Goal: Task Accomplishment & Management: Complete application form

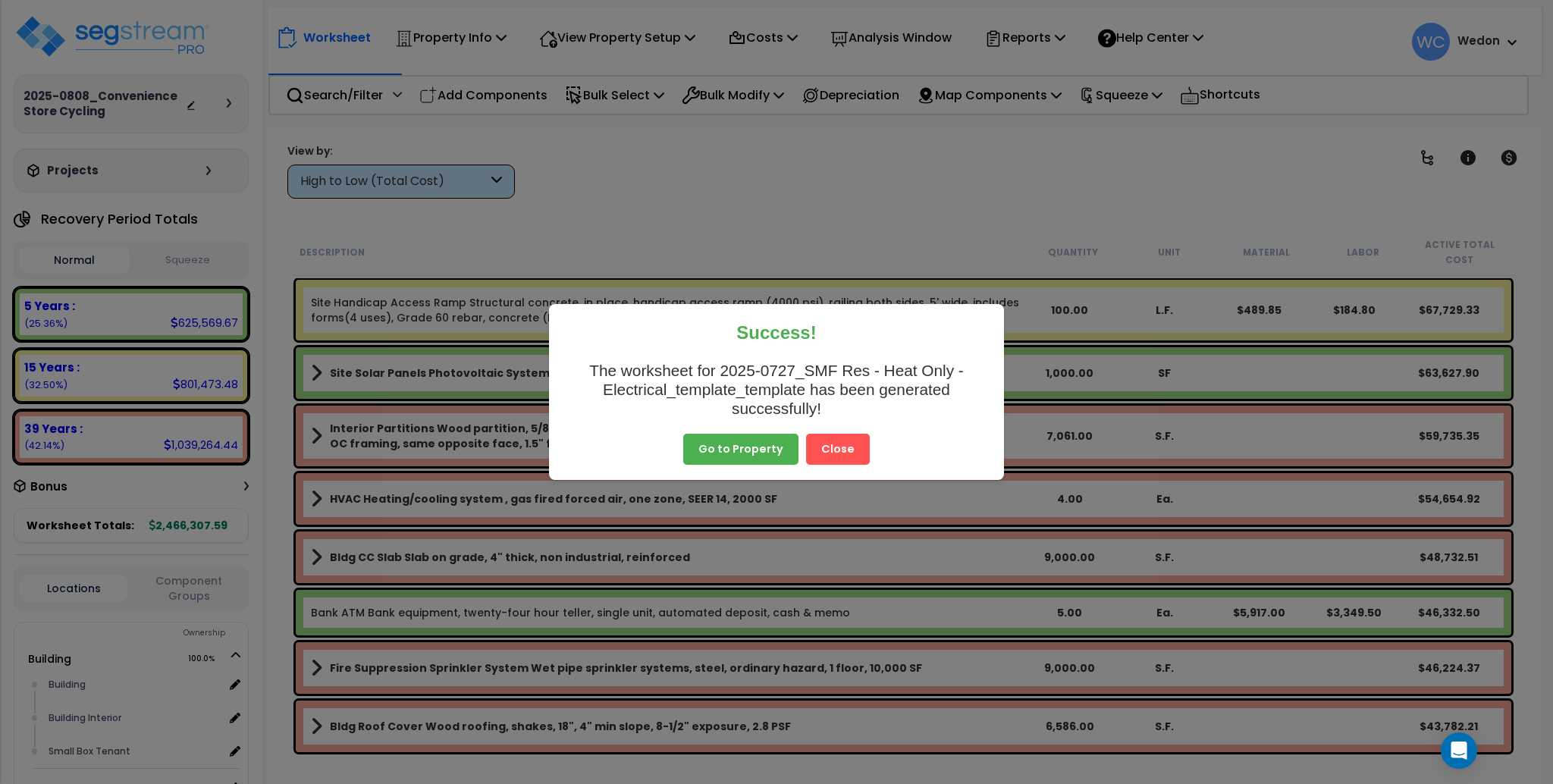
click at [819, 456] on button "Close" at bounding box center [838, 449] width 63 height 32
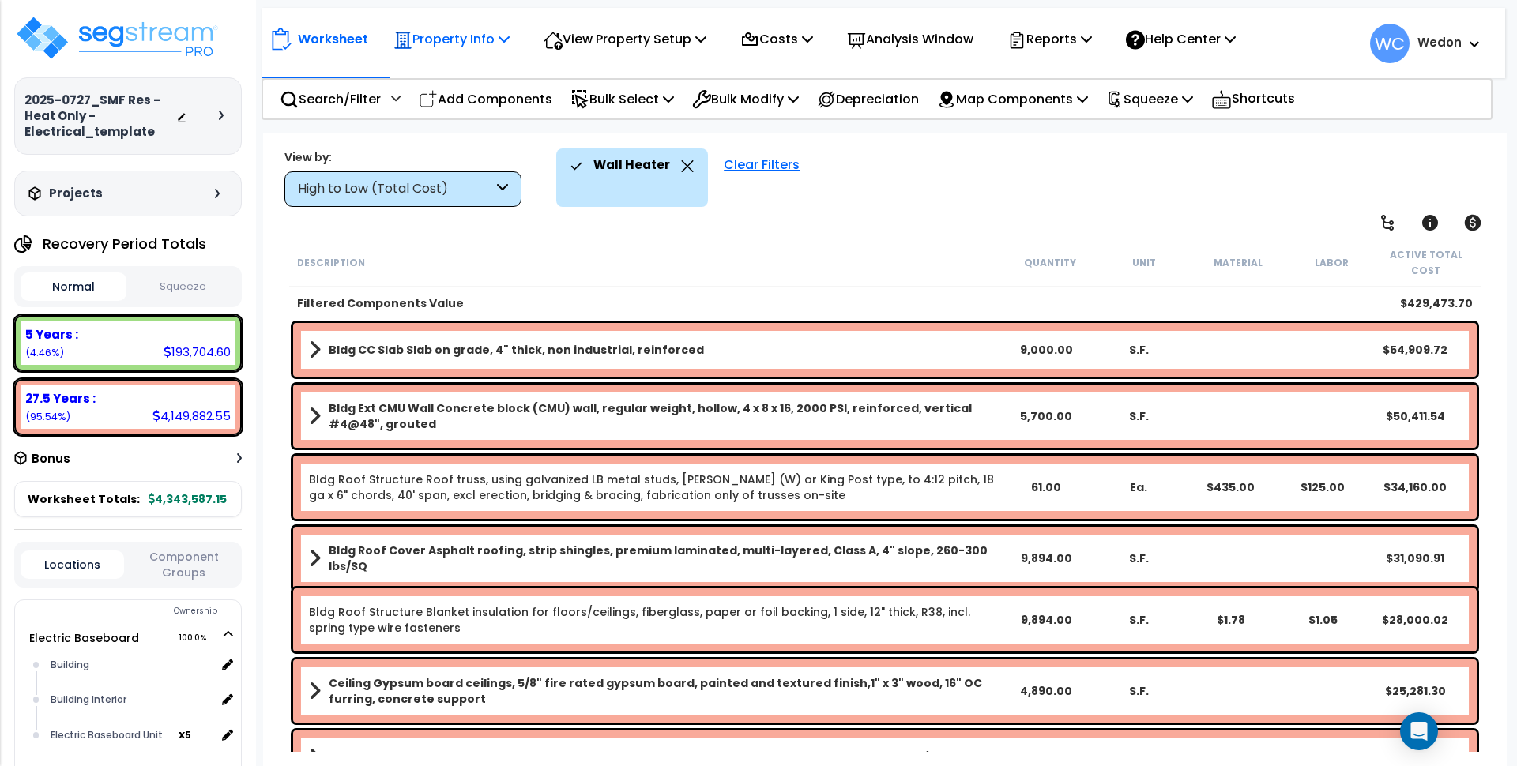
click at [501, 26] on div "Property Info" at bounding box center [451, 39] width 116 height 37
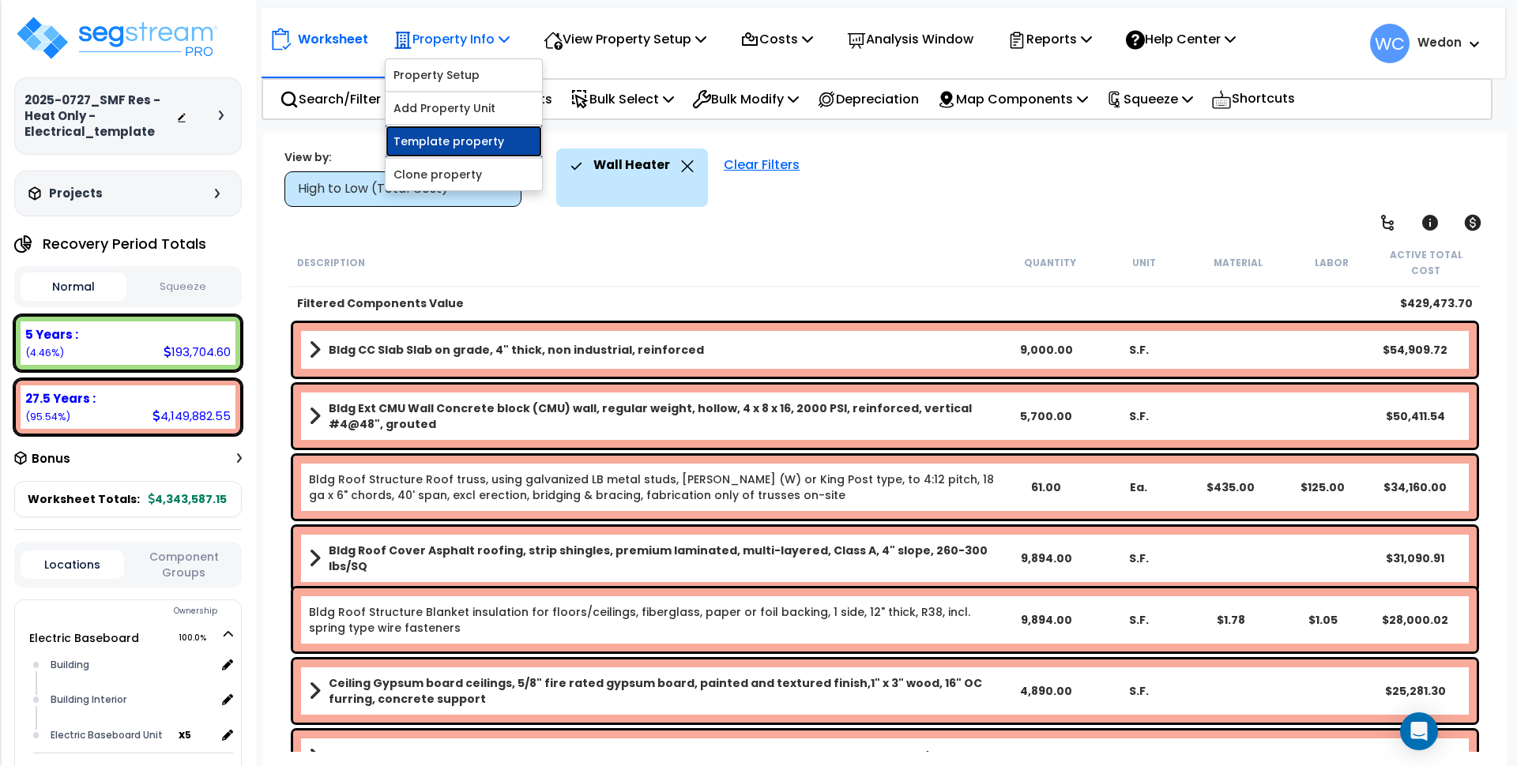
click at [471, 146] on link "Template property" at bounding box center [464, 142] width 156 height 32
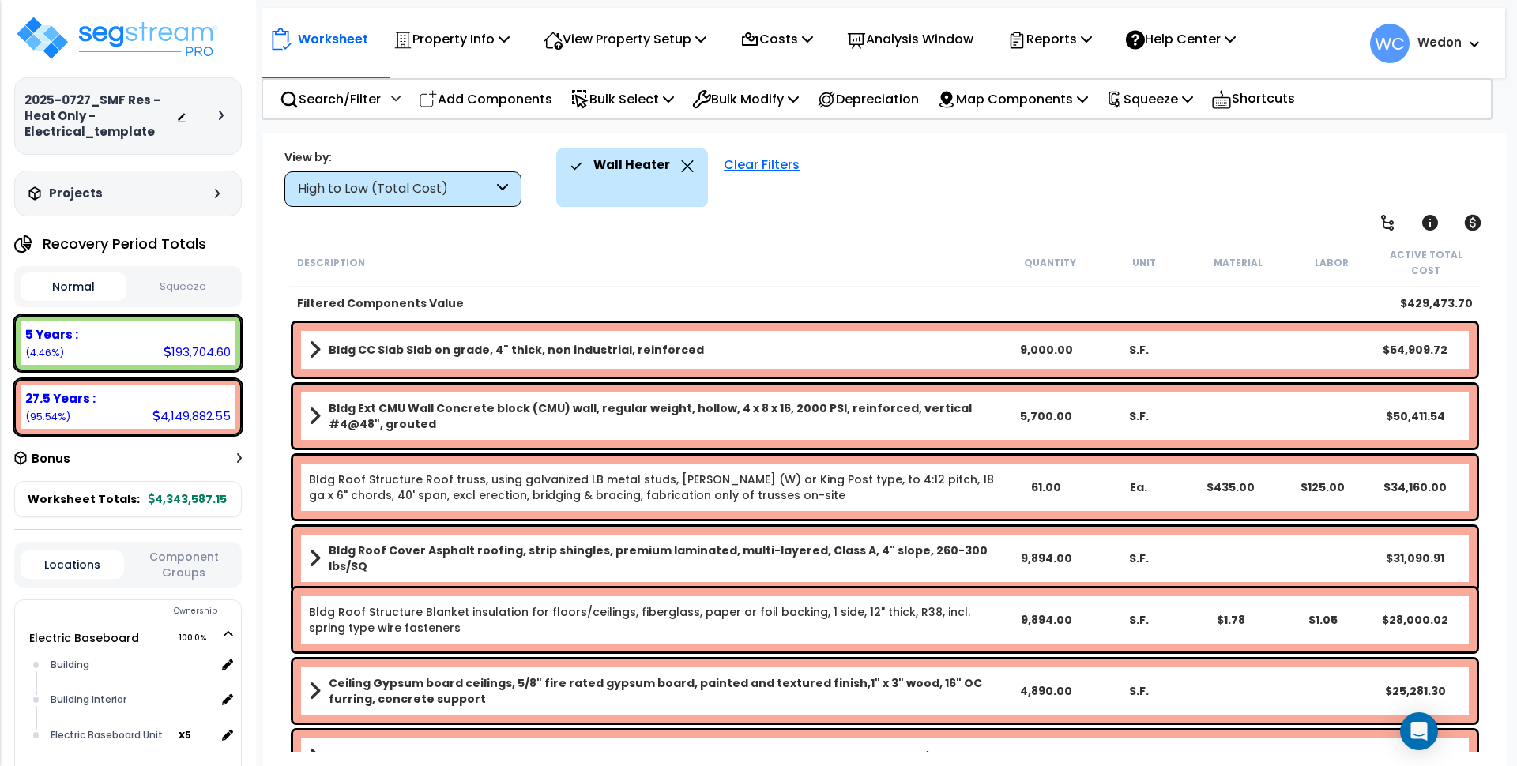
click at [1017, 194] on div "Wall Heater Clear Filters" at bounding box center [1023, 178] width 935 height 58
click at [1053, 200] on div "Wall Heater Clear Filters" at bounding box center [1023, 178] width 935 height 58
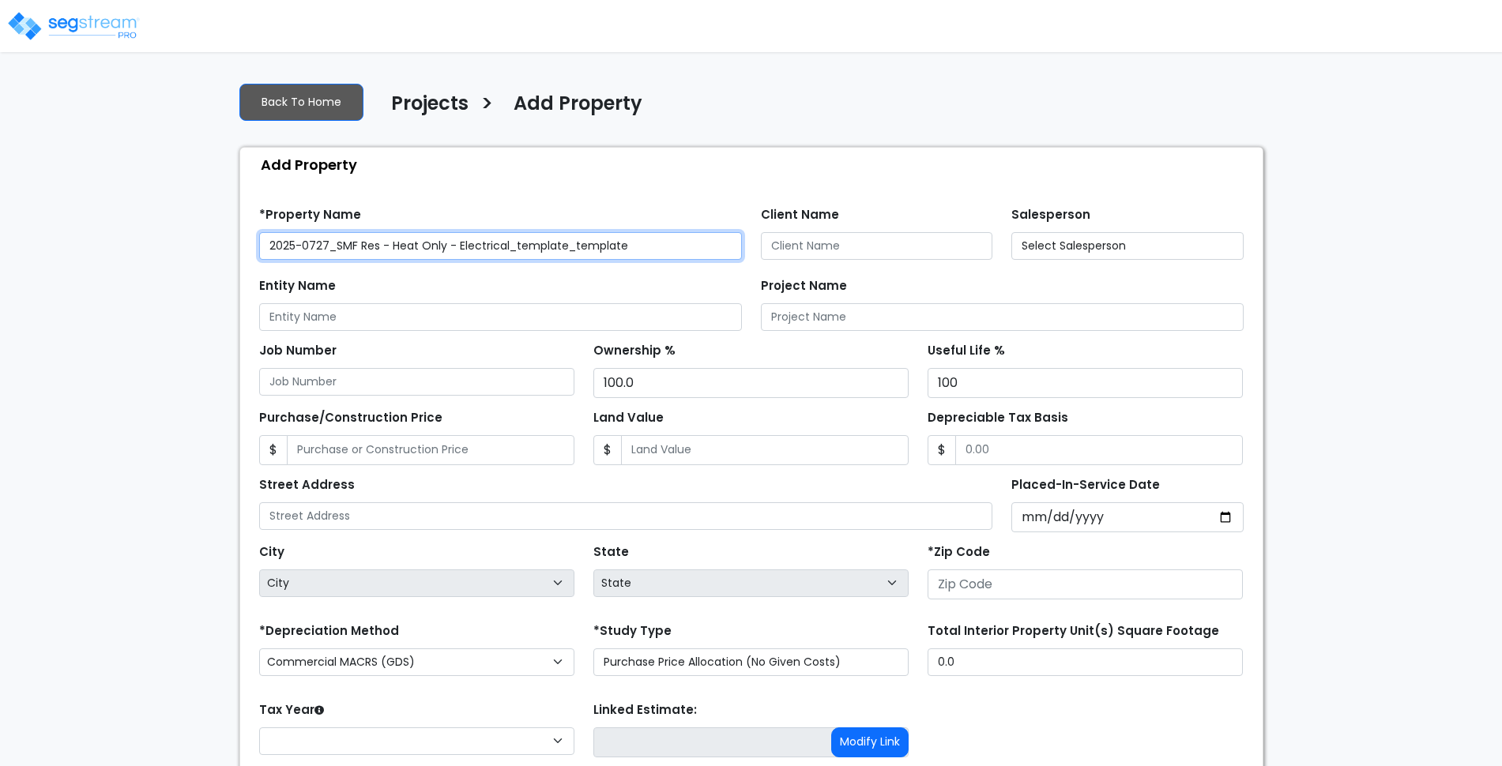
type input "00000"
select select "CRM(_5"
select select "2025"
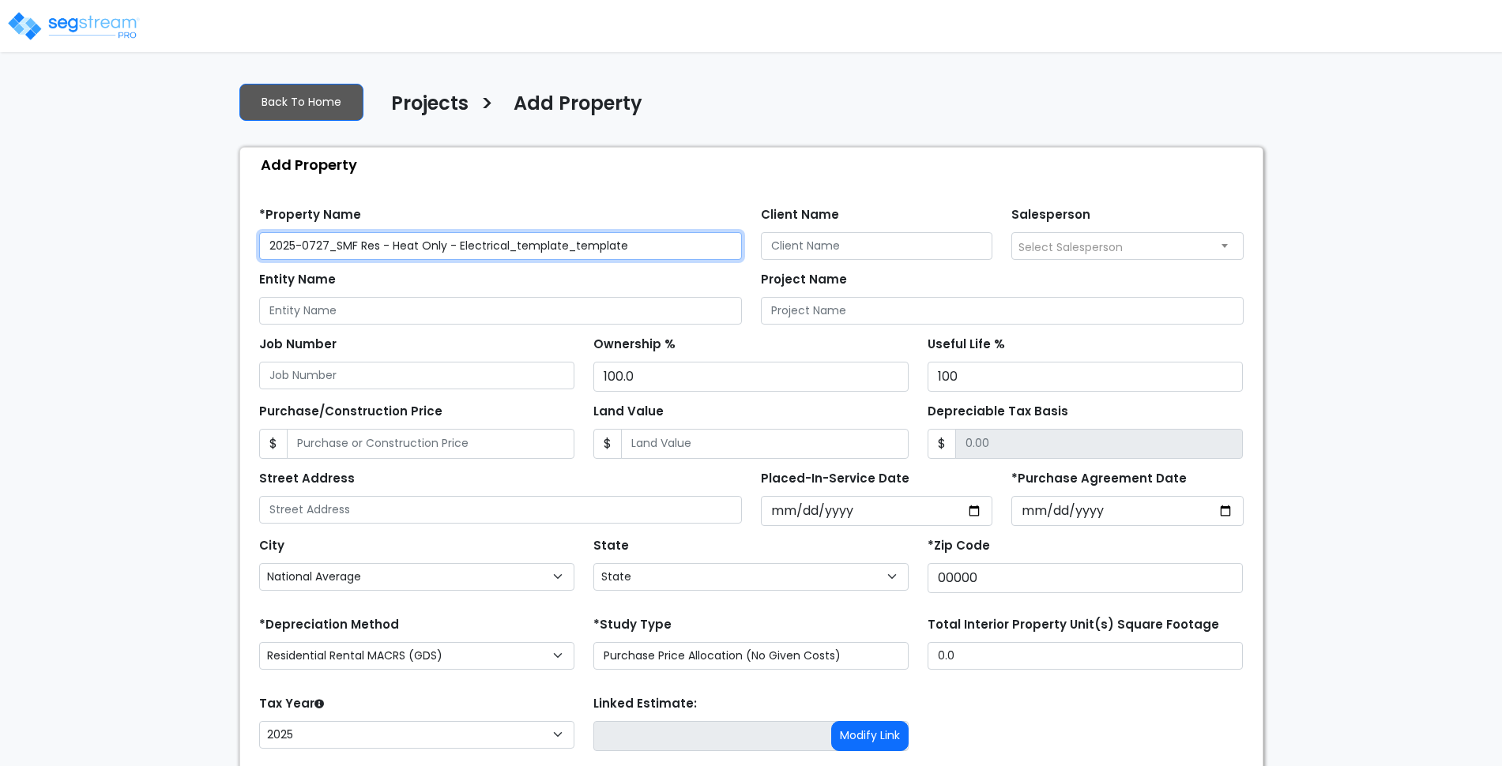
select select "National Average"
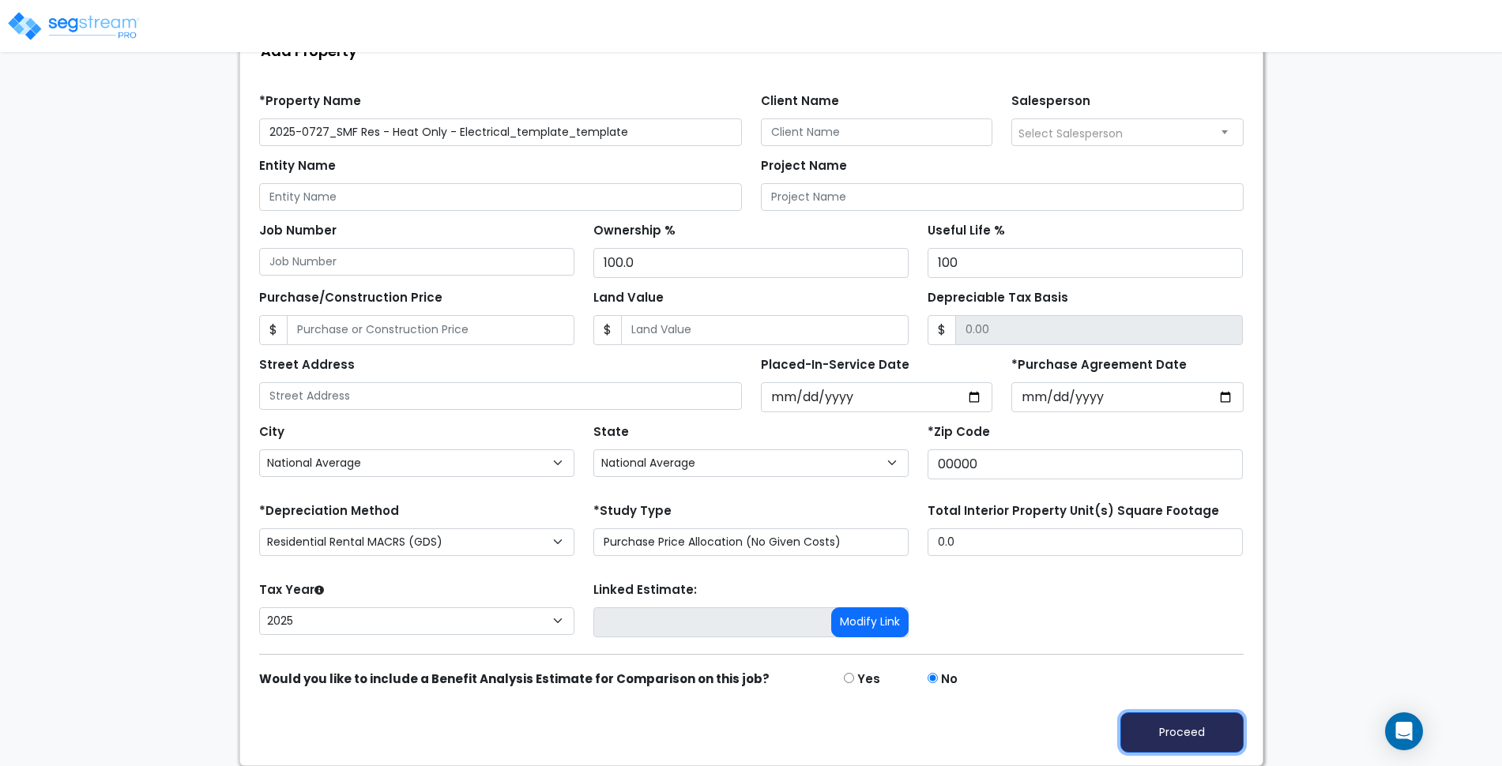
click at [1180, 722] on button "Proceed" at bounding box center [1181, 733] width 123 height 40
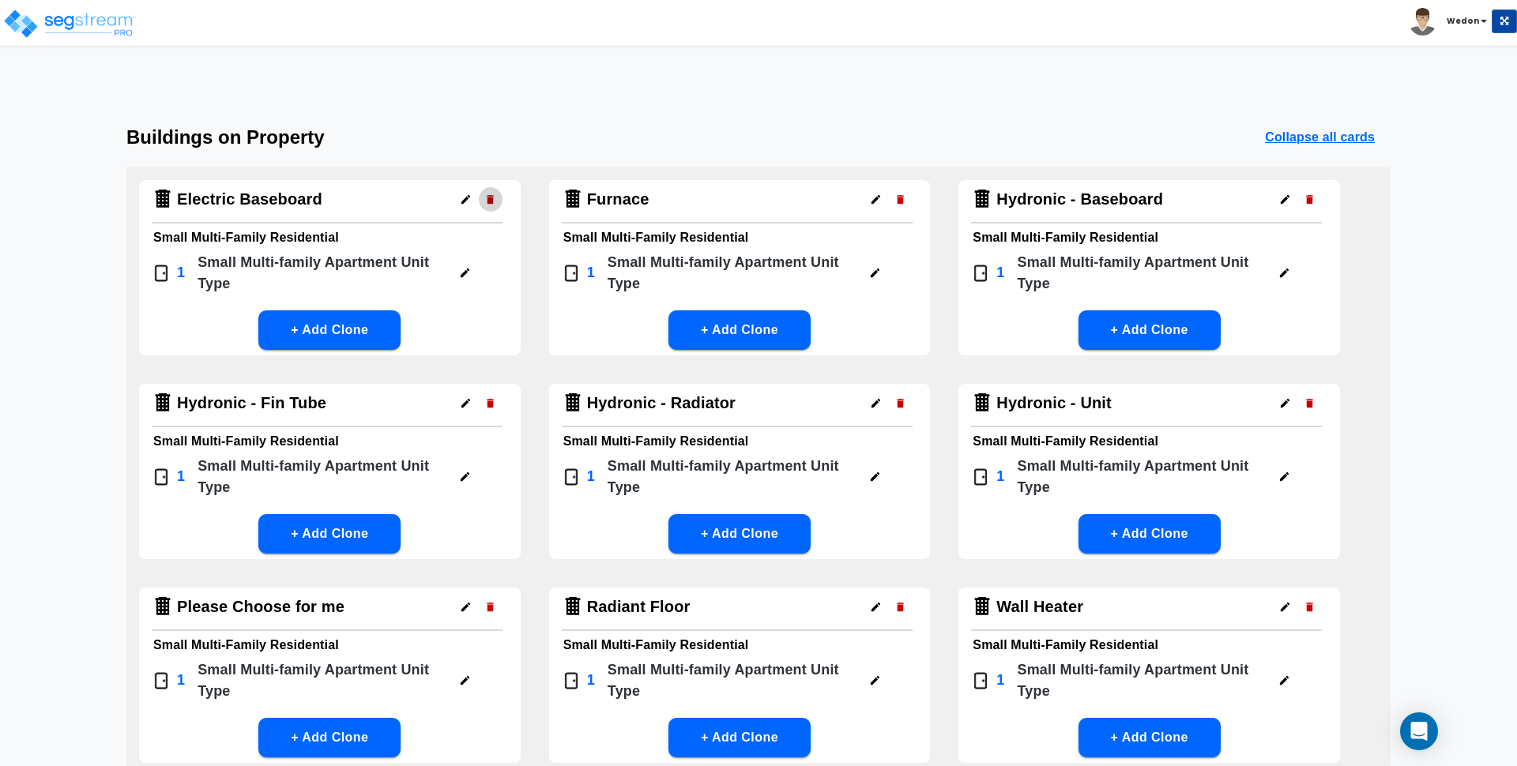
click at [492, 198] on icon "button" at bounding box center [490, 199] width 7 height 9
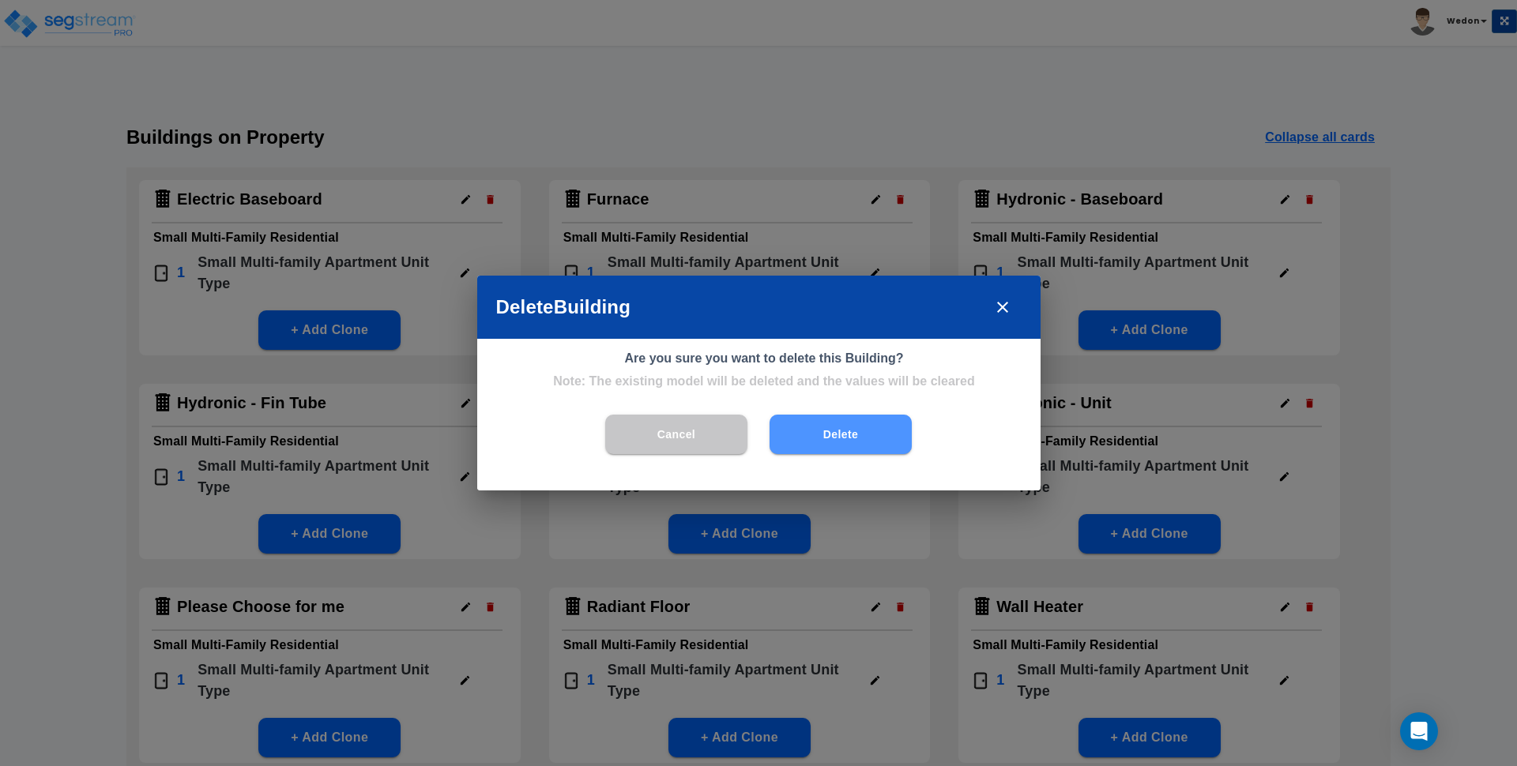
click at [817, 446] on button "Delete" at bounding box center [840, 434] width 142 height 39
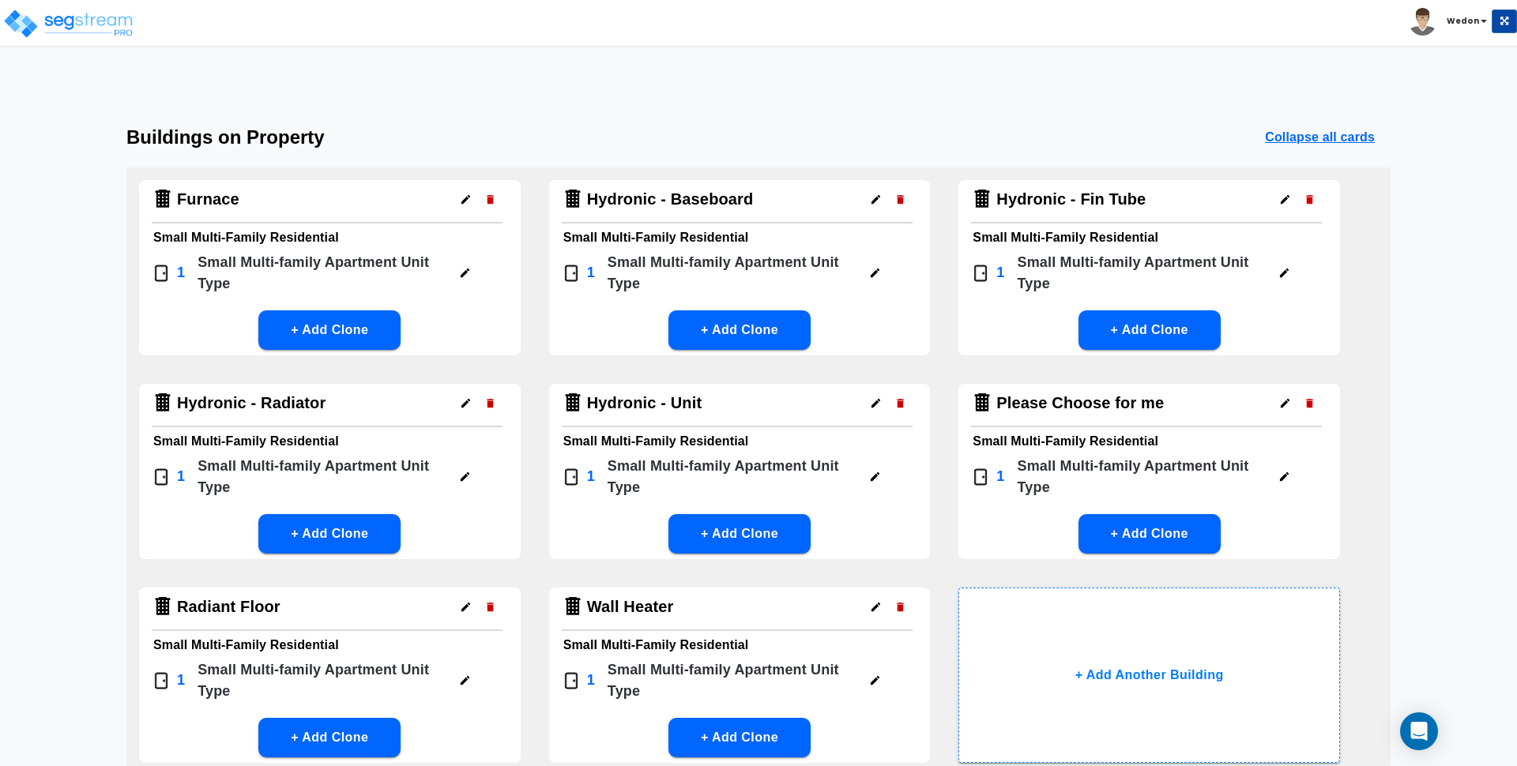
click at [897, 199] on icon "button" at bounding box center [900, 200] width 12 height 12
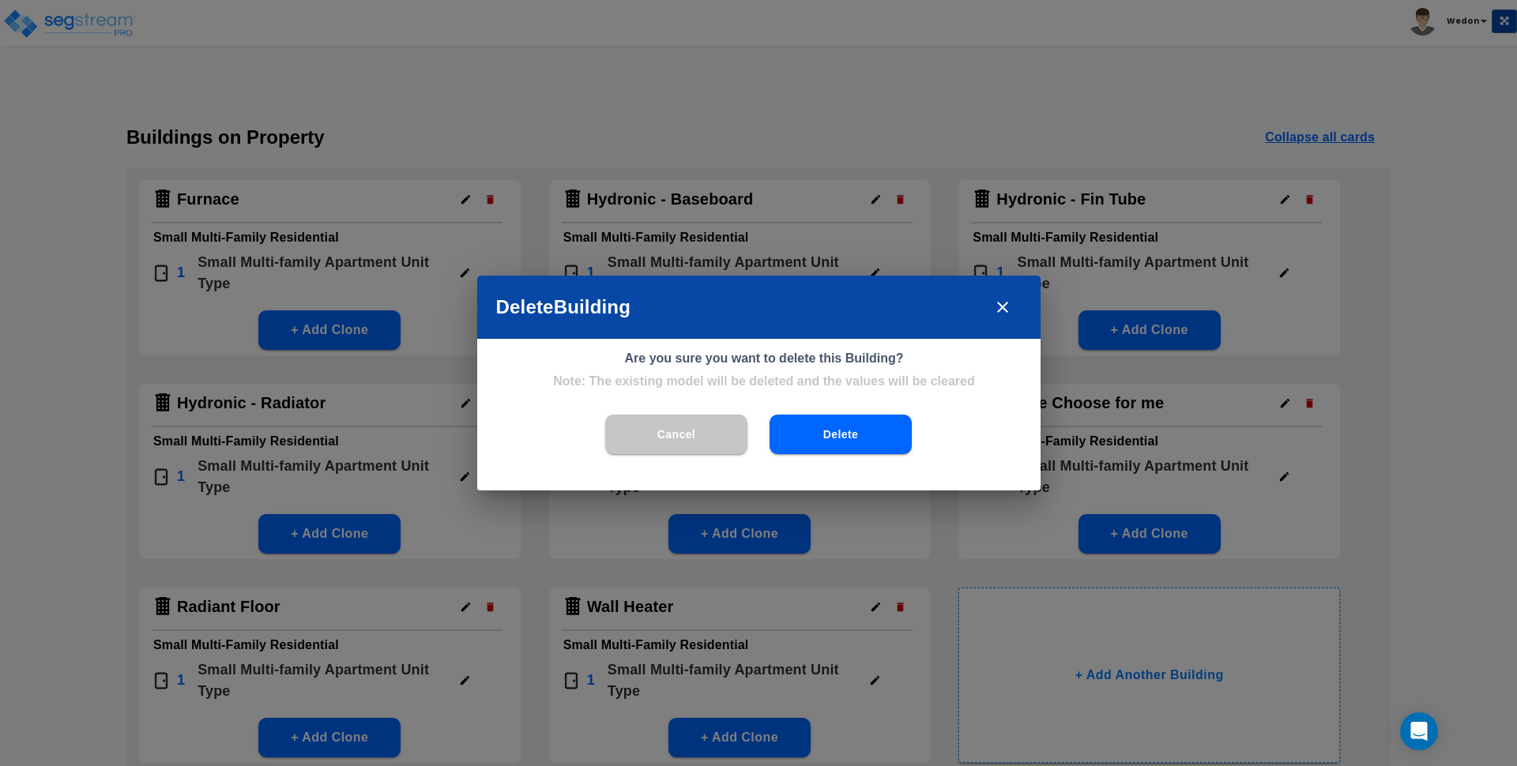
drag, startPoint x: 829, startPoint y: 410, endPoint x: 829, endPoint y: 423, distance: 13.4
click at [827, 415] on div "Are you sure you want to delete this Building? Note: The existing model will be…" at bounding box center [758, 415] width 563 height 152
click at [845, 432] on button "Delete" at bounding box center [840, 434] width 142 height 39
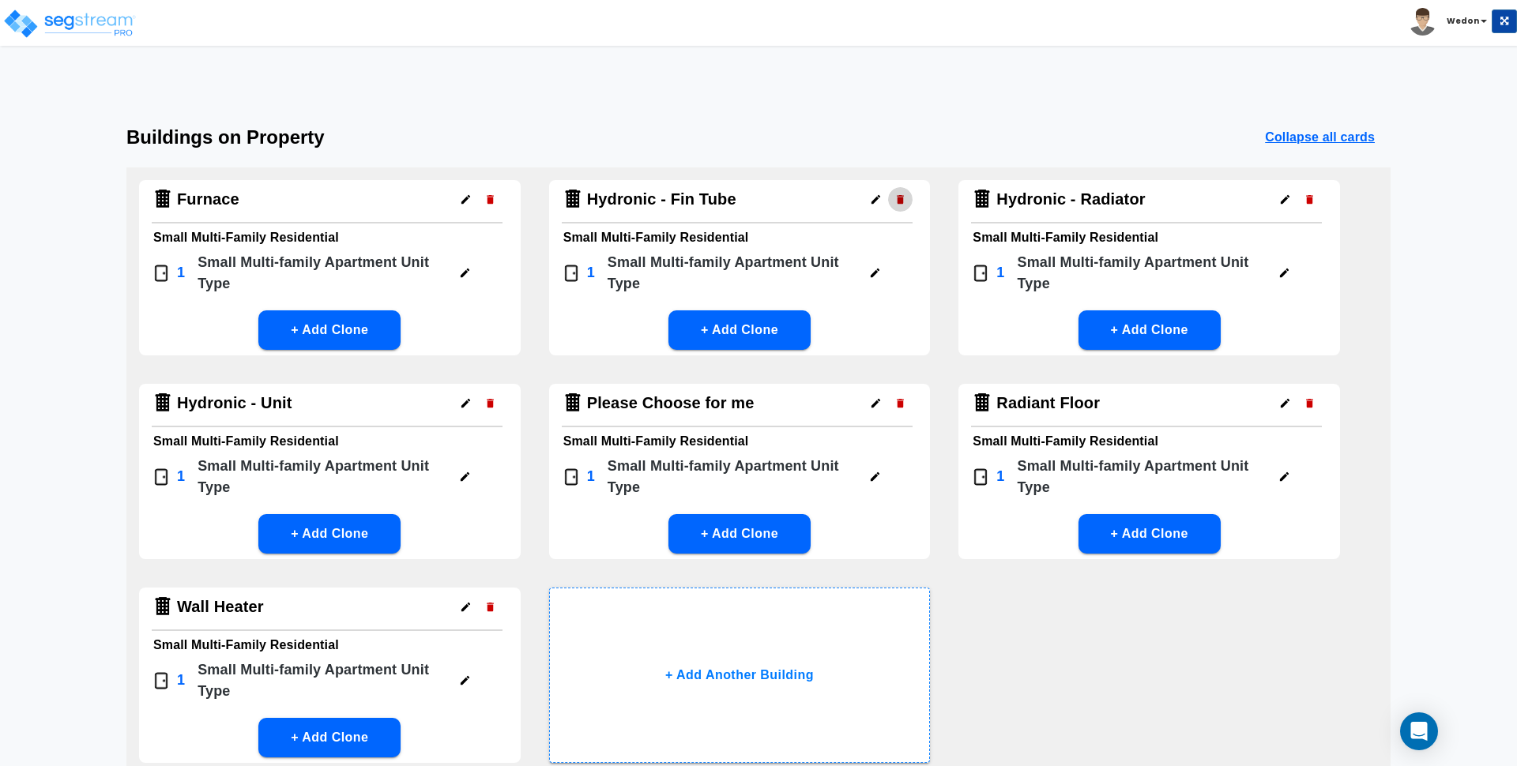
click at [905, 201] on icon "button" at bounding box center [900, 200] width 12 height 12
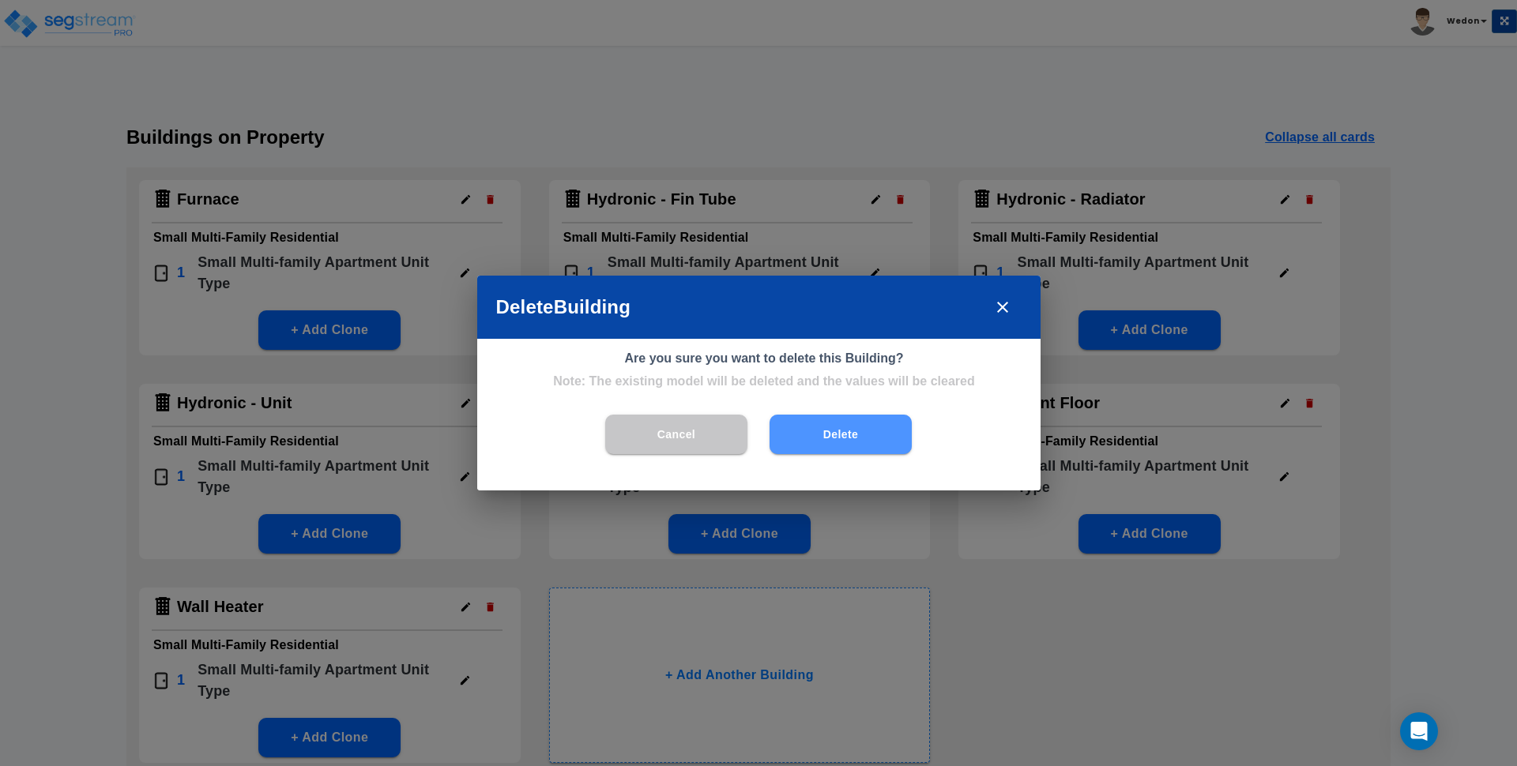
drag, startPoint x: 836, startPoint y: 425, endPoint x: 840, endPoint y: 393, distance: 31.8
click at [836, 426] on button "Delete" at bounding box center [840, 434] width 142 height 39
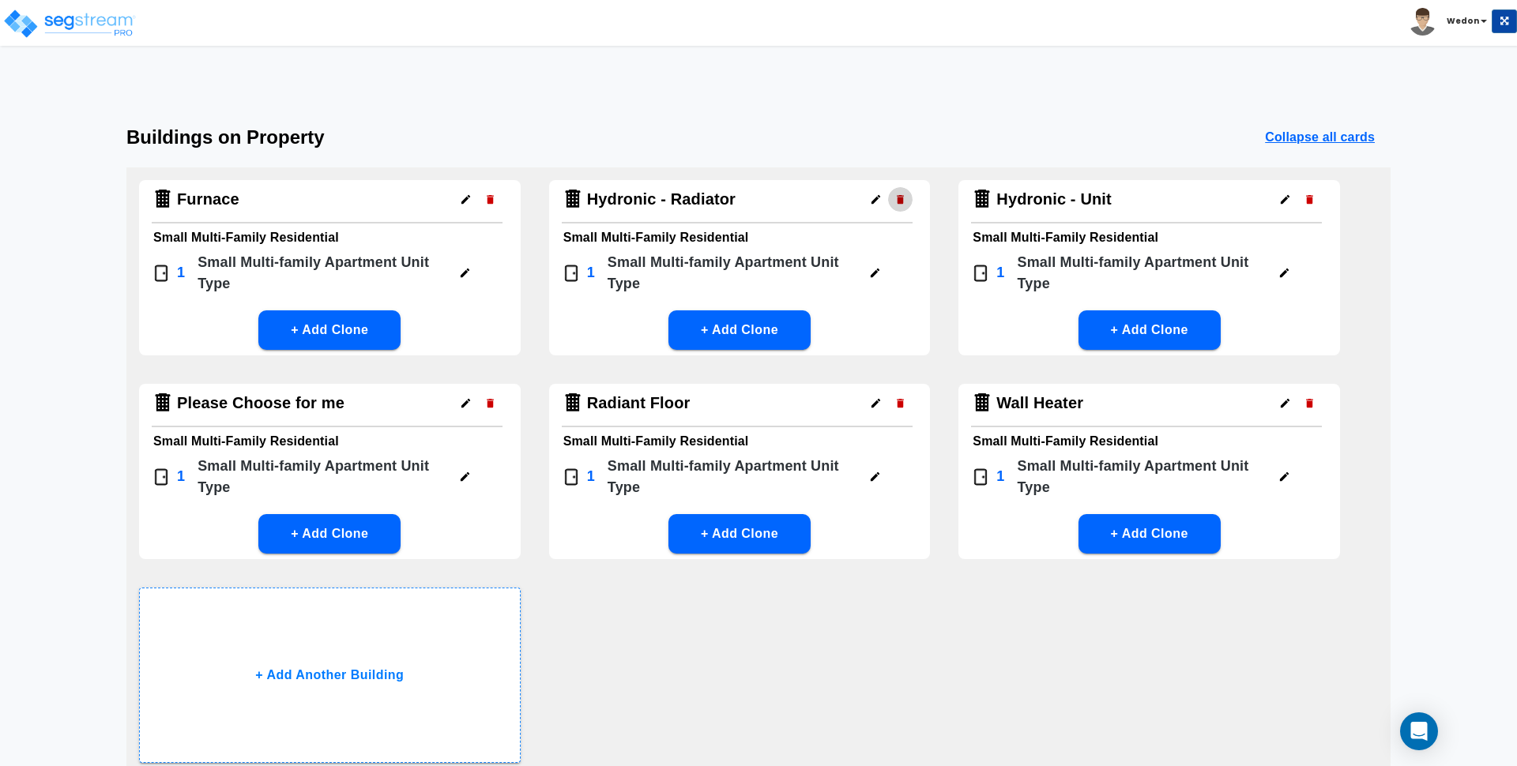
click at [899, 201] on icon "button" at bounding box center [900, 200] width 12 height 12
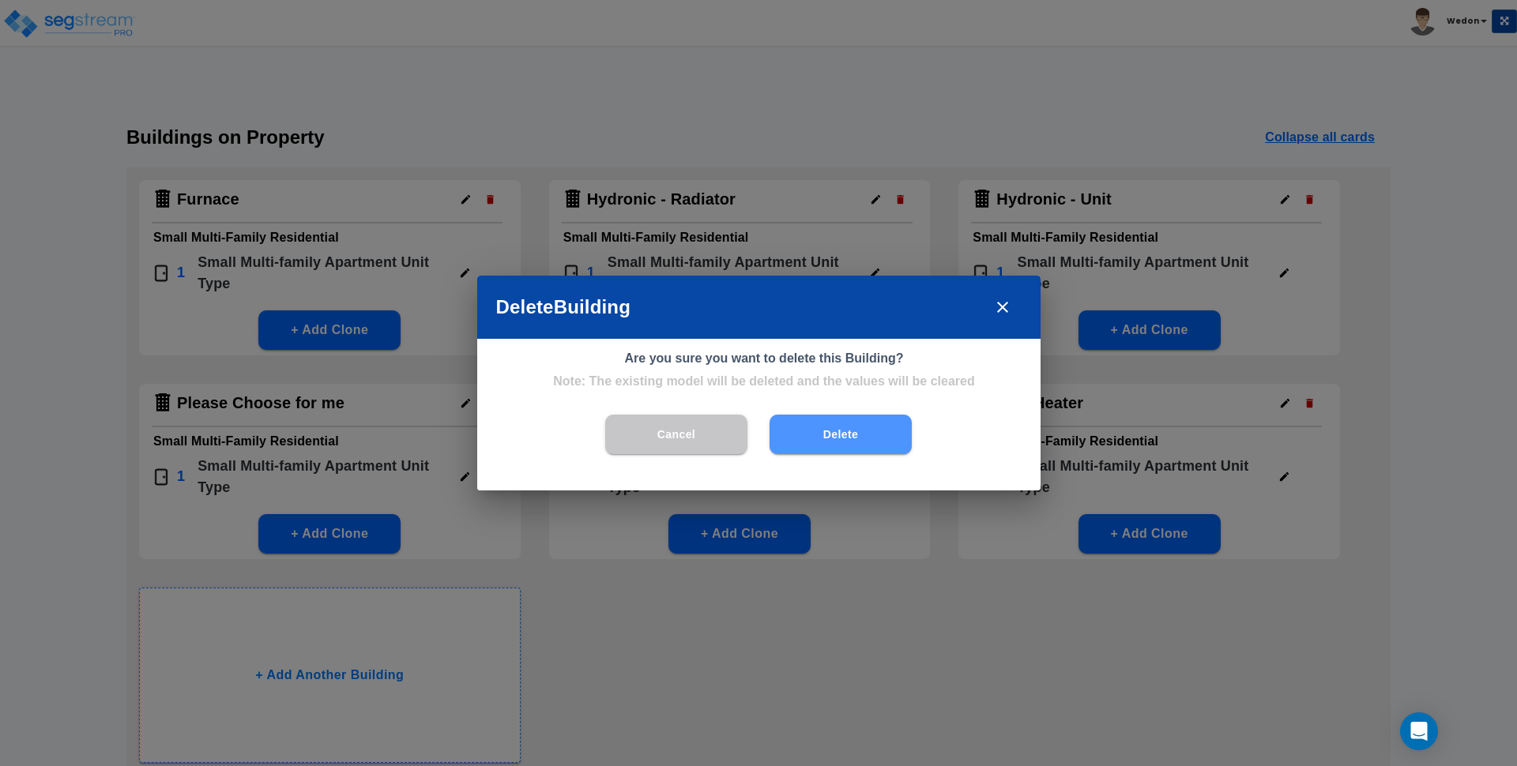
drag, startPoint x: 855, startPoint y: 449, endPoint x: 870, endPoint y: 431, distance: 23.6
click at [854, 449] on button "Delete" at bounding box center [840, 434] width 142 height 39
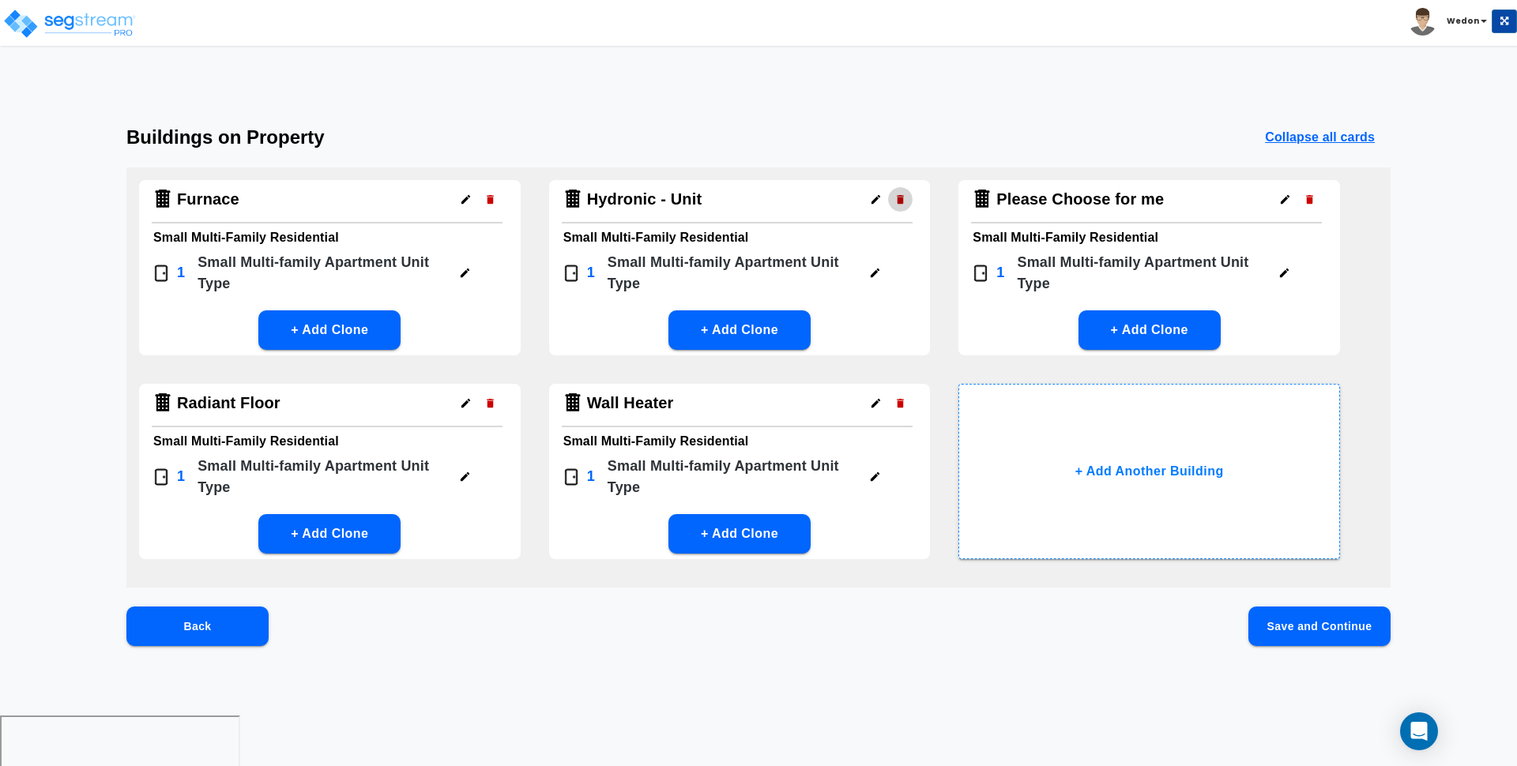
click at [903, 196] on button "button" at bounding box center [900, 199] width 24 height 24
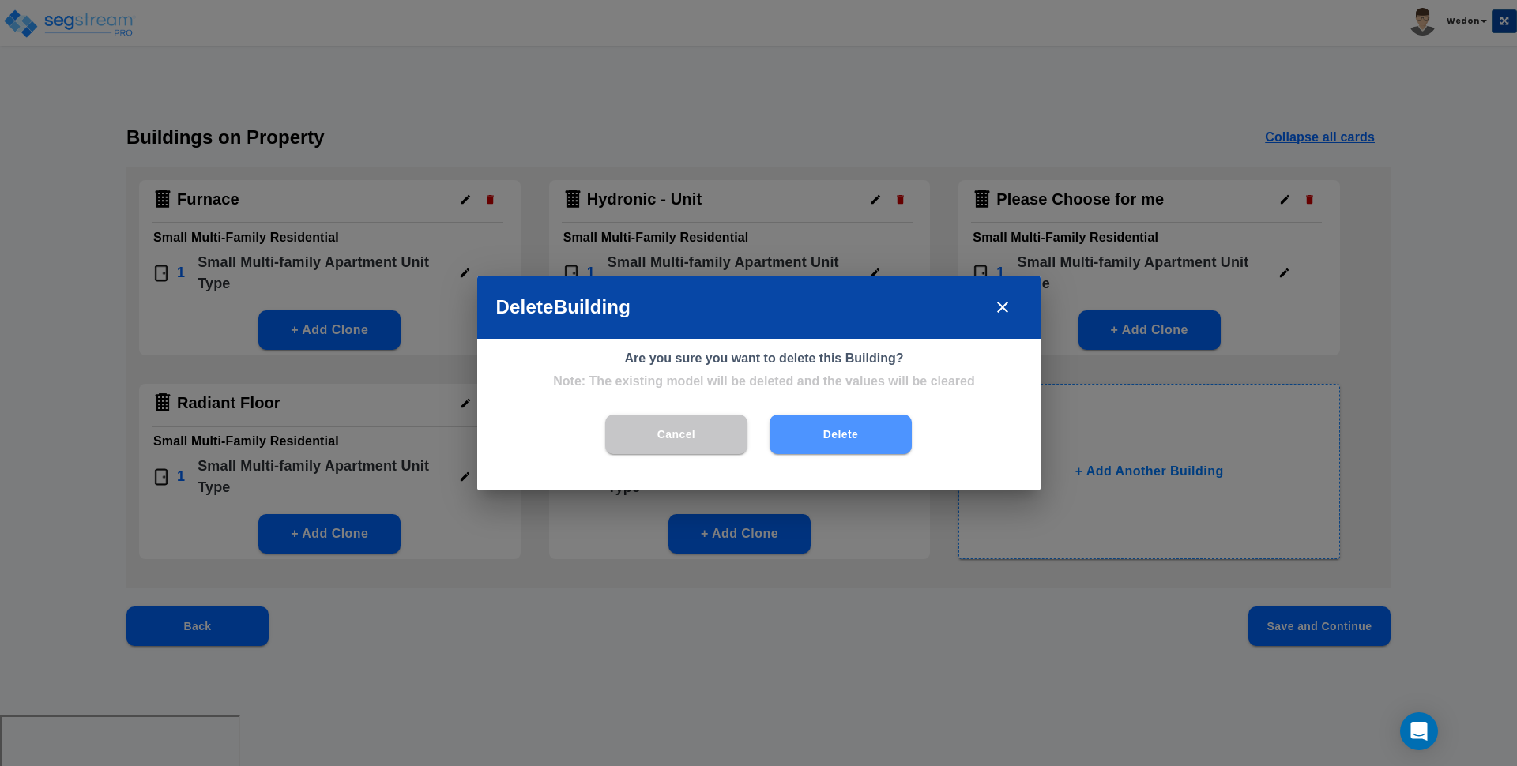
drag, startPoint x: 843, startPoint y: 427, endPoint x: 856, endPoint y: 368, distance: 60.6
click at [843, 428] on button "Delete" at bounding box center [840, 434] width 142 height 39
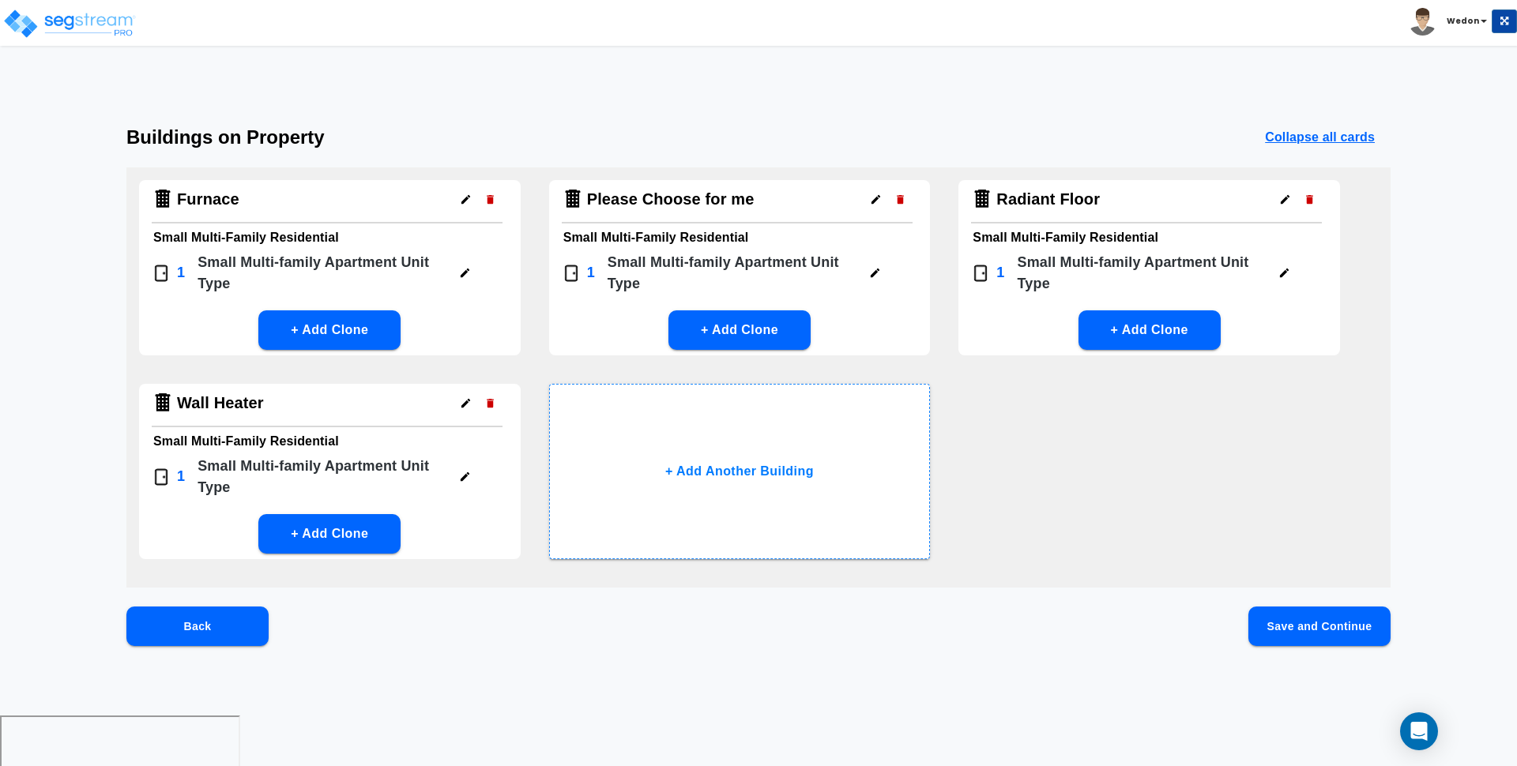
click at [909, 197] on div "Please Choose for me Small Multi-Family Residential 1 Small Multi-family Apartm…" at bounding box center [740, 267] width 382 height 175
click at [902, 197] on icon "button" at bounding box center [900, 200] width 12 height 12
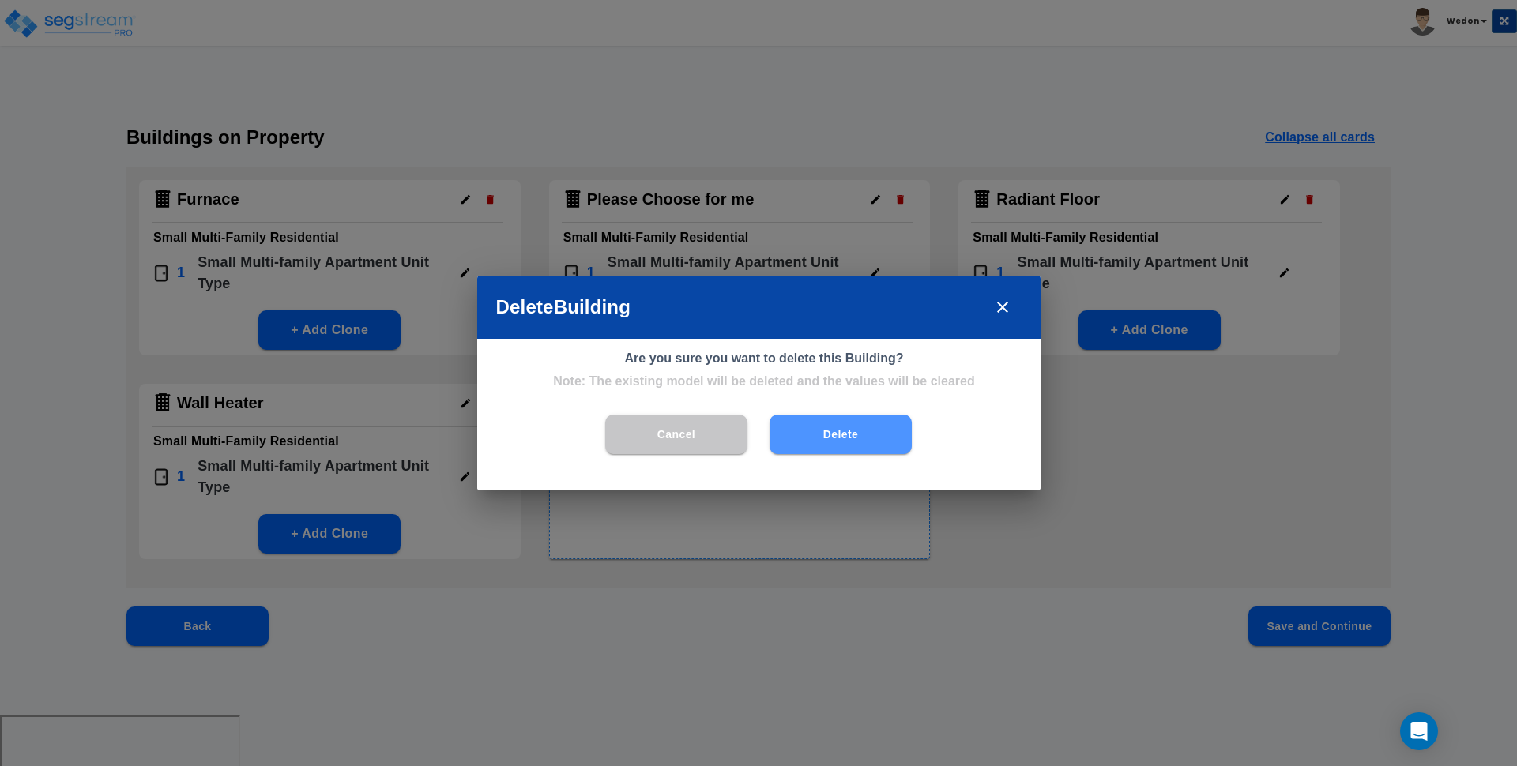
click at [868, 446] on button "Delete" at bounding box center [840, 434] width 142 height 39
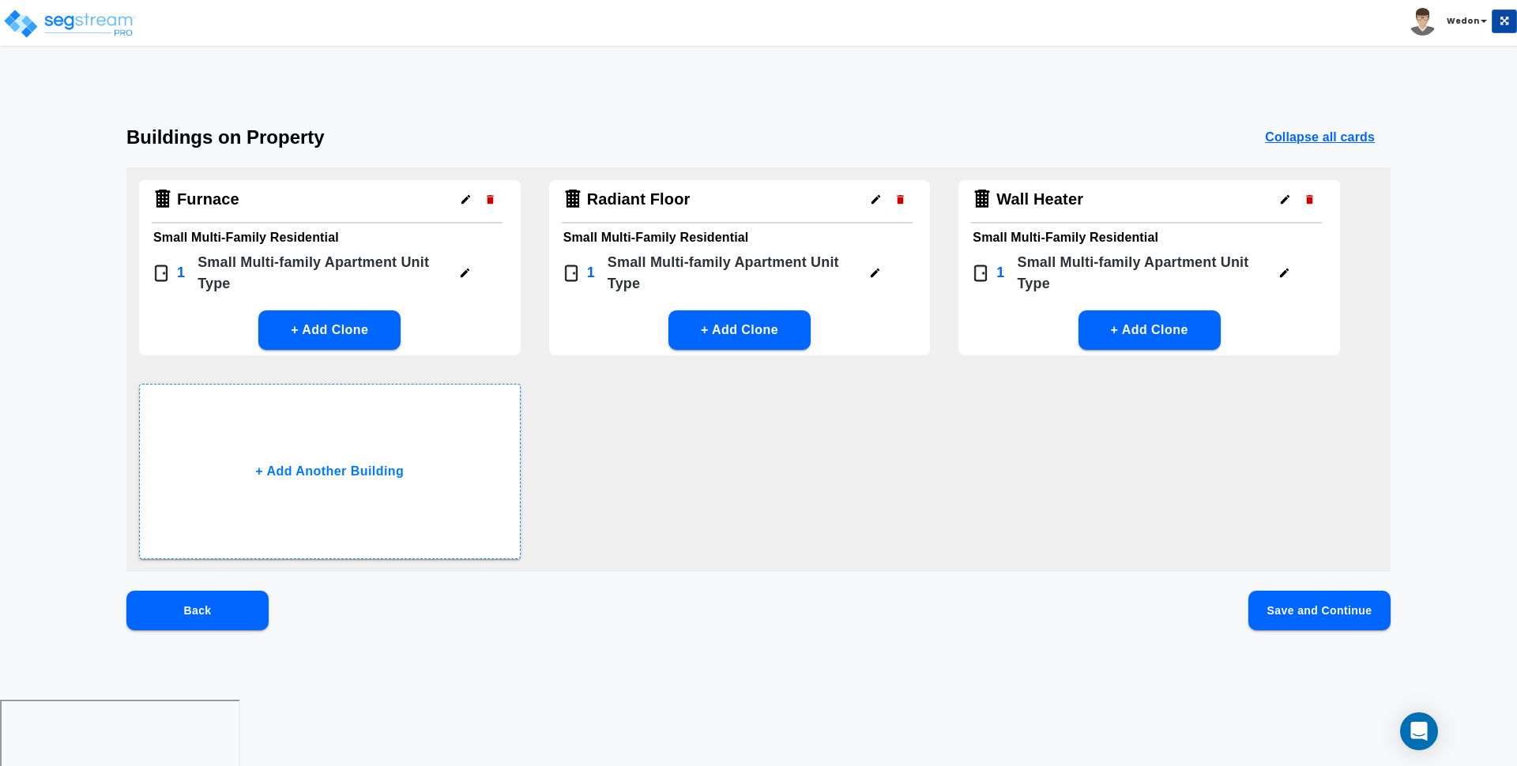
click at [899, 204] on icon "button" at bounding box center [900, 200] width 12 height 12
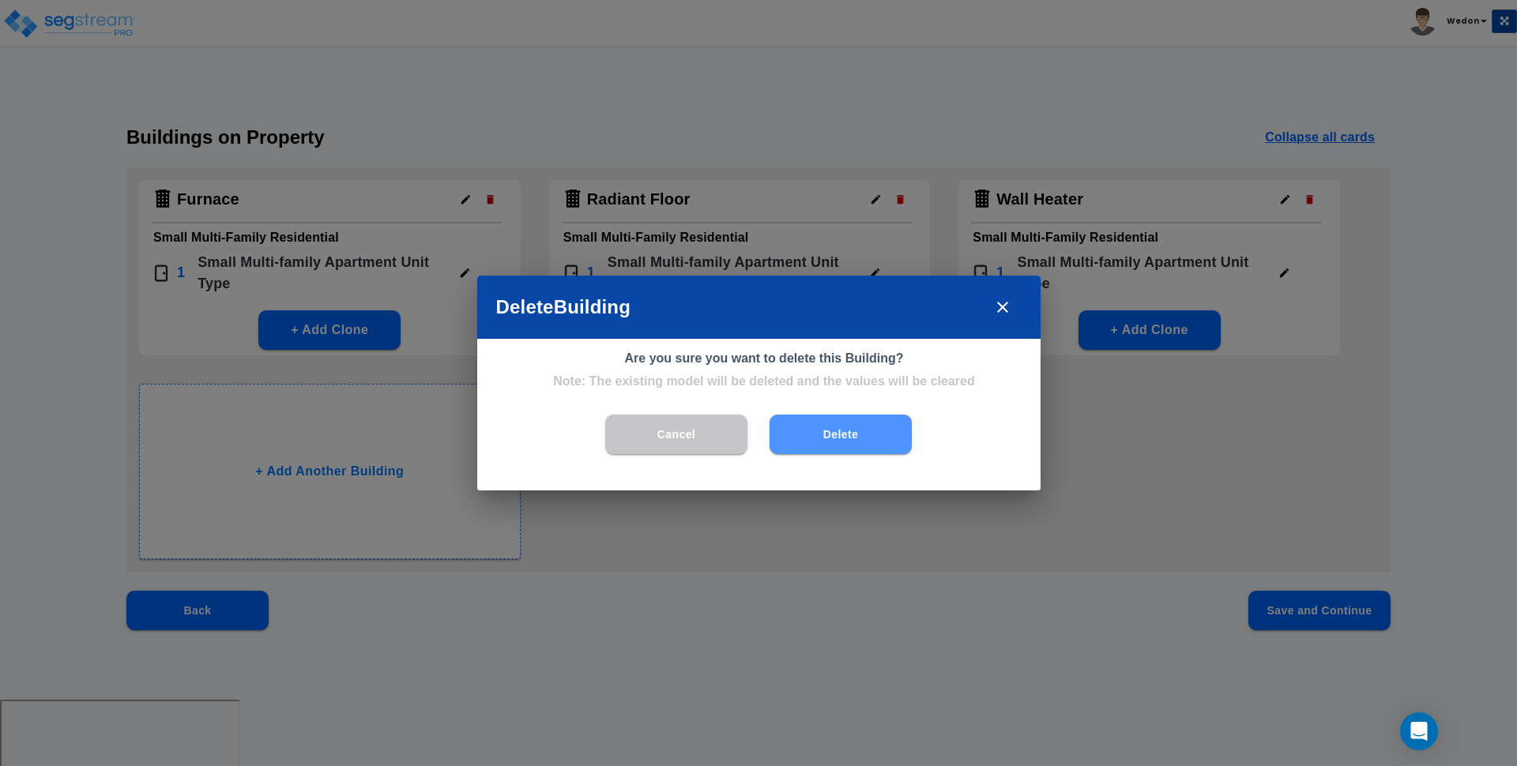
click at [835, 438] on button "Delete" at bounding box center [840, 434] width 142 height 39
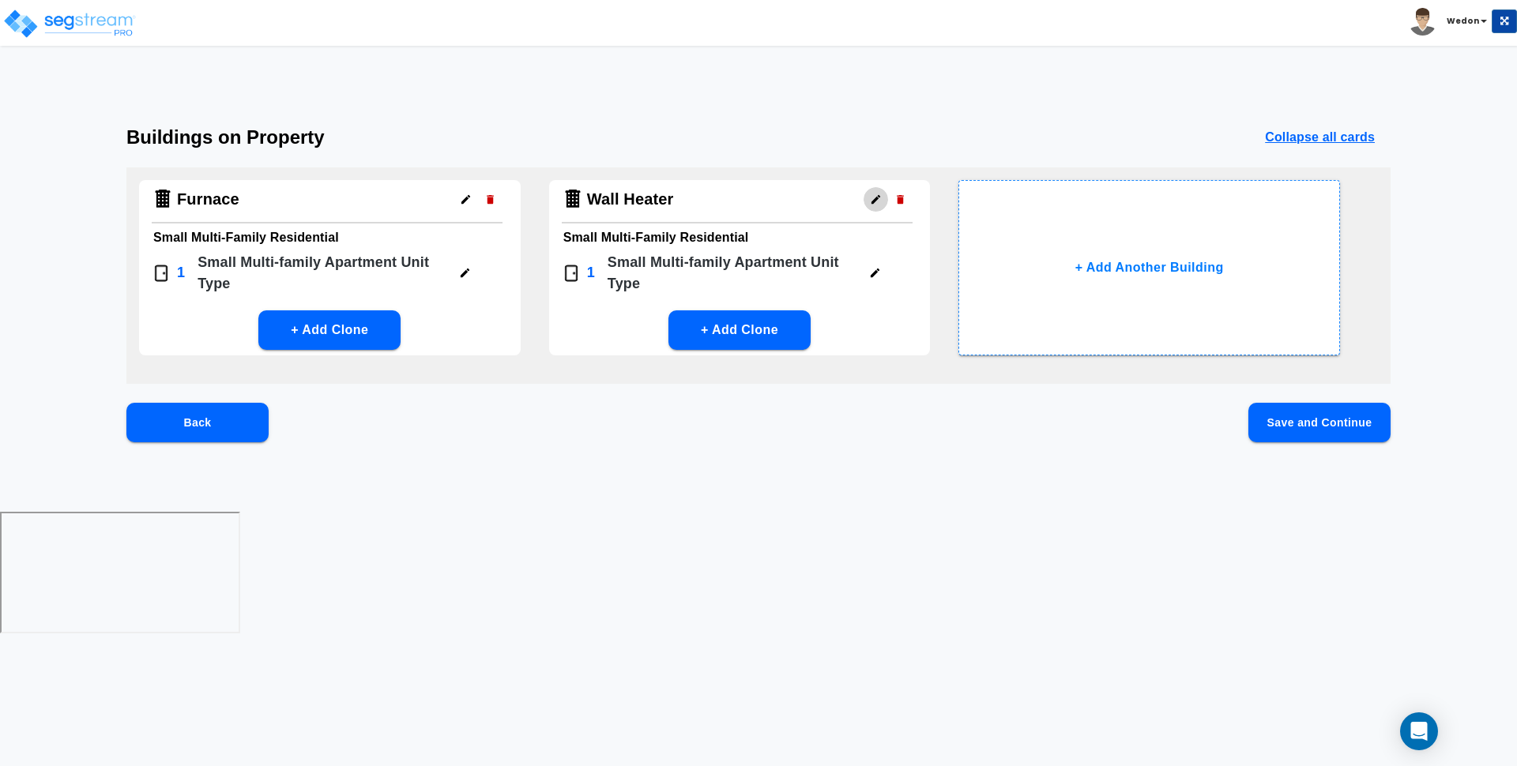
click at [874, 197] on icon "button" at bounding box center [876, 200] width 12 height 12
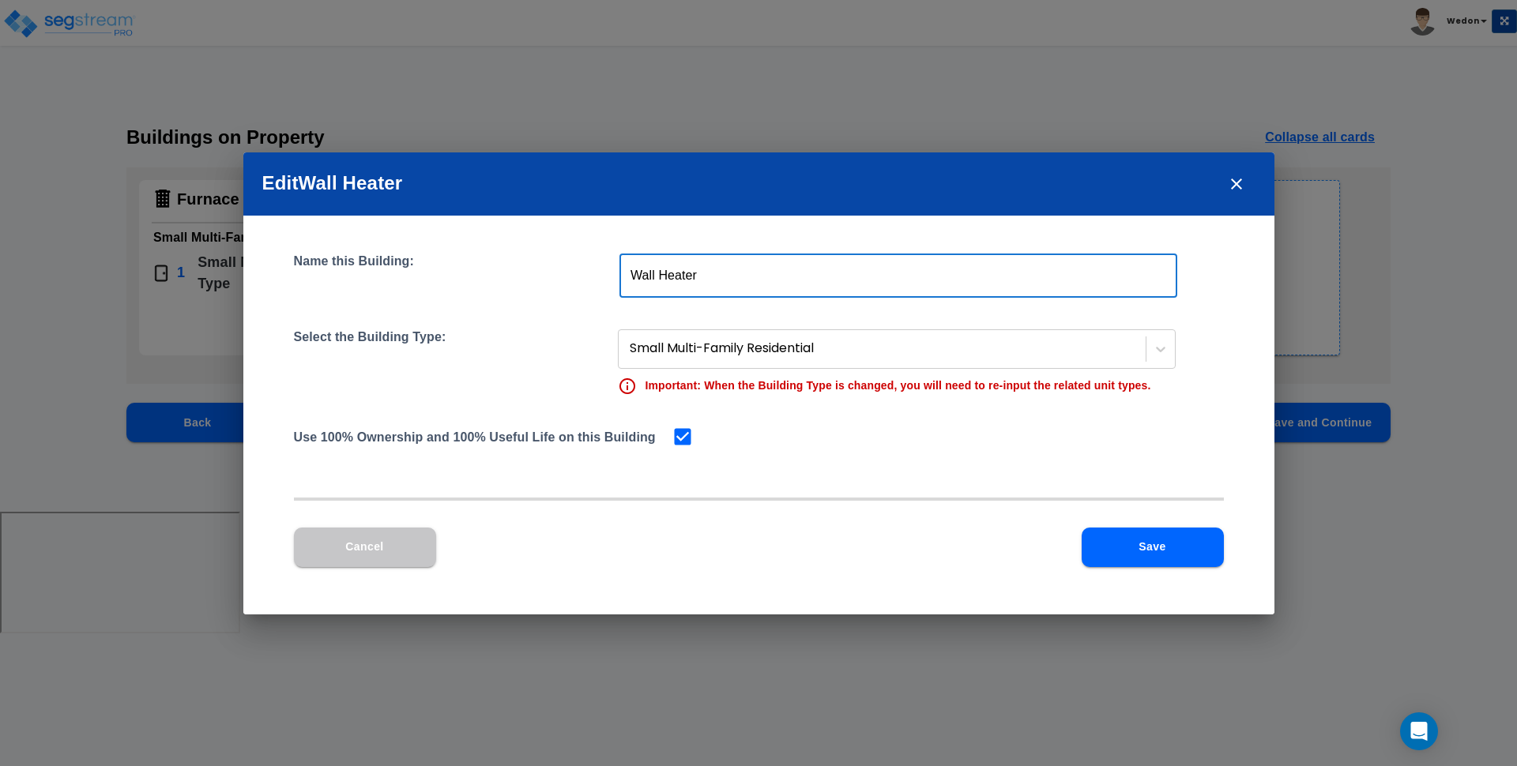
drag, startPoint x: 716, startPoint y: 288, endPoint x: 610, endPoint y: 237, distance: 117.7
click at [294, 279] on div "Name this Building: Wall Heater ​" at bounding box center [759, 276] width 930 height 44
type input "Furnace Gas"
click at [1170, 540] on button "Save" at bounding box center [1152, 547] width 142 height 39
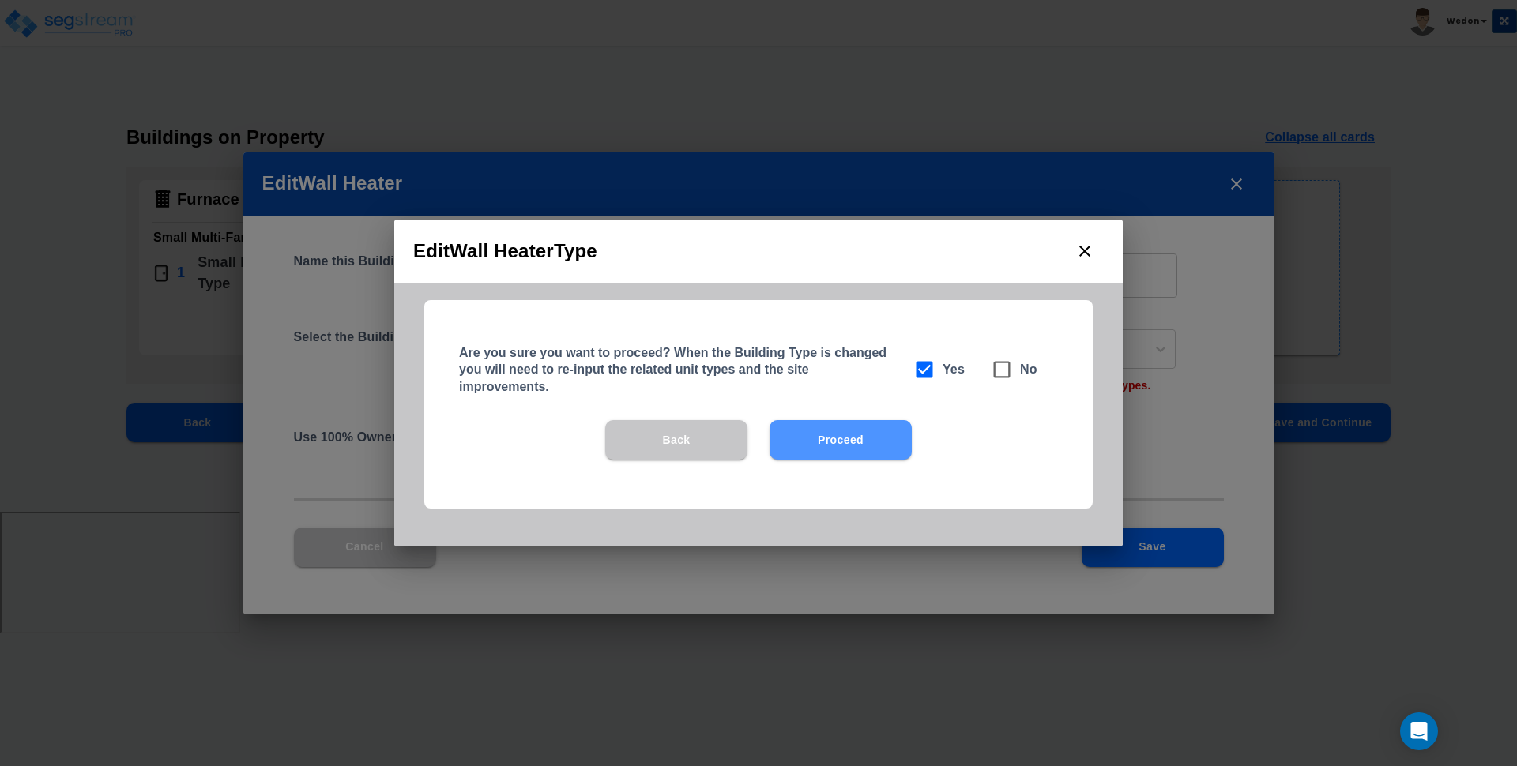
click at [843, 436] on button "Proceed" at bounding box center [840, 439] width 142 height 39
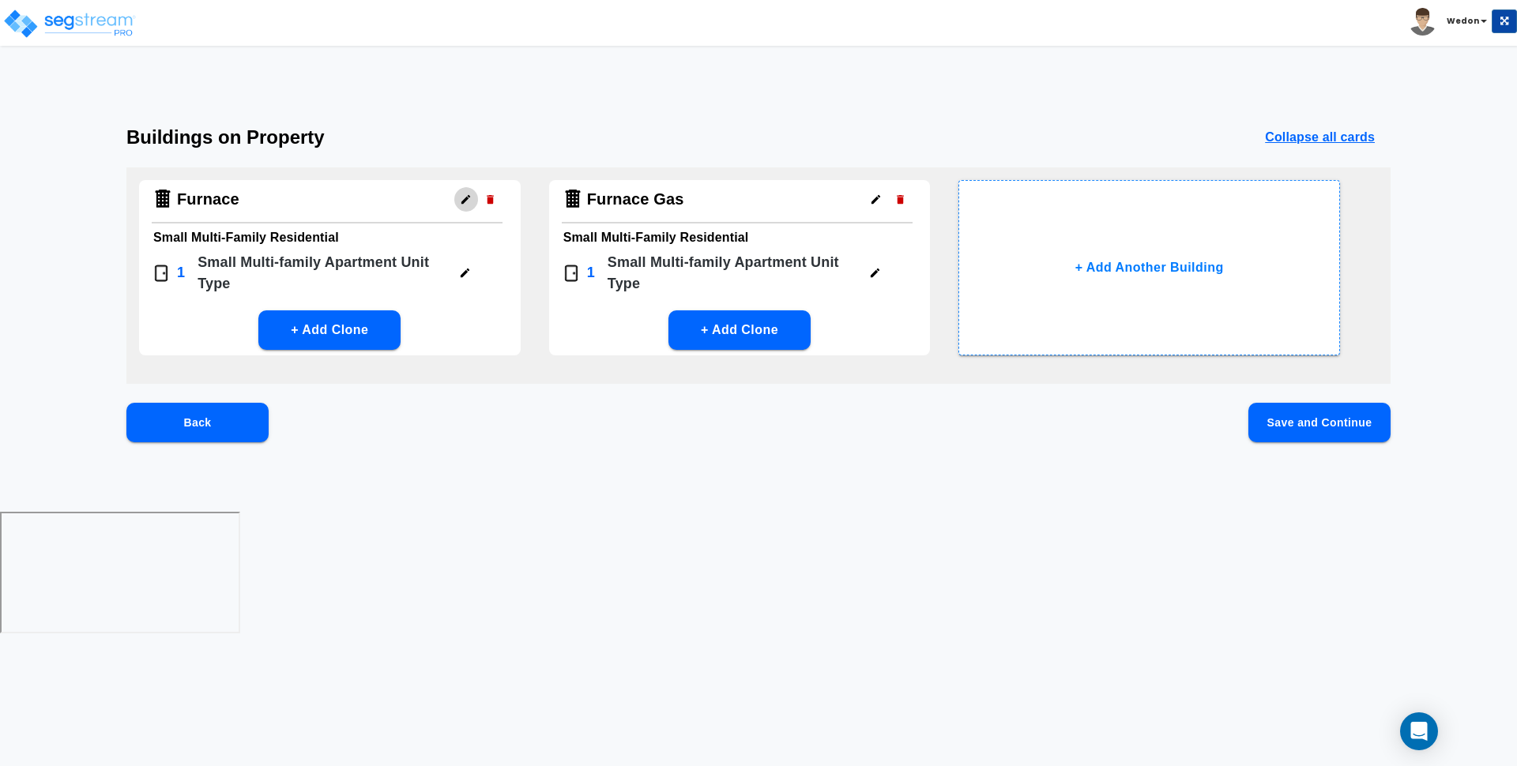
click at [462, 198] on icon "button" at bounding box center [466, 200] width 12 height 12
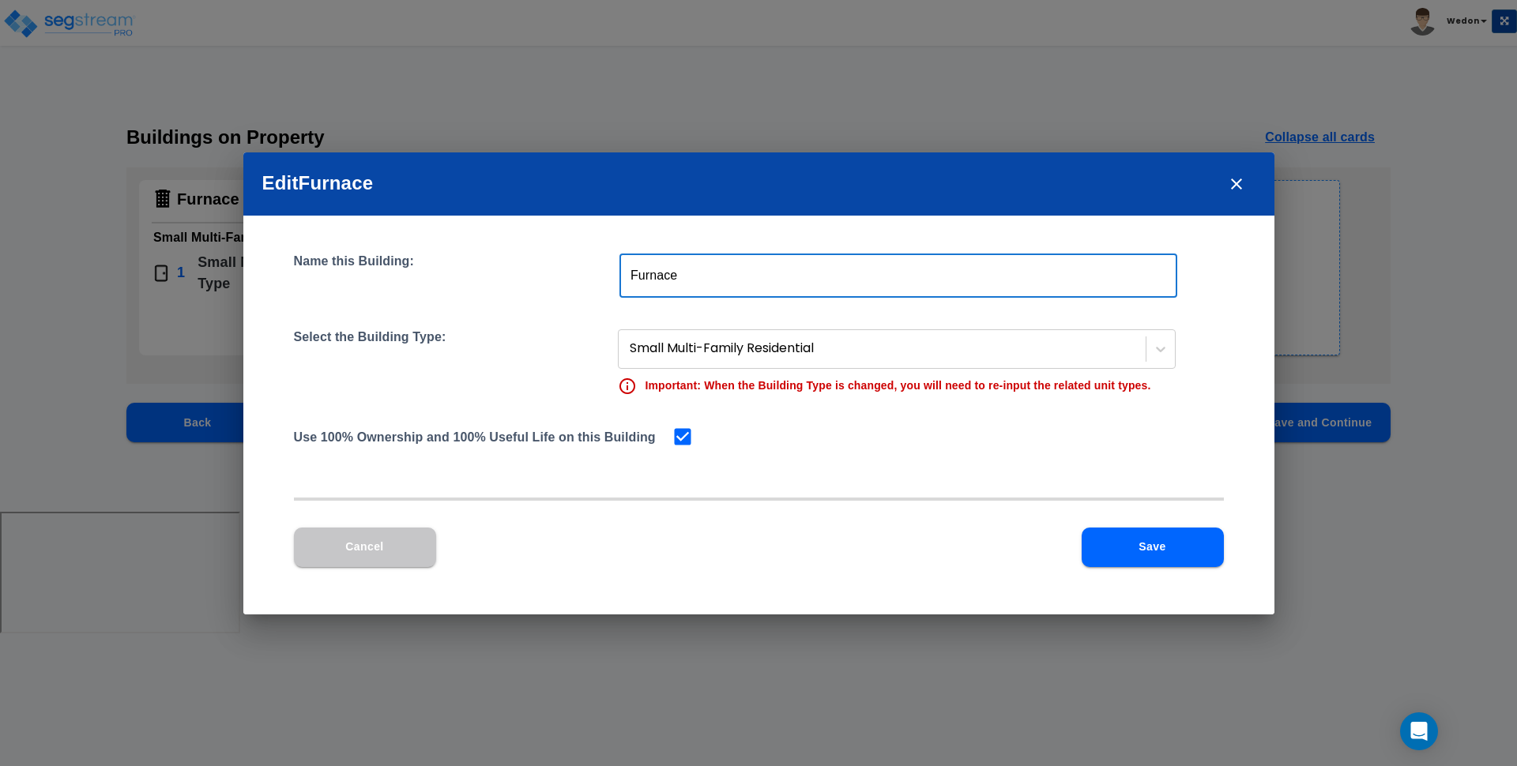
drag, startPoint x: 731, startPoint y: 257, endPoint x: 807, endPoint y: 278, distance: 78.8
click at [732, 258] on input "Furnace" at bounding box center [898, 276] width 558 height 44
type input "Furnace Electric"
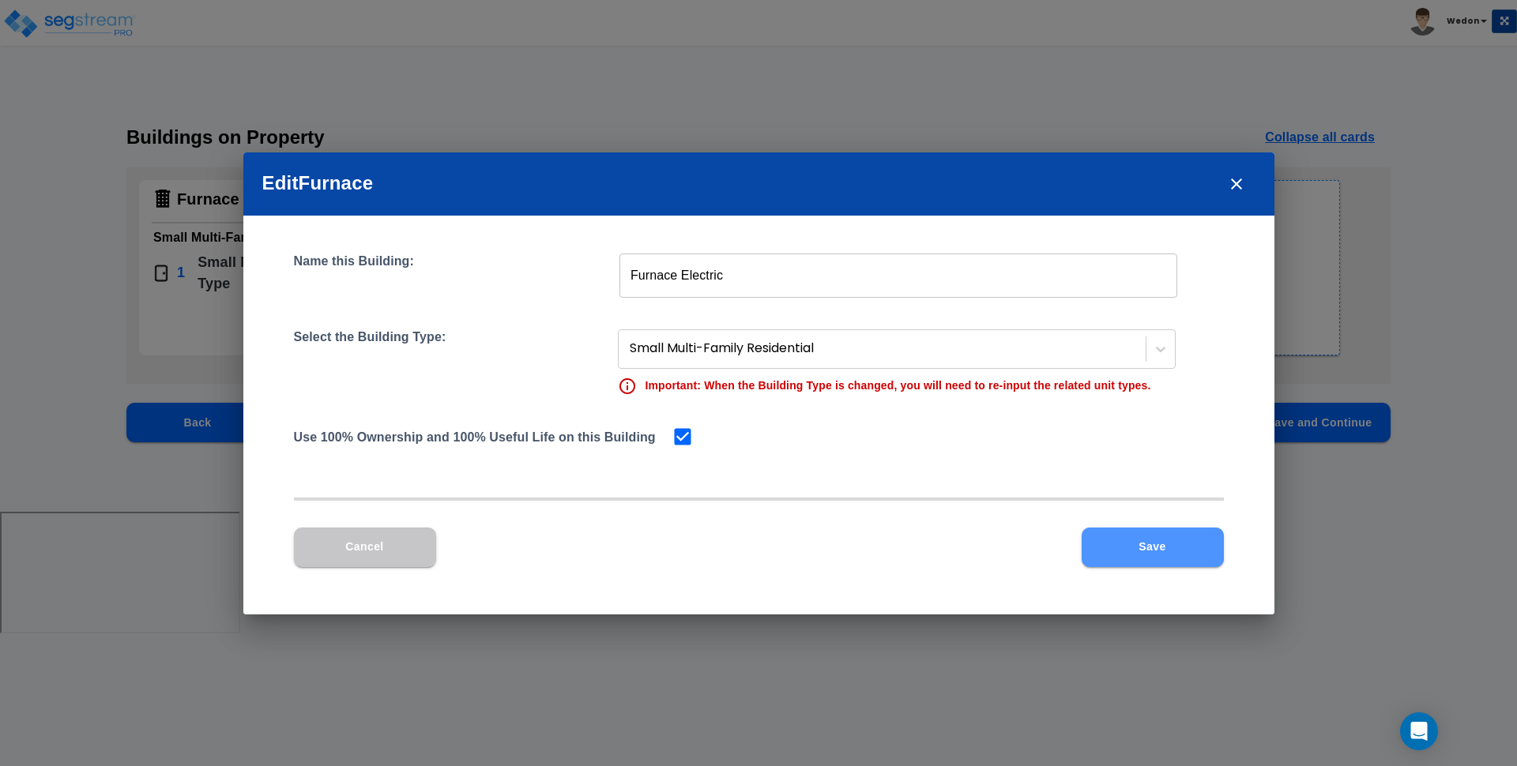
click at [1164, 543] on button "Save" at bounding box center [1152, 547] width 142 height 39
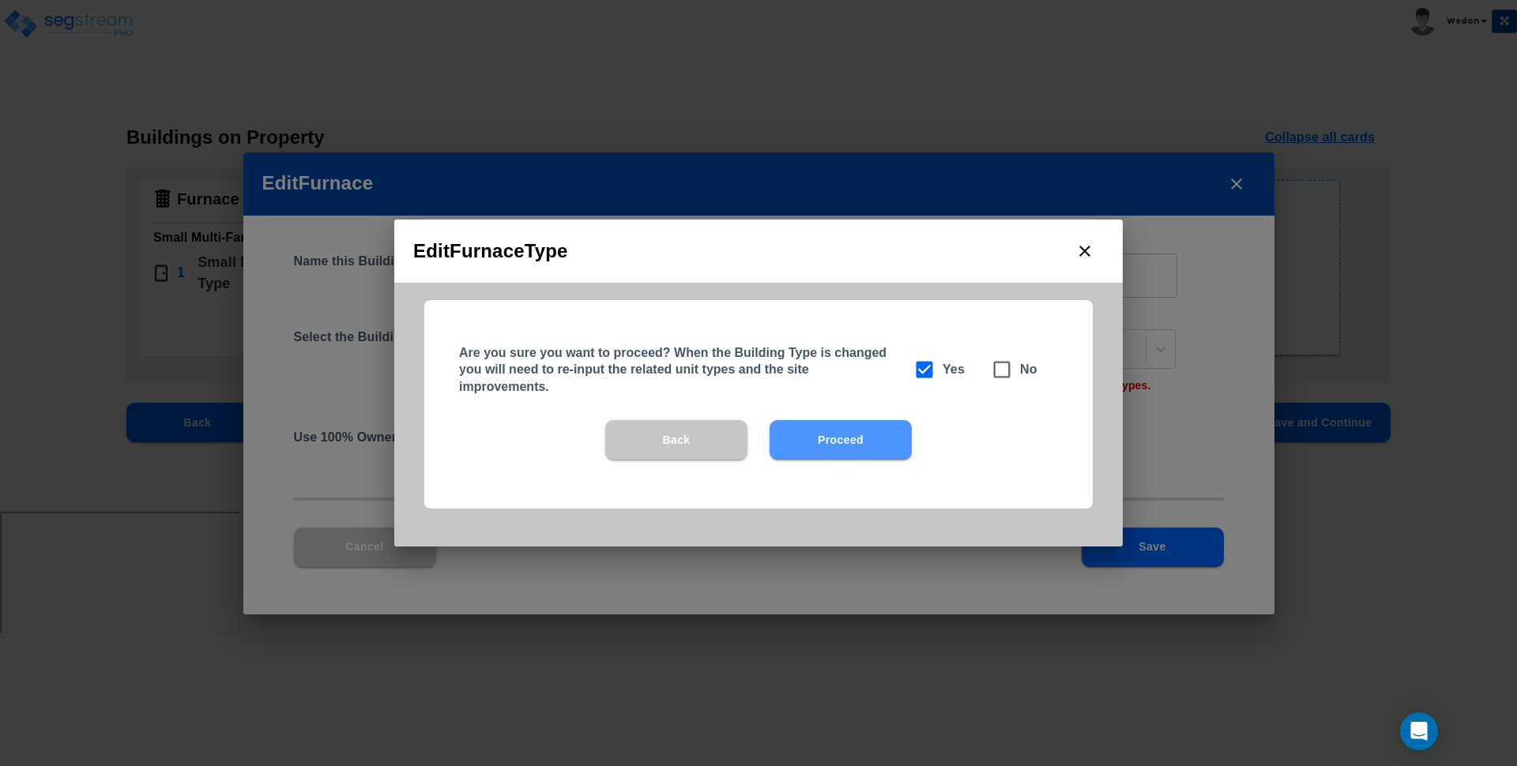
click at [886, 442] on button "Proceed" at bounding box center [840, 439] width 142 height 39
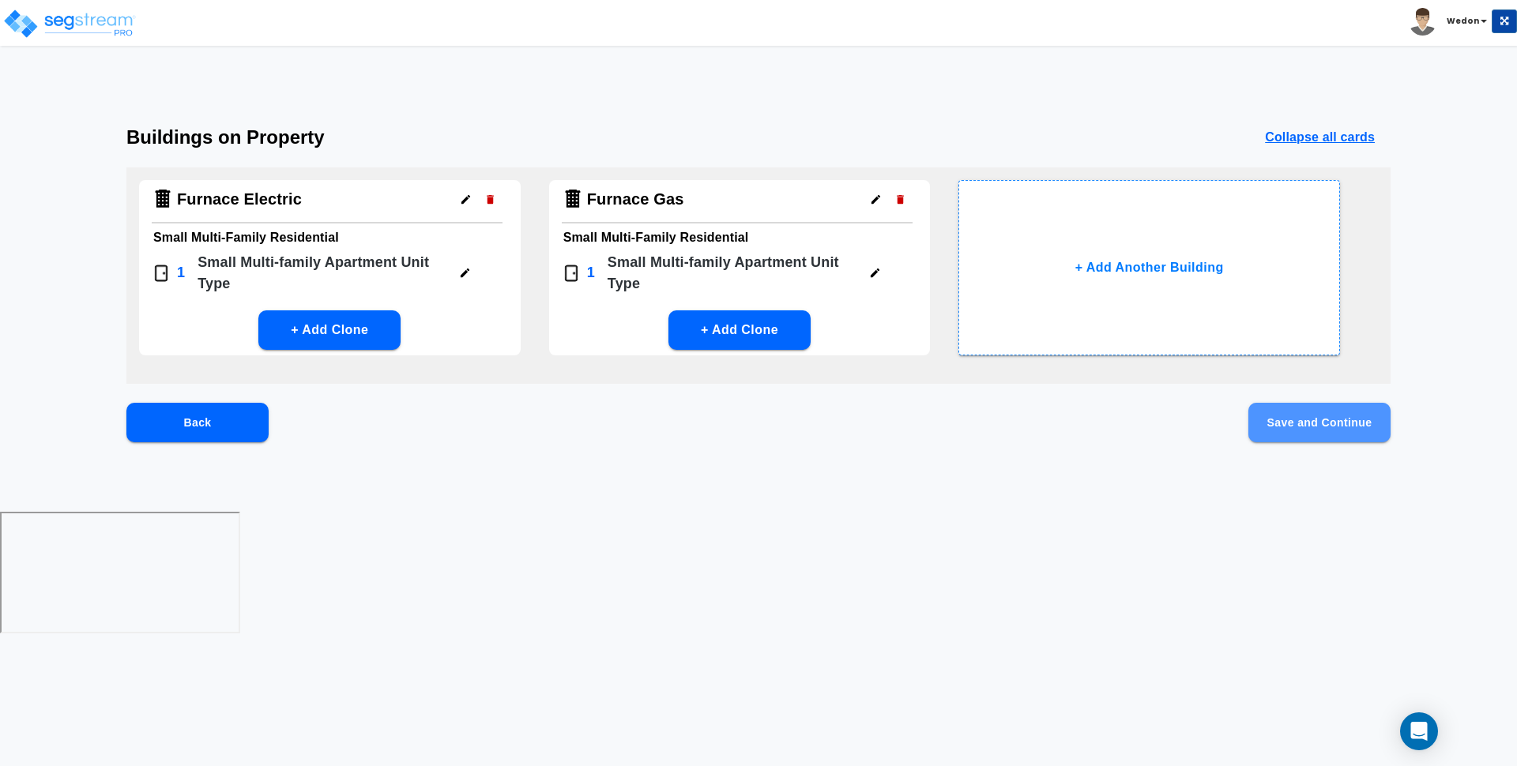
click at [1344, 427] on button "Save and Continue" at bounding box center [1319, 422] width 142 height 39
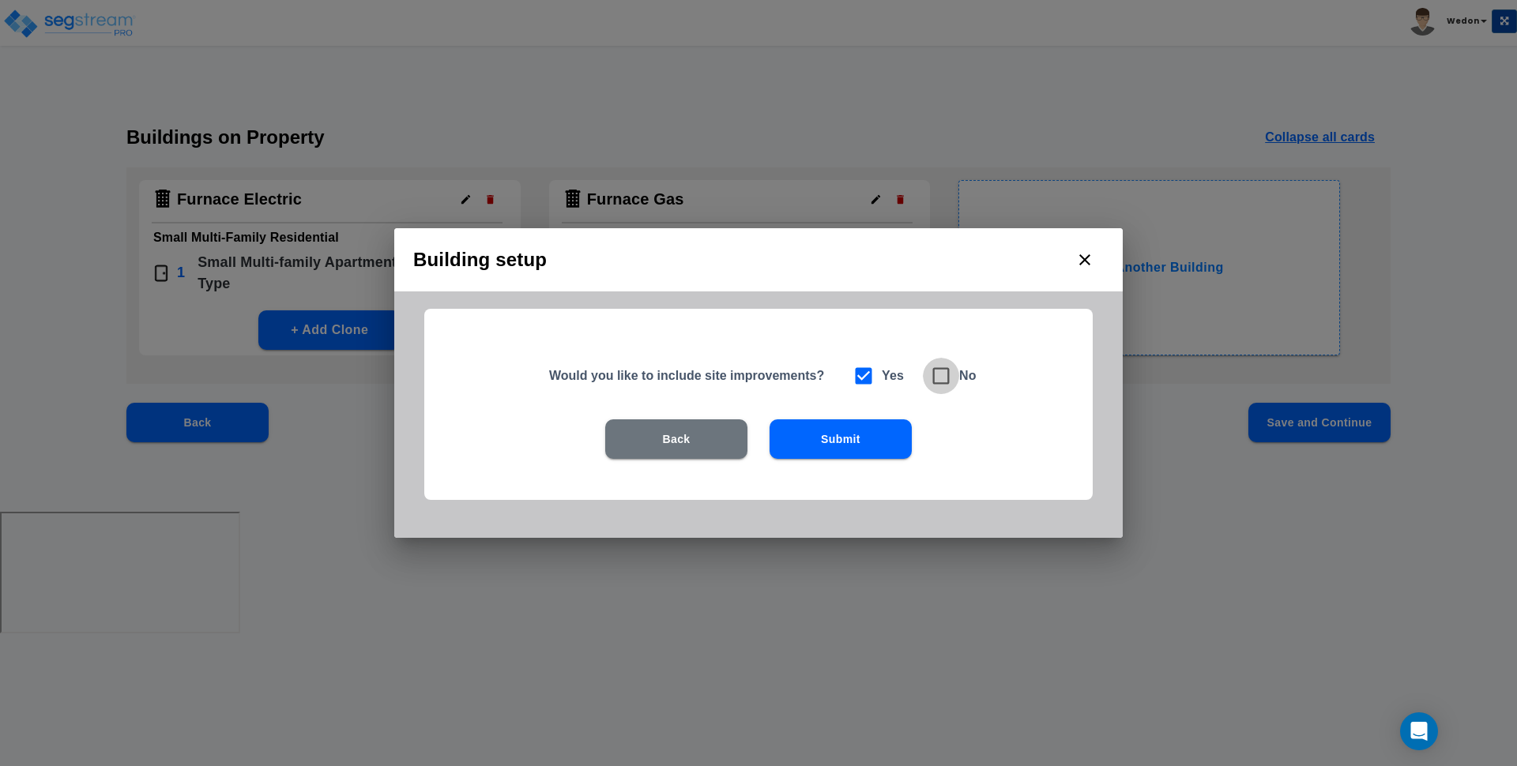
click at [954, 379] on span at bounding box center [941, 376] width 36 height 36
checkbox input "false"
checkbox input "true"
click at [857, 447] on button "Submit" at bounding box center [840, 438] width 142 height 39
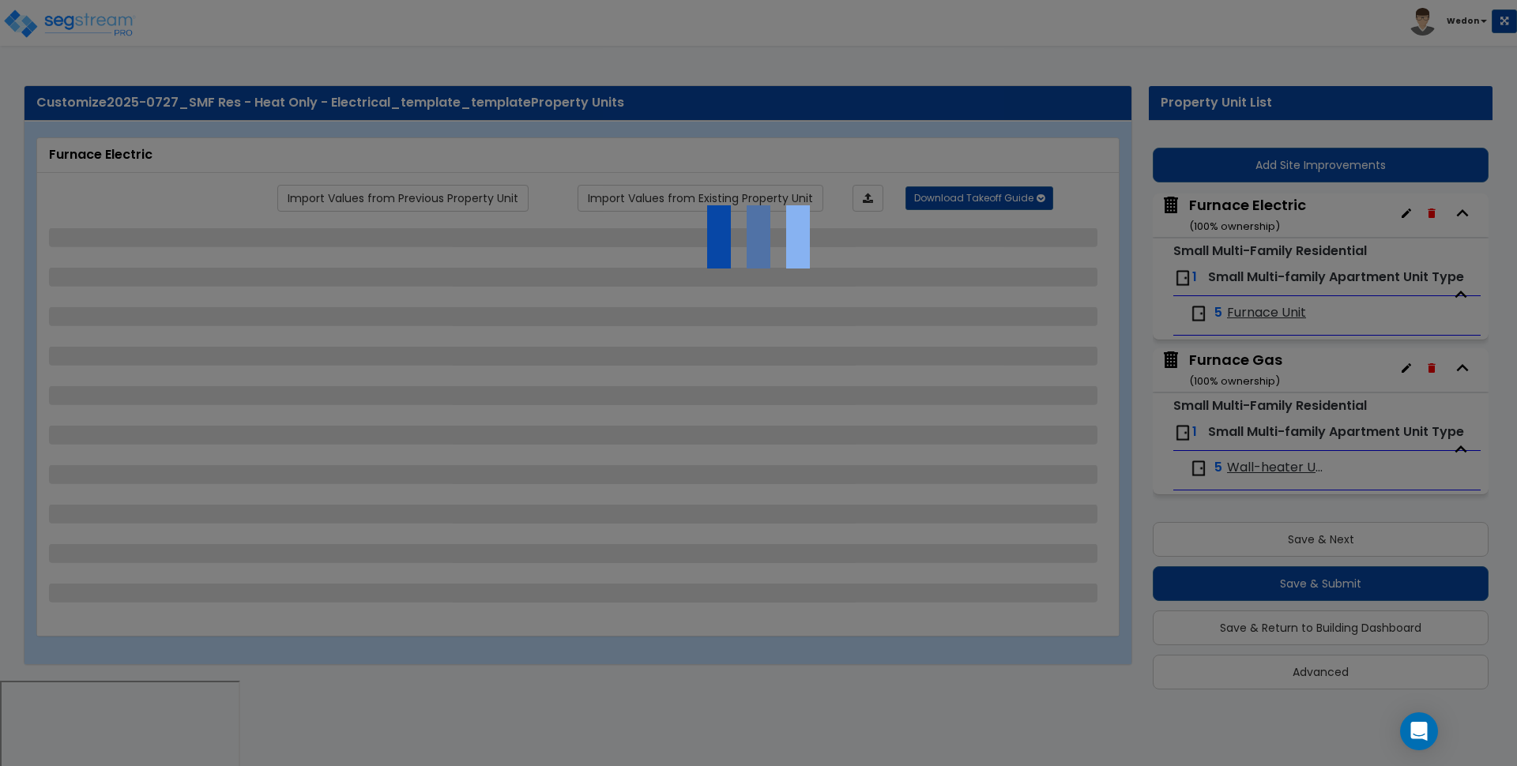
scroll to position [6, 0]
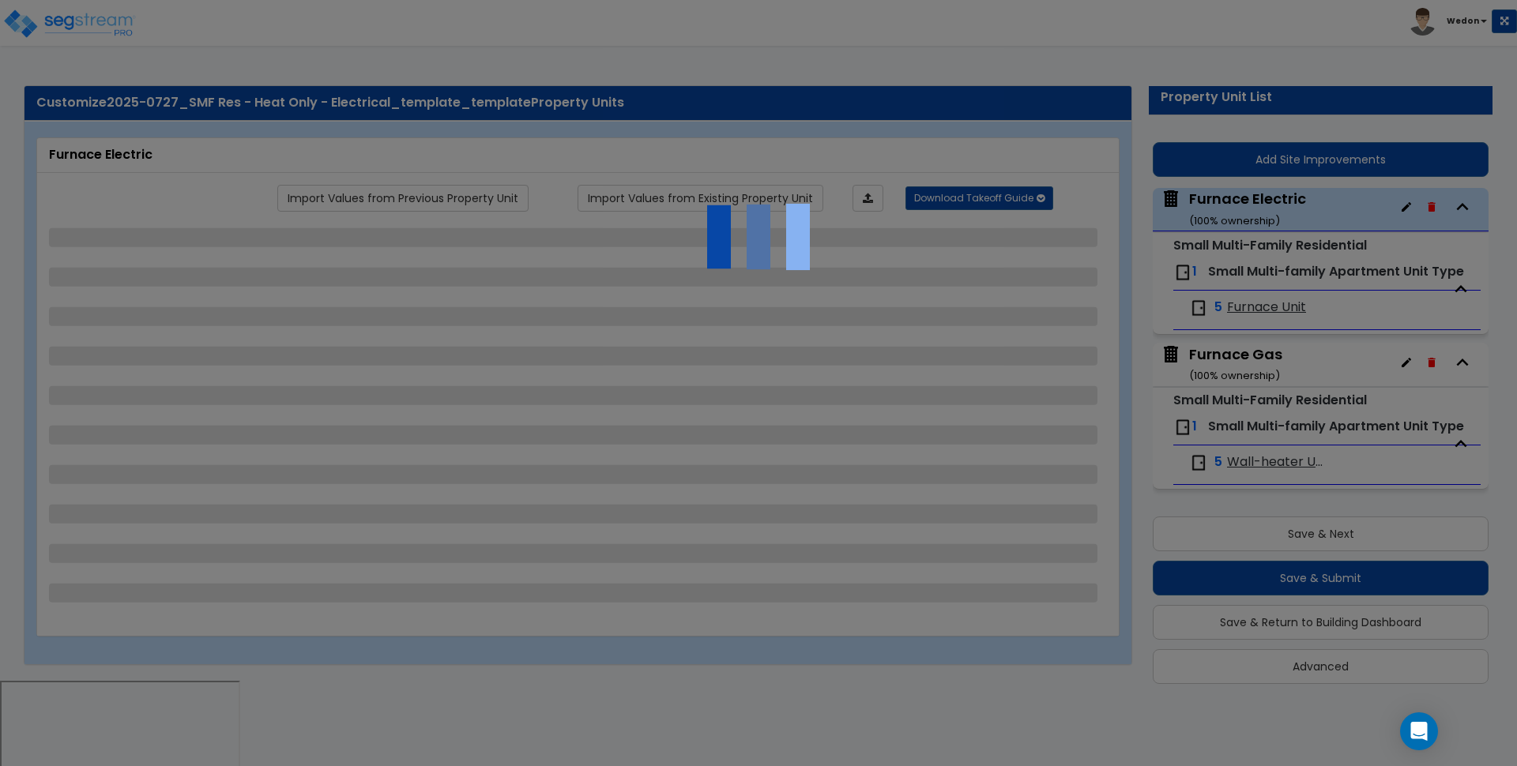
select select "3"
select select "1"
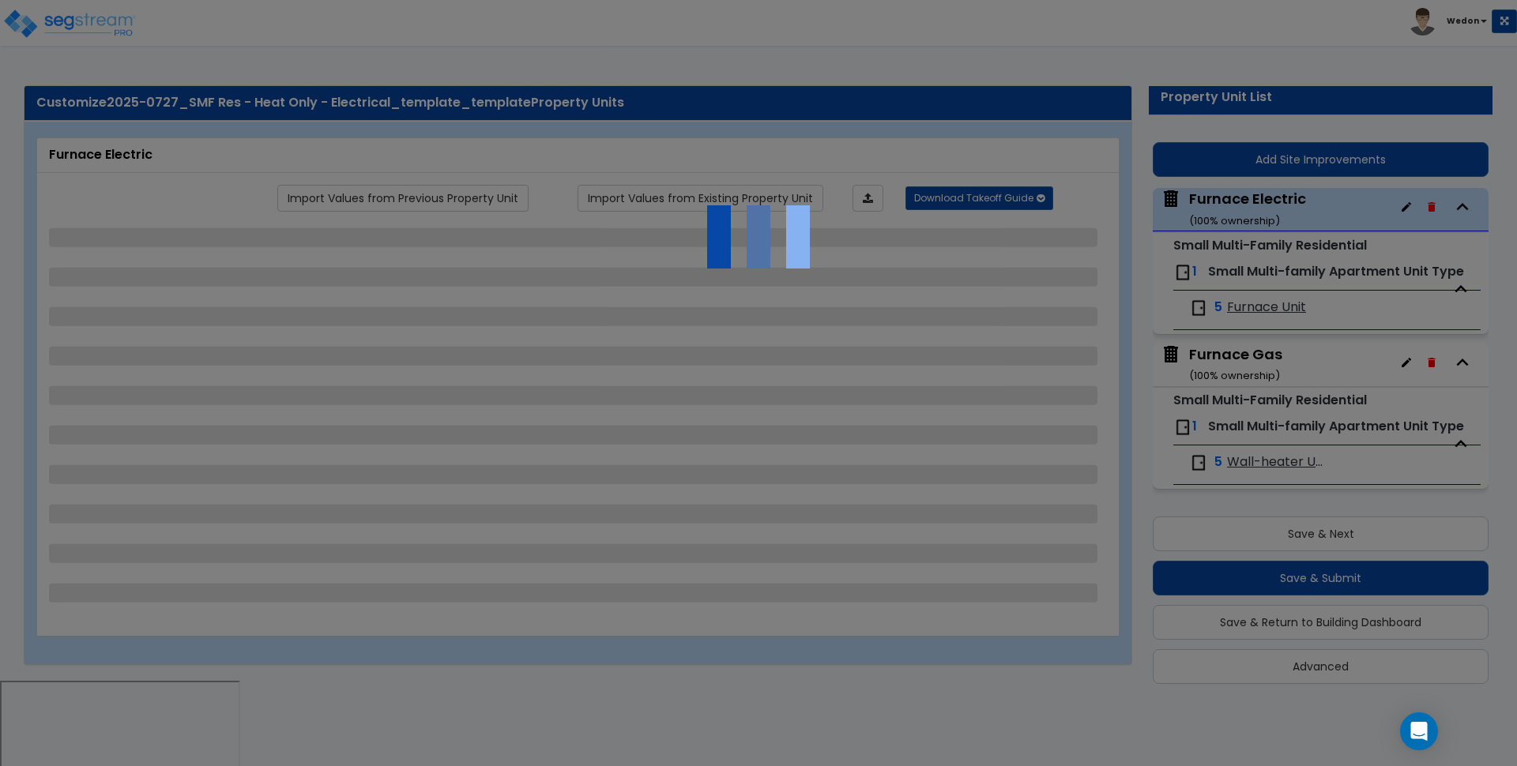
select select "5"
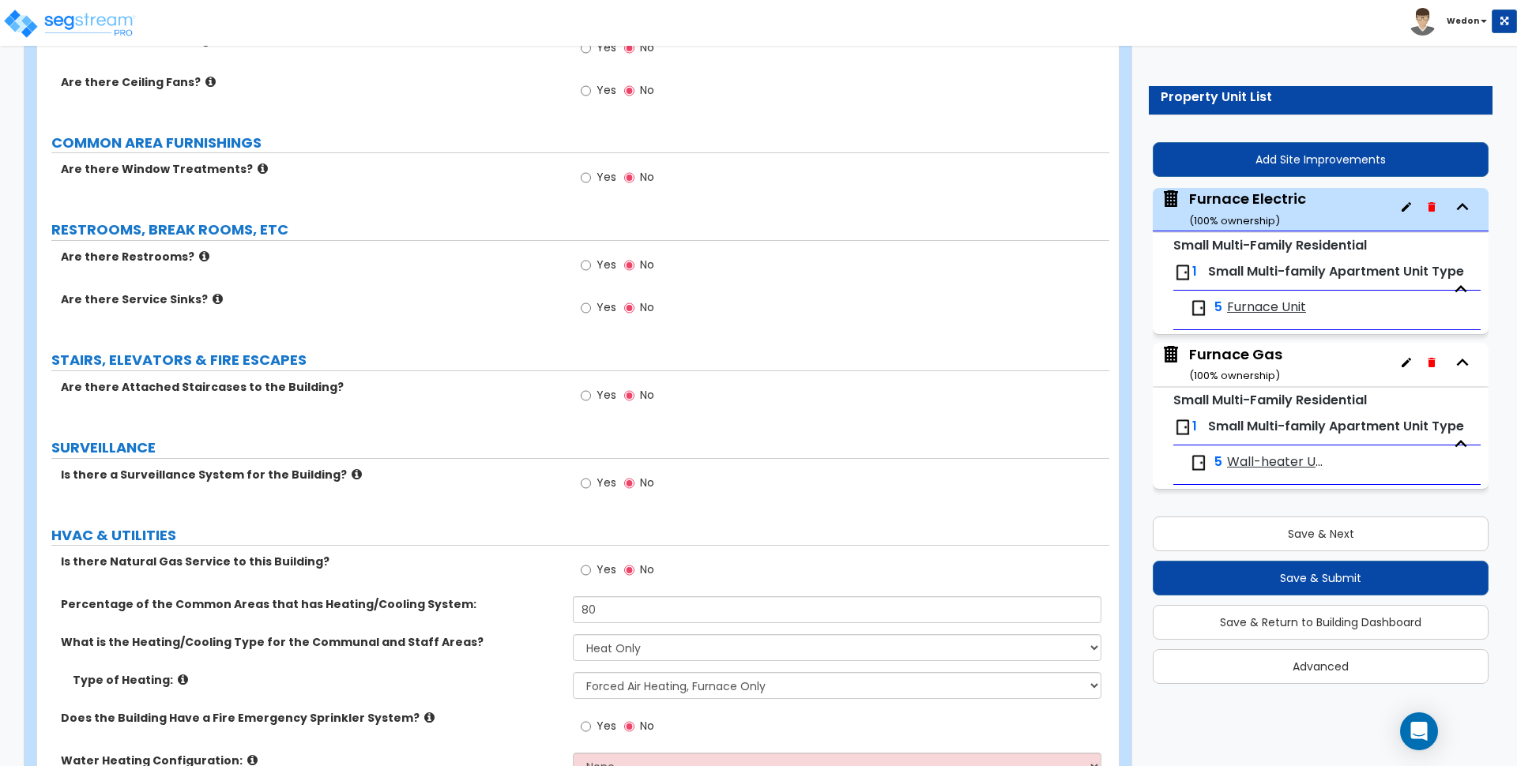
scroll to position [2825, 0]
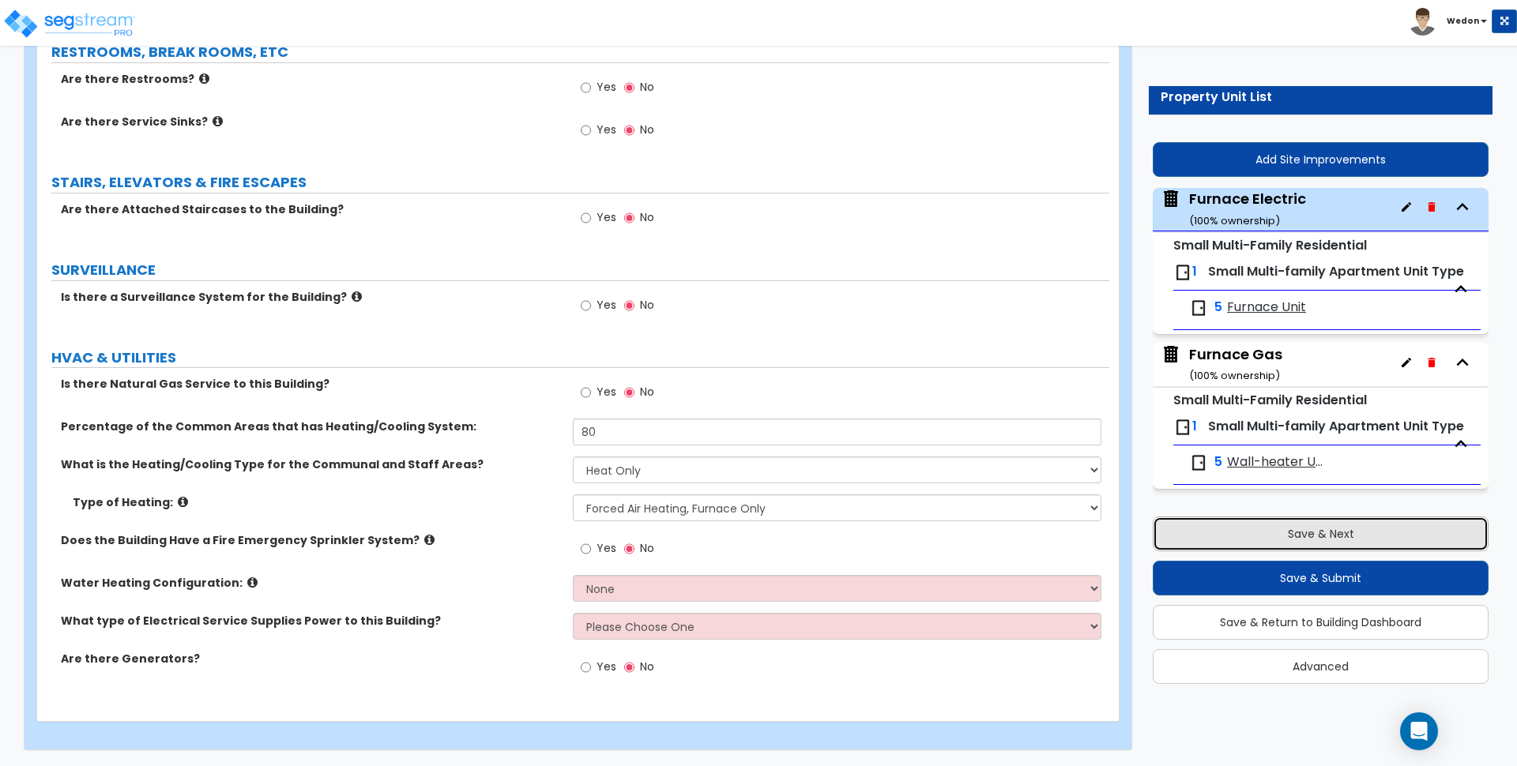
click at [1330, 530] on button "Save & Next" at bounding box center [1321, 534] width 336 height 35
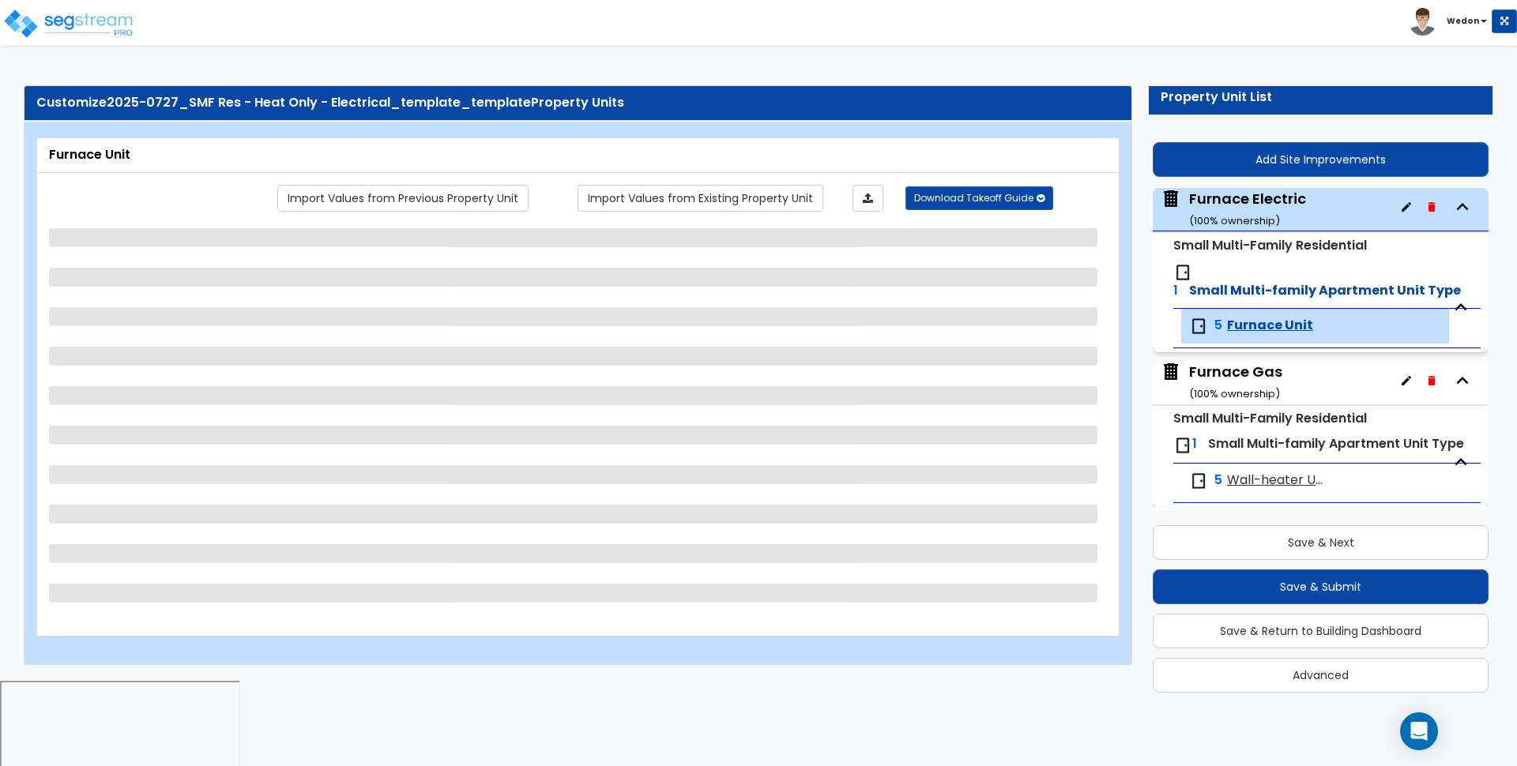
select select "1"
select select "5"
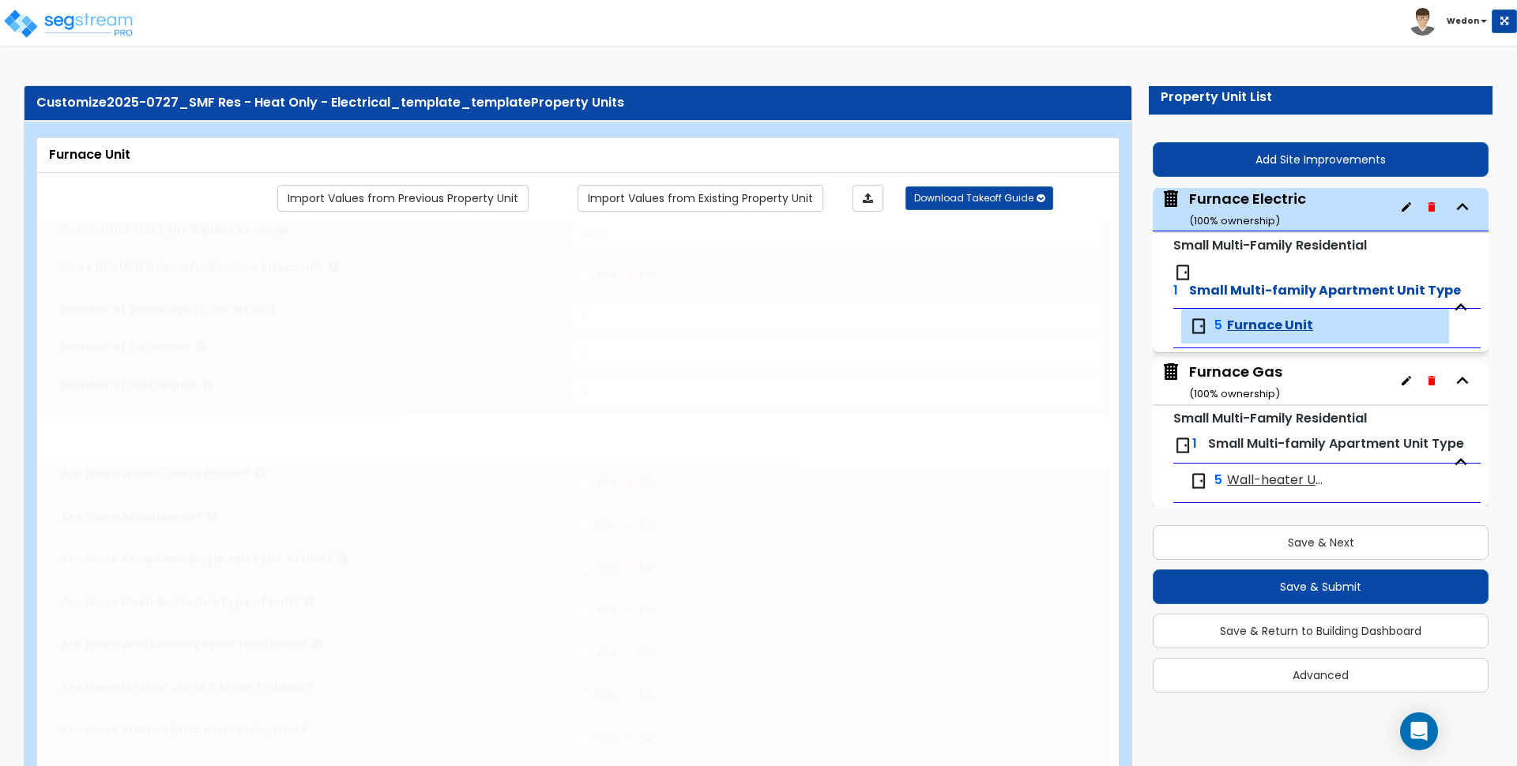
select select "2"
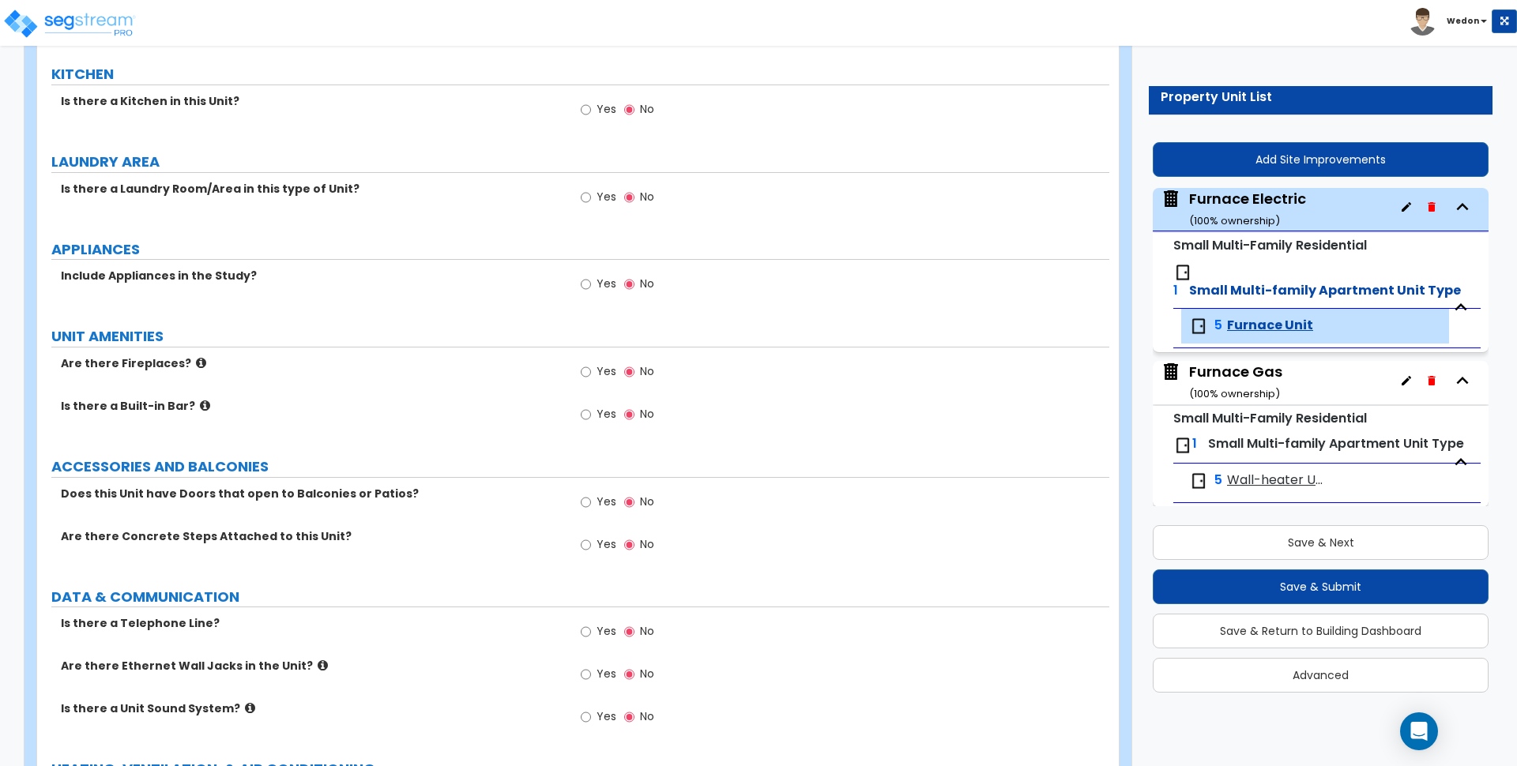
scroll to position [1539, 0]
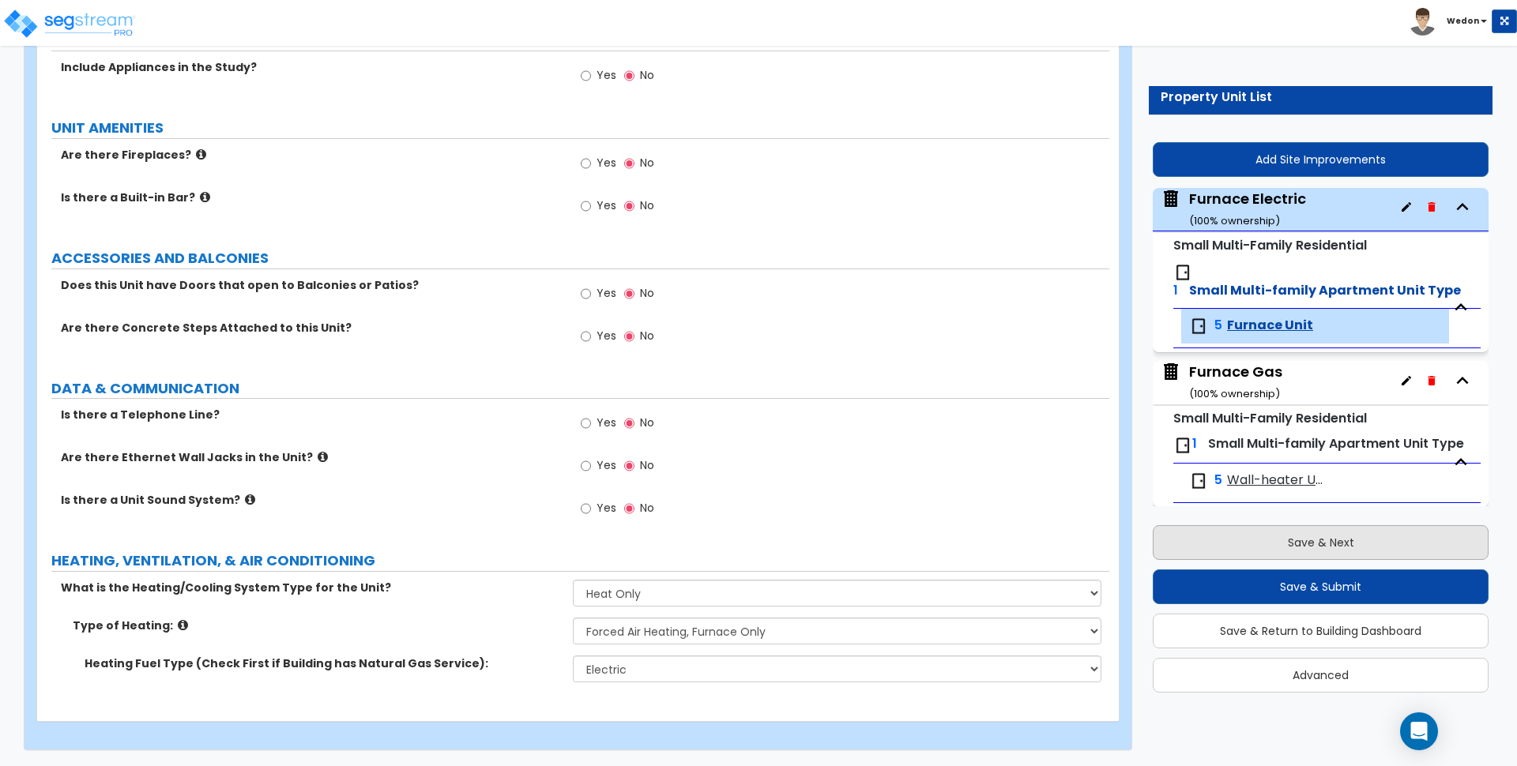
drag, startPoint x: 1286, startPoint y: 514, endPoint x: 1287, endPoint y: 525, distance: 10.3
click at [1286, 521] on div "Save & Next Save & Submit Save & Return to Building Dashboard Advanced" at bounding box center [1321, 603] width 336 height 179
click at [1288, 526] on button "Save & Next" at bounding box center [1321, 542] width 336 height 35
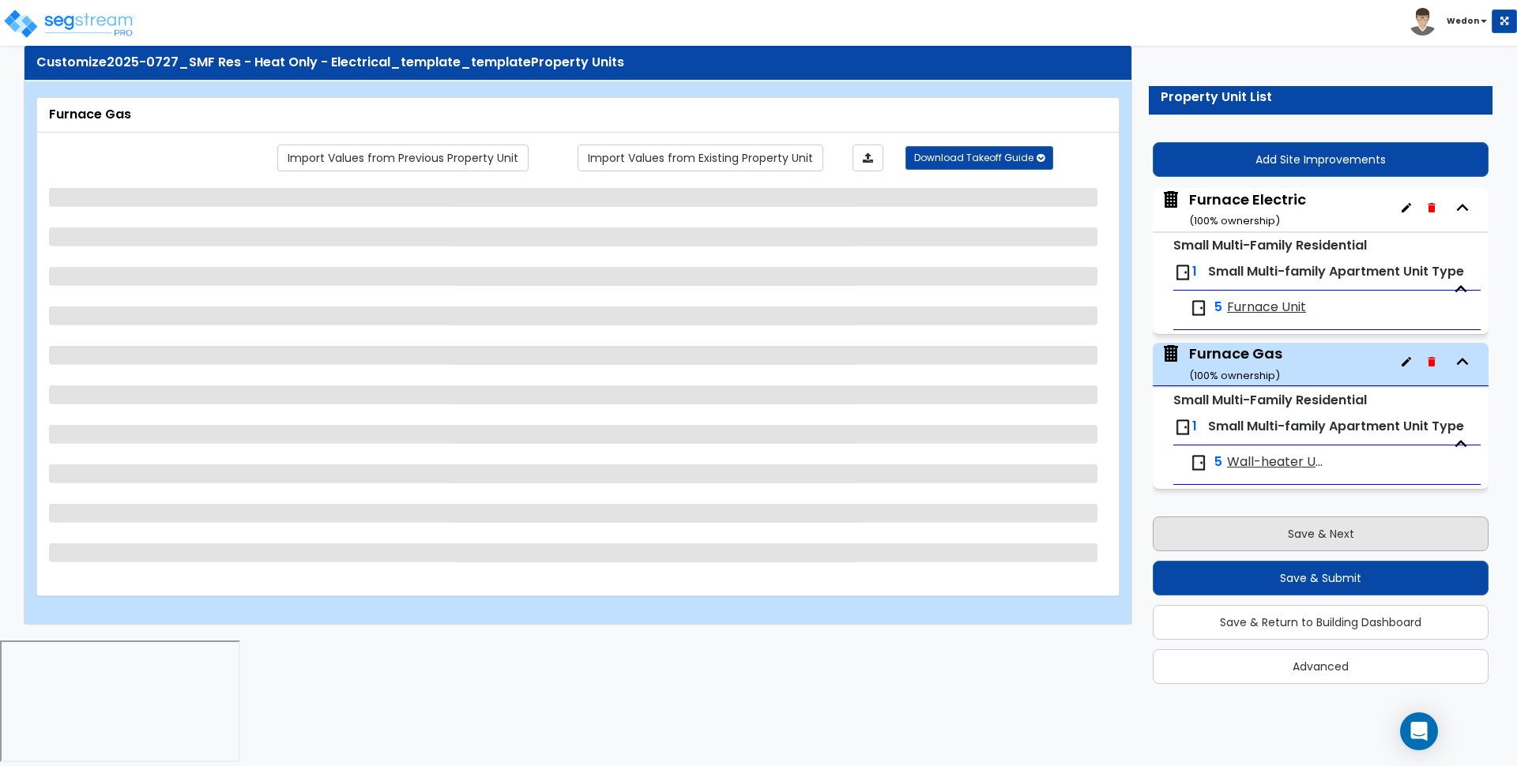
scroll to position [0, 0]
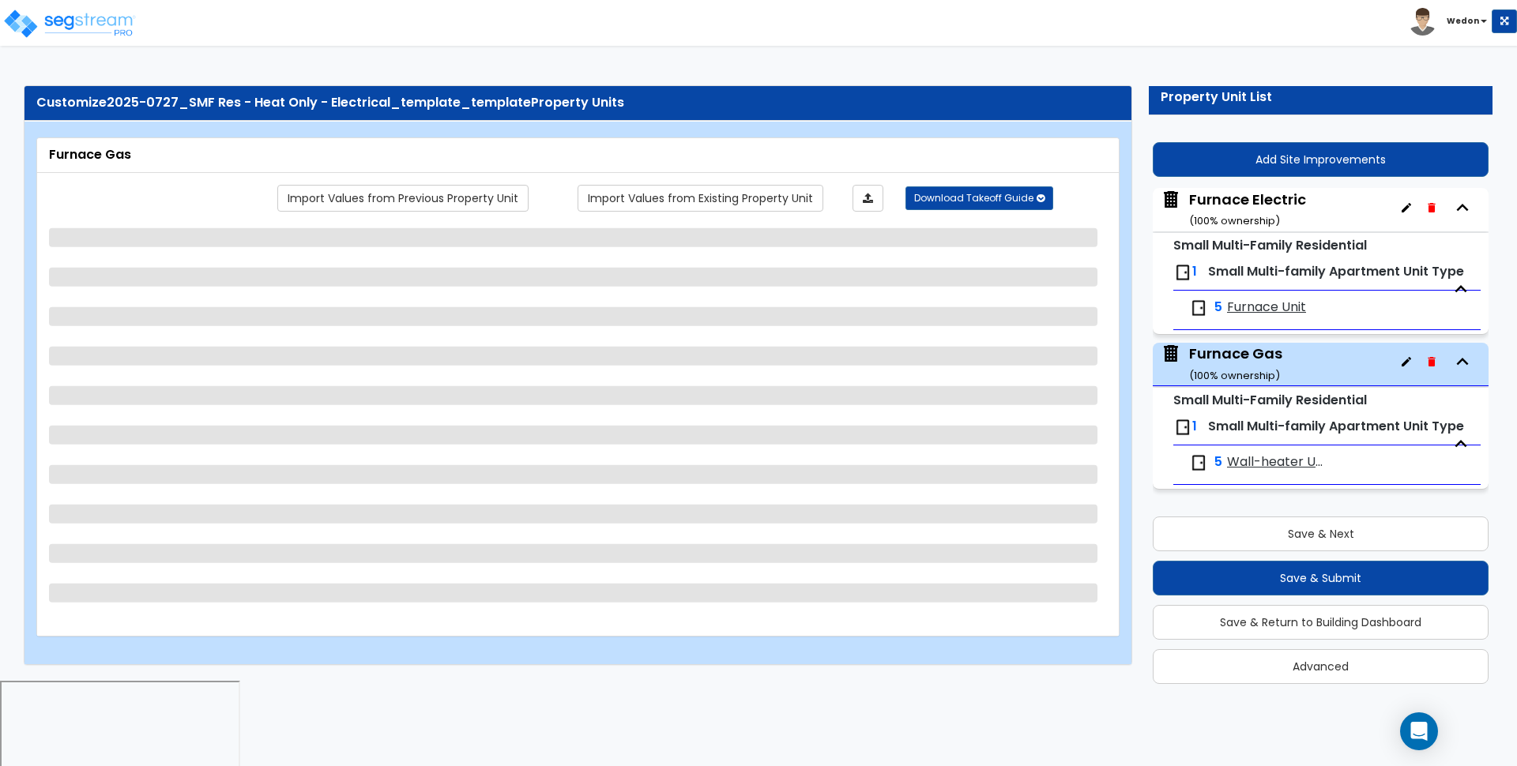
select select "3"
select select "1"
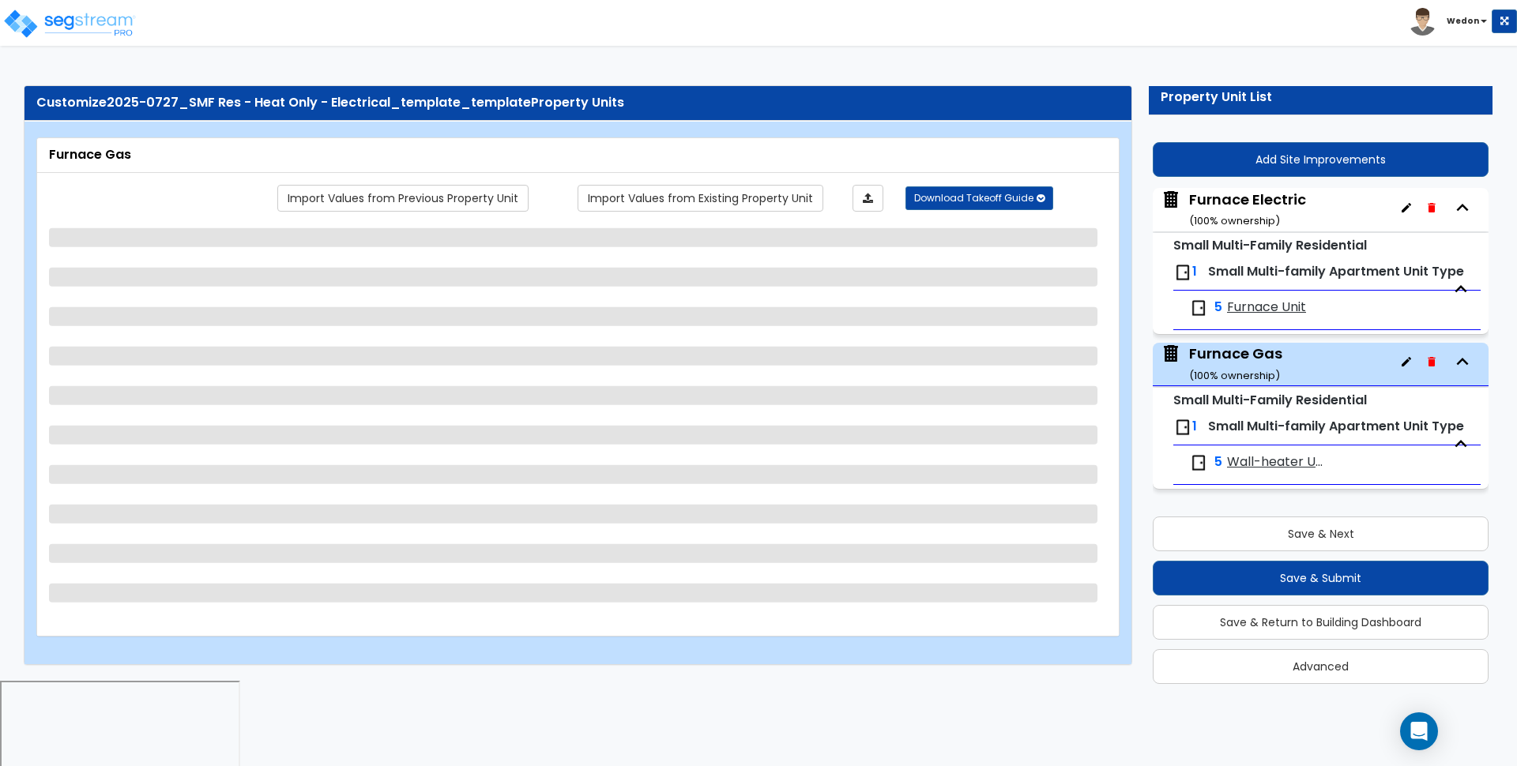
select select "1"
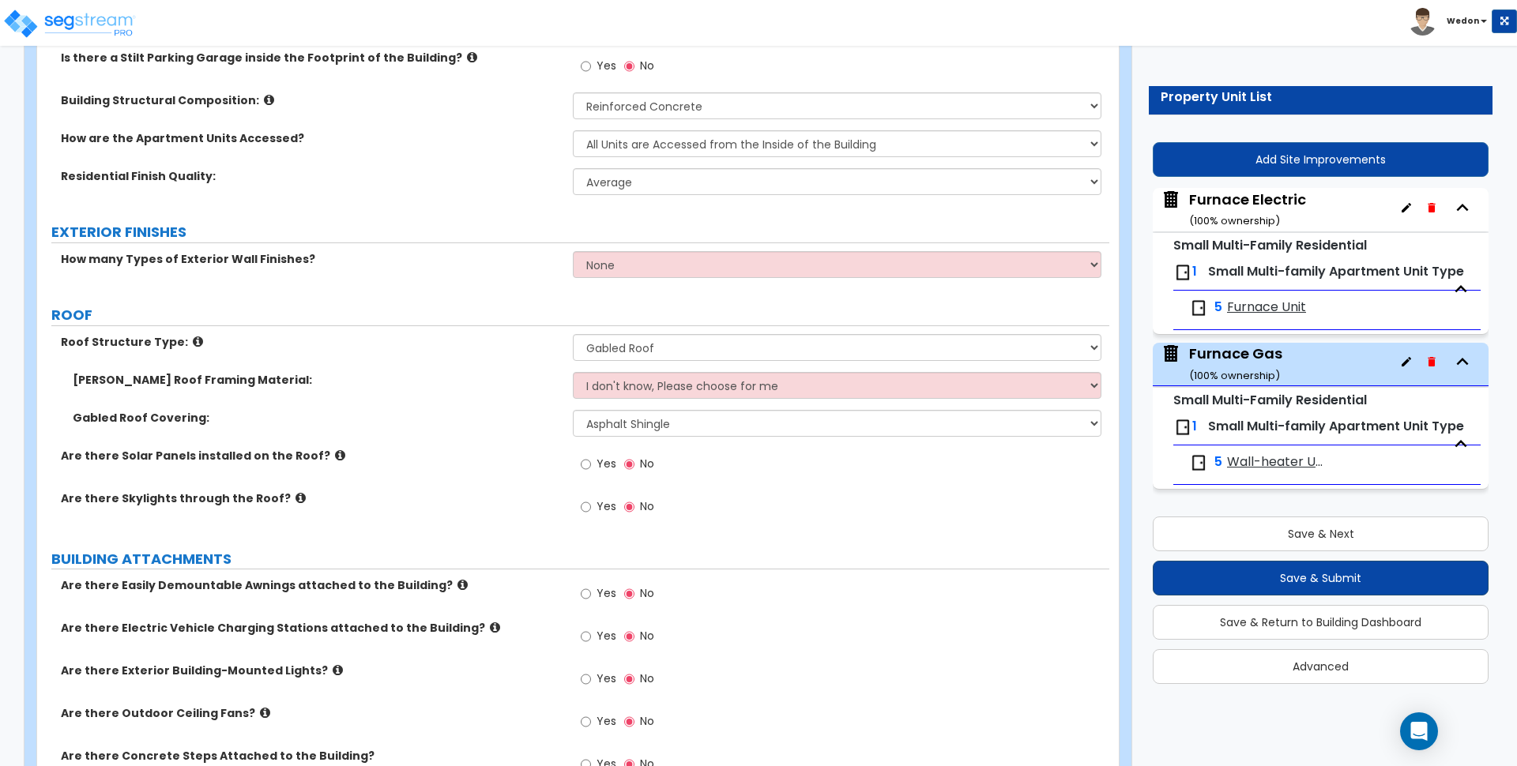
scroll to position [494, 0]
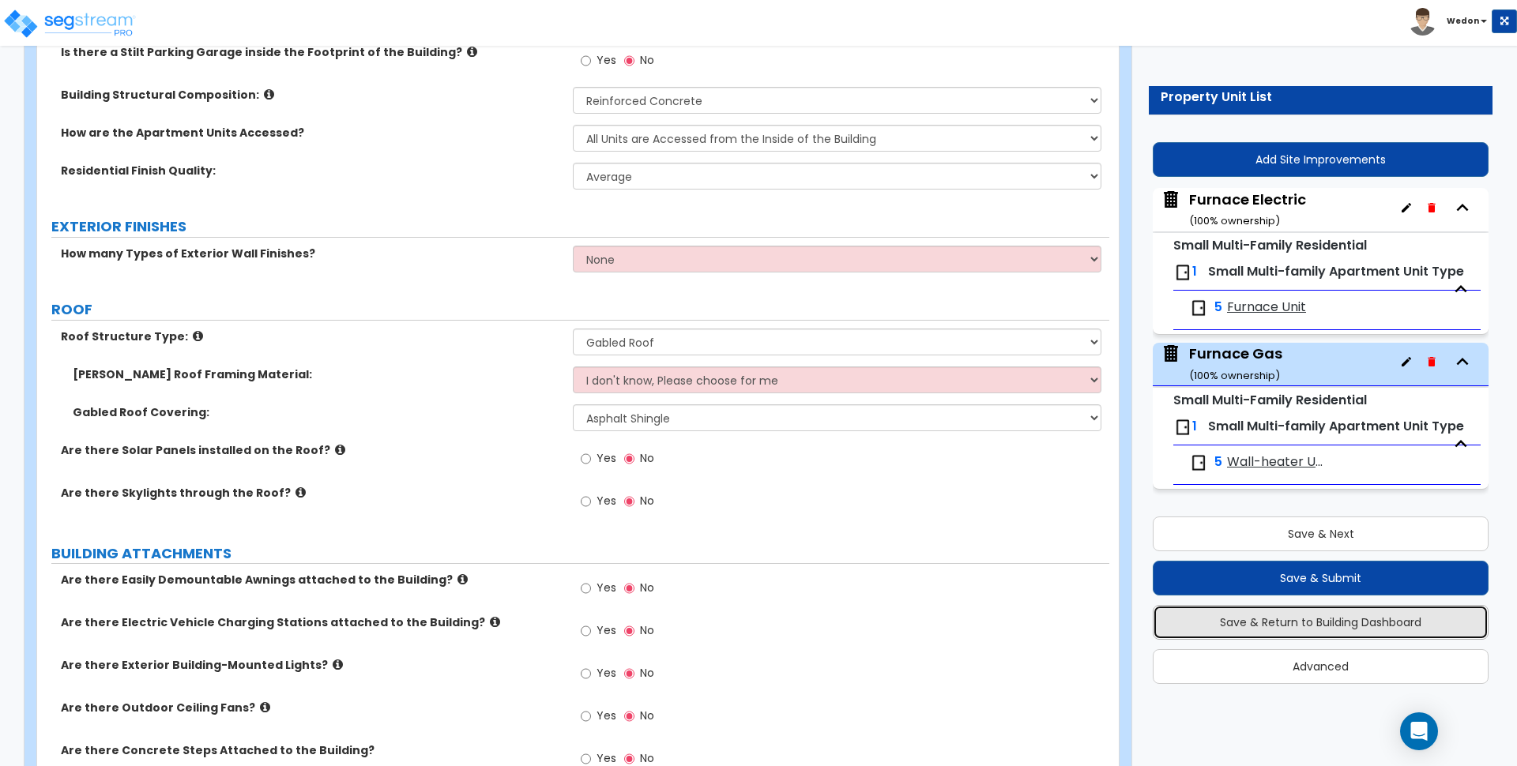
click at [1312, 626] on button "Save & Return to Building Dashboard" at bounding box center [1321, 622] width 336 height 35
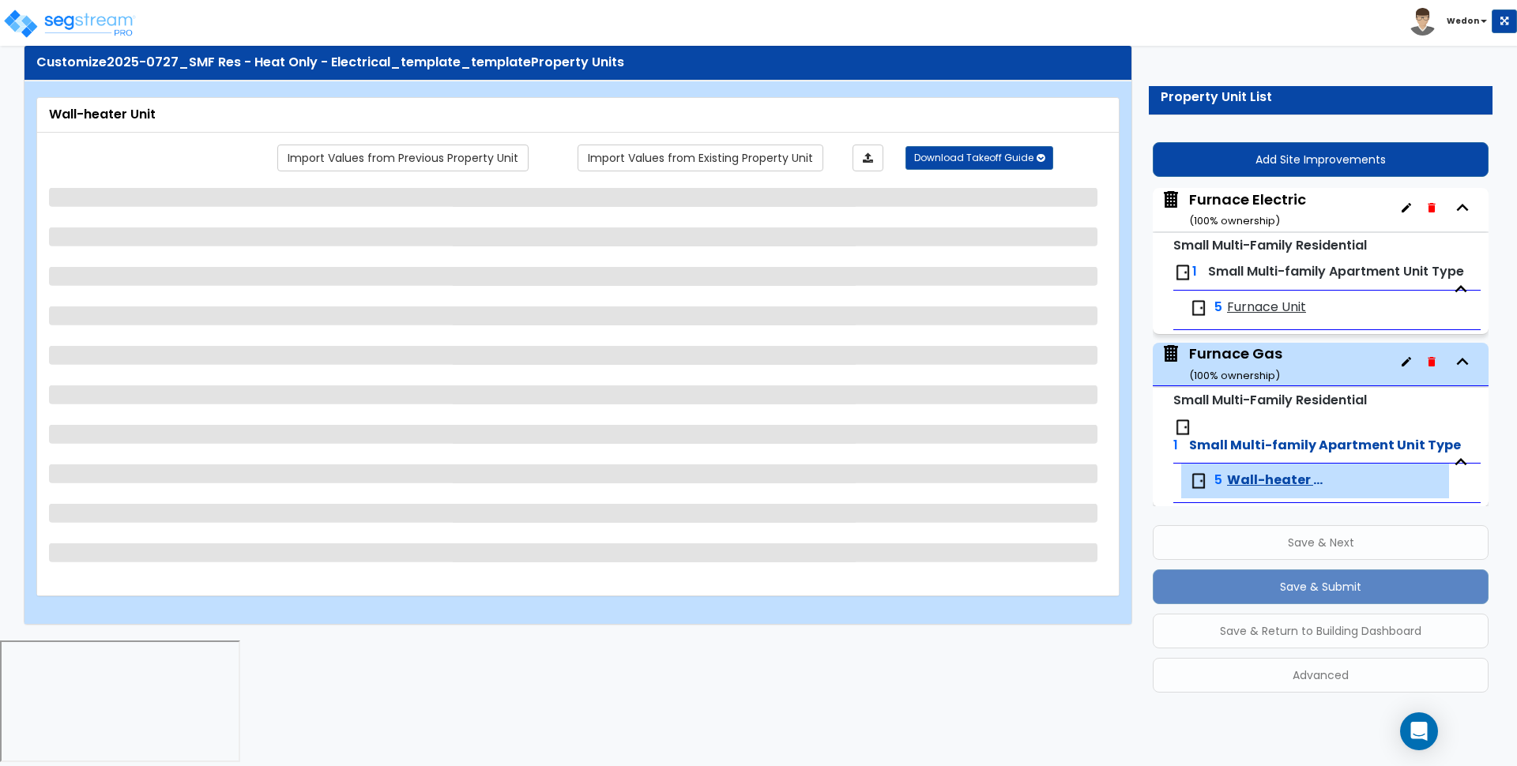
scroll to position [0, 0]
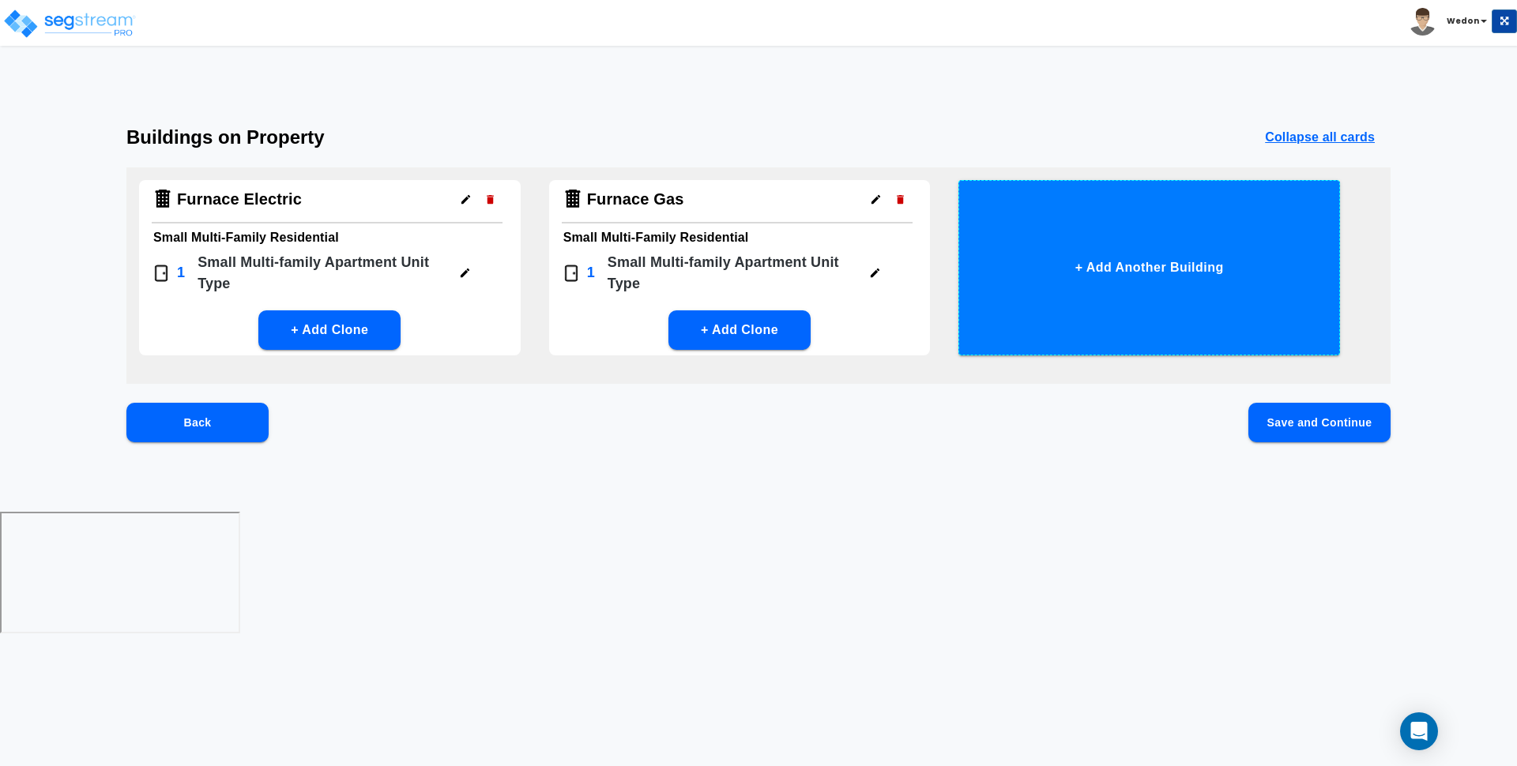
click at [1183, 243] on button "+ Add Another Building" at bounding box center [1149, 267] width 382 height 175
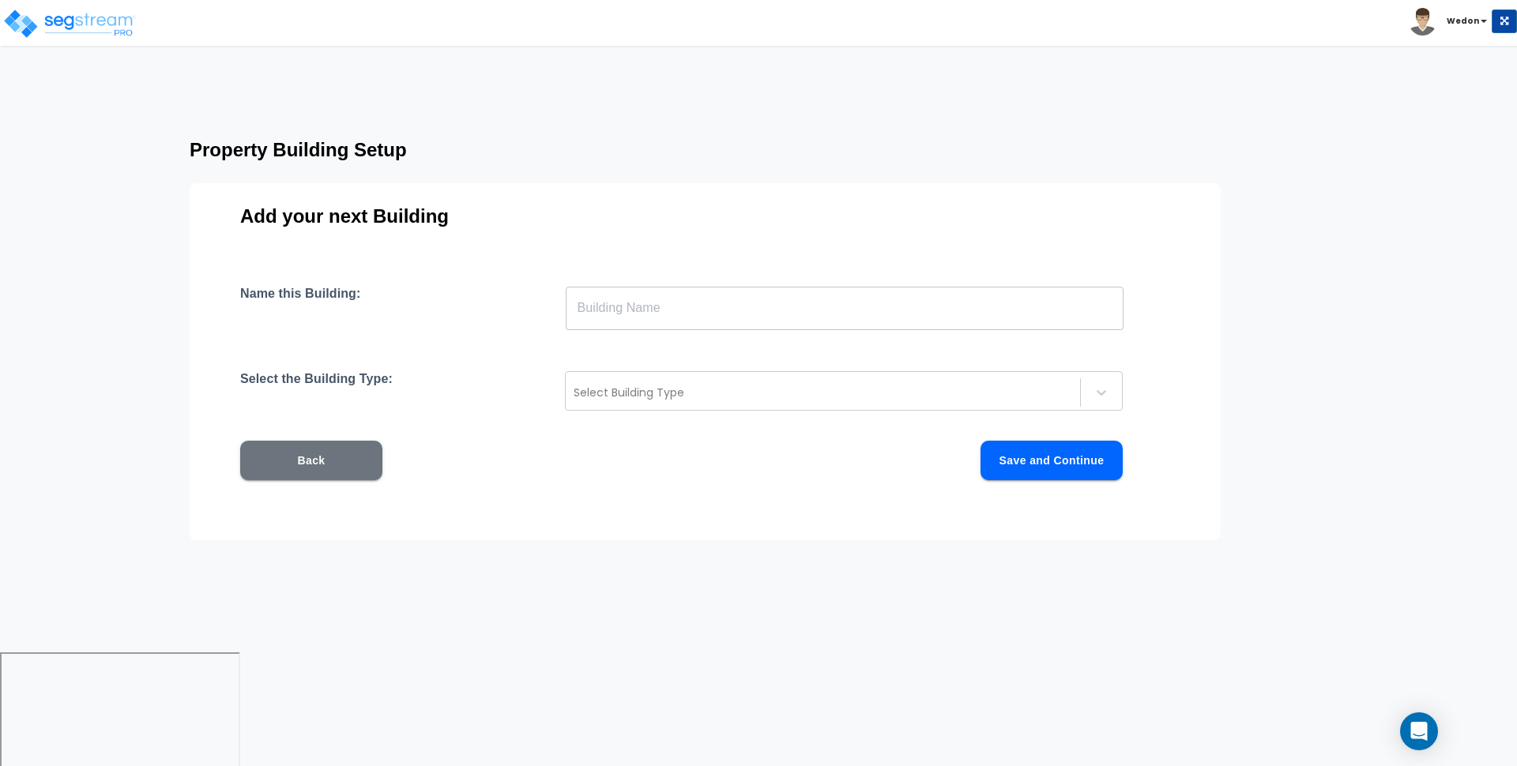
click at [720, 333] on div "Name this Building: ​ Select the Building Type: Select Building Type Back Save …" at bounding box center [705, 402] width 930 height 232
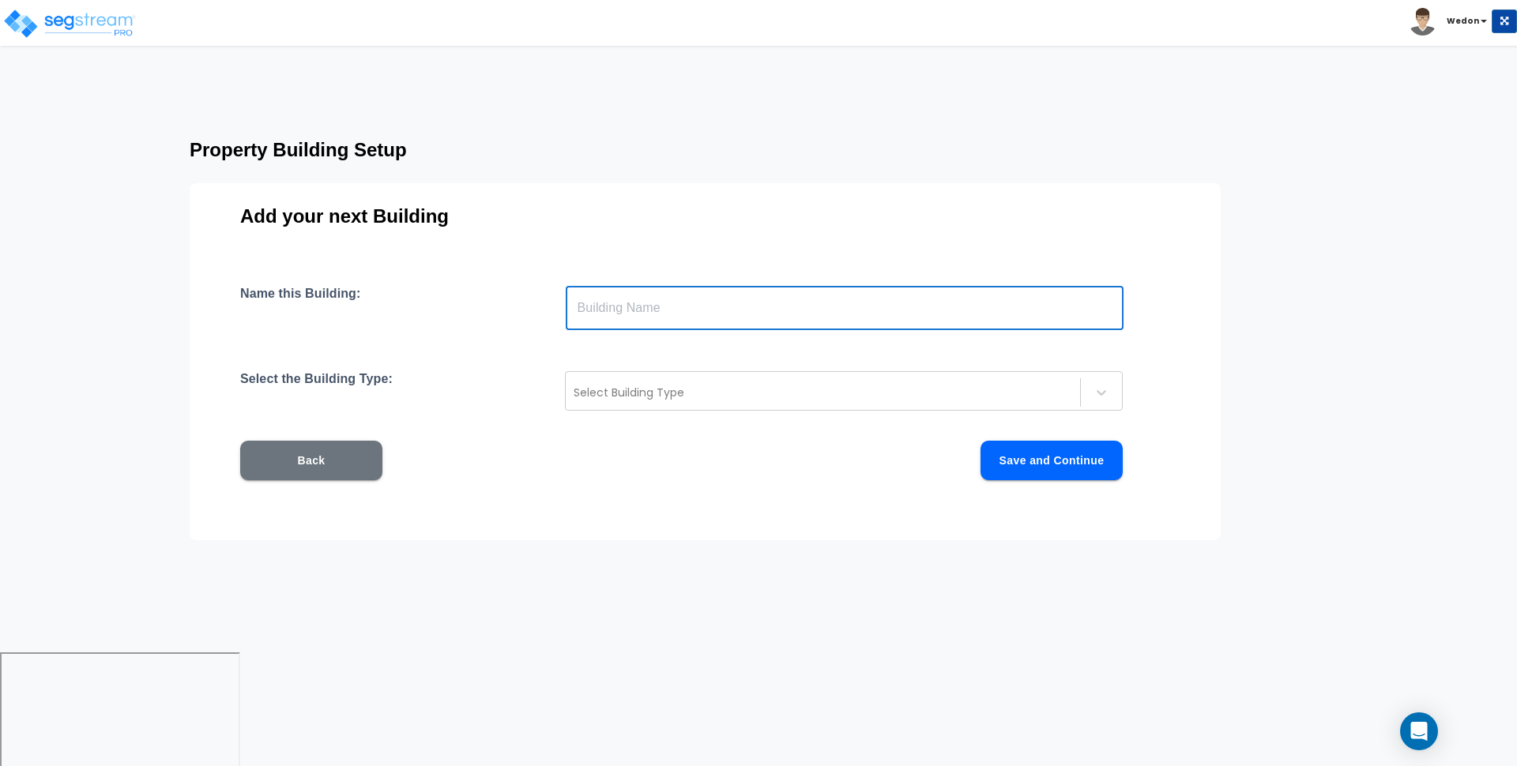
click at [739, 318] on input "text" at bounding box center [845, 308] width 558 height 44
type input "Please Choose for Me"
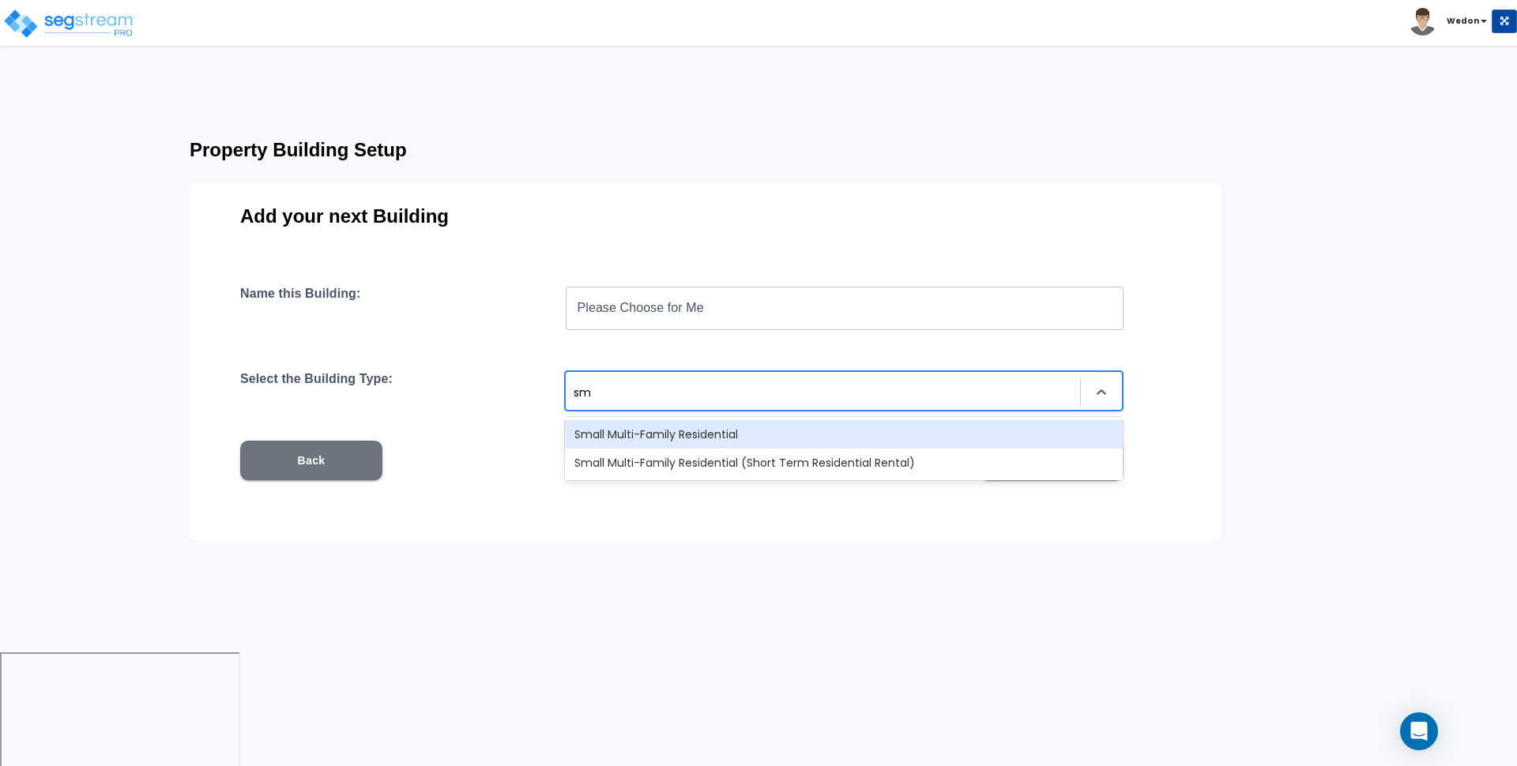
type input "sma"
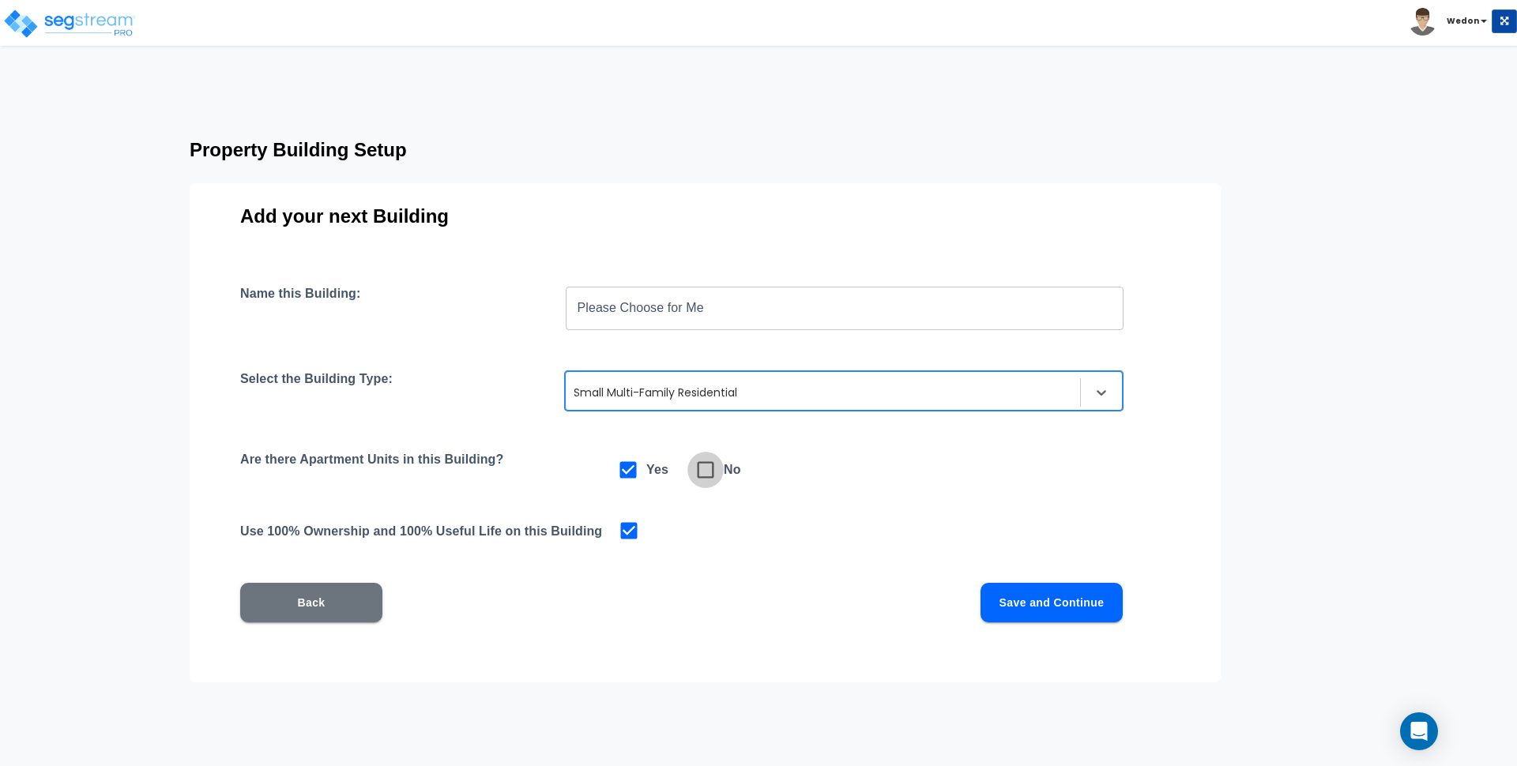
click at [705, 457] on span at bounding box center [705, 470] width 36 height 36
checkbox input "false"
checkbox input "true"
click at [1074, 601] on button "Save and Continue" at bounding box center [1051, 602] width 142 height 39
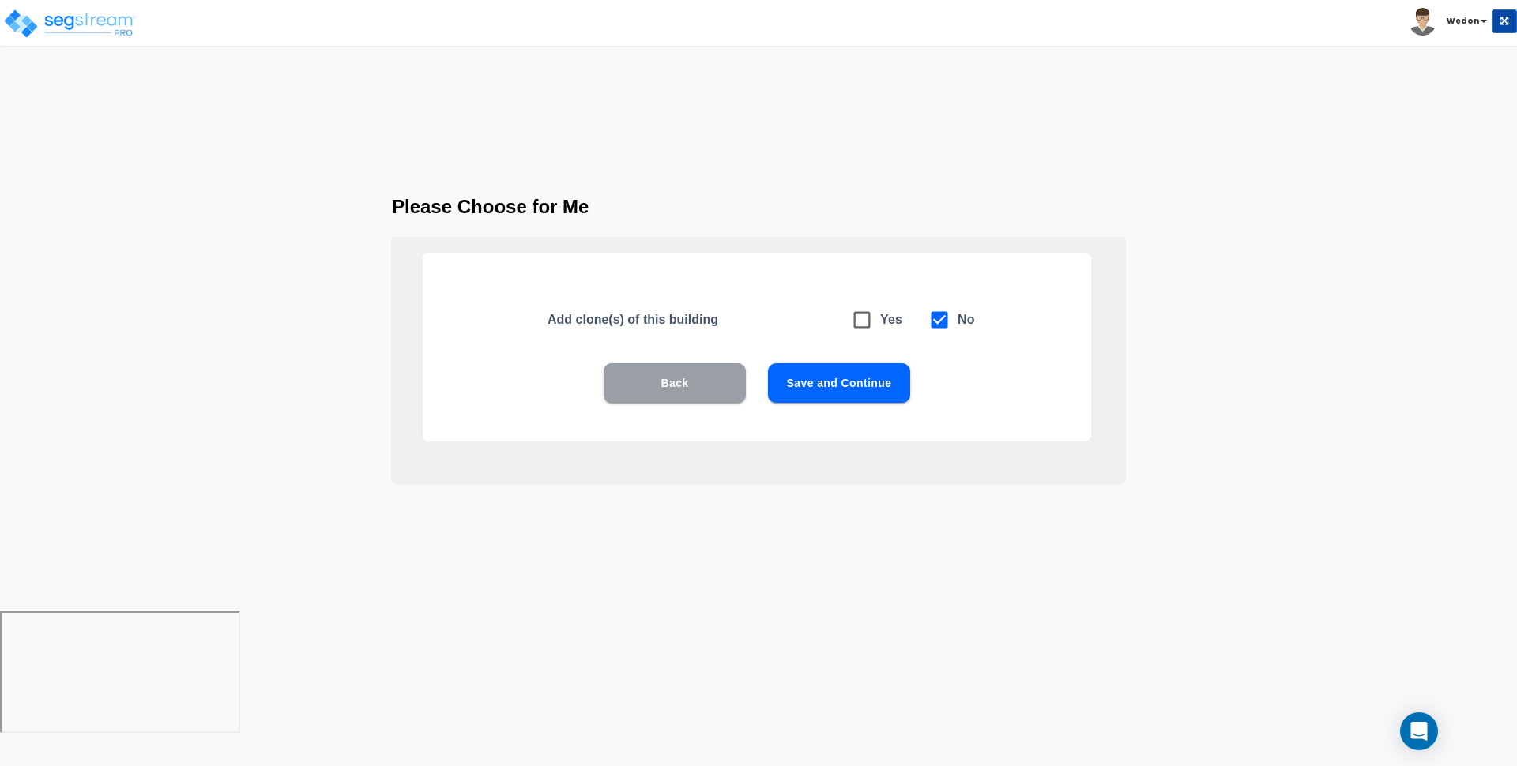
click at [729, 388] on button "Back" at bounding box center [675, 382] width 142 height 39
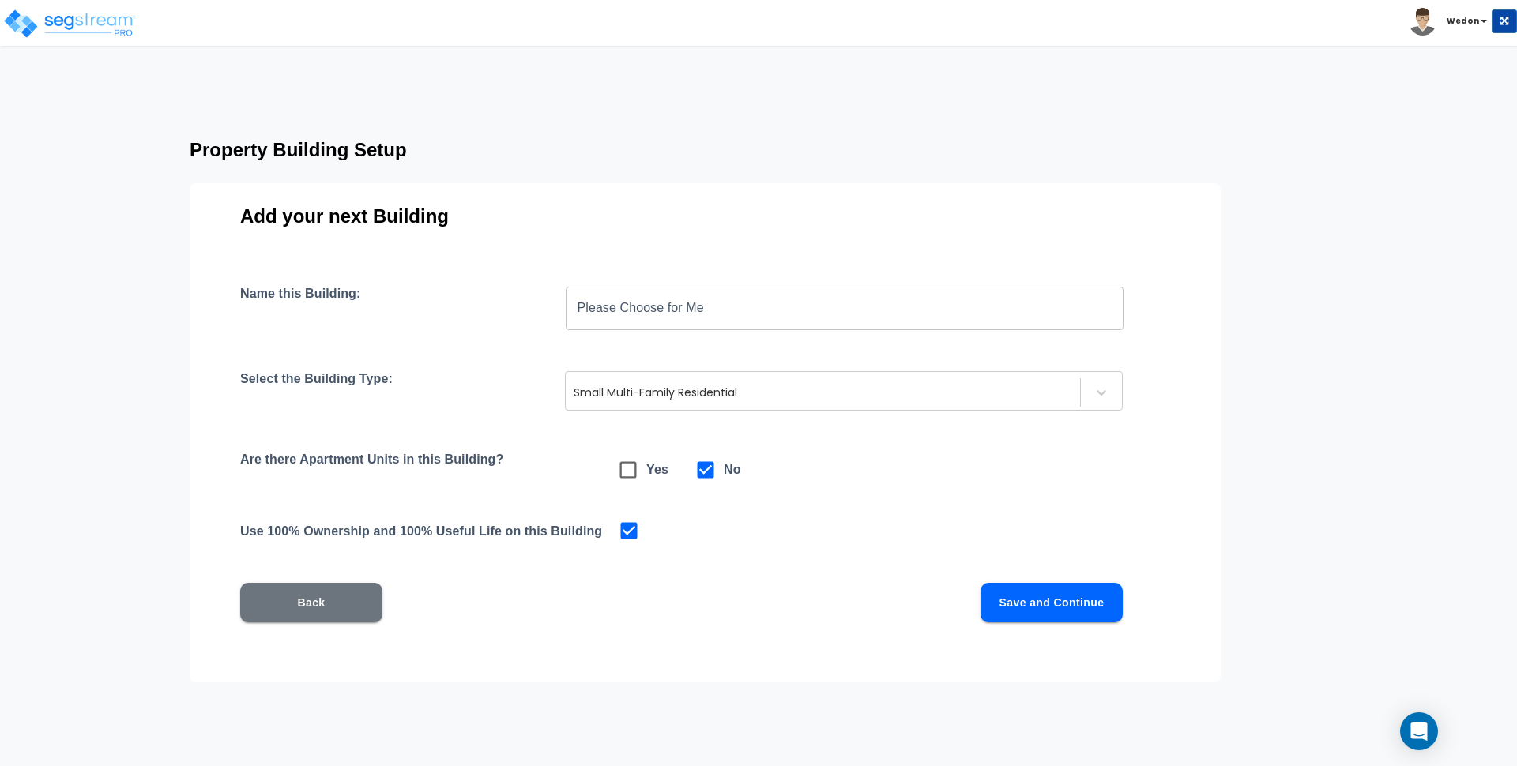
click at [781, 313] on input "Please Choose for Me" at bounding box center [845, 308] width 558 height 44
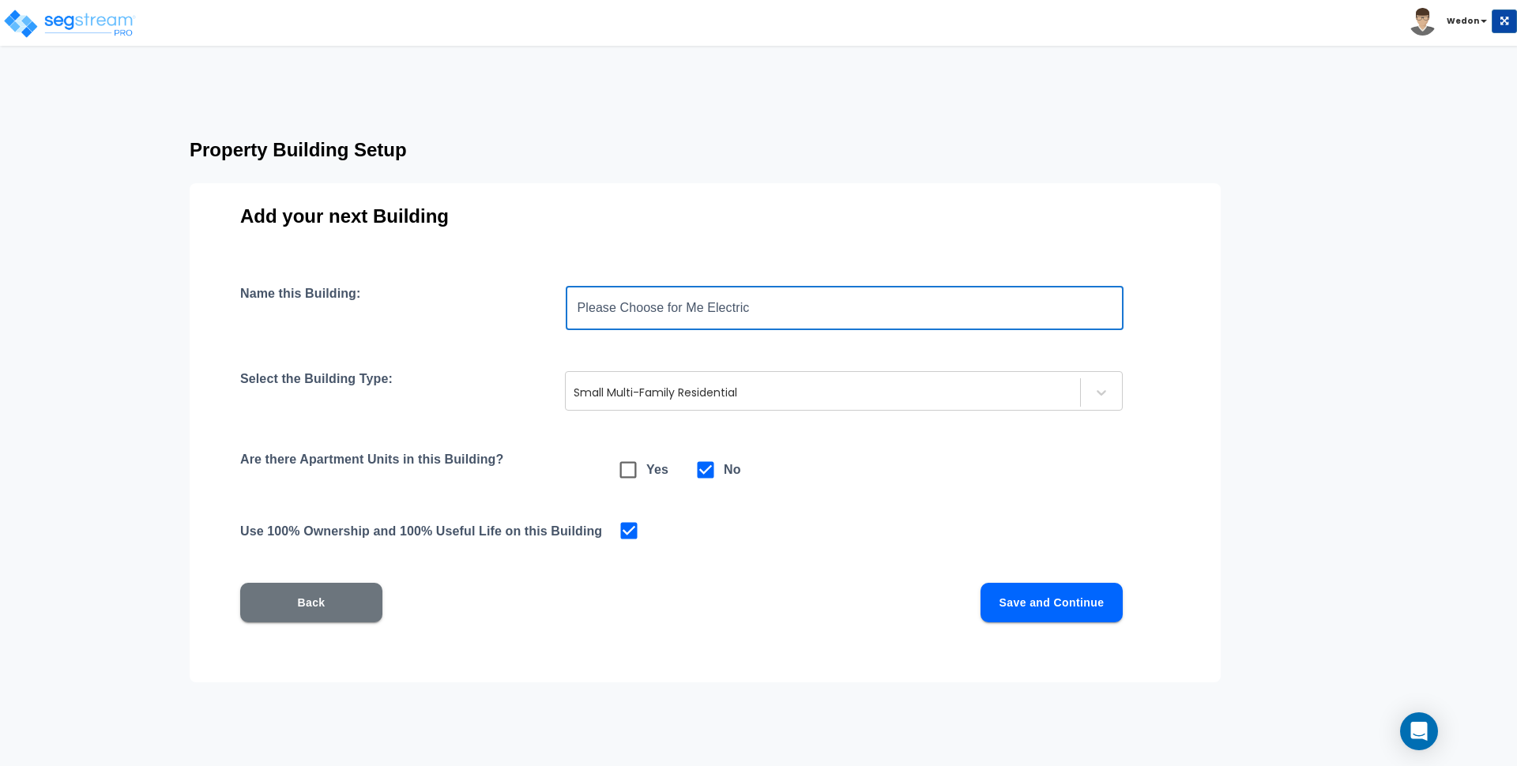
type input "Please Choose for Me Electric"
click at [1033, 603] on button "Save and Continue" at bounding box center [1051, 602] width 142 height 39
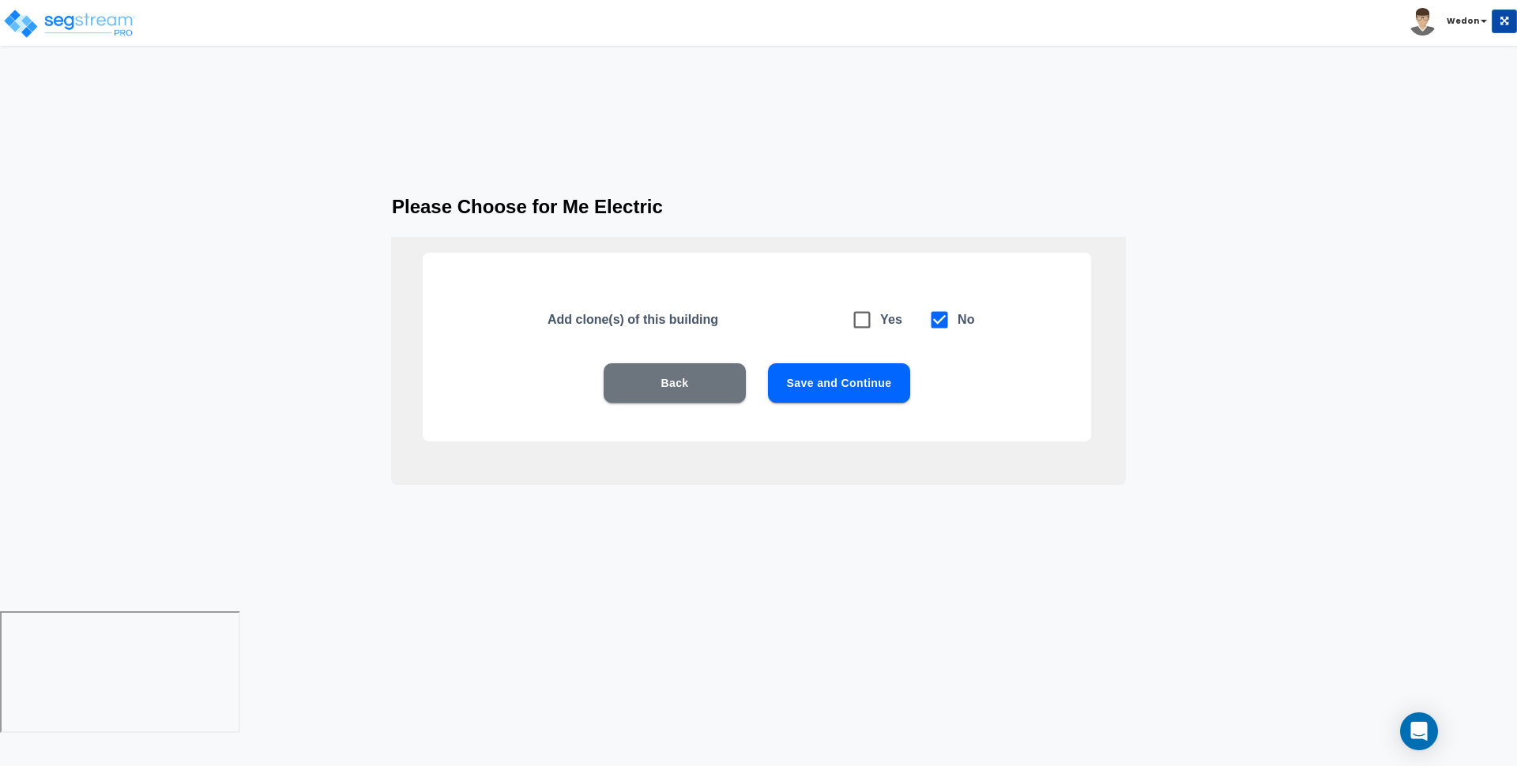
click at [841, 390] on button "Save and Continue" at bounding box center [839, 382] width 142 height 39
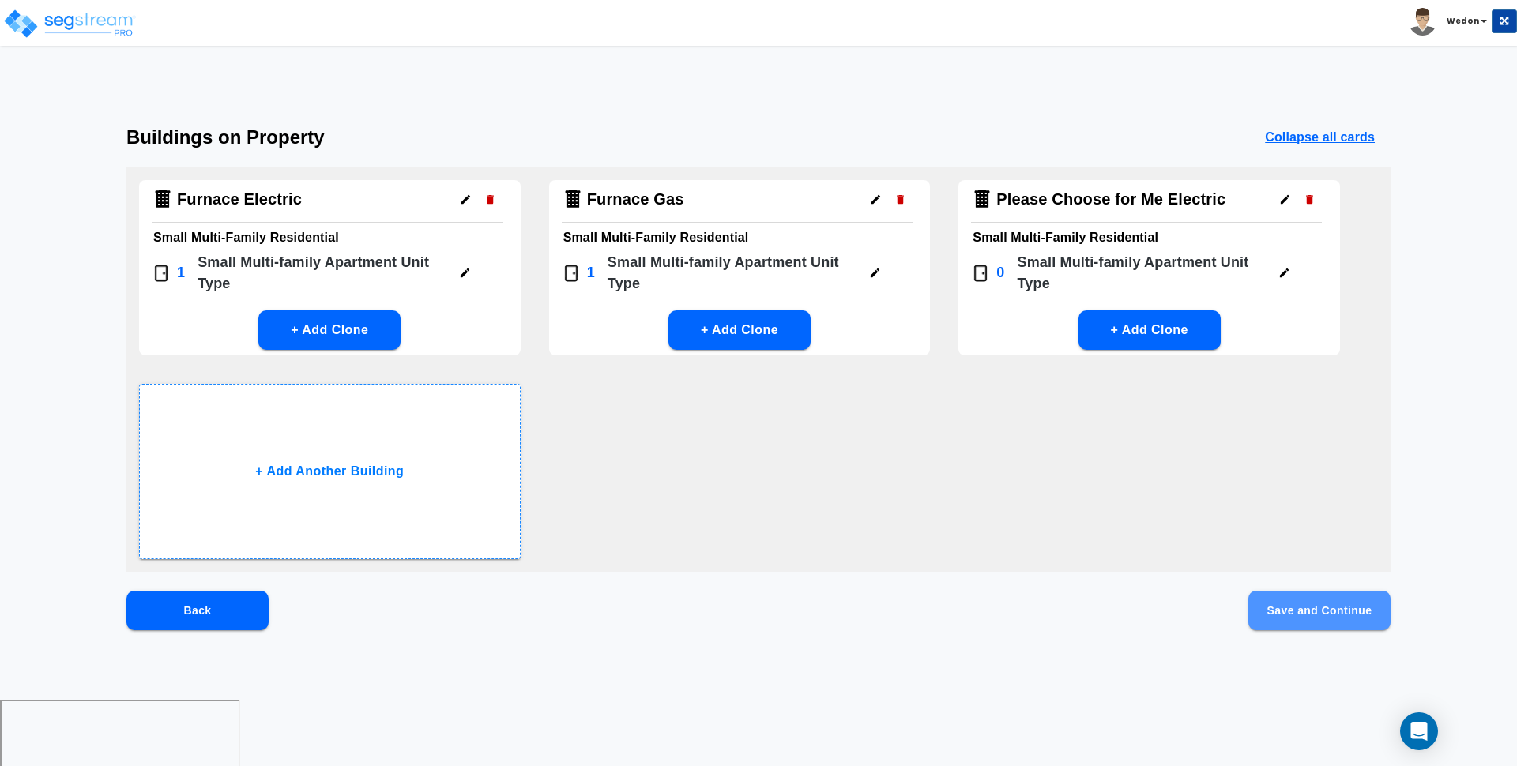
click at [1288, 611] on button "Save and Continue" at bounding box center [1319, 610] width 142 height 39
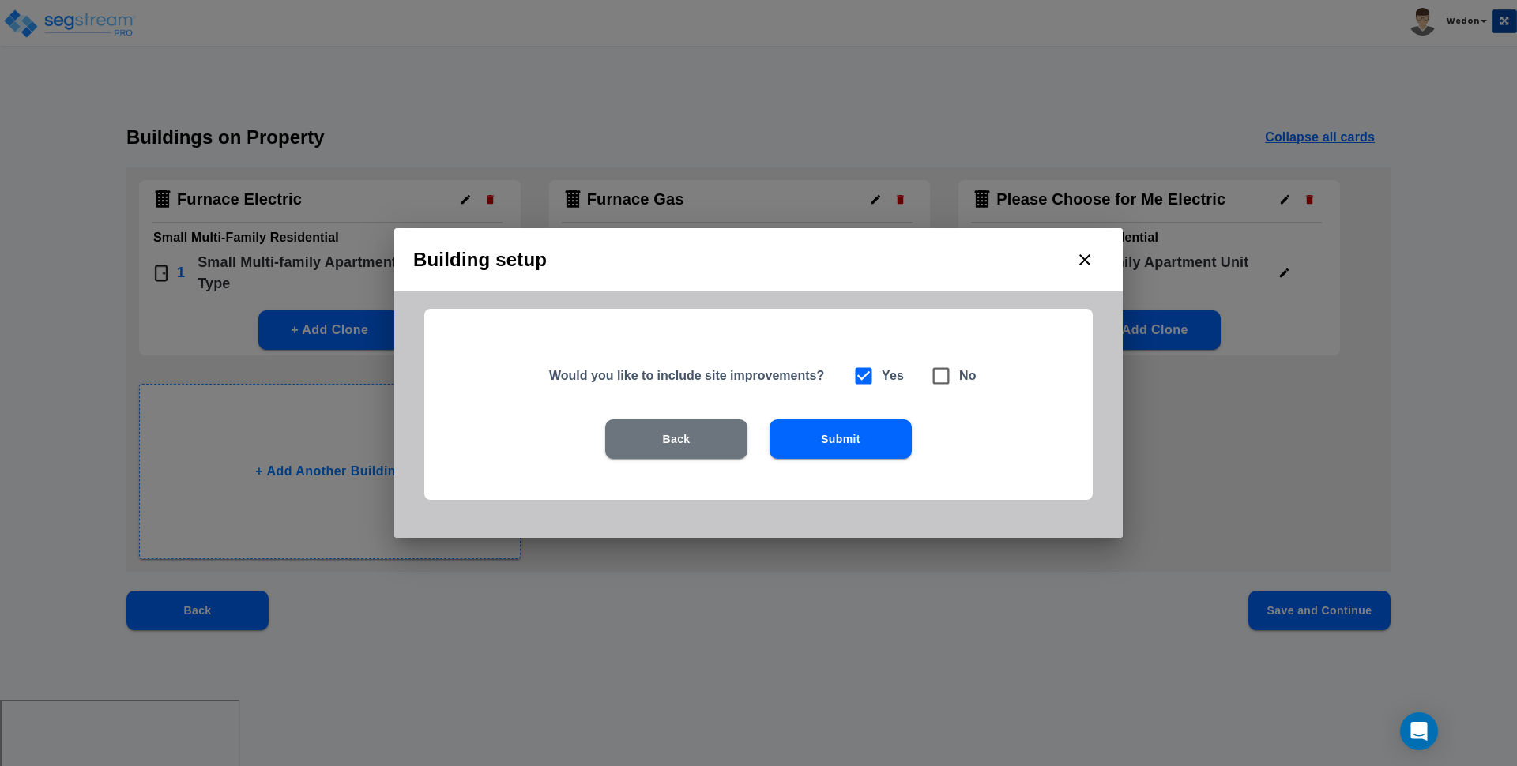
drag, startPoint x: 694, startPoint y: 423, endPoint x: 673, endPoint y: 432, distance: 22.6
click at [689, 427] on button "Back" at bounding box center [676, 438] width 142 height 39
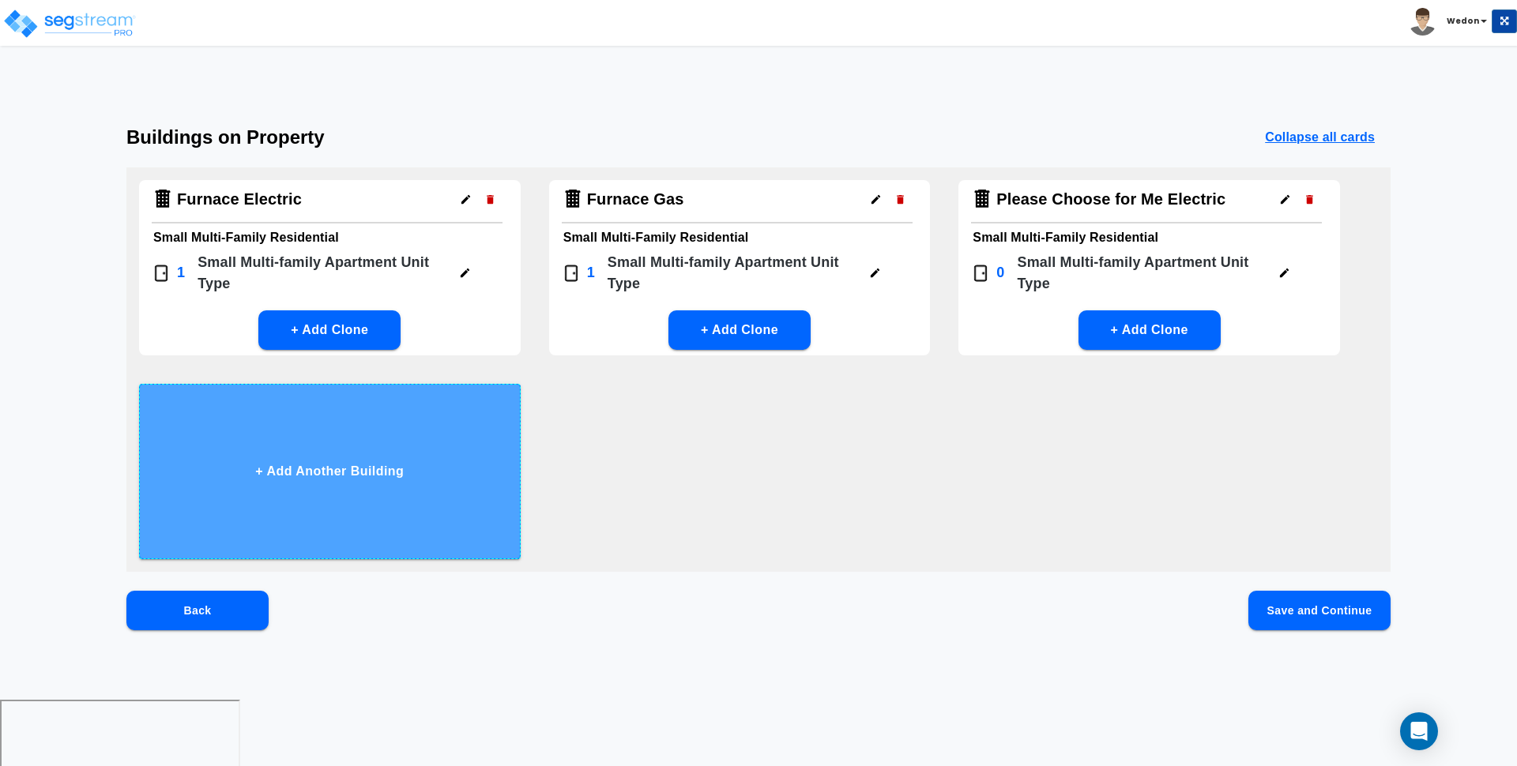
click at [324, 485] on button "+ Add Another Building" at bounding box center [330, 471] width 382 height 175
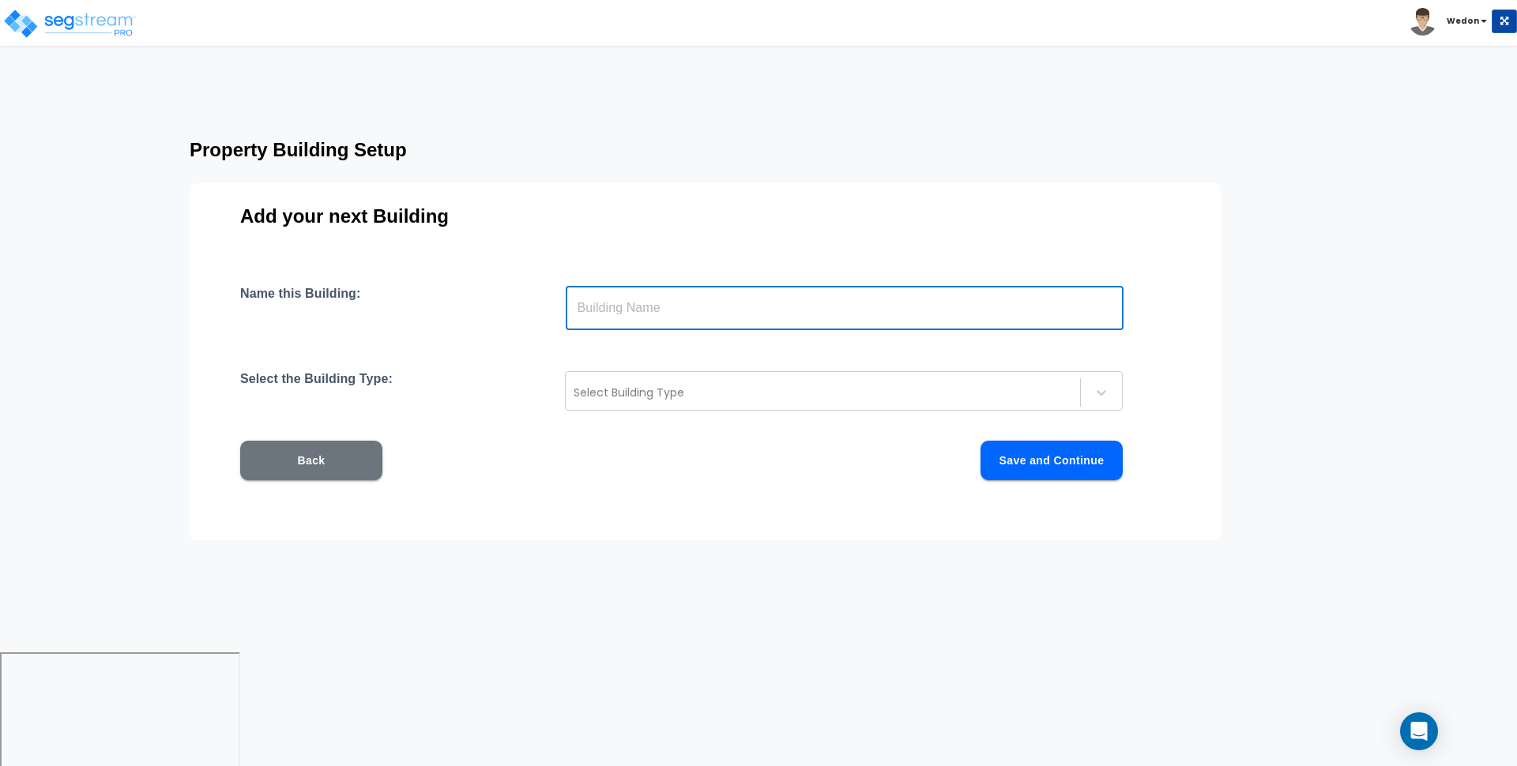
click at [817, 309] on input "text" at bounding box center [845, 308] width 558 height 44
type input "Please Choose for me Gas"
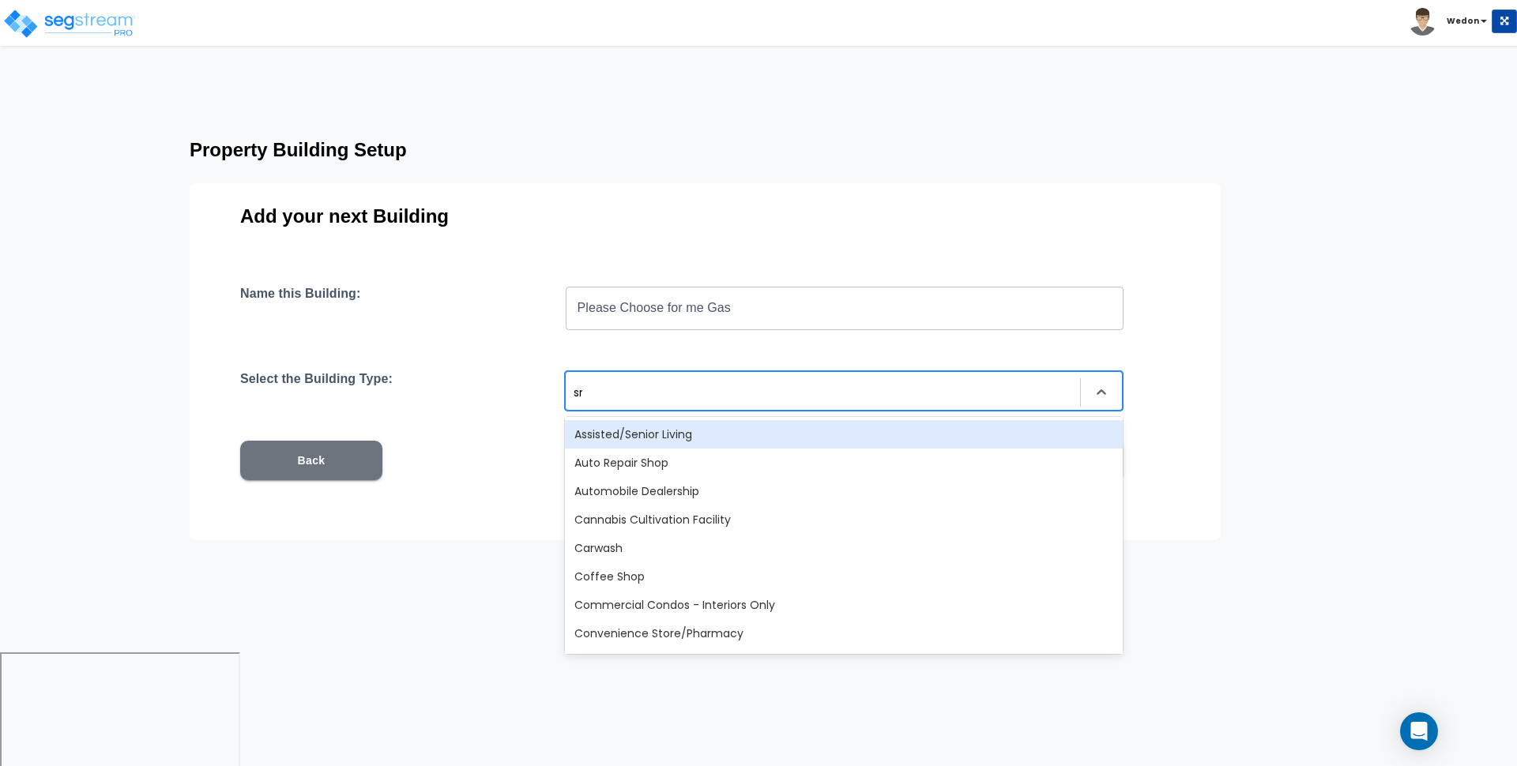
type input "sma"
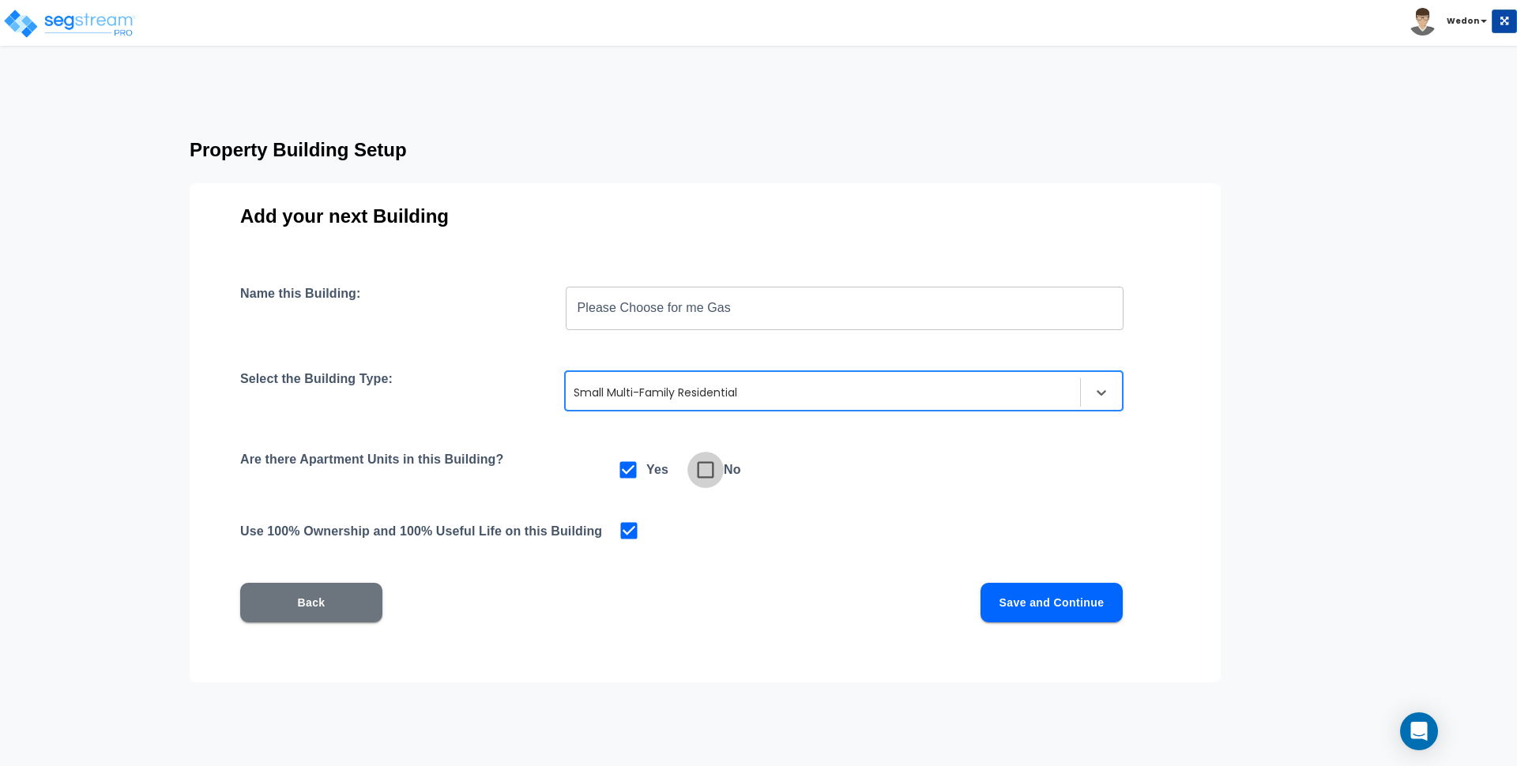
click at [706, 468] on icon at bounding box center [705, 470] width 22 height 22
checkbox input "false"
checkbox input "true"
click at [1078, 600] on button "Save and Continue" at bounding box center [1051, 602] width 142 height 39
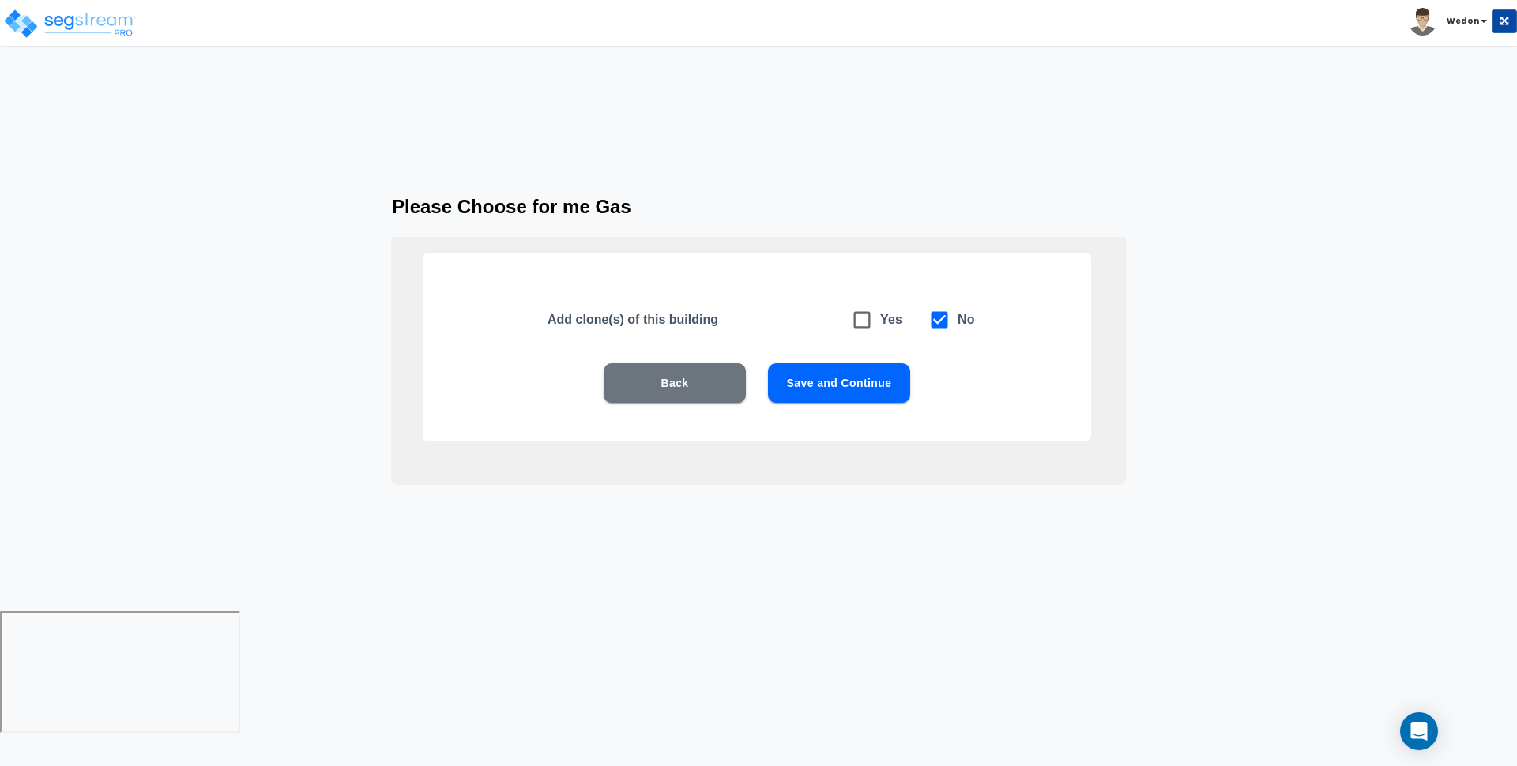
click at [896, 396] on button "Save and Continue" at bounding box center [839, 382] width 142 height 39
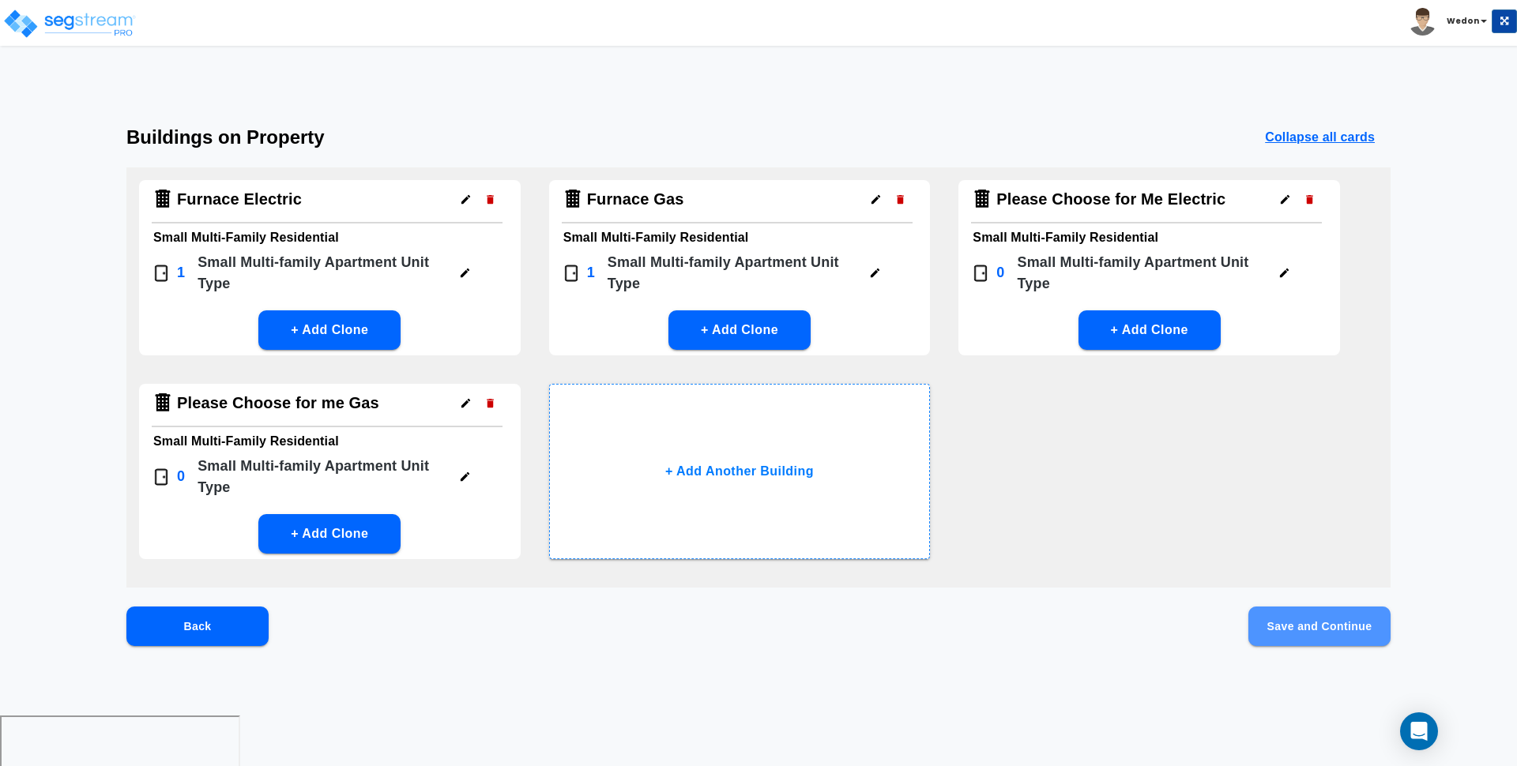
click at [1329, 622] on button "Save and Continue" at bounding box center [1319, 626] width 142 height 39
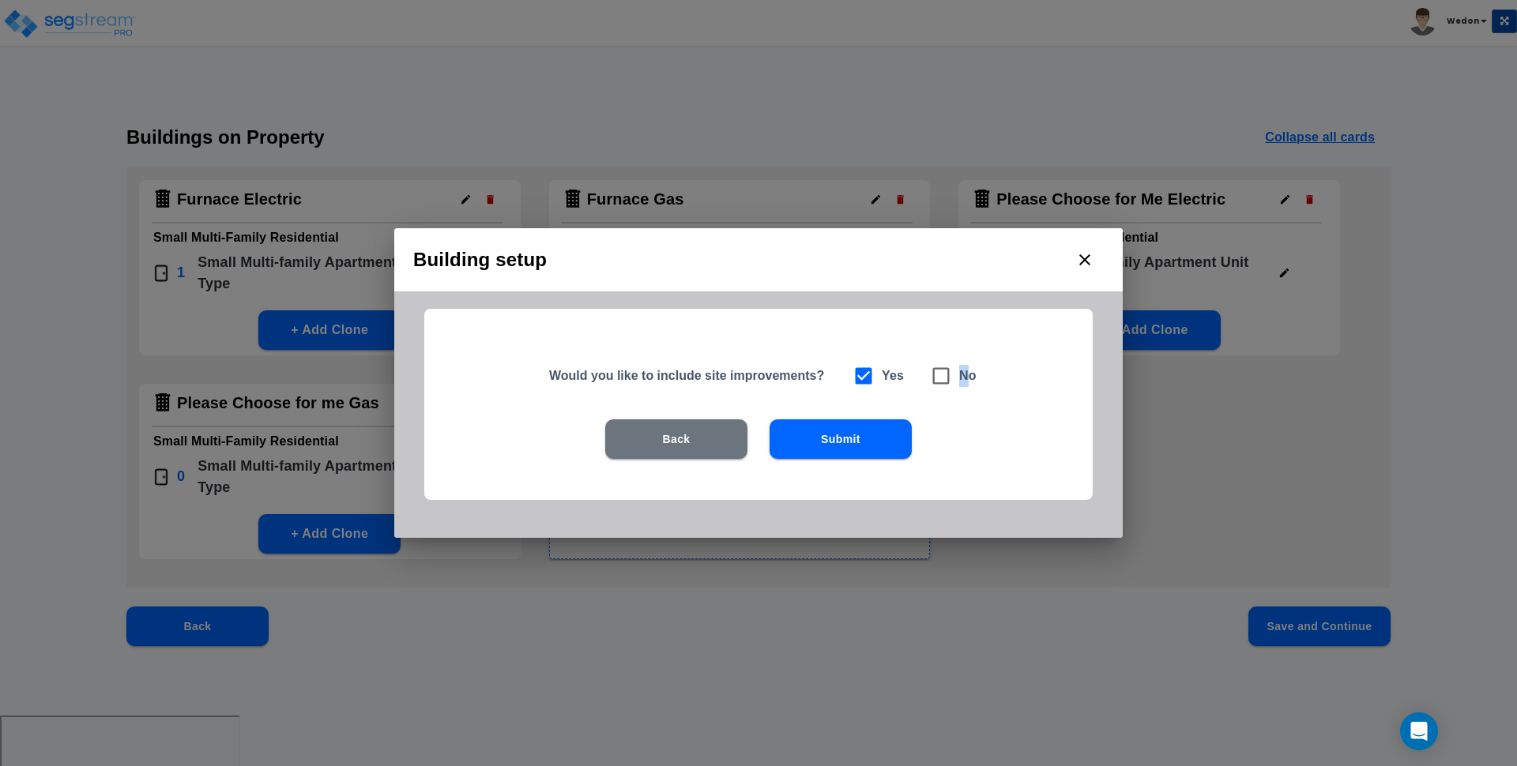
drag, startPoint x: 965, startPoint y: 365, endPoint x: 955, endPoint y: 371, distance: 11.4
click at [957, 370] on div "Yes No" at bounding box center [910, 376] width 131 height 36
click at [917, 391] on div "Yes No" at bounding box center [910, 376] width 131 height 36
click at [937, 378] on icon at bounding box center [941, 376] width 22 height 22
checkbox input "false"
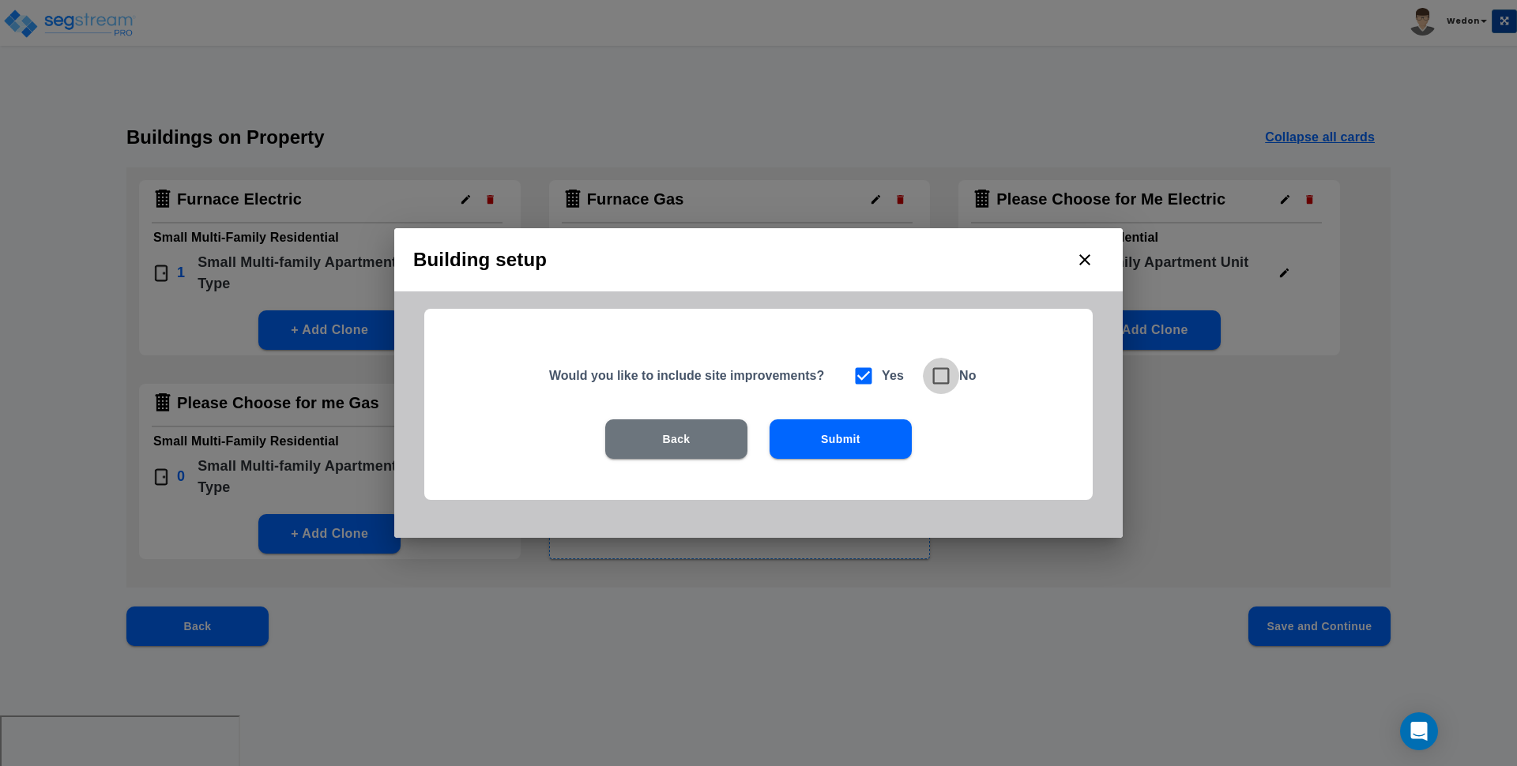
checkbox input "true"
click at [848, 462] on div "Back Submit" at bounding box center [758, 462] width 567 height 87
click at [862, 441] on button "Submit" at bounding box center [840, 438] width 142 height 39
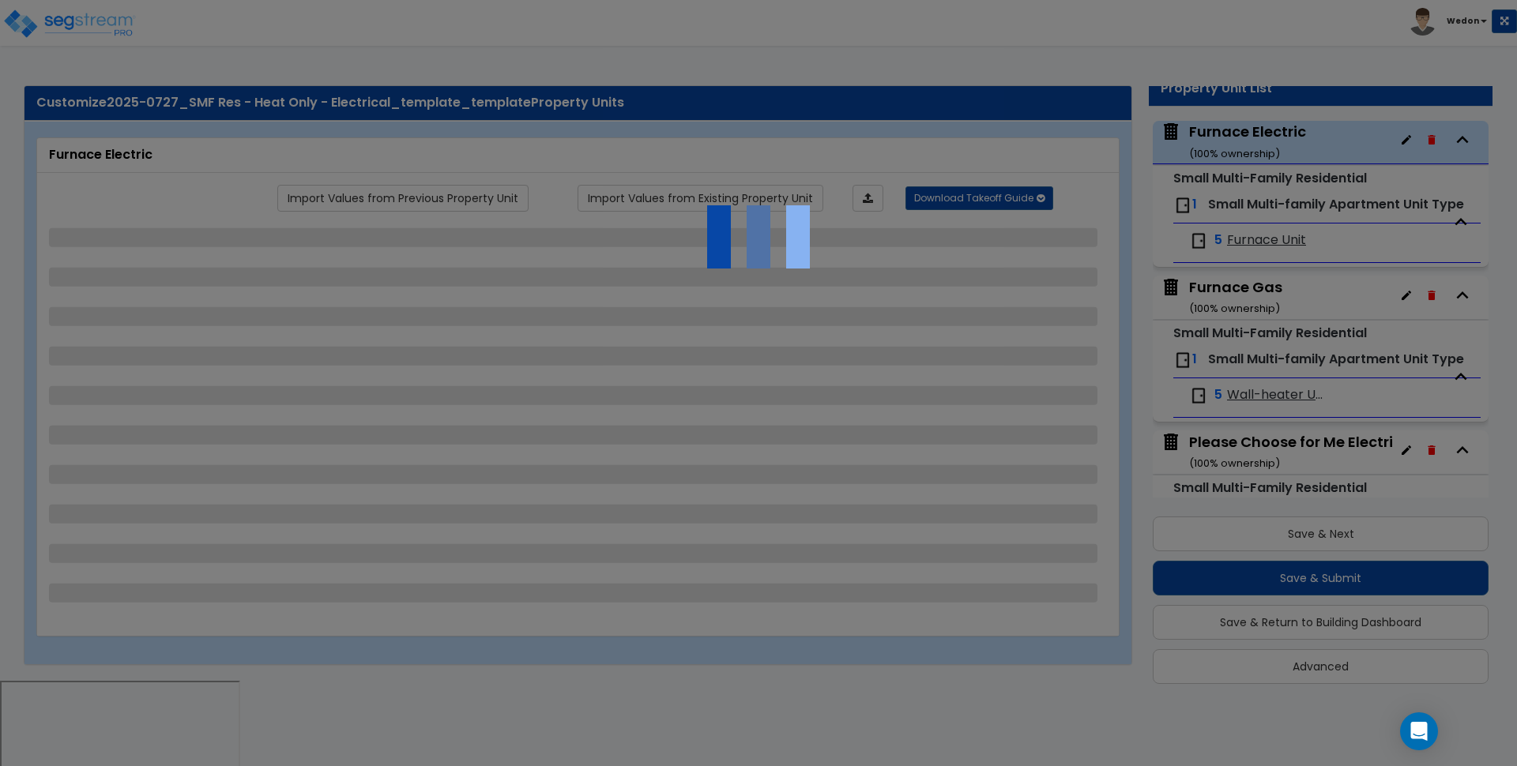
scroll to position [65, 0]
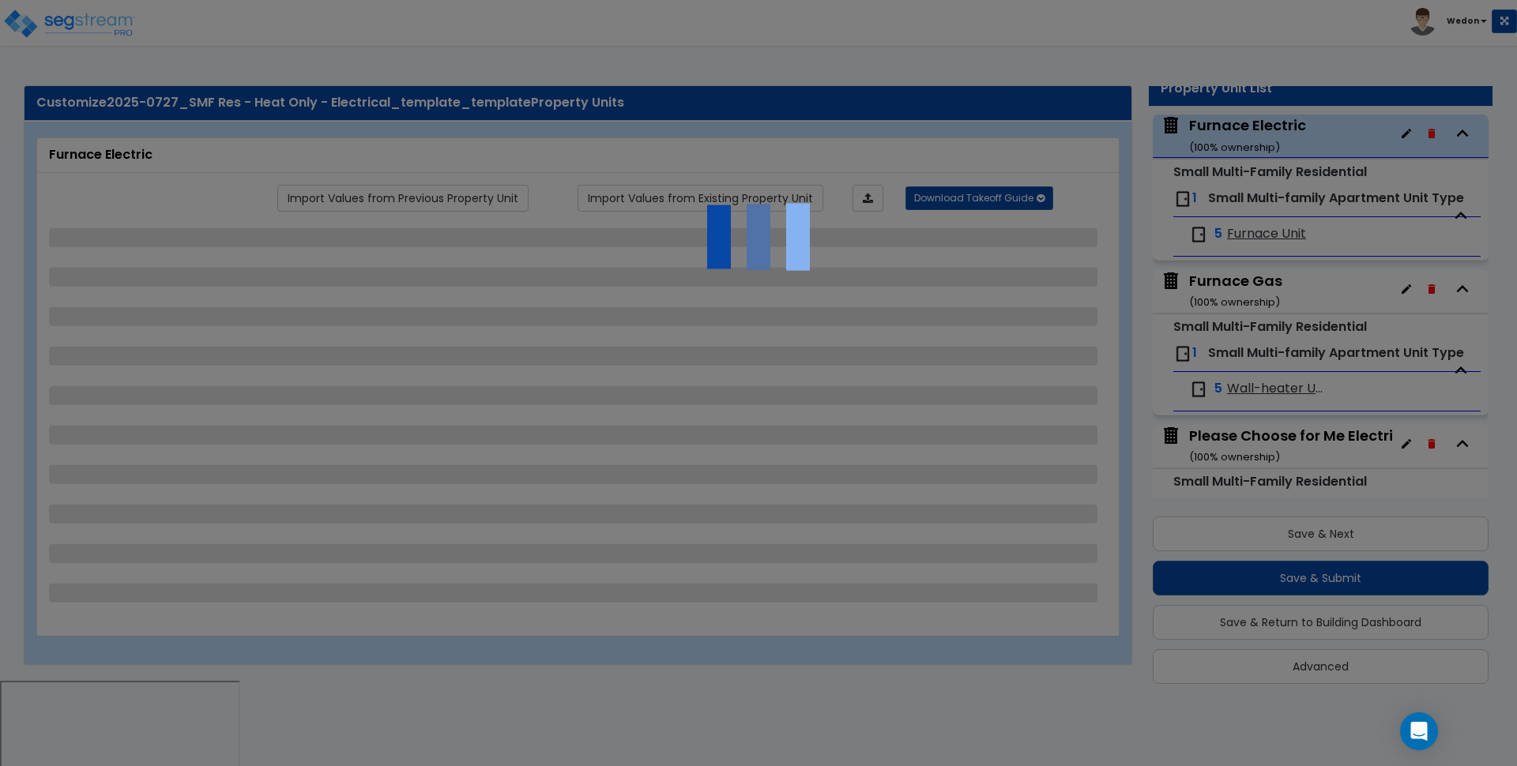
select select "3"
select select "1"
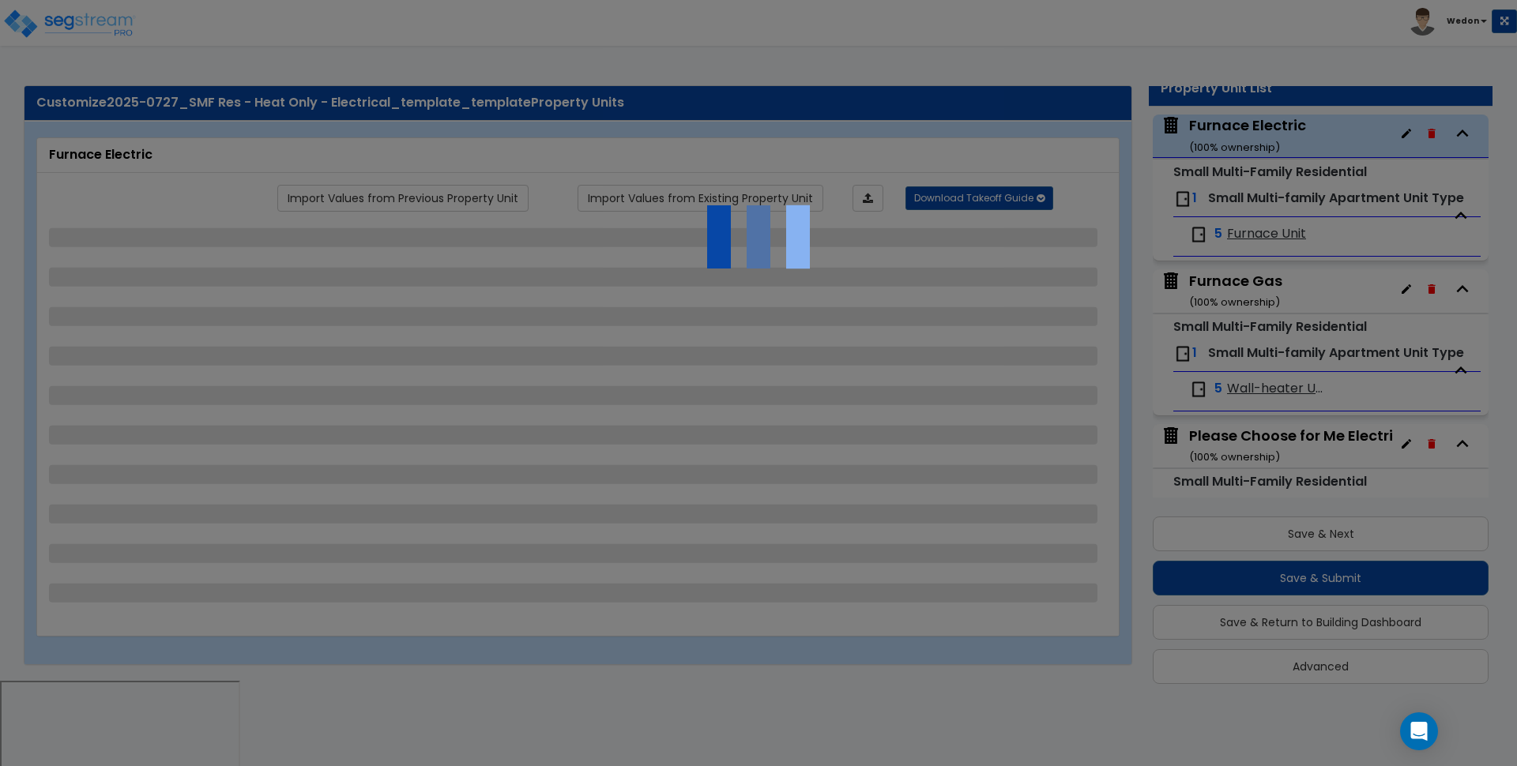
select select "5"
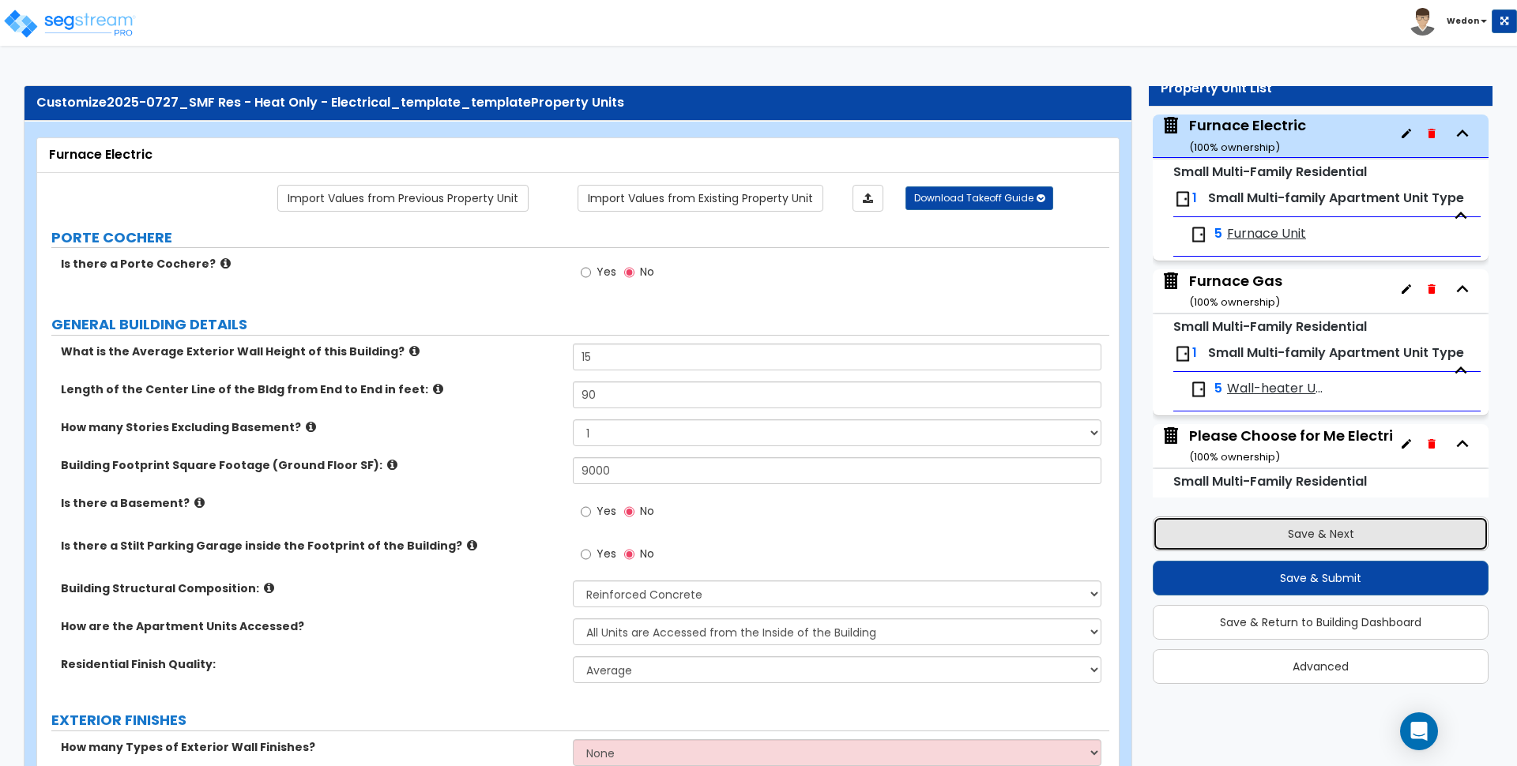
click at [1316, 527] on button "Save & Next" at bounding box center [1321, 534] width 336 height 35
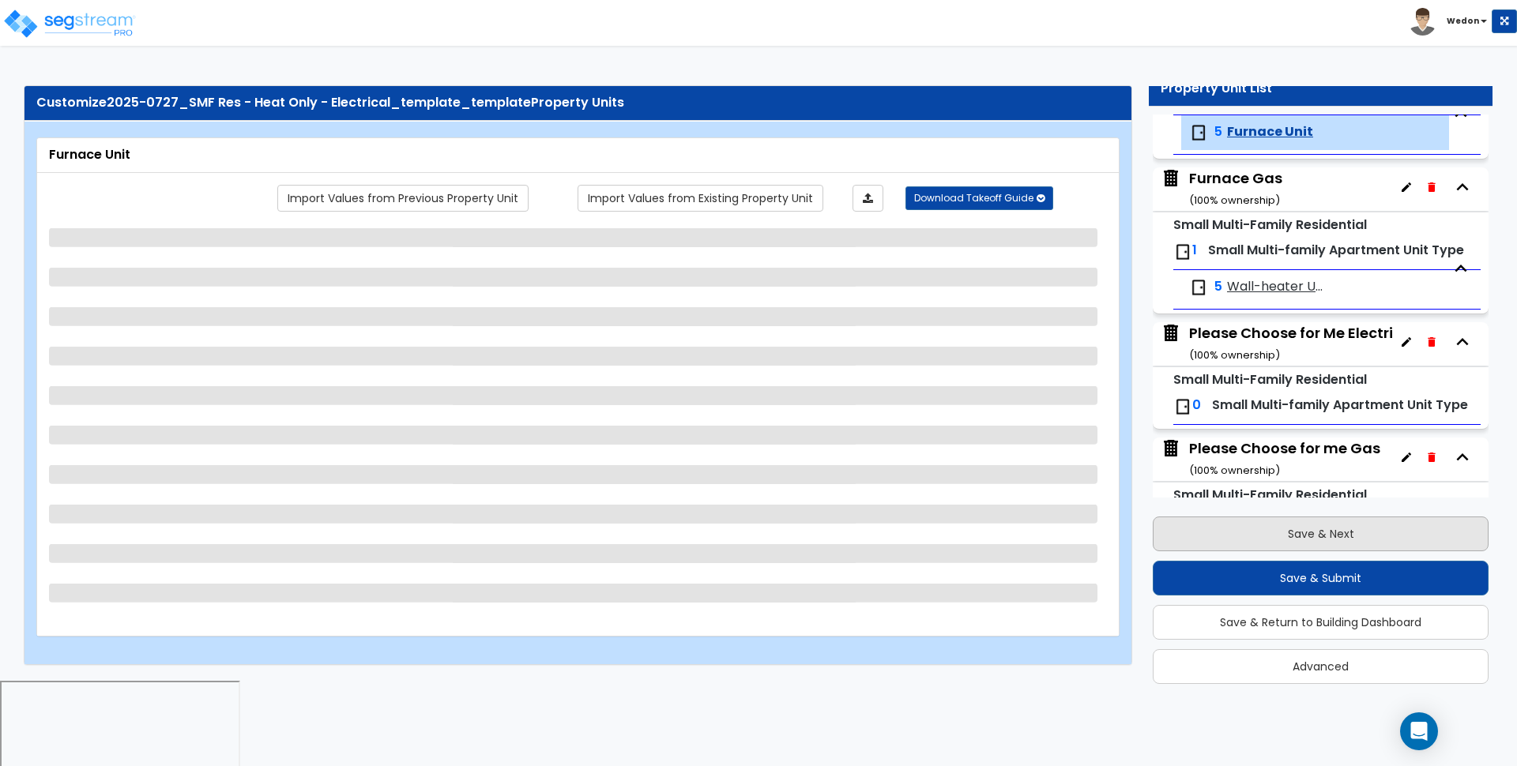
scroll to position [186, 0]
select select "1"
select select "5"
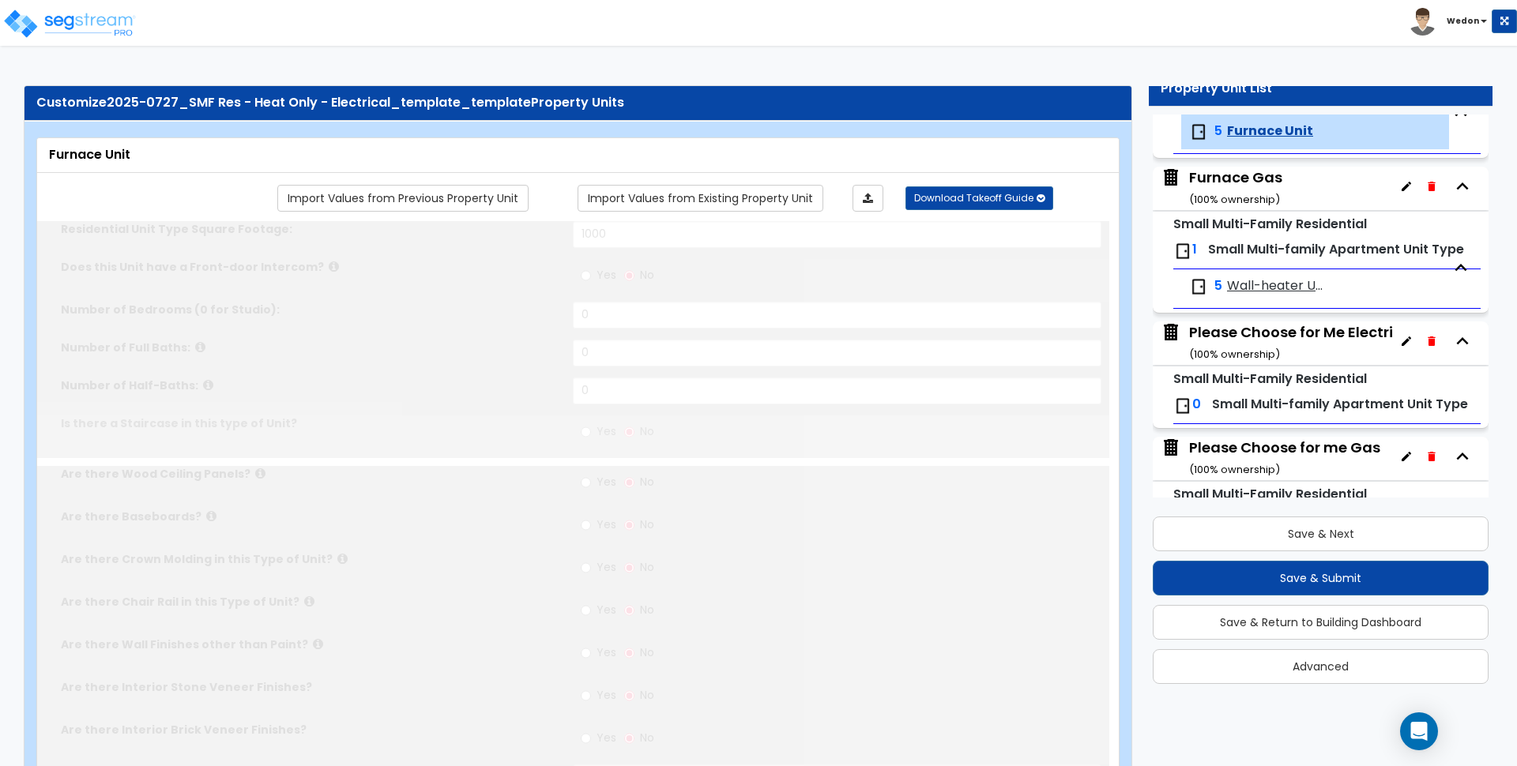
select select "2"
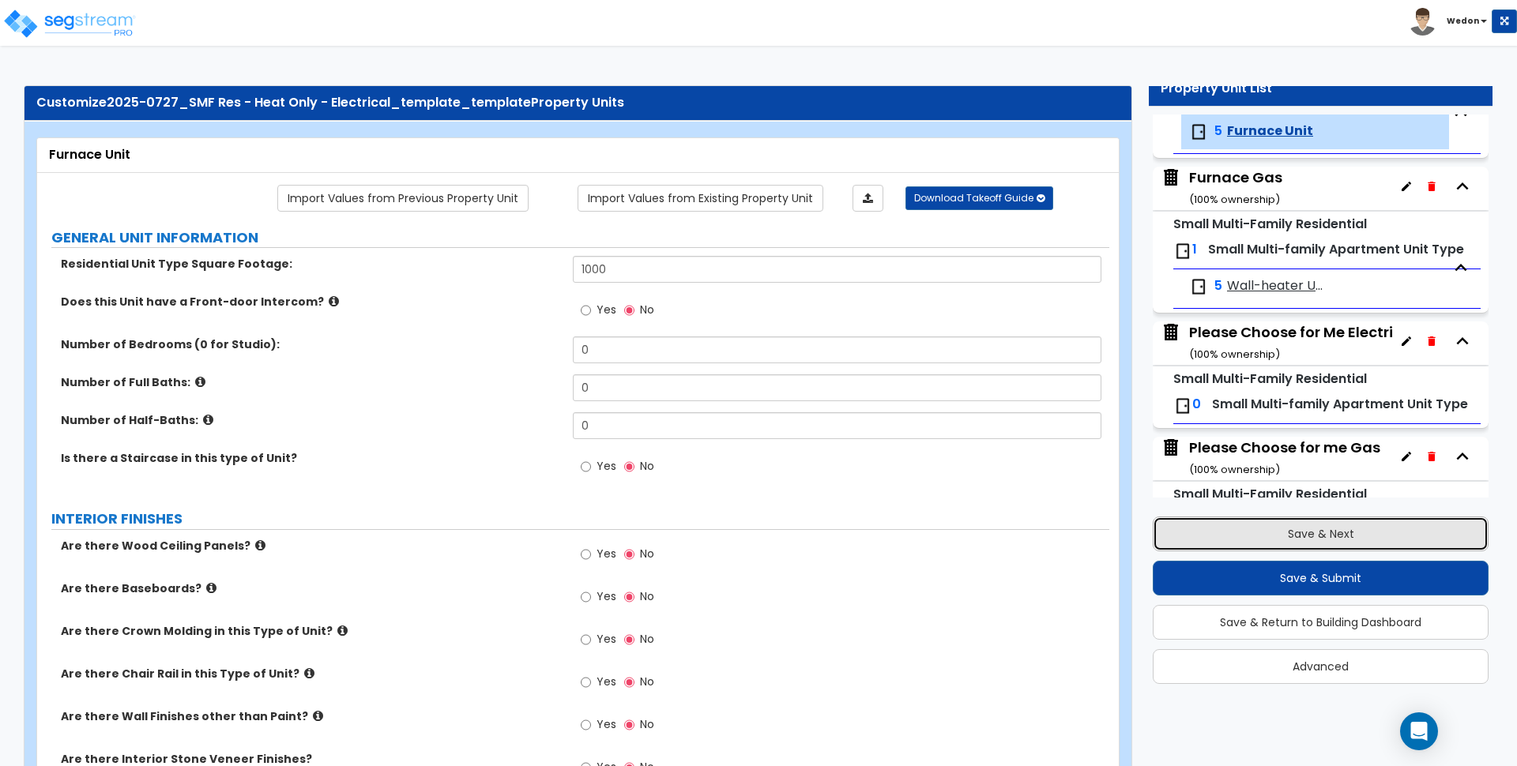
click at [1378, 533] on button "Save & Next" at bounding box center [1321, 534] width 336 height 35
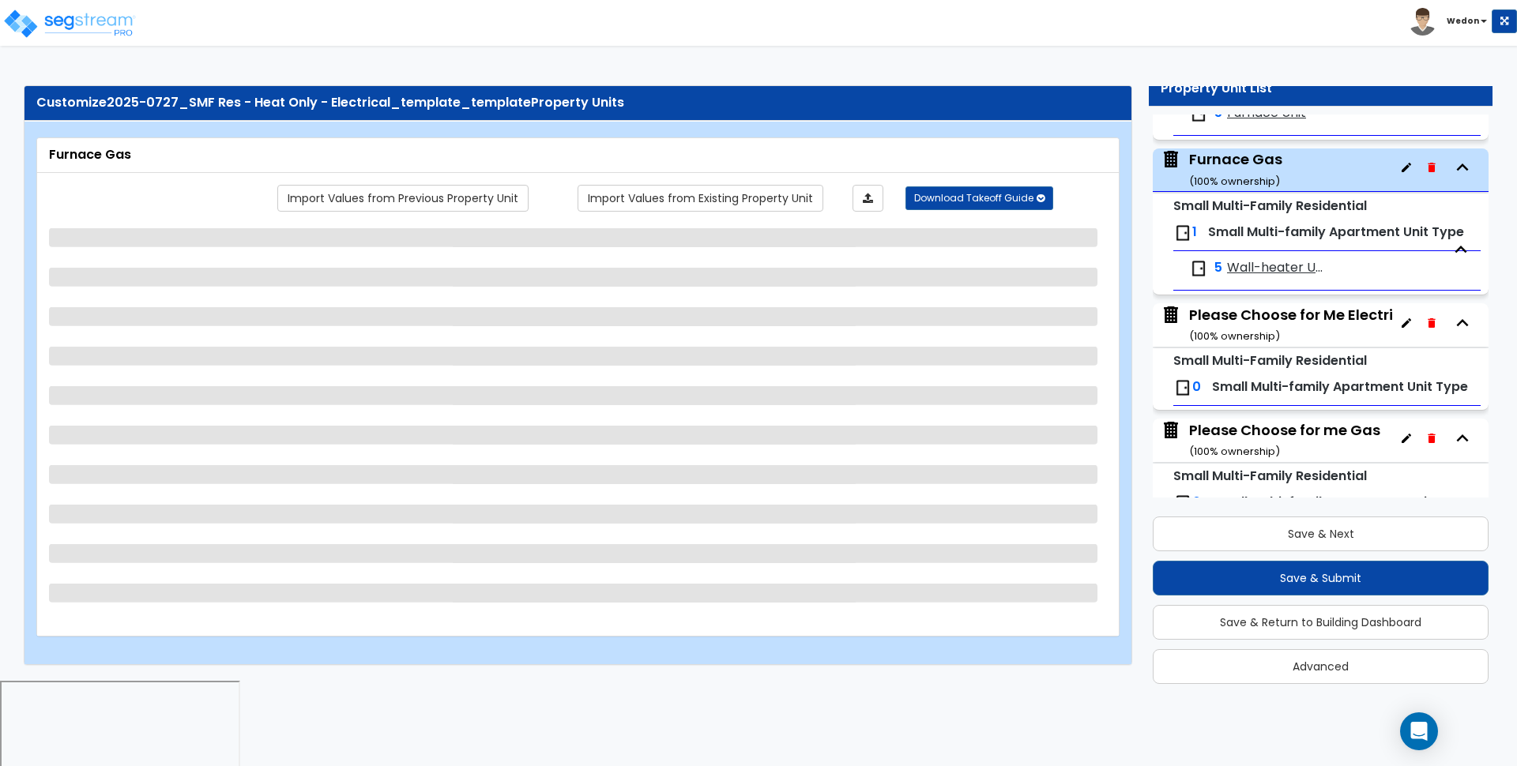
scroll to position [238, 0]
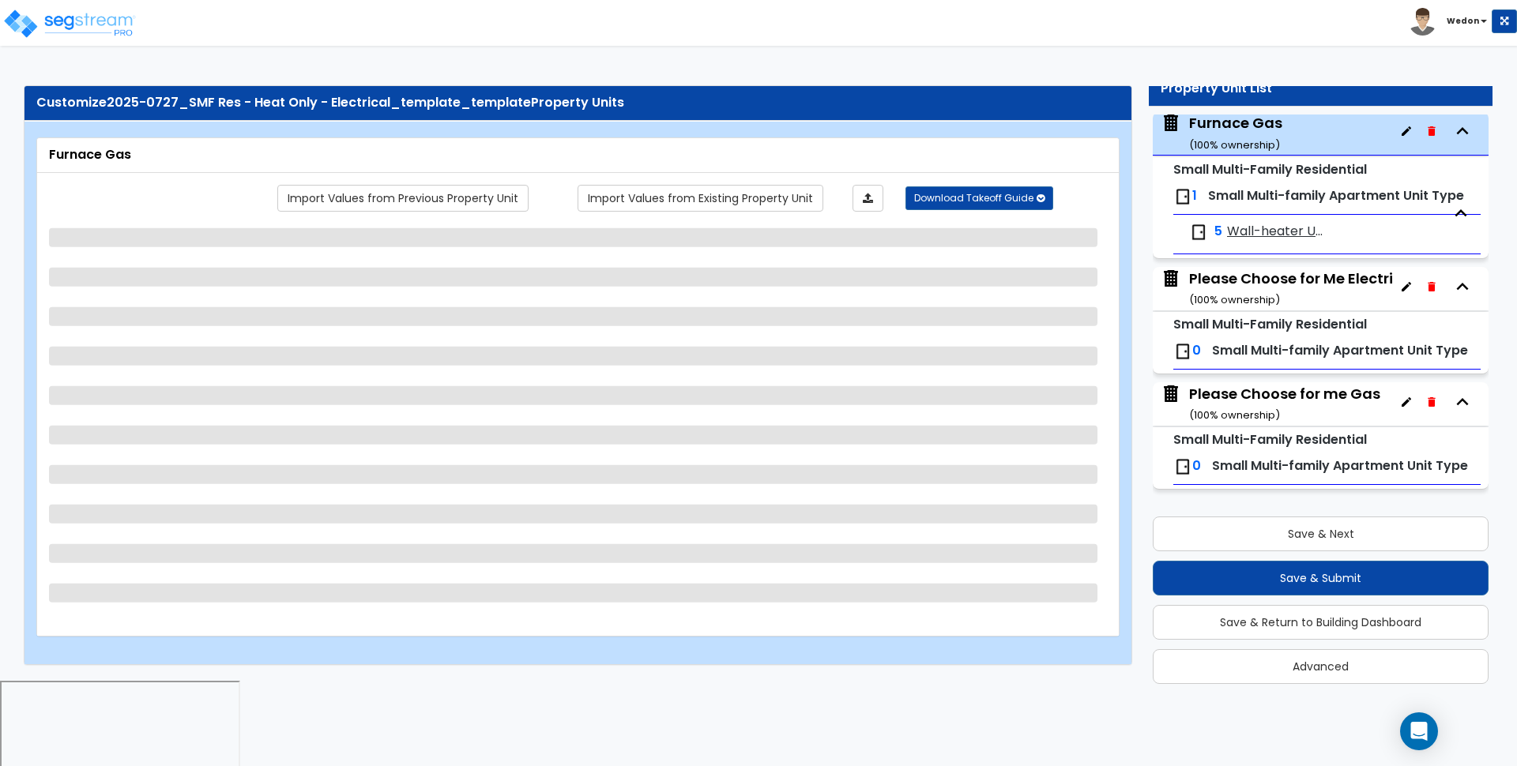
select select "3"
select select "1"
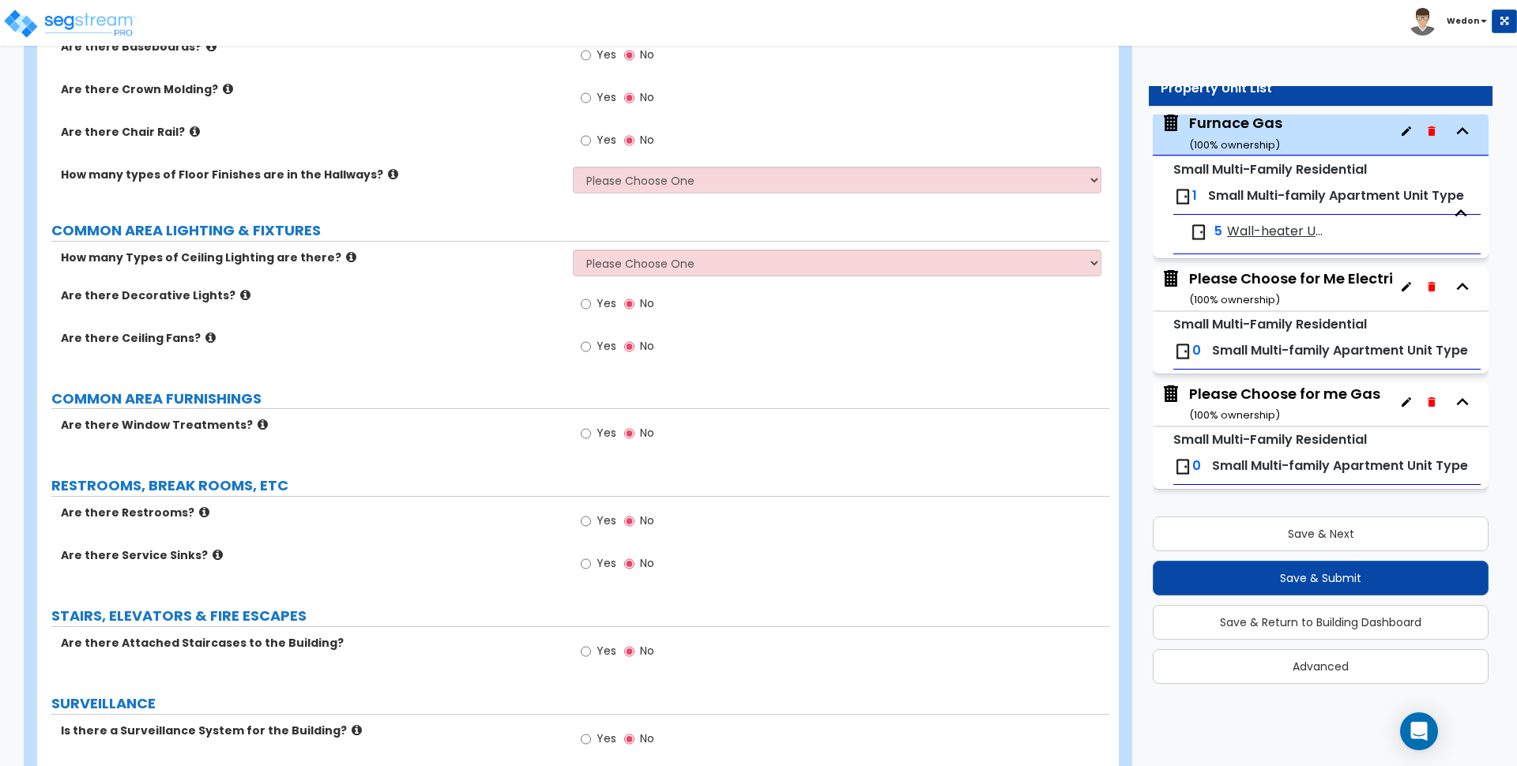
scroll to position [2825, 0]
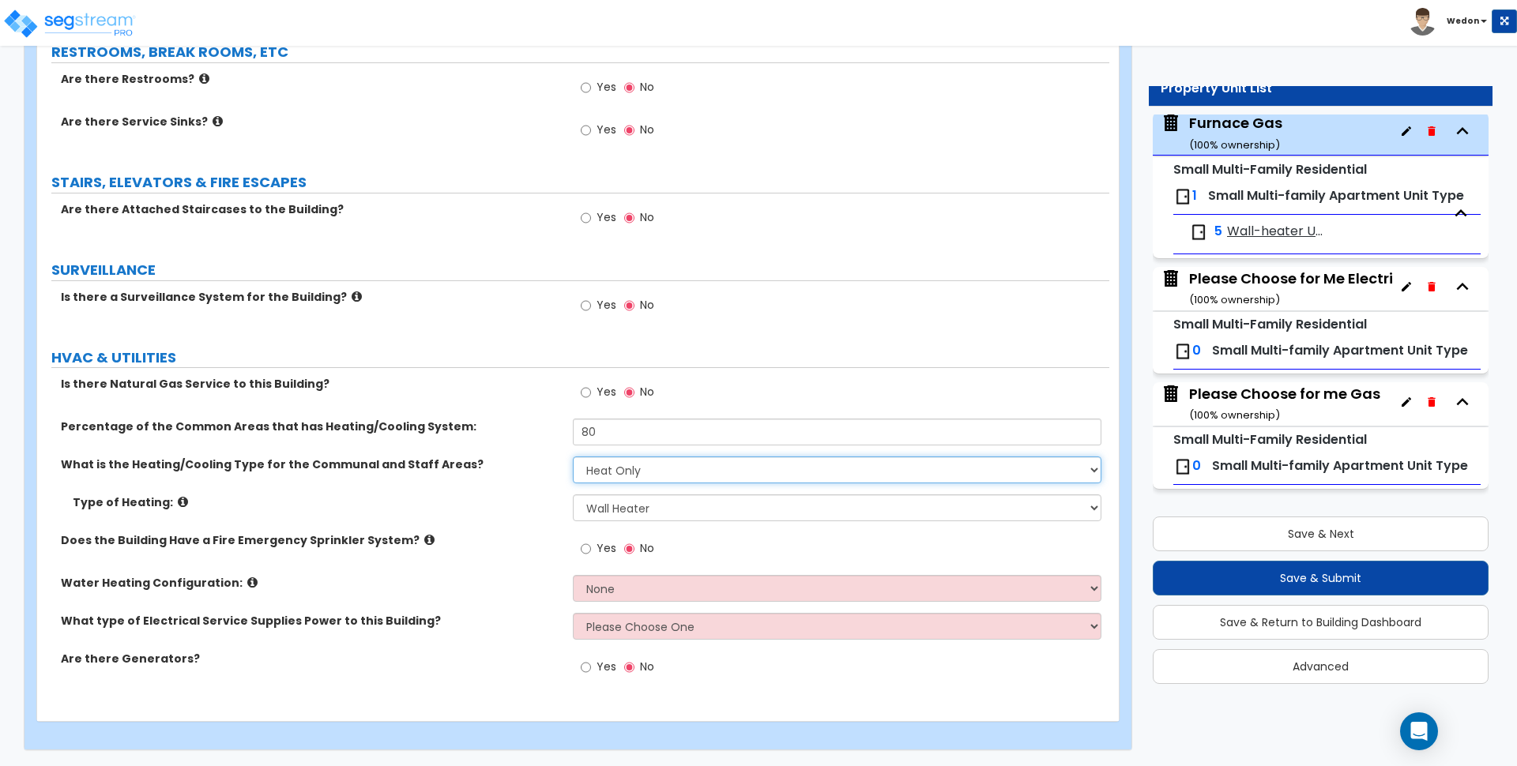
click at [636, 472] on select "None Heat Only Centralized Heating & Cooling Thru Wall Air Conditioners Mini Sp…" at bounding box center [837, 470] width 528 height 27
click at [637, 472] on select "None Heat Only Centralized Heating & Cooling Thru Wall Air Conditioners Mini Sp…" at bounding box center [837, 470] width 528 height 27
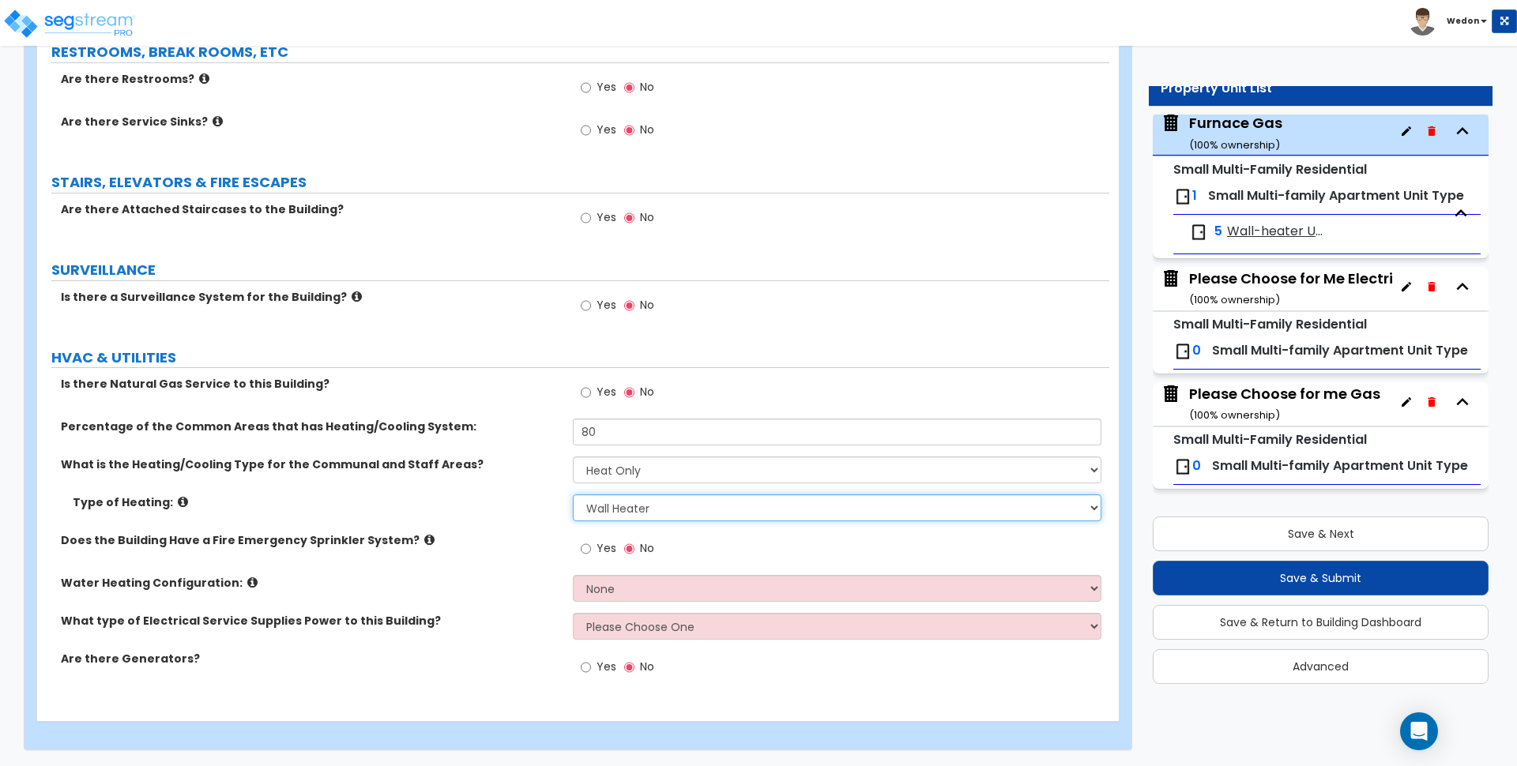
click at [677, 510] on select "Please Choose One Wall Heater Electric Baseboard Heater Hydronic Heating Radian…" at bounding box center [837, 508] width 528 height 27
select select "5"
click at [573, 495] on select "Please Choose One Wall Heater Electric Baseboard Heater Hydronic Heating Radian…" at bounding box center [837, 508] width 528 height 27
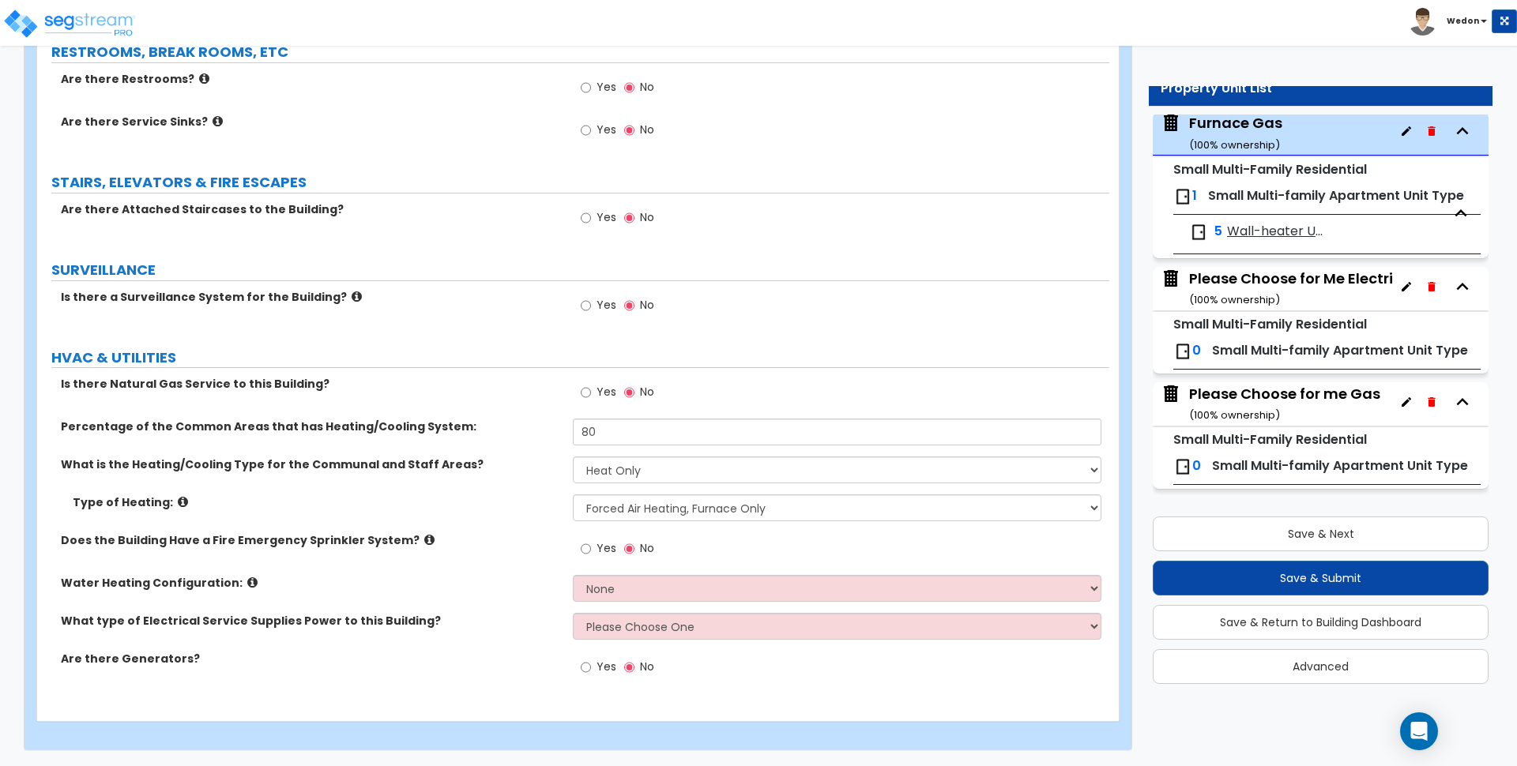
click at [765, 382] on div "Yes No" at bounding box center [841, 397] width 536 height 43
click at [597, 393] on span "Yes" at bounding box center [606, 392] width 20 height 16
click at [591, 393] on input "Yes" at bounding box center [586, 392] width 10 height 17
radio input "true"
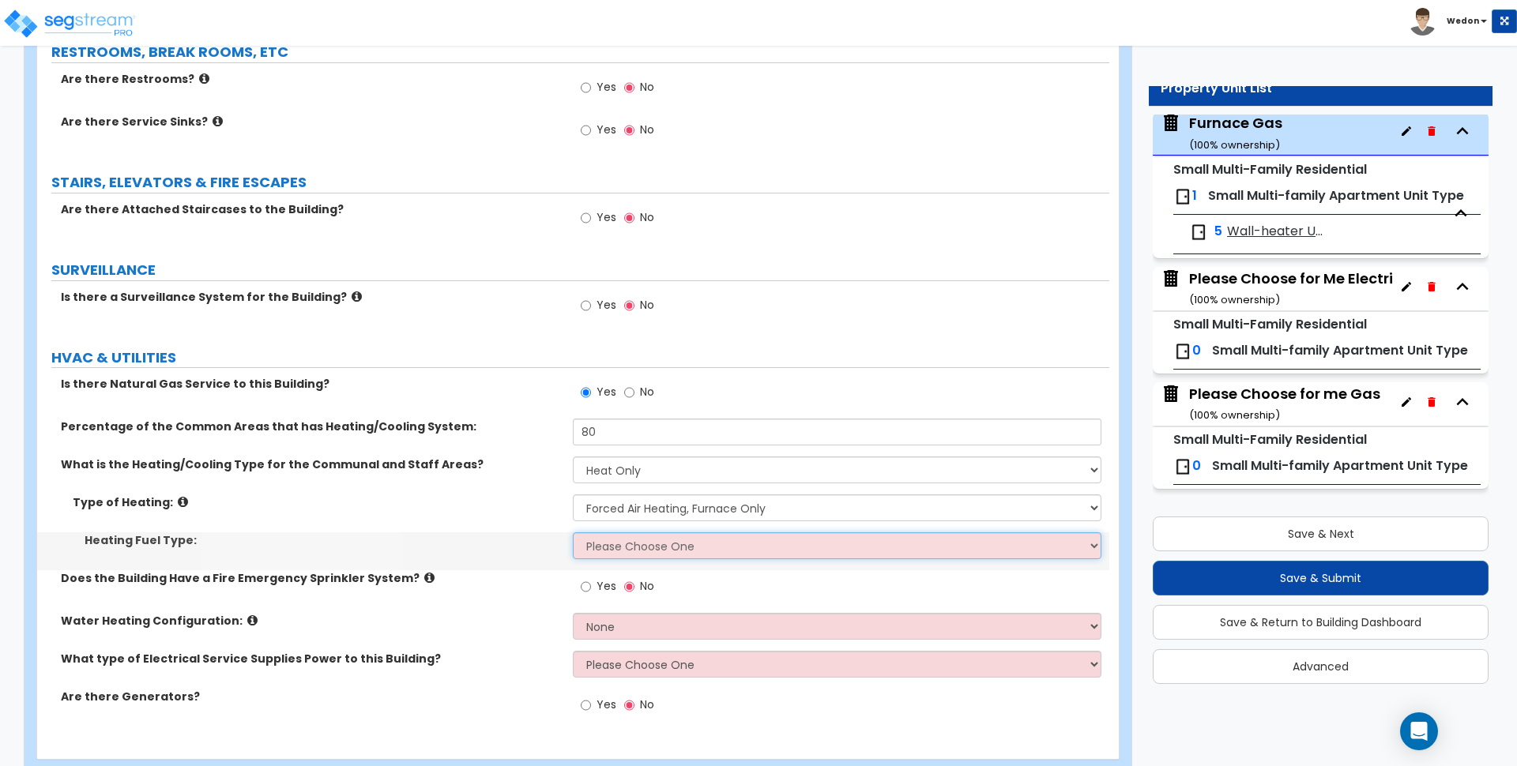
drag, startPoint x: 700, startPoint y: 550, endPoint x: 694, endPoint y: 558, distance: 9.6
click at [700, 550] on select "Please Choose One Gas Electric" at bounding box center [837, 545] width 528 height 27
select select "1"
click at [573, 532] on select "Please Choose One Gas Electric" at bounding box center [837, 545] width 528 height 27
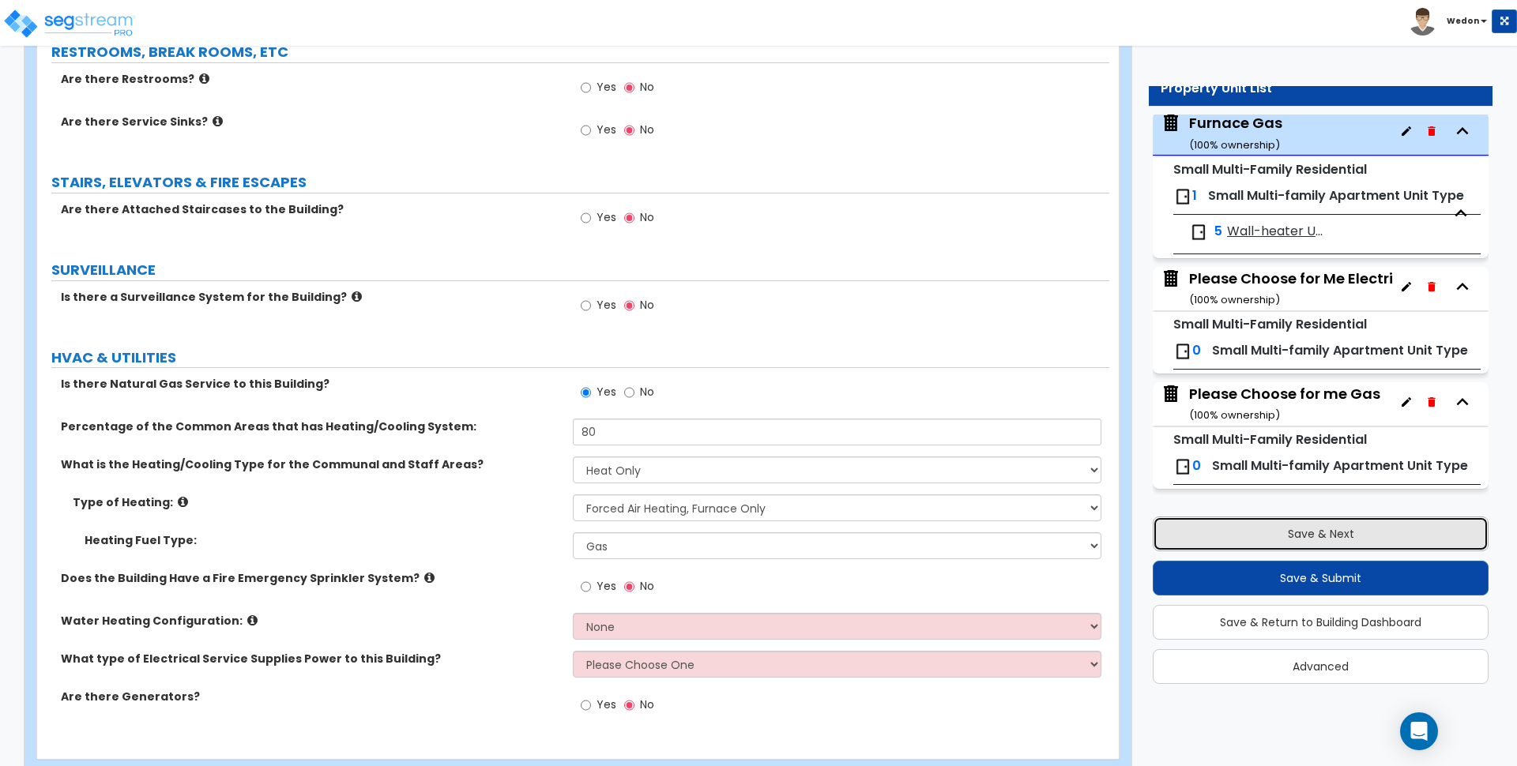
click at [1300, 534] on button "Save & Next" at bounding box center [1321, 534] width 336 height 35
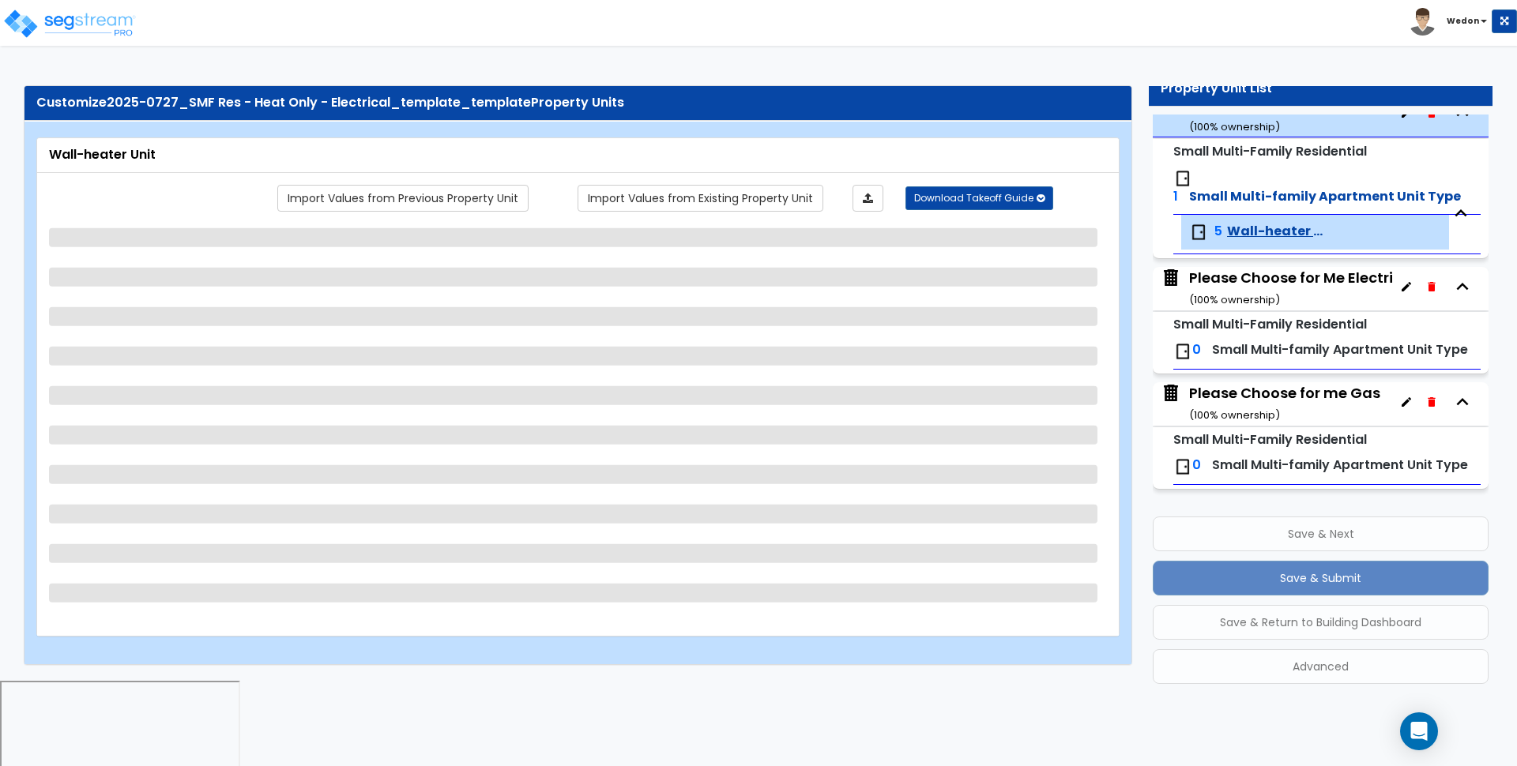
scroll to position [294, 0]
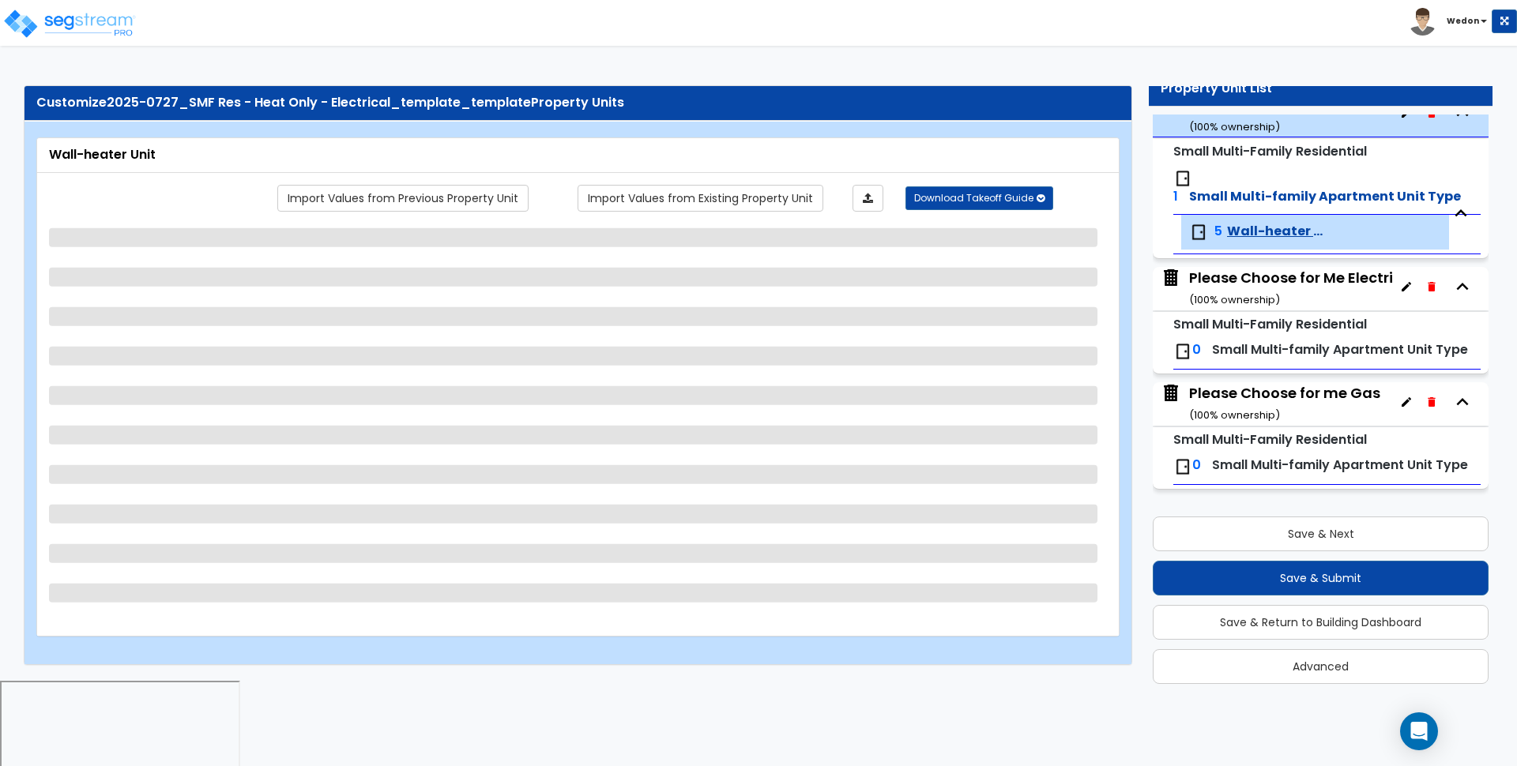
select select "1"
select select "2"
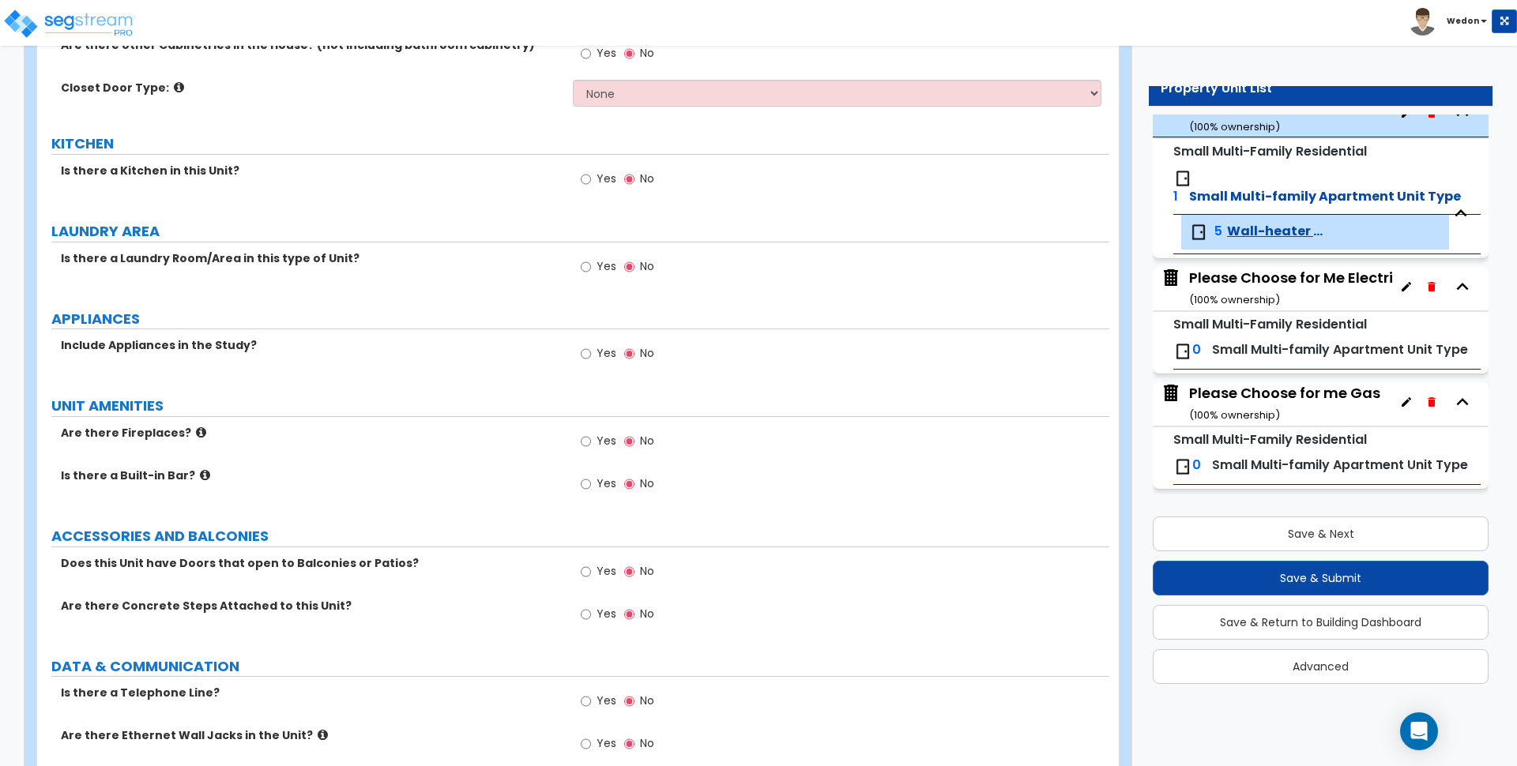
scroll to position [1539, 0]
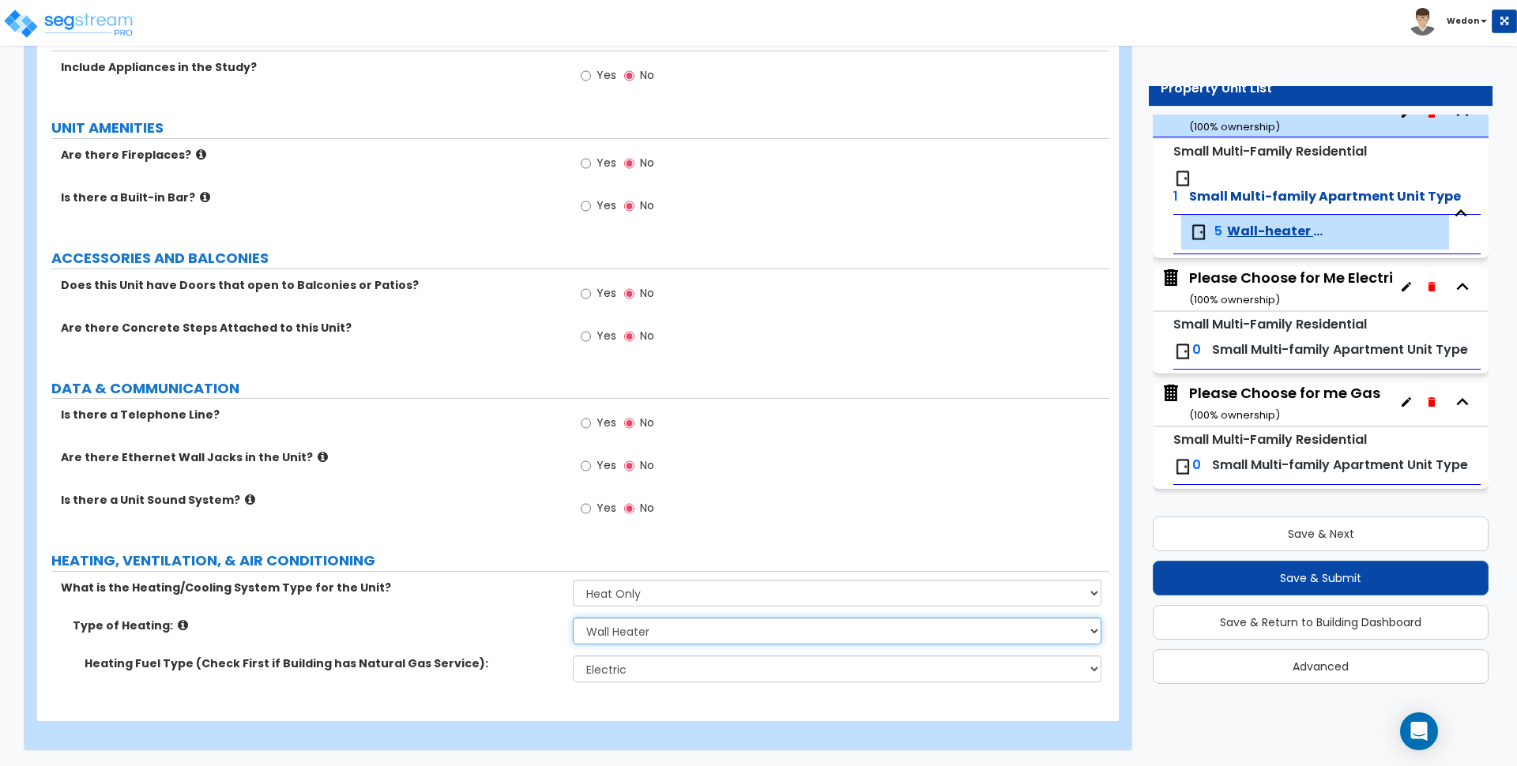
click at [616, 634] on select "Please Choose One Wall Heater Electric Baseboard Heater Hydronic Heating Radian…" at bounding box center [837, 631] width 528 height 27
select select "5"
click at [573, 618] on select "Please Choose One Wall Heater Electric Baseboard Heater Hydronic Heating Radian…" at bounding box center [837, 631] width 528 height 27
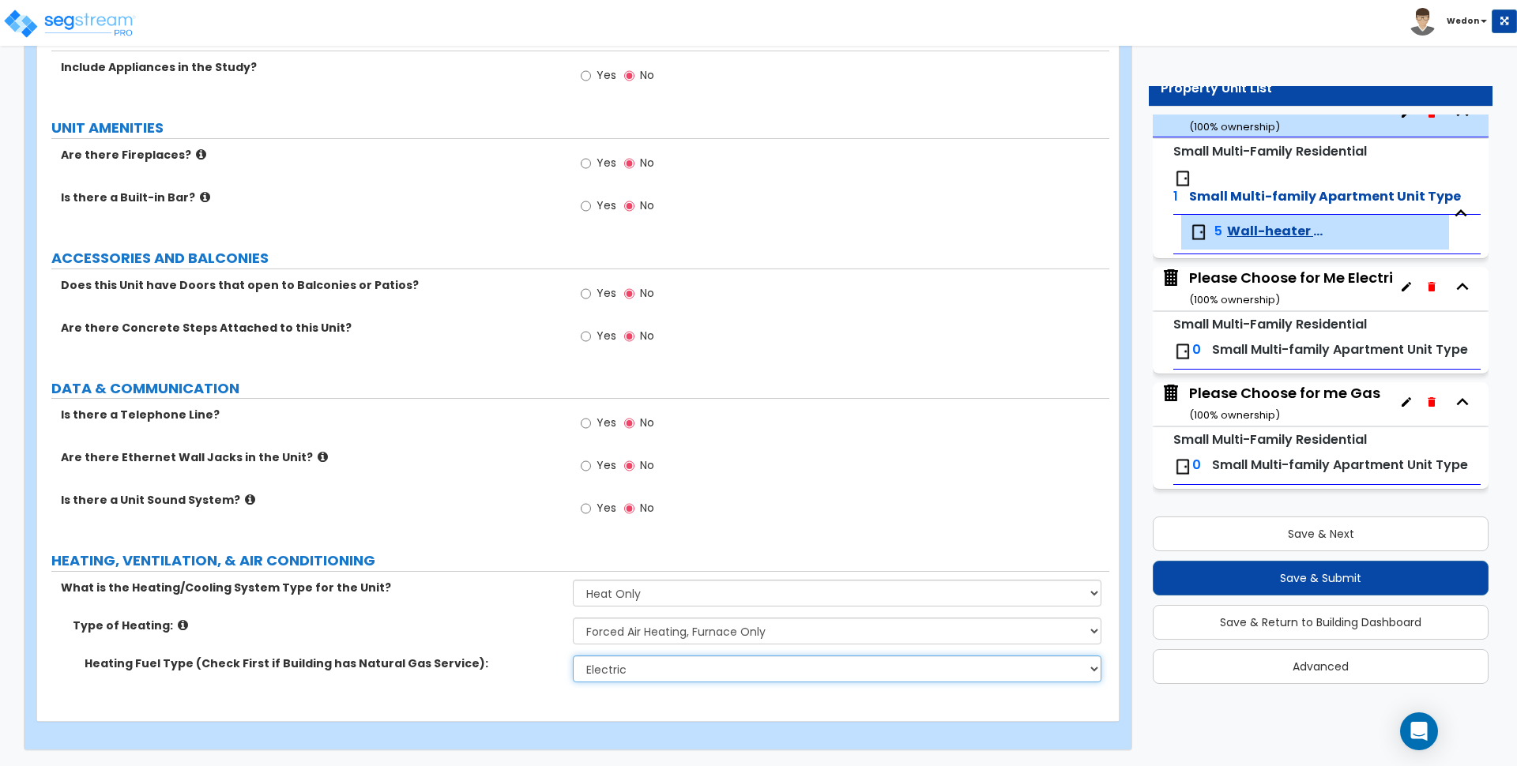
click at [633, 666] on select "Please Choose One Gas Electric" at bounding box center [837, 669] width 528 height 27
select select "1"
click at [573, 656] on select "Please Choose One Gas Electric" at bounding box center [837, 669] width 528 height 27
click at [482, 626] on label "Type of Heating:" at bounding box center [317, 626] width 488 height 16
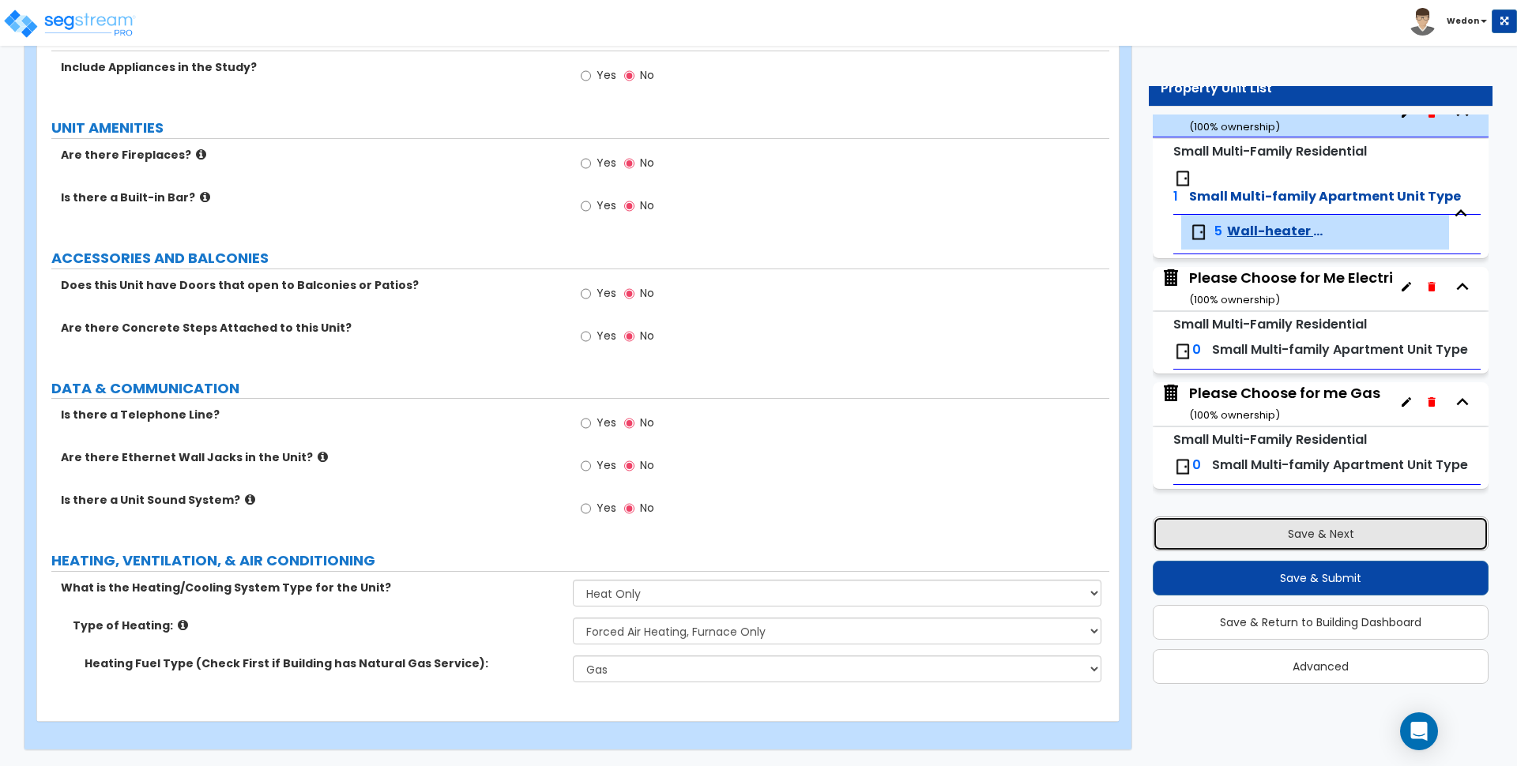
click at [1232, 533] on button "Save & Next" at bounding box center [1321, 534] width 336 height 35
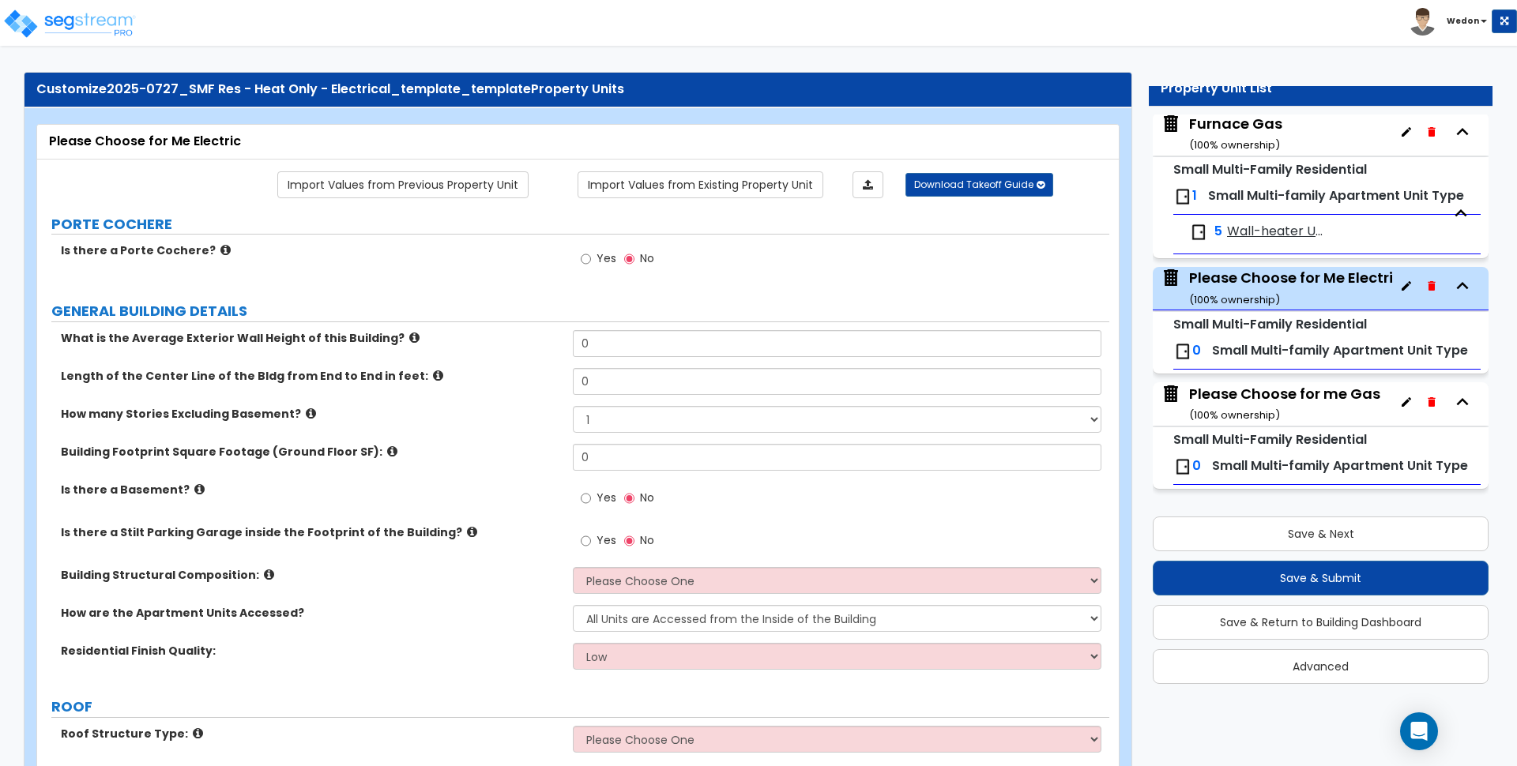
scroll to position [0, 0]
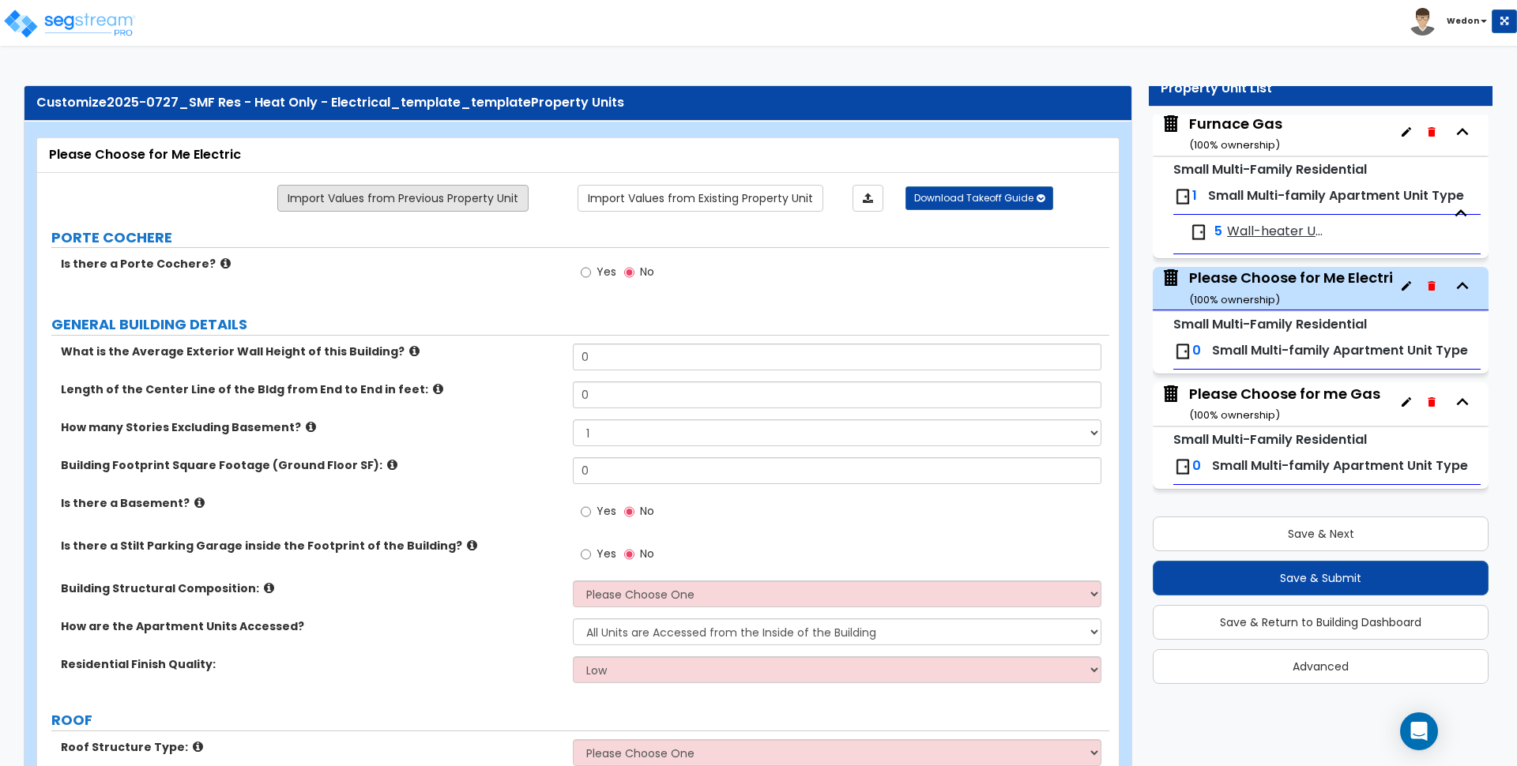
click at [458, 199] on link "Import Values from Previous Property Unit" at bounding box center [402, 198] width 251 height 27
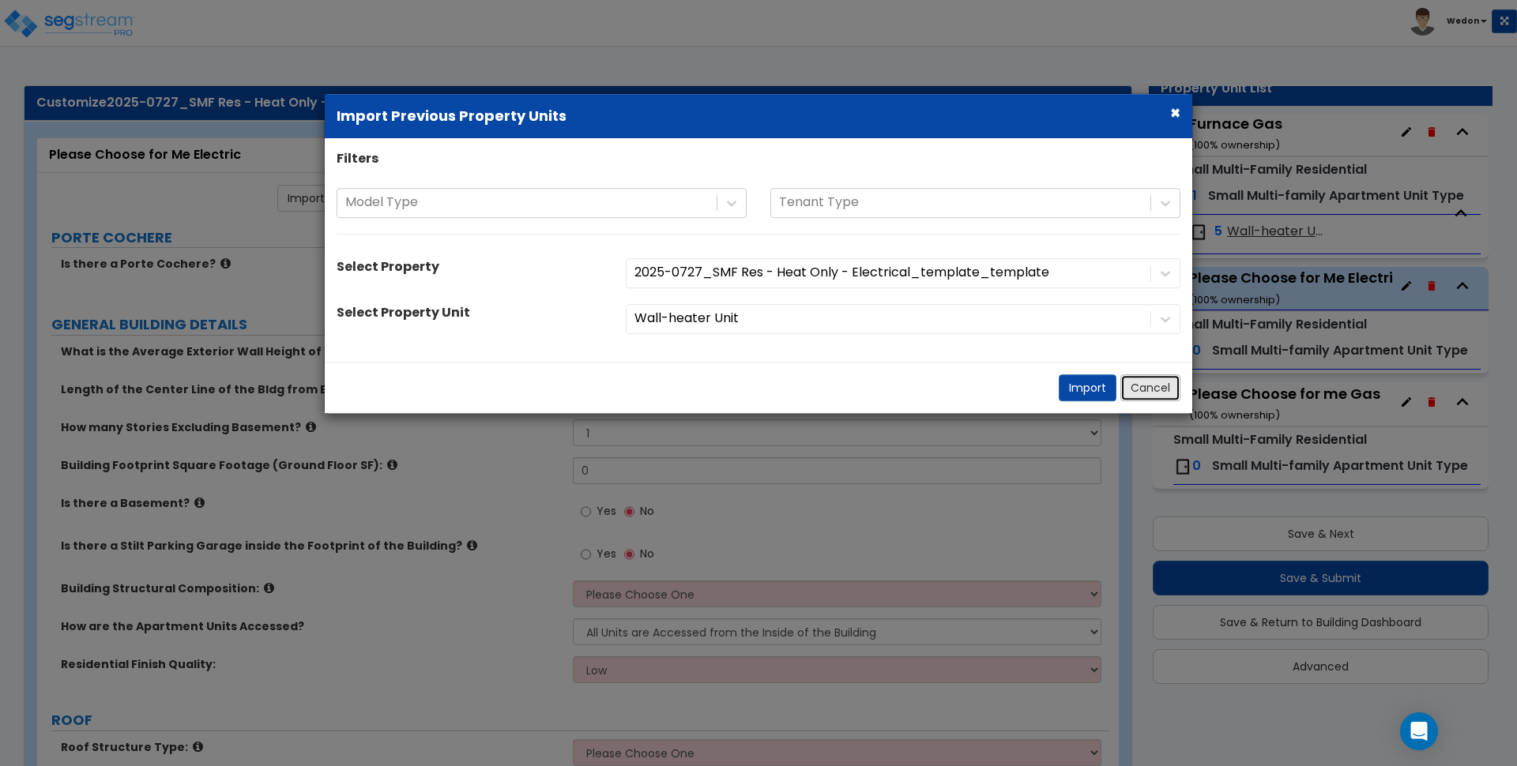
click at [1135, 383] on button "Cancel" at bounding box center [1150, 387] width 60 height 27
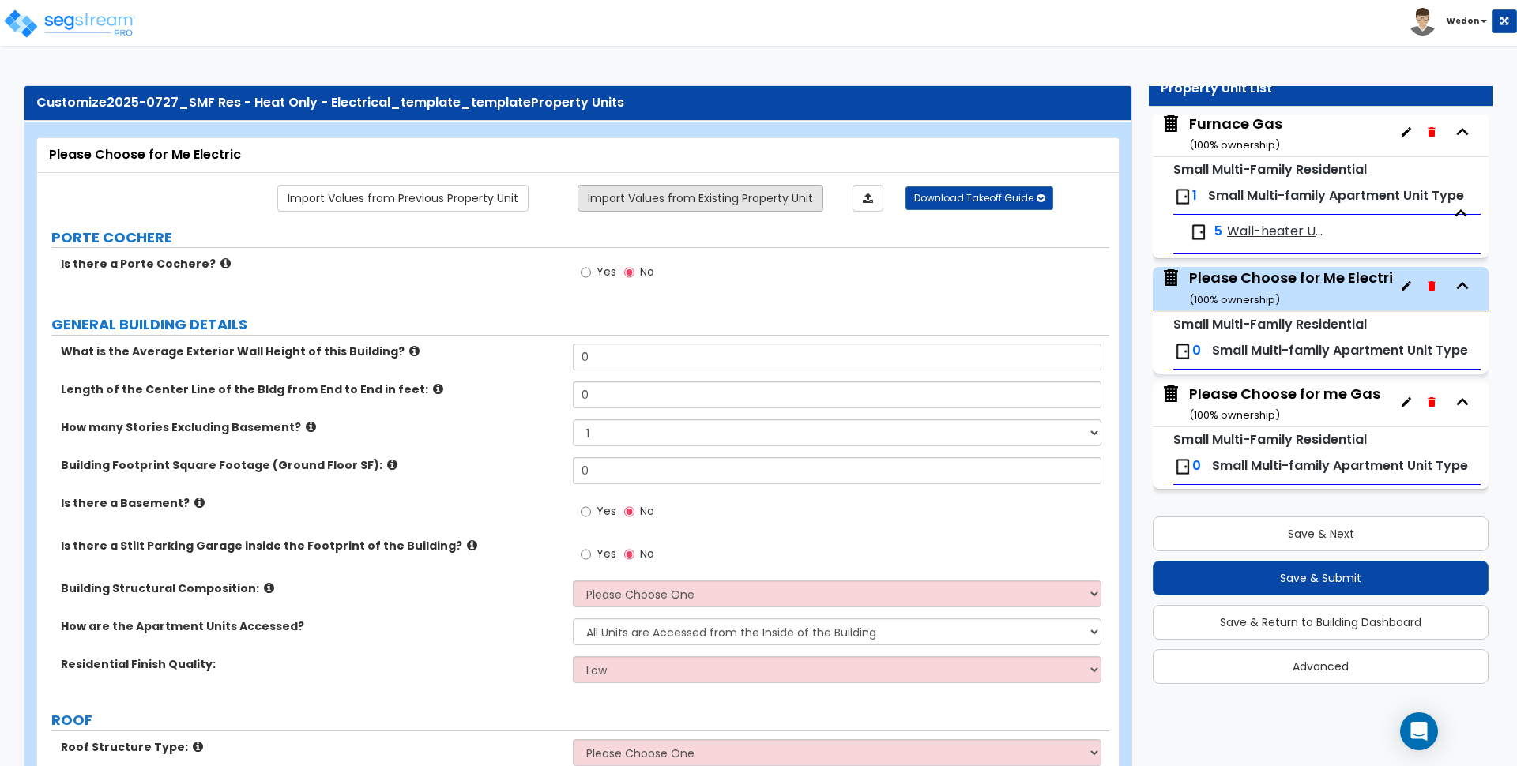
click at [681, 197] on link "Import Values from Existing Property Unit" at bounding box center [700, 198] width 246 height 27
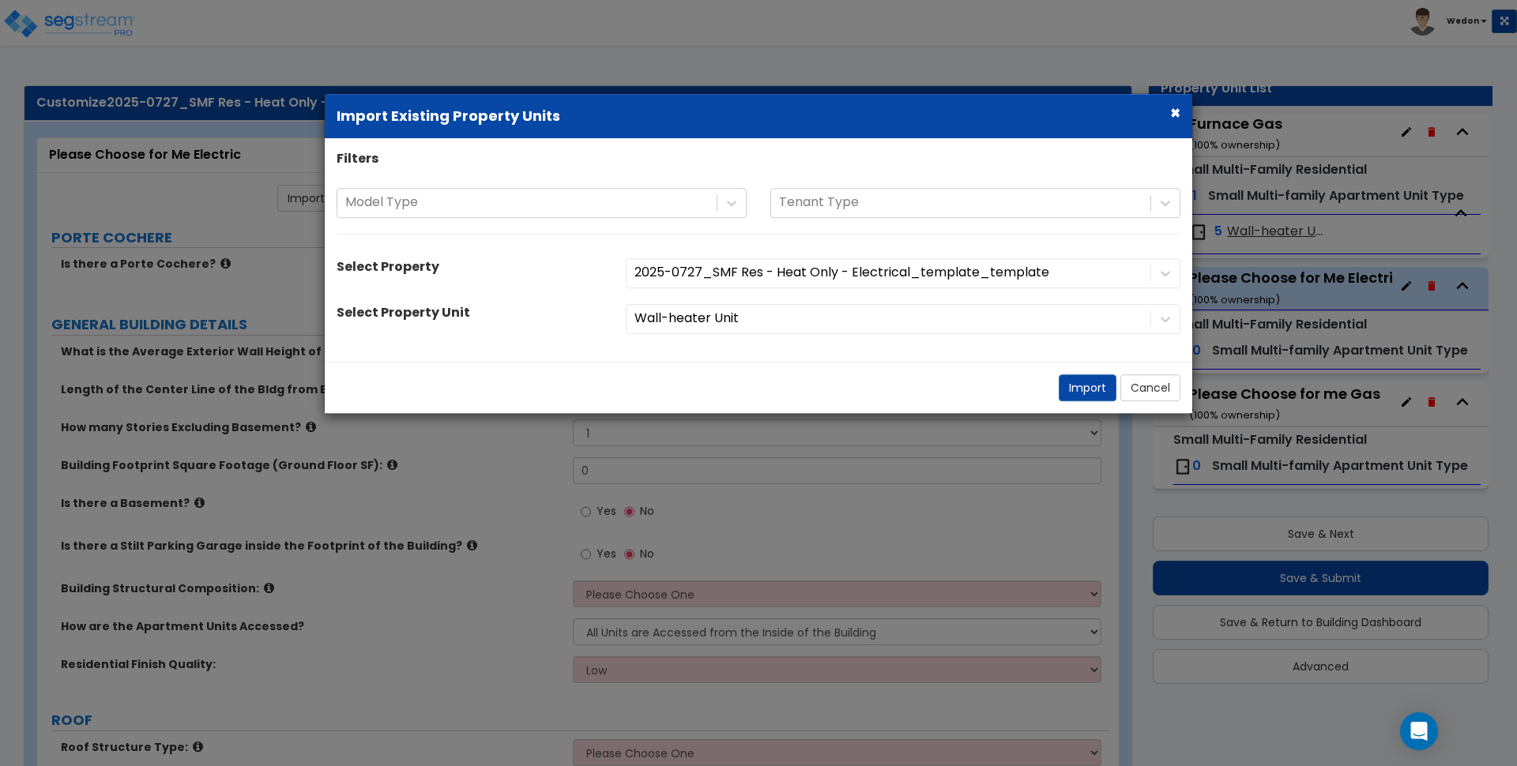
click at [1123, 321] on div "Wall-heater Unit" at bounding box center [903, 319] width 578 height 30
drag, startPoint x: 1149, startPoint y: 317, endPoint x: 1173, endPoint y: 317, distance: 24.5
click at [1149, 317] on div "Wall-heater Unit" at bounding box center [903, 319] width 578 height 30
click at [1173, 317] on div "Wall-heater Unit" at bounding box center [903, 319] width 578 height 30
click at [1147, 382] on button "Cancel" at bounding box center [1150, 387] width 60 height 27
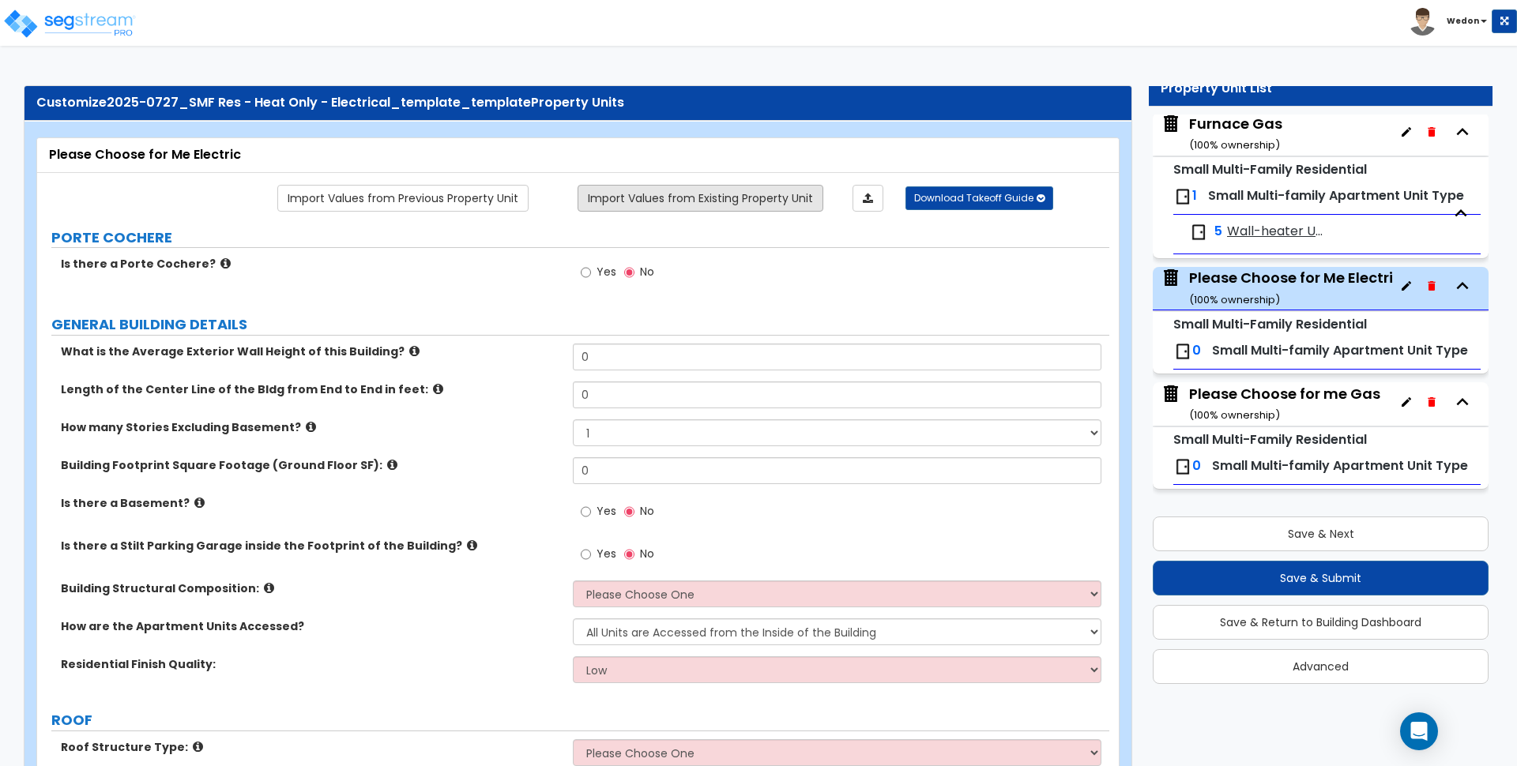
click at [762, 201] on link "Import Values from Existing Property Unit" at bounding box center [700, 198] width 246 height 27
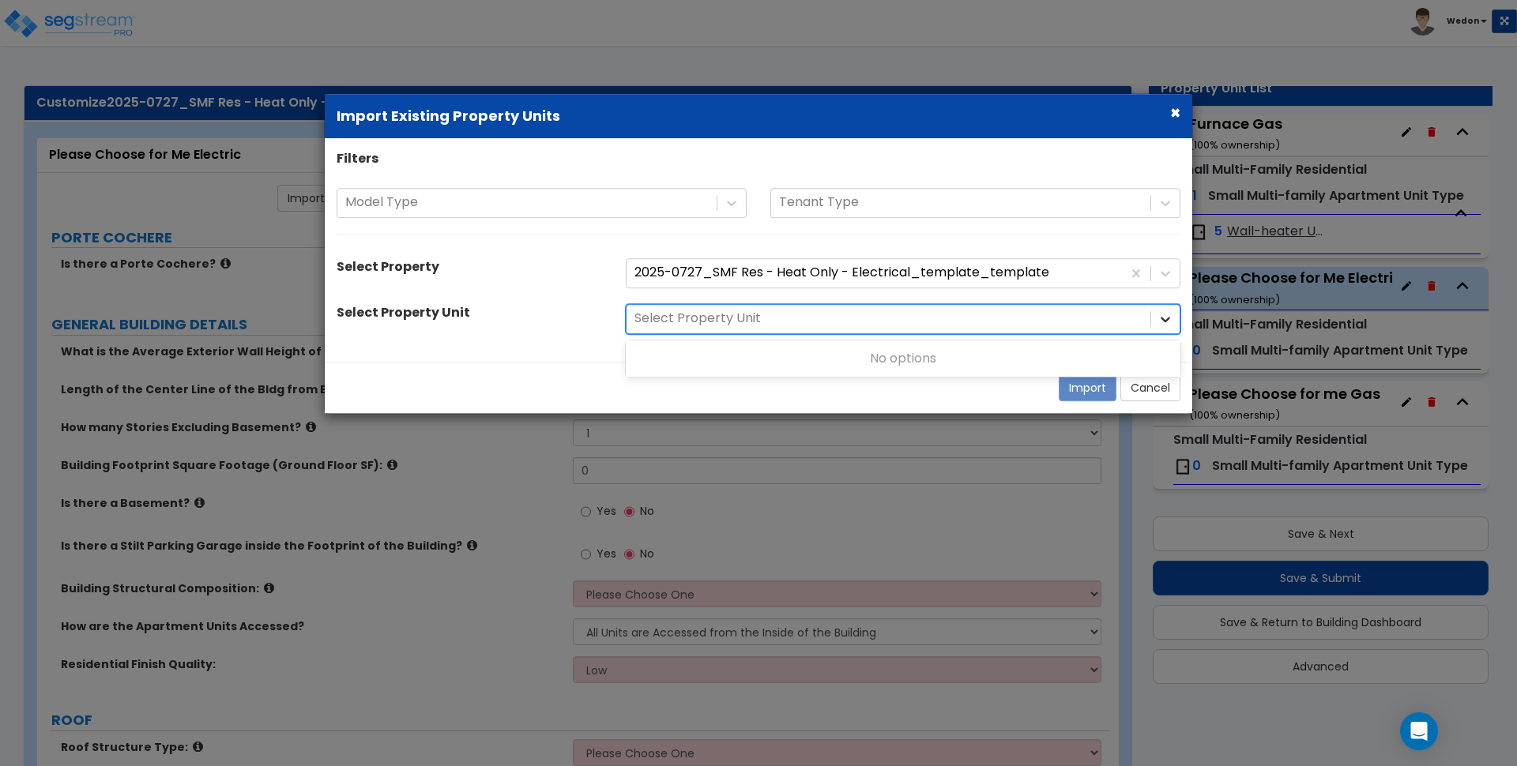
click at [1164, 318] on icon at bounding box center [1165, 319] width 16 height 16
click at [1159, 273] on icon at bounding box center [1165, 273] width 16 height 16
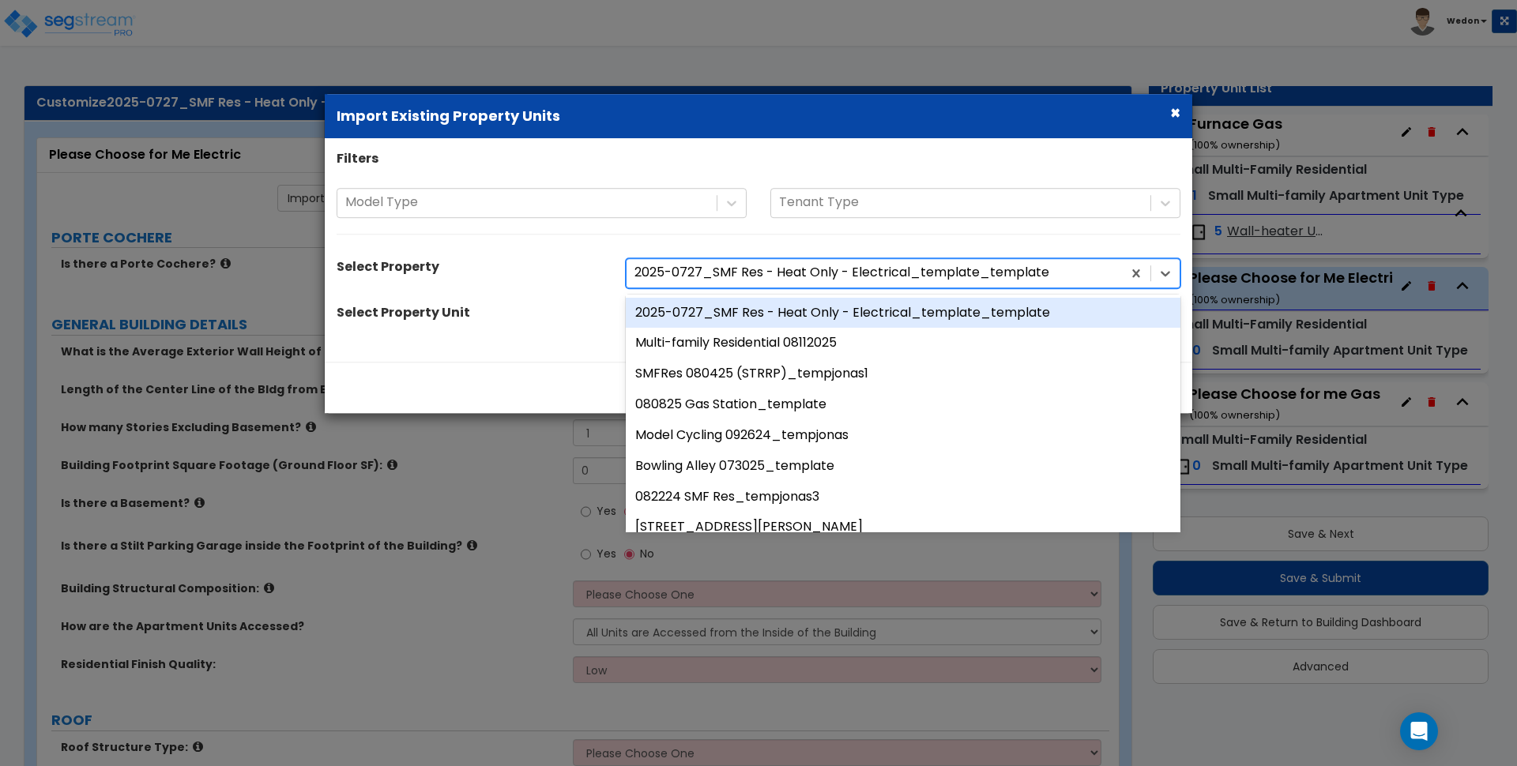
click at [943, 314] on div "2025-0727_SMF Res - Heat Only - Electrical_template_template" at bounding box center [903, 313] width 555 height 31
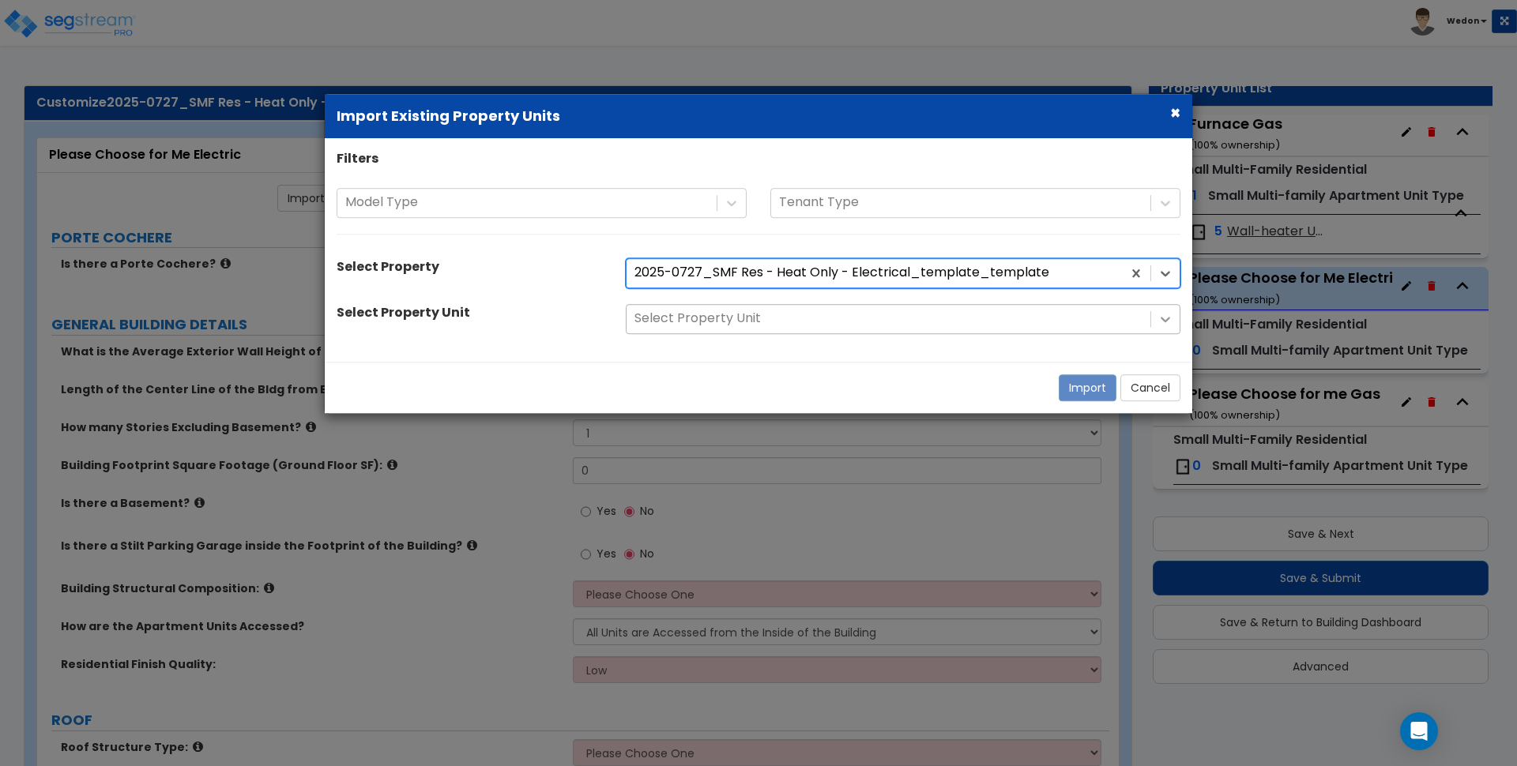
click at [1170, 318] on icon at bounding box center [1165, 319] width 16 height 16
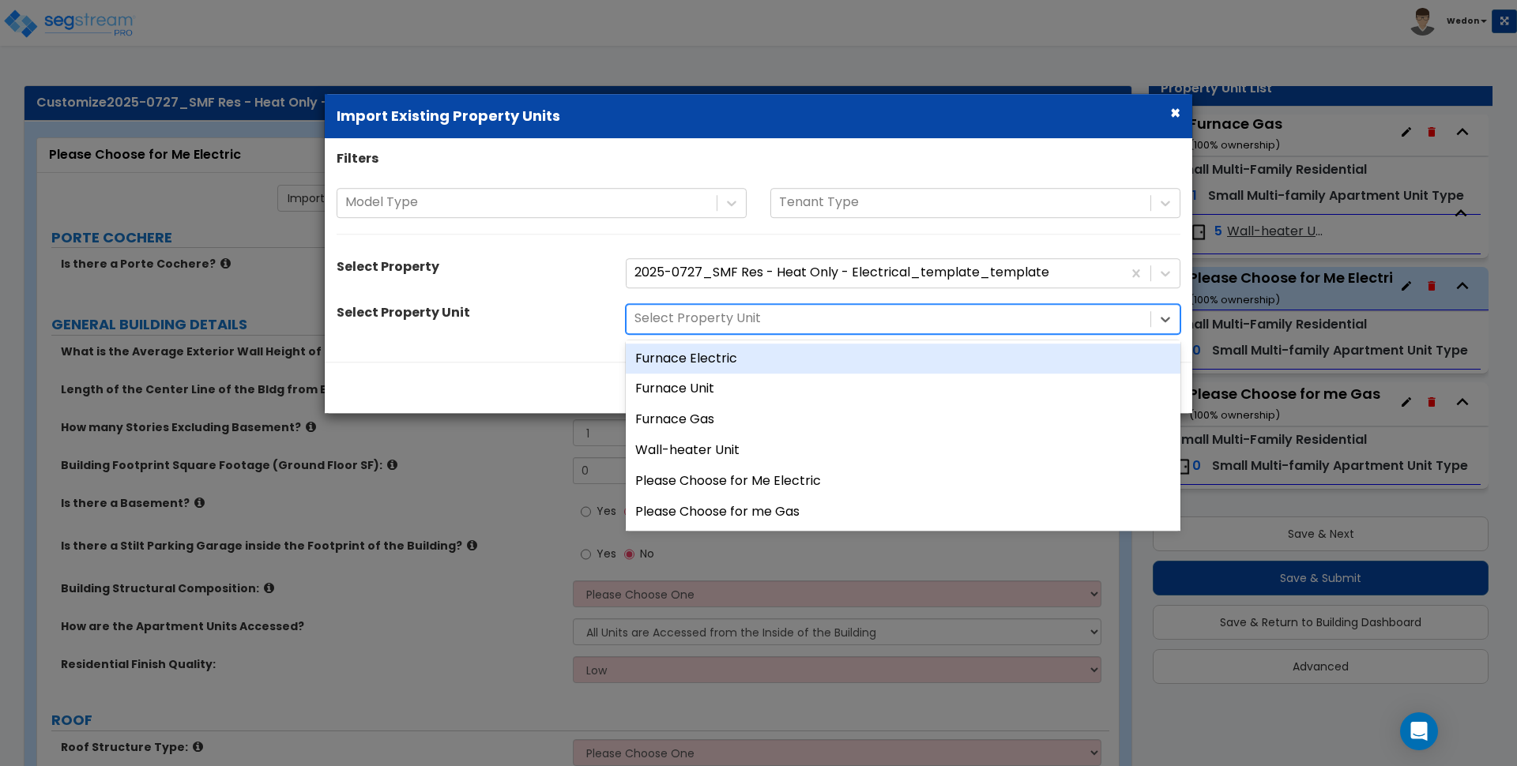
click at [744, 360] on div "Furnace Electric" at bounding box center [903, 359] width 555 height 31
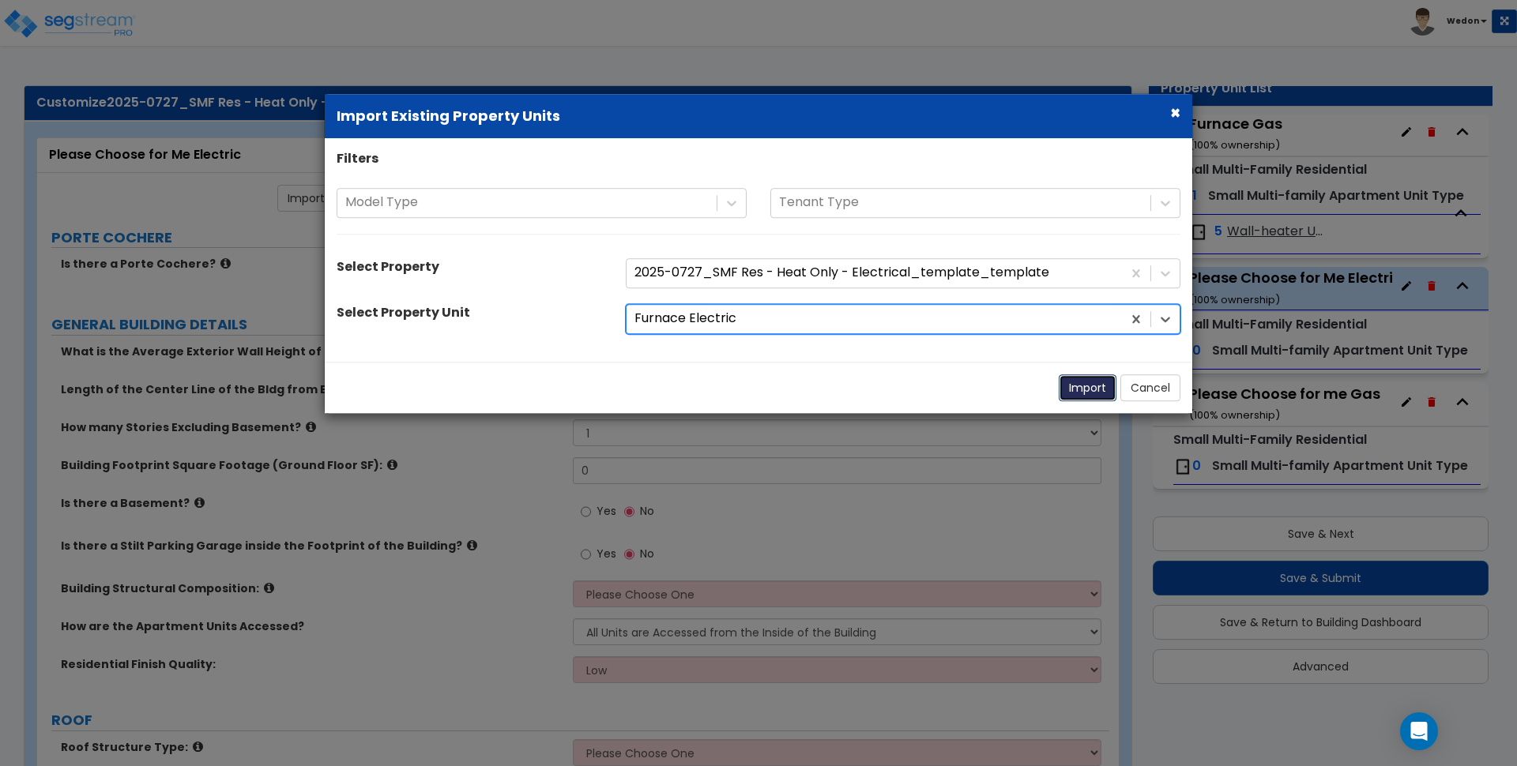
click at [1080, 386] on button "Import" at bounding box center [1088, 387] width 58 height 27
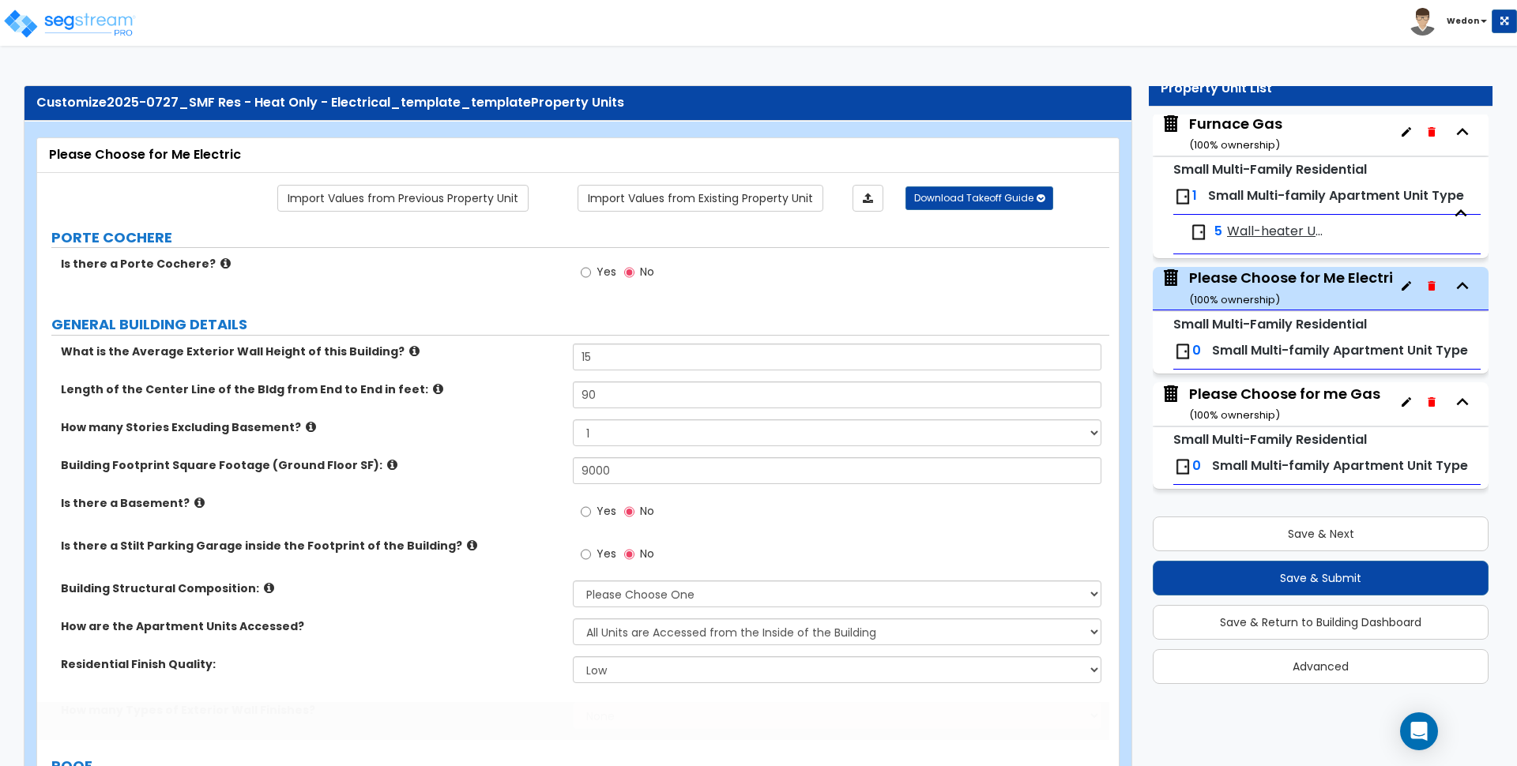
type input "15"
type input "90"
type input "9000"
select select "3"
select select "1"
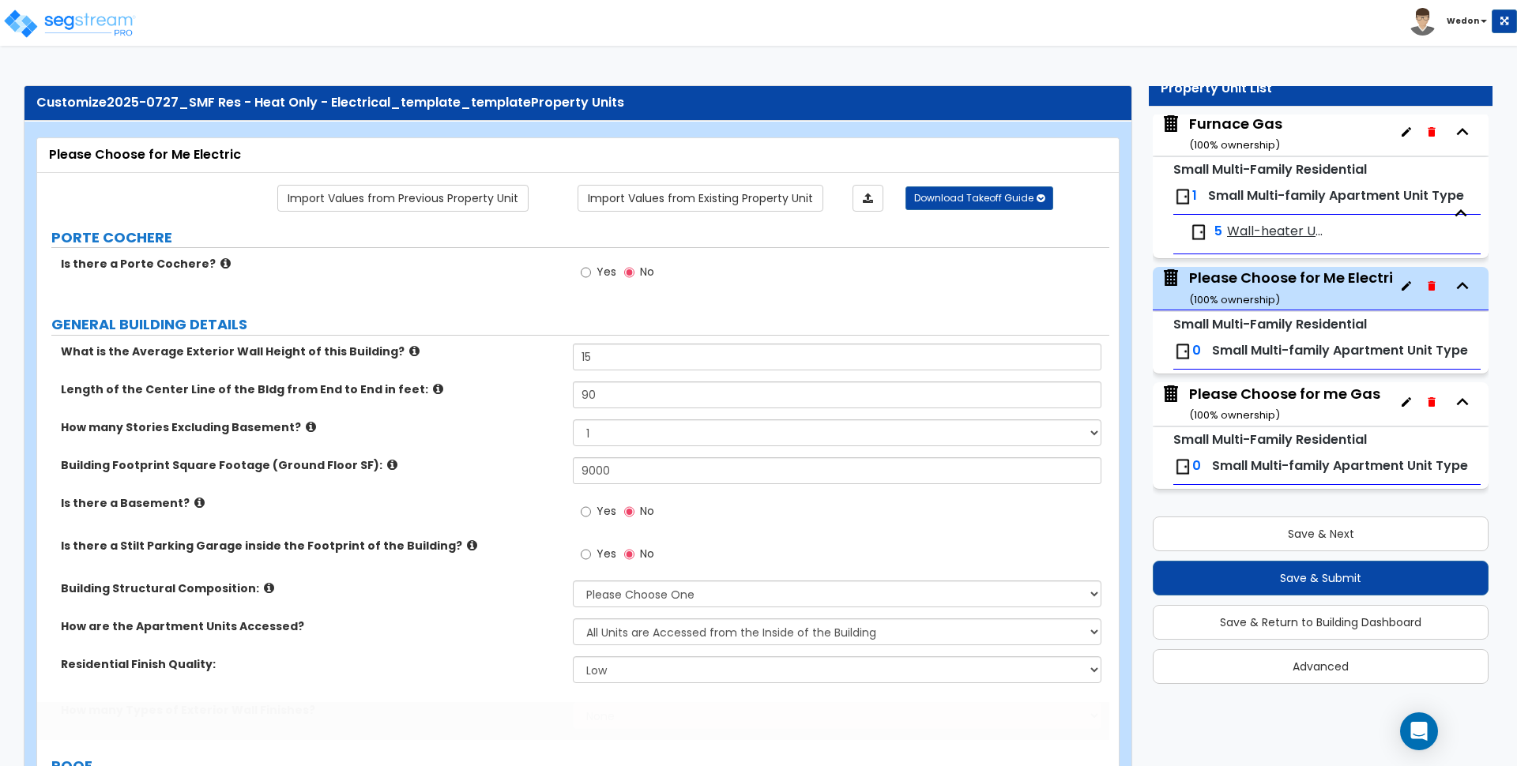
select select "1"
radio input "true"
type input "80"
select select "1"
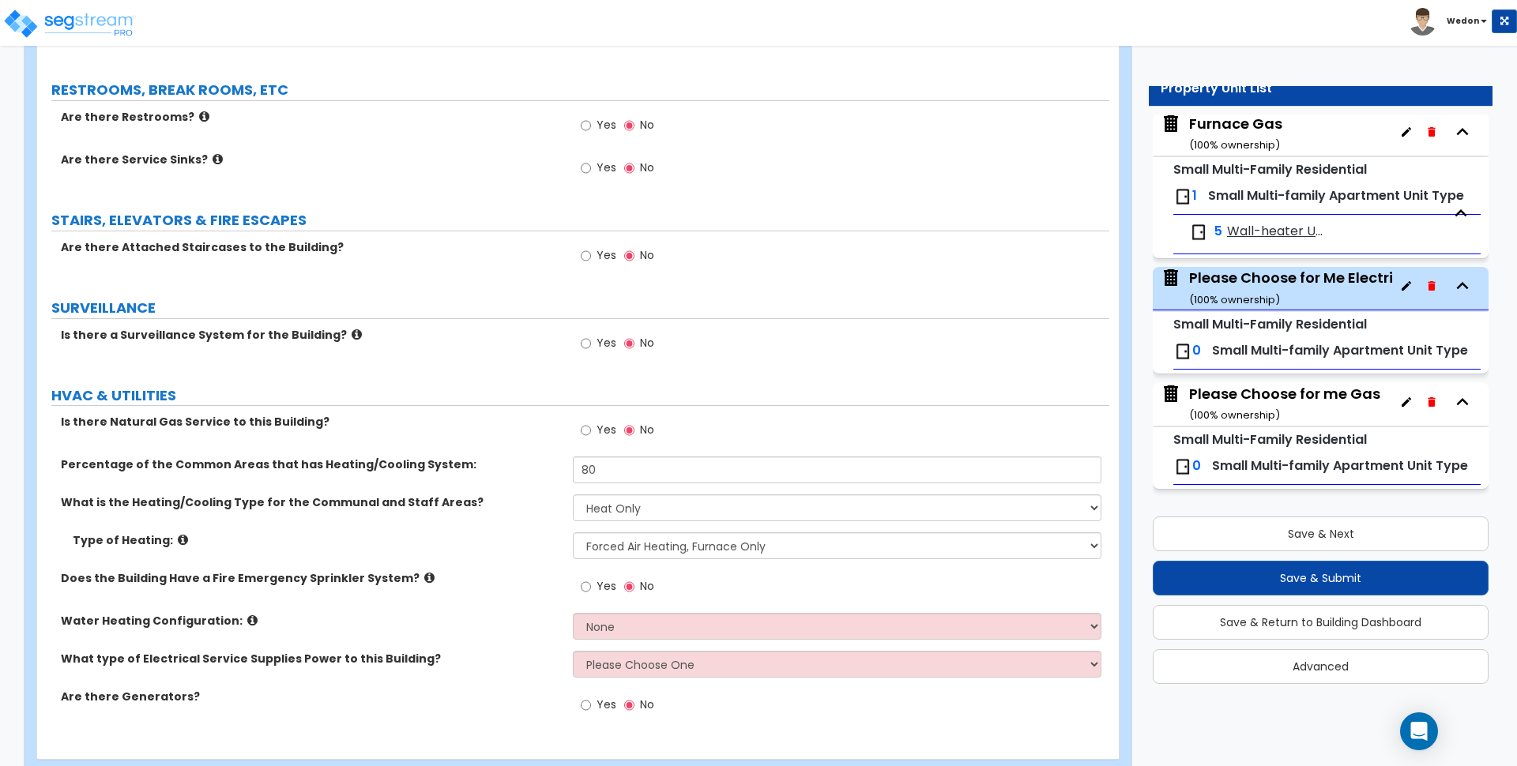
scroll to position [2825, 0]
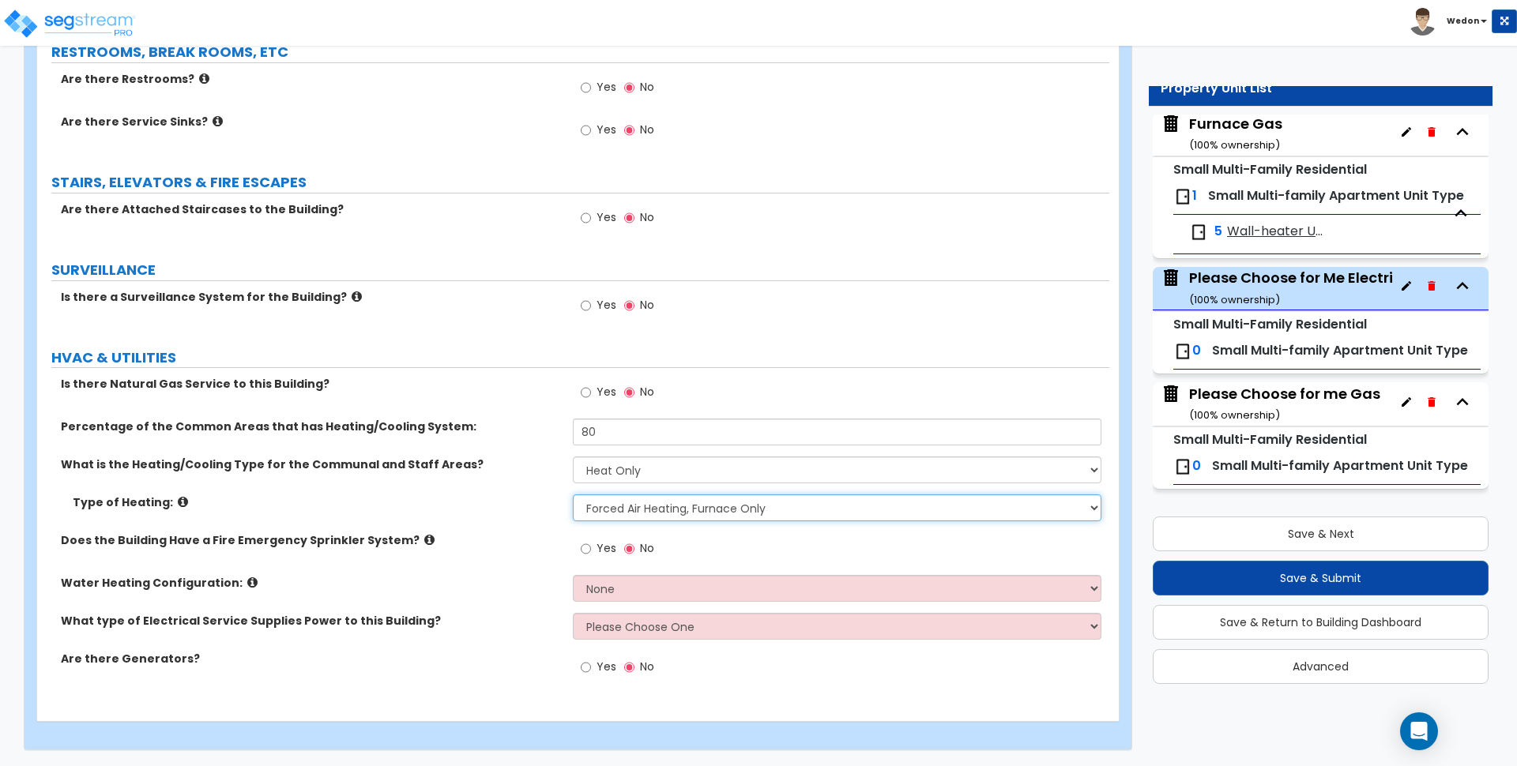
click at [765, 512] on select "Please Choose One Wall Heater Electric Baseboard Heater Hydronic Heating Radian…" at bounding box center [837, 508] width 528 height 27
select select "6"
click at [573, 495] on select "Please Choose One Wall Heater Electric Baseboard Heater Hydronic Heating Radian…" at bounding box center [837, 508] width 528 height 27
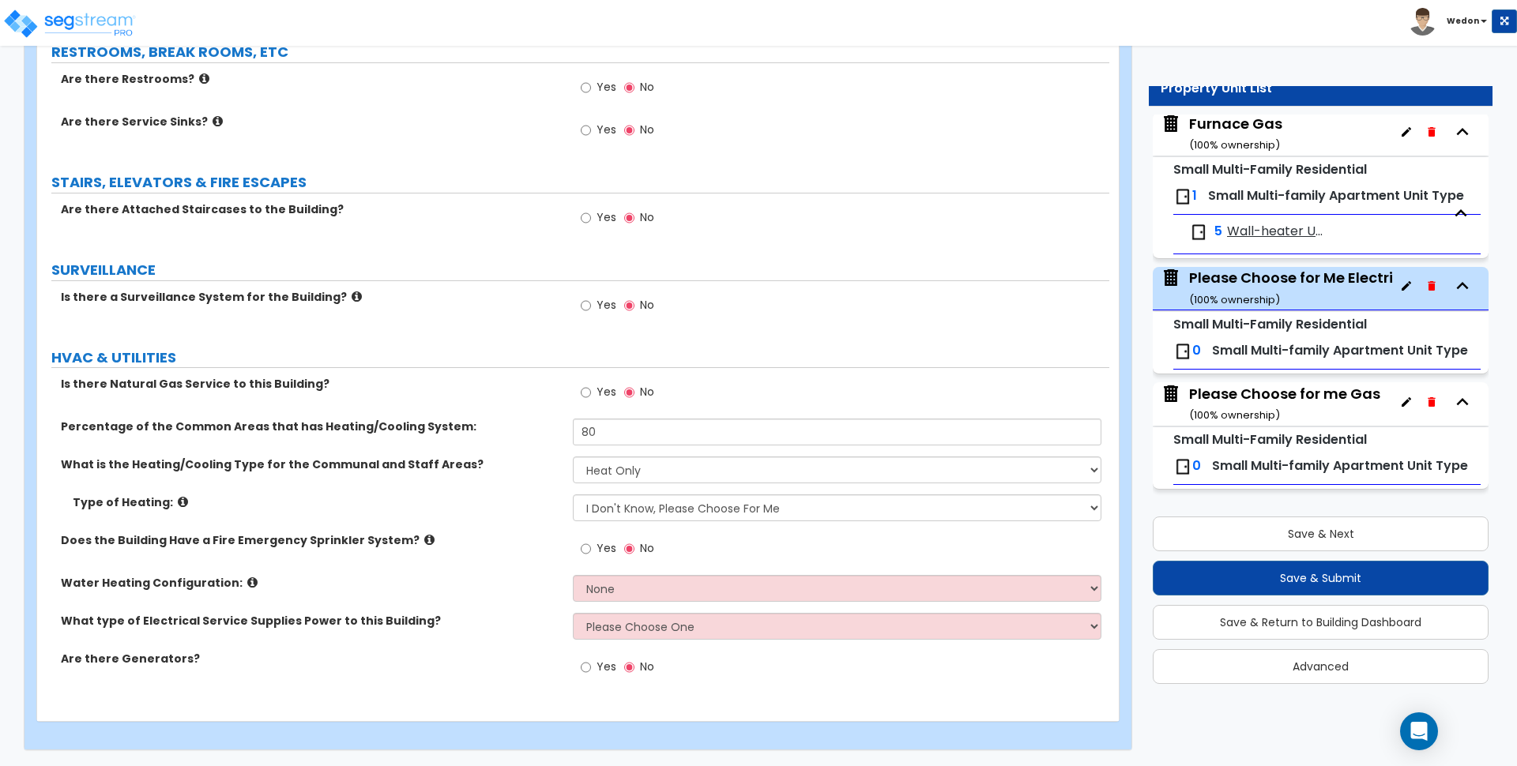
click at [599, 391] on span "Yes" at bounding box center [606, 392] width 20 height 16
click at [591, 391] on input "Yes" at bounding box center [586, 392] width 10 height 17
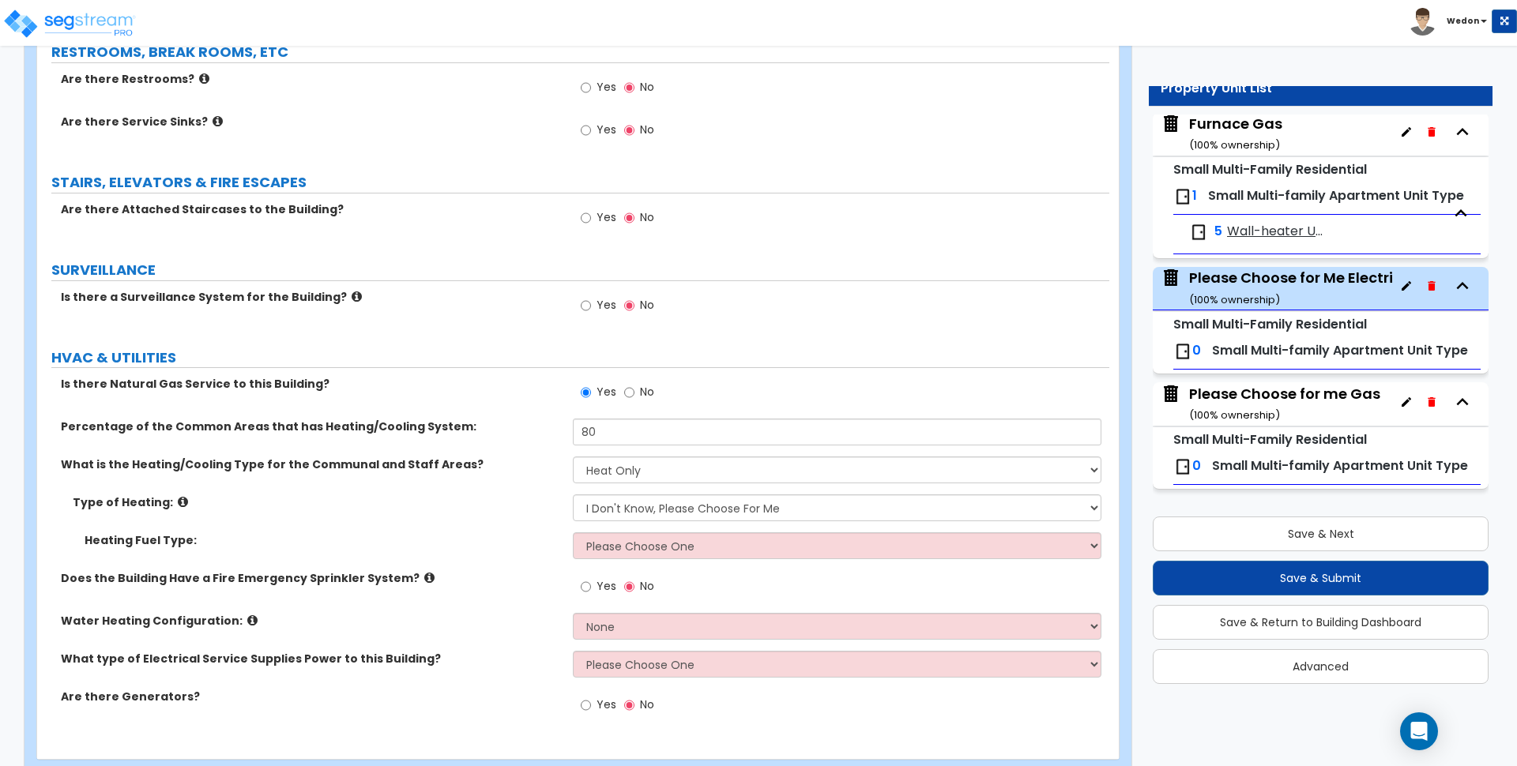
click at [638, 390] on label "No" at bounding box center [639, 394] width 30 height 27
click at [634, 390] on input "No" at bounding box center [629, 392] width 10 height 17
radio input "false"
radio input "true"
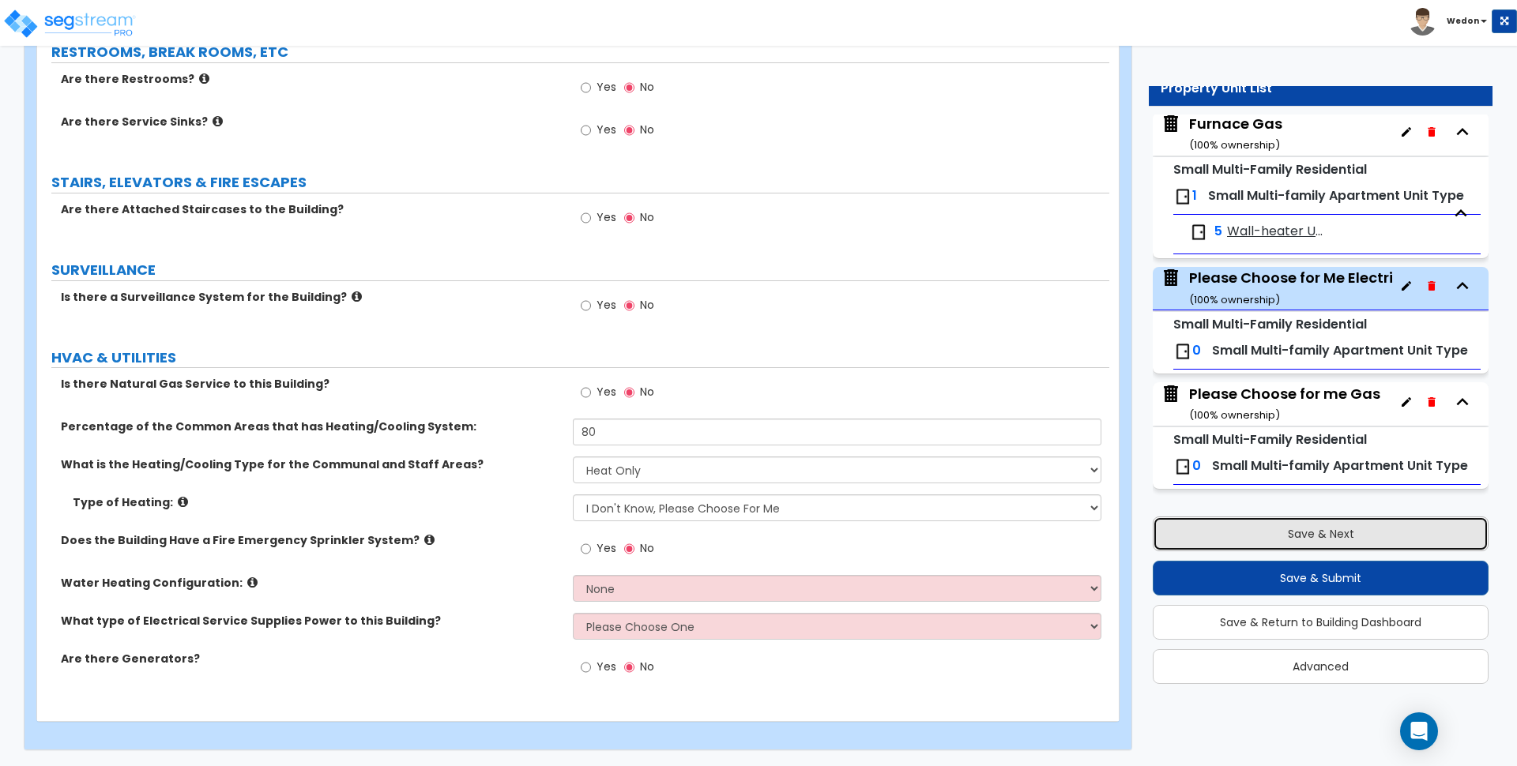
click at [1398, 523] on button "Save & Next" at bounding box center [1321, 534] width 336 height 35
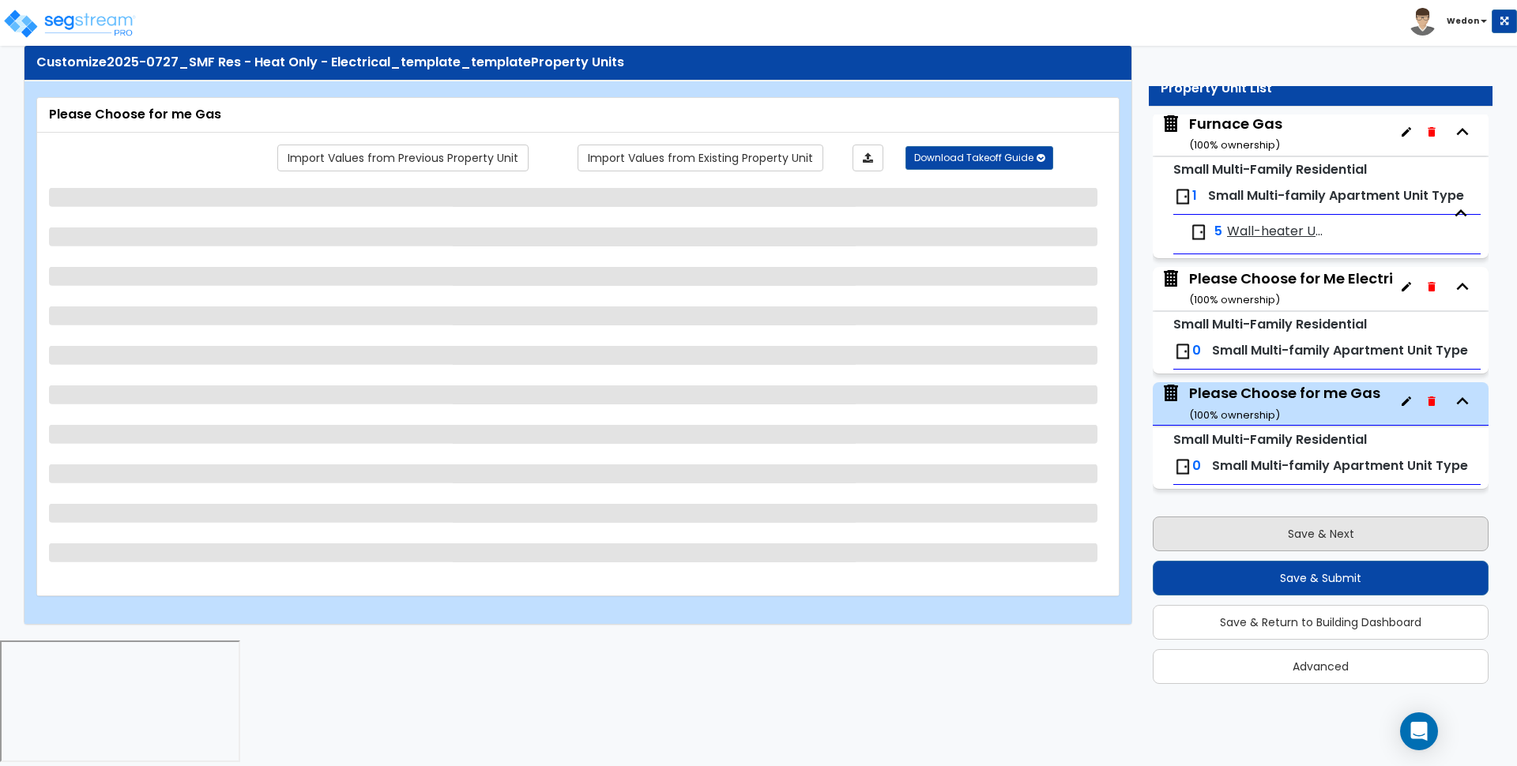
scroll to position [0, 0]
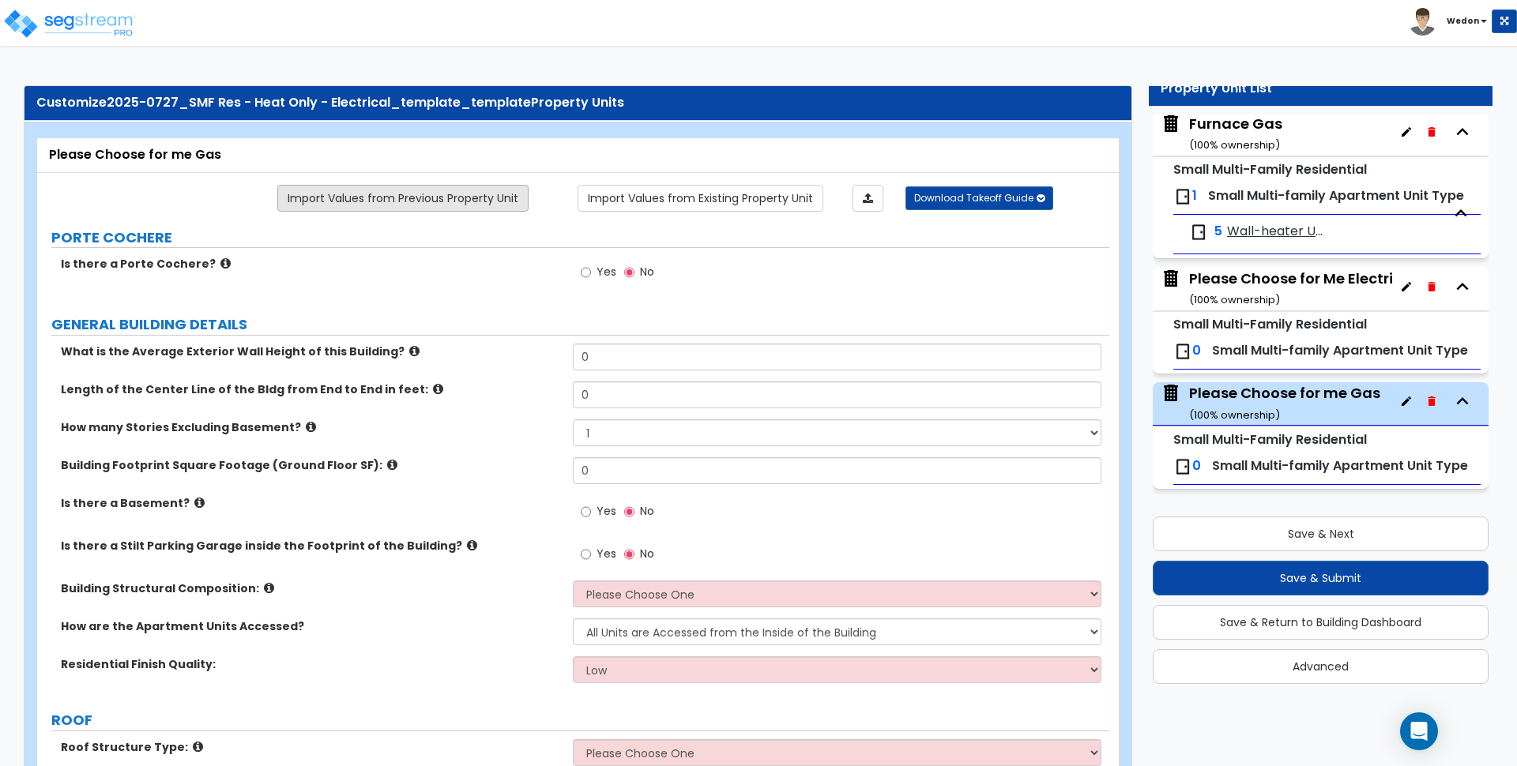
click at [442, 191] on link "Import Values from Previous Property Unit" at bounding box center [402, 198] width 251 height 27
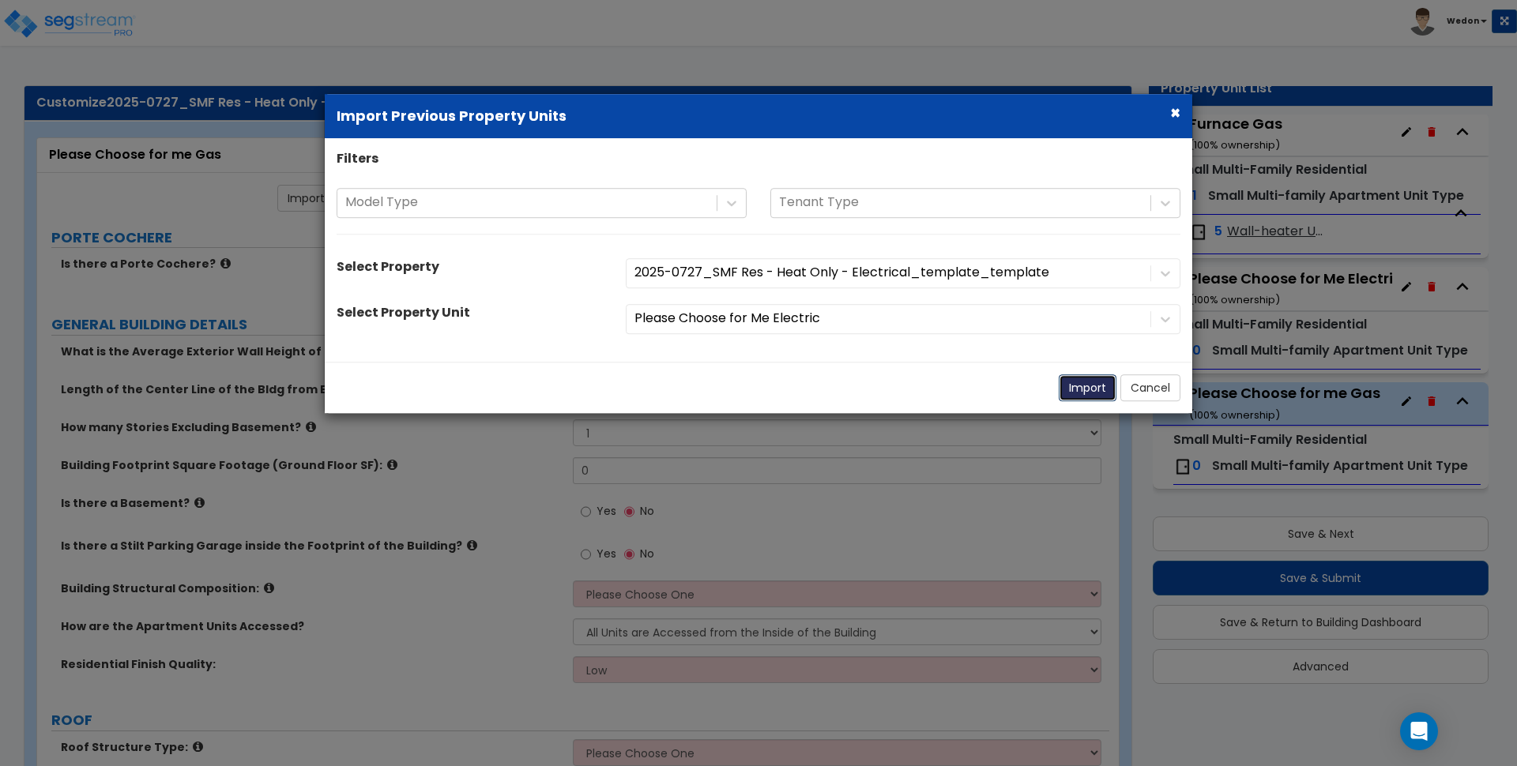
click at [1085, 378] on button "Import" at bounding box center [1088, 387] width 58 height 27
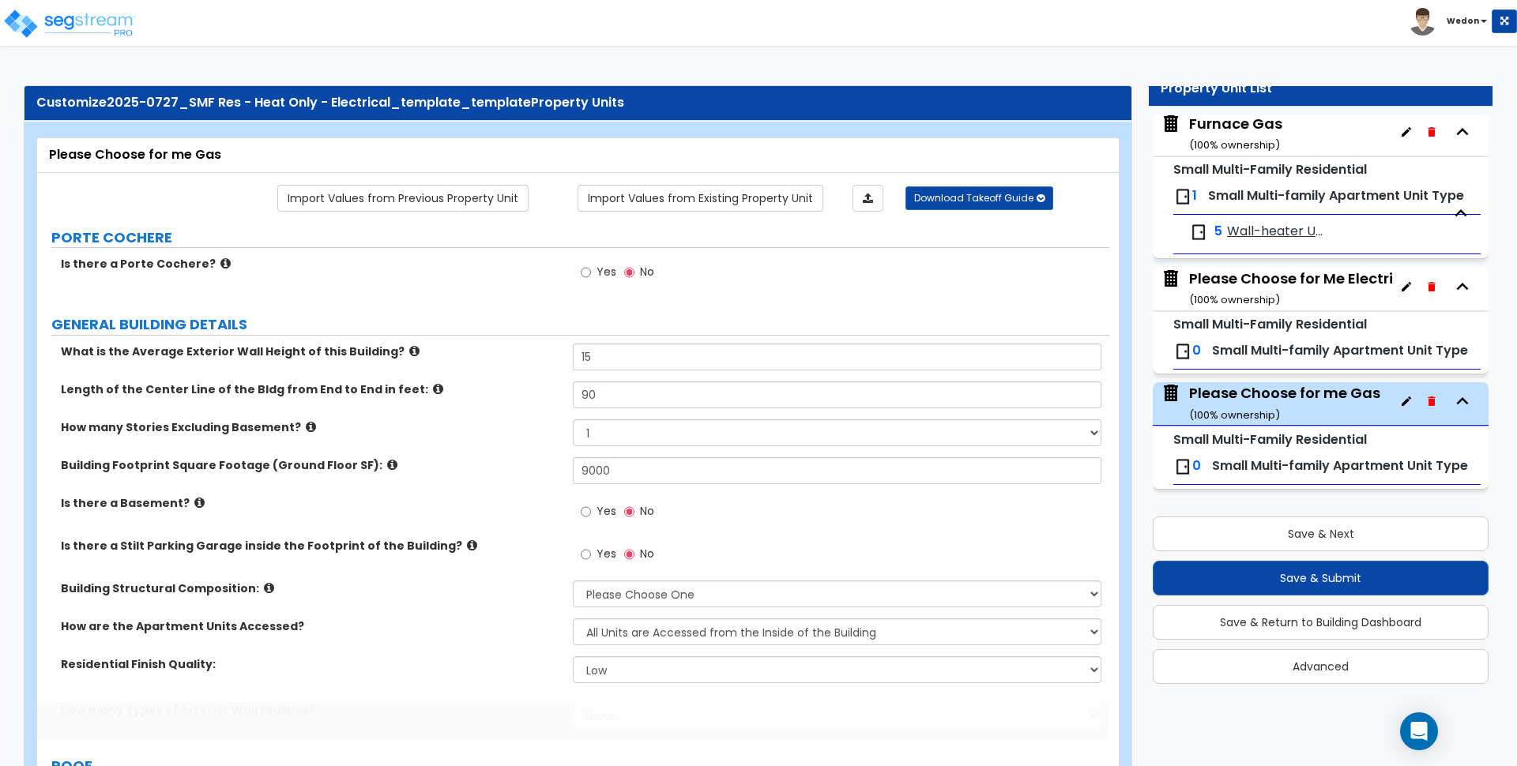
type input "15"
type input "90"
type input "9000"
select select "3"
select select "1"
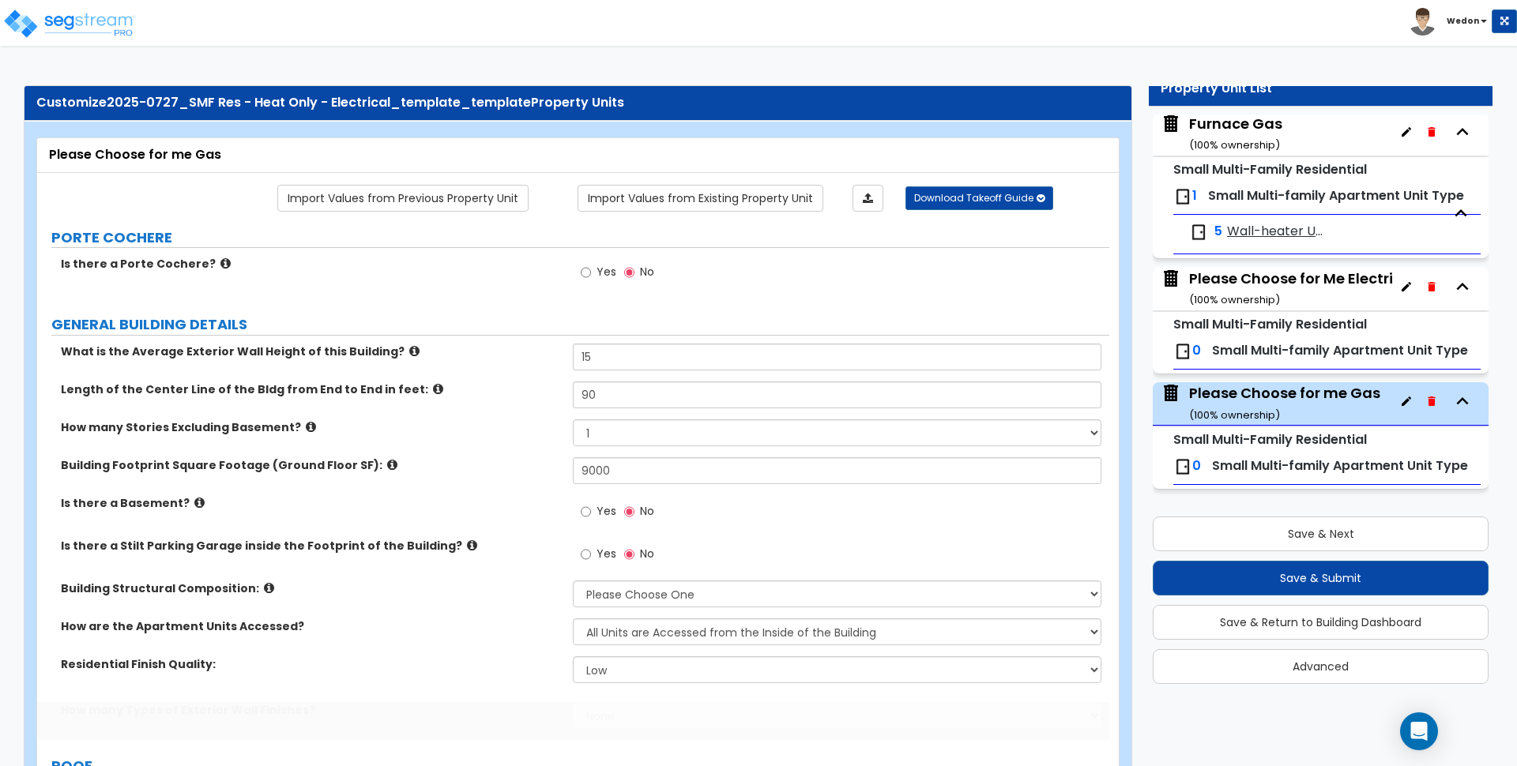
select select "1"
radio input "true"
type input "80"
select select "1"
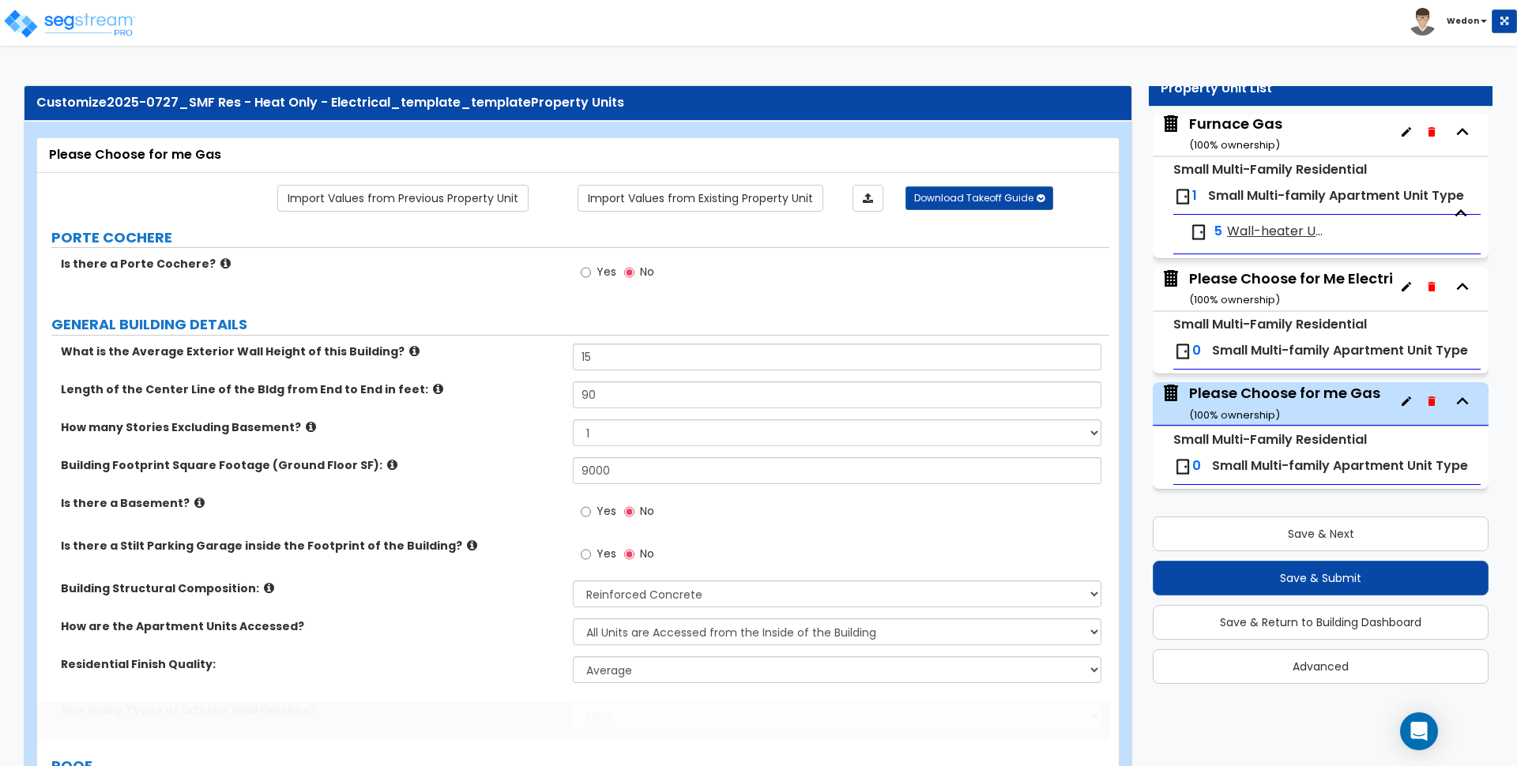
select select "6"
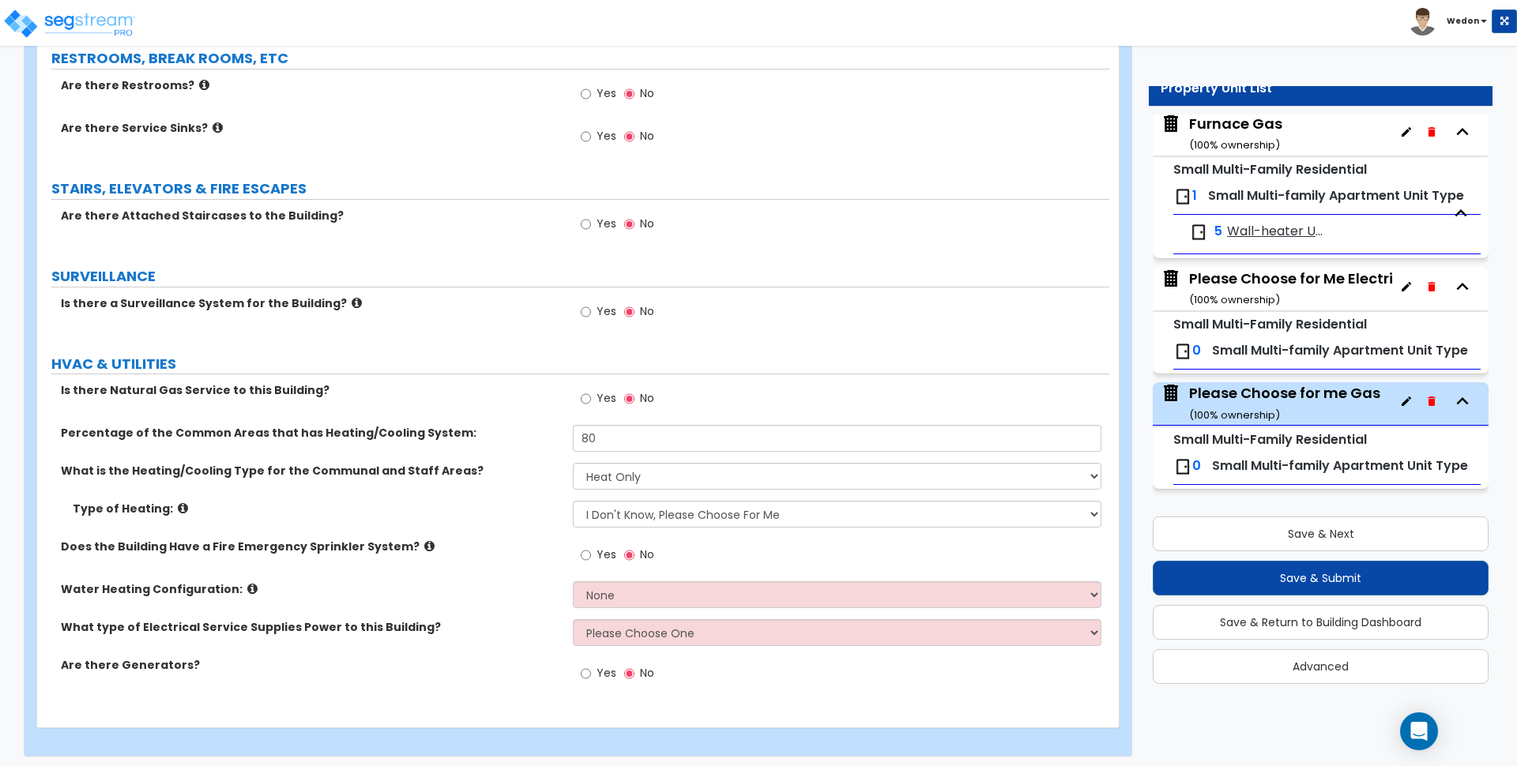
scroll to position [2825, 0]
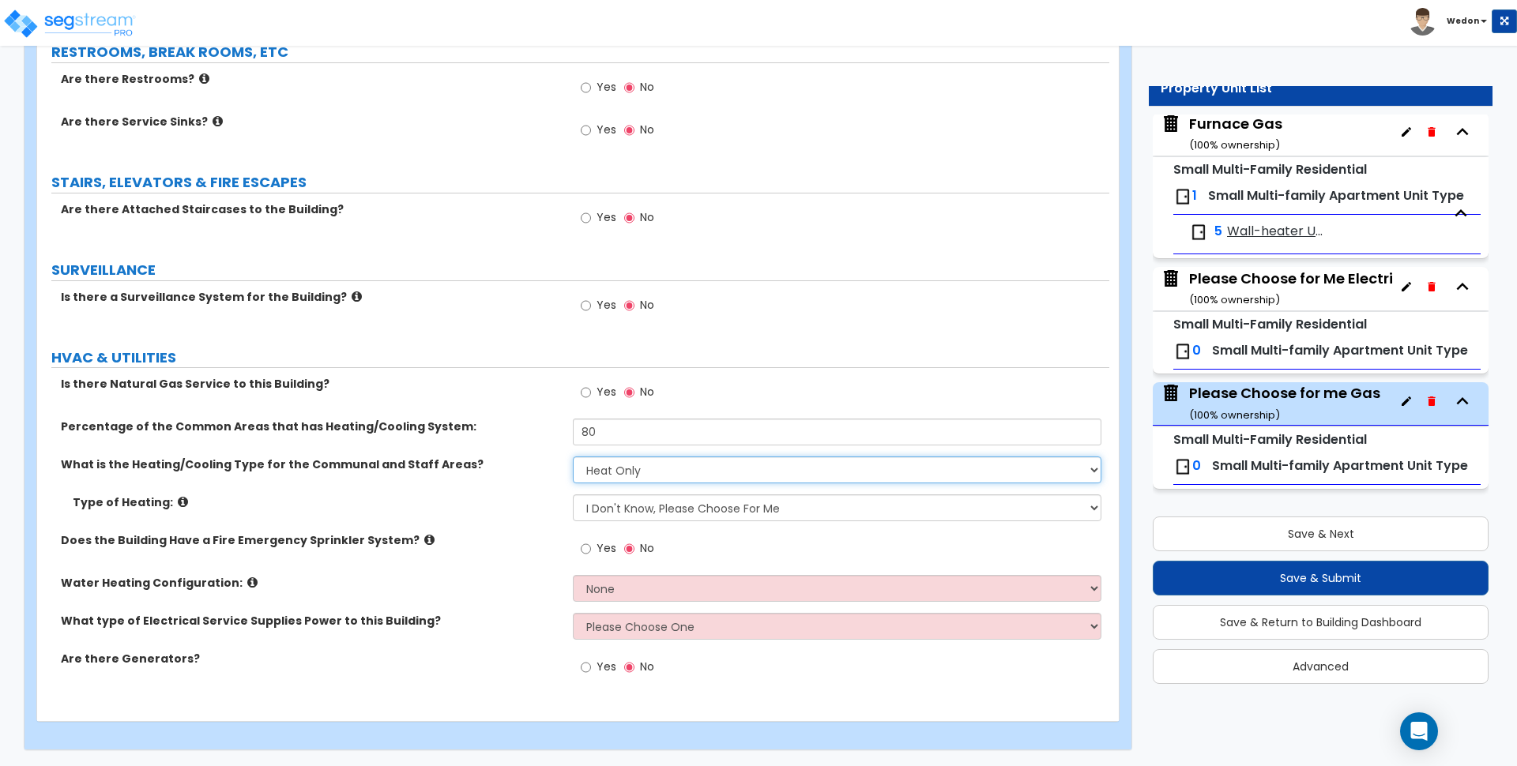
click at [625, 472] on select "None Heat Only Centralized Heating & Cooling Thru Wall Air Conditioners Mini Sp…" at bounding box center [837, 470] width 528 height 27
click at [625, 469] on select "None Heat Only Centralized Heating & Cooling Thru Wall Air Conditioners Mini Sp…" at bounding box center [837, 470] width 528 height 27
click at [596, 392] on label "Yes" at bounding box center [599, 394] width 36 height 27
click at [591, 392] on input "Yes" at bounding box center [586, 392] width 10 height 17
radio input "true"
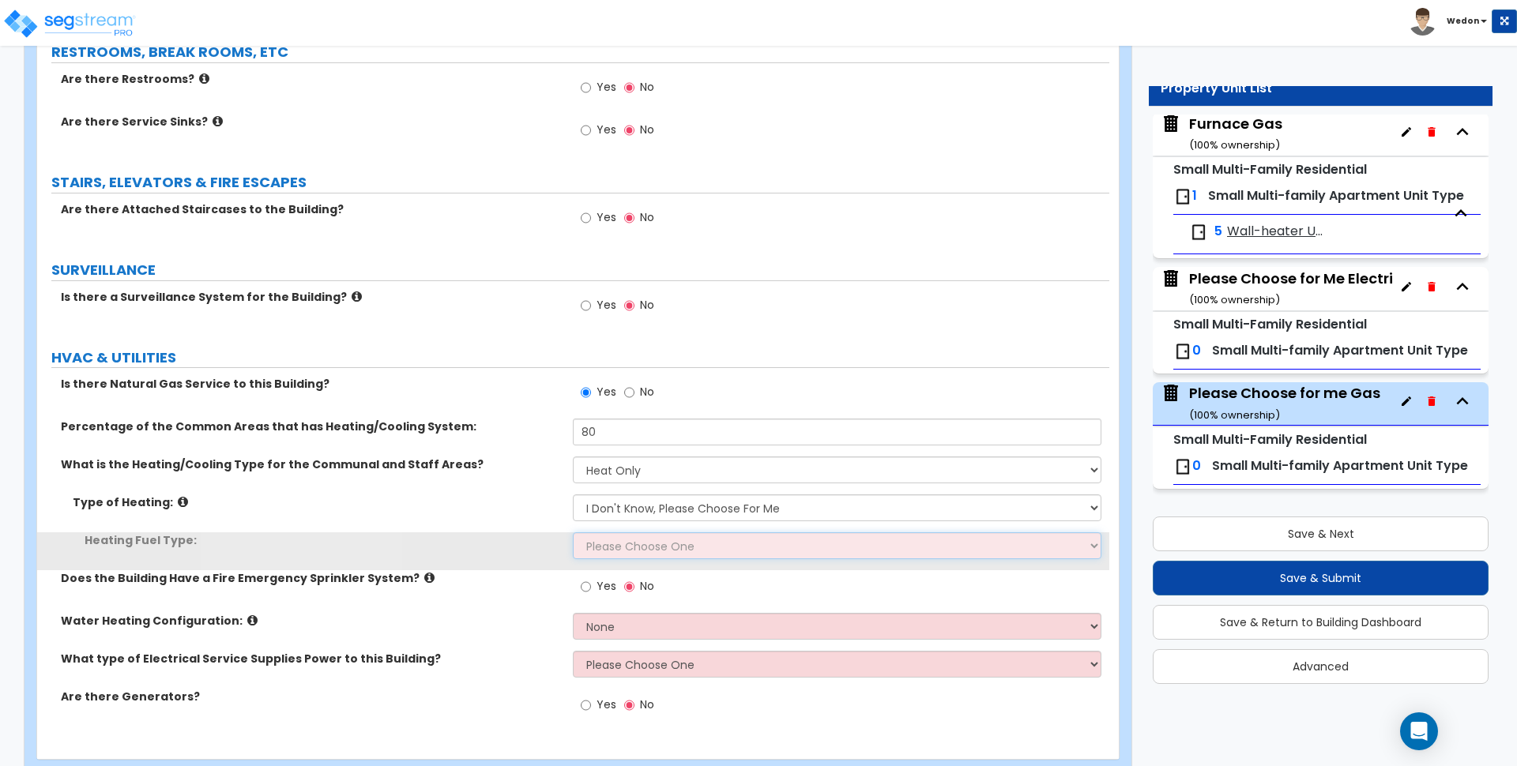
click at [640, 544] on select "Please Choose One Gas Electric" at bounding box center [837, 545] width 528 height 27
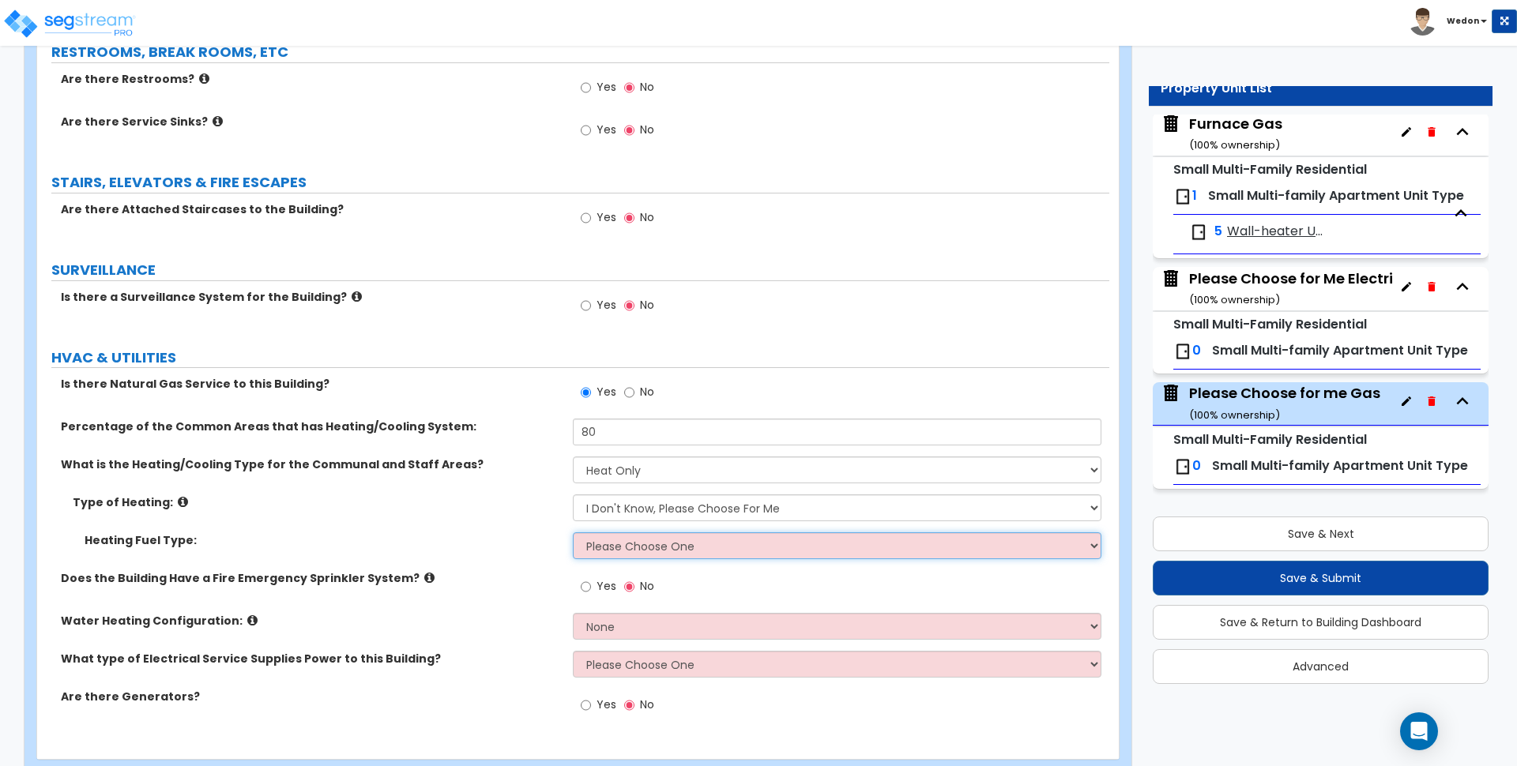
select select "1"
click at [573, 532] on select "Please Choose One Gas Electric" at bounding box center [837, 545] width 528 height 27
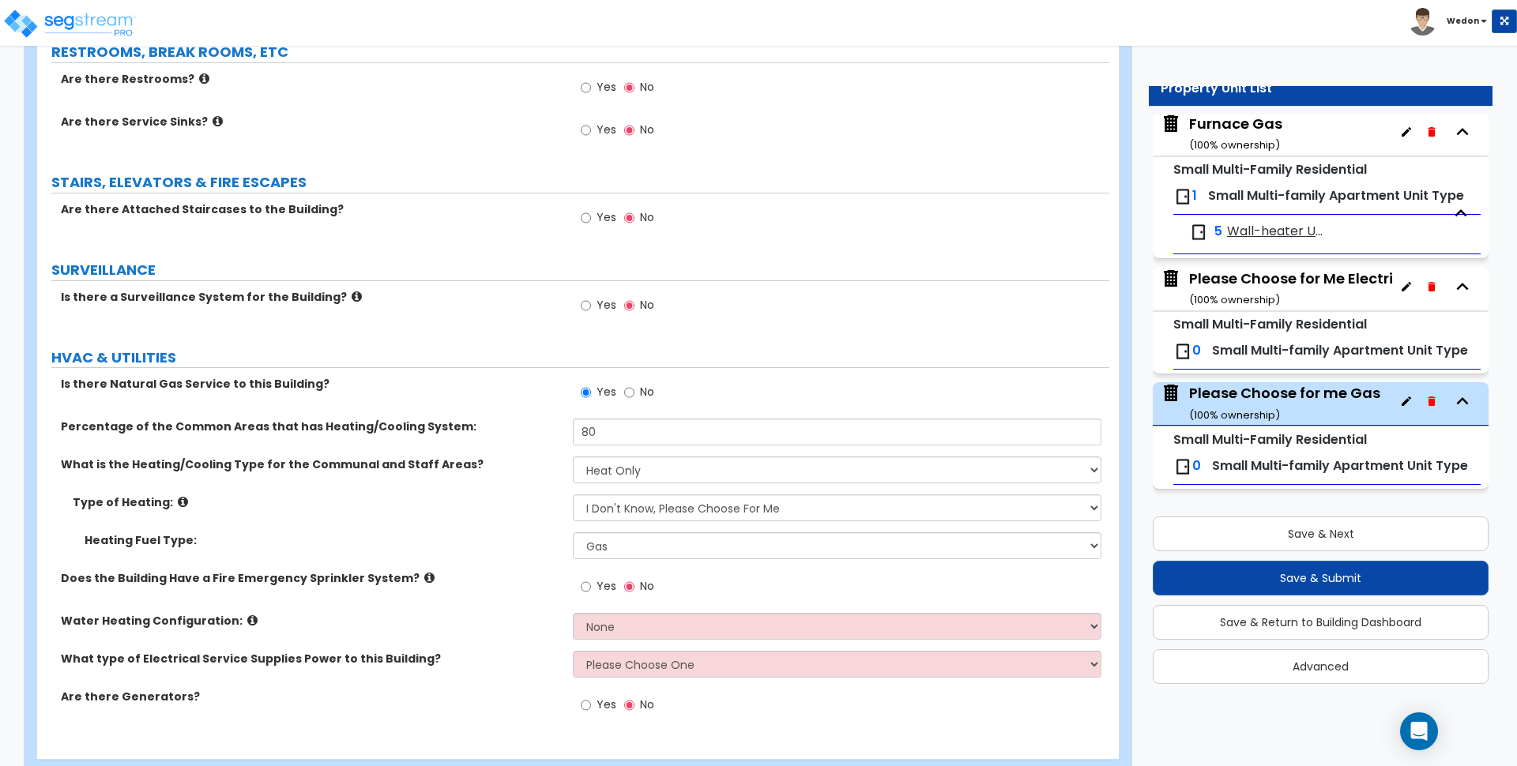
click at [1279, 514] on div "Save & Next Save & Submit Save & Return to Building Dashboard Advanced" at bounding box center [1321, 595] width 336 height 179
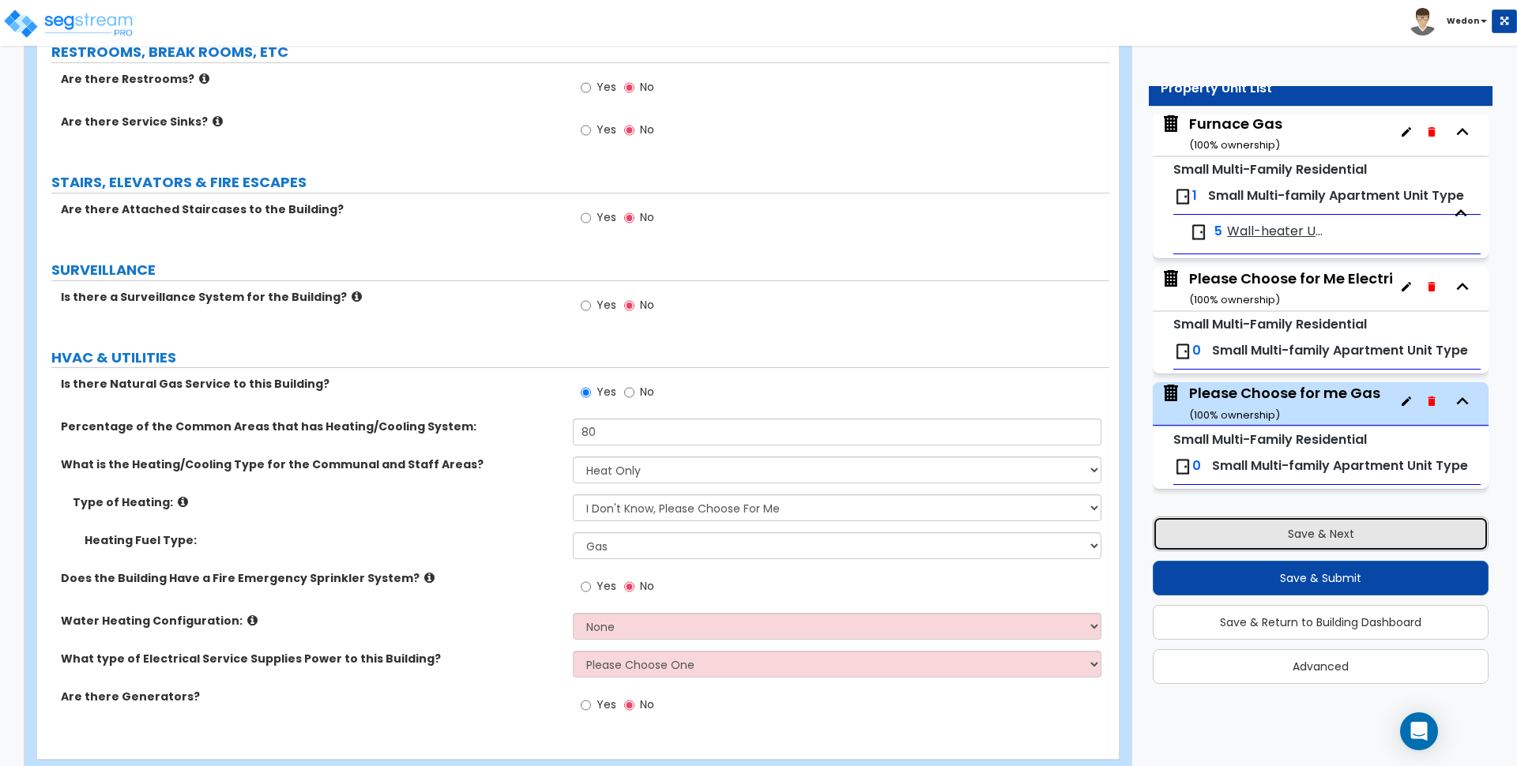
click at [1287, 531] on button "Save & Next" at bounding box center [1321, 534] width 336 height 35
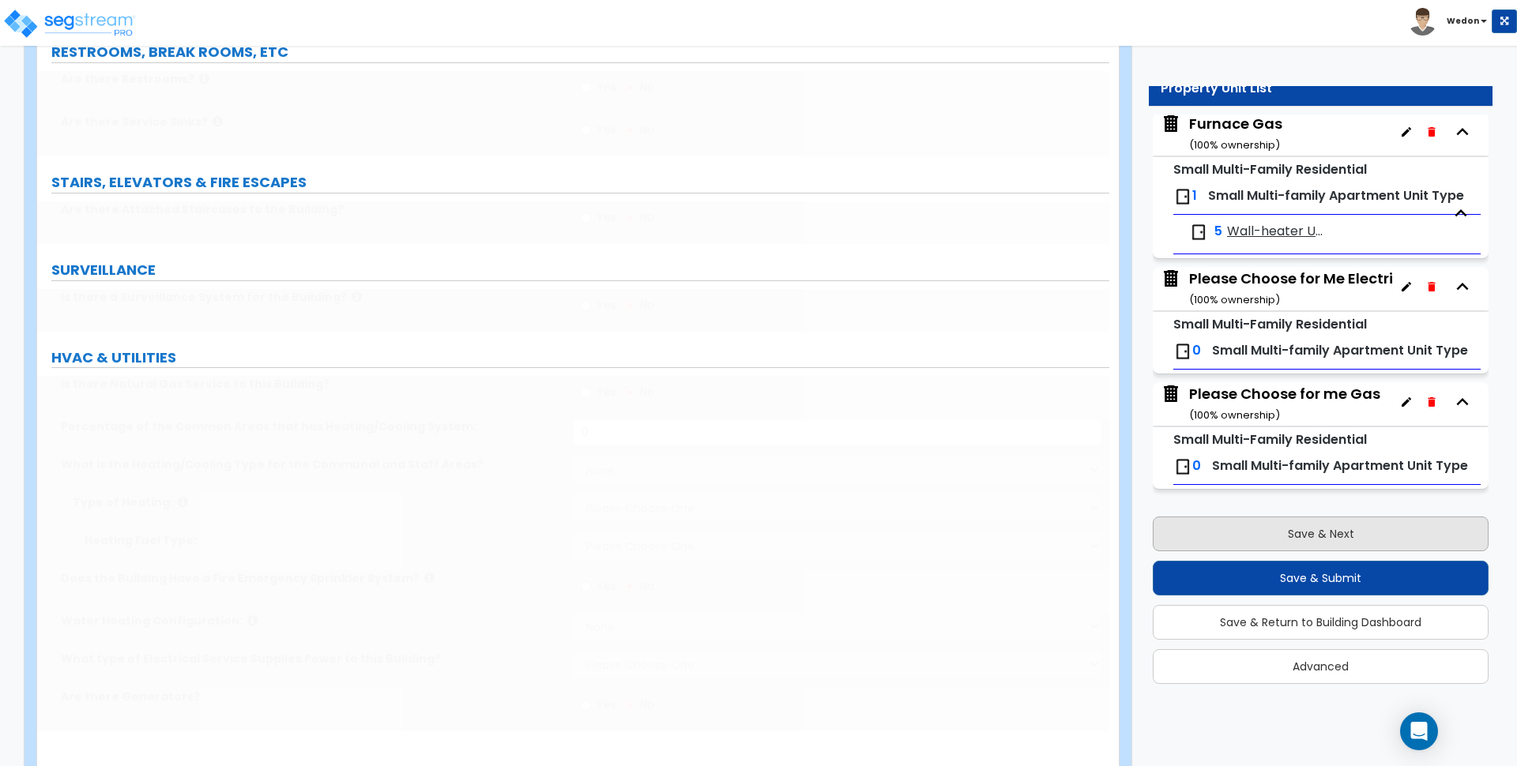
type input "15"
type input "90"
type input "9000"
select select "3"
select select "1"
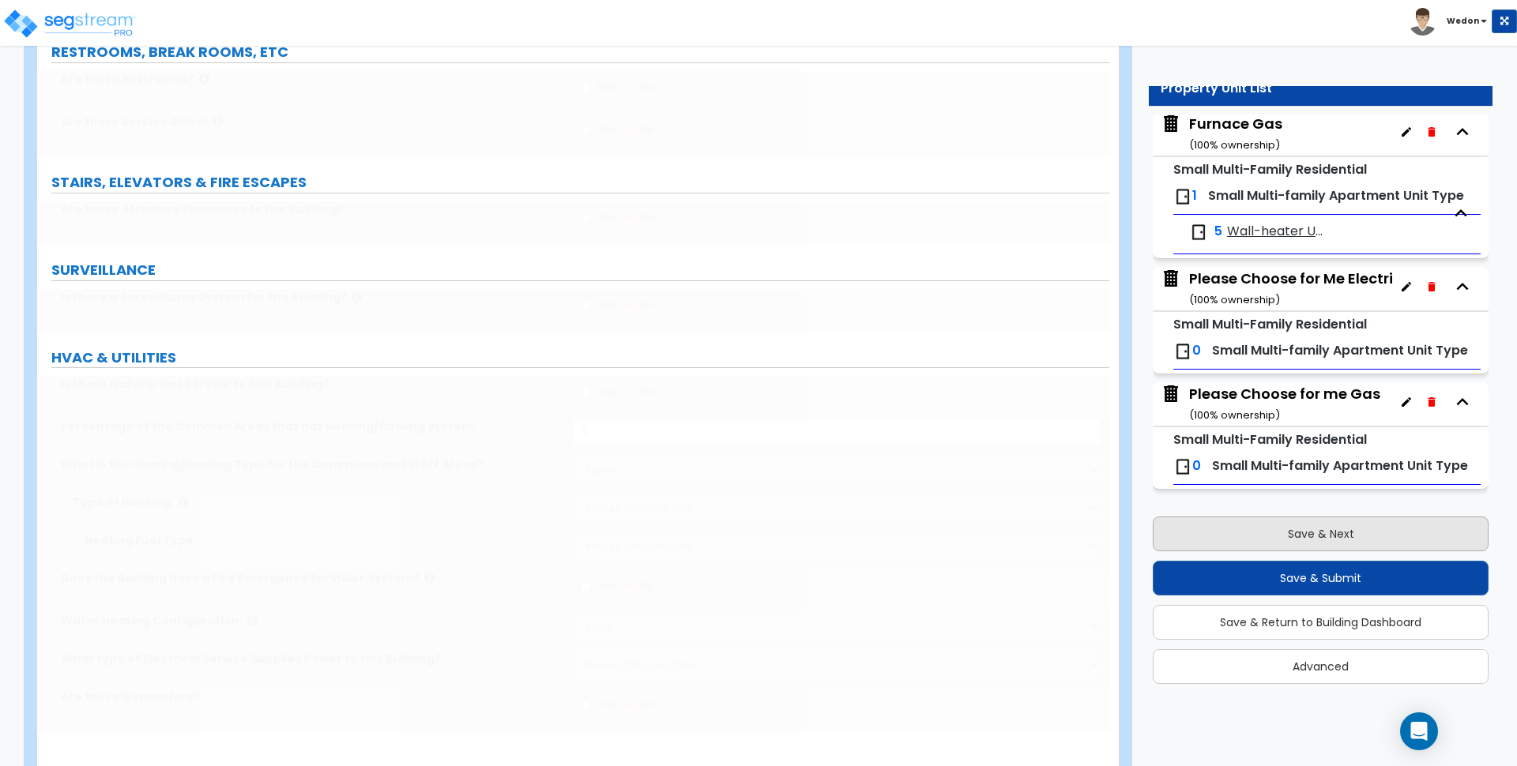
select select "1"
radio input "true"
type input "80"
select select "1"
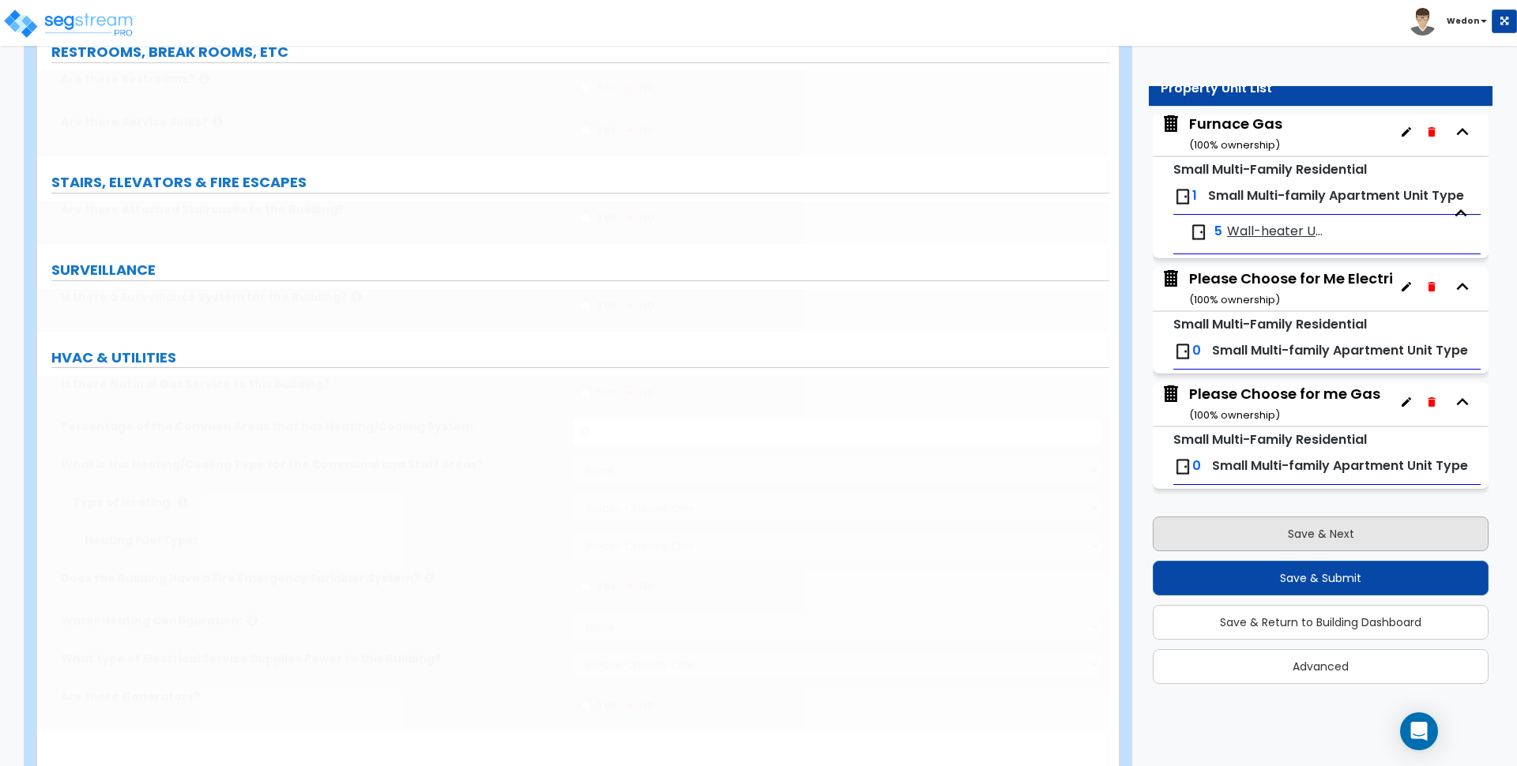
select select "5"
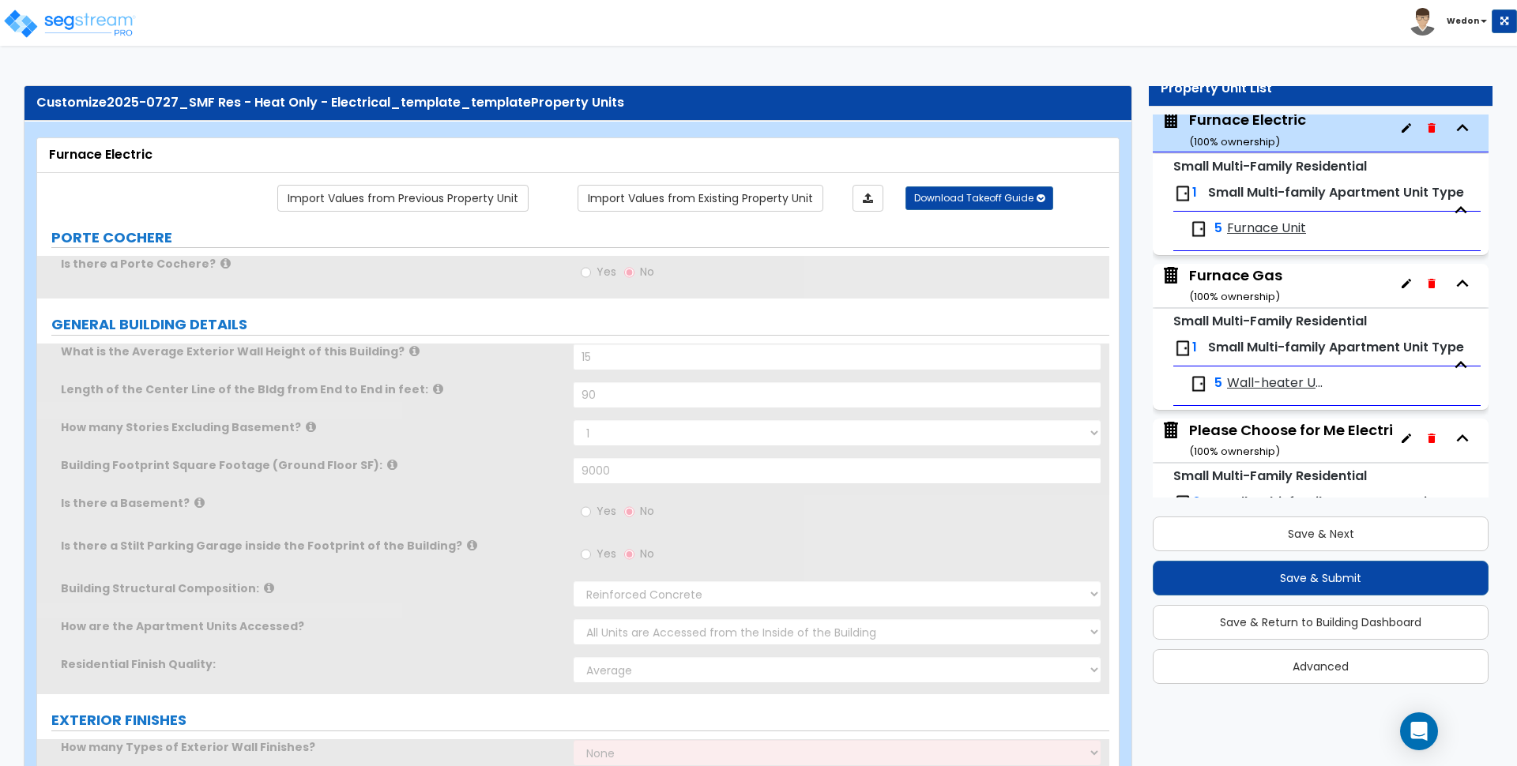
scroll to position [65, 0]
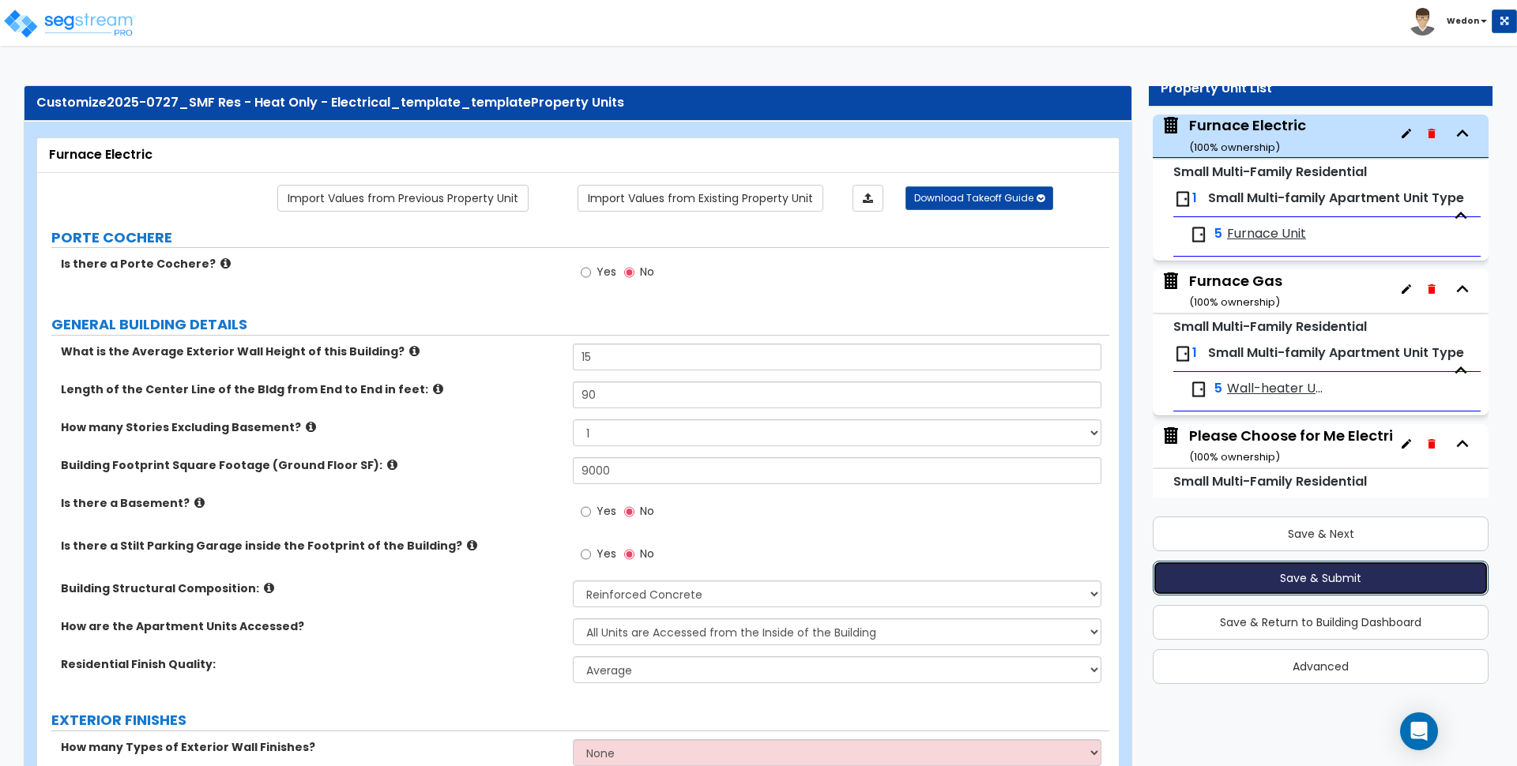
click at [1328, 571] on button "Save & Submit" at bounding box center [1321, 578] width 336 height 35
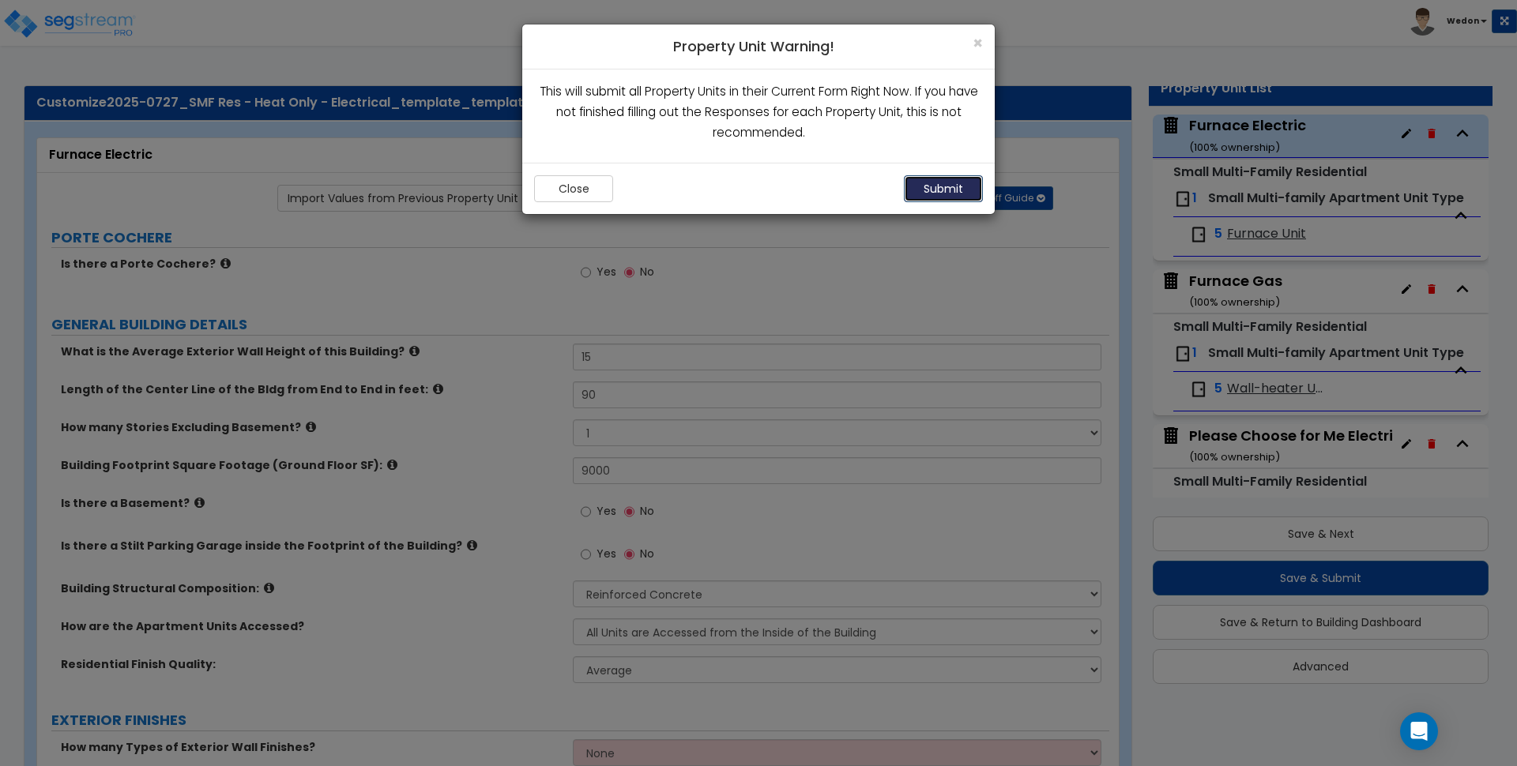
click at [951, 183] on button "Submit" at bounding box center [943, 188] width 79 height 27
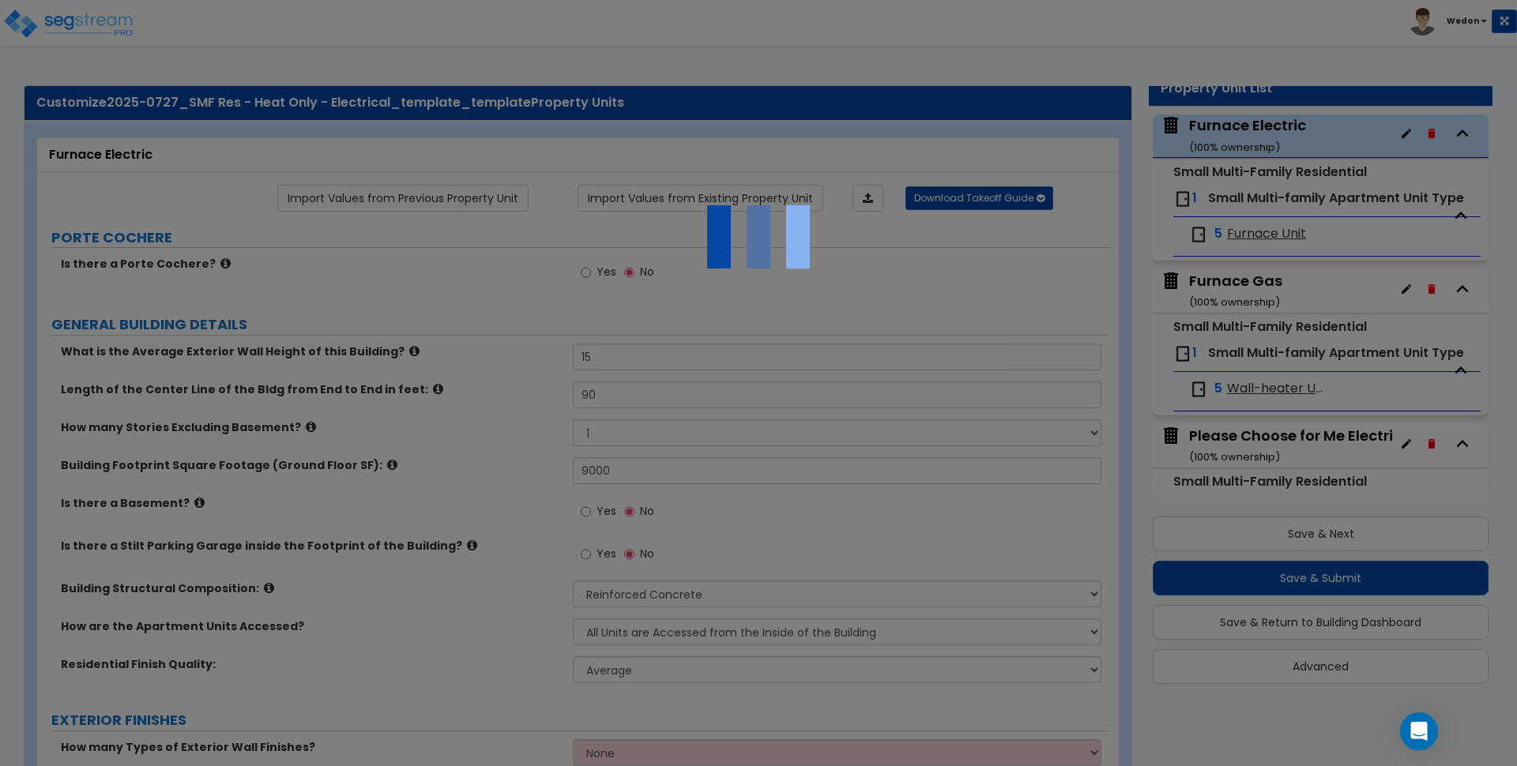
click at [498, 301] on div at bounding box center [758, 383] width 1517 height 766
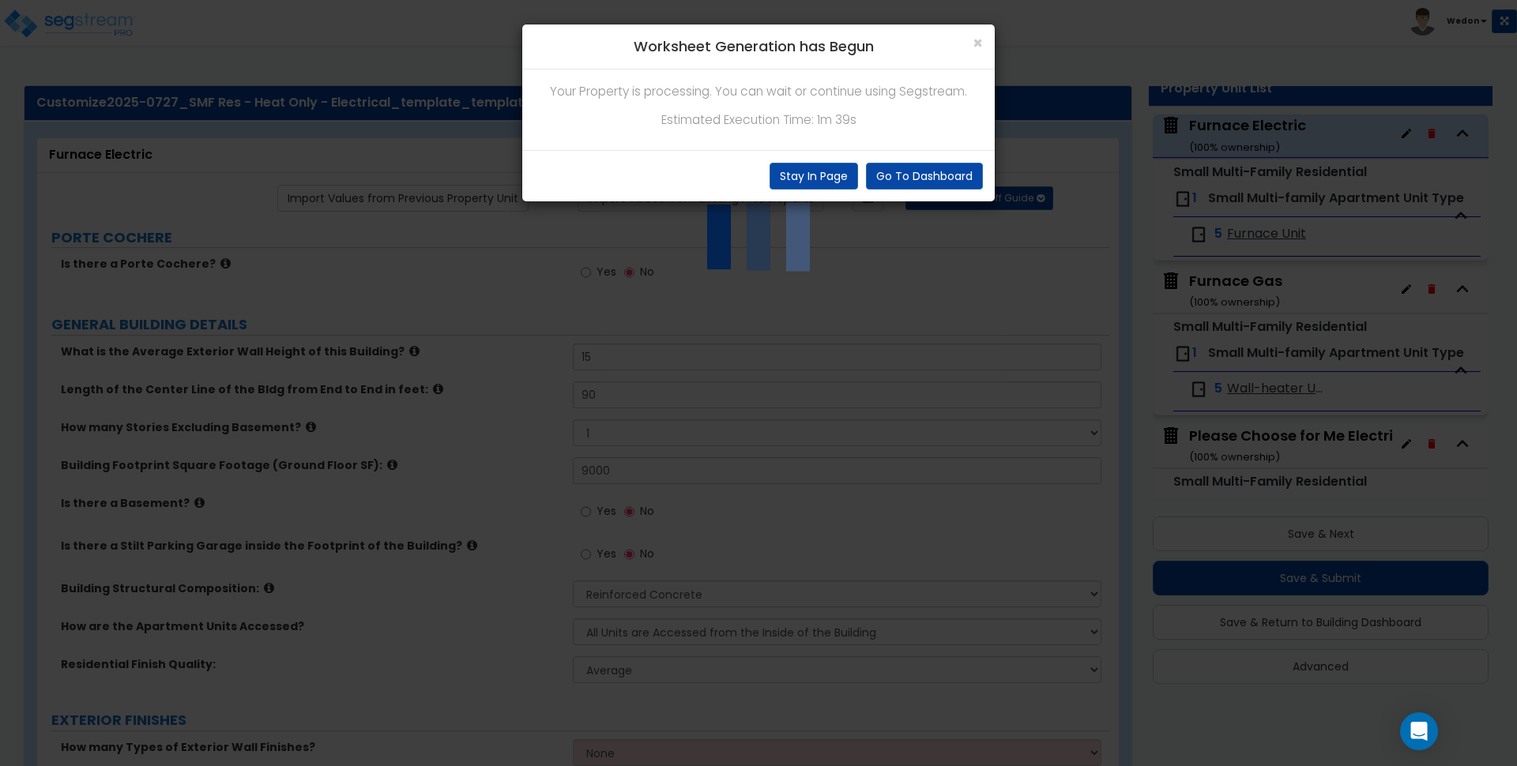
click at [801, 149] on div "Your Property is processing. You can wait or continue using Segstream. Estimate…" at bounding box center [758, 110] width 472 height 81
click at [820, 118] on p "Estimated Execution Time: 1m 39s" at bounding box center [758, 120] width 449 height 21
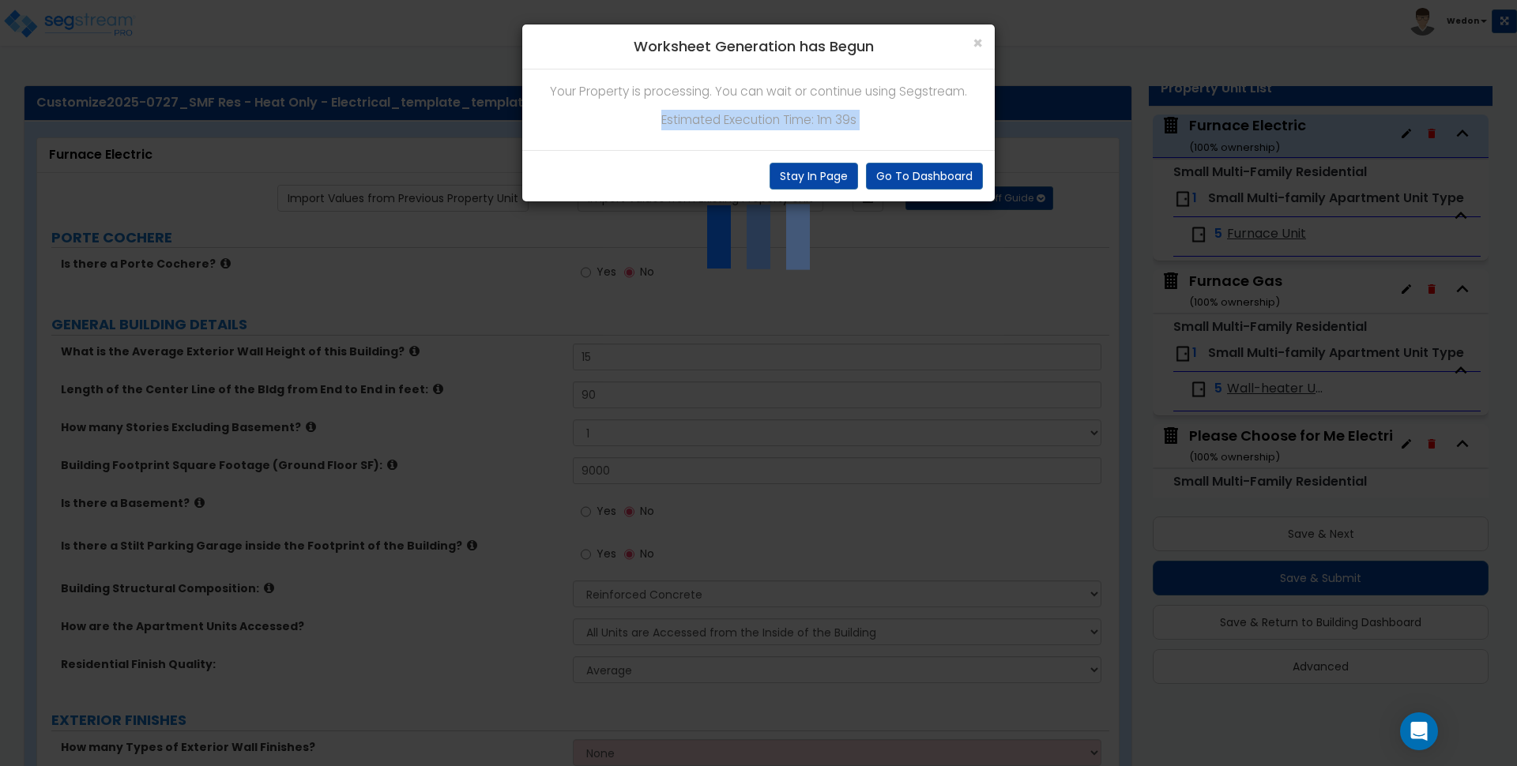
click at [851, 115] on p "Estimated Execution Time: 1m 39s" at bounding box center [758, 120] width 449 height 21
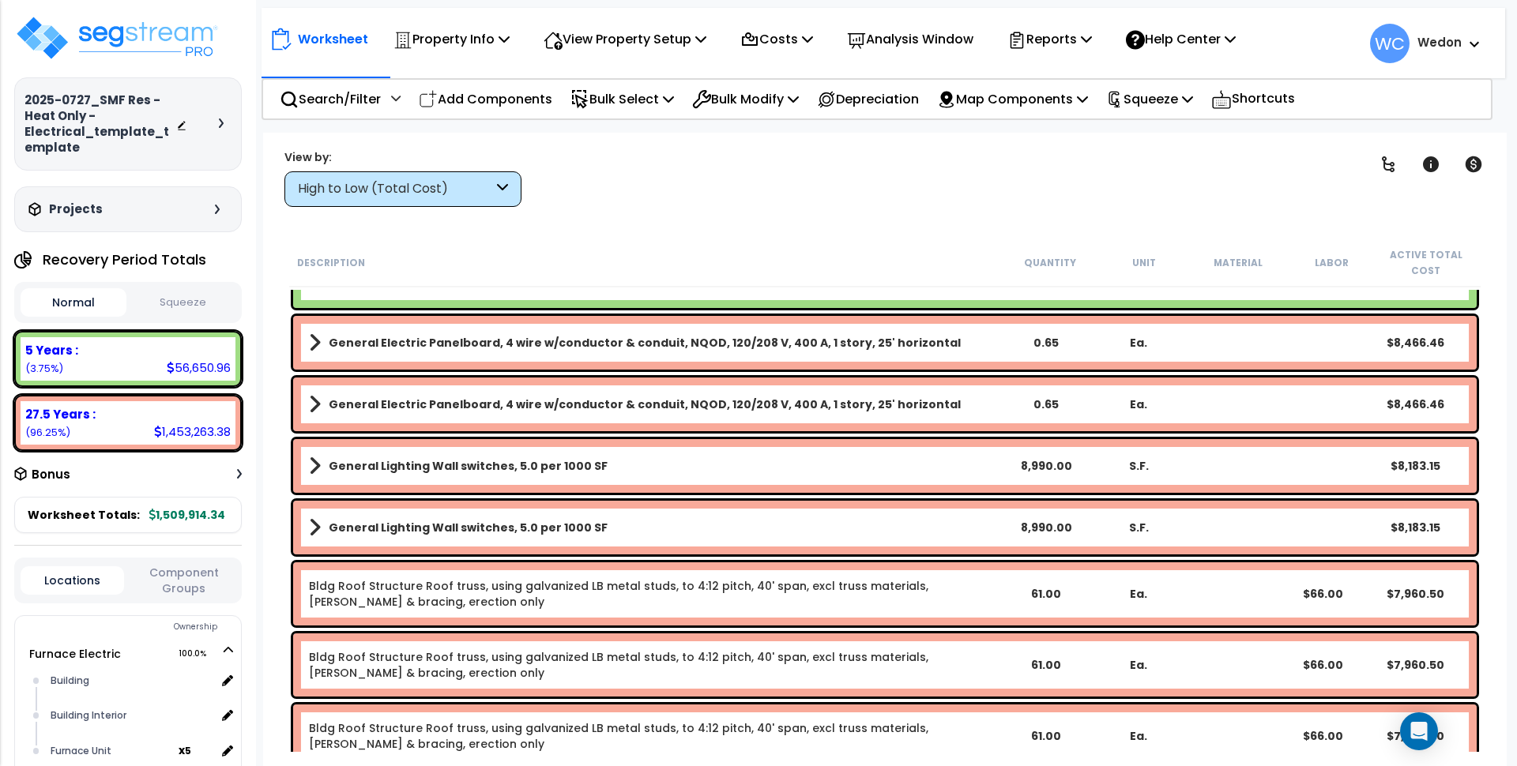
scroll to position [2567, 0]
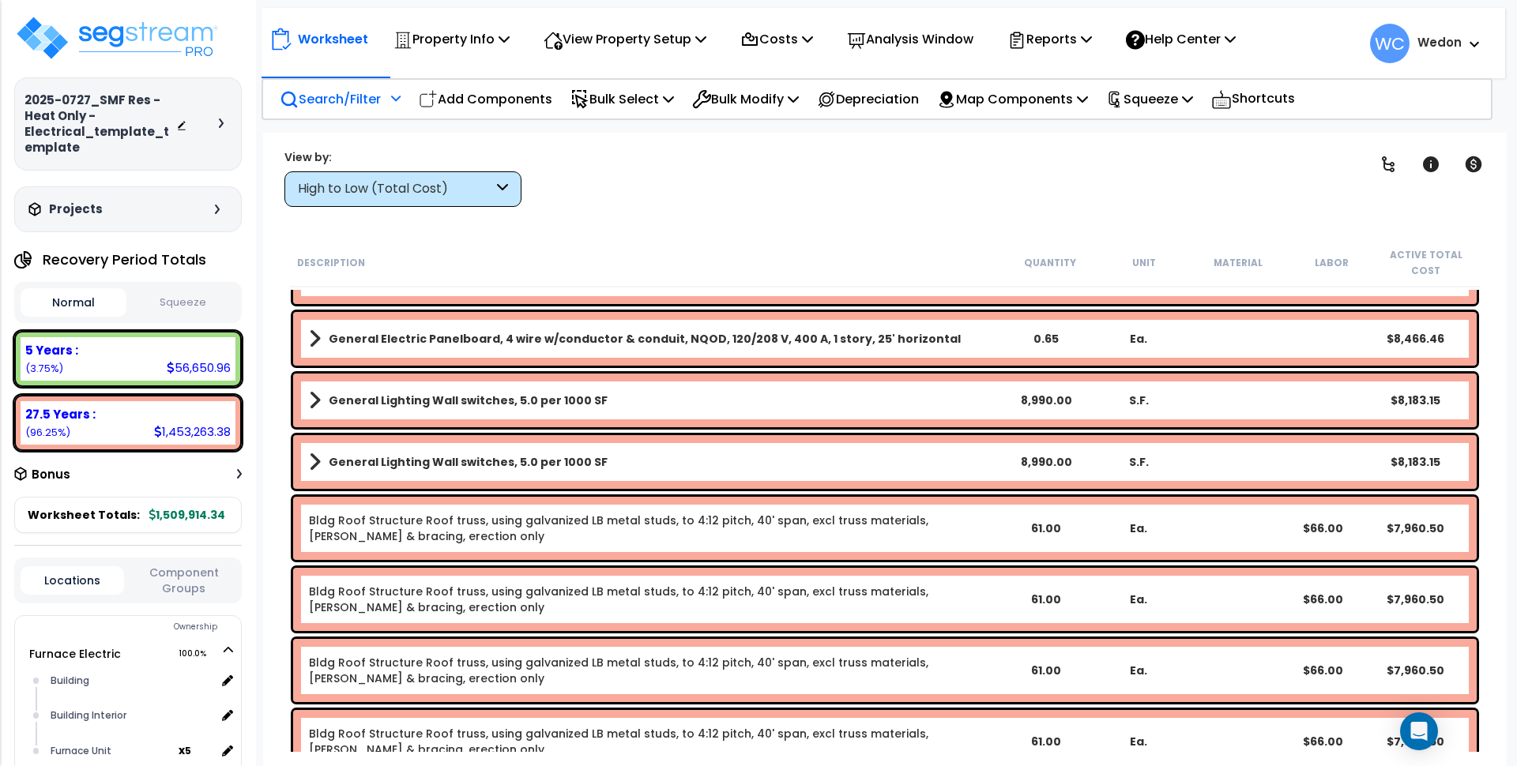
click at [338, 94] on p "Search/Filter" at bounding box center [330, 98] width 101 height 21
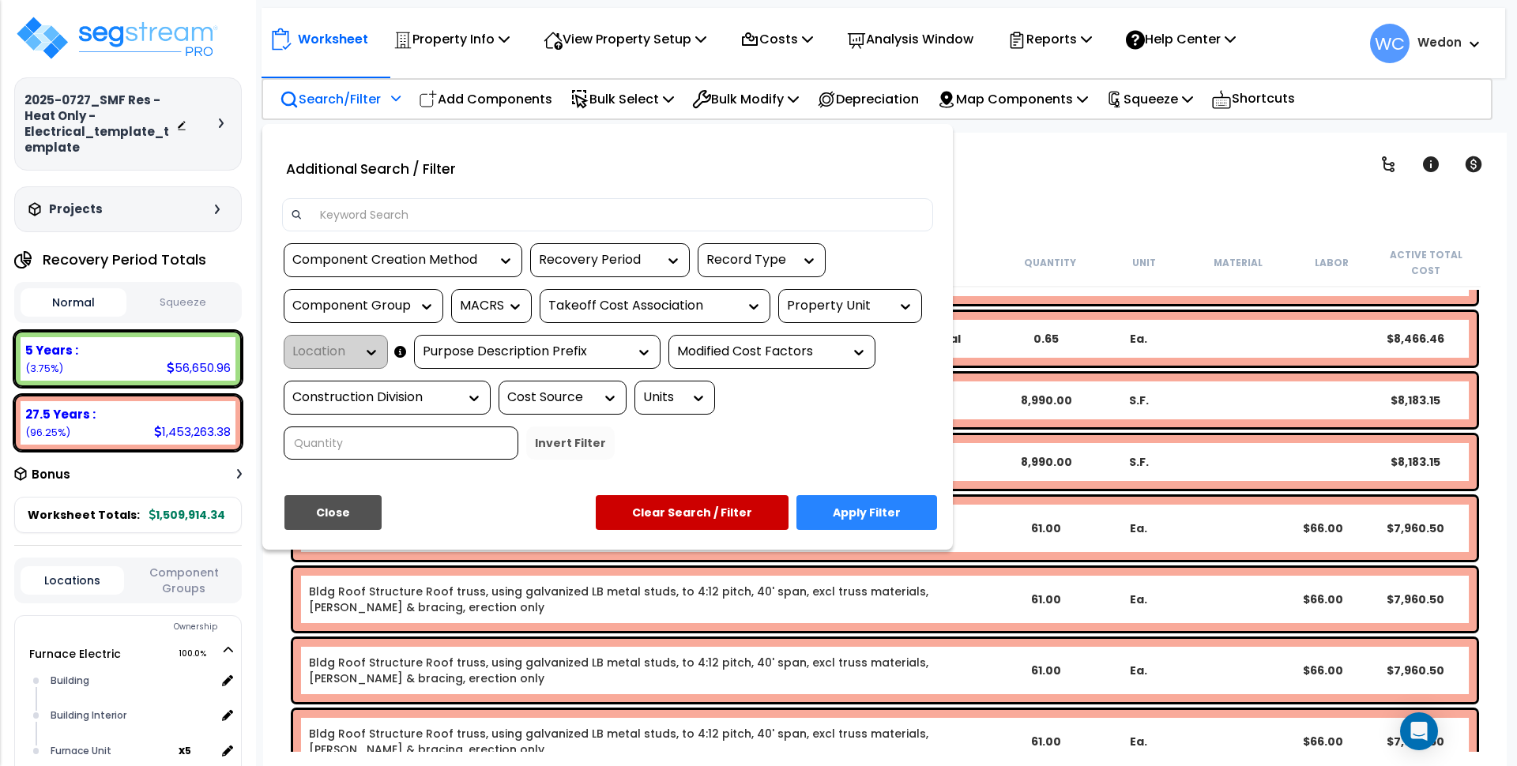
click at [882, 317] on div "Property Unit" at bounding box center [850, 306] width 144 height 34
click at [874, 303] on div "Property Unit" at bounding box center [838, 306] width 103 height 18
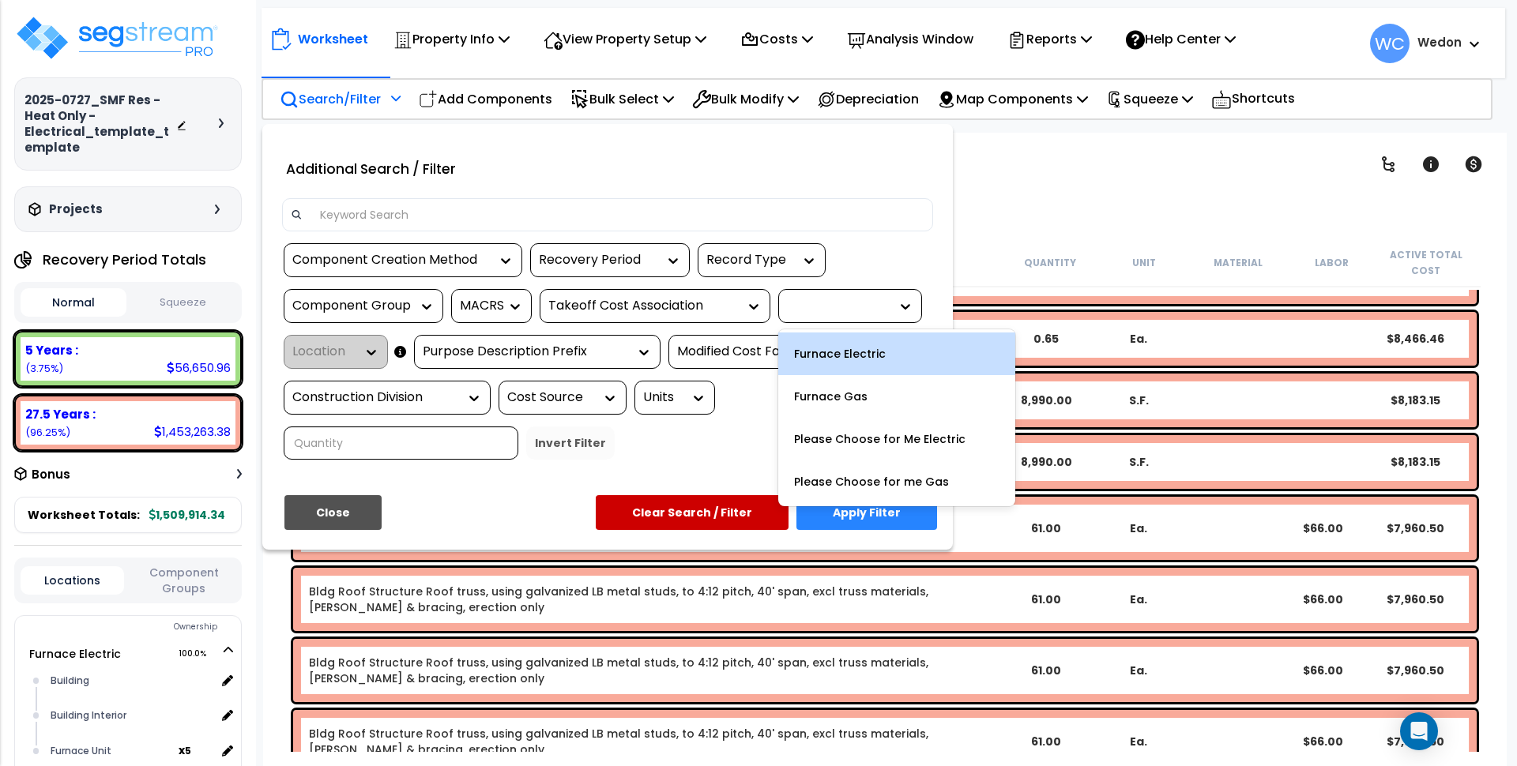
click at [865, 344] on div "Furnace Electric" at bounding box center [896, 354] width 237 height 43
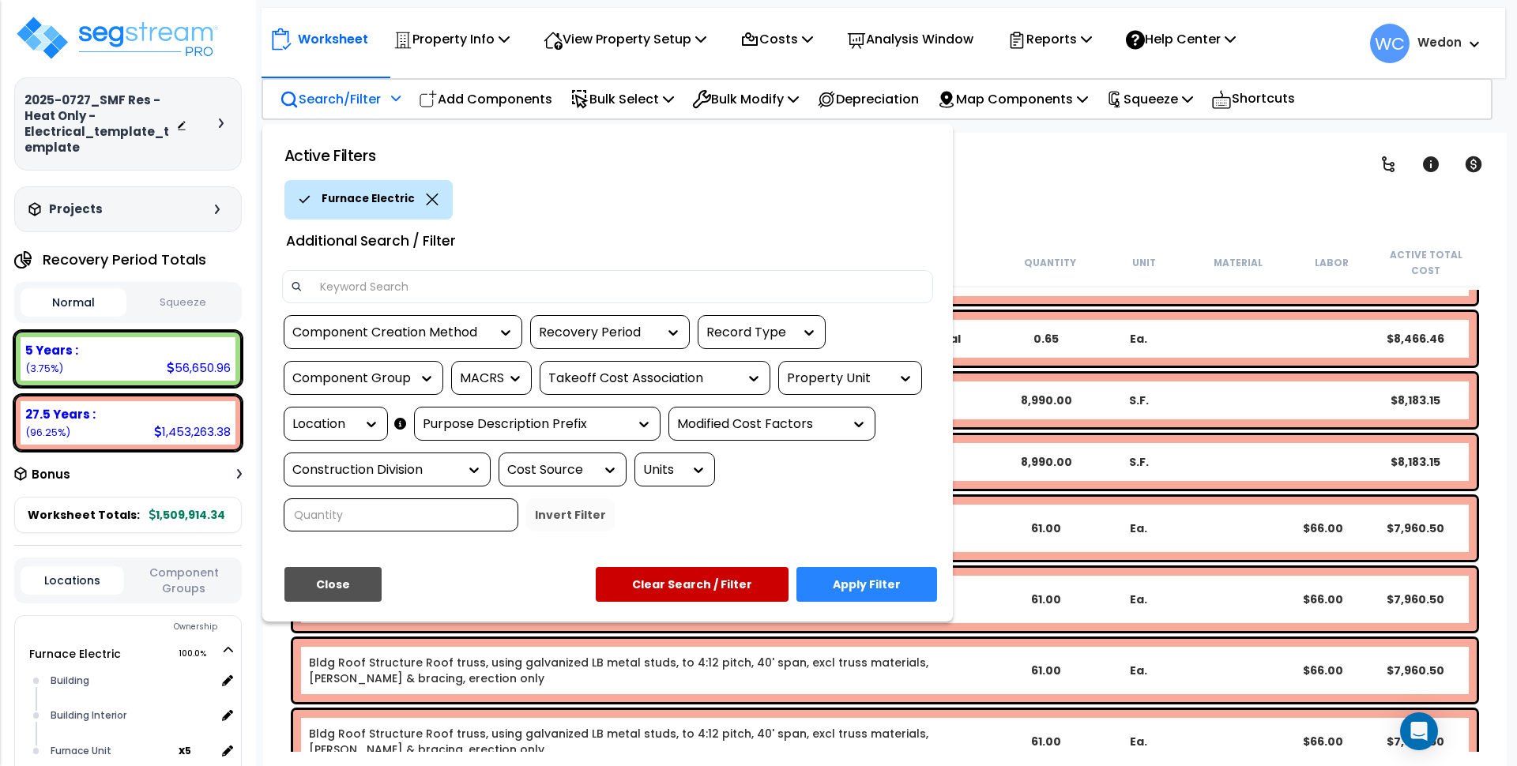
click at [865, 581] on button "Apply Filter" at bounding box center [866, 584] width 141 height 35
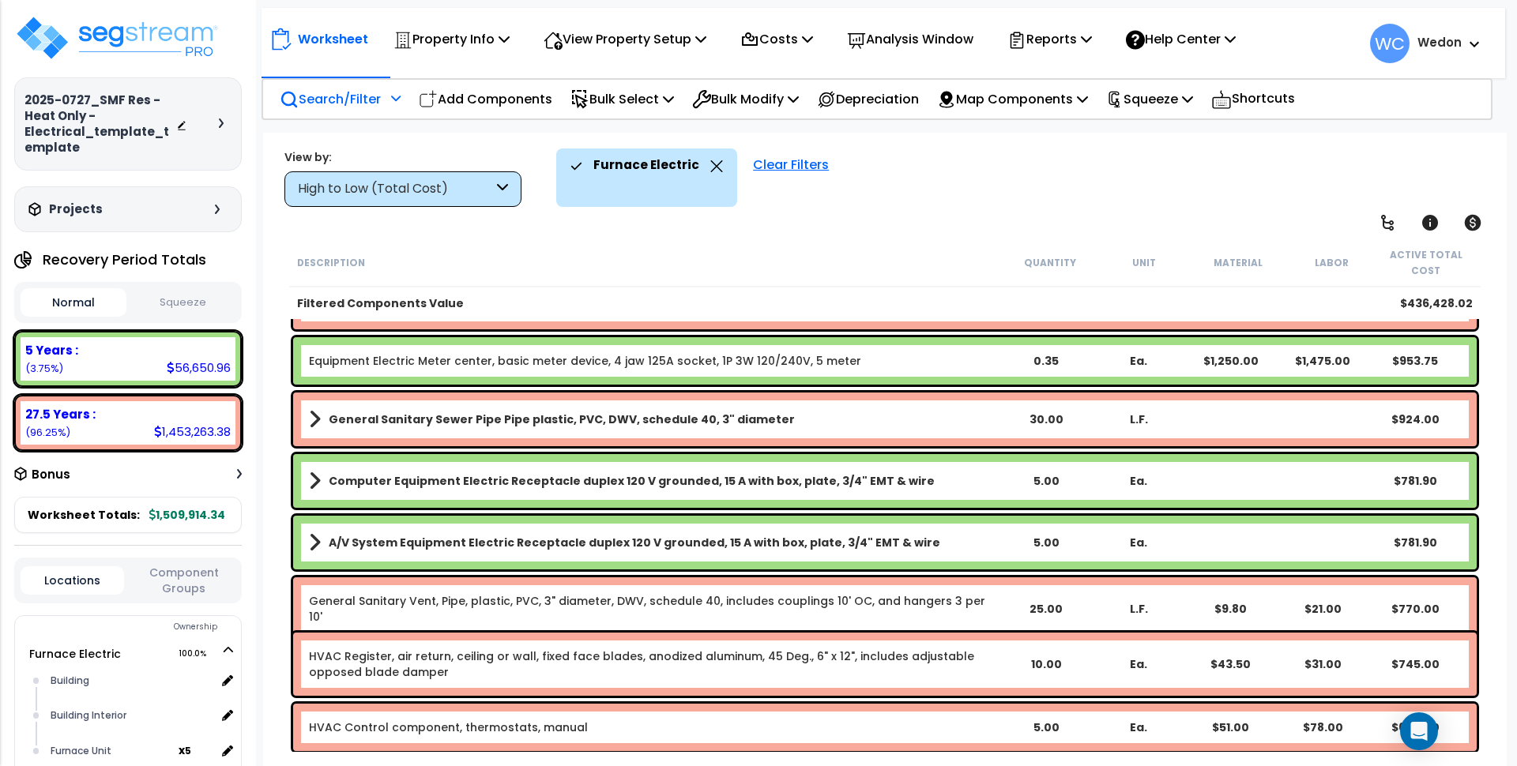
click at [398, 197] on div "High to Low (Total Cost)" at bounding box center [395, 189] width 195 height 18
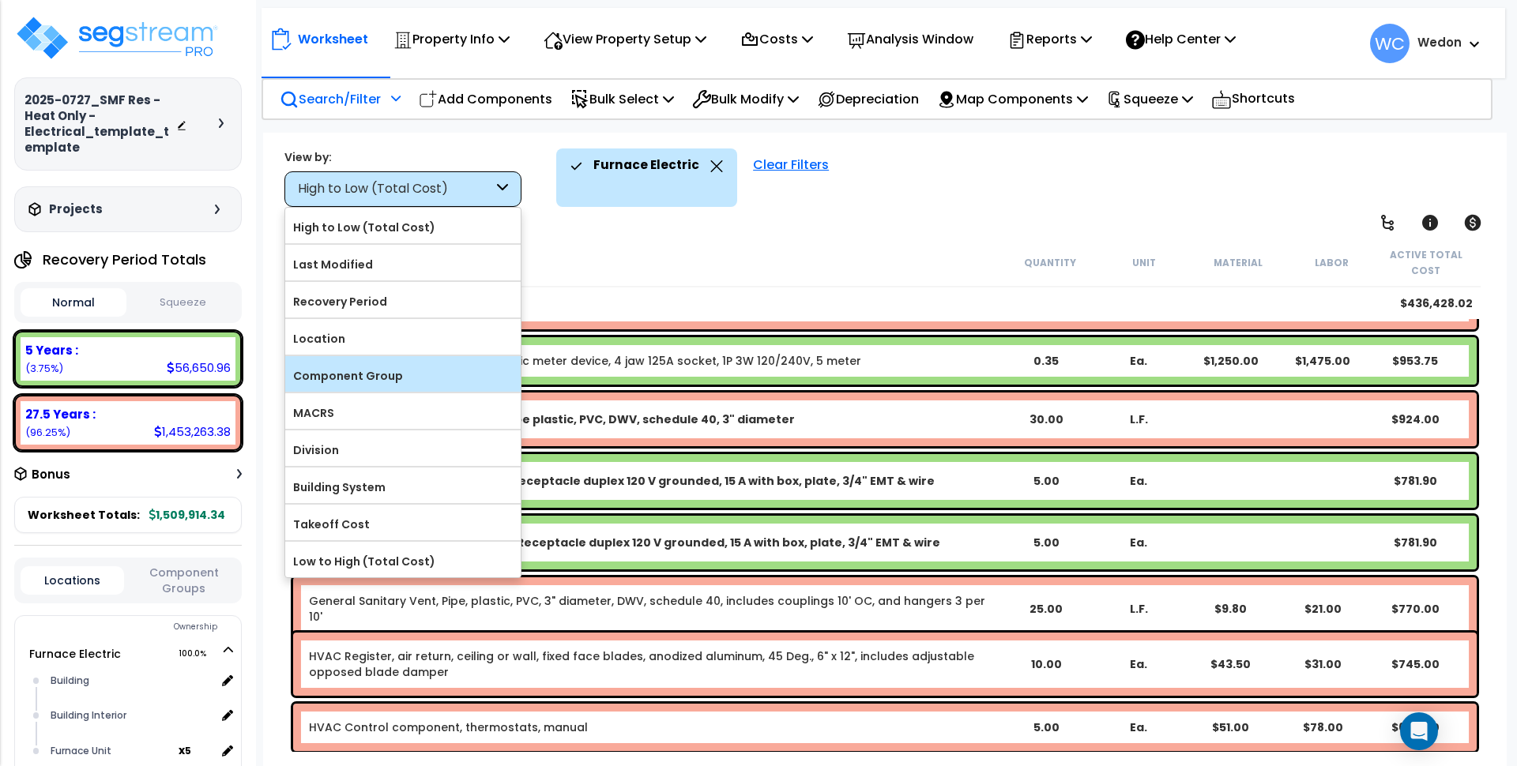
click at [449, 371] on label "Component Group" at bounding box center [402, 376] width 235 height 24
click at [0, 0] on input "Component Group" at bounding box center [0, 0] width 0 height 0
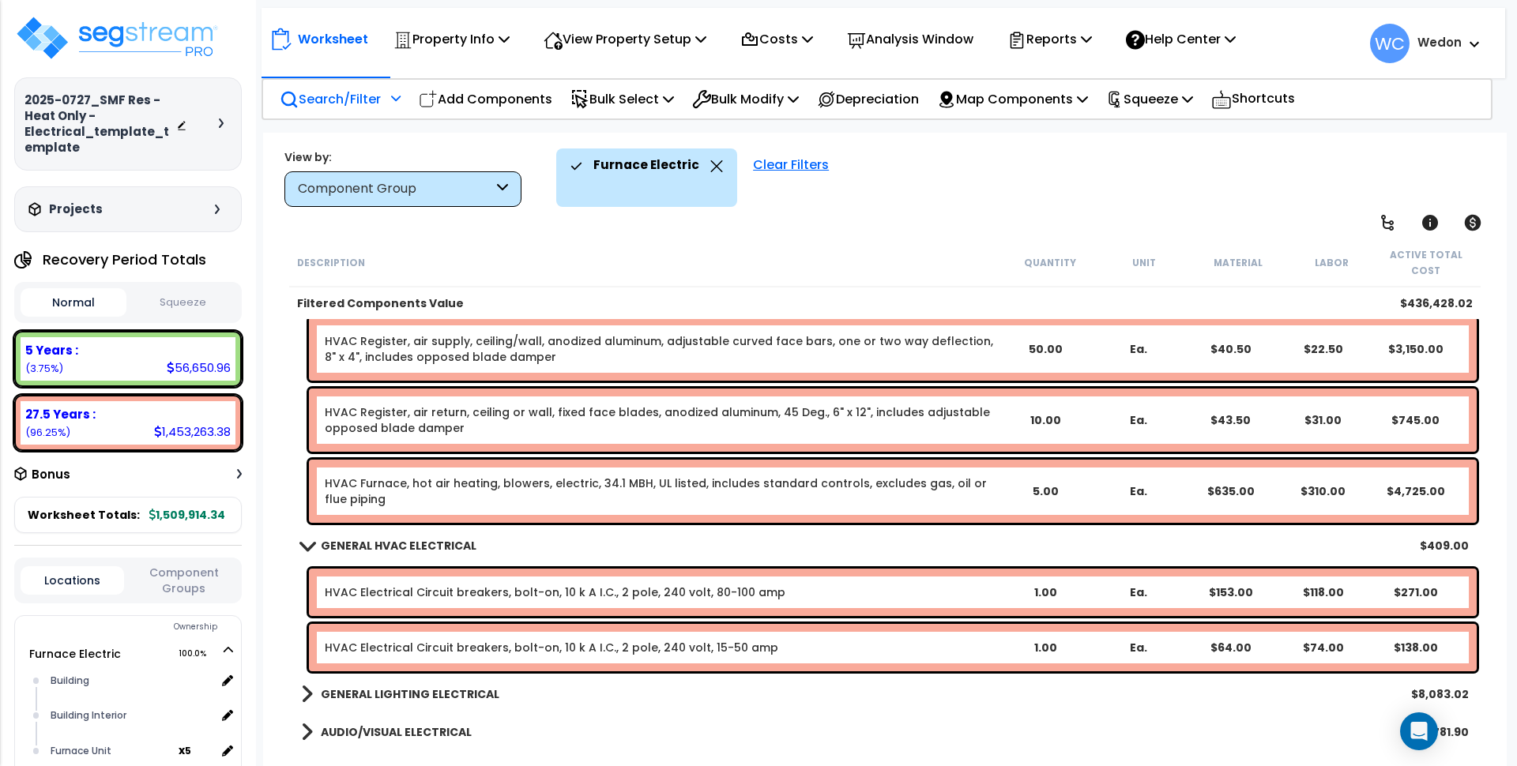
scroll to position [2318, 0]
click at [634, 645] on link "HVAC Electrical Circuit breakers, bolt-on, 10 k A I.C., 2 pole, 240 volt, 15-50…" at bounding box center [551, 647] width 453 height 16
click at [809, 233] on div "Worksheet Property Info Property Setup Add Property Unit Template property Clon…" at bounding box center [884, 516] width 1243 height 766
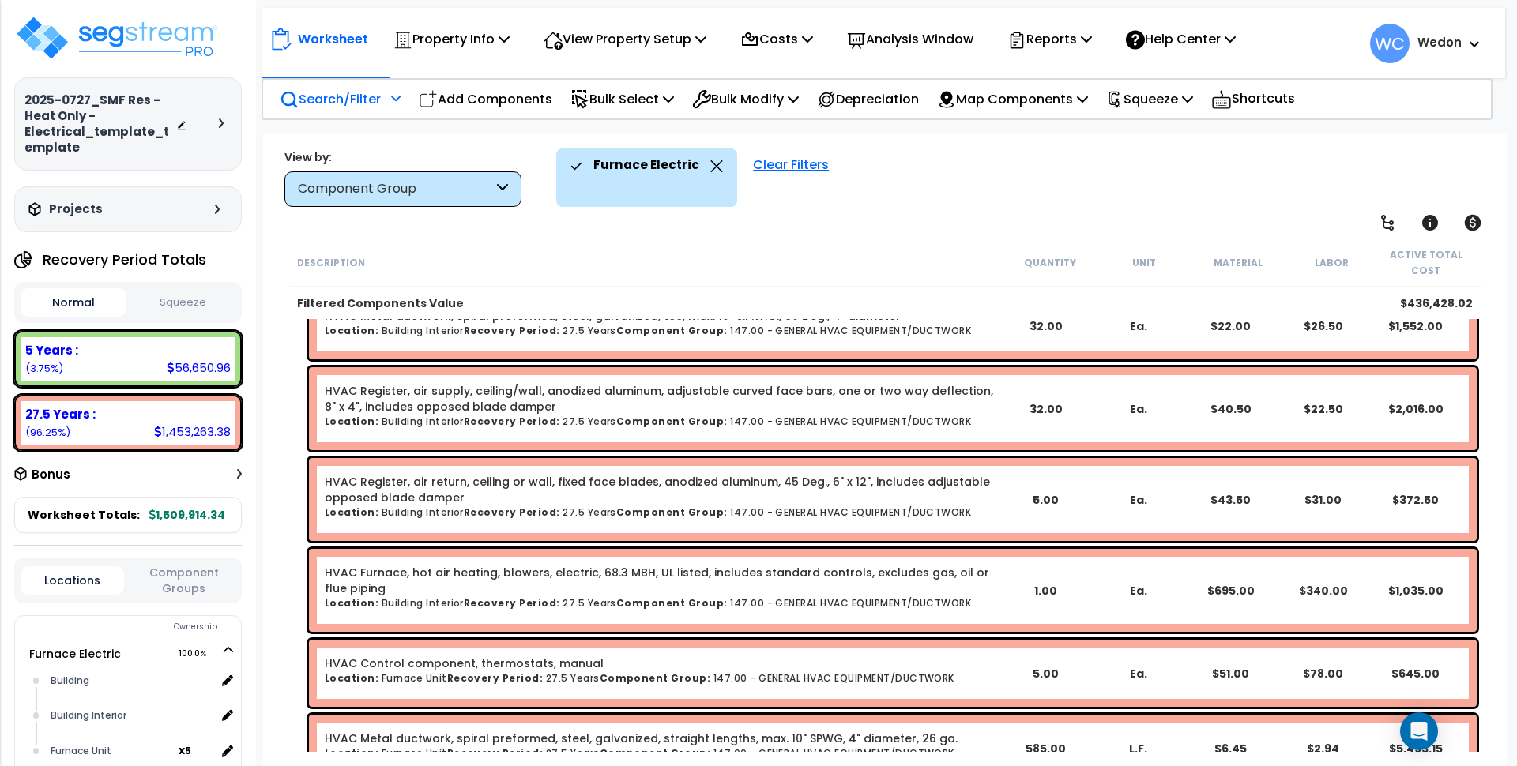
scroll to position [1824, 0]
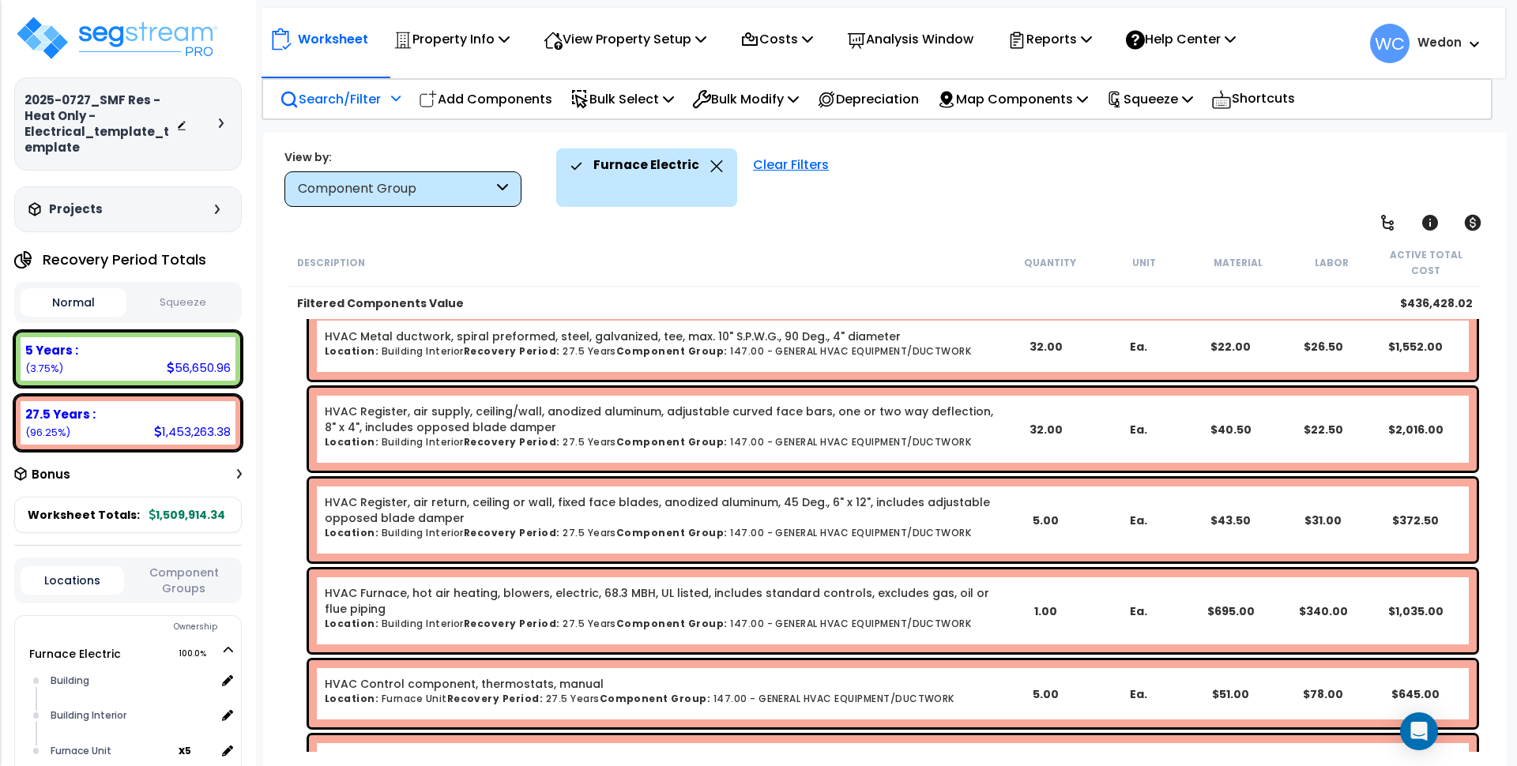
click at [357, 104] on p "Search/Filter" at bounding box center [330, 98] width 101 height 21
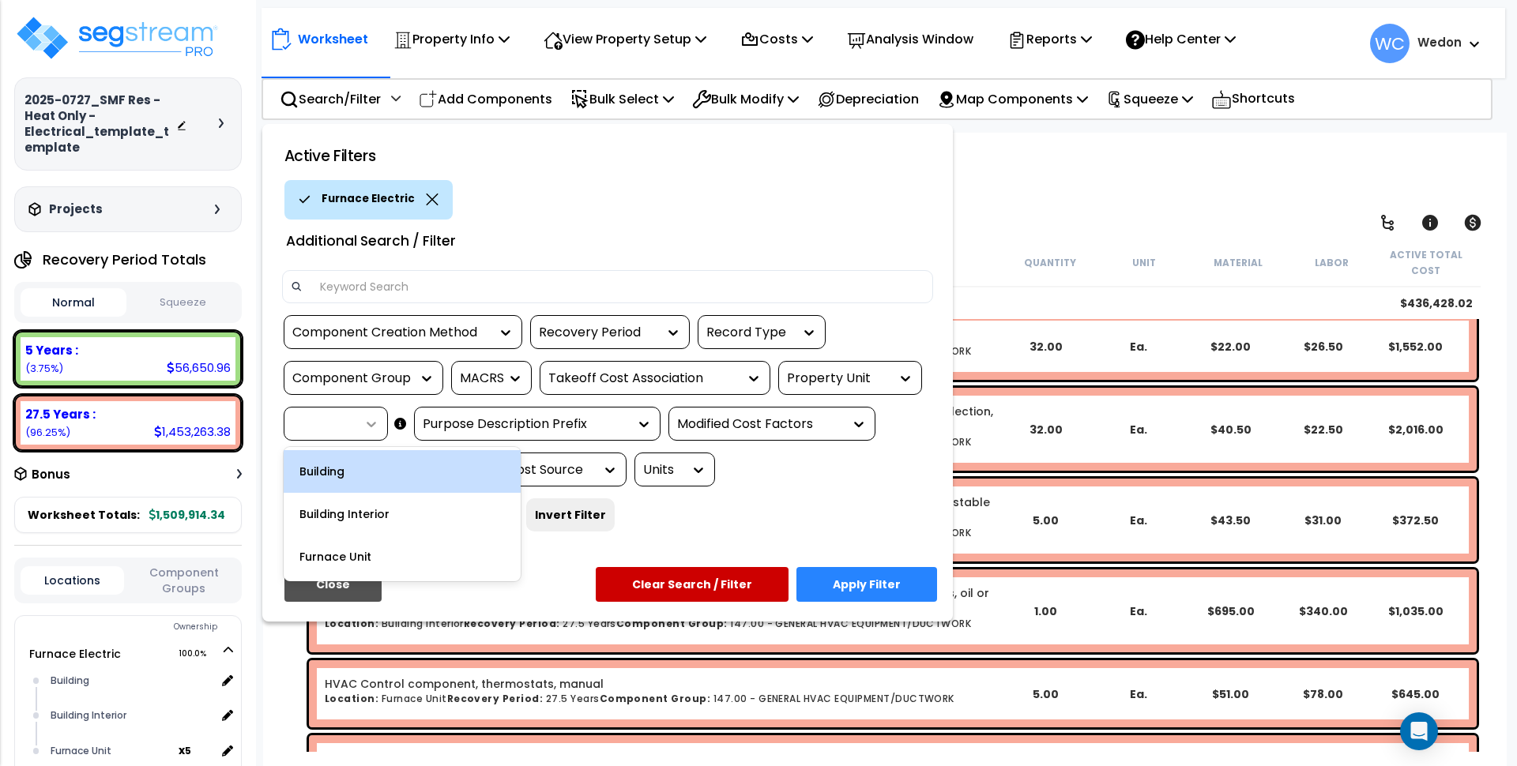
click at [375, 428] on icon at bounding box center [371, 424] width 16 height 16
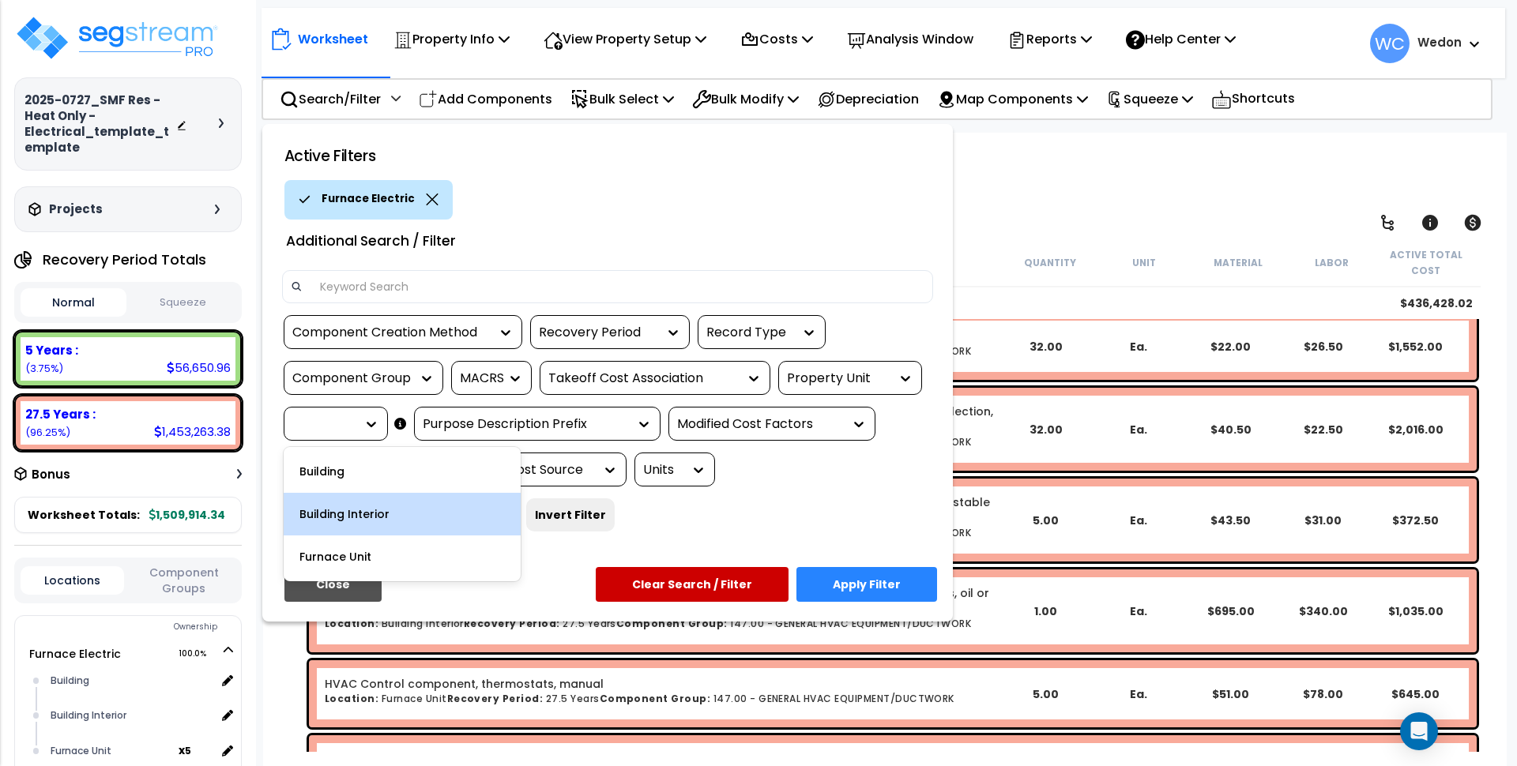
click at [348, 517] on div "Building Interior" at bounding box center [402, 514] width 237 height 43
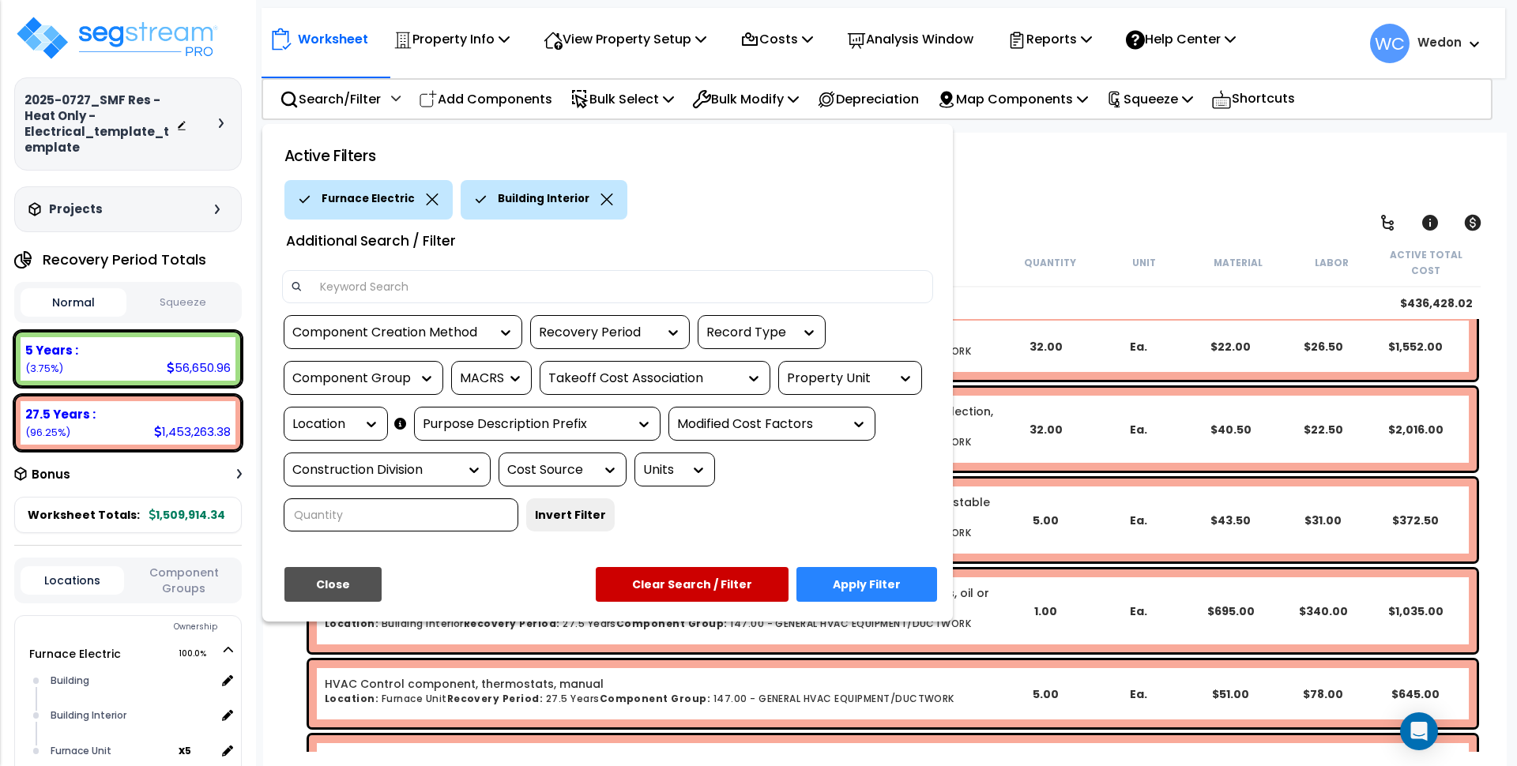
click at [856, 581] on button "Apply Filter" at bounding box center [866, 584] width 141 height 35
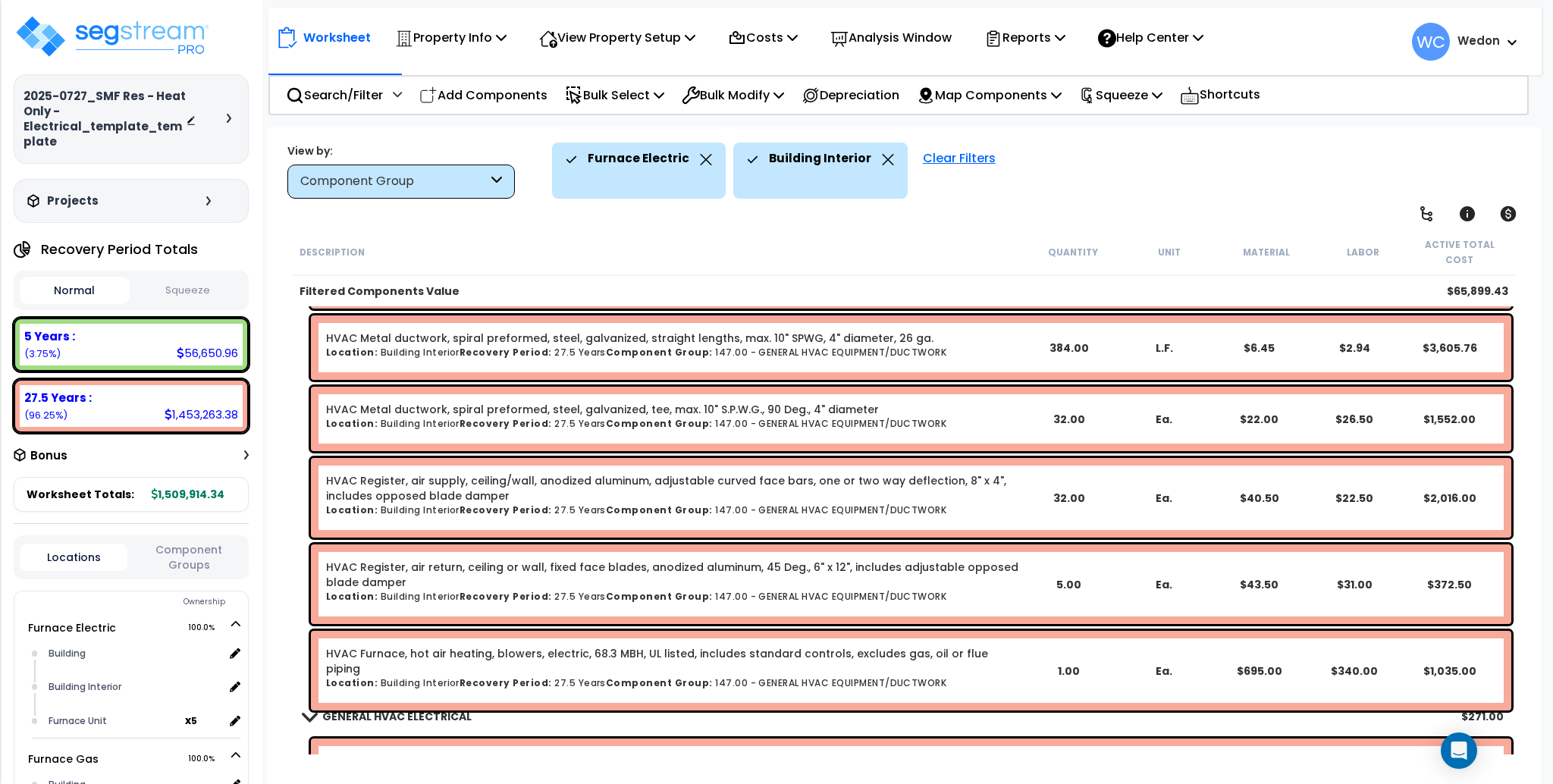
scroll to position [147, 0]
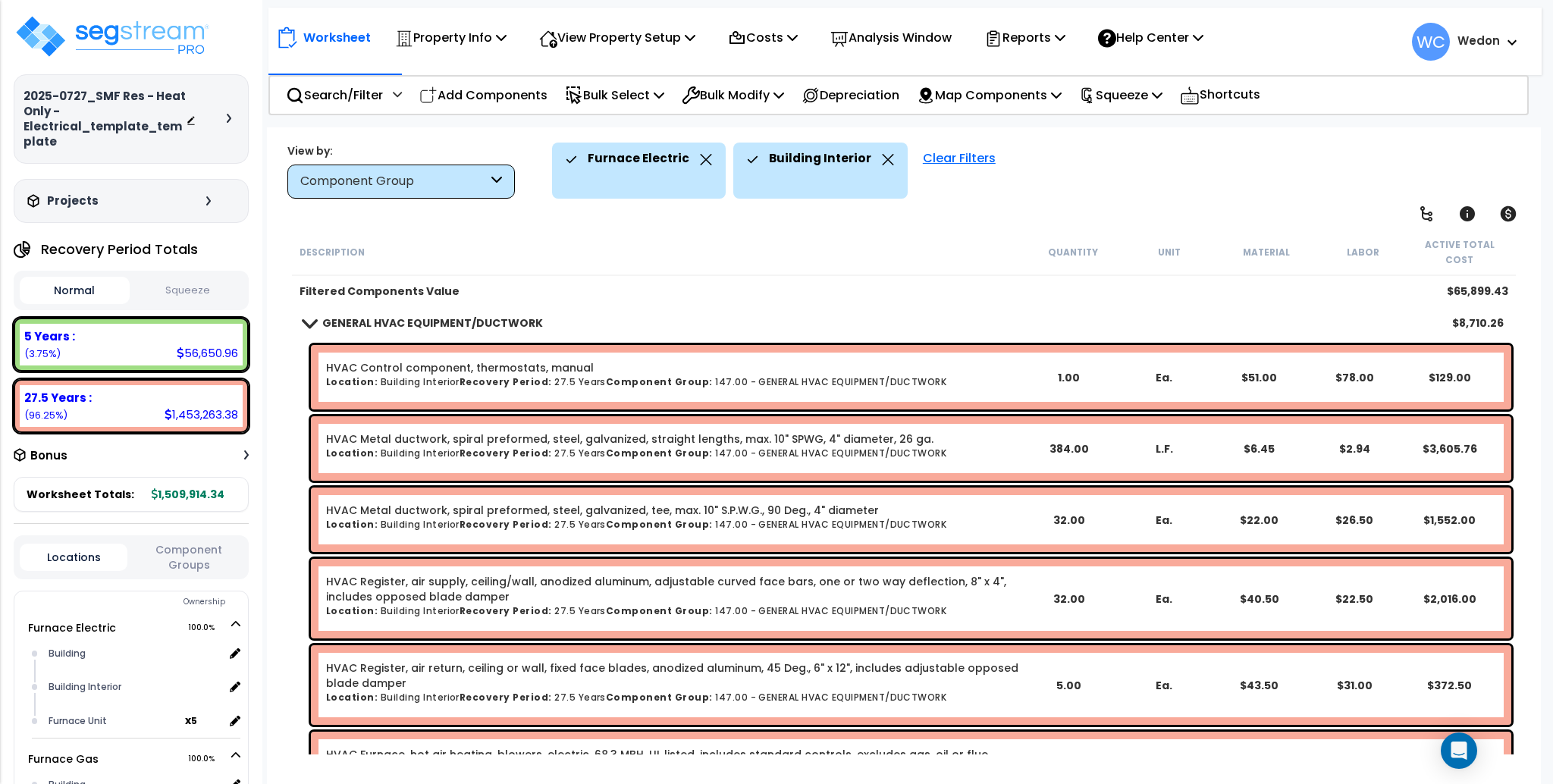
click at [480, 179] on div "Component Group" at bounding box center [394, 181] width 187 height 17
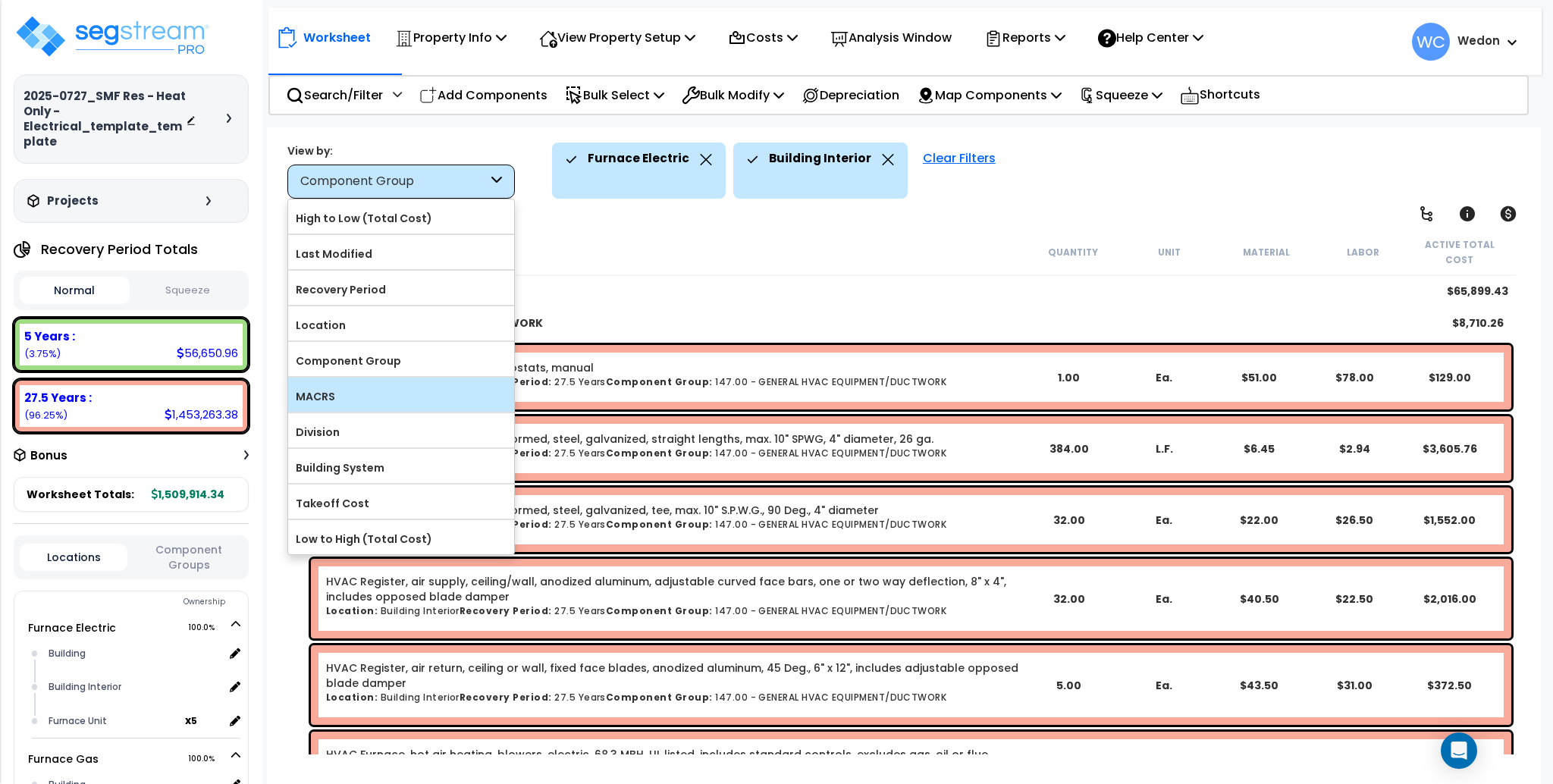
scroll to position [0, 0]
click at [414, 168] on div "Component Group" at bounding box center [400, 181] width 227 height 35
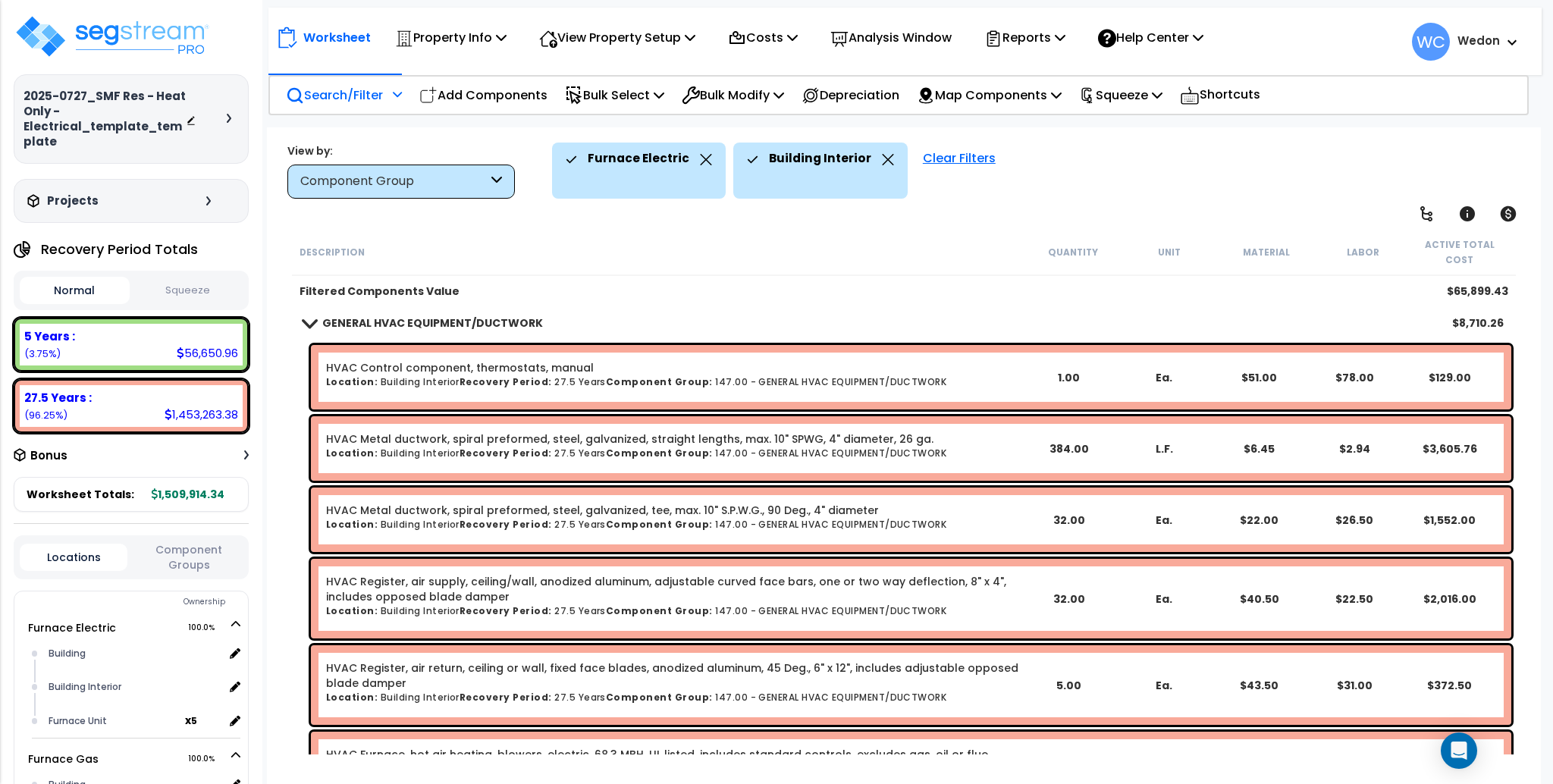
click at [364, 88] on p "Search/Filter" at bounding box center [334, 94] width 97 height 20
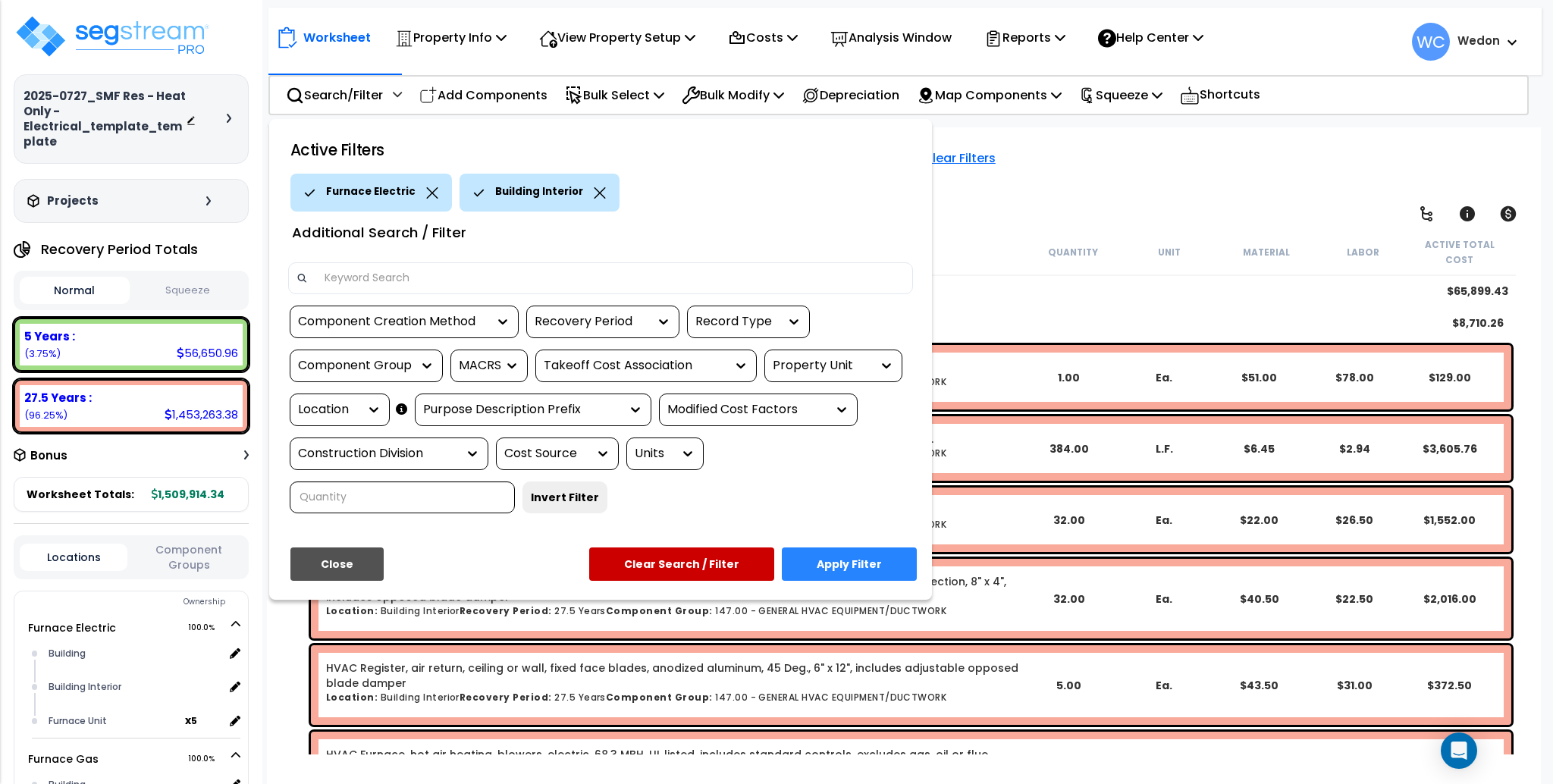
click at [859, 359] on div "Property Unit" at bounding box center [822, 366] width 99 height 17
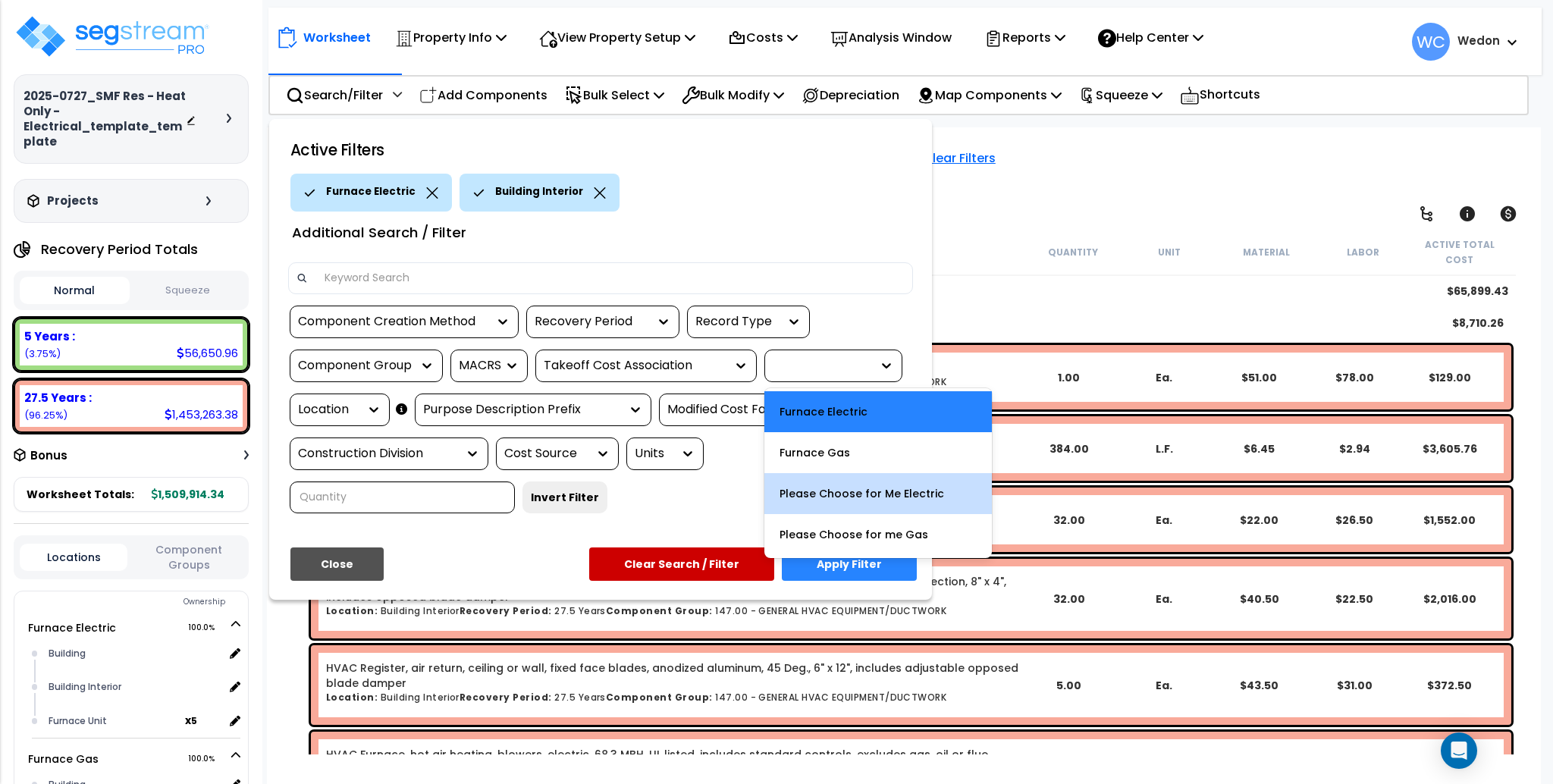
scroll to position [67, 0]
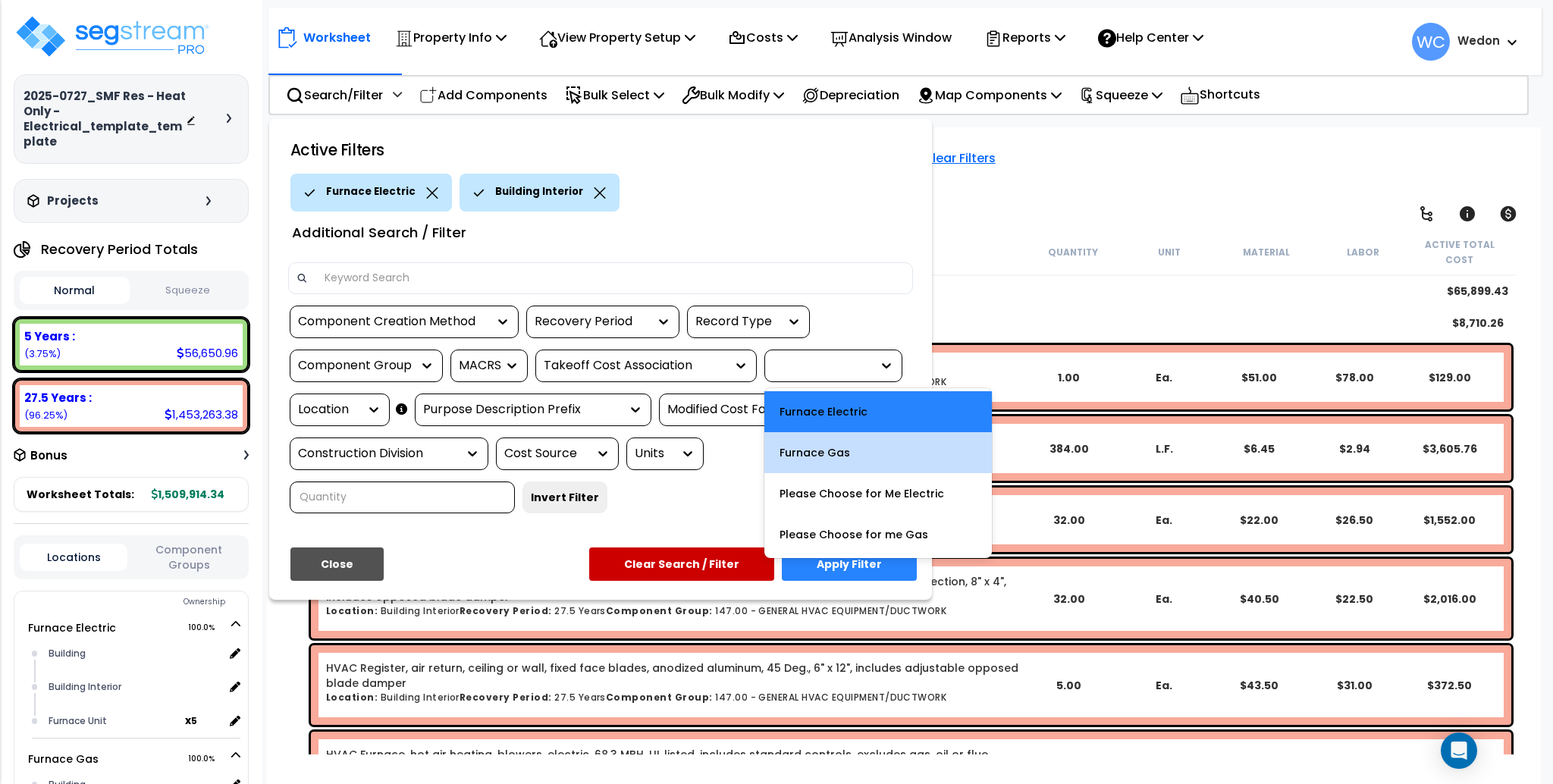
click at [841, 453] on div "Furnace Gas" at bounding box center [877, 452] width 227 height 41
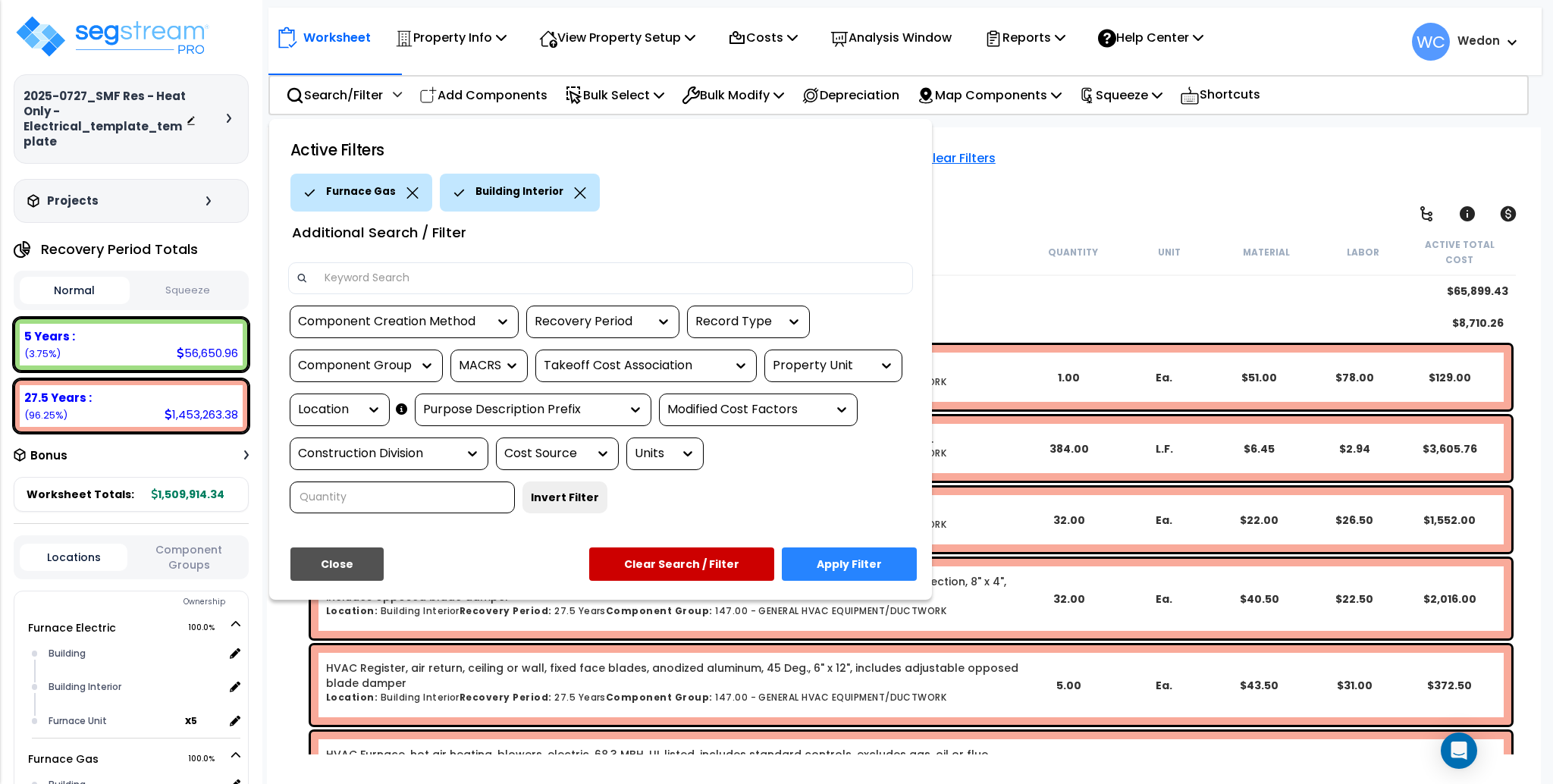
click at [854, 563] on button "Apply Filter" at bounding box center [848, 563] width 135 height 34
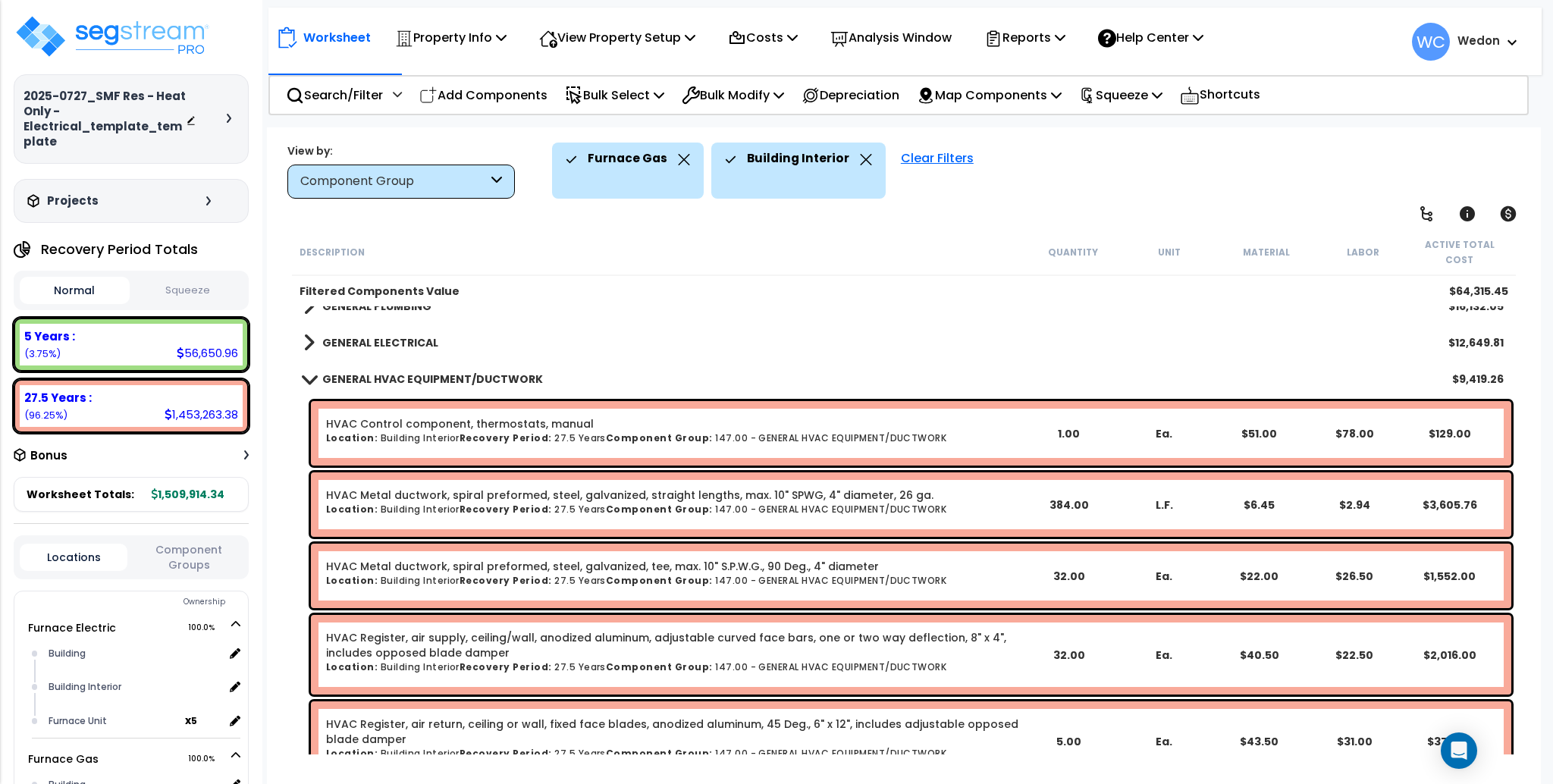
scroll to position [89, 0]
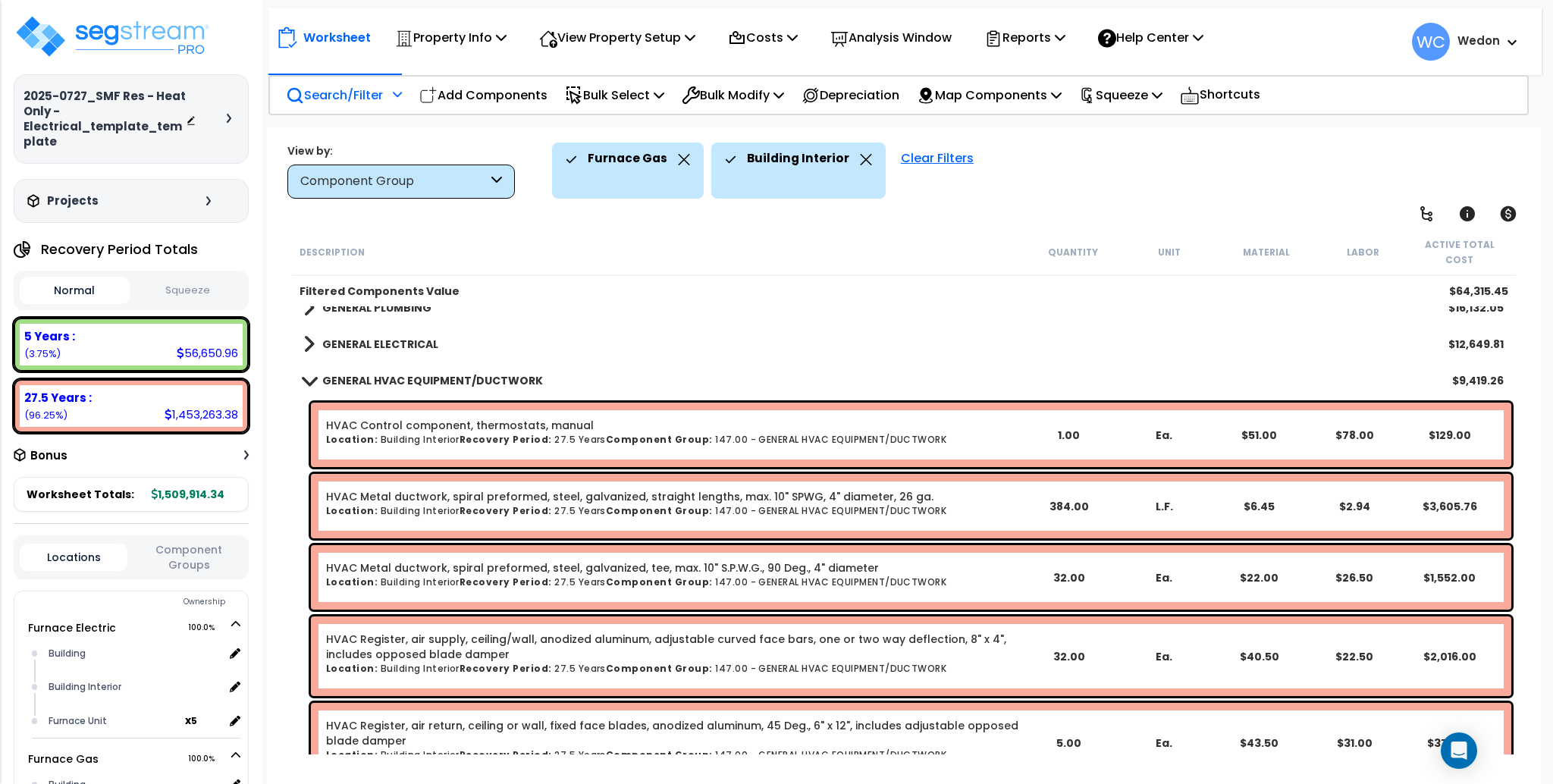
click at [320, 104] on p "Search/Filter" at bounding box center [334, 94] width 97 height 20
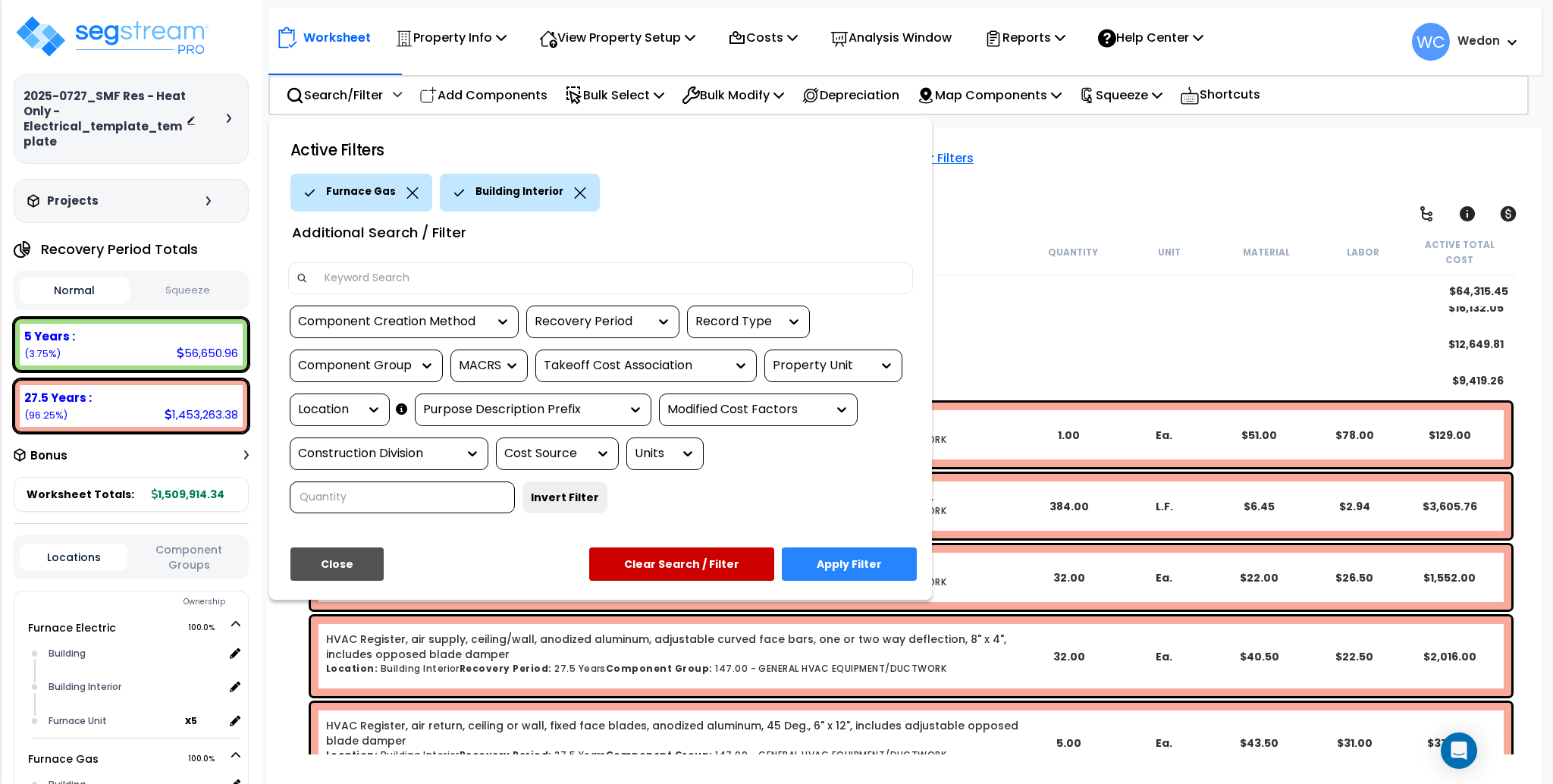
click at [863, 357] on div "Property Unit" at bounding box center [822, 366] width 99 height 17
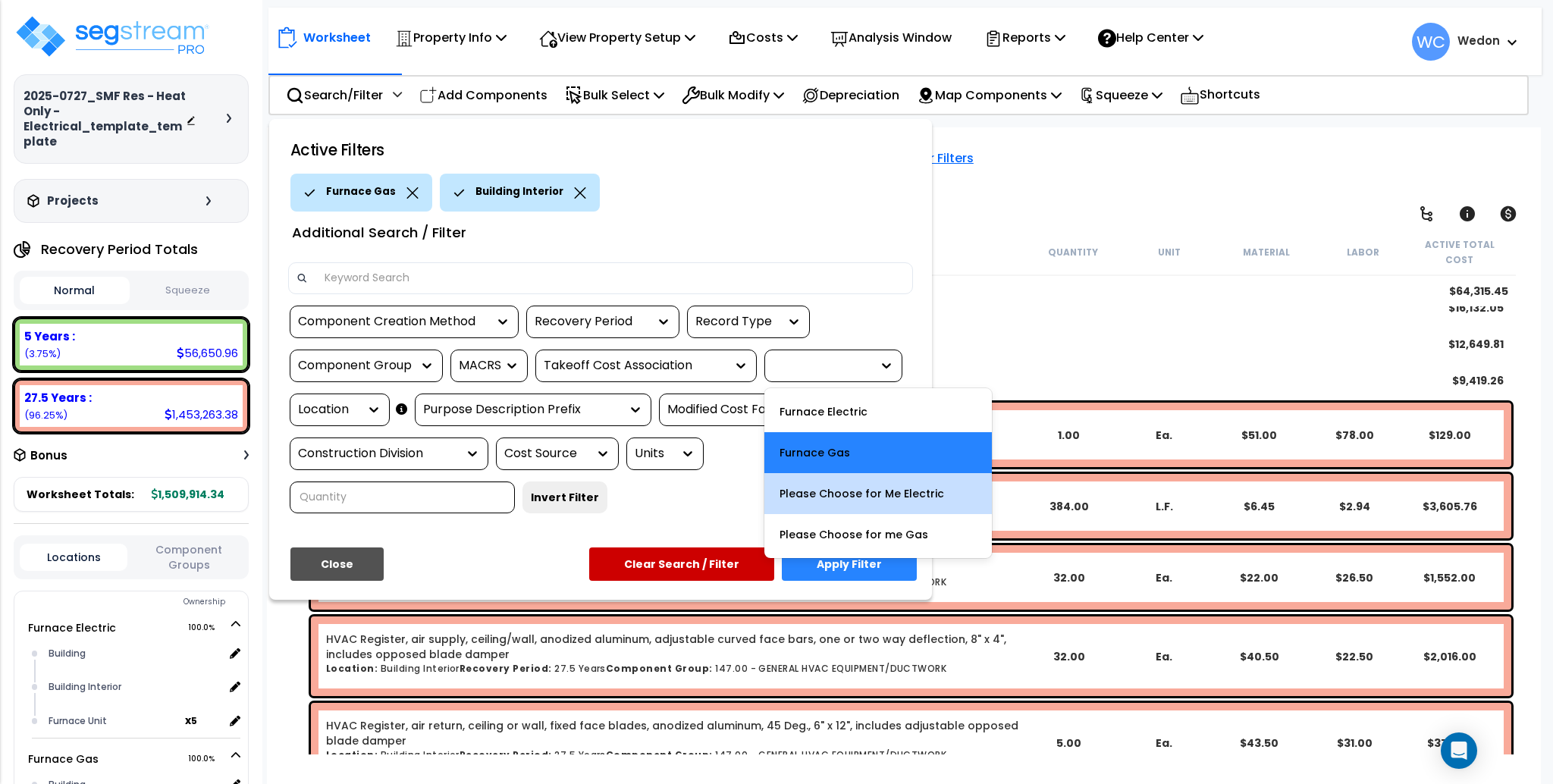
click at [857, 492] on div "Please Choose for Me Electric" at bounding box center [877, 493] width 227 height 41
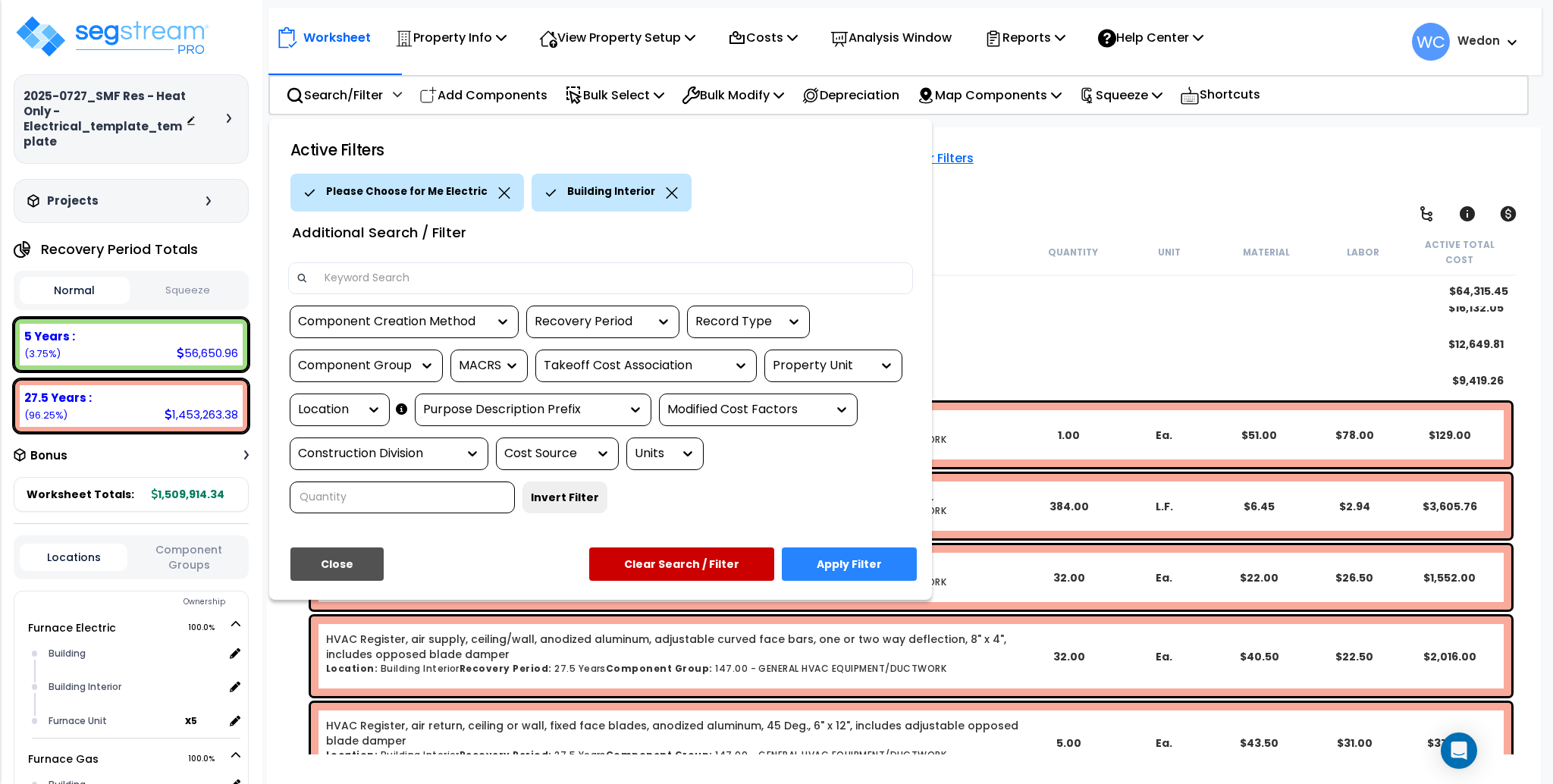
click at [837, 564] on button "Apply Filter" at bounding box center [848, 563] width 135 height 34
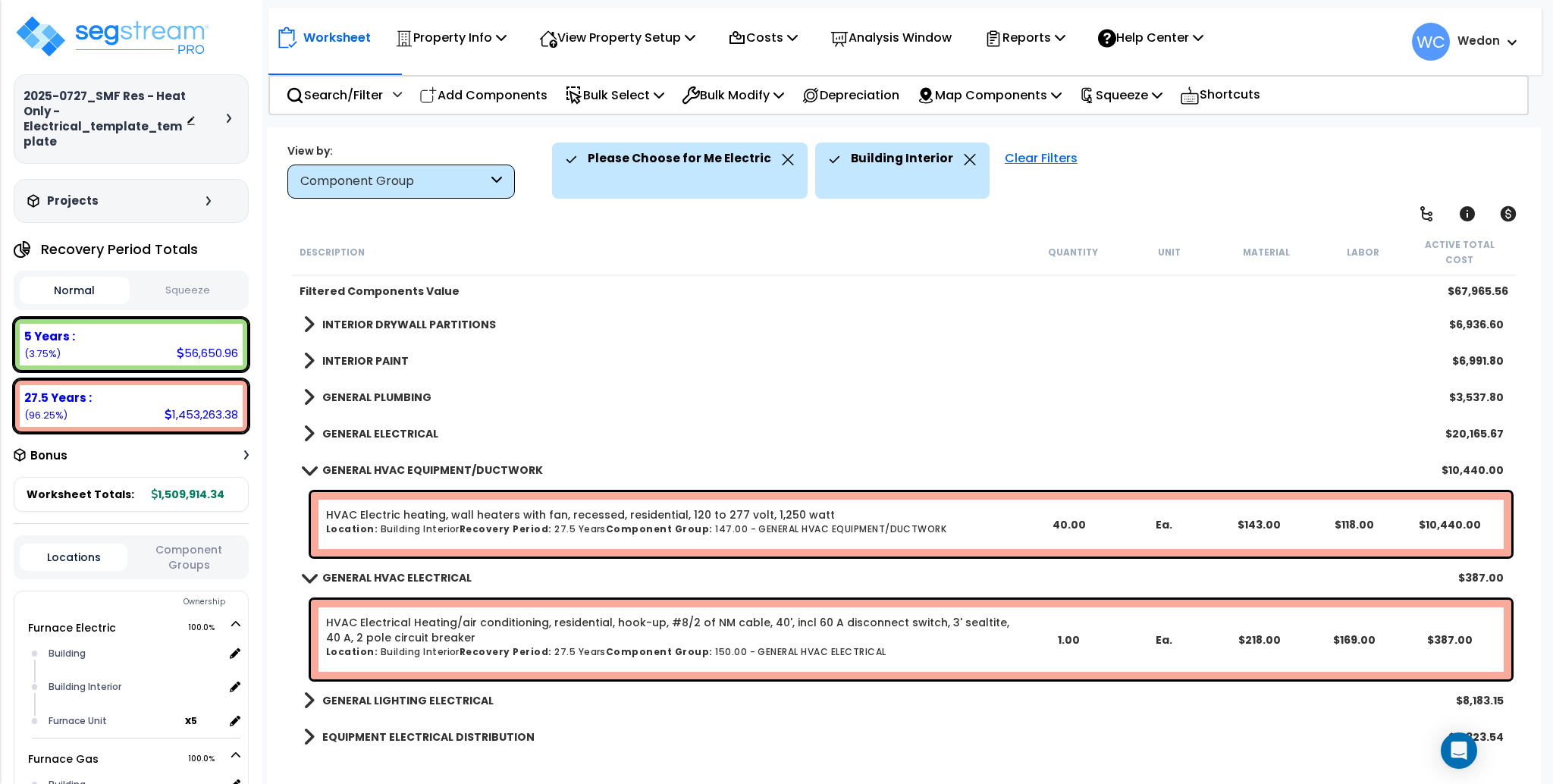
click at [385, 176] on div "Component Group" at bounding box center [394, 181] width 187 height 17
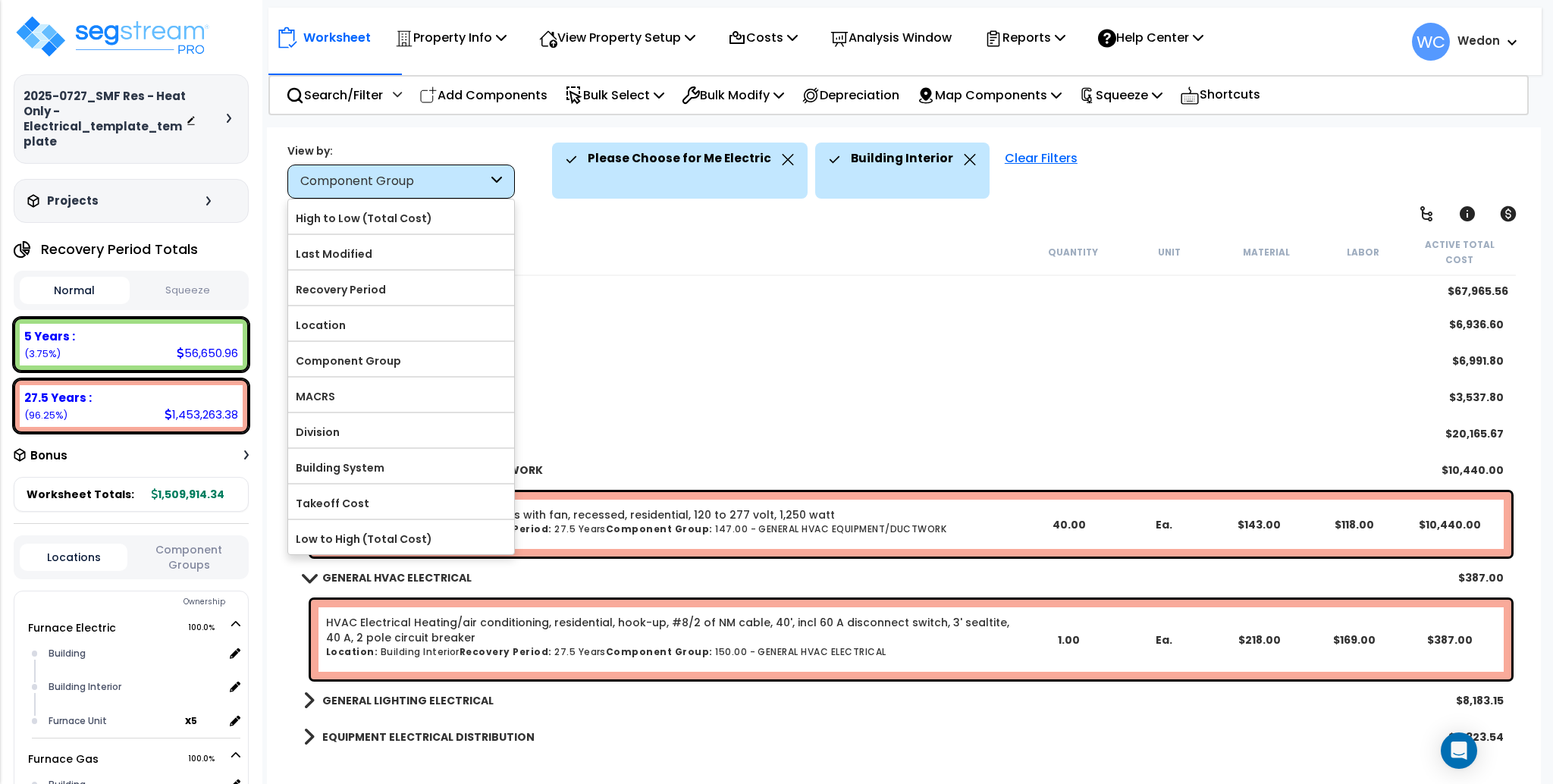
drag, startPoint x: 404, startPoint y: 352, endPoint x: 464, endPoint y: 169, distance: 192.6
click at [464, 169] on div "View by: Component Group High to Low (Total Cost)" at bounding box center [400, 171] width 227 height 56
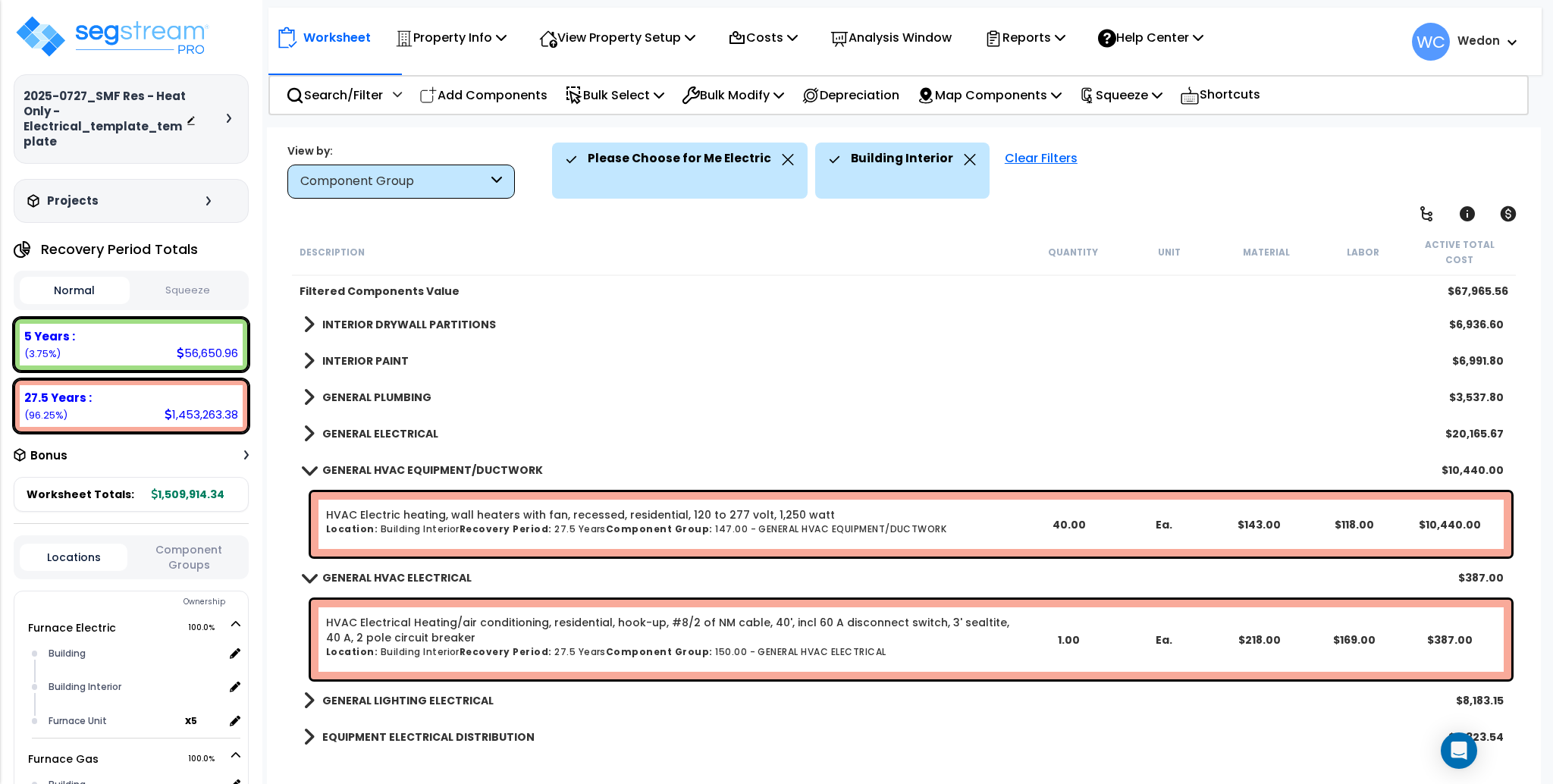
click at [456, 173] on div "Component Group" at bounding box center [394, 181] width 187 height 17
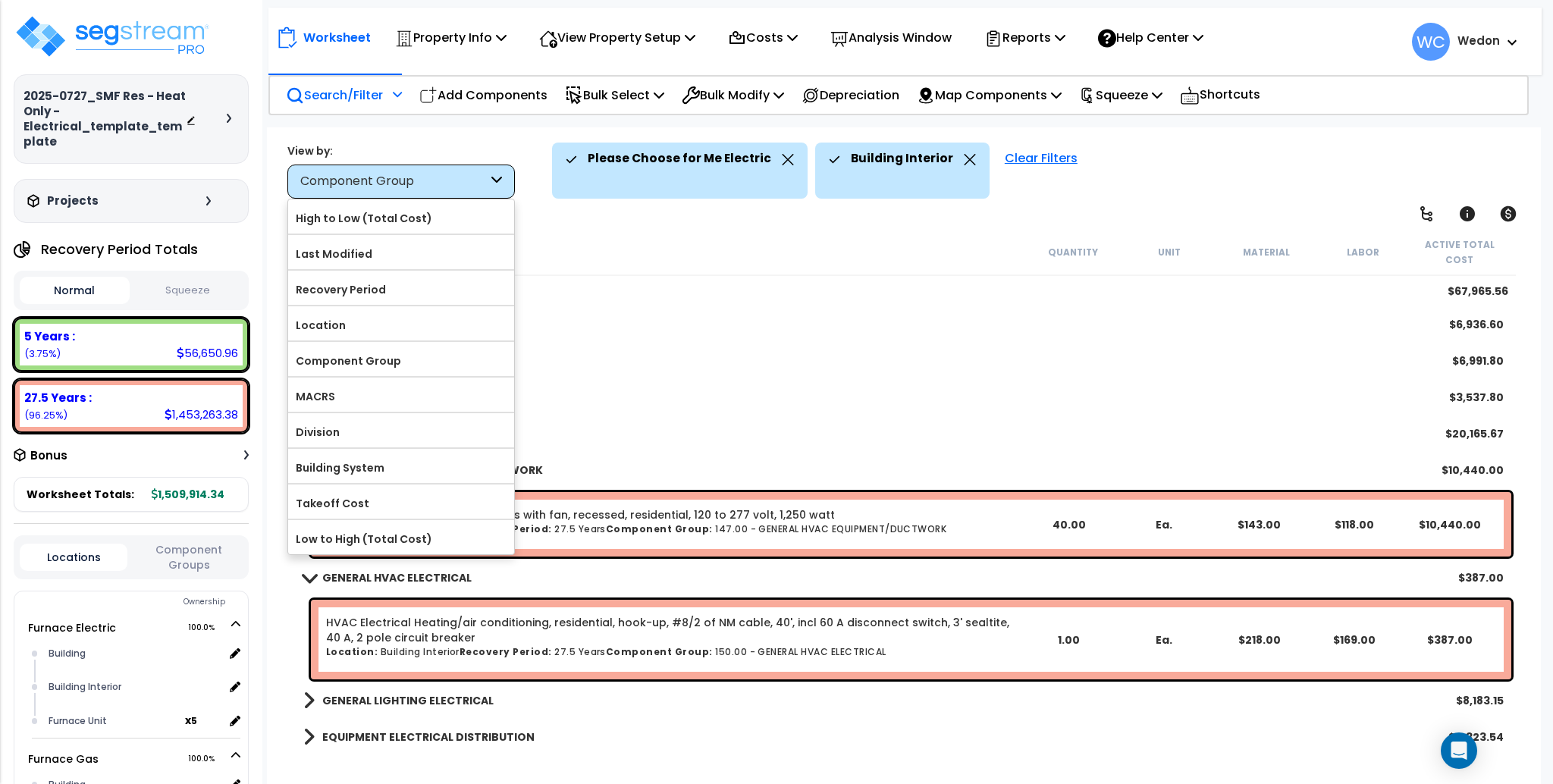
click at [367, 96] on p "Search/Filter" at bounding box center [334, 94] width 97 height 20
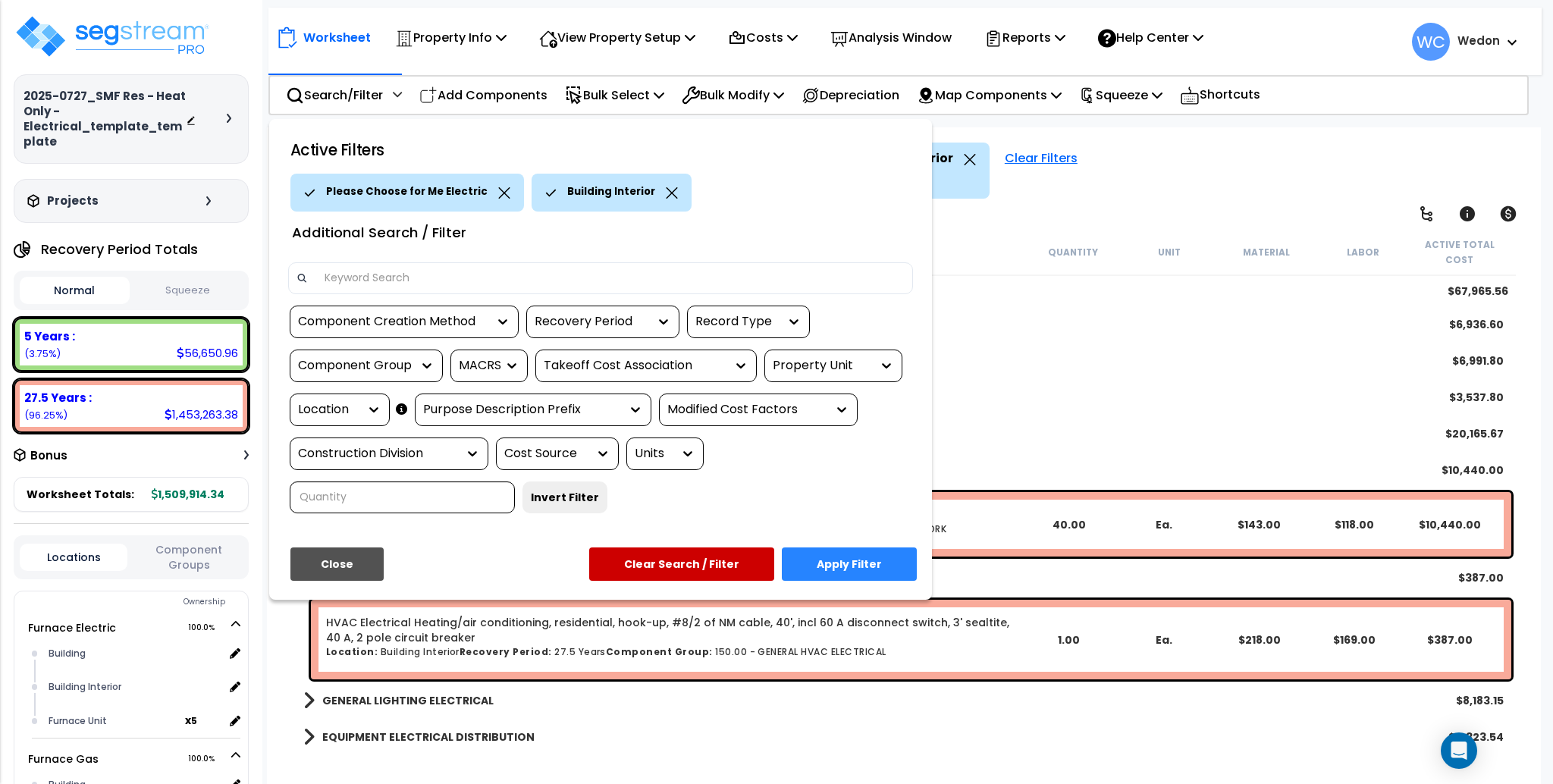
click at [853, 352] on div "Property Unit" at bounding box center [833, 366] width 138 height 33
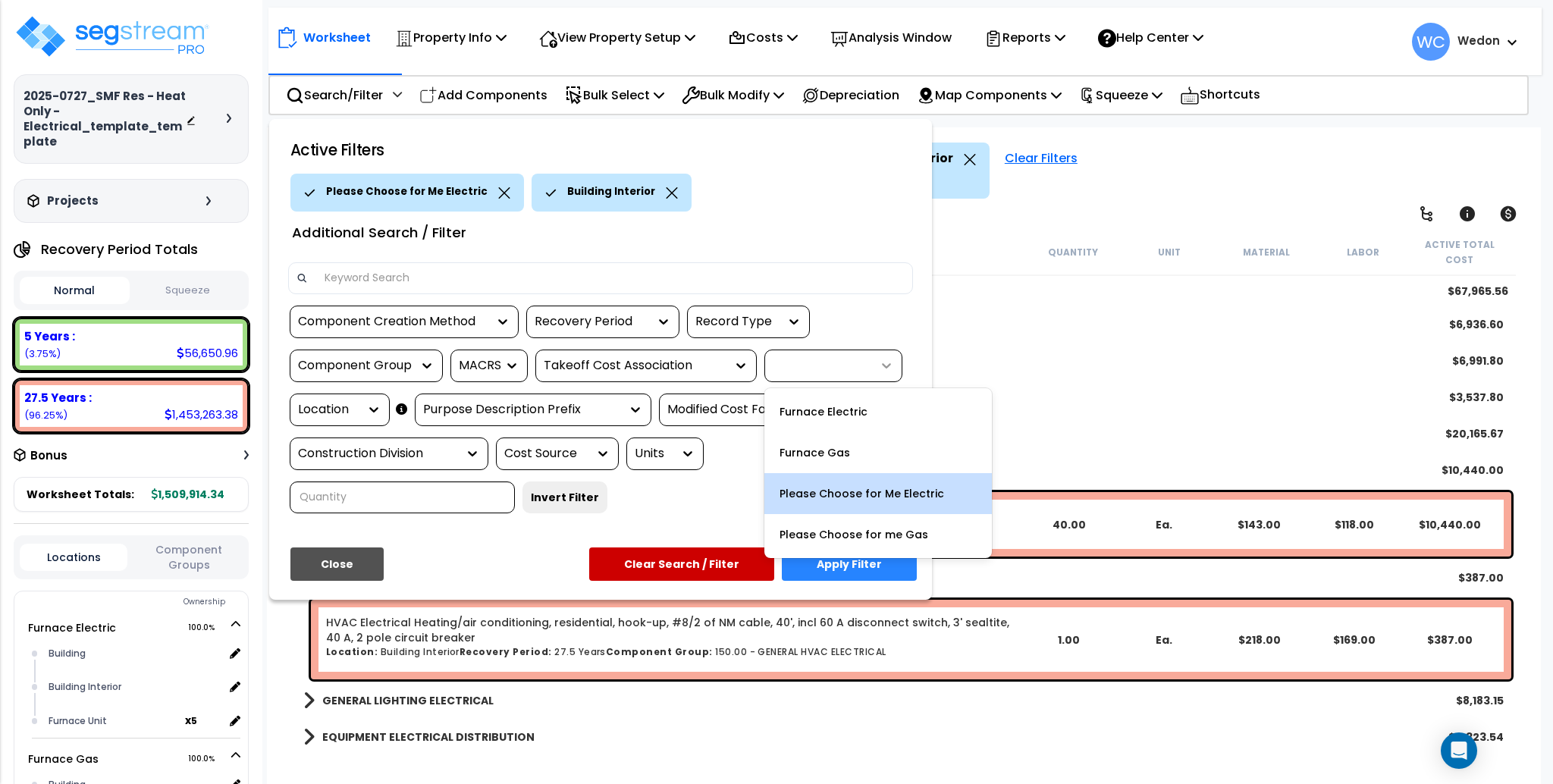
click at [886, 363] on icon at bounding box center [887, 366] width 15 height 15
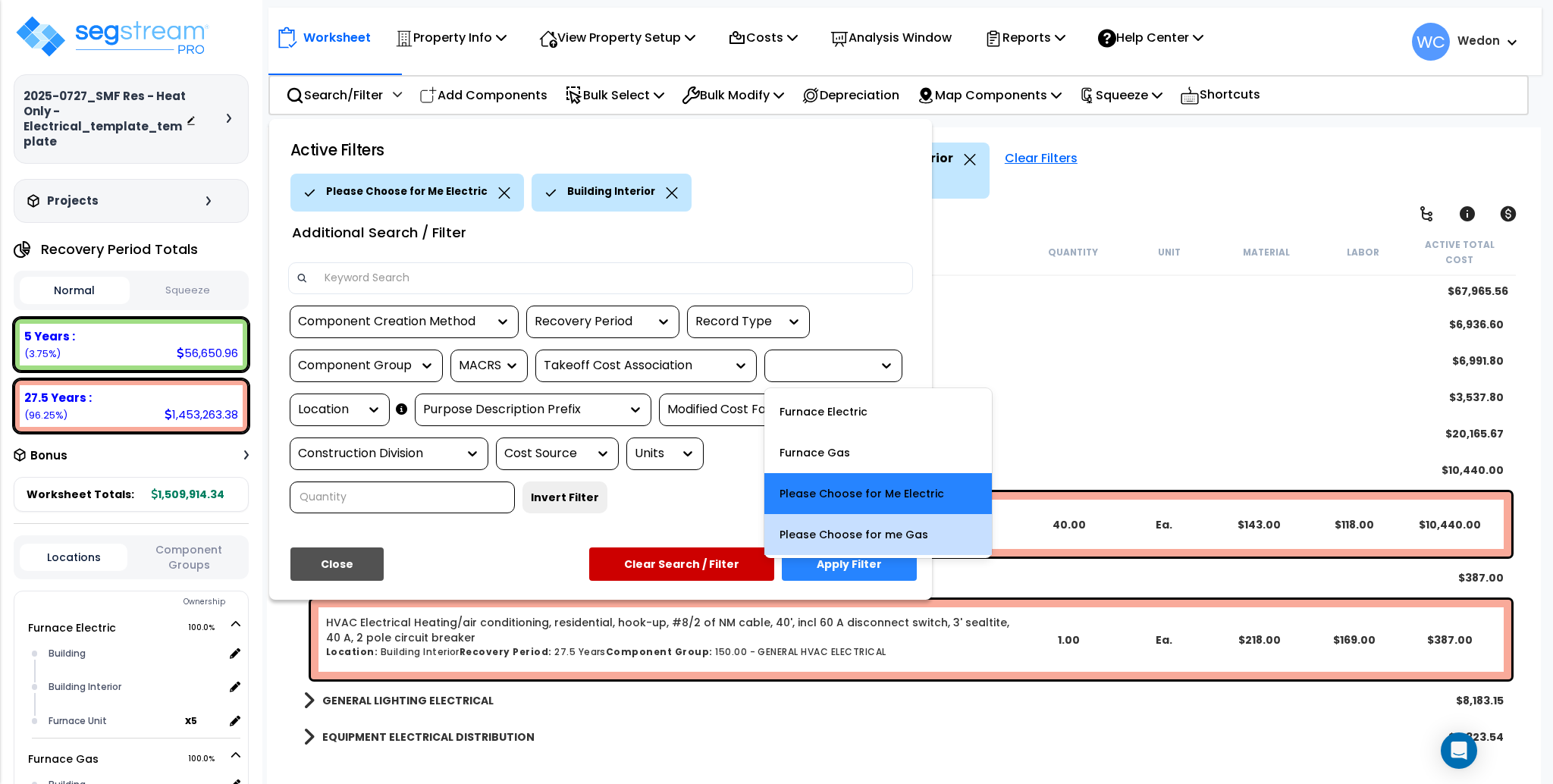
click at [890, 524] on div "Please Choose for me Gas" at bounding box center [877, 535] width 227 height 41
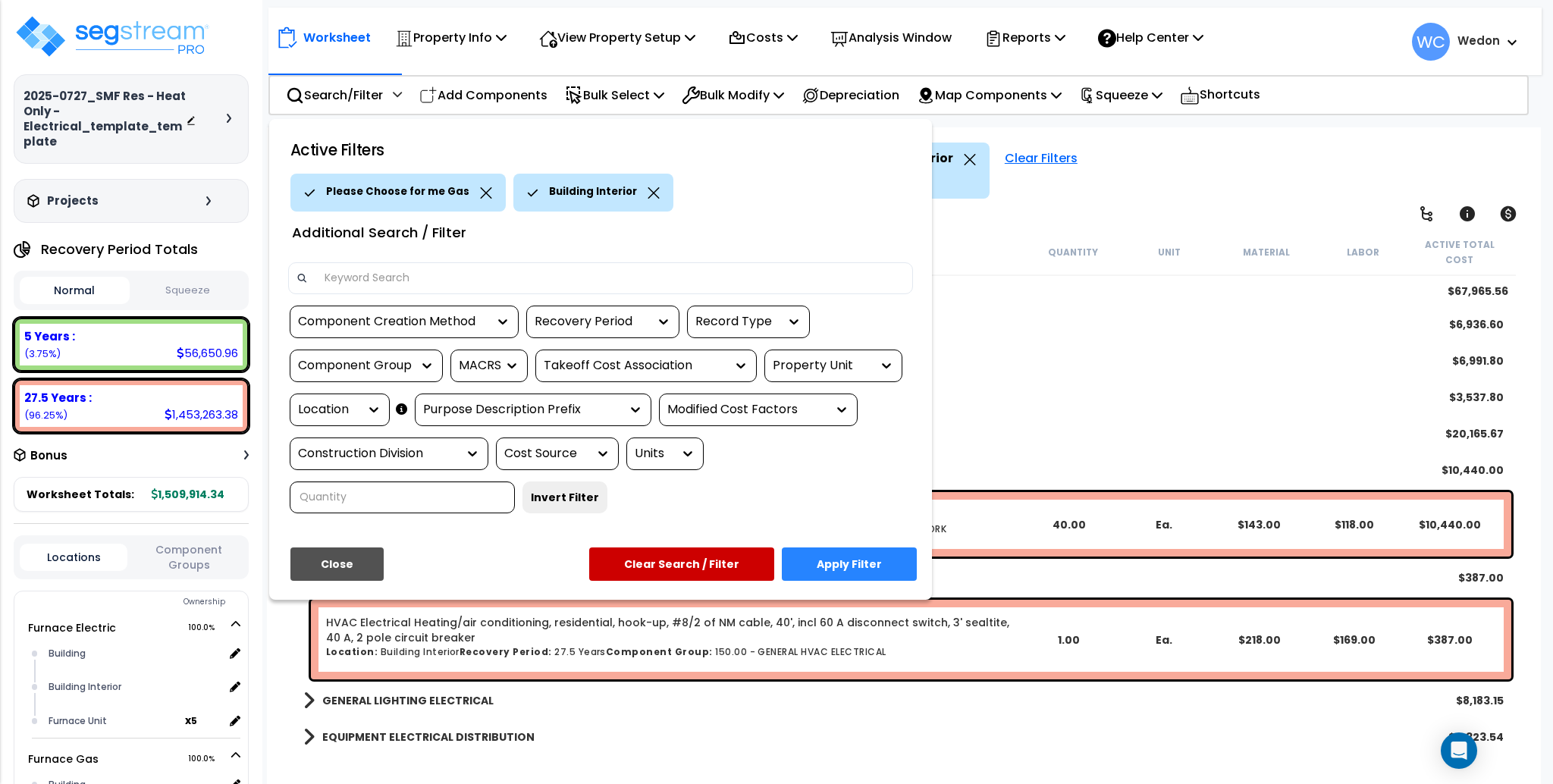
click at [855, 555] on button "Apply Filter" at bounding box center [848, 563] width 135 height 34
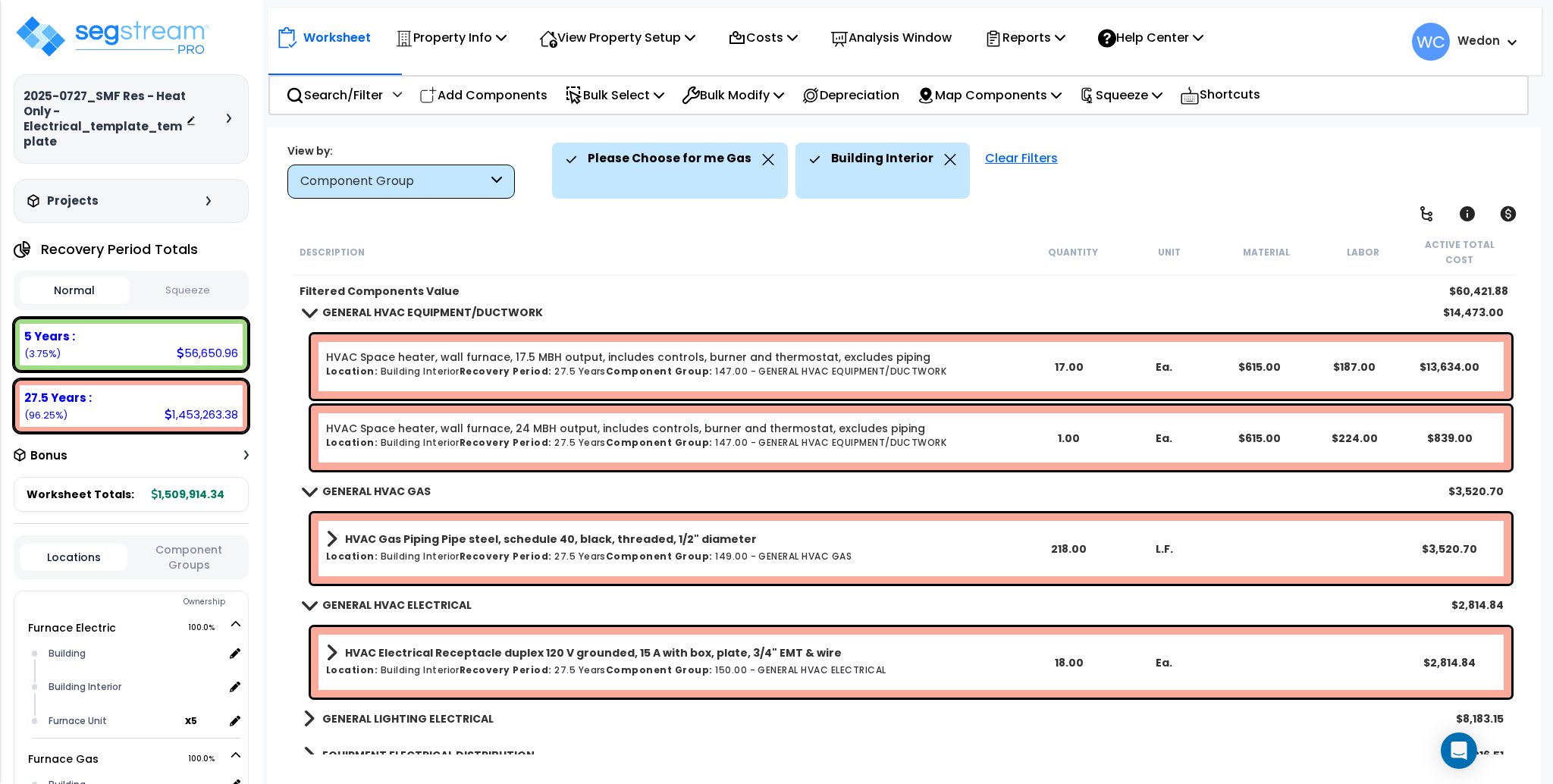
scroll to position [160, 0]
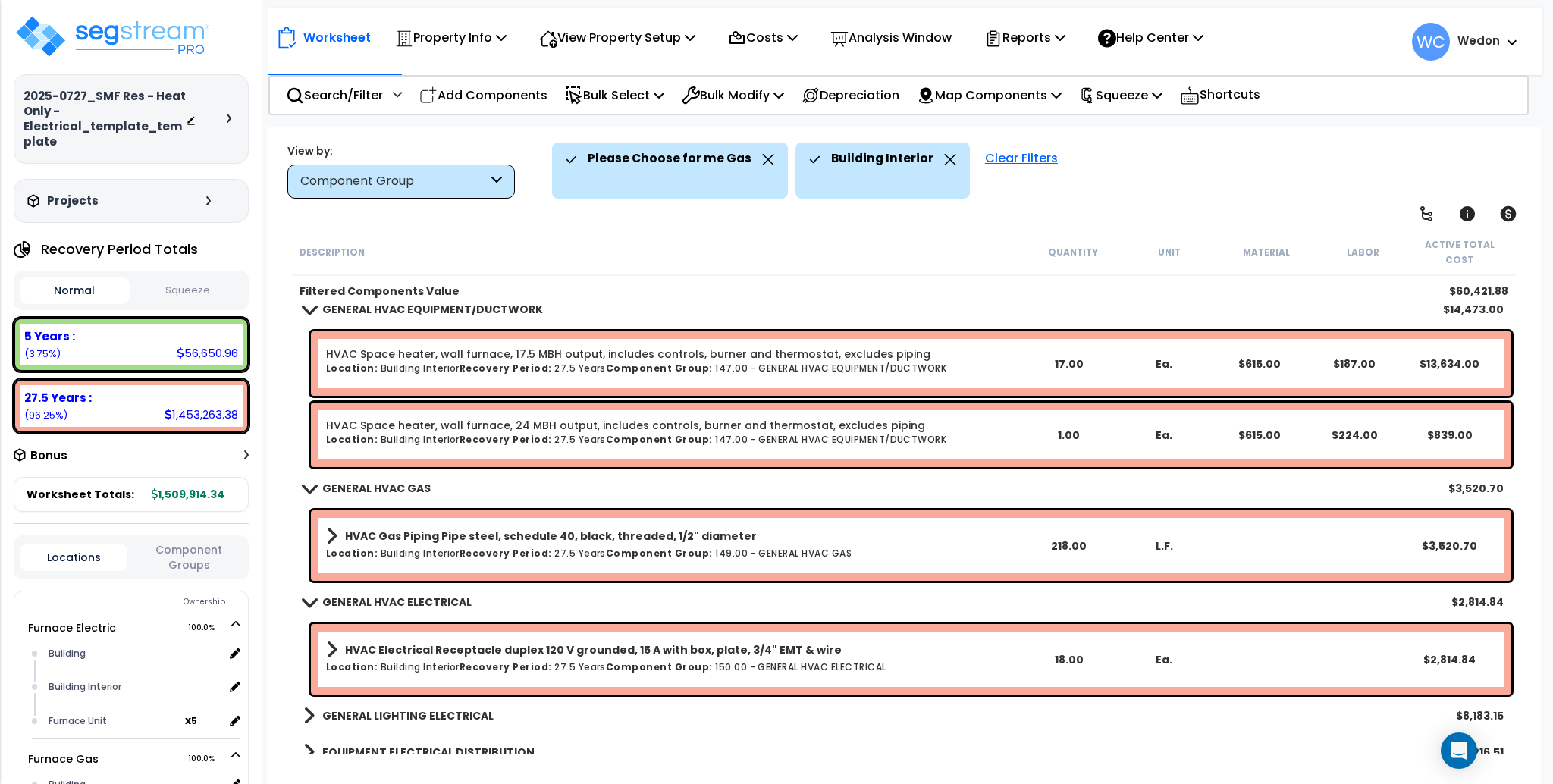
click at [658, 252] on div "Description Quantity Unit Material Labor Active Total Cost" at bounding box center [903, 252] width 1223 height 47
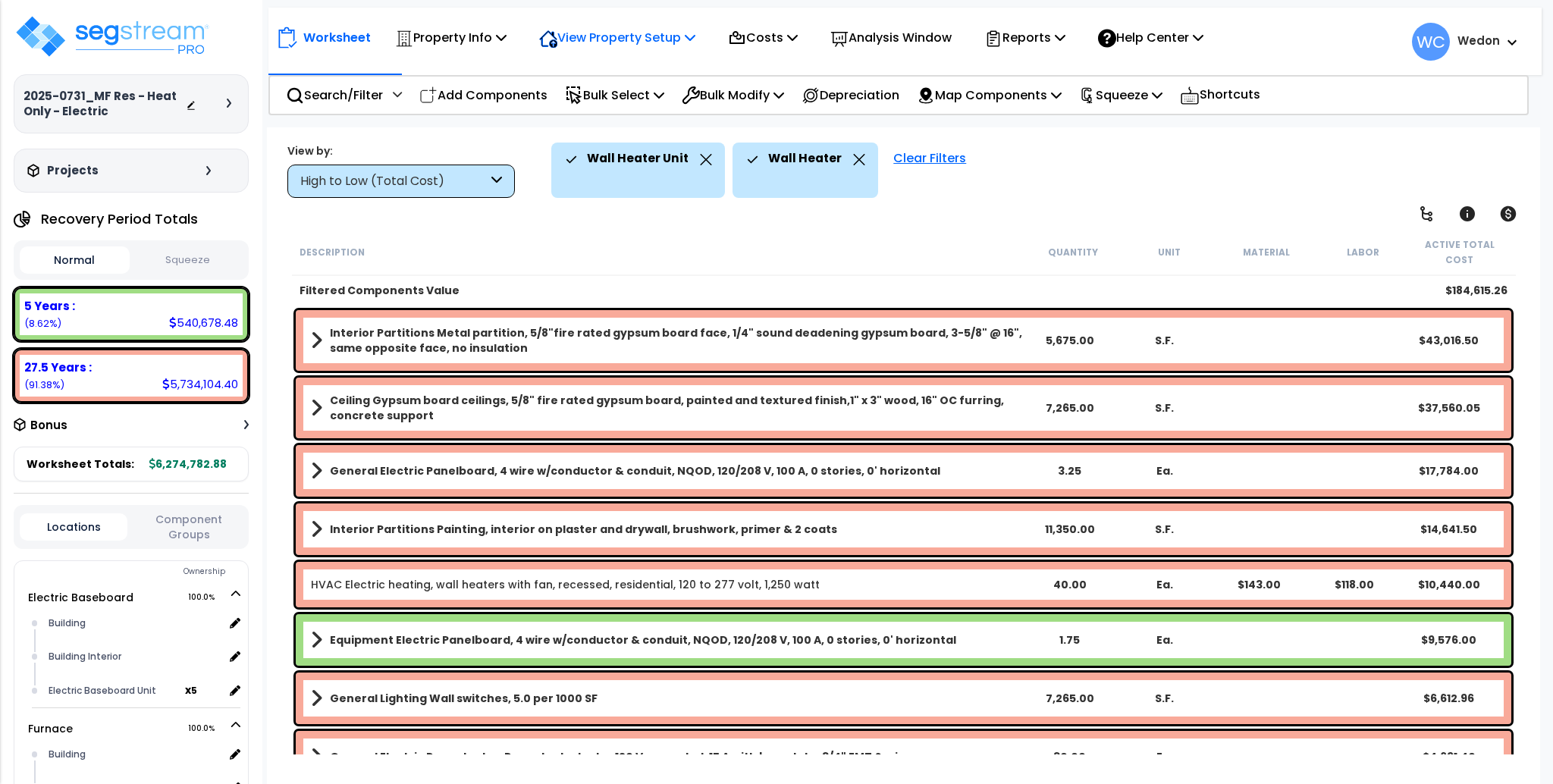
click at [507, 23] on div "View Property Setup" at bounding box center [451, 37] width 111 height 36
click at [476, 37] on p "Property Info" at bounding box center [451, 36] width 111 height 20
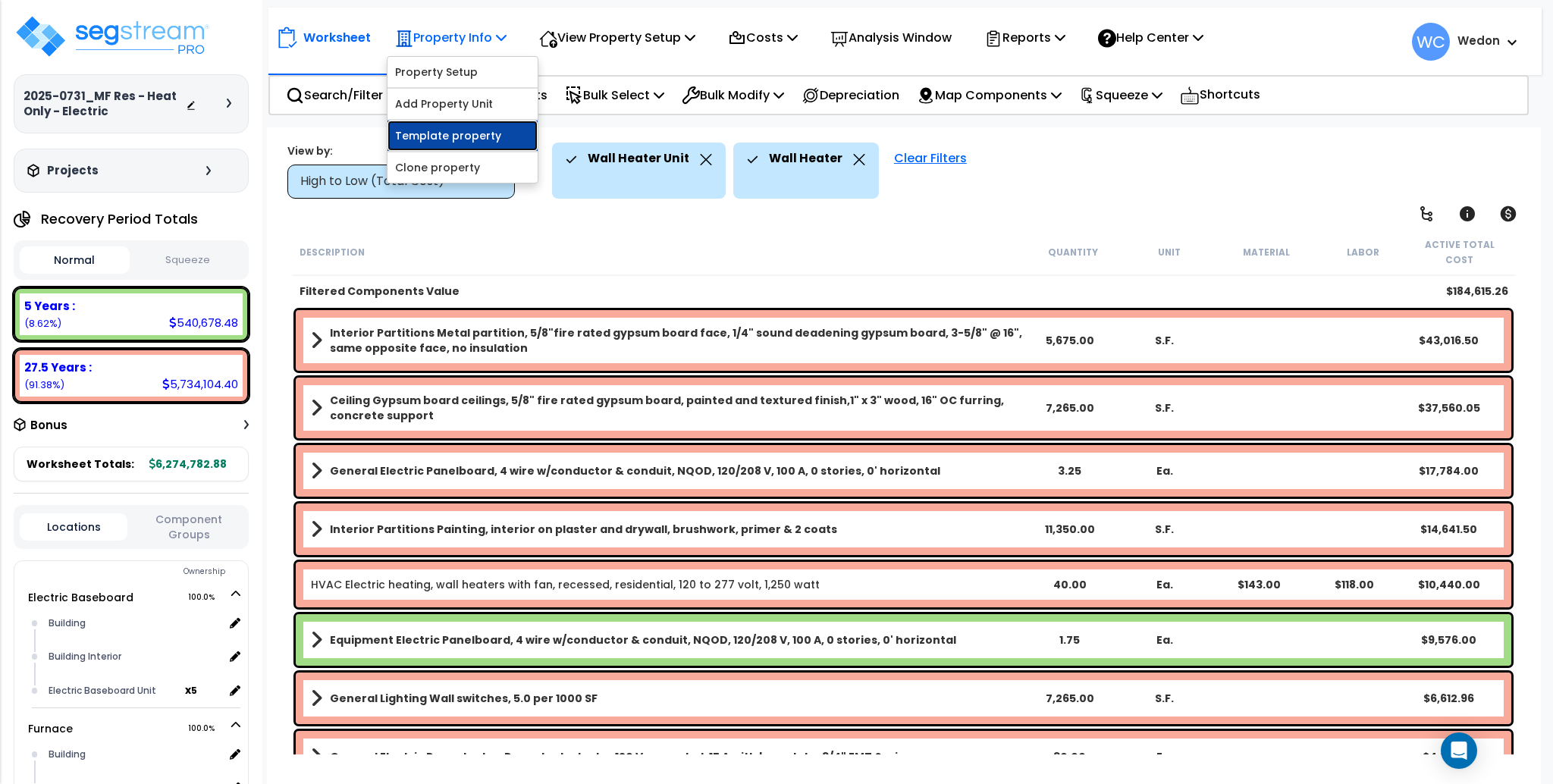
click at [466, 132] on link "Template property" at bounding box center [463, 136] width 150 height 31
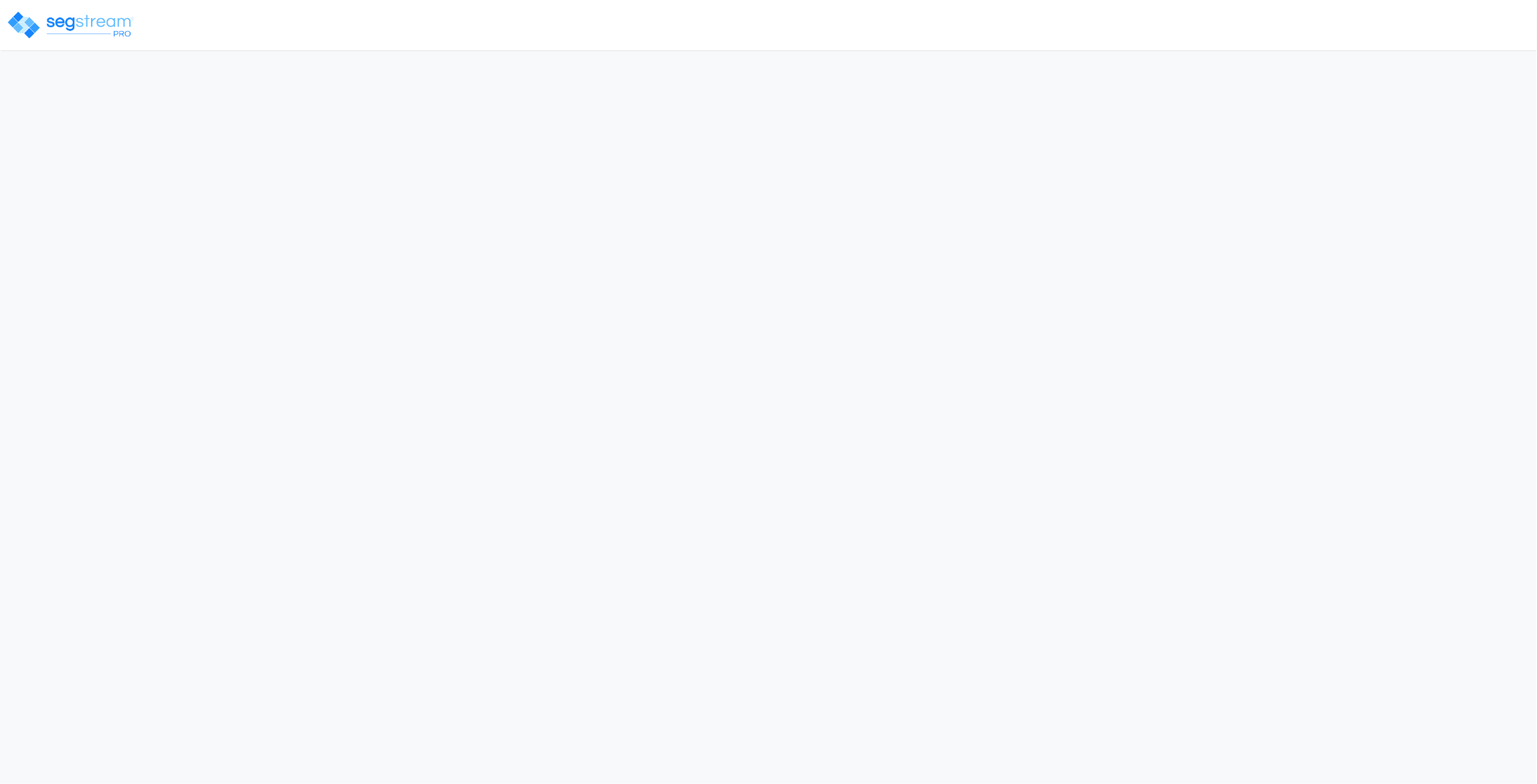
select select "CRM(_5"
select select "2025"
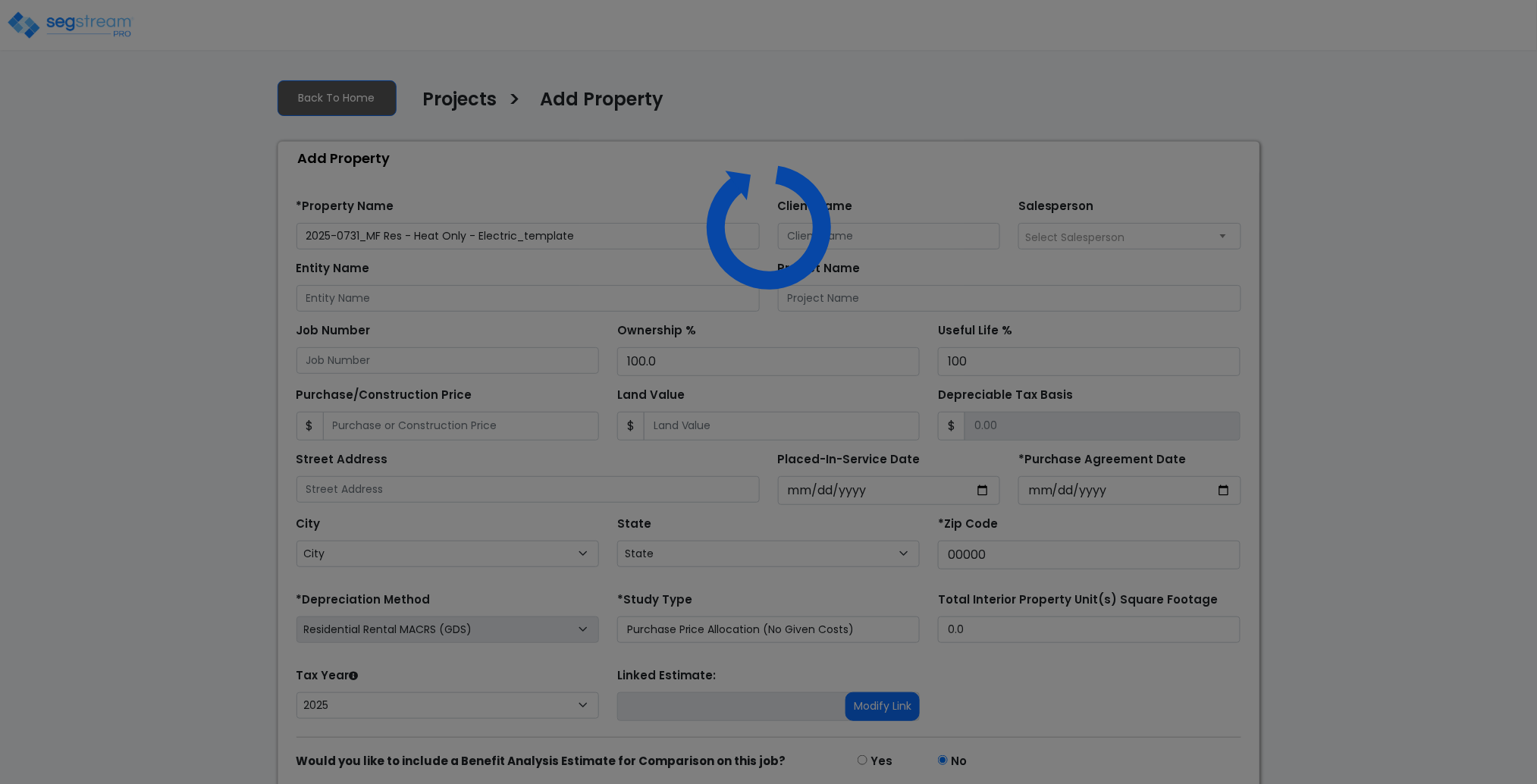
select select "National Average"
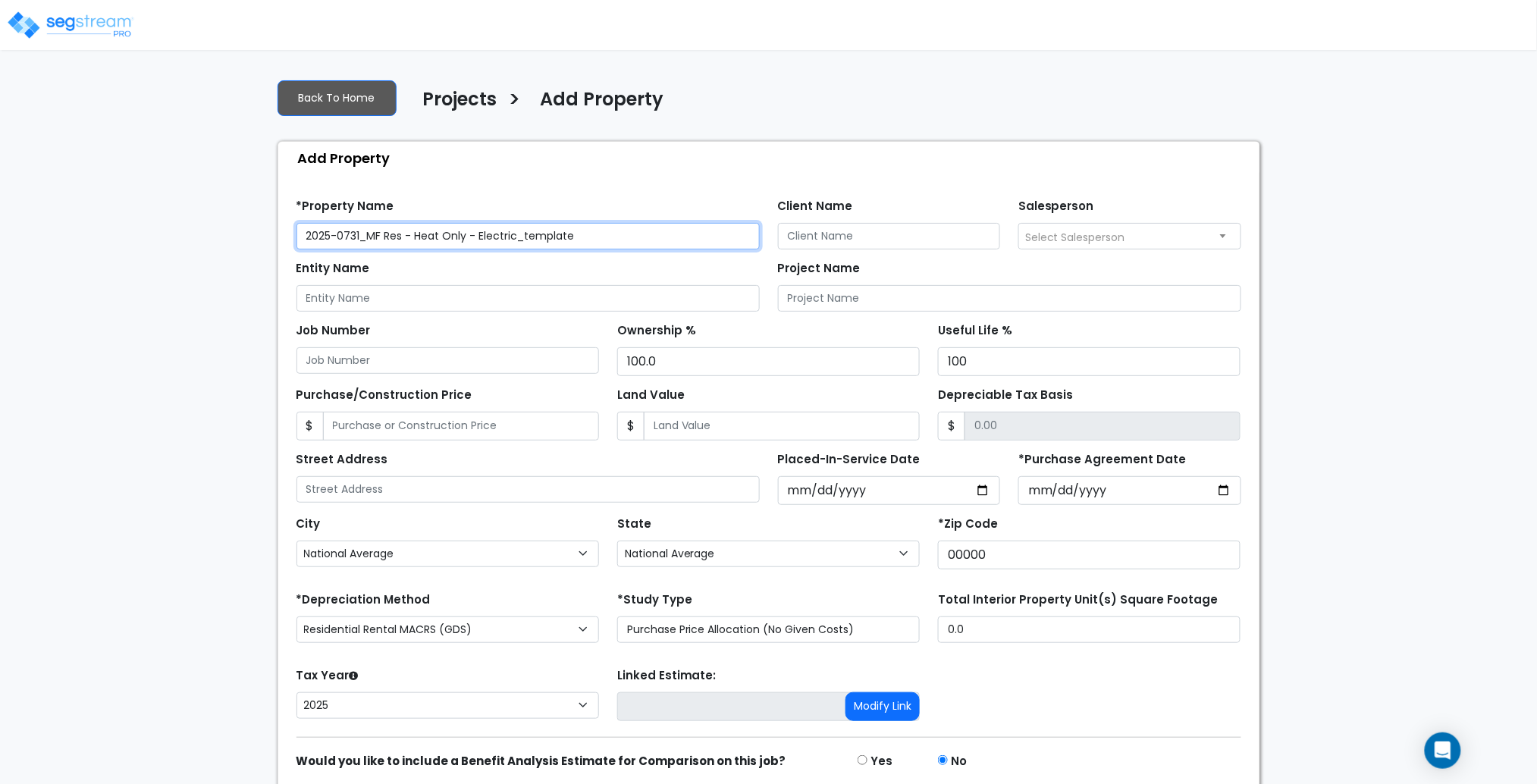
drag, startPoint x: 415, startPoint y: 235, endPoint x: 457, endPoint y: 234, distance: 42.0
click at [457, 234] on input "2025-0731_MF Res - Heat Only - Electric_template" at bounding box center [528, 236] width 464 height 27
click at [648, 230] on input "2025-0731_MF Res - Heat Only - Electric_template" at bounding box center [528, 236] width 464 height 27
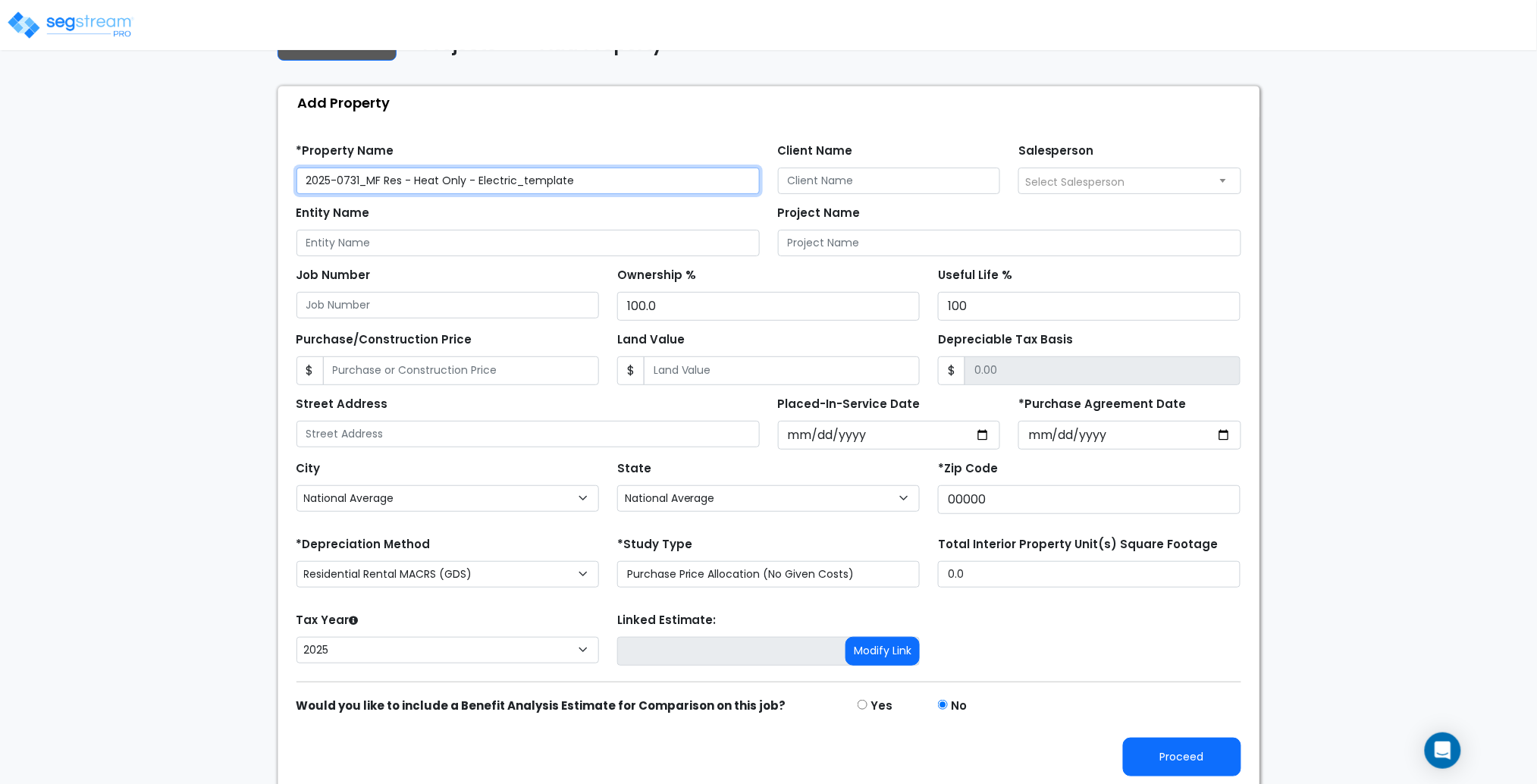
scroll to position [60, 0]
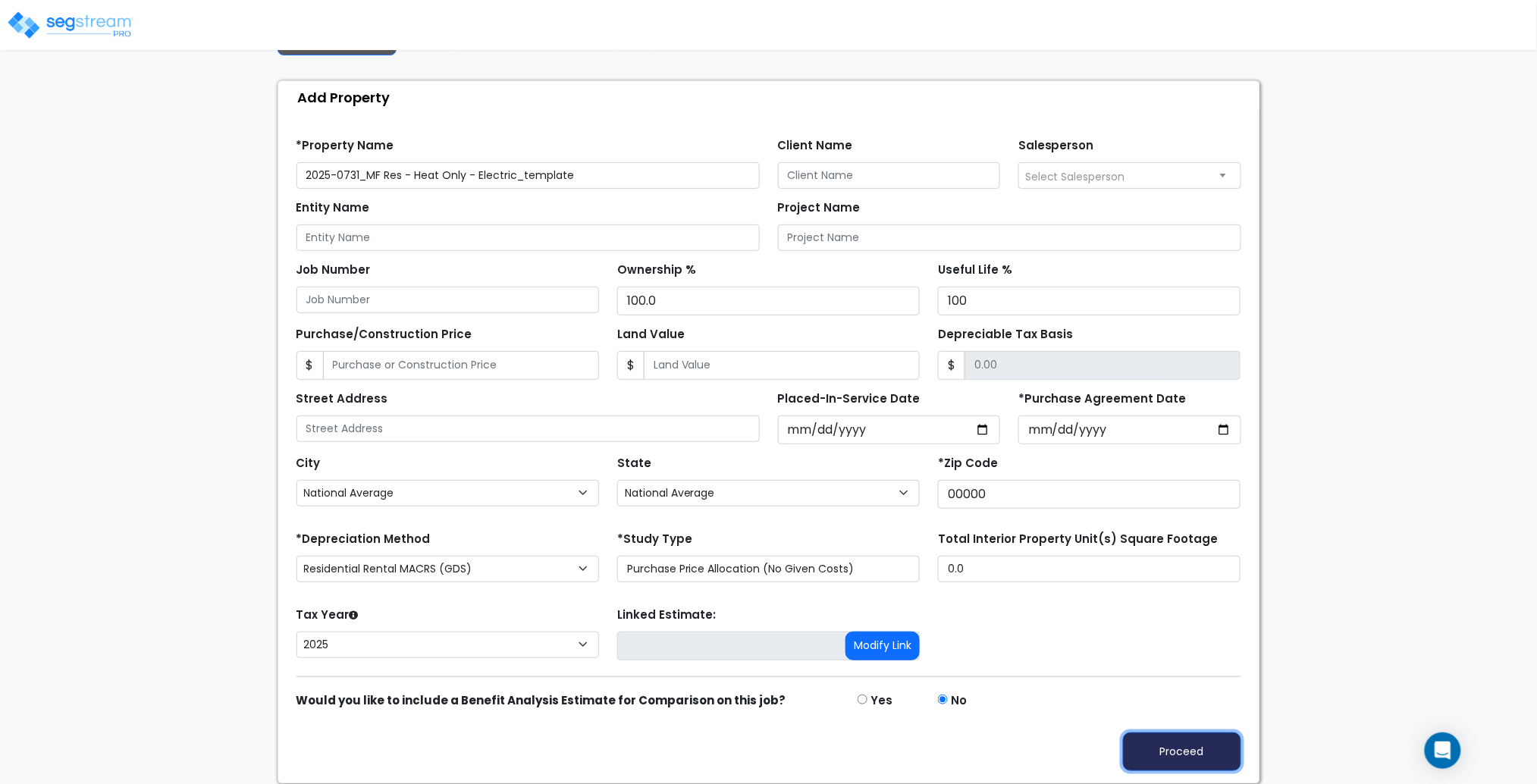
click at [1207, 748] on button "Proceed" at bounding box center [1182, 751] width 118 height 38
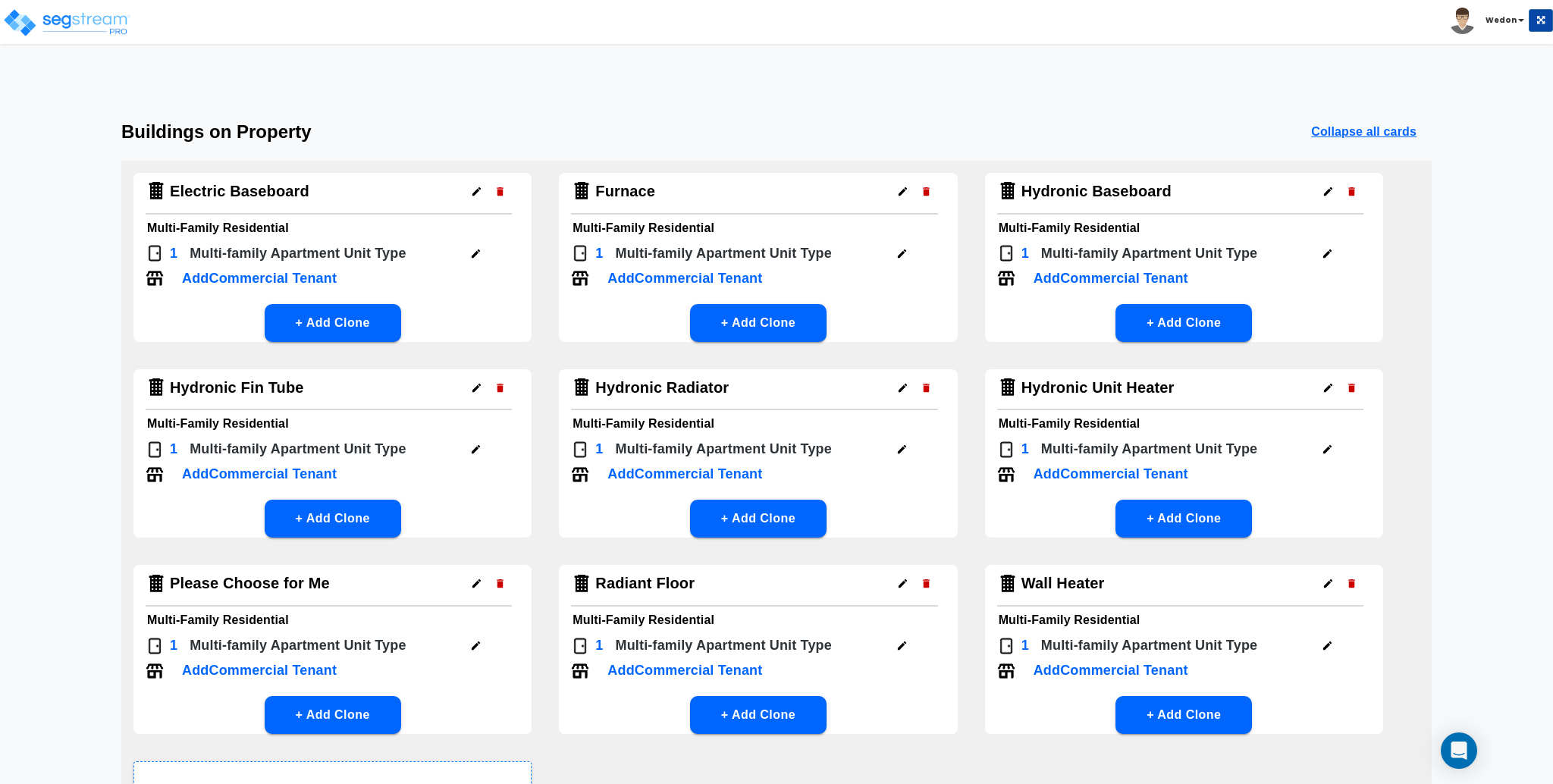
click at [498, 578] on icon "button" at bounding box center [500, 583] width 12 height 12
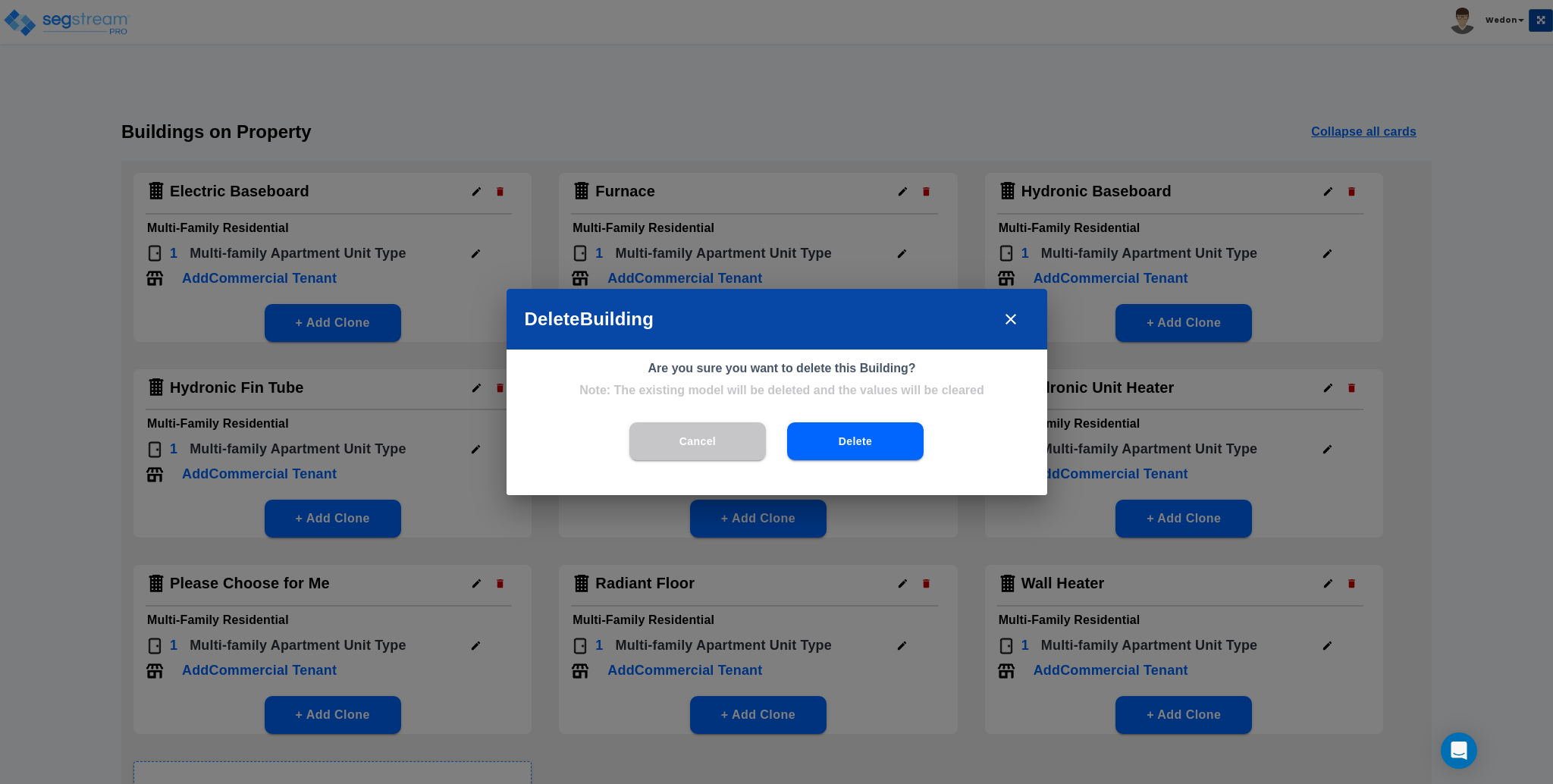
click at [822, 441] on button "Delete" at bounding box center [855, 440] width 136 height 37
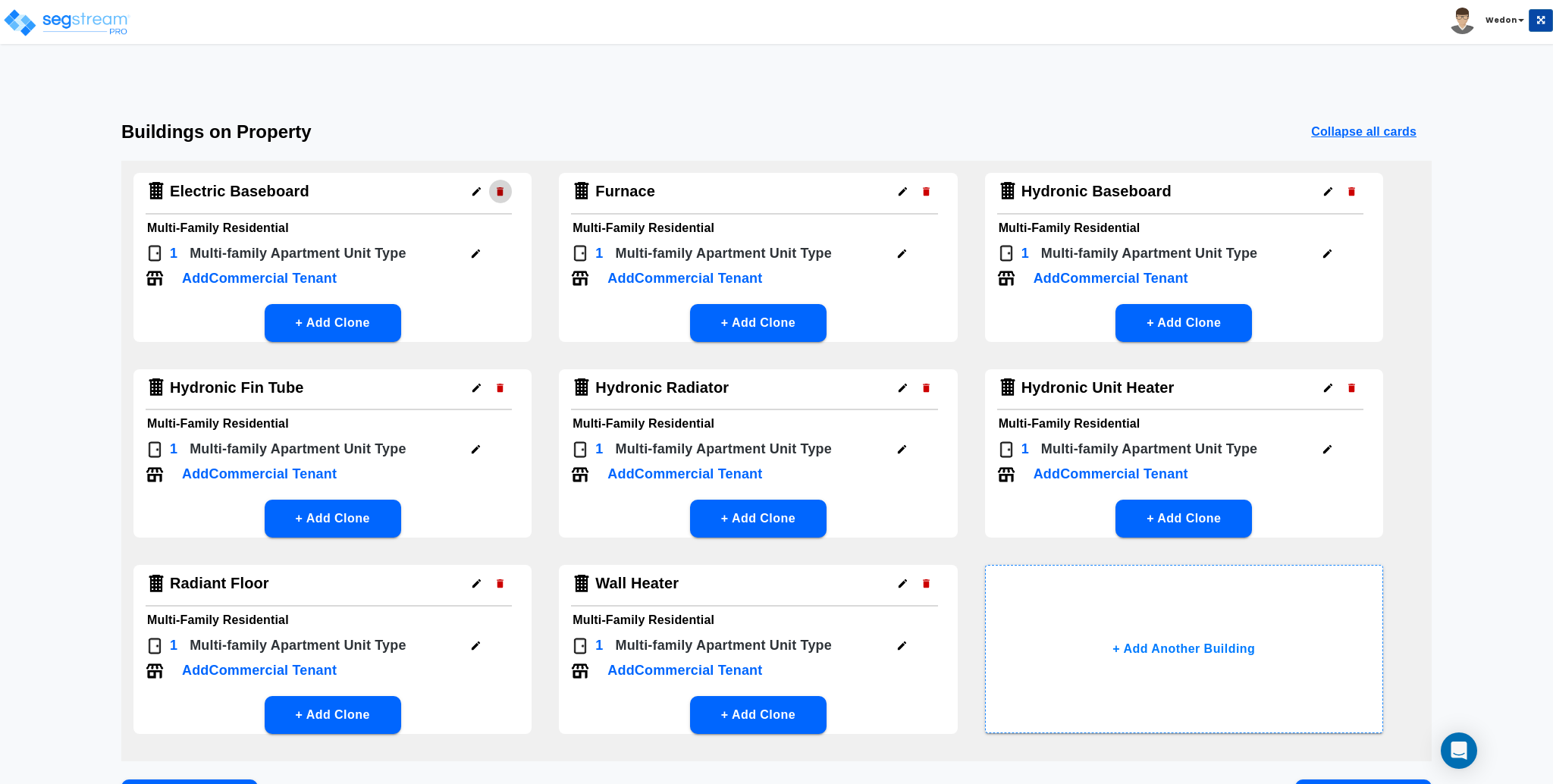
click at [502, 187] on icon "button" at bounding box center [500, 192] width 12 height 12
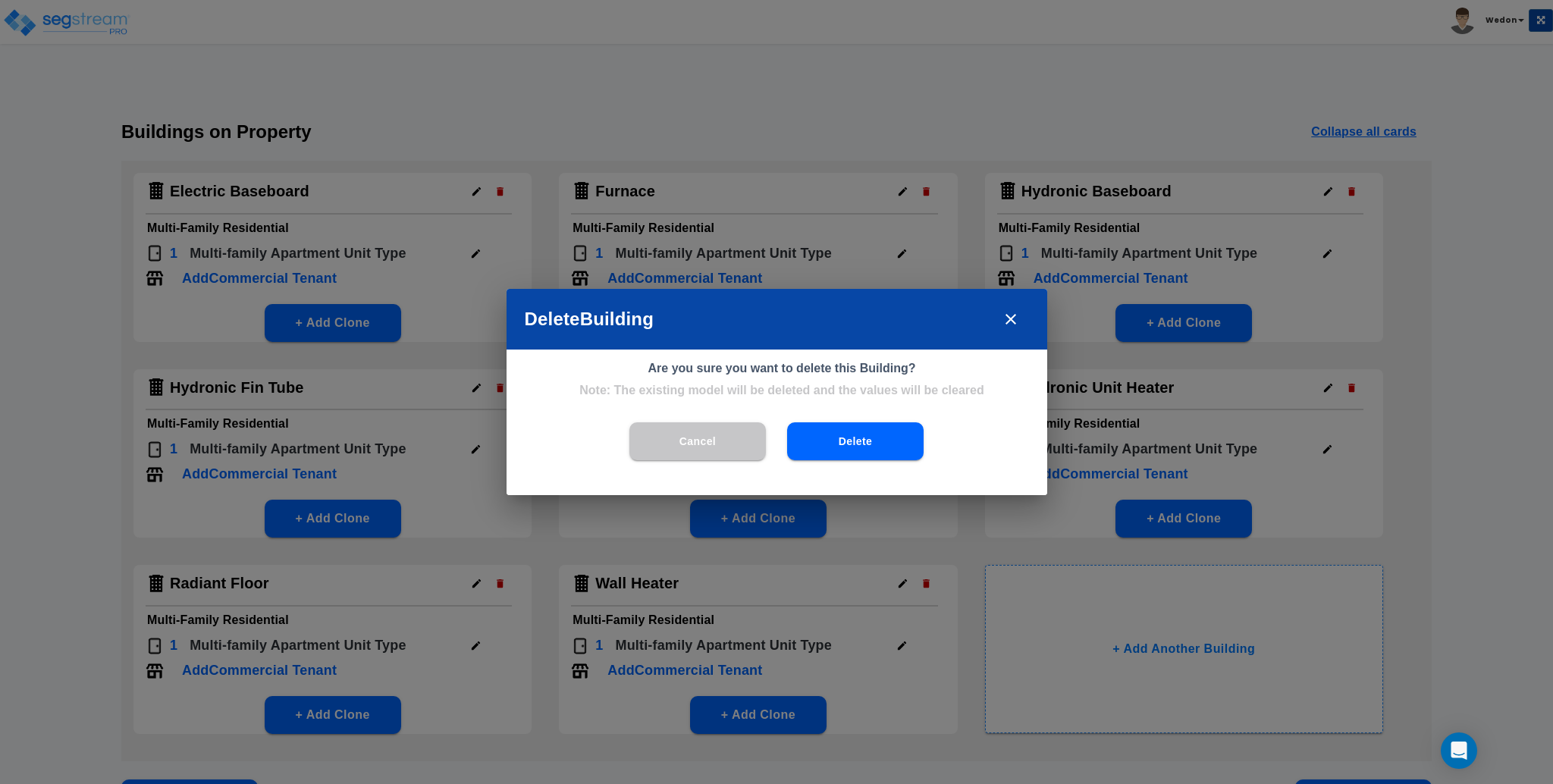
drag, startPoint x: 846, startPoint y: 451, endPoint x: 819, endPoint y: 423, distance: 38.9
click at [843, 451] on button "Delete" at bounding box center [855, 440] width 136 height 37
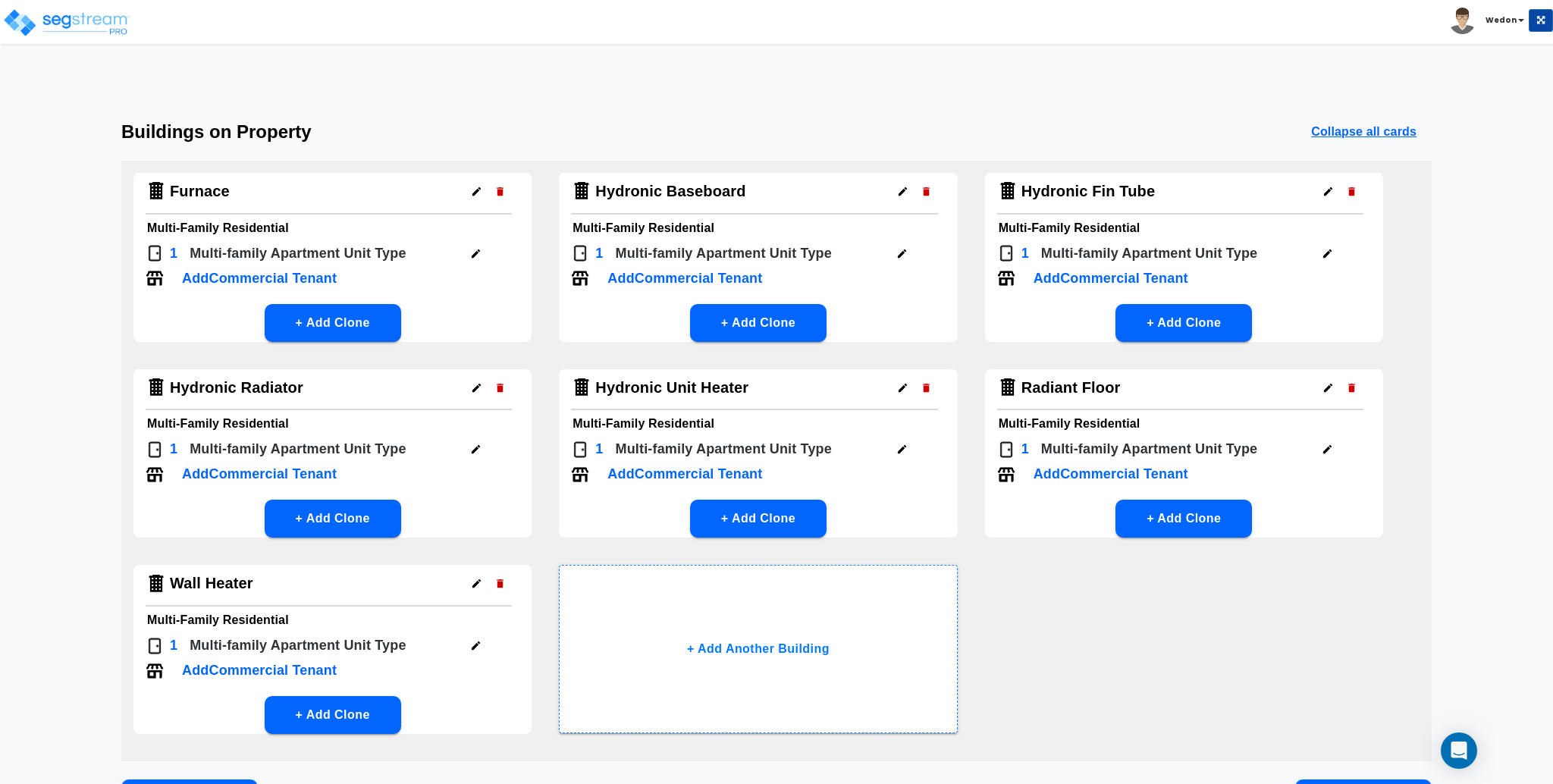
click at [503, 192] on icon "button" at bounding box center [499, 191] width 7 height 9
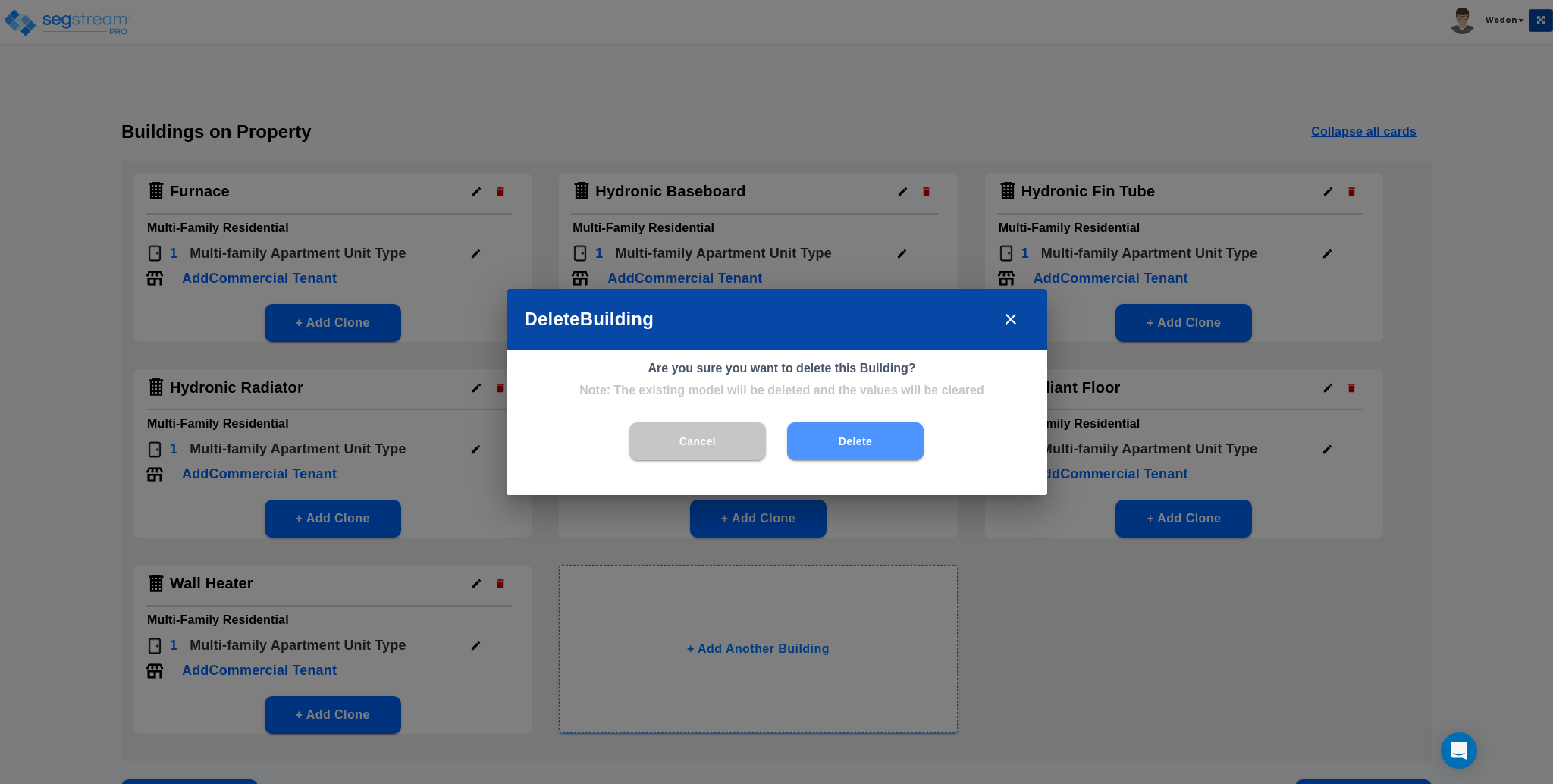
click at [880, 442] on button "Delete" at bounding box center [855, 440] width 136 height 37
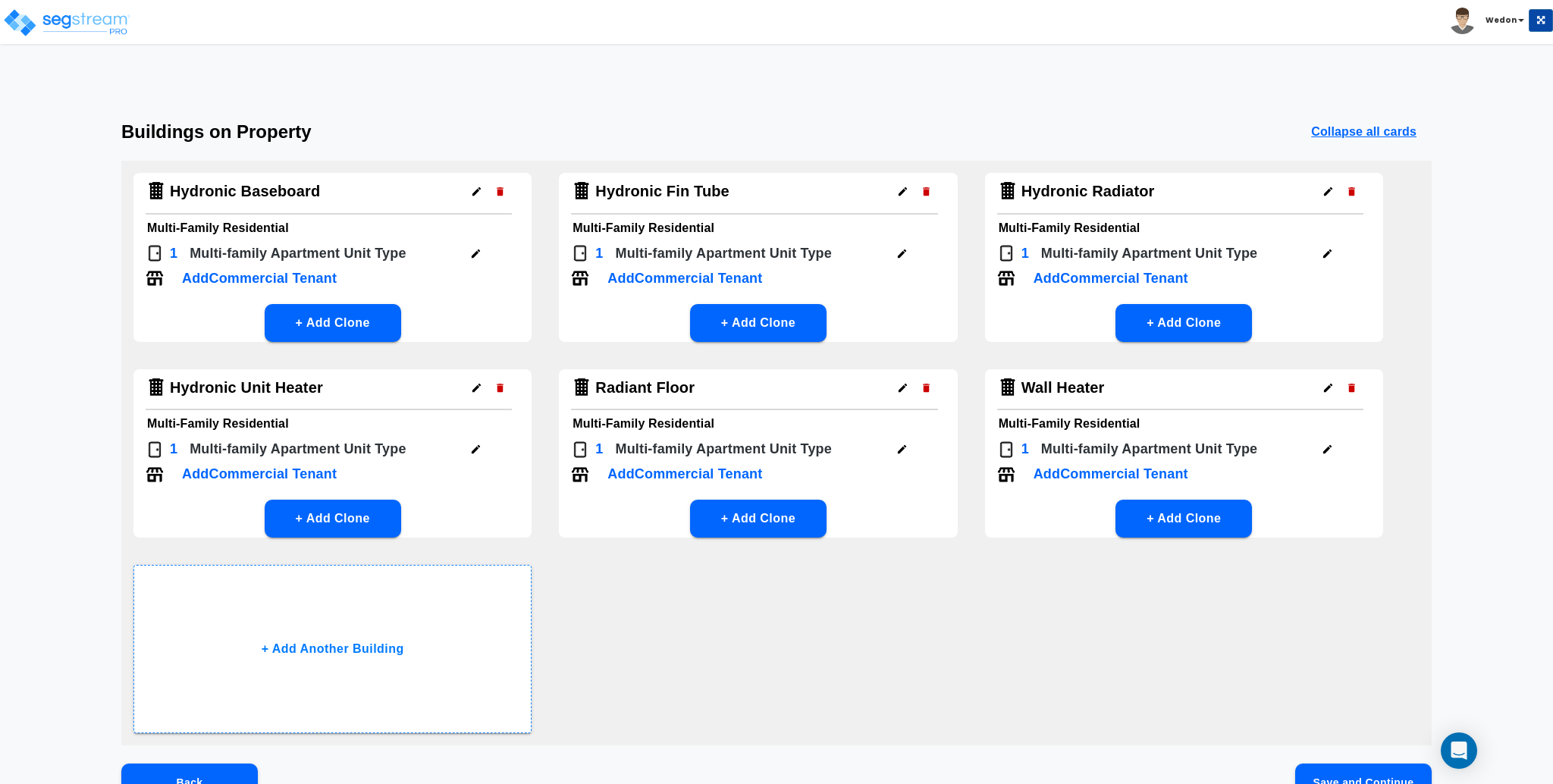
click at [488, 197] on div at bounding box center [488, 191] width 47 height 23
click at [490, 191] on button "button" at bounding box center [500, 191] width 23 height 23
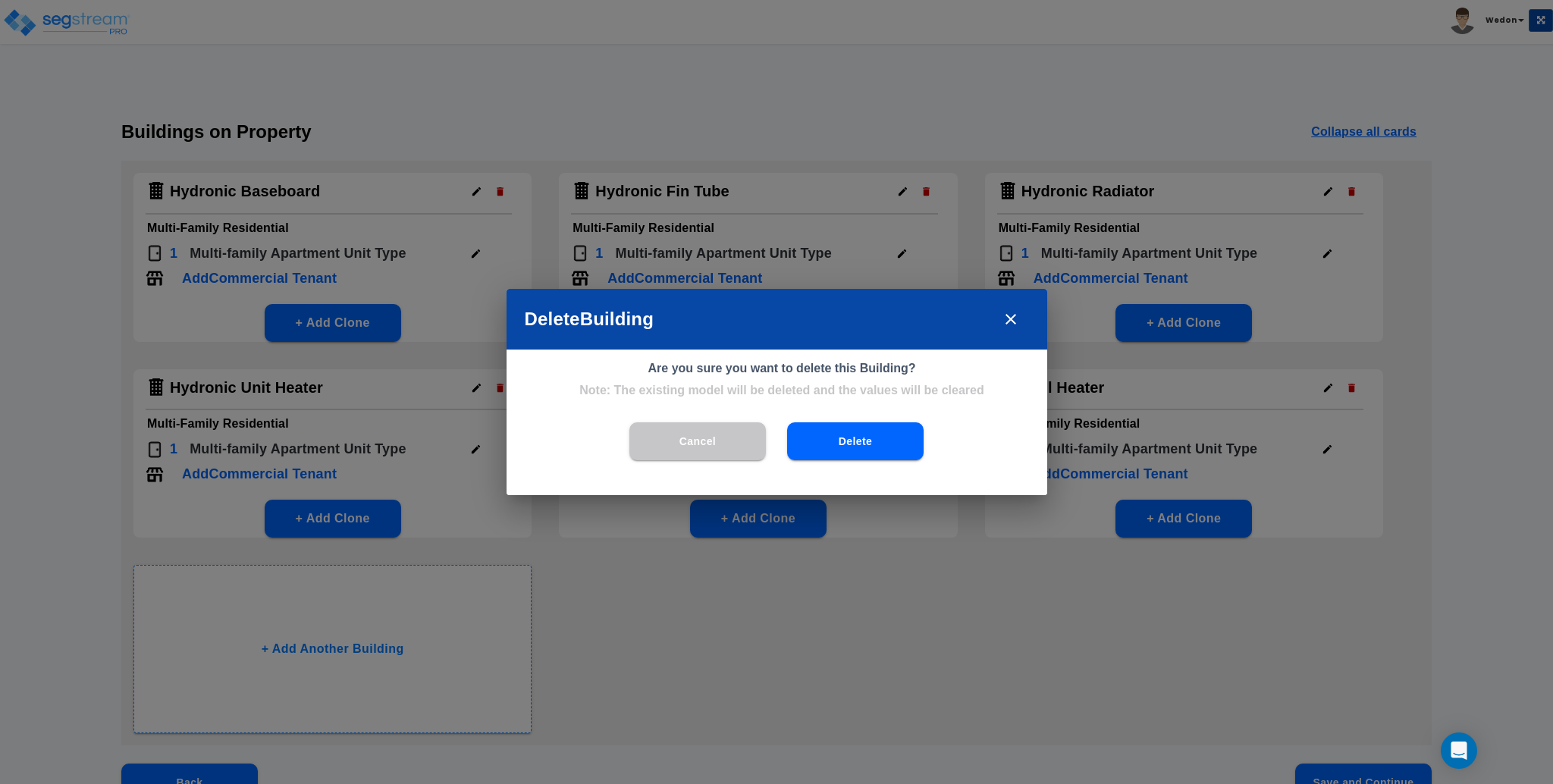
click at [844, 427] on button "Delete" at bounding box center [855, 440] width 136 height 37
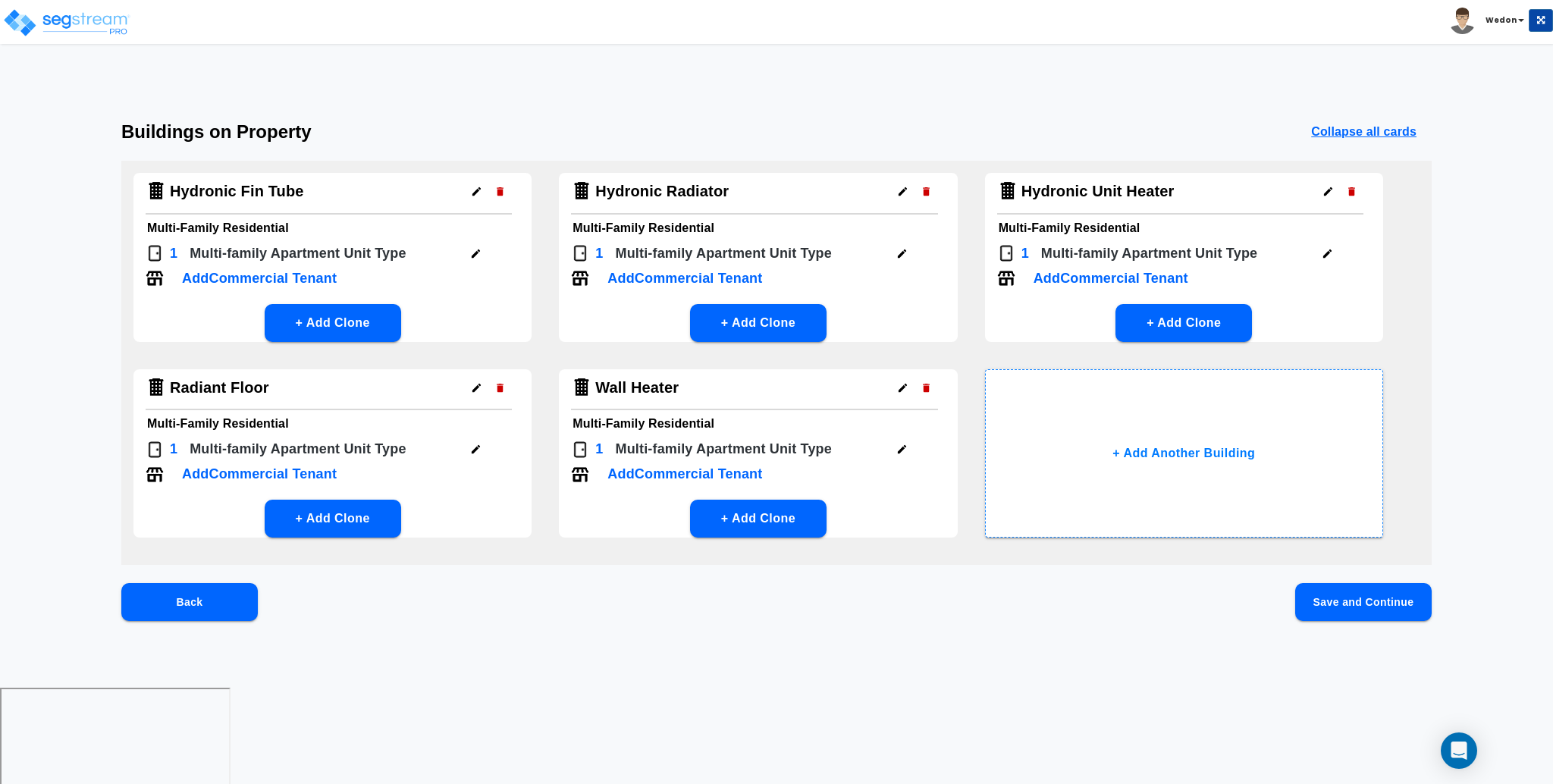
click at [500, 189] on icon "button" at bounding box center [499, 191] width 7 height 9
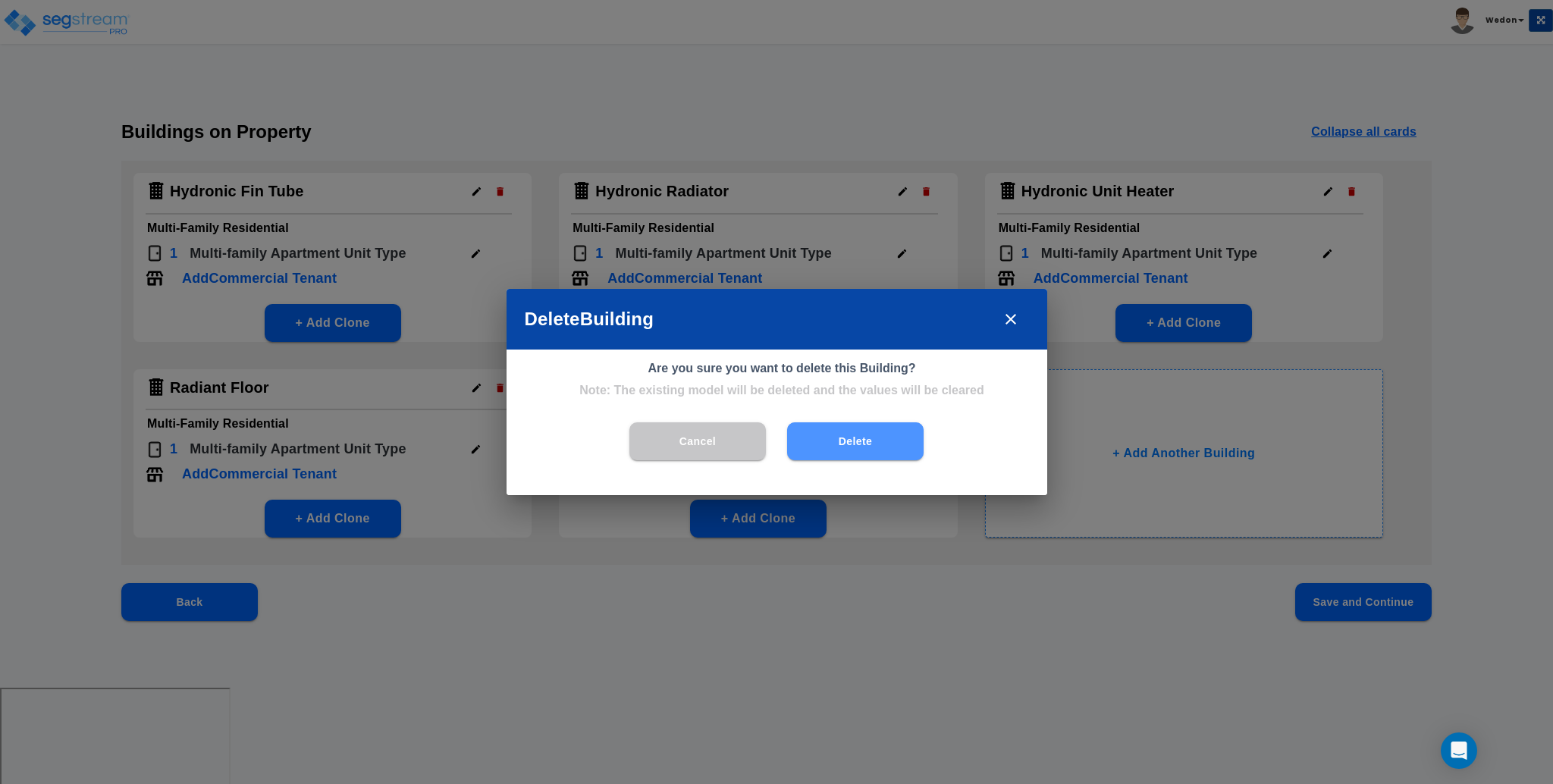
click at [869, 442] on button "Delete" at bounding box center [855, 440] width 136 height 37
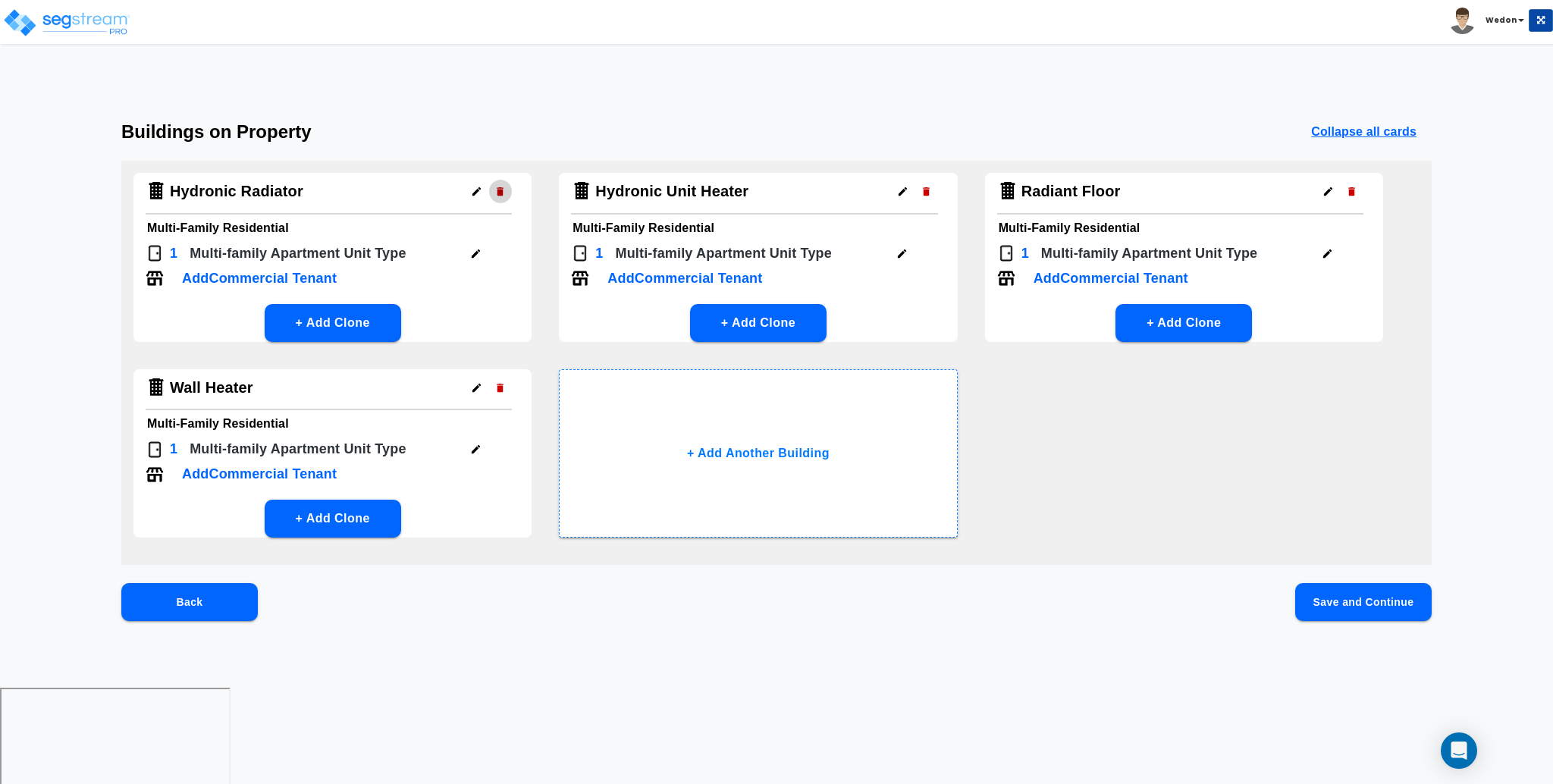
click at [492, 189] on button "button" at bounding box center [500, 191] width 23 height 23
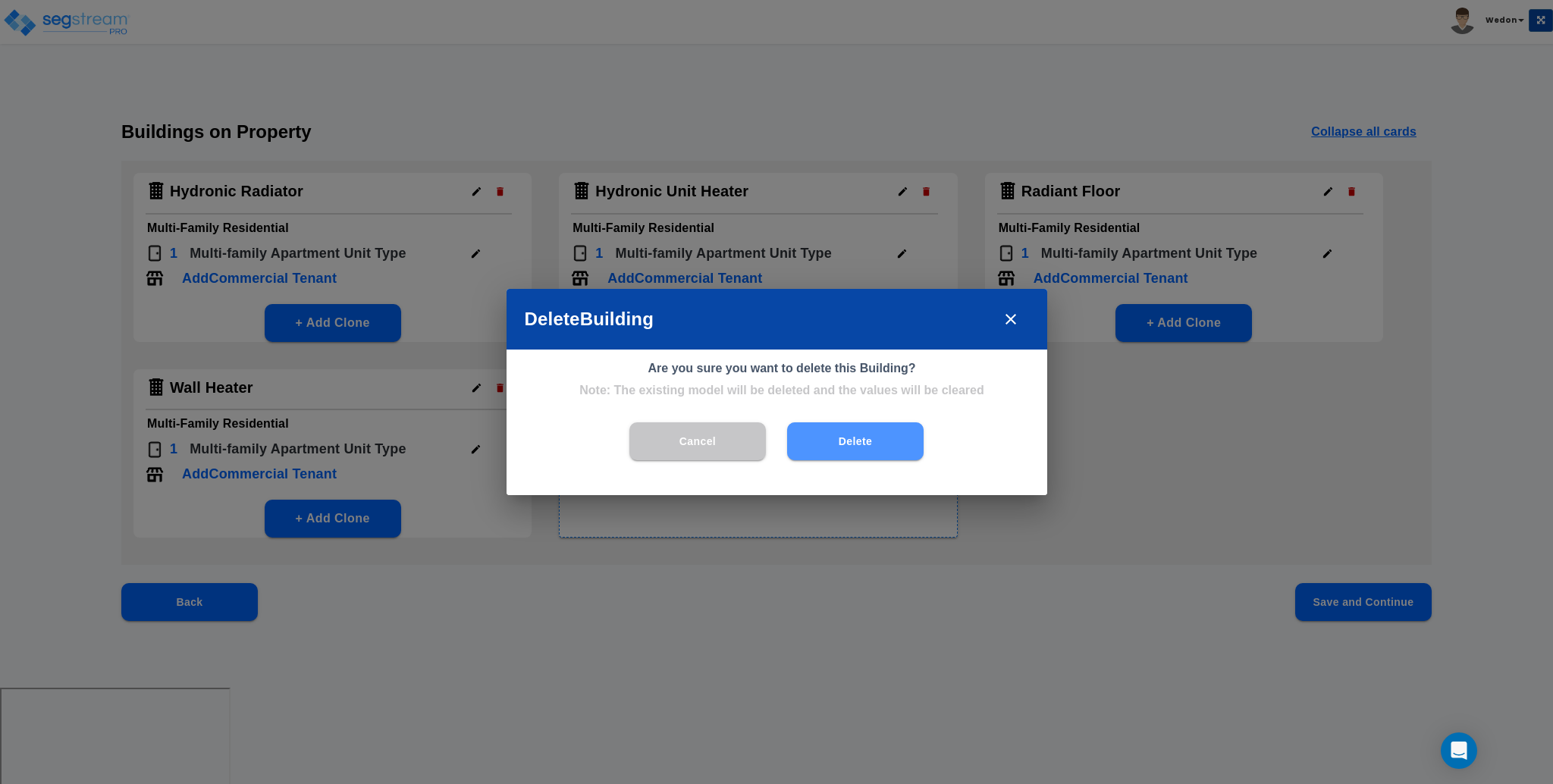
drag, startPoint x: 857, startPoint y: 442, endPoint x: 835, endPoint y: 384, distance: 62.0
click at [857, 443] on button "Delete" at bounding box center [855, 440] width 136 height 37
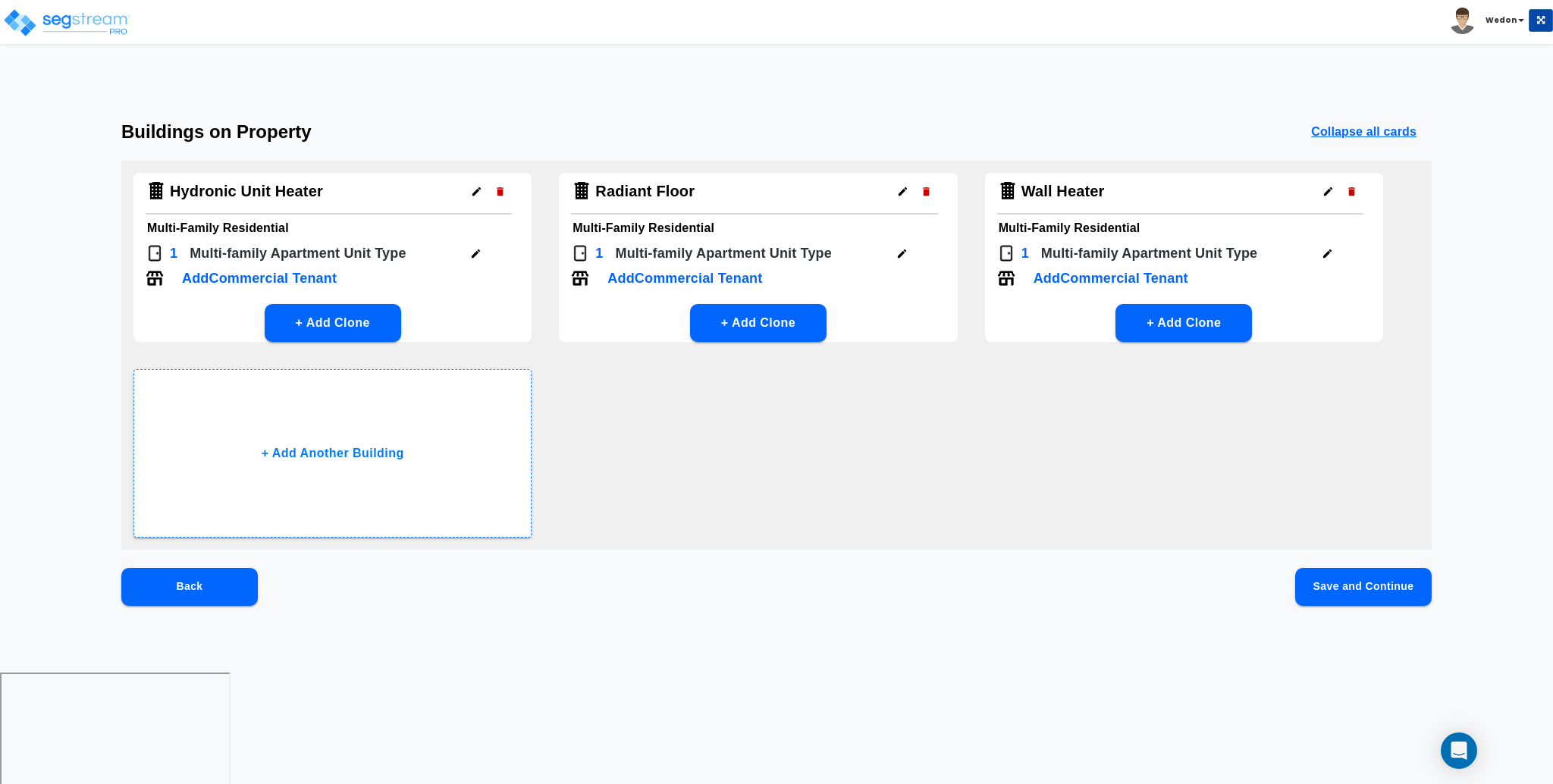
click at [494, 189] on icon "button" at bounding box center [500, 192] width 12 height 12
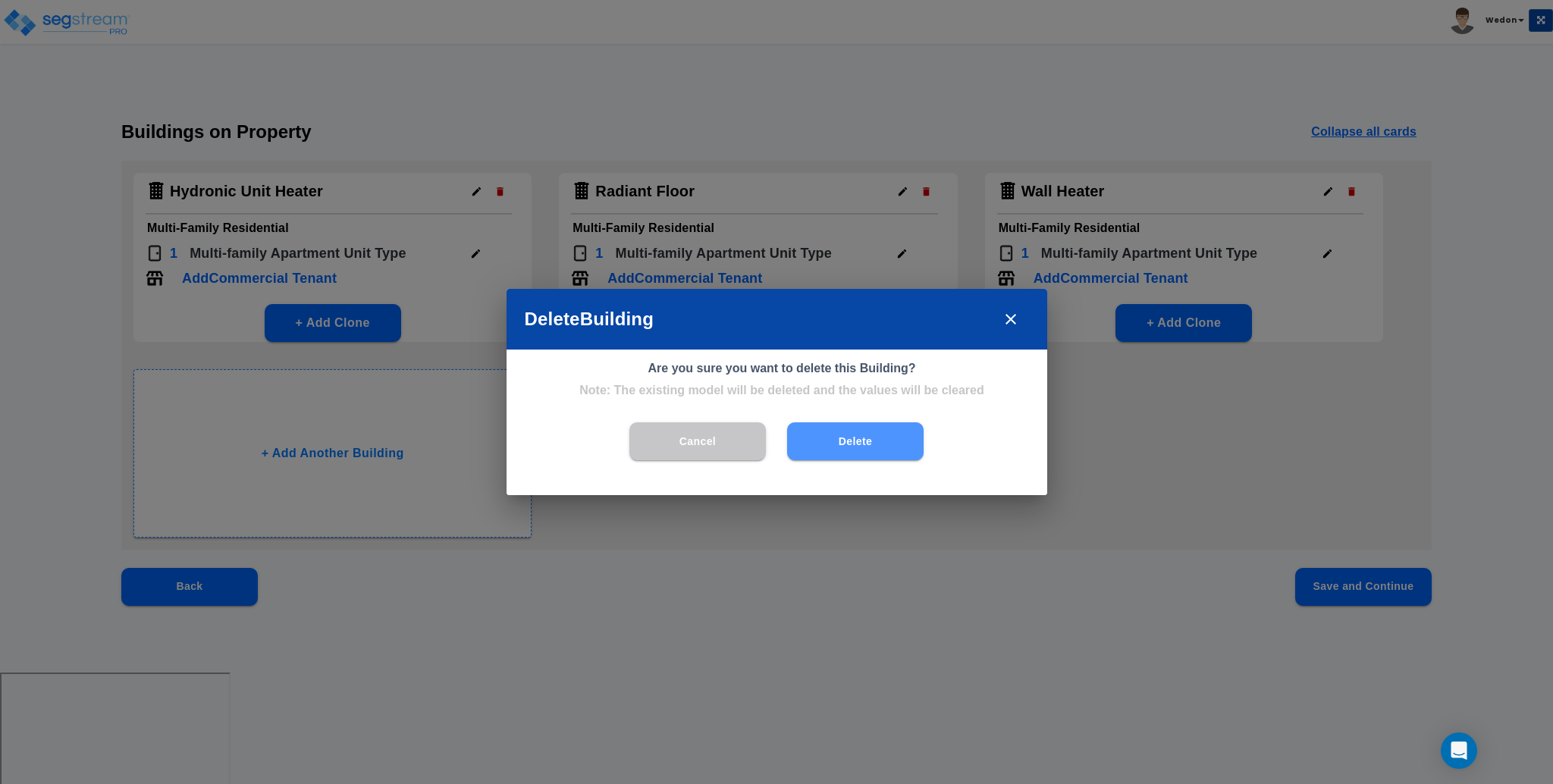
click at [879, 446] on button "Delete" at bounding box center [855, 440] width 136 height 37
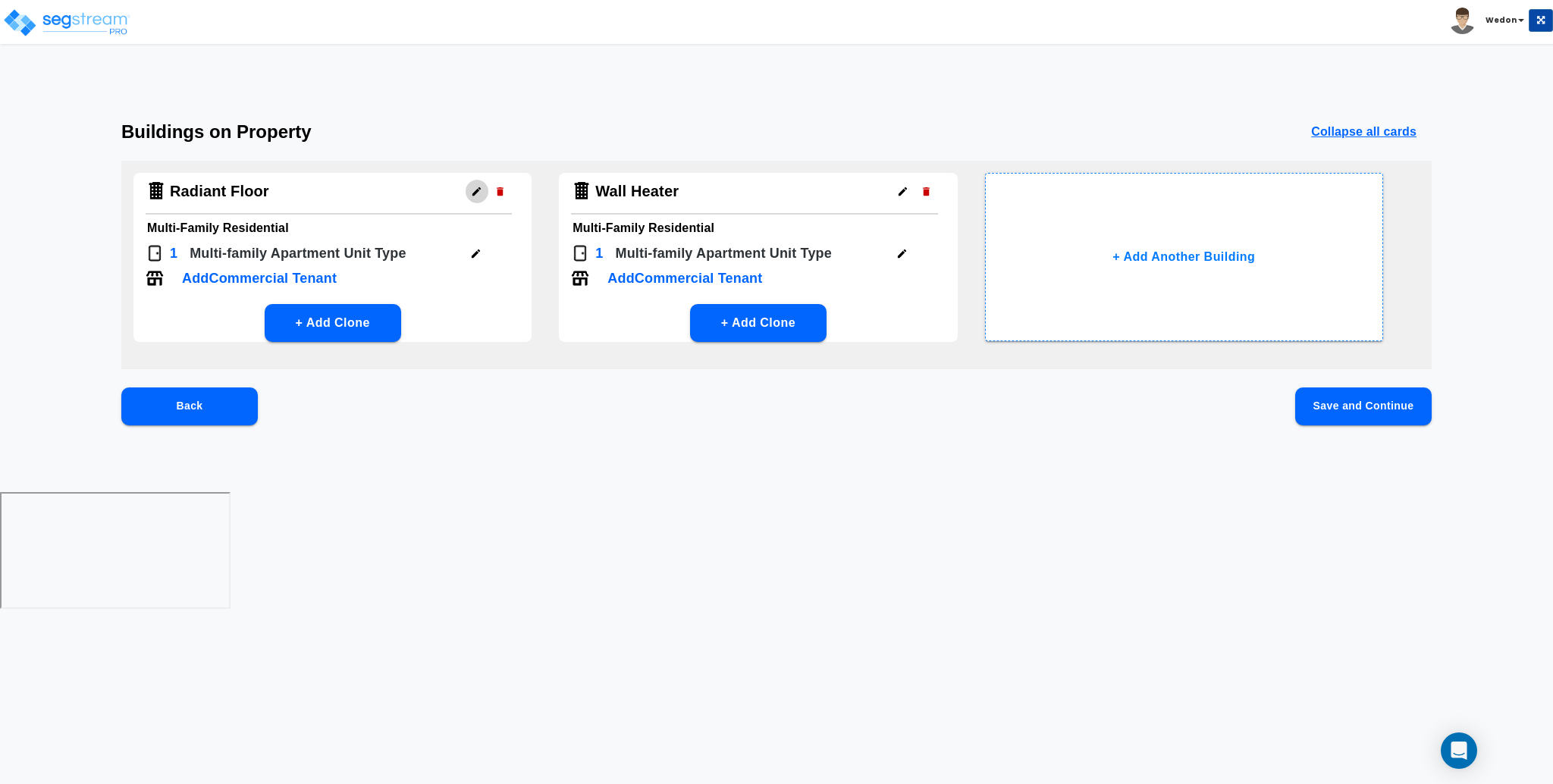
click at [473, 189] on icon "button" at bounding box center [477, 192] width 12 height 12
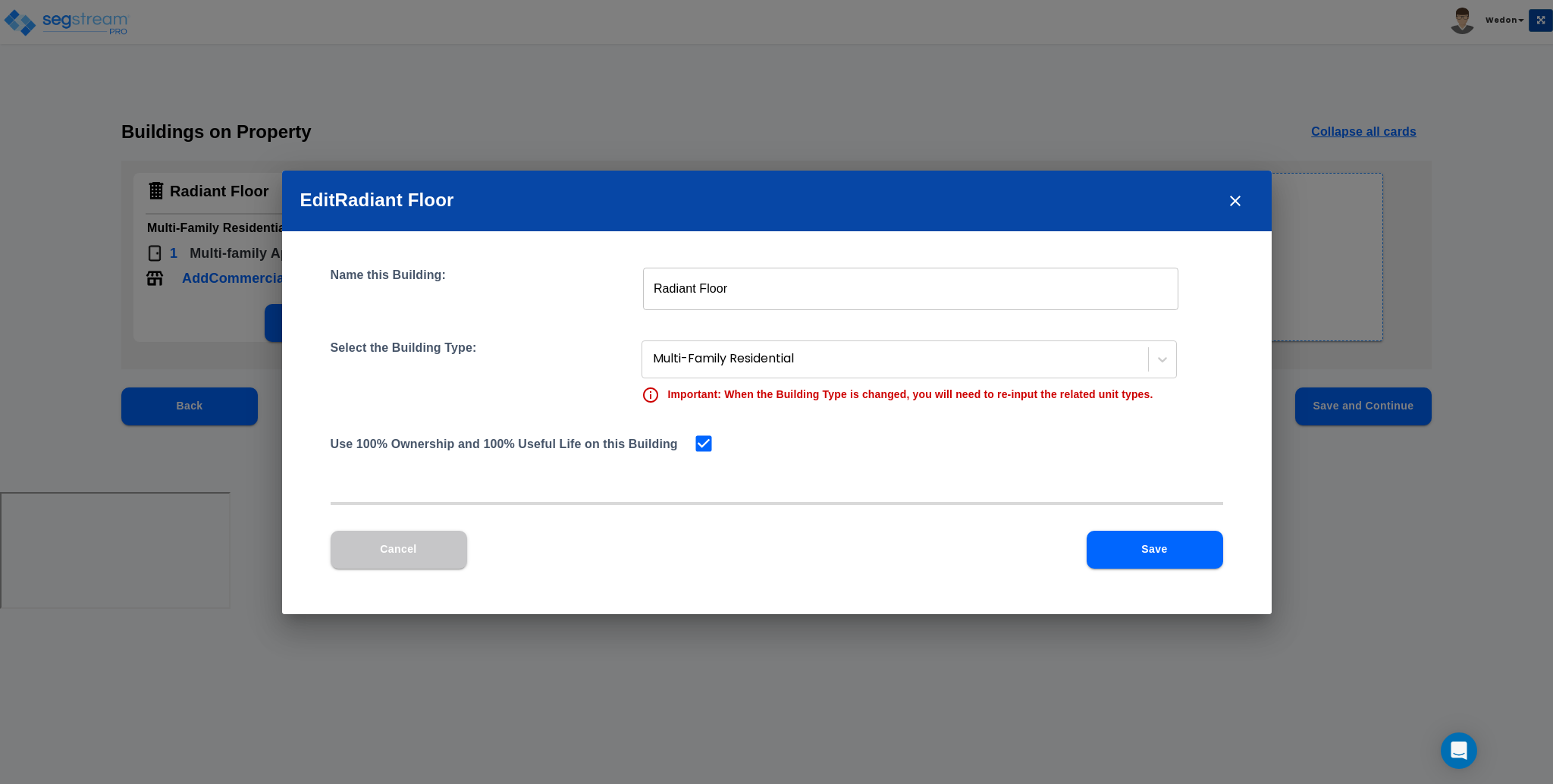
click at [832, 280] on input "Radiant Floor" at bounding box center [911, 289] width 536 height 42
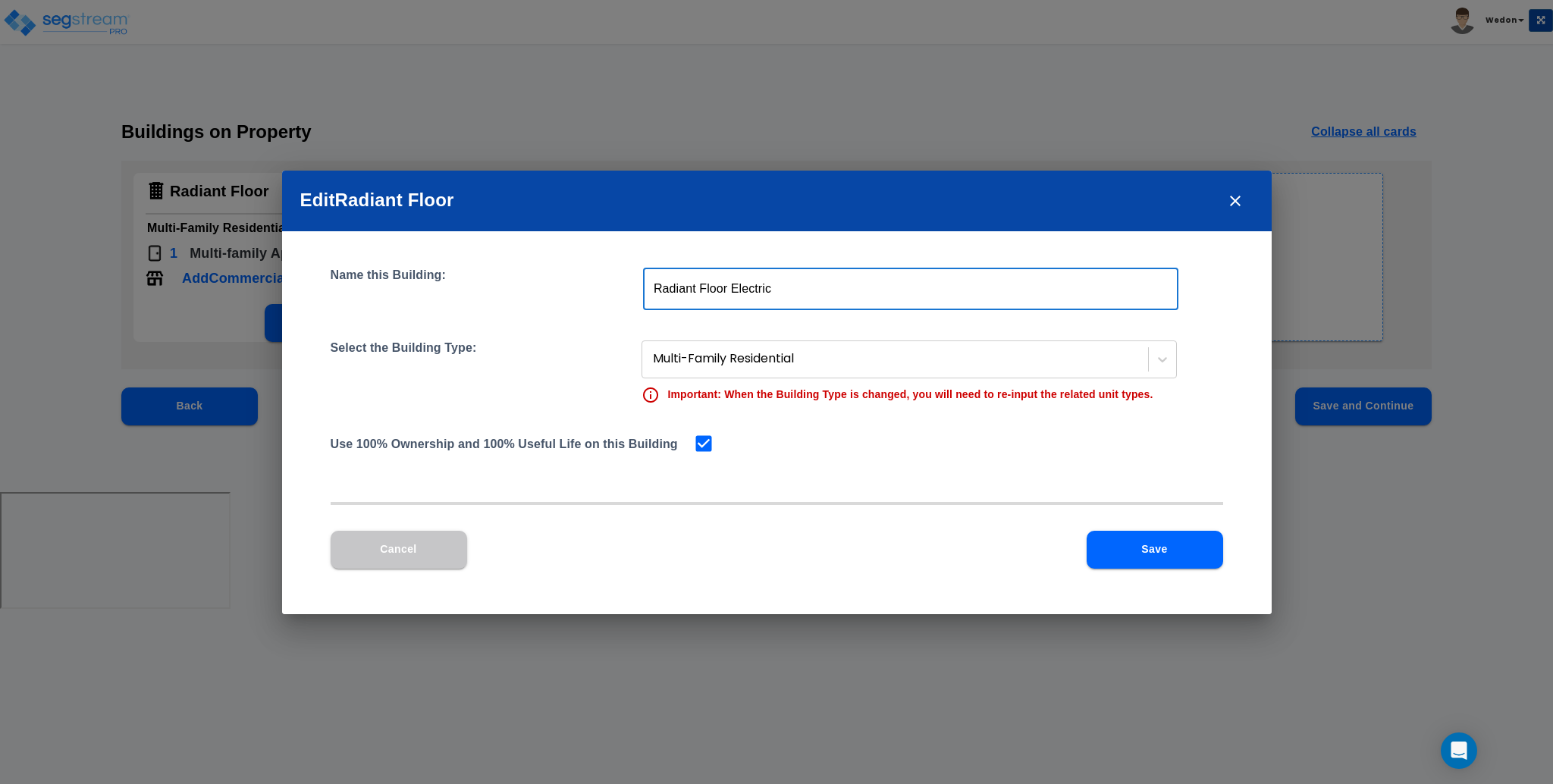
type input "Radiant Floor Electric"
click at [1179, 568] on div "Cancel Save" at bounding box center [776, 561] width 893 height 62
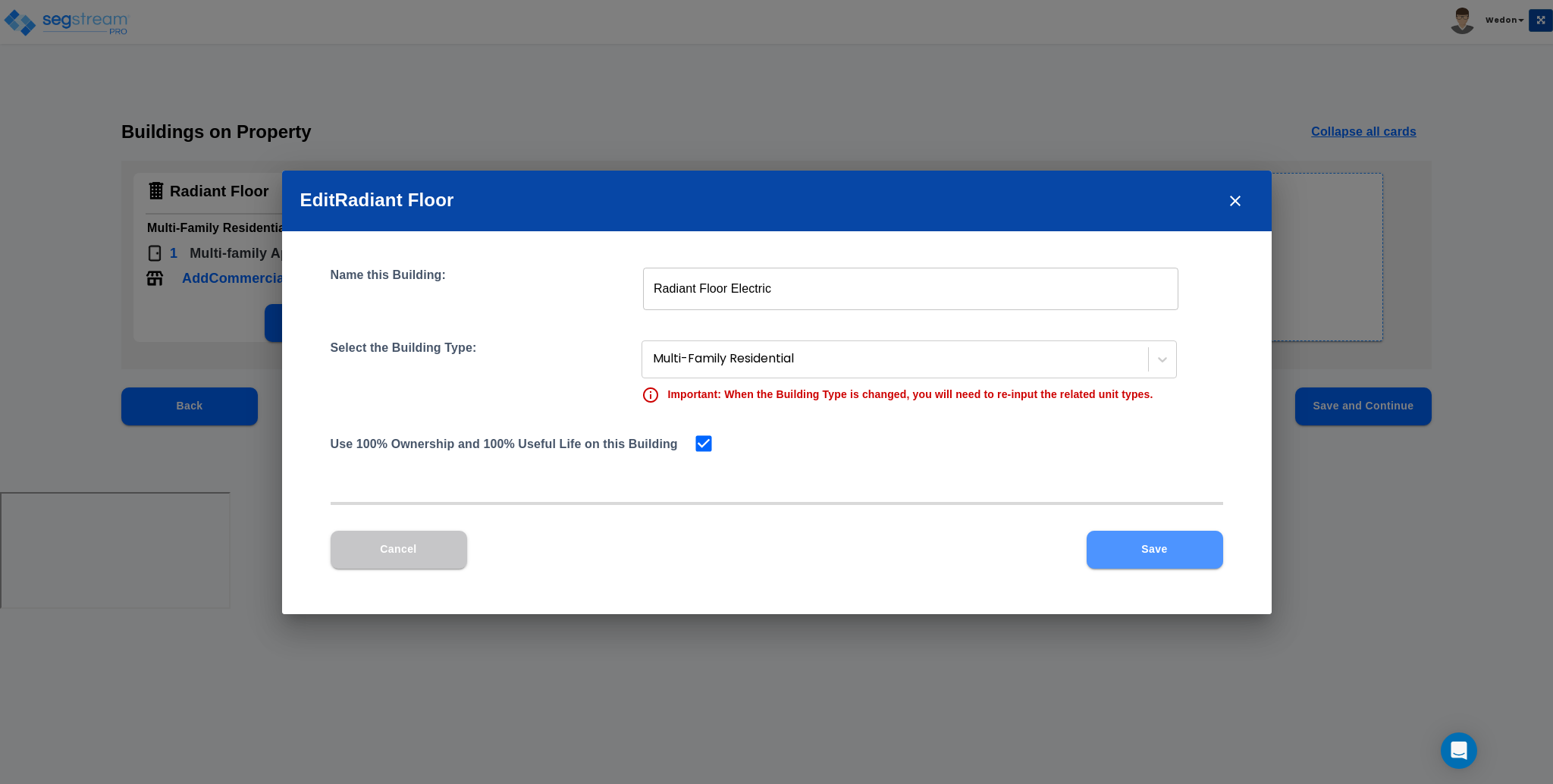
click at [1122, 546] on button "Save" at bounding box center [1155, 549] width 136 height 37
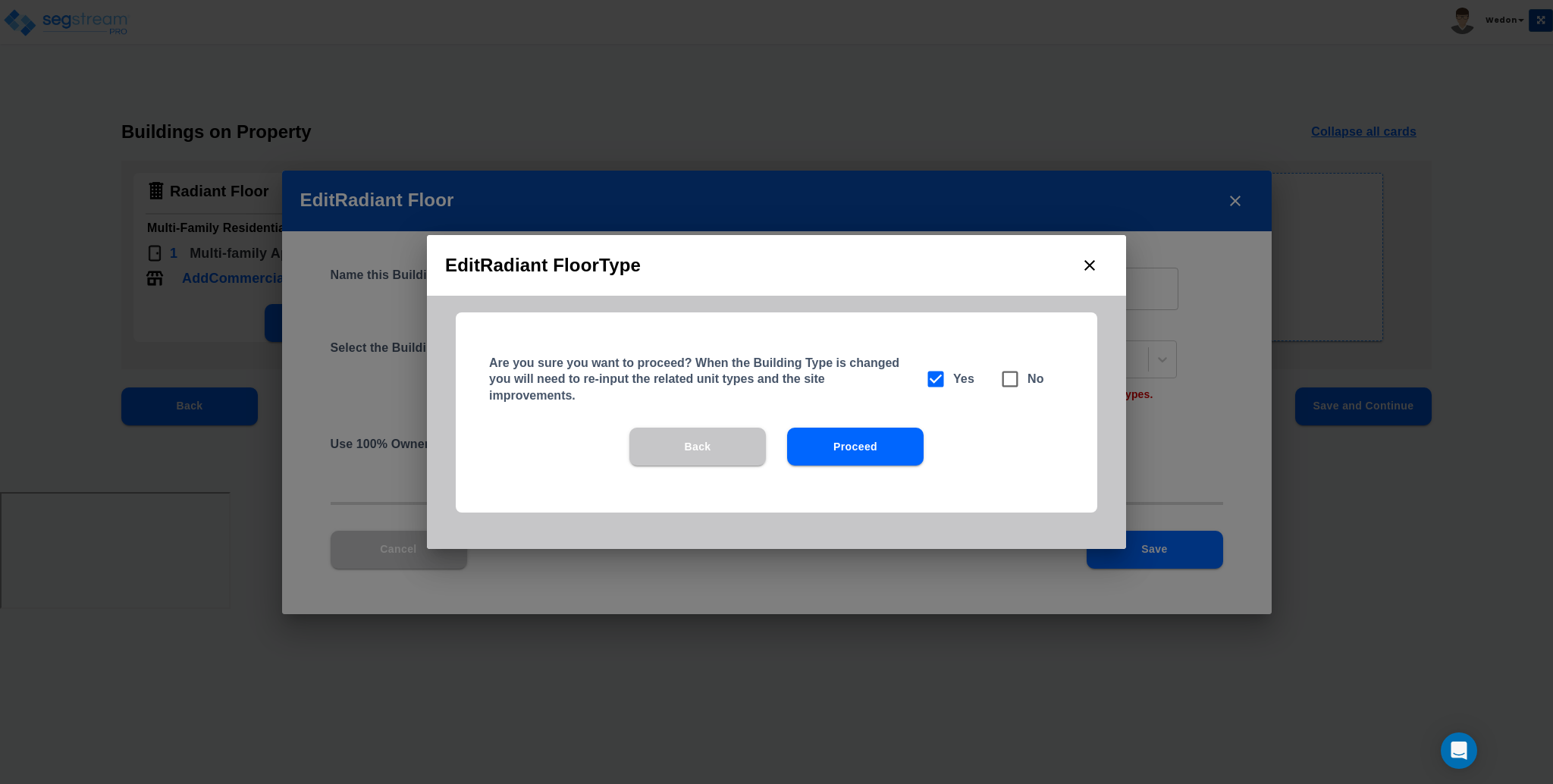
click at [830, 449] on button "Proceed" at bounding box center [855, 446] width 136 height 37
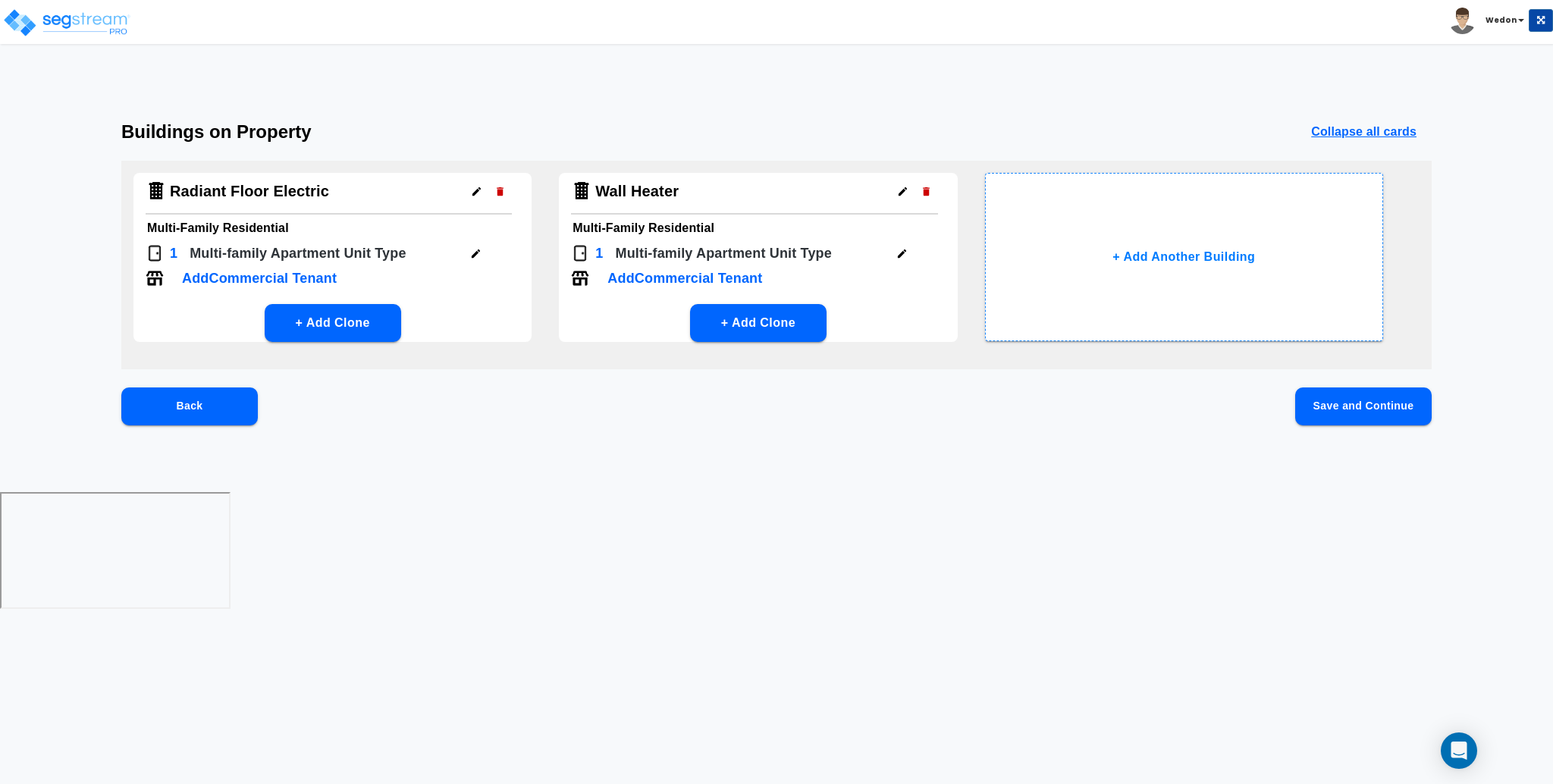
click at [905, 191] on icon "button" at bounding box center [903, 192] width 12 height 12
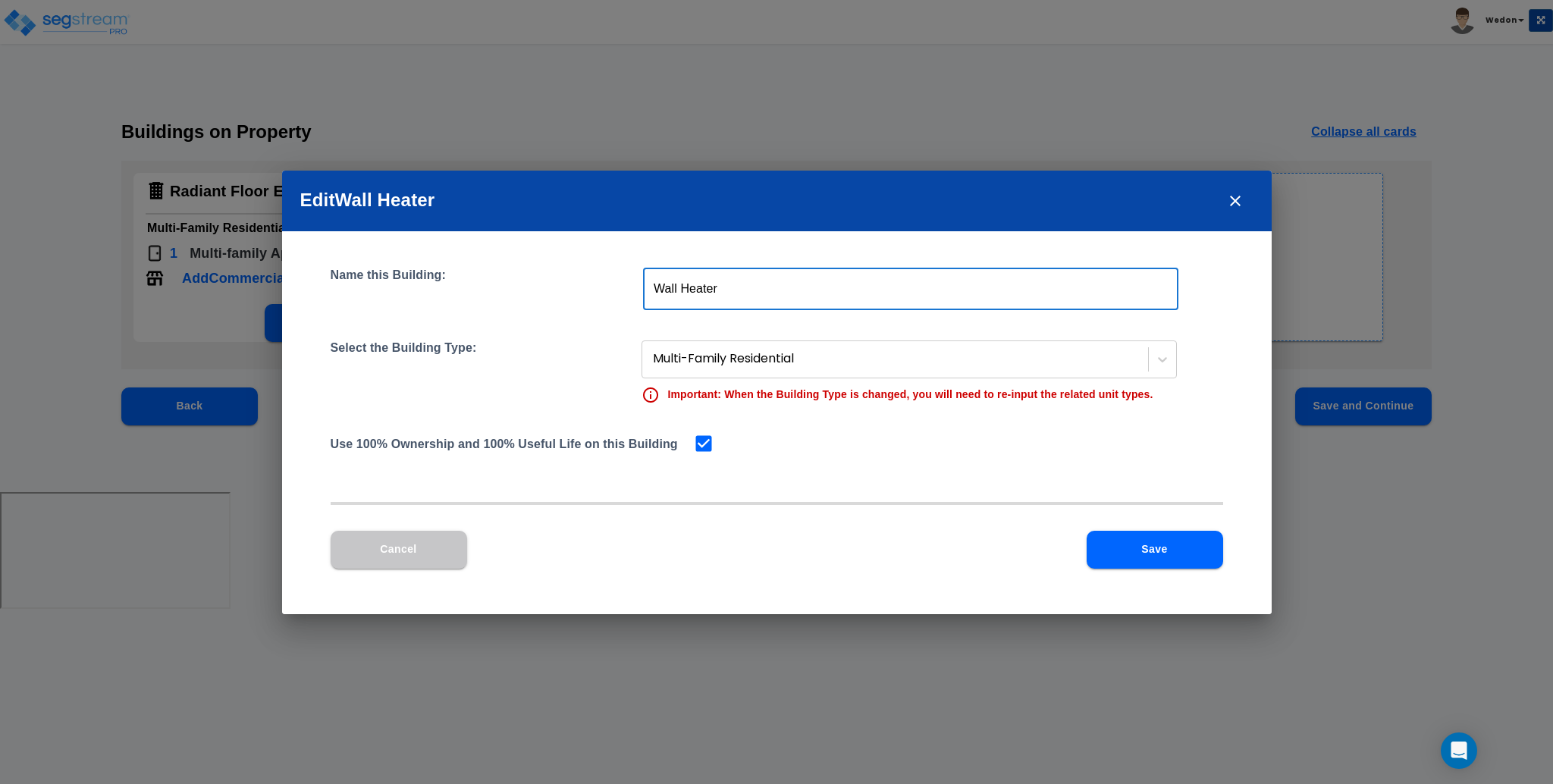
drag, startPoint x: 639, startPoint y: 289, endPoint x: 547, endPoint y: 293, distance: 92.1
click at [551, 294] on div "Name this Building: Wall Heater ​" at bounding box center [776, 289] width 893 height 42
type input "Radiant Floor Gas"
click at [997, 367] on div at bounding box center [896, 358] width 488 height 20
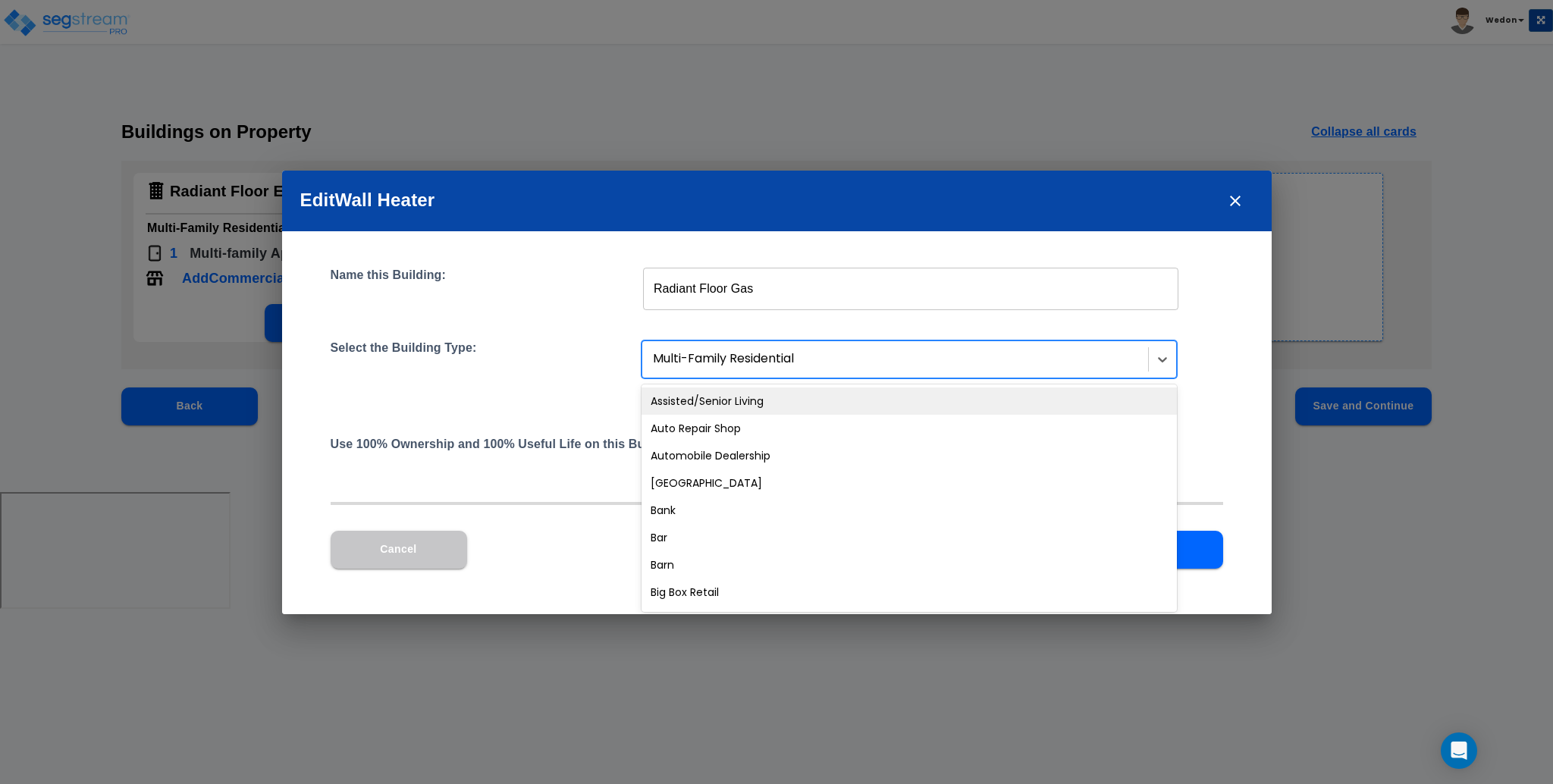
click at [998, 367] on div at bounding box center [896, 358] width 488 height 20
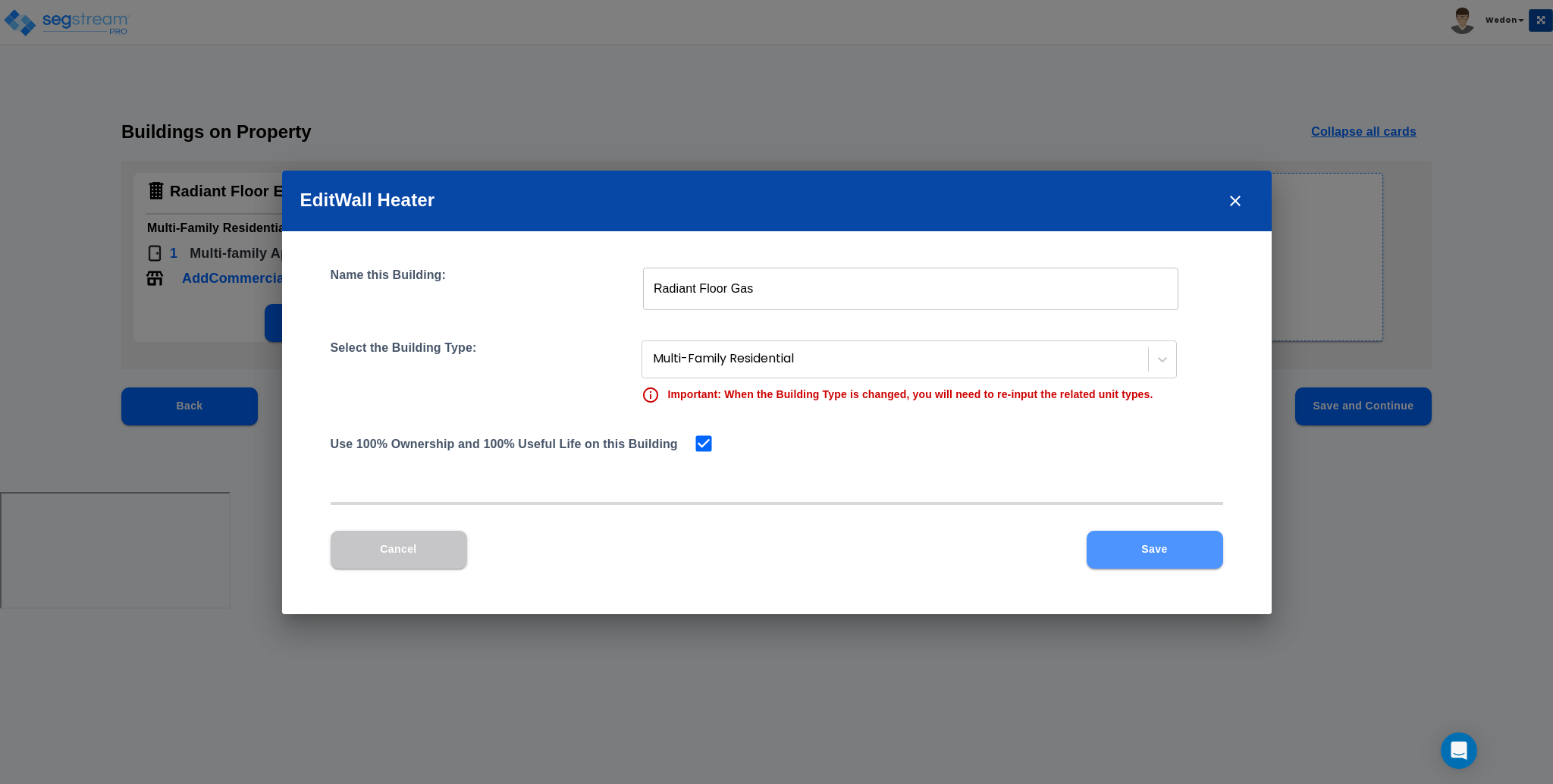
click at [1157, 550] on button "Save" at bounding box center [1155, 549] width 136 height 37
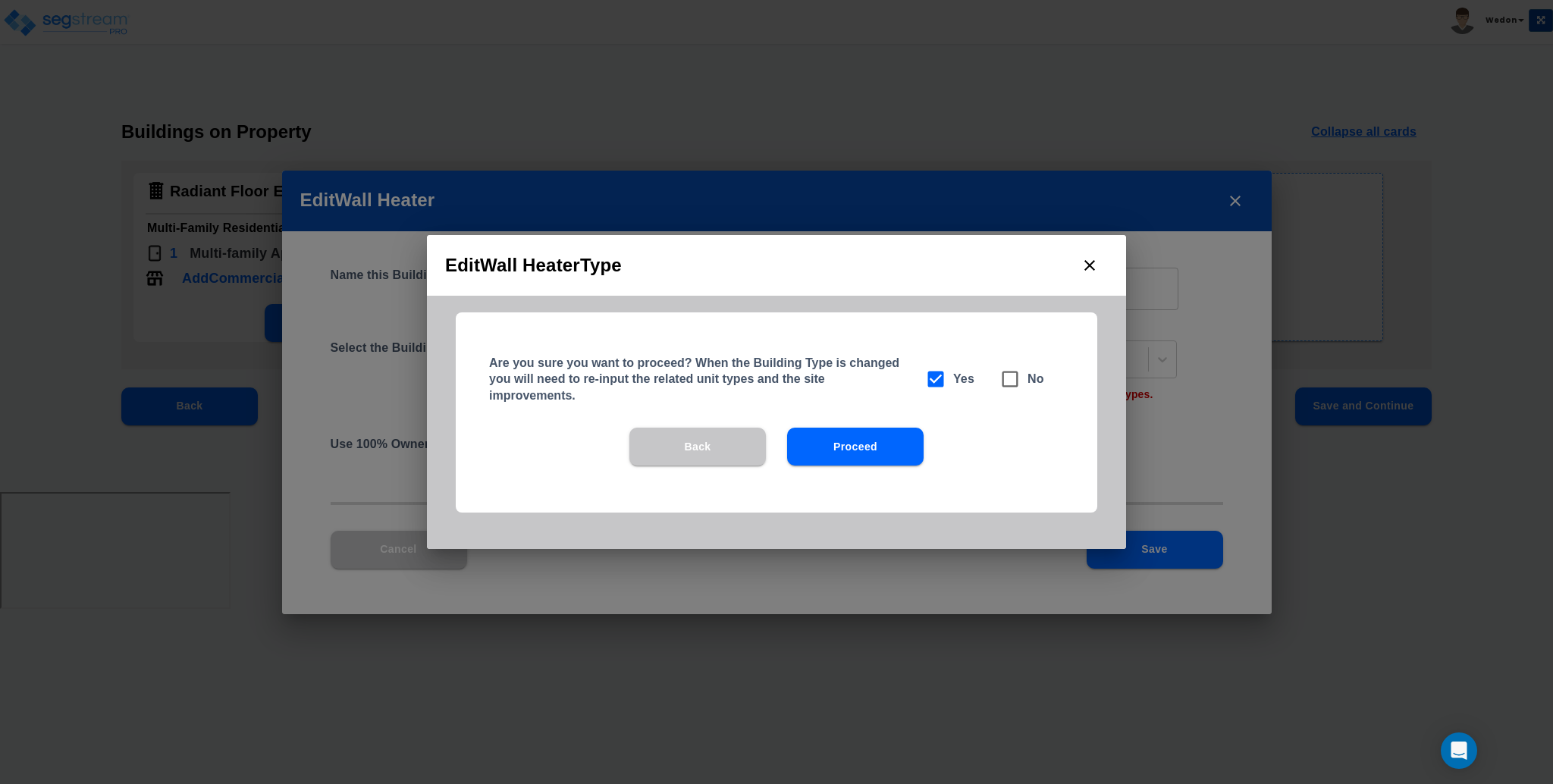
click at [856, 442] on button "Proceed" at bounding box center [855, 446] width 136 height 37
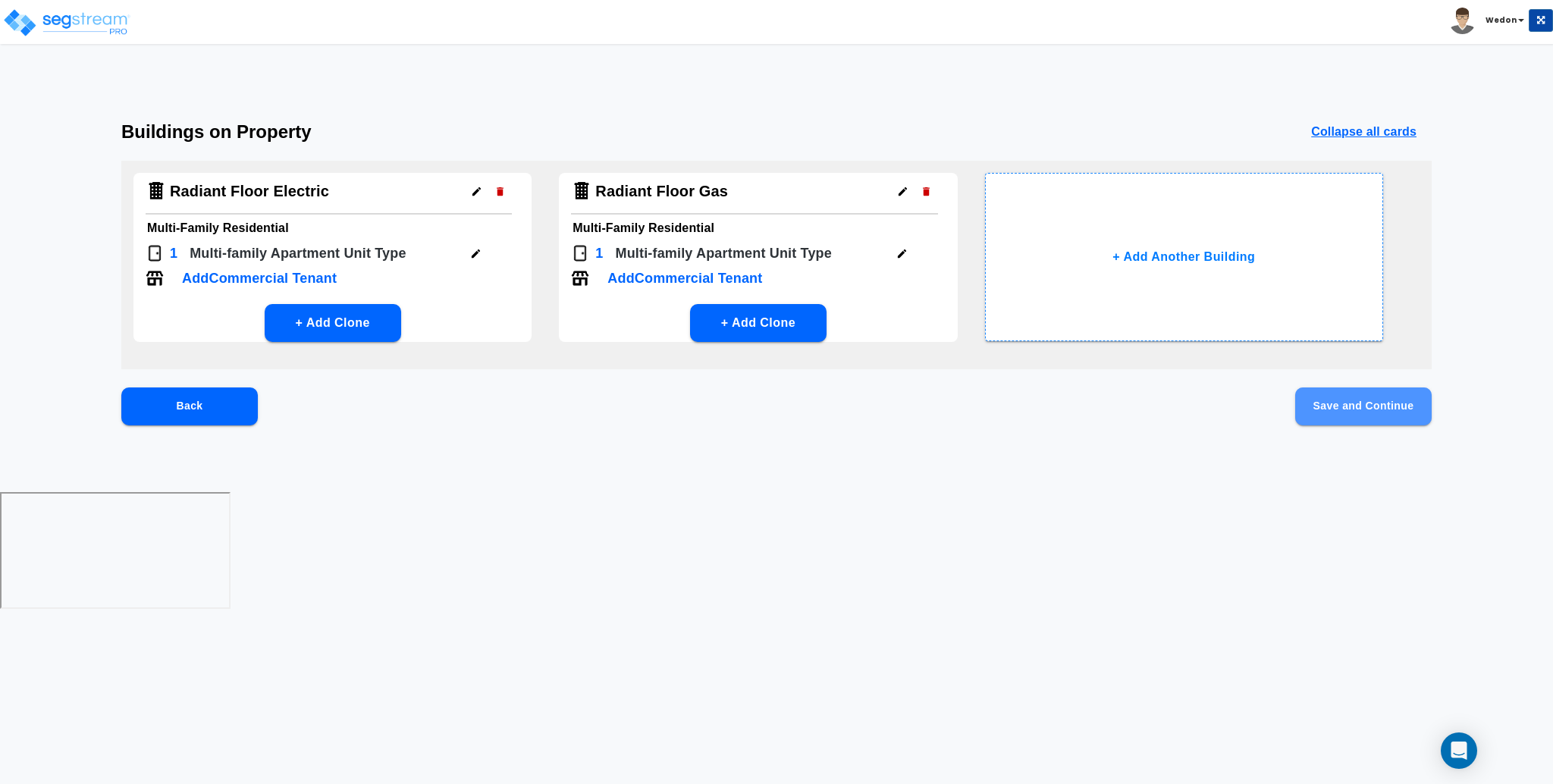
click at [1388, 402] on button "Save and Continue" at bounding box center [1363, 406] width 136 height 37
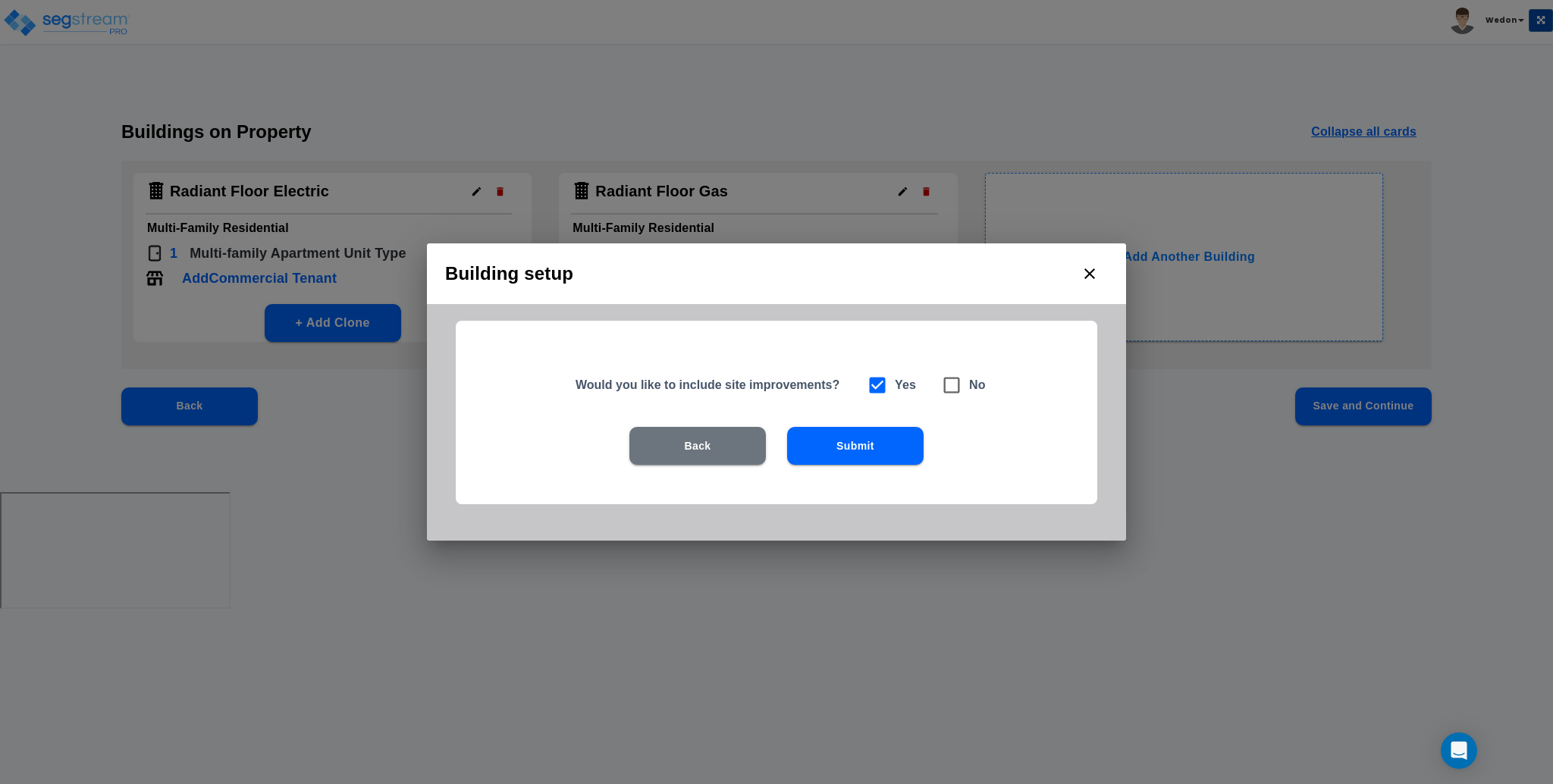
click at [963, 387] on span at bounding box center [951, 385] width 35 height 35
checkbox input "false"
checkbox input "true"
click at [926, 435] on div "Back Submit" at bounding box center [776, 445] width 544 height 37
click at [900, 447] on button "Submit" at bounding box center [855, 445] width 136 height 37
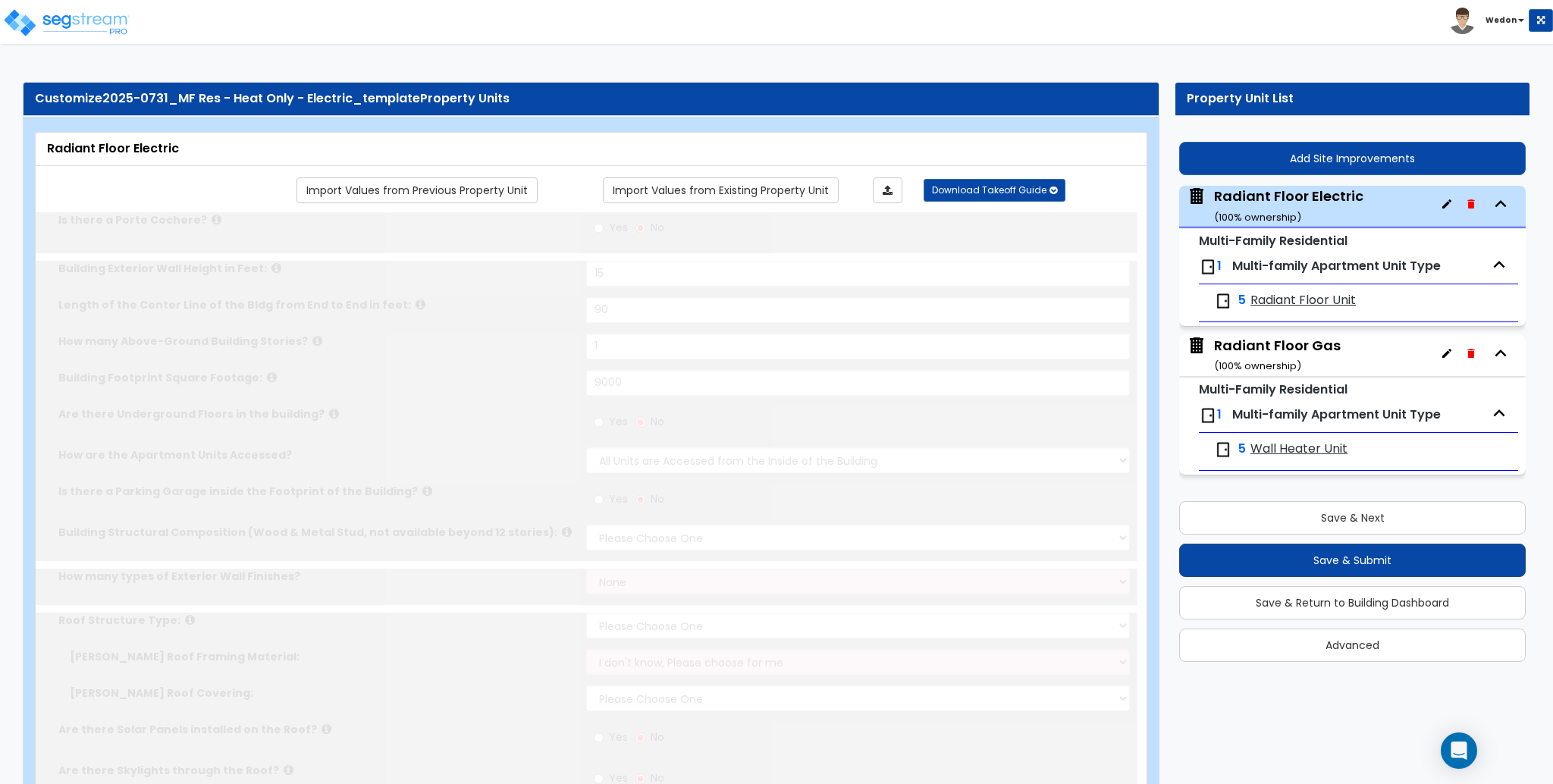
type input "15"
type input "90"
type input "1"
type input "9000"
select select "8"
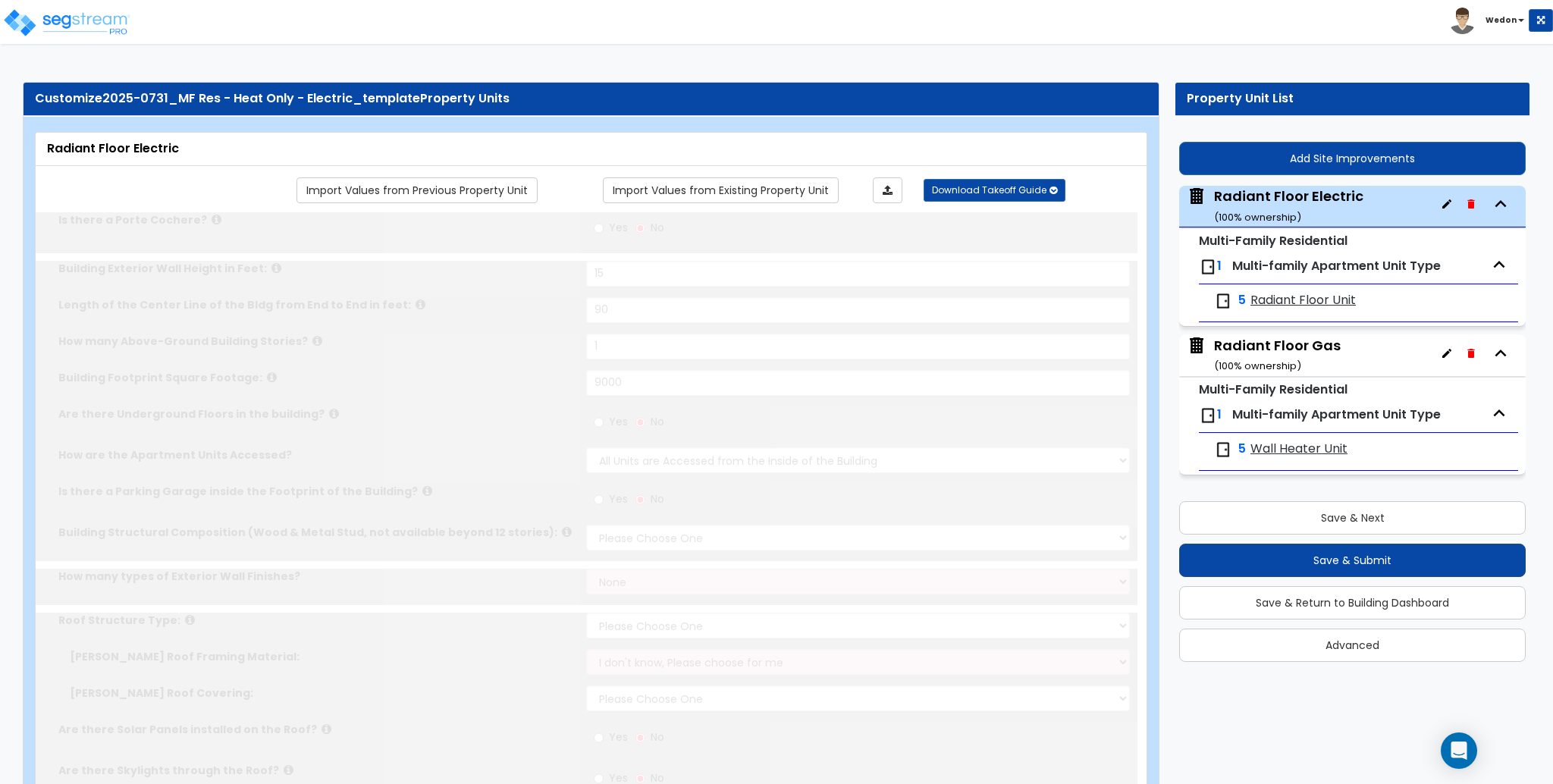
select select "1"
radio input "true"
type input "1500"
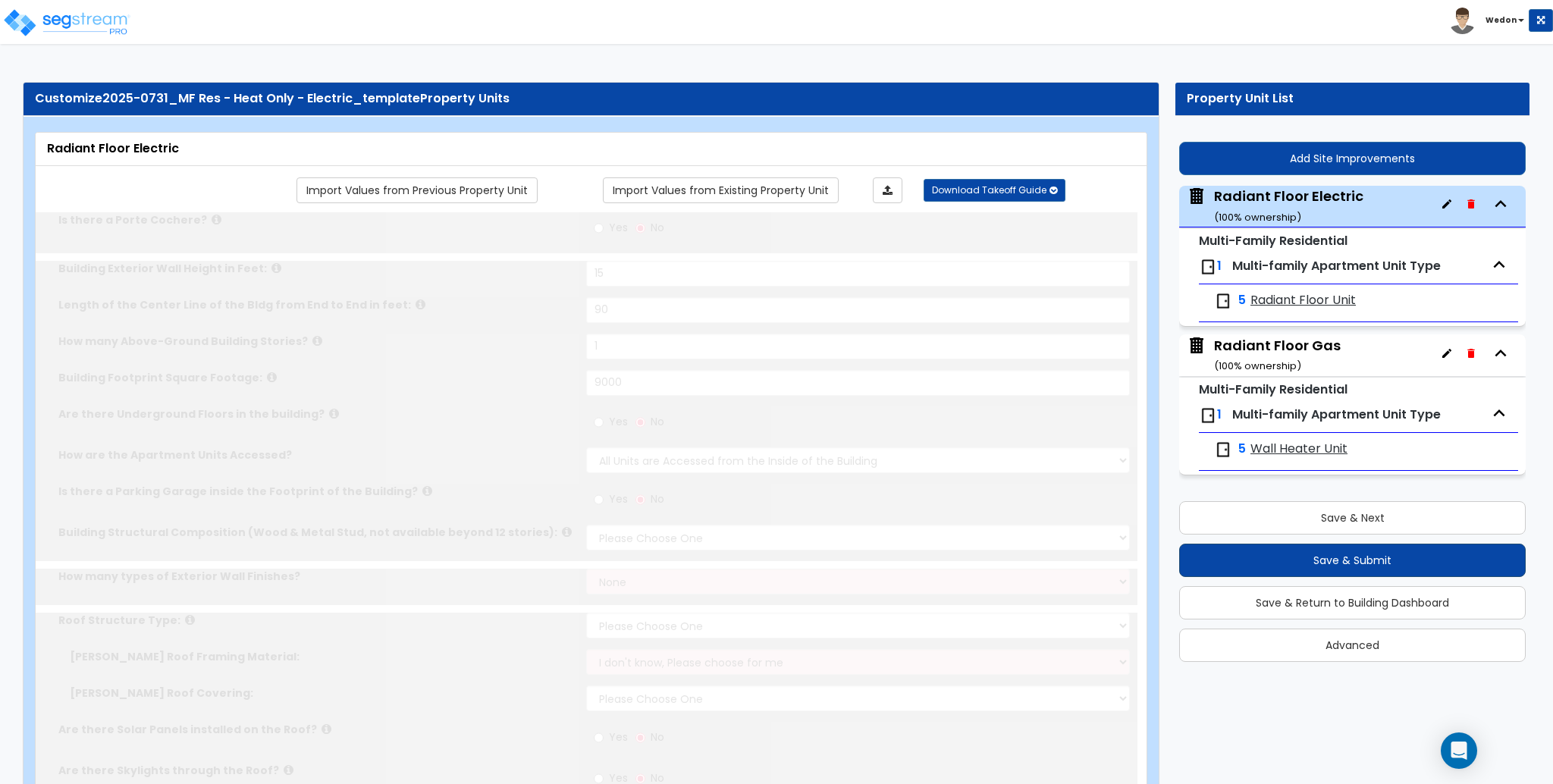
type input "100"
select select "1"
select select "4"
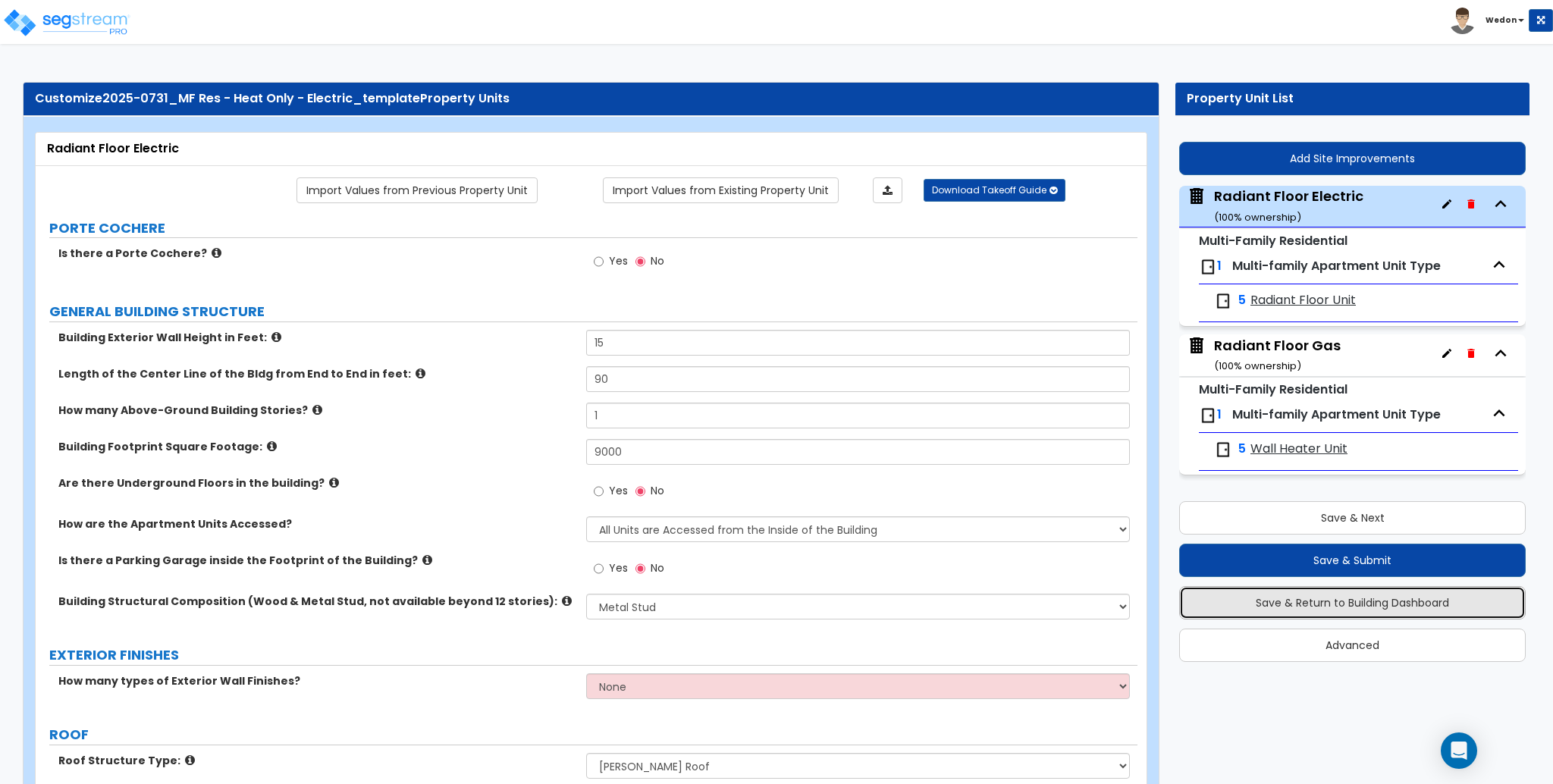
click at [1355, 597] on button "Save & Return to Building Dashboard" at bounding box center [1351, 603] width 346 height 34
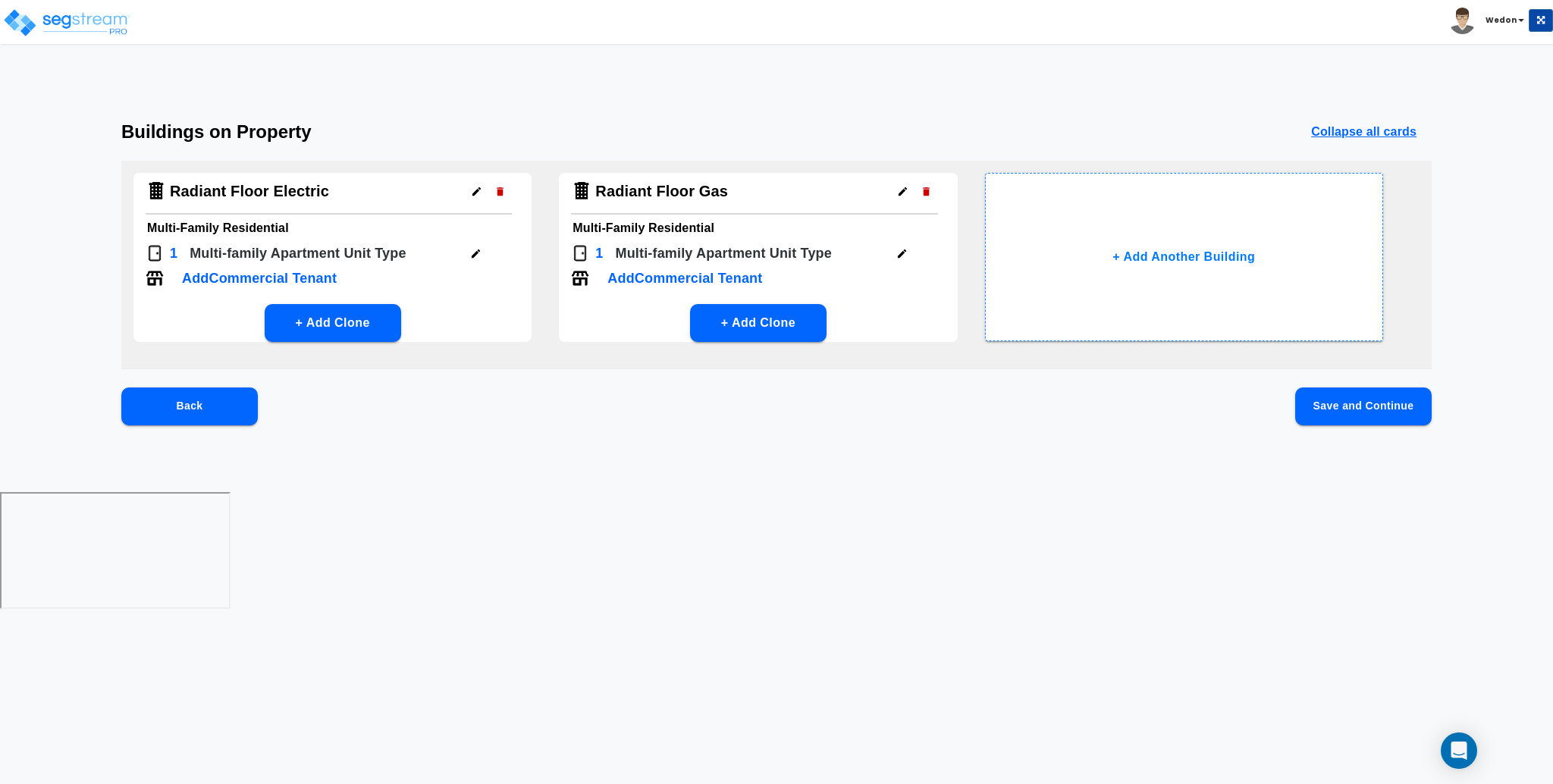
click at [479, 256] on icon "button" at bounding box center [476, 253] width 12 height 12
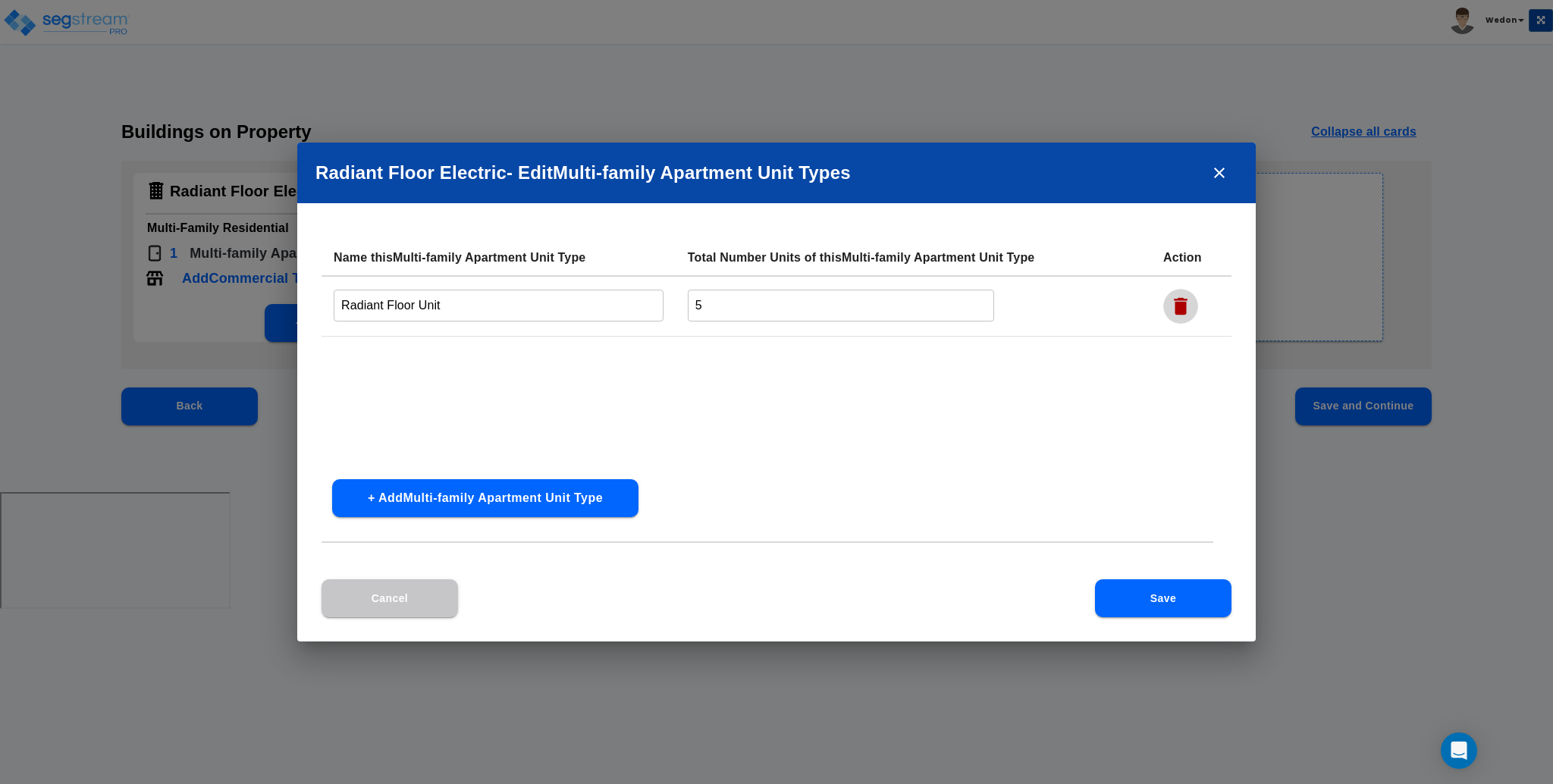
click at [1171, 302] on icon "button" at bounding box center [1181, 306] width 23 height 23
click at [1196, 593] on button "Save" at bounding box center [1163, 598] width 136 height 37
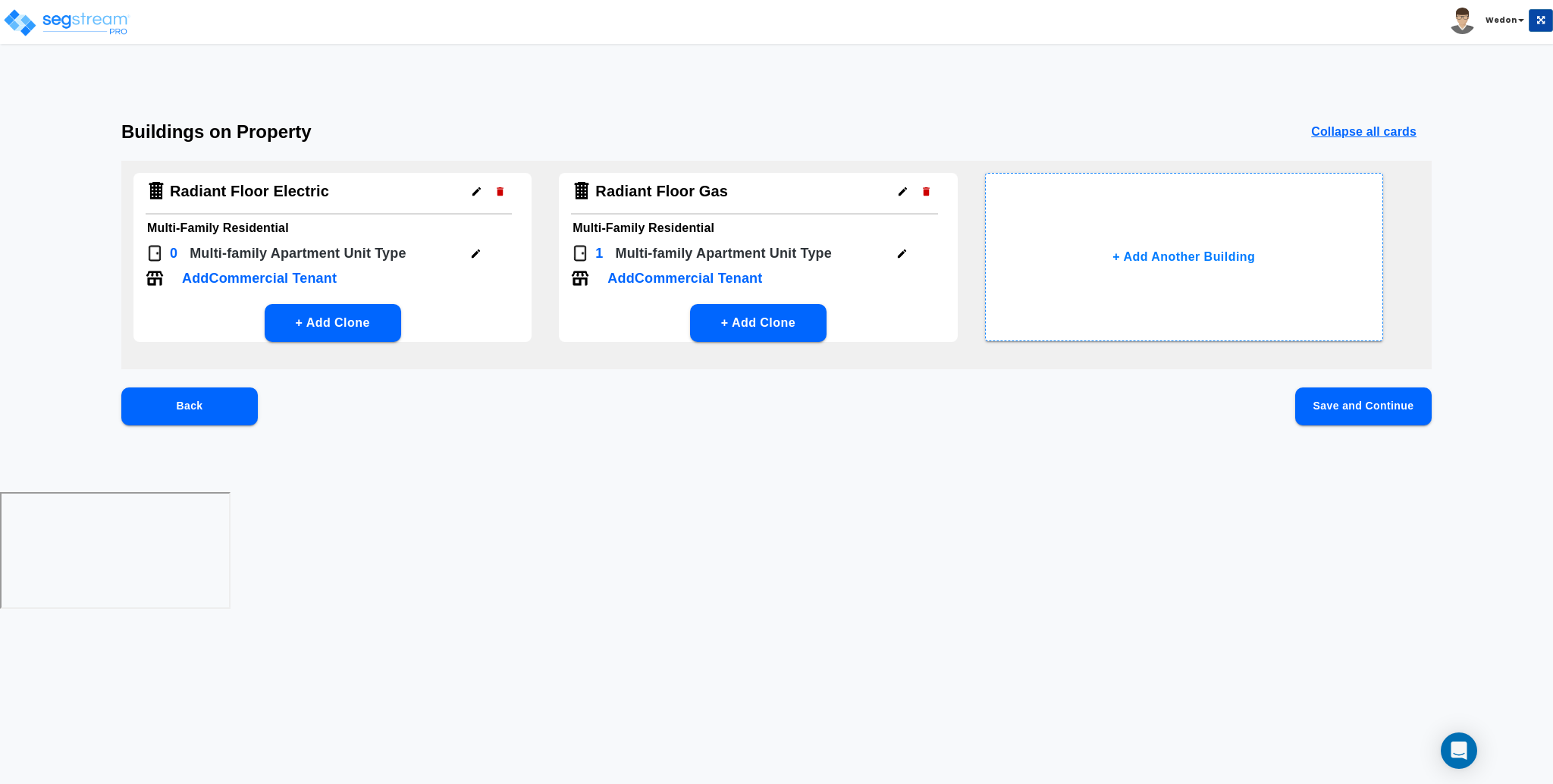
click at [908, 249] on button "button" at bounding box center [901, 253] width 23 height 23
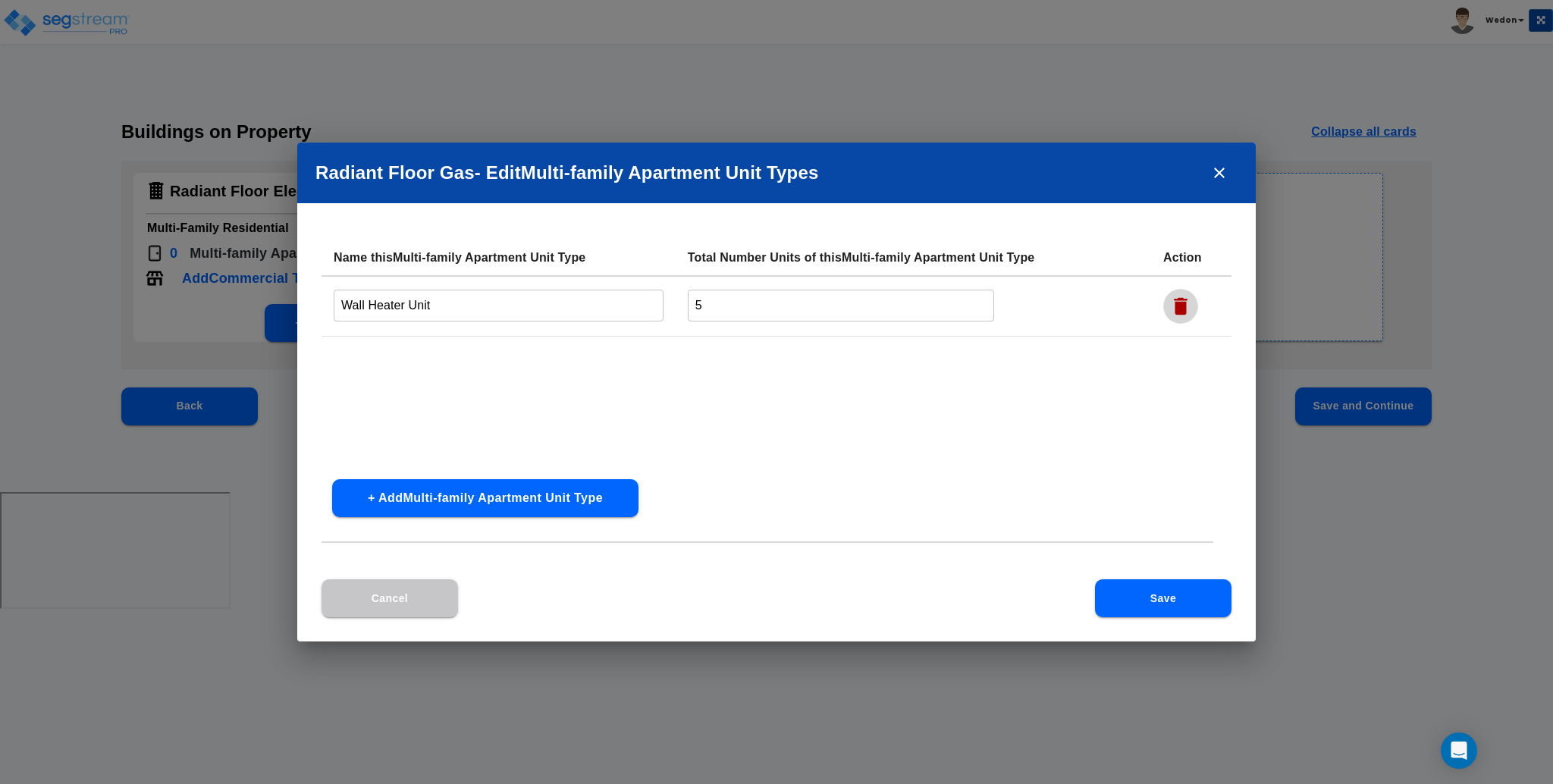
drag, startPoint x: 1189, startPoint y: 303, endPoint x: 1206, endPoint y: 391, distance: 89.6
click at [1189, 303] on icon "button" at bounding box center [1181, 306] width 23 height 23
click at [1193, 606] on button "Save" at bounding box center [1163, 598] width 136 height 37
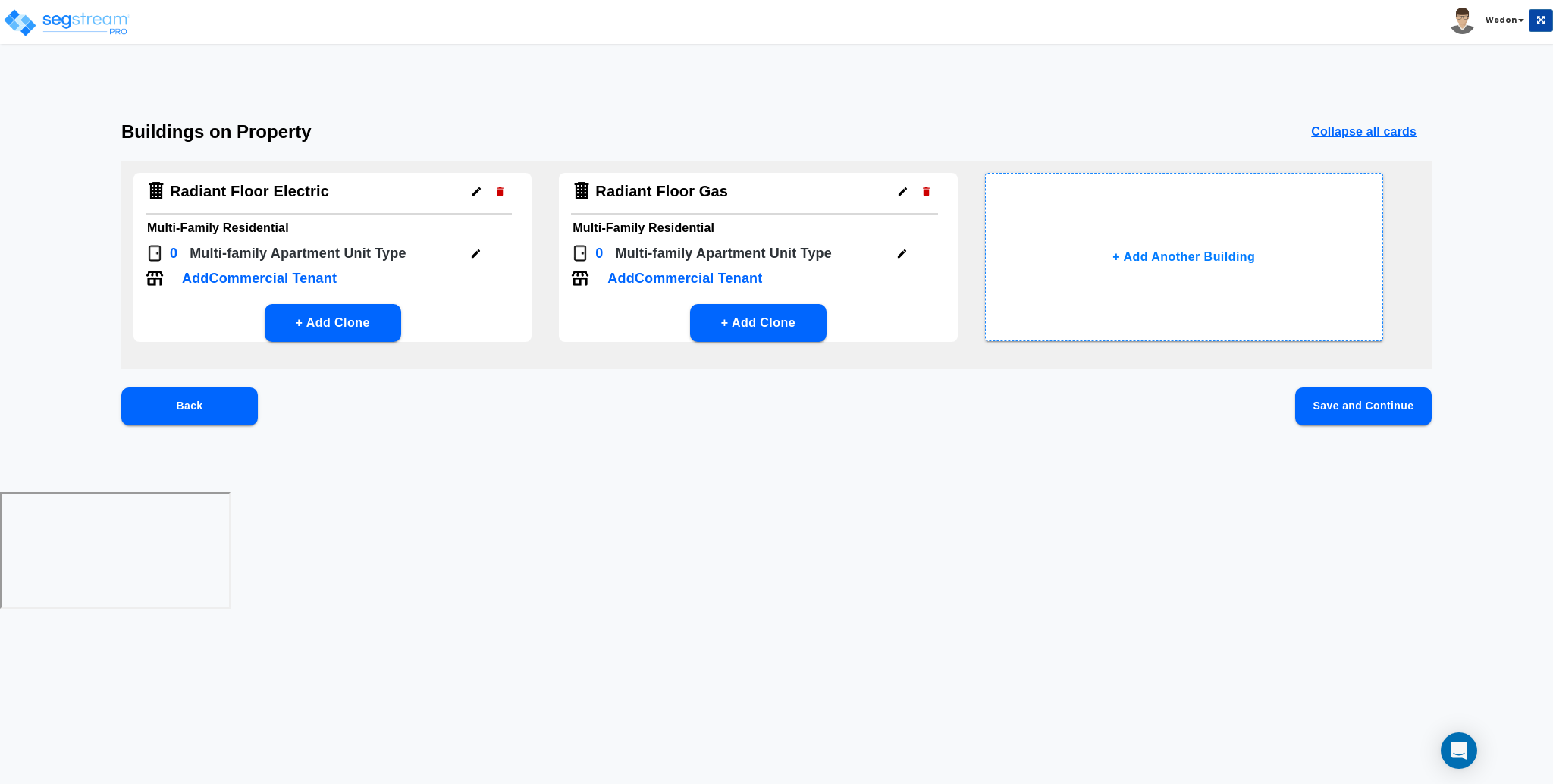
click at [1359, 408] on button "Save and Continue" at bounding box center [1363, 406] width 136 height 37
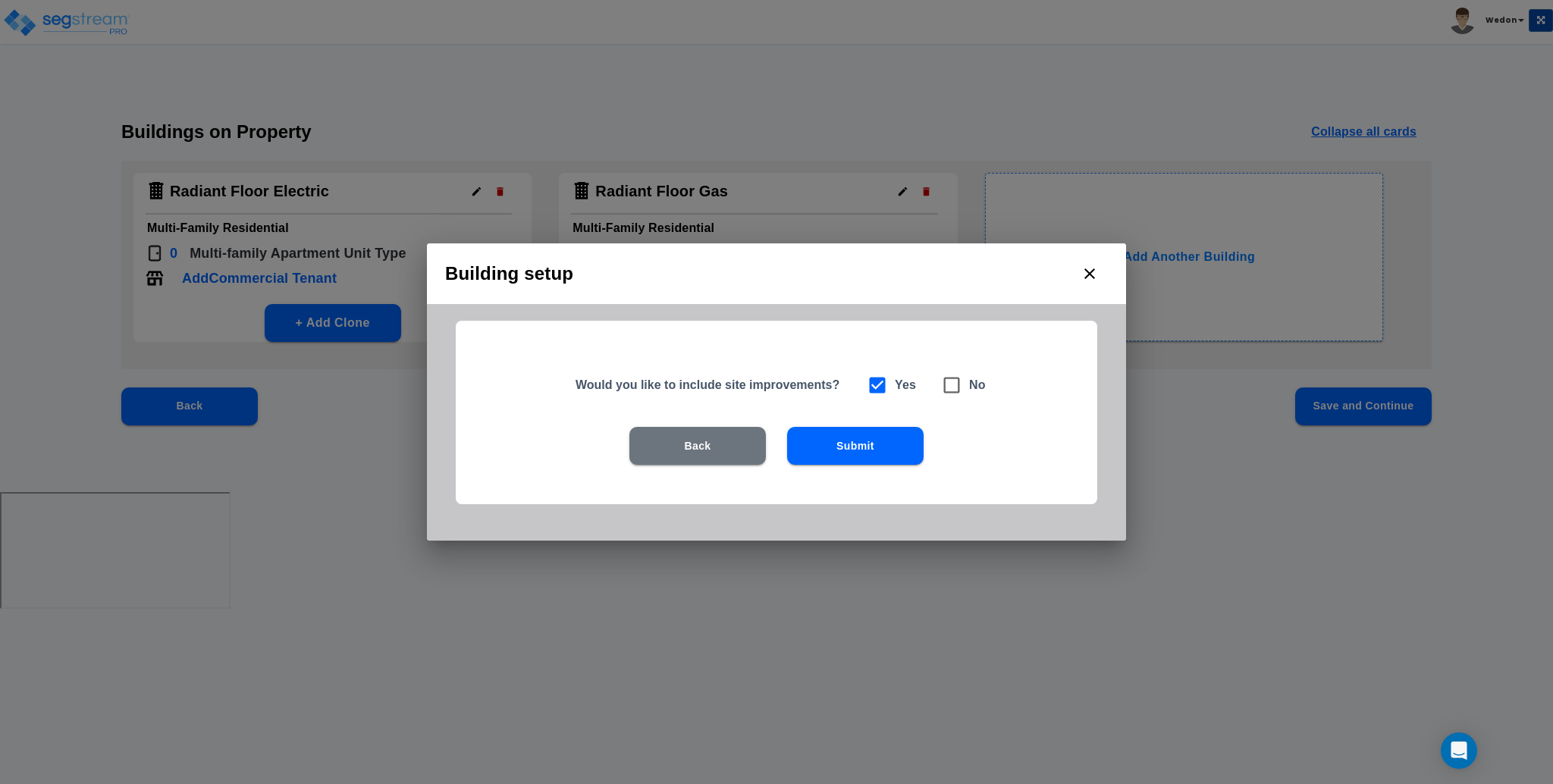
click at [949, 387] on icon at bounding box center [951, 385] width 21 height 21
checkbox input "false"
checkbox input "true"
click at [897, 437] on button "Submit" at bounding box center [855, 445] width 136 height 37
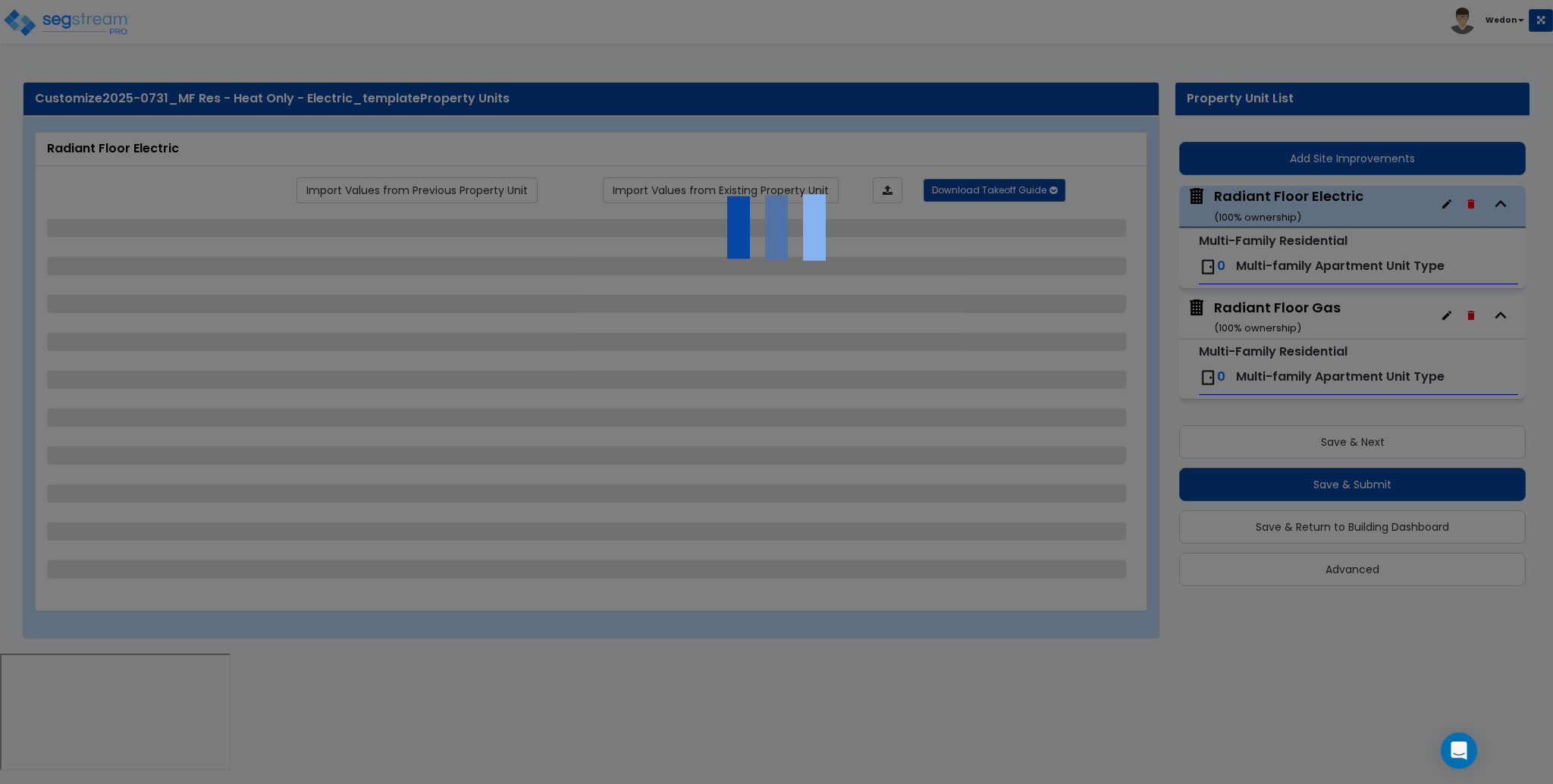
select select "8"
select select "1"
select select "4"
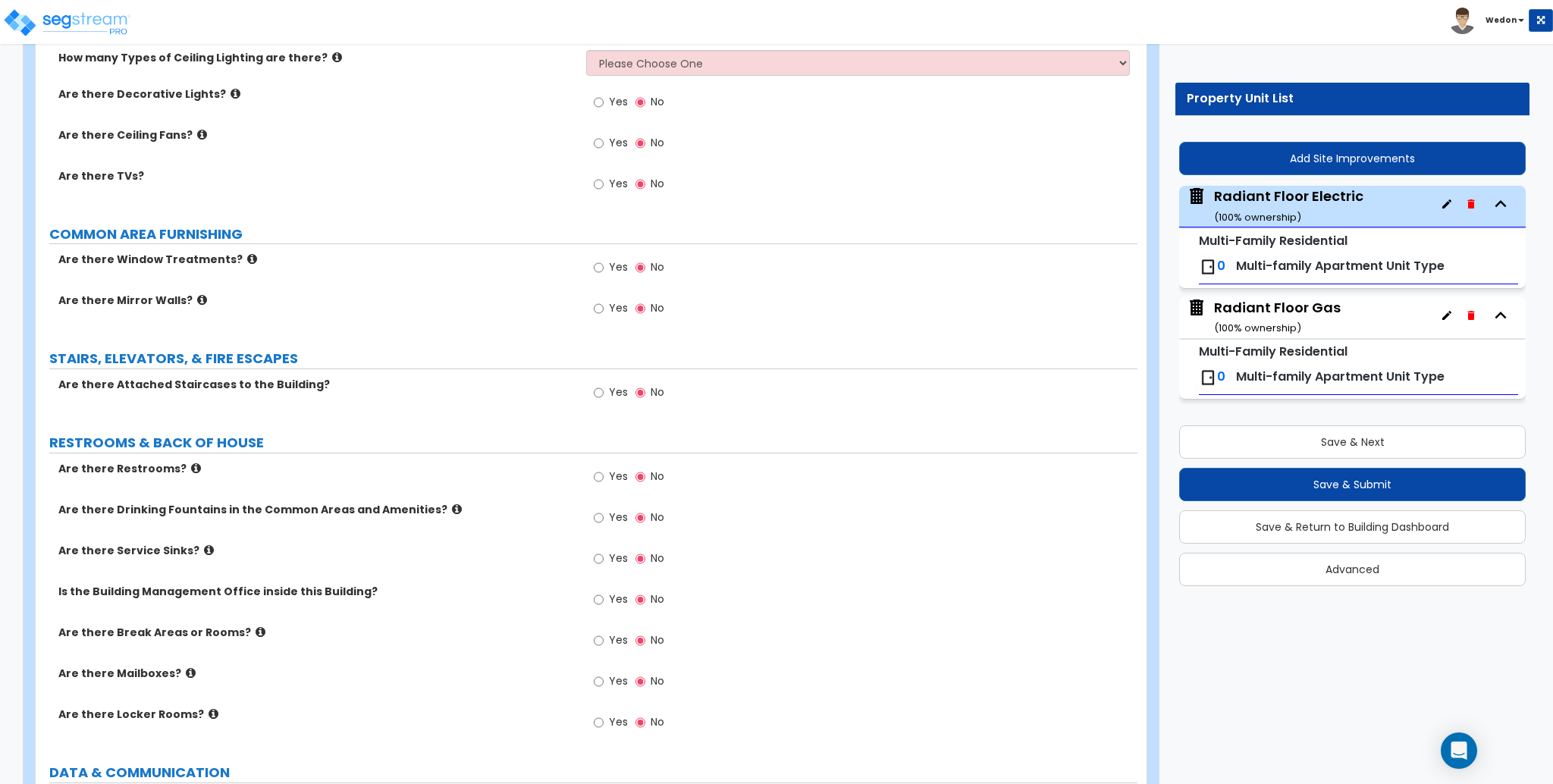
scroll to position [3300, 0]
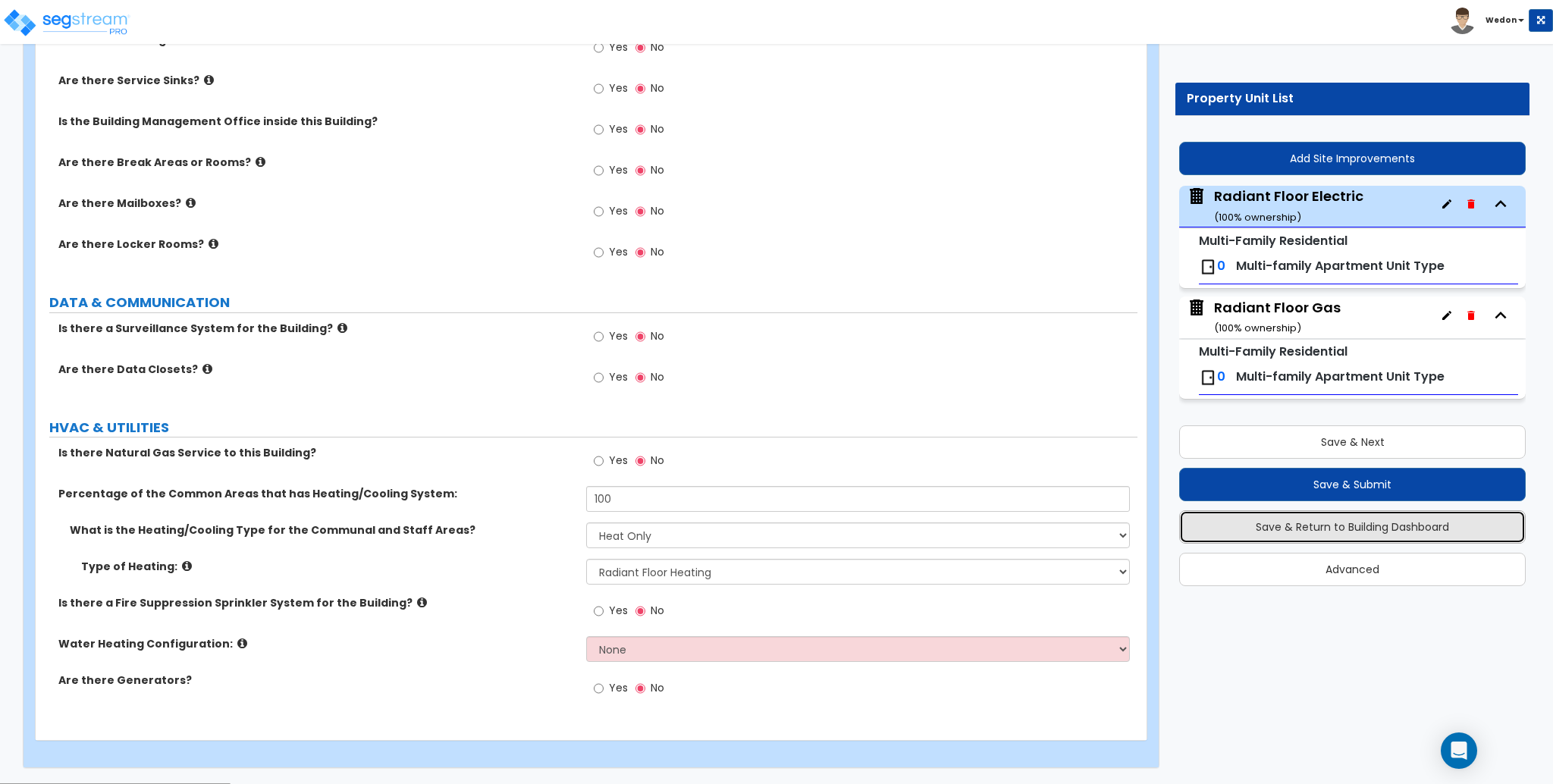
click at [1406, 527] on button "Save & Return to Building Dashboard" at bounding box center [1351, 527] width 346 height 34
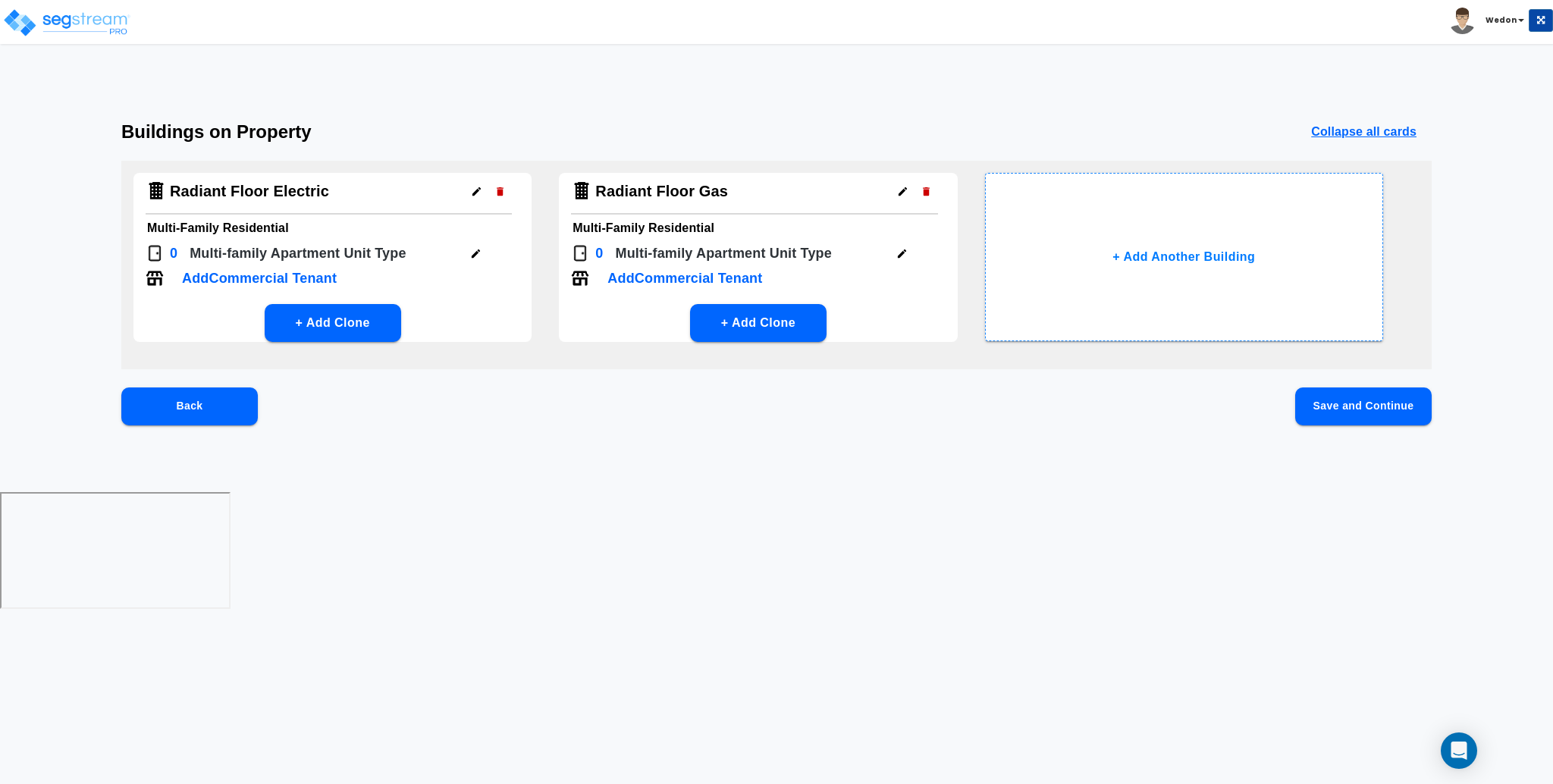
scroll to position [0, 0]
click at [473, 257] on icon "button" at bounding box center [476, 253] width 12 height 12
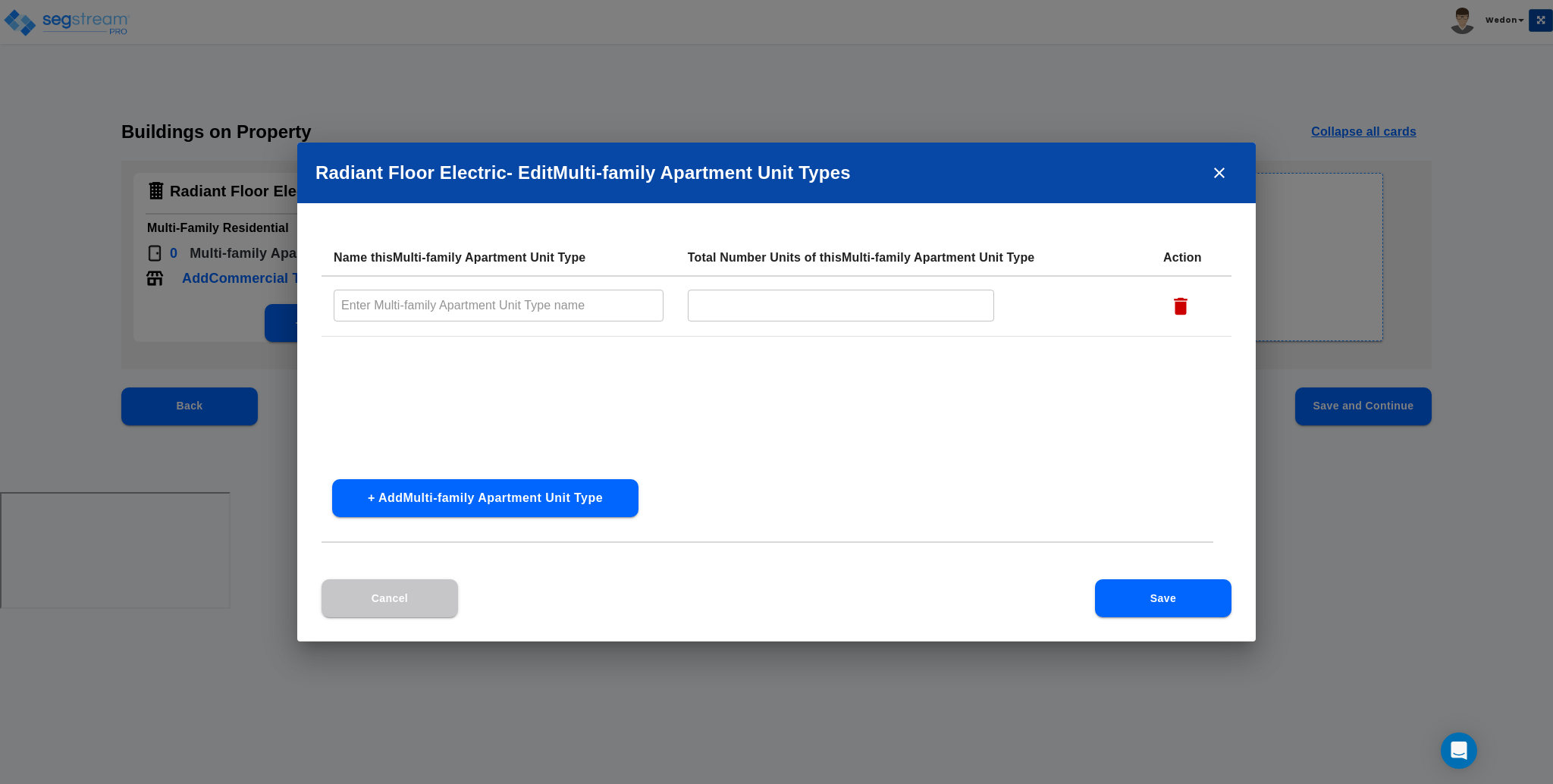
click at [578, 305] on input "text" at bounding box center [499, 305] width 330 height 33
type input "Unit"
click at [713, 309] on input "text" at bounding box center [842, 305] width 307 height 33
type input "5"
drag, startPoint x: 1181, startPoint y: 618, endPoint x: 1167, endPoint y: 618, distance: 14.0
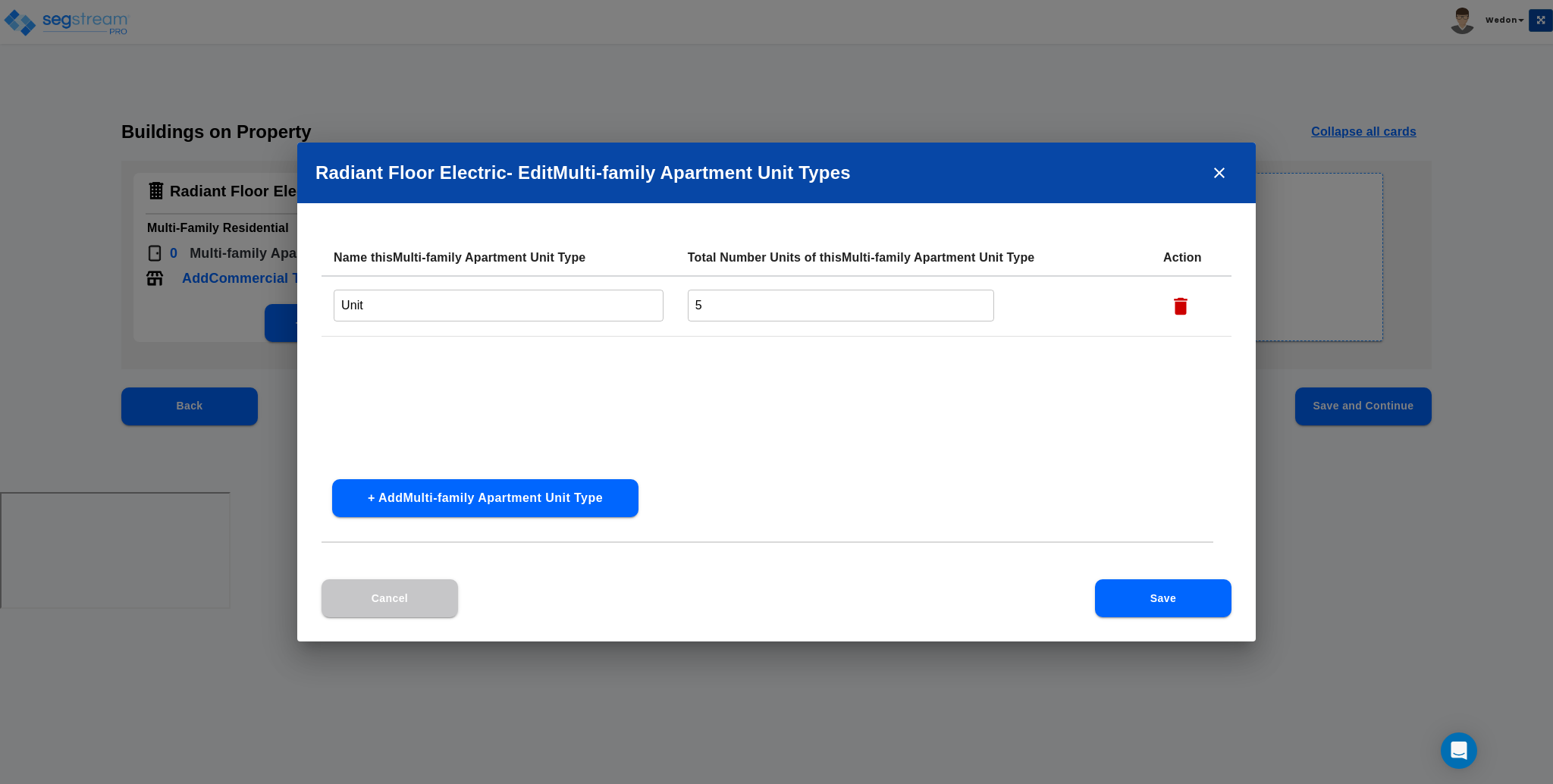
click at [1180, 618] on div "Cancel Save" at bounding box center [776, 610] width 959 height 62
click at [495, 316] on input "Unit" at bounding box center [499, 305] width 330 height 33
type input "Unit 1"
drag, startPoint x: 1146, startPoint y: 584, endPoint x: 1232, endPoint y: 580, distance: 86.1
click at [1144, 586] on button "Save" at bounding box center [1163, 598] width 136 height 37
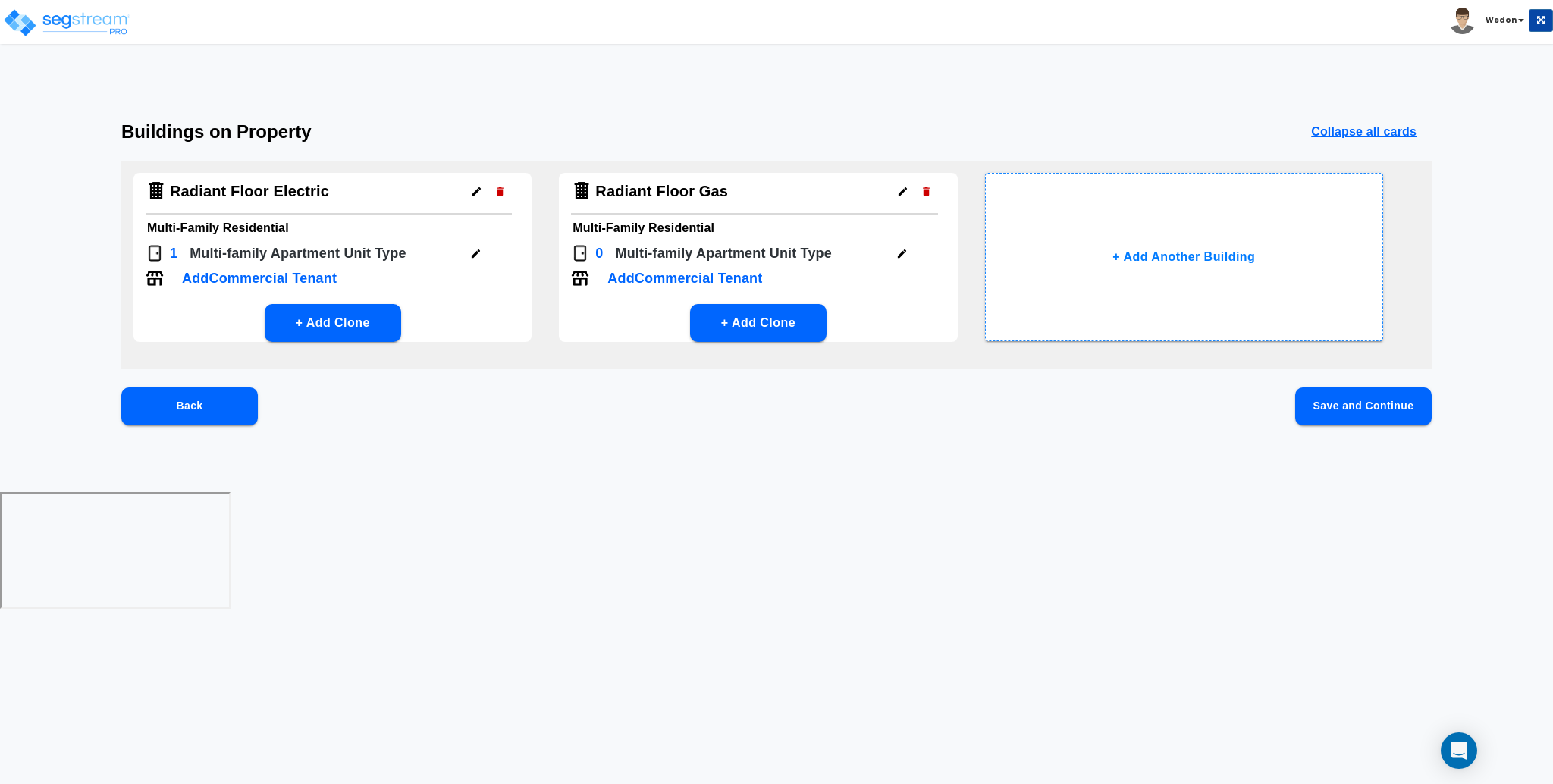
click at [902, 253] on icon "button" at bounding box center [901, 253] width 9 height 9
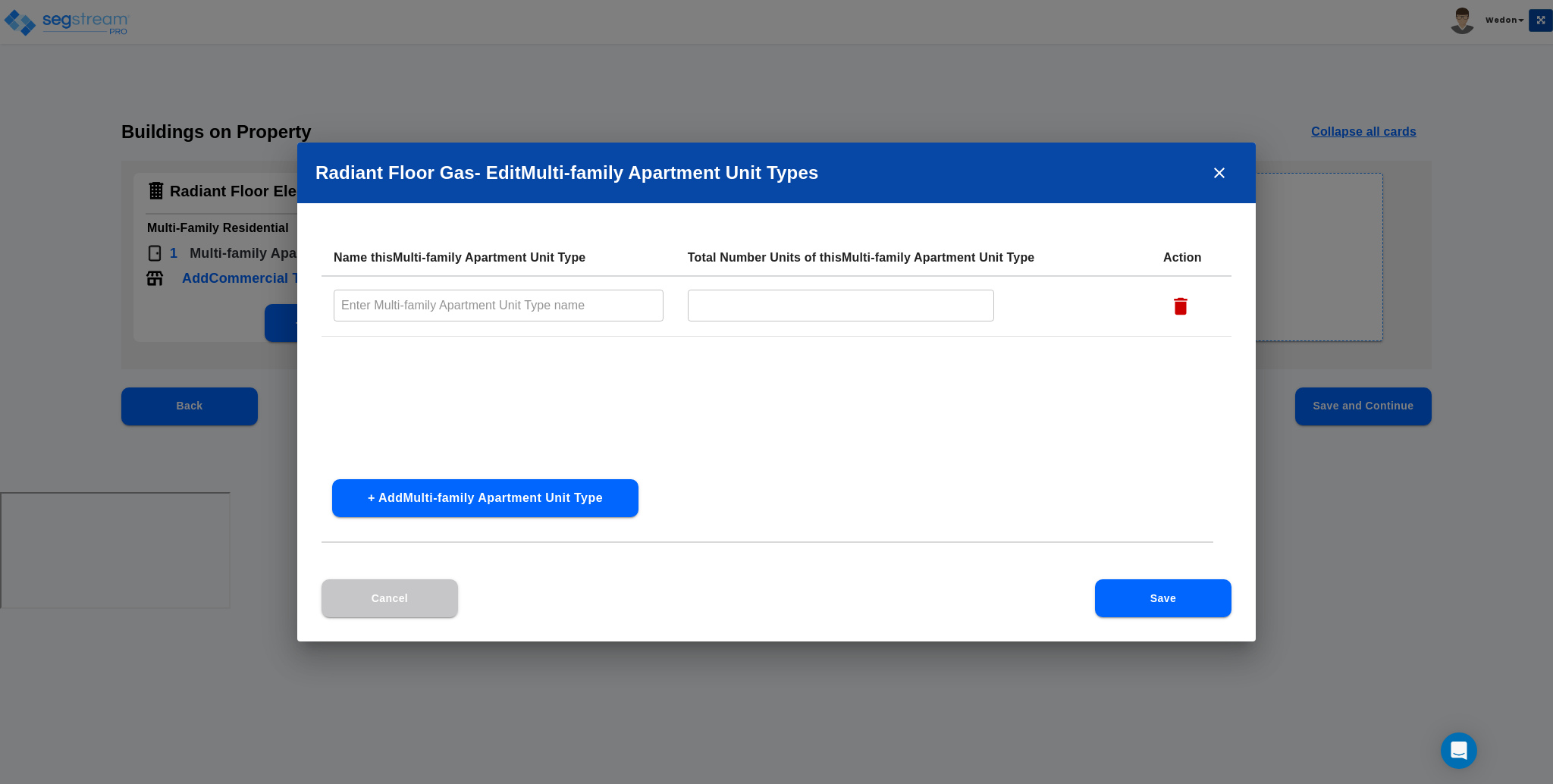
click at [525, 296] on input "text" at bounding box center [499, 305] width 330 height 33
type input "Unit 2"
click at [721, 301] on input "text" at bounding box center [842, 305] width 307 height 33
type input "5"
click at [1159, 604] on button "Save" at bounding box center [1163, 598] width 136 height 37
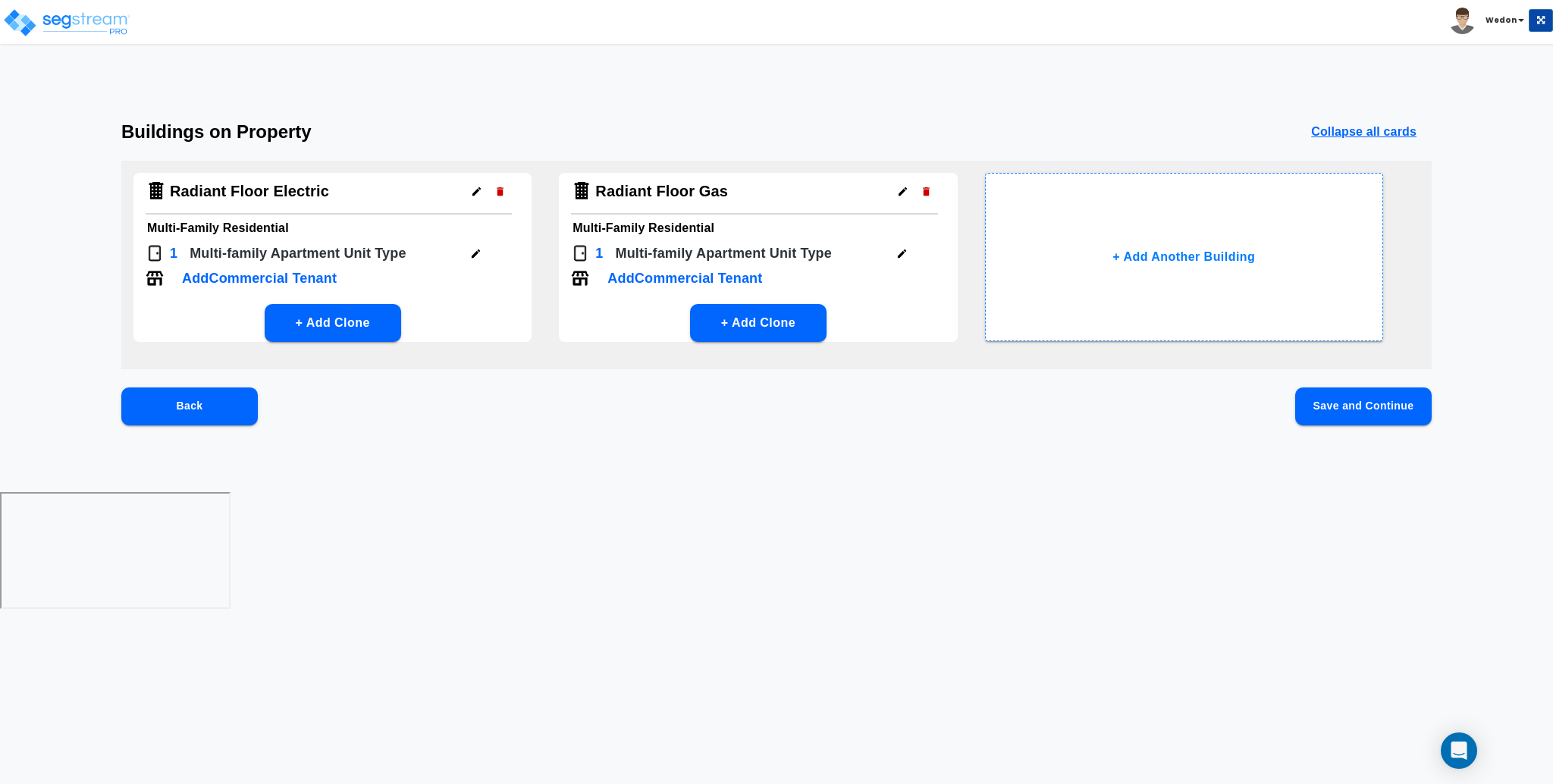
click at [1359, 417] on button "Save and Continue" at bounding box center [1363, 406] width 136 height 37
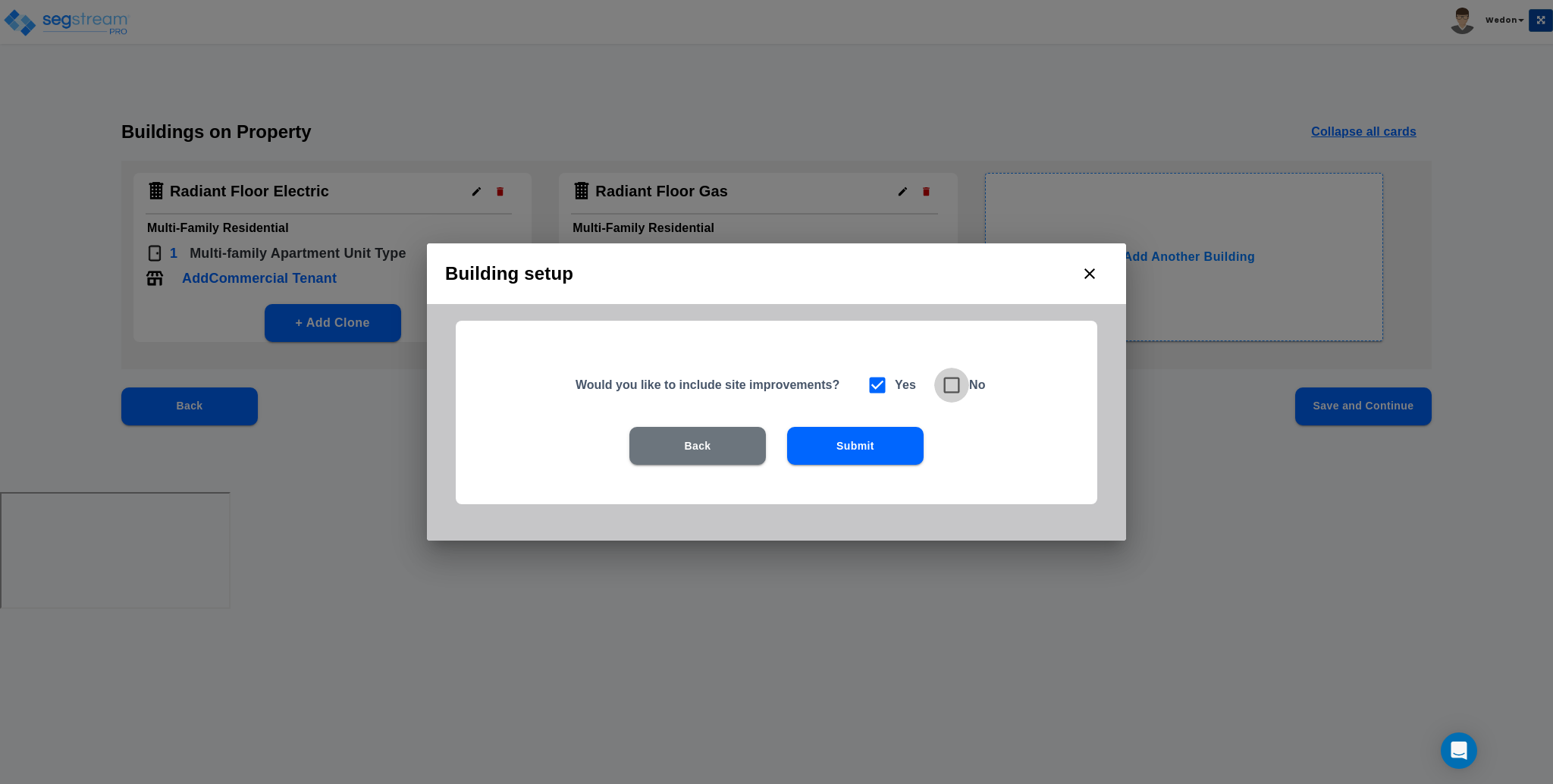
drag, startPoint x: 962, startPoint y: 388, endPoint x: 938, endPoint y: 434, distance: 51.9
click at [962, 389] on span at bounding box center [951, 385] width 35 height 35
checkbox input "false"
checkbox input "true"
click at [896, 452] on button "Submit" at bounding box center [855, 445] width 136 height 37
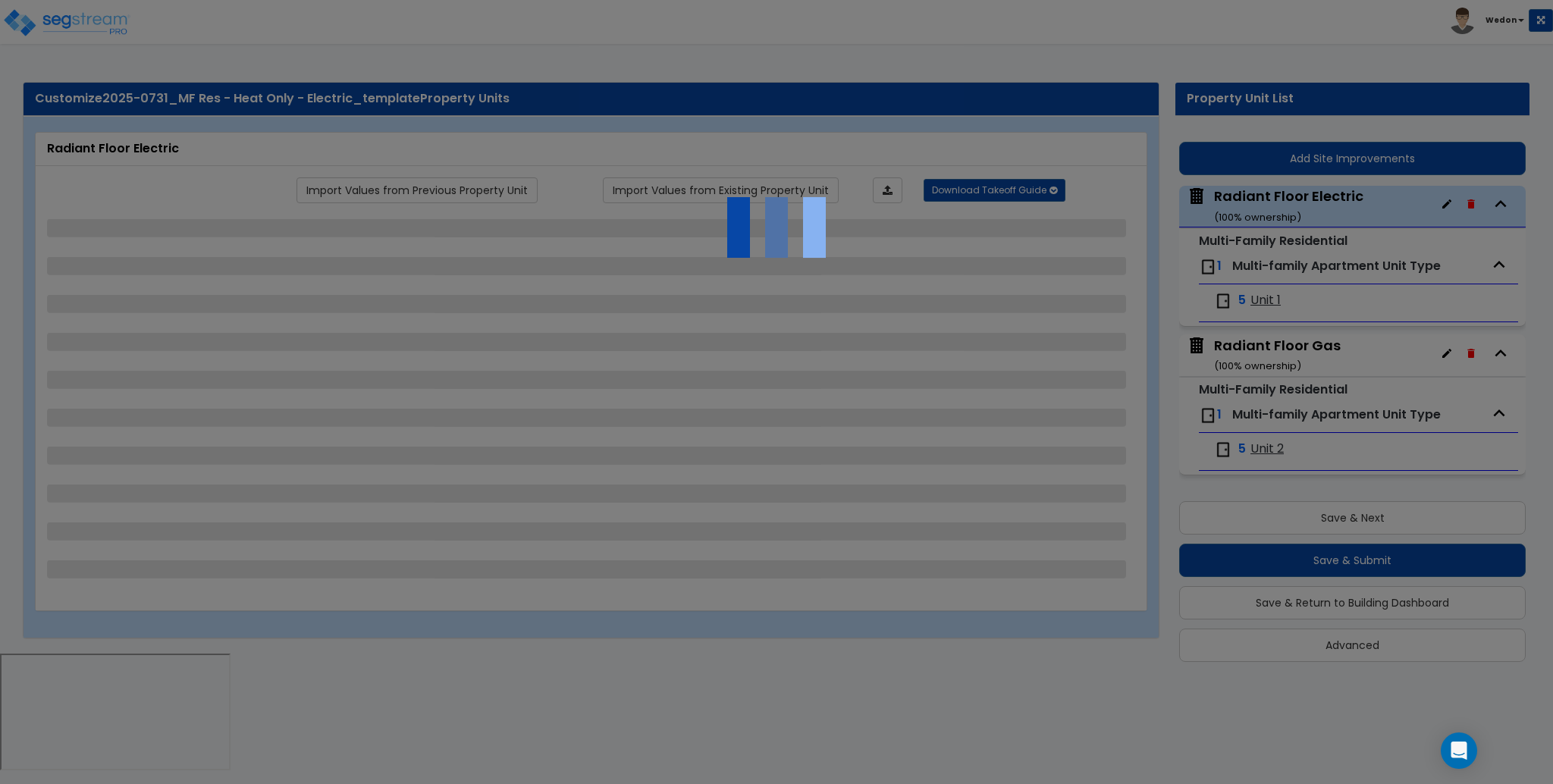
select select "8"
select select "1"
select select "4"
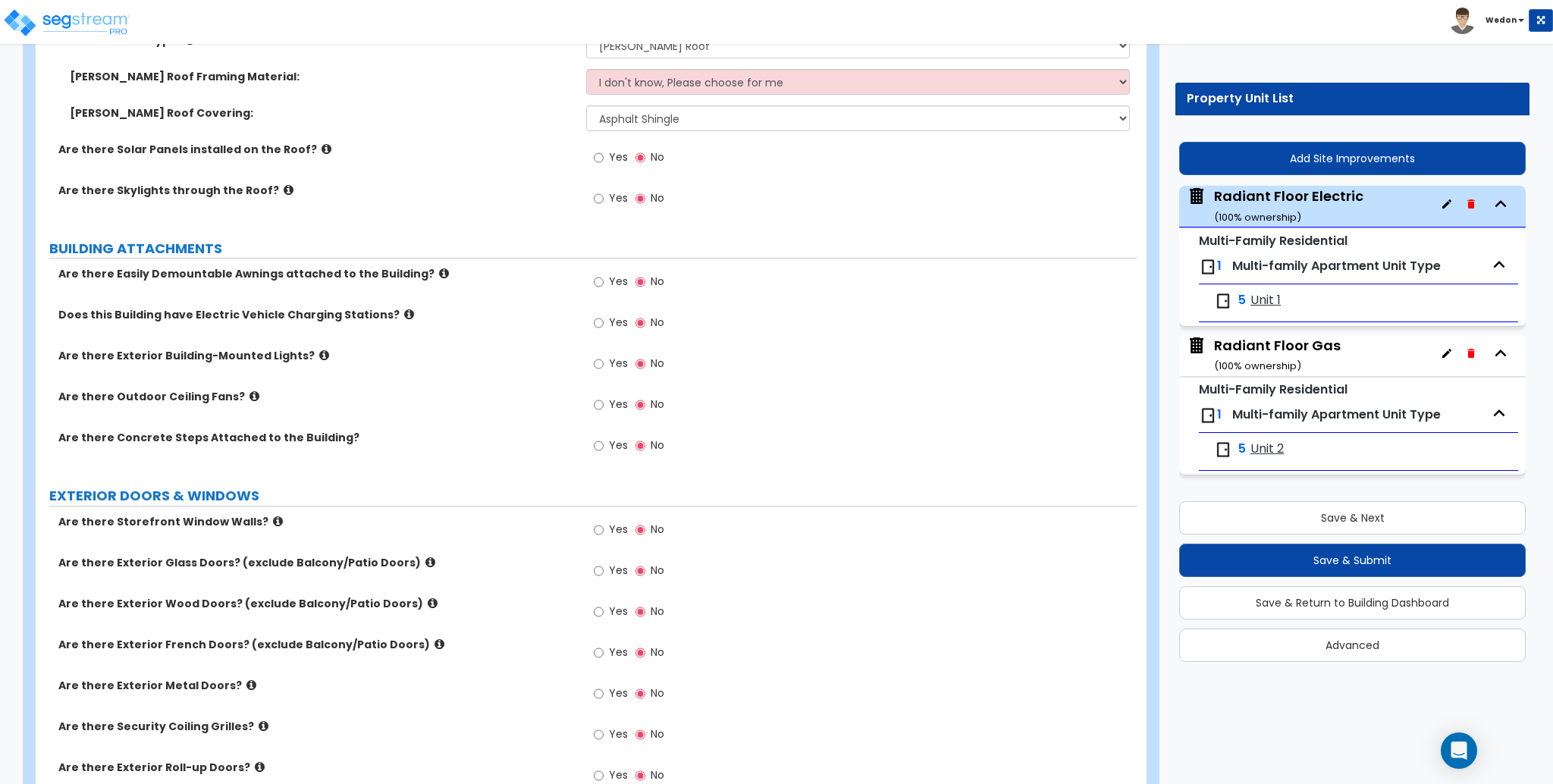
scroll to position [3300, 0]
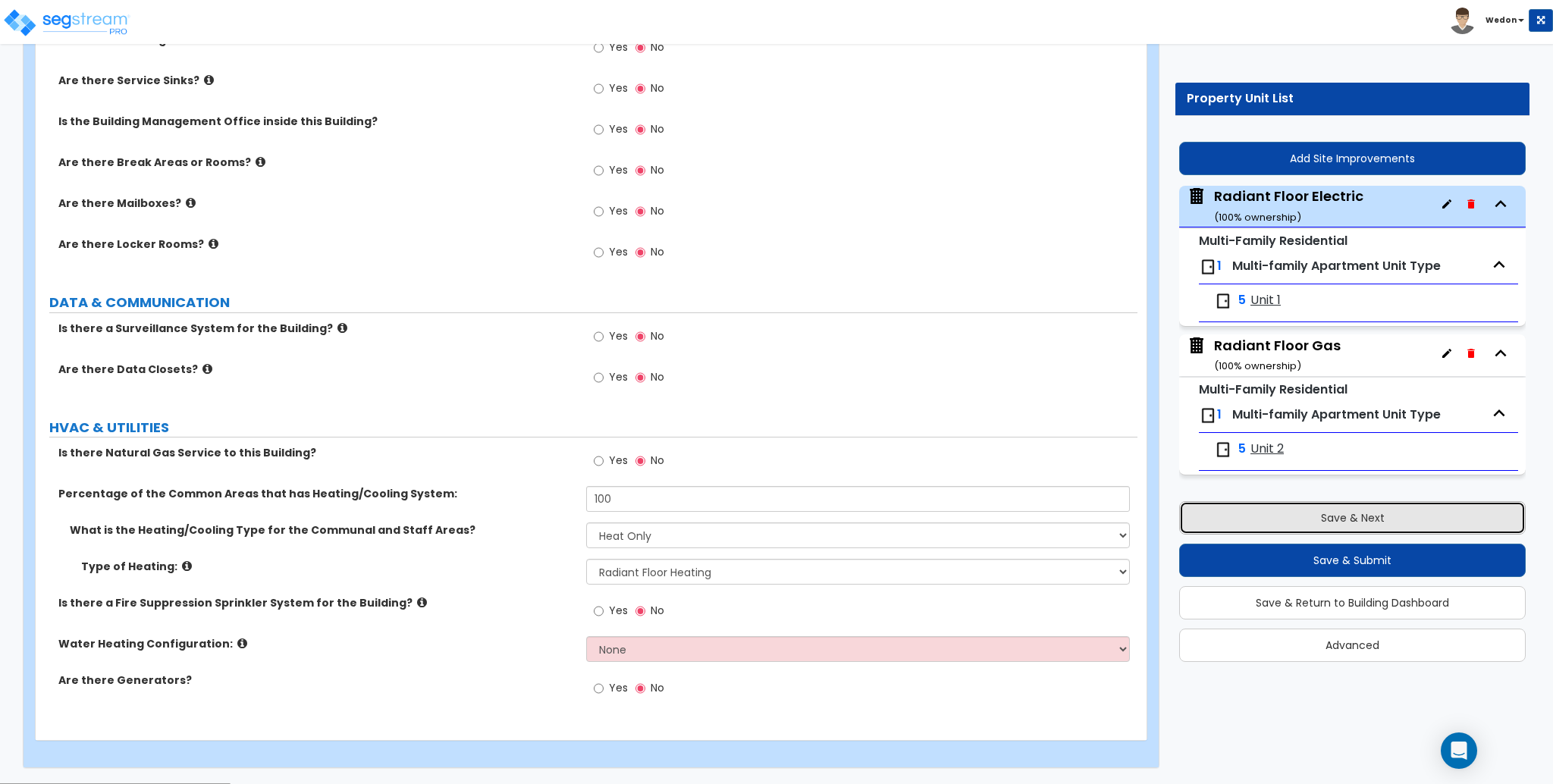
click at [1295, 511] on button "Save & Next" at bounding box center [1351, 517] width 346 height 34
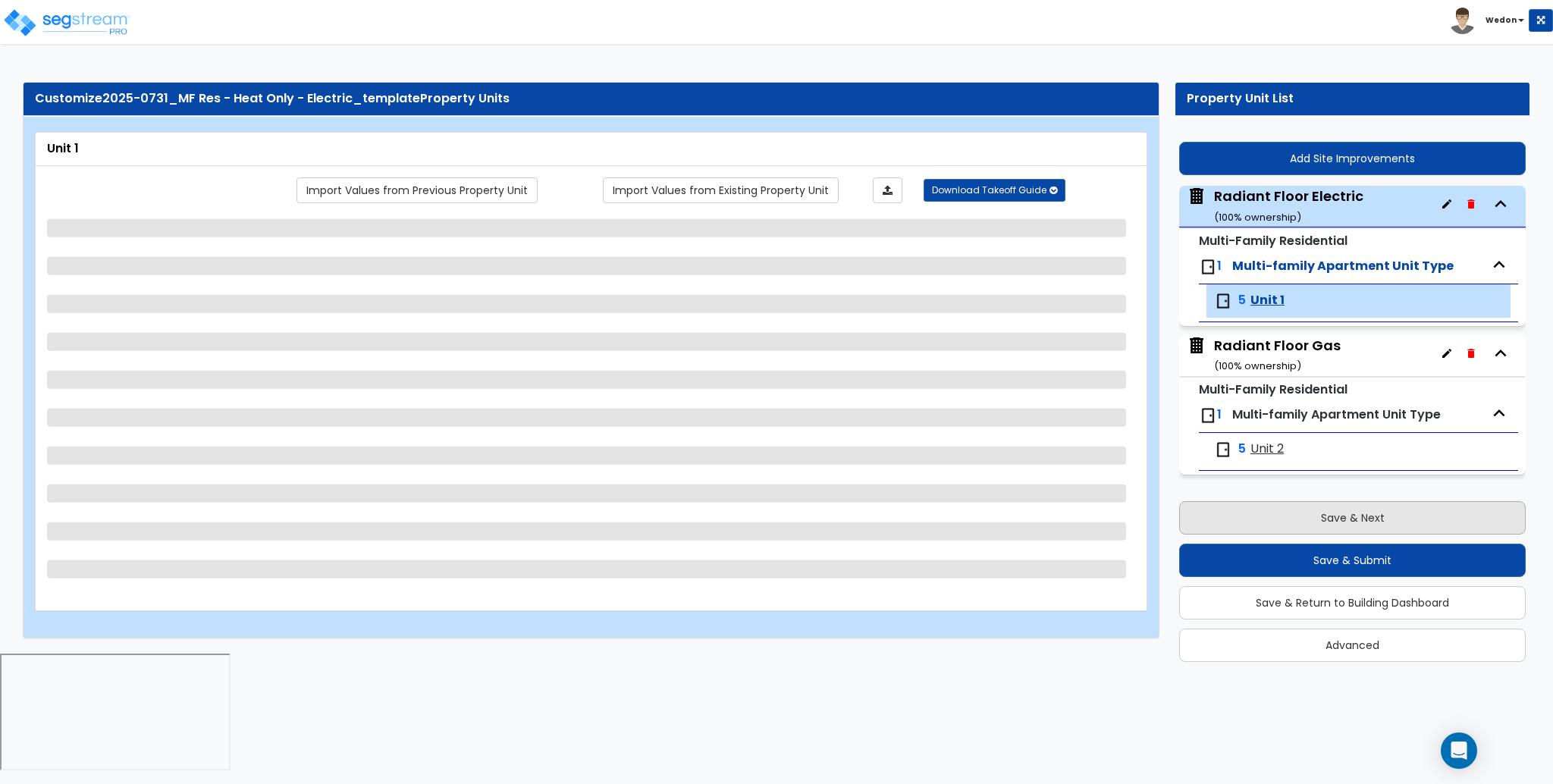
scroll to position [0, 0]
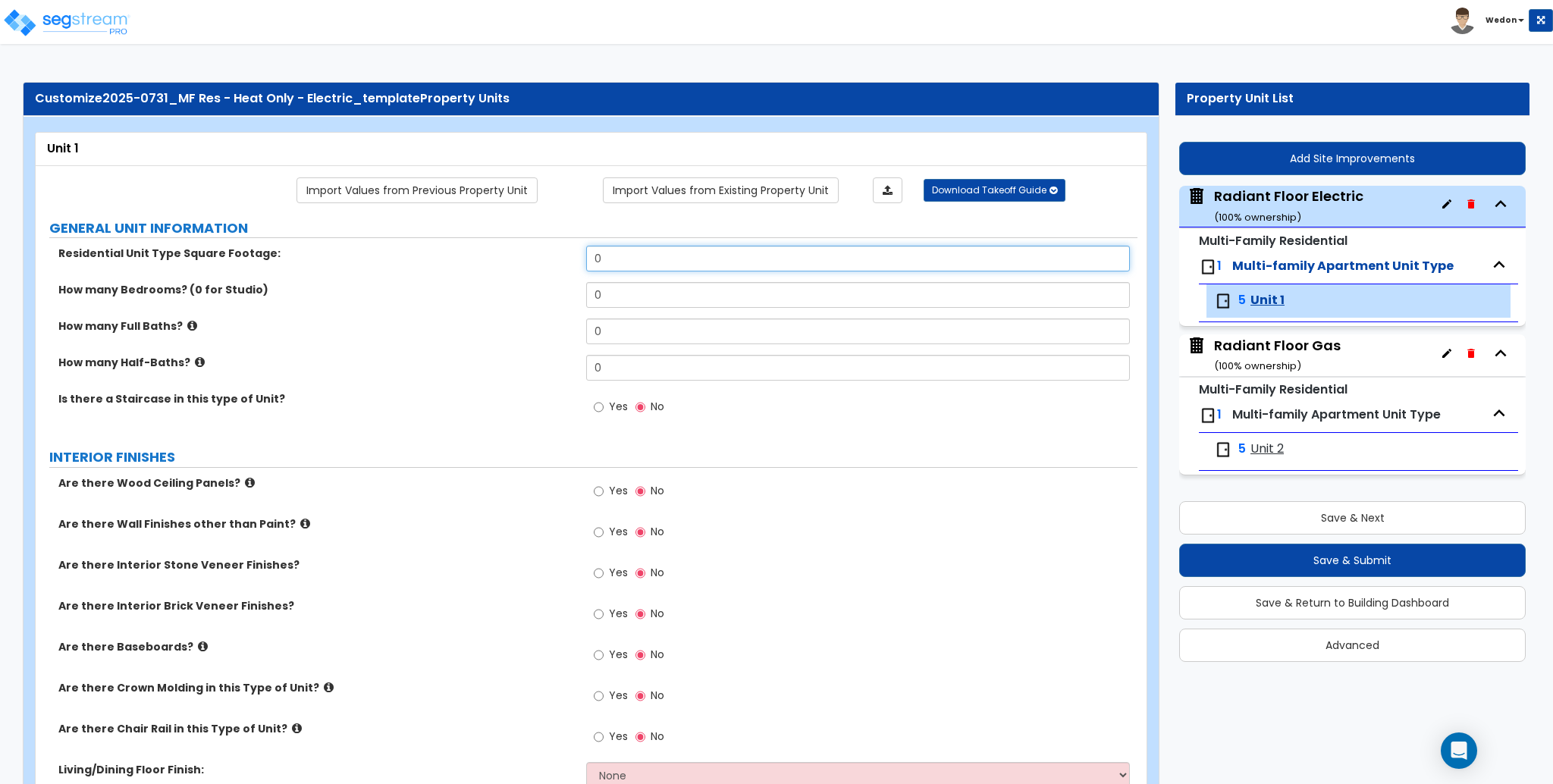
drag, startPoint x: 573, startPoint y: 256, endPoint x: 475, endPoint y: 262, distance: 98.2
click at [475, 262] on div "Residential Unit Type Square Footage: 0" at bounding box center [586, 264] width 1102 height 36
type input "1,000"
click at [372, 421] on div "Is there a Staircase in this type of Unit? Yes No" at bounding box center [586, 412] width 1102 height 41
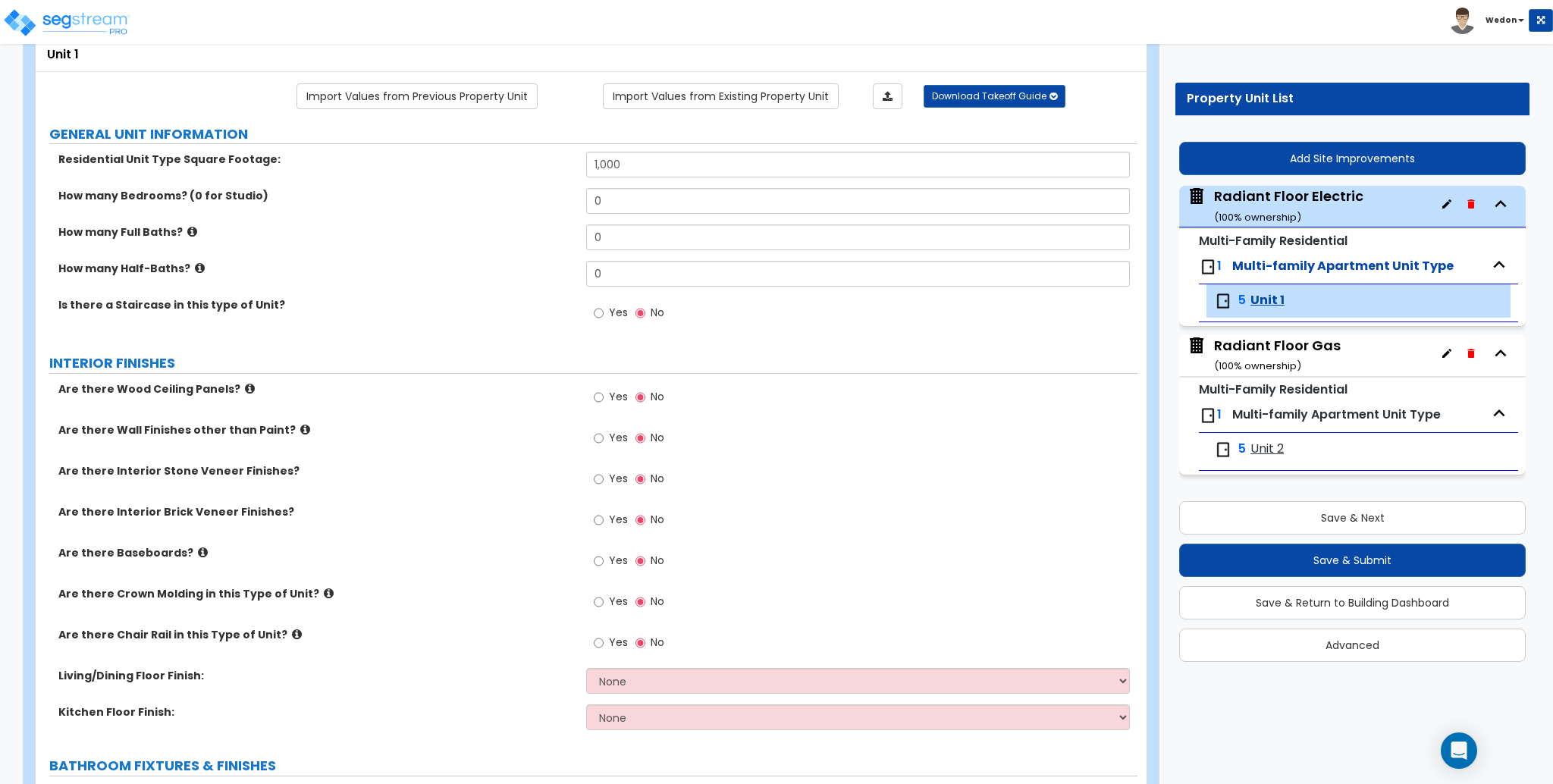
scroll to position [101, 0]
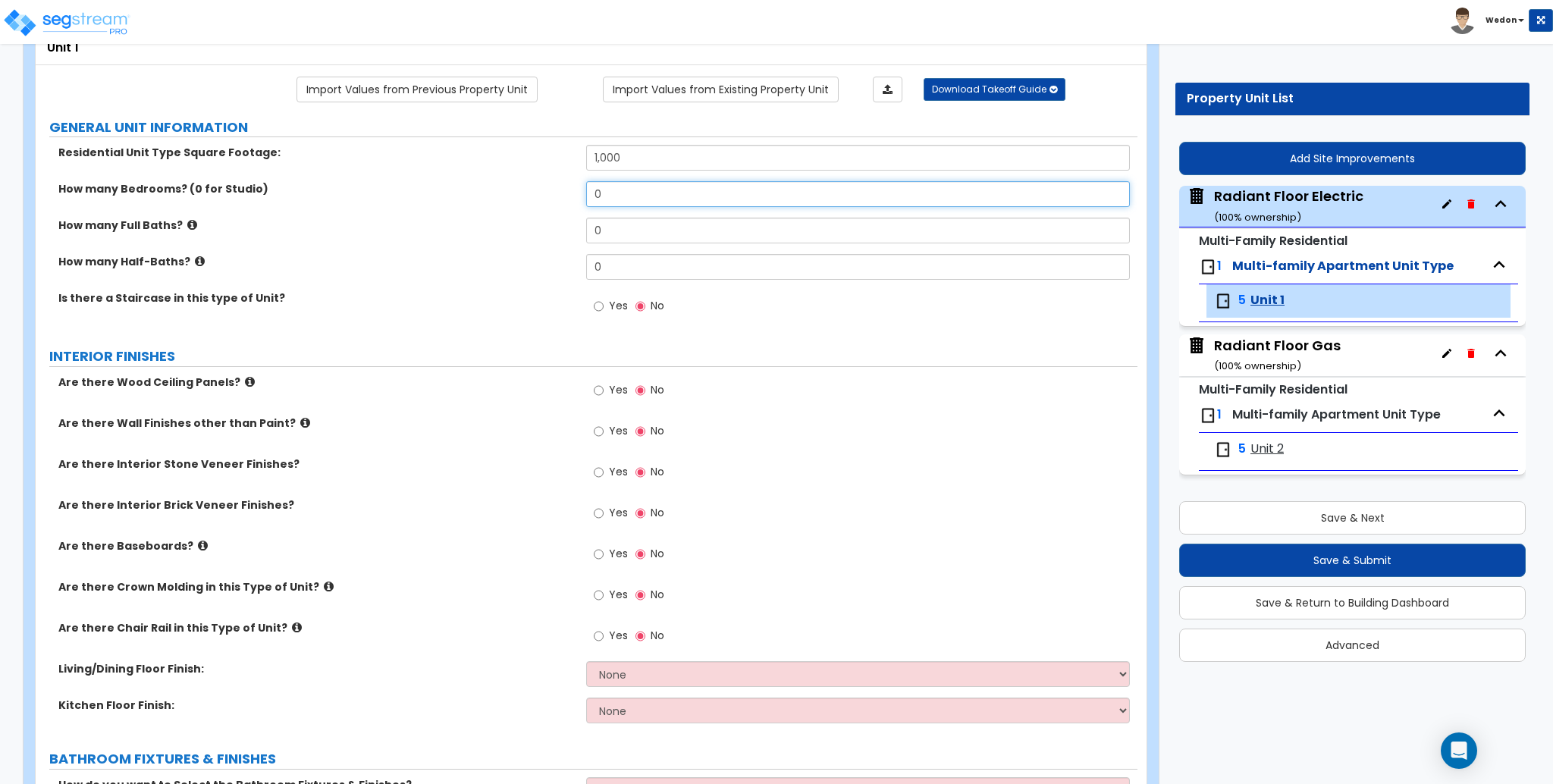
drag, startPoint x: 609, startPoint y: 189, endPoint x: 559, endPoint y: 196, distance: 50.5
click at [559, 196] on div "How many Bedrooms? (0 for Studio) 0" at bounding box center [586, 200] width 1102 height 36
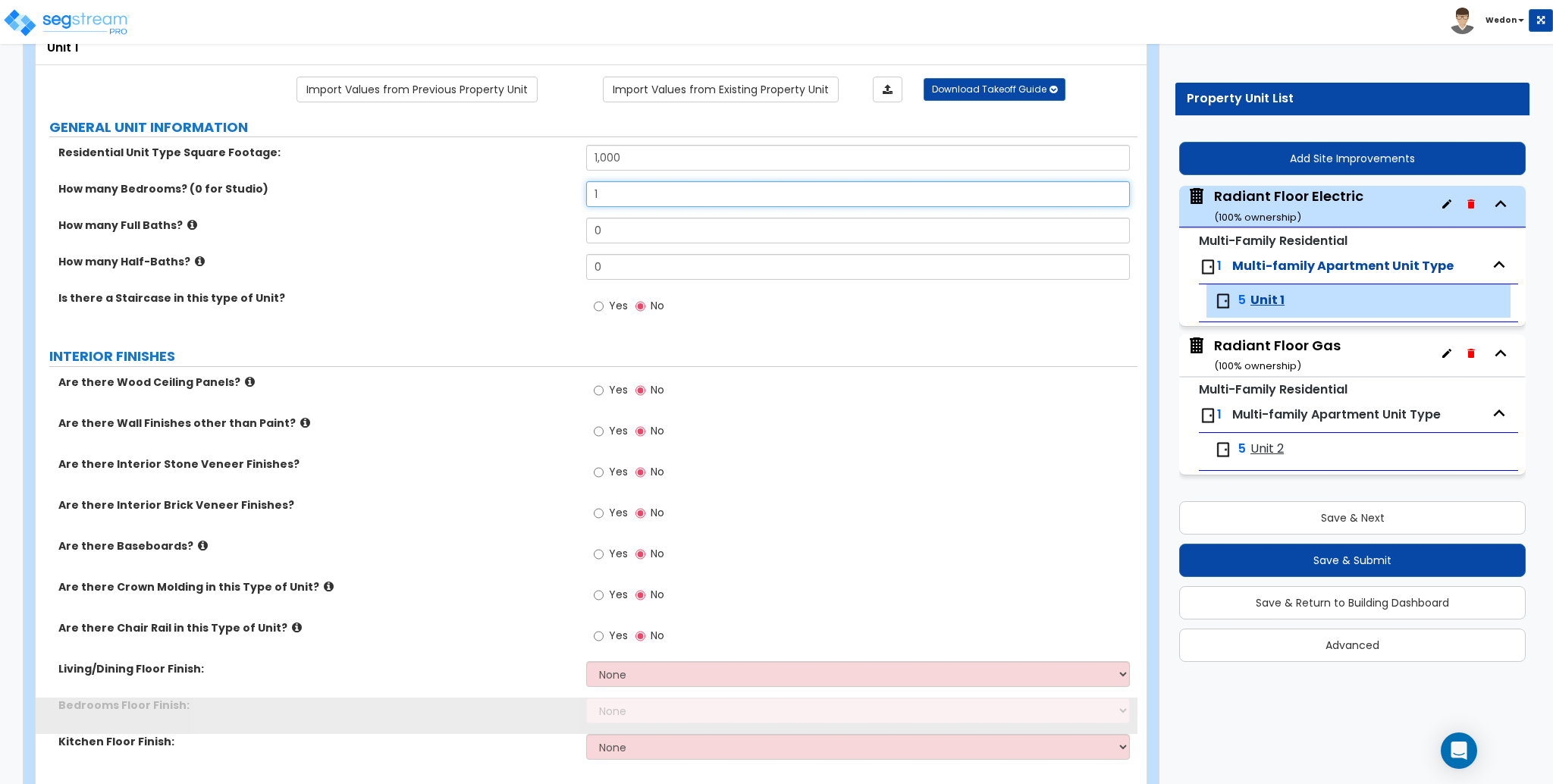
type input "1"
click at [575, 231] on div "How many Full Baths? 0" at bounding box center [586, 236] width 1102 height 36
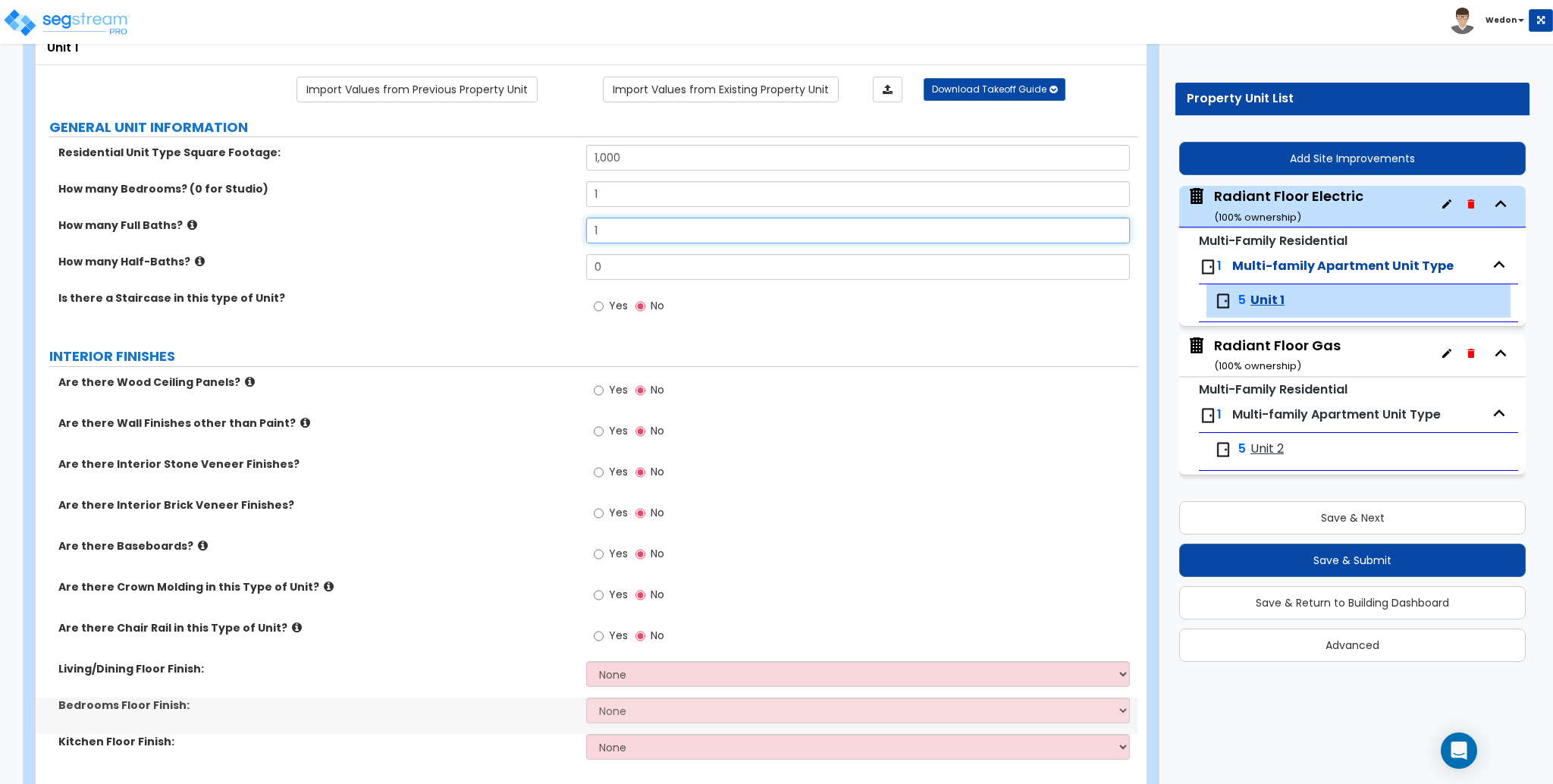
type input "1"
drag, startPoint x: 629, startPoint y: 255, endPoint x: 528, endPoint y: 295, distance: 108.6
click at [551, 268] on div "How many Half-Baths? 0" at bounding box center [586, 273] width 1102 height 36
type input "1"
click at [515, 395] on div "Are there Wood Ceiling Panels? Yes No" at bounding box center [586, 394] width 1102 height 41
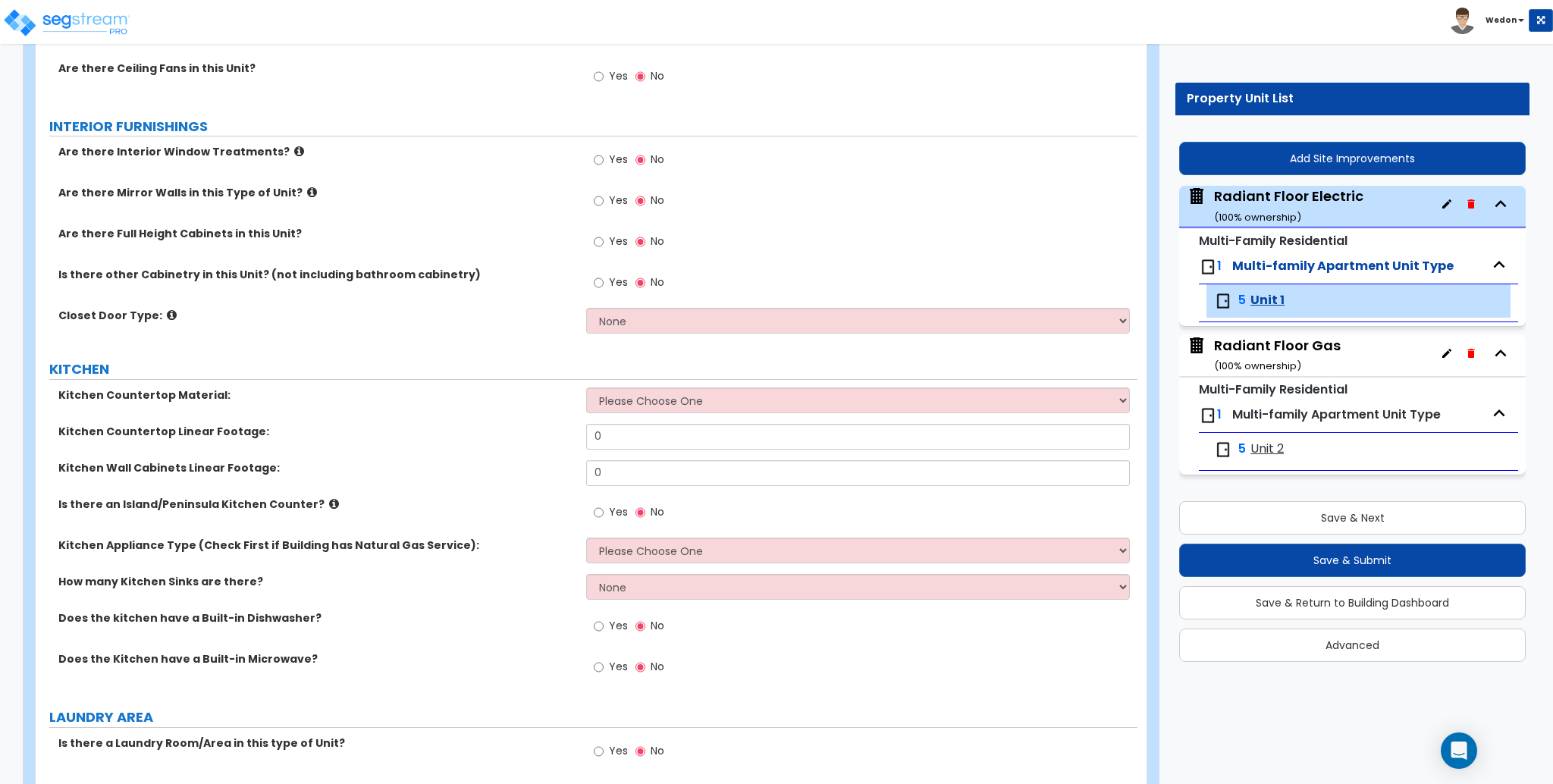
scroll to position [1651, 0]
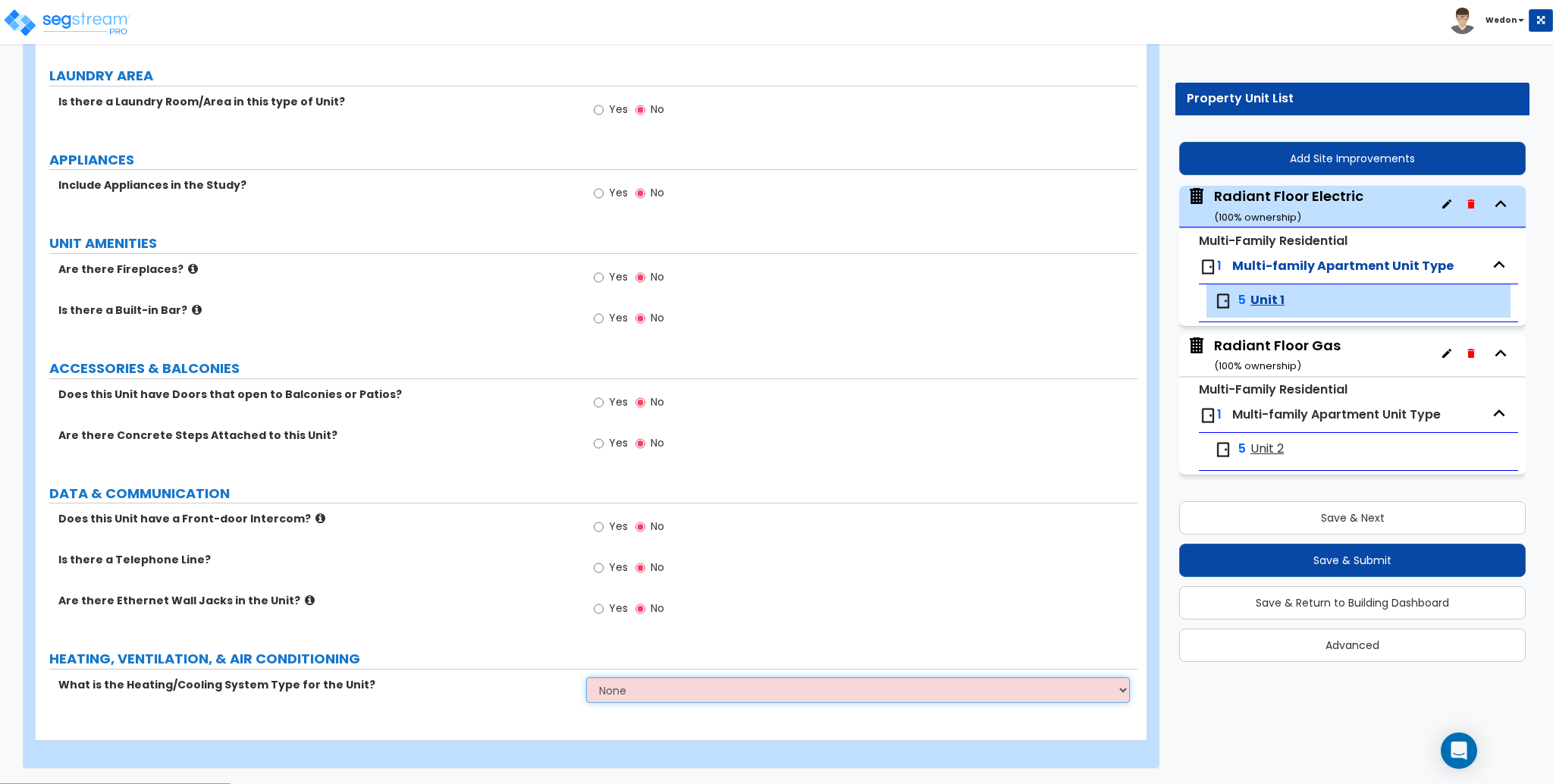
click at [671, 684] on select "None Heat Only Centralized Heating & Cooling Thru Wall Air Conditioners Mini Sp…" at bounding box center [858, 689] width 543 height 26
click at [671, 691] on select "None Heat Only Centralized Heating & Cooling Thru Wall Air Conditioners Mini Sp…" at bounding box center [858, 689] width 543 height 26
select select "1"
click at [586, 677] on select "None Heat Only Centralized Heating & Cooling Thru Wall Air Conditioners Mini Sp…" at bounding box center [858, 689] width 543 height 26
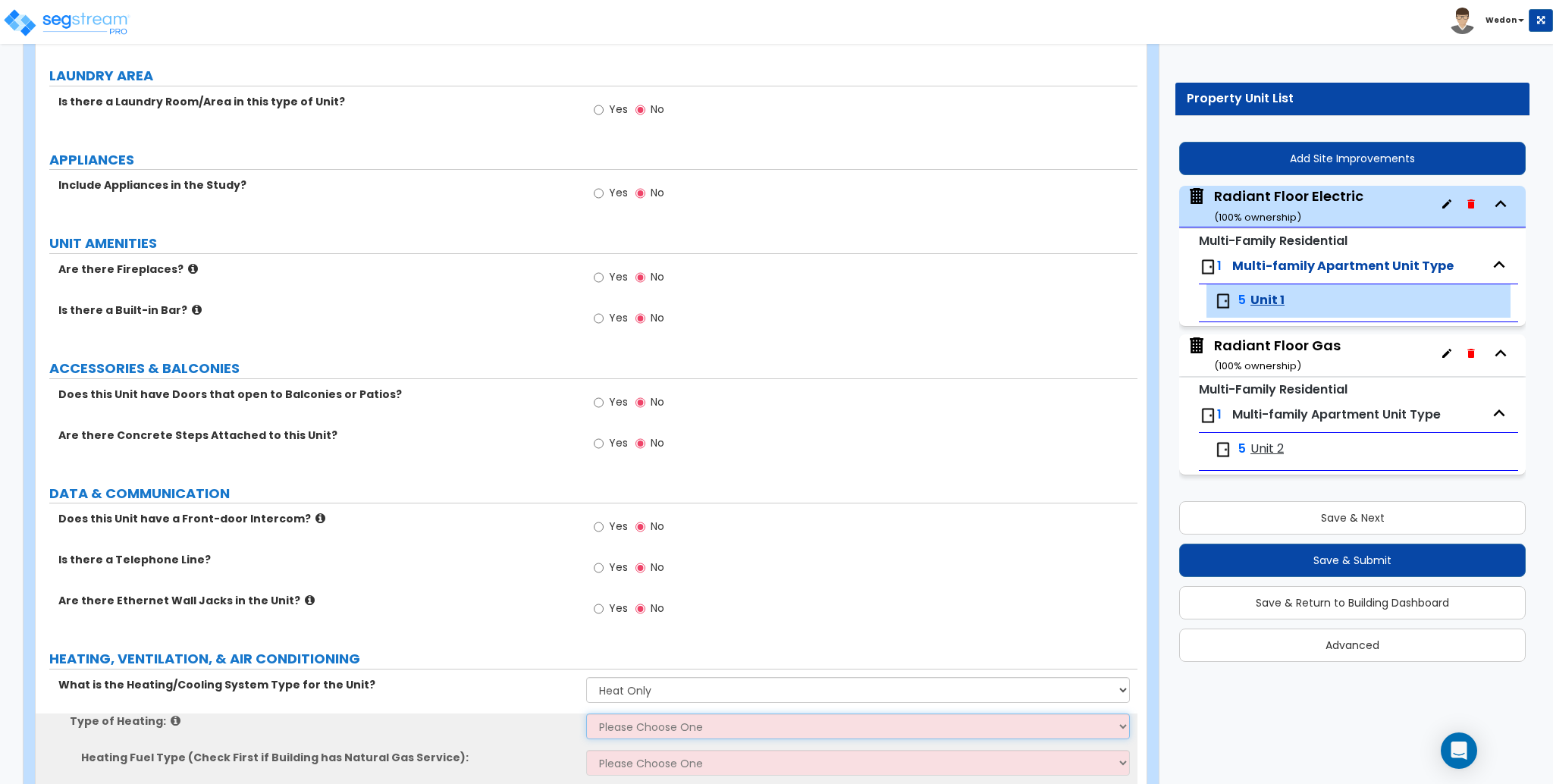
click at [640, 727] on select "Please Choose One Wall Heater Electric Baseboard Heater Hydronic Heating Radian…" at bounding box center [858, 725] width 543 height 26
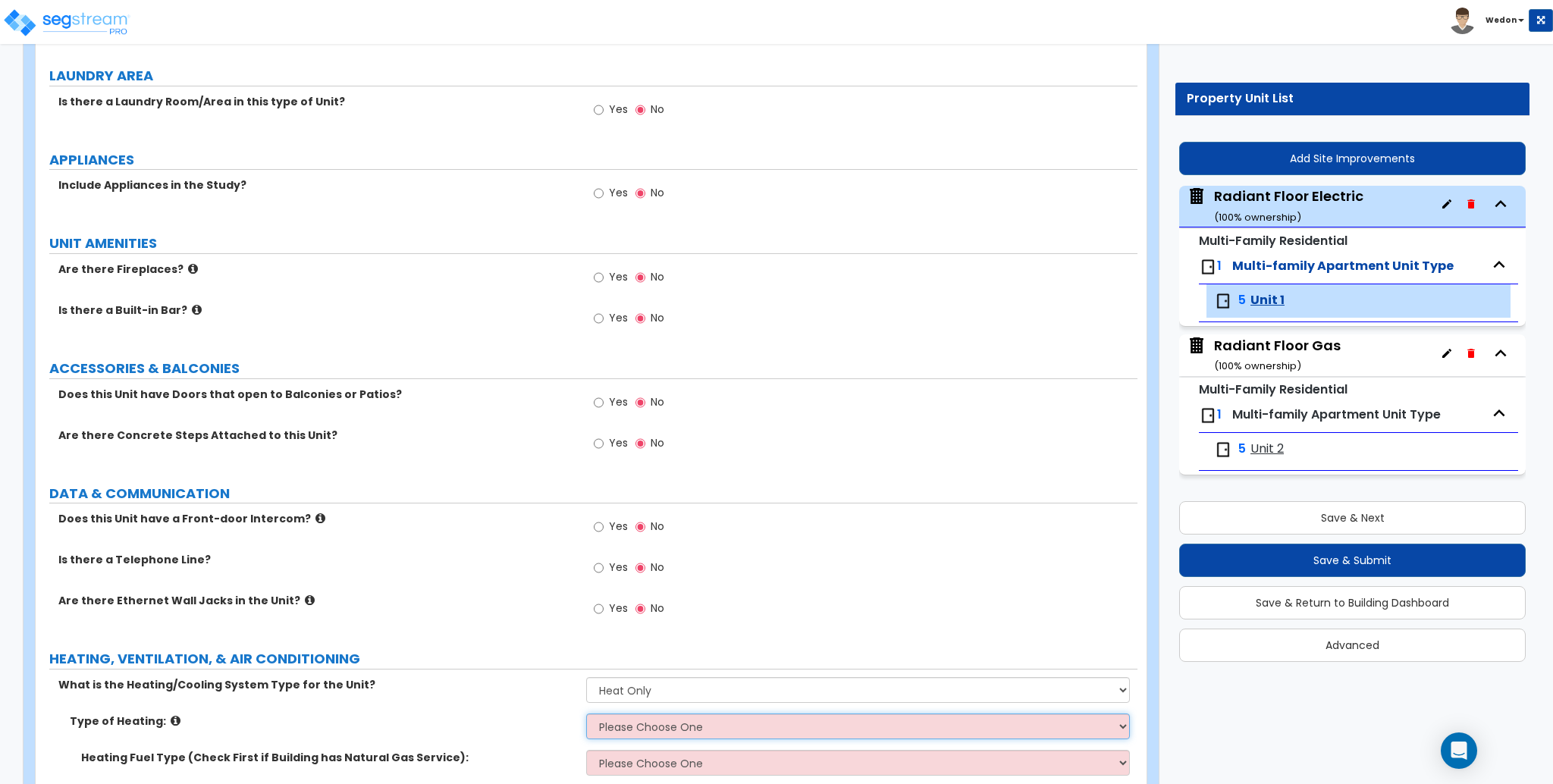
select select "4"
click at [586, 714] on select "Please Choose One Wall Heater Electric Baseboard Heater Hydronic Heating Radian…" at bounding box center [858, 725] width 543 height 26
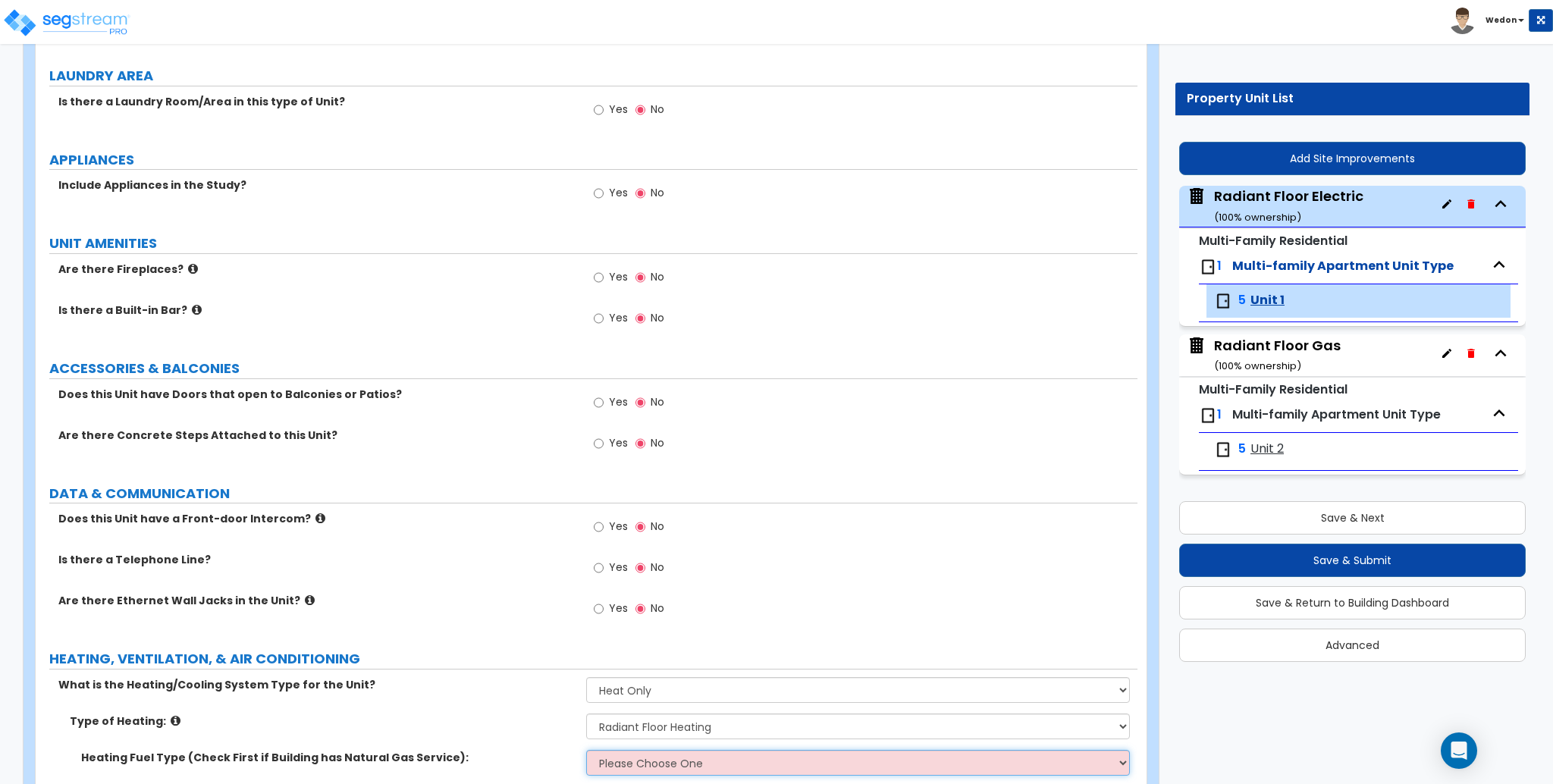
click at [665, 763] on select "Please Choose One Gas Electric" at bounding box center [858, 762] width 543 height 26
select select "2"
click at [586, 750] on select "Please Choose One Gas Electric" at bounding box center [858, 762] width 543 height 26
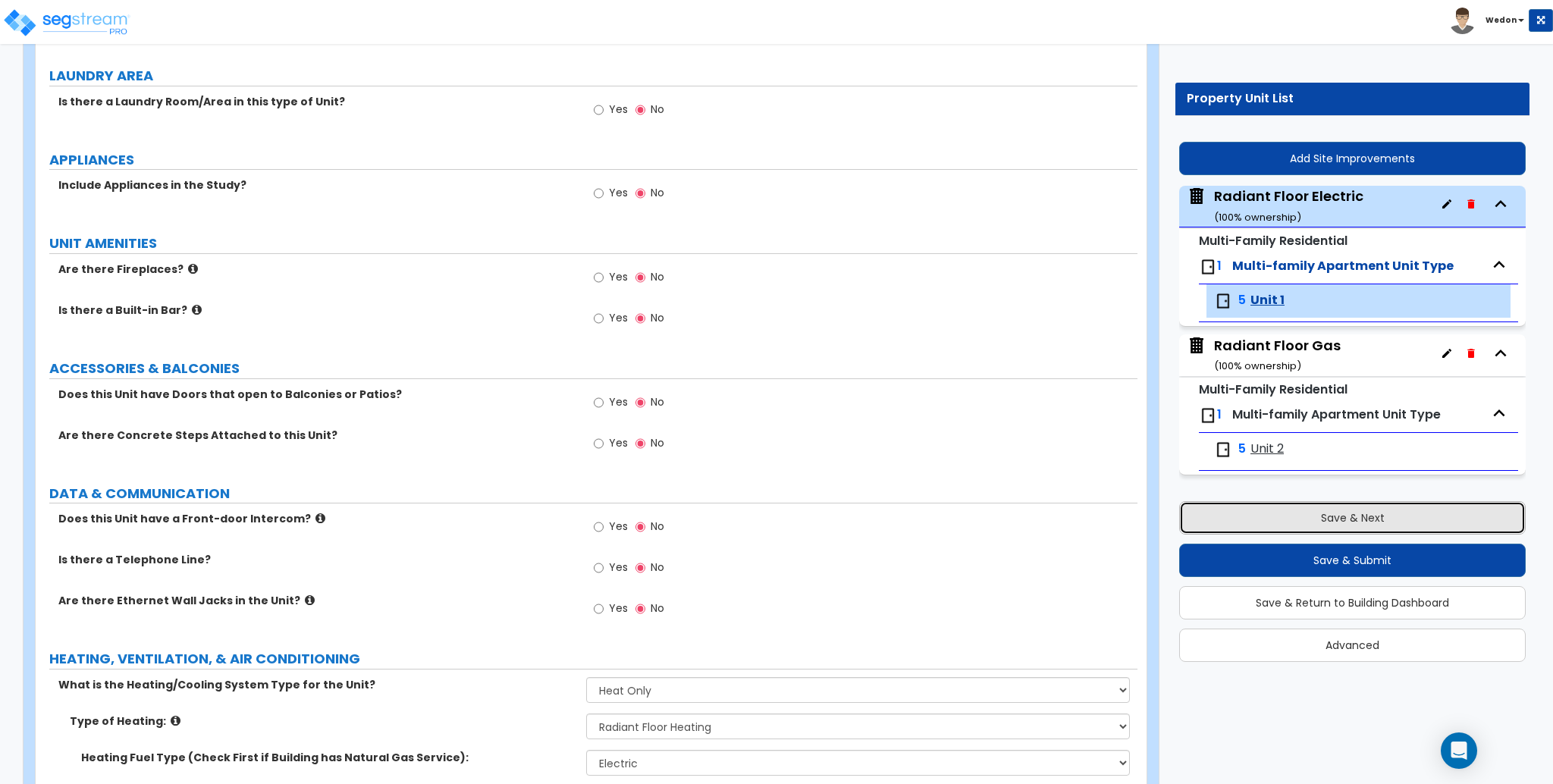
click at [1373, 515] on button "Save & Next" at bounding box center [1351, 517] width 346 height 34
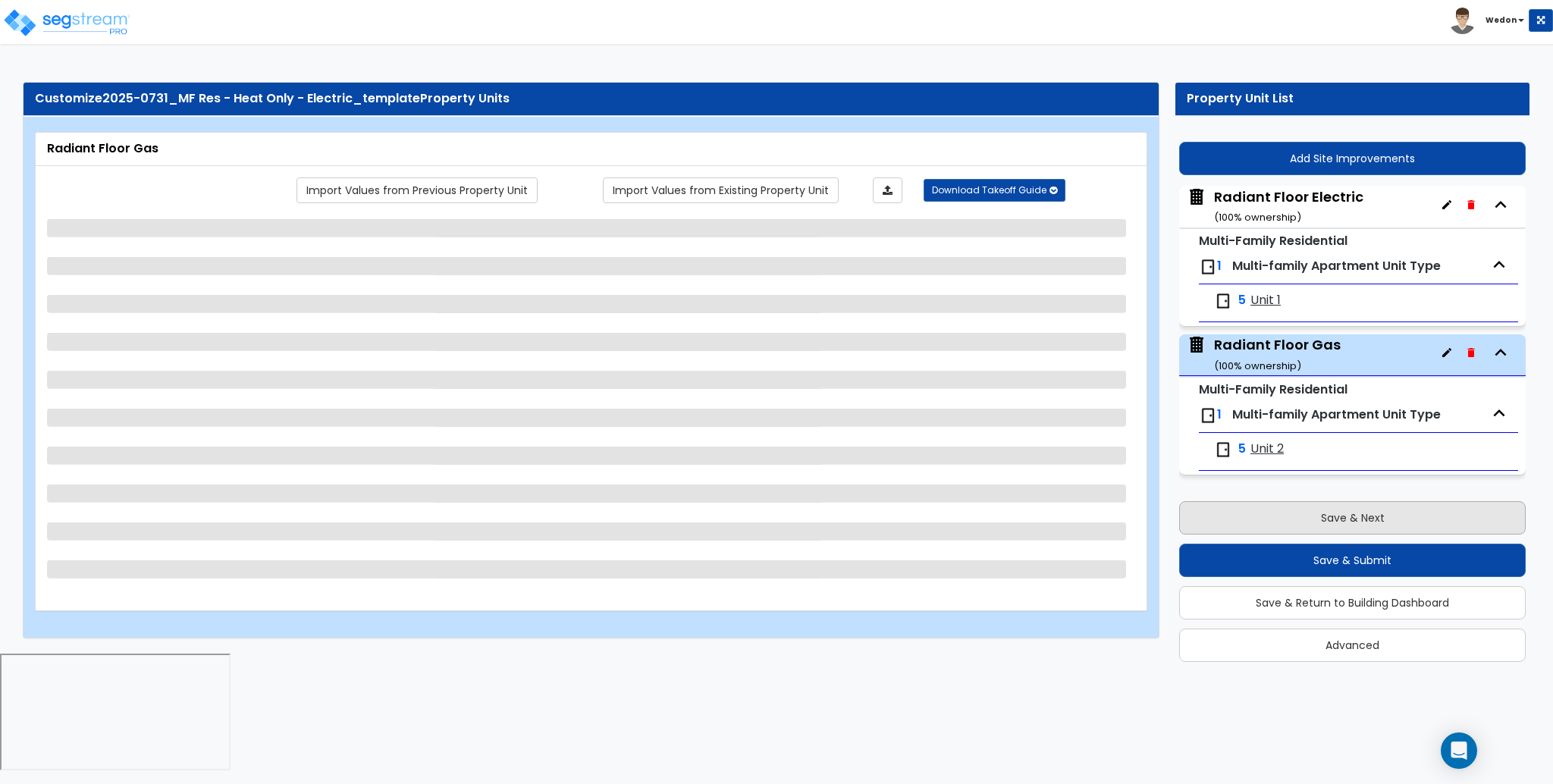
scroll to position [0, 0]
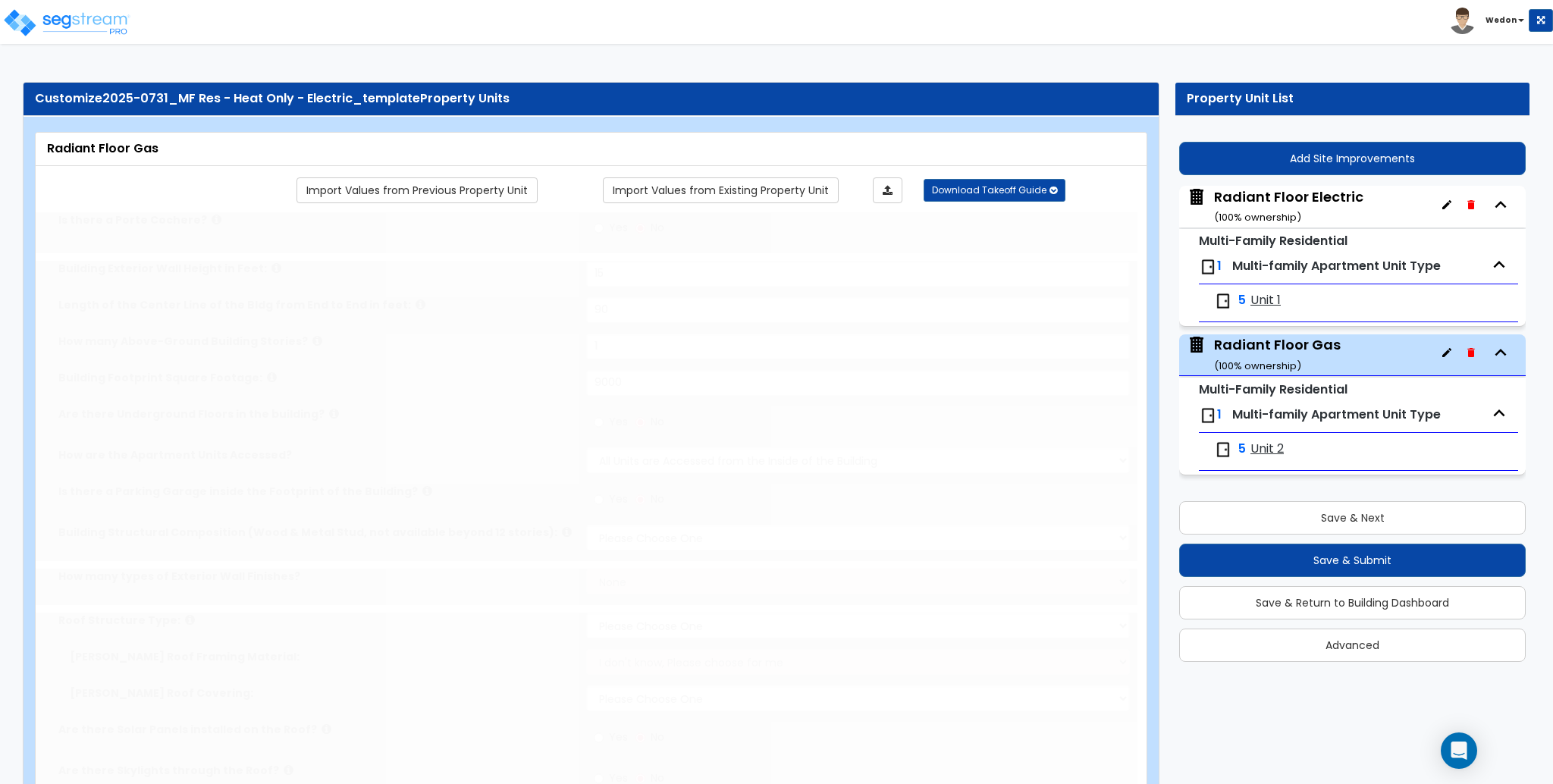
type input "15"
type input "90"
type input "1"
type input "9000"
select select "8"
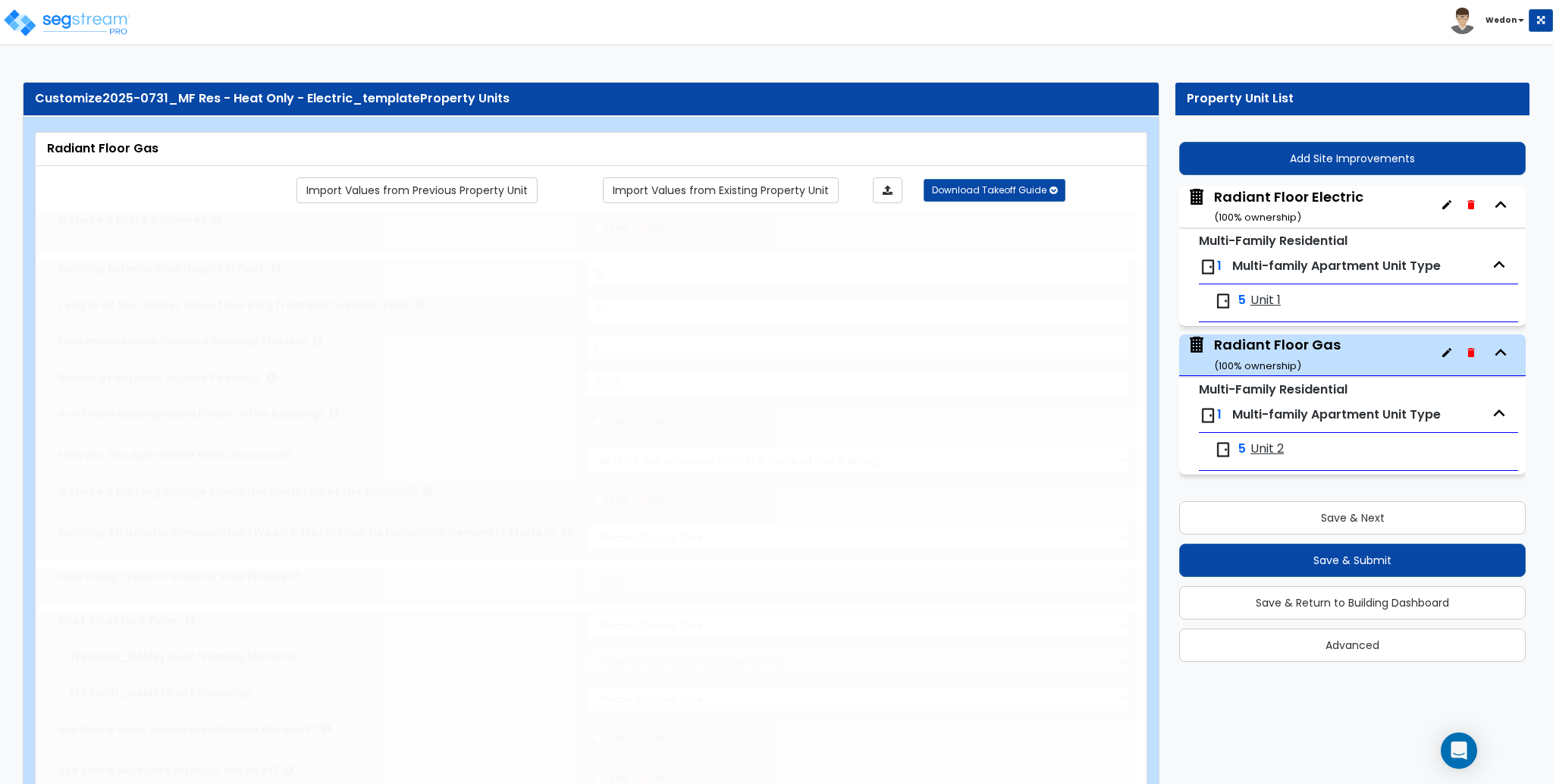
select select "1"
radio input "true"
type input "1500"
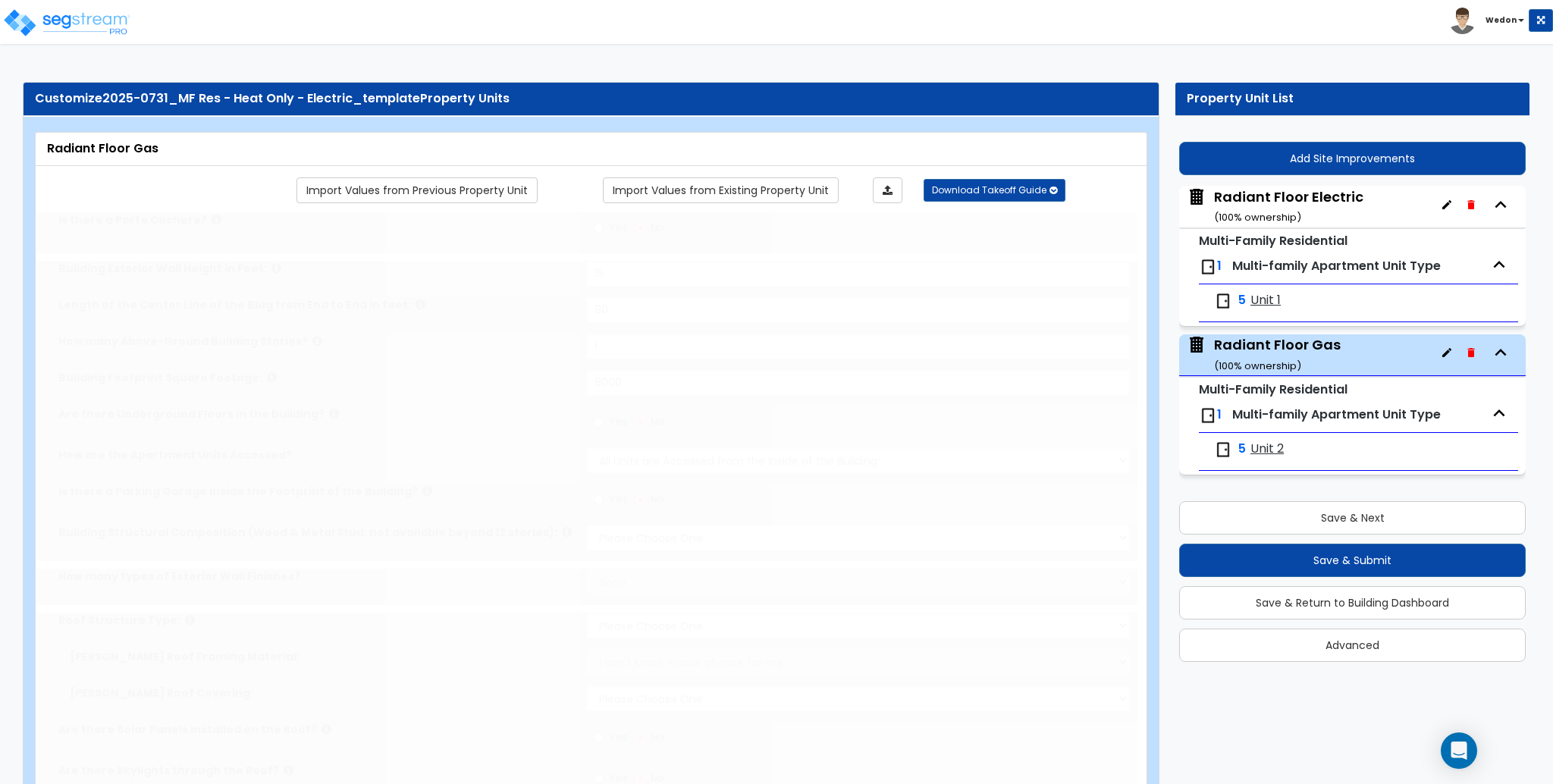
type input "100"
select select "1"
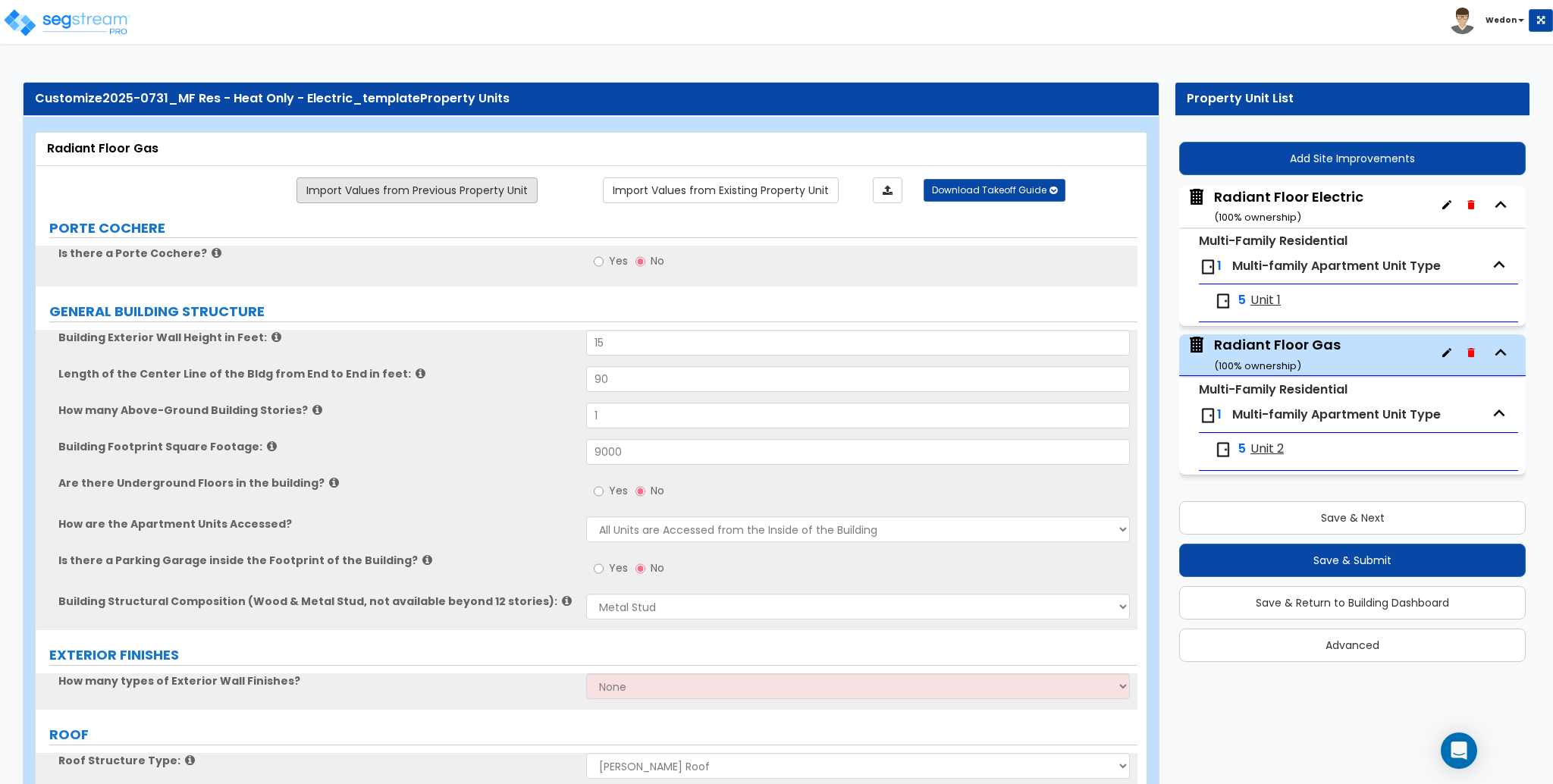
click at [442, 192] on link "Import Values from Previous Property Unit" at bounding box center [417, 190] width 241 height 26
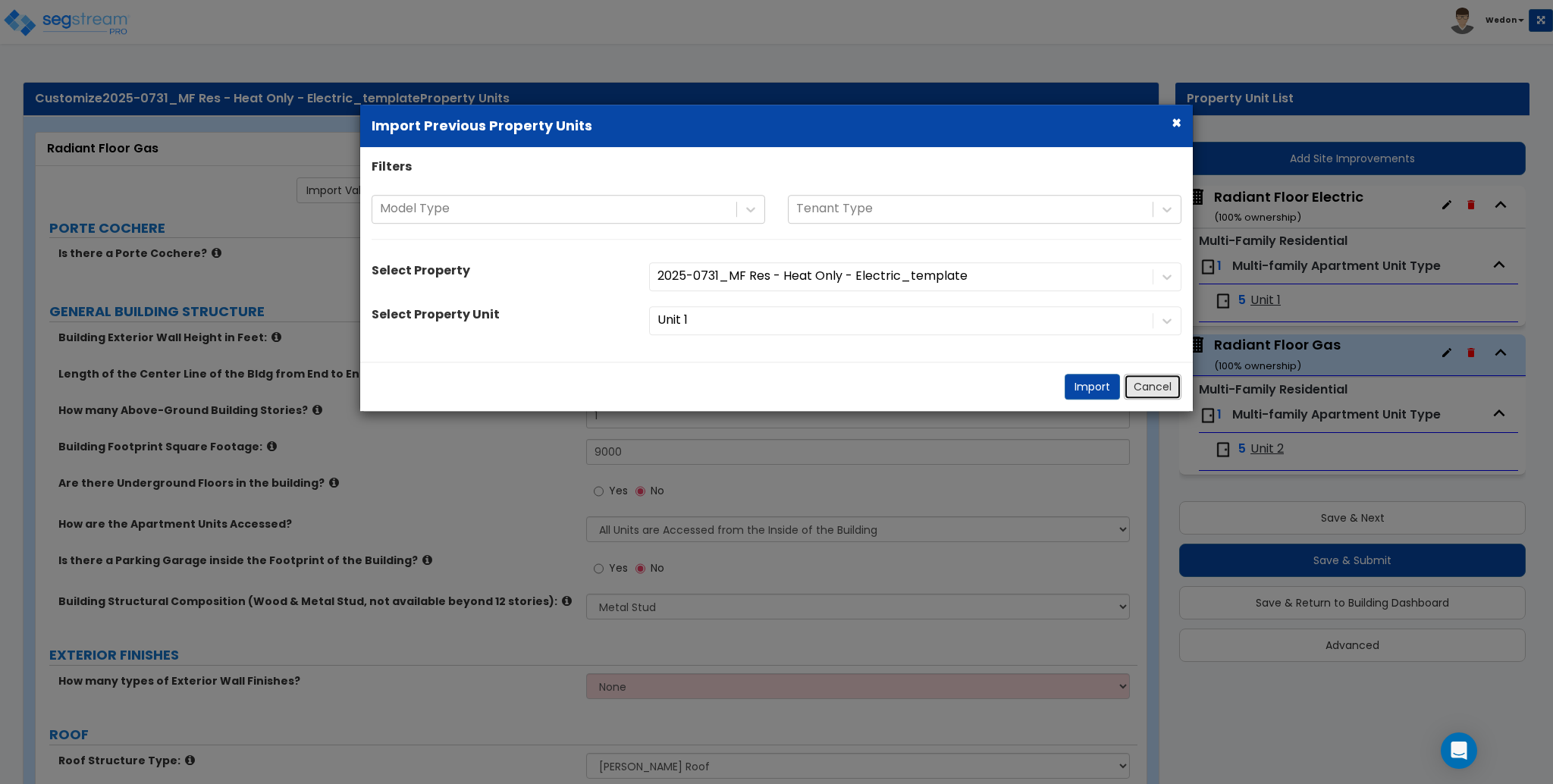
click at [1150, 382] on button "Cancel" at bounding box center [1153, 386] width 58 height 26
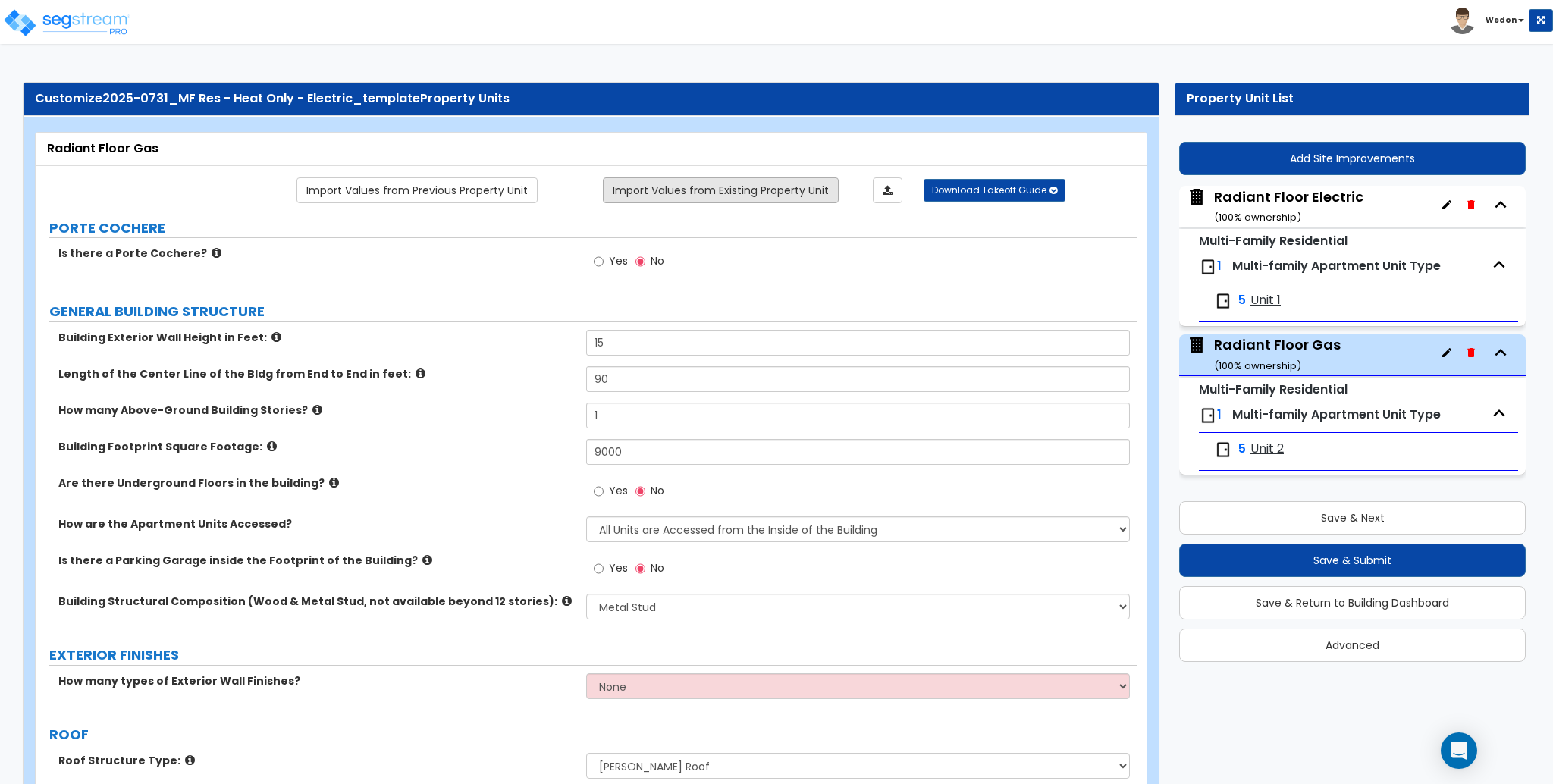
click at [723, 178] on link "Import Values from Existing Property Unit" at bounding box center [721, 190] width 236 height 26
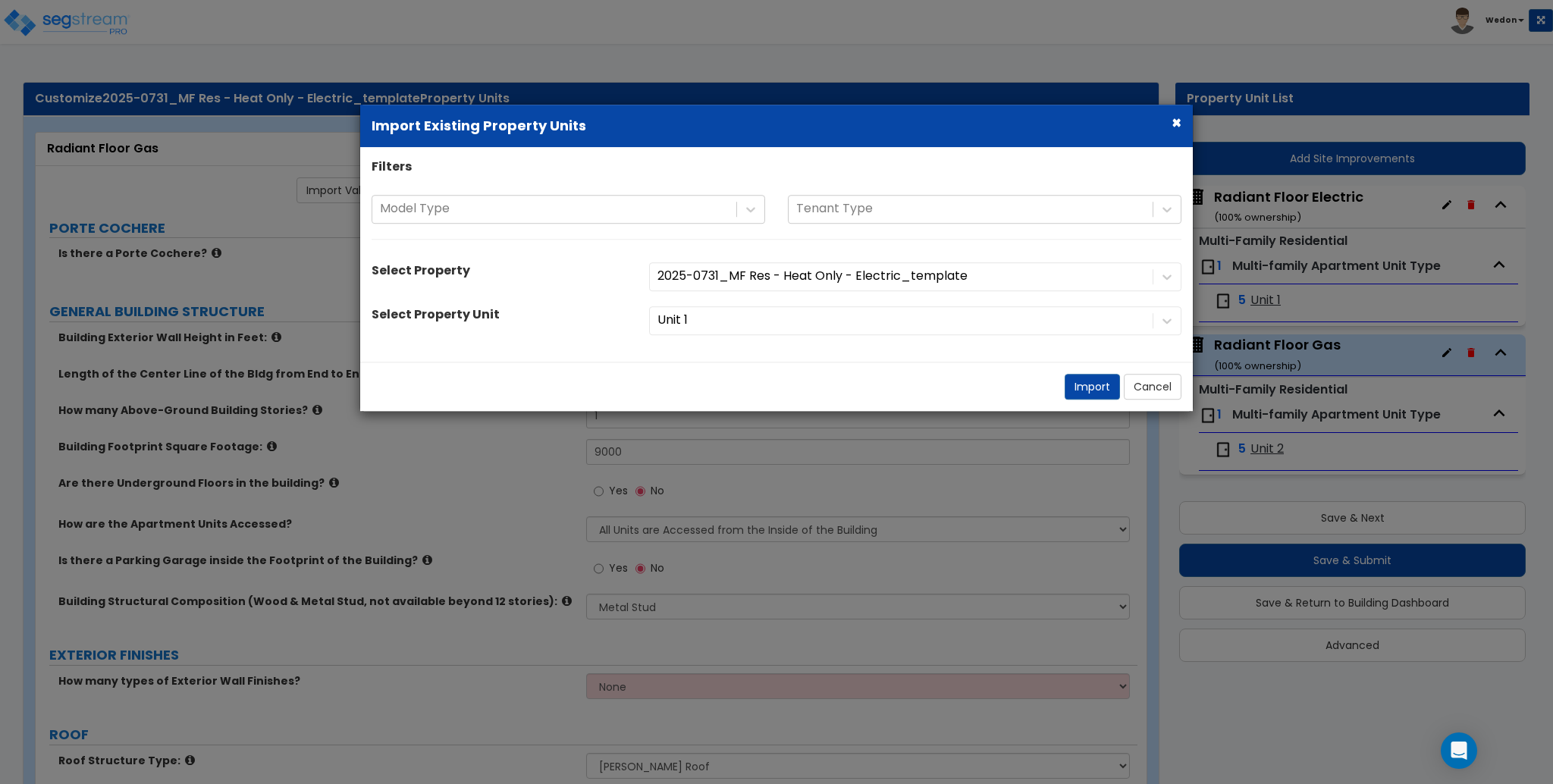
click at [805, 325] on div "Unit 1" at bounding box center [915, 321] width 555 height 29
click at [1158, 312] on div "Unit 1" at bounding box center [915, 321] width 555 height 29
click at [1160, 317] on div "Unit 1" at bounding box center [915, 321] width 555 height 29
click at [1161, 319] on div "Unit 1" at bounding box center [915, 321] width 555 height 29
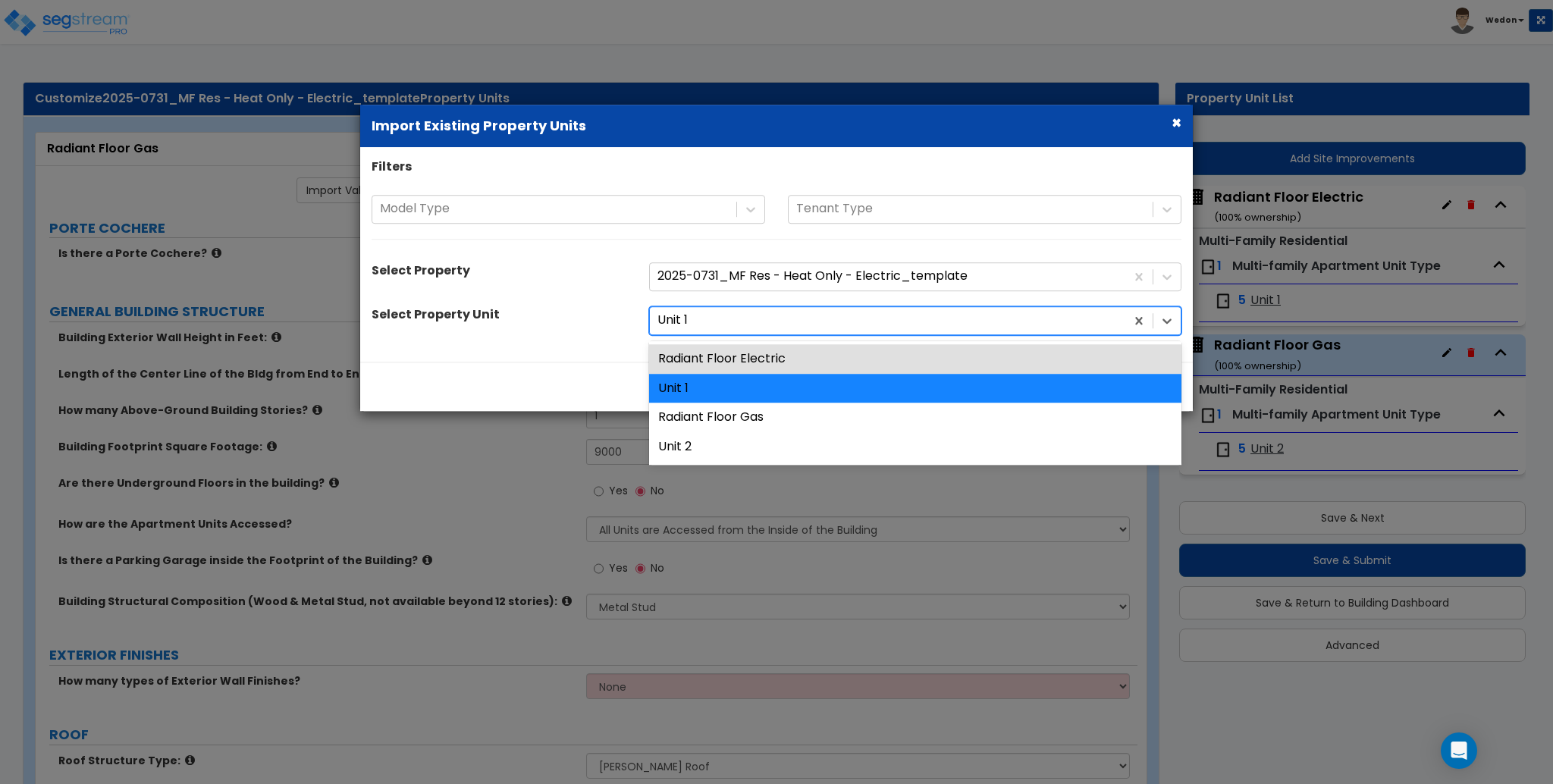
click at [1161, 319] on icon at bounding box center [1167, 321] width 15 height 15
click at [883, 369] on div "Radiant Floor Electric" at bounding box center [915, 359] width 533 height 30
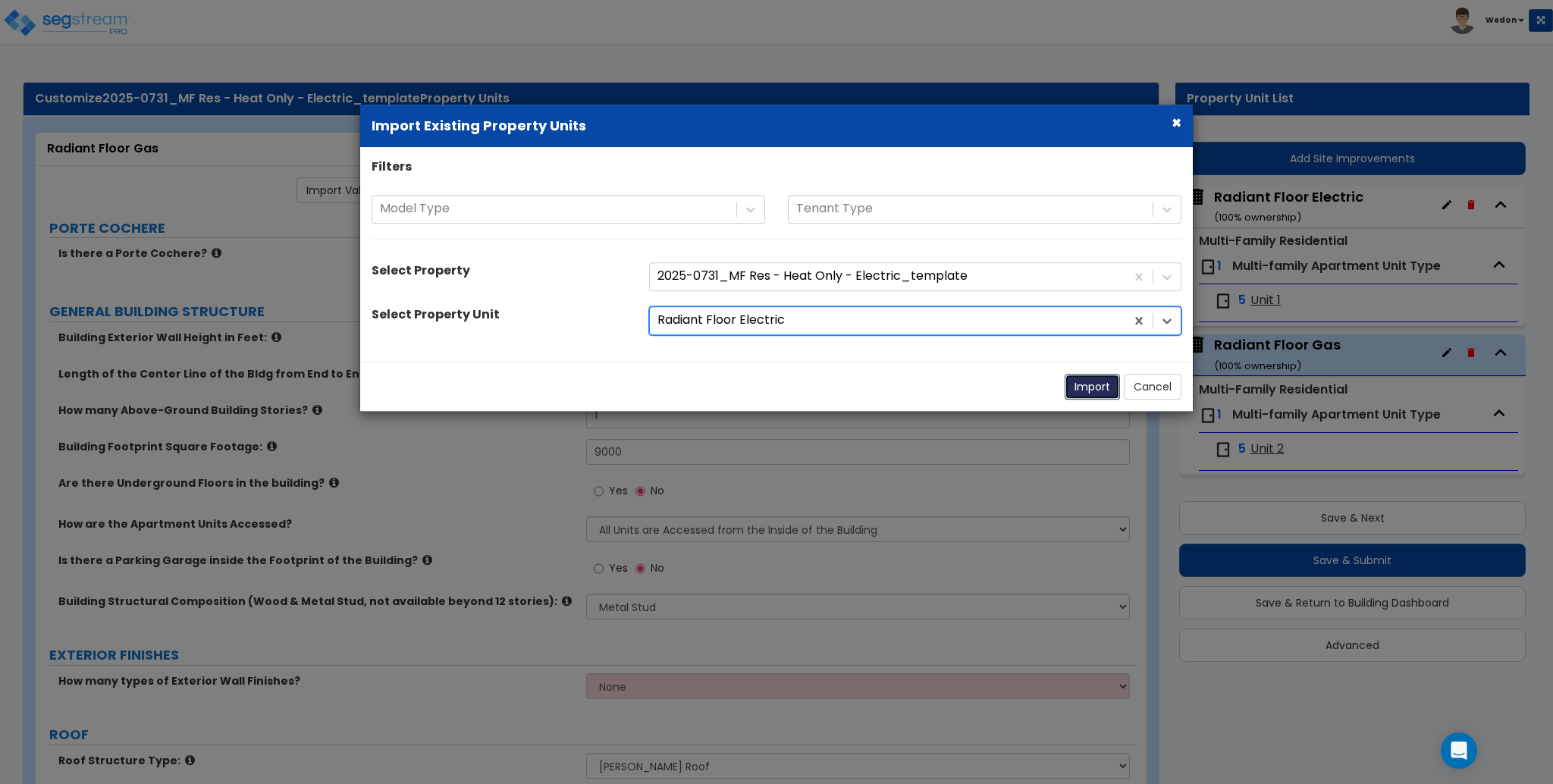
click at [1093, 376] on button "Import" at bounding box center [1092, 386] width 56 height 26
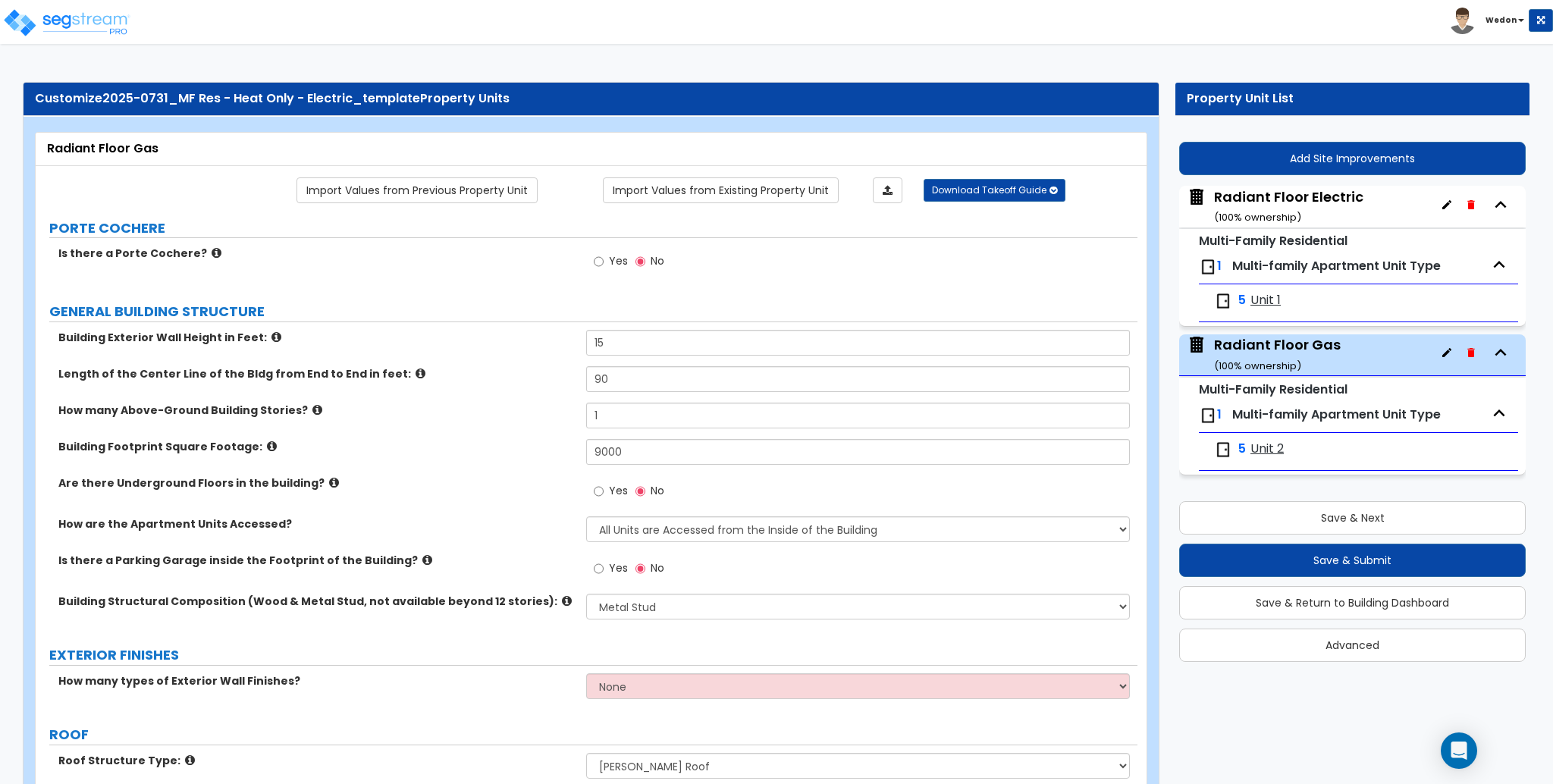
select select "4"
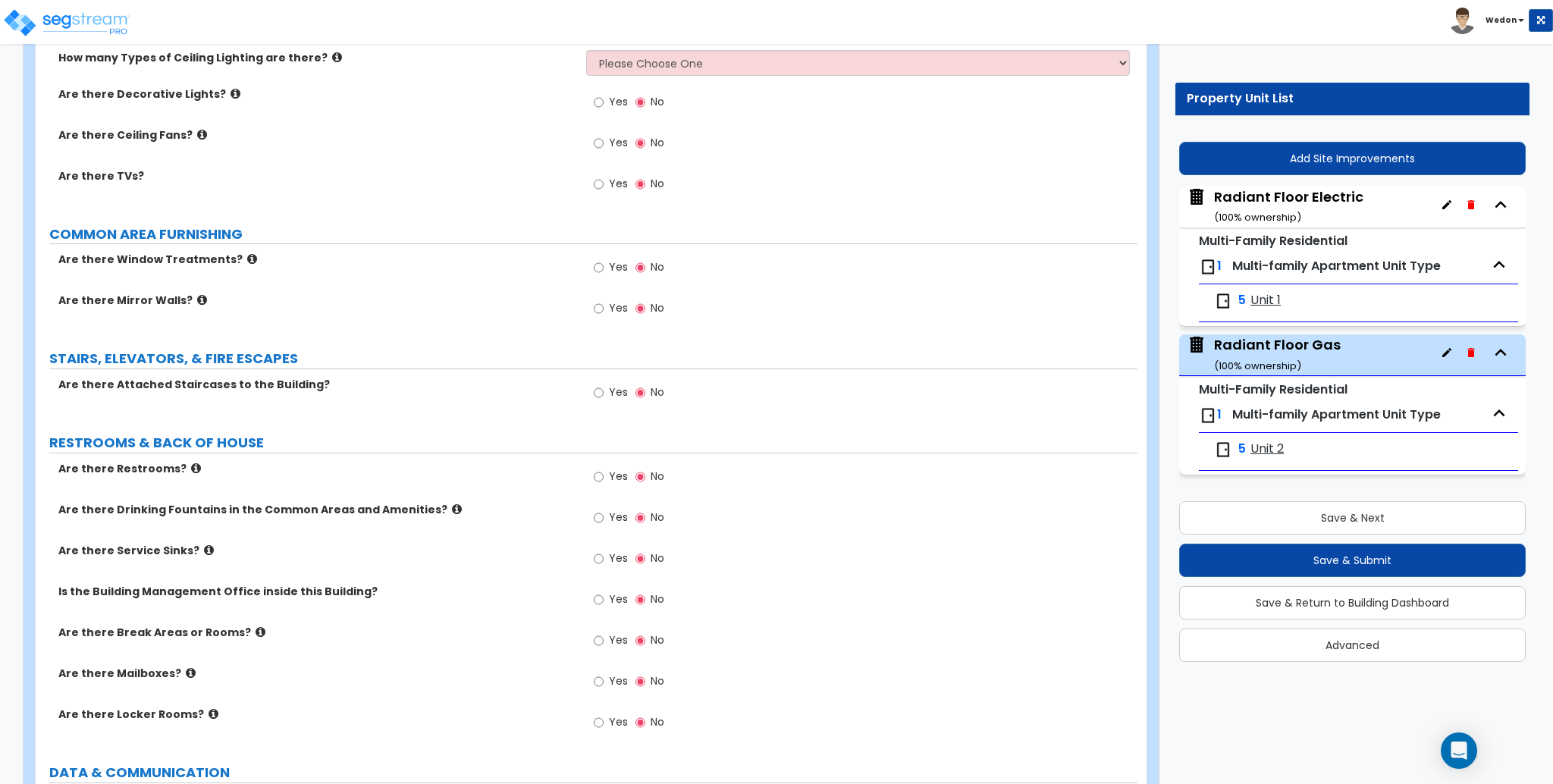
scroll to position [3300, 0]
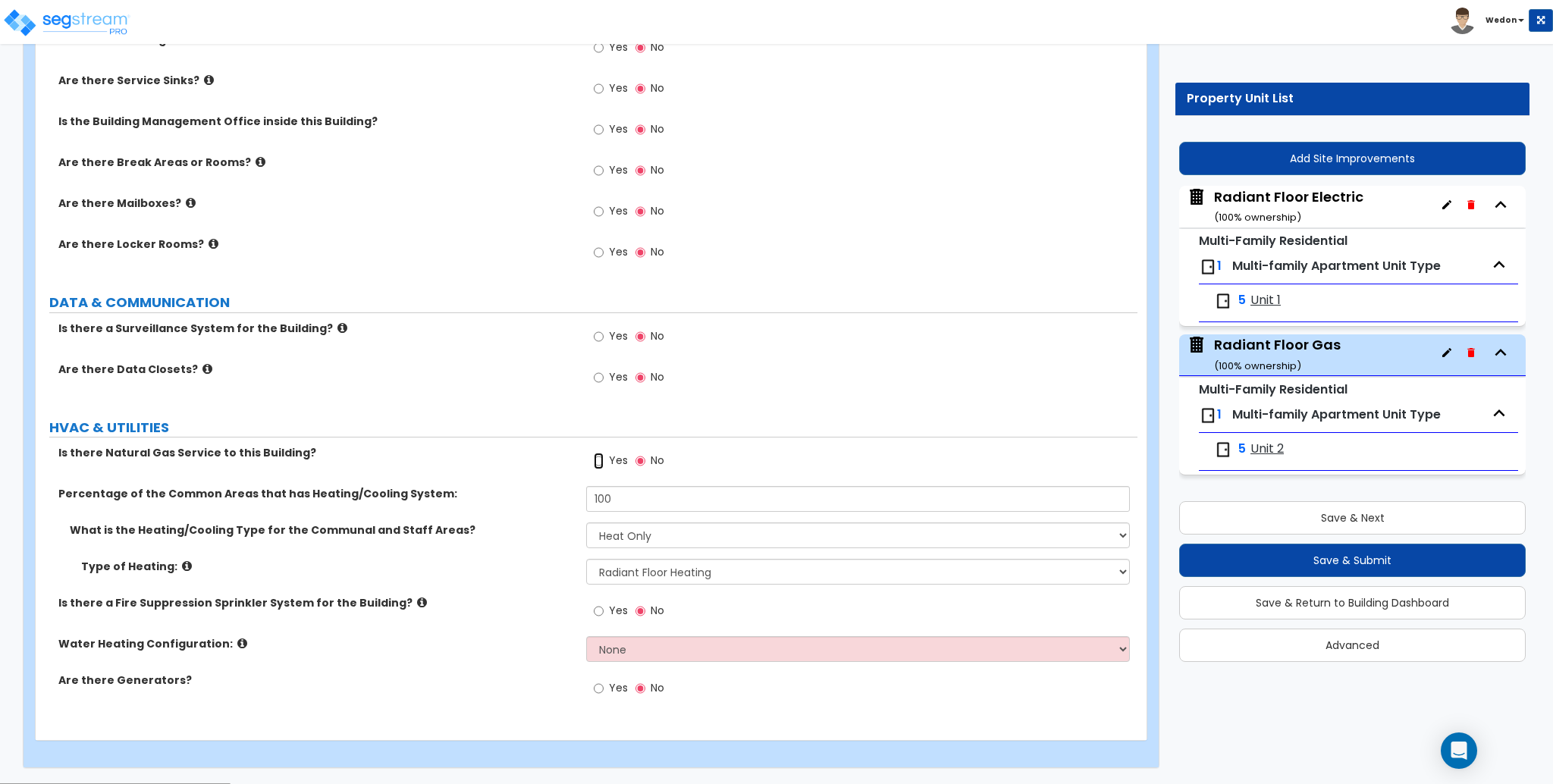
click at [598, 456] on input "Yes" at bounding box center [599, 461] width 10 height 16
radio input "true"
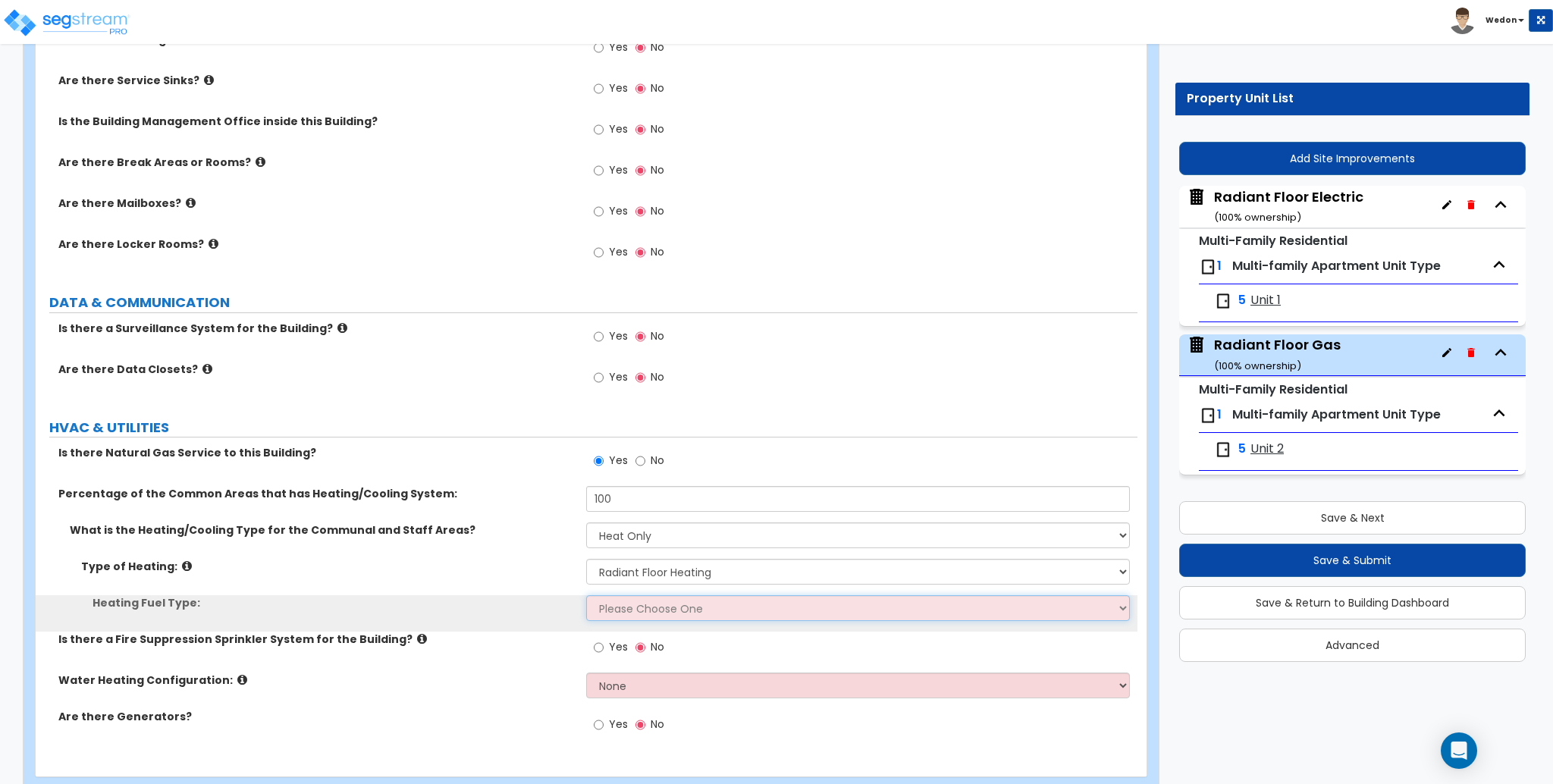
click at [609, 608] on select "Please Choose One Gas Electric" at bounding box center [858, 607] width 543 height 26
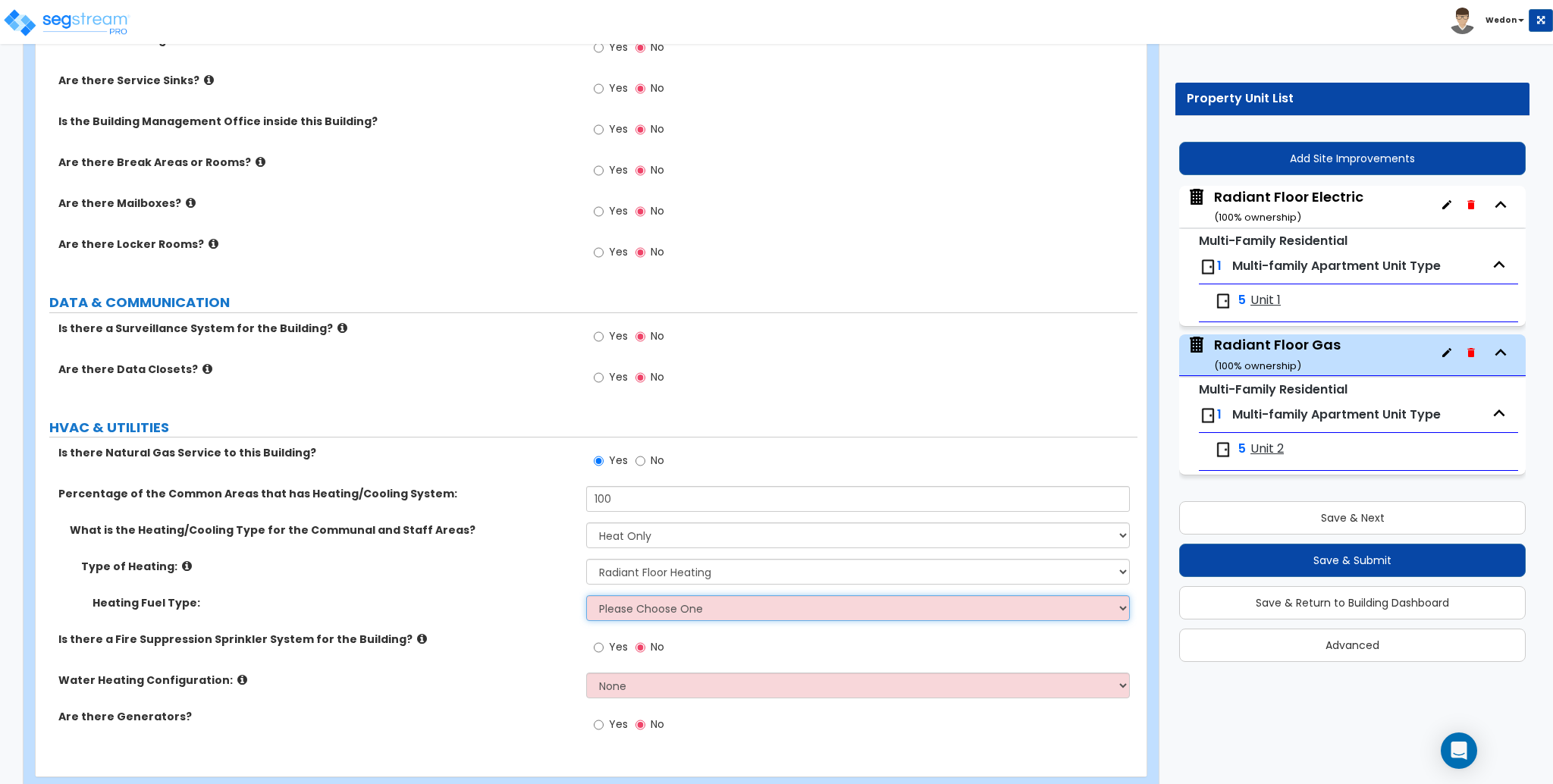
select select "1"
click at [586, 596] on select "Please Choose One Gas Electric" at bounding box center [858, 607] width 543 height 26
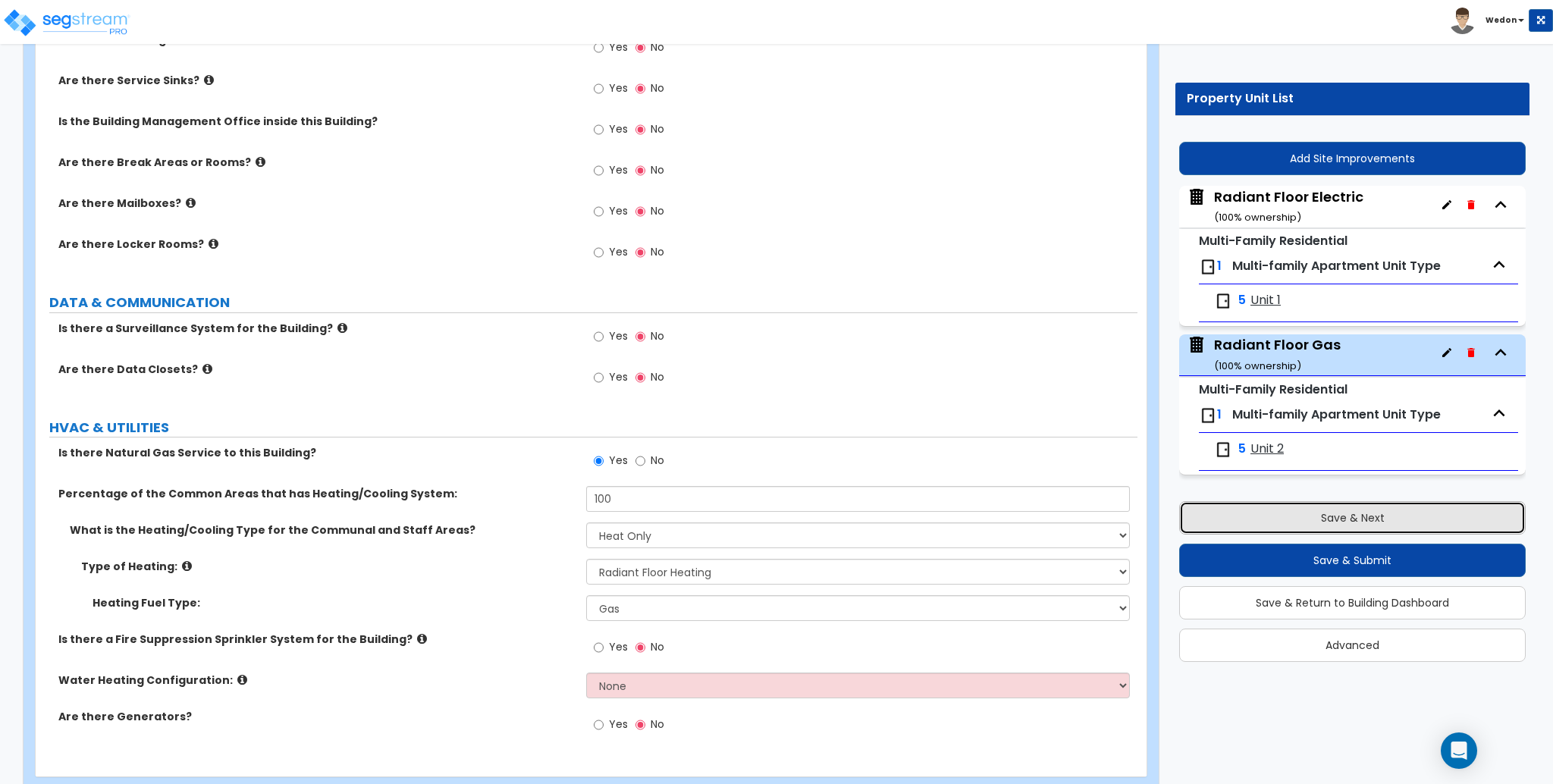
click at [1289, 515] on button "Save & Next" at bounding box center [1351, 517] width 346 height 34
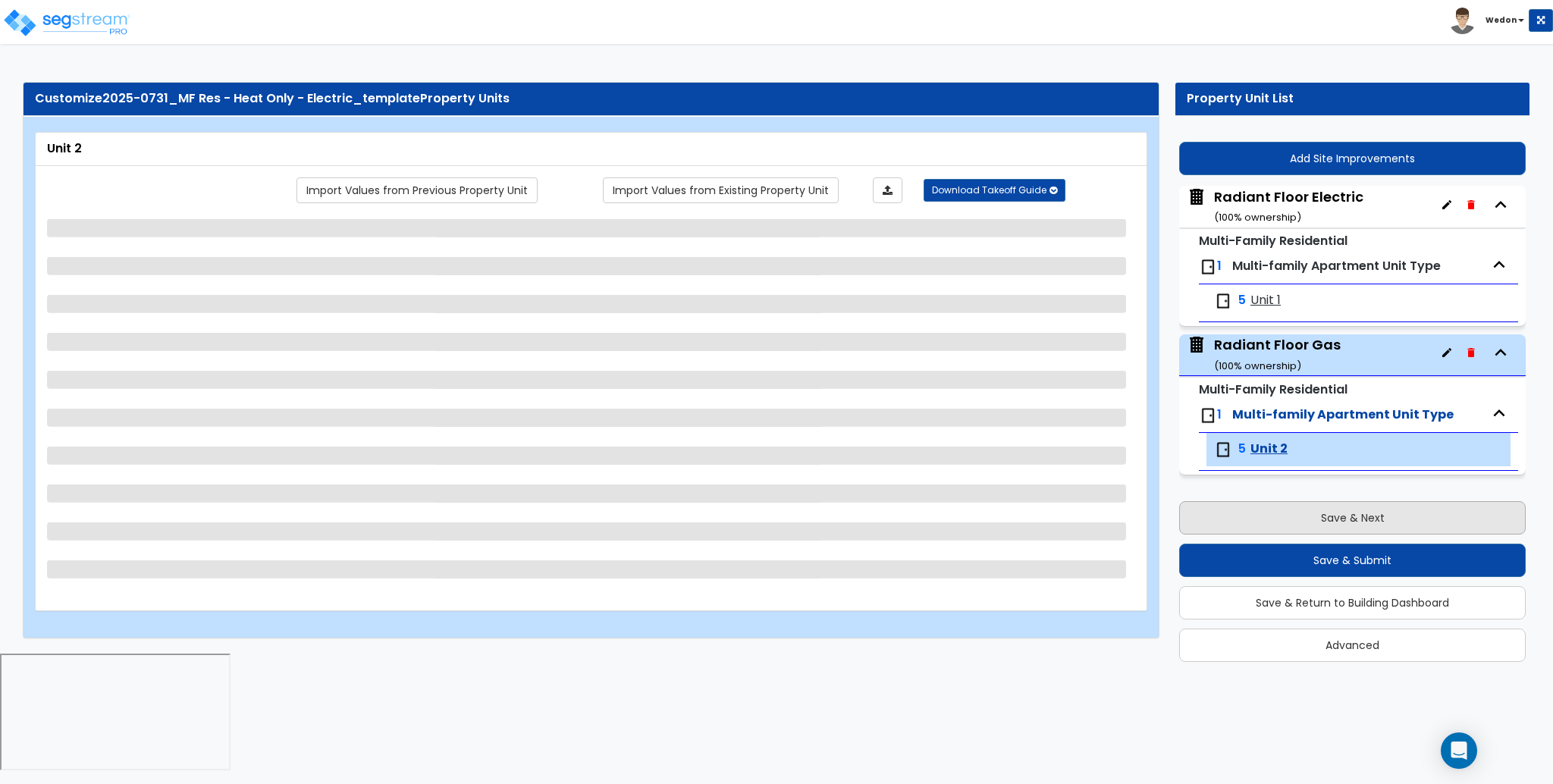
scroll to position [0, 0]
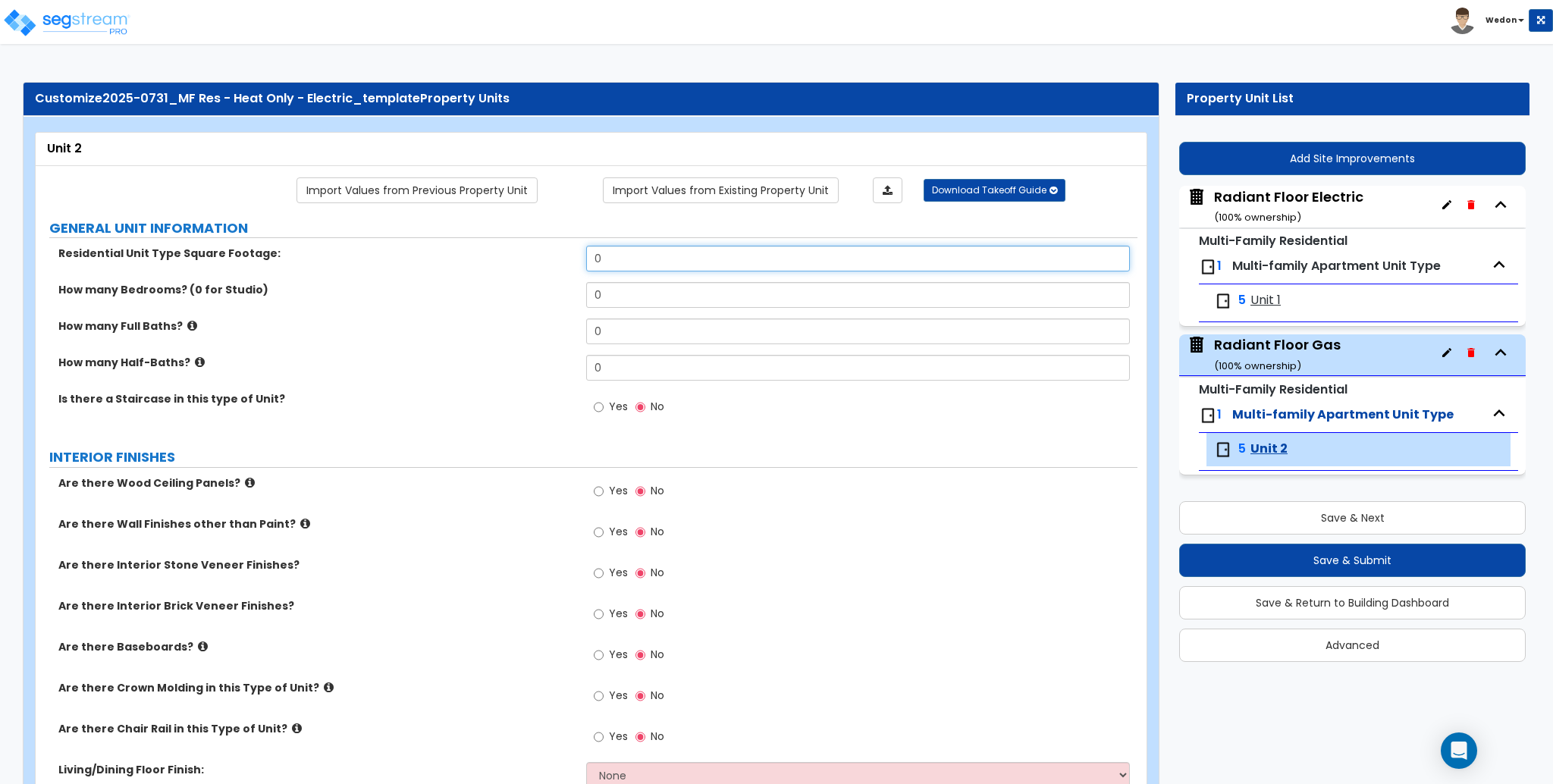
drag, startPoint x: 598, startPoint y: 265, endPoint x: 492, endPoint y: 262, distance: 106.0
click at [492, 262] on div "Residential Unit Type Square Footage: 0" at bounding box center [586, 264] width 1102 height 36
type input "1,000"
drag, startPoint x: 629, startPoint y: 297, endPoint x: 547, endPoint y: 291, distance: 82.2
click at [550, 291] on div "How many Bedrooms? (0 for Studio) 0" at bounding box center [586, 300] width 1102 height 36
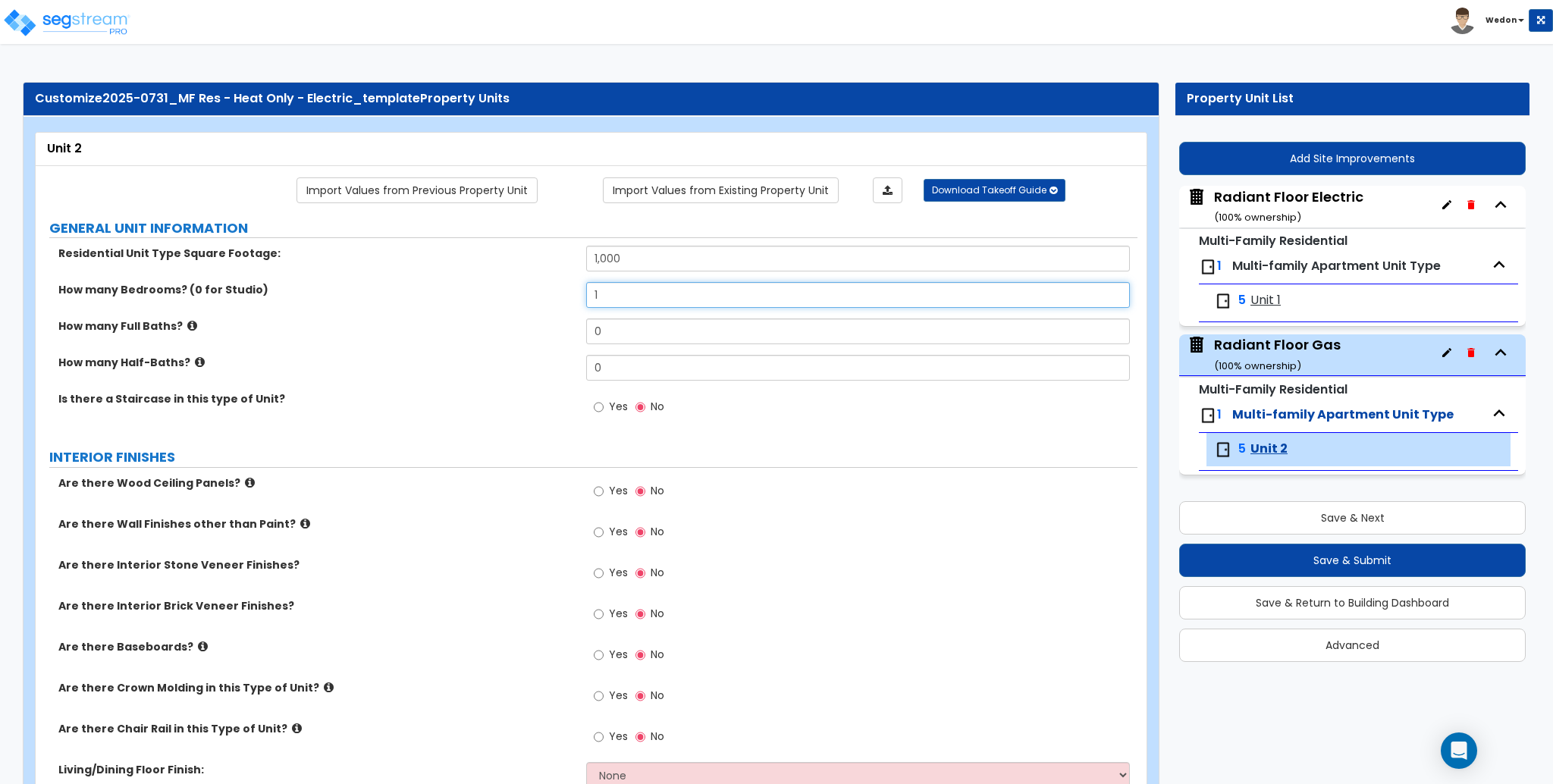
type input "1"
drag, startPoint x: 607, startPoint y: 326, endPoint x: 561, endPoint y: 341, distance: 48.4
click at [556, 331] on div "How many Full Baths? 0" at bounding box center [586, 337] width 1102 height 36
type input "1"
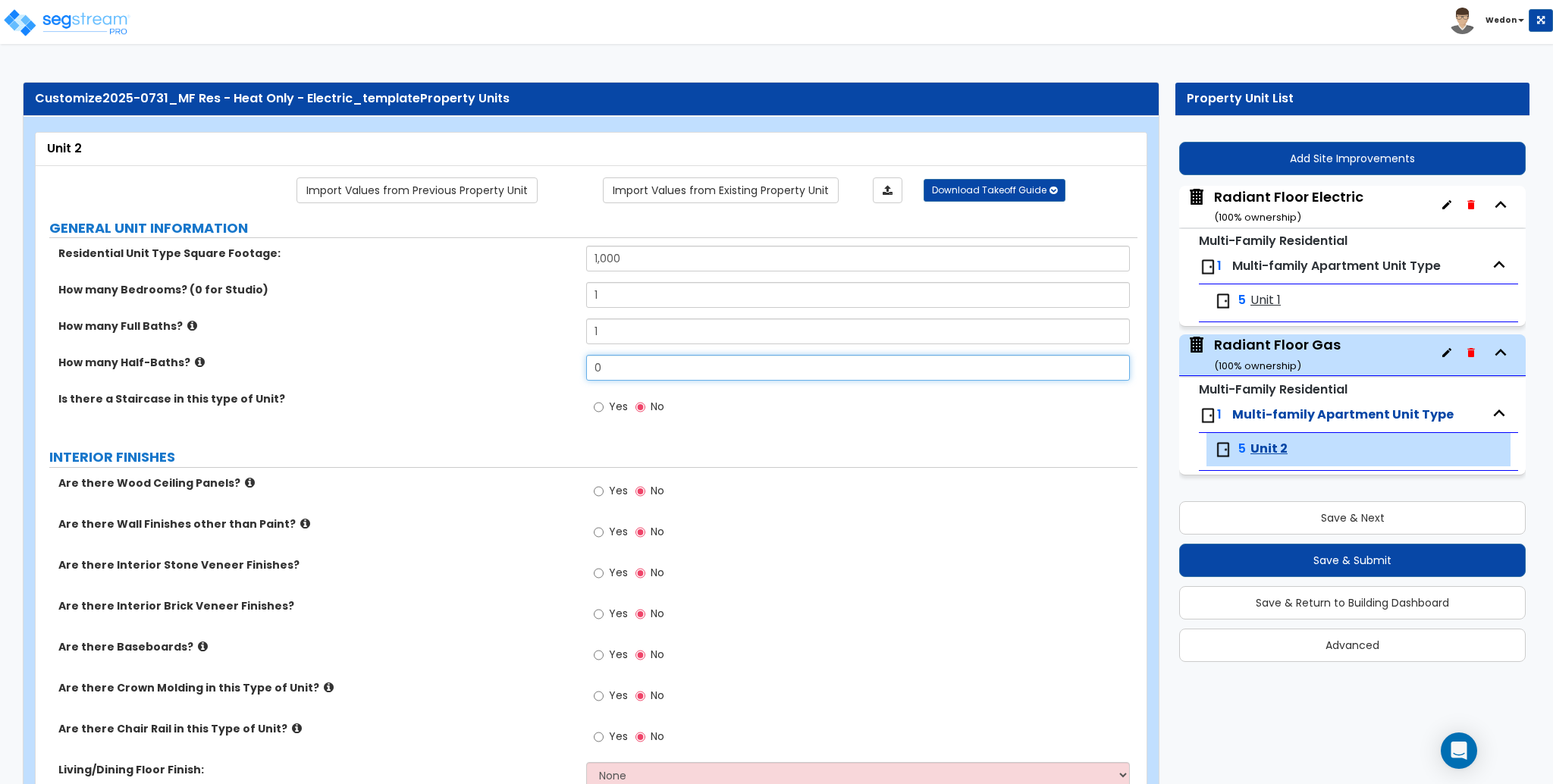
drag, startPoint x: 579, startPoint y: 369, endPoint x: 519, endPoint y: 377, distance: 60.5
click at [552, 373] on div "How many Half-Baths? 0" at bounding box center [586, 373] width 1102 height 36
type input "1"
click at [514, 381] on div "How many Half-Baths? 1" at bounding box center [586, 373] width 1102 height 36
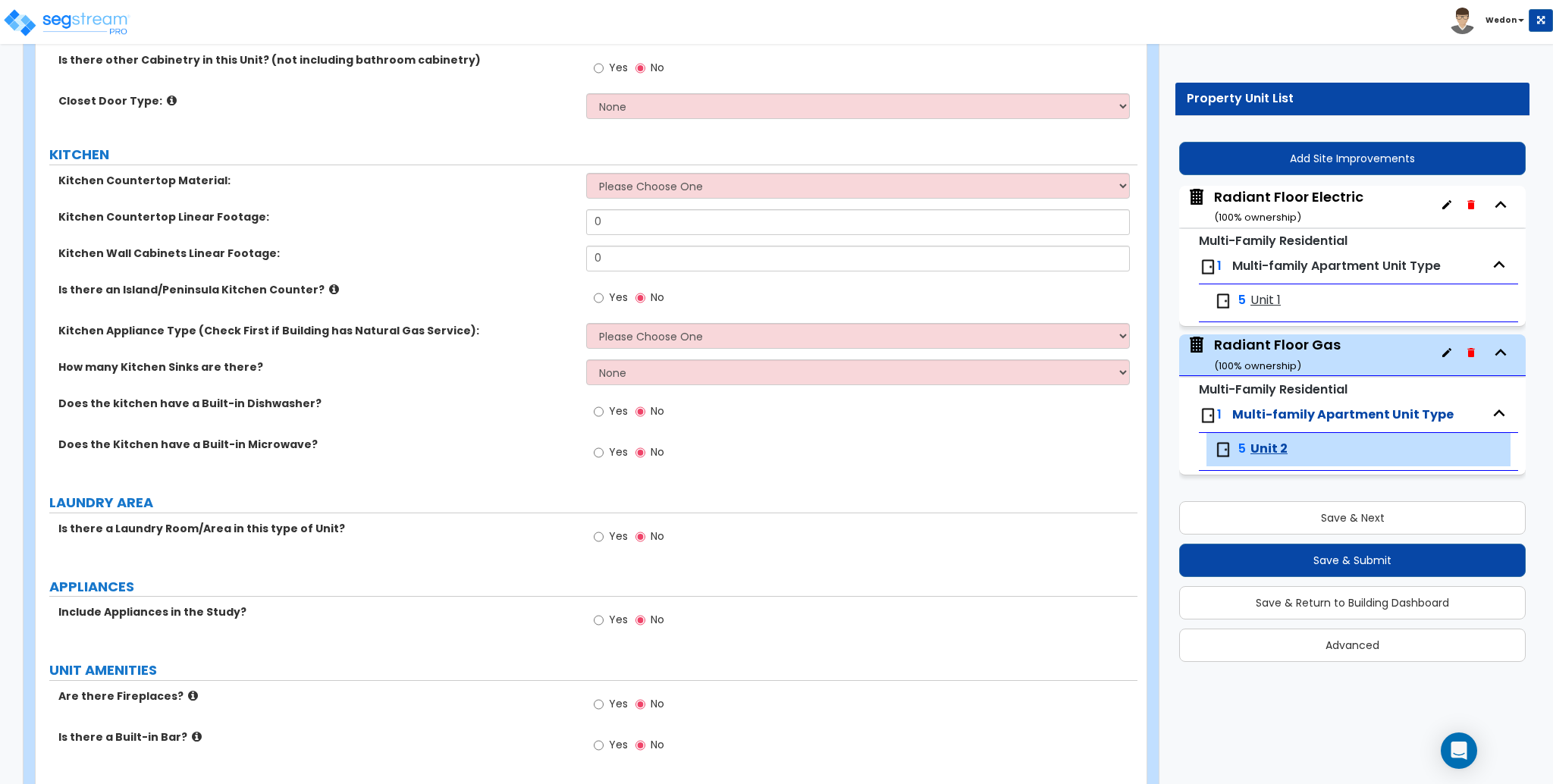
scroll to position [1651, 0]
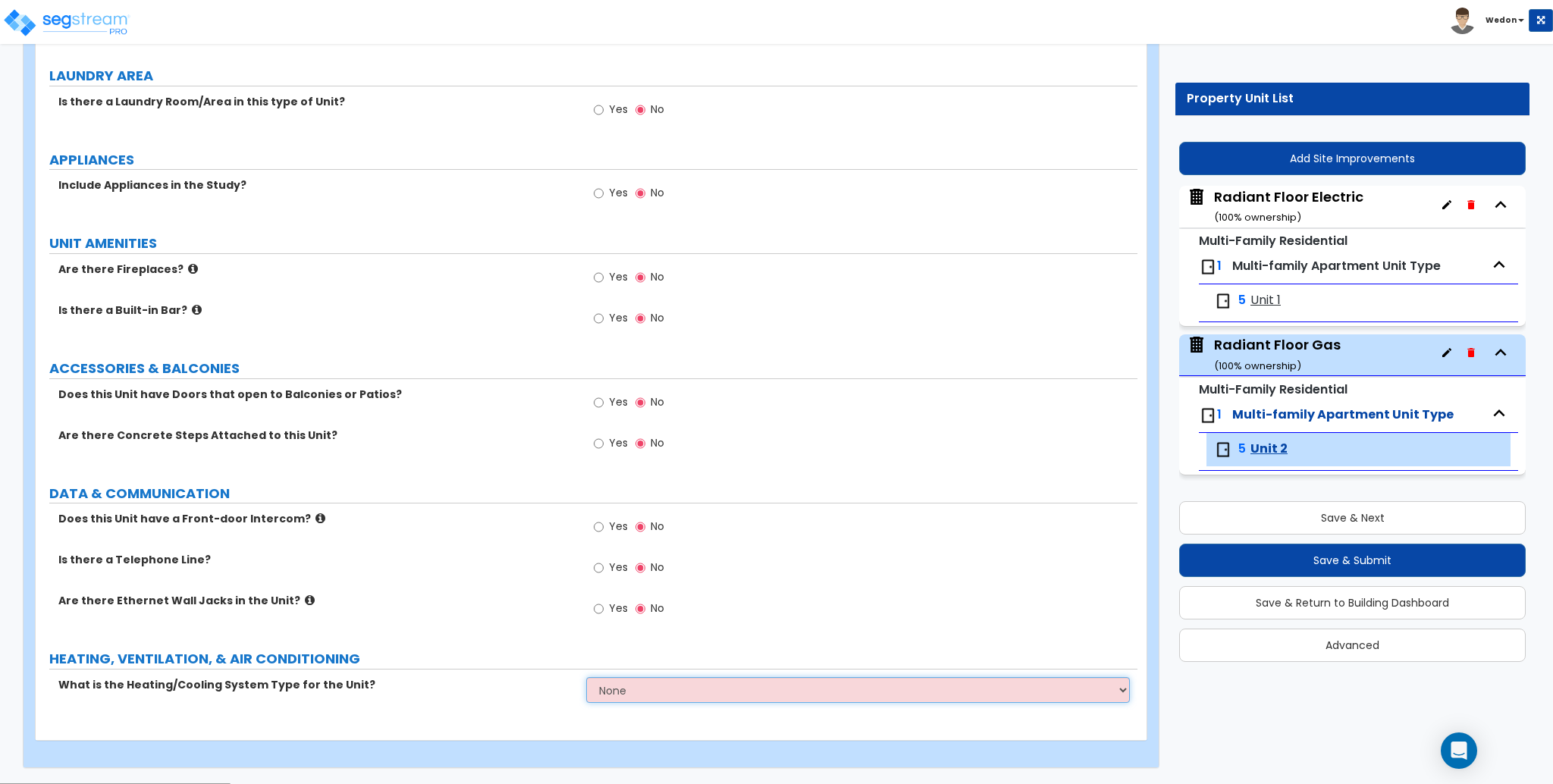
click at [702, 690] on select "None Heat Only Centralized Heating & Cooling Thru Wall Air Conditioners Mini Sp…" at bounding box center [858, 689] width 543 height 26
click at [698, 696] on select "None Heat Only Centralized Heating & Cooling Thru Wall Air Conditioners Mini Sp…" at bounding box center [858, 689] width 543 height 26
select select "1"
click at [586, 677] on select "None Heat Only Centralized Heating & Cooling Thru Wall Air Conditioners Mini Sp…" at bounding box center [858, 689] width 543 height 26
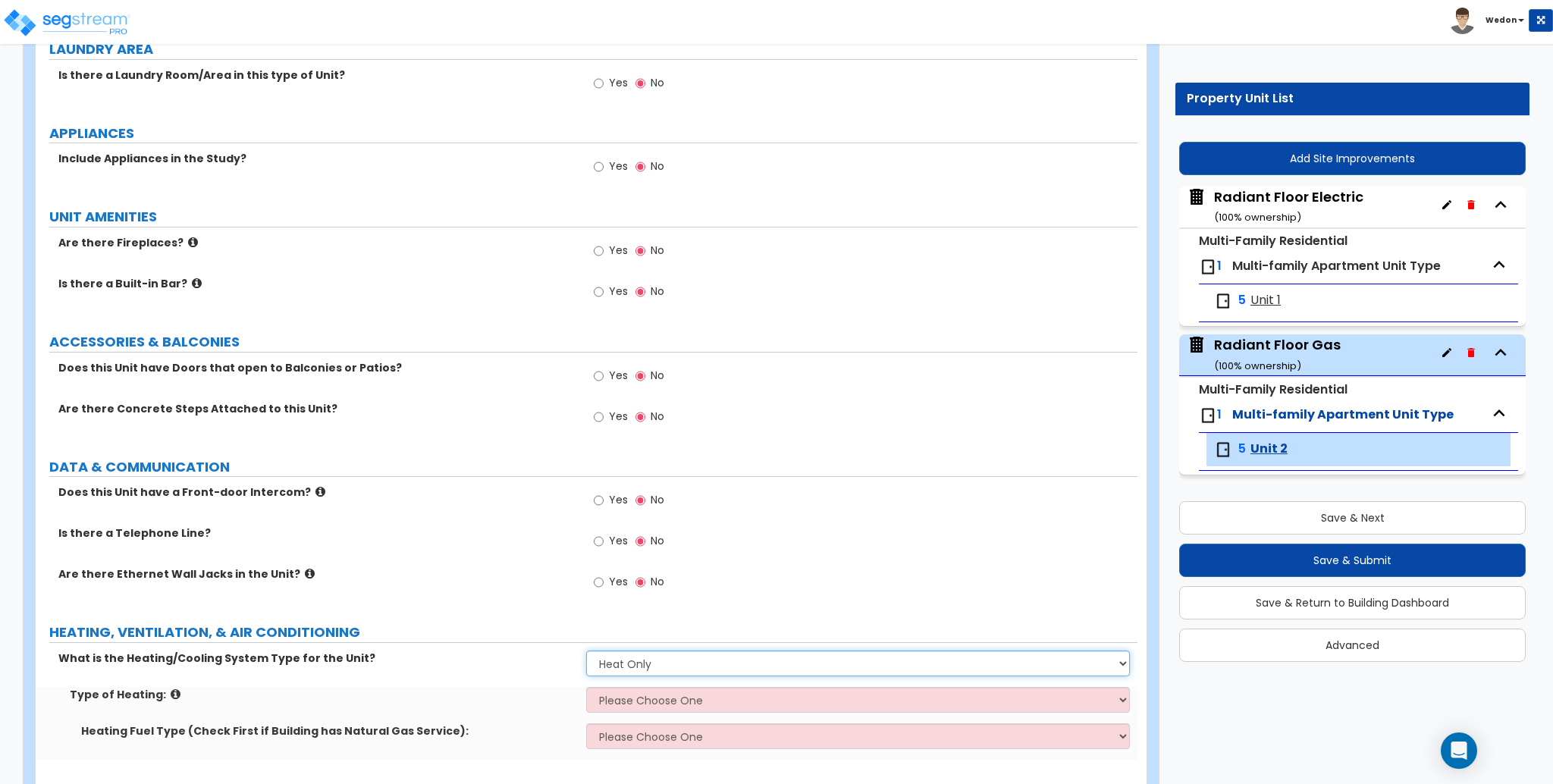
scroll to position [1724, 0]
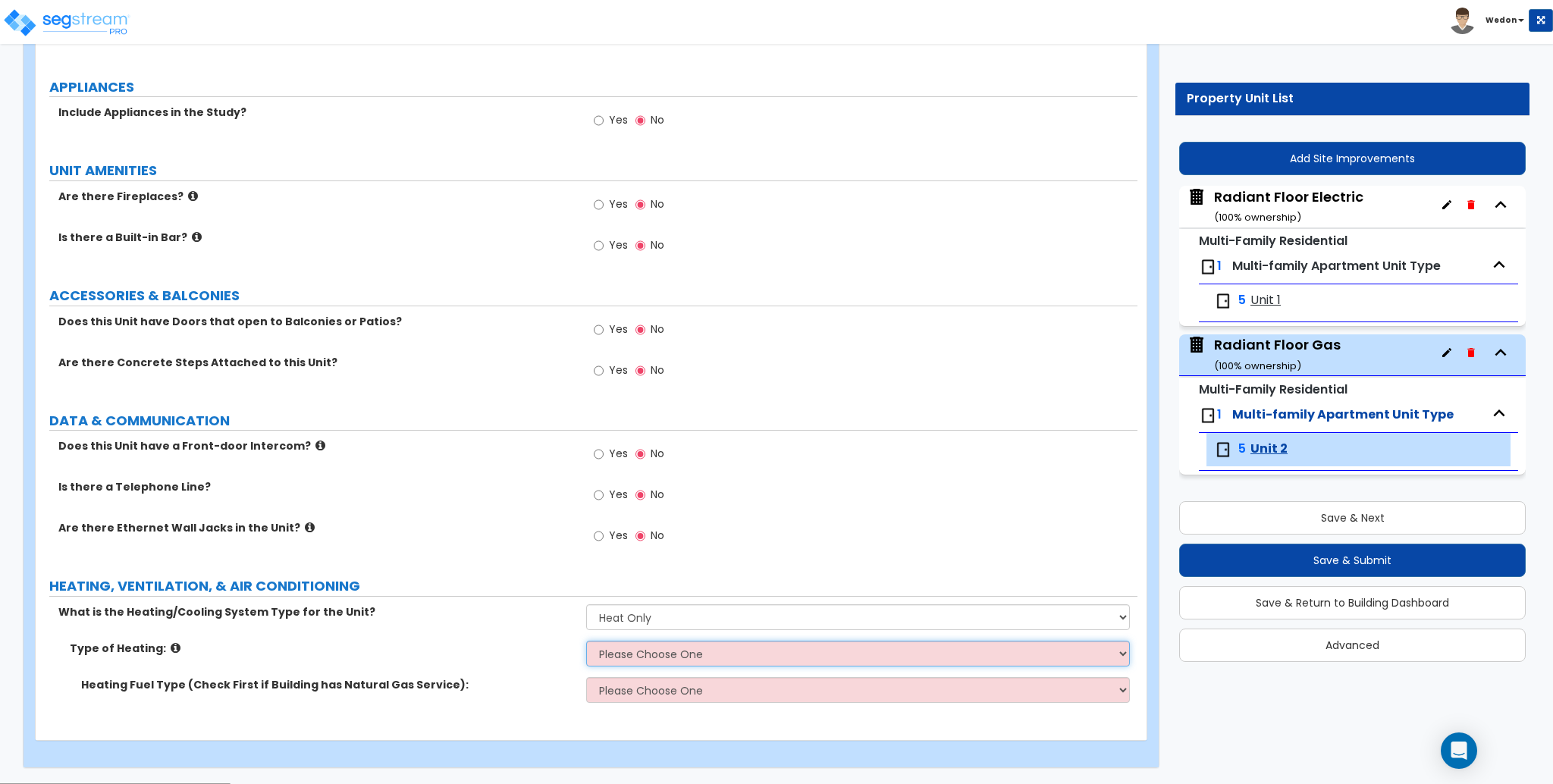
click at [600, 653] on select "Please Choose One Wall Heater Electric Baseboard Heater Hydronic Heating Radian…" at bounding box center [858, 653] width 543 height 26
select select "4"
click at [586, 641] on select "Please Choose One Wall Heater Electric Baseboard Heater Hydronic Heating Radian…" at bounding box center [858, 653] width 543 height 26
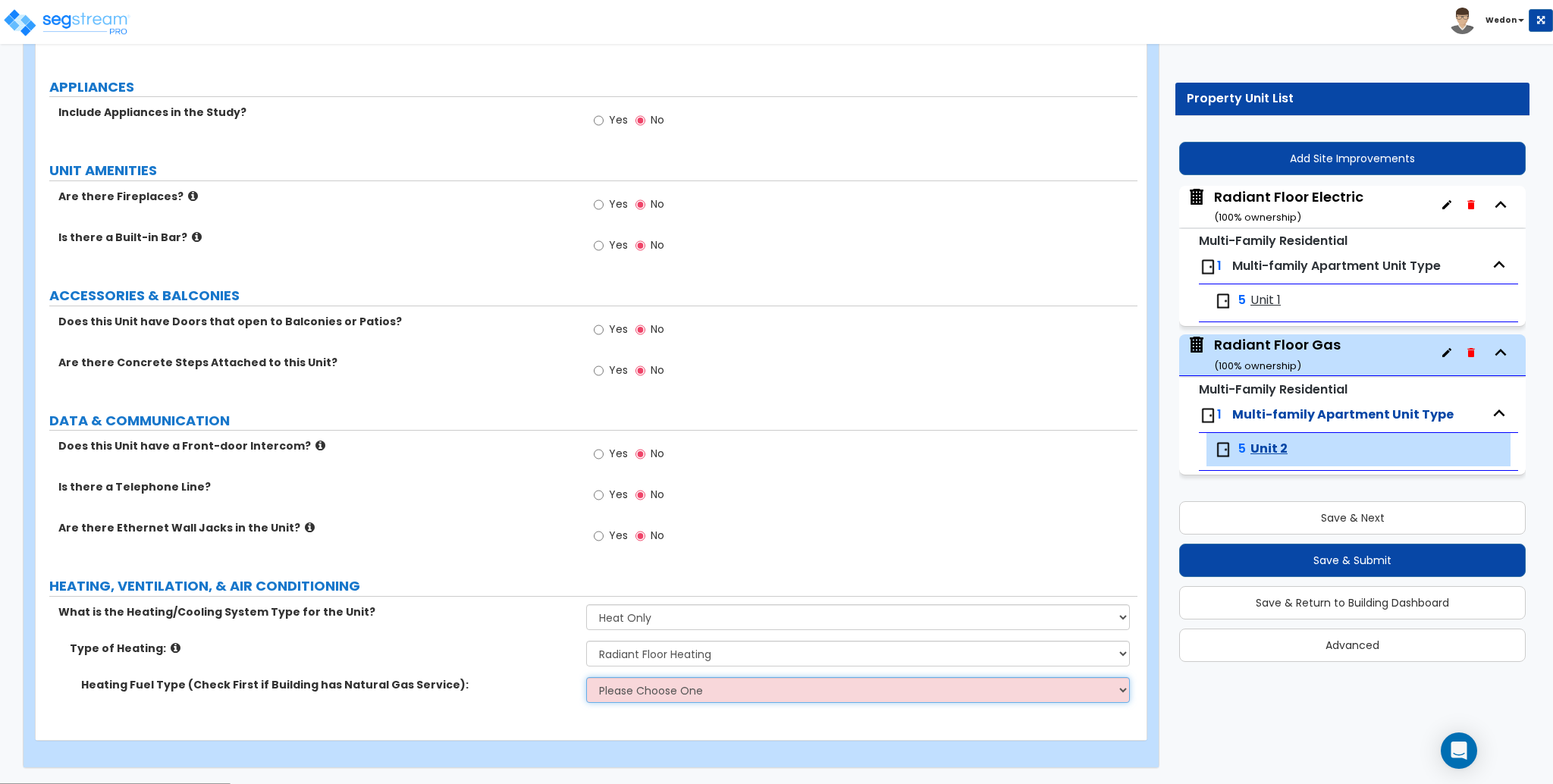
click at [633, 695] on select "Please Choose One Gas Electric" at bounding box center [858, 689] width 543 height 26
select select "1"
click at [586, 677] on select "Please Choose One Gas Electric" at bounding box center [858, 689] width 543 height 26
click at [1039, 537] on div "Yes No" at bounding box center [862, 540] width 551 height 41
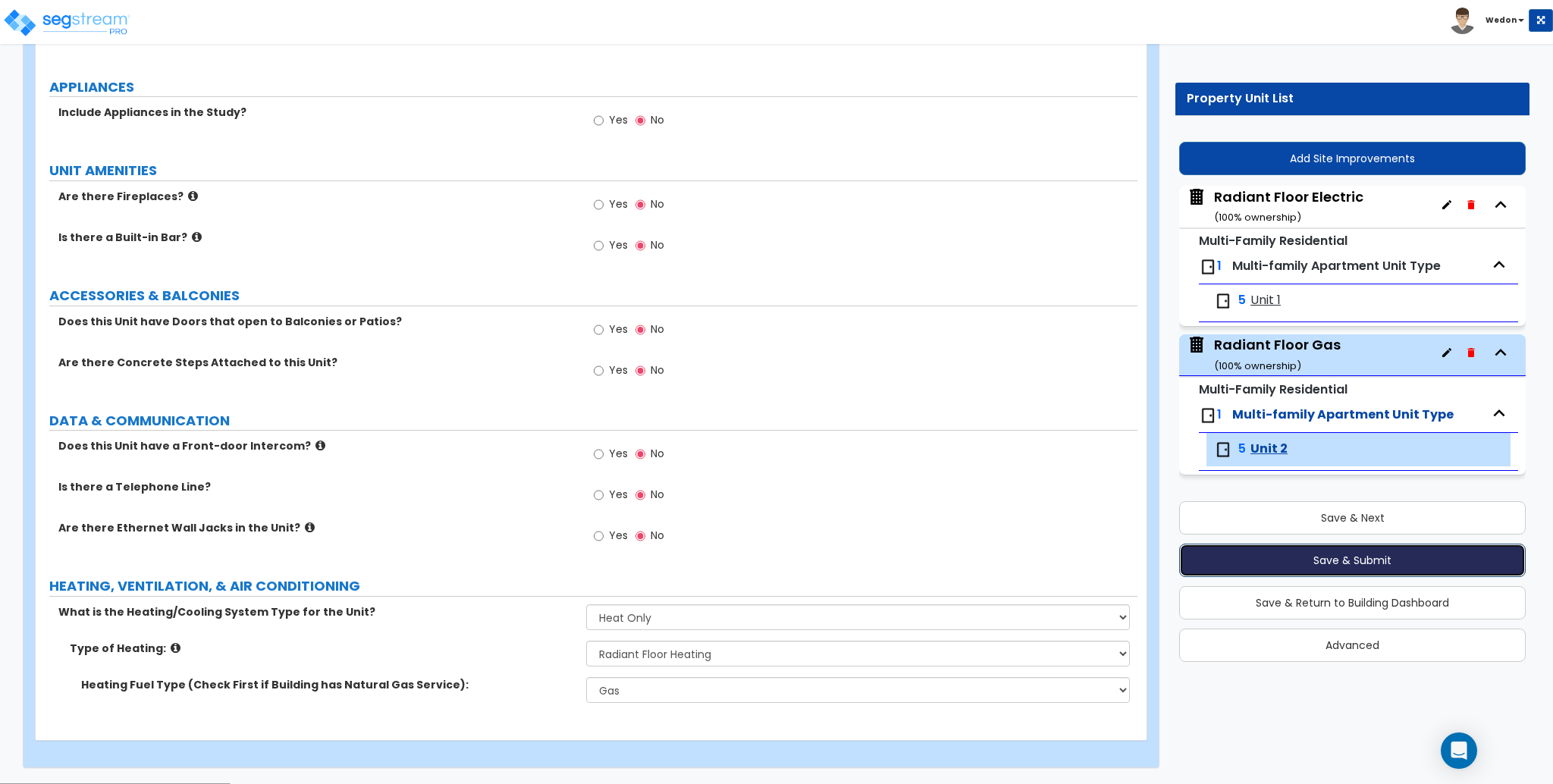
click at [1369, 561] on button "Save & Submit" at bounding box center [1351, 559] width 346 height 34
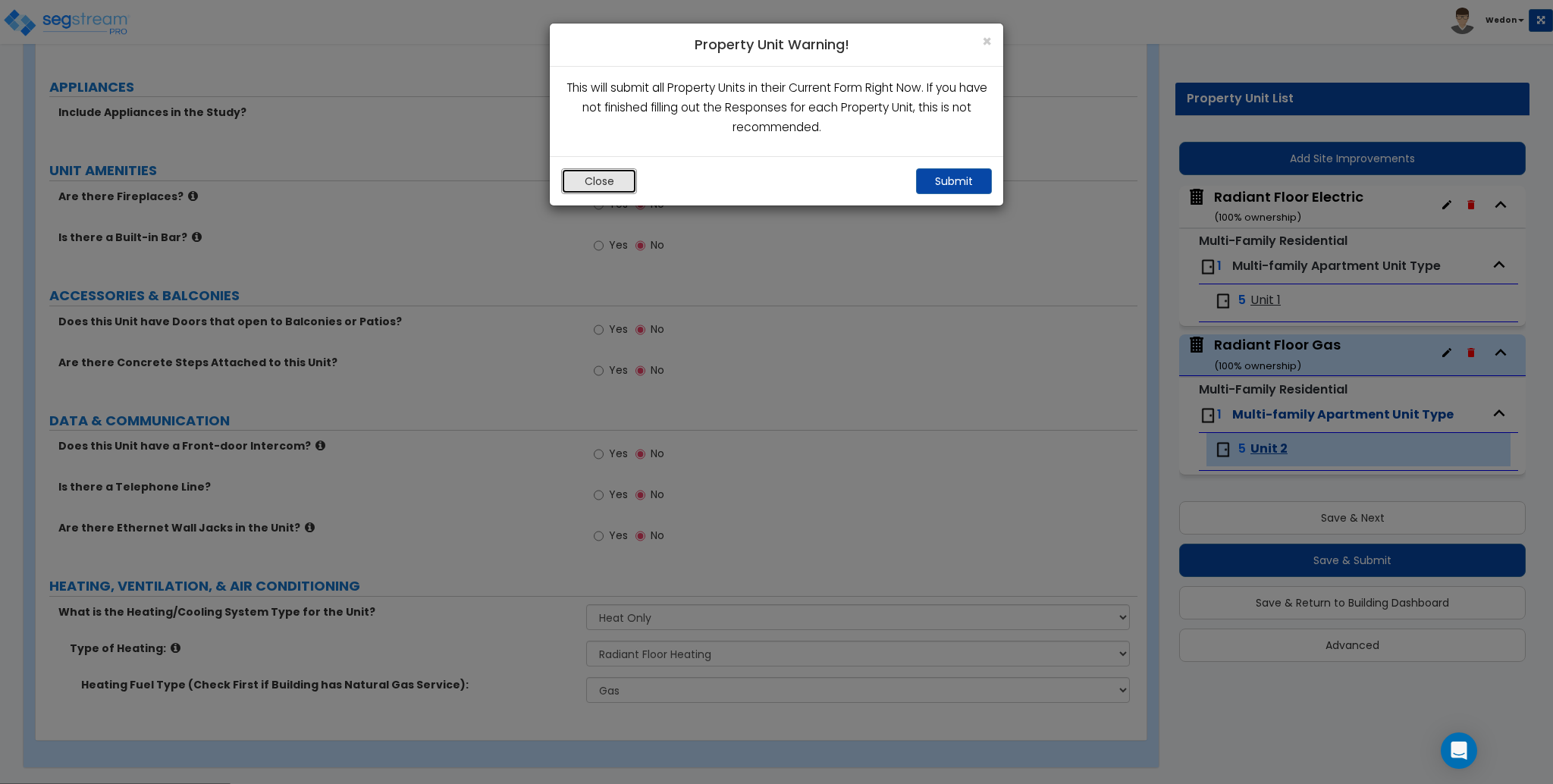
drag, startPoint x: 613, startPoint y: 180, endPoint x: 1182, endPoint y: 248, distance: 573.0
click at [615, 181] on button "Close" at bounding box center [599, 180] width 76 height 26
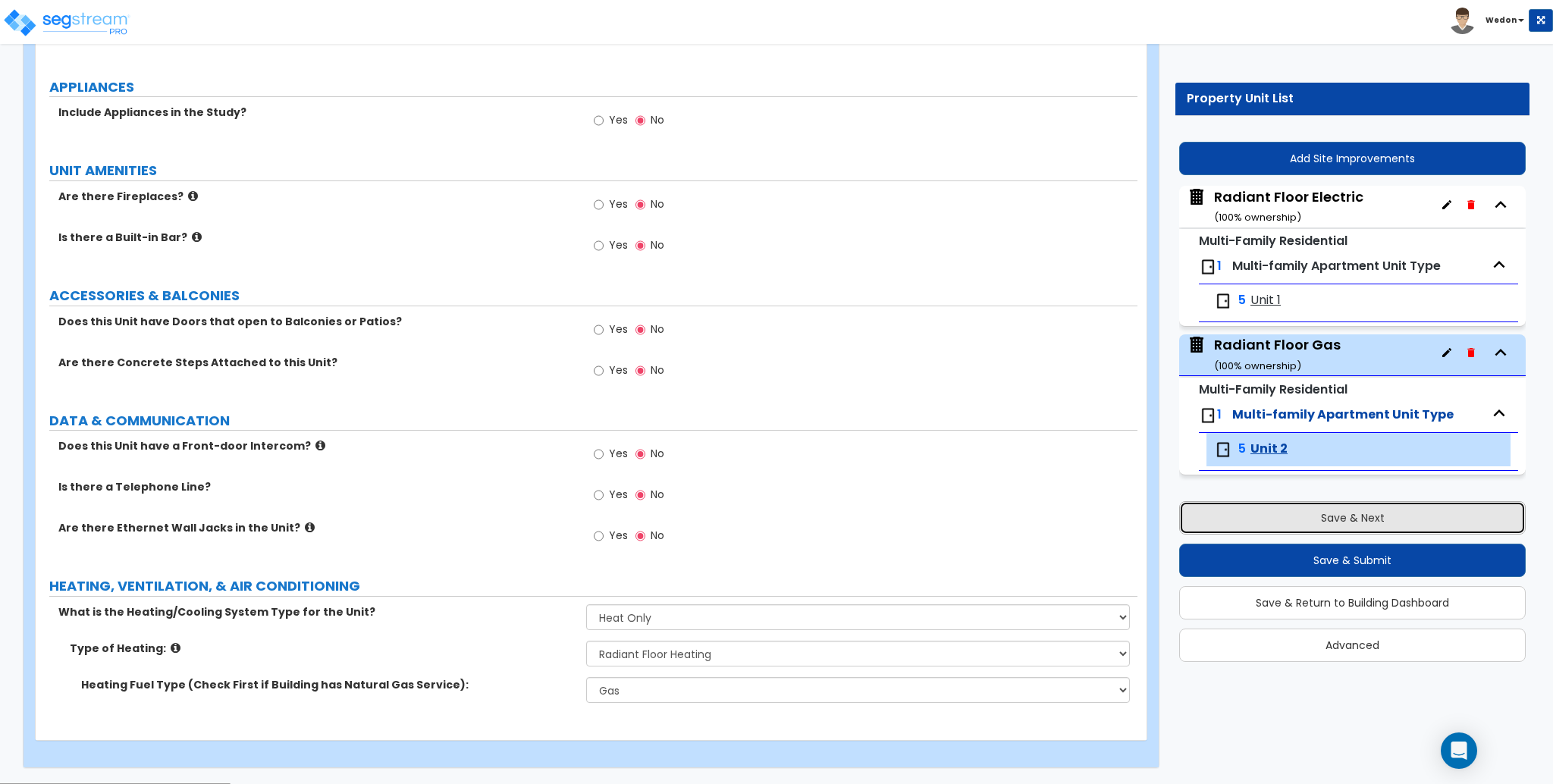
click at [1344, 509] on button "Save & Next" at bounding box center [1351, 517] width 346 height 34
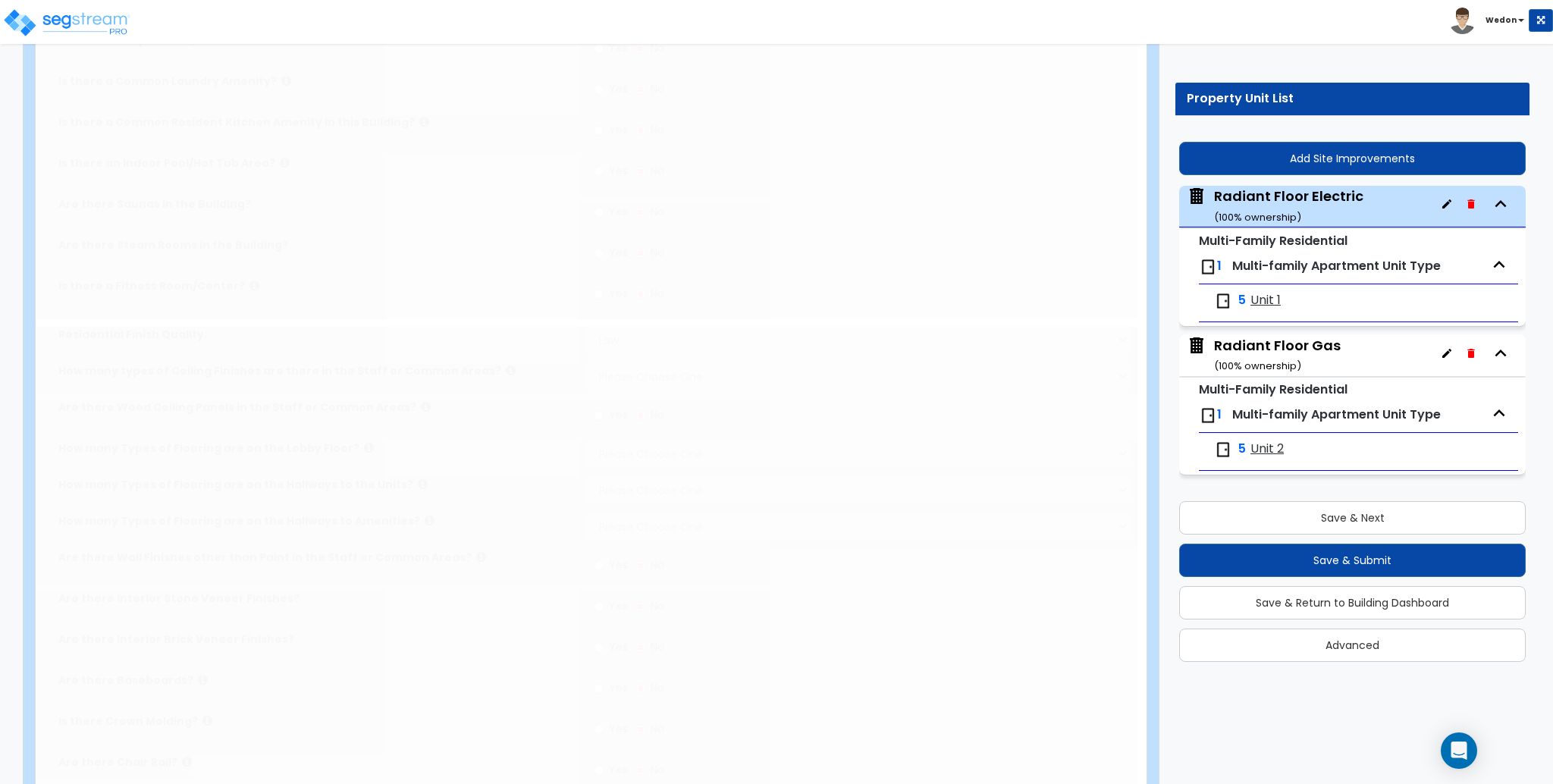
type input "15"
type input "90"
type input "1"
type input "9000"
select select "8"
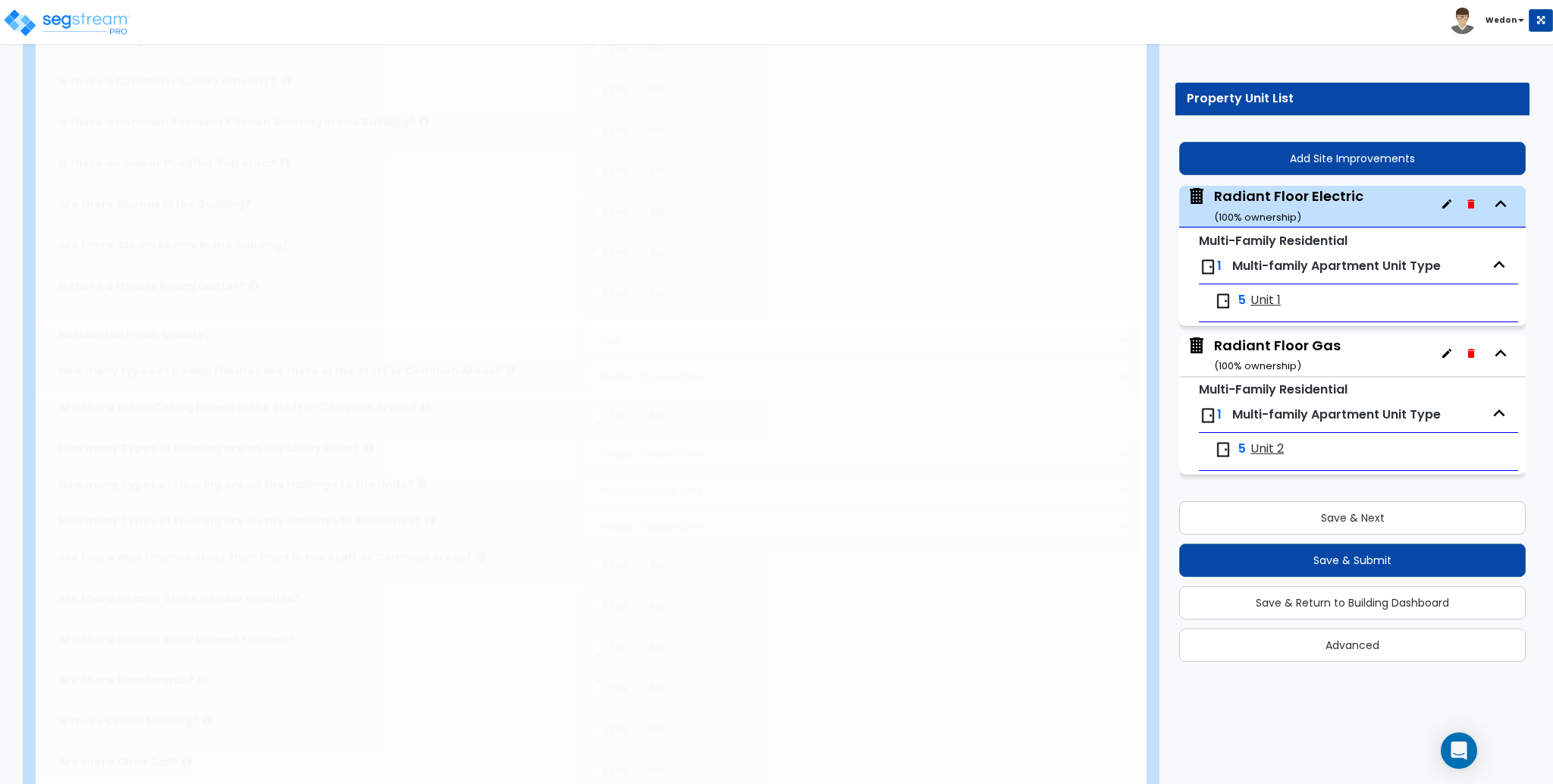
select select "1"
radio input "true"
type input "1500"
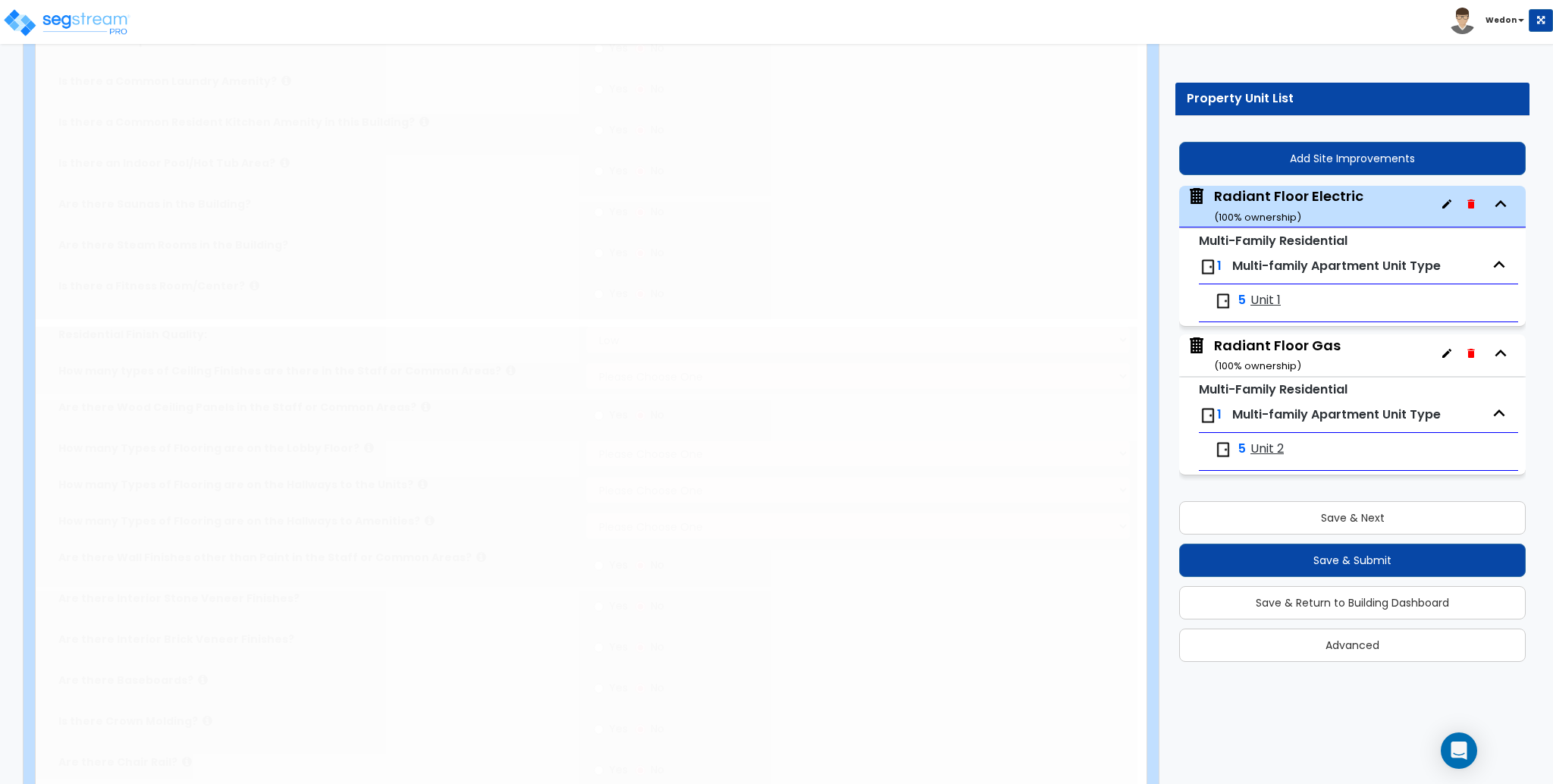
type input "100"
select select "1"
select select "4"
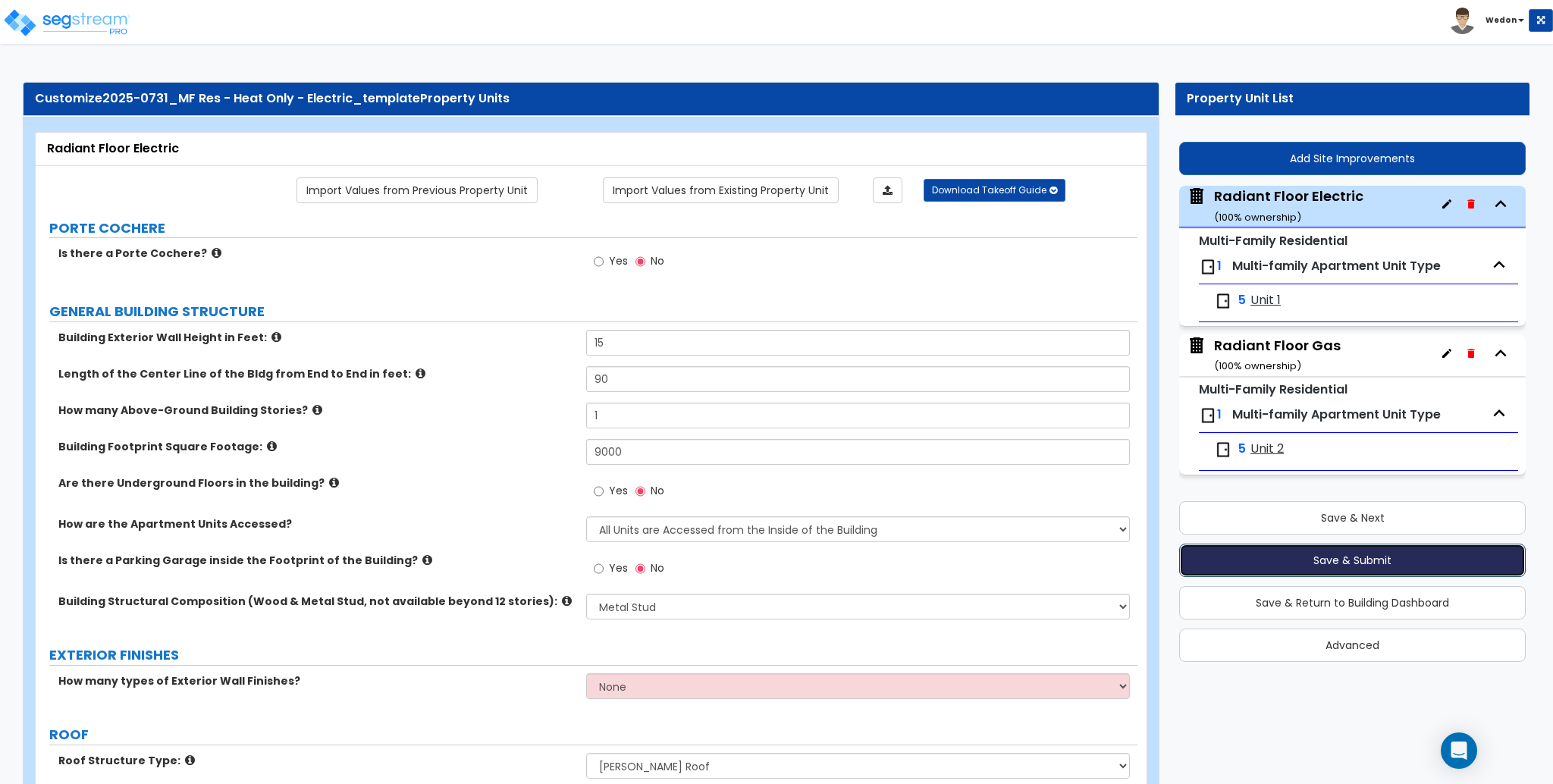
click at [1335, 559] on button "Save & Submit" at bounding box center [1351, 559] width 346 height 34
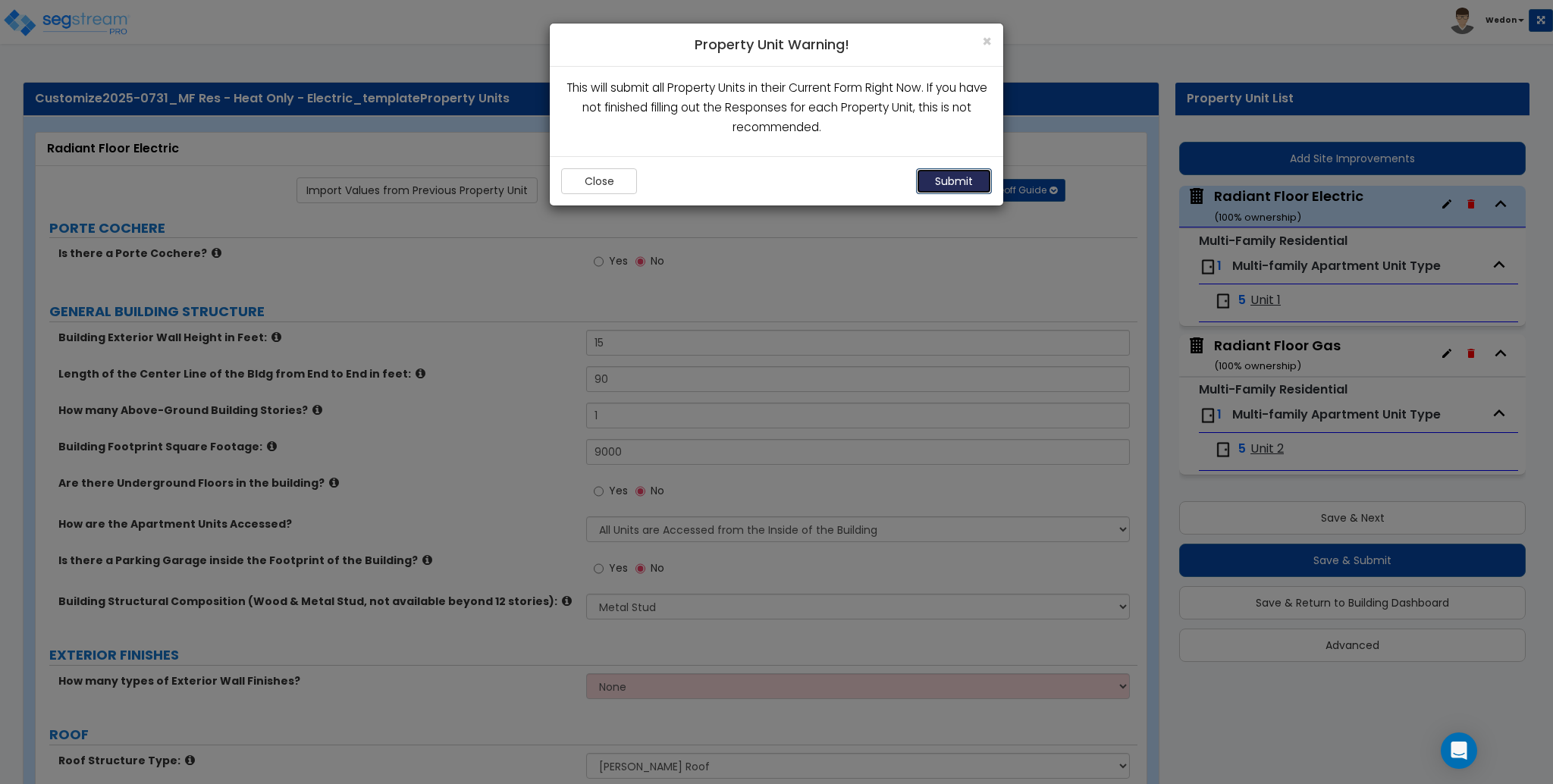
click at [967, 180] on button "Submit" at bounding box center [953, 180] width 76 height 26
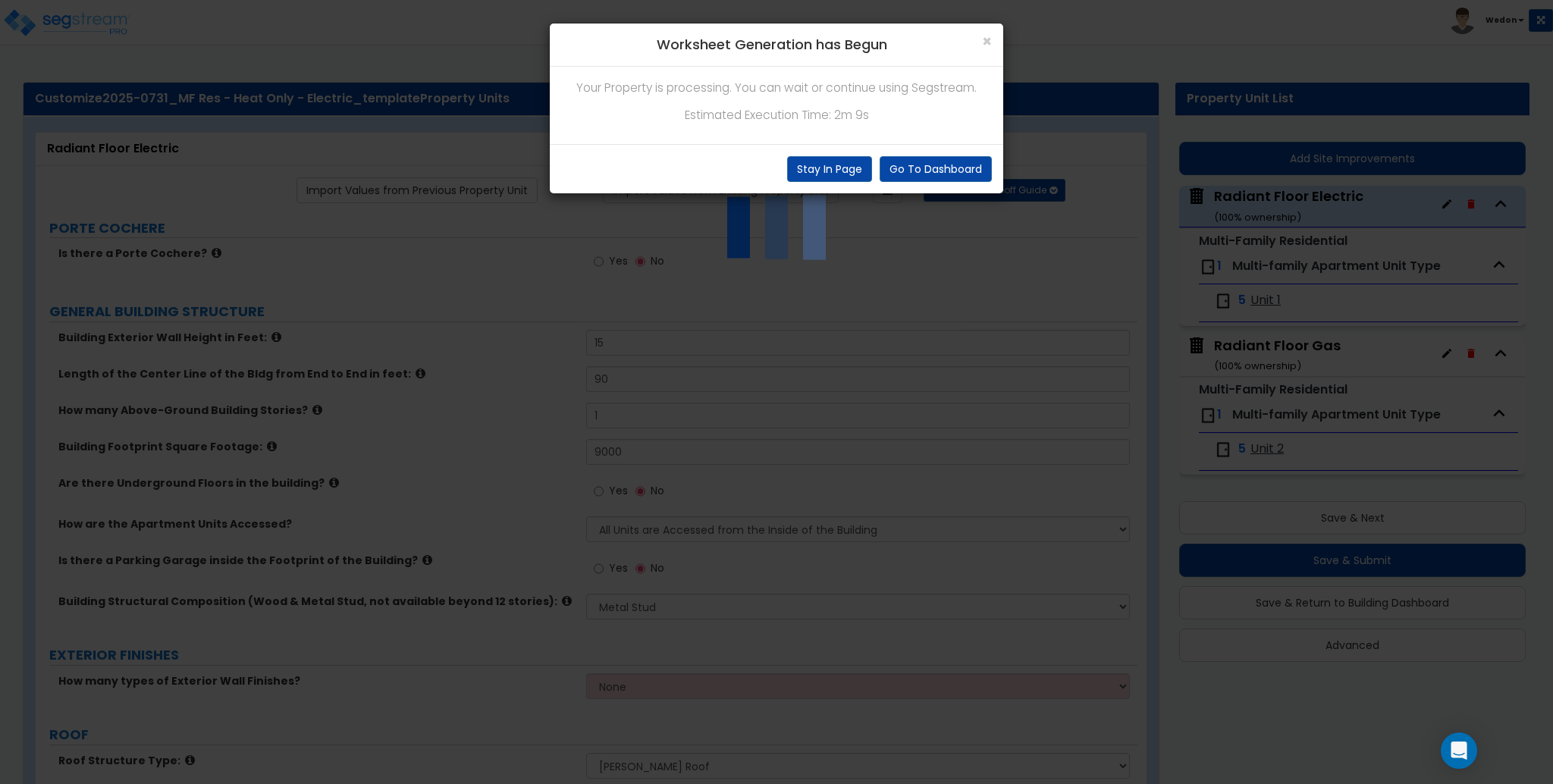
click at [954, 270] on div "× Worksheet Generation has Begun Your Property is processing. You can wait or c…" at bounding box center [776, 392] width 1553 height 784
click at [843, 114] on p "Estimated Execution Time: 2m 9s" at bounding box center [776, 115] width 431 height 20
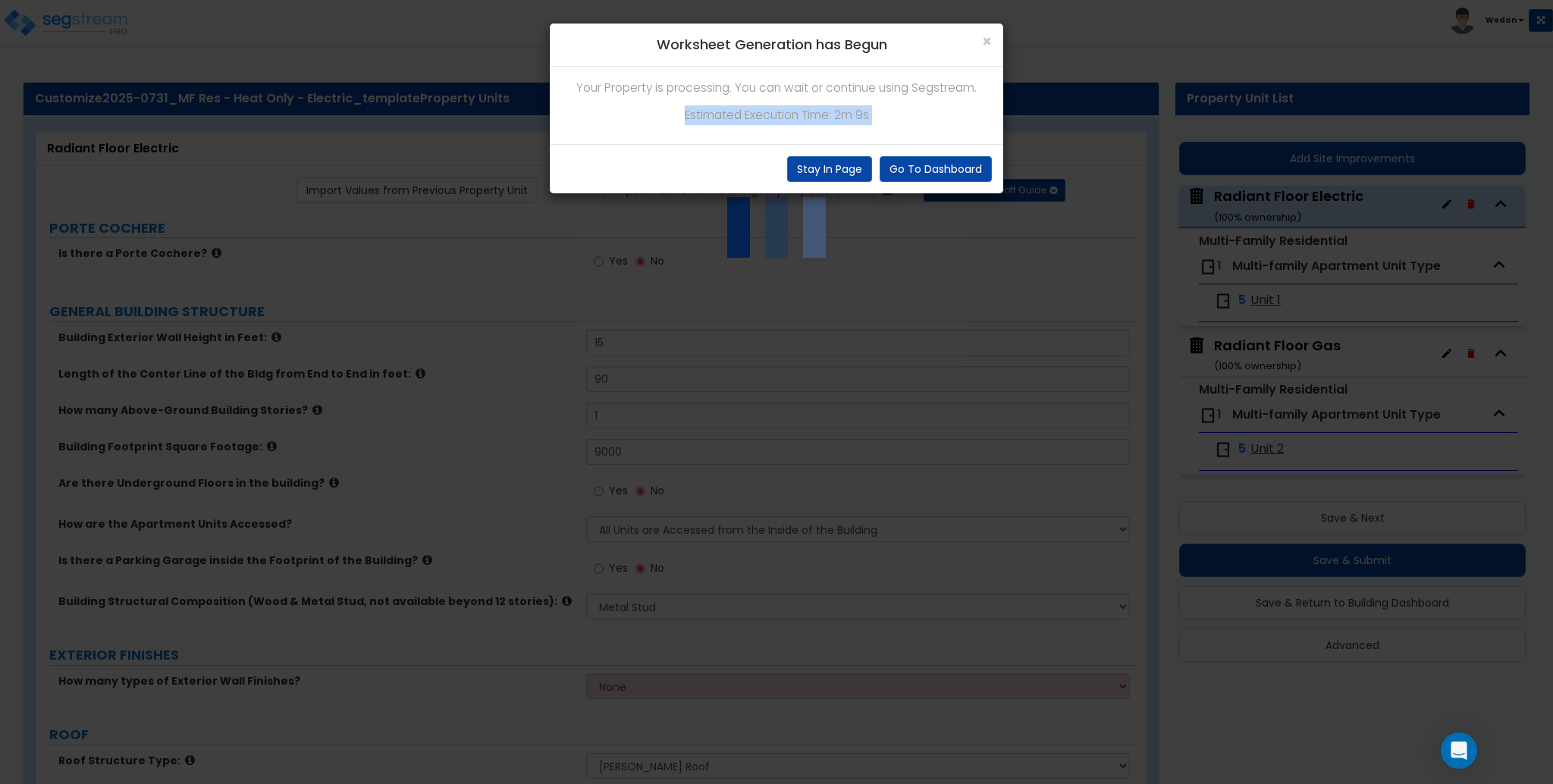
click at [848, 113] on p "Estimated Execution Time: 2m 9s" at bounding box center [776, 115] width 431 height 20
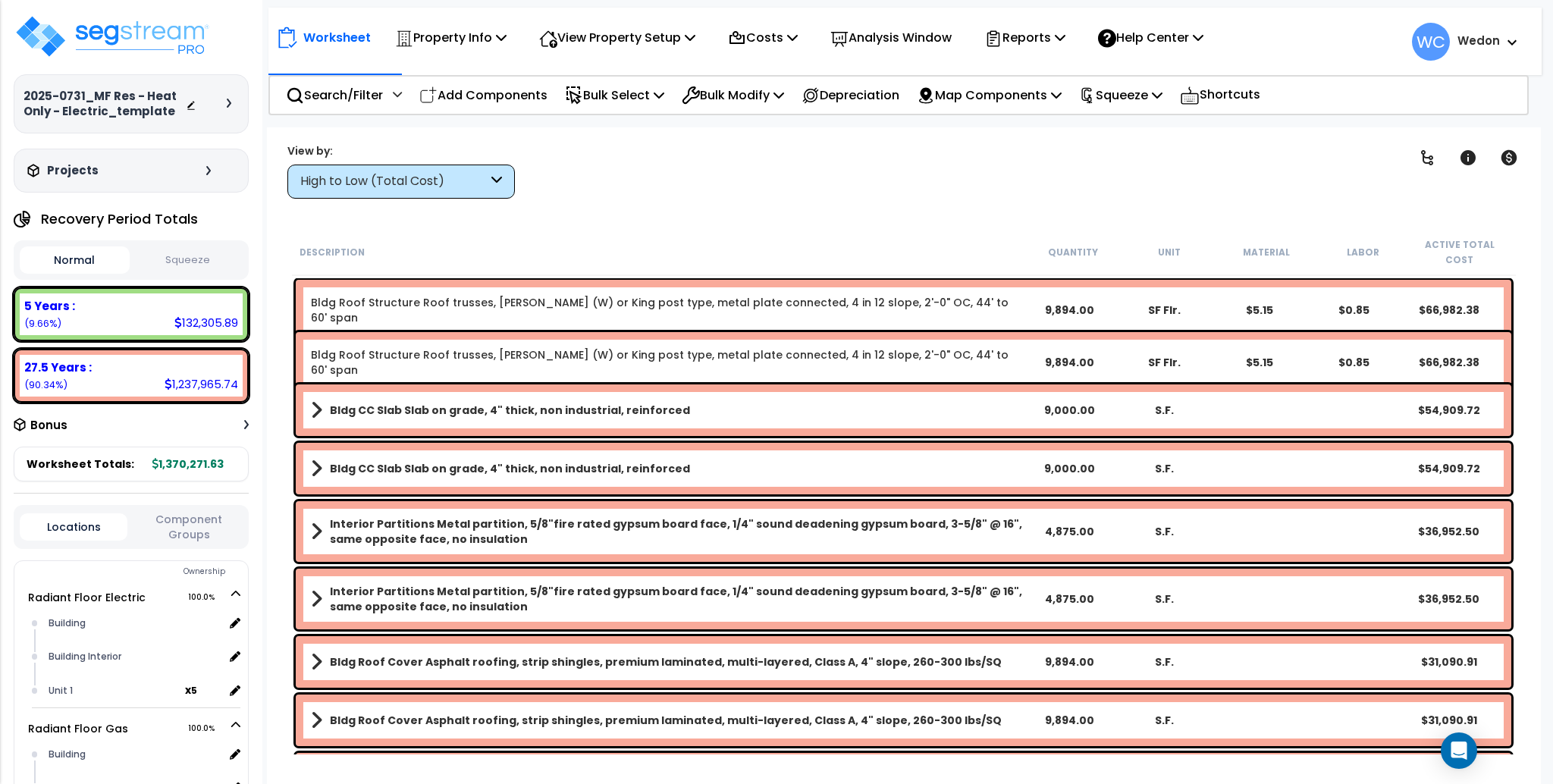
click at [310, 71] on nav "Worksheet Property Info Property Setup Add Property Unit Template property Clon…" at bounding box center [905, 41] width 1273 height 67
click at [336, 79] on div "Search/Filter Additional Search / Filter" at bounding box center [344, 95] width 116 height 36
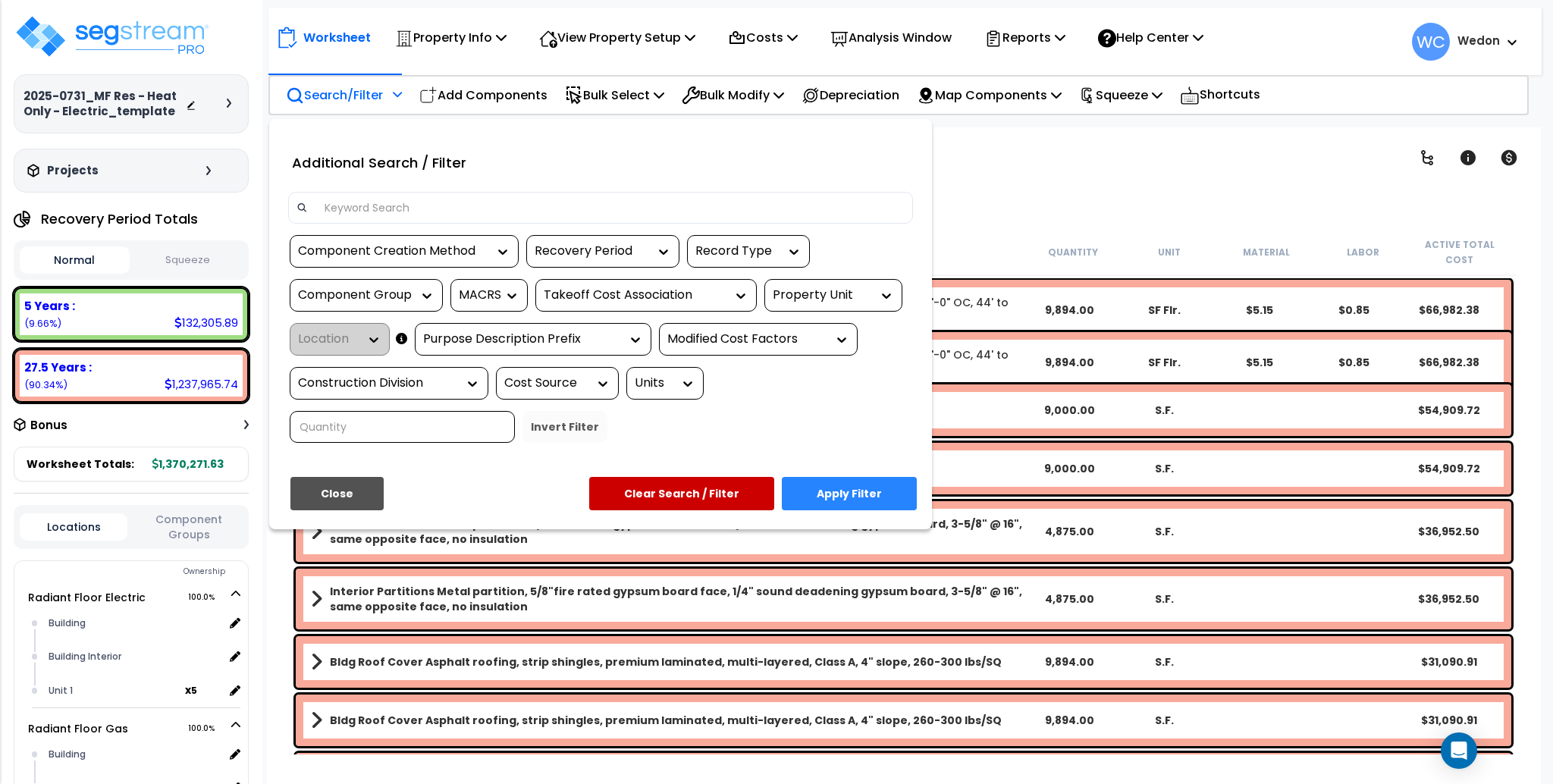
click at [848, 277] on div "Component Creation Method Recovery Period Record Type Component Group MACRS Tak…" at bounding box center [600, 344] width 648 height 219
click at [857, 309] on div "Property Unit" at bounding box center [833, 296] width 138 height 33
click at [888, 277] on div "Component Creation Method Recovery Period Record Type Component Group MACRS Tak…" at bounding box center [600, 344] width 648 height 219
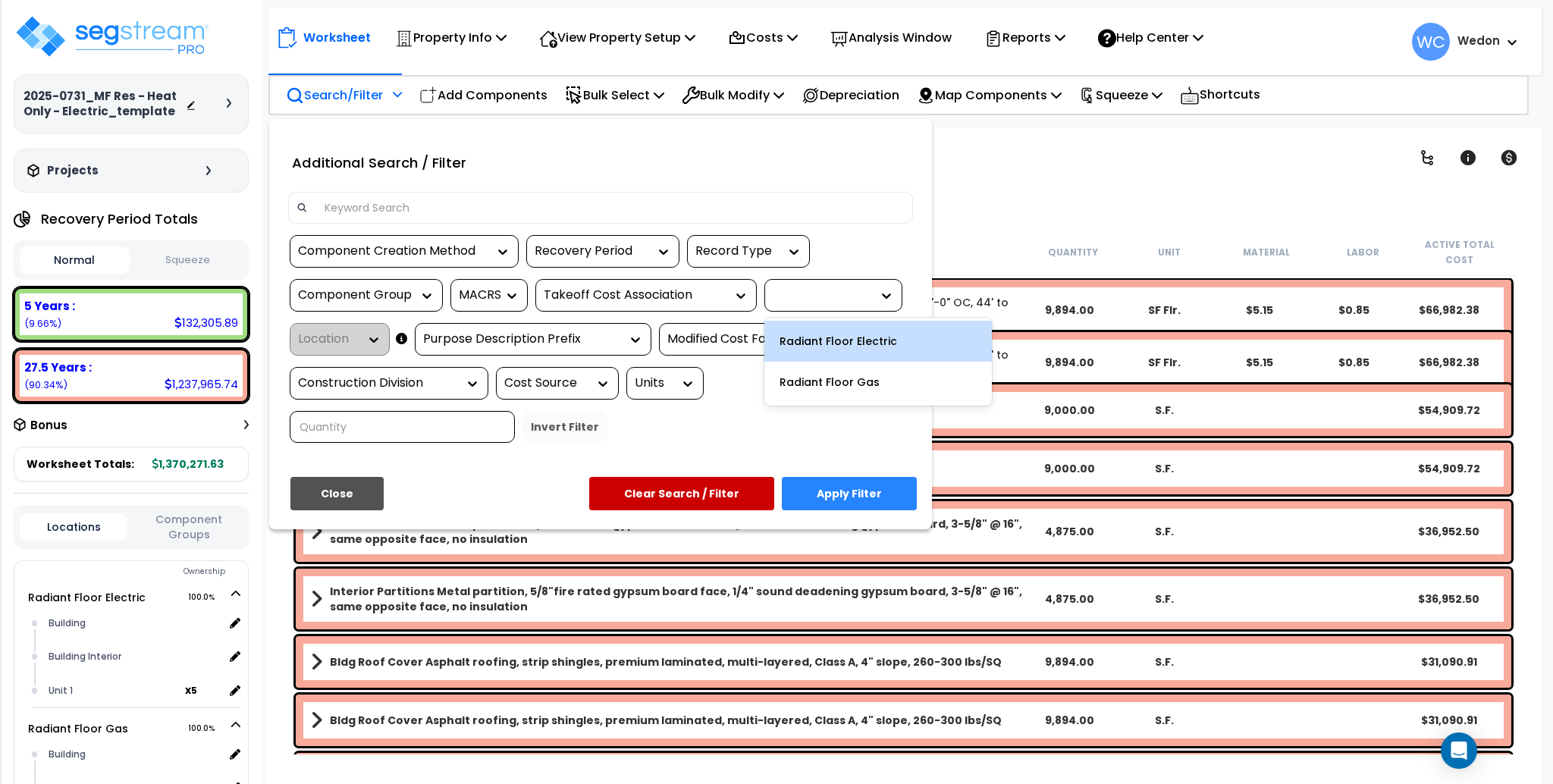
click at [887, 301] on icon at bounding box center [887, 296] width 15 height 15
click at [865, 341] on div "Radiant Floor Electric" at bounding box center [877, 341] width 227 height 41
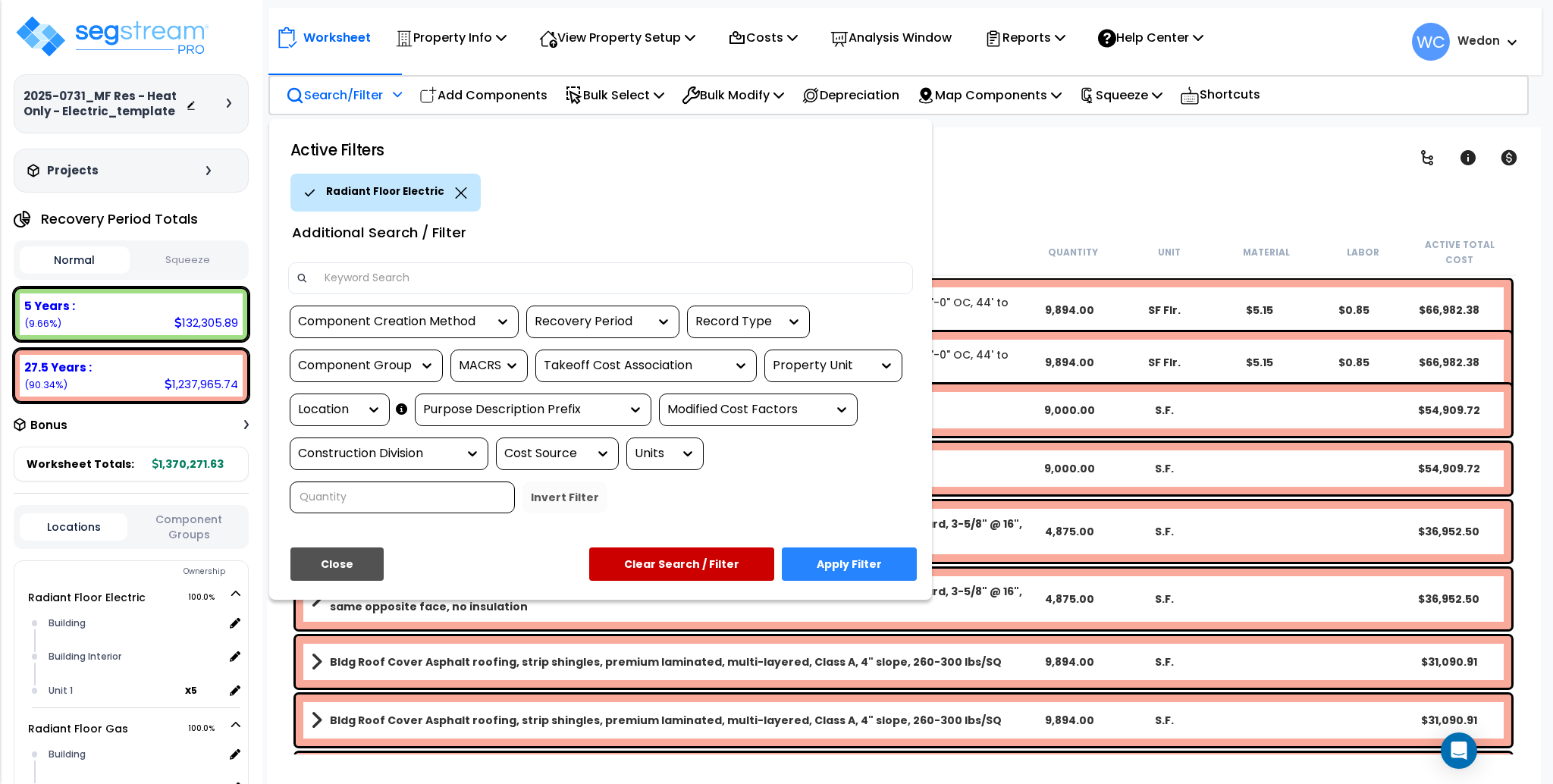
click at [850, 563] on button "Apply Filter" at bounding box center [848, 563] width 135 height 34
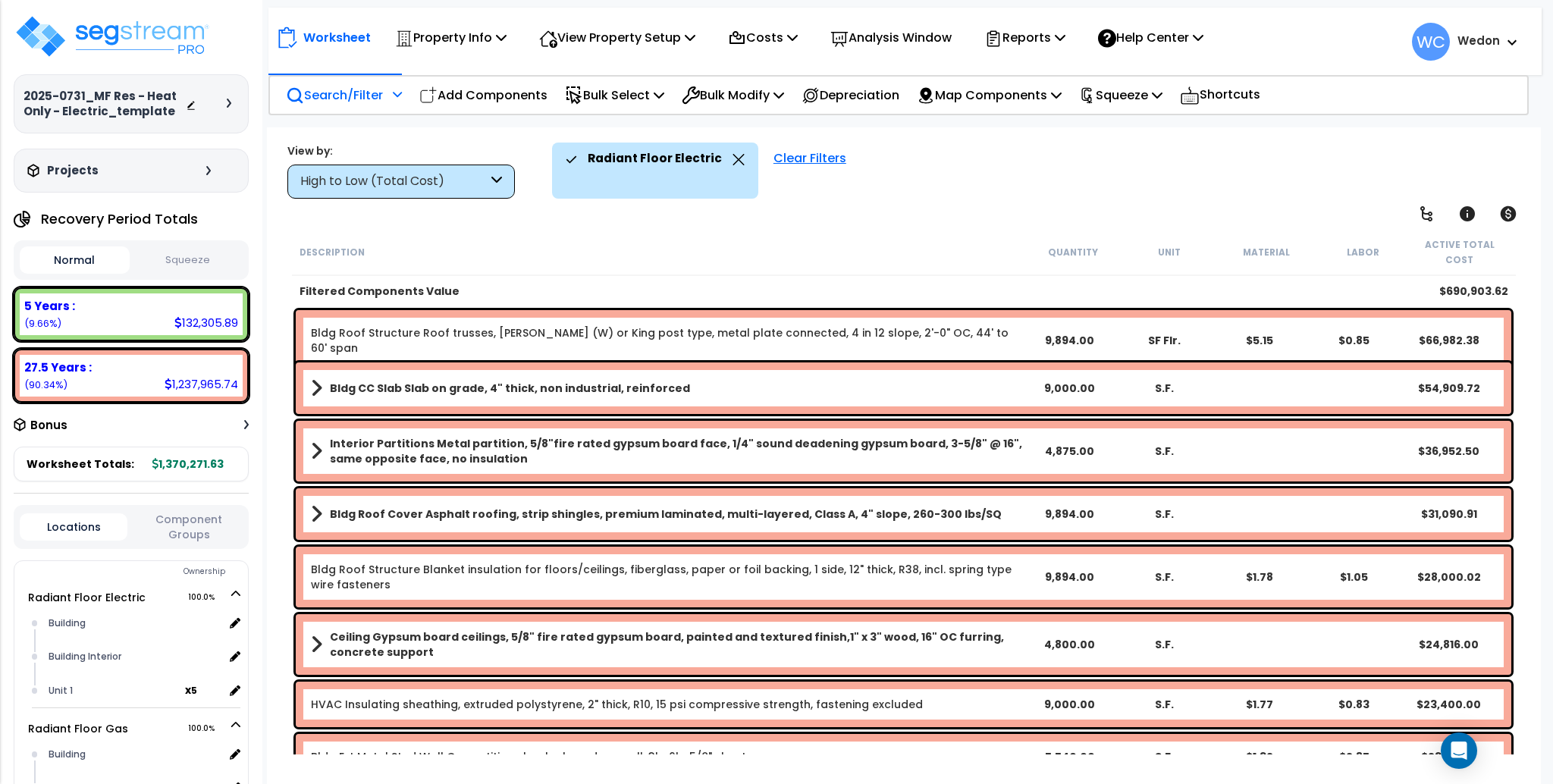
click at [414, 171] on div "High to Low (Total Cost)" at bounding box center [400, 181] width 227 height 35
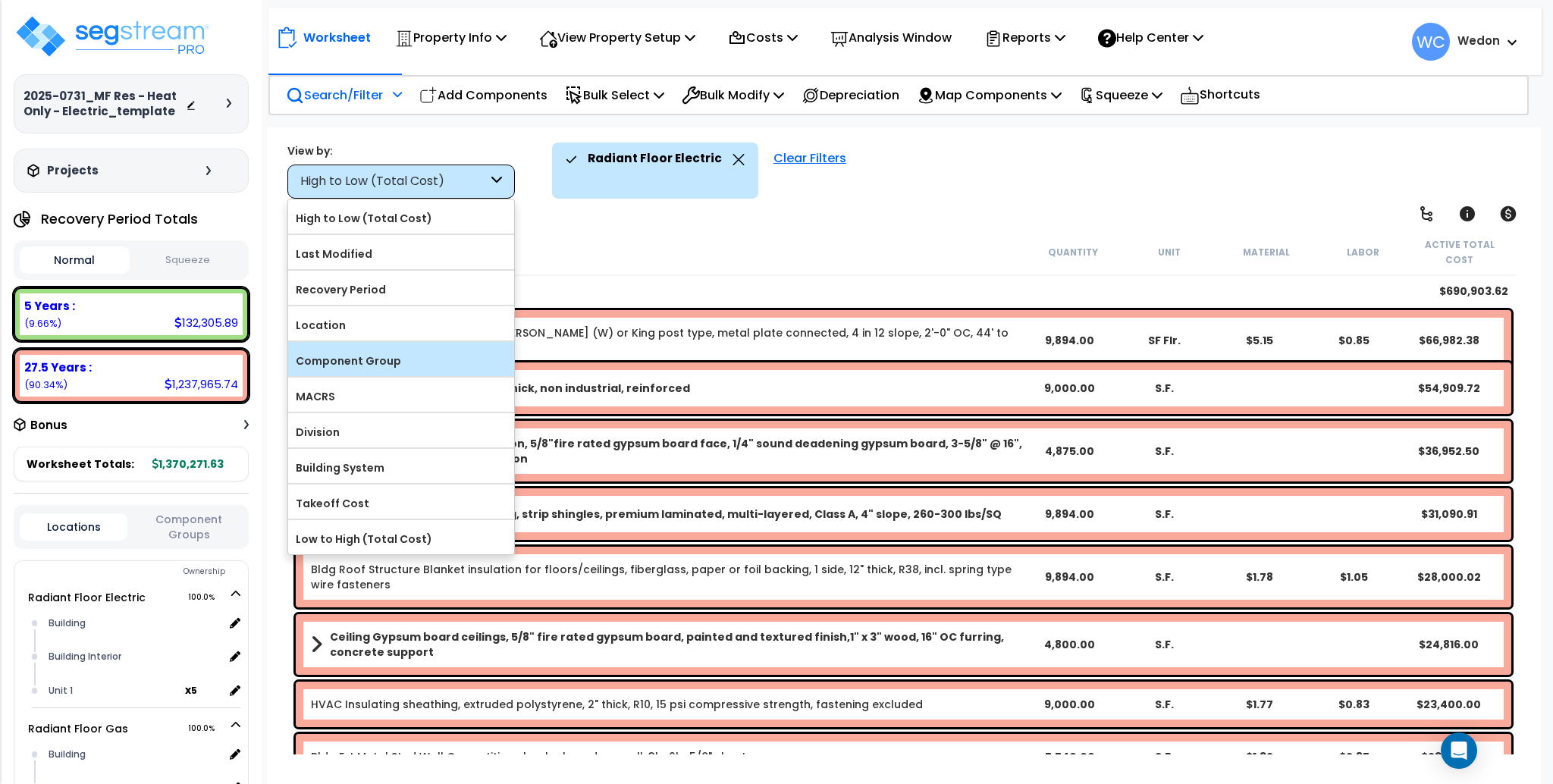
click at [366, 366] on label "Component Group" at bounding box center [400, 361] width 226 height 23
click at [0, 0] on input "Component Group" at bounding box center [0, 0] width 0 height 0
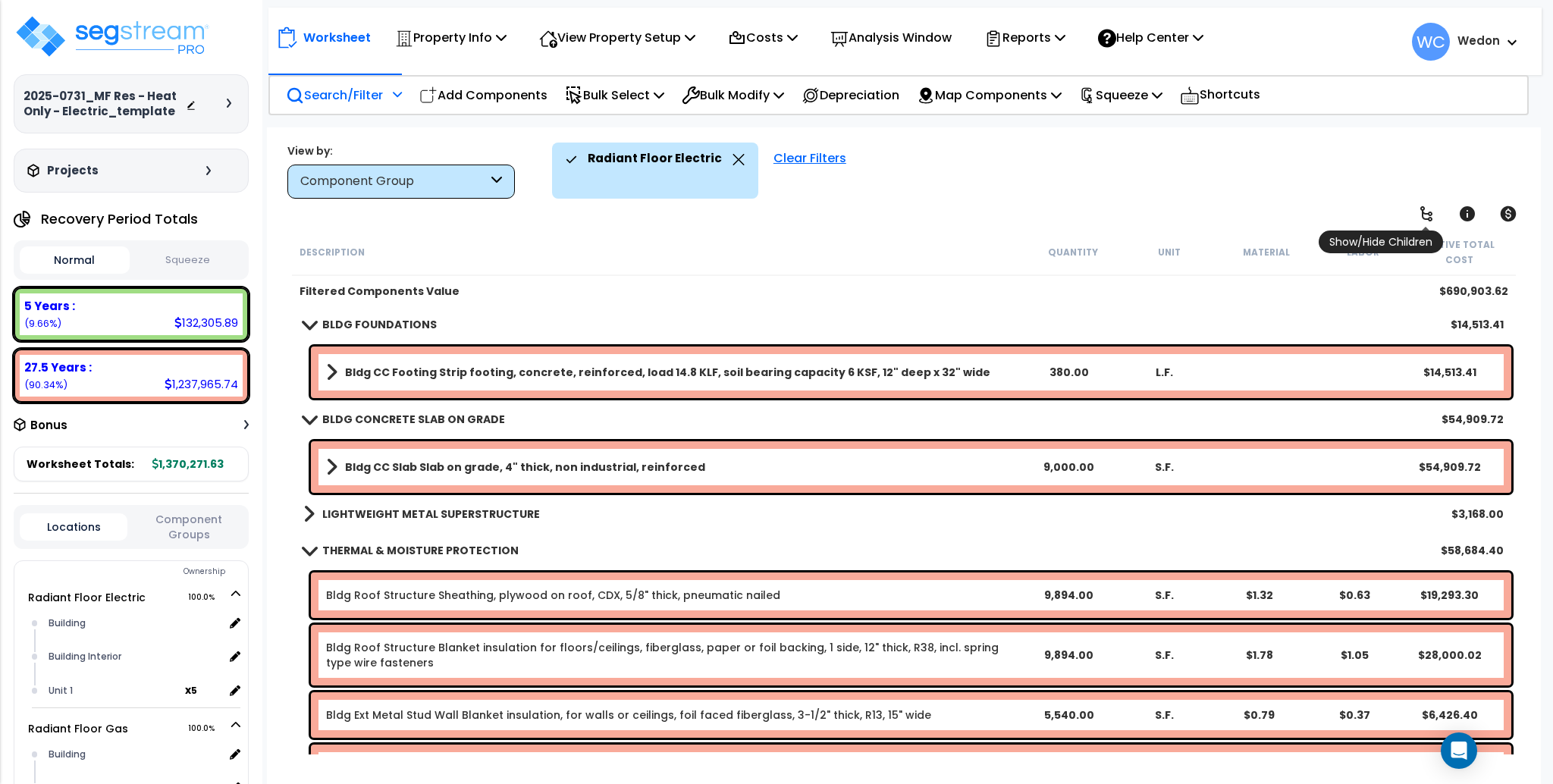
click at [1421, 214] on icon at bounding box center [1425, 213] width 18 height 18
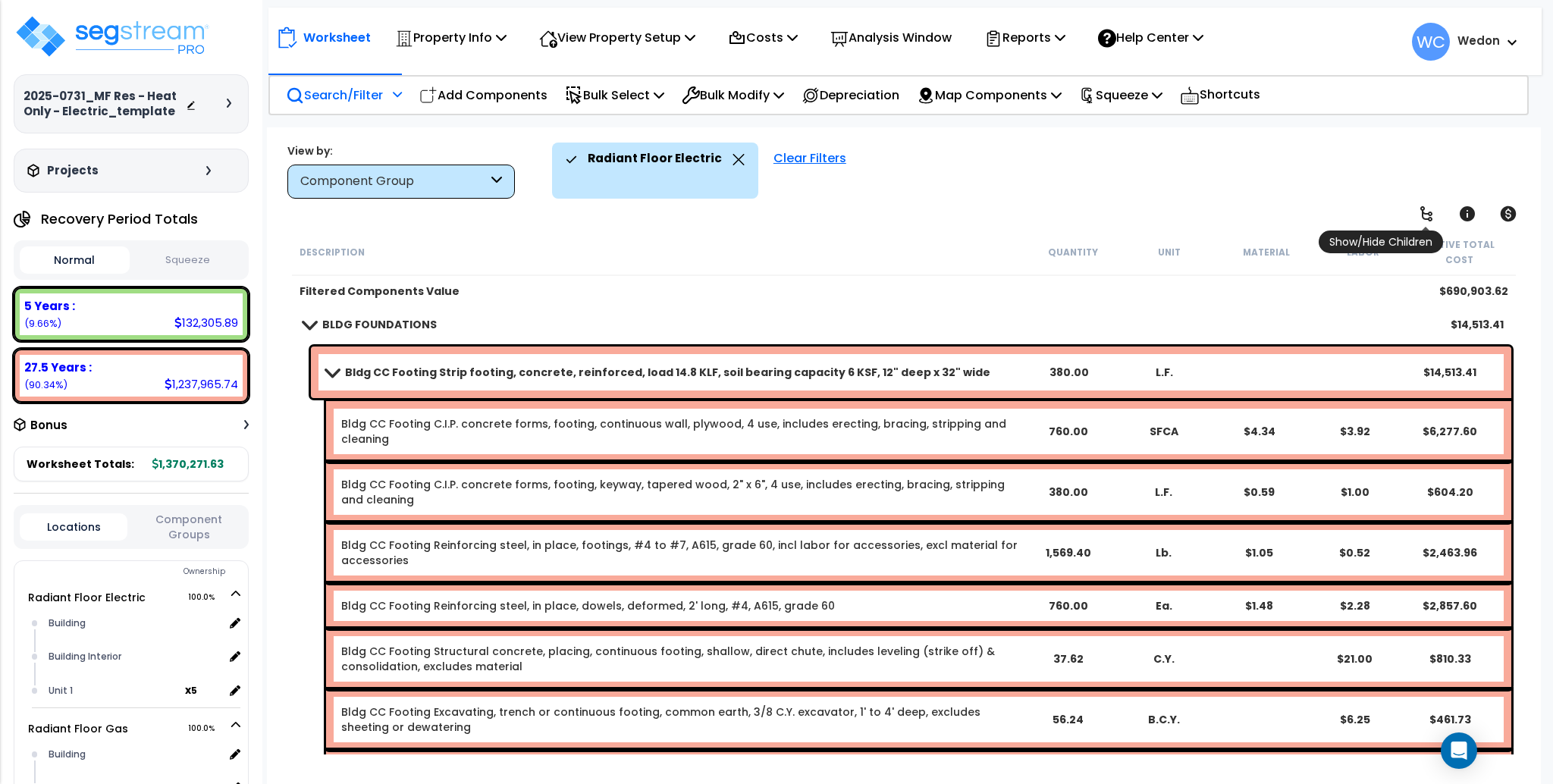
click at [1426, 204] on icon at bounding box center [1425, 213] width 18 height 18
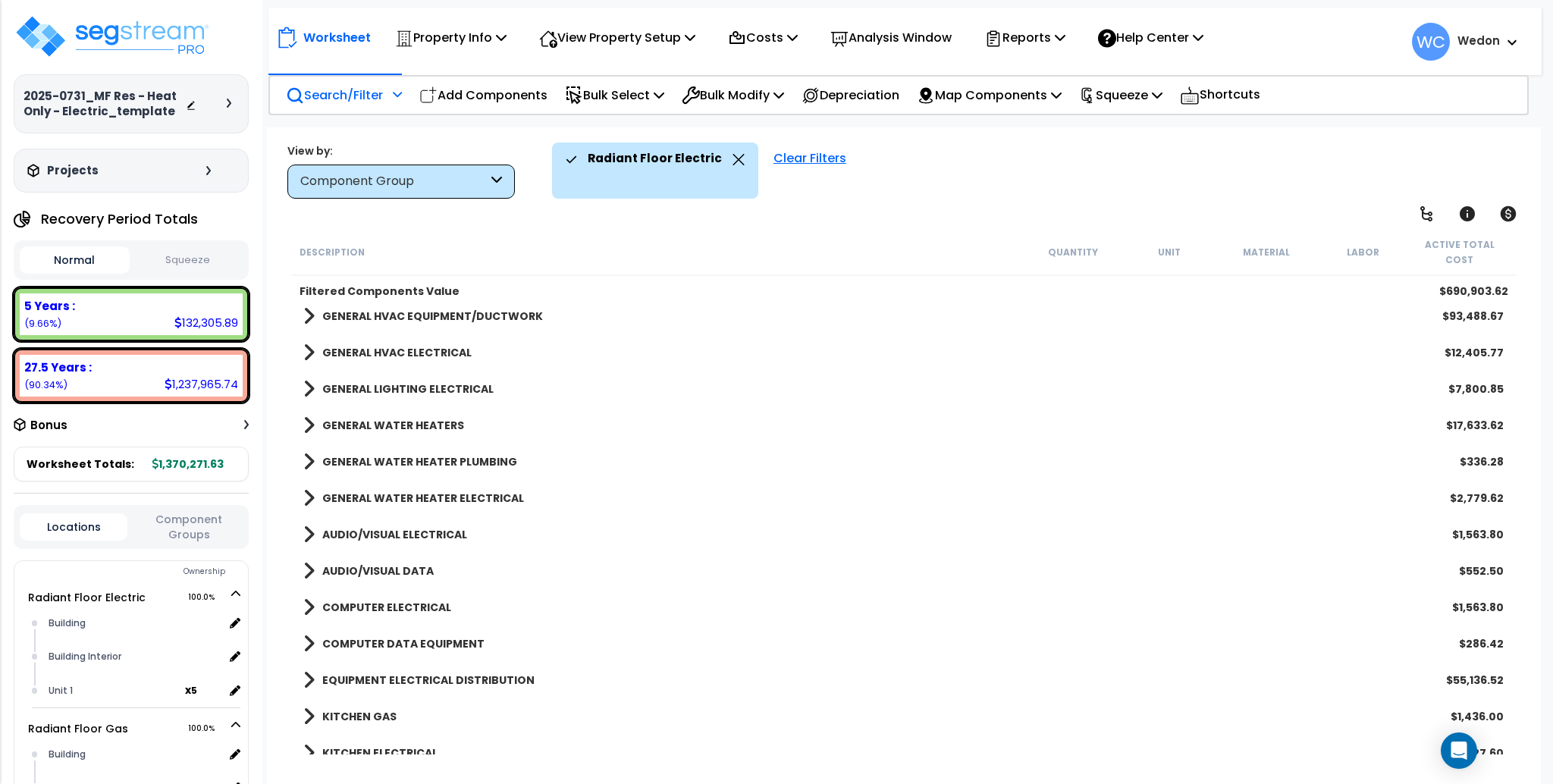
scroll to position [67, 0]
click at [420, 309] on b "GENERAL HVAC EQUIPMENT/DUCTWORK" at bounding box center [433, 317] width 221 height 15
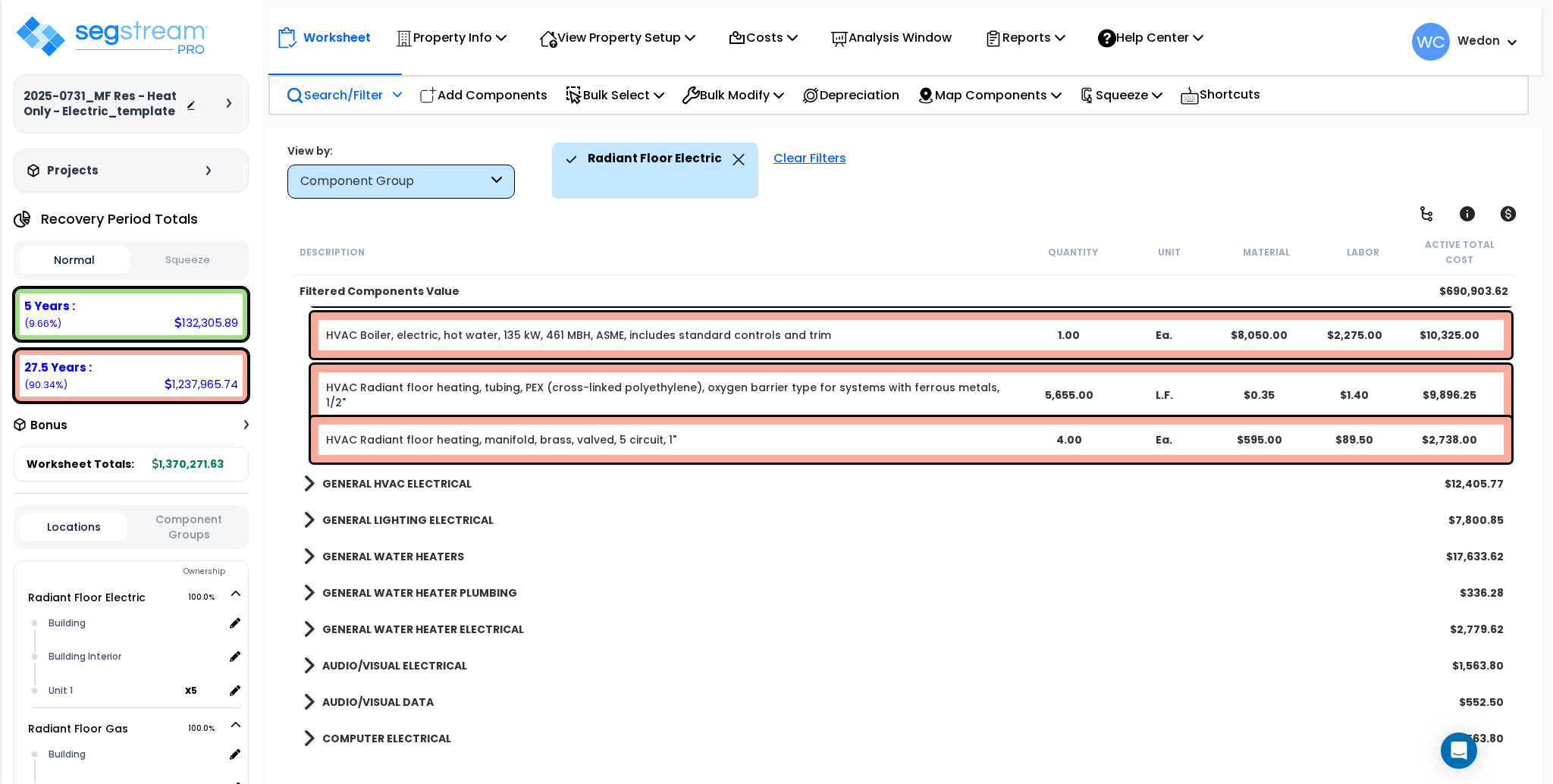
scroll to position [1059, 0]
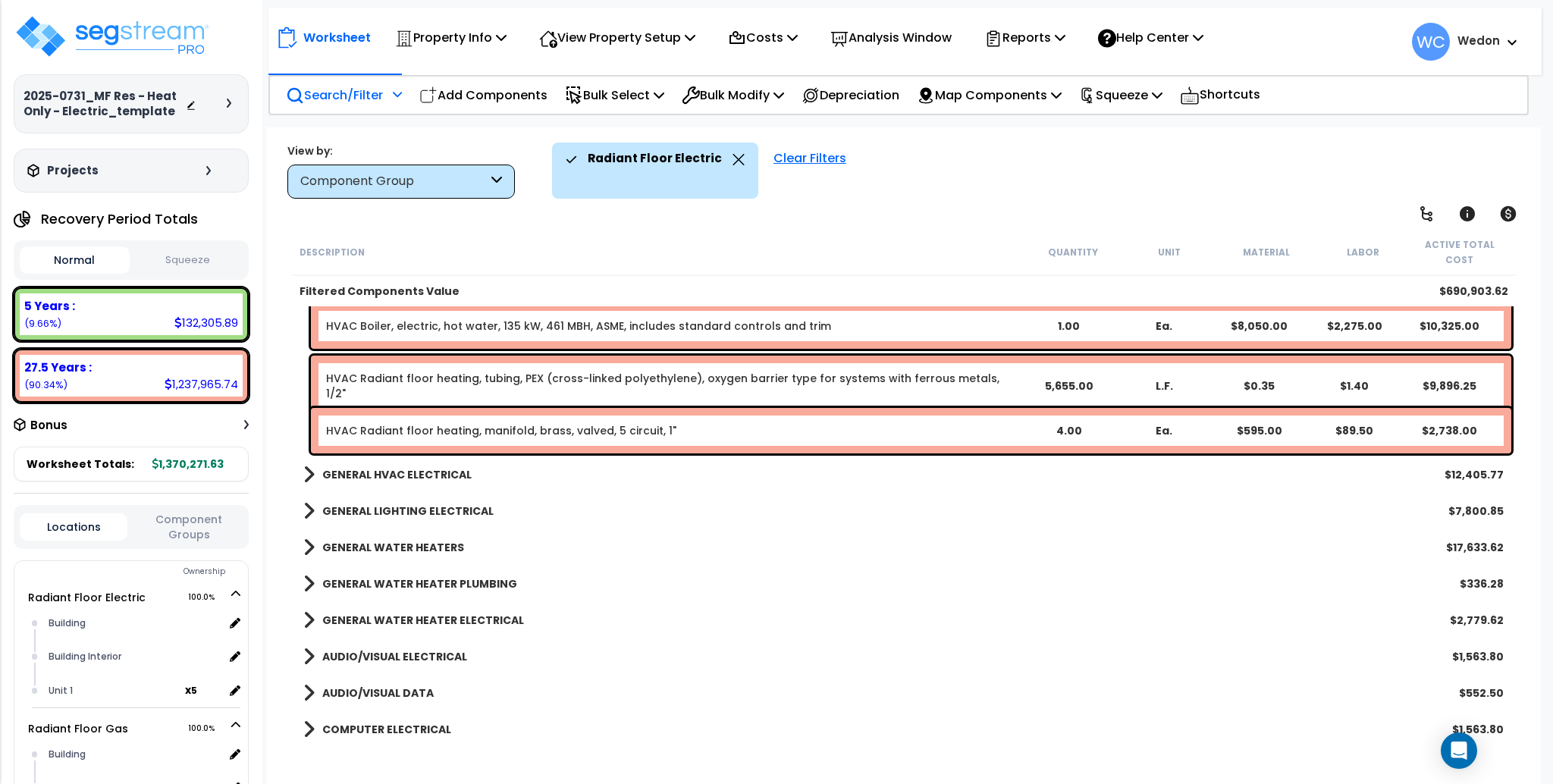
click at [418, 467] on b "GENERAL HVAC ELECTRICAL" at bounding box center [397, 475] width 150 height 15
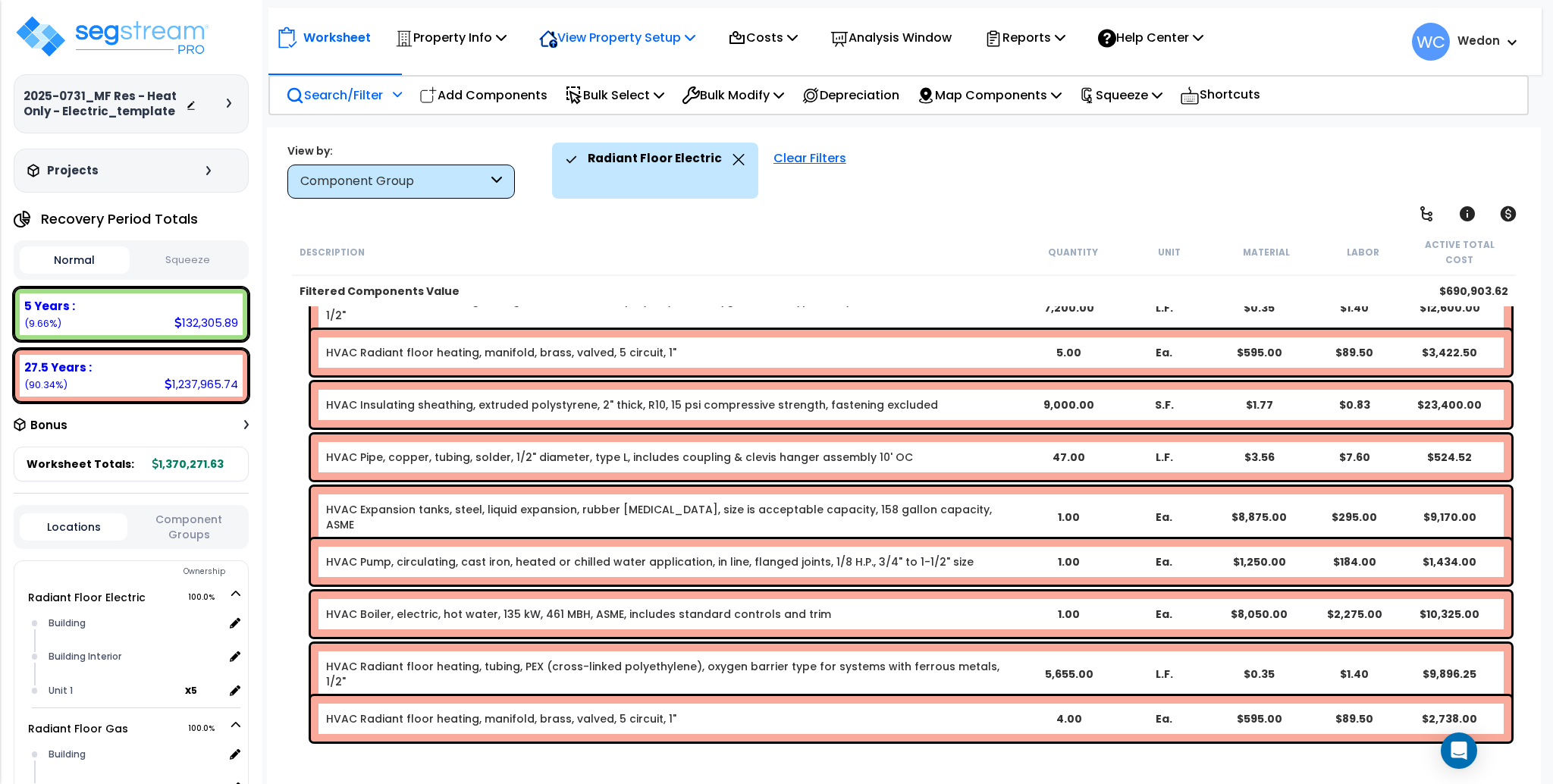
scroll to position [756, 0]
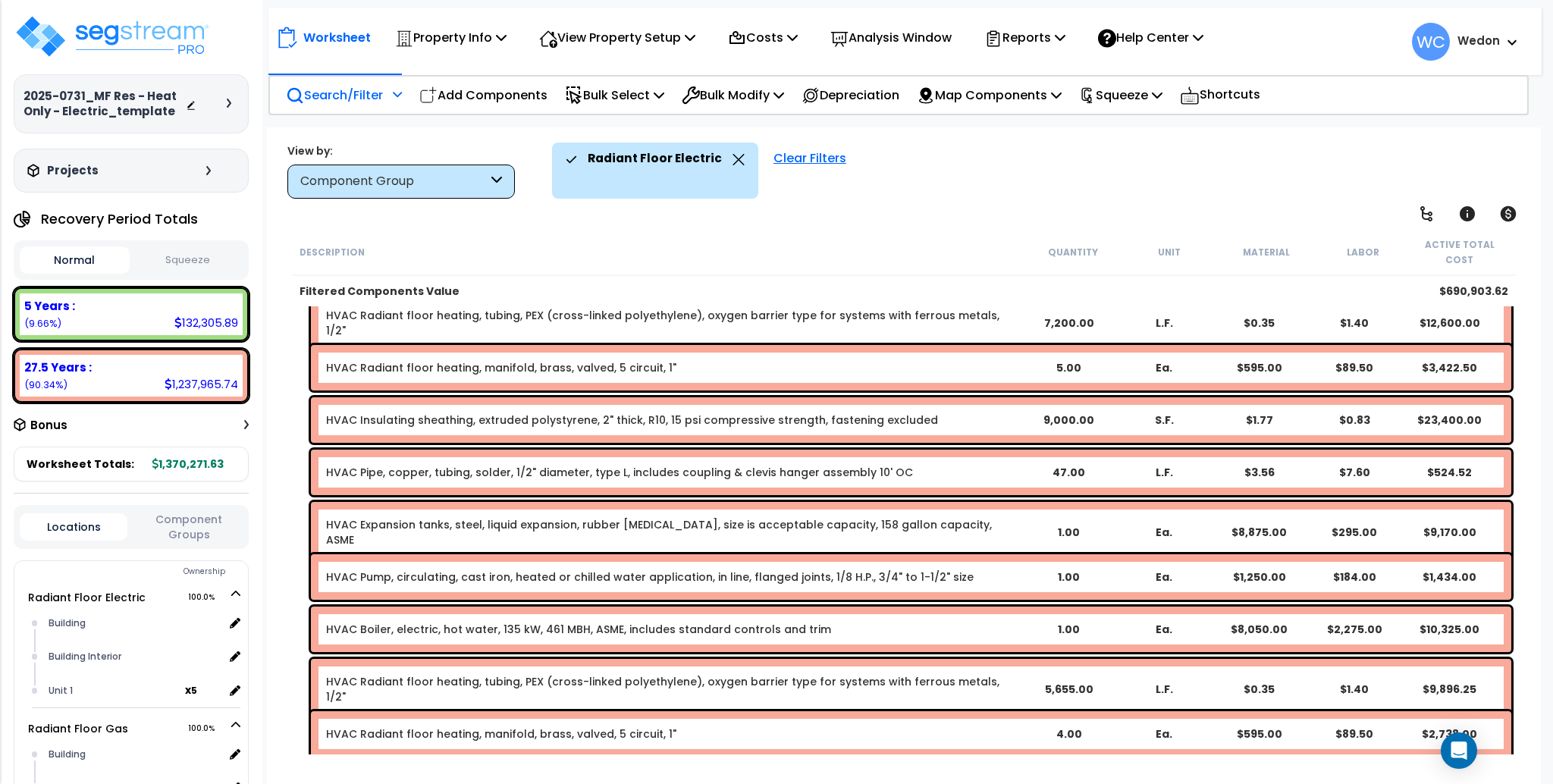
click at [338, 91] on p "Search/Filter" at bounding box center [334, 94] width 97 height 20
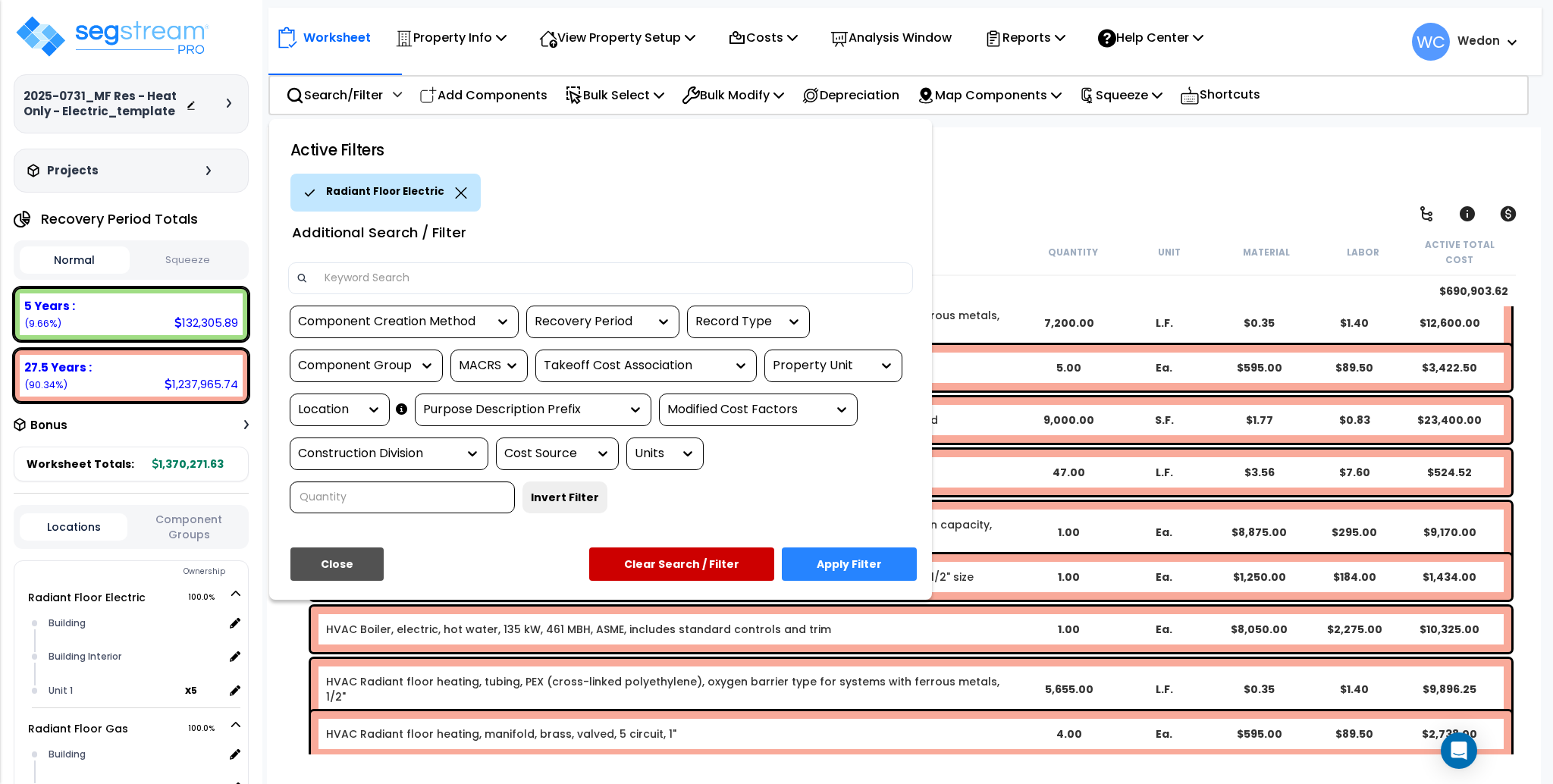
click at [847, 363] on div "Property Unit" at bounding box center [822, 366] width 99 height 17
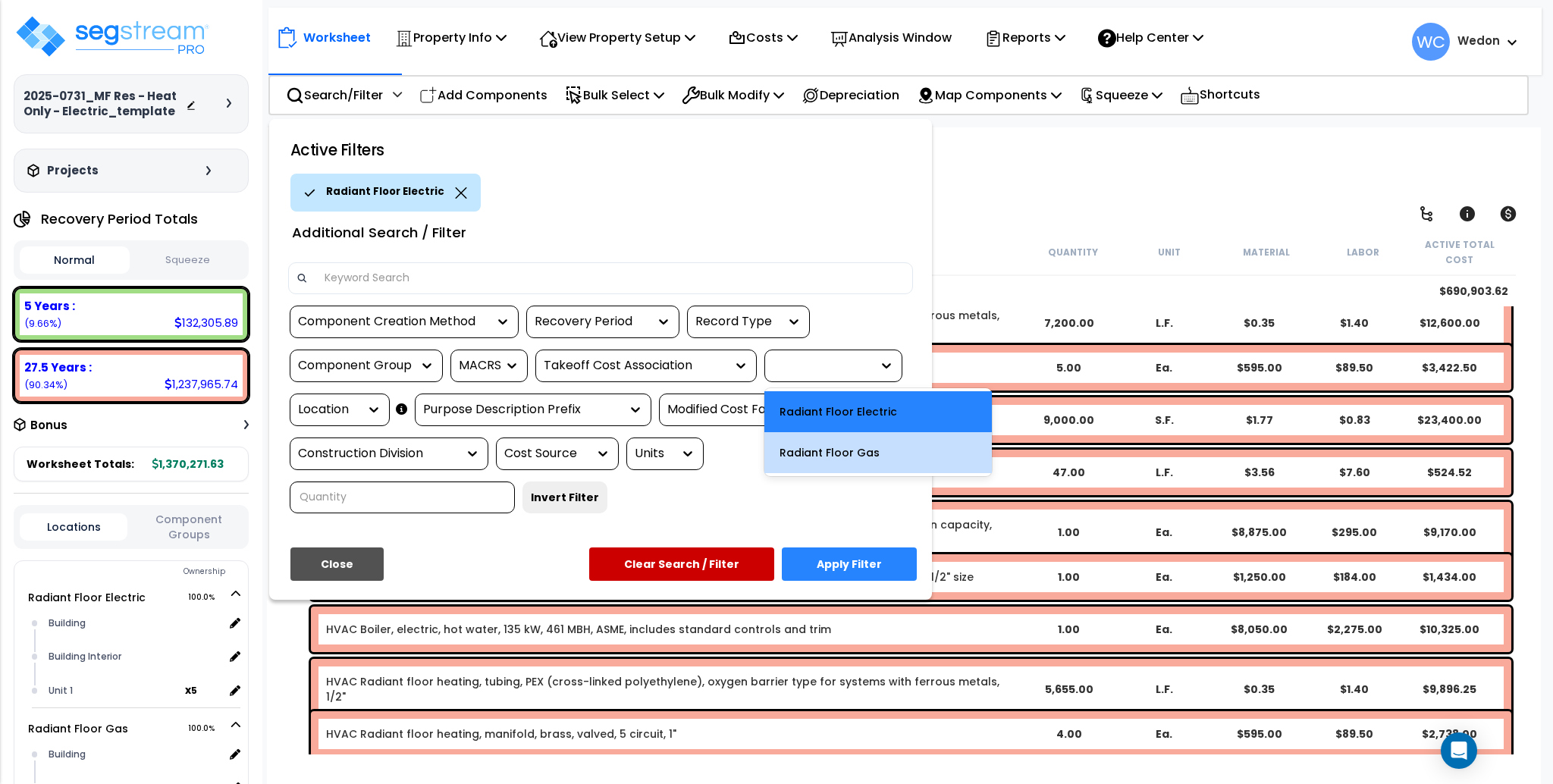
click at [847, 449] on div "Radiant Floor Gas" at bounding box center [877, 452] width 227 height 41
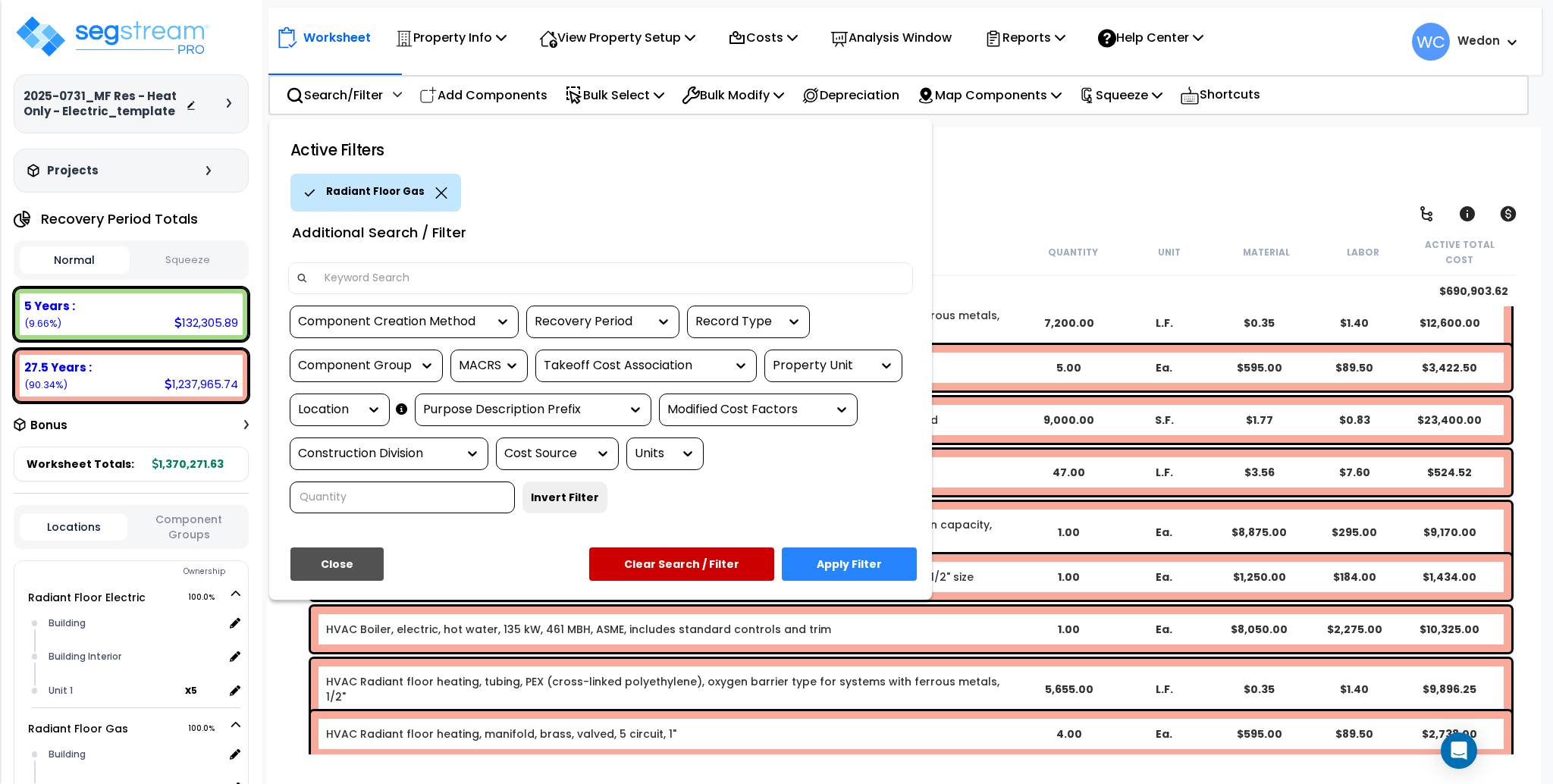
click at [846, 567] on button "Apply Filter" at bounding box center [848, 563] width 135 height 34
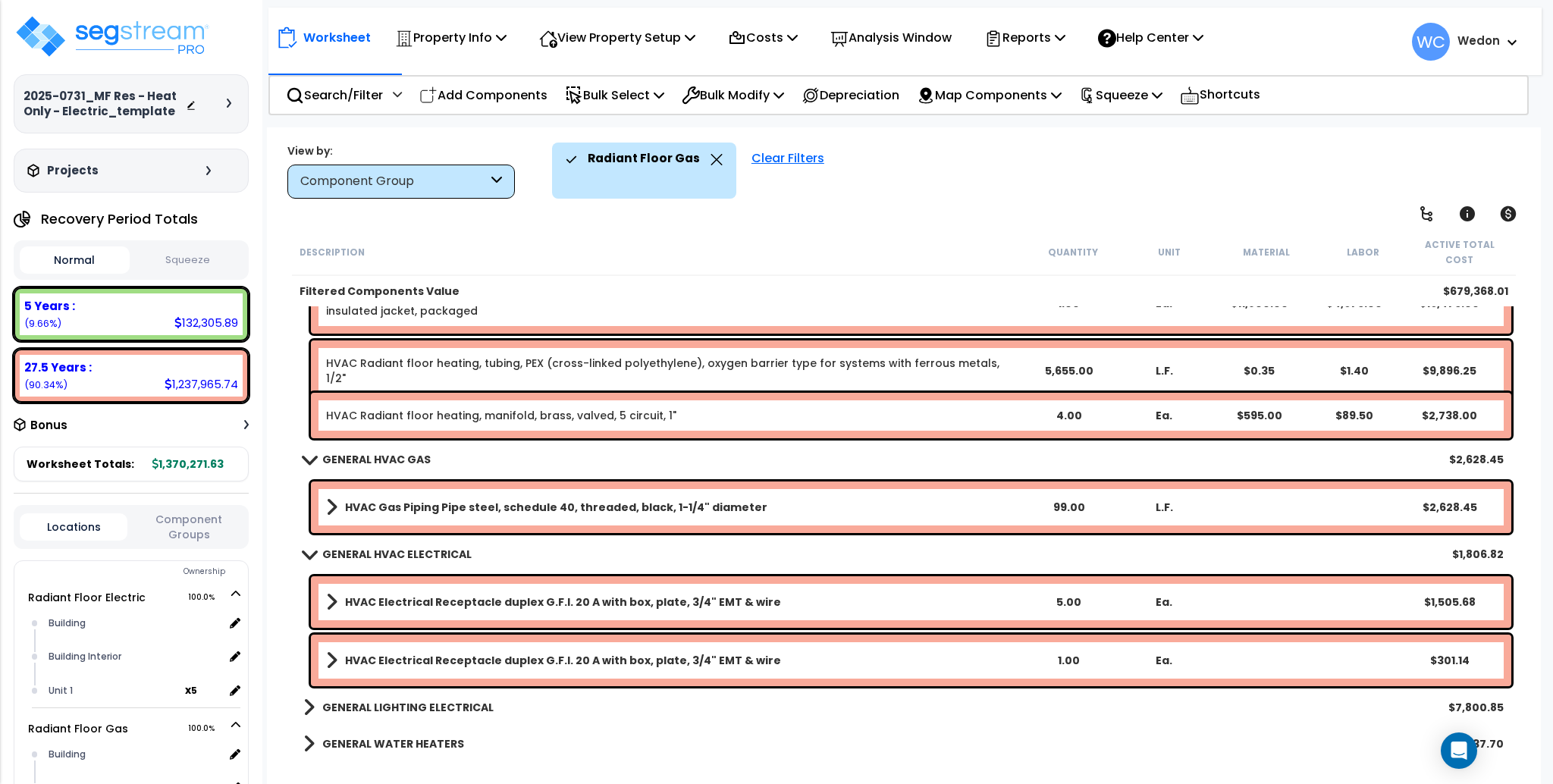
scroll to position [1463, 0]
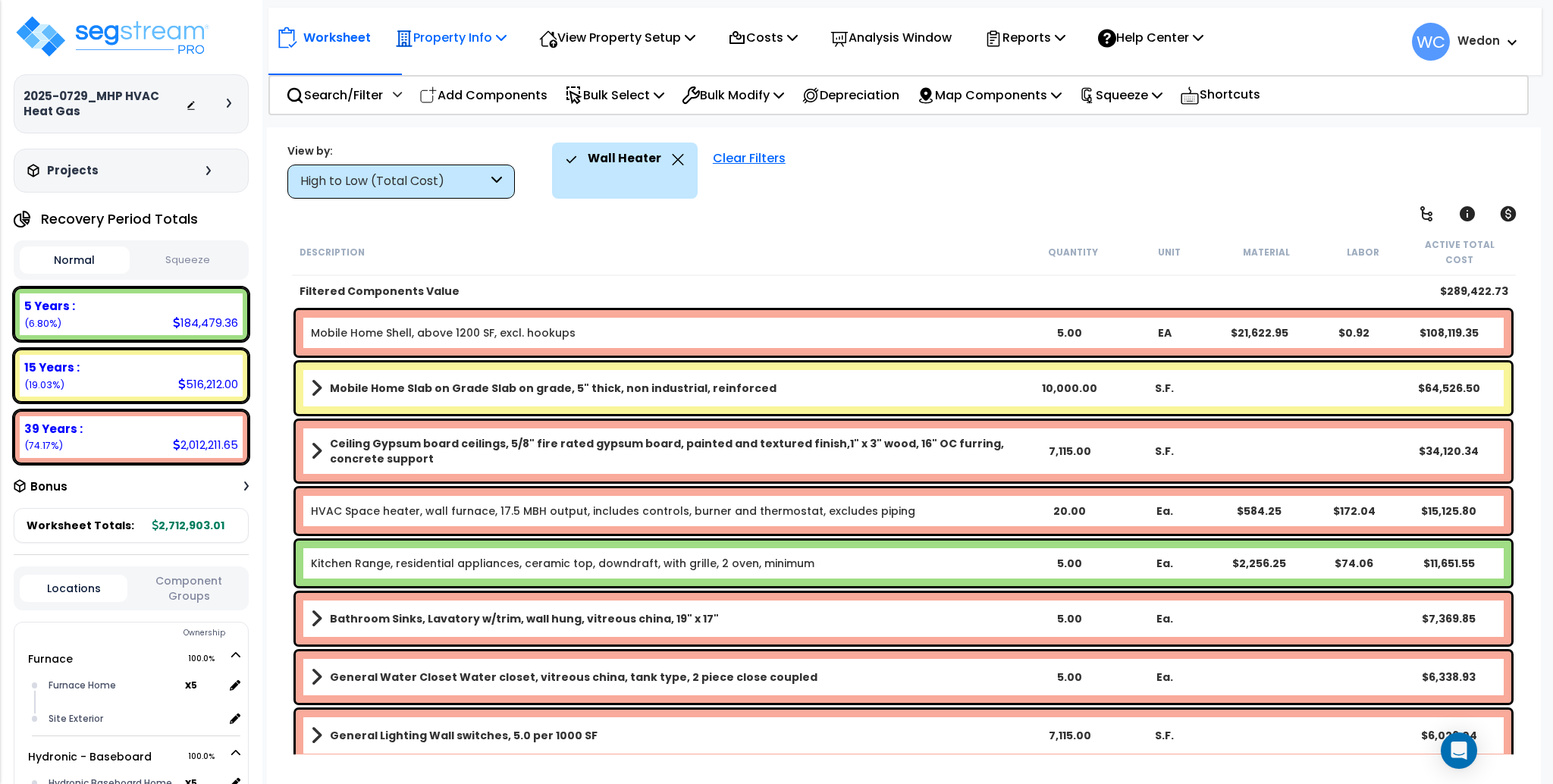
click at [511, 31] on div "Property Info Property Setup Add Property Unit Template property Clone property" at bounding box center [451, 37] width 129 height 36
click at [473, 32] on p "Property Info" at bounding box center [451, 36] width 111 height 20
click at [458, 135] on link "Template property" at bounding box center [463, 136] width 150 height 31
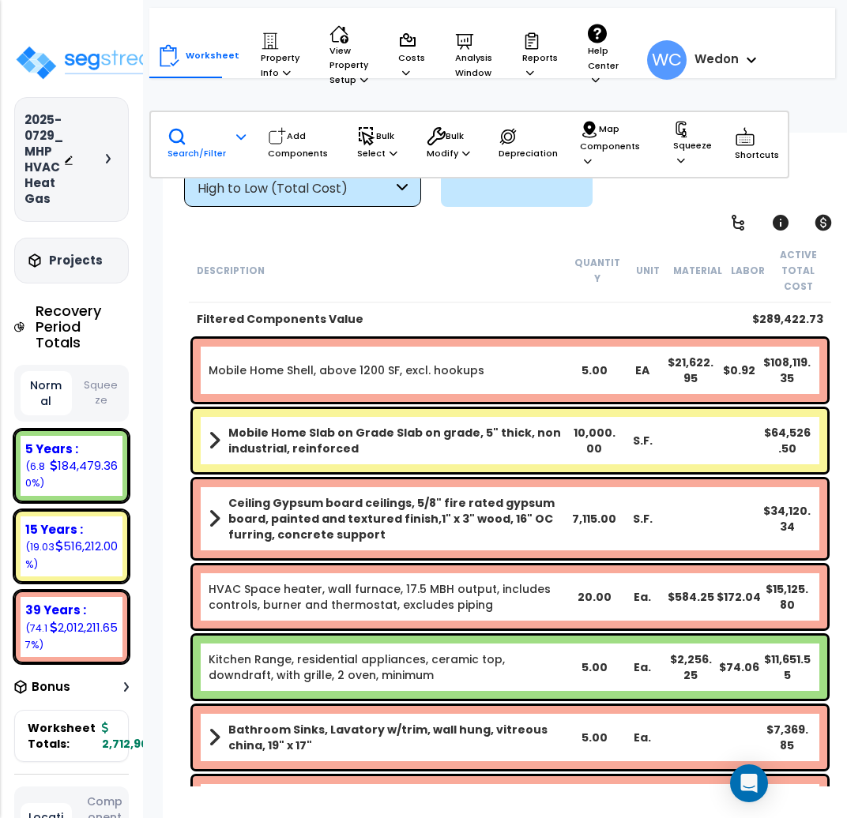
click at [232, 143] on div at bounding box center [238, 149] width 13 height 40
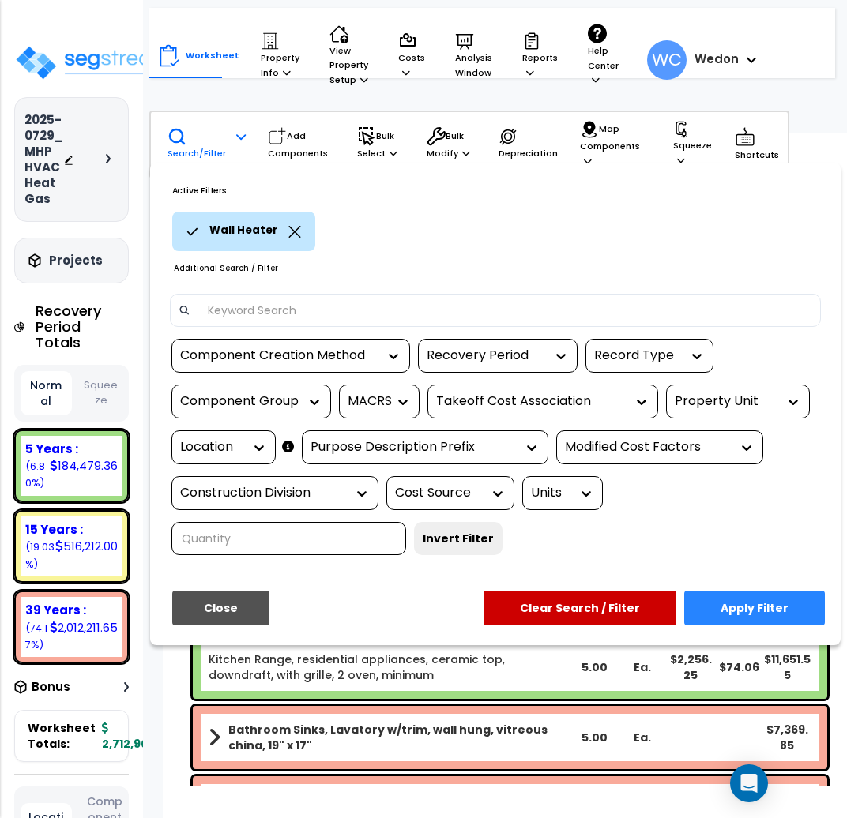
click at [724, 394] on div "Component Creation Method Recovery Period Record Type Component Group MACRS Tak…" at bounding box center [495, 453] width 675 height 228
click at [725, 406] on div "Property Unit" at bounding box center [726, 402] width 103 height 18
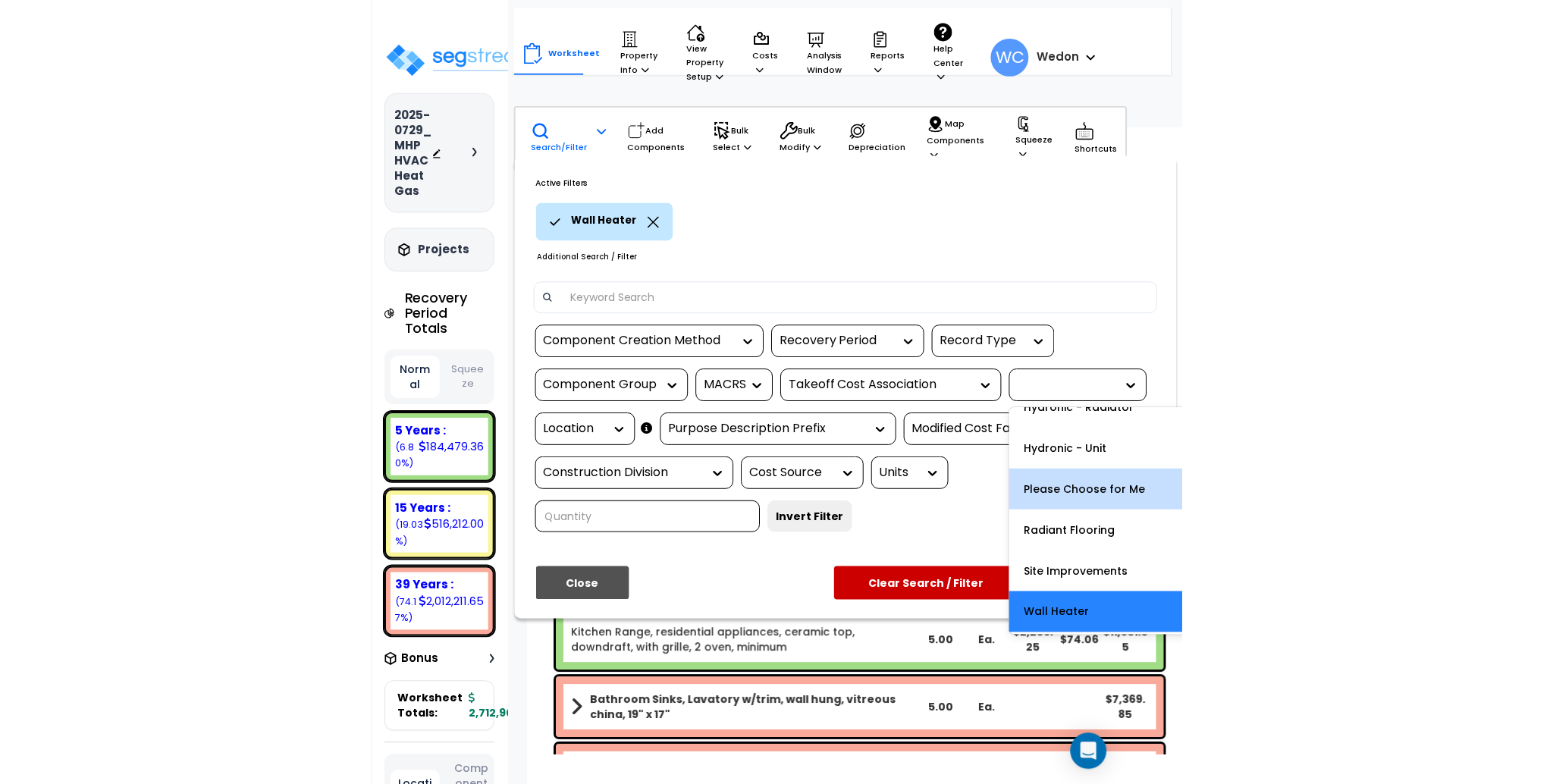
scroll to position [146, 0]
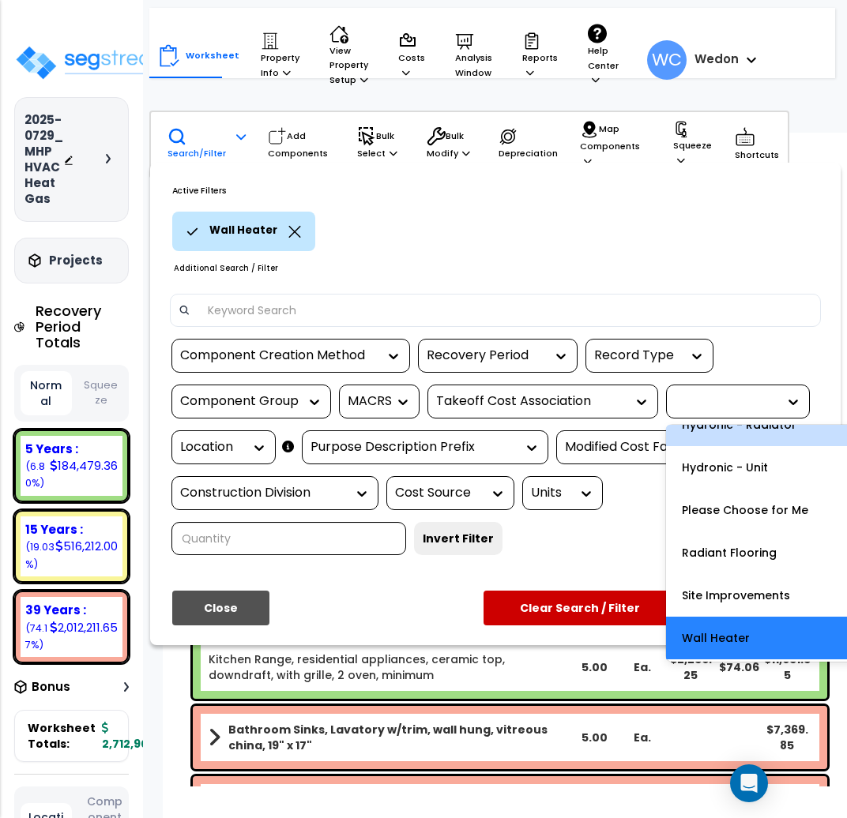
click at [665, 227] on div "Wall Heater" at bounding box center [502, 231] width 660 height 39
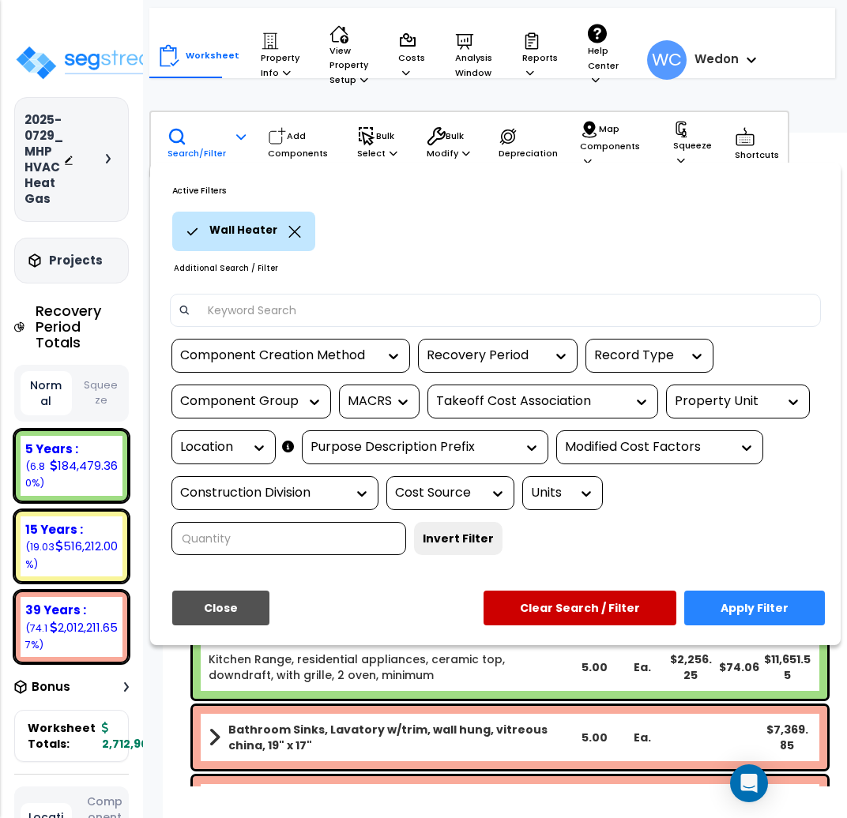
click at [765, 411] on div "Property Unit" at bounding box center [726, 402] width 103 height 18
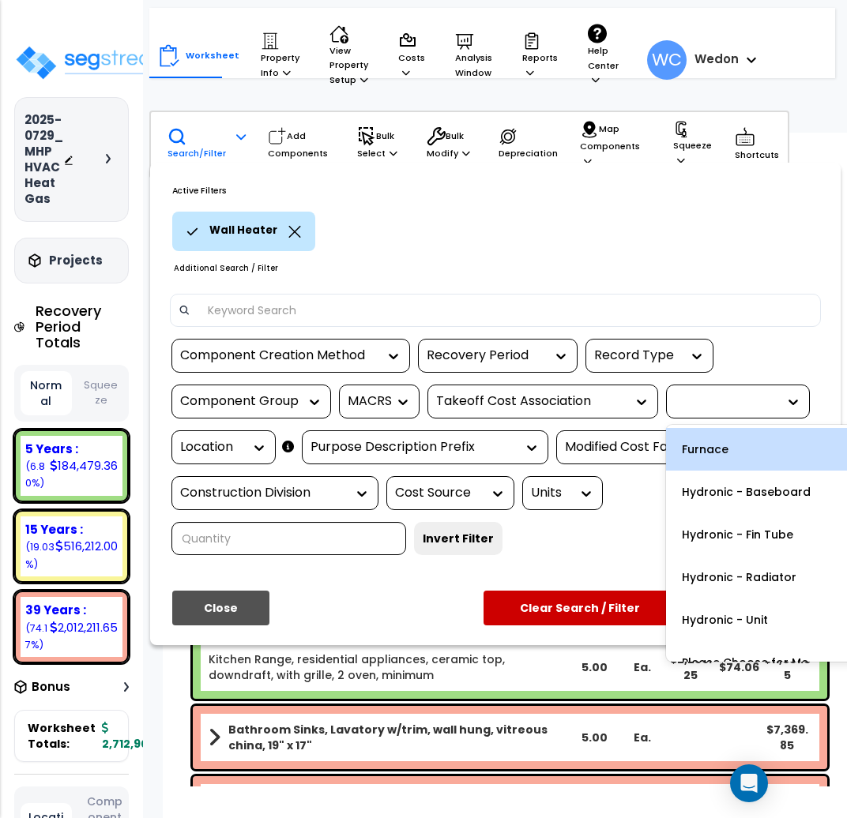
click at [775, 411] on div at bounding box center [726, 402] width 103 height 18
click at [228, 147] on div at bounding box center [423, 409] width 847 height 818
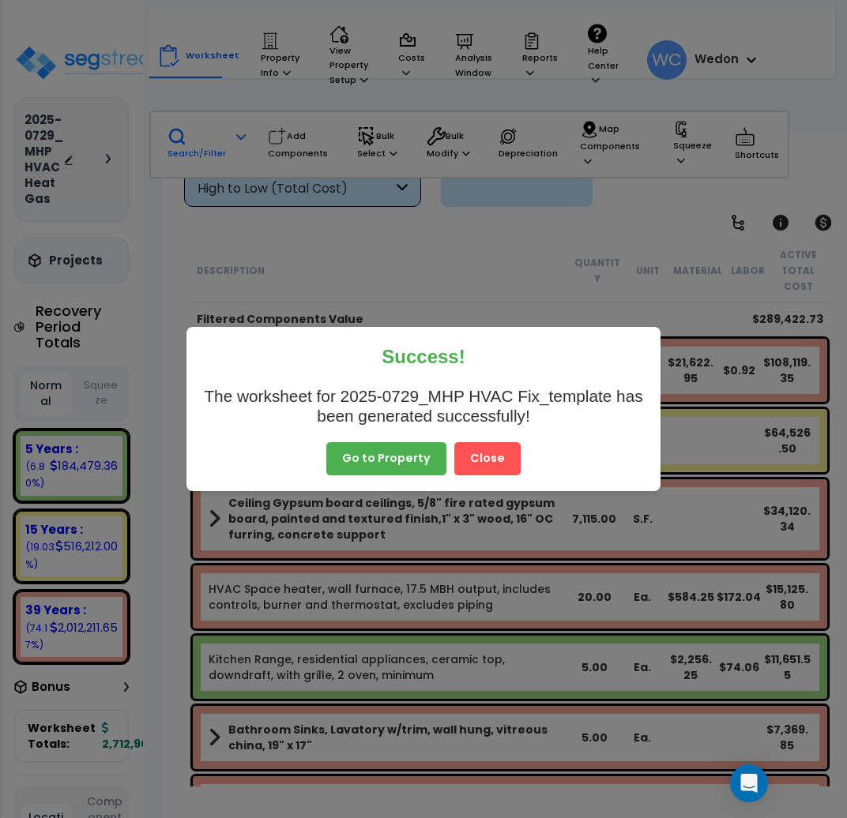
click at [491, 474] on button "Close" at bounding box center [487, 458] width 66 height 33
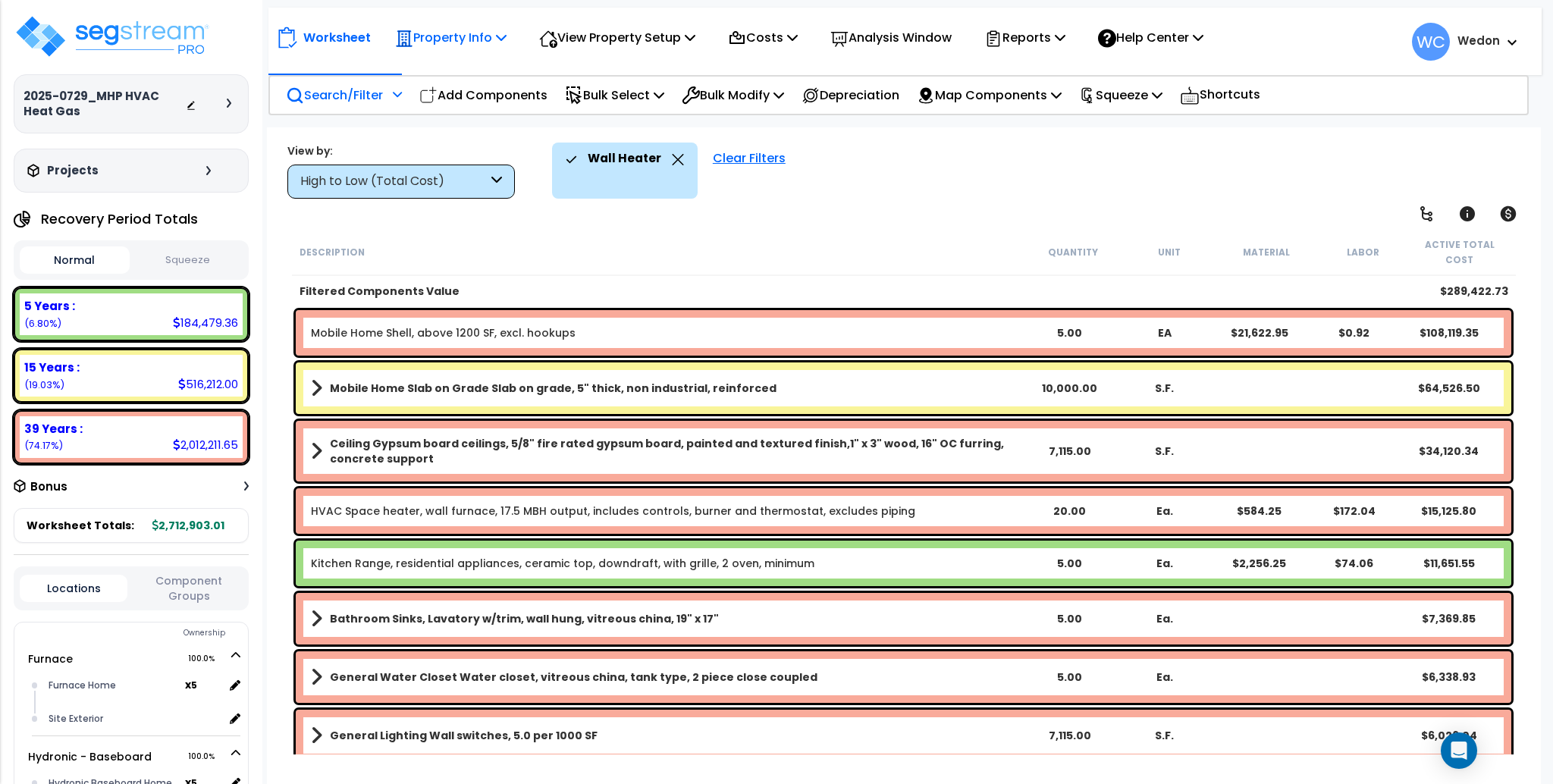
click at [498, 28] on p "Property Info" at bounding box center [451, 36] width 111 height 20
click at [431, 138] on link "Template property" at bounding box center [463, 136] width 150 height 31
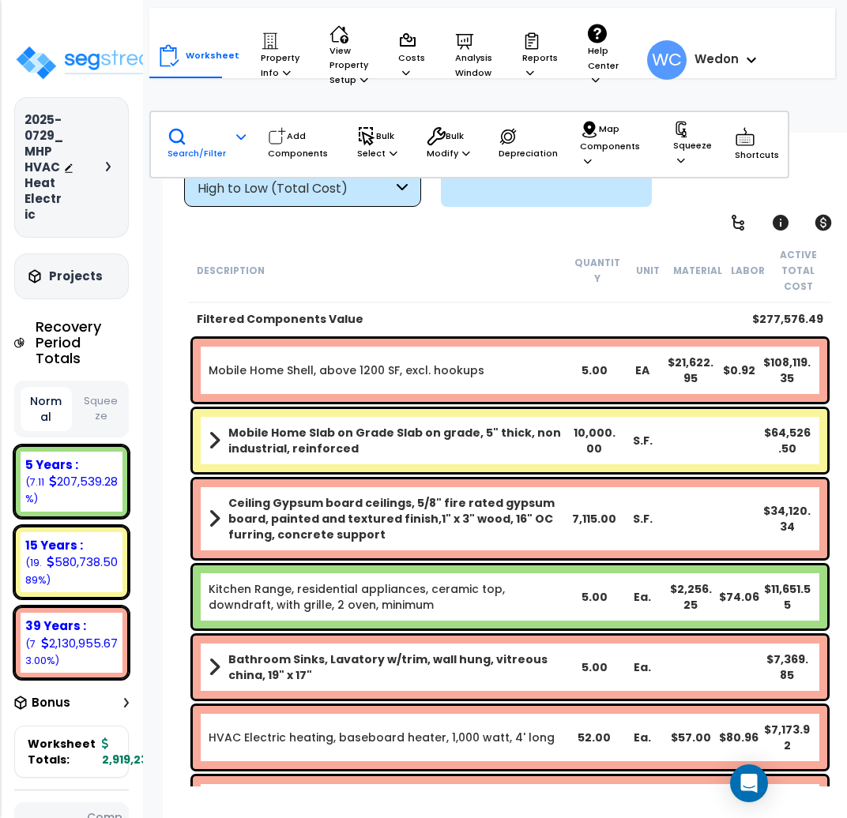
click at [225, 152] on div "Search/Filter Additional Search / Filter" at bounding box center [206, 144] width 78 height 50
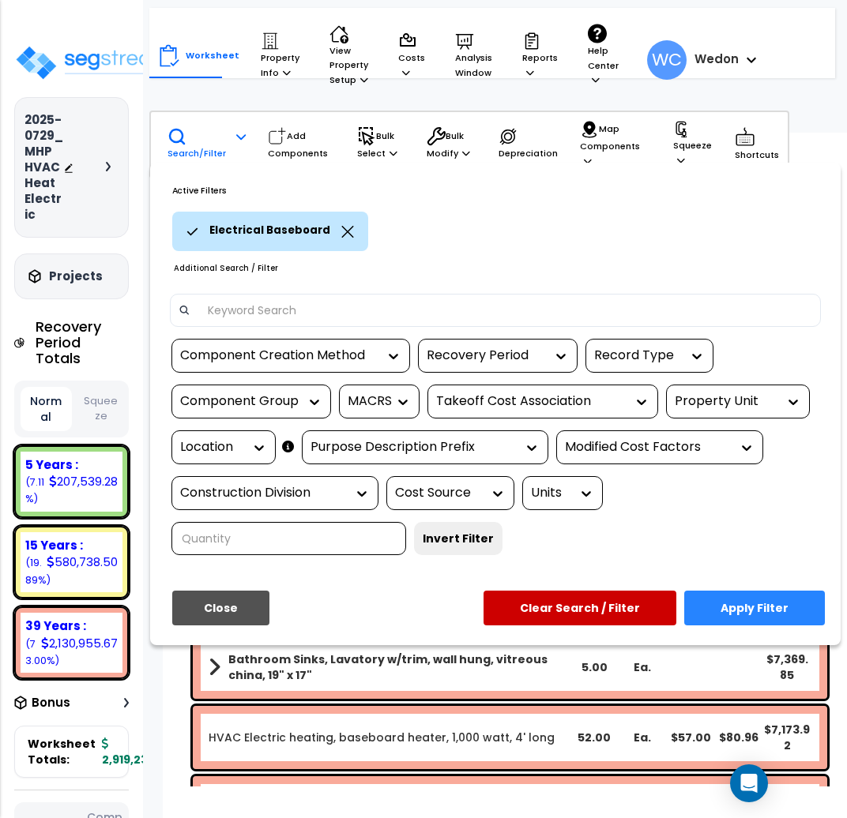
click at [749, 411] on div "Property Unit" at bounding box center [726, 402] width 103 height 18
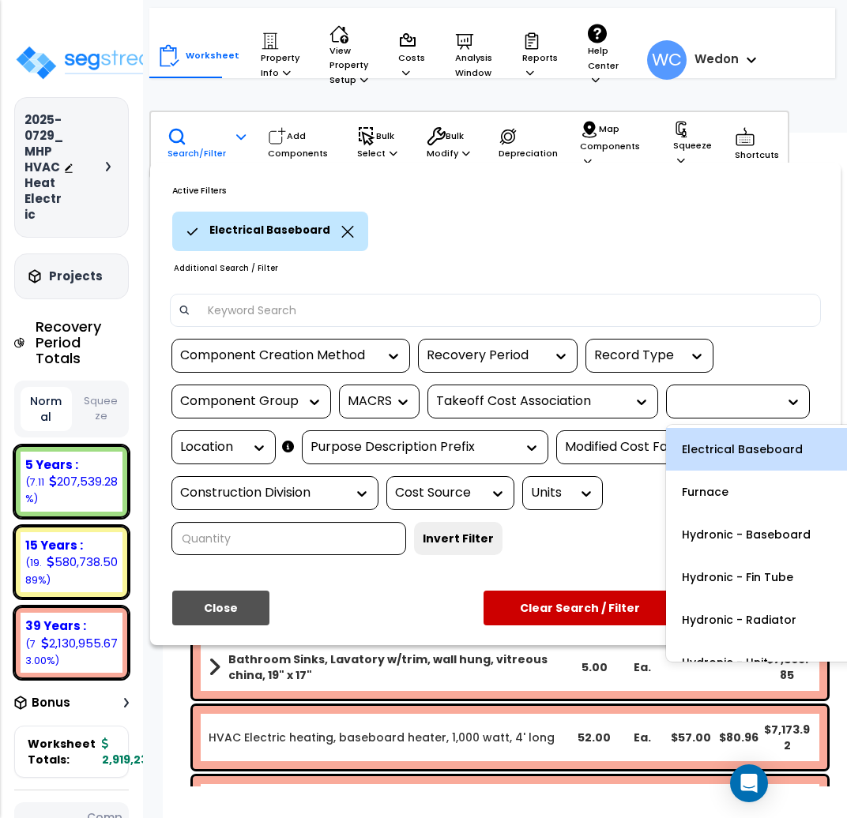
click at [709, 251] on div "Electrical Baseboard" at bounding box center [502, 231] width 660 height 39
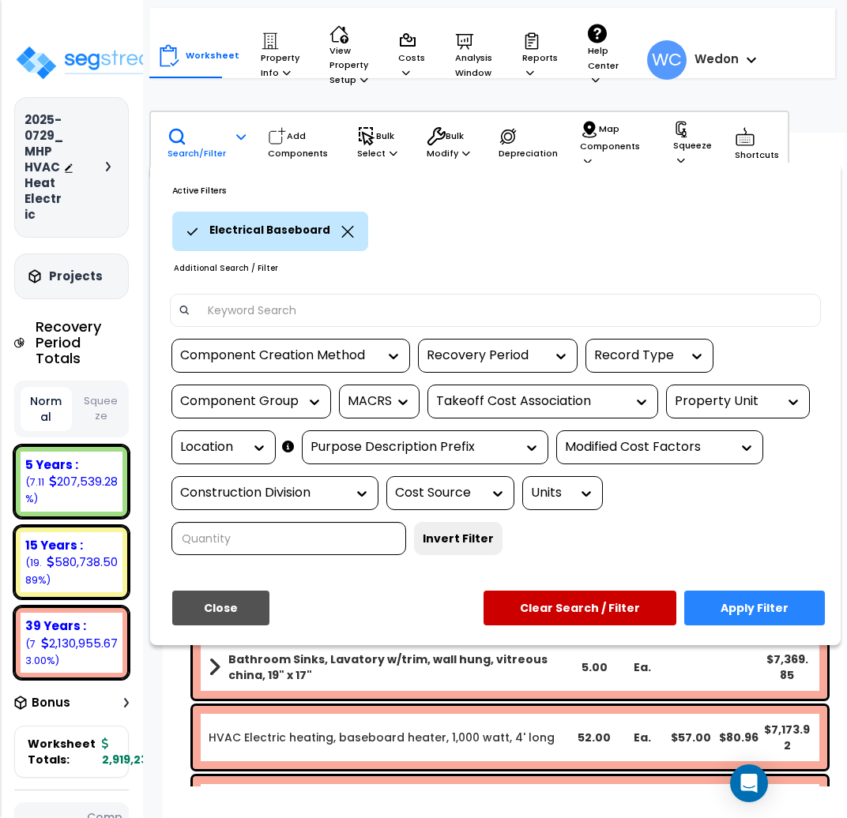
click at [577, 226] on div "Electrical Baseboard" at bounding box center [502, 231] width 660 height 39
click at [295, 86] on div at bounding box center [423, 409] width 847 height 818
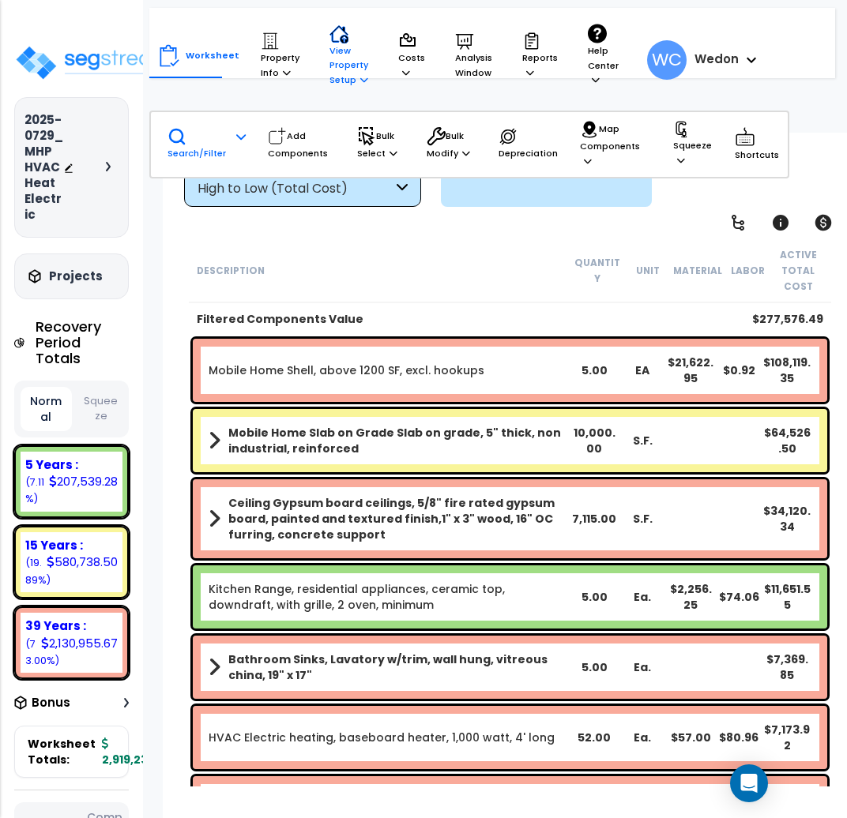
click at [299, 62] on p "View Property Setup" at bounding box center [280, 56] width 39 height 48
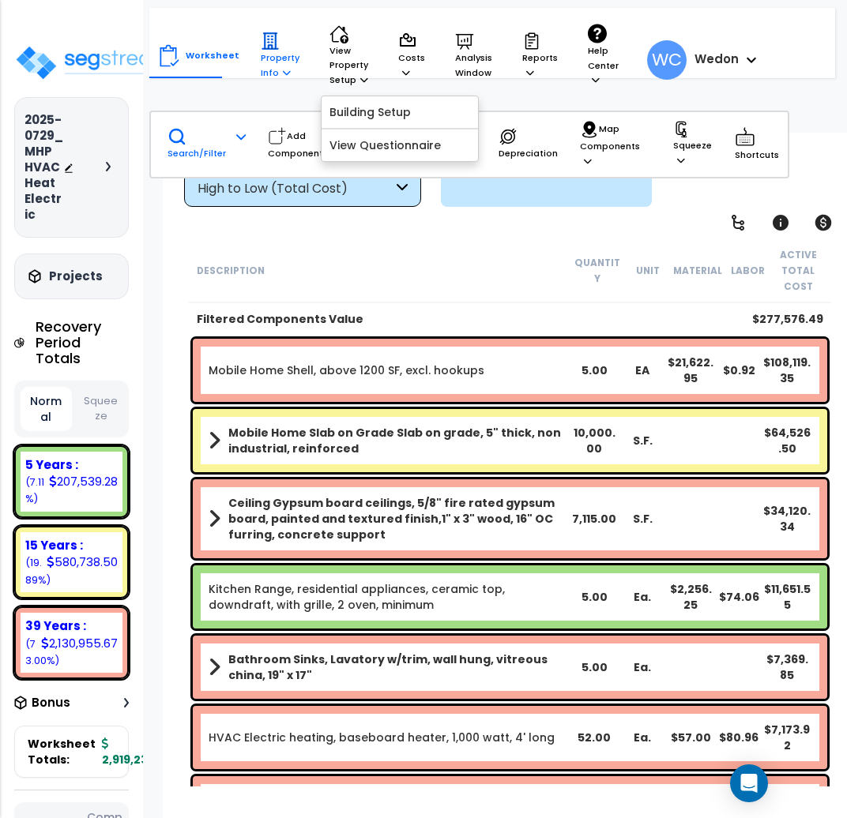
click at [271, 71] on p "Property Info" at bounding box center [280, 56] width 39 height 48
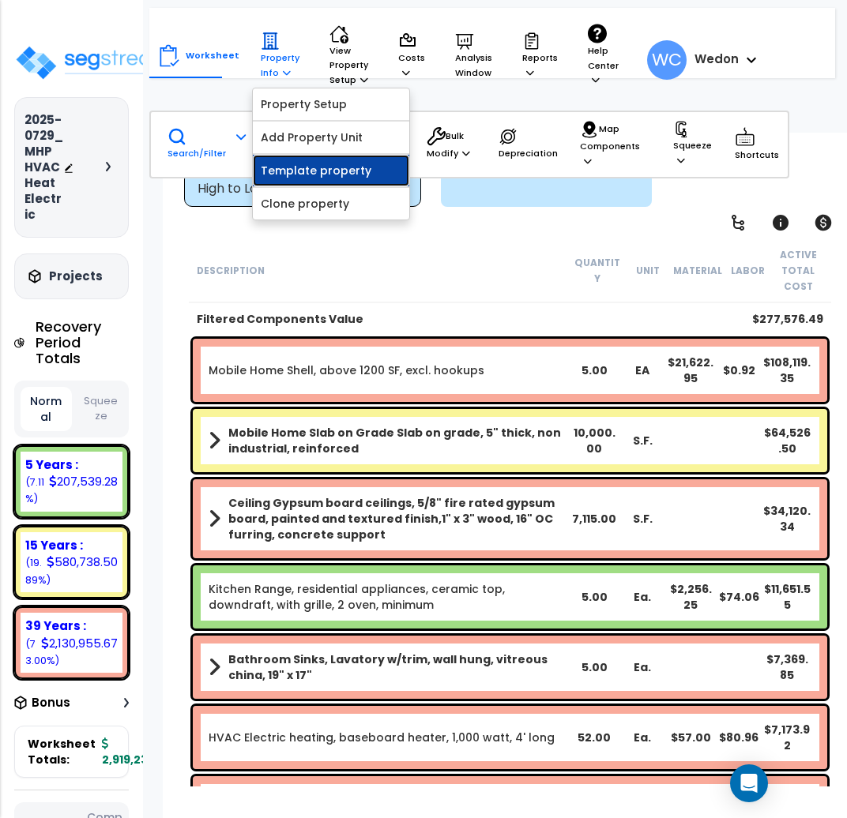
click at [318, 171] on link "Template property" at bounding box center [331, 171] width 156 height 32
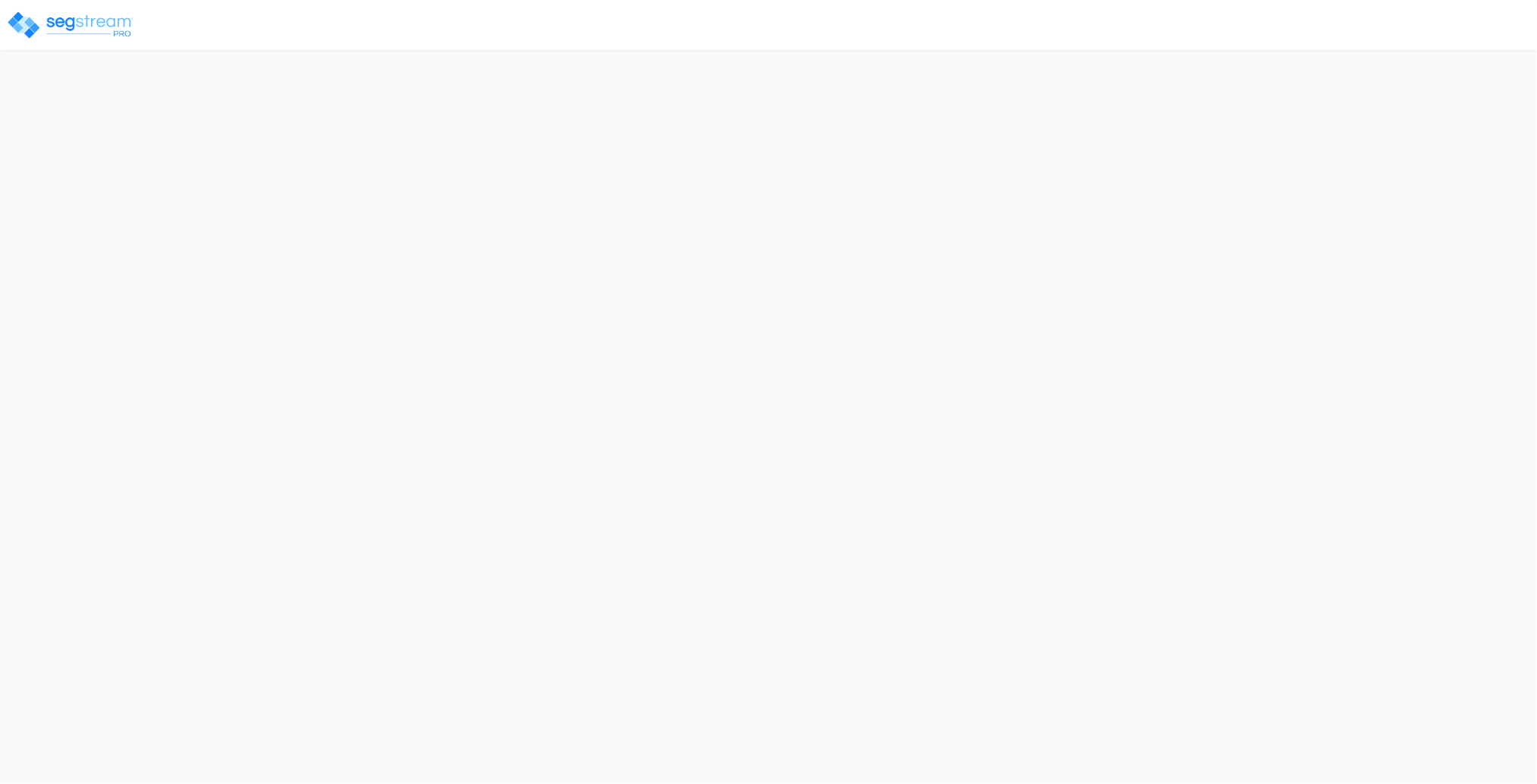
select select "2025"
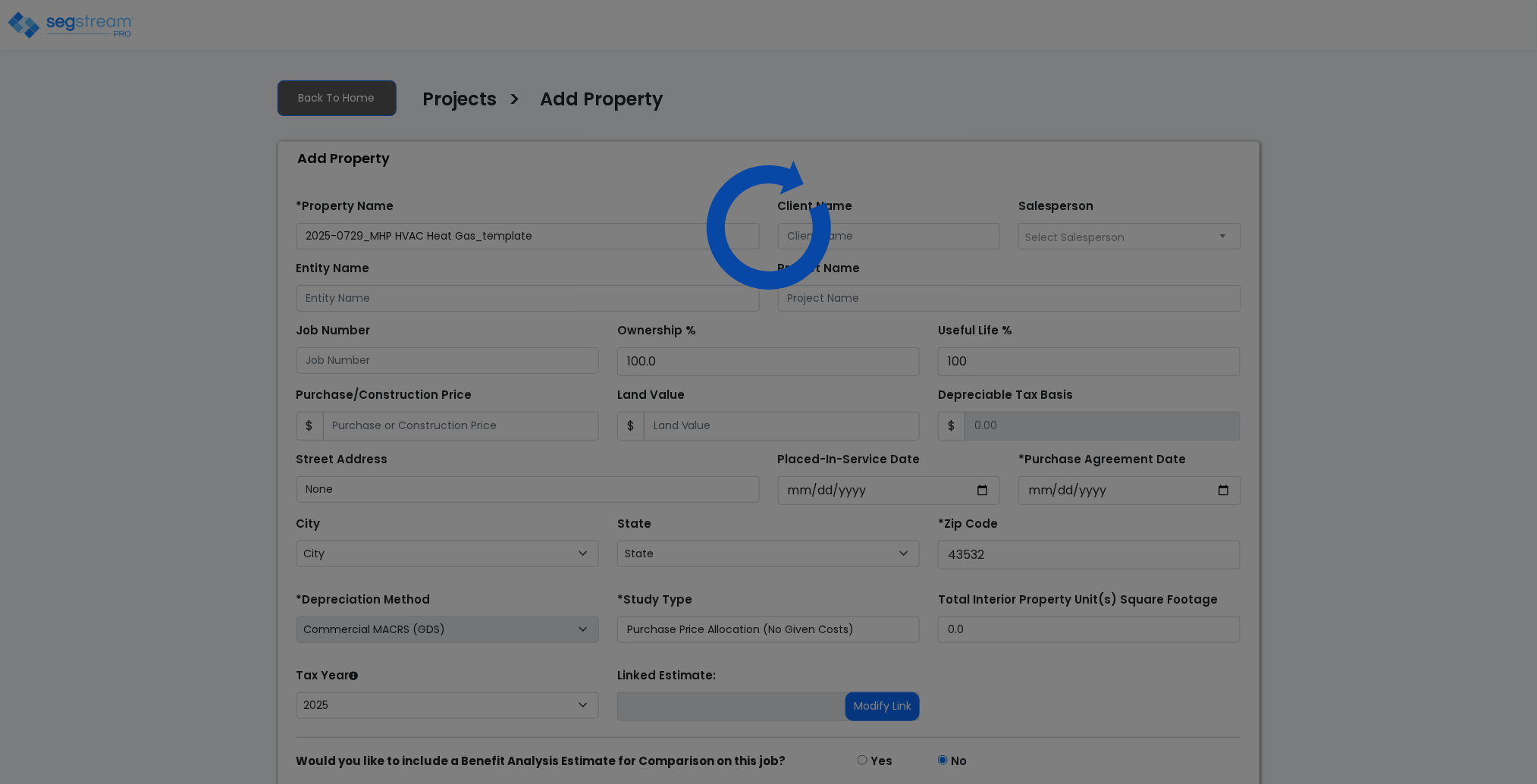
select select "OH"
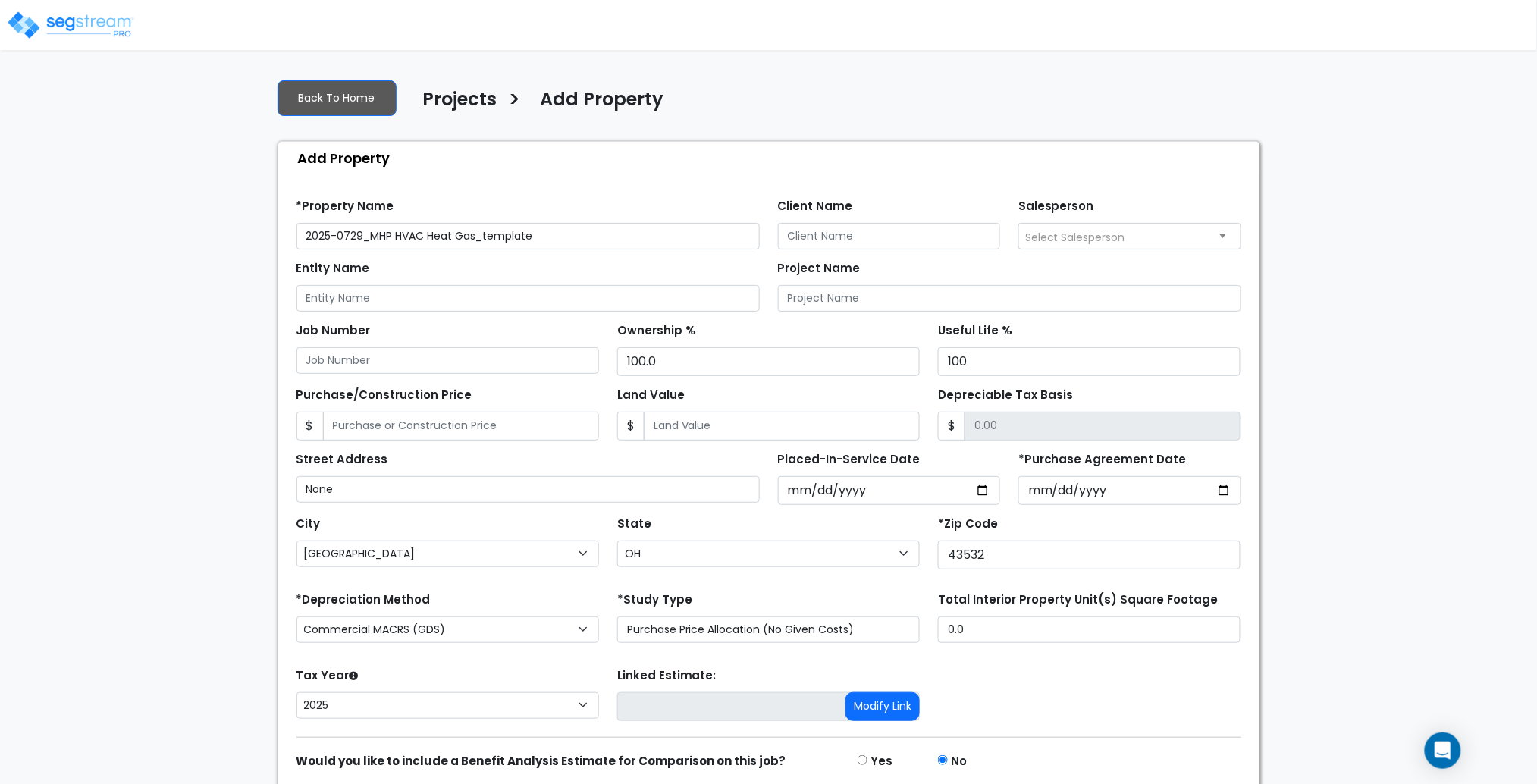
click at [398, 240] on input "2025-0729_MHP HVAC Heat Gas_template" at bounding box center [528, 236] width 464 height 27
click at [402, 232] on input "2025-0729_MHP HVAC Heat Gas_template" at bounding box center [528, 236] width 464 height 27
drag, startPoint x: 431, startPoint y: 234, endPoint x: 476, endPoint y: 235, distance: 45.0
click at [476, 235] on input "2025-0729_MHP HVAC Heat Gas_template" at bounding box center [528, 236] width 464 height 27
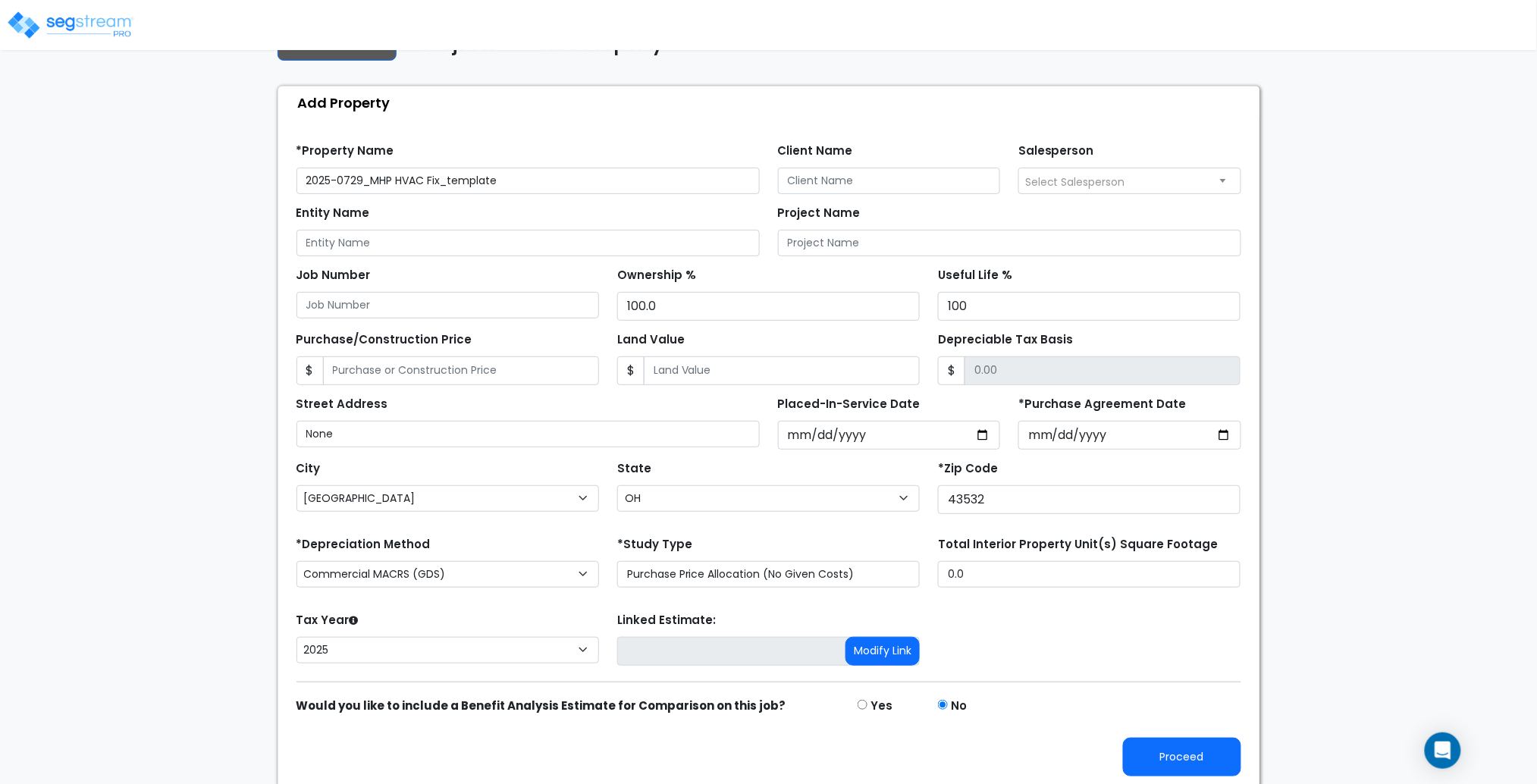
scroll to position [60, 0]
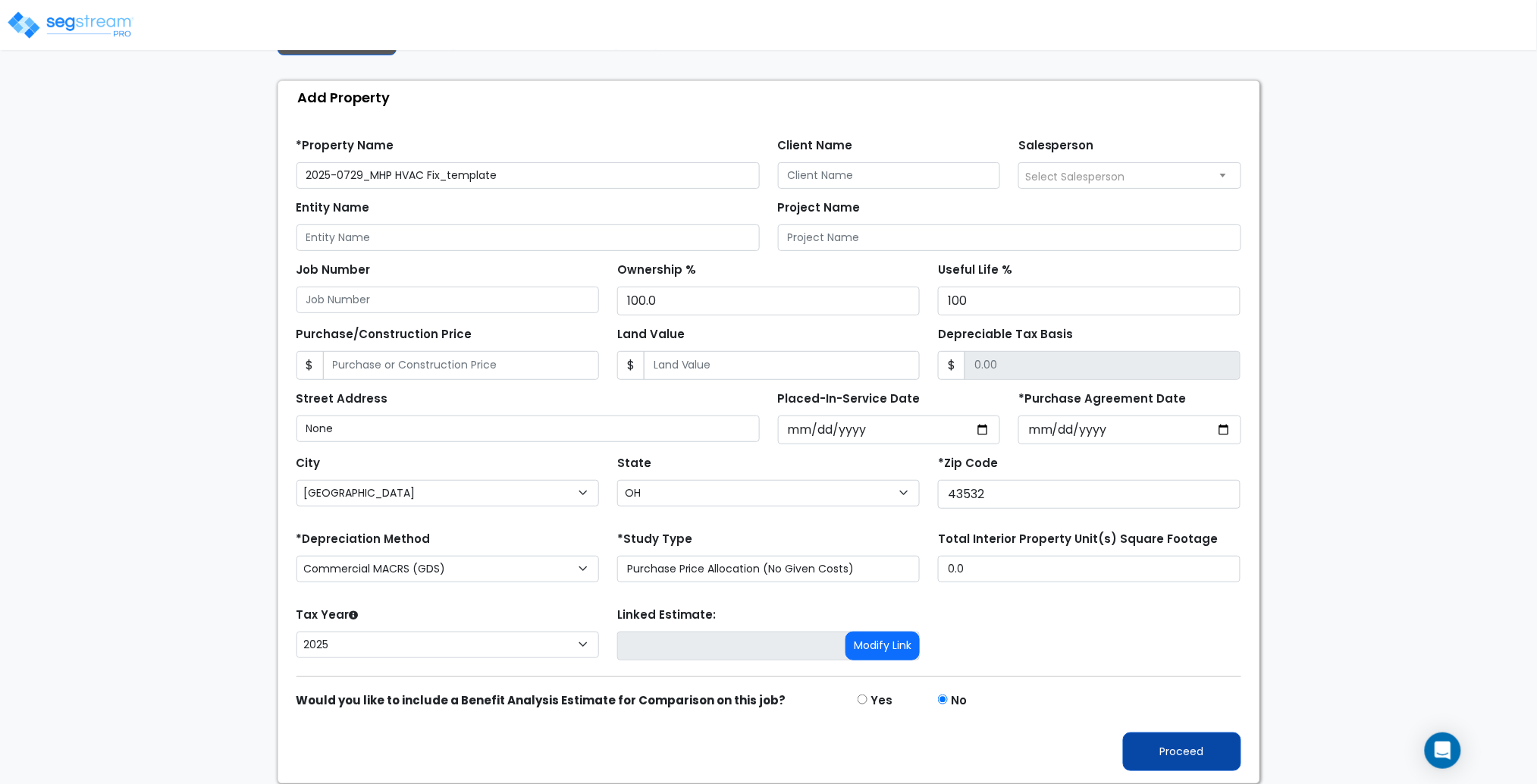
type input "2025-0729_MHP HVAC Fix_template"
click at [1210, 752] on button "Proceed" at bounding box center [1182, 751] width 118 height 38
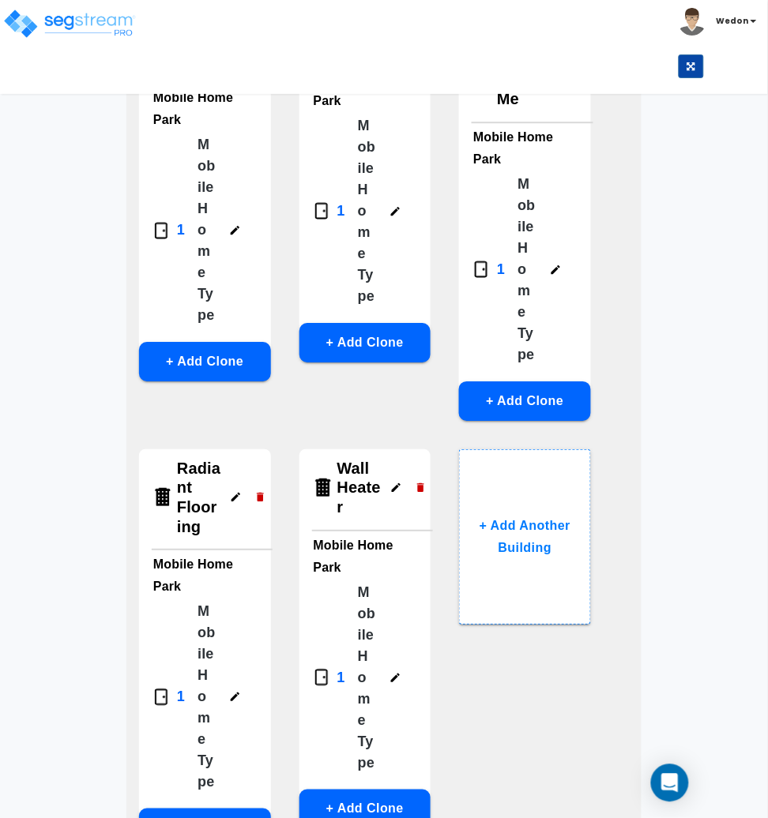
scroll to position [640, 0]
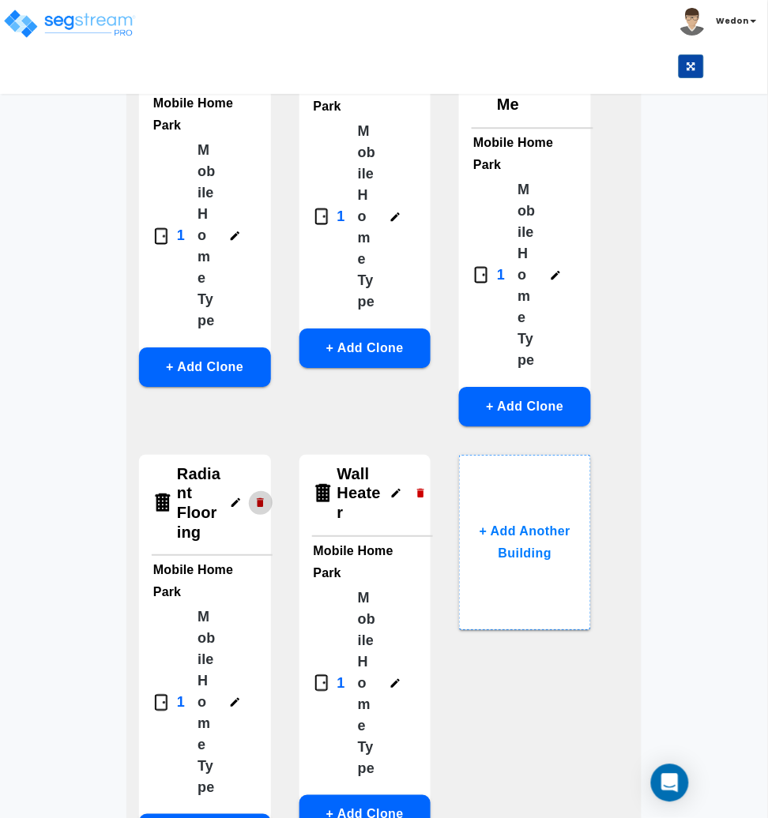
click at [258, 497] on icon "button" at bounding box center [260, 503] width 12 height 12
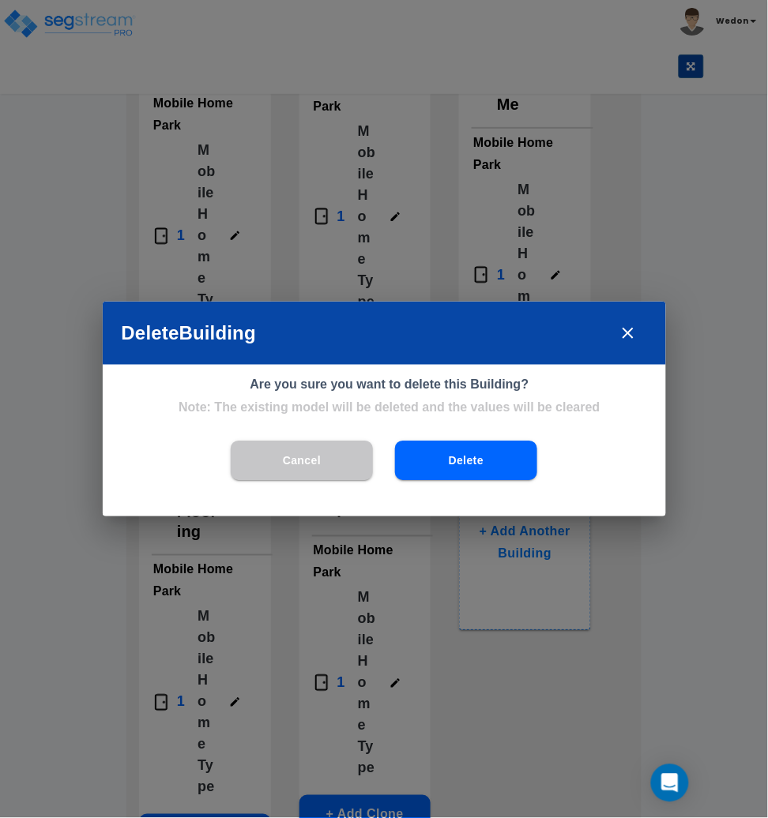
click at [458, 456] on button "Delete" at bounding box center [466, 460] width 142 height 39
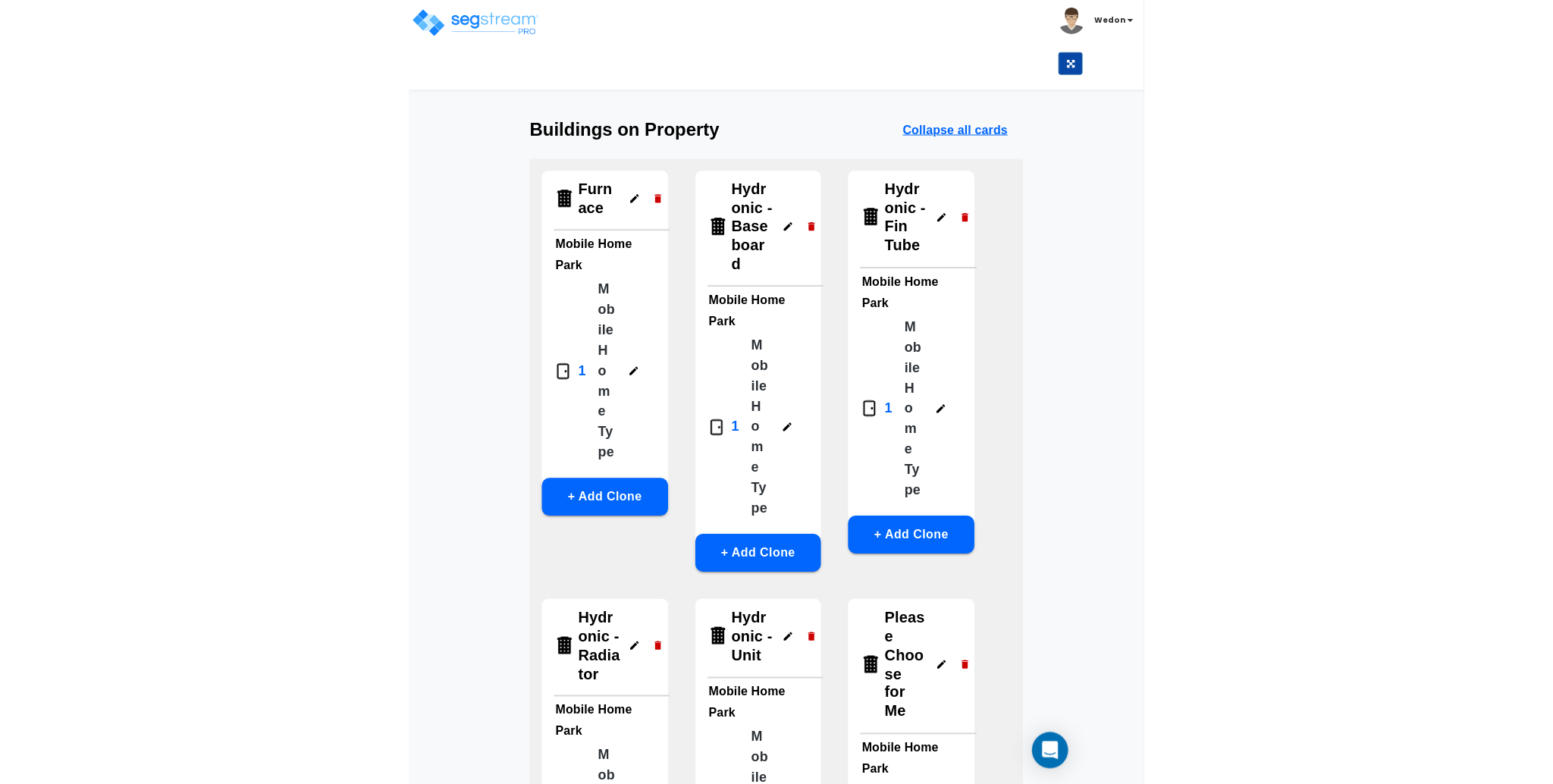
scroll to position [0, 0]
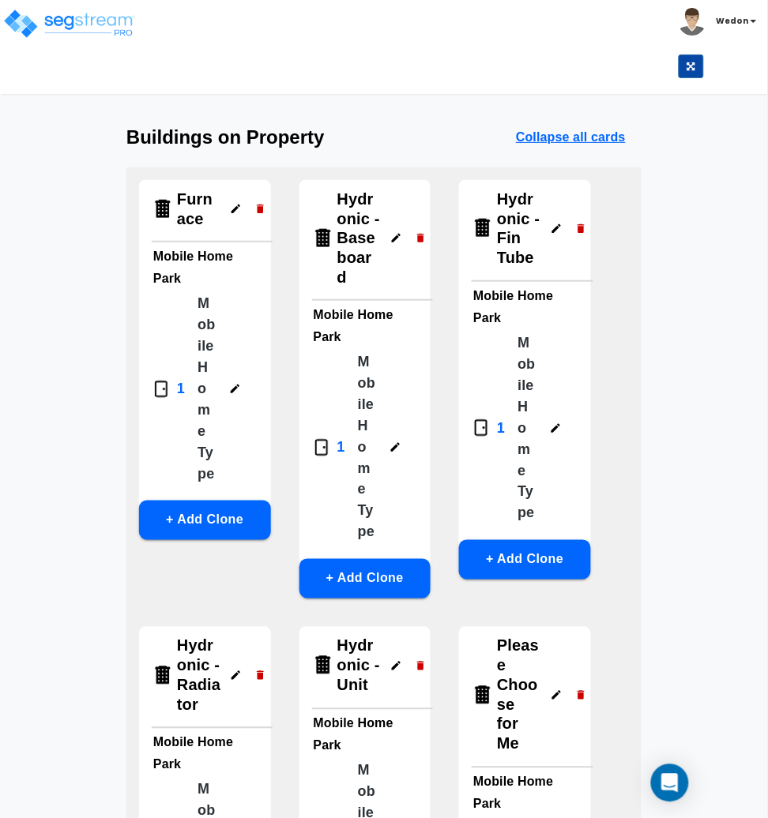
click at [257, 205] on icon "button" at bounding box center [260, 209] width 12 height 12
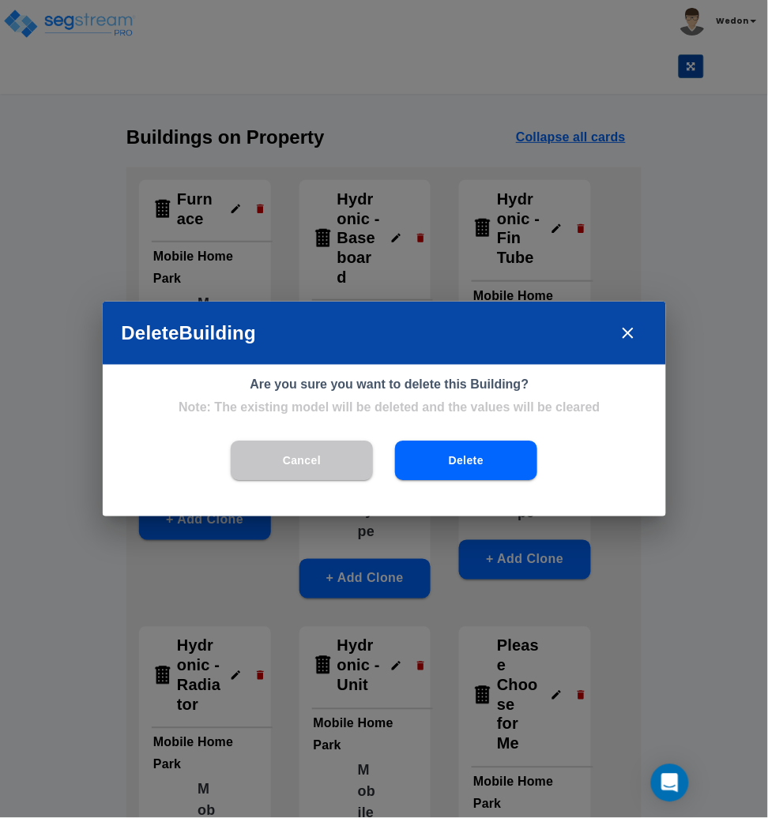
click at [457, 472] on button "Delete" at bounding box center [466, 460] width 142 height 39
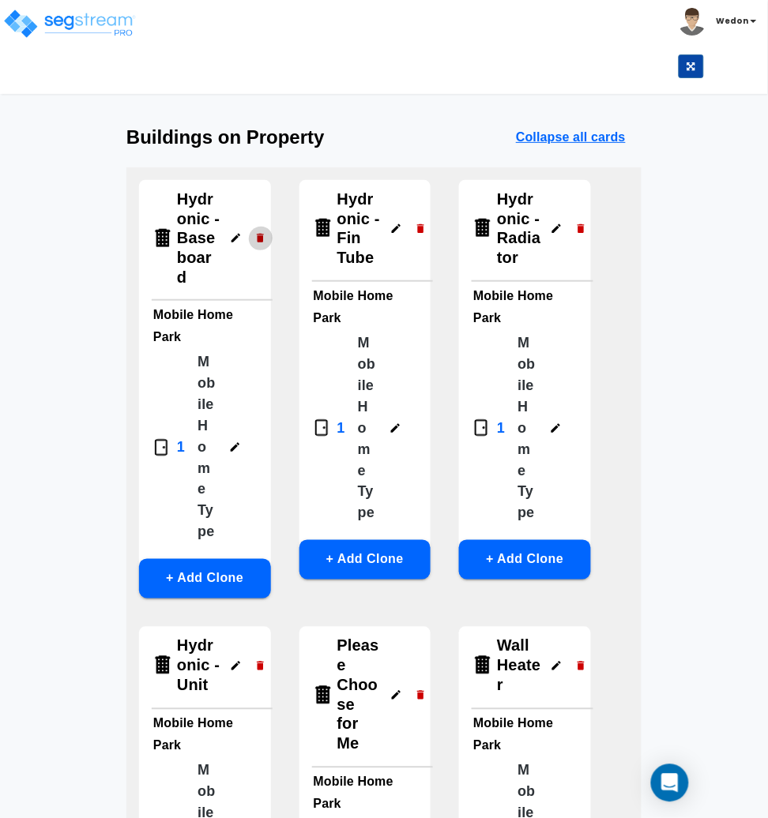
click at [258, 243] on icon "button" at bounding box center [260, 238] width 12 height 12
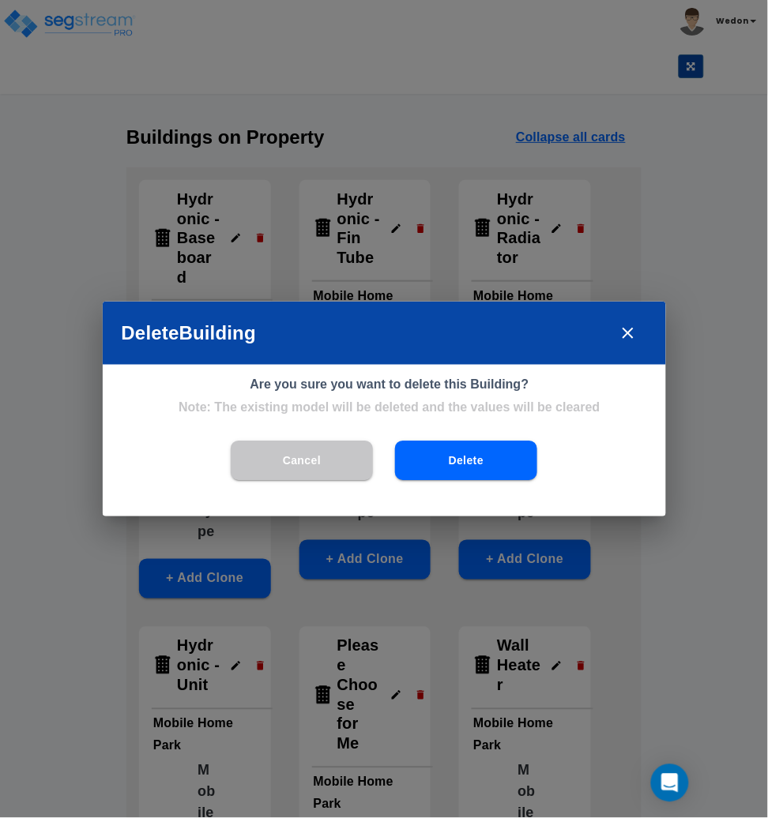
click at [461, 471] on button "Delete" at bounding box center [466, 460] width 142 height 39
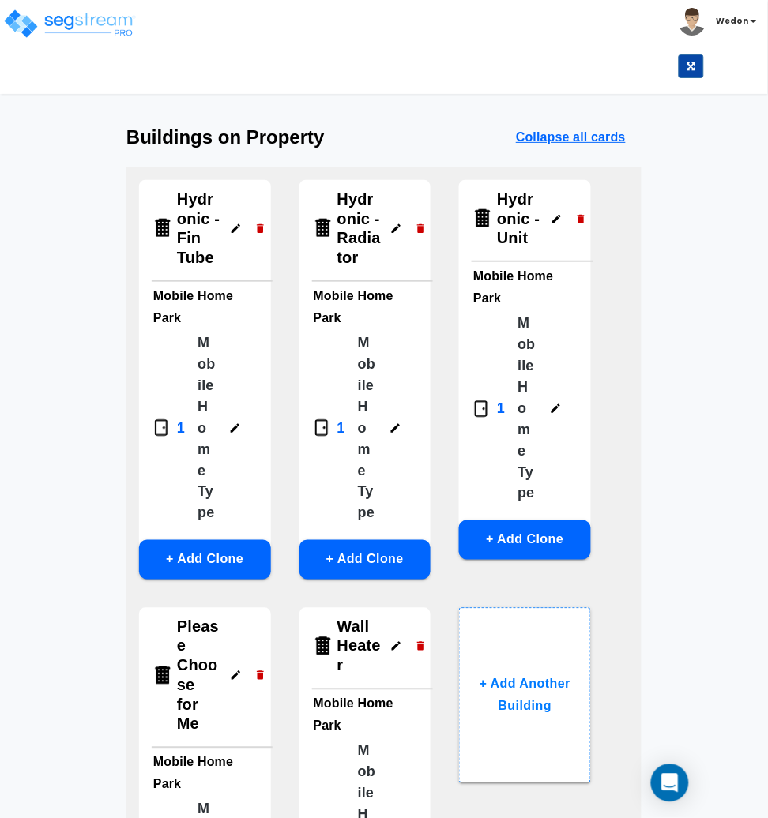
click at [259, 234] on icon "button" at bounding box center [260, 229] width 12 height 12
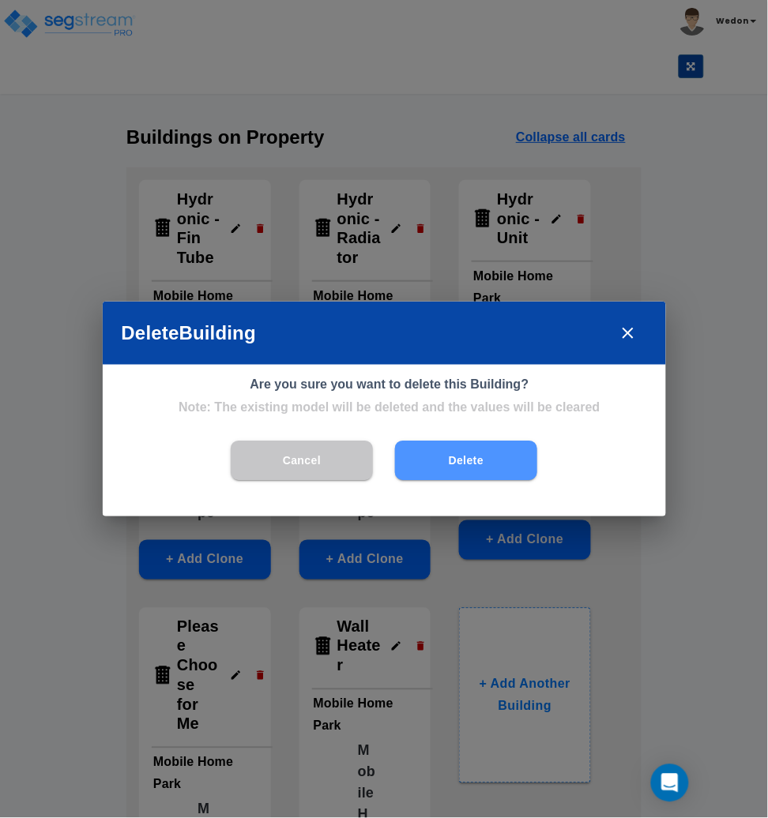
drag, startPoint x: 427, startPoint y: 450, endPoint x: 271, endPoint y: 177, distance: 314.5
click at [425, 448] on button "Delete" at bounding box center [466, 460] width 142 height 39
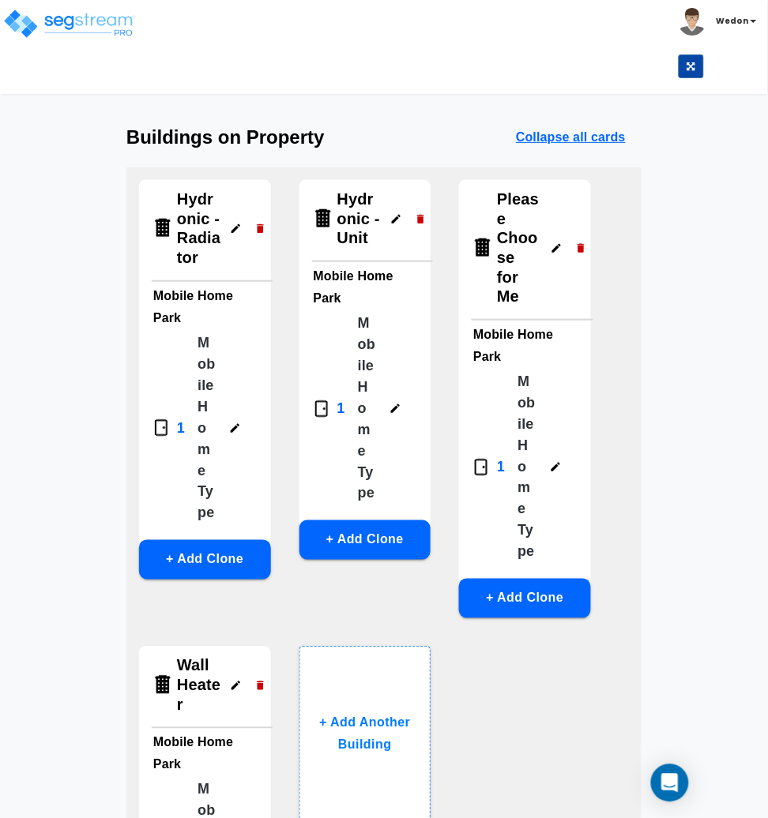
click at [262, 223] on button "button" at bounding box center [260, 228] width 24 height 24
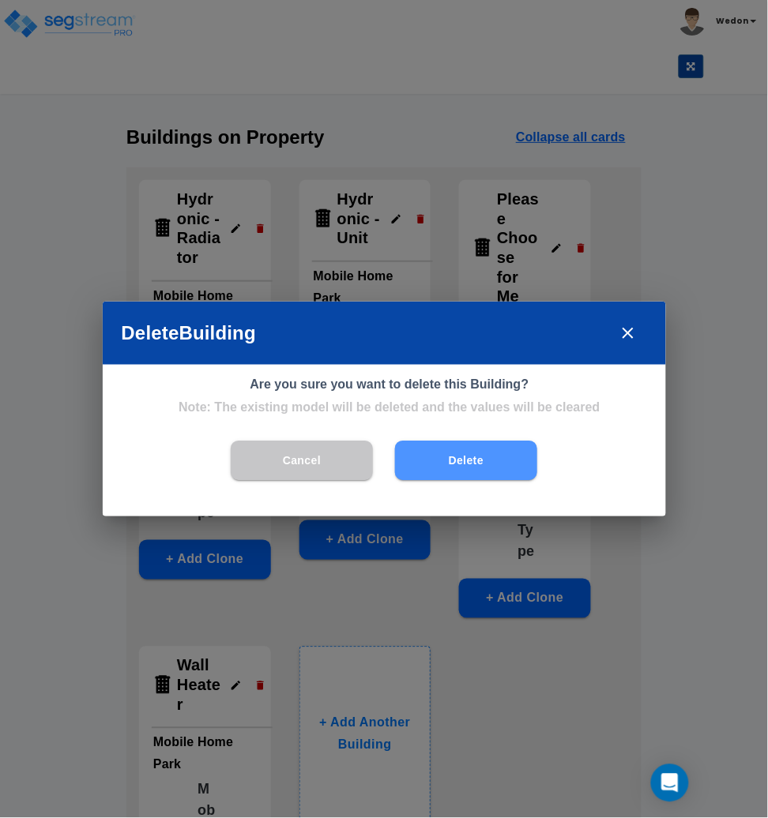
click at [439, 457] on button "Delete" at bounding box center [466, 460] width 142 height 39
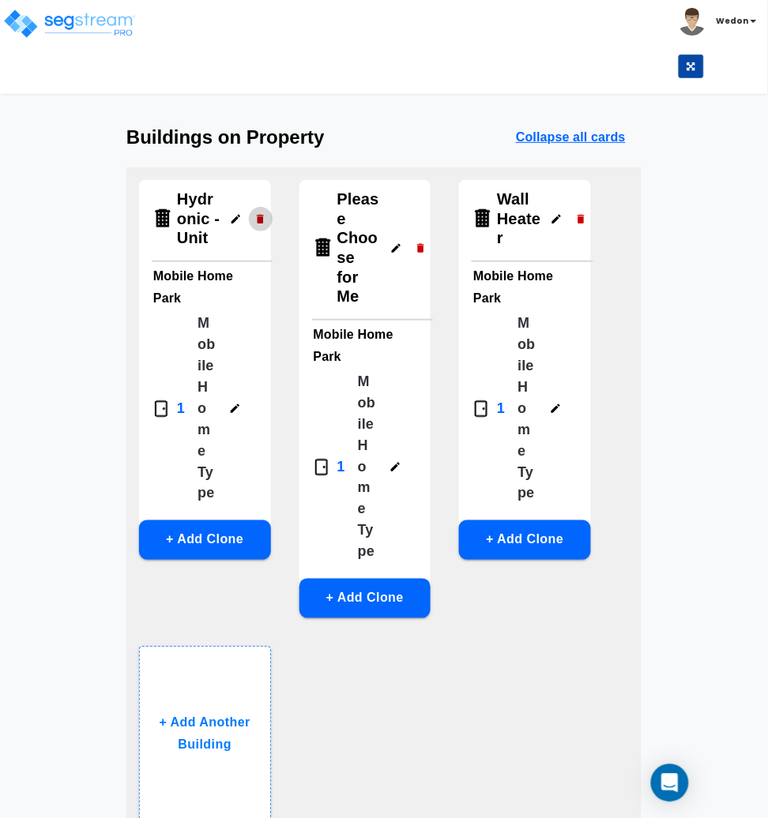
click at [259, 215] on icon "button" at bounding box center [260, 218] width 7 height 9
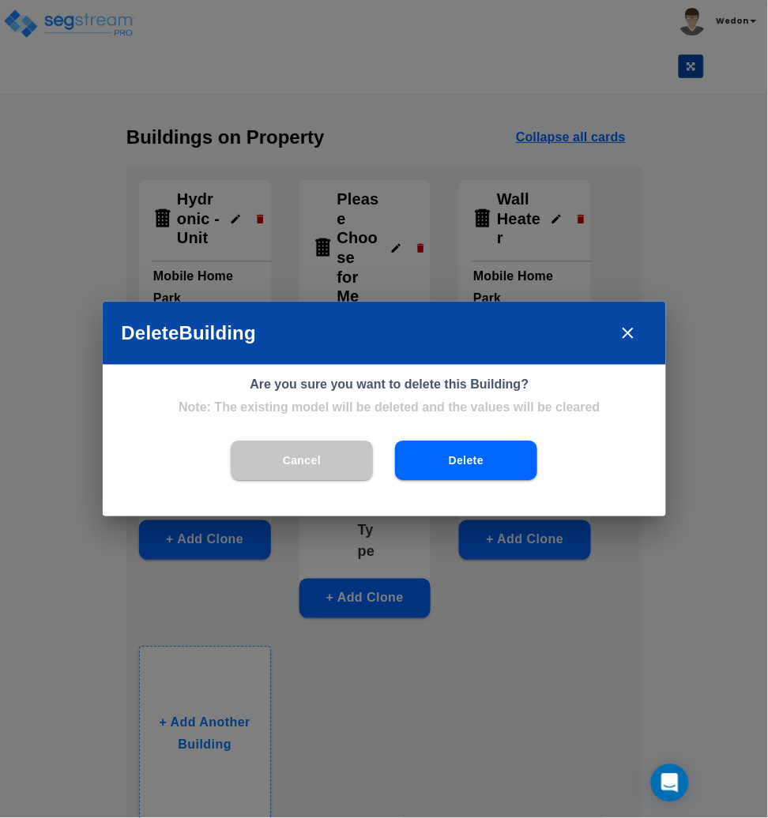
drag, startPoint x: 449, startPoint y: 456, endPoint x: 449, endPoint y: 434, distance: 21.3
click at [449, 457] on button "Delete" at bounding box center [466, 460] width 142 height 39
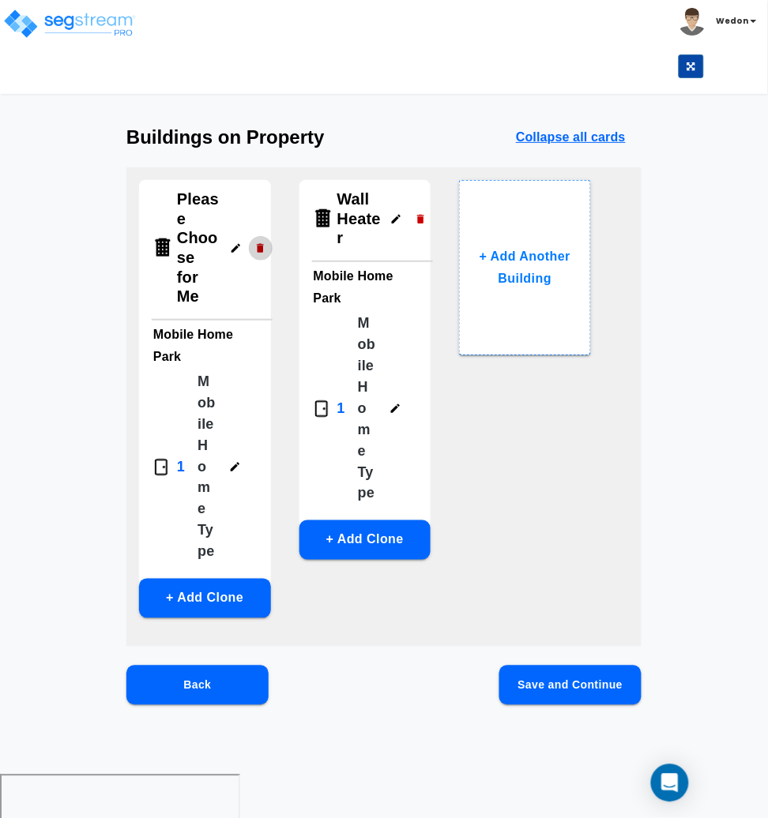
click at [263, 243] on icon "button" at bounding box center [260, 249] width 12 height 12
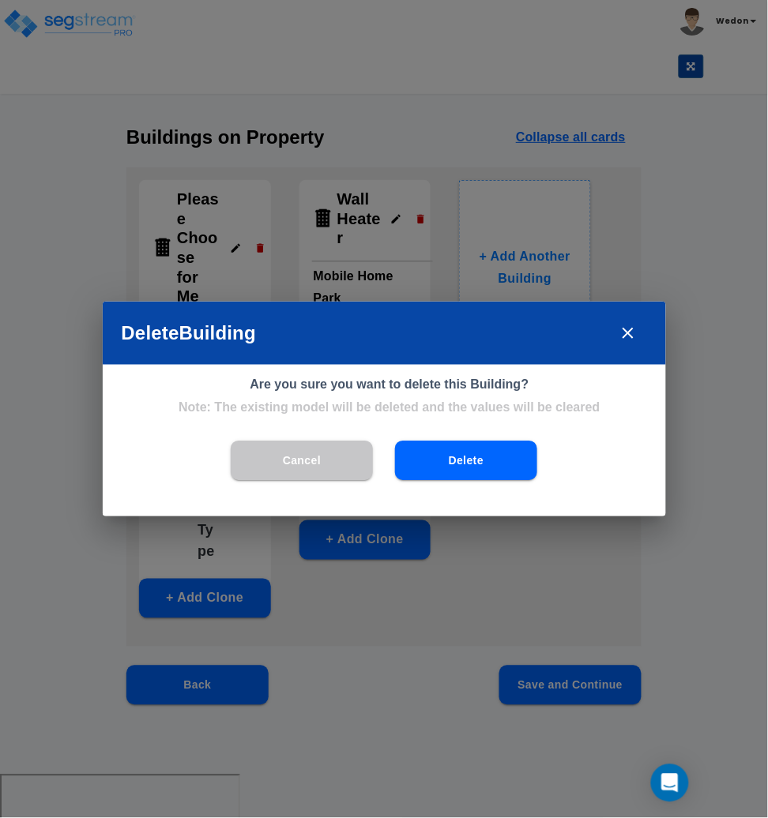
click at [431, 461] on button "Delete" at bounding box center [466, 460] width 142 height 39
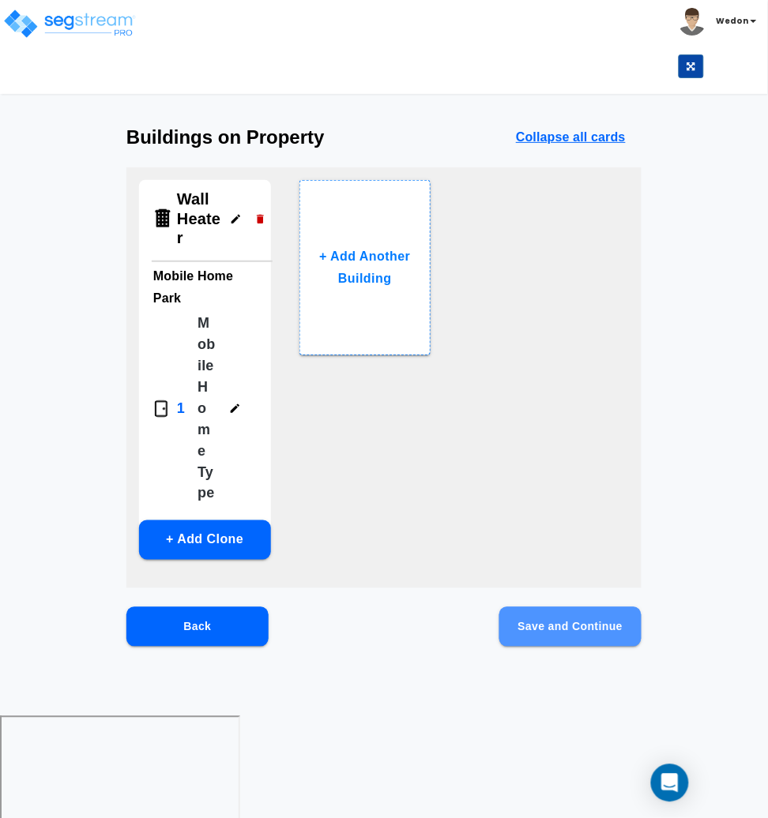
click at [554, 608] on button "Save and Continue" at bounding box center [570, 626] width 142 height 39
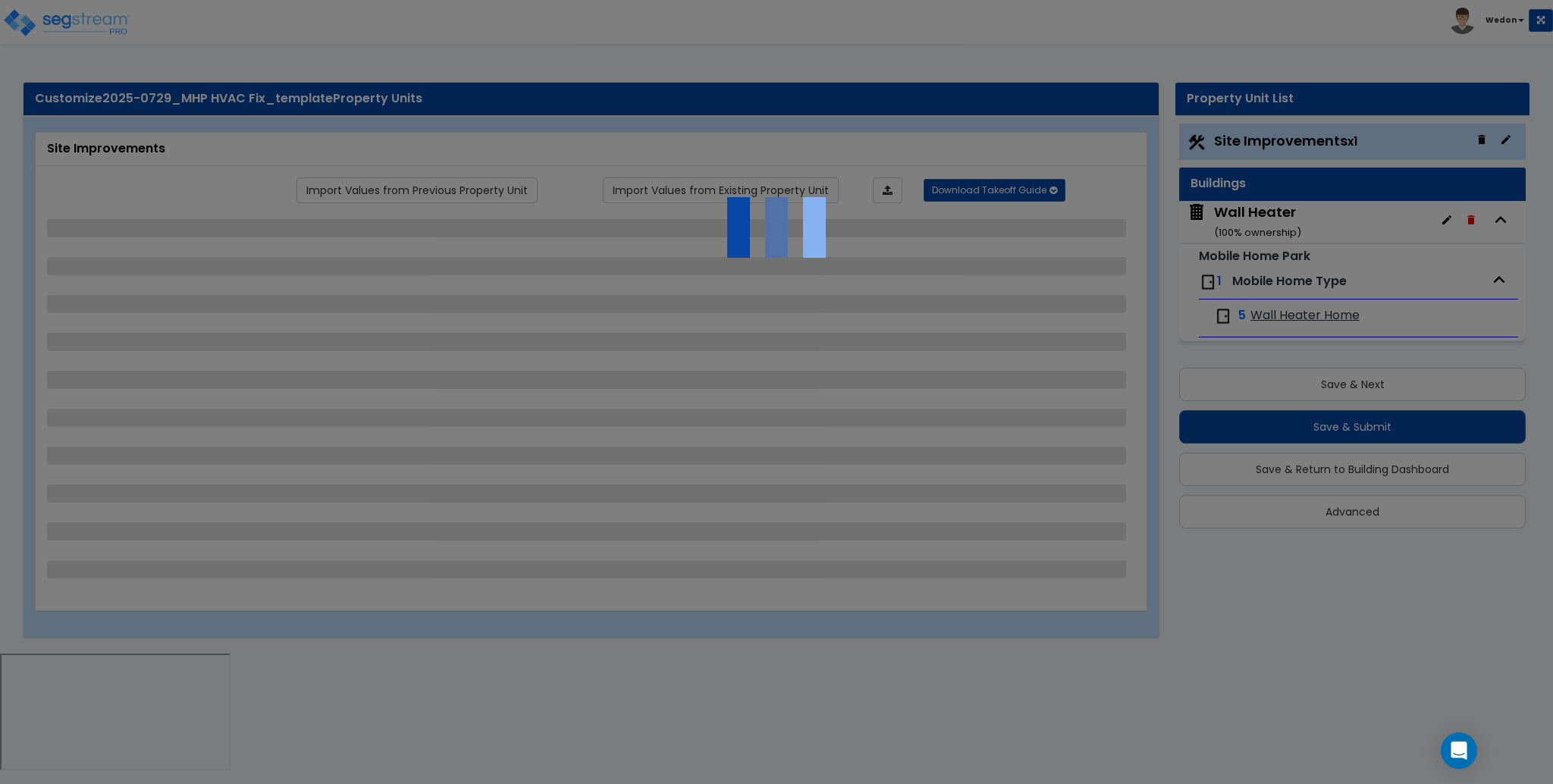
select select "2"
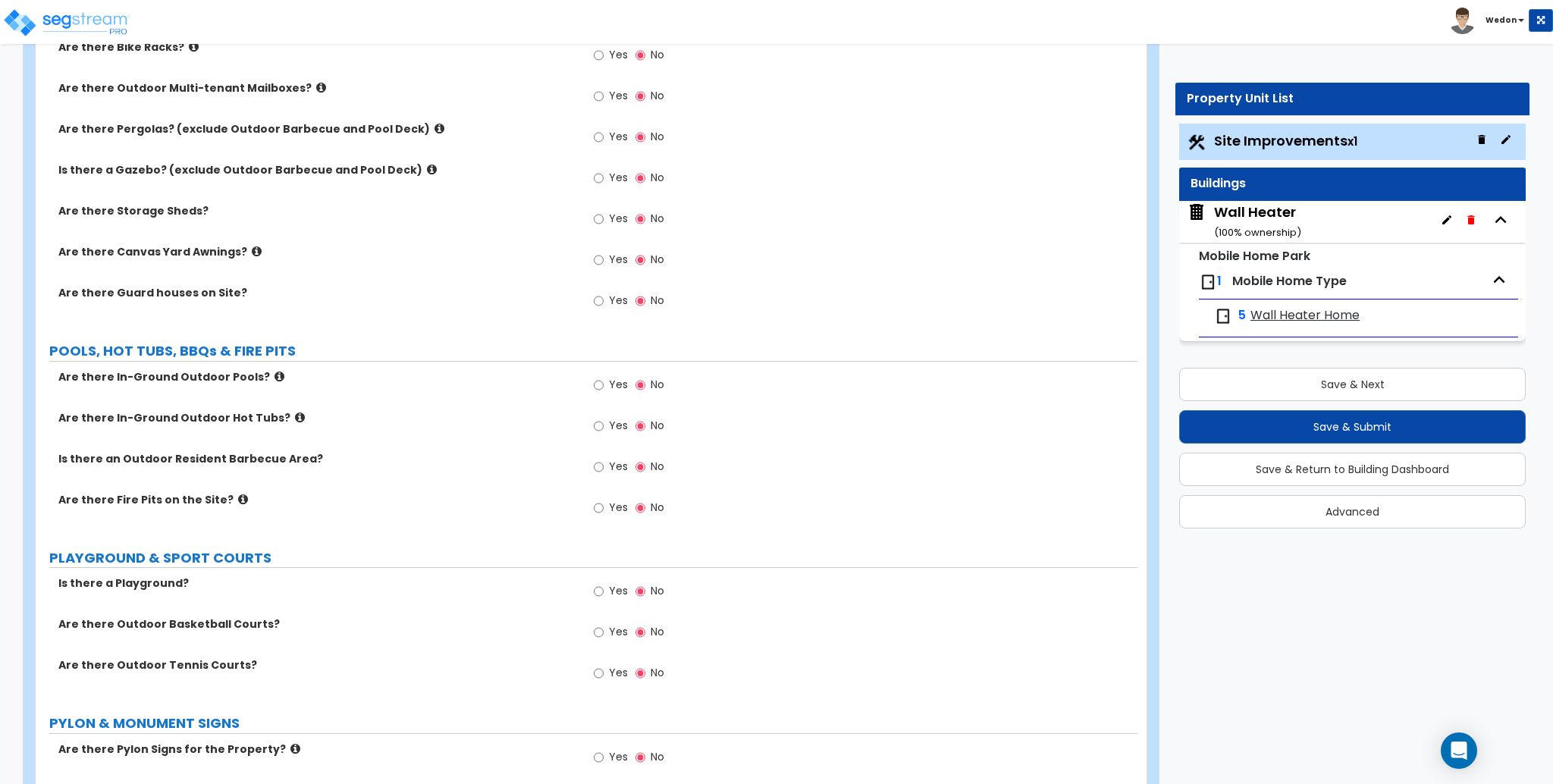
scroll to position [2261, 0]
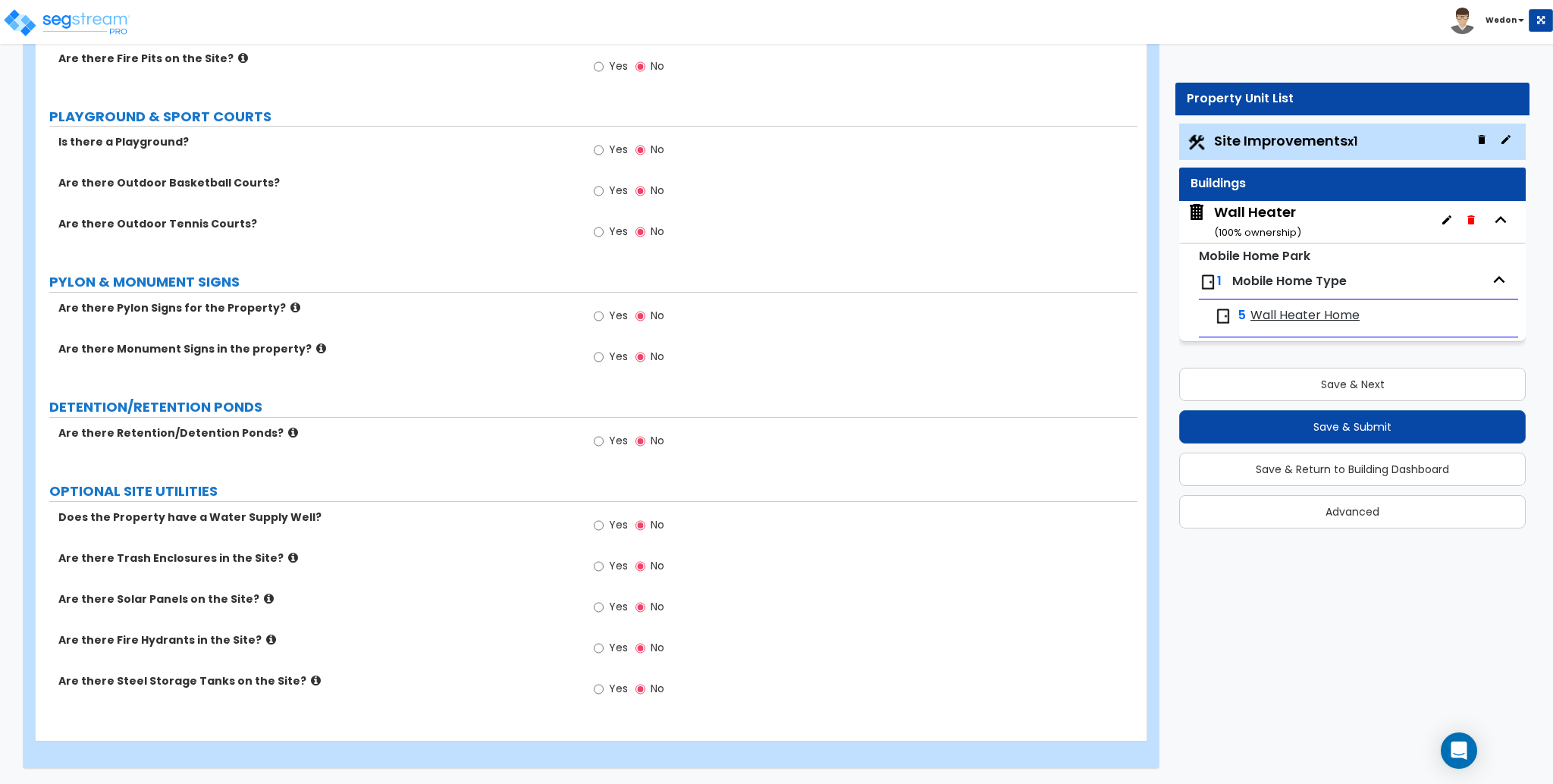
click at [1286, 322] on span "Wall Heater Home" at bounding box center [1305, 316] width 109 height 17
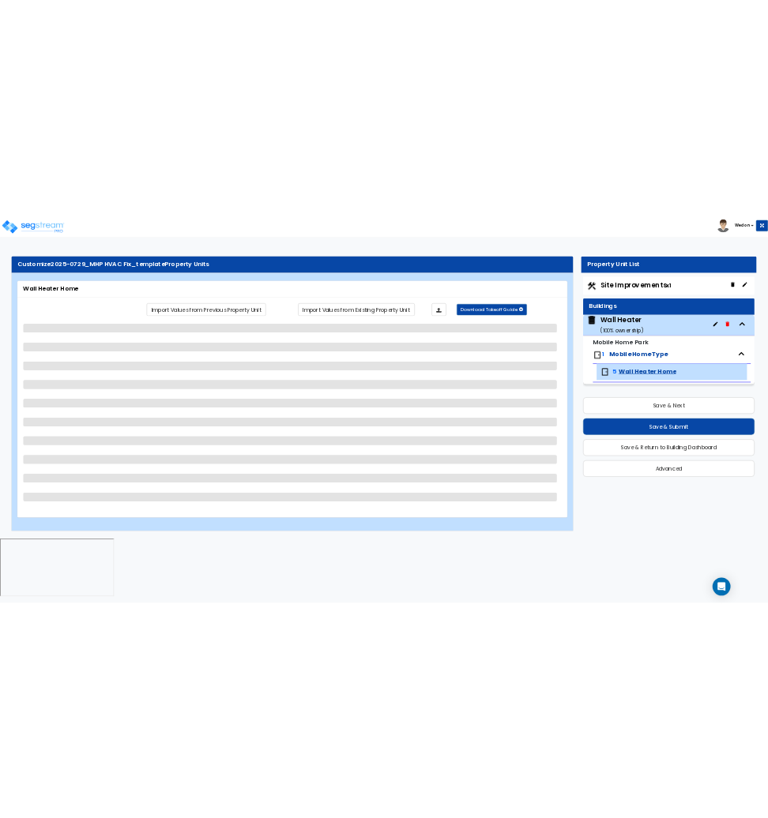
scroll to position [0, 0]
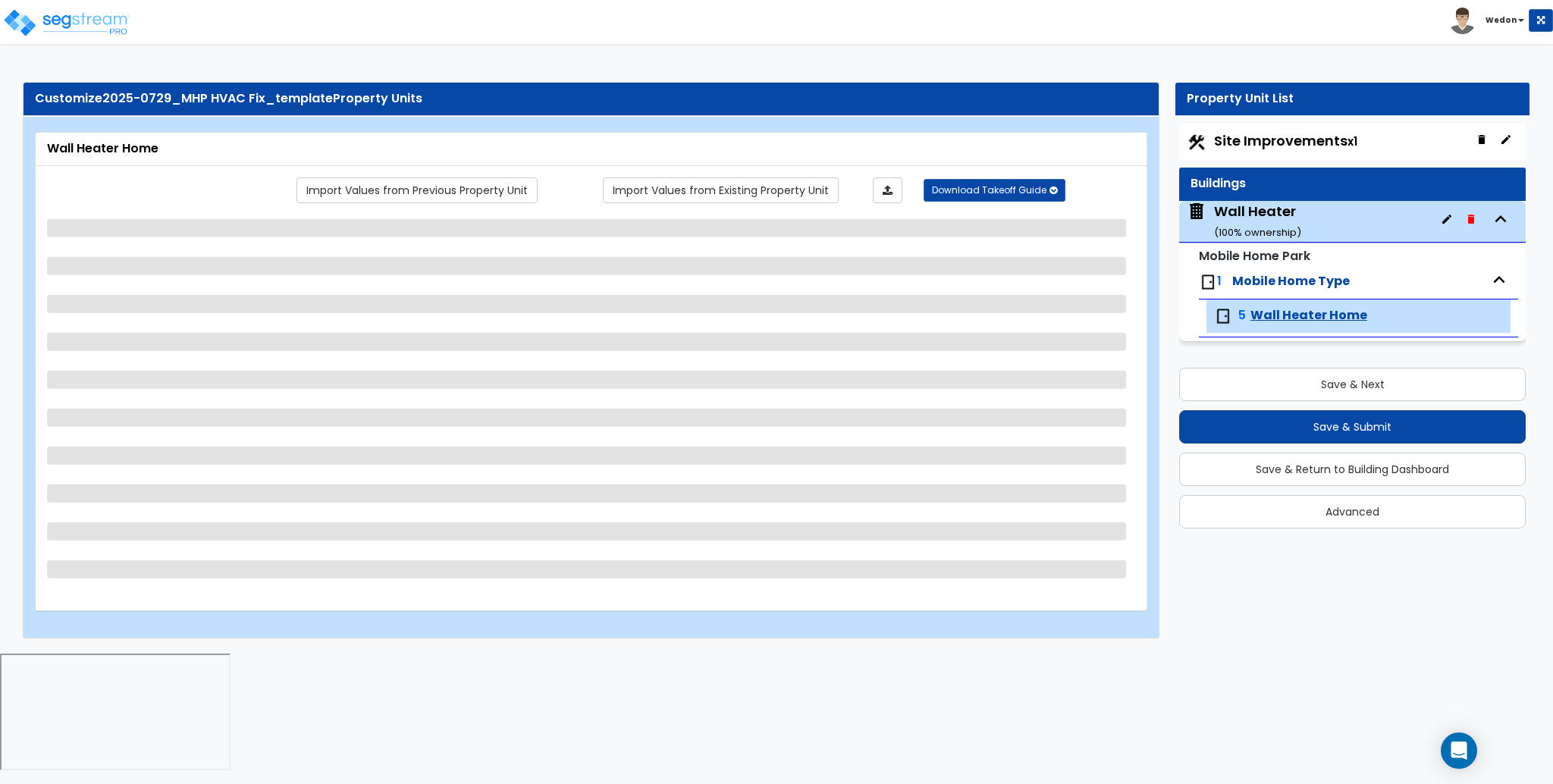
select select "1"
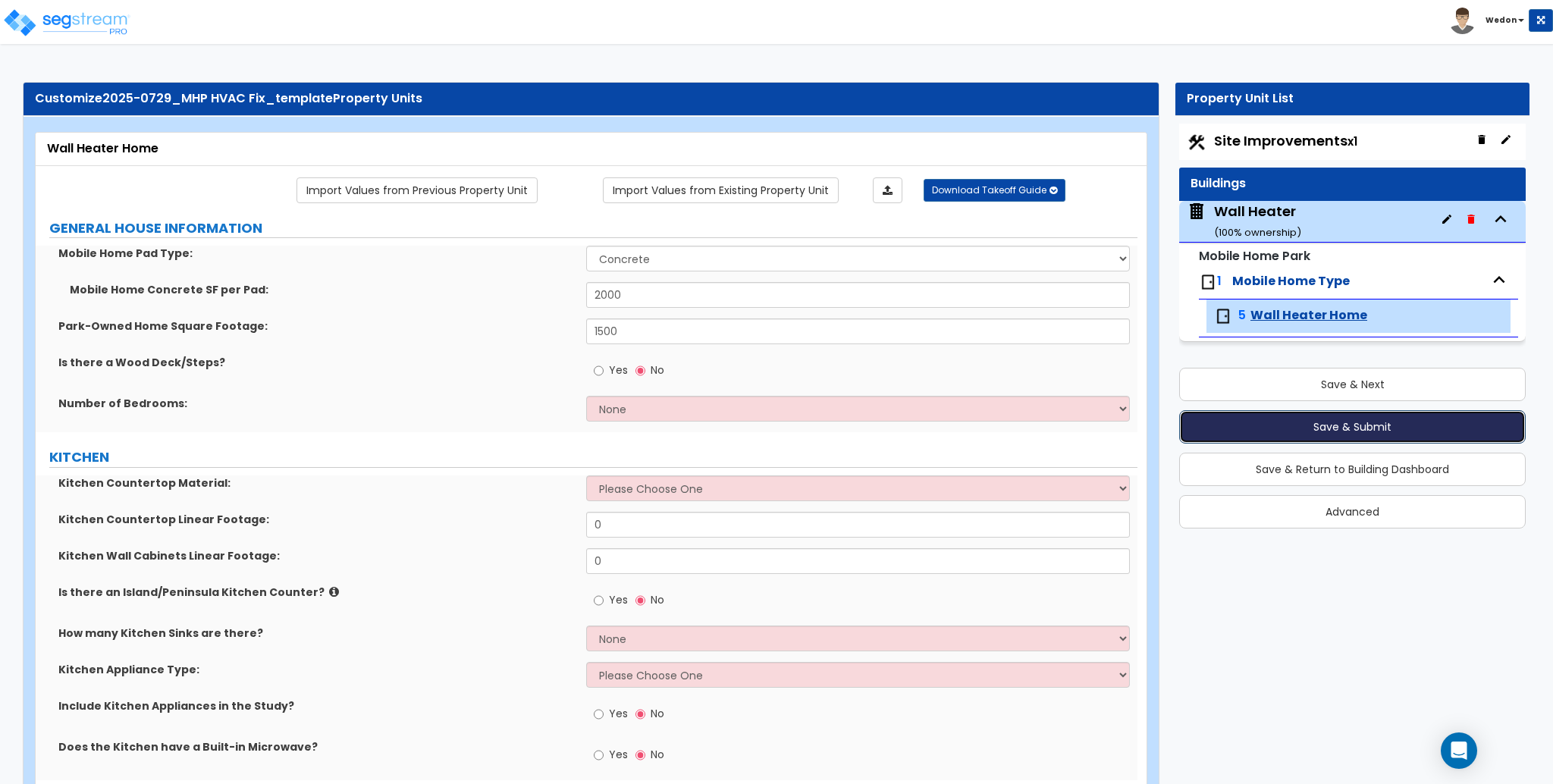
click at [1397, 427] on button "Save & Submit" at bounding box center [1351, 426] width 346 height 34
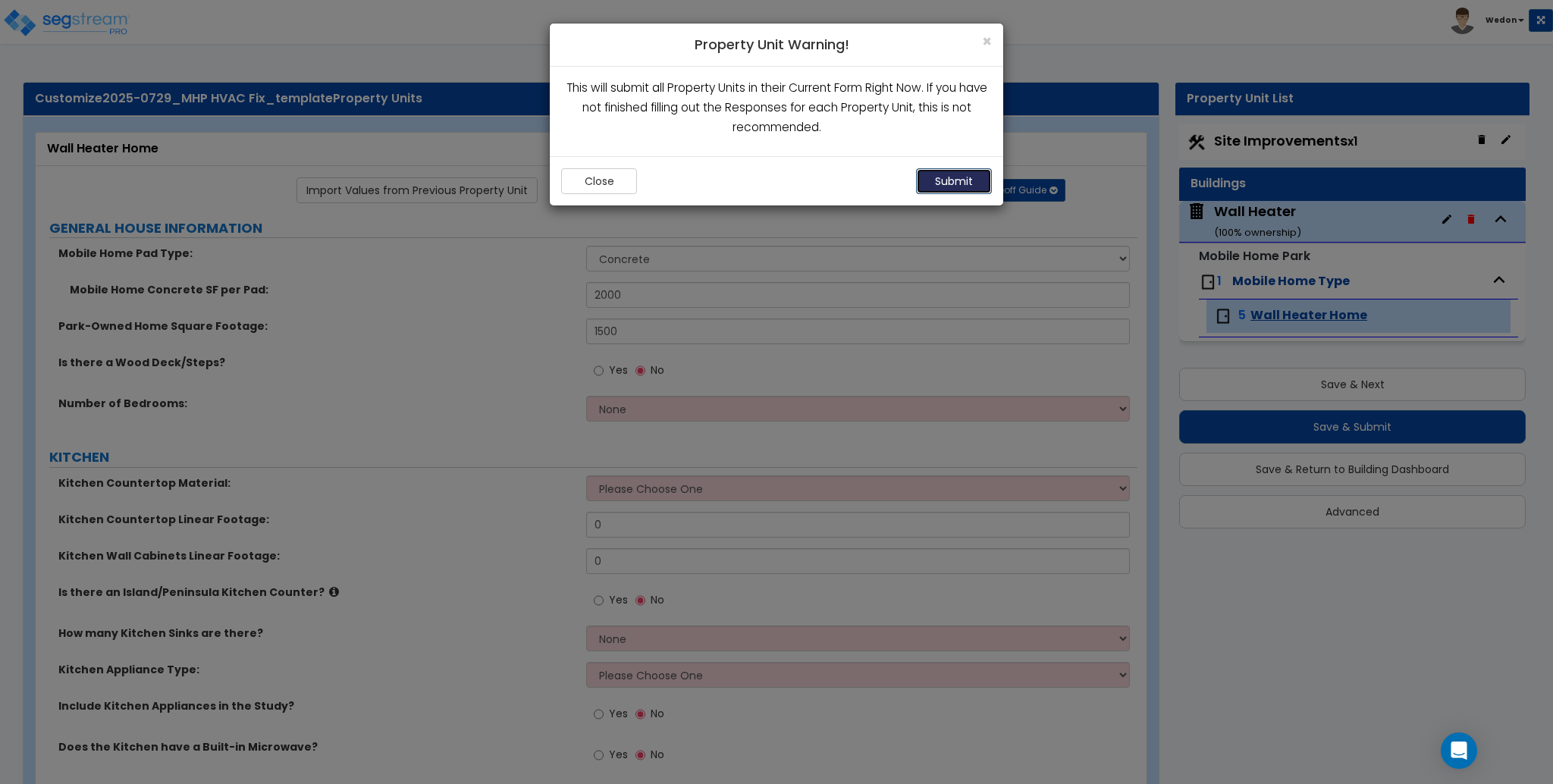
click at [956, 177] on button "Submit" at bounding box center [953, 180] width 76 height 26
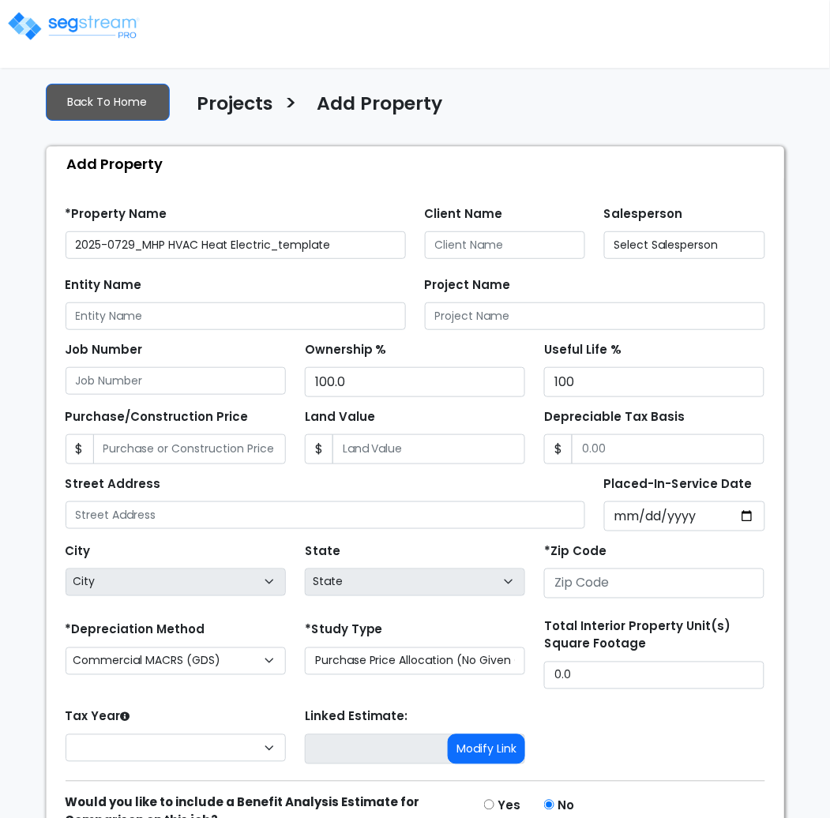
type input "None"
type input "43532"
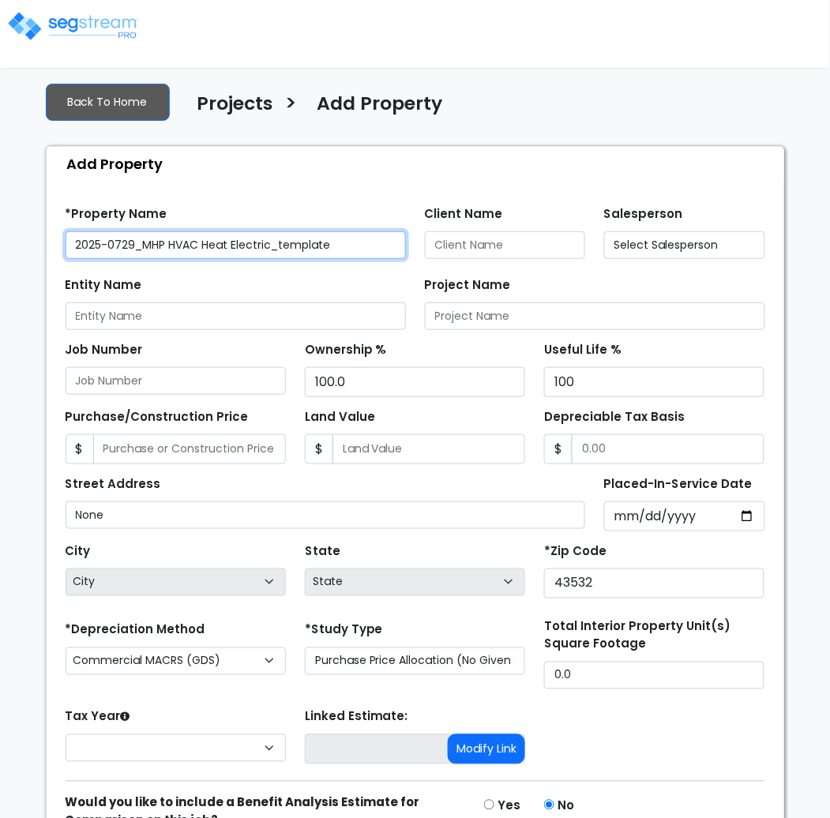
select select "2025"
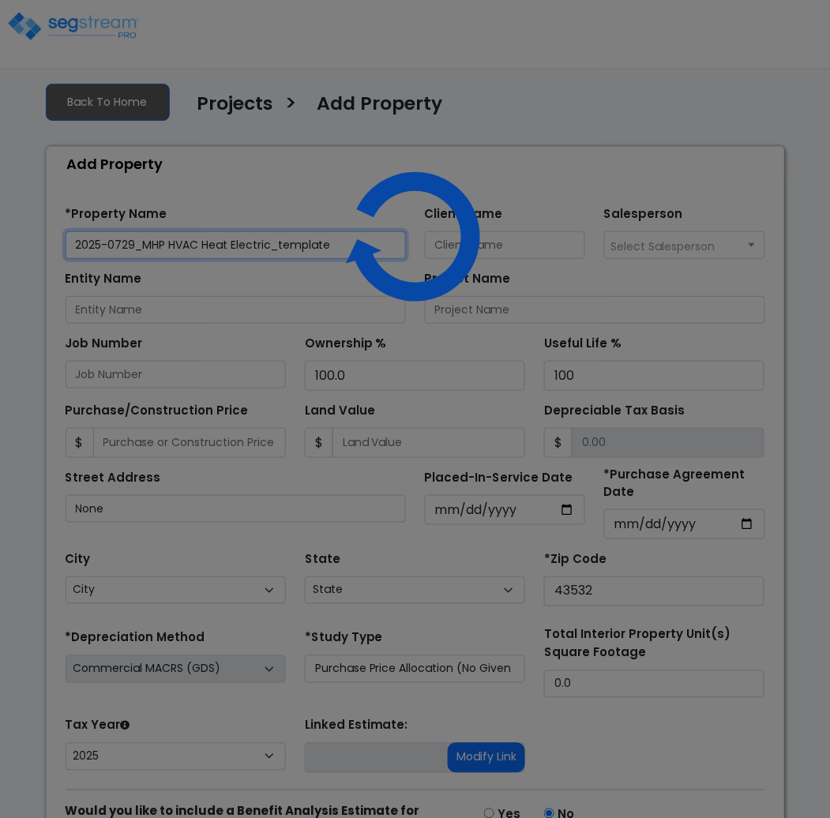
select select "OH"
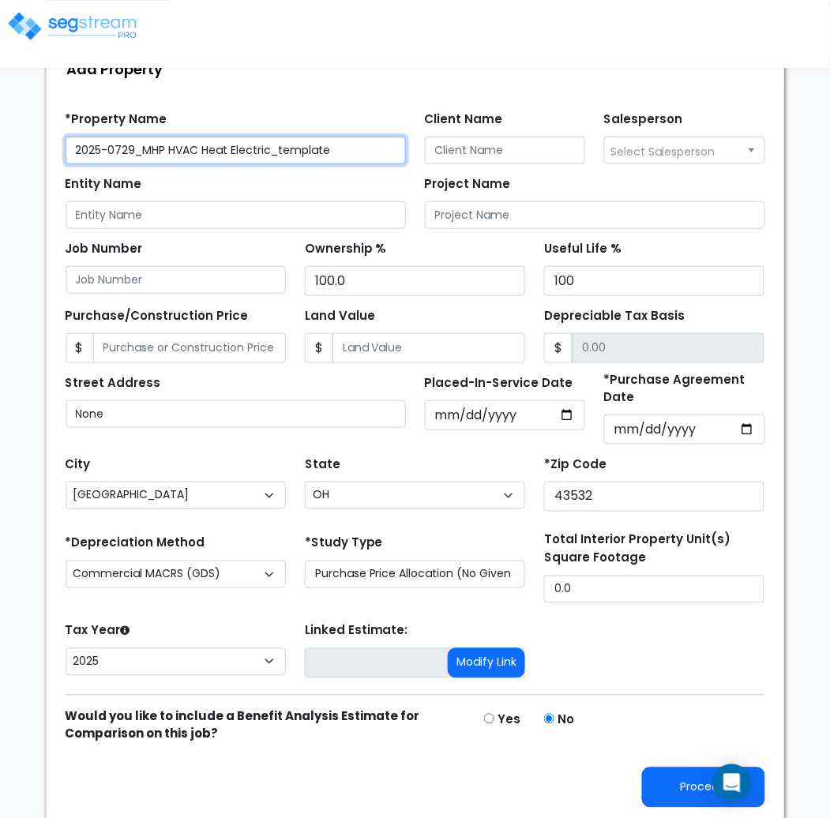
scroll to position [100, 0]
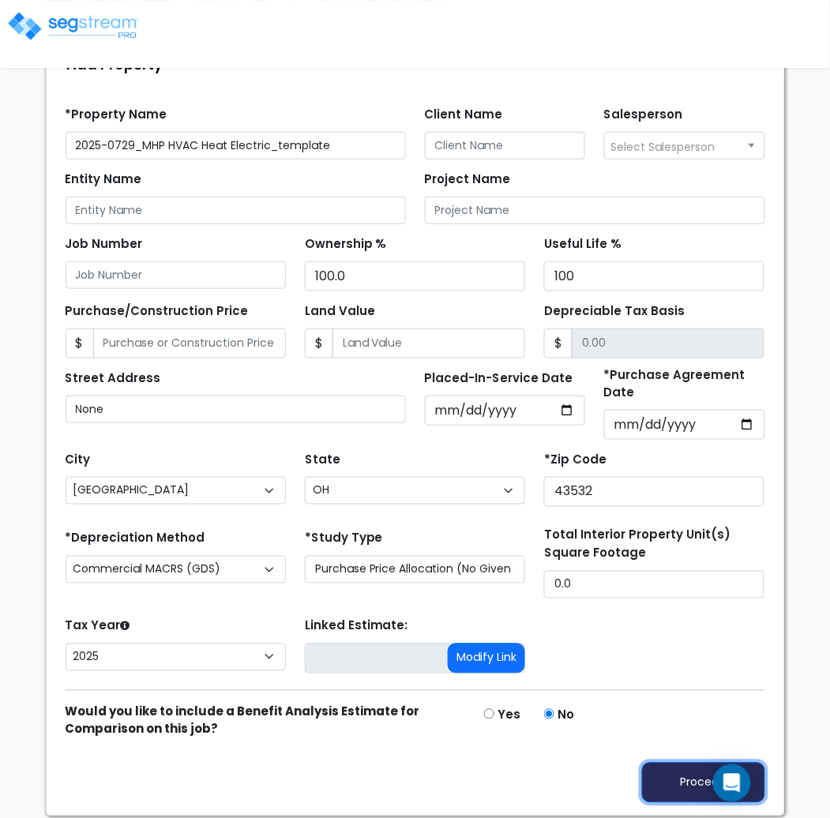
click at [683, 783] on button "Proceed" at bounding box center [703, 783] width 123 height 40
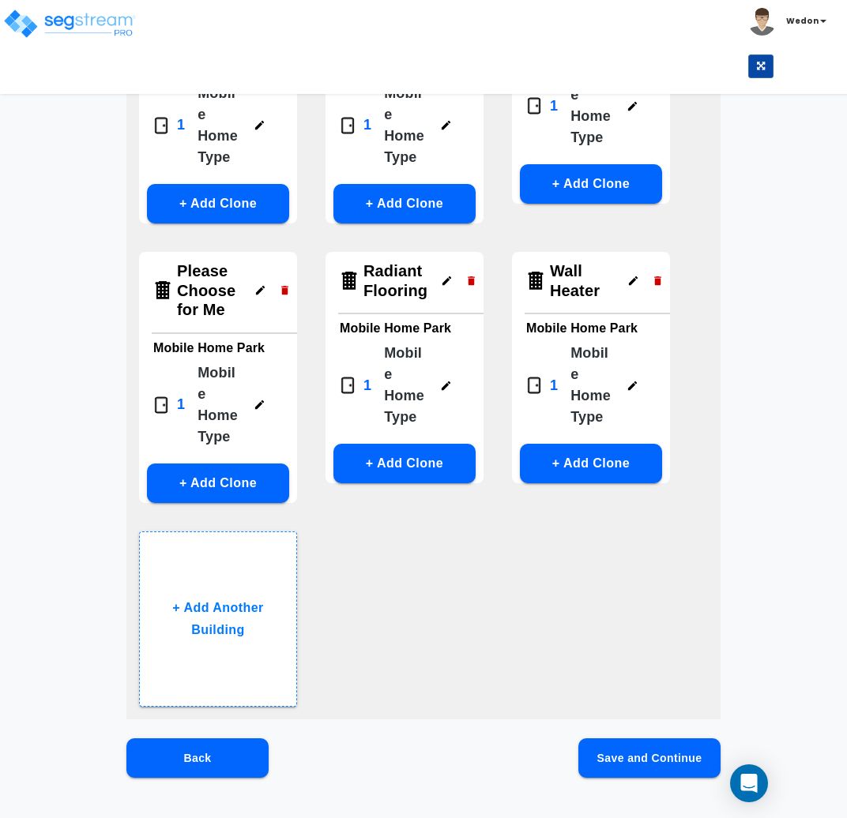
scroll to position [533, 0]
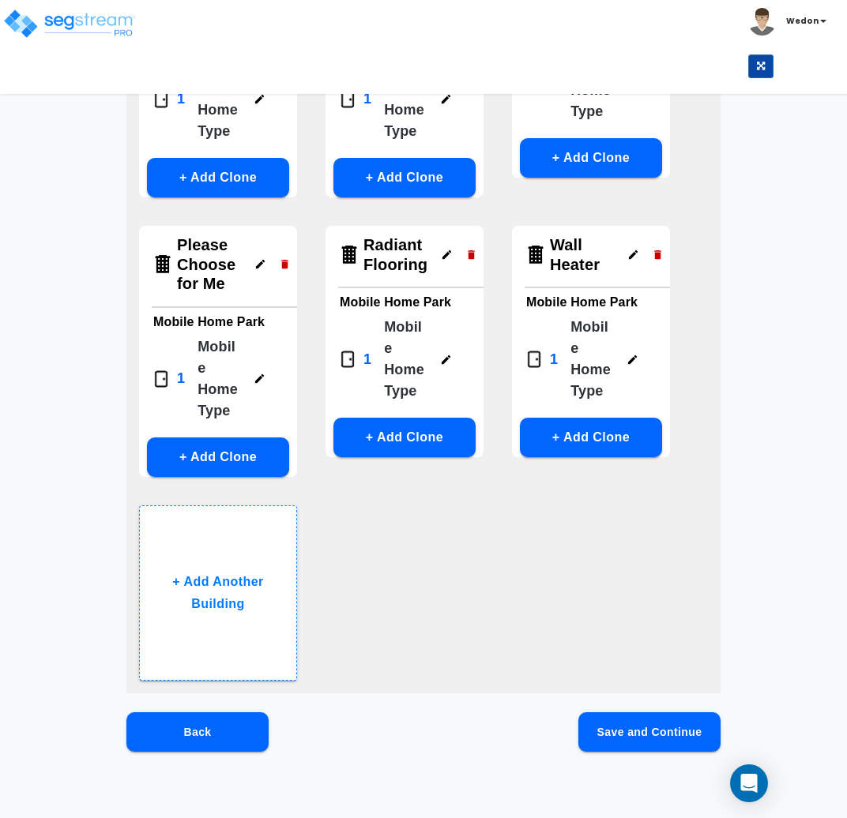
click at [649, 728] on button "Save and Continue" at bounding box center [649, 732] width 142 height 39
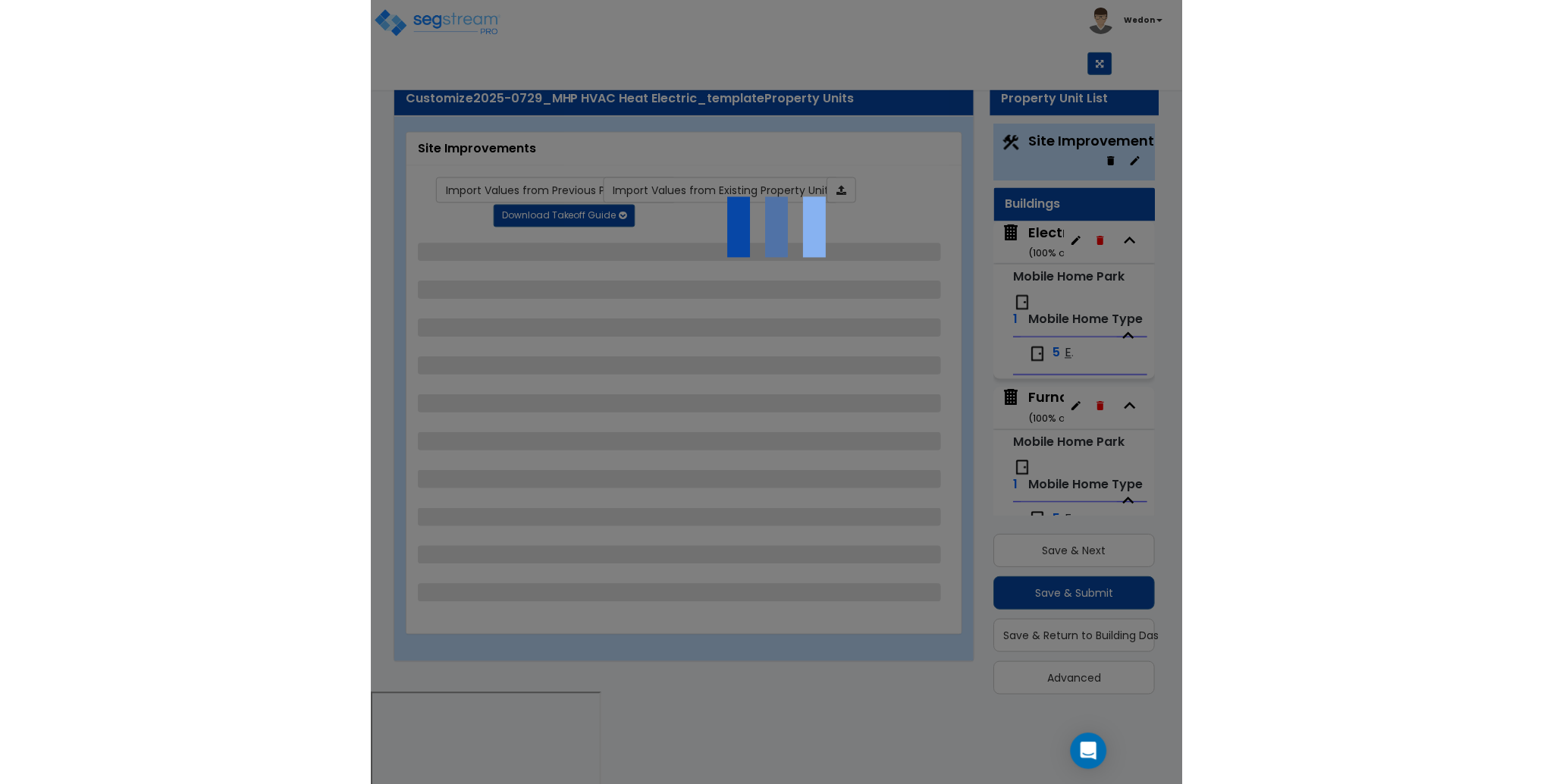
scroll to position [0, 0]
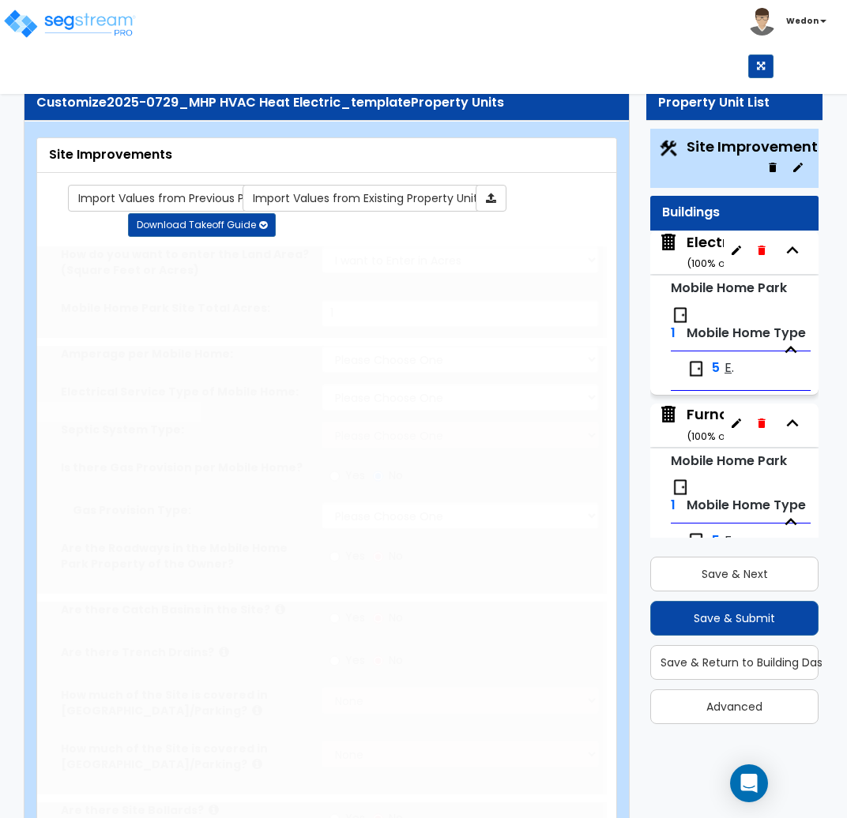
type input "1"
select select "2"
radio input "true"
select select "2"
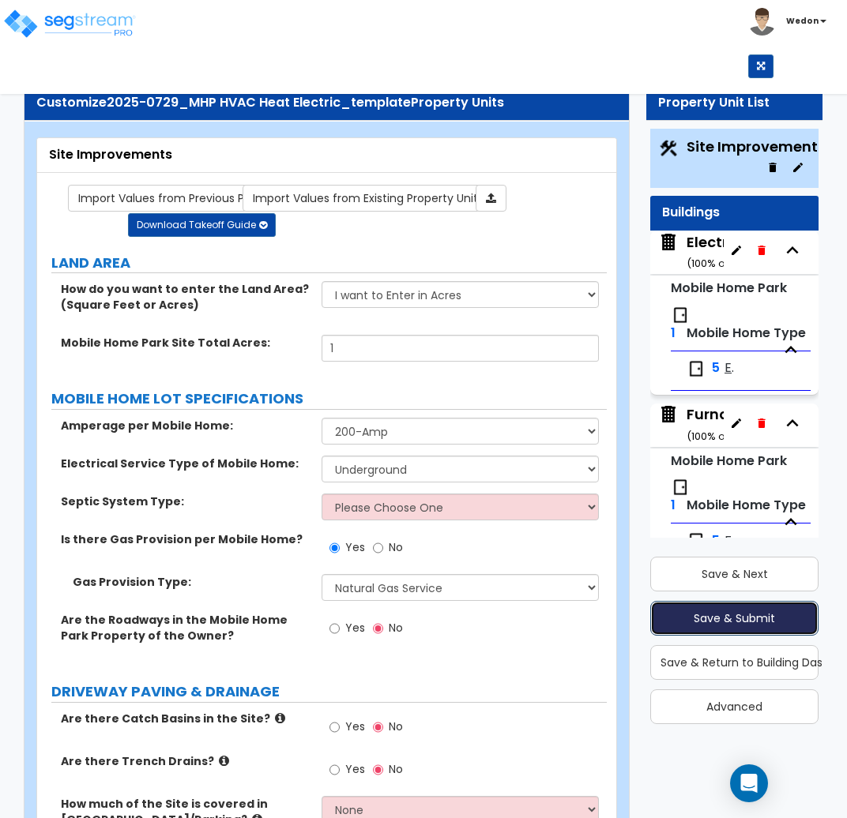
click at [735, 619] on button "Save & Submit" at bounding box center [734, 618] width 168 height 35
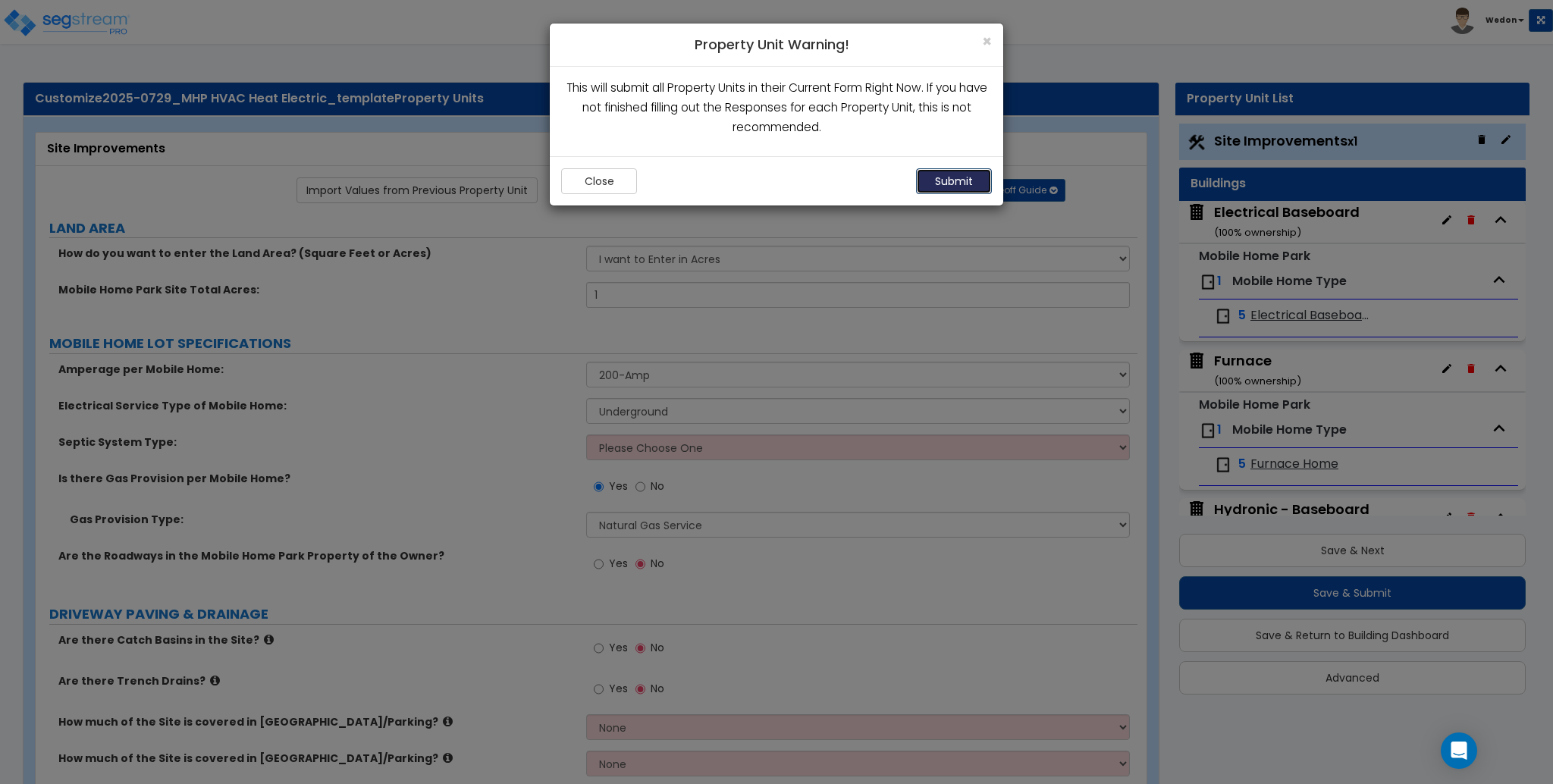
click at [812, 185] on button "Submit" at bounding box center [953, 180] width 76 height 26
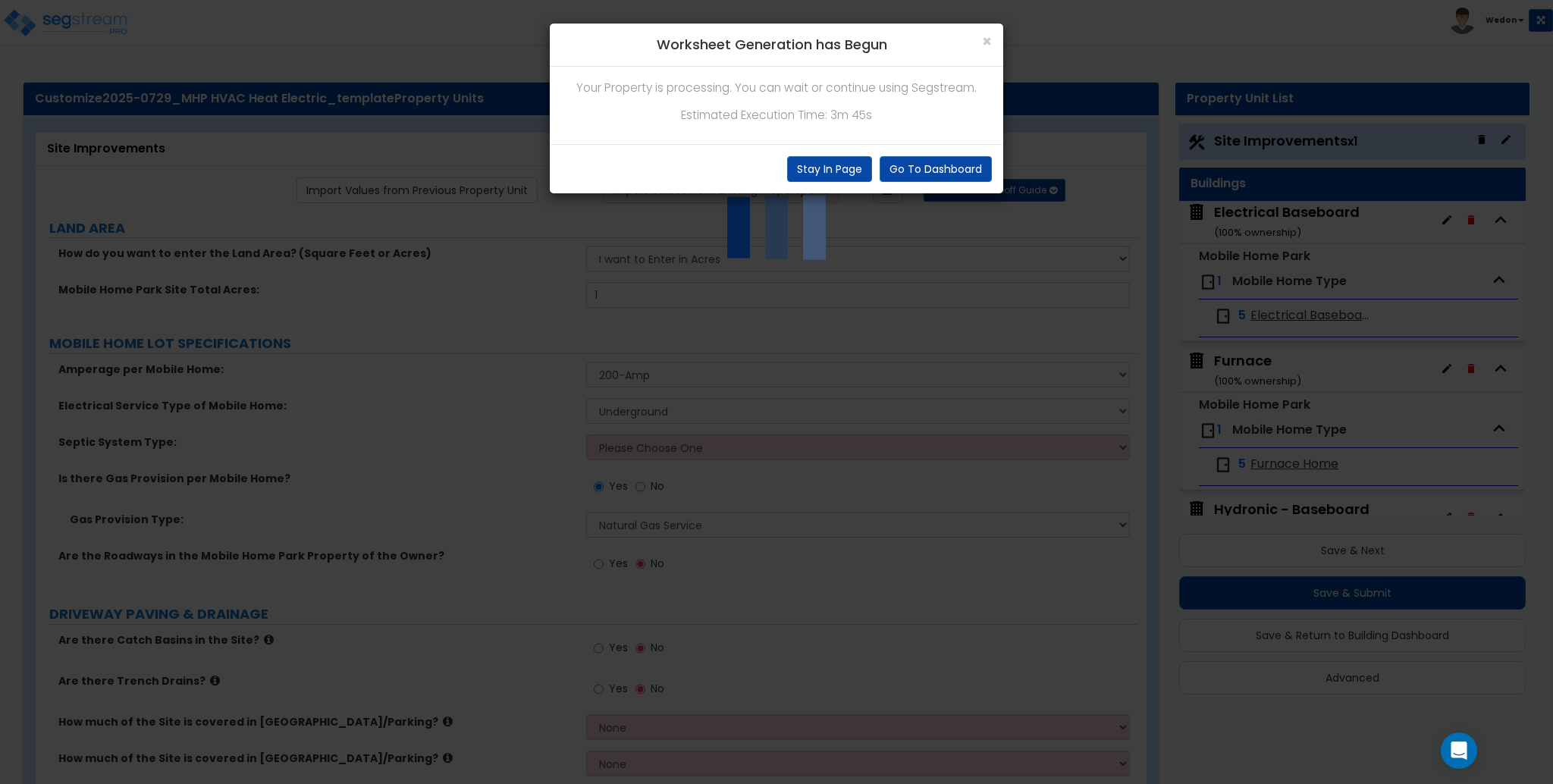
click at [781, 112] on p "Estimated Execution Time: 3m 45s" at bounding box center [776, 115] width 431 height 20
click at [812, 110] on p "Estimated Execution Time: 3m 45s" at bounding box center [776, 115] width 431 height 20
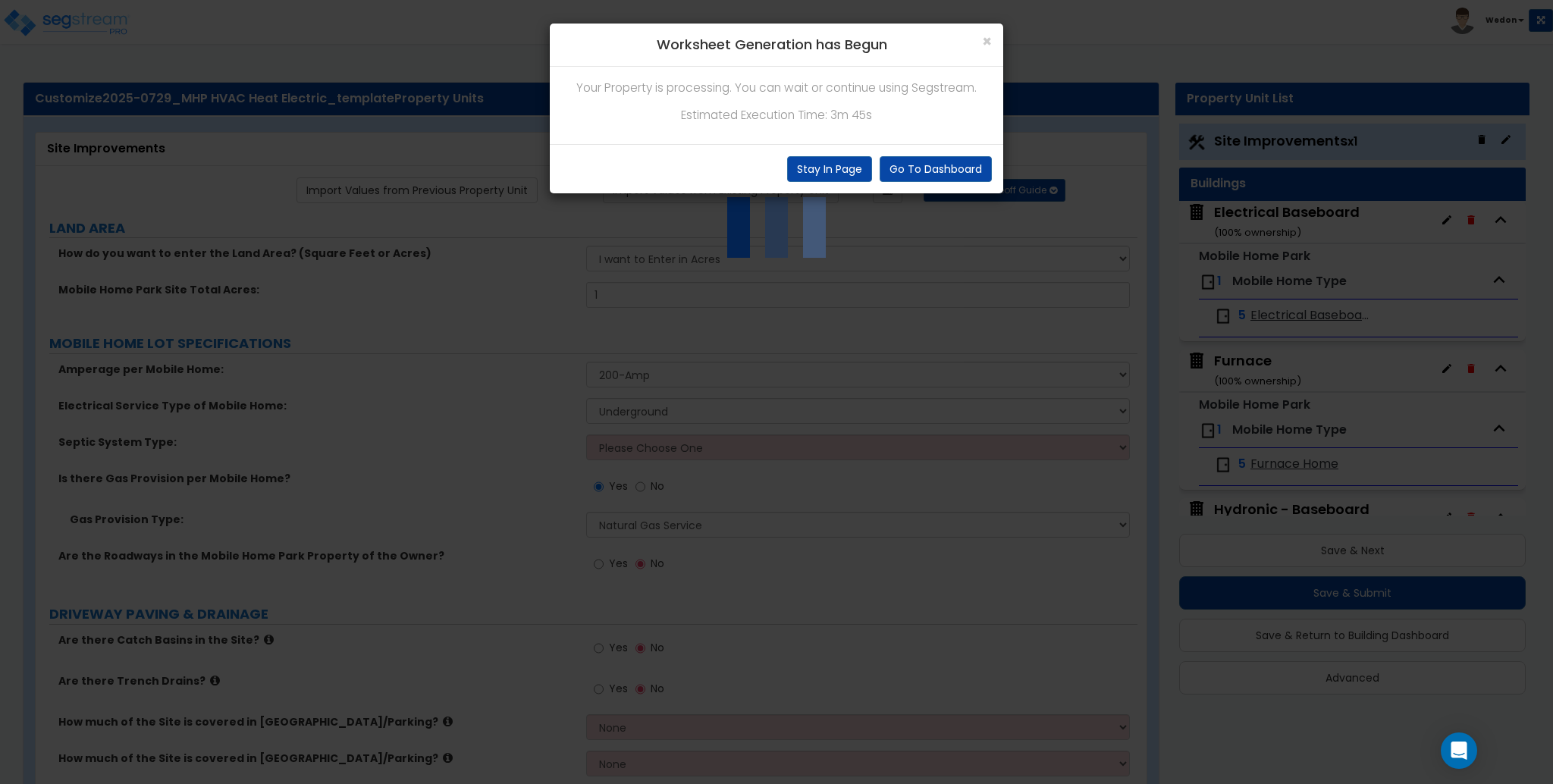
click at [812, 122] on p "Estimated Execution Time: 3m 45s" at bounding box center [776, 115] width 431 height 20
click at [812, 127] on div "Your Property is processing. You can wait or continue using Segstream. Estimate…" at bounding box center [776, 106] width 453 height 78
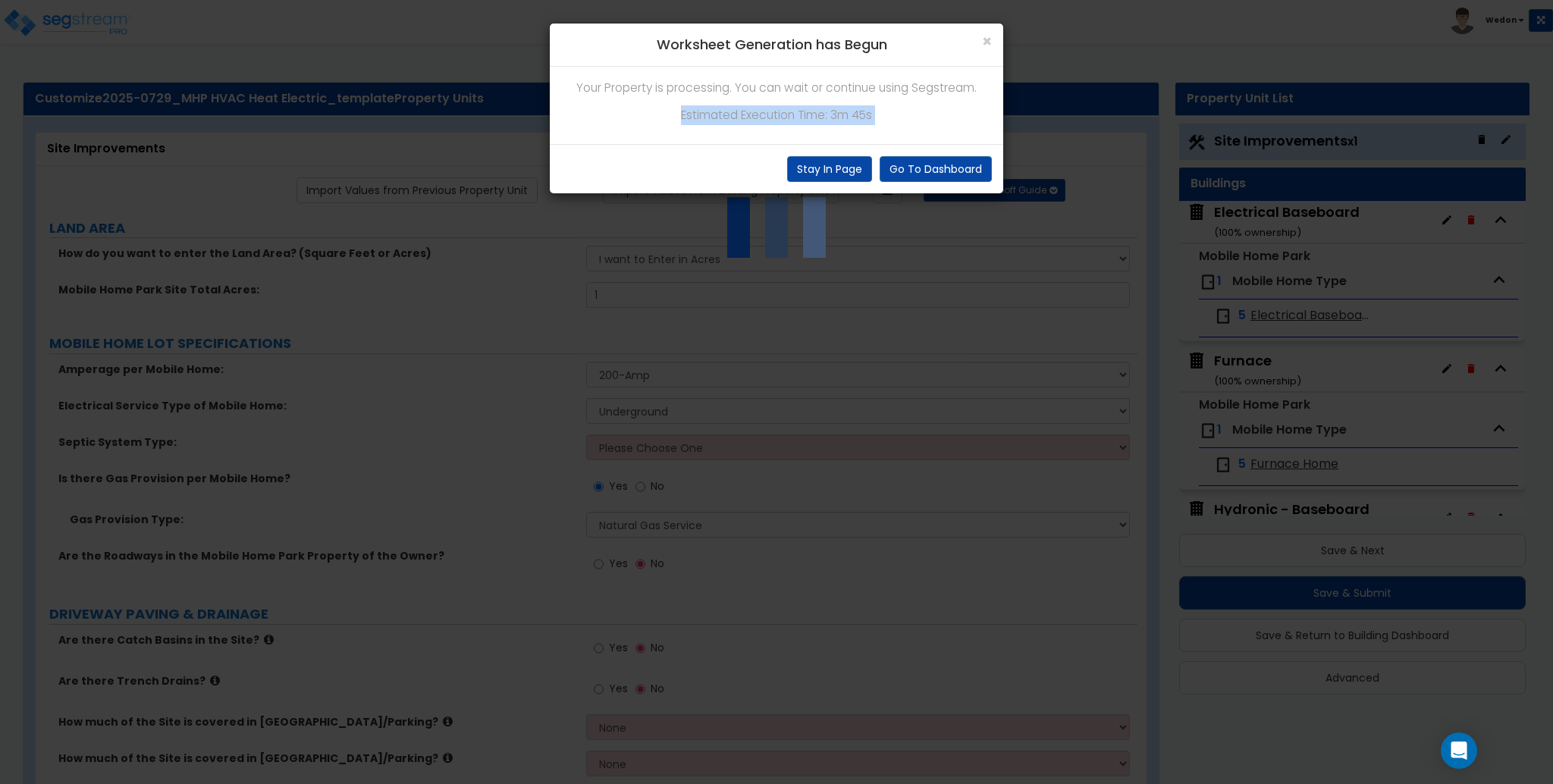
click at [812, 107] on p "Estimated Execution Time: 3m 45s" at bounding box center [776, 115] width 431 height 20
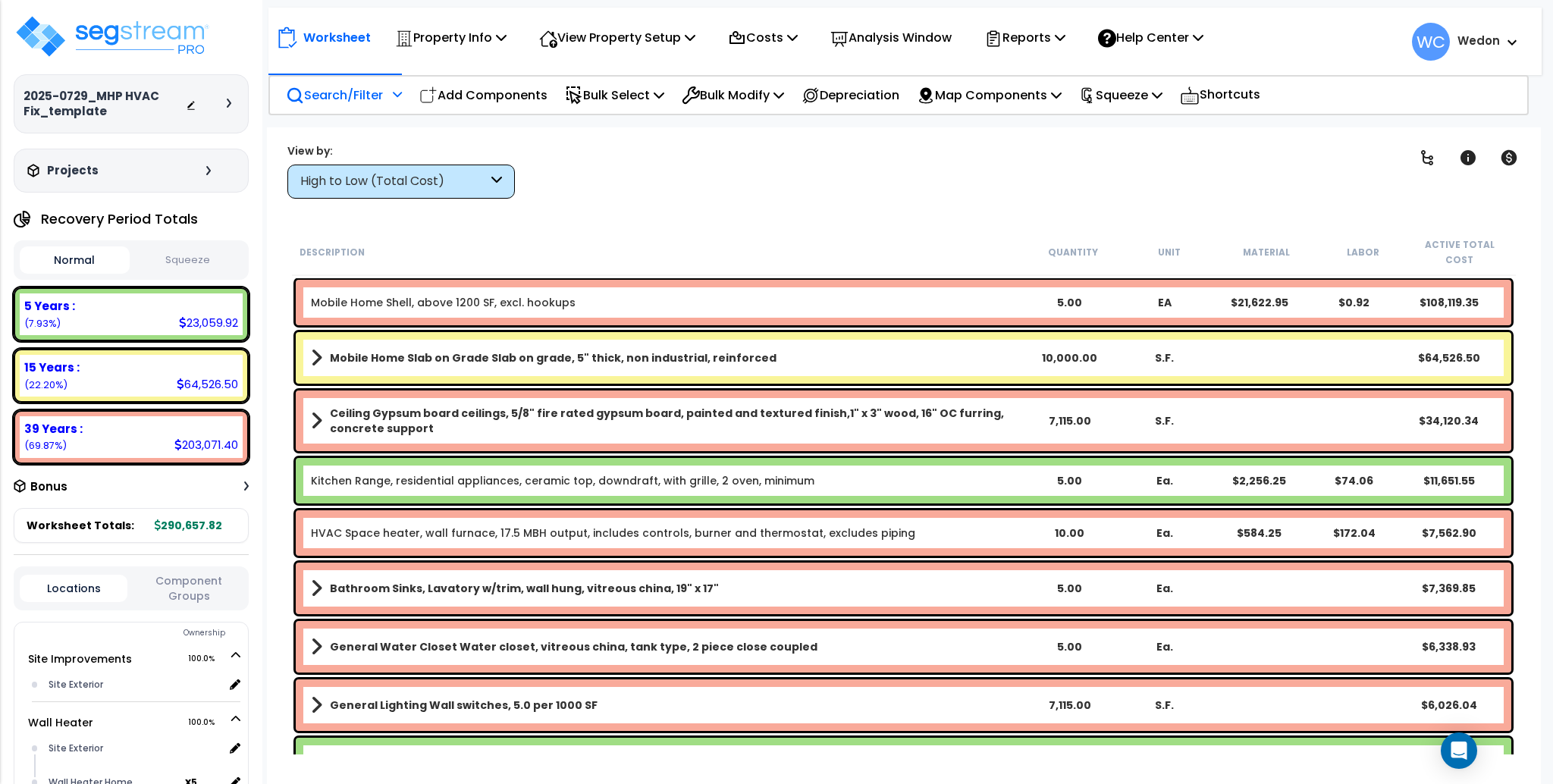
click at [324, 96] on p "Search/Filter" at bounding box center [334, 94] width 97 height 20
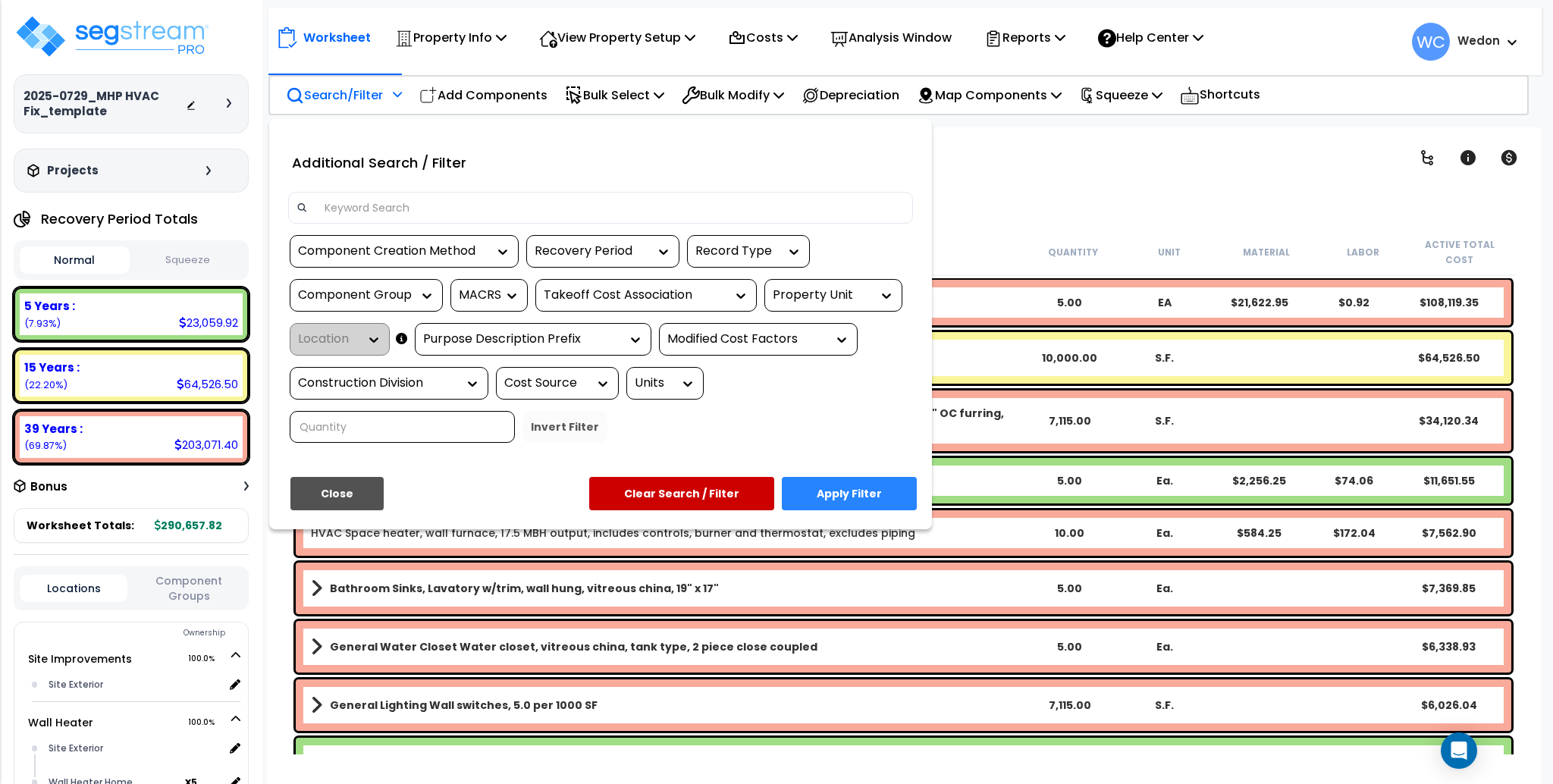
click at [736, 295] on div "Property Unit" at bounding box center [822, 296] width 99 height 17
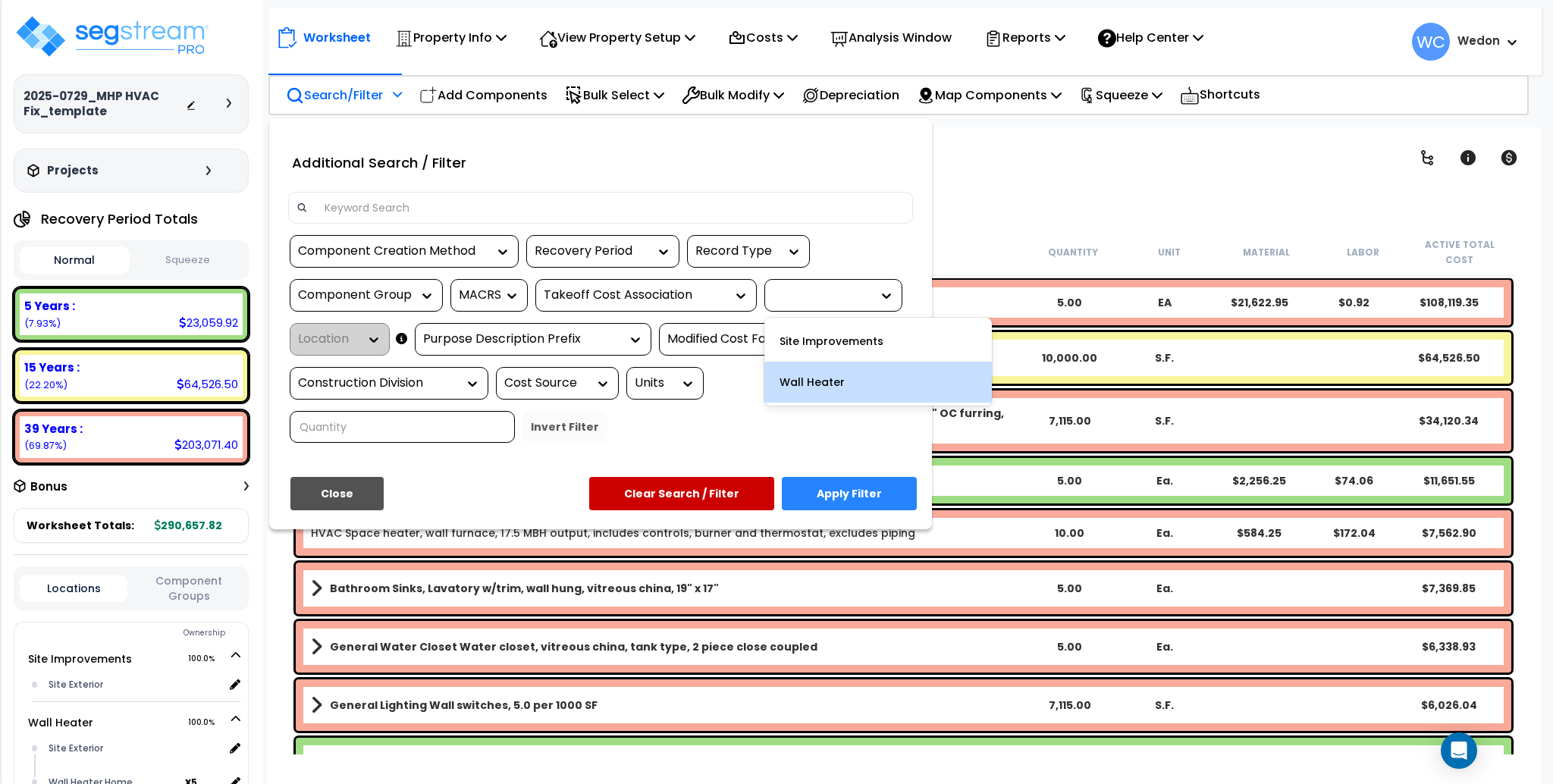
click at [736, 377] on div "Wall Heater" at bounding box center [877, 382] width 227 height 41
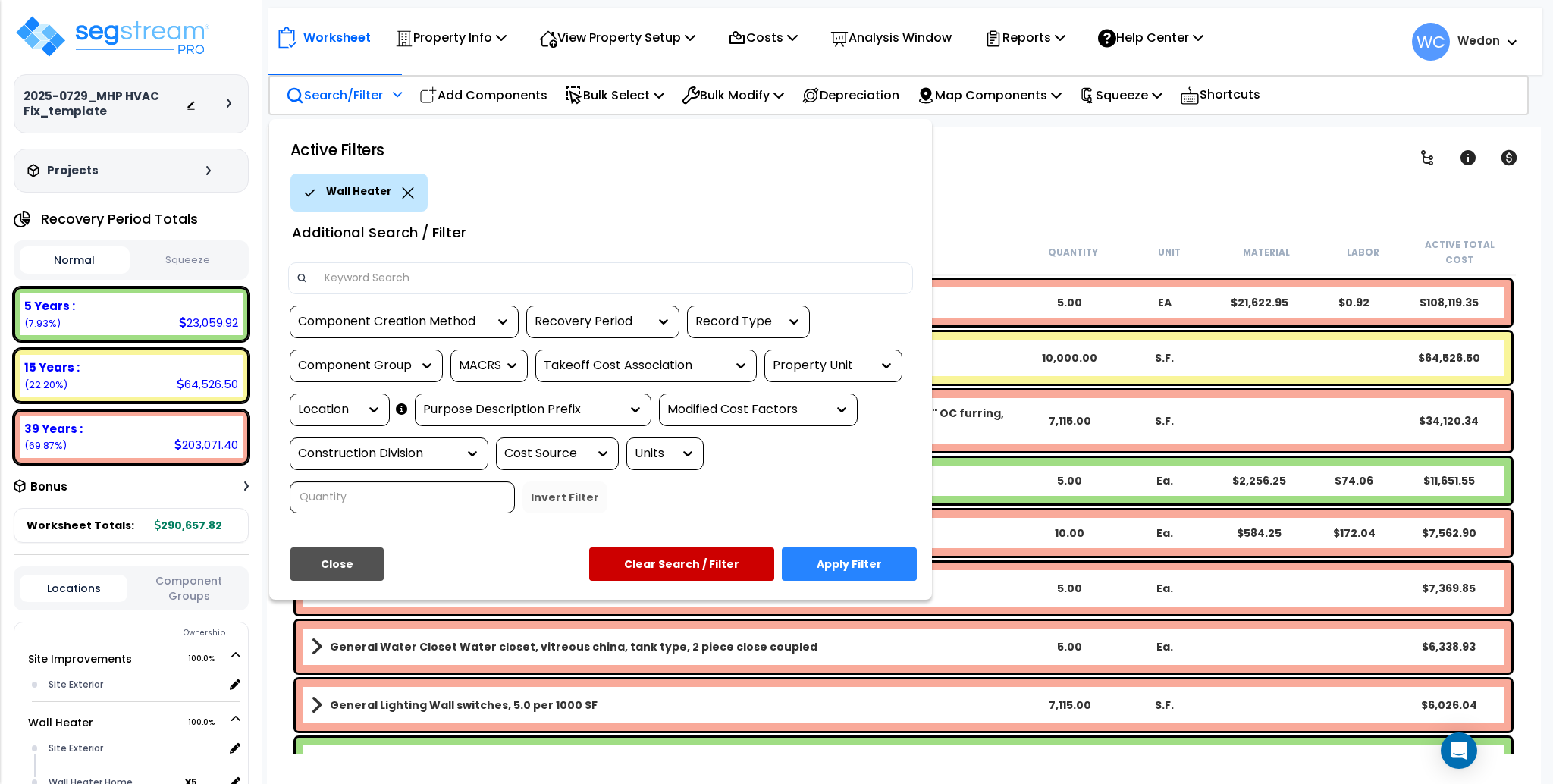
click at [736, 559] on button "Apply Filter" at bounding box center [848, 563] width 135 height 34
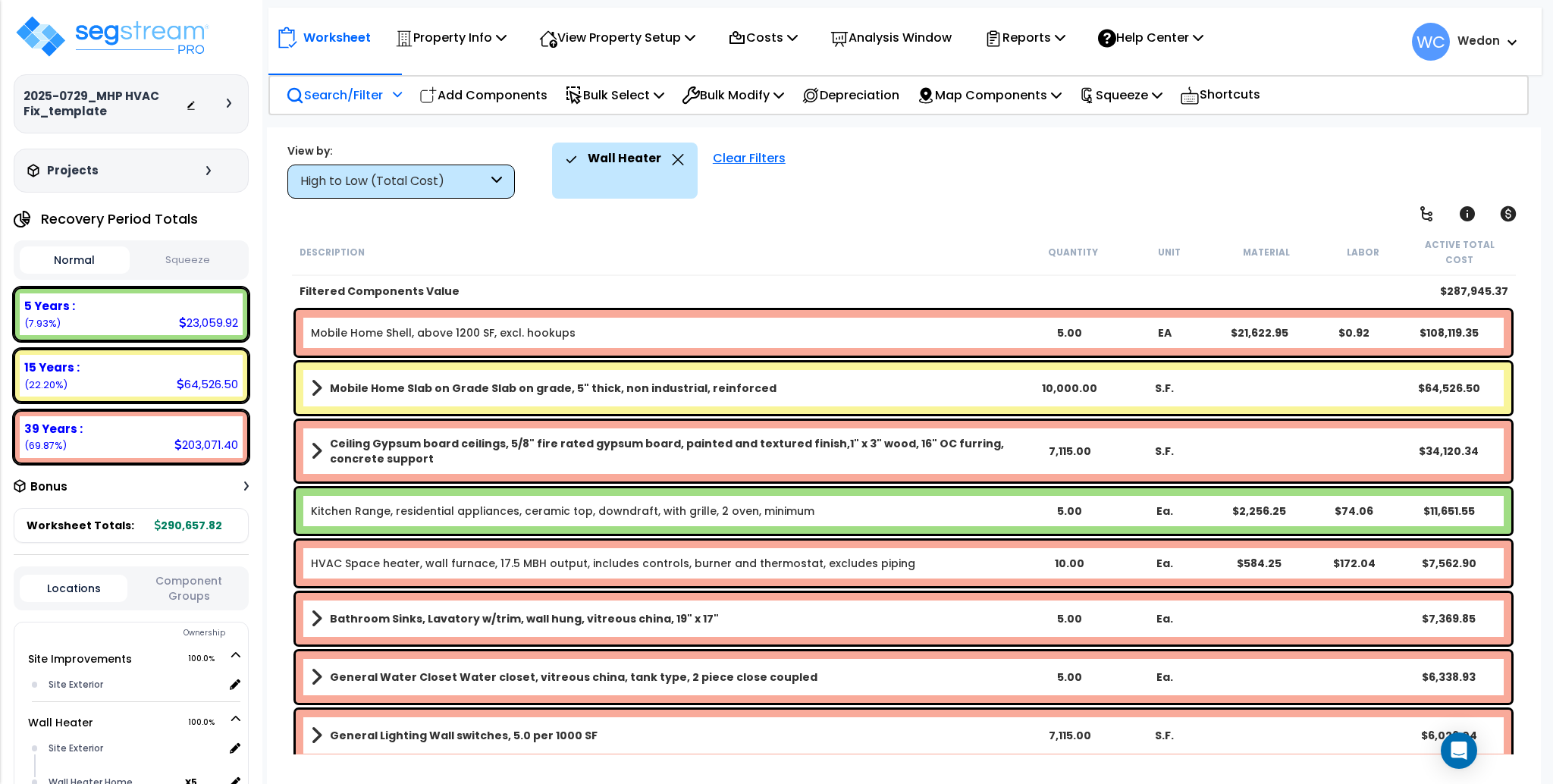
click at [343, 179] on div "High to Low (Total Cost)" at bounding box center [394, 181] width 187 height 17
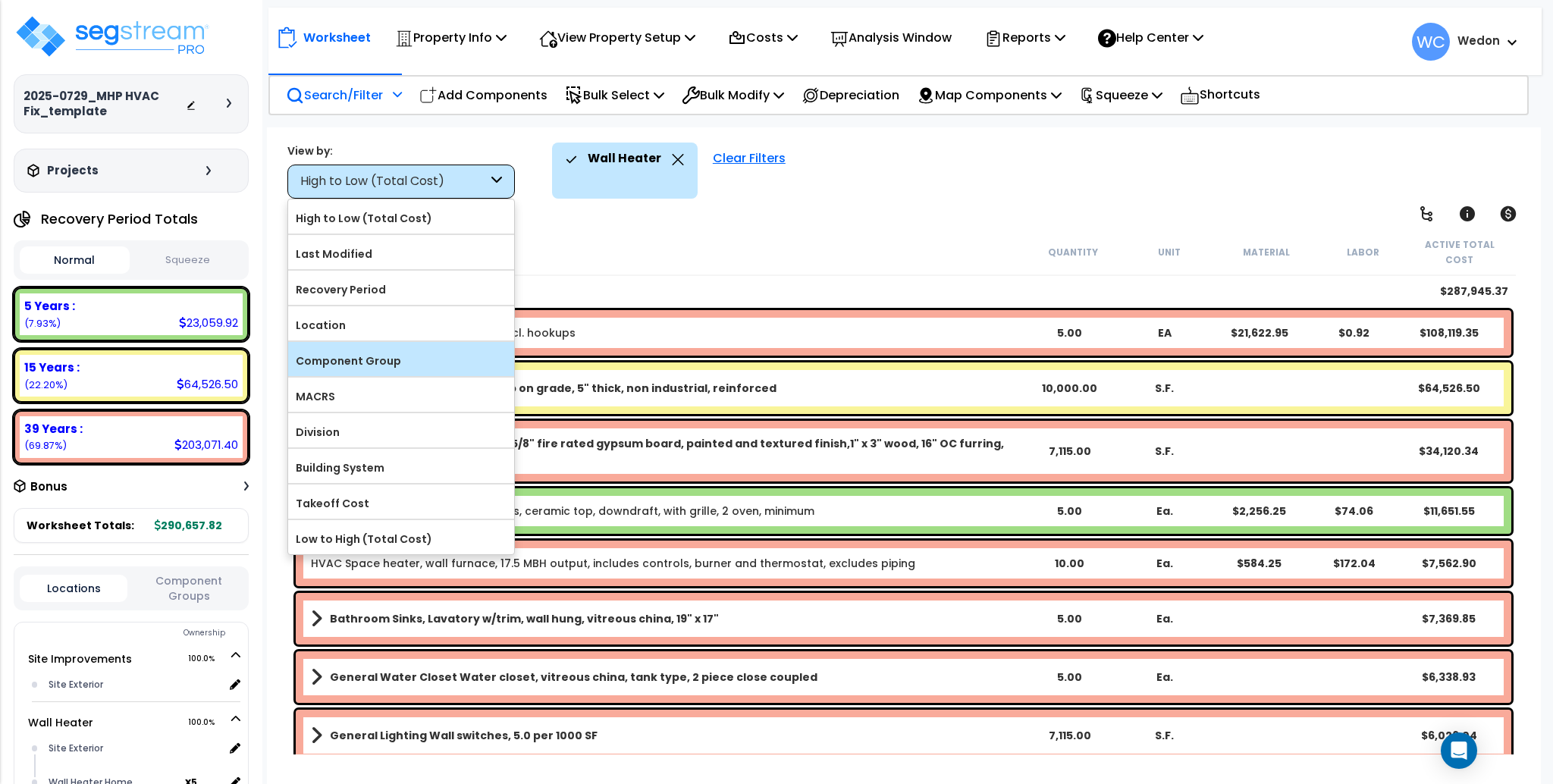
click at [408, 361] on label "Component Group" at bounding box center [400, 361] width 226 height 23
click at [0, 0] on input "Component Group" at bounding box center [0, 0] width 0 height 0
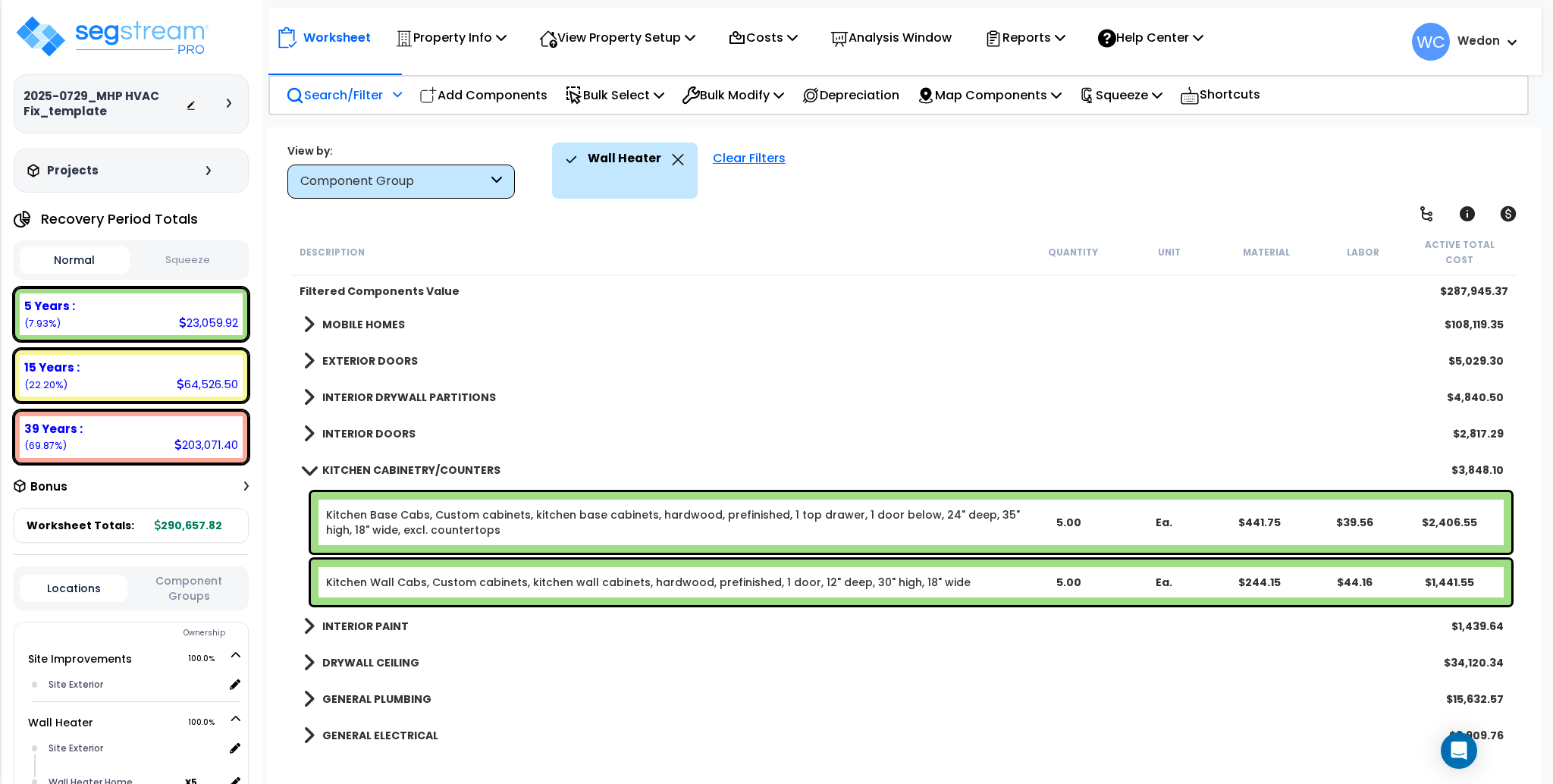
drag, startPoint x: 362, startPoint y: 451, endPoint x: 592, endPoint y: 400, distance: 235.6
click at [363, 463] on b "KITCHEN CABINETRY/COUNTERS" at bounding box center [412, 470] width 179 height 15
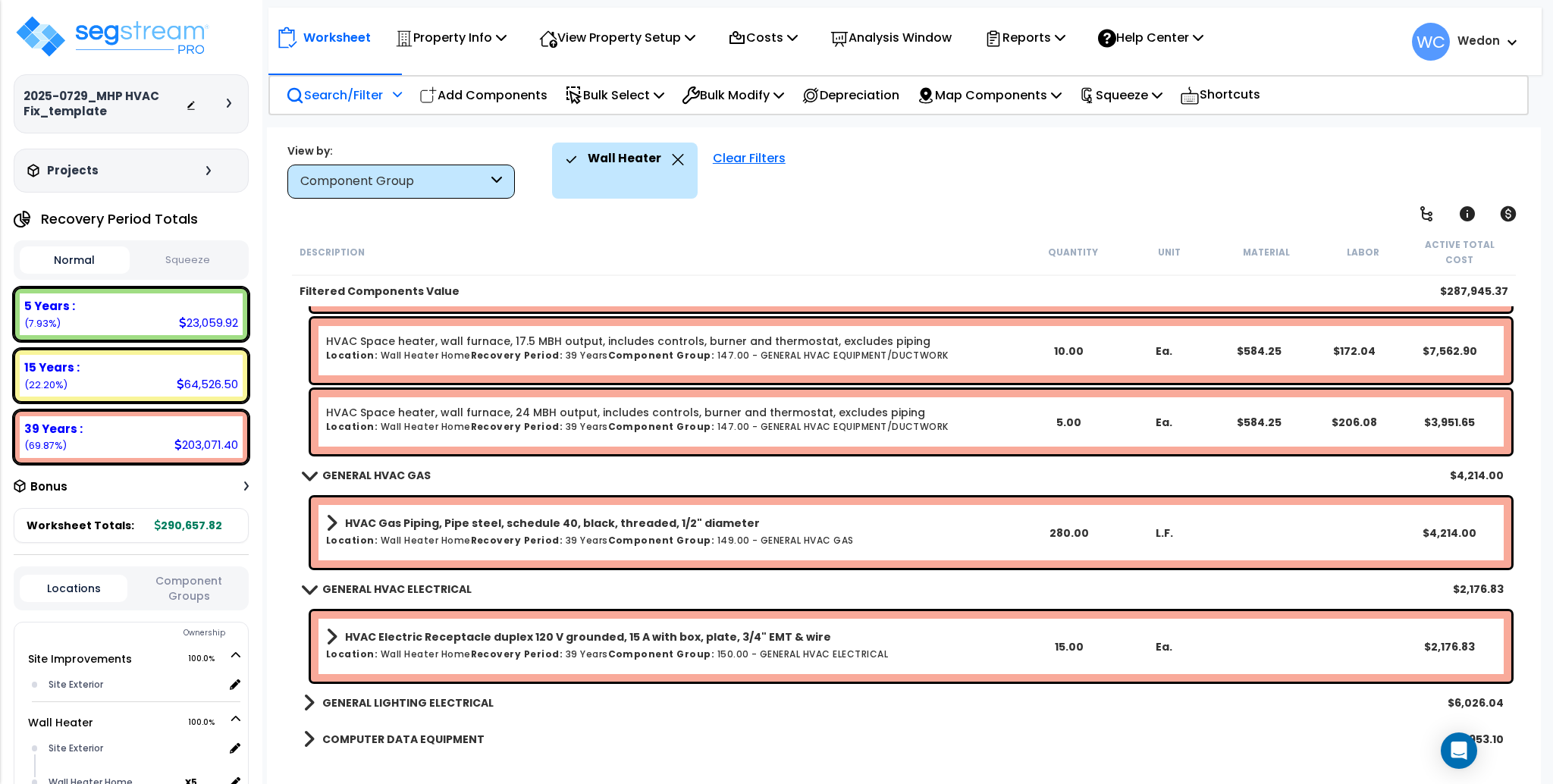
scroll to position [505, 0]
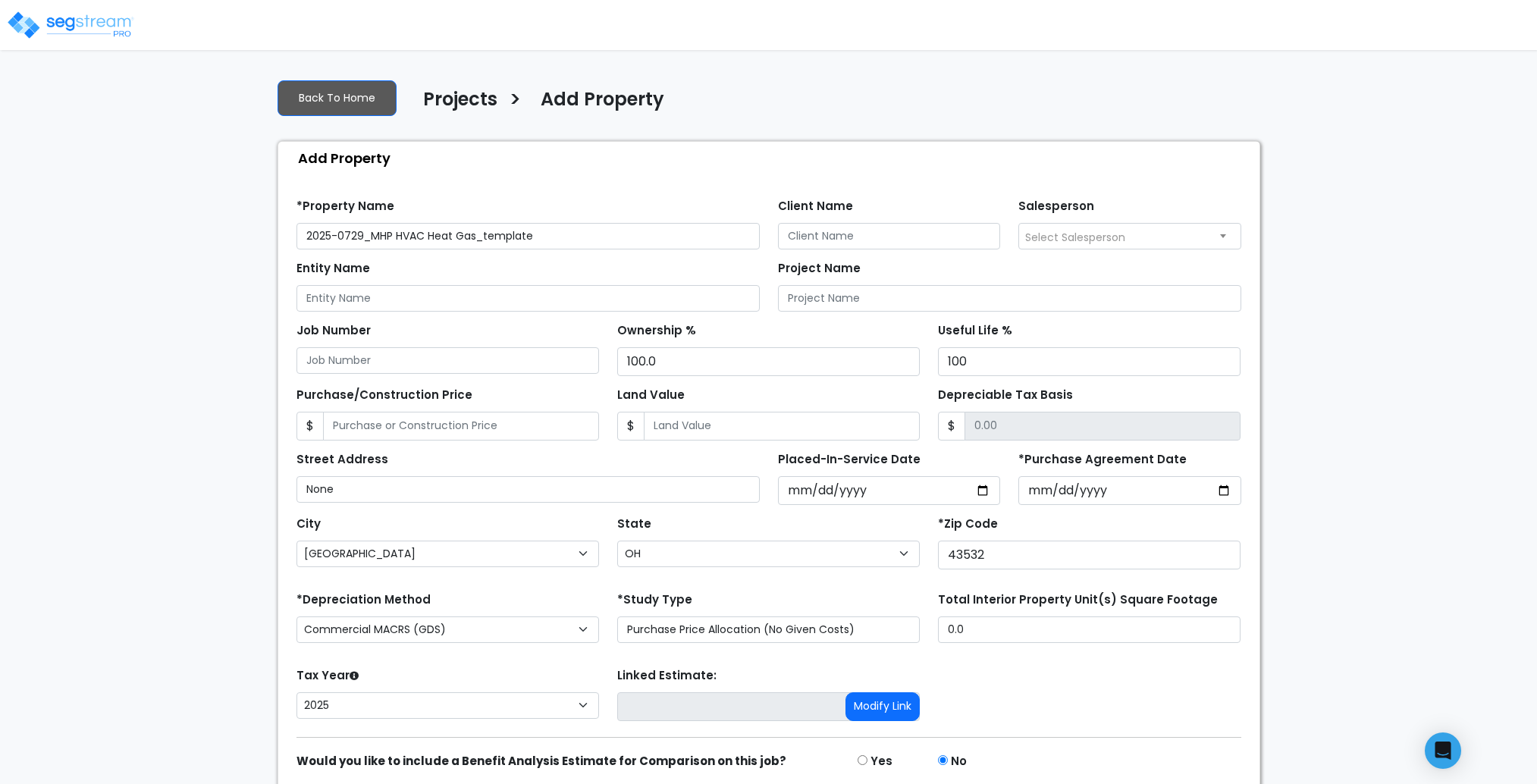
select select "[GEOGRAPHIC_DATA]"
select select "OH"
select select "2025"
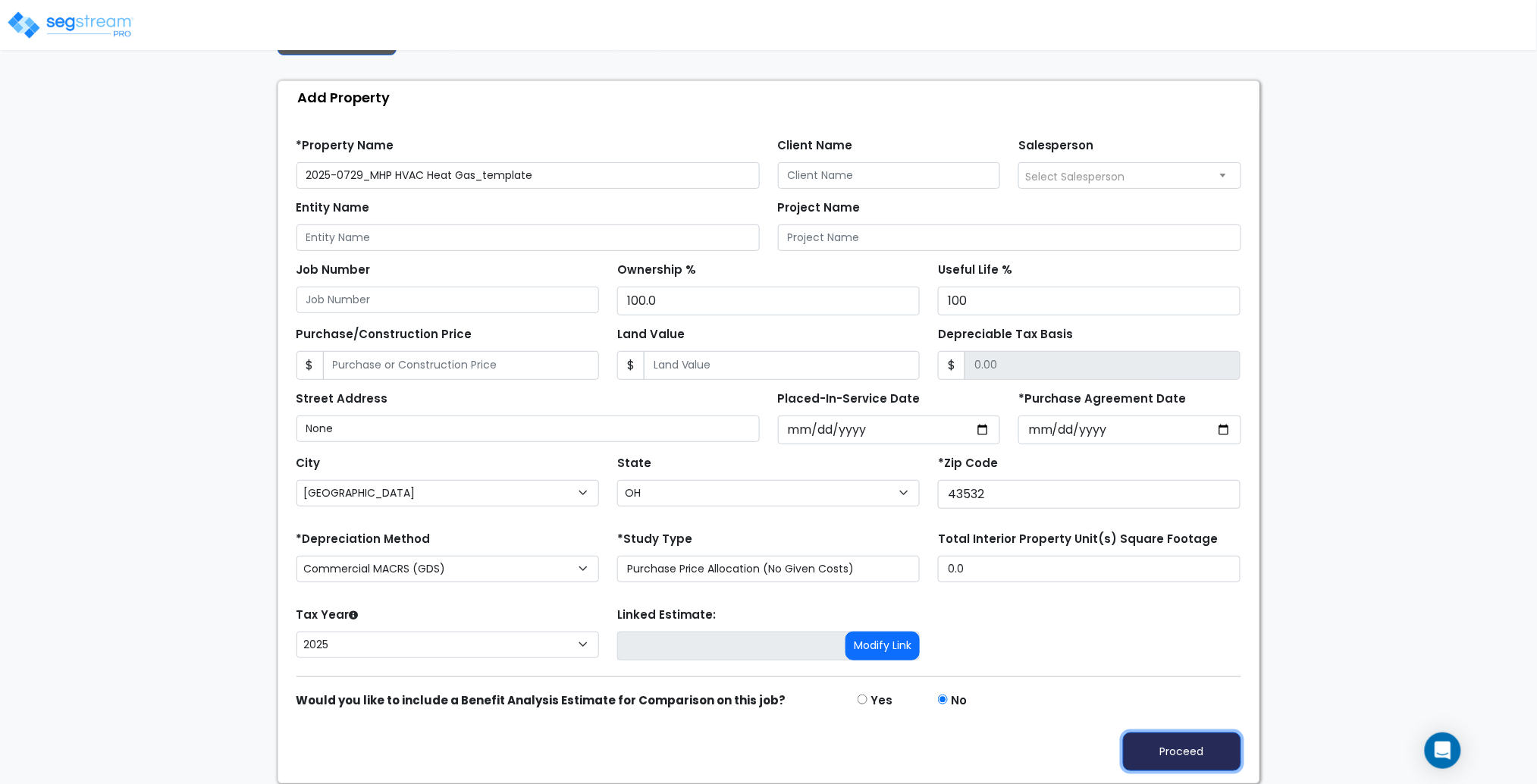
click at [1198, 742] on button "Proceed" at bounding box center [1182, 751] width 118 height 38
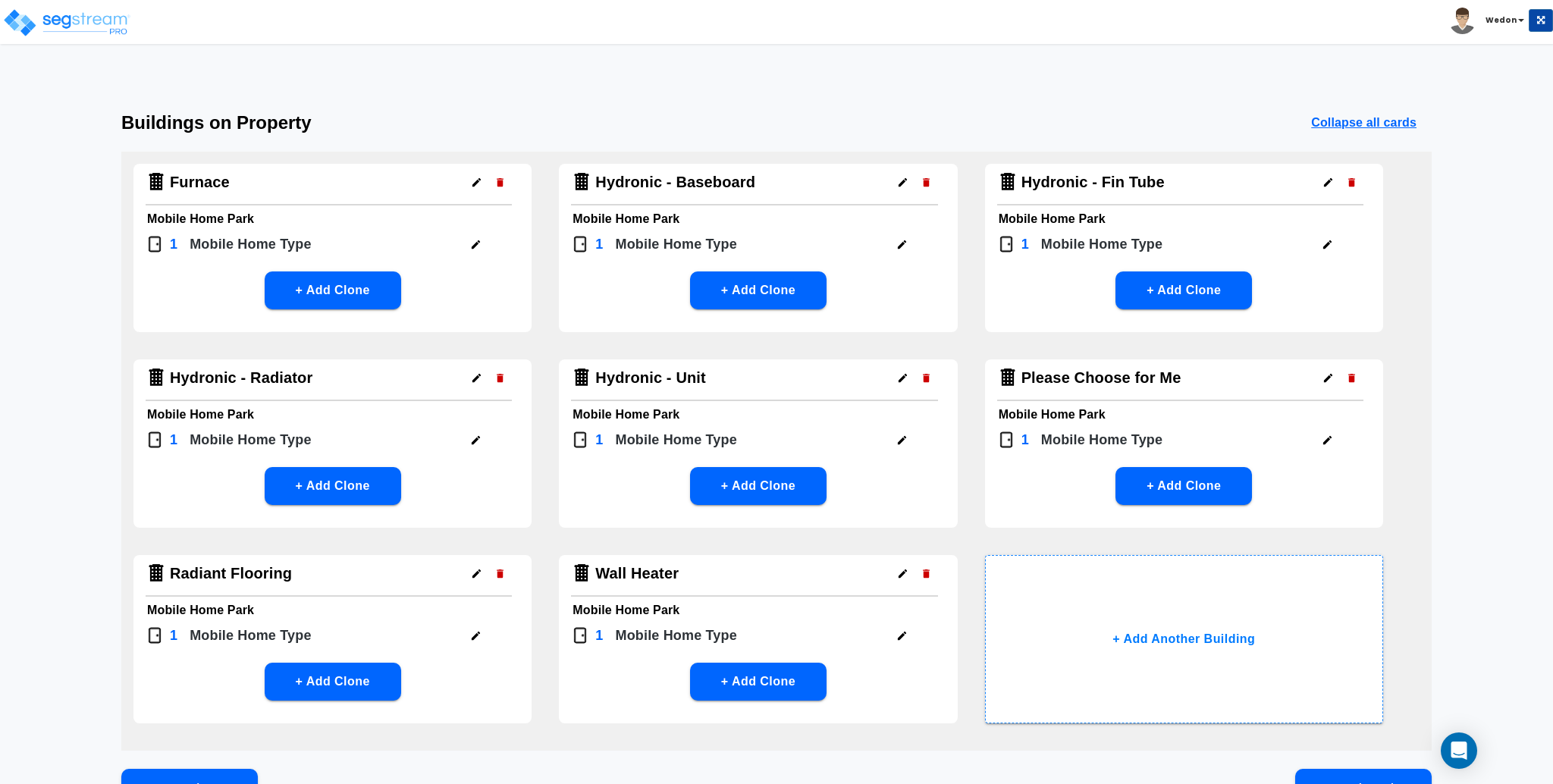
scroll to position [98, 0]
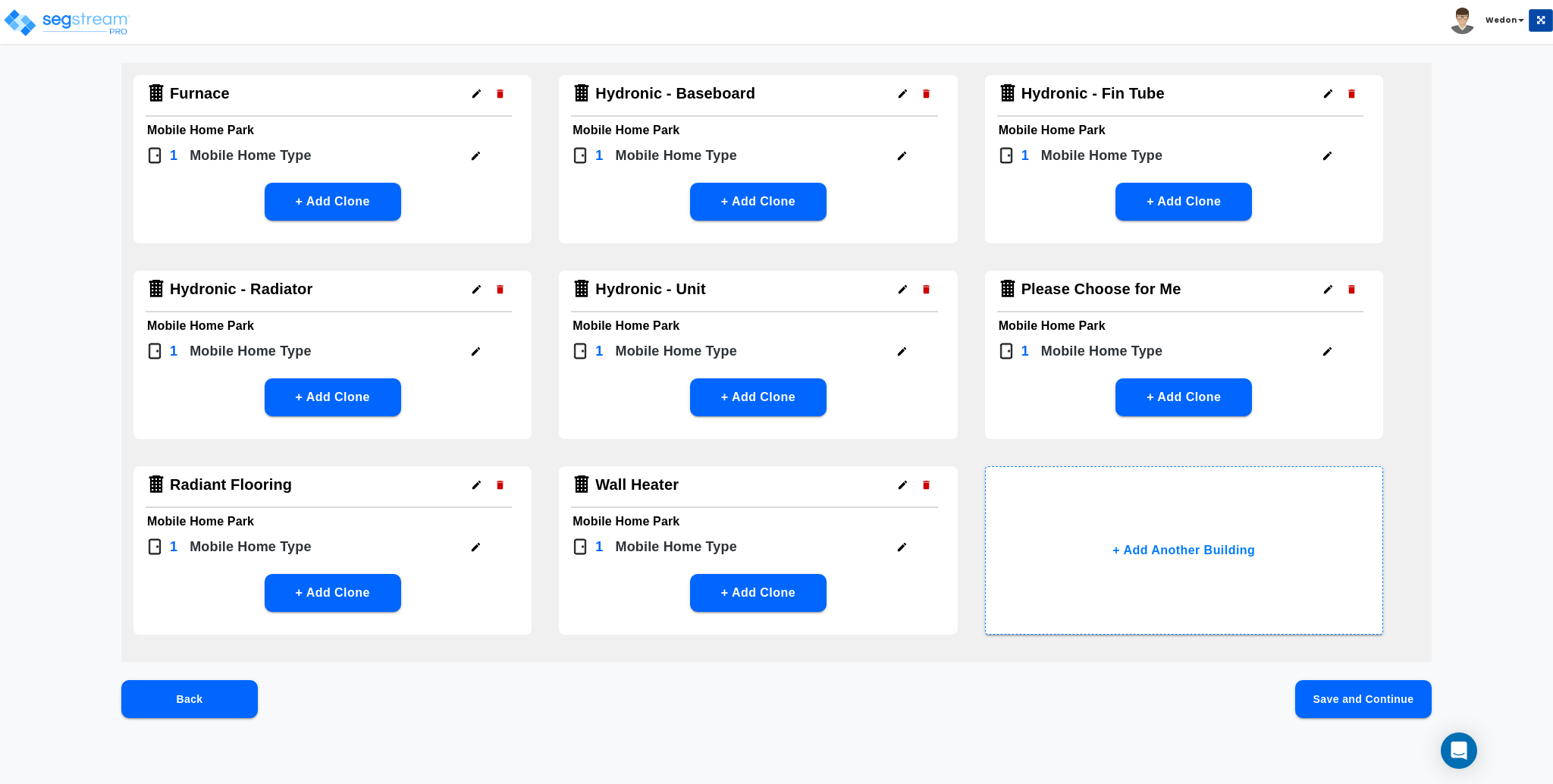
click at [1353, 702] on button "Save and Continue" at bounding box center [1363, 699] width 136 height 37
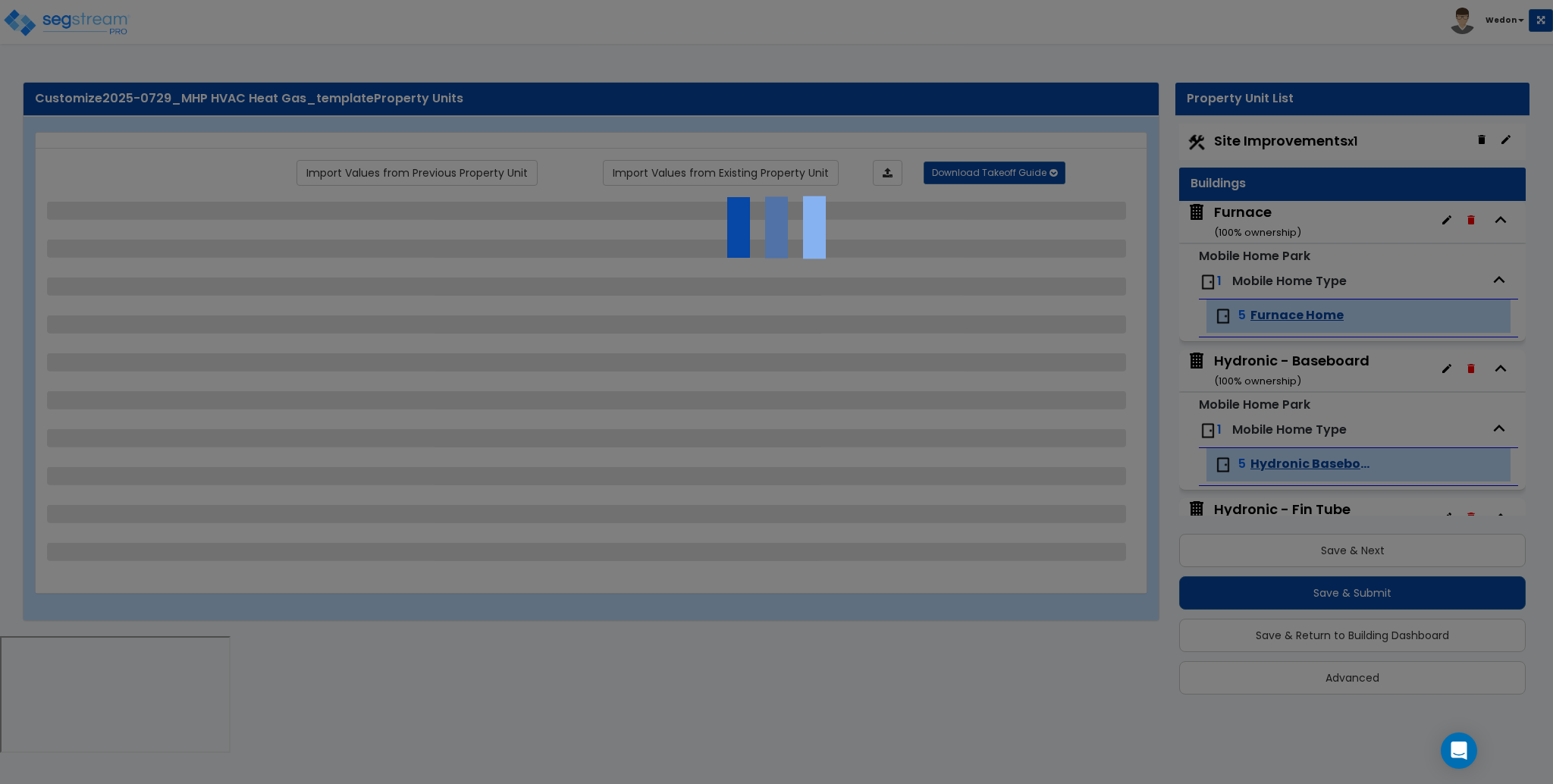
scroll to position [9, 0]
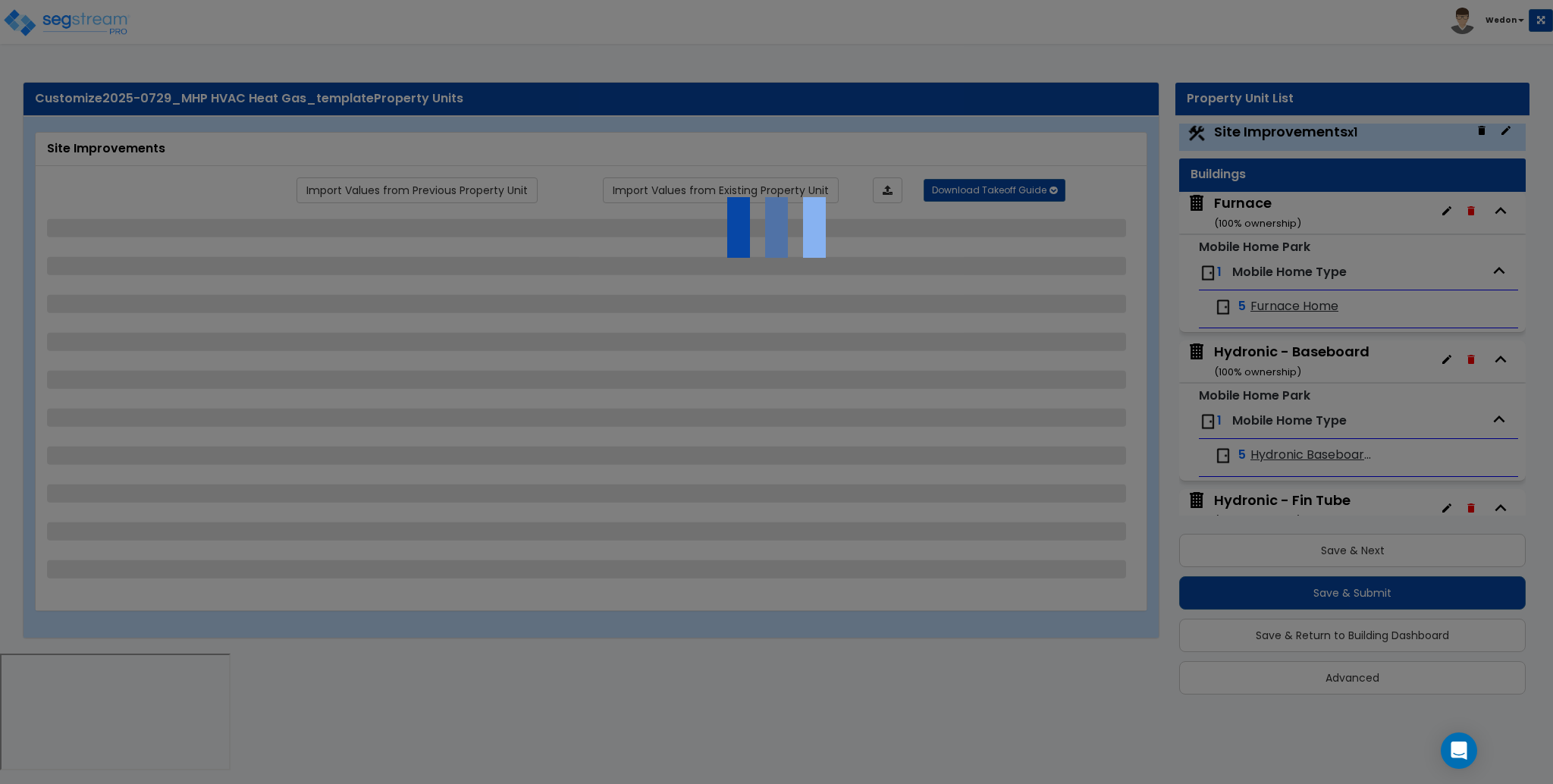
select select "2"
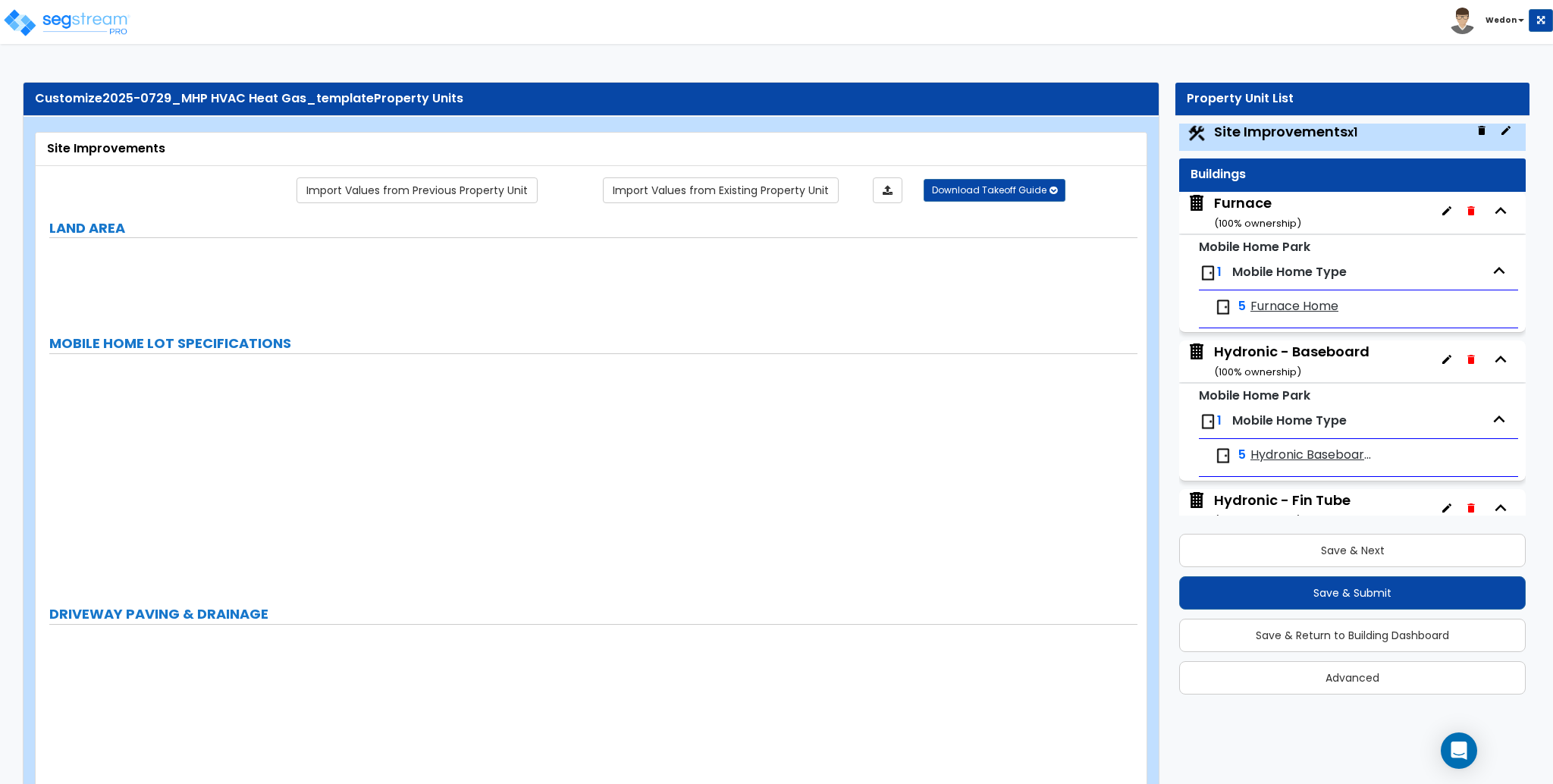
scroll to position [0, 0]
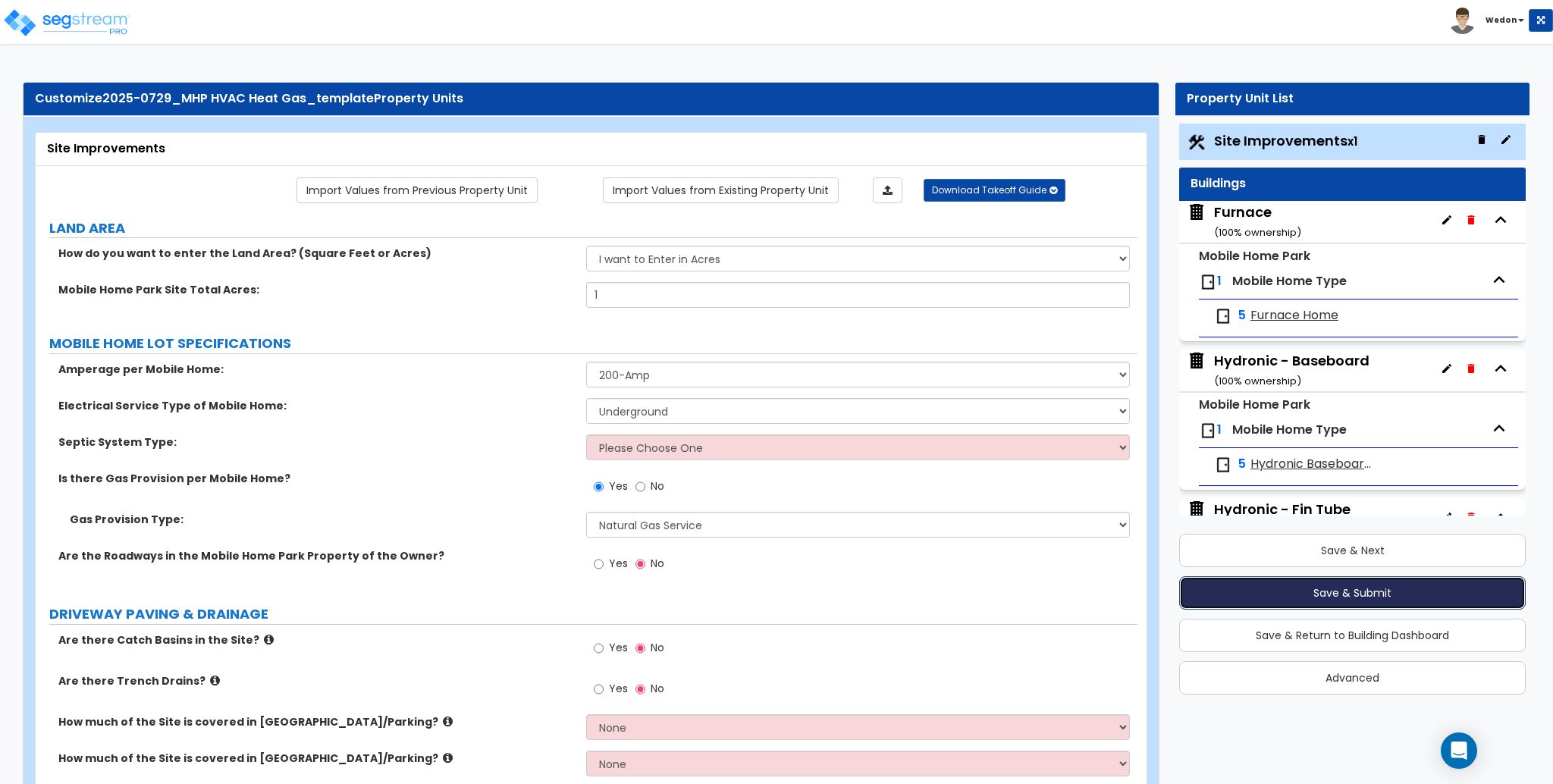
click at [1441, 582] on button "Save & Submit" at bounding box center [1351, 592] width 346 height 34
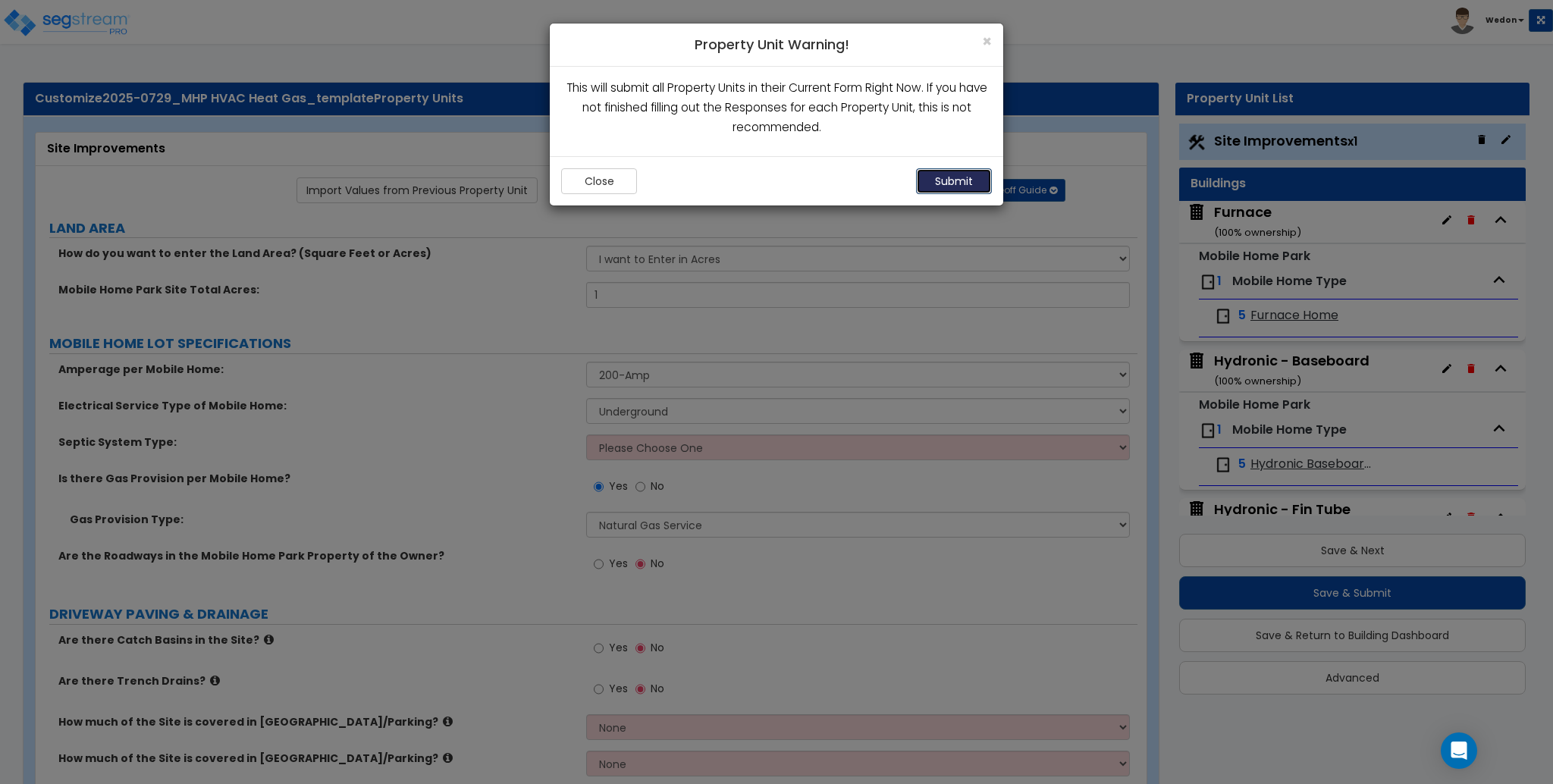
click at [961, 173] on button "Submit" at bounding box center [953, 180] width 76 height 26
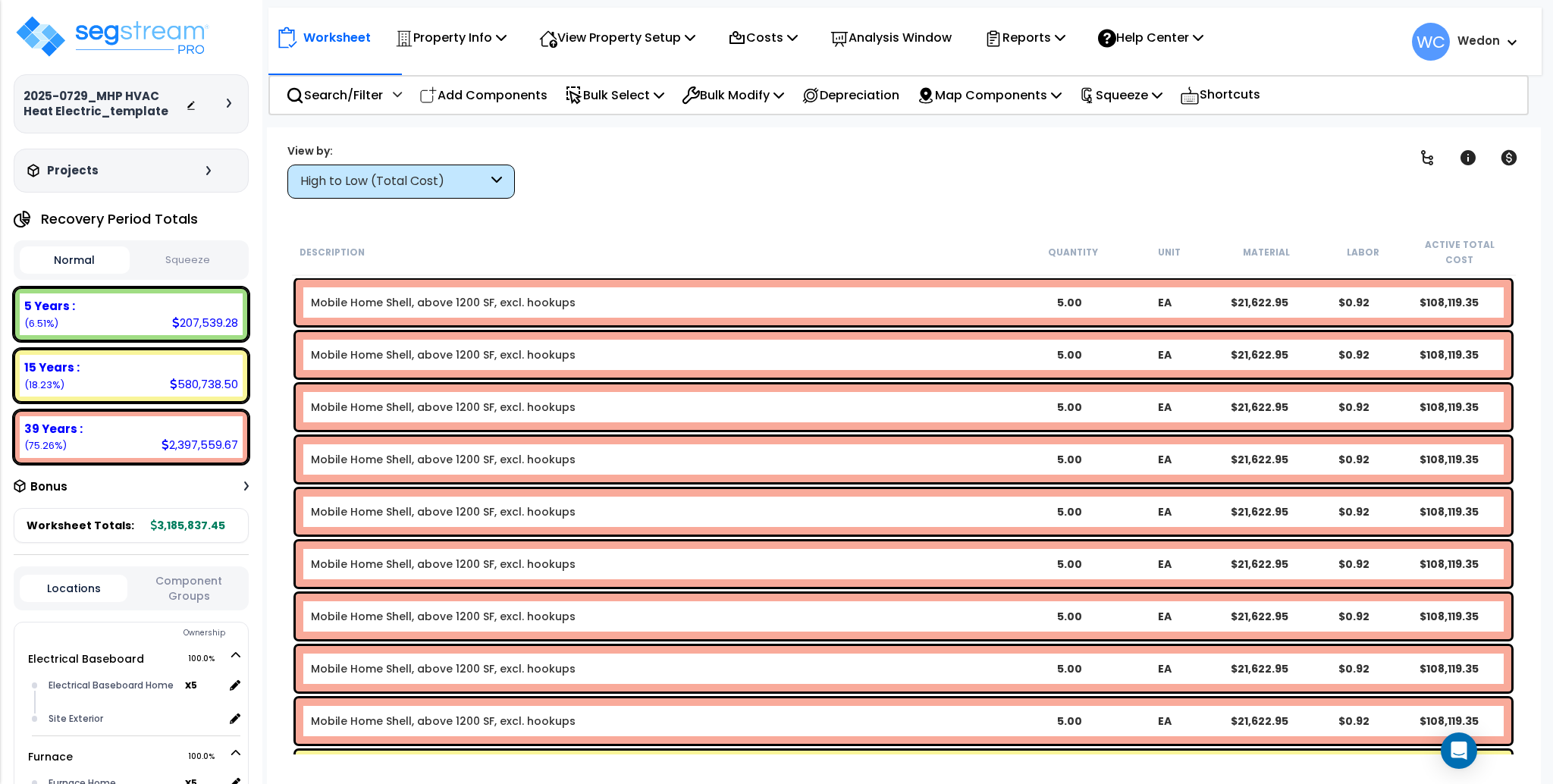
click at [491, 184] on icon at bounding box center [496, 181] width 11 height 17
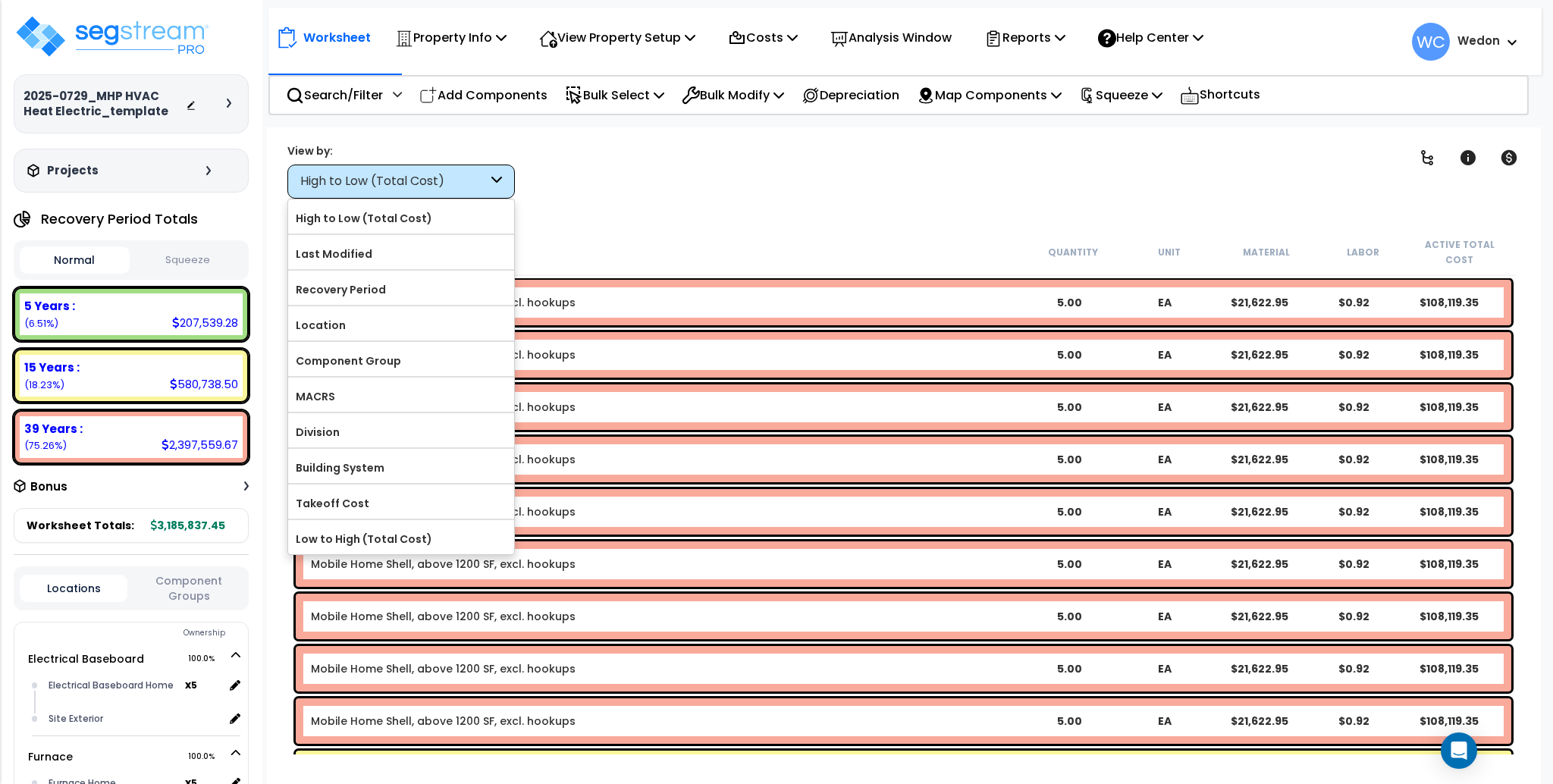
click at [532, 173] on div "View by: High to Low (Total Cost) High to Low (Total Cost)" at bounding box center [903, 171] width 1243 height 56
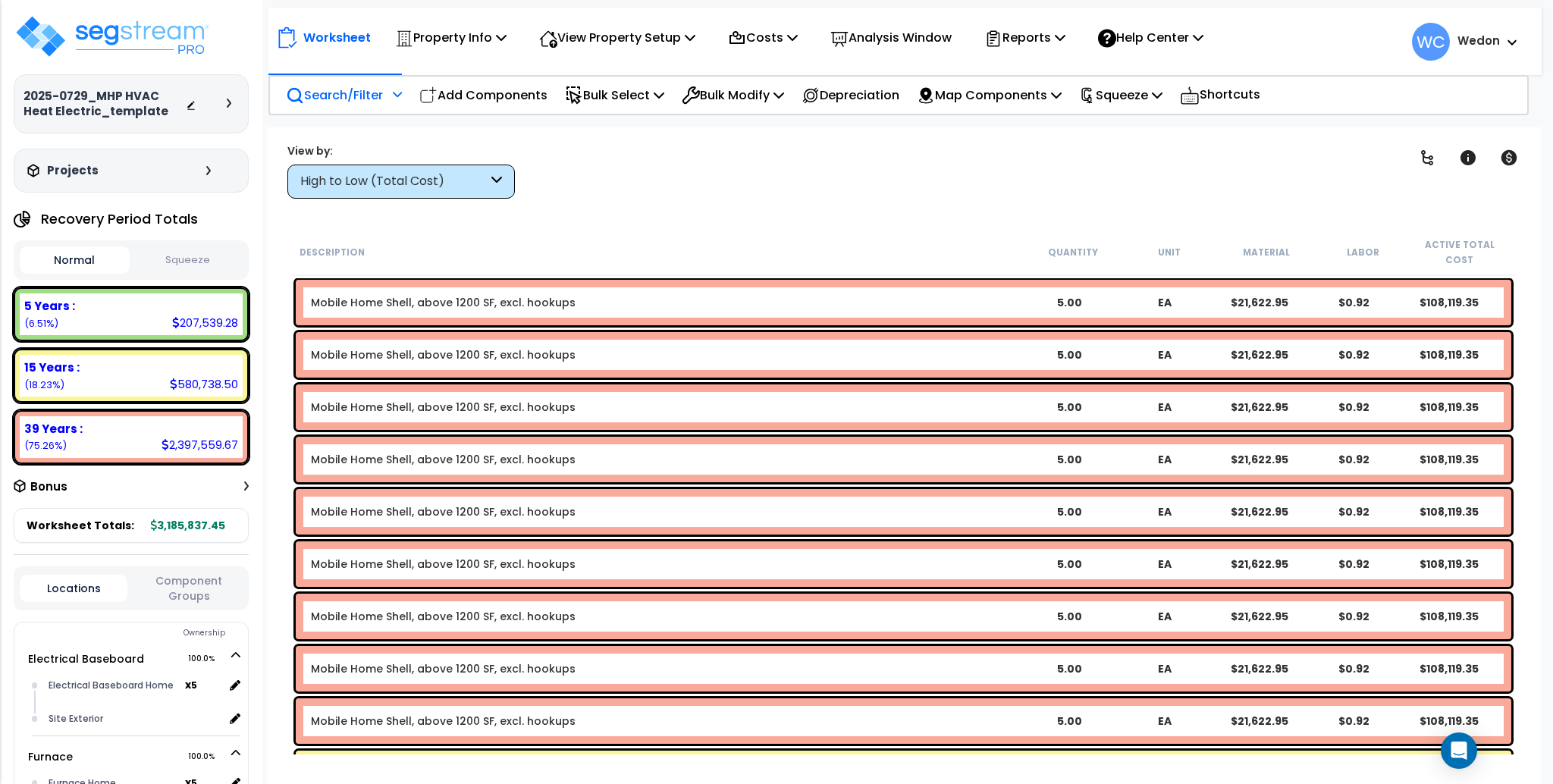
click at [323, 83] on div "Search/Filter Additional Search / Filter" at bounding box center [344, 95] width 116 height 36
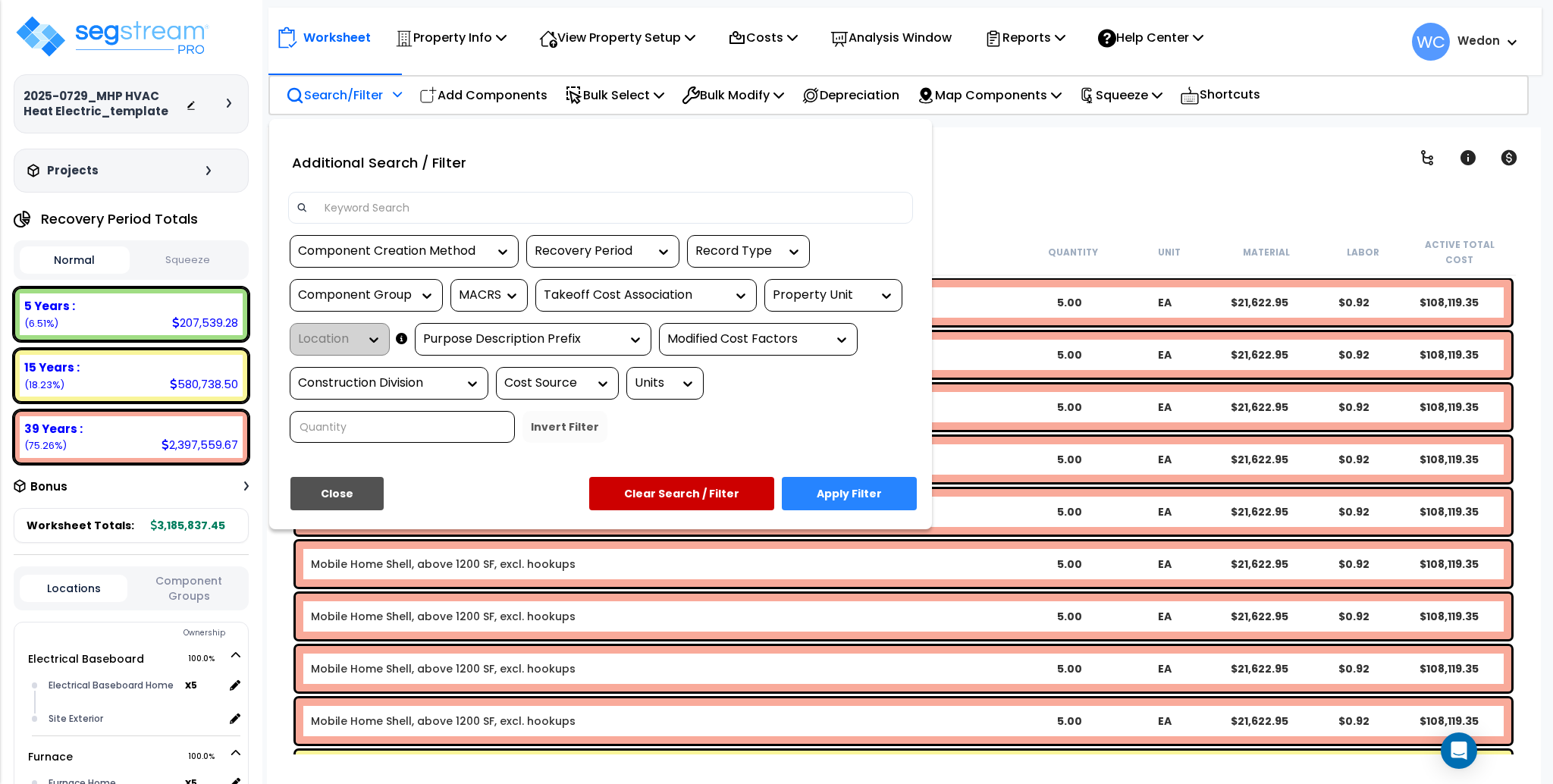
click at [850, 295] on div "Property Unit" at bounding box center [822, 296] width 99 height 17
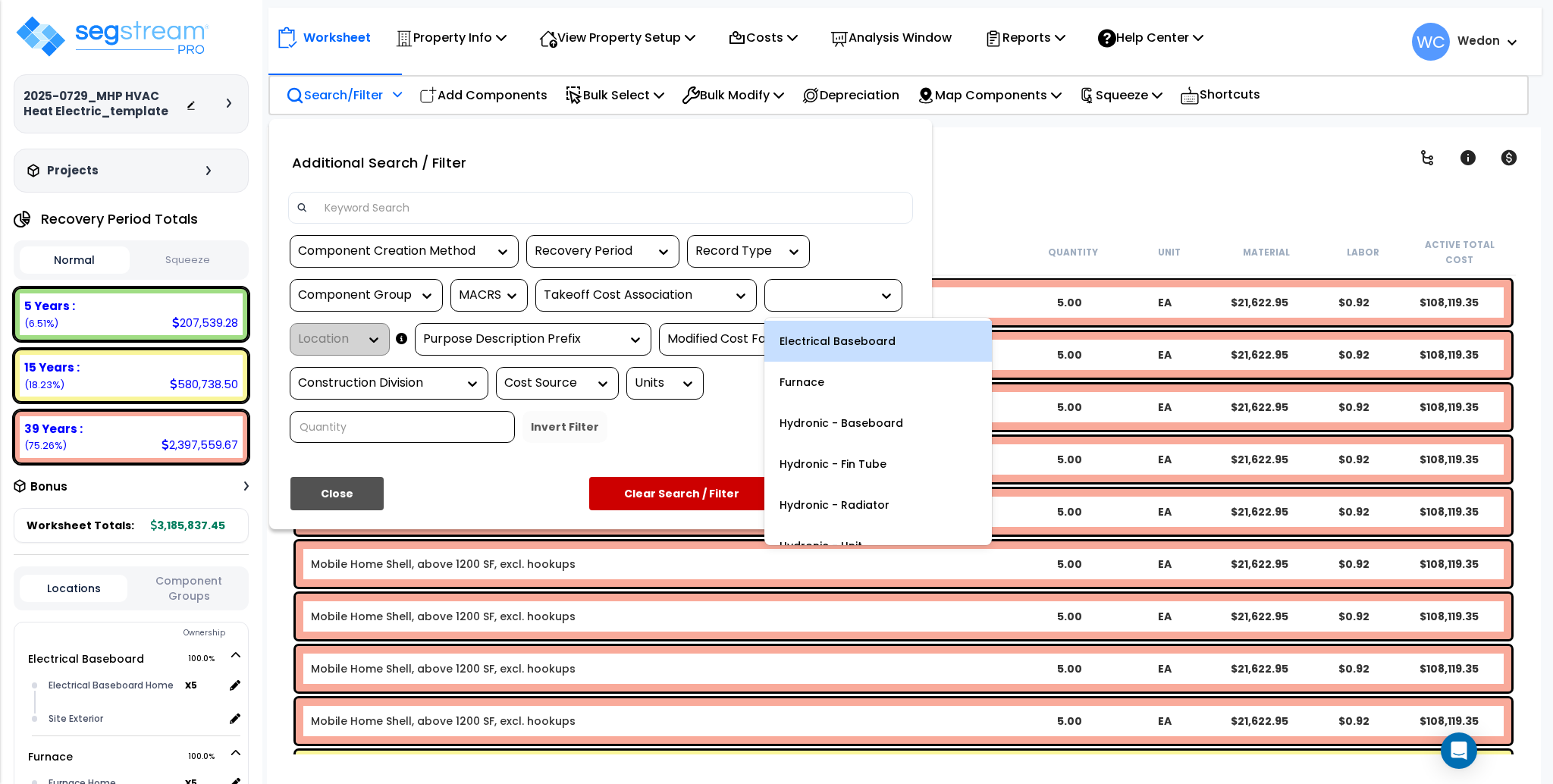
click at [847, 340] on div "Electrical Baseboard" at bounding box center [877, 341] width 227 height 41
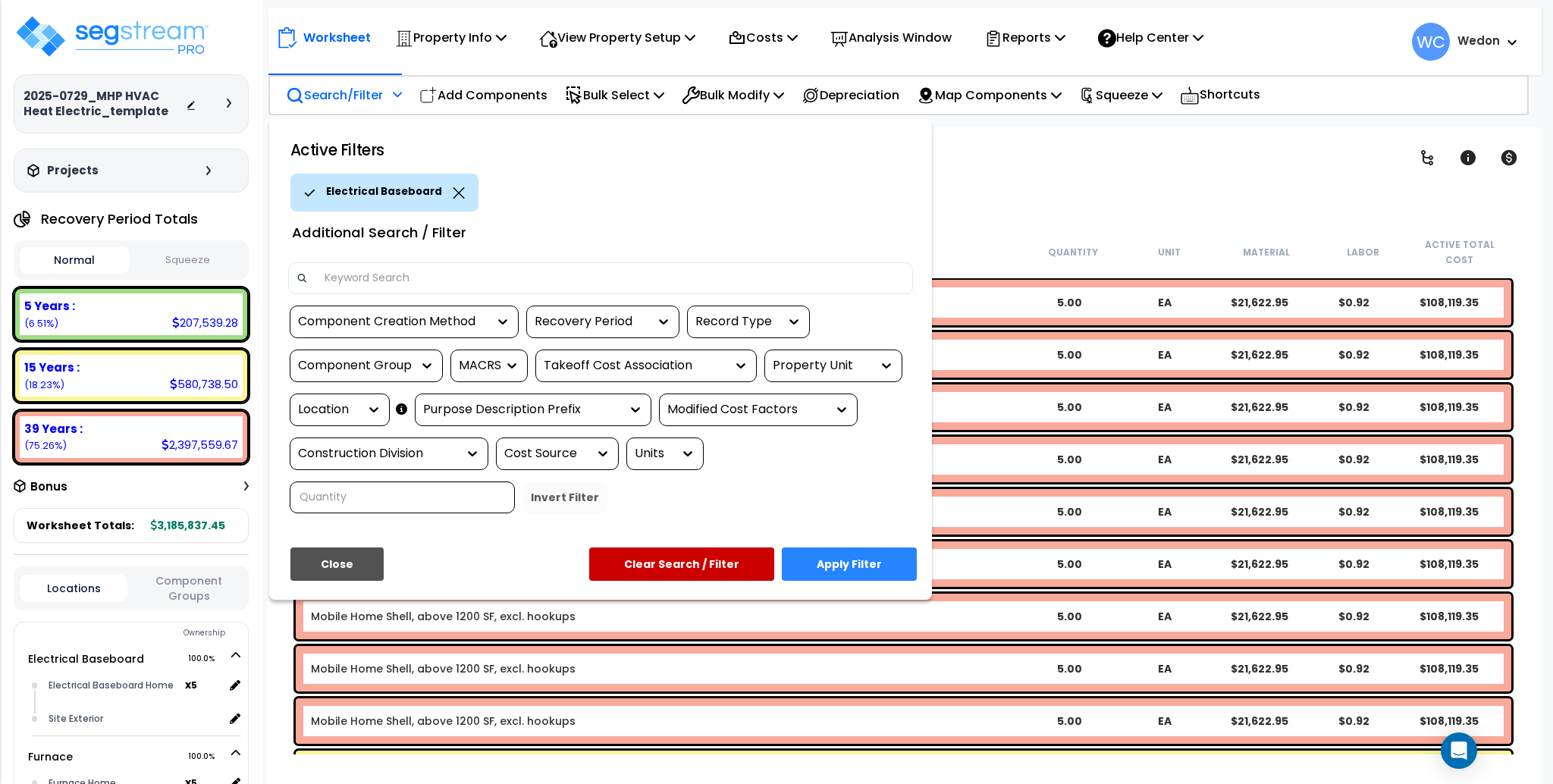
click at [846, 367] on div "Property Unit" at bounding box center [822, 366] width 99 height 17
click at [897, 357] on div "Property Unit" at bounding box center [833, 366] width 138 height 33
click at [850, 550] on button "Apply Filter" at bounding box center [848, 563] width 135 height 34
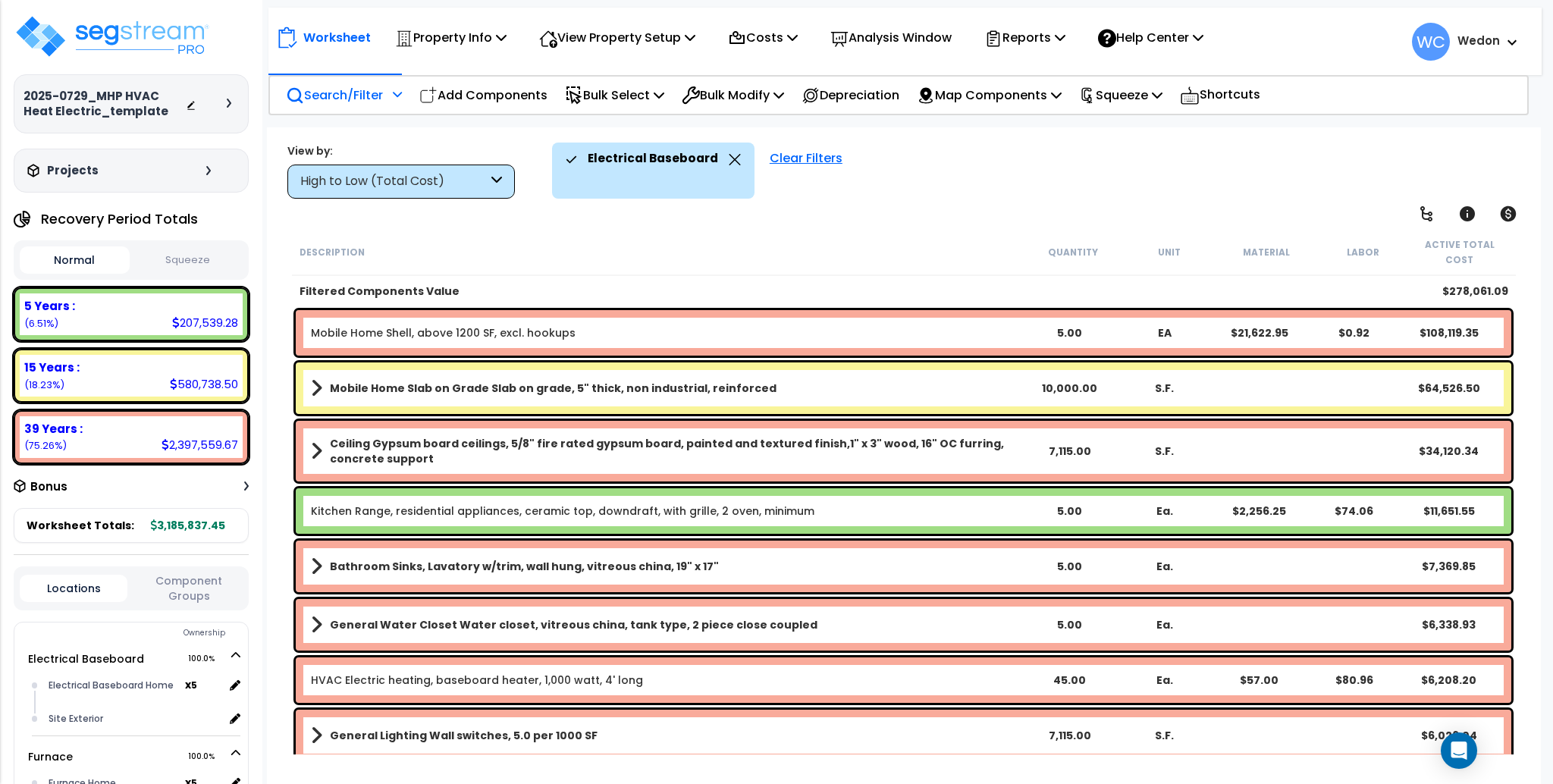
click at [377, 182] on div "High to Low (Total Cost)" at bounding box center [394, 181] width 187 height 17
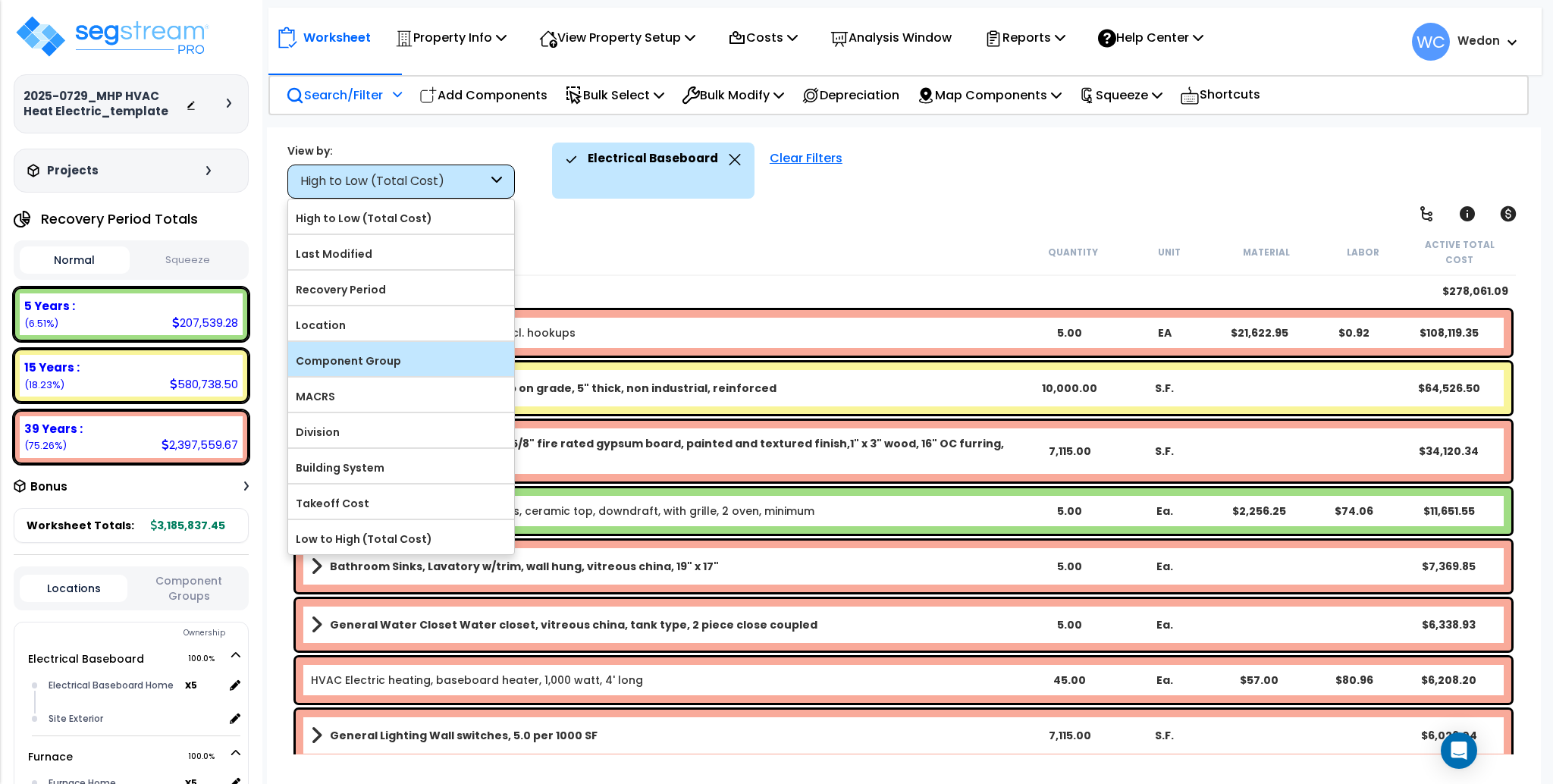
click at [394, 363] on label "Component Group" at bounding box center [400, 361] width 226 height 23
click at [0, 0] on input "Component Group" at bounding box center [0, 0] width 0 height 0
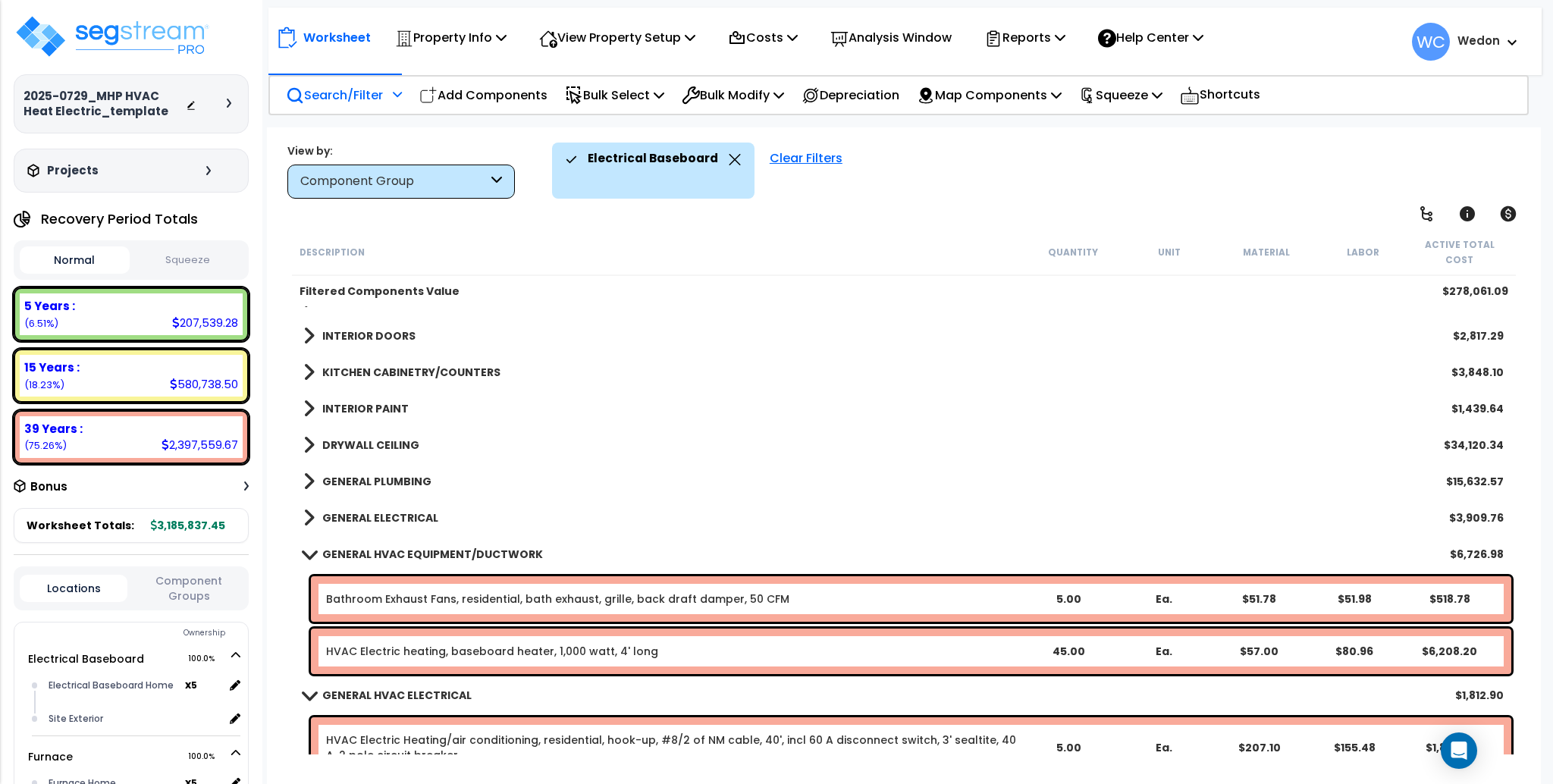
scroll to position [290, 0]
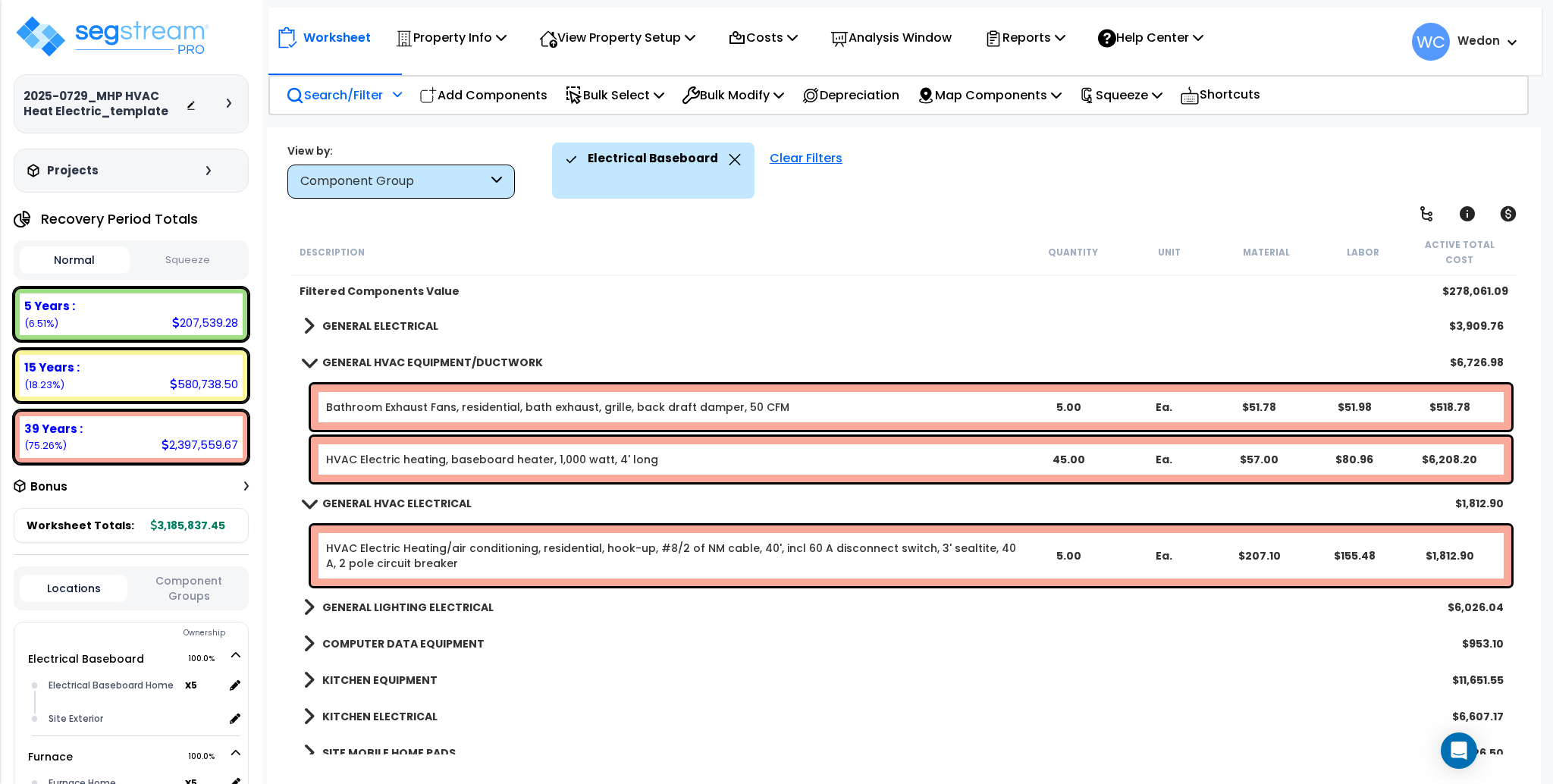
click at [377, 185] on div "Component Group" at bounding box center [394, 181] width 187 height 17
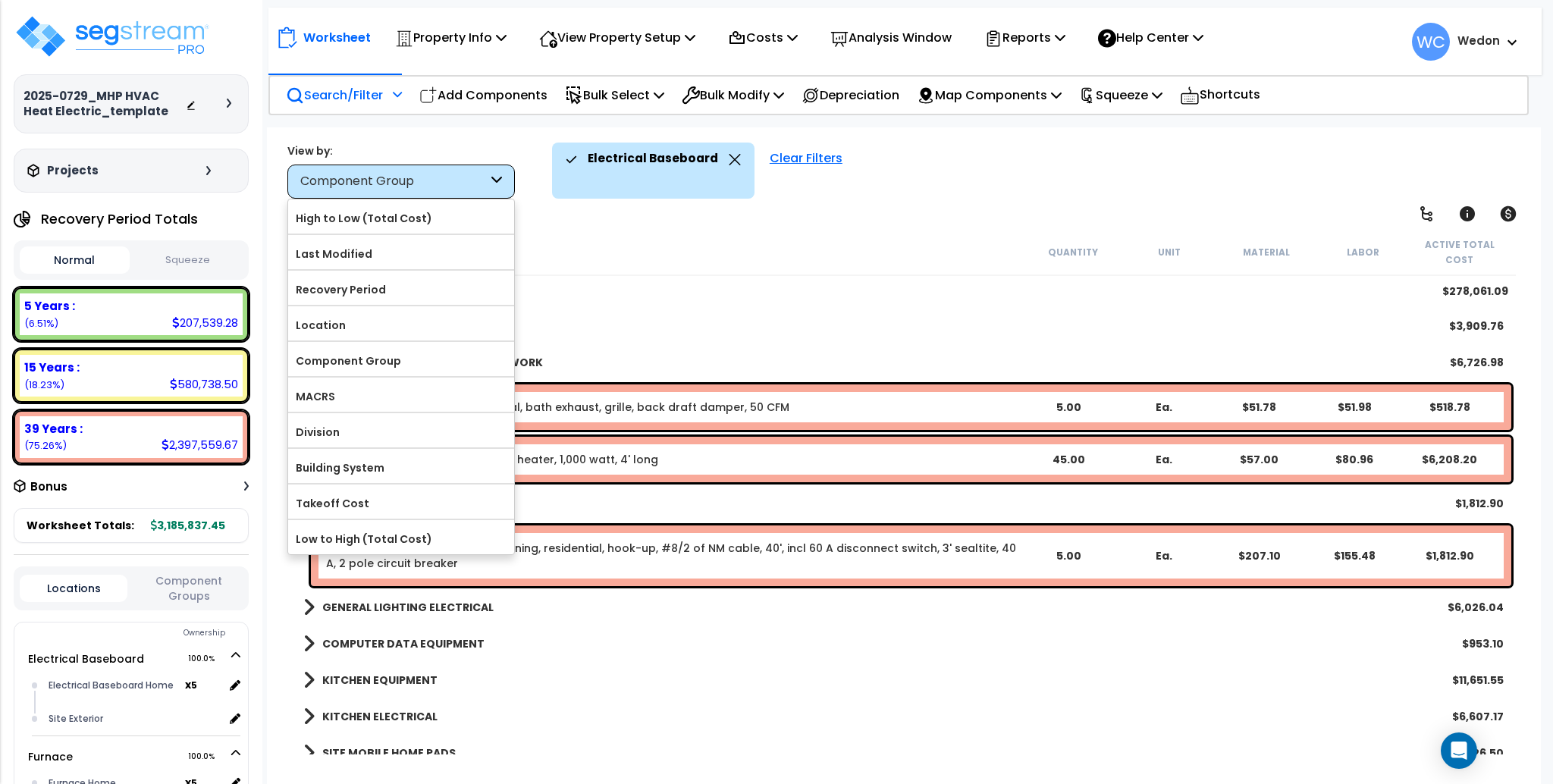
click at [429, 176] on div "Component Group" at bounding box center [394, 181] width 187 height 17
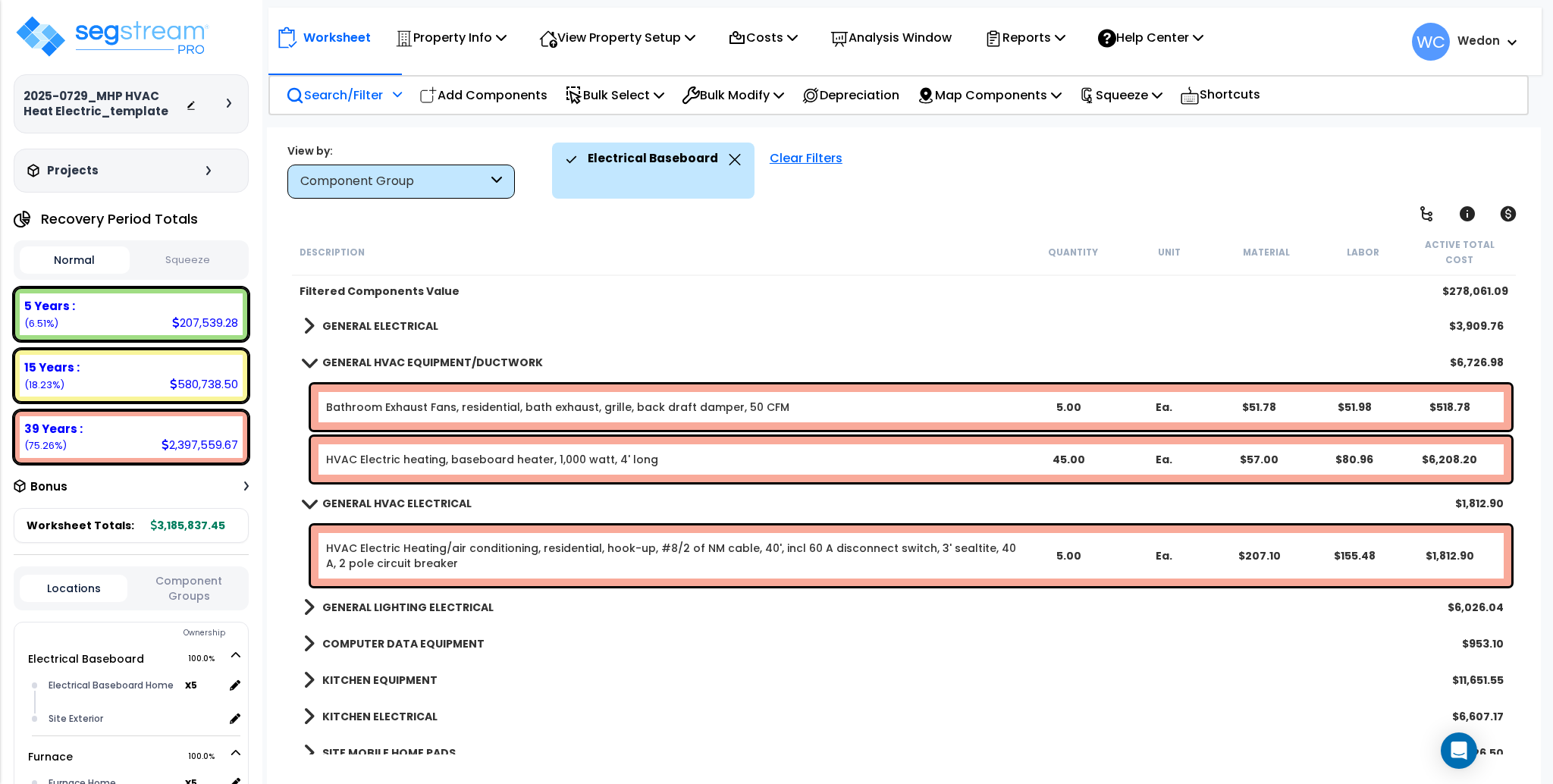
click at [359, 88] on p "Search/Filter" at bounding box center [334, 94] width 97 height 20
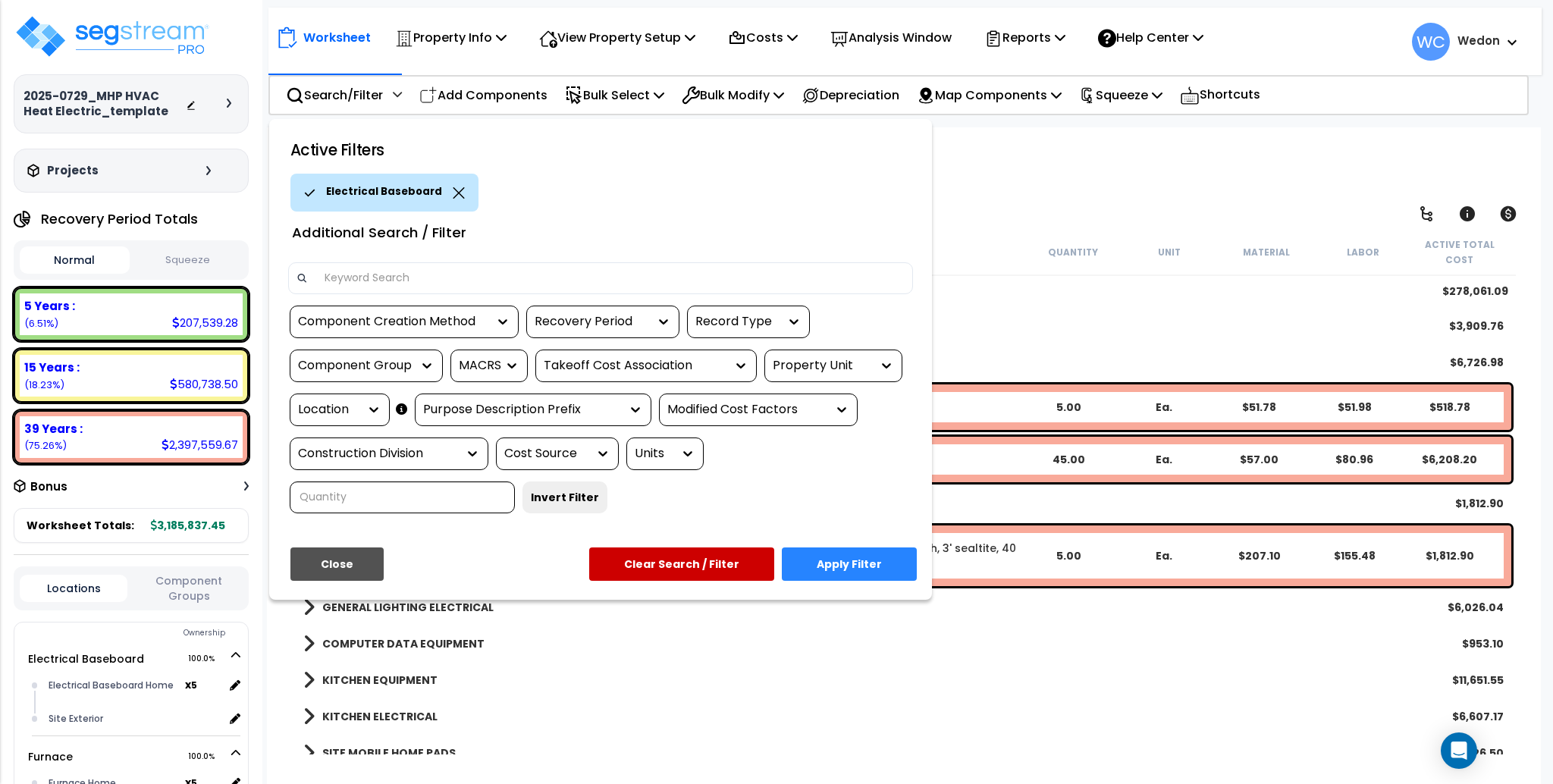
click at [864, 358] on div "Property Unit" at bounding box center [822, 366] width 99 height 17
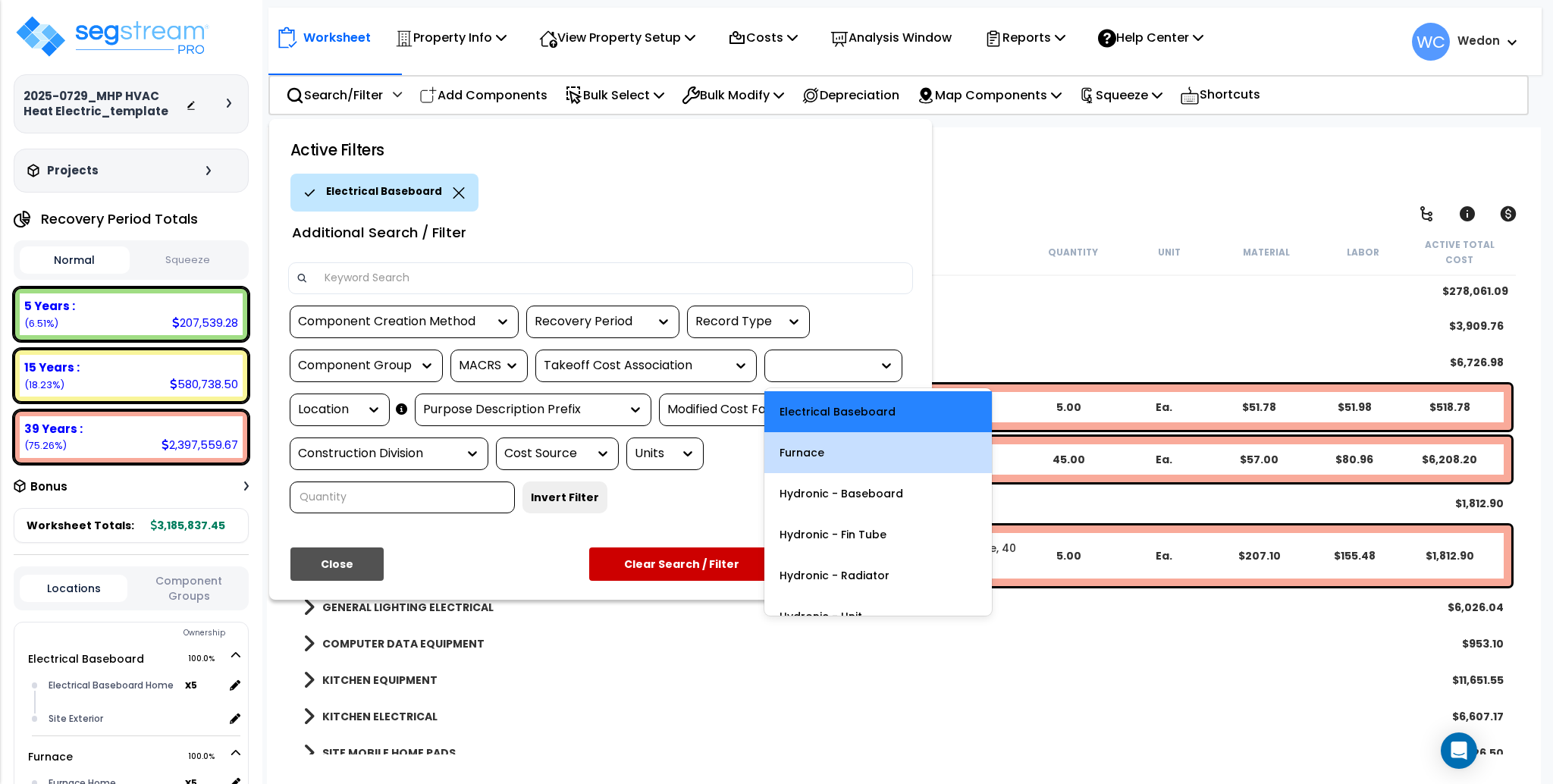
click at [832, 453] on div "Furnace" at bounding box center [877, 452] width 227 height 41
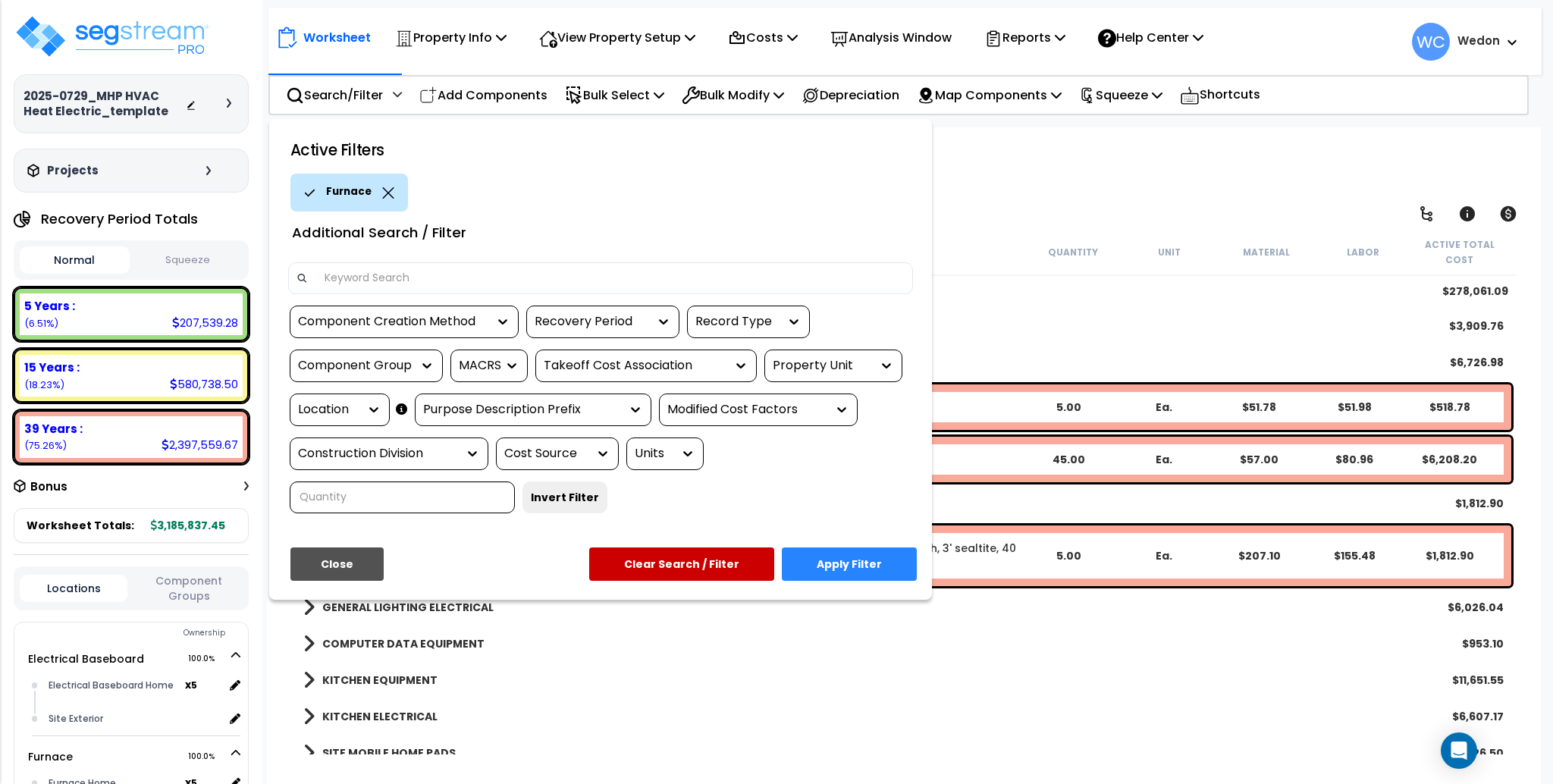
click at [840, 562] on button "Apply Filter" at bounding box center [848, 563] width 135 height 34
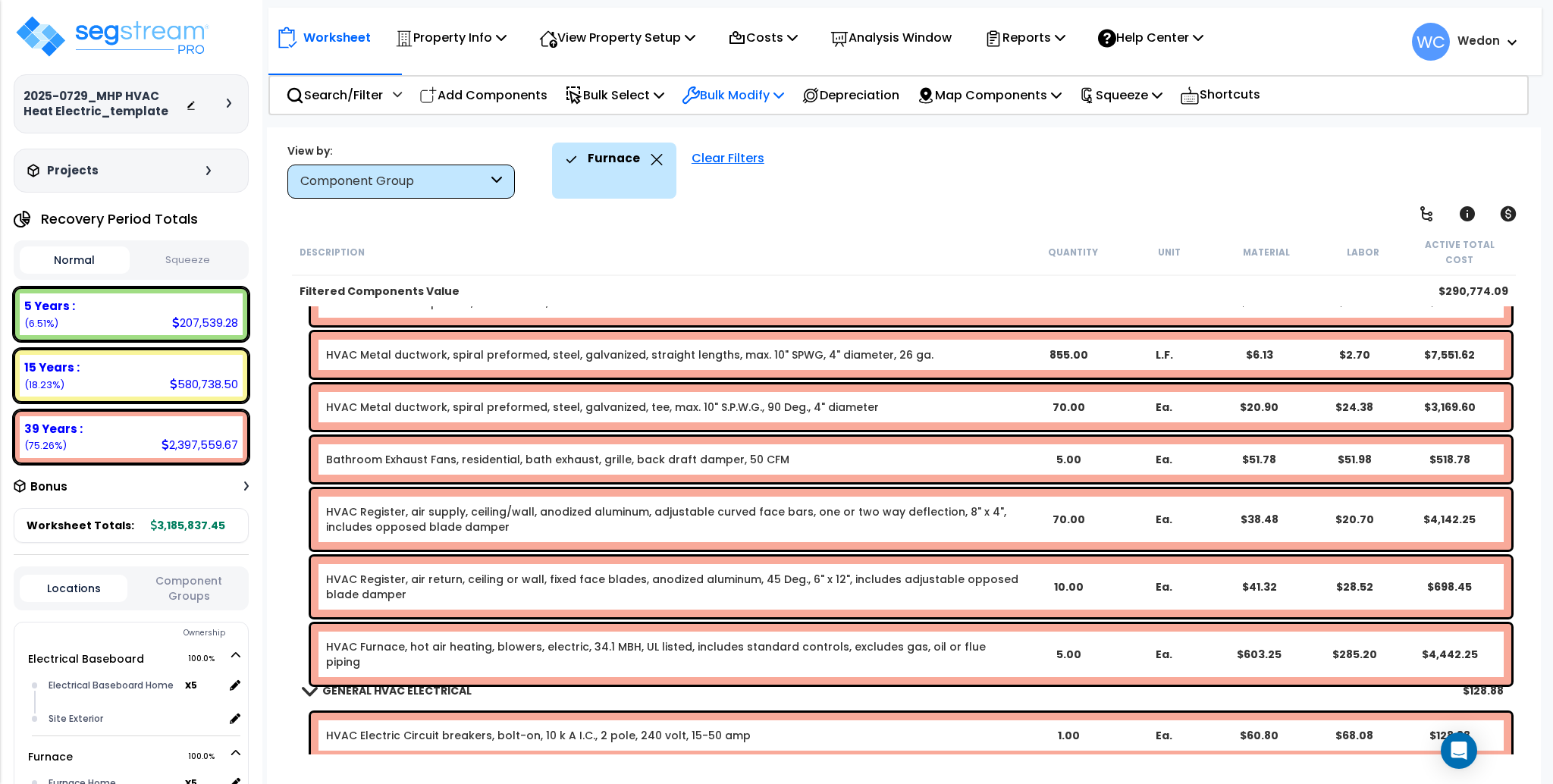
scroll to position [392, 0]
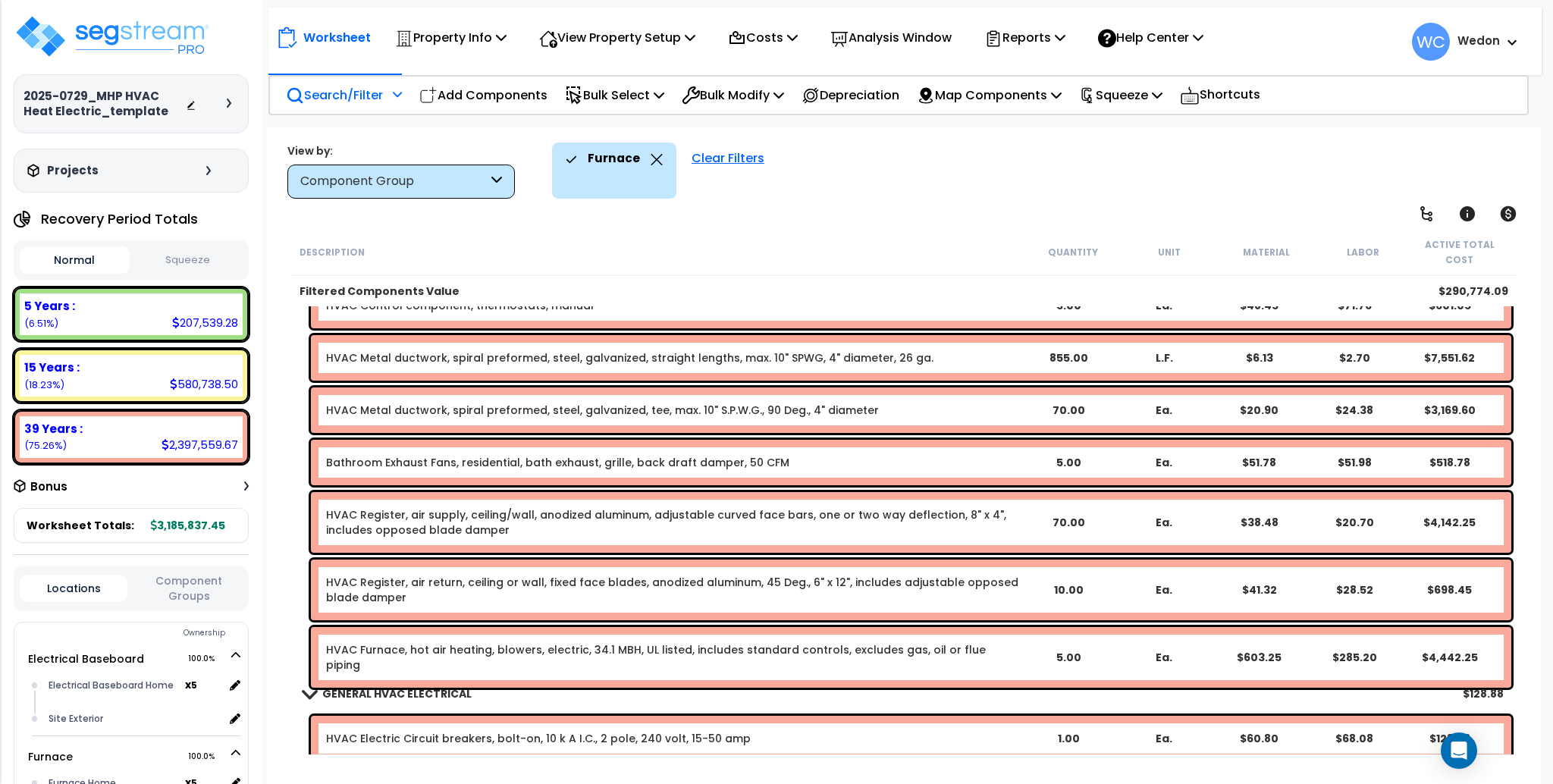
click at [355, 97] on p "Search/Filter" at bounding box center [334, 94] width 97 height 20
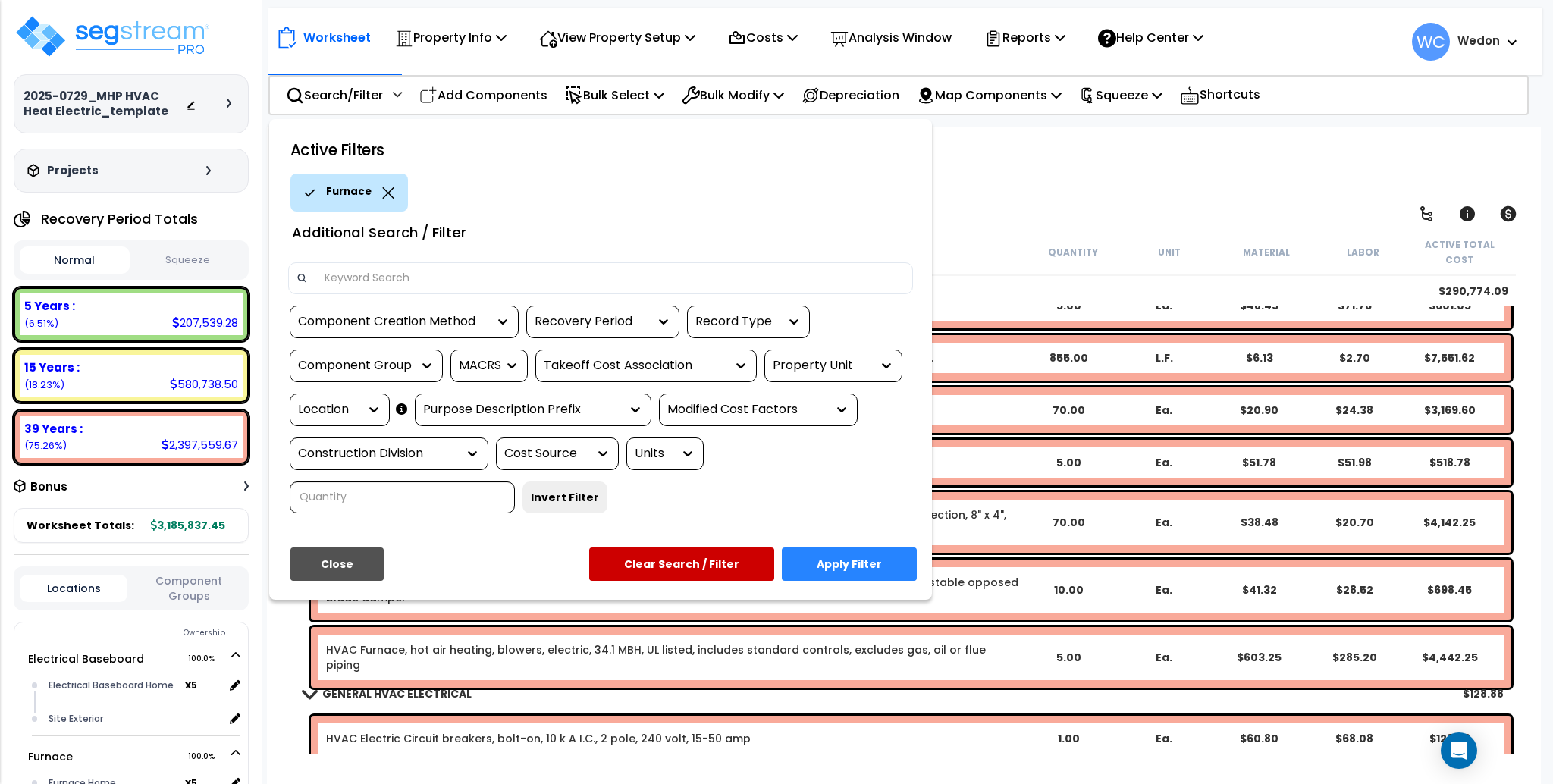
click at [854, 357] on div "Property Unit" at bounding box center [822, 366] width 99 height 17
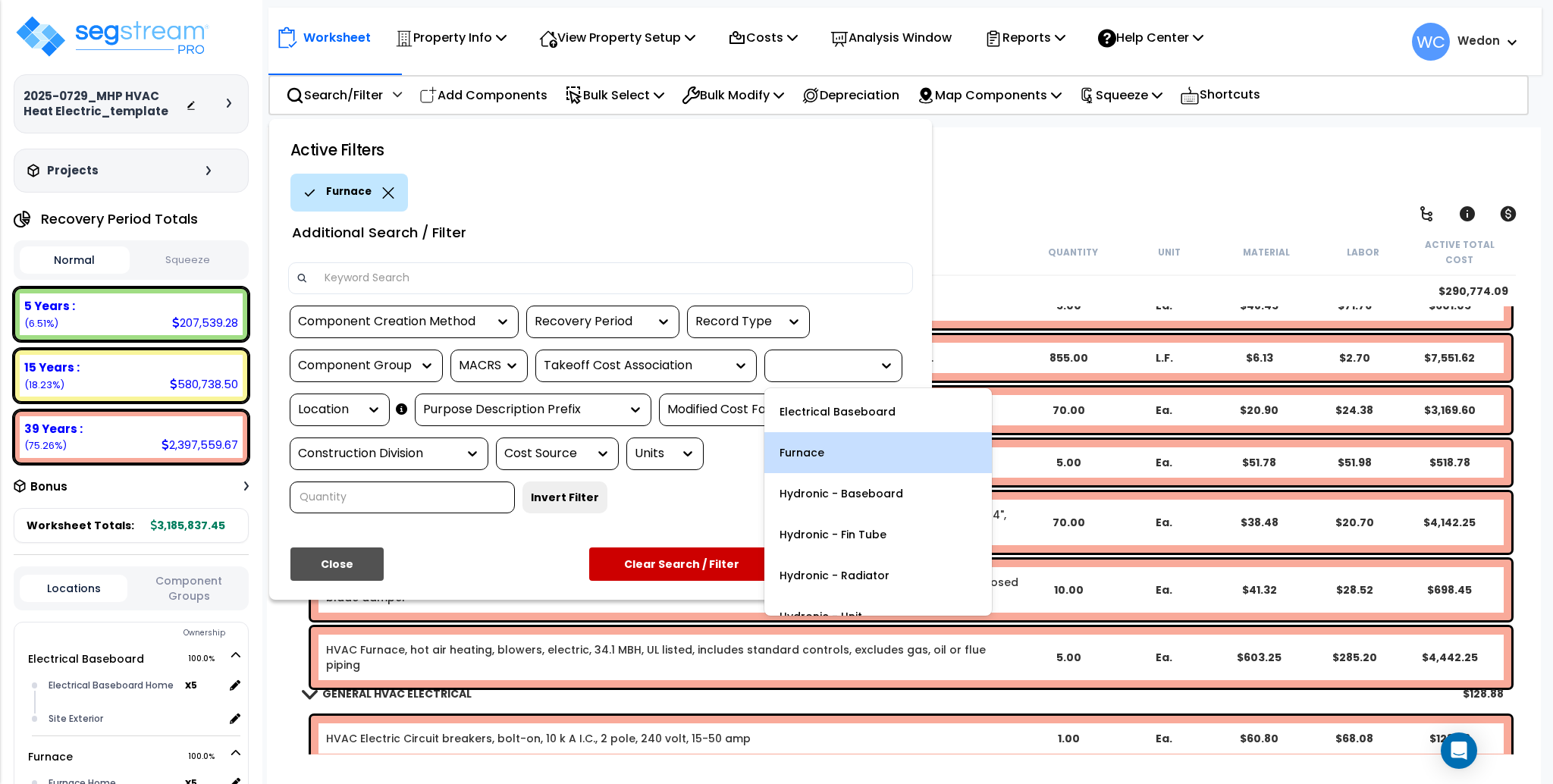
click at [854, 352] on div at bounding box center [833, 366] width 138 height 33
click at [886, 358] on icon at bounding box center [887, 366] width 15 height 15
click at [869, 448] on div "Furnace" at bounding box center [877, 452] width 227 height 41
click at [857, 370] on div at bounding box center [822, 366] width 99 height 17
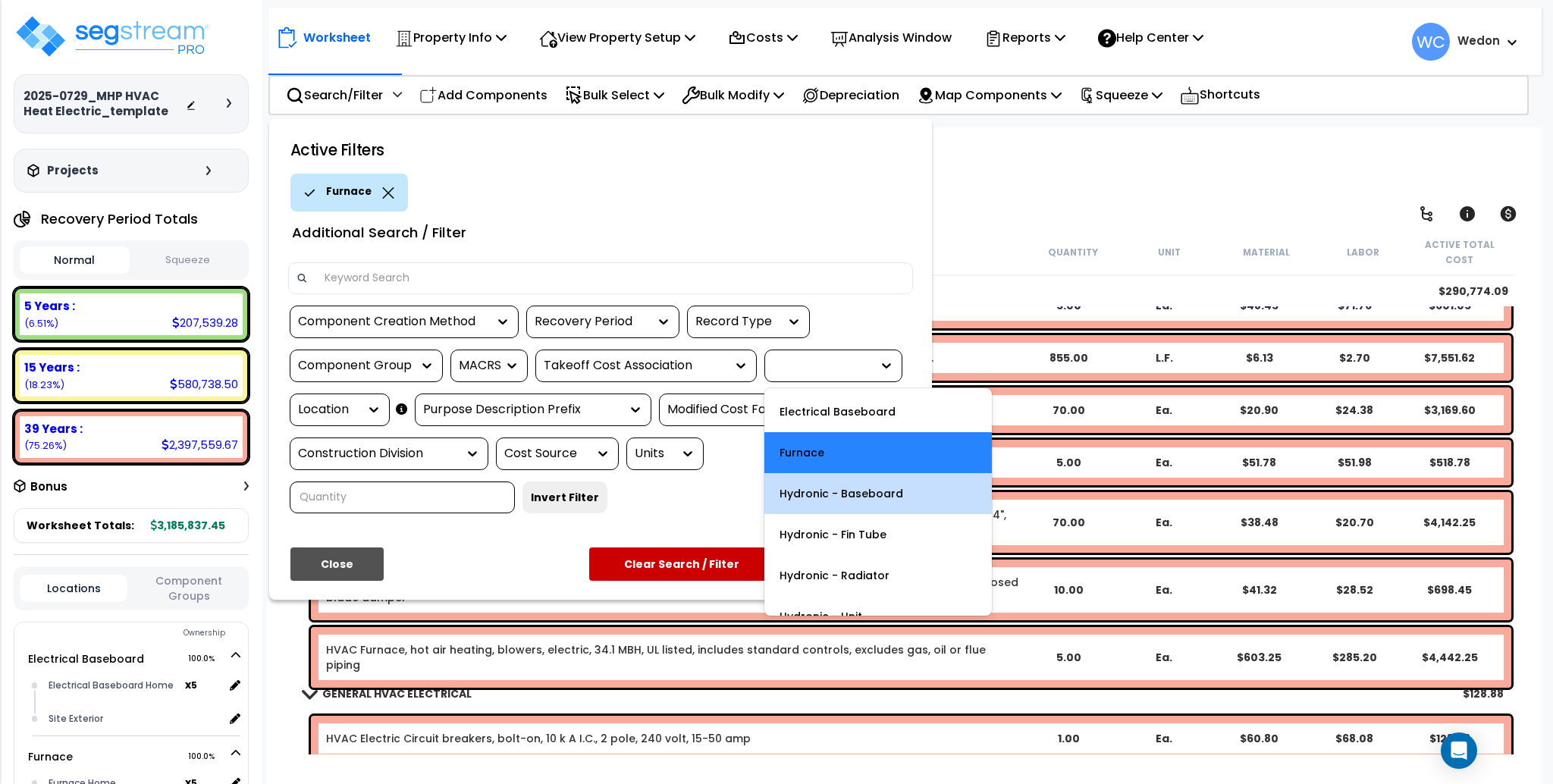
click at [863, 489] on div "Hydronic - Baseboard" at bounding box center [877, 493] width 227 height 41
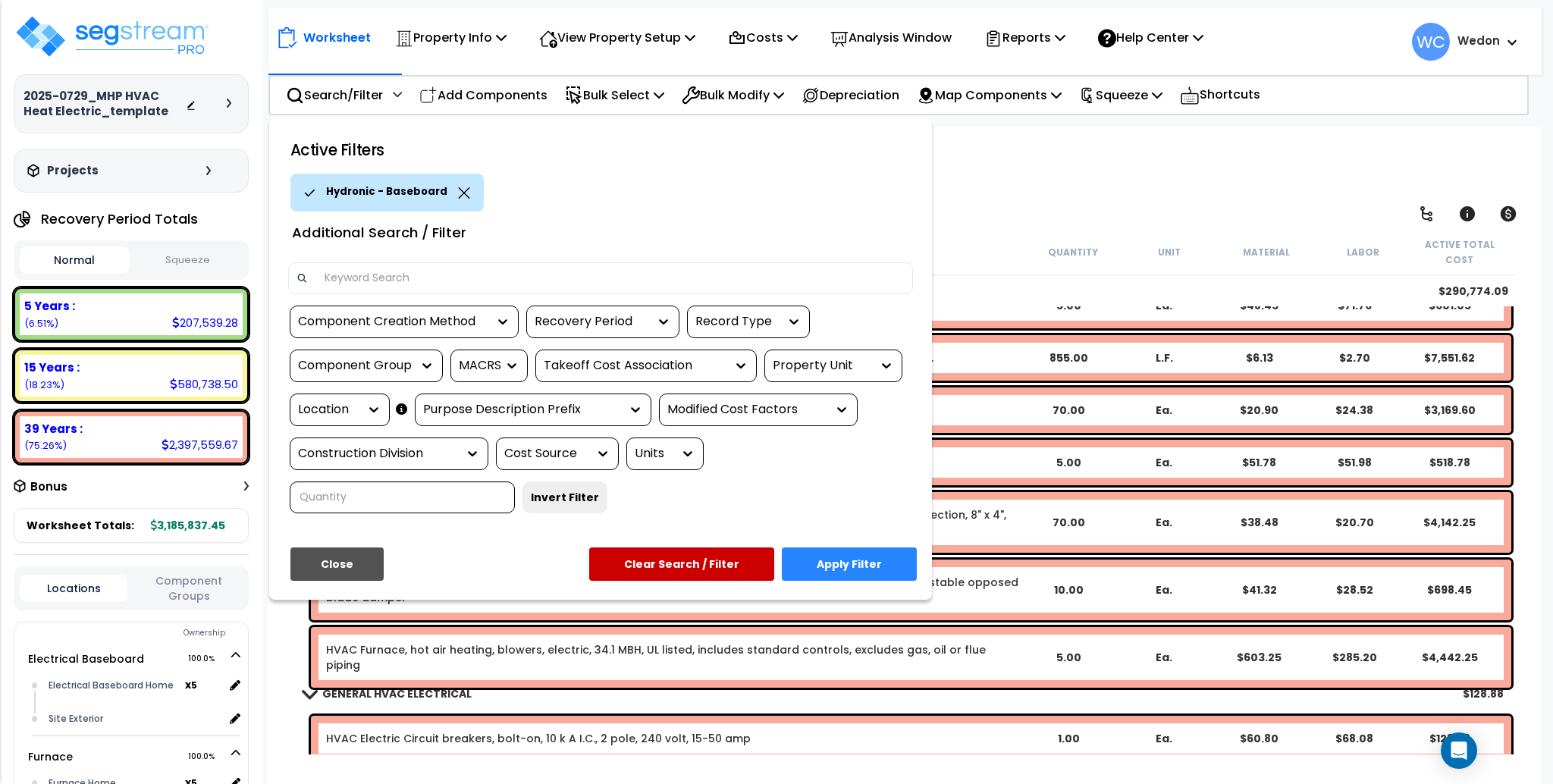
click at [856, 350] on div "Property Unit" at bounding box center [833, 366] width 138 height 33
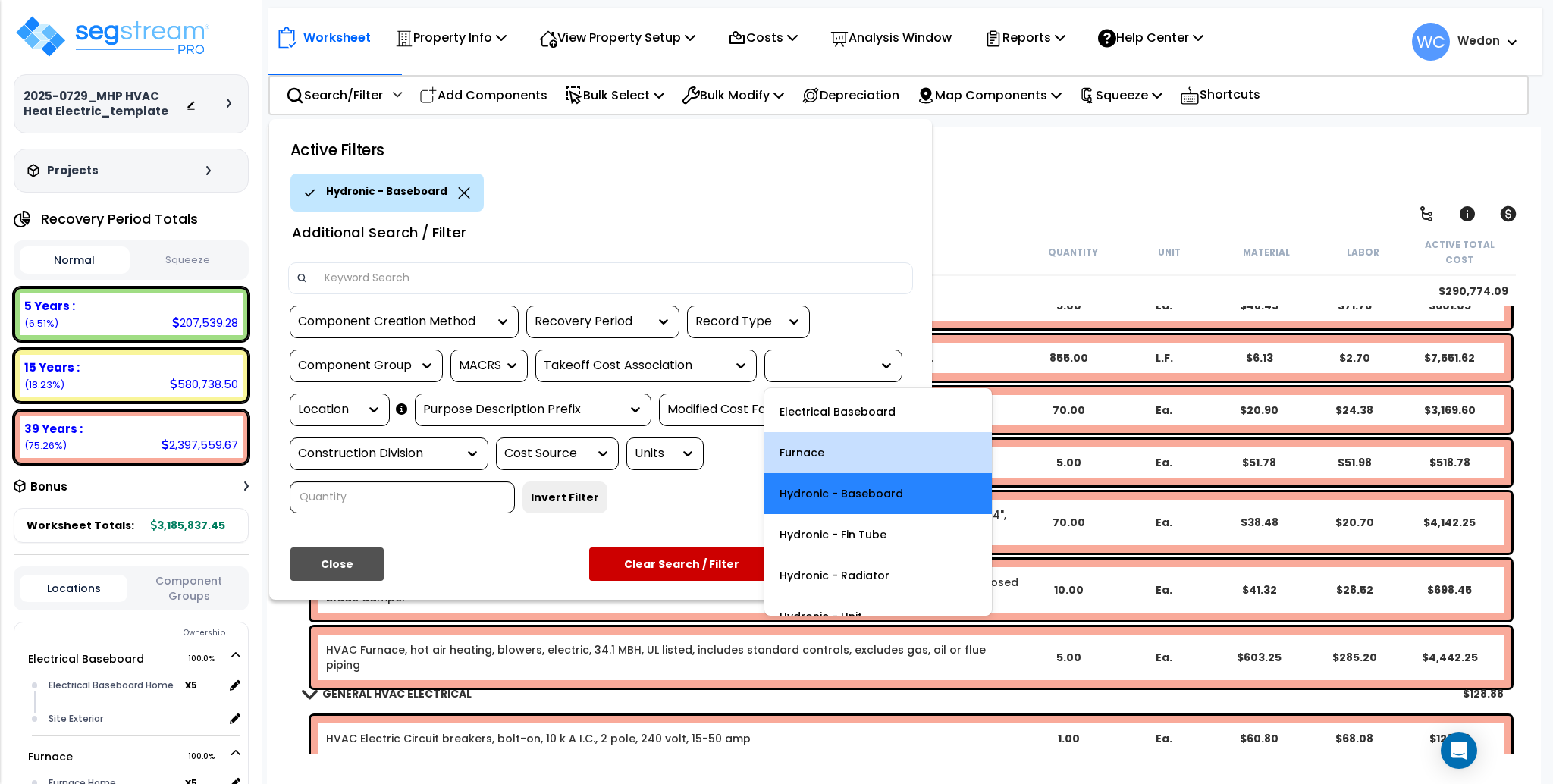
click at [849, 448] on div "Furnace" at bounding box center [877, 452] width 227 height 41
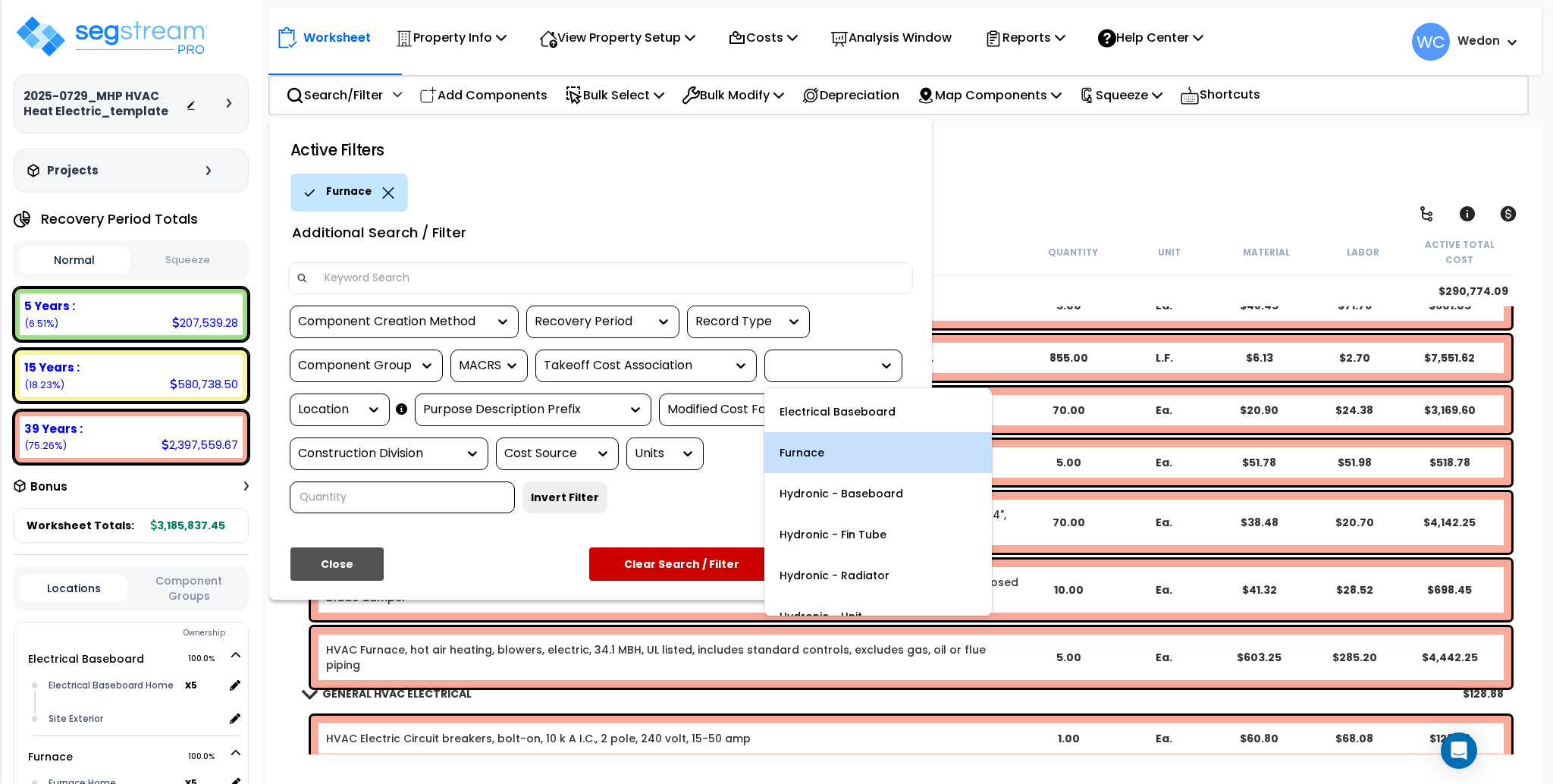
click at [847, 365] on div at bounding box center [822, 366] width 99 height 17
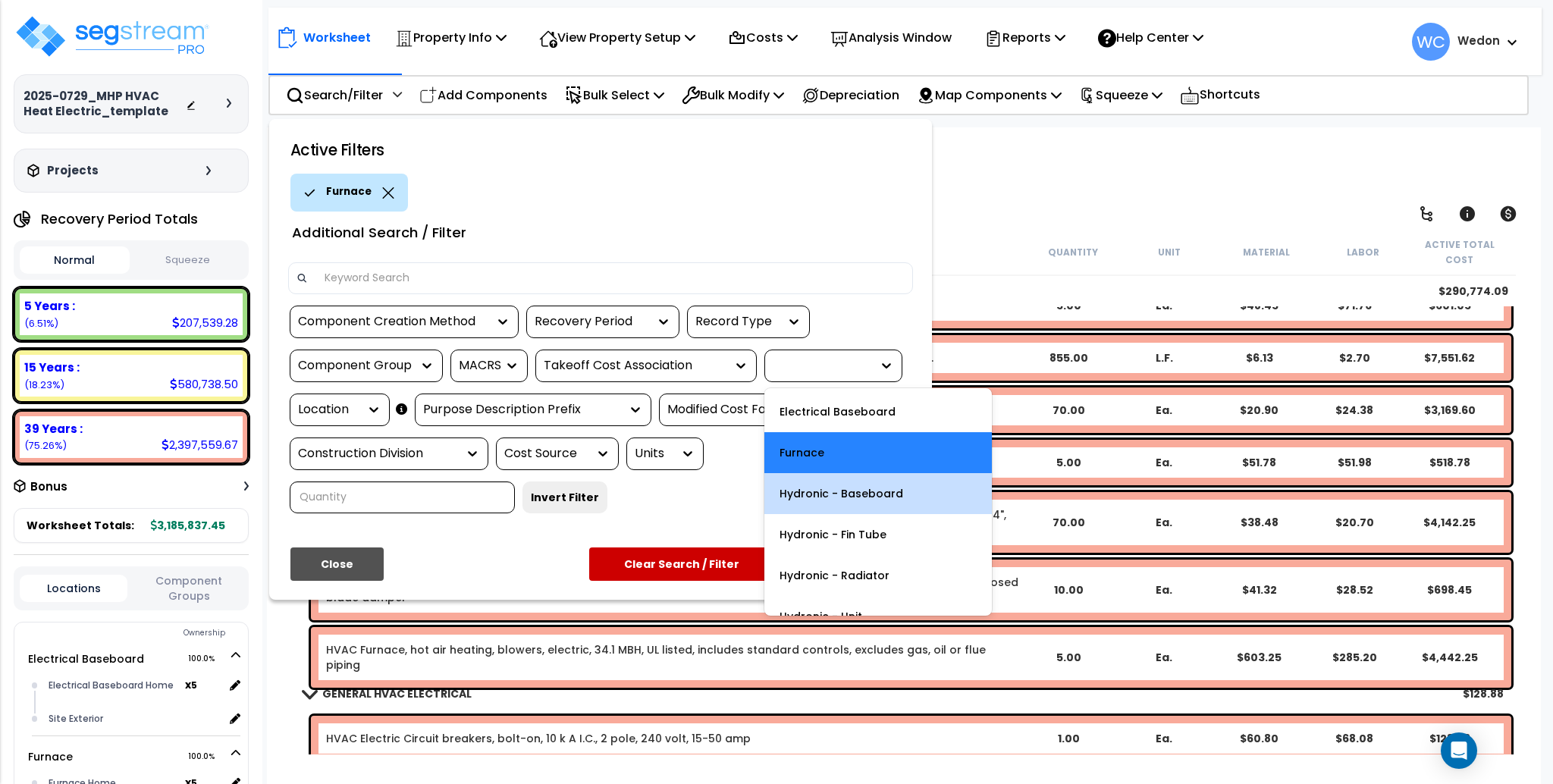
click at [832, 494] on div "Hydronic - Baseboard" at bounding box center [877, 493] width 227 height 41
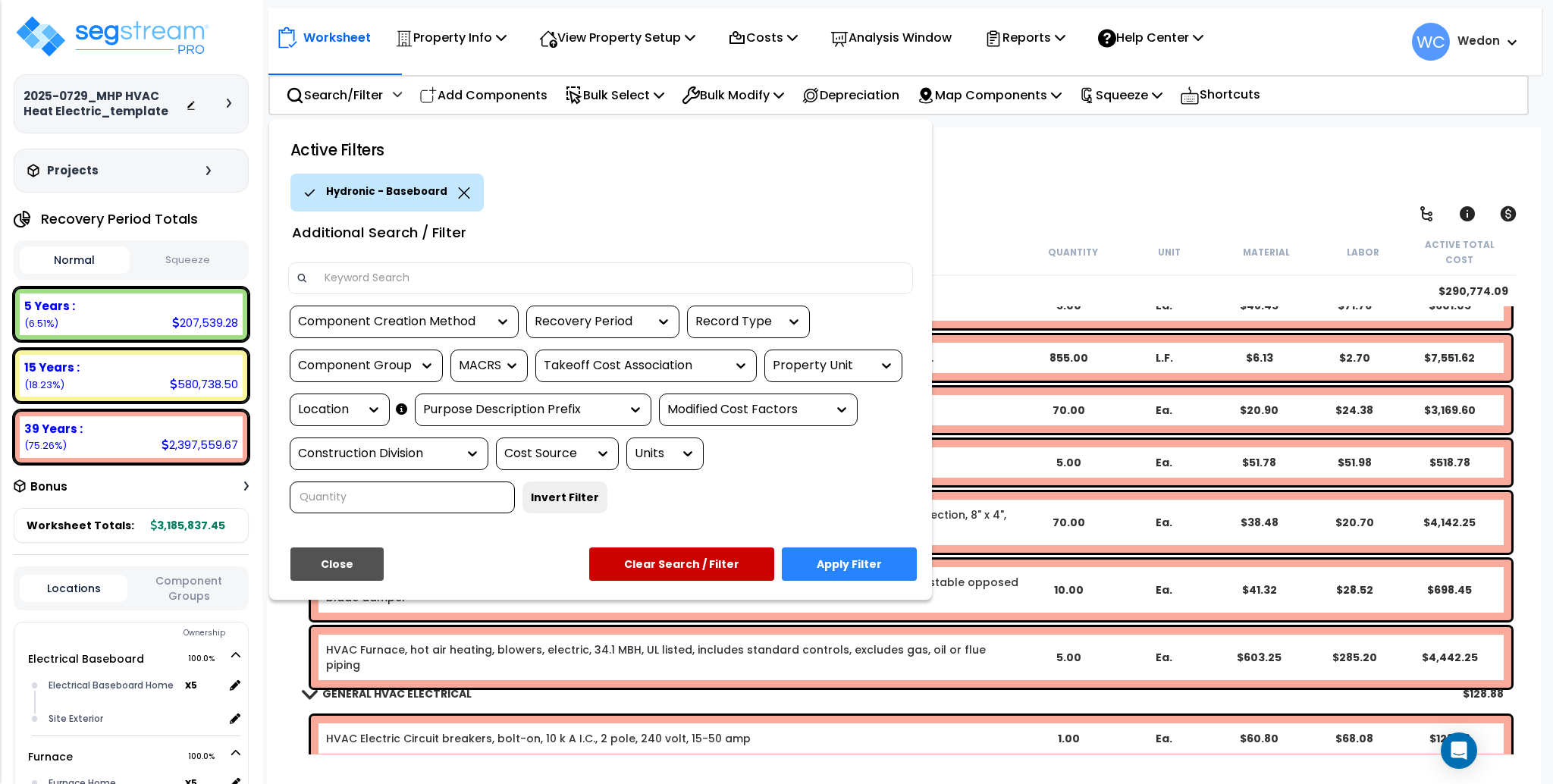
click at [831, 572] on button "Apply Filter" at bounding box center [848, 563] width 135 height 34
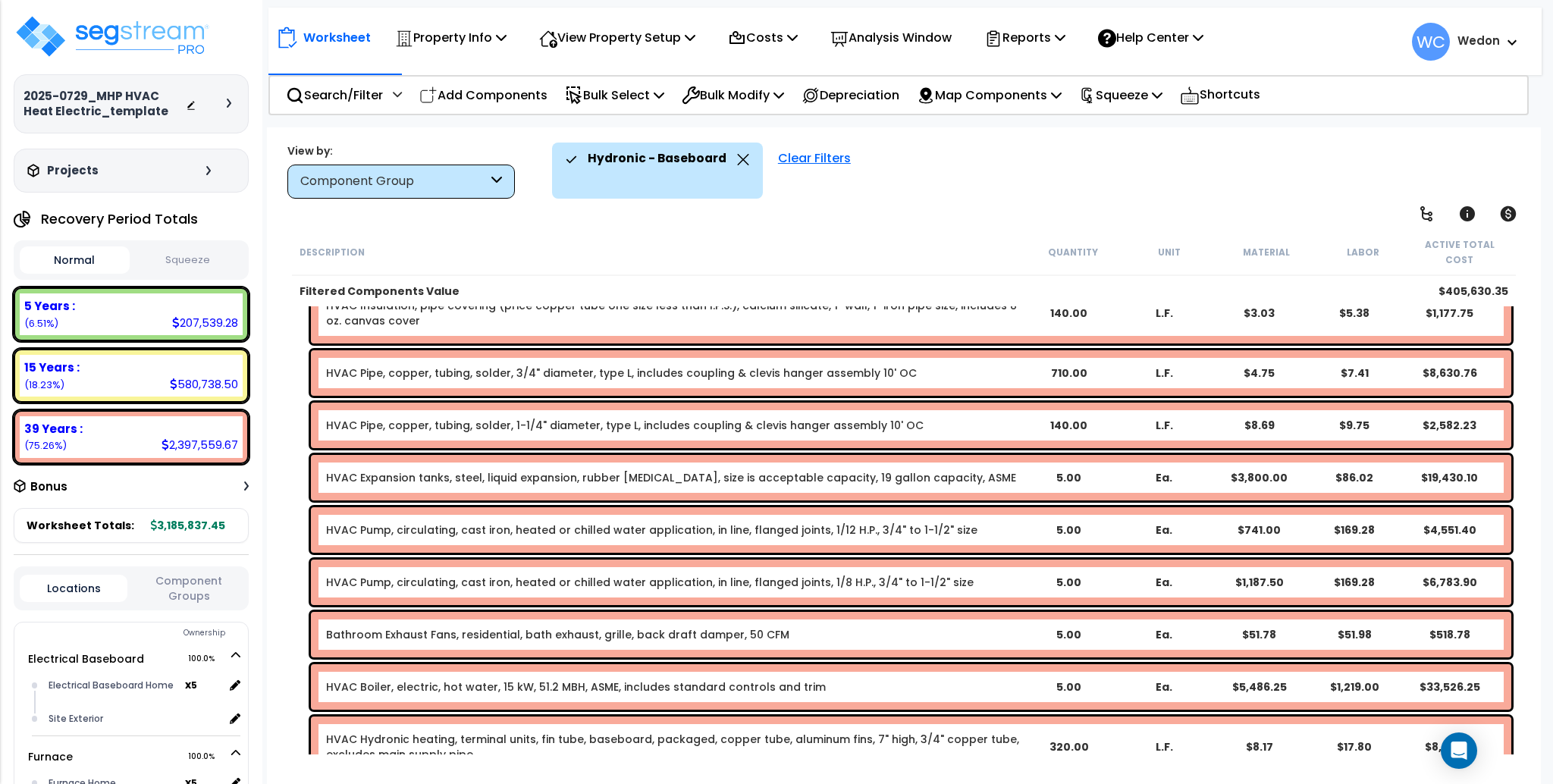
click at [832, 575] on link "HVAC Pump, circulating, cast iron, heated or chilled water application, in line…" at bounding box center [650, 582] width 648 height 15
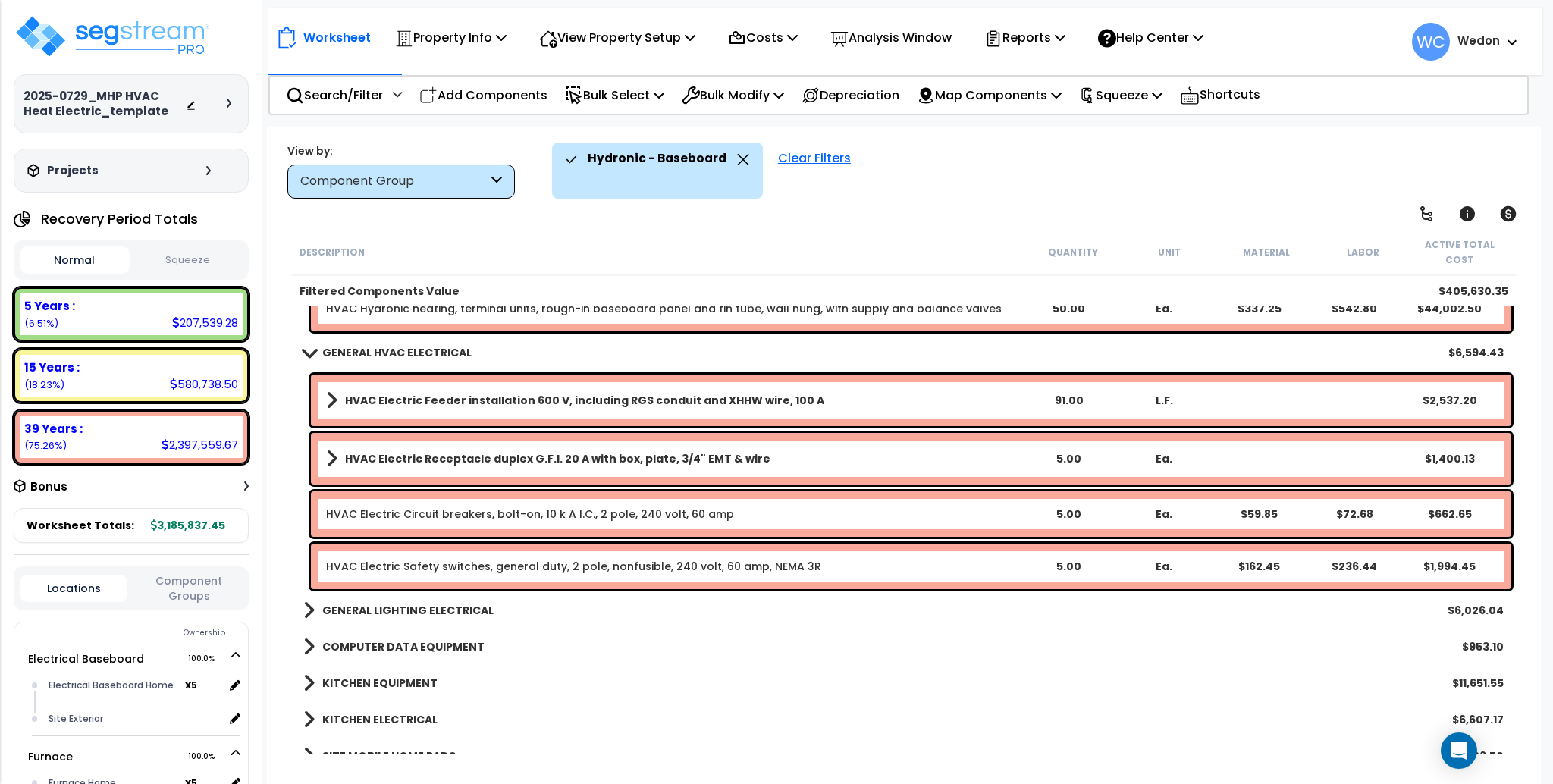
scroll to position [892, 0]
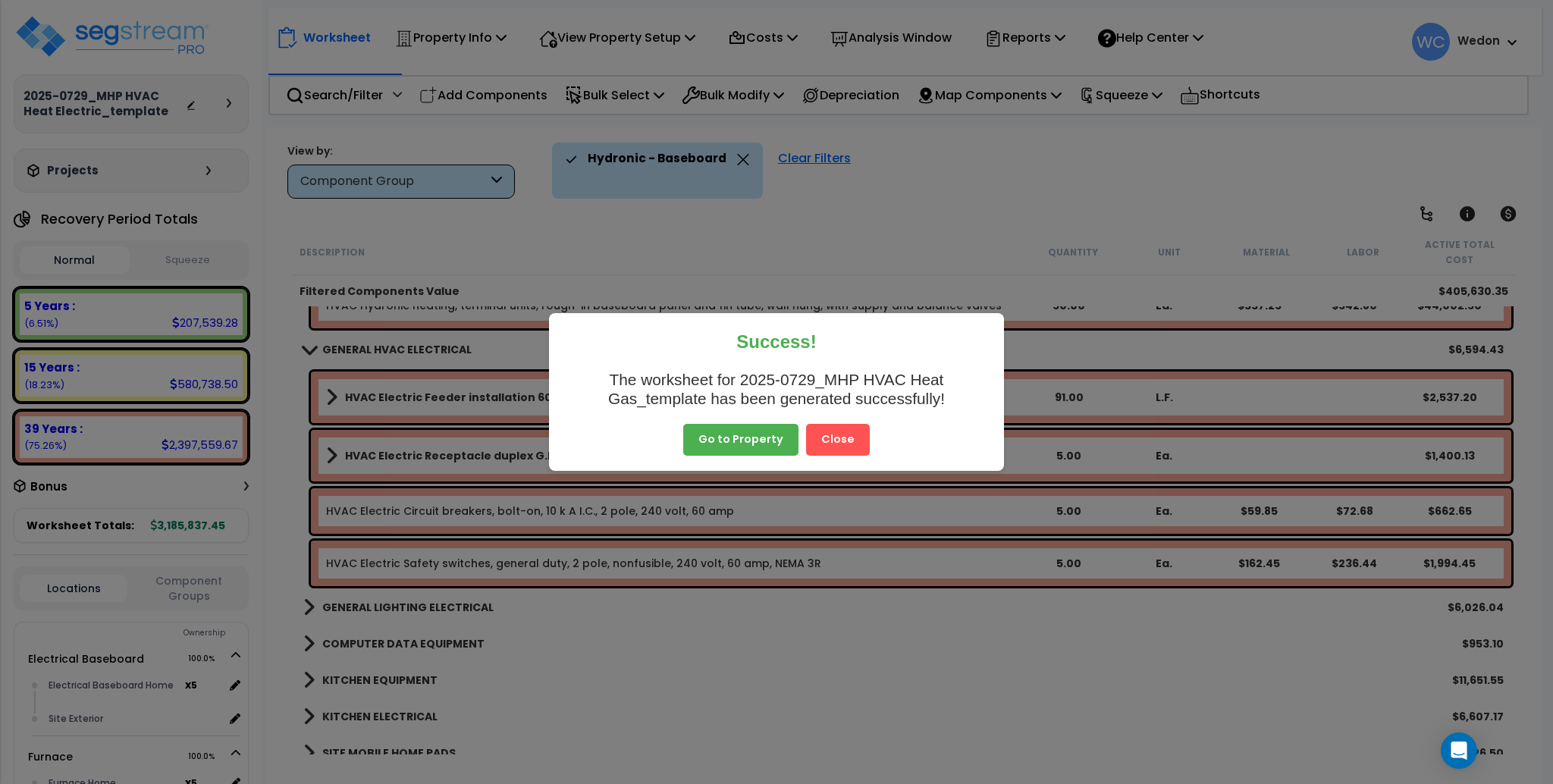
click at [850, 442] on button "Close" at bounding box center [838, 440] width 63 height 32
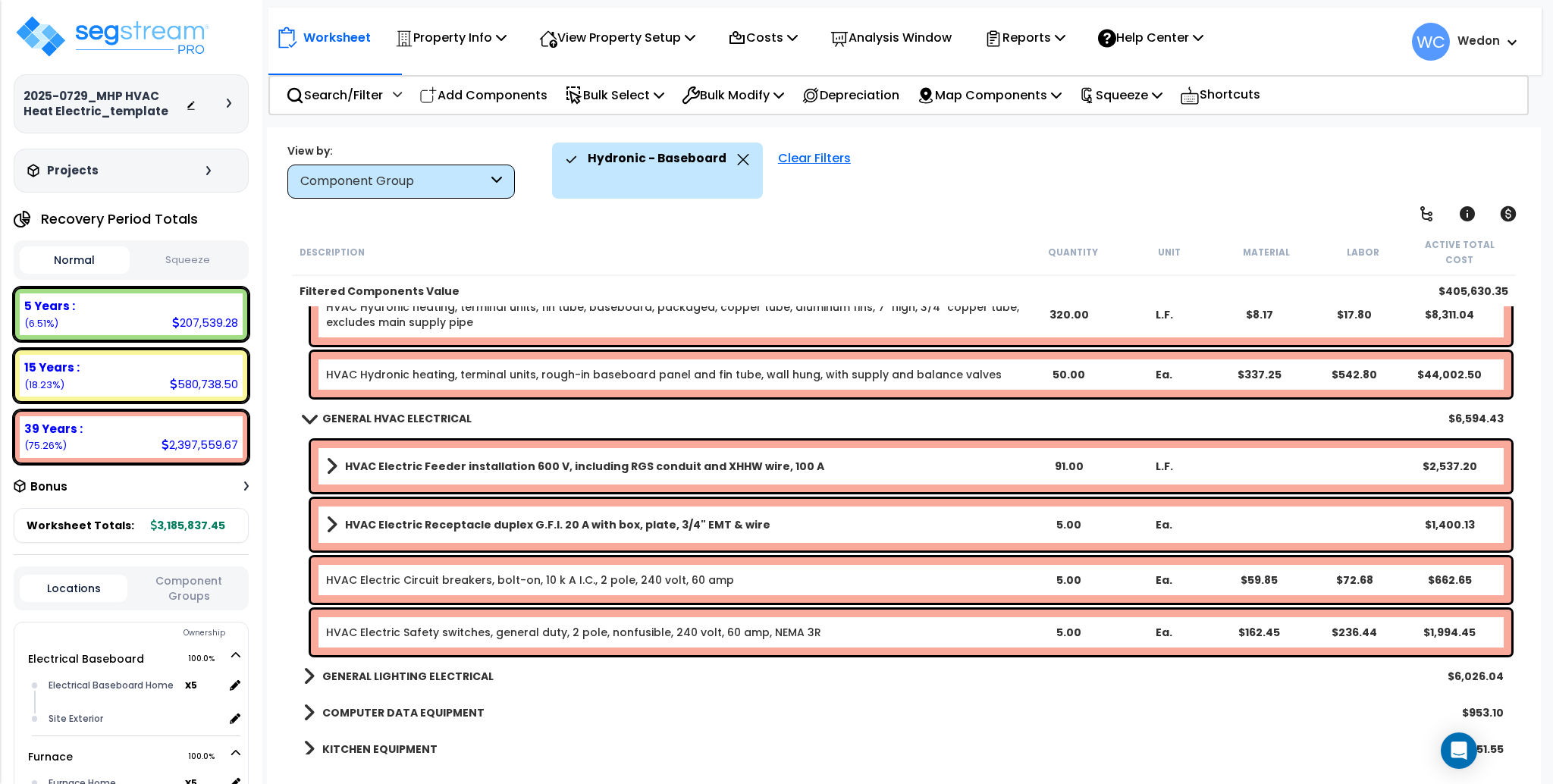
scroll to position [792, 0]
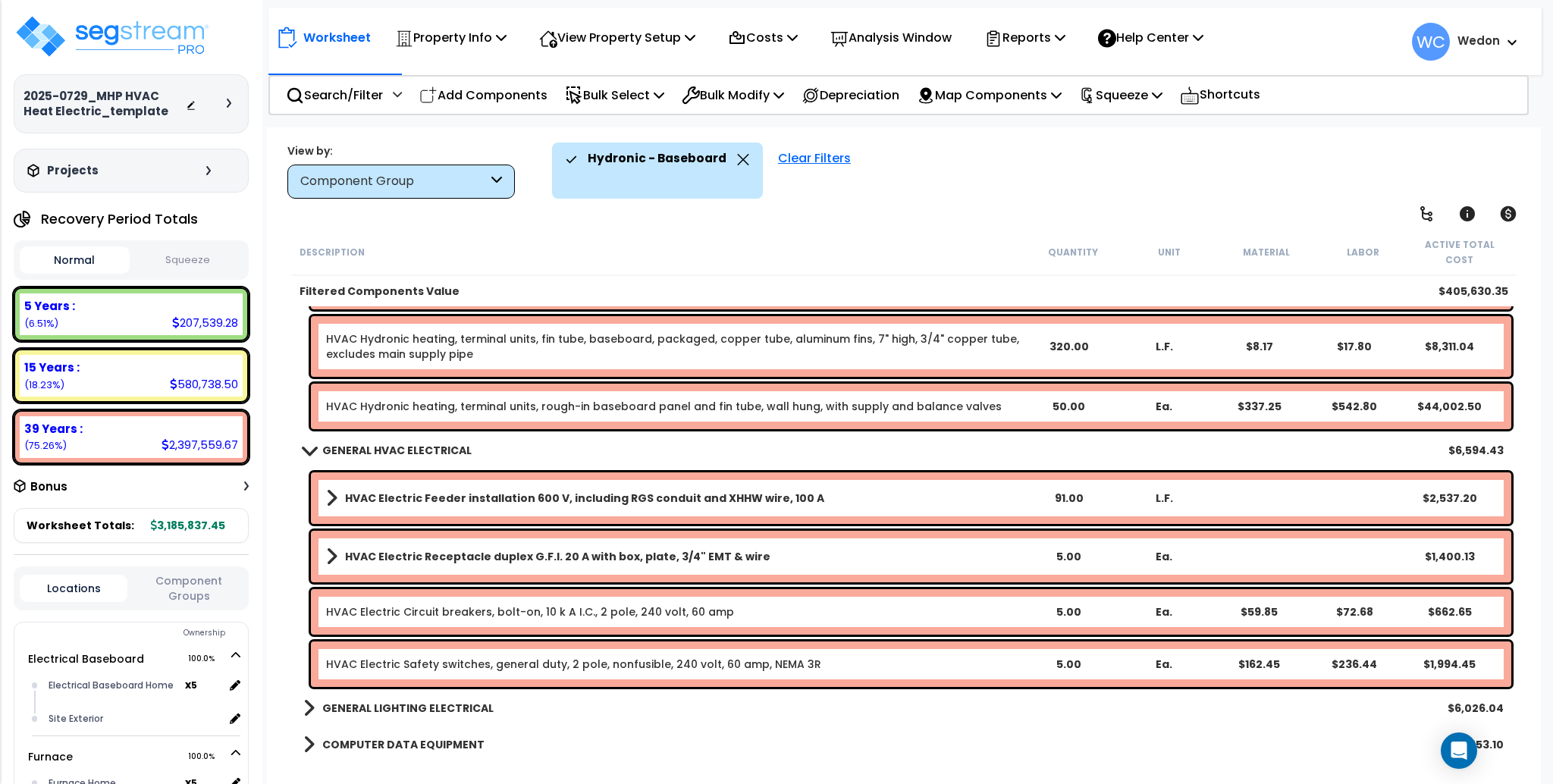
click at [505, 185] on div "Component Group" at bounding box center [400, 181] width 227 height 35
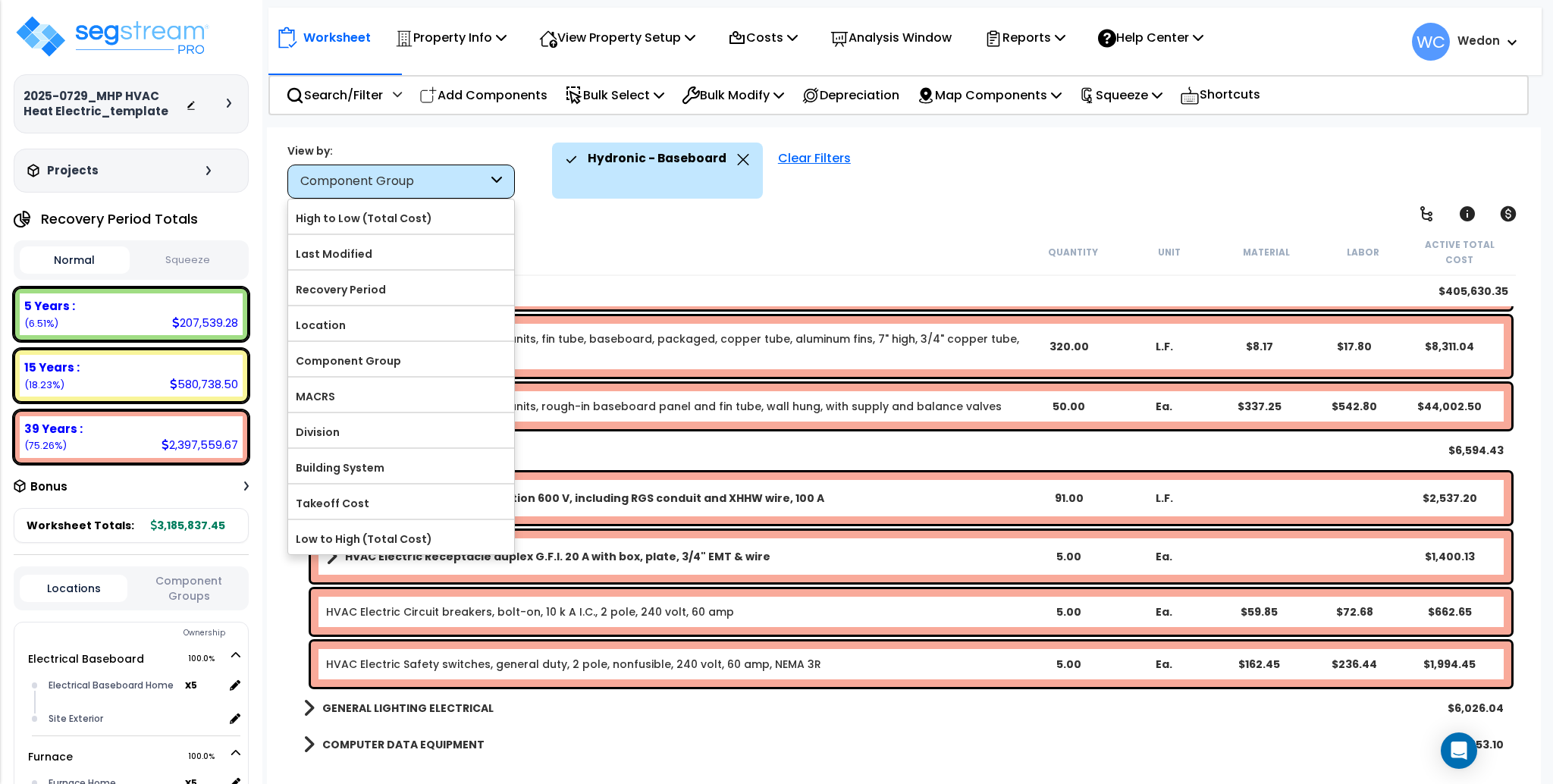
click at [492, 175] on icon at bounding box center [496, 181] width 11 height 17
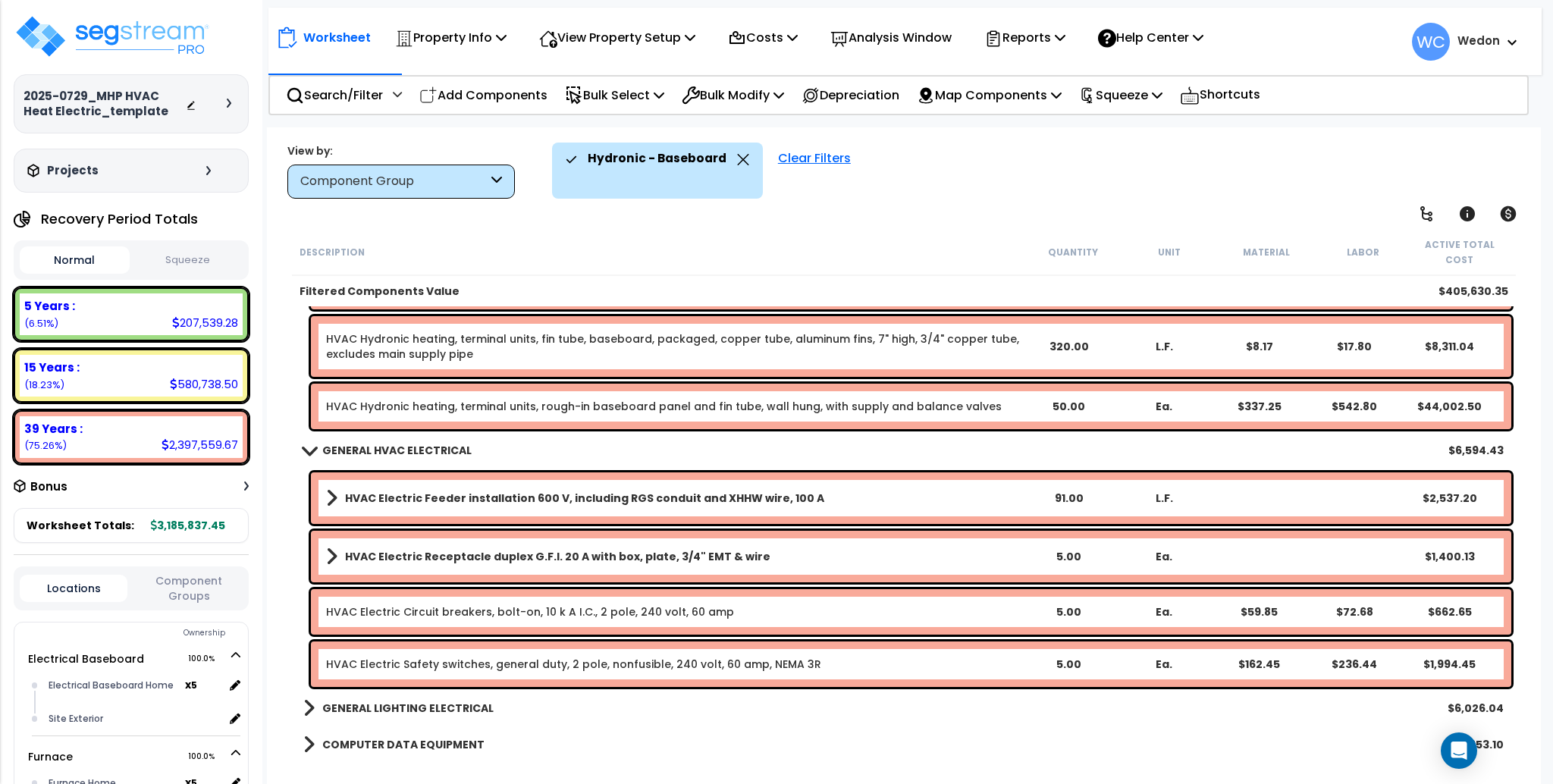
click at [492, 175] on icon at bounding box center [496, 181] width 11 height 17
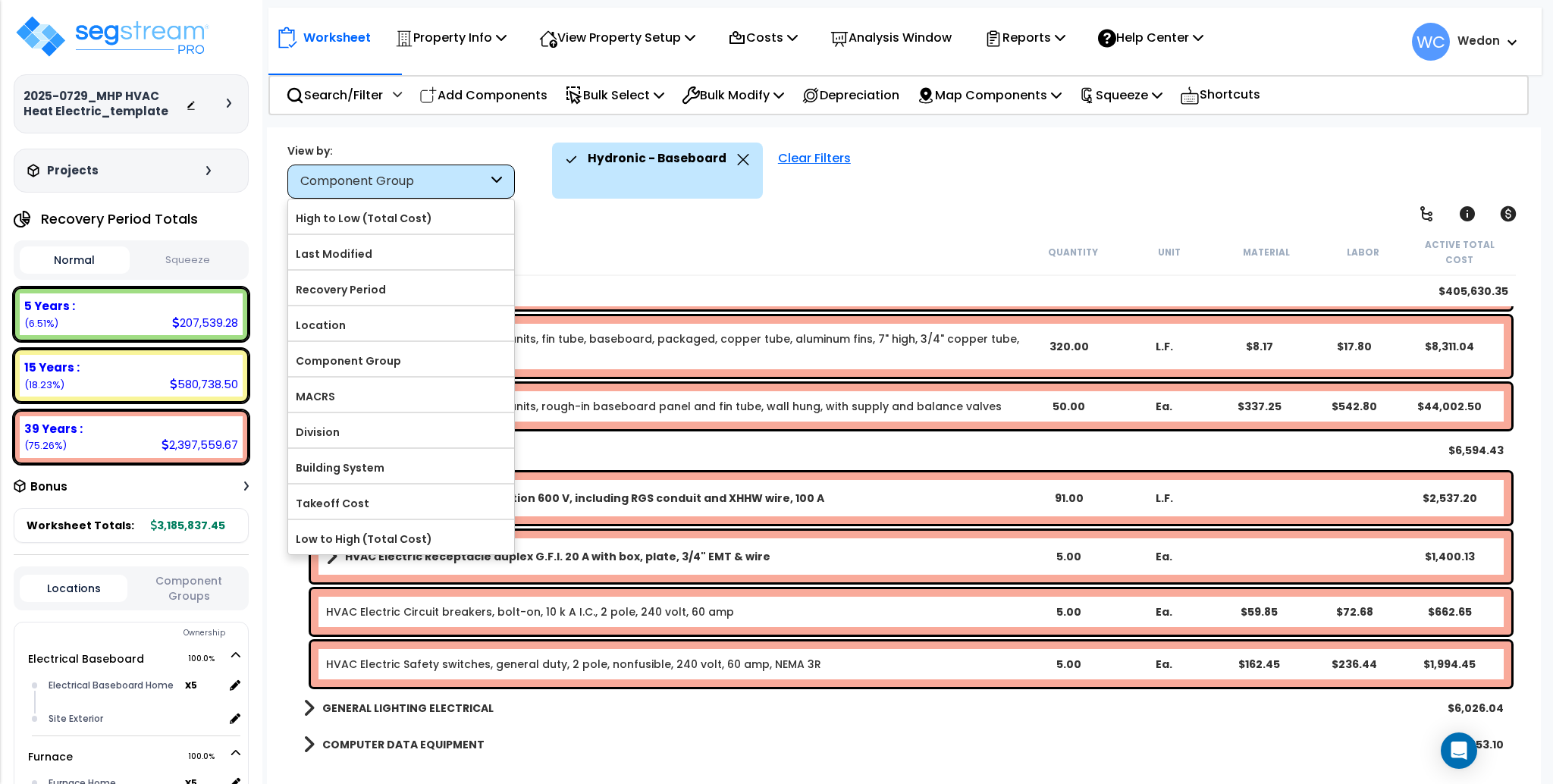
drag, startPoint x: 878, startPoint y: 201, endPoint x: 901, endPoint y: 188, distance: 26.4
click at [879, 201] on div "Worksheet Property Info Property Setup Add Property Unit Template property Clon…" at bounding box center [903, 519] width 1273 height 784
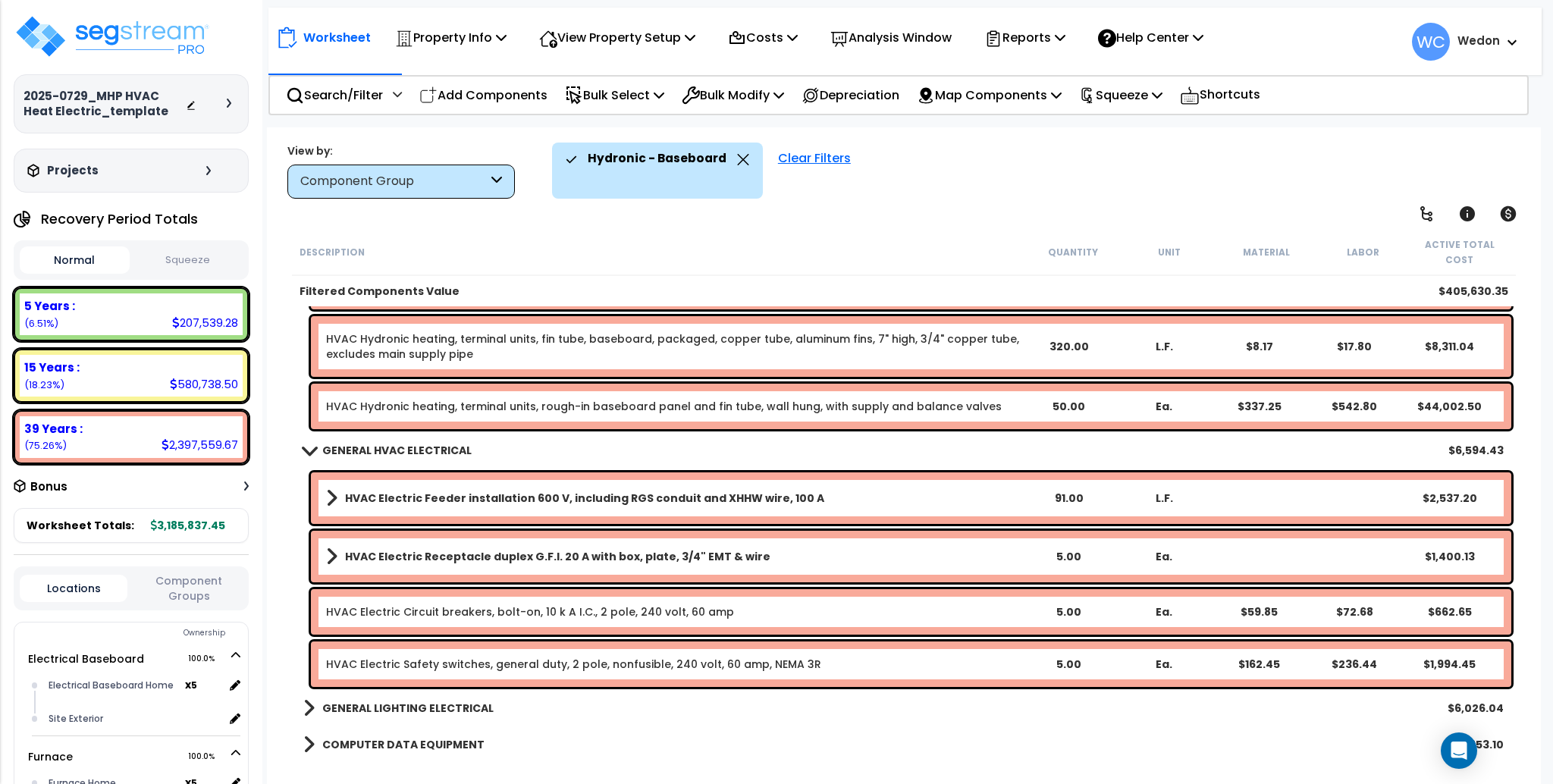
click at [484, 186] on div "Component Group" at bounding box center [394, 181] width 187 height 17
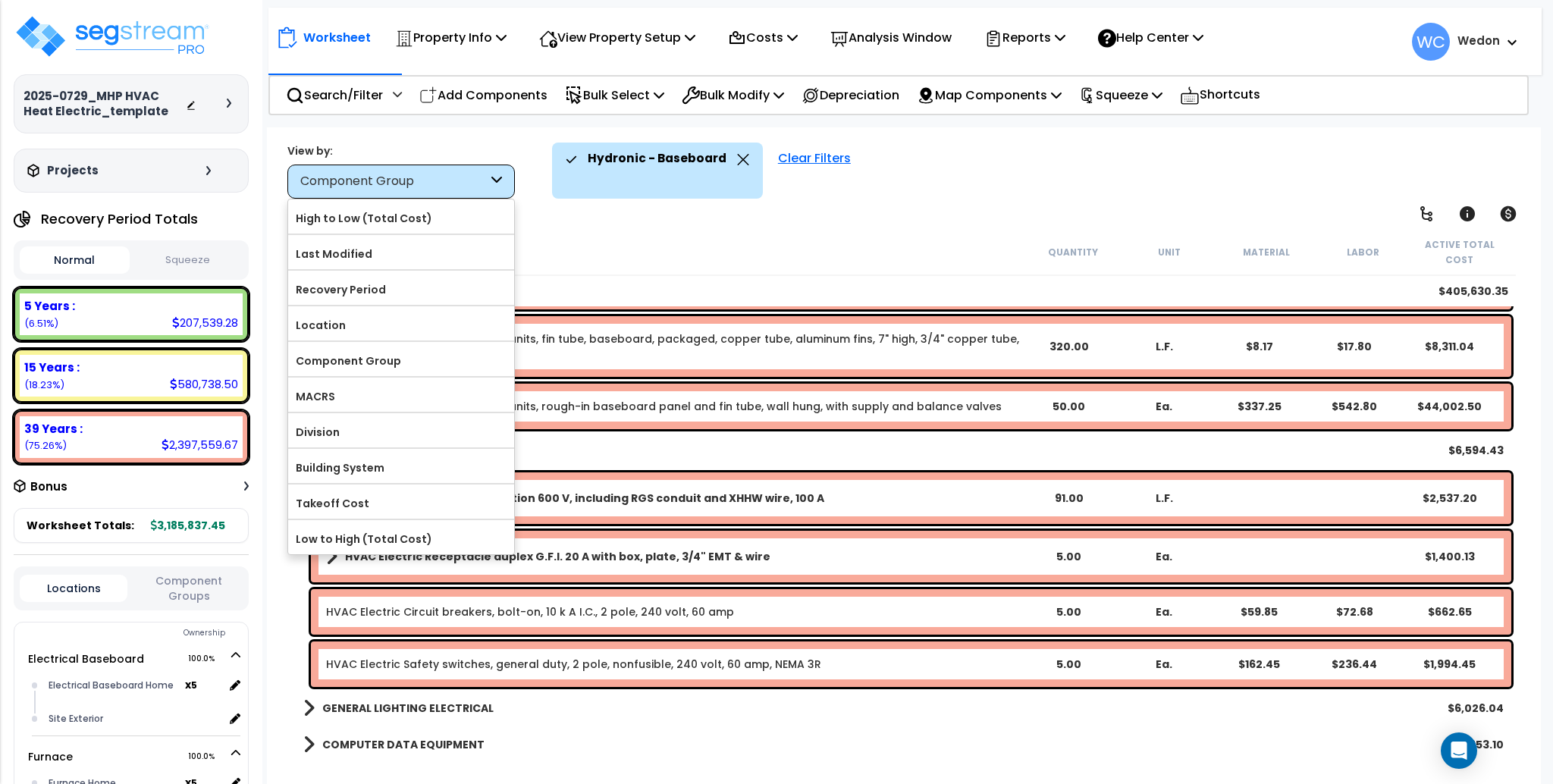
click at [431, 169] on div "Component Group" at bounding box center [400, 181] width 227 height 35
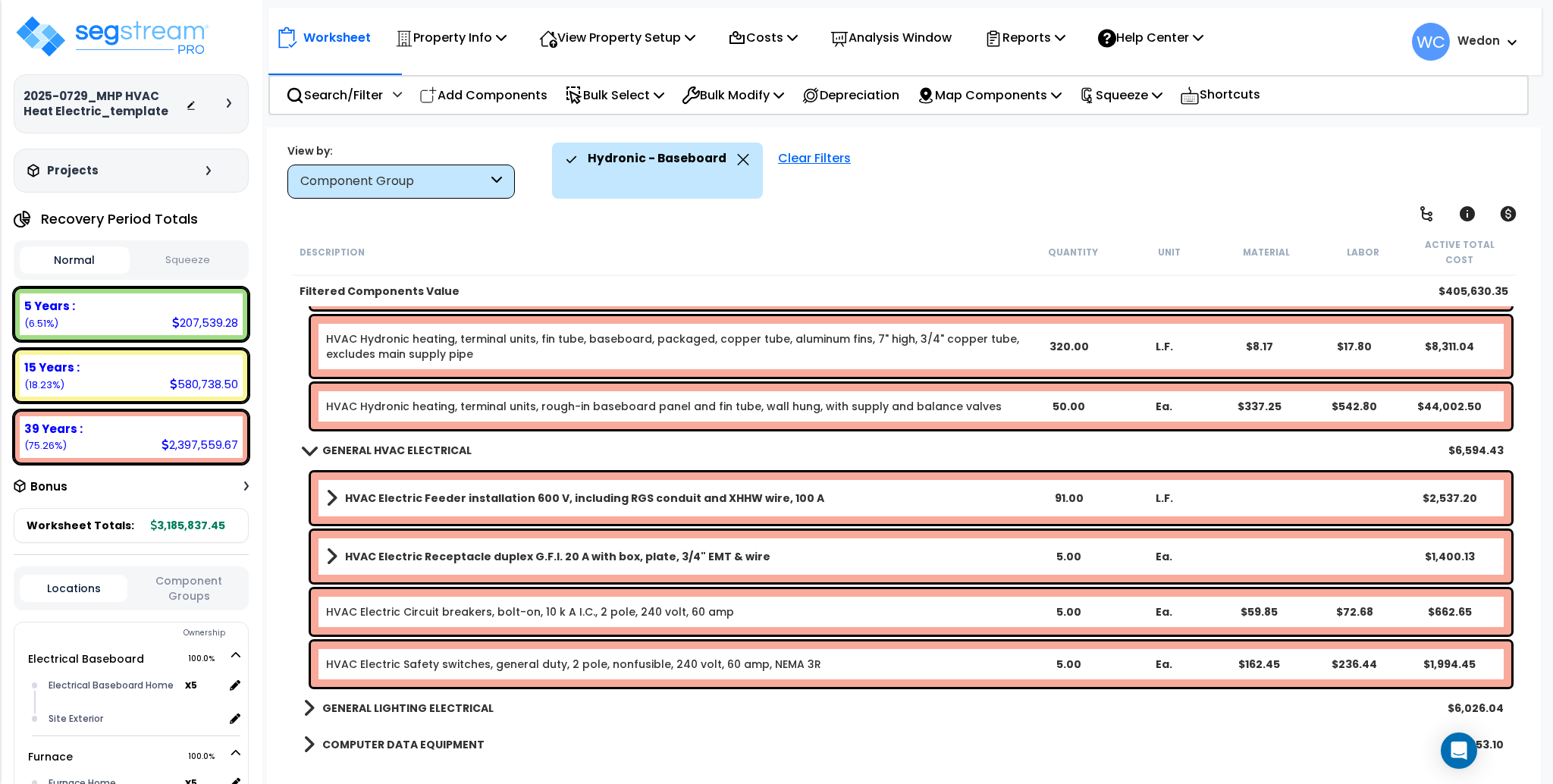
click at [476, 178] on div "Component Group" at bounding box center [394, 181] width 187 height 17
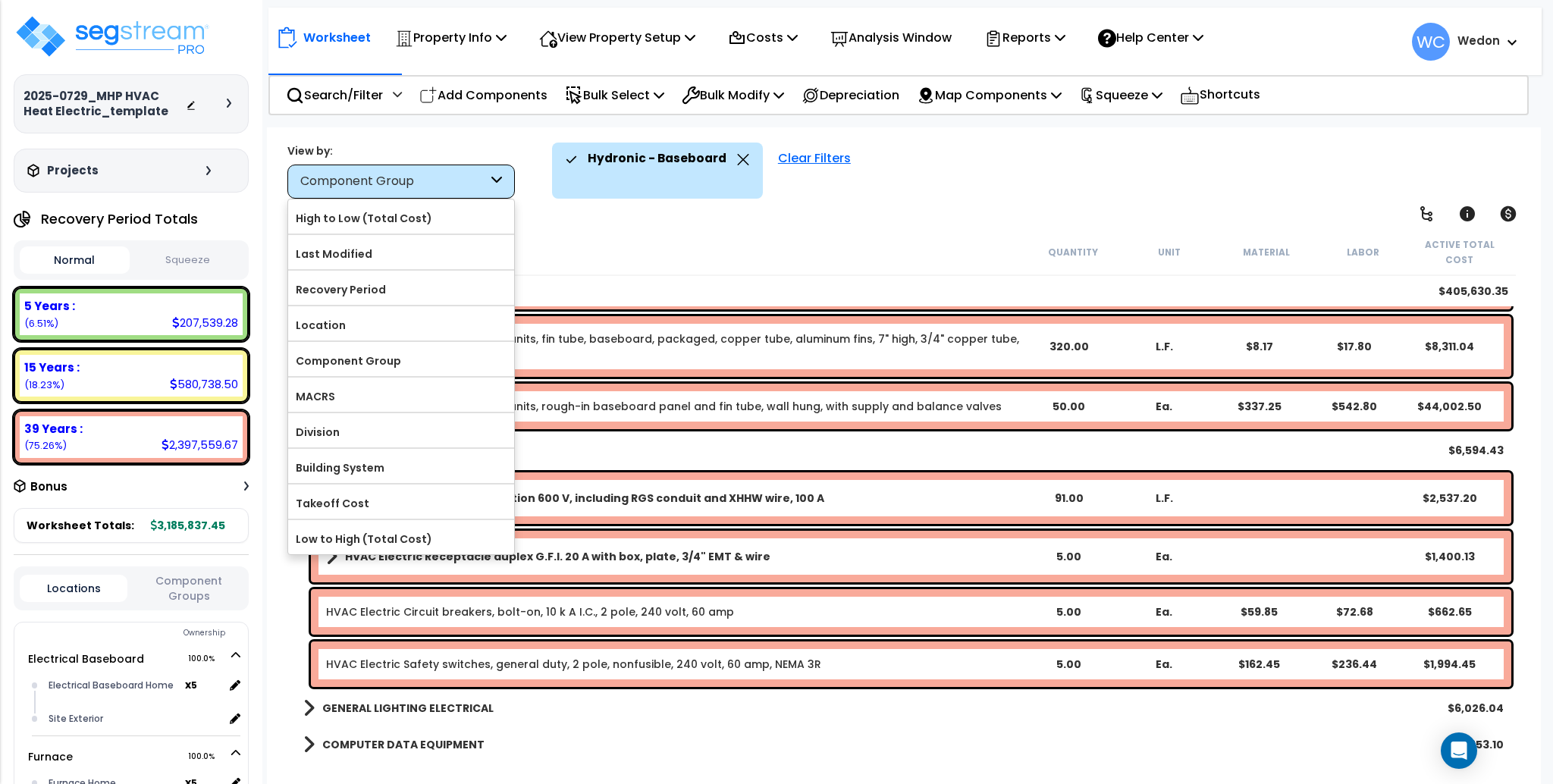
click at [406, 186] on div "Component Group" at bounding box center [394, 181] width 187 height 17
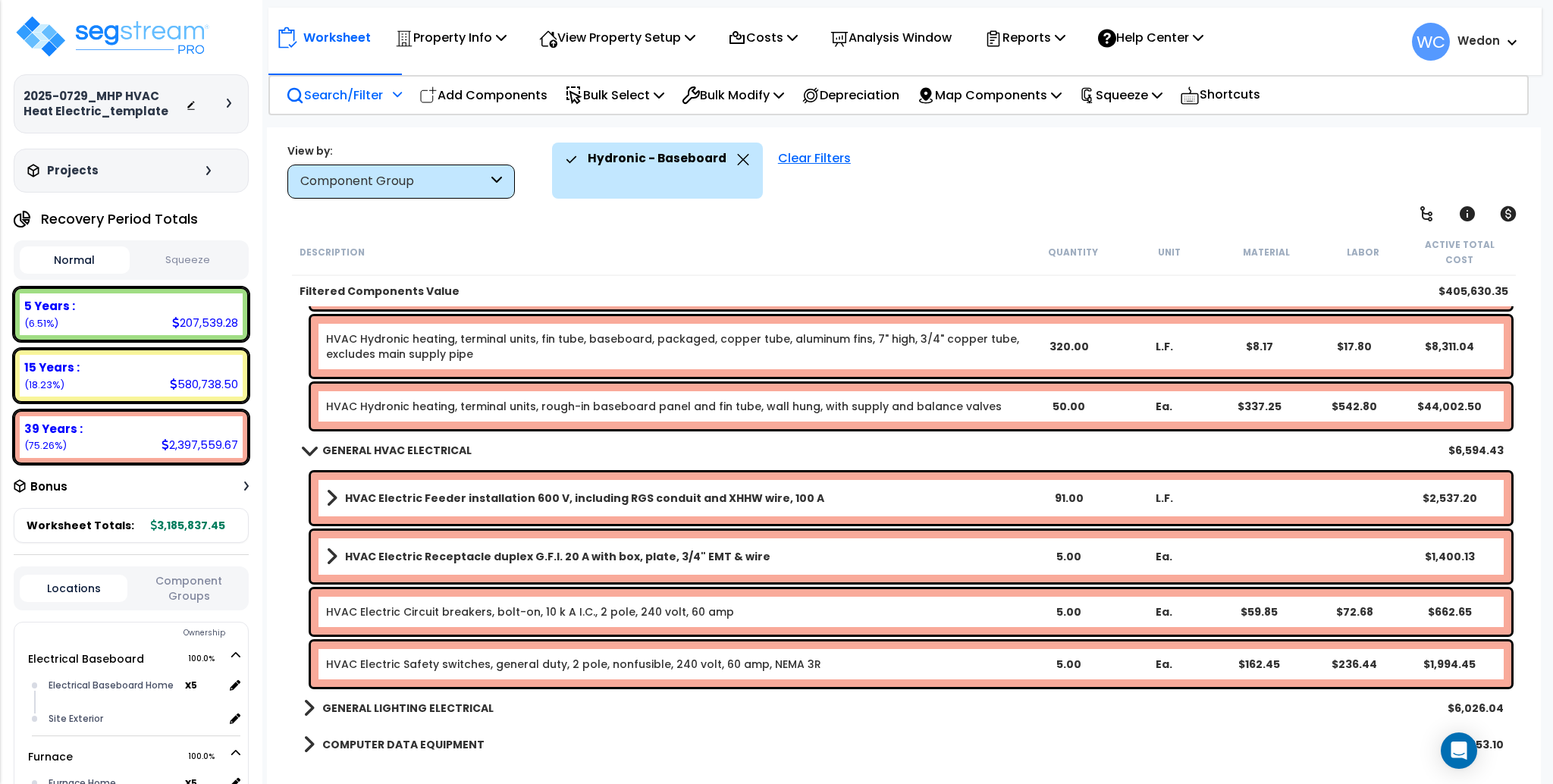
click at [349, 97] on p "Search/Filter" at bounding box center [334, 94] width 97 height 20
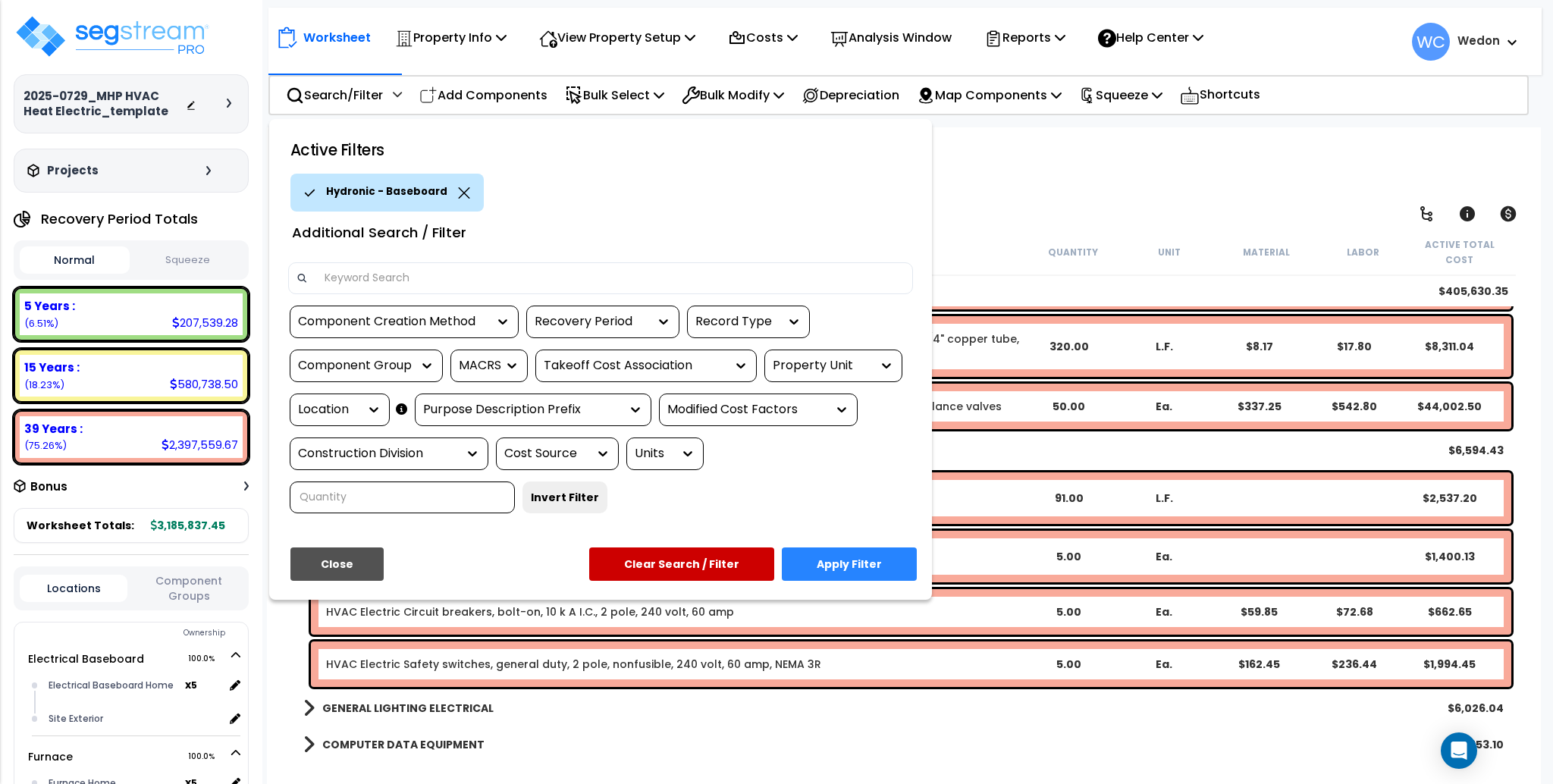
click at [845, 354] on div "Property Unit" at bounding box center [833, 366] width 138 height 33
click at [847, 357] on div "Property Unit" at bounding box center [822, 366] width 99 height 17
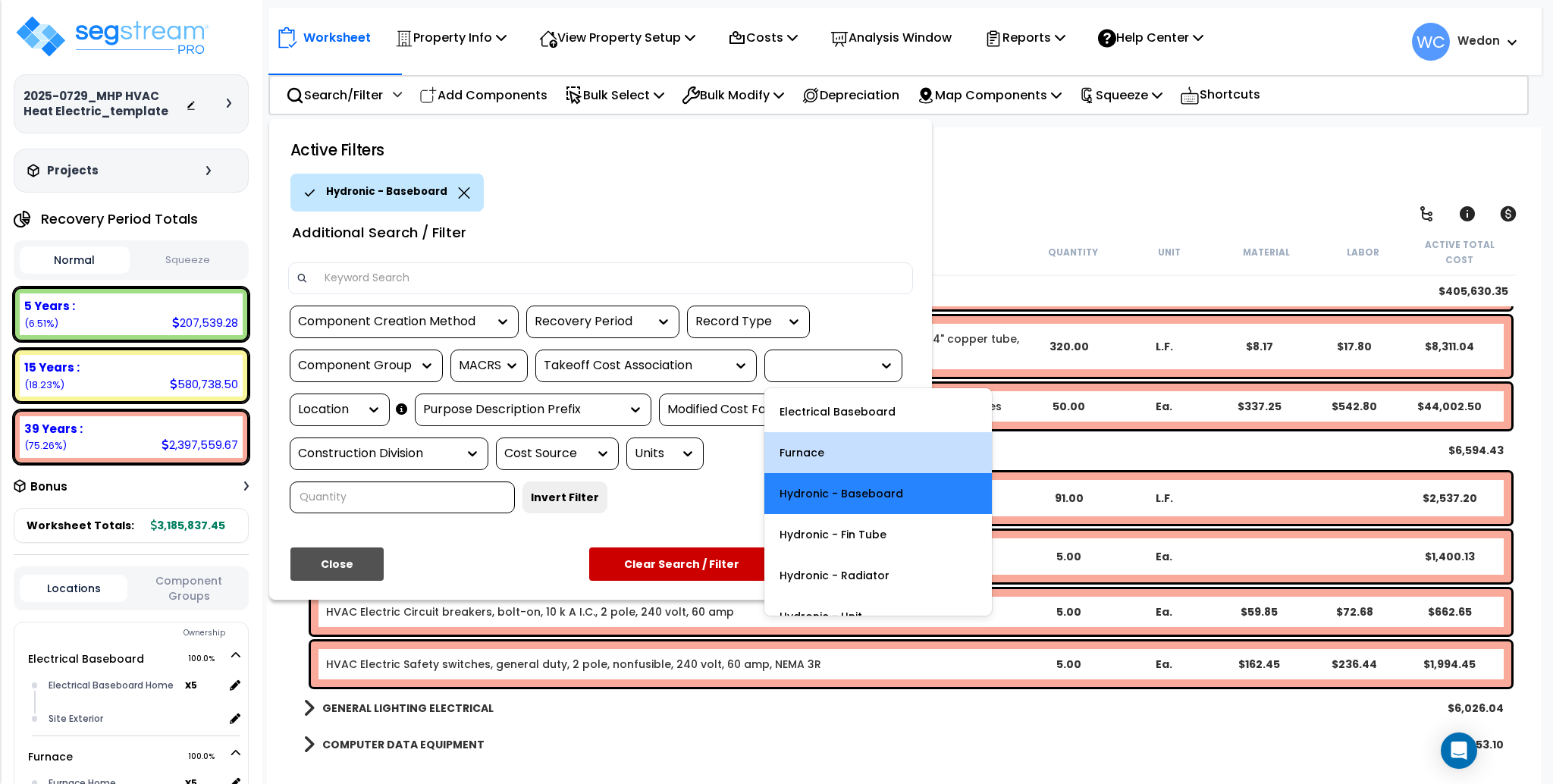
click at [844, 461] on div "Furnace" at bounding box center [877, 452] width 227 height 41
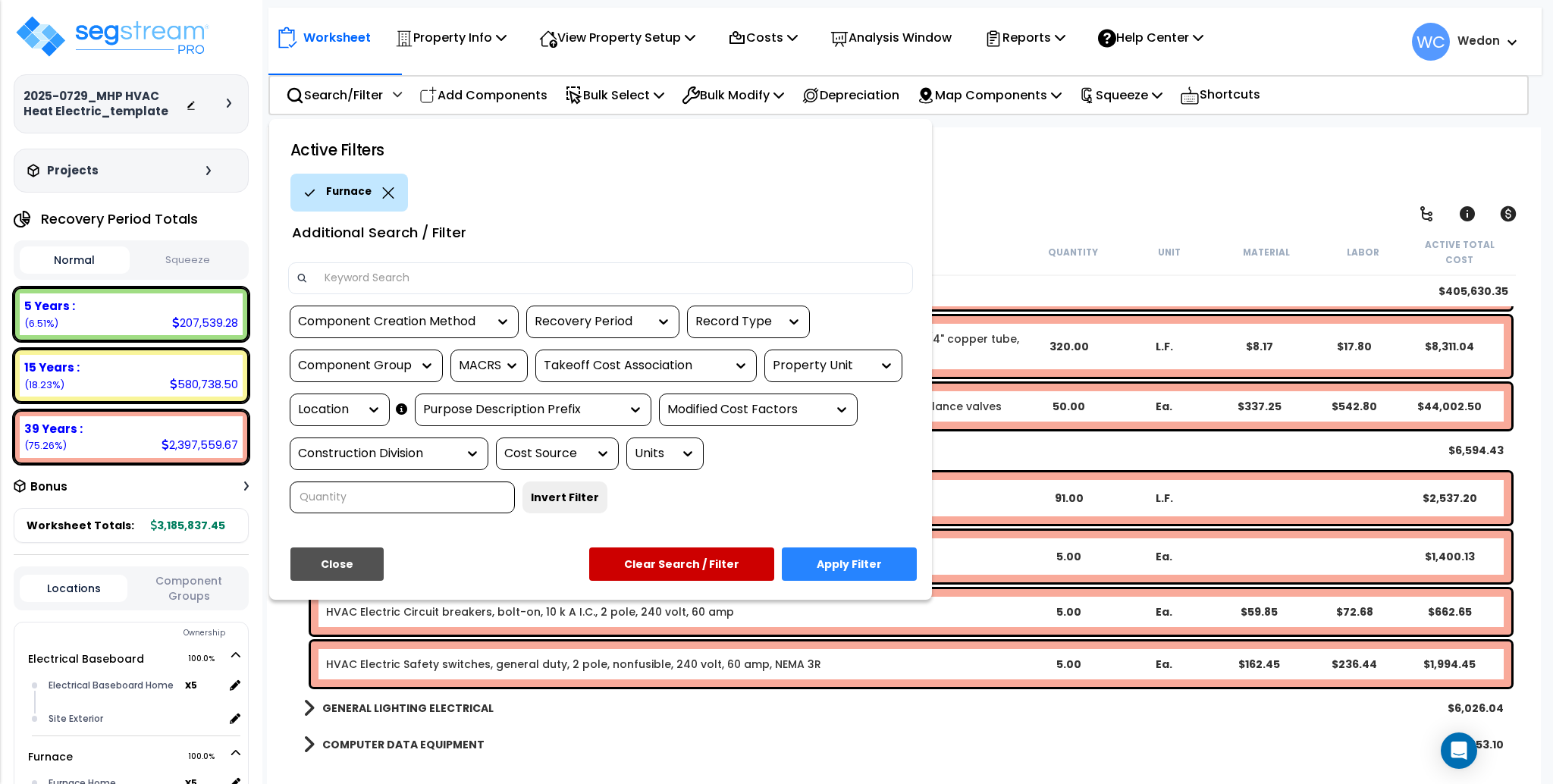
click at [884, 557] on button "Apply Filter" at bounding box center [848, 563] width 135 height 34
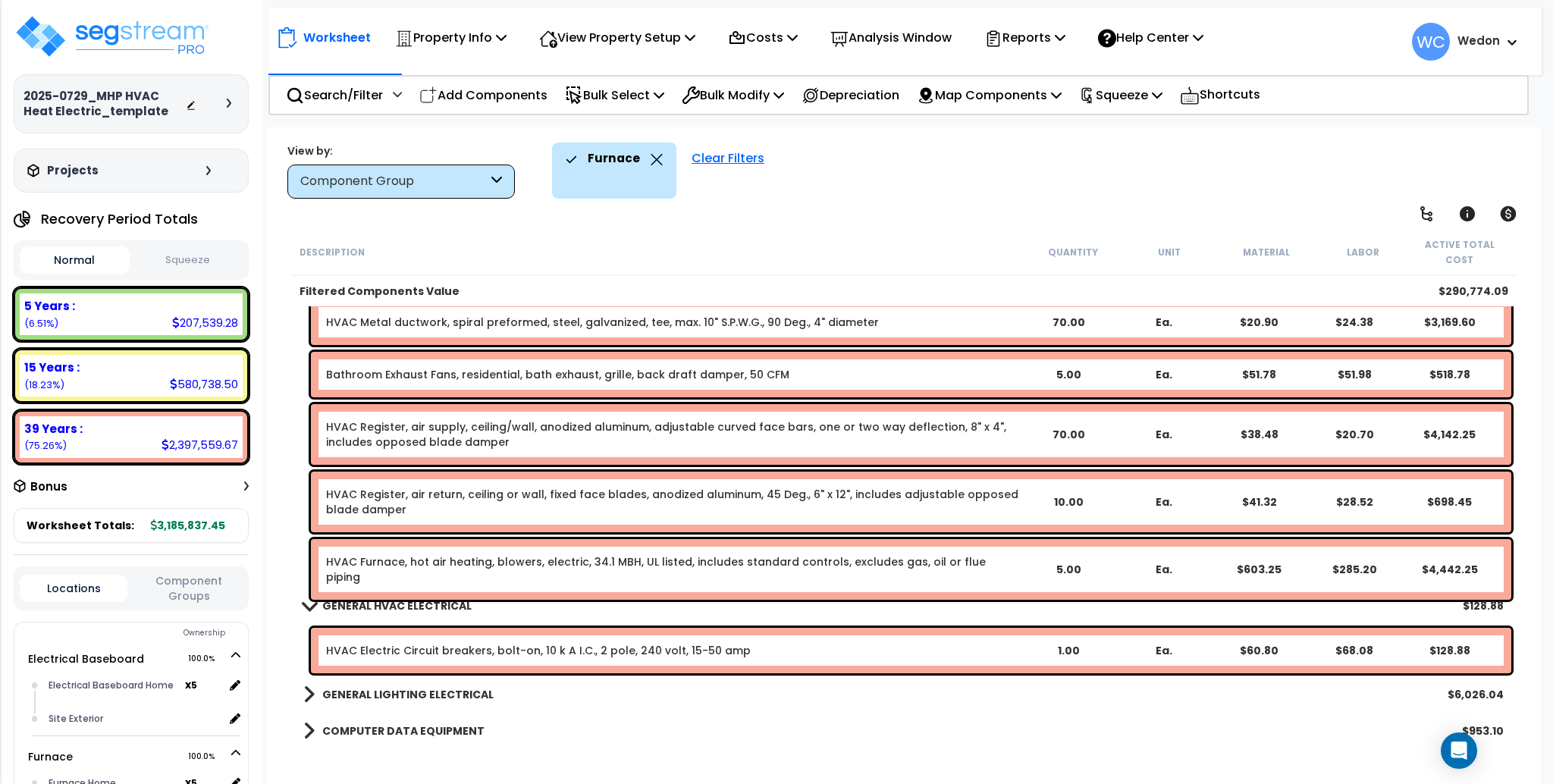
scroll to position [465, 0]
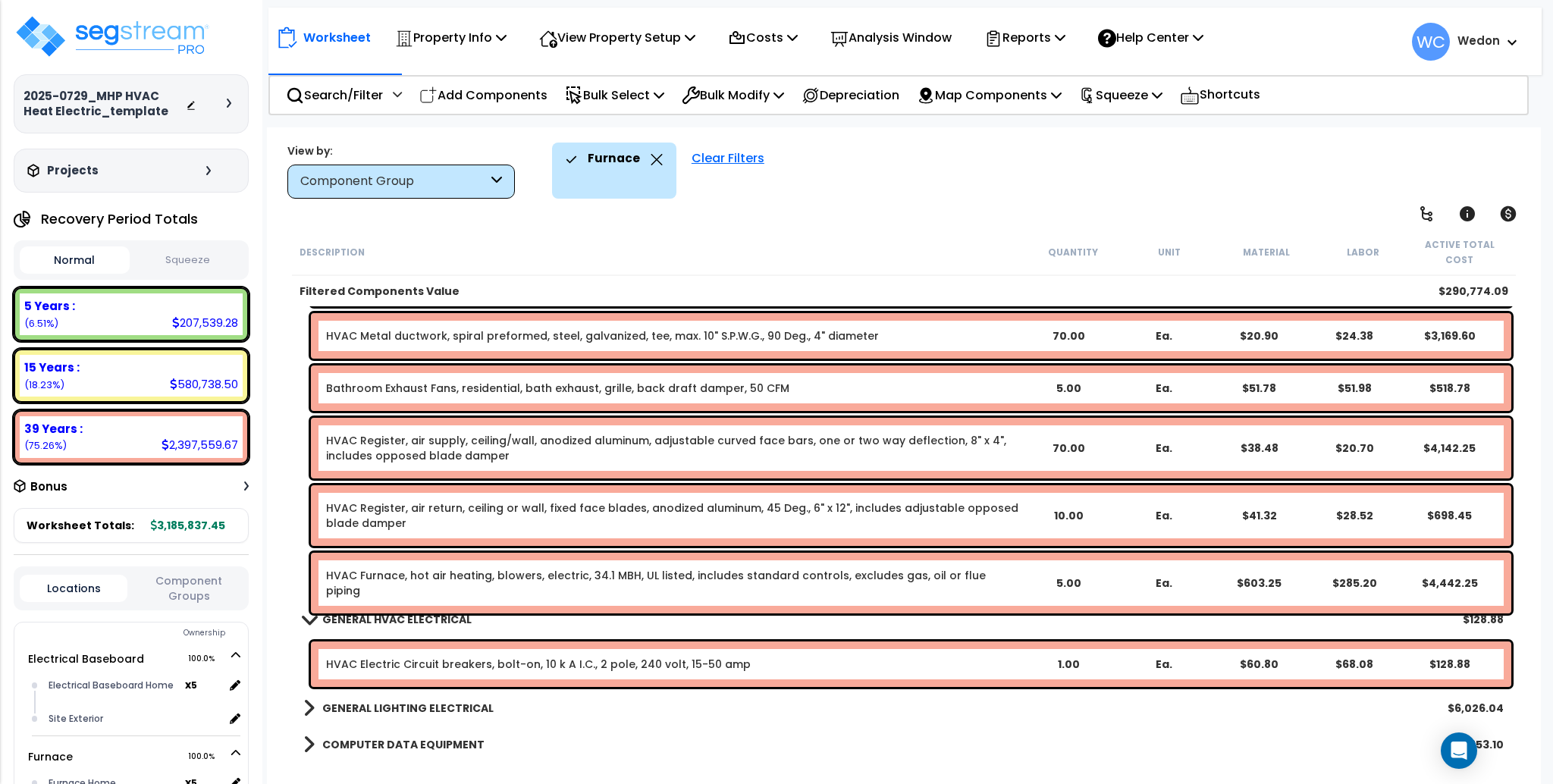
click at [656, 157] on icon at bounding box center [657, 159] width 12 height 12
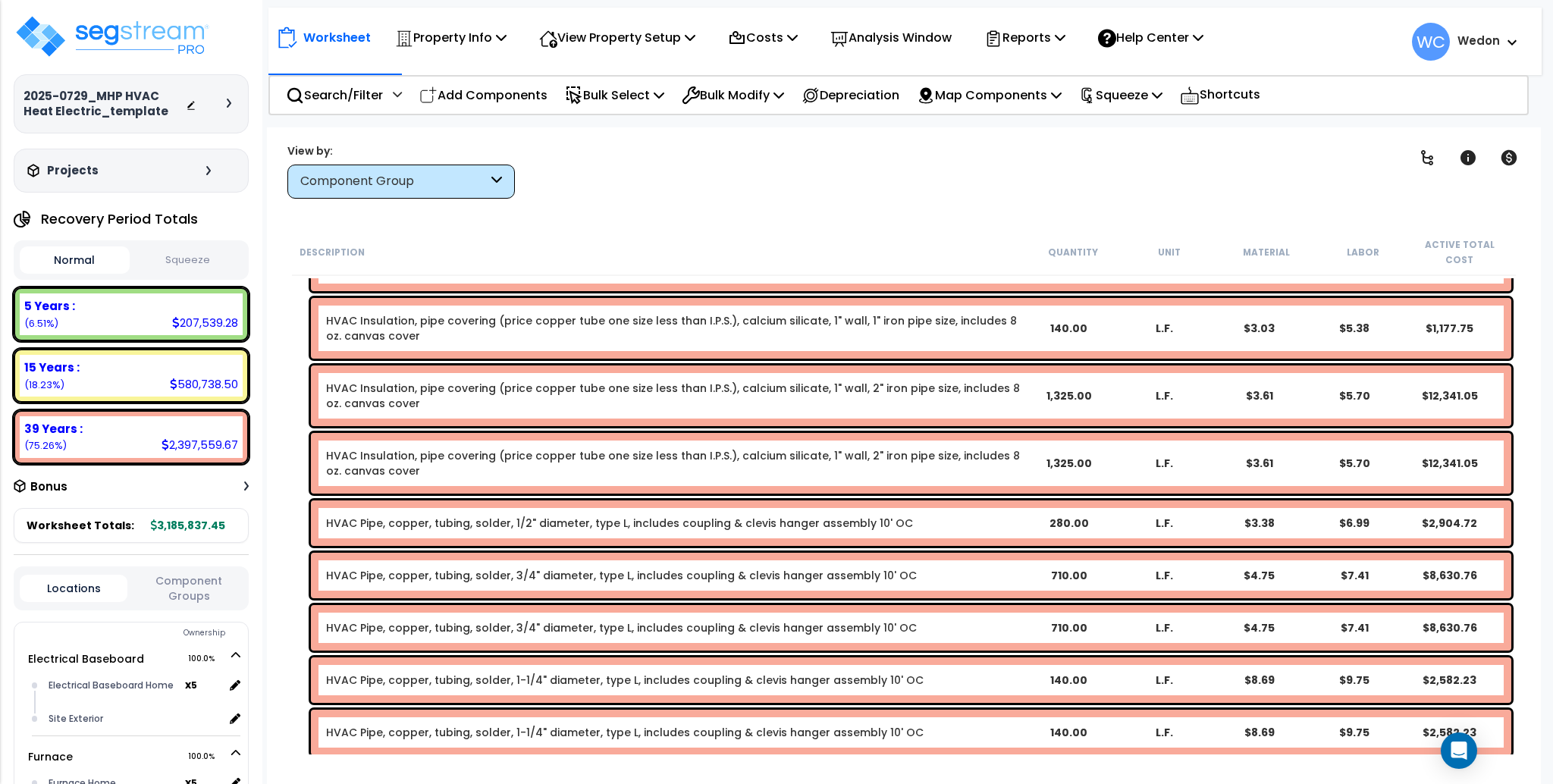
scroll to position [0, 0]
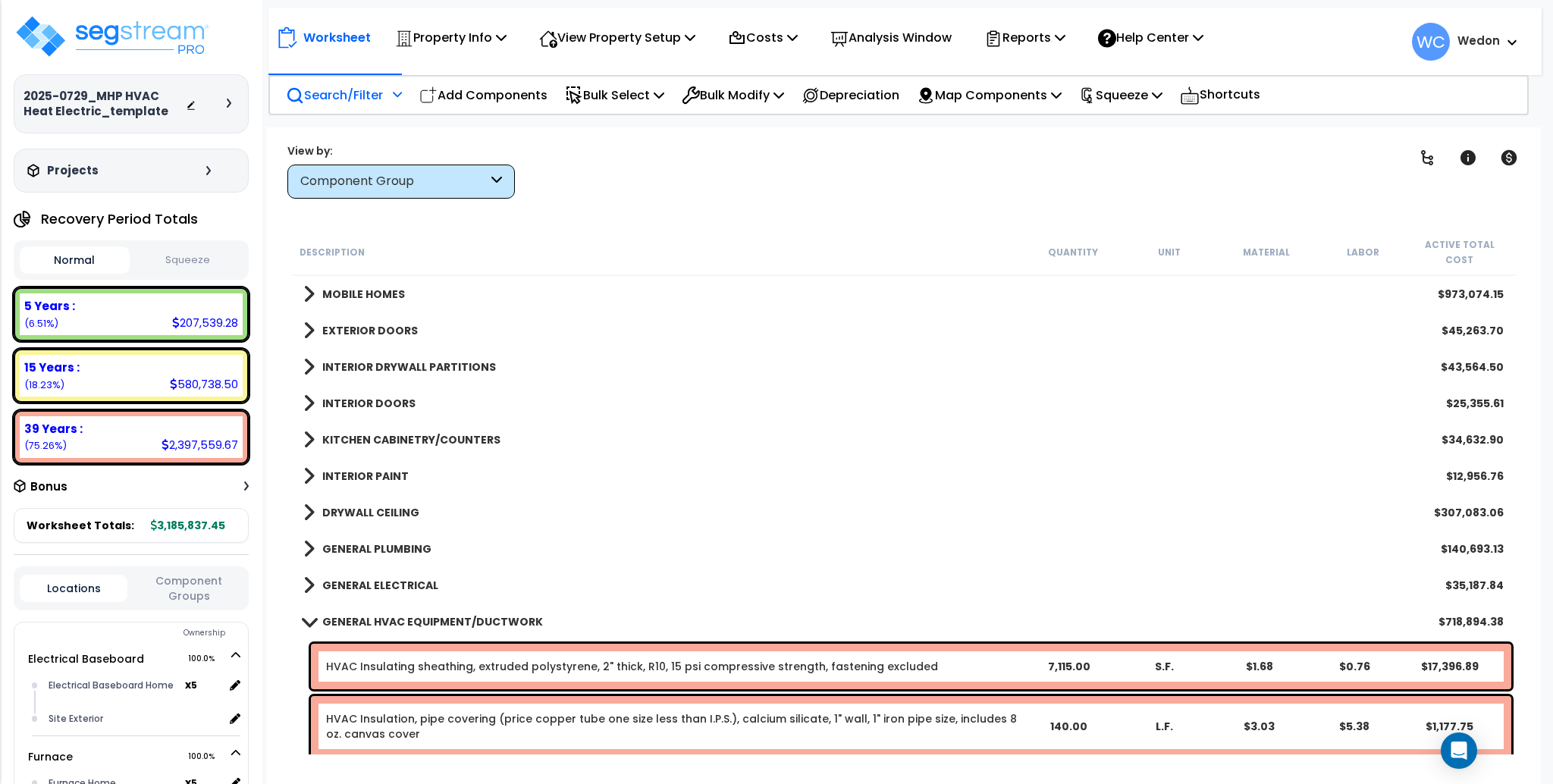
click at [355, 101] on p "Search/Filter" at bounding box center [334, 94] width 97 height 20
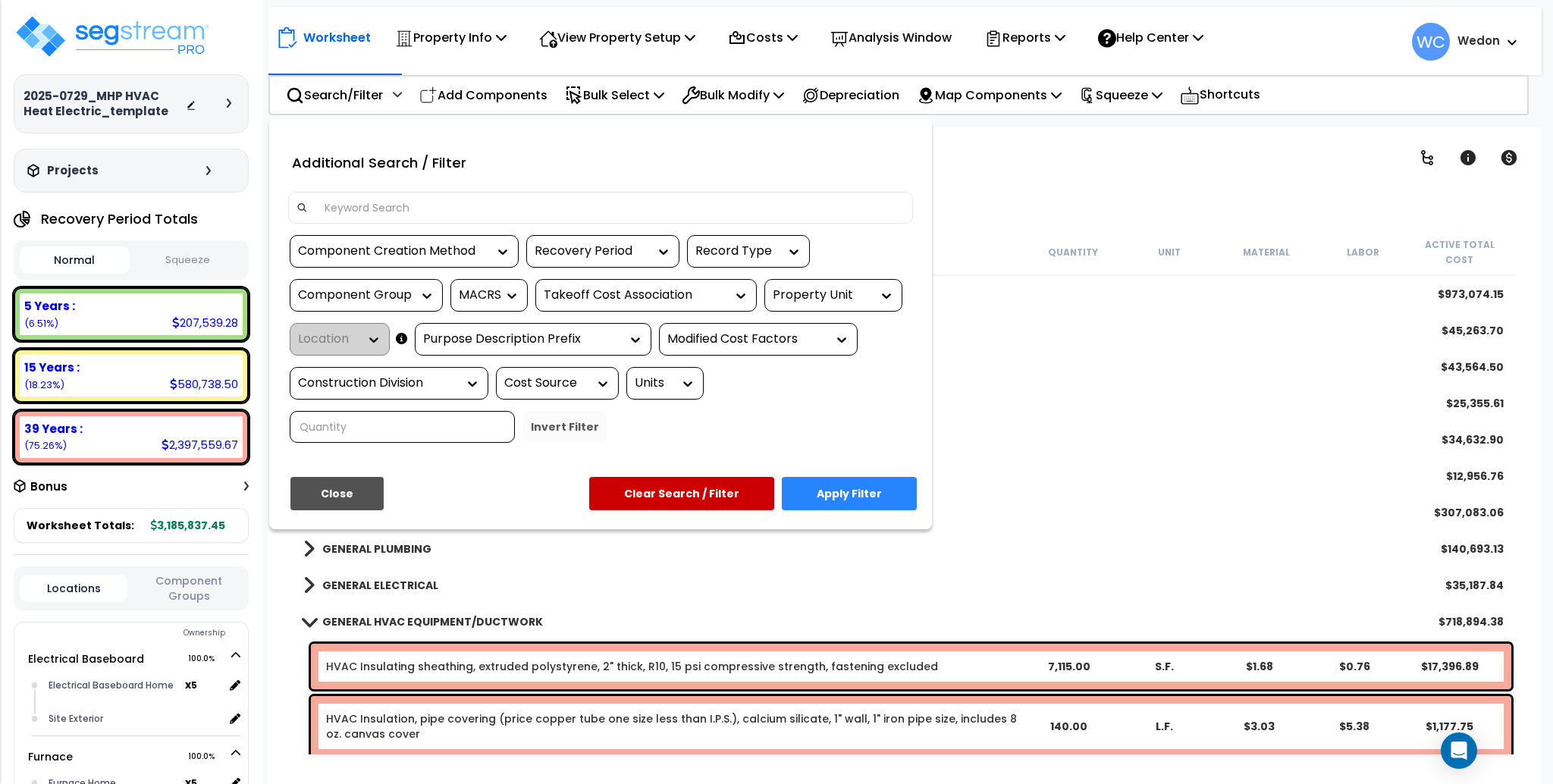
click at [849, 295] on div "Property Unit" at bounding box center [822, 296] width 99 height 17
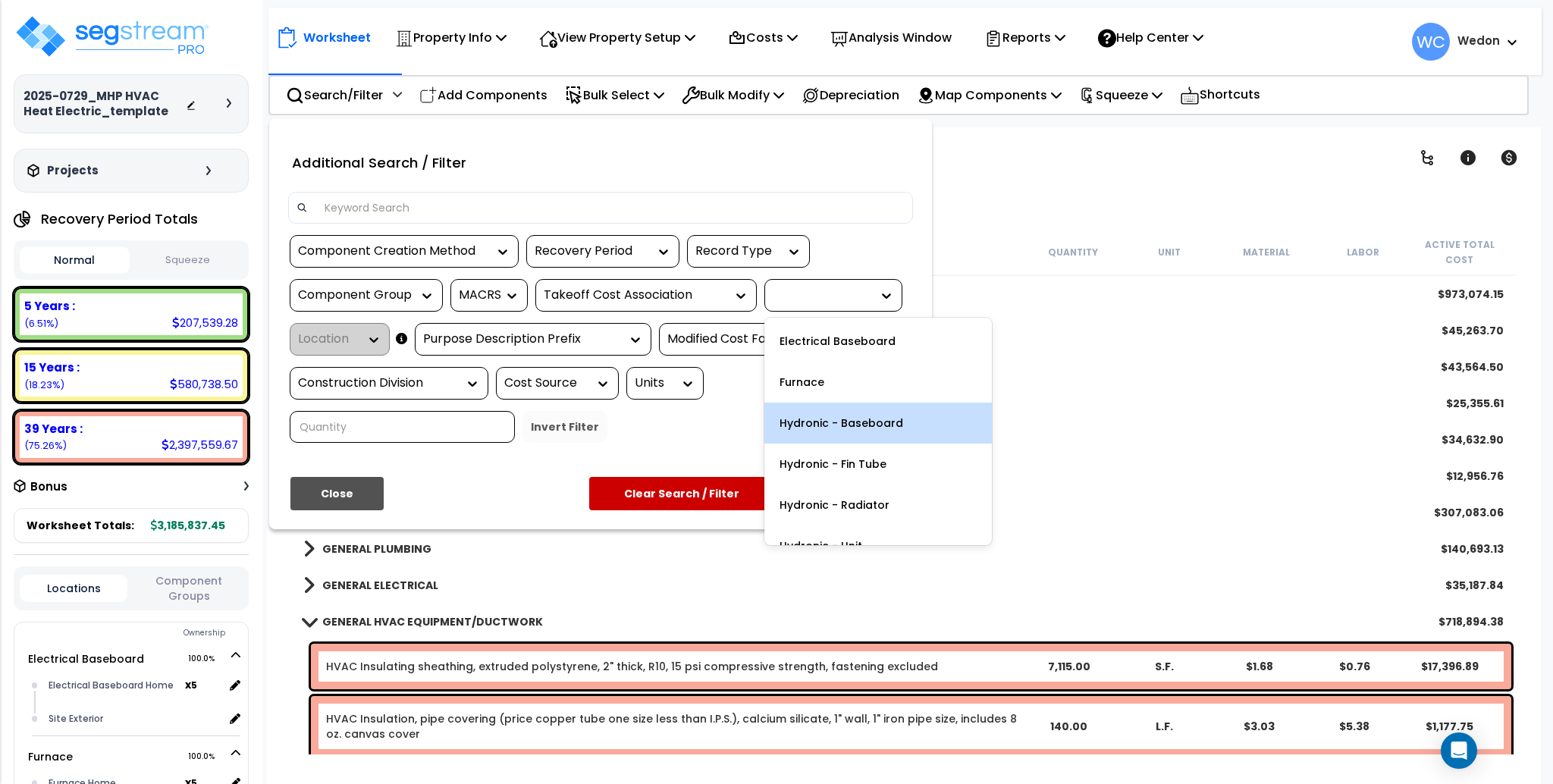
click at [860, 424] on div "Hydronic - Baseboard" at bounding box center [877, 422] width 227 height 41
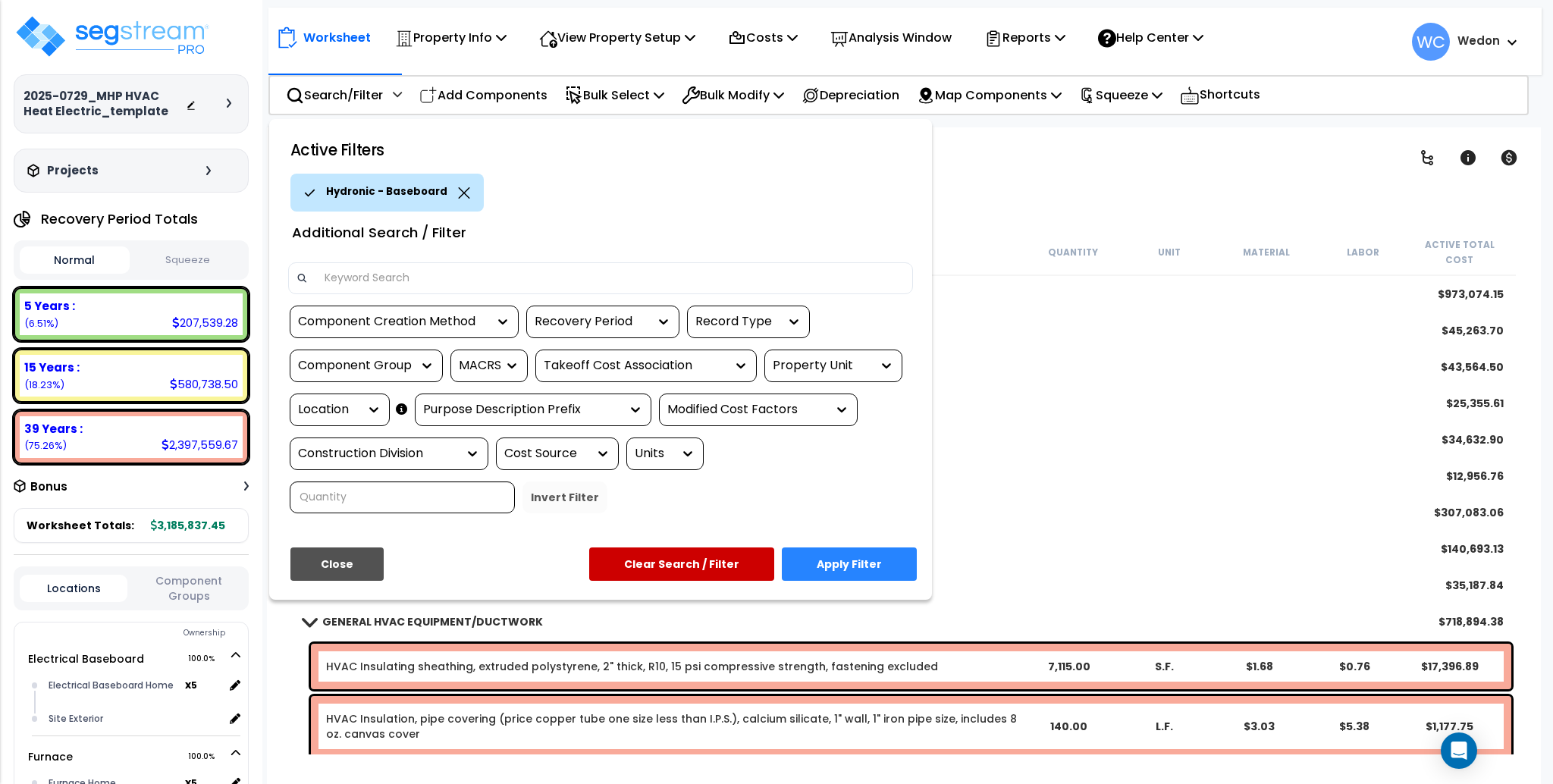
click at [838, 559] on button "Apply Filter" at bounding box center [848, 563] width 135 height 34
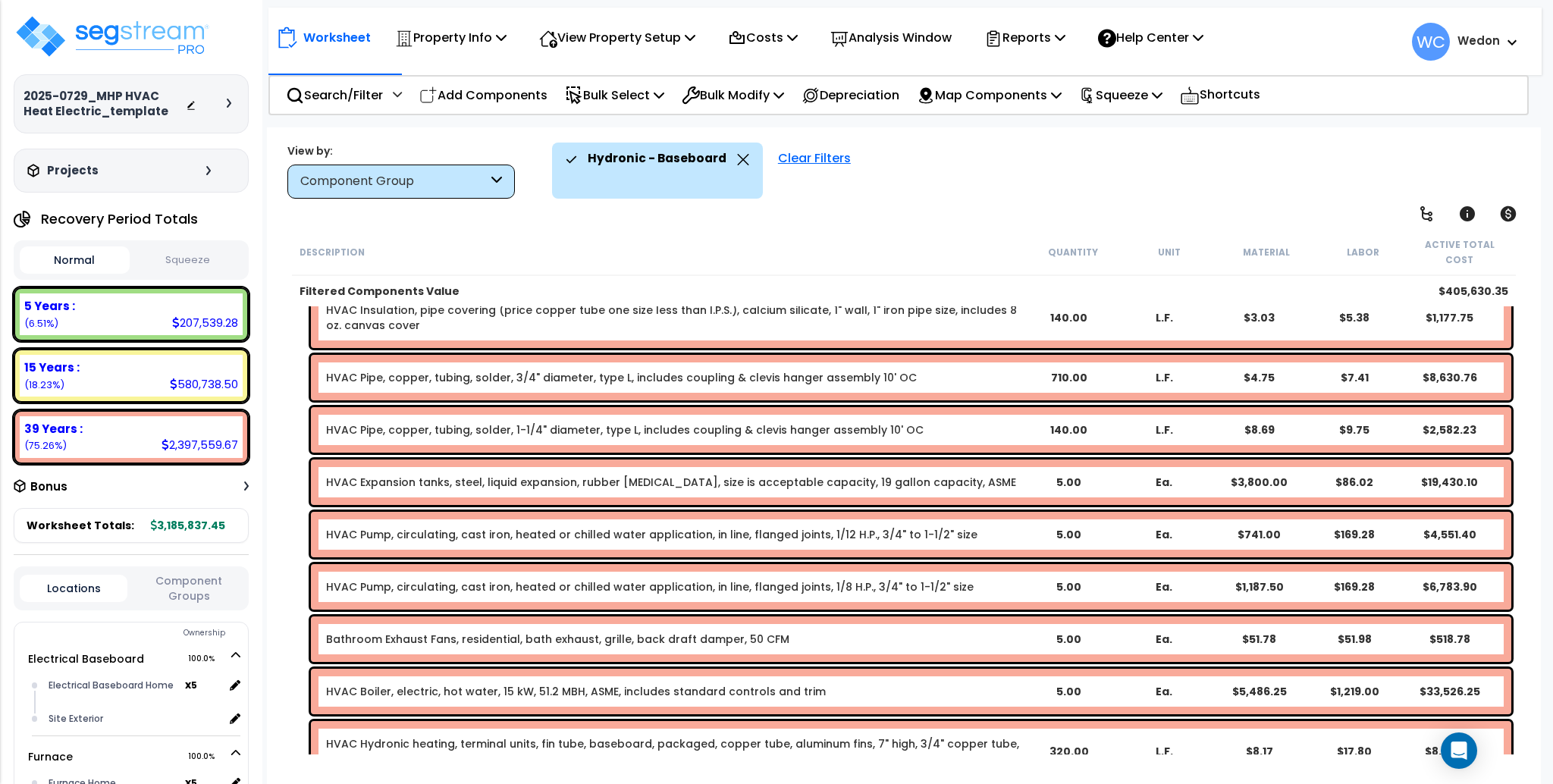
scroll to position [792, 0]
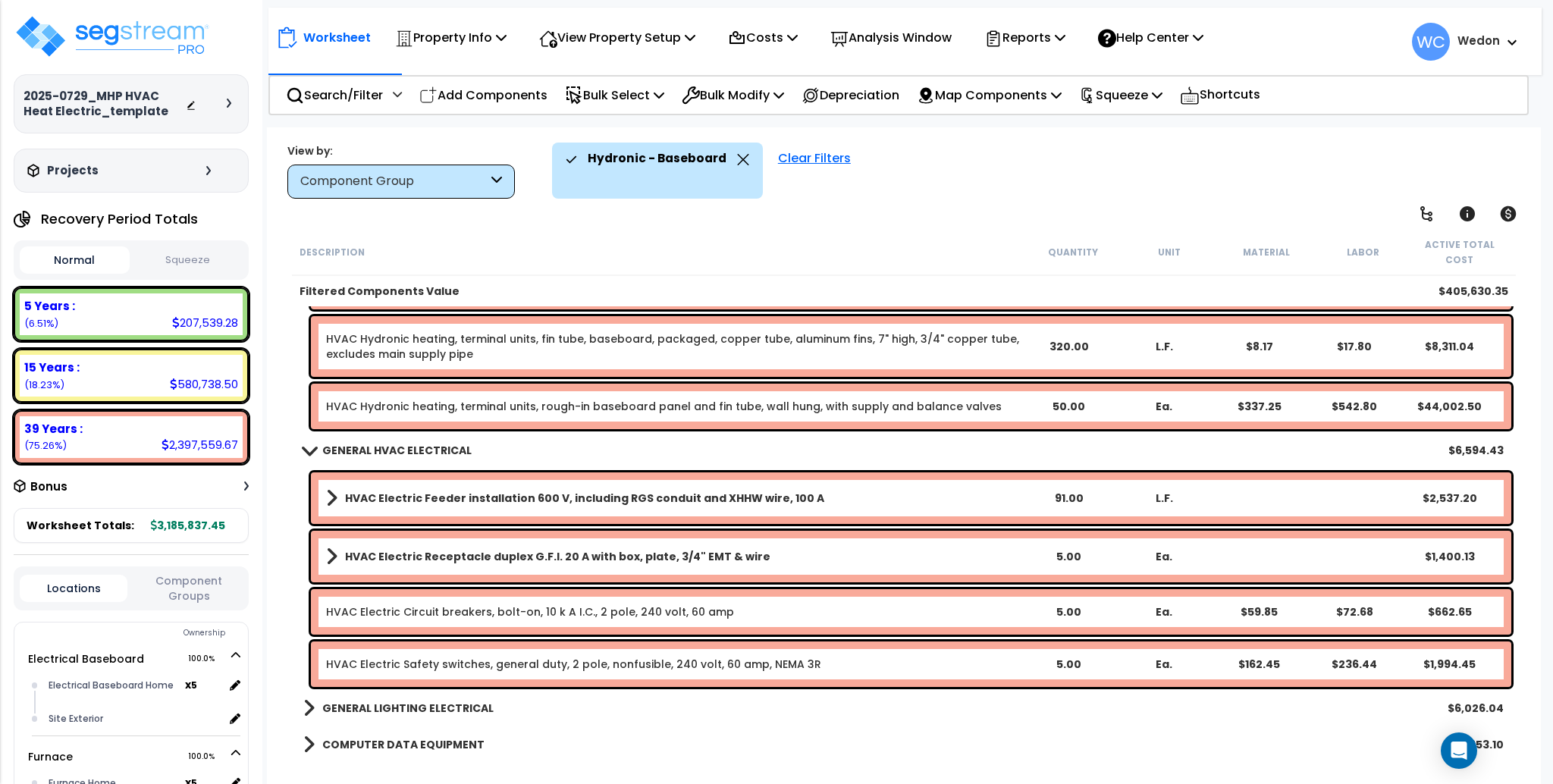
click at [442, 180] on div "Component Group" at bounding box center [394, 181] width 187 height 17
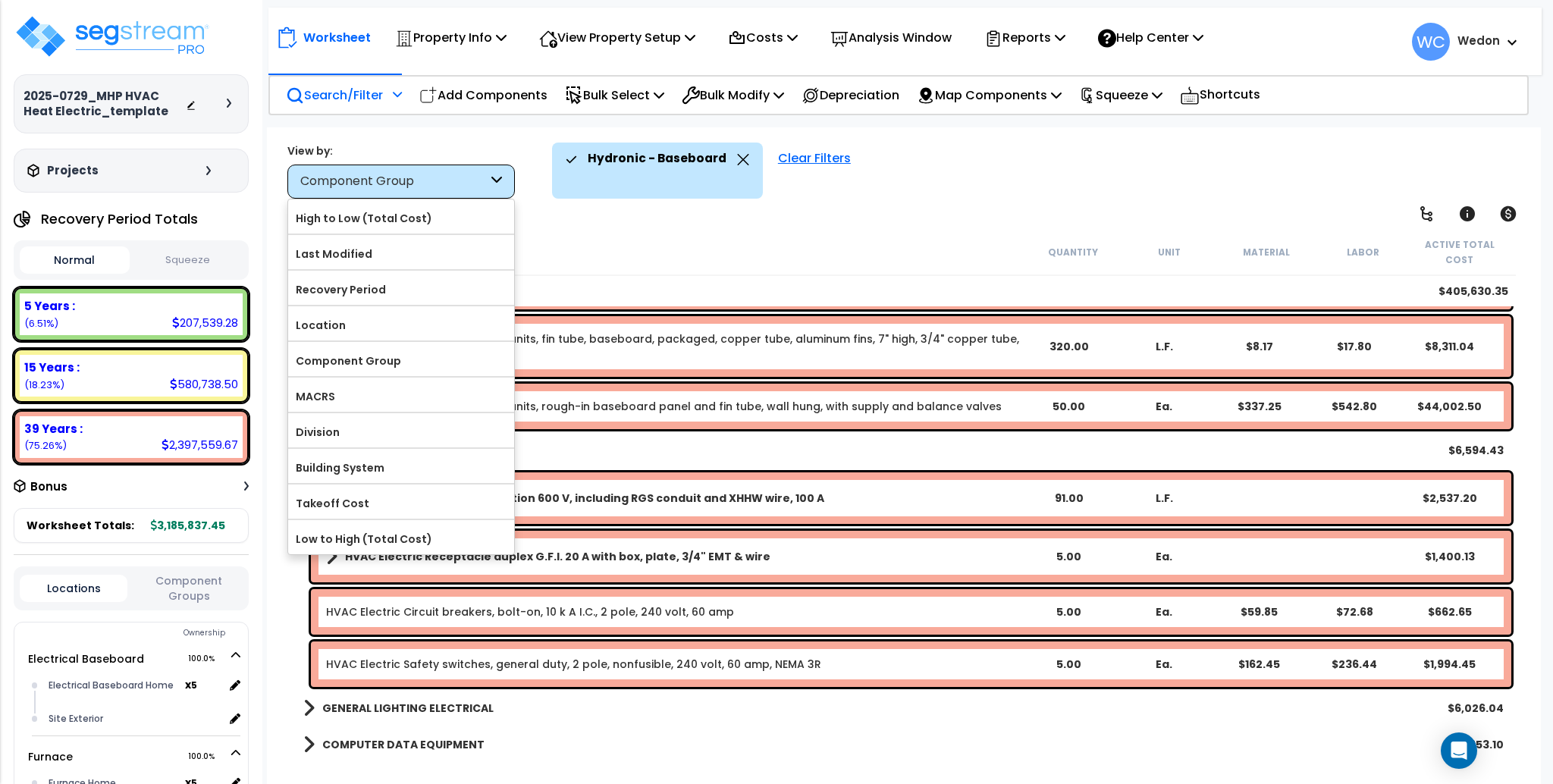
click at [358, 84] on p "Search/Filter" at bounding box center [334, 94] width 97 height 20
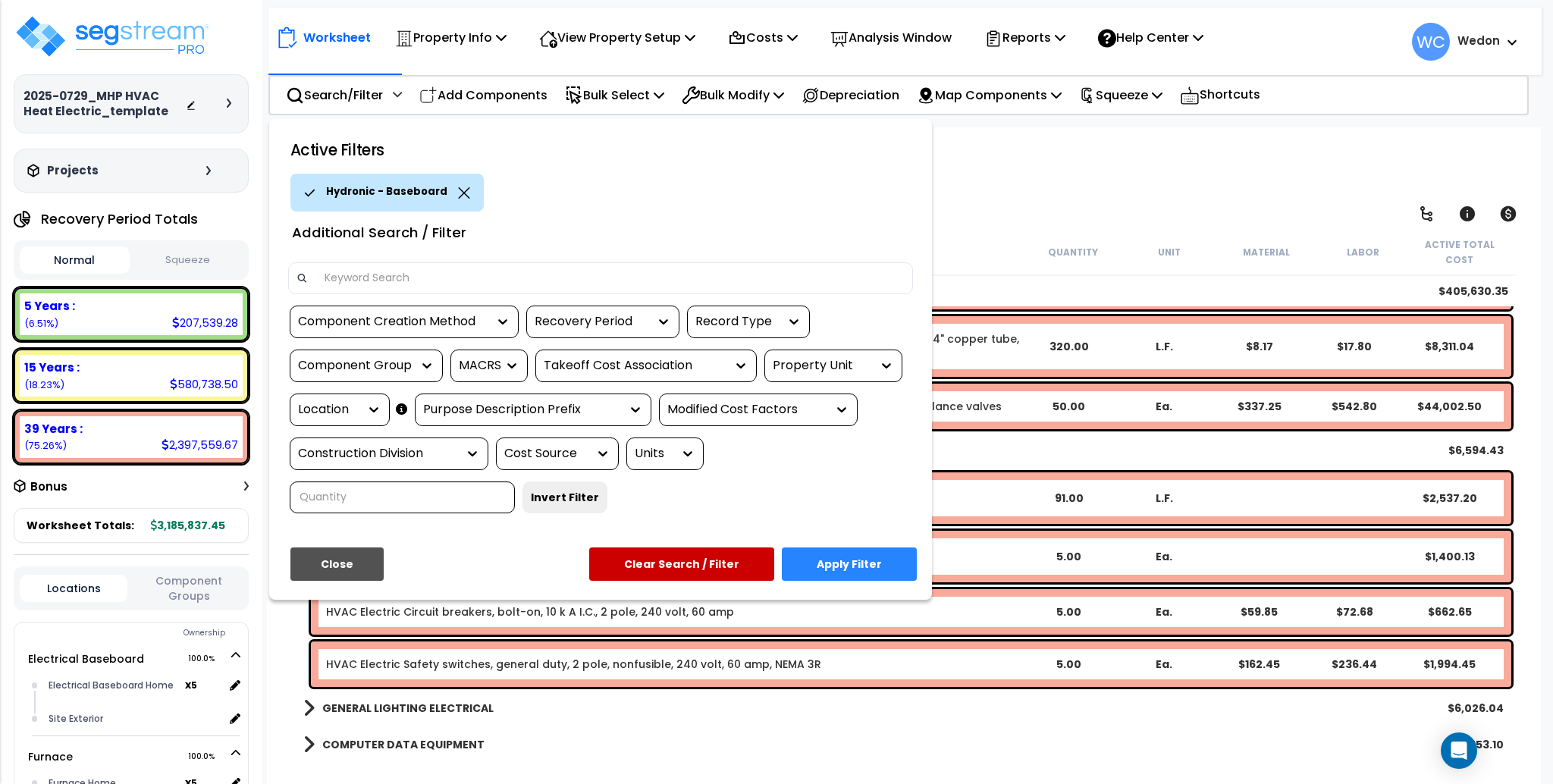
click at [845, 384] on div "Component Creation Method Recovery Period Record Type Component Group MACRS Tak…" at bounding box center [600, 415] width 648 height 219
click at [894, 356] on div "Property Unit" at bounding box center [833, 366] width 138 height 33
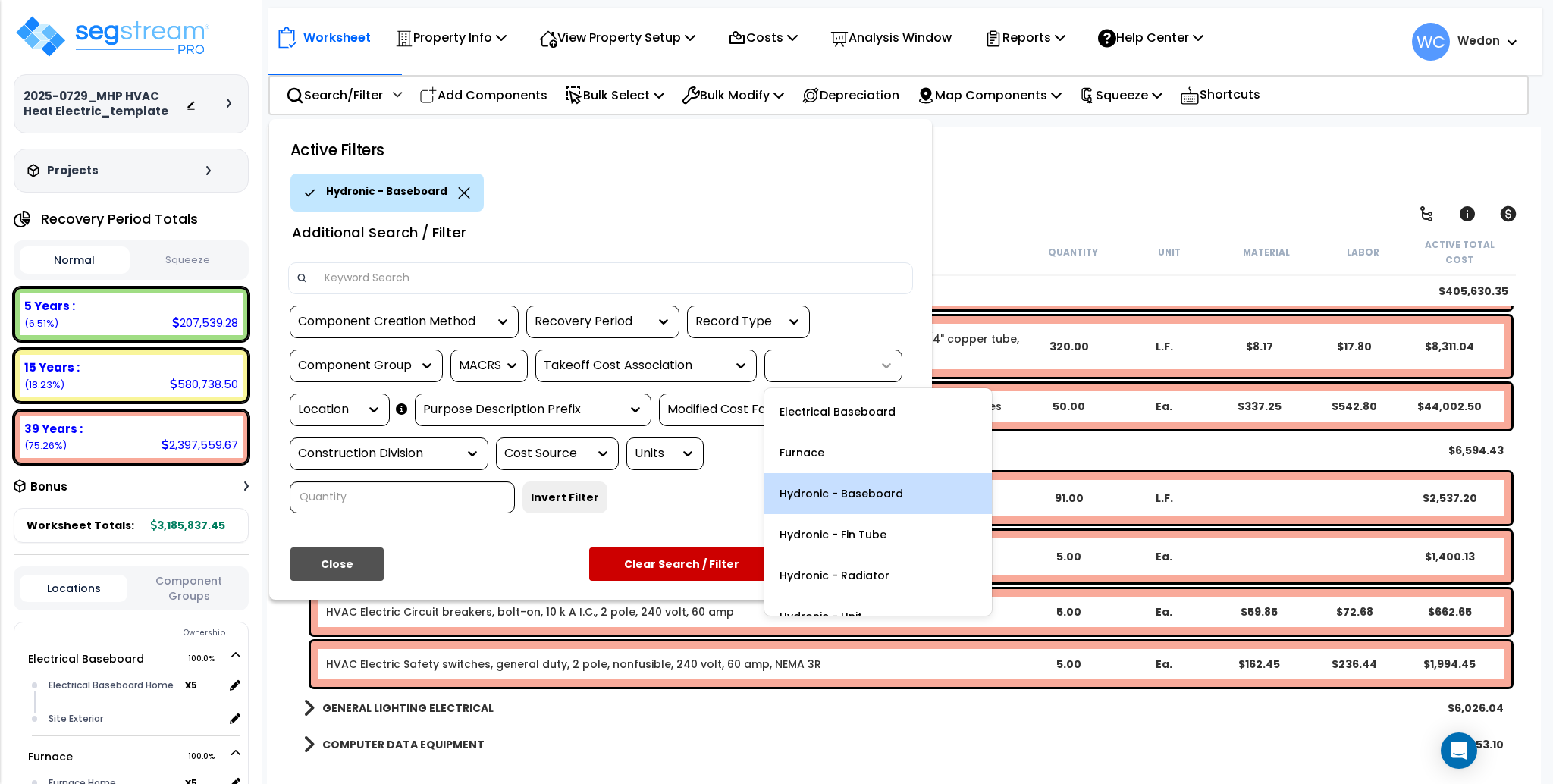
click at [887, 359] on icon at bounding box center [887, 366] width 15 height 15
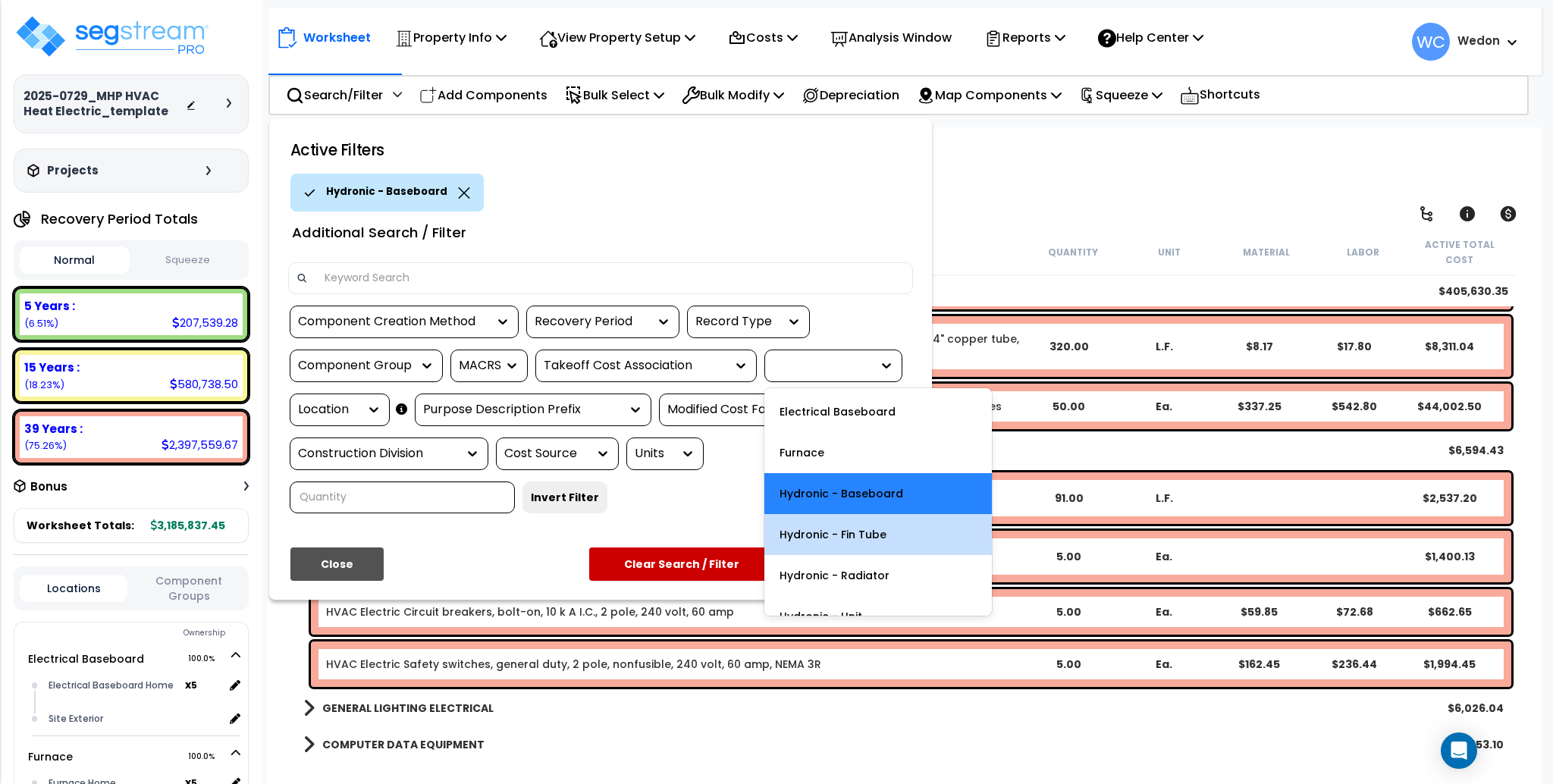
click at [871, 527] on div "Hydronic - Fin Tube" at bounding box center [877, 535] width 227 height 41
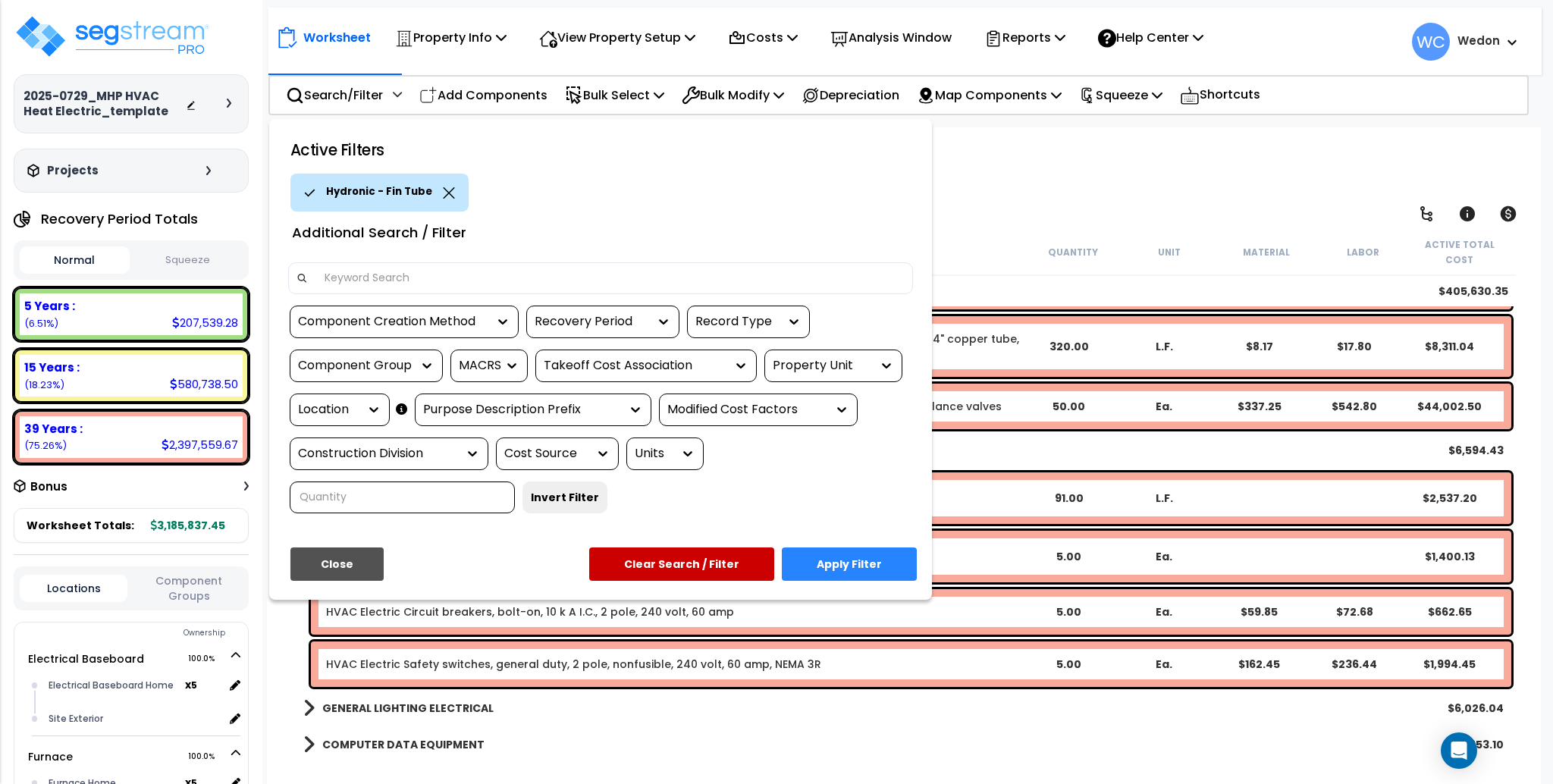
click at [862, 565] on button "Apply Filter" at bounding box center [848, 563] width 135 height 34
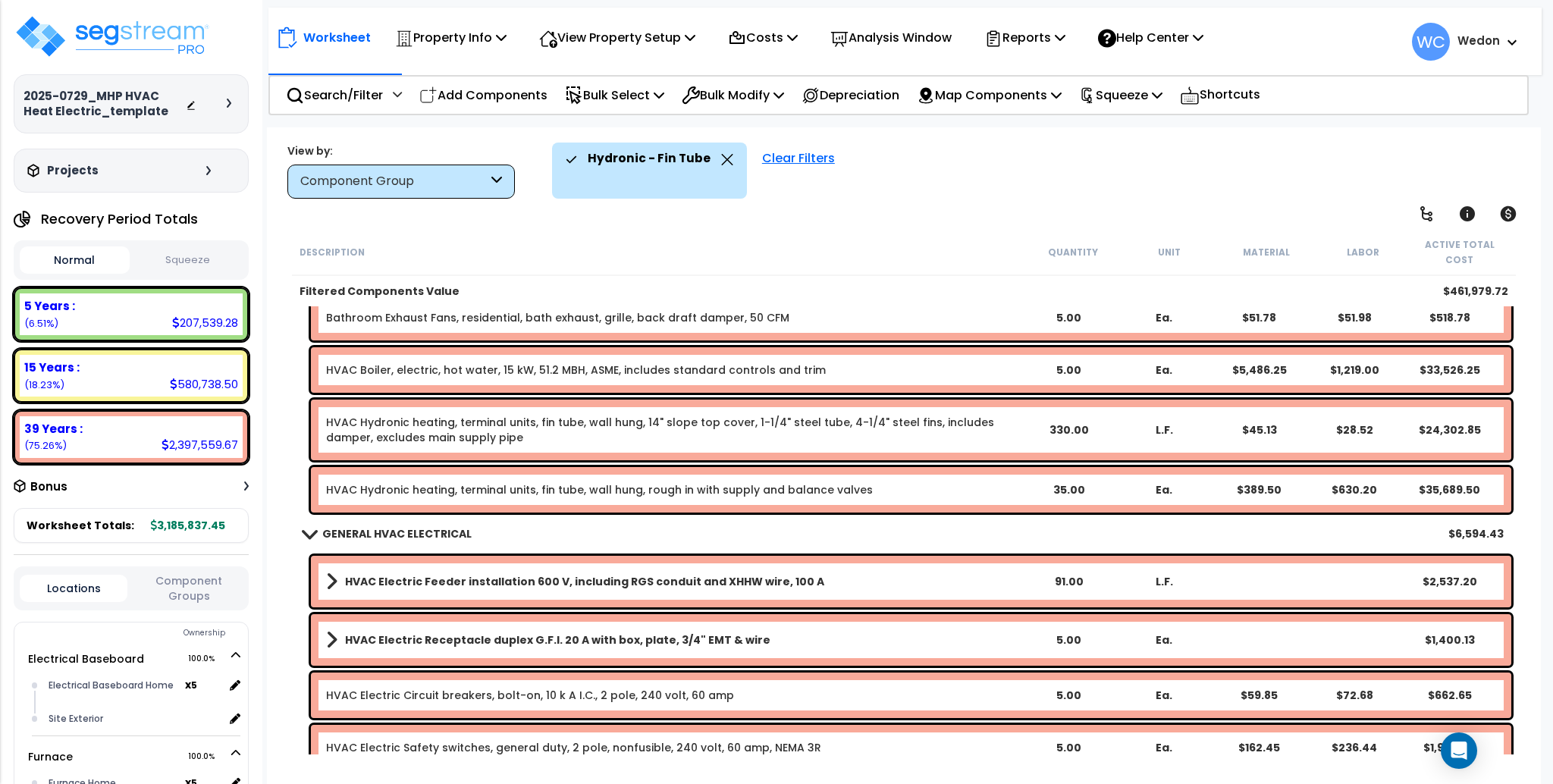
scroll to position [690, 0]
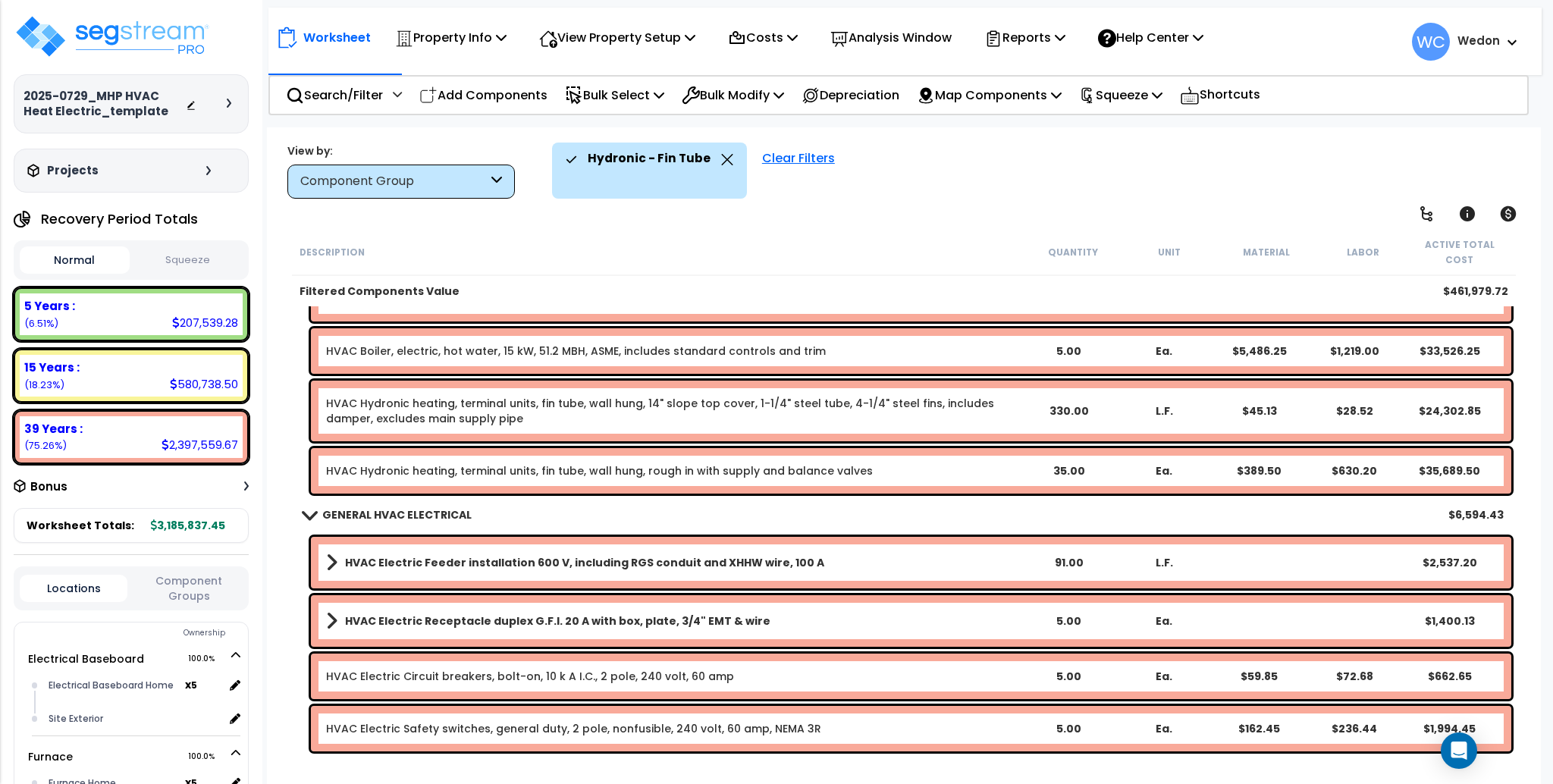
click at [496, 176] on icon at bounding box center [496, 181] width 11 height 17
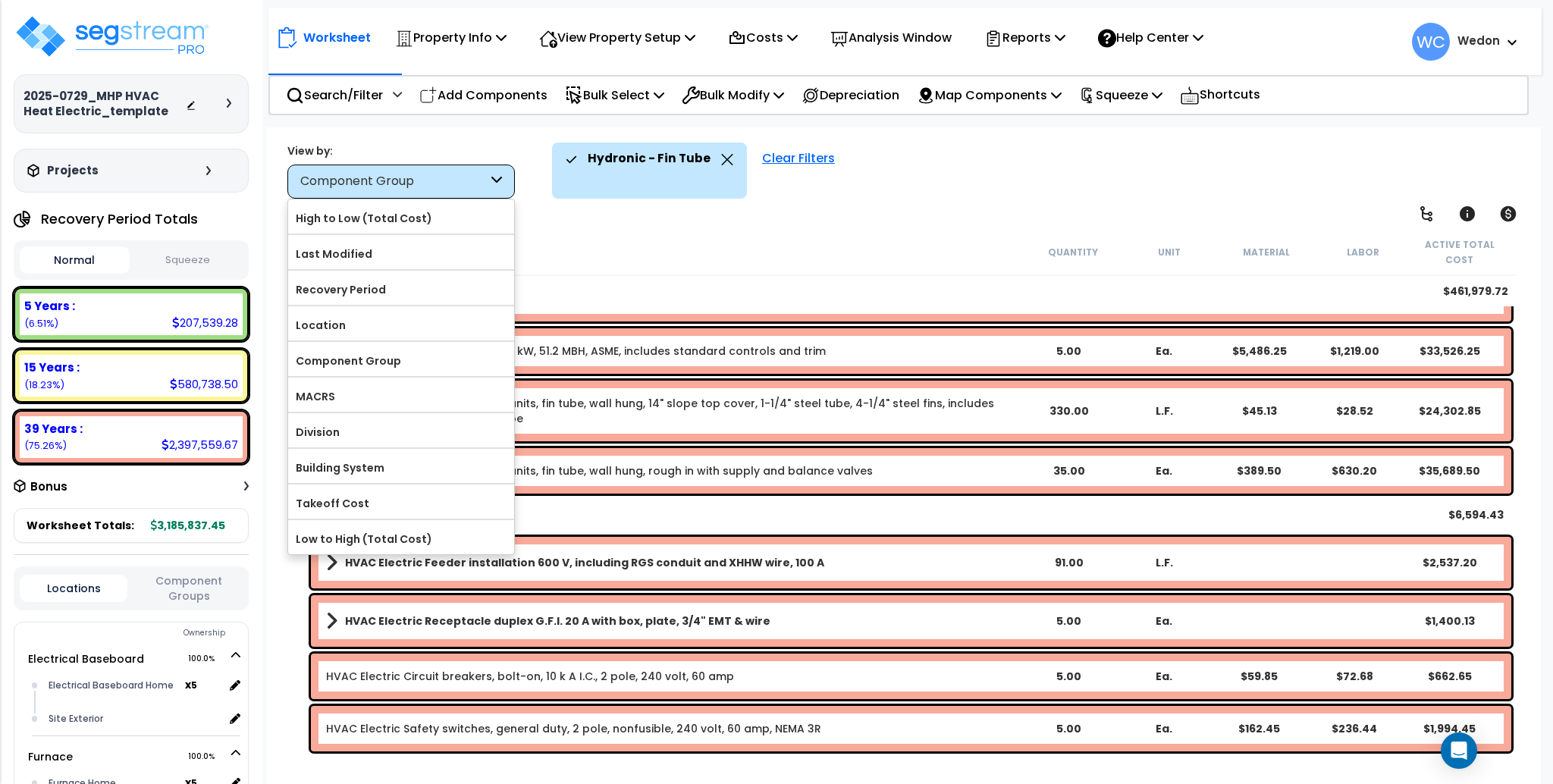
click at [482, 187] on div "Component Group" at bounding box center [394, 181] width 187 height 17
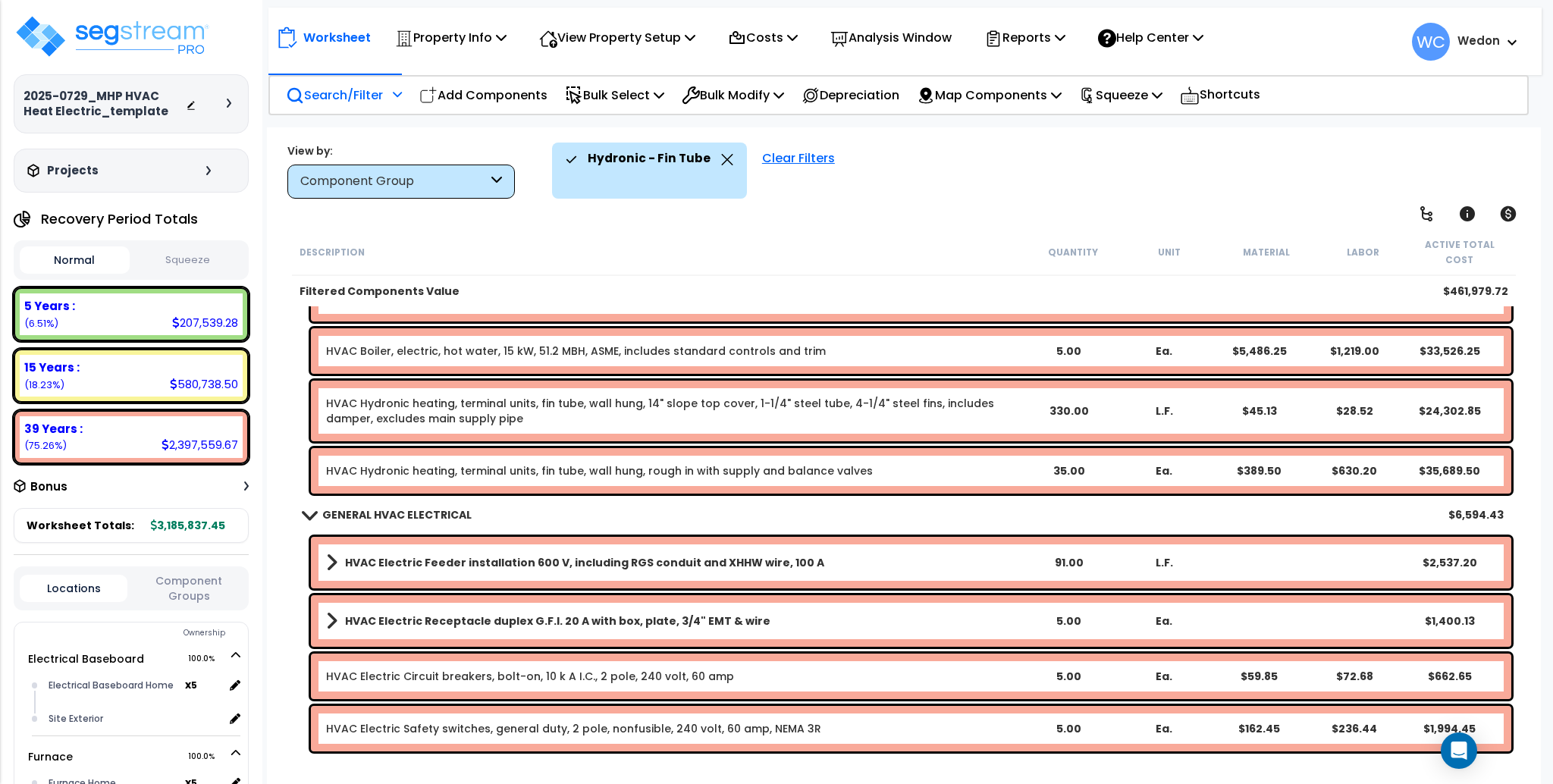
click at [367, 98] on p "Search/Filter" at bounding box center [334, 94] width 97 height 20
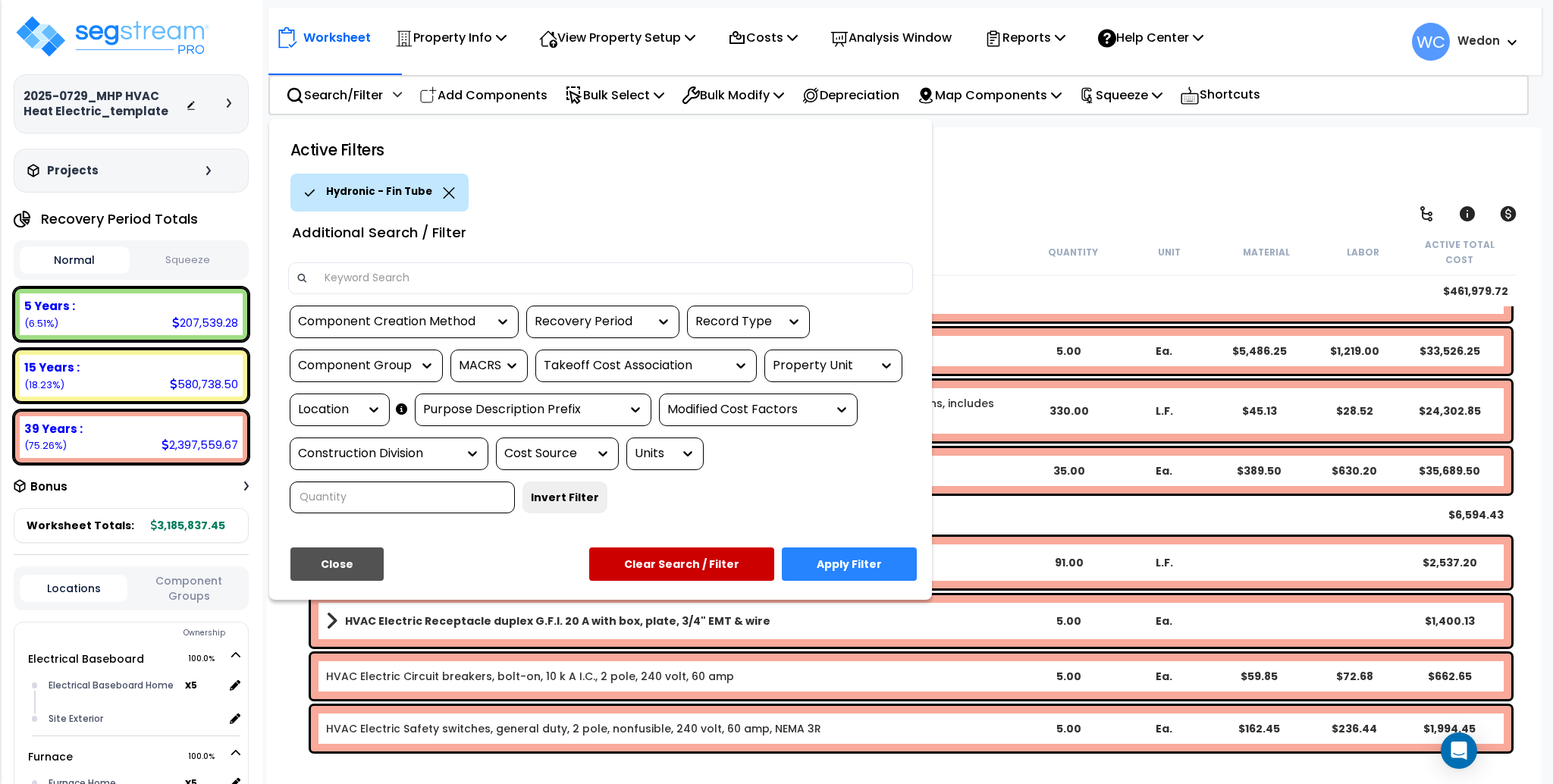
click at [814, 355] on div "Property Unit" at bounding box center [833, 366] width 138 height 33
click at [879, 373] on div at bounding box center [883, 366] width 23 height 31
click at [886, 370] on icon at bounding box center [887, 366] width 15 height 15
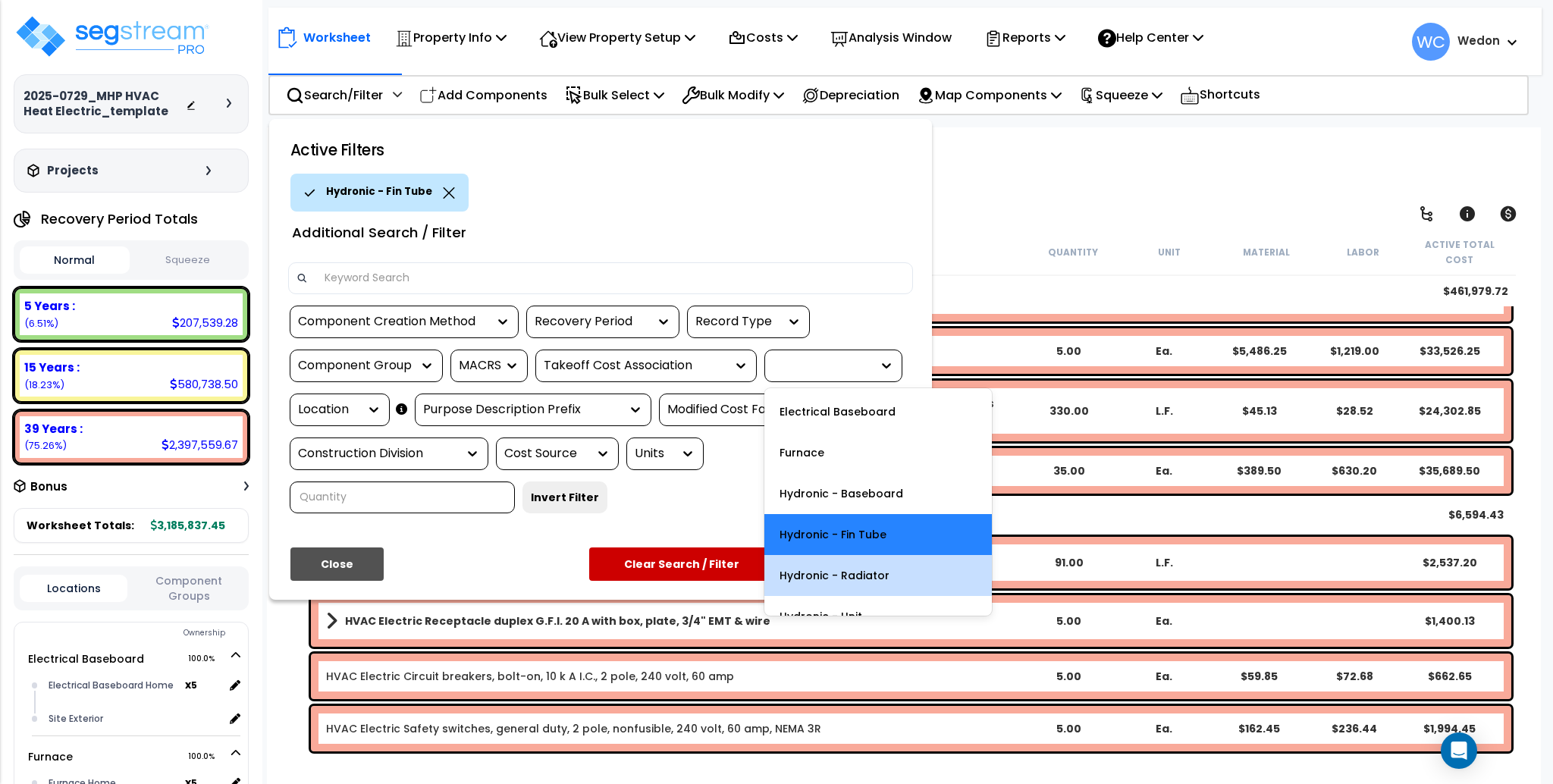
click at [879, 565] on div "Hydronic - Radiator" at bounding box center [877, 575] width 227 height 41
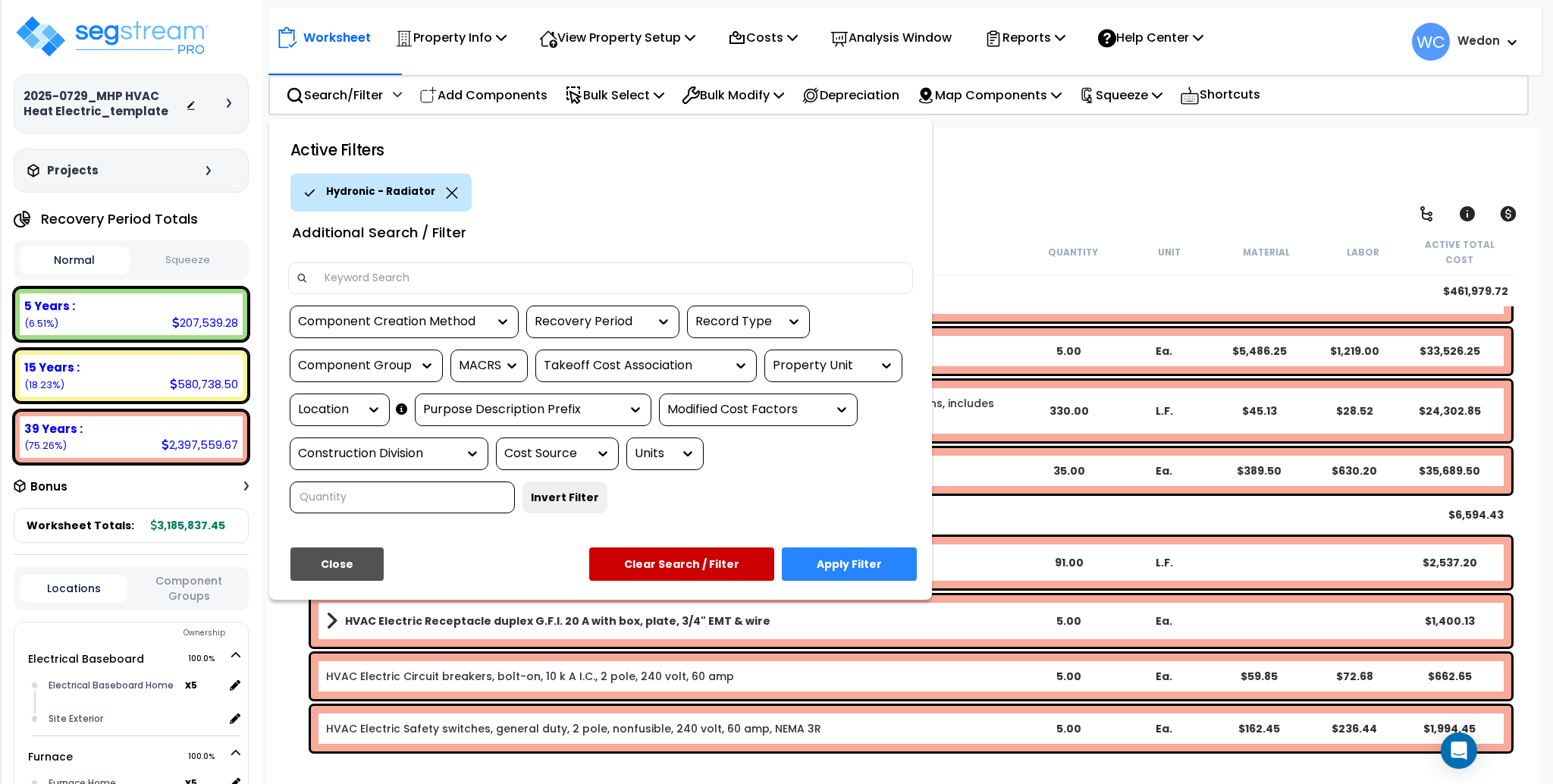
click at [869, 558] on button "Apply Filter" at bounding box center [848, 563] width 135 height 34
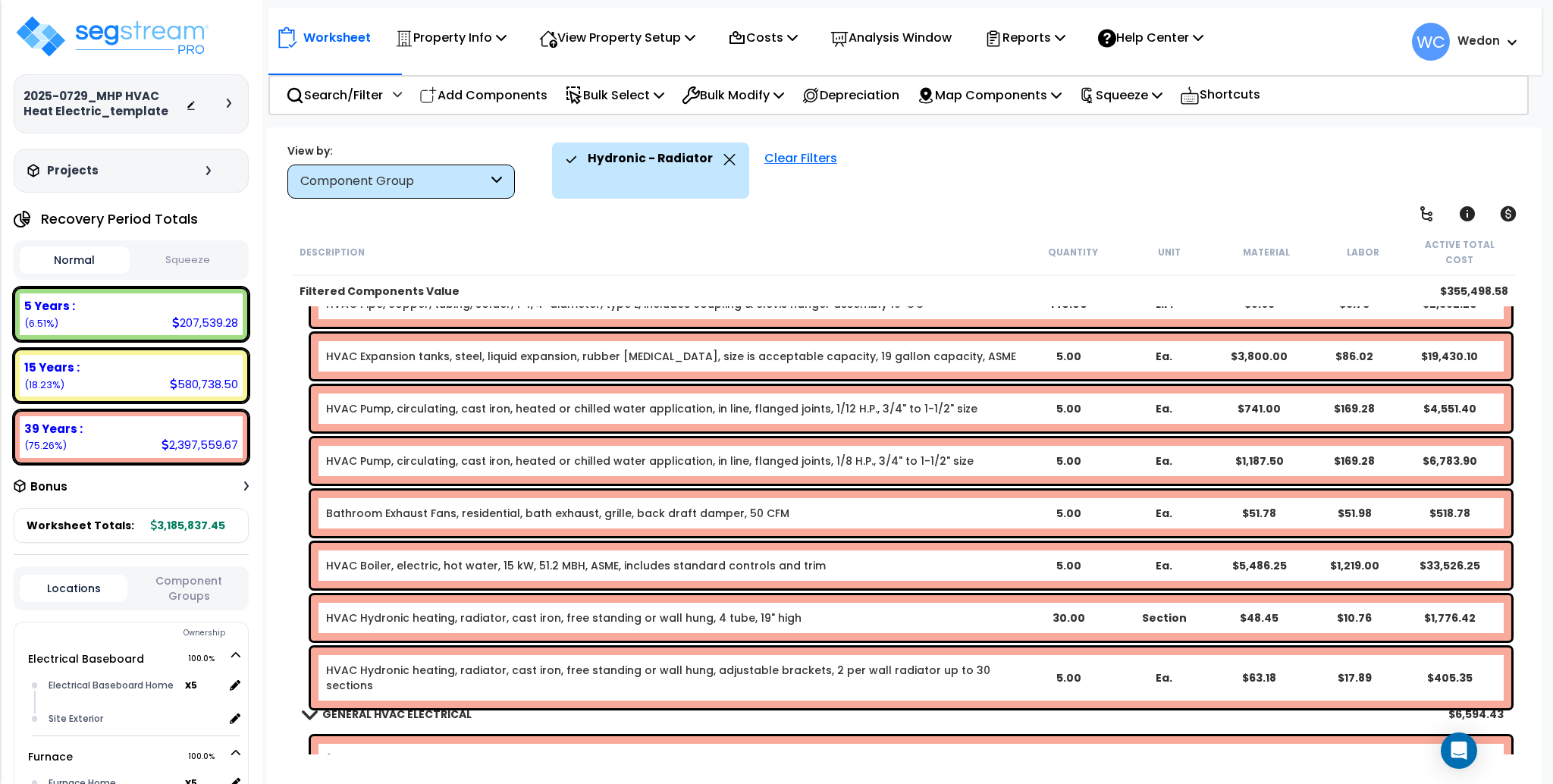
scroll to position [776, 0]
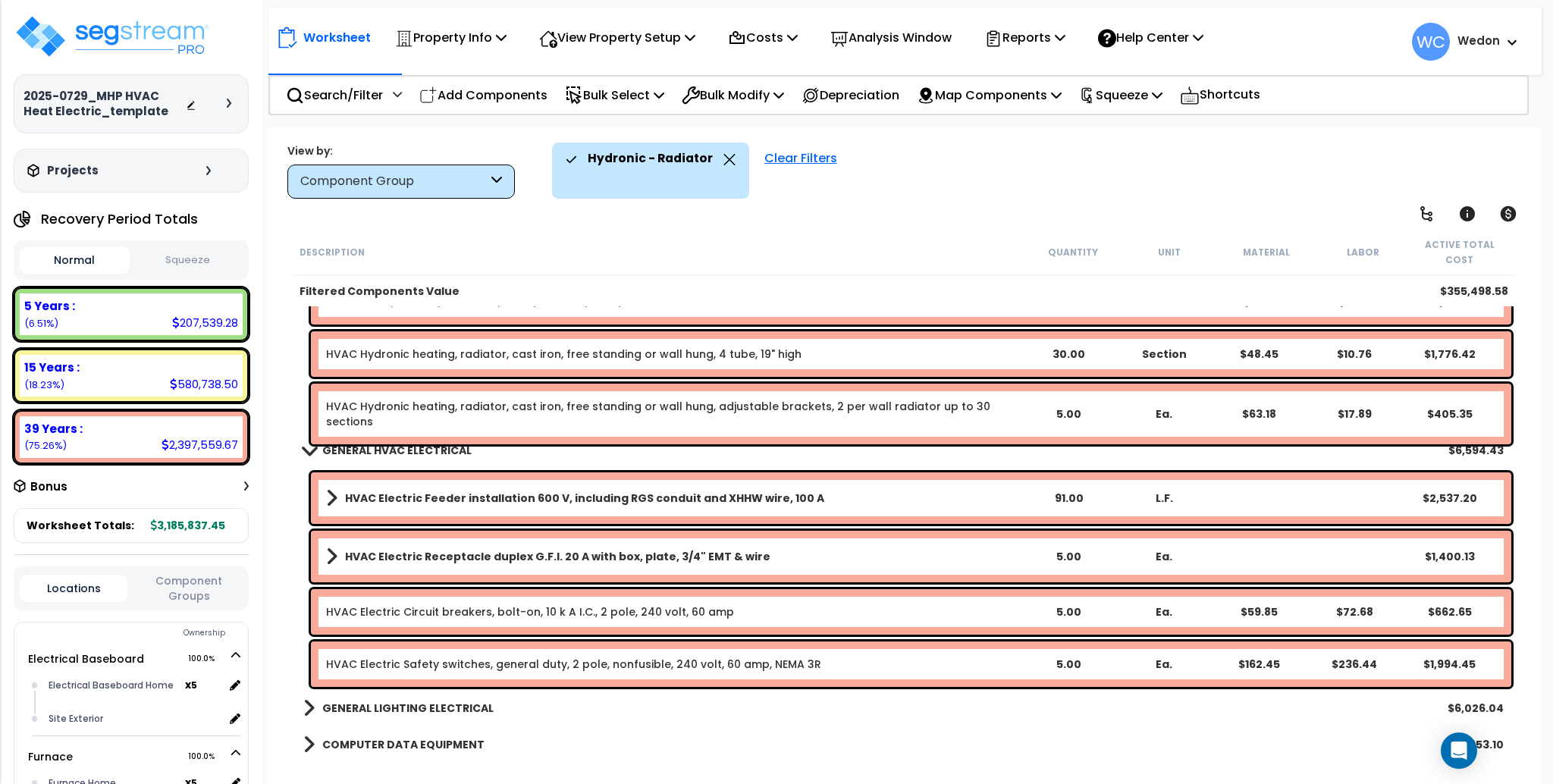
click at [486, 172] on div "Component Group" at bounding box center [400, 181] width 227 height 35
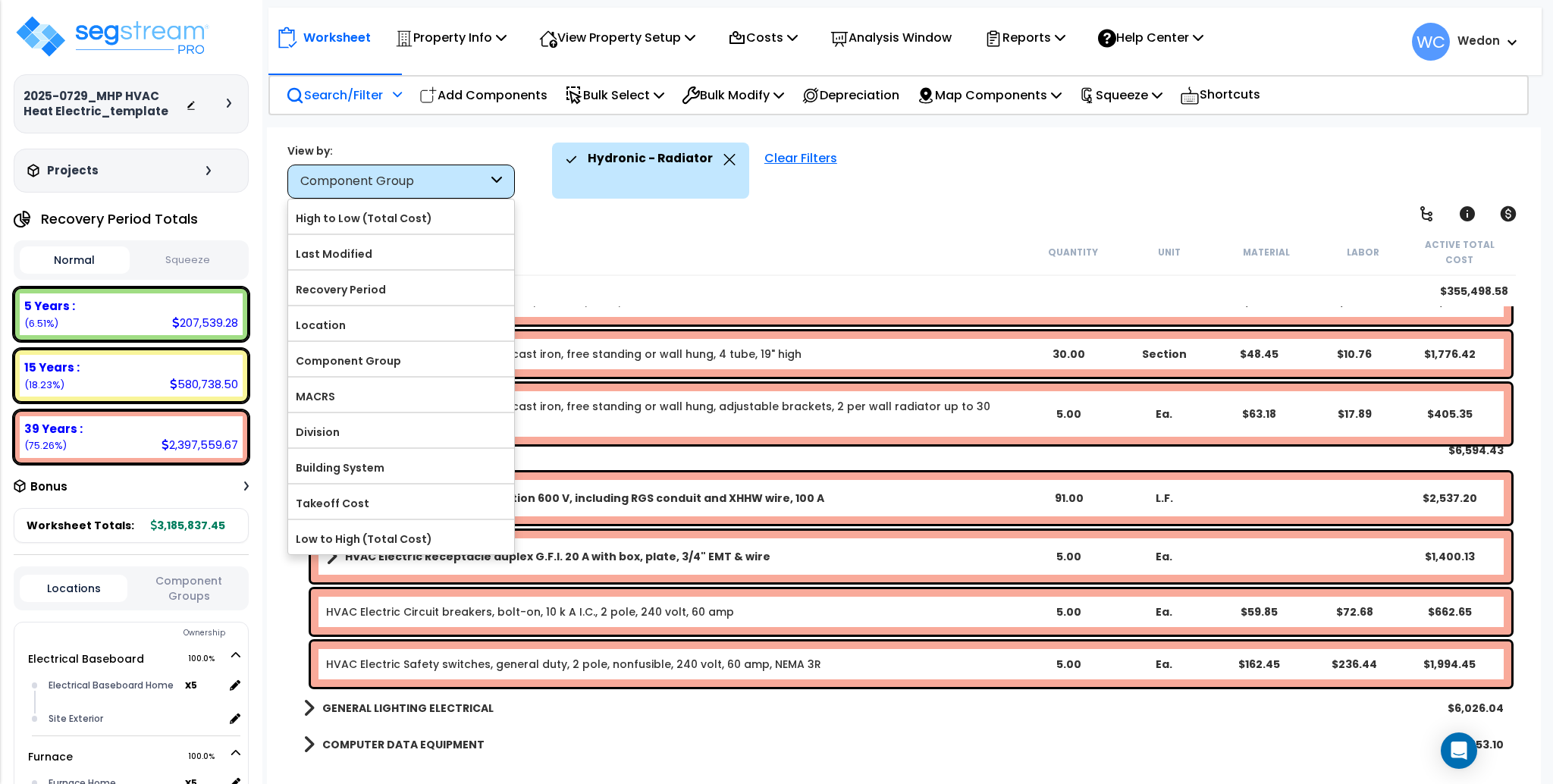
click at [324, 95] on p "Search/Filter" at bounding box center [334, 94] width 97 height 20
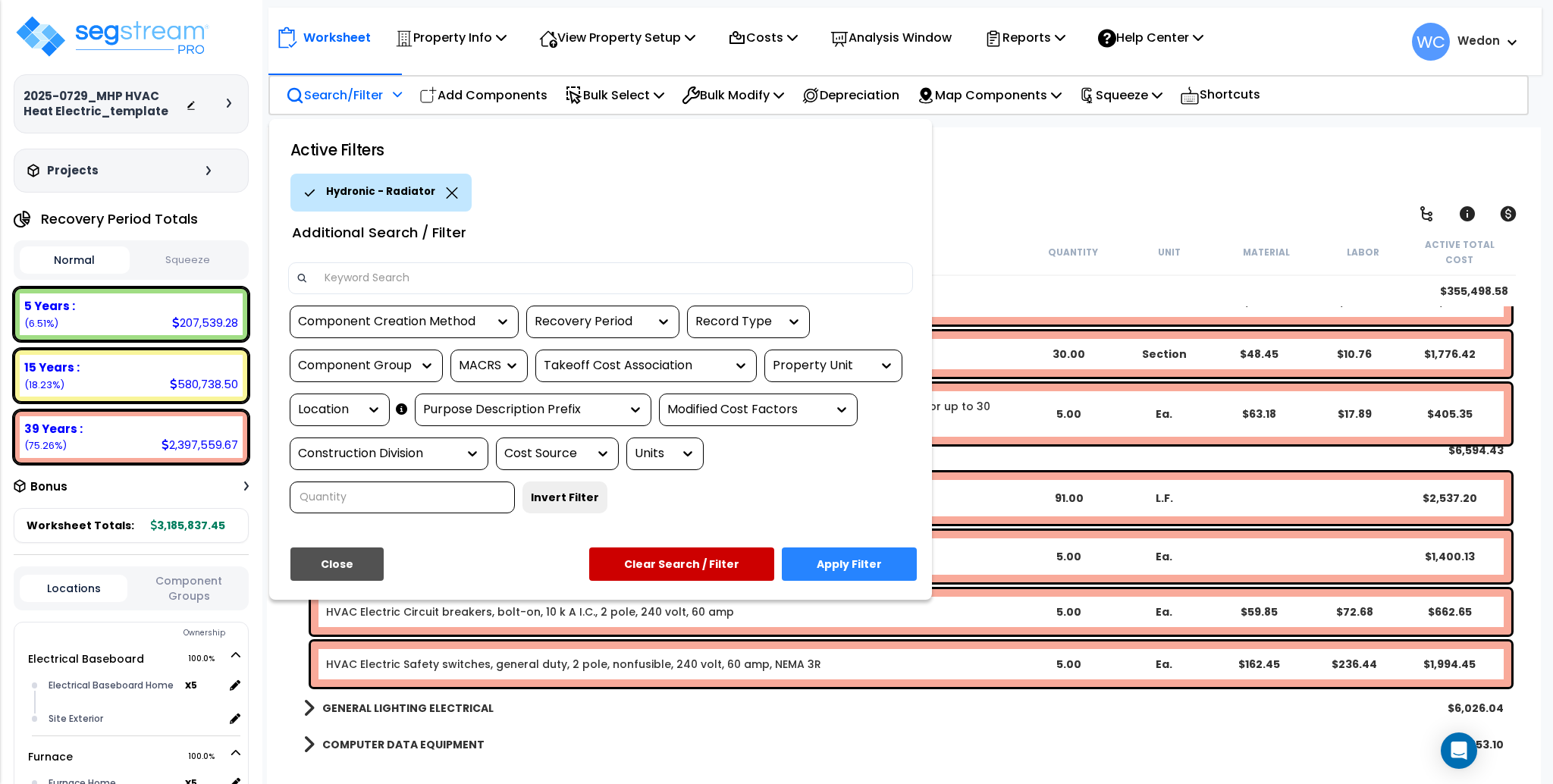
click at [841, 370] on div "Property Unit" at bounding box center [822, 366] width 99 height 17
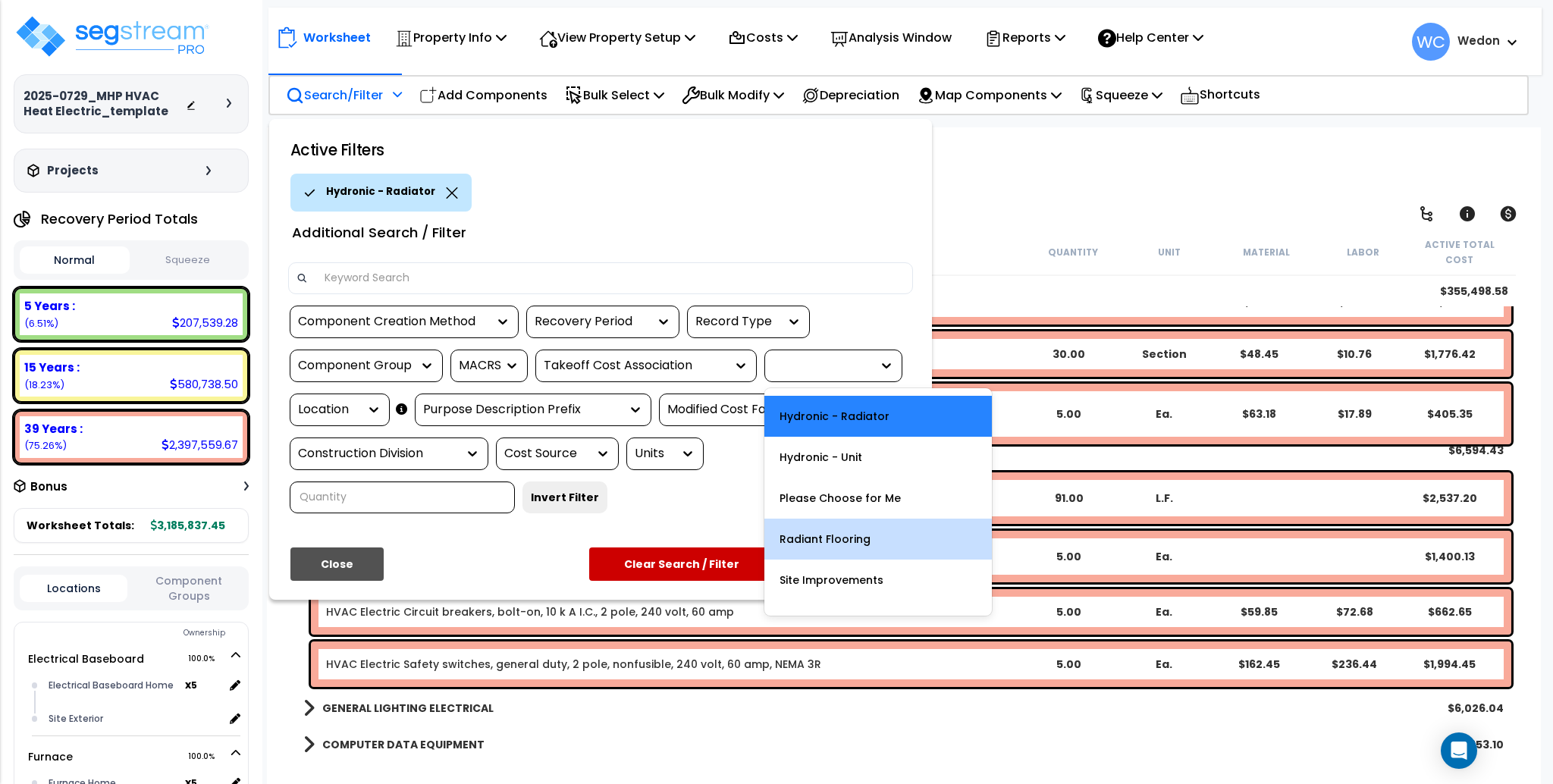
scroll to position [188, 0]
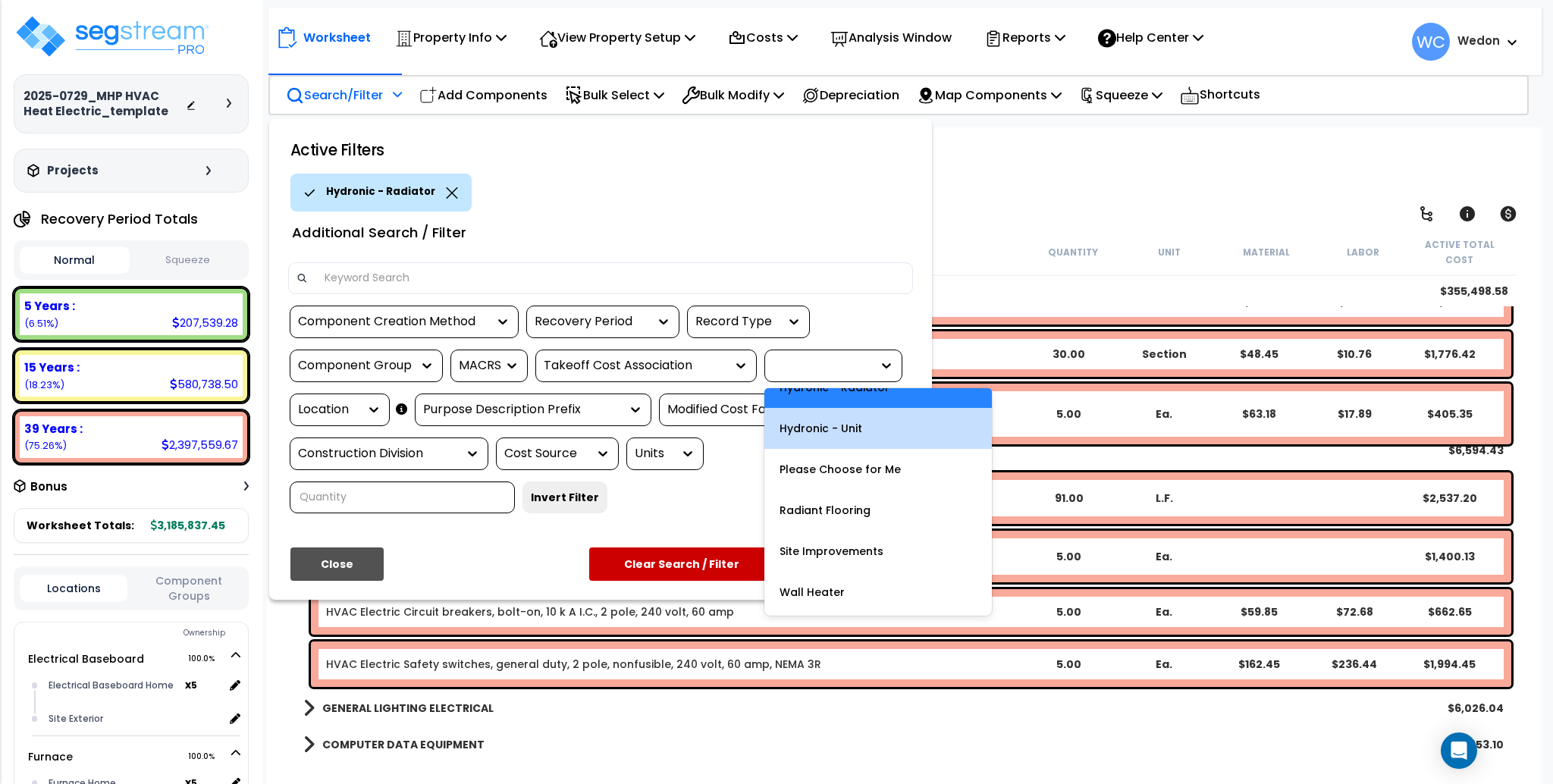
click at [875, 428] on div "Hydronic - Unit" at bounding box center [877, 428] width 227 height 41
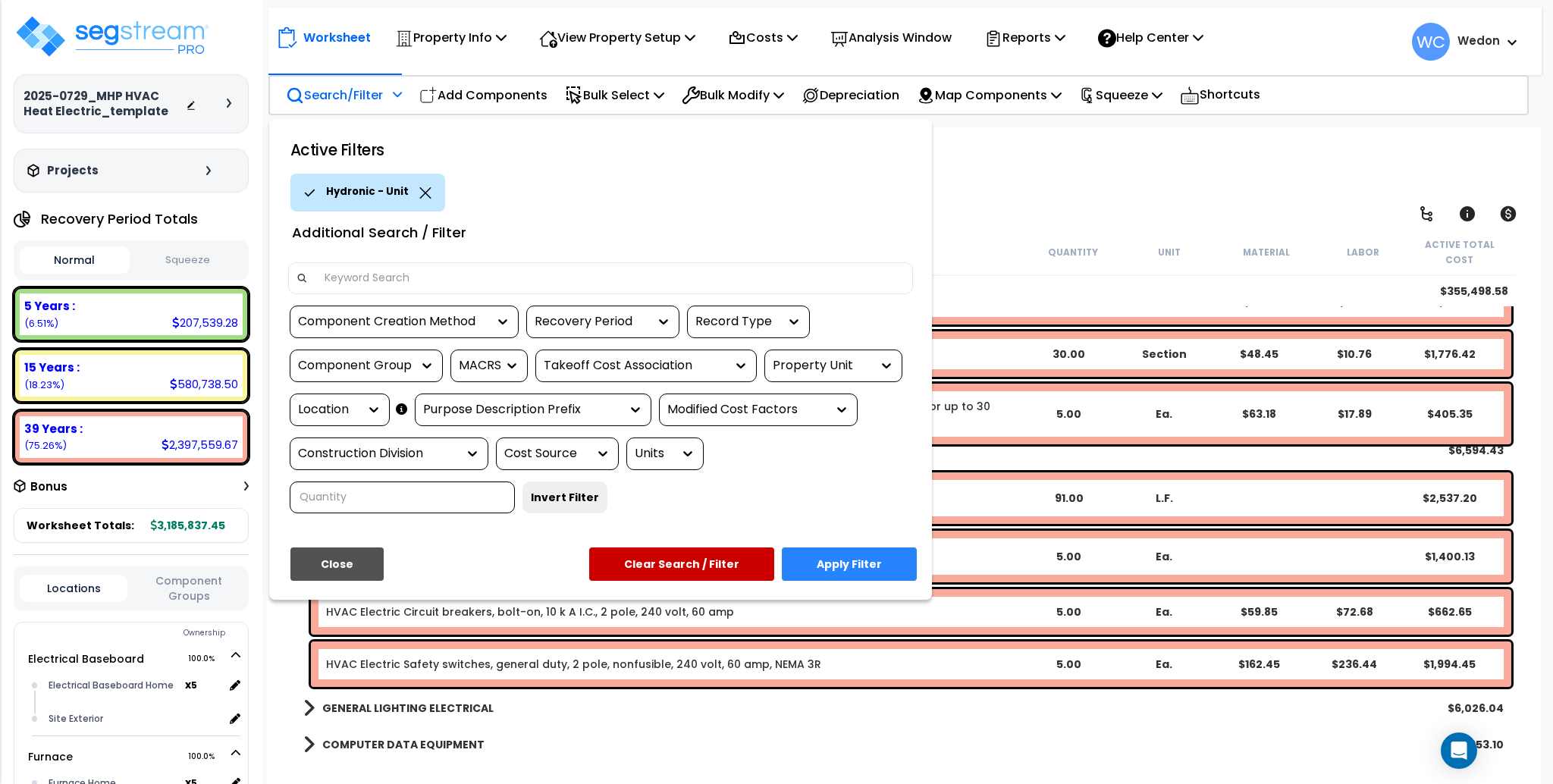
click at [877, 562] on button "Apply Filter" at bounding box center [848, 563] width 135 height 34
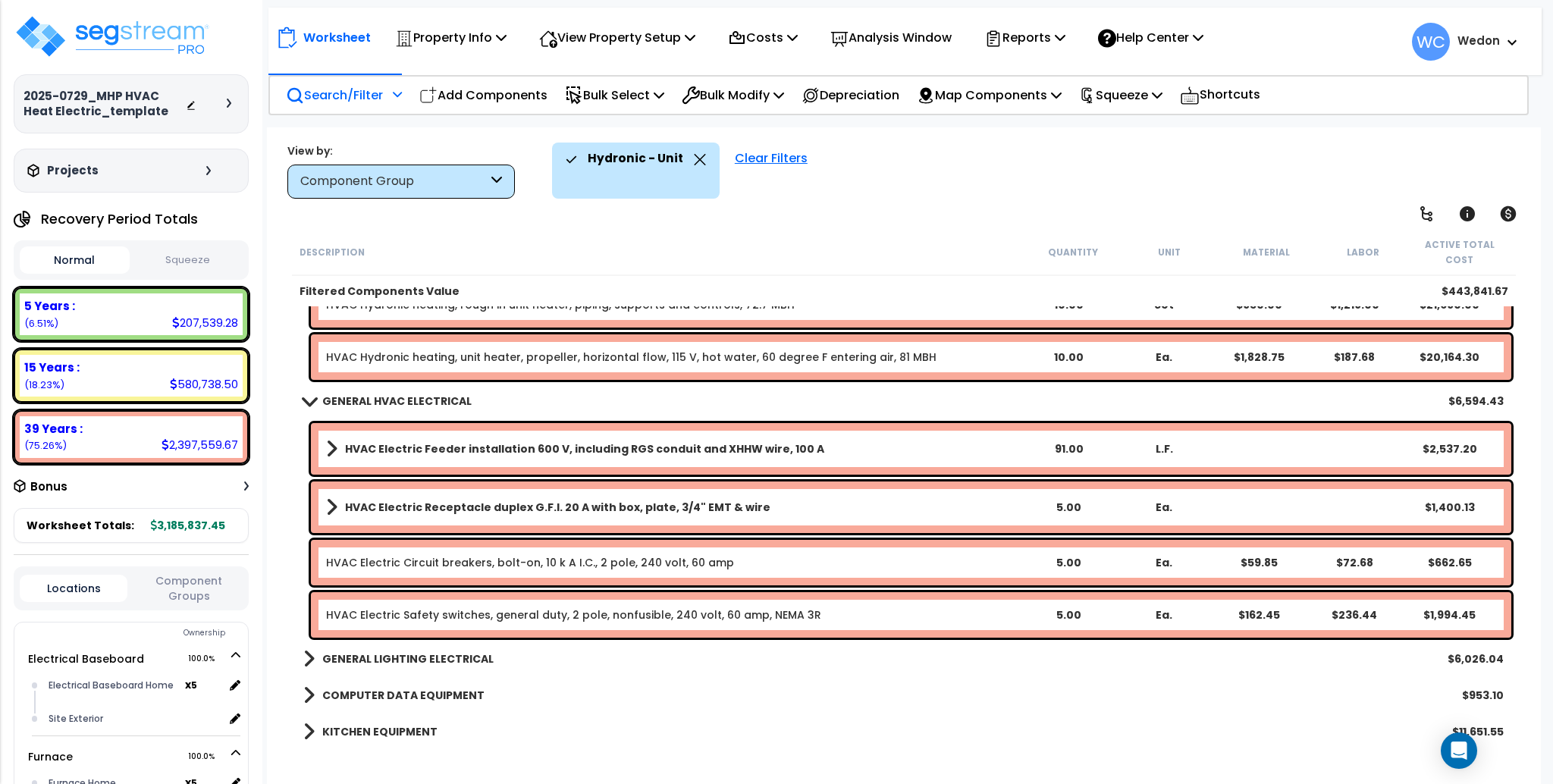
scroll to position [825, 0]
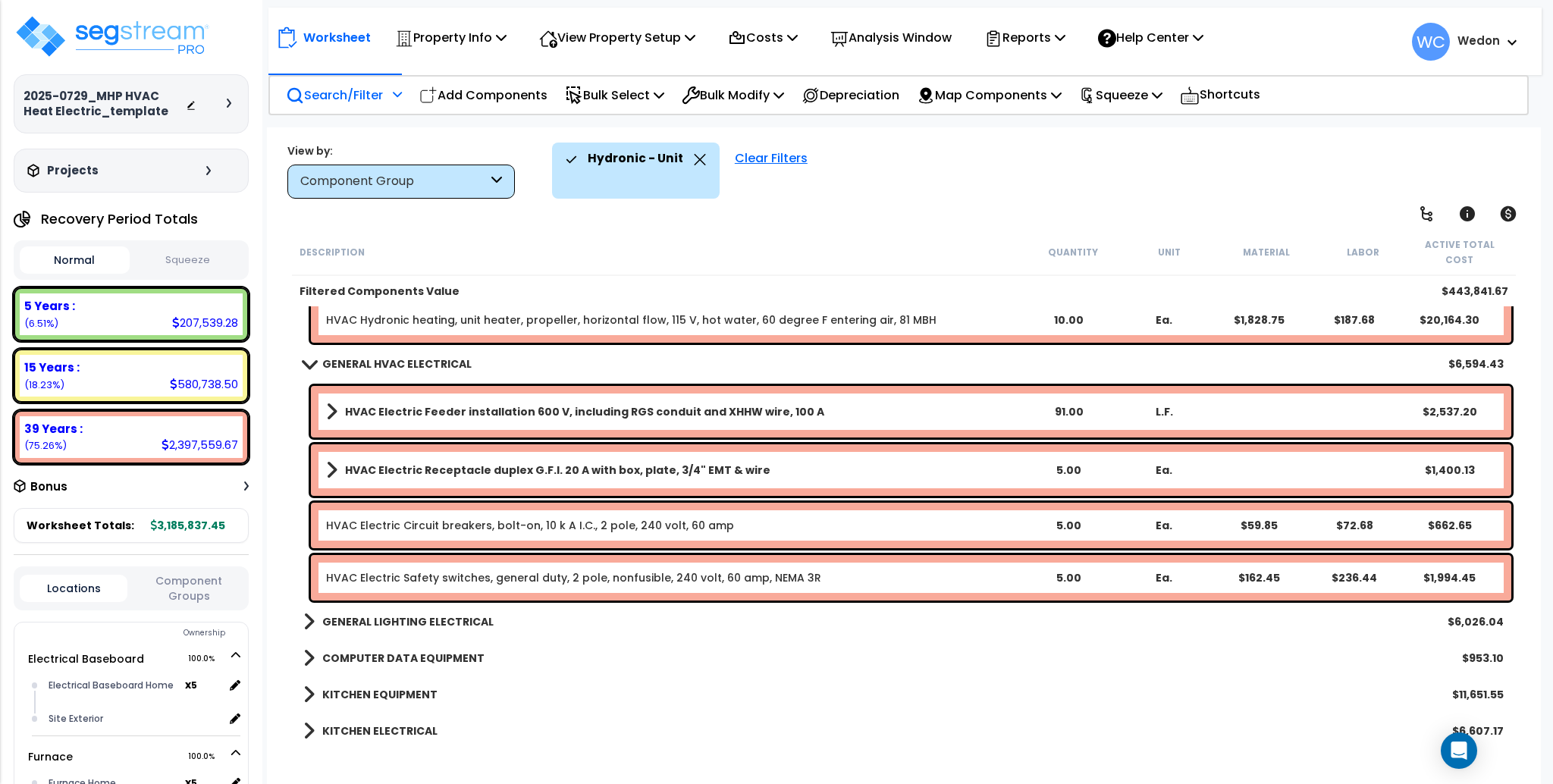
click at [490, 186] on div "Component Group" at bounding box center [400, 181] width 227 height 35
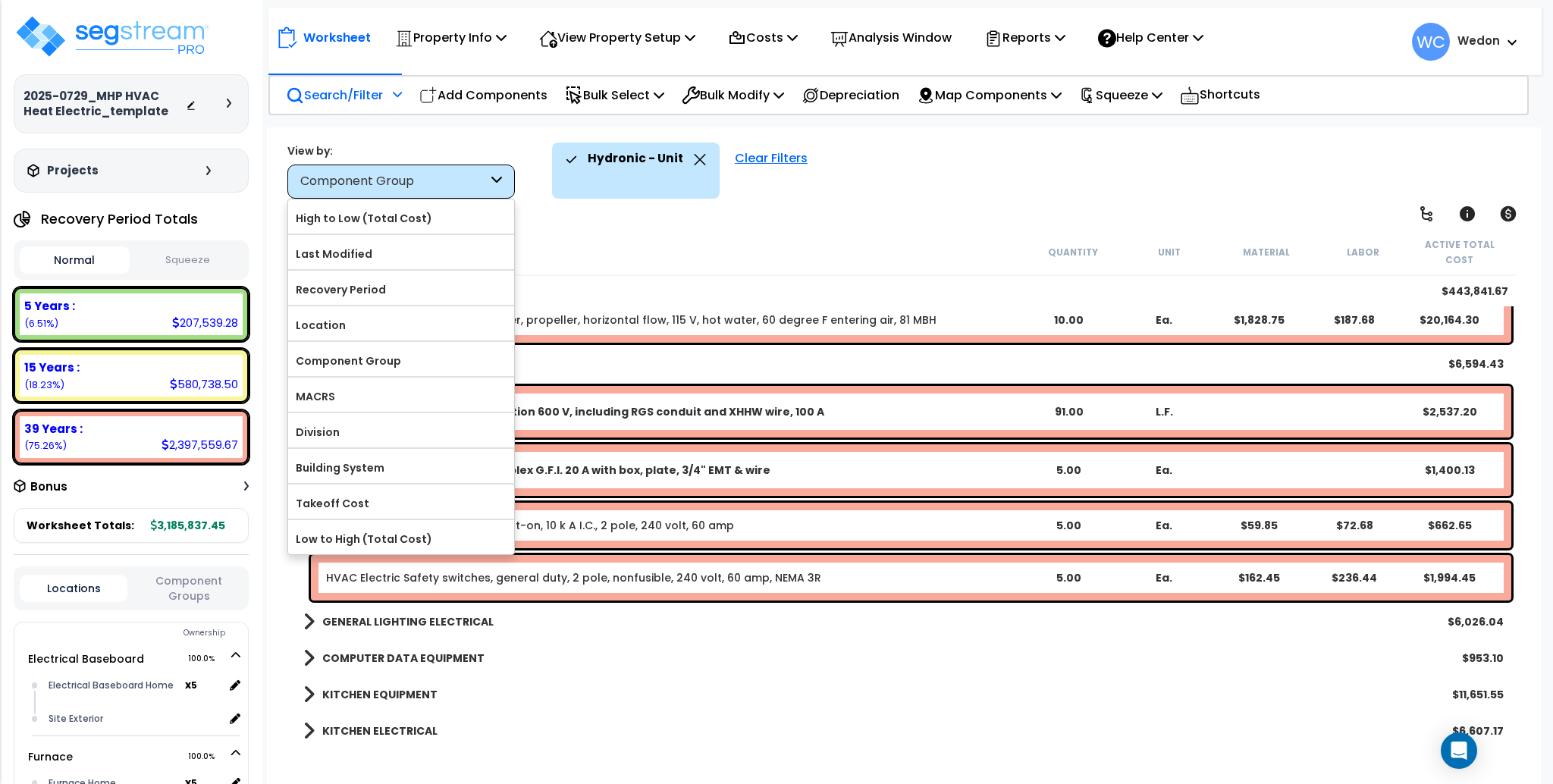
click at [492, 173] on icon at bounding box center [496, 181] width 11 height 17
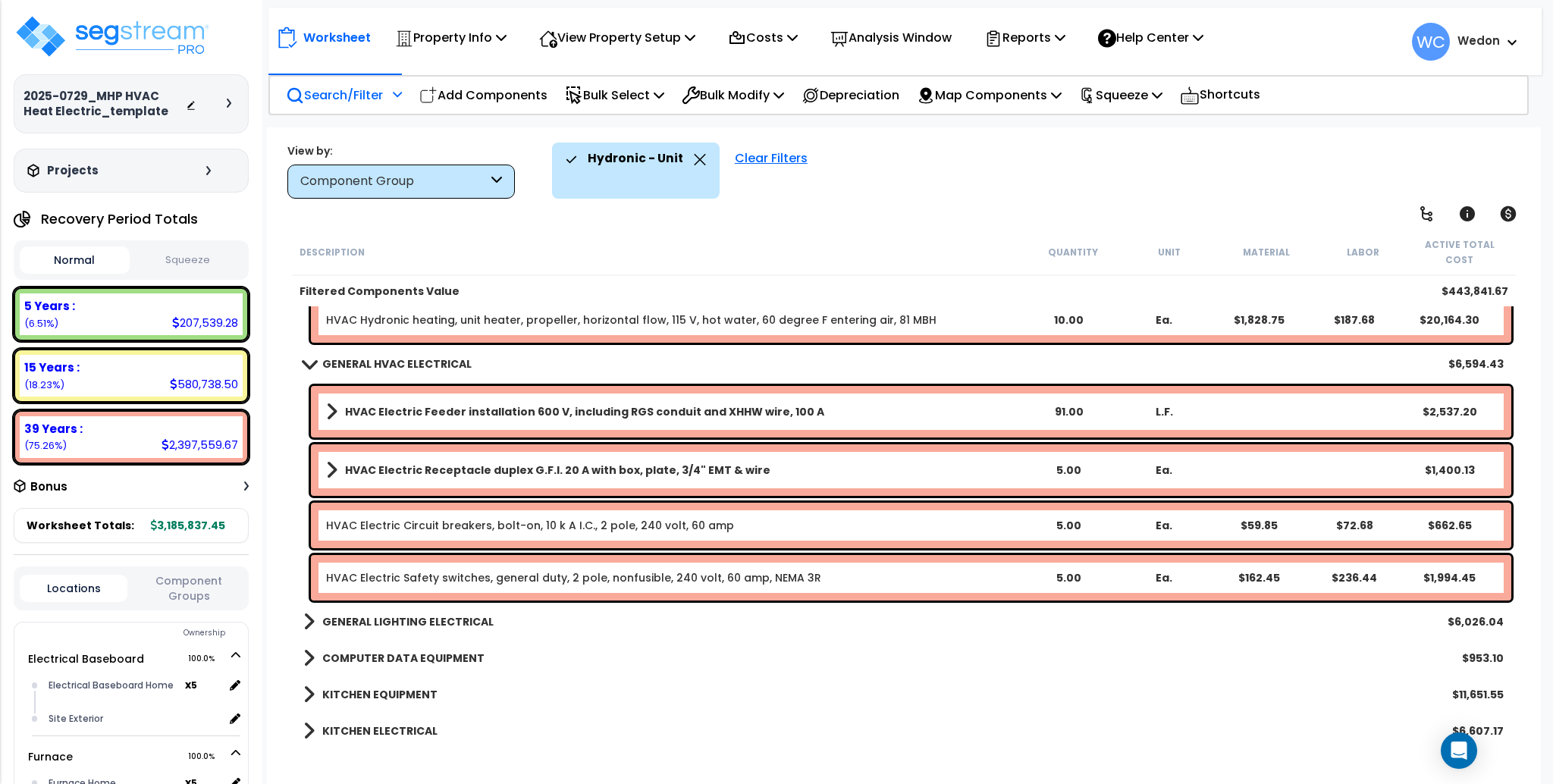
click at [386, 101] on div "Search/Filter Additional Search / Filter" at bounding box center [344, 95] width 116 height 36
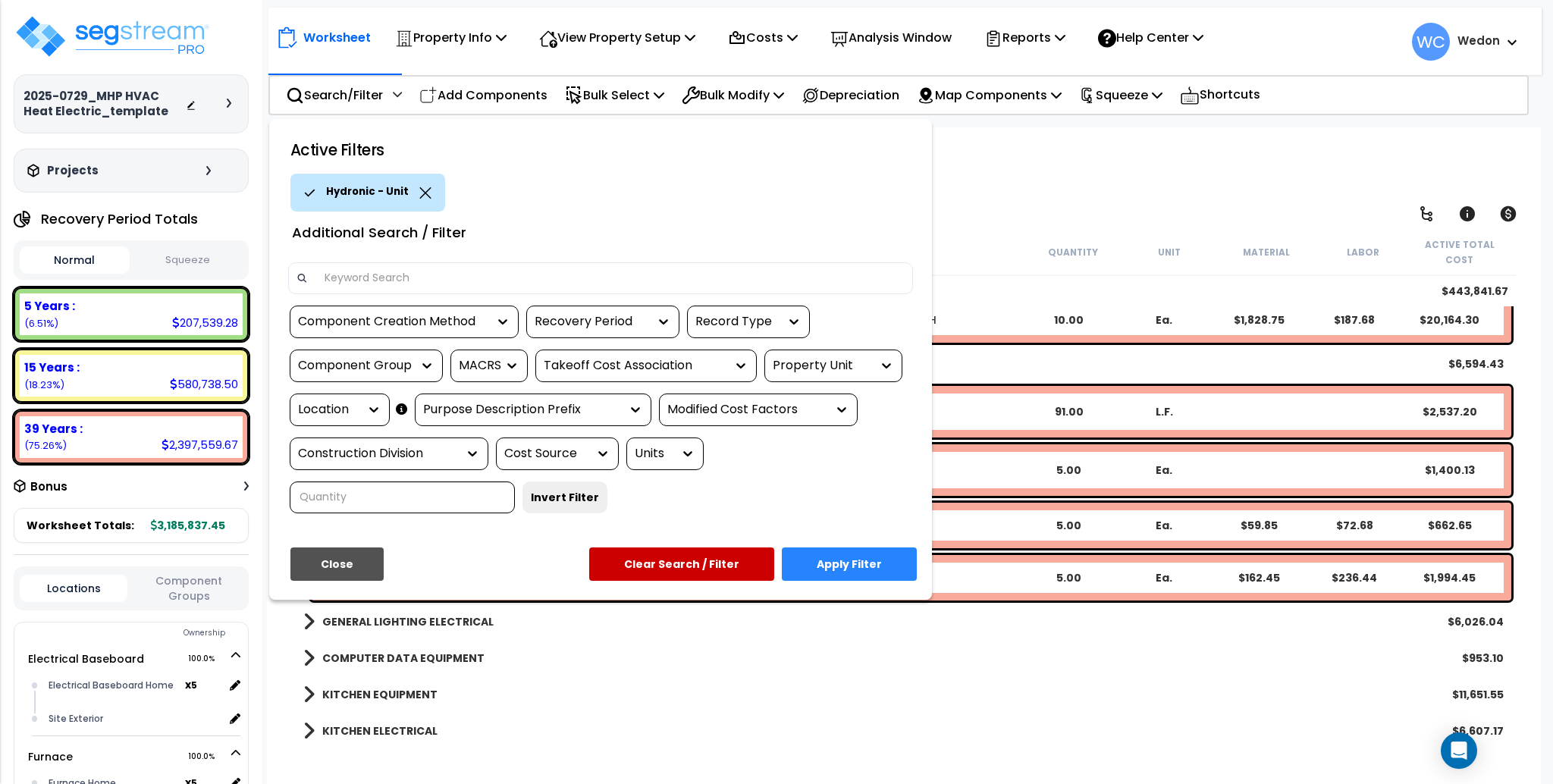
click at [858, 362] on div "Property Unit" at bounding box center [822, 366] width 99 height 17
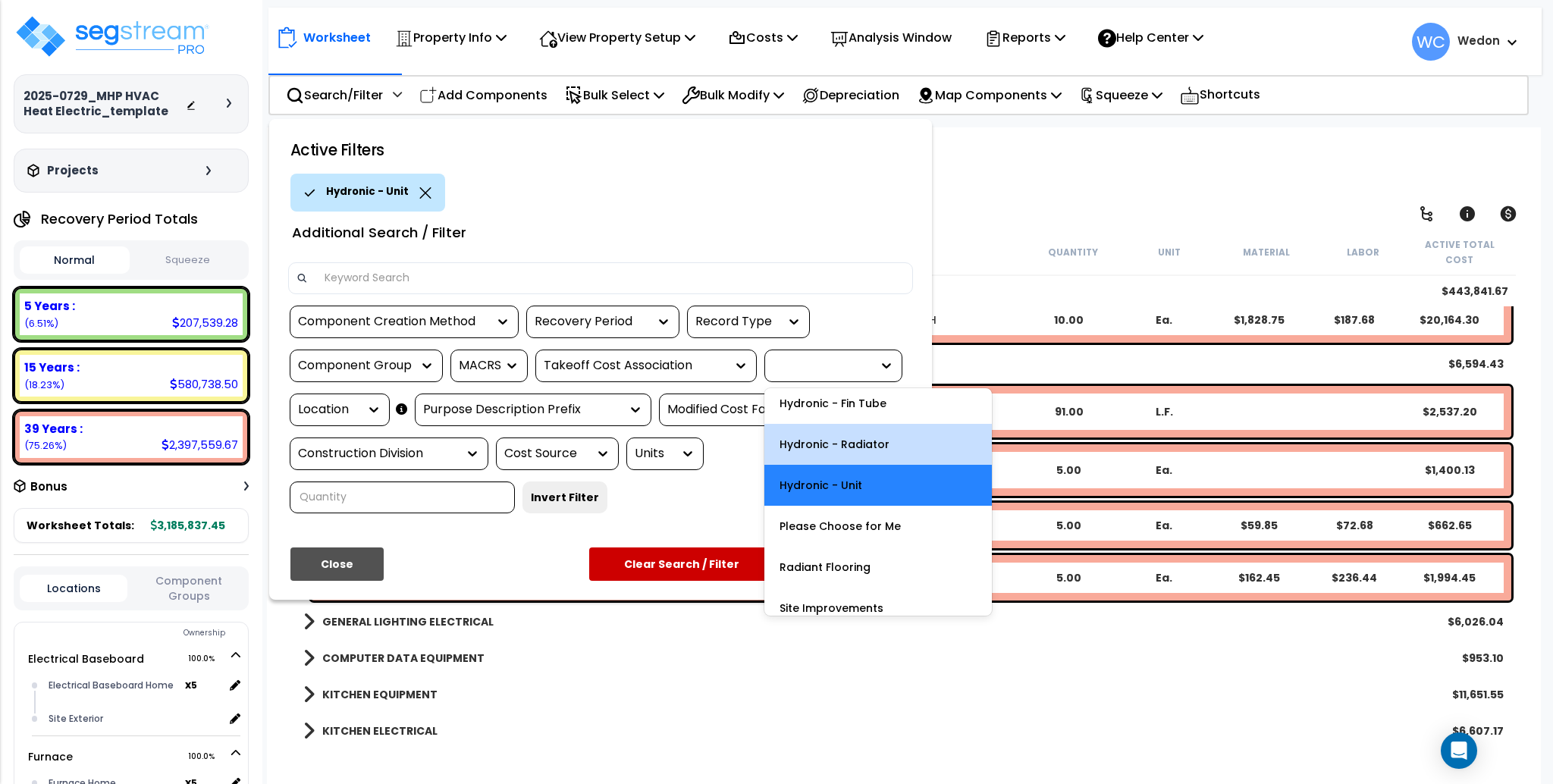
scroll to position [135, 0]
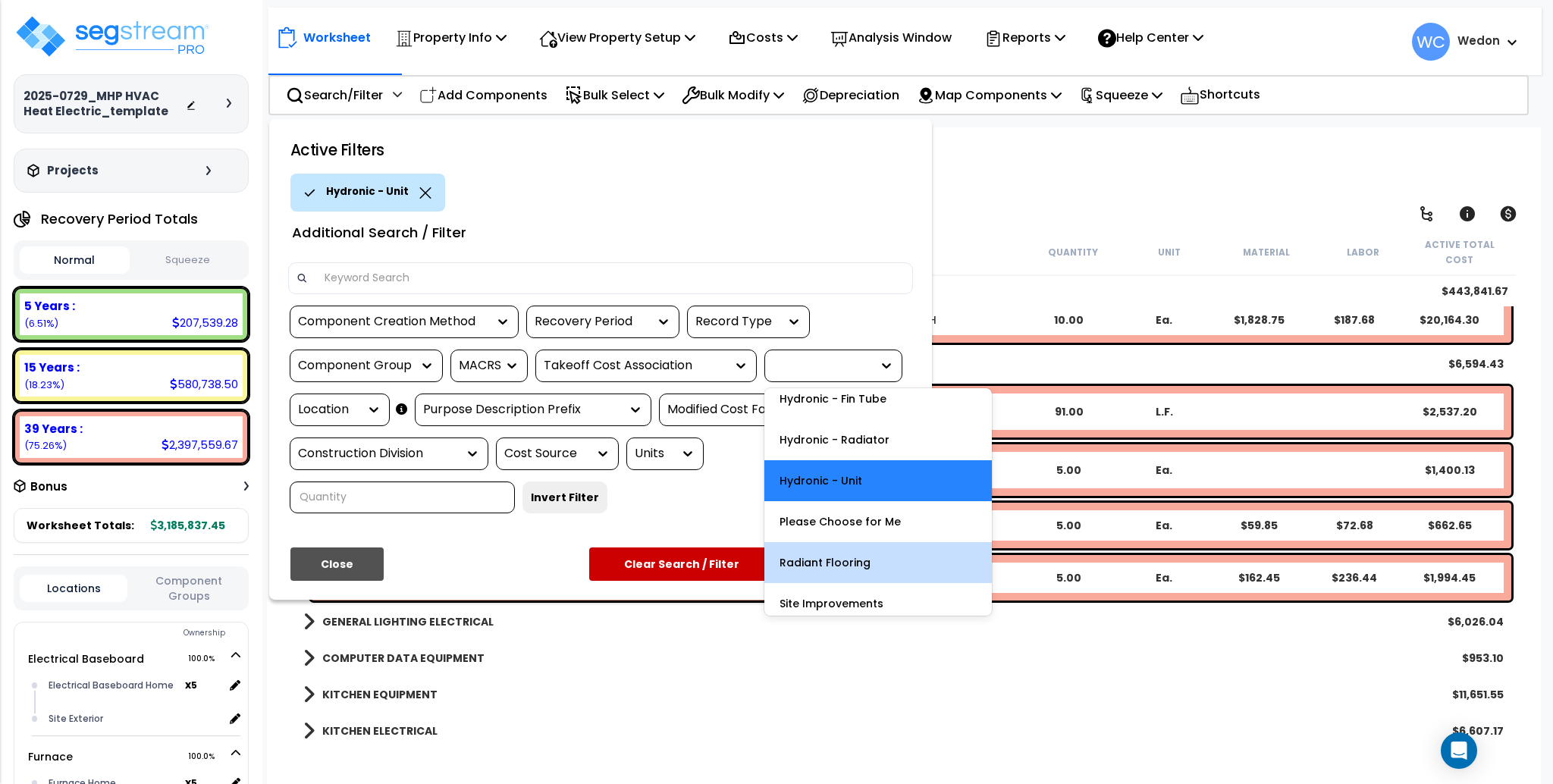
click at [877, 558] on div "Radiant Flooring" at bounding box center [877, 562] width 227 height 41
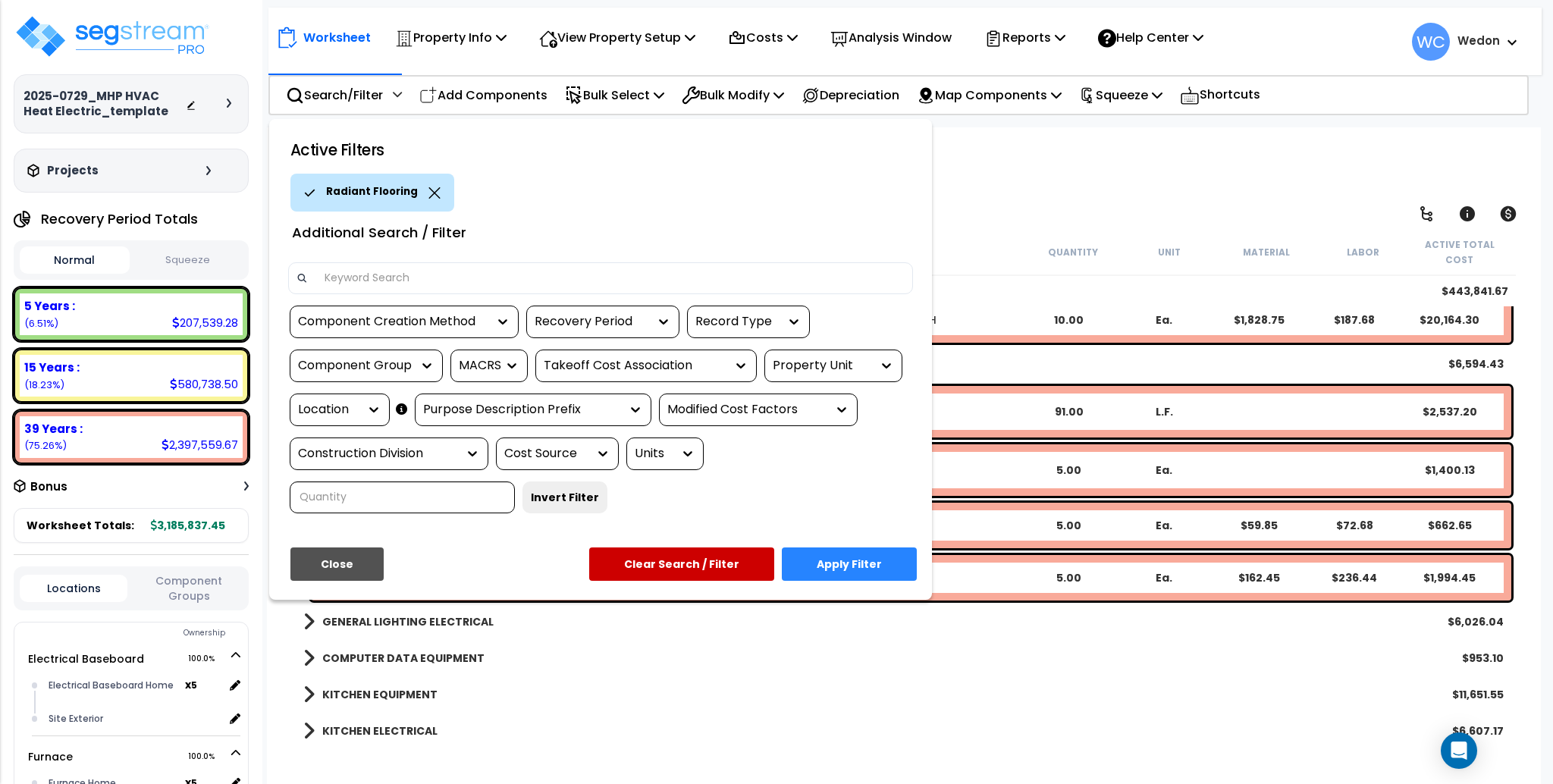
click at [851, 558] on button "Apply Filter" at bounding box center [848, 563] width 135 height 34
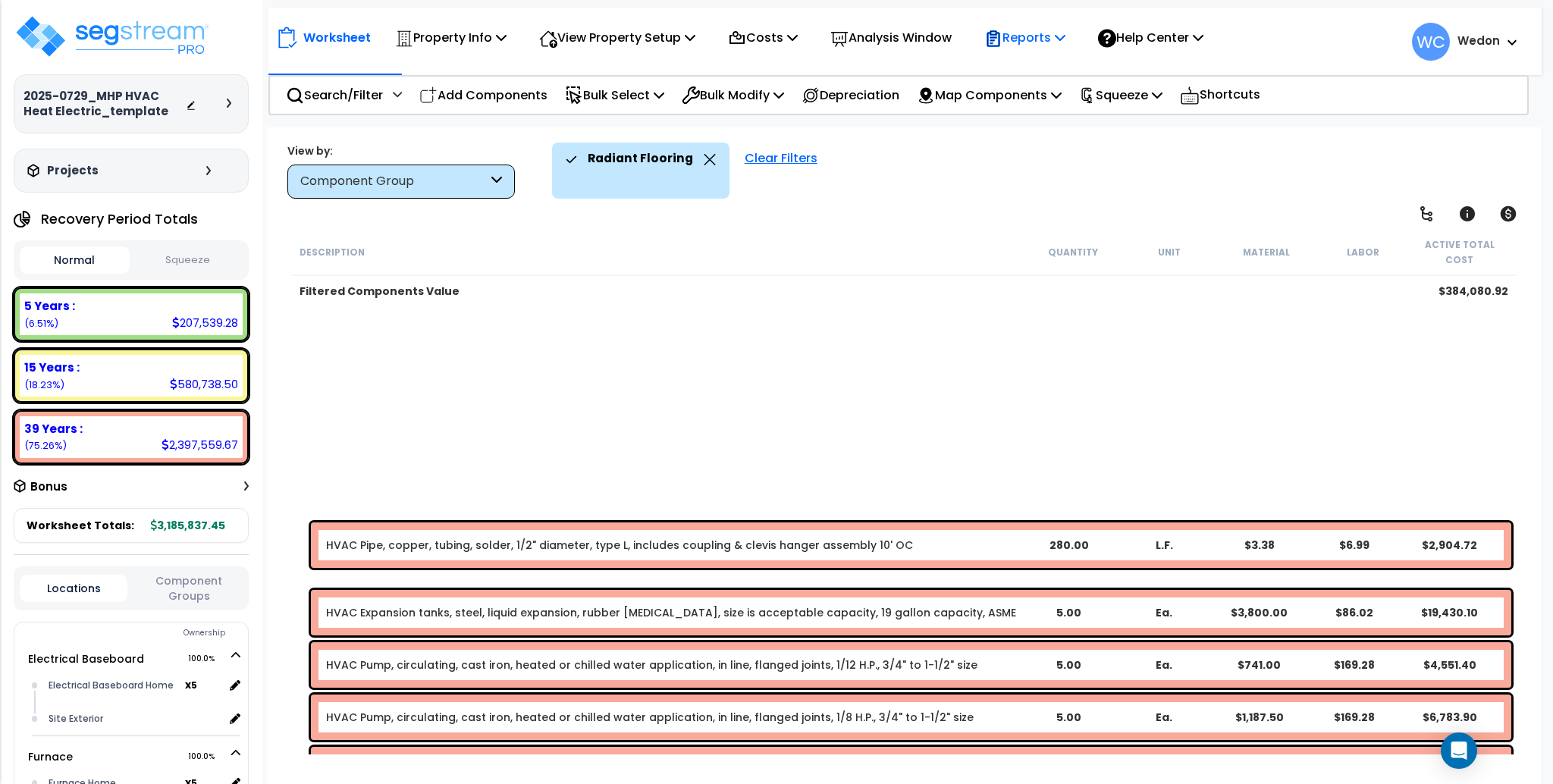
scroll to position [724, 0]
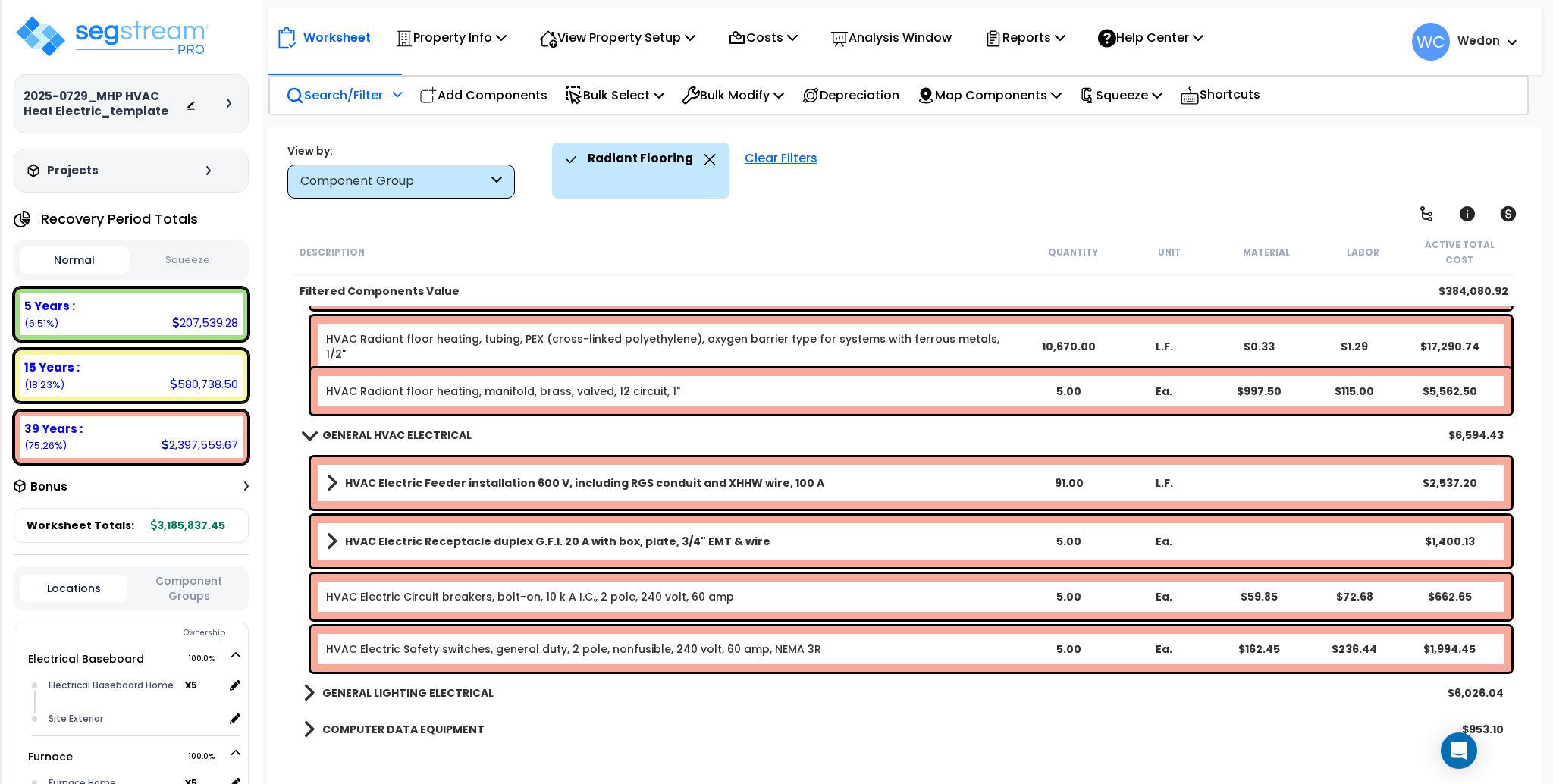
click at [350, 89] on p "Search/Filter" at bounding box center [334, 94] width 97 height 20
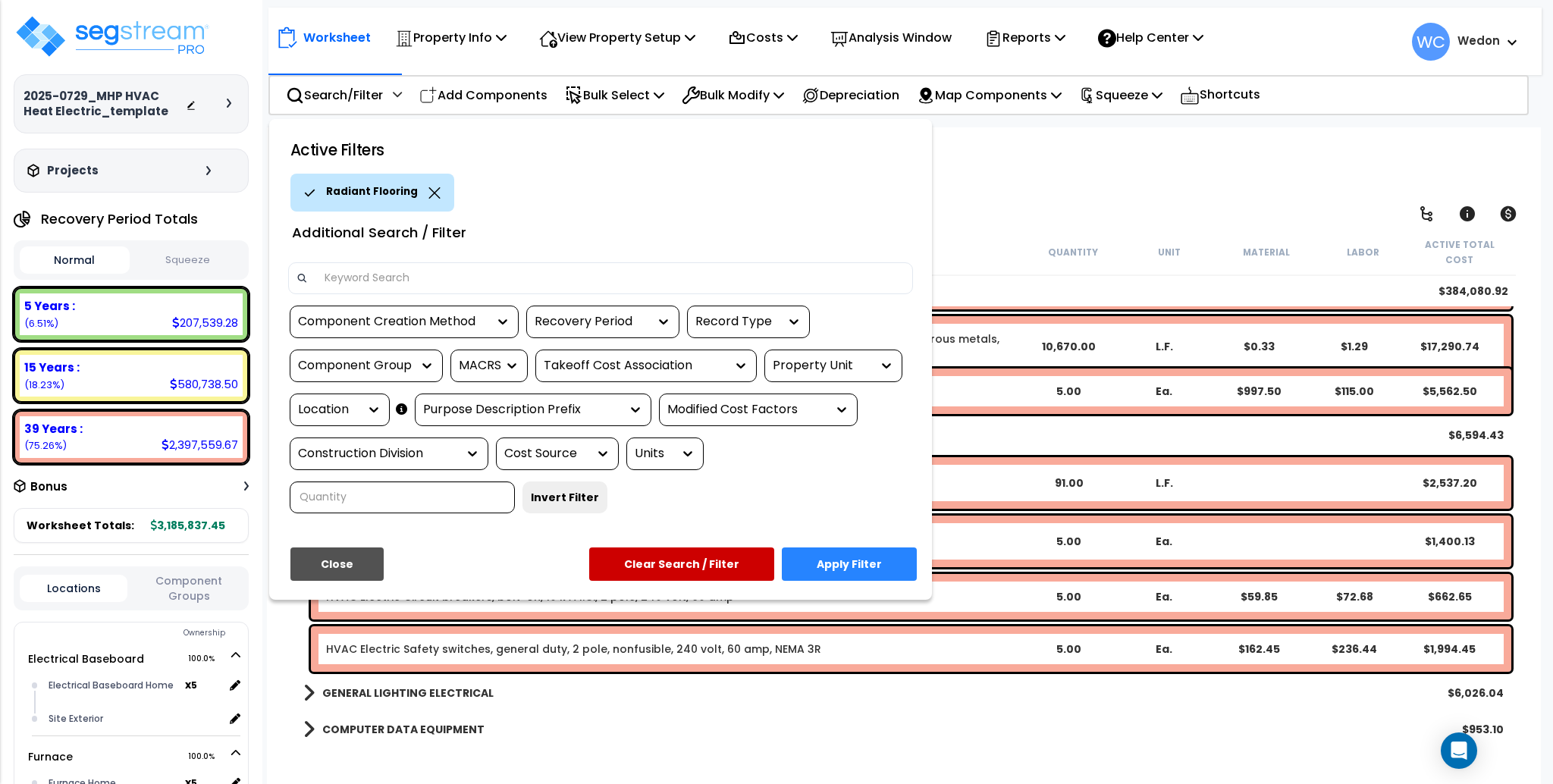
click at [843, 362] on div "Property Unit" at bounding box center [822, 366] width 99 height 17
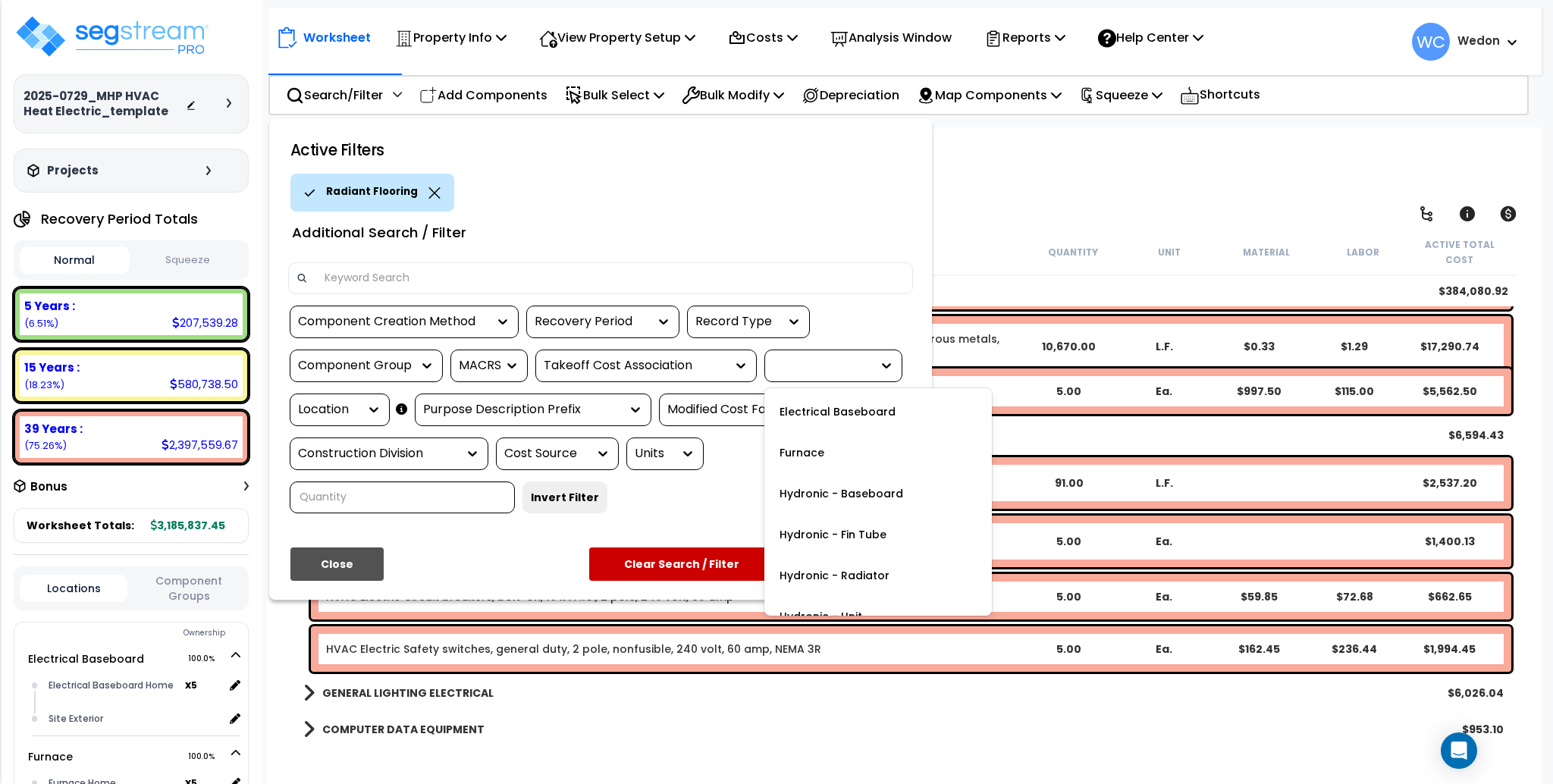
scroll to position [116, 0]
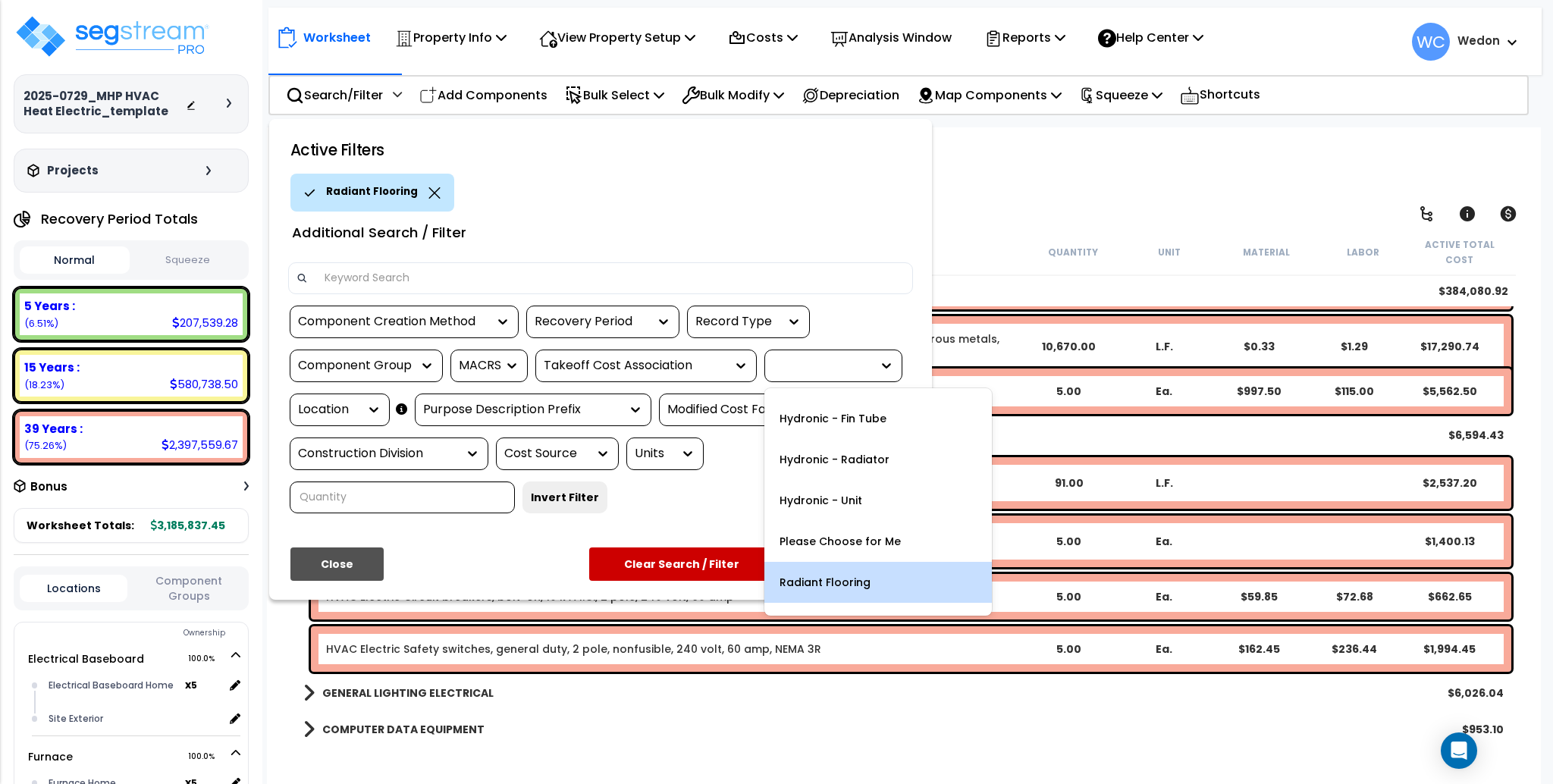
click at [821, 578] on div "Radiant Flooring" at bounding box center [877, 582] width 227 height 41
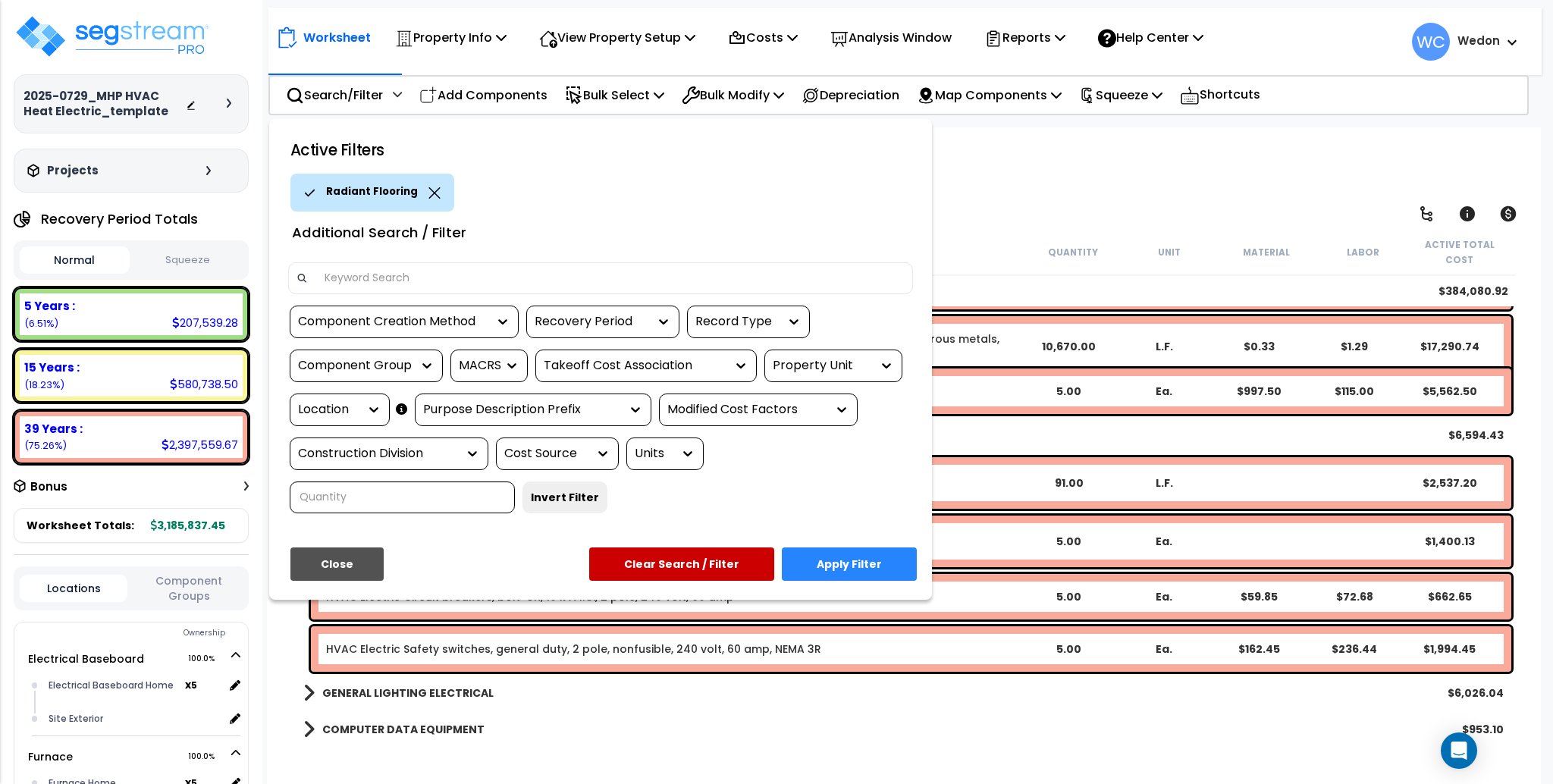
click at [837, 554] on button "Apply Filter" at bounding box center [848, 563] width 135 height 34
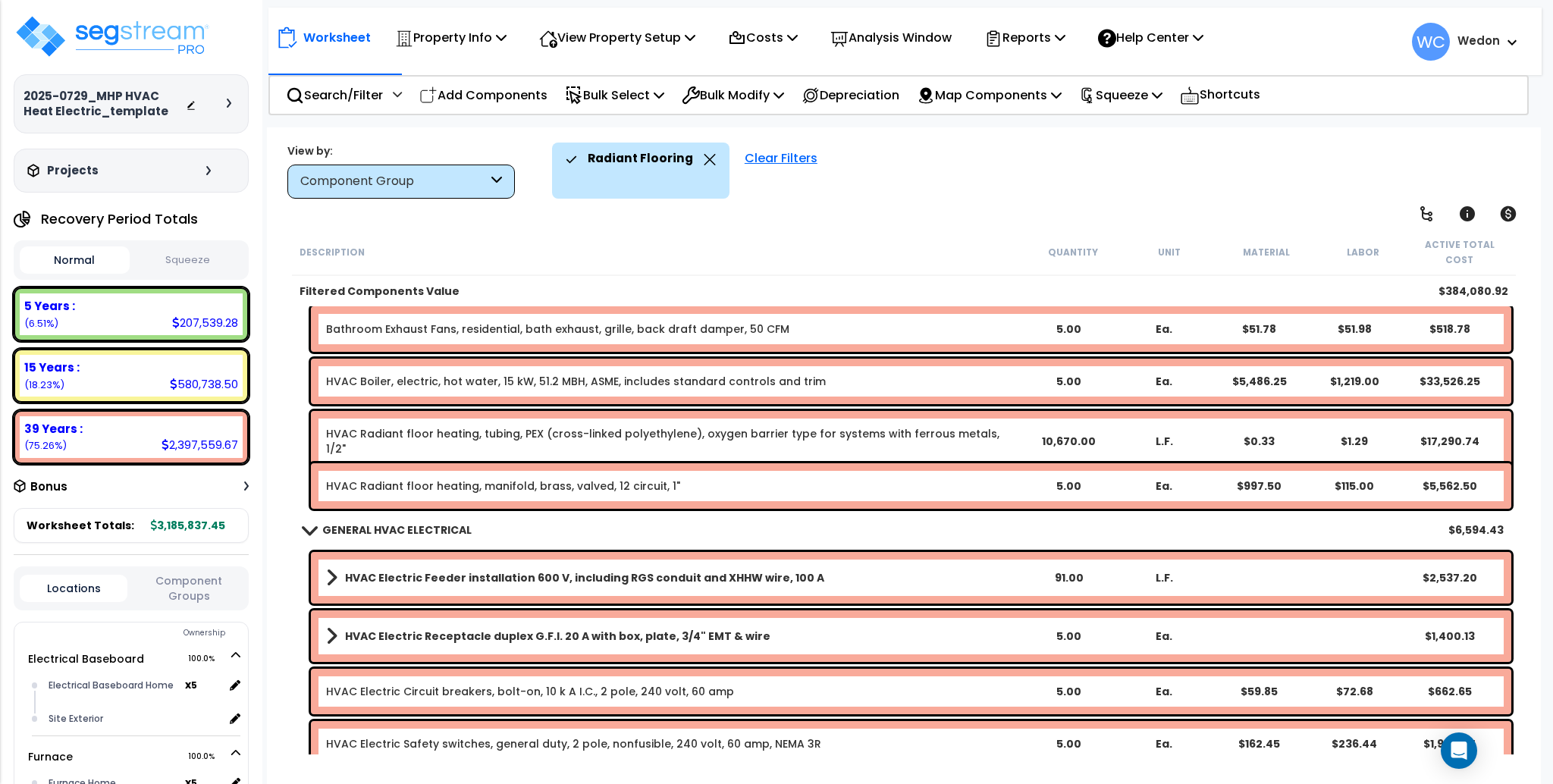
scroll to position [623, 0]
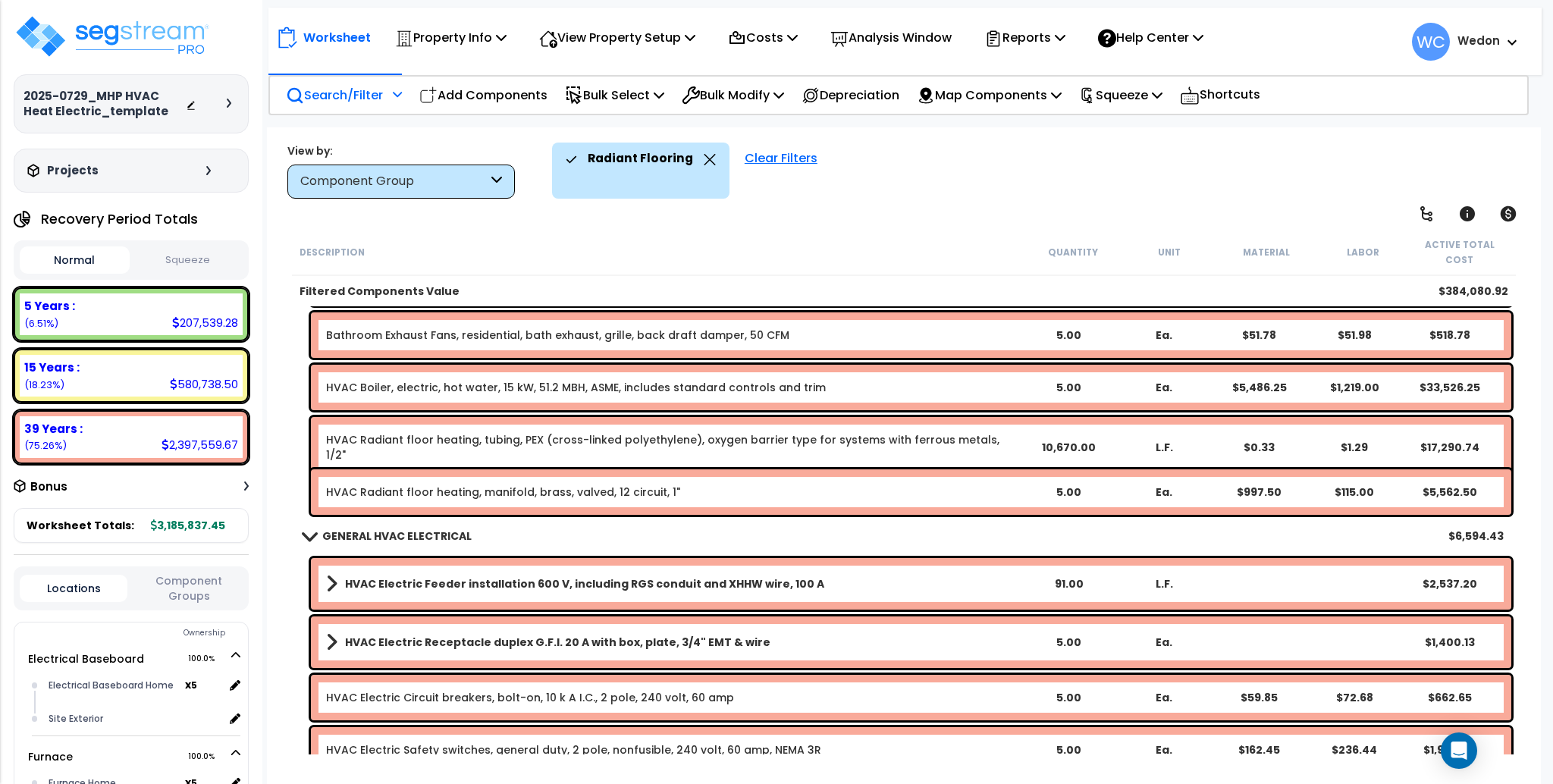
click at [364, 99] on p "Search/Filter" at bounding box center [334, 94] width 97 height 20
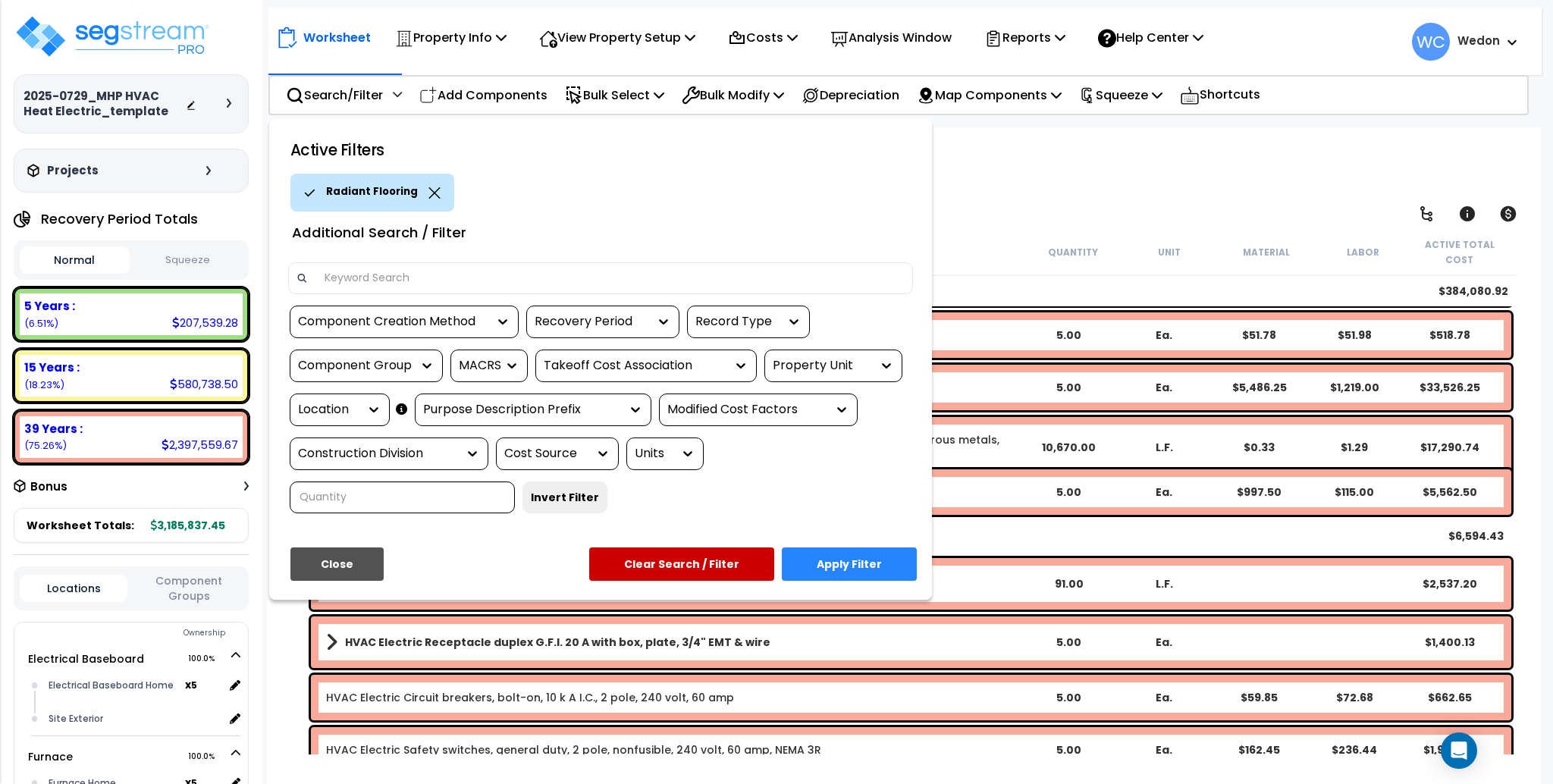
click at [829, 365] on div "Property Unit" at bounding box center [822, 366] width 99 height 17
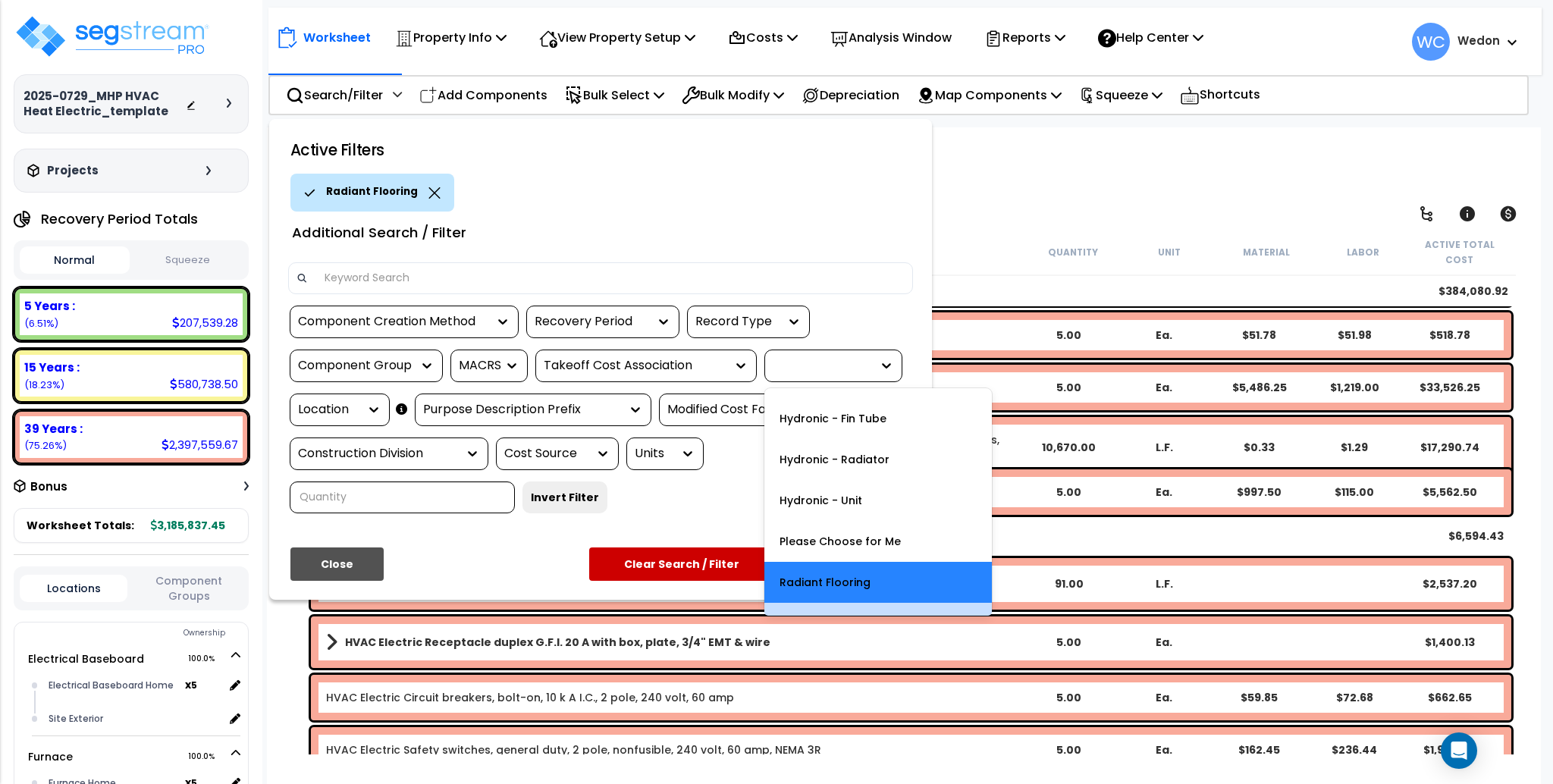
scroll to position [188, 0]
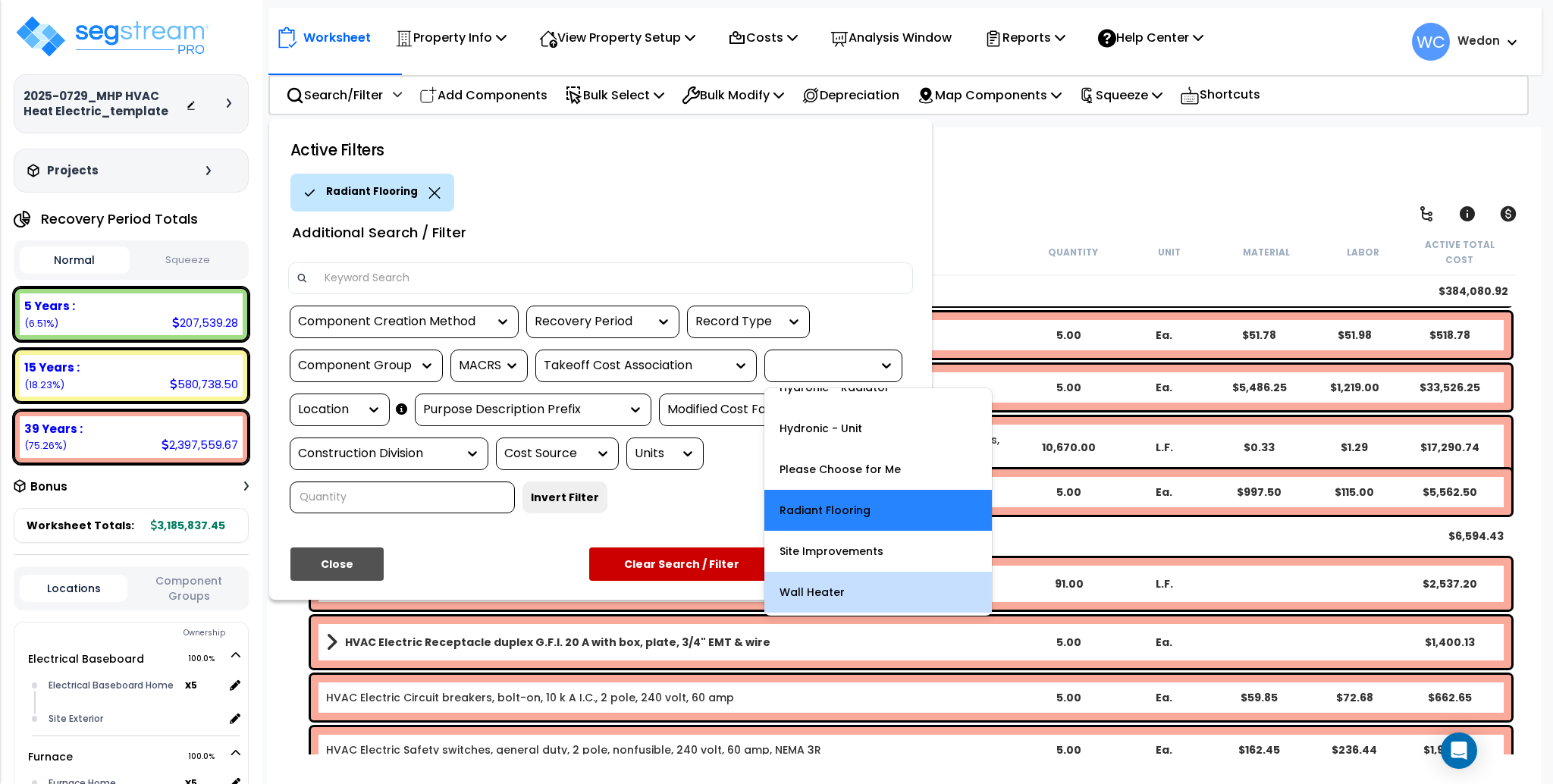
click at [847, 594] on div "Wall Heater" at bounding box center [877, 592] width 227 height 41
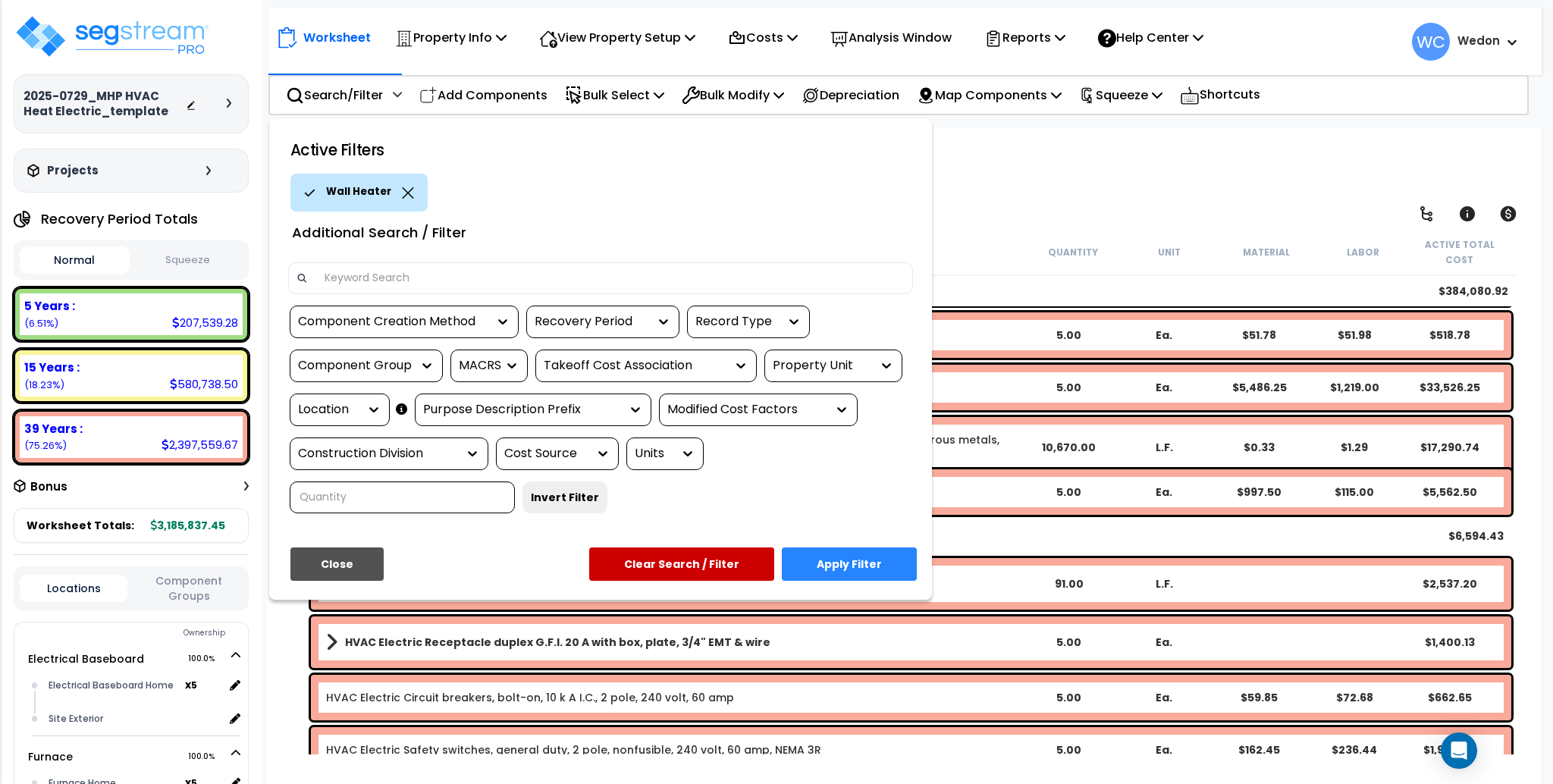
click at [854, 572] on button "Apply Filter" at bounding box center [848, 563] width 135 height 34
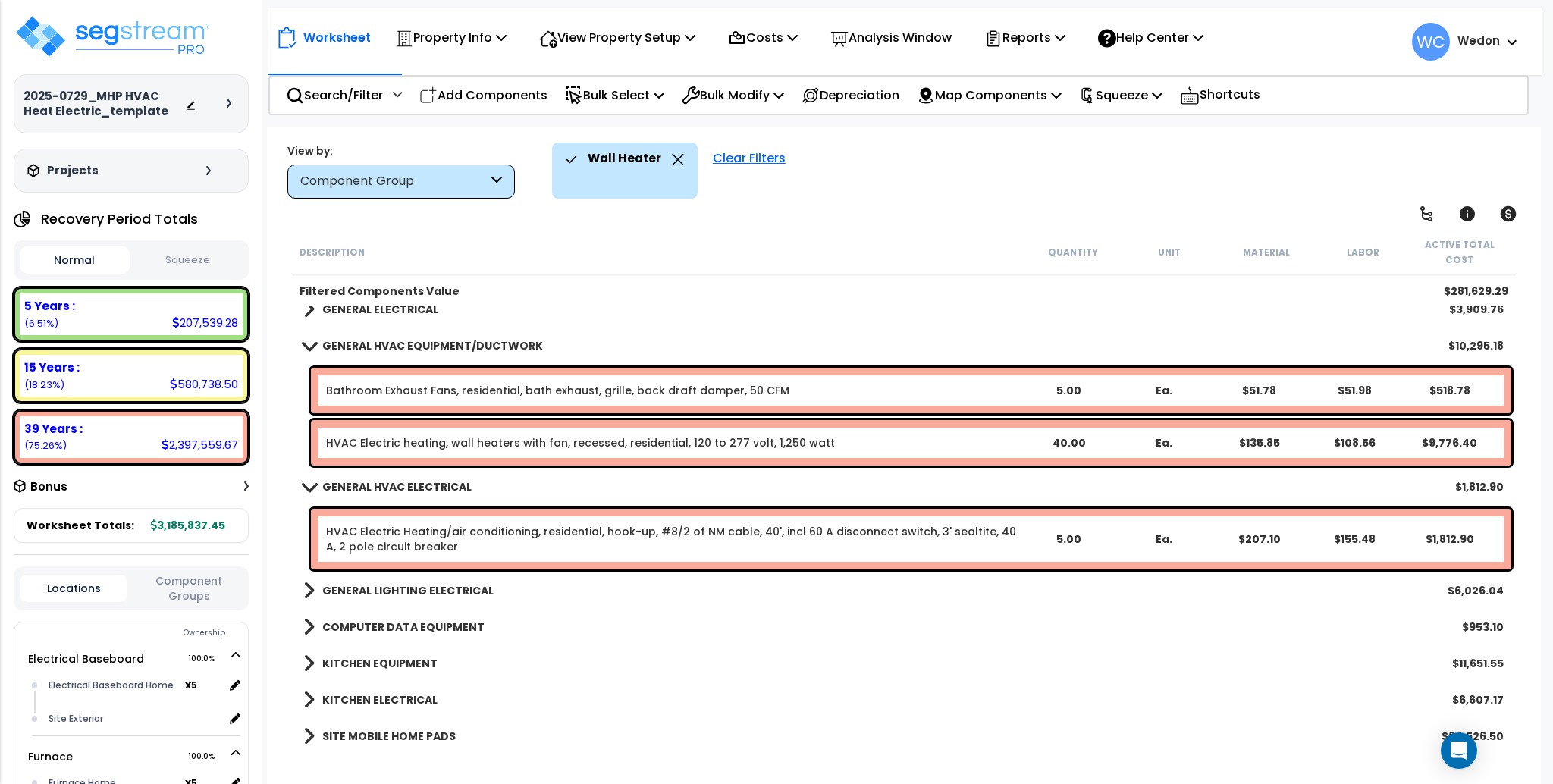
scroll to position [290, 0]
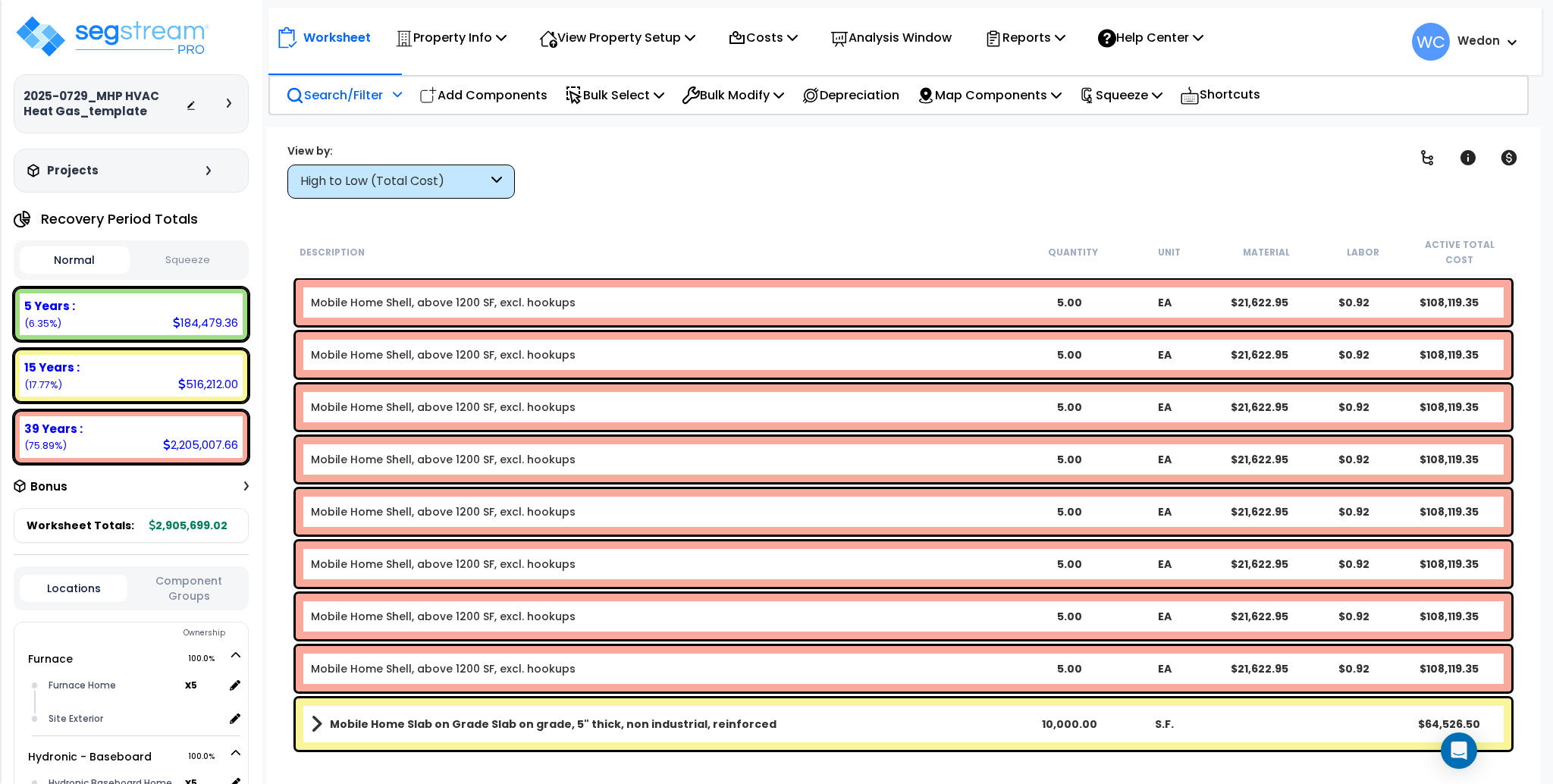
click at [330, 89] on p "Search/Filter" at bounding box center [334, 94] width 97 height 20
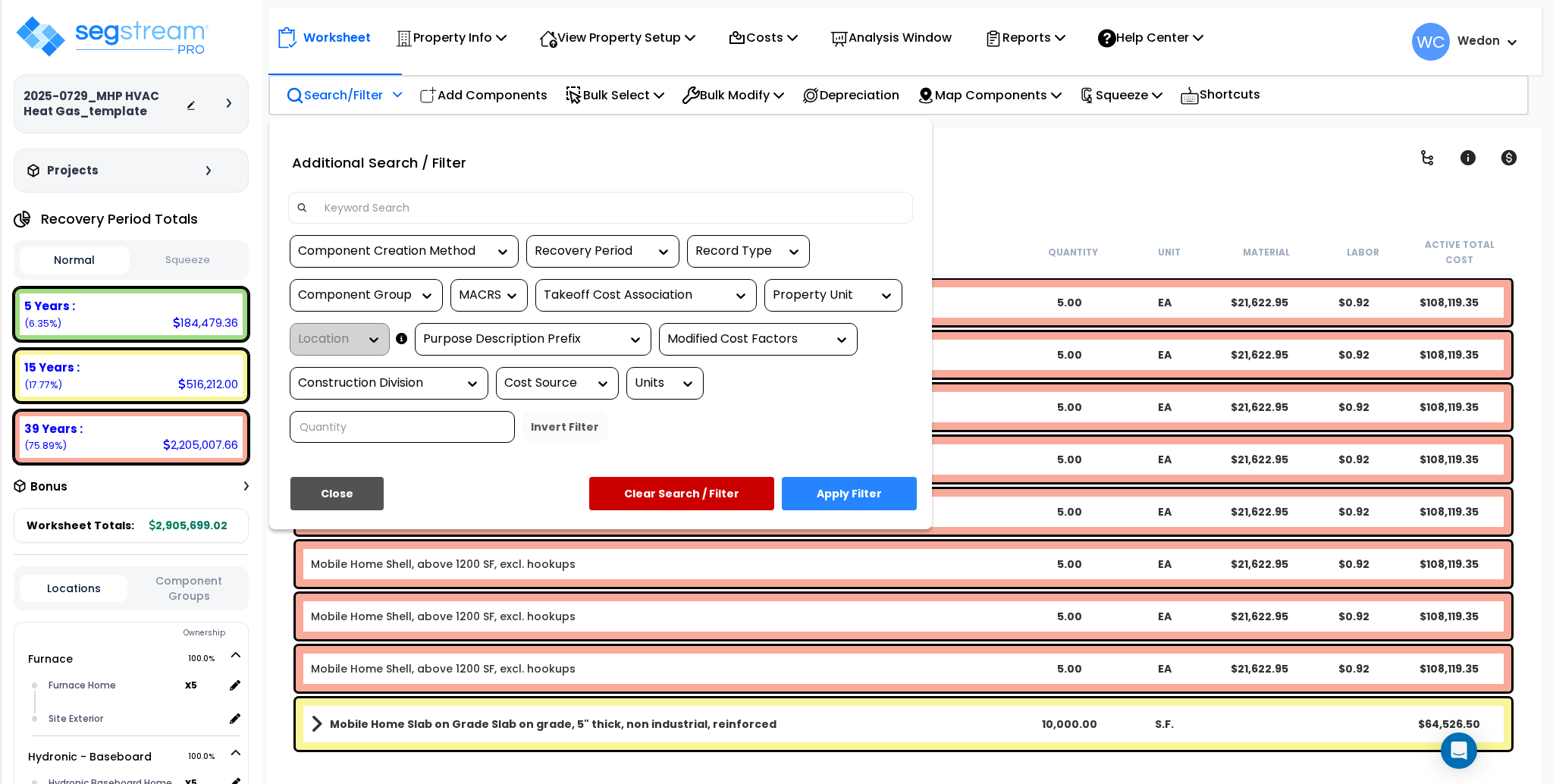
drag, startPoint x: 848, startPoint y: 283, endPoint x: 872, endPoint y: 295, distance: 26.8
click at [849, 283] on div "Property Unit" at bounding box center [833, 296] width 138 height 33
click at [875, 293] on div at bounding box center [883, 296] width 23 height 15
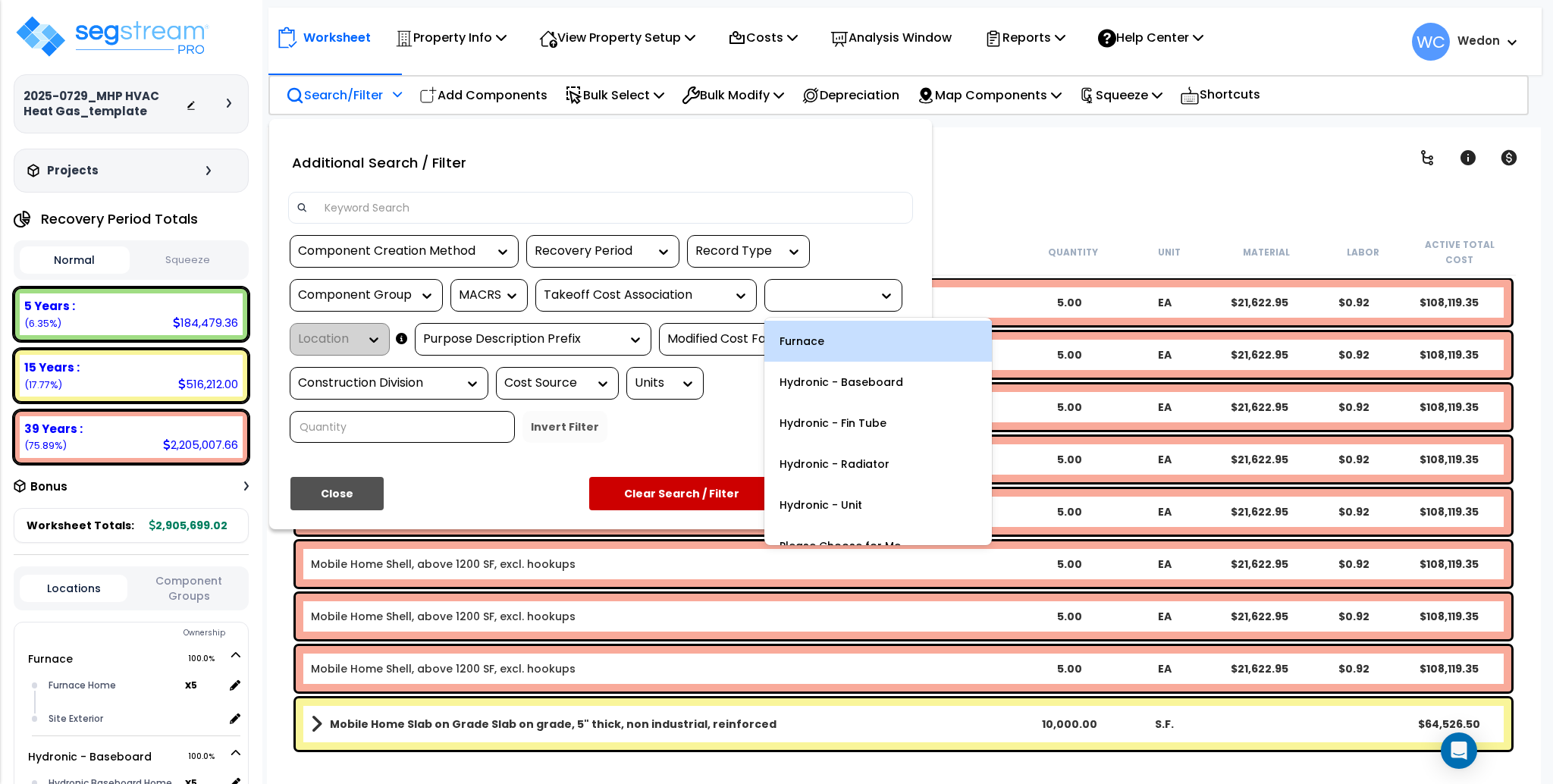
click at [851, 344] on div "Furnace" at bounding box center [877, 341] width 227 height 41
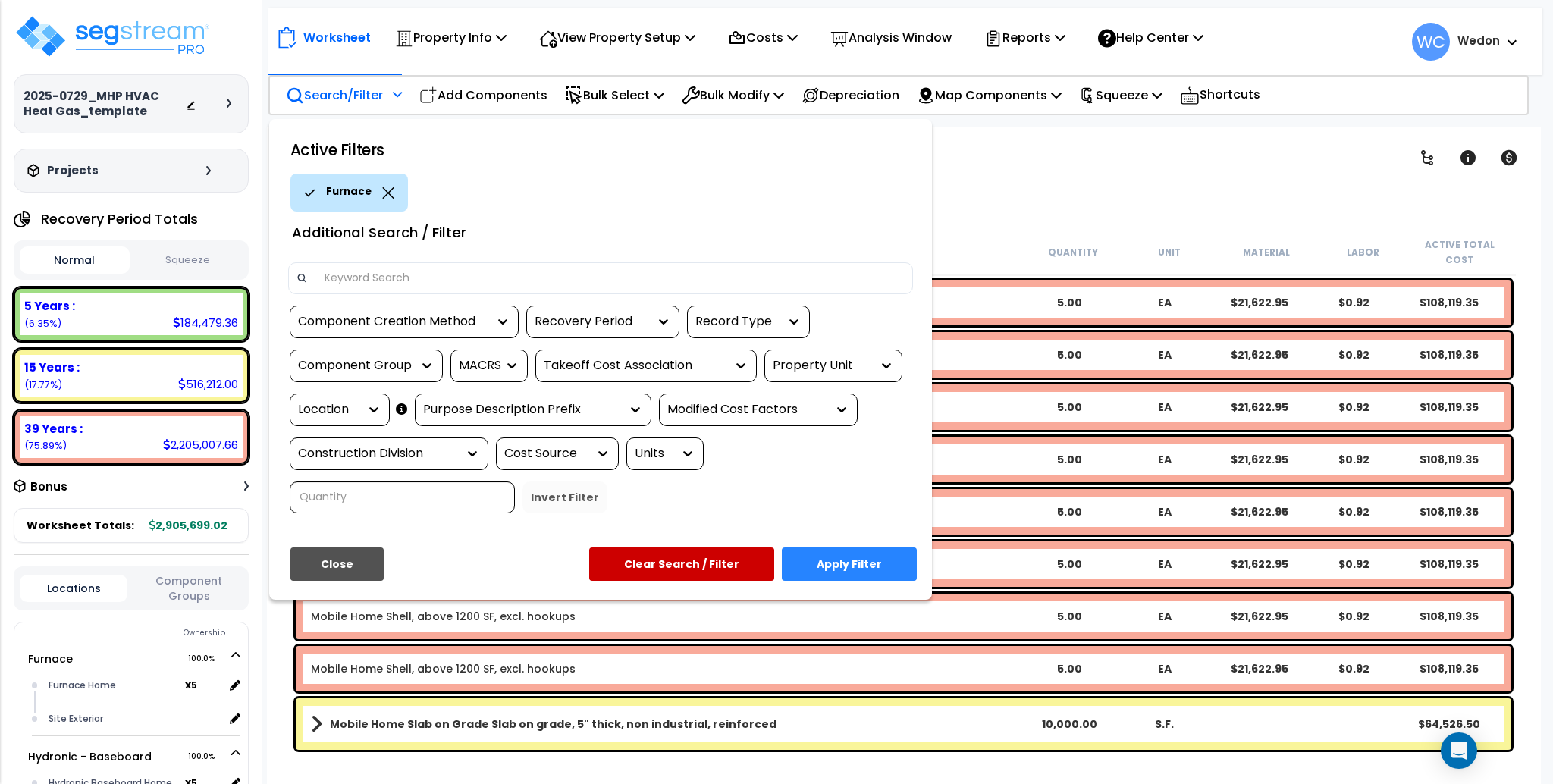
click at [845, 560] on button "Apply Filter" at bounding box center [848, 563] width 135 height 34
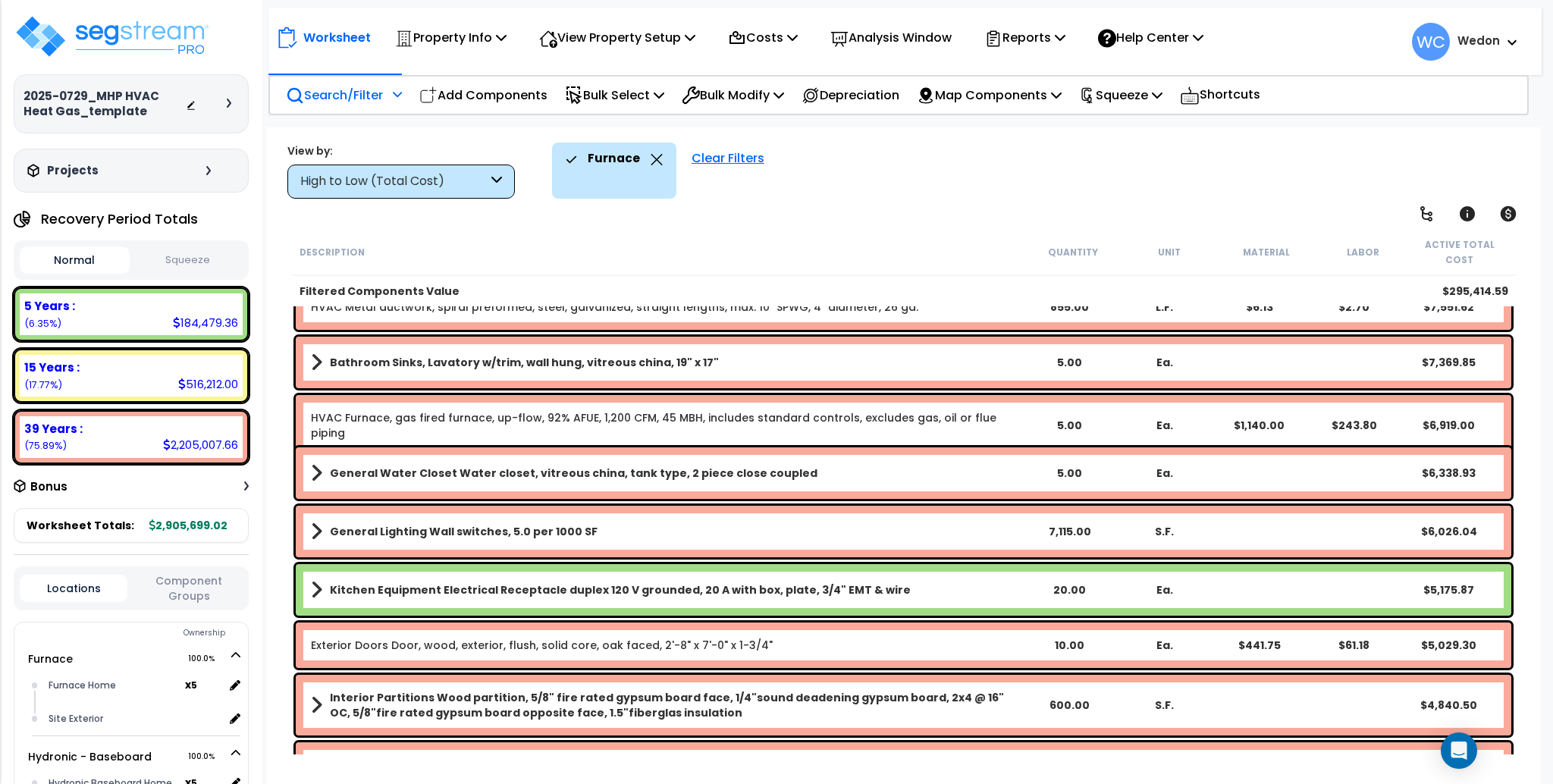
scroll to position [404, 0]
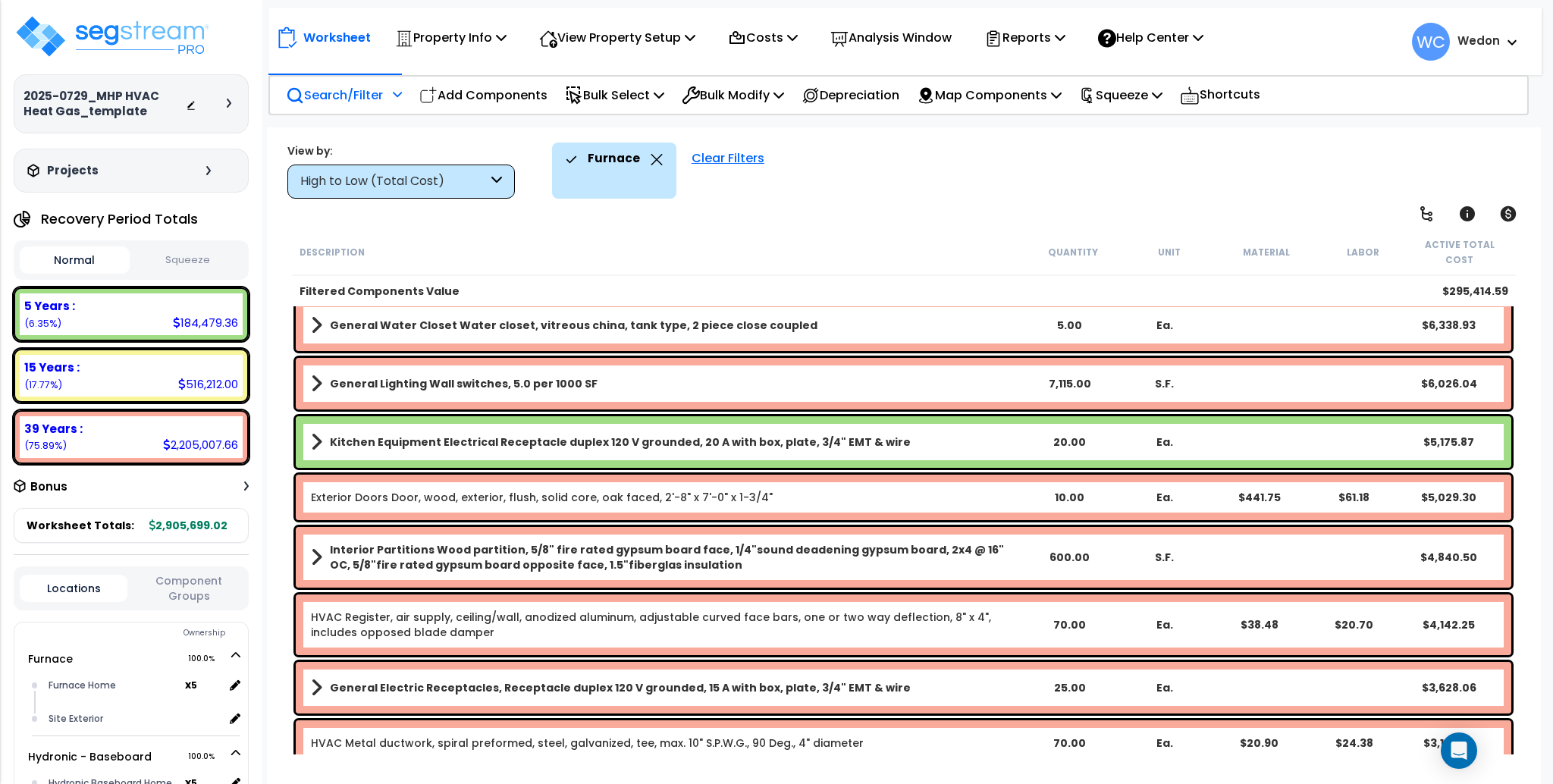
click at [334, 95] on p "Search/Filter" at bounding box center [334, 94] width 97 height 20
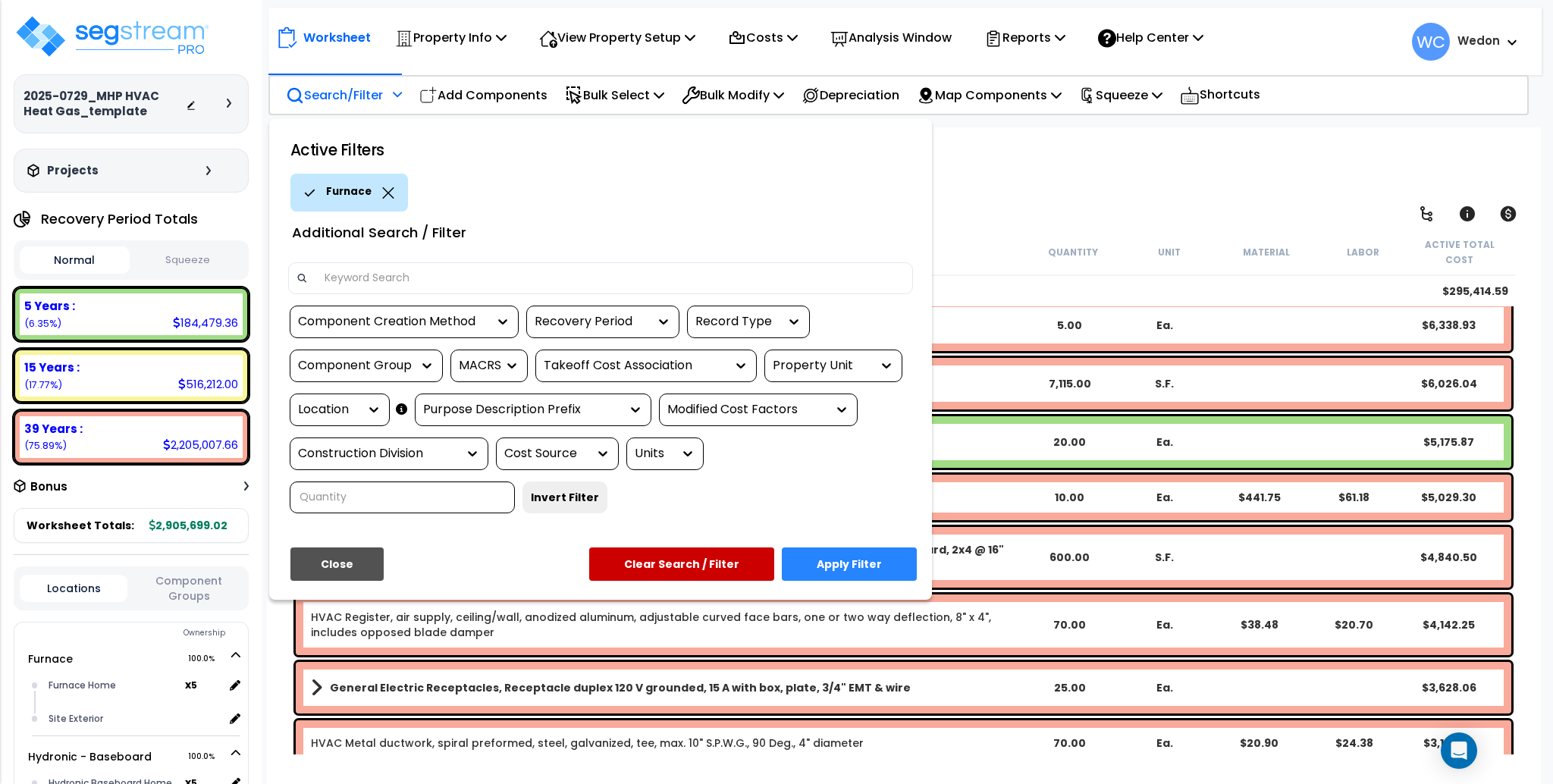
click at [334, 94] on div at bounding box center [776, 392] width 1553 height 784
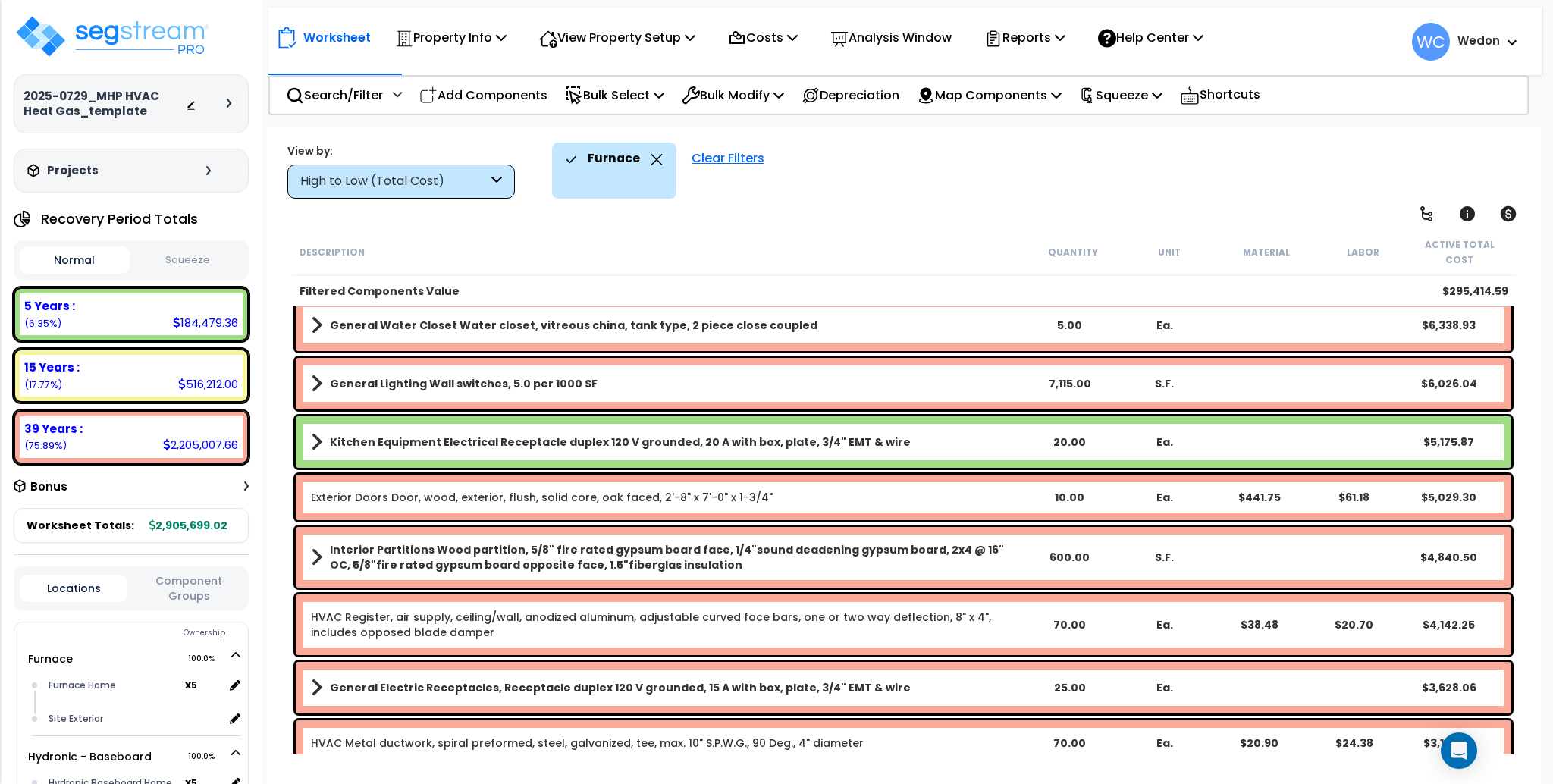
click at [407, 186] on div "High to Low (Total Cost)" at bounding box center [394, 181] width 187 height 17
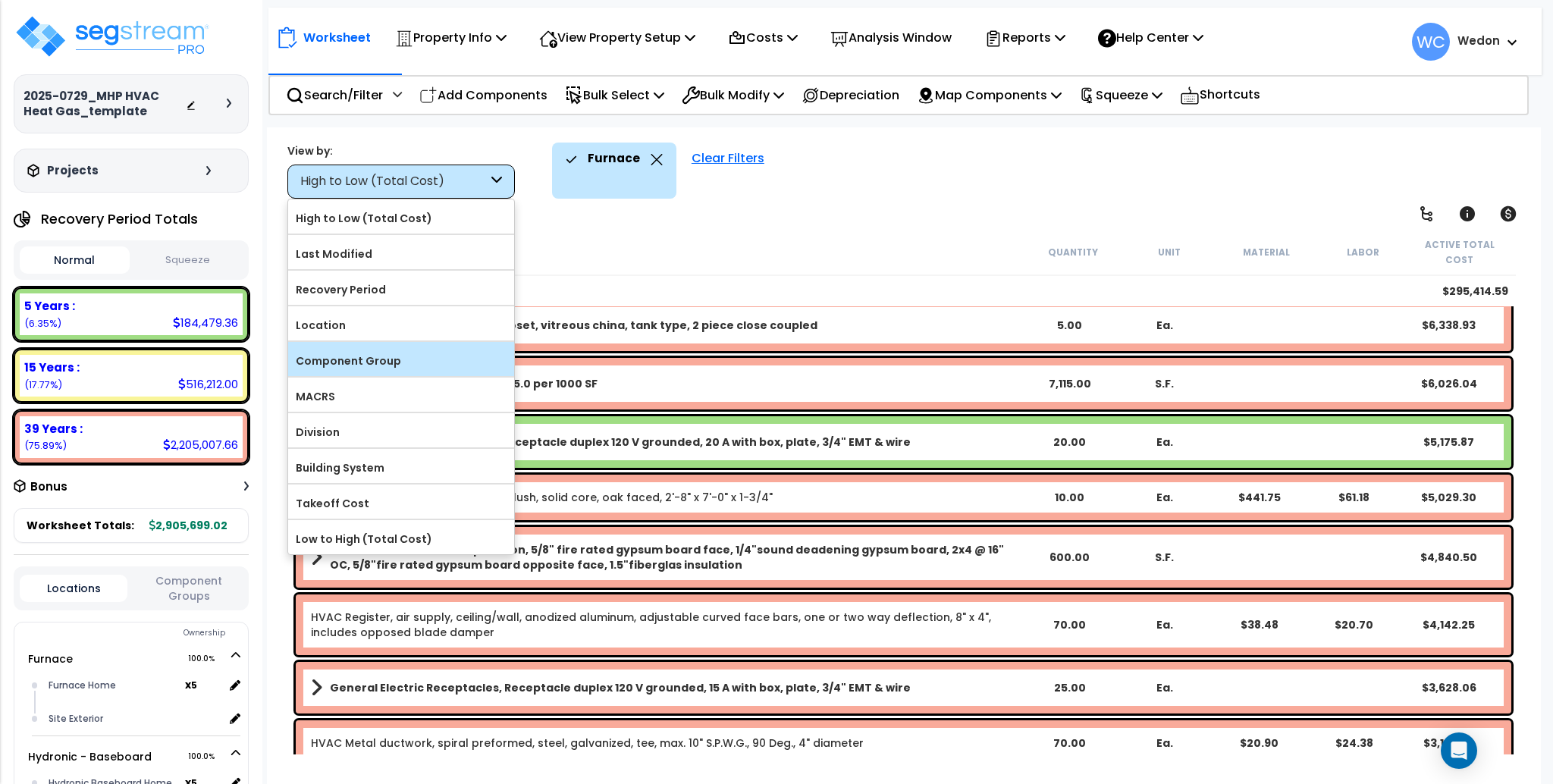
click at [428, 364] on label "Component Group" at bounding box center [400, 361] width 226 height 23
click at [0, 0] on input "Component Group" at bounding box center [0, 0] width 0 height 0
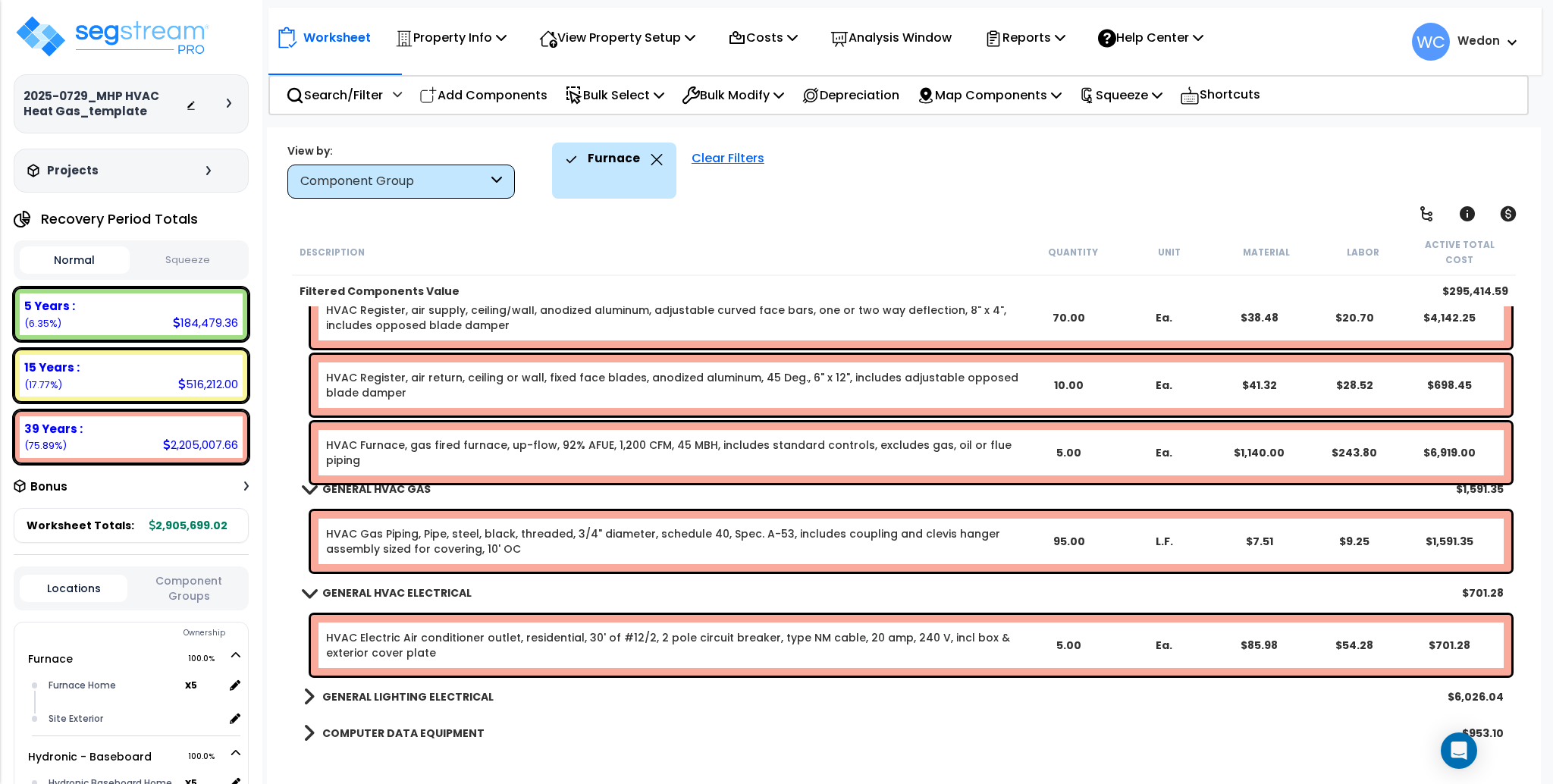
scroll to position [606, 0]
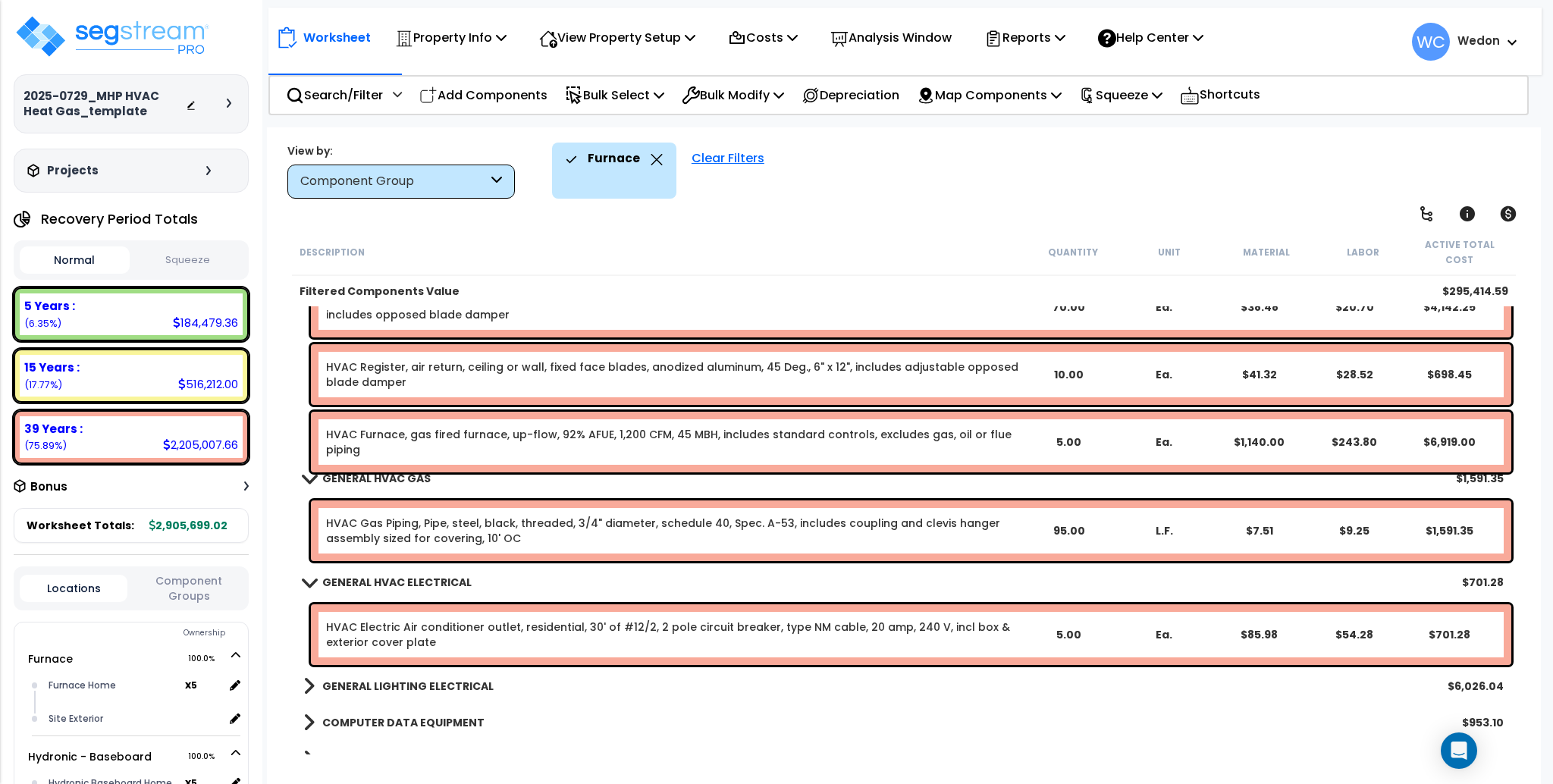
drag, startPoint x: 475, startPoint y: 180, endPoint x: 490, endPoint y: 157, distance: 27.5
click at [467, 181] on div "Component Group" at bounding box center [394, 181] width 187 height 17
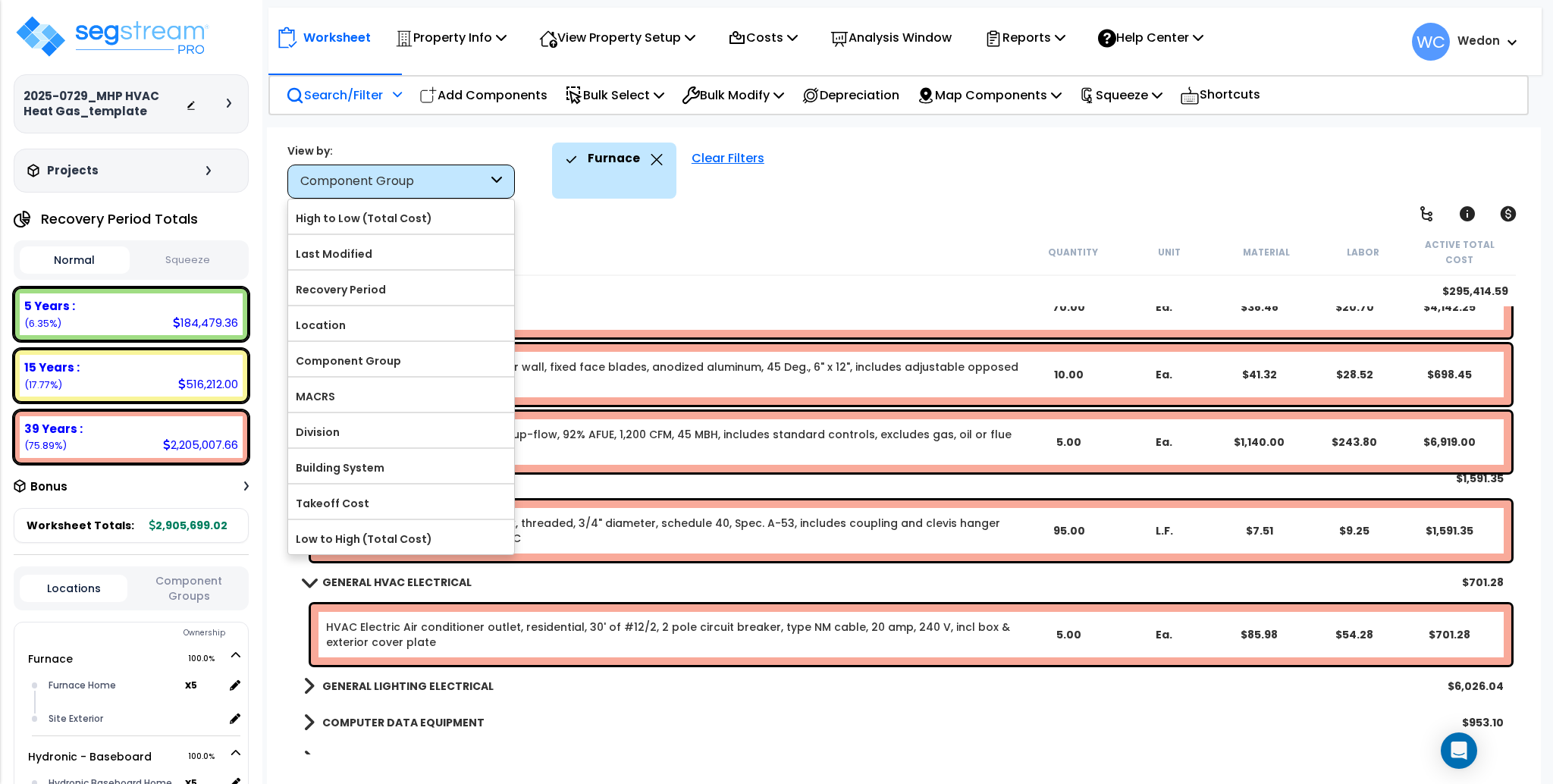
click at [355, 107] on div "Search/Filter Additional Search / Filter" at bounding box center [344, 95] width 116 height 36
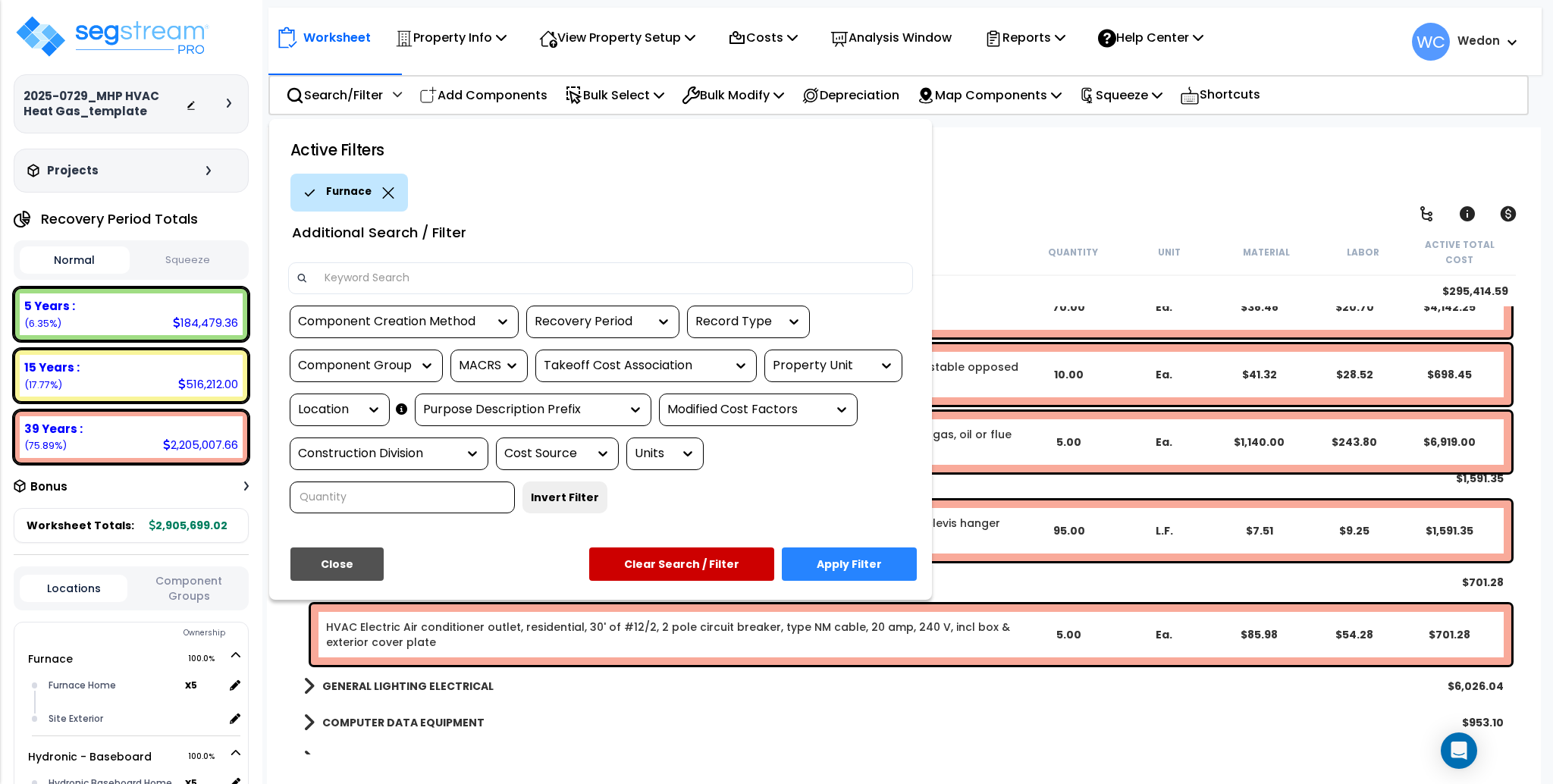
click at [836, 363] on div "Property Unit" at bounding box center [822, 366] width 99 height 17
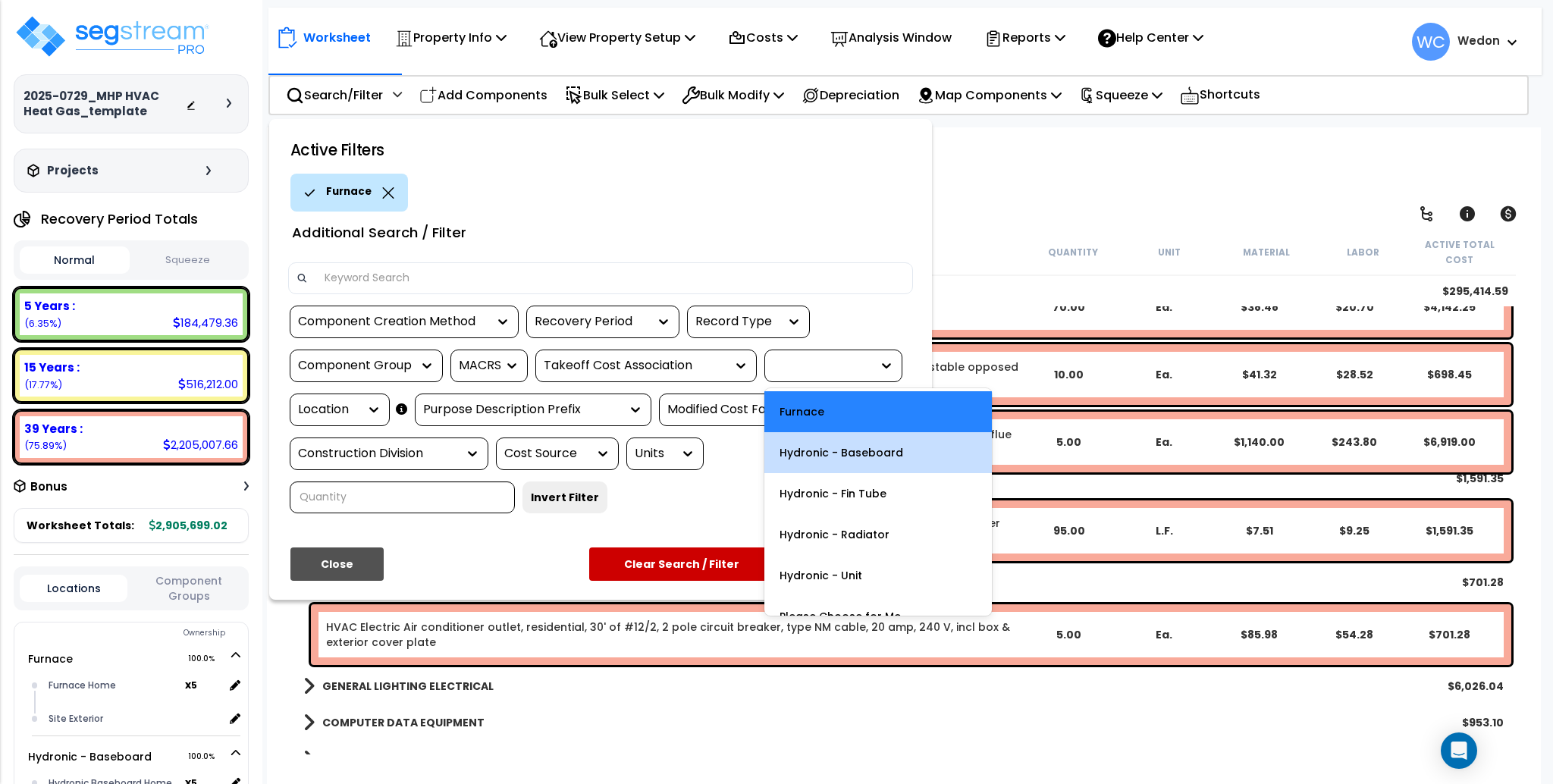
click at [881, 460] on div "Hydronic - Baseboard" at bounding box center [877, 452] width 227 height 41
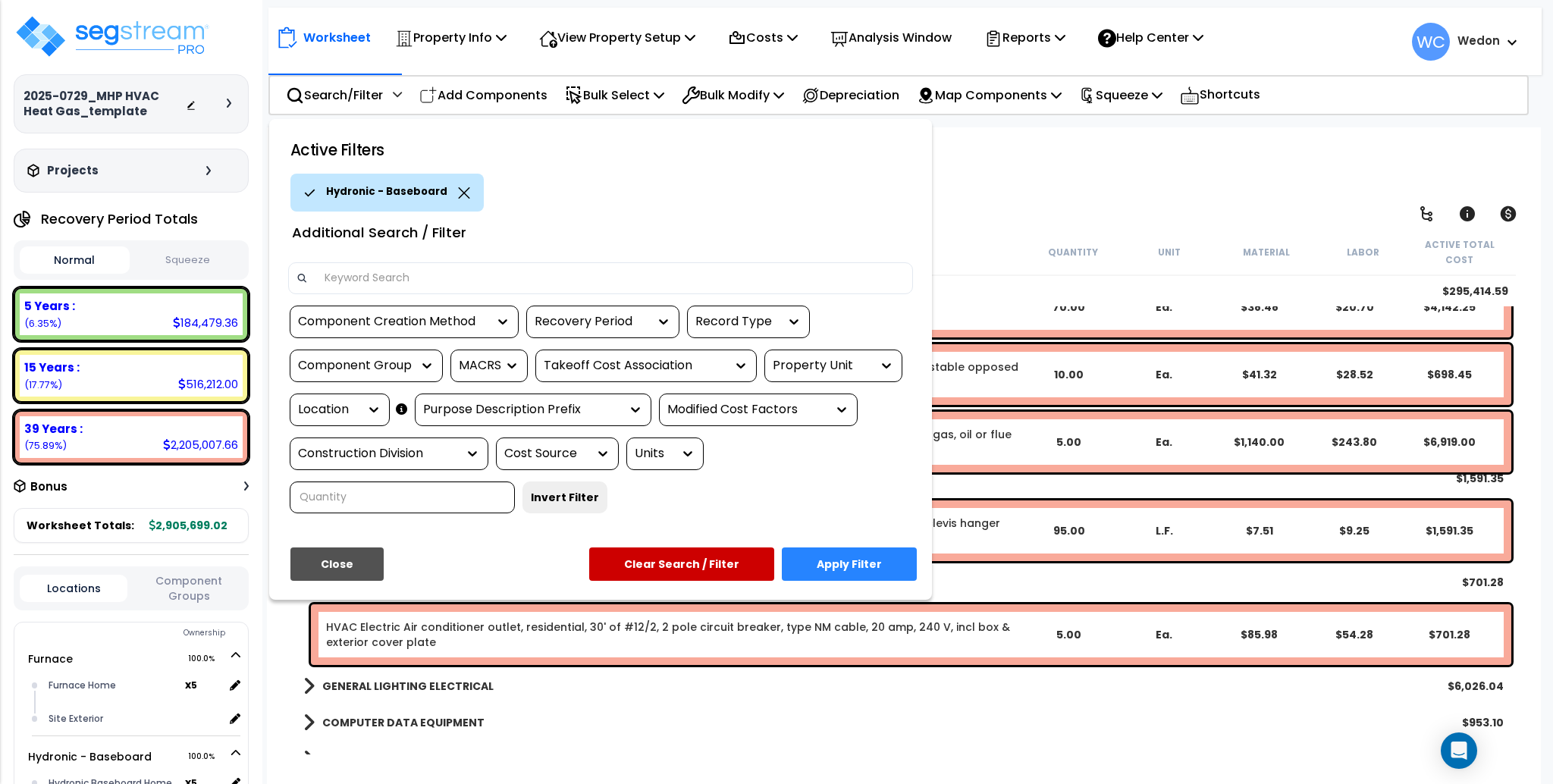
click at [860, 561] on button "Apply Filter" at bounding box center [848, 563] width 135 height 34
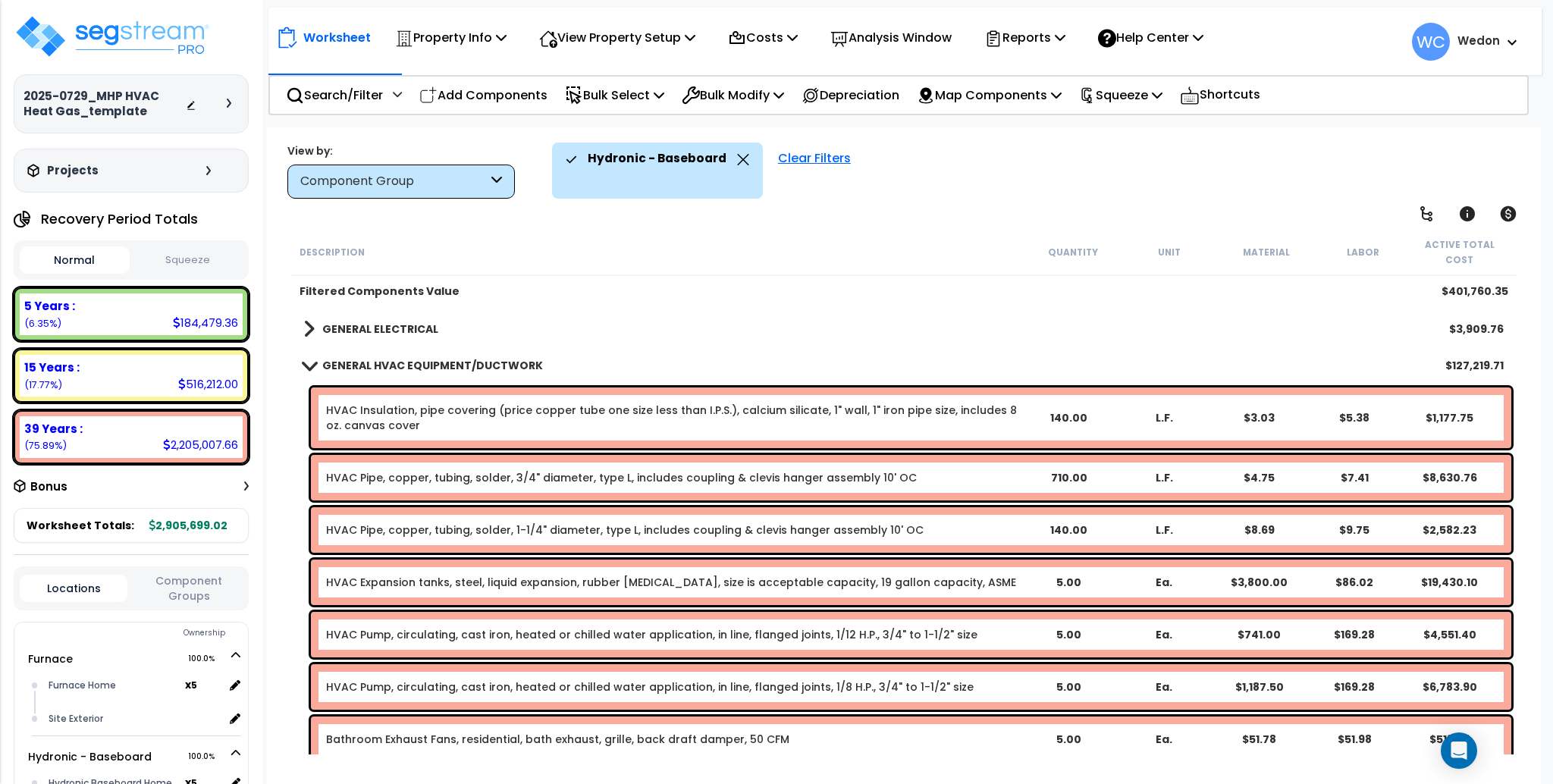
scroll to position [285, 0]
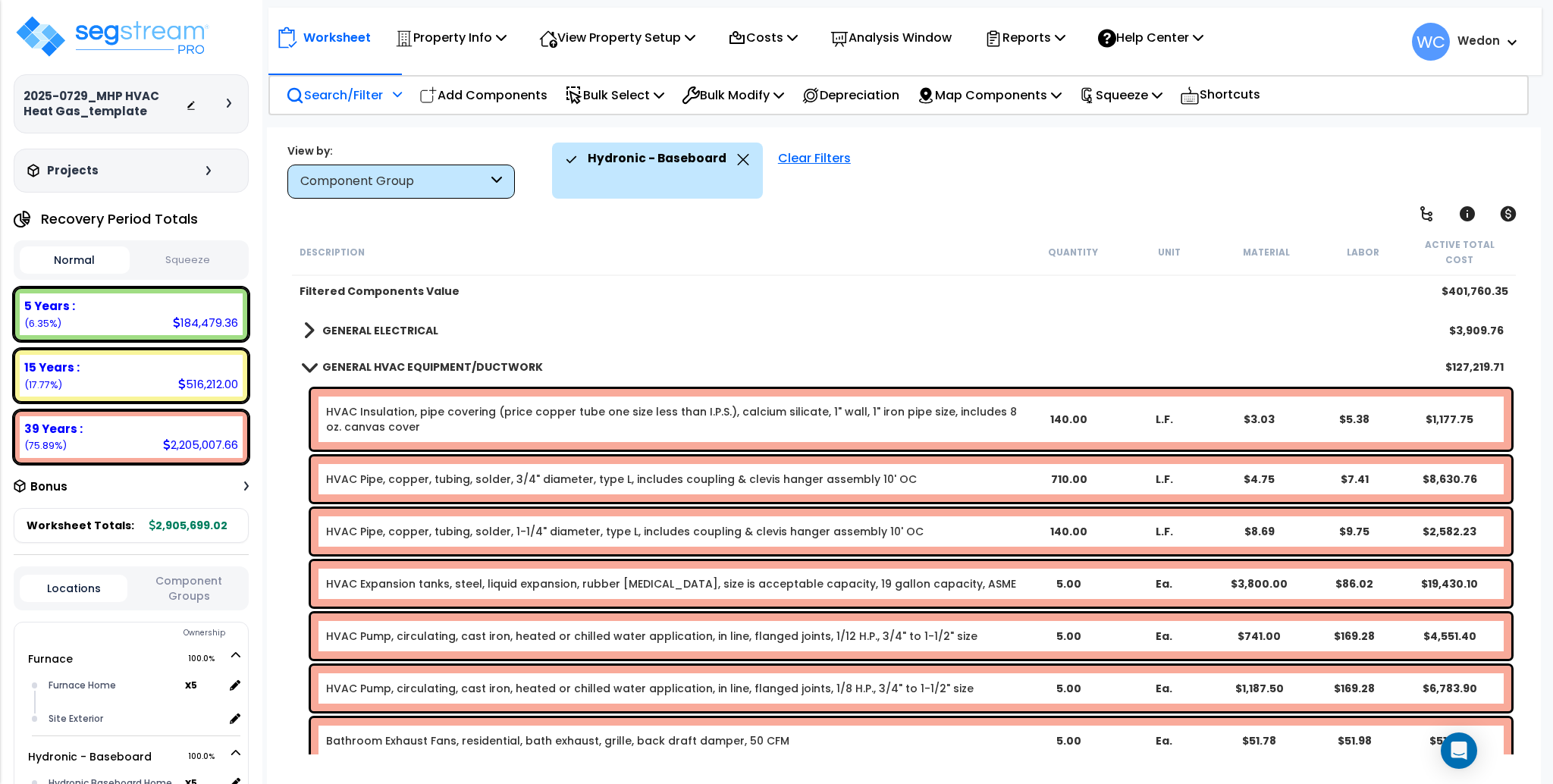
click at [373, 110] on div "Search/Filter Additional Search / Filter" at bounding box center [344, 95] width 116 height 36
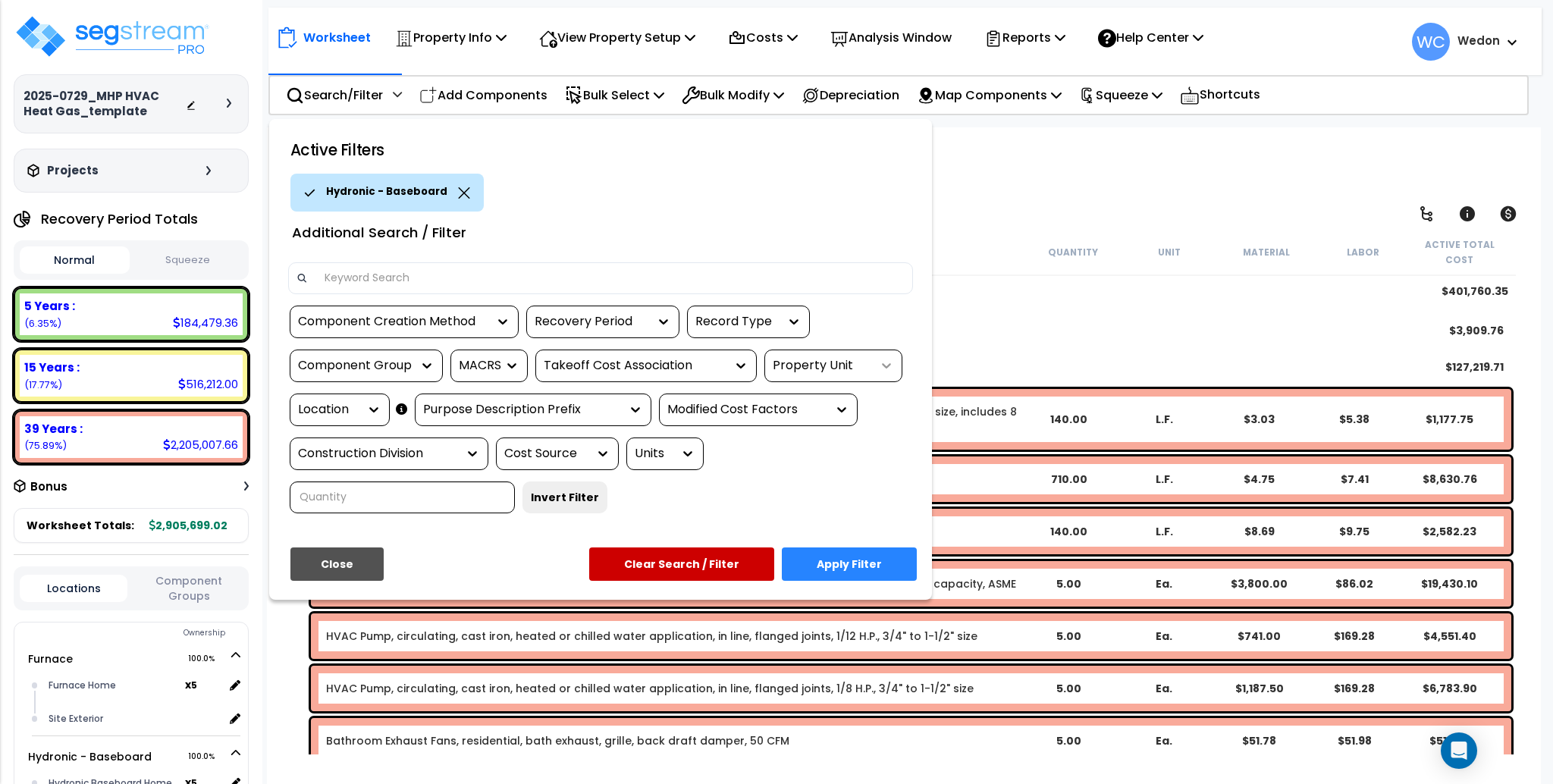
click at [875, 367] on div at bounding box center [883, 366] width 23 height 15
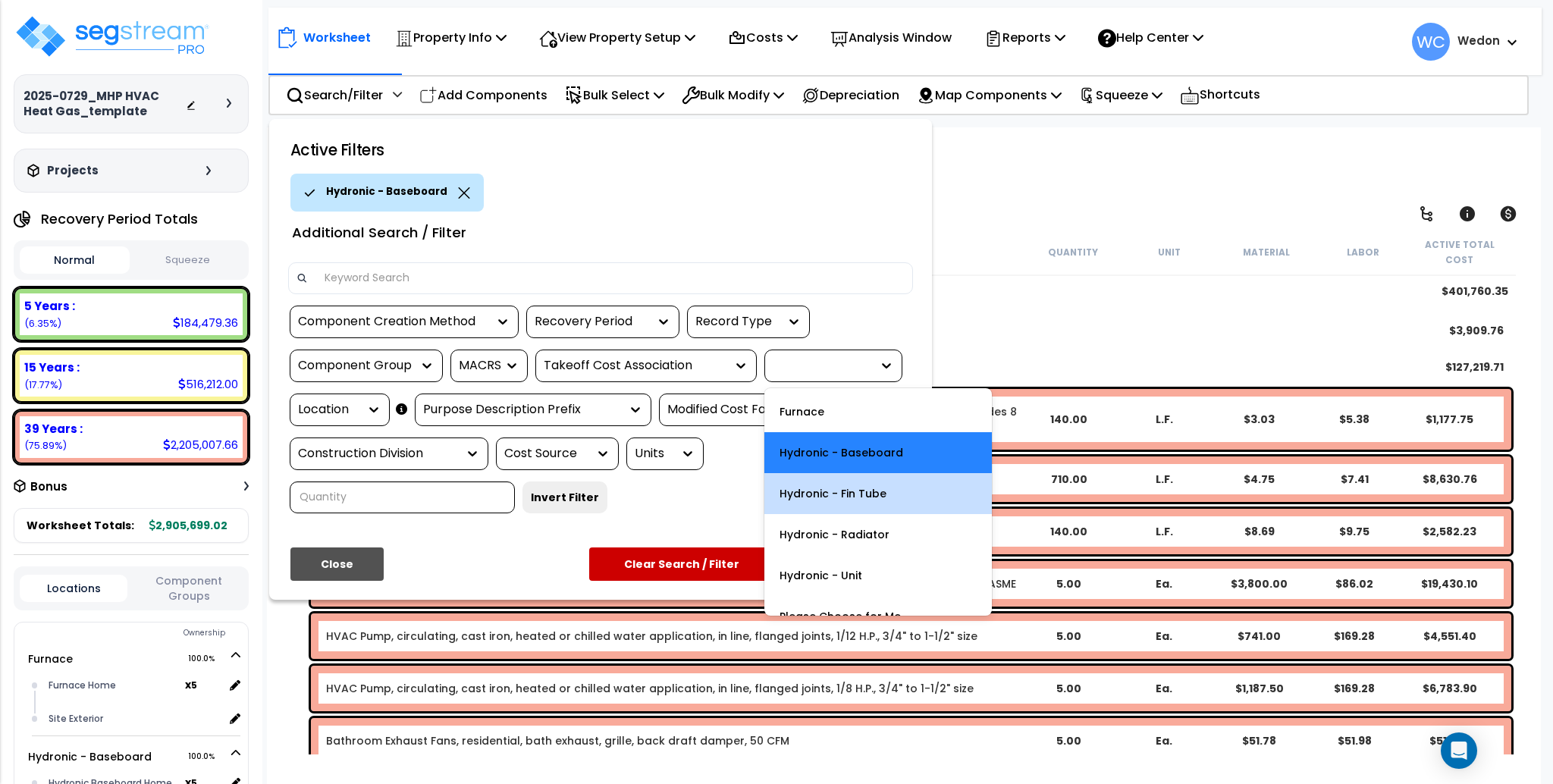
click at [895, 496] on div "Hydronic - Fin Tube" at bounding box center [877, 493] width 227 height 41
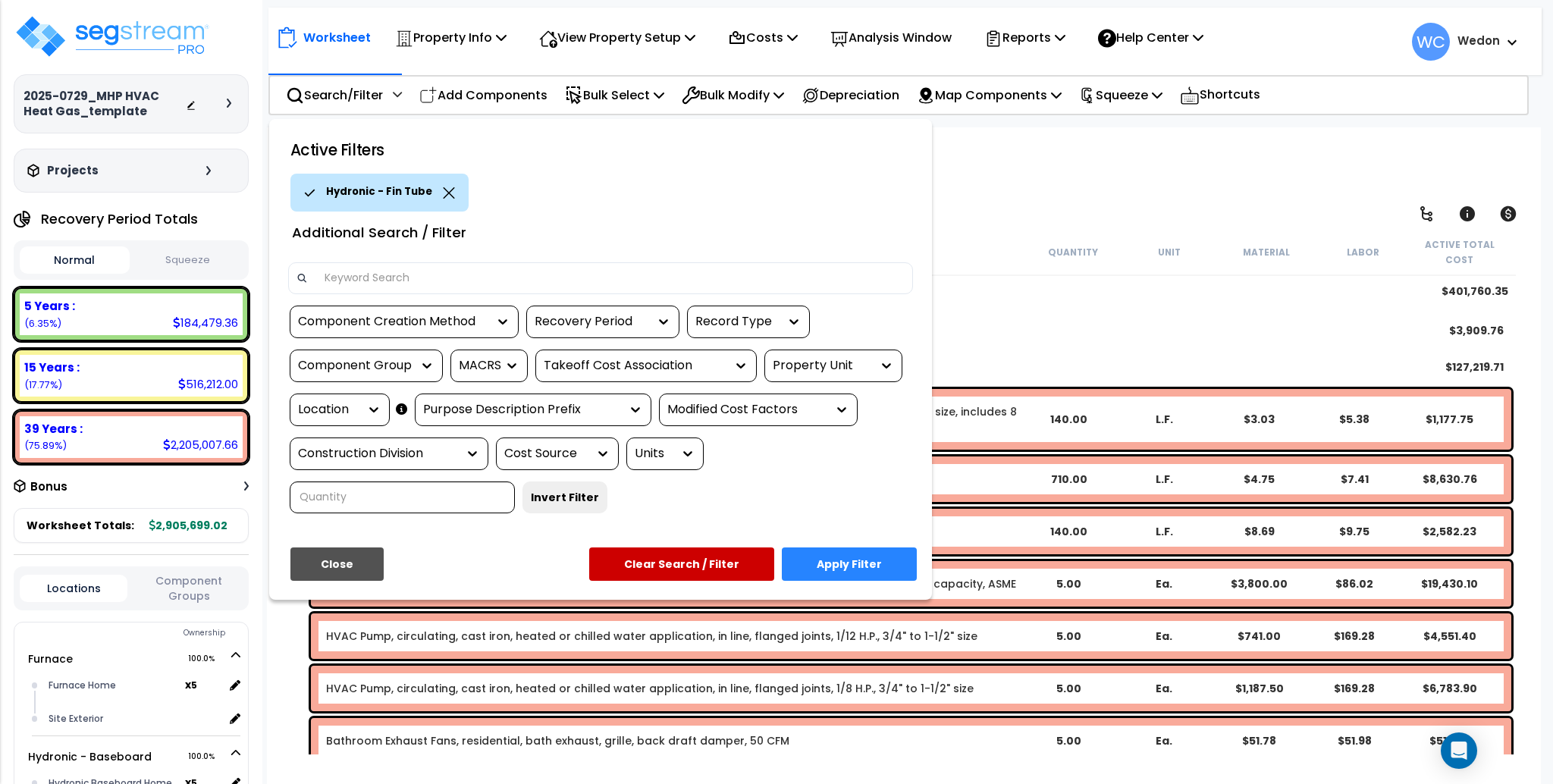
click at [855, 574] on button "Apply Filter" at bounding box center [848, 563] width 135 height 34
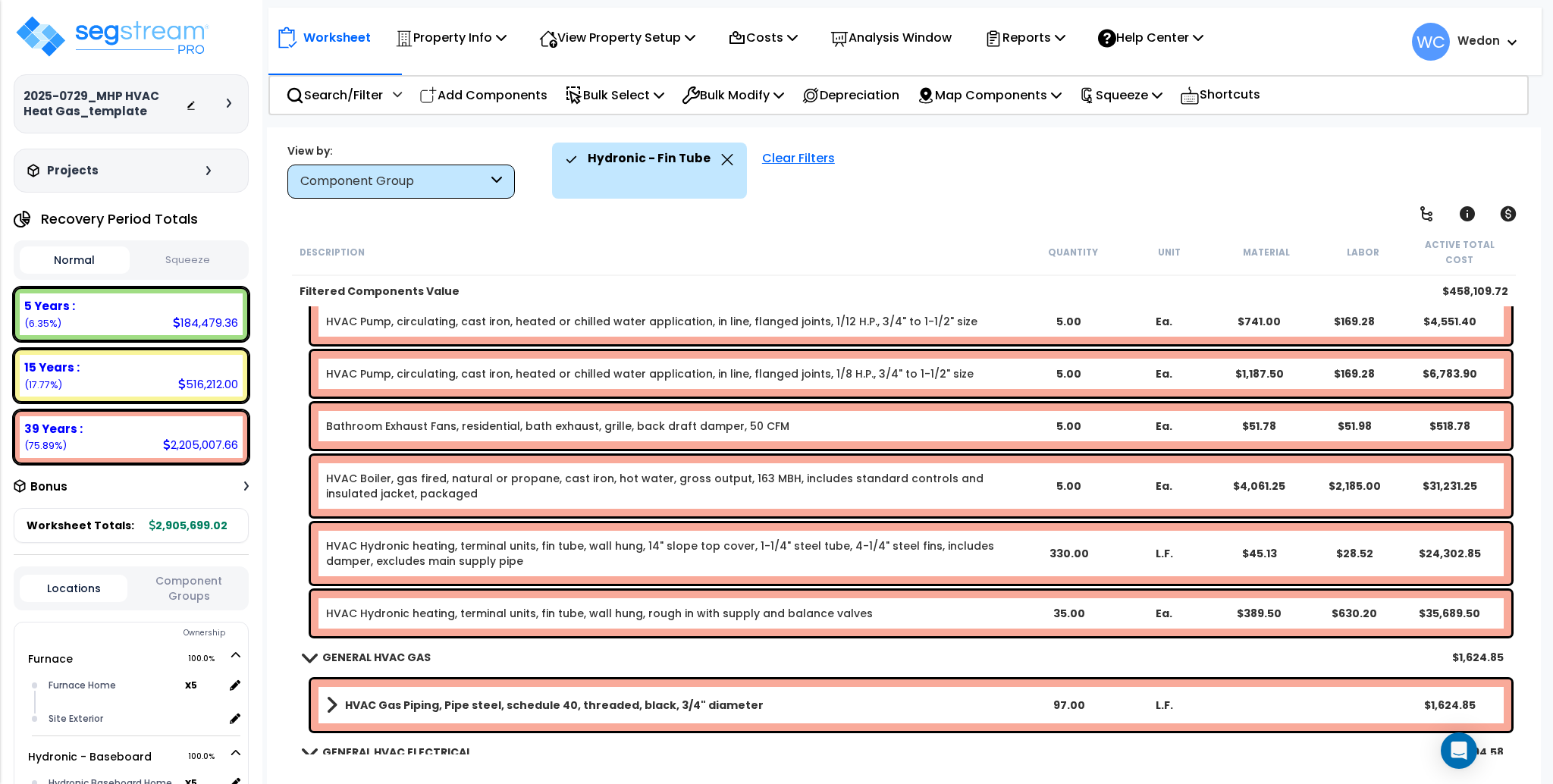
scroll to position [854, 0]
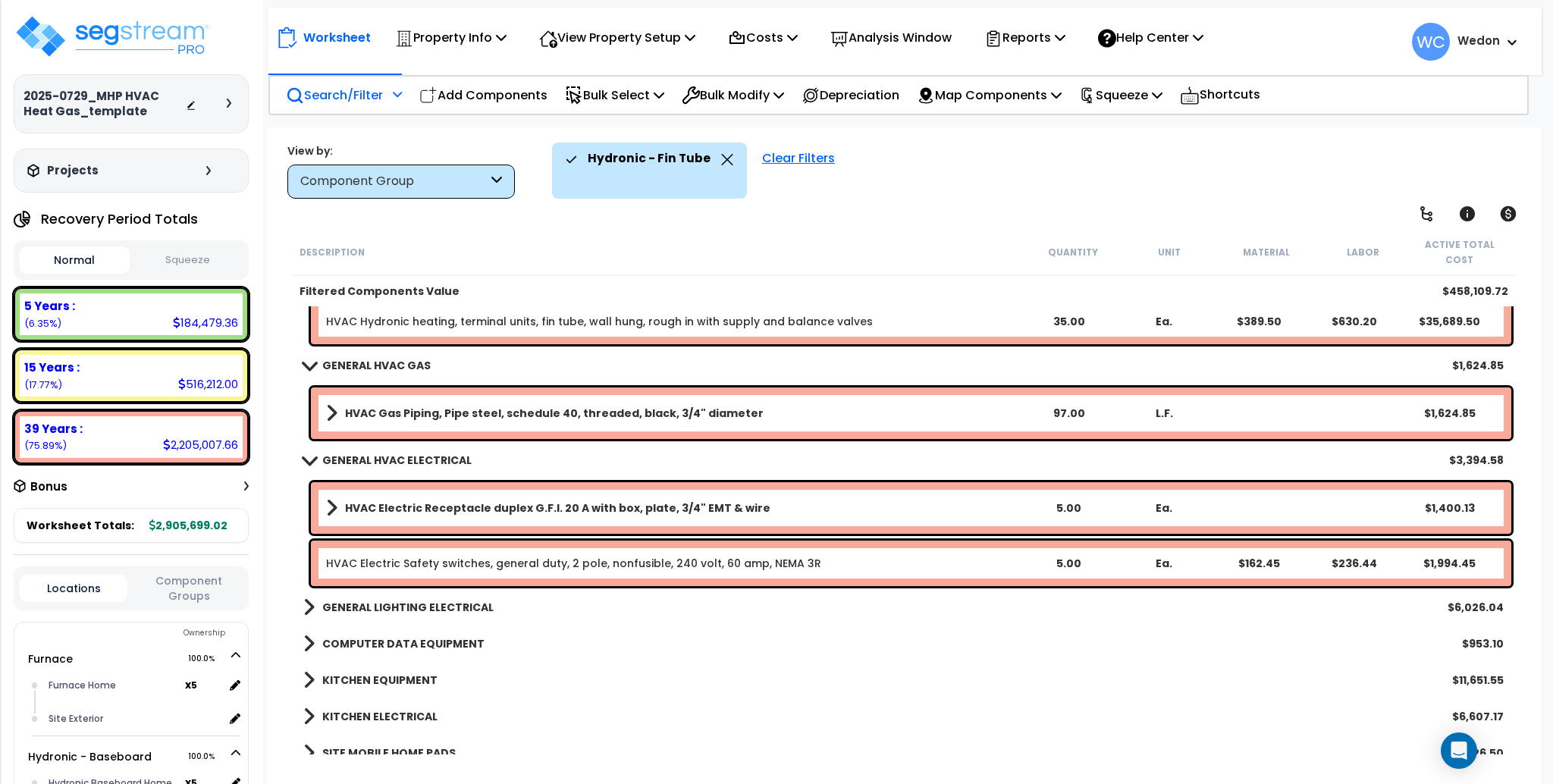
click at [377, 97] on p "Search/Filter" at bounding box center [334, 94] width 97 height 20
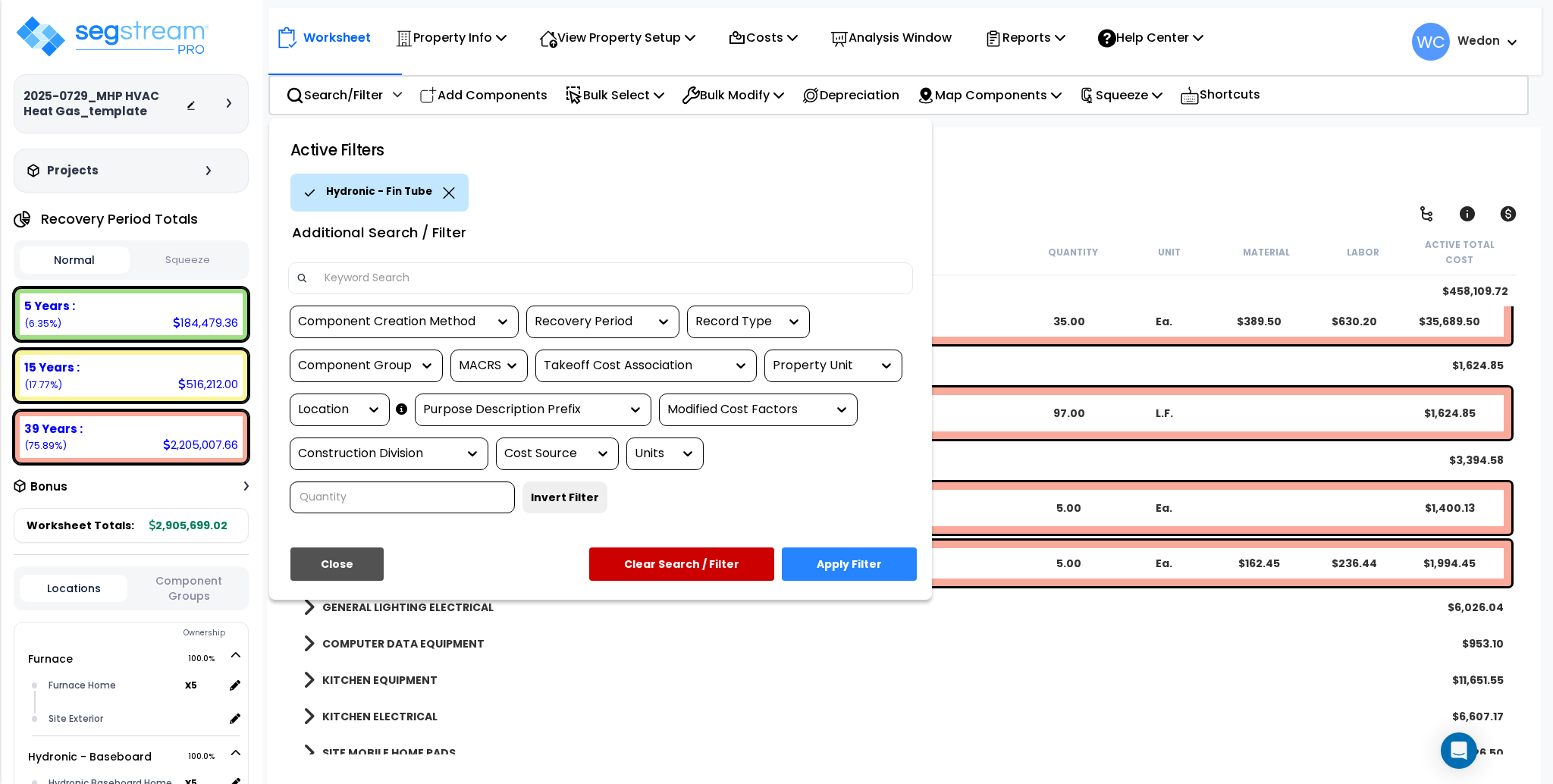
drag, startPoint x: 848, startPoint y: 368, endPoint x: 890, endPoint y: 386, distance: 45.7
click at [848, 368] on div "Property Unit" at bounding box center [822, 366] width 99 height 17
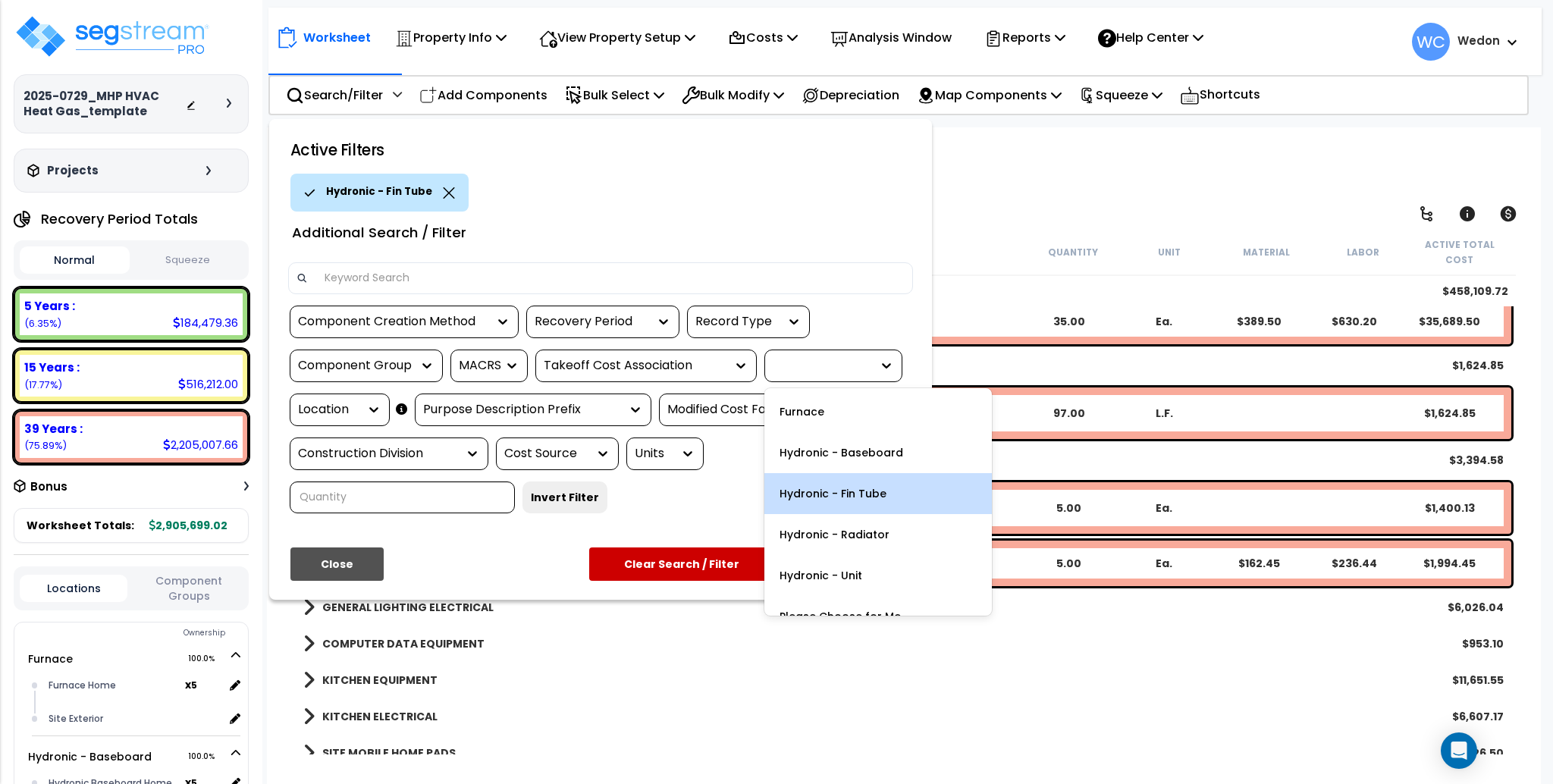
click at [846, 533] on div "Hydronic - Radiator" at bounding box center [877, 535] width 227 height 41
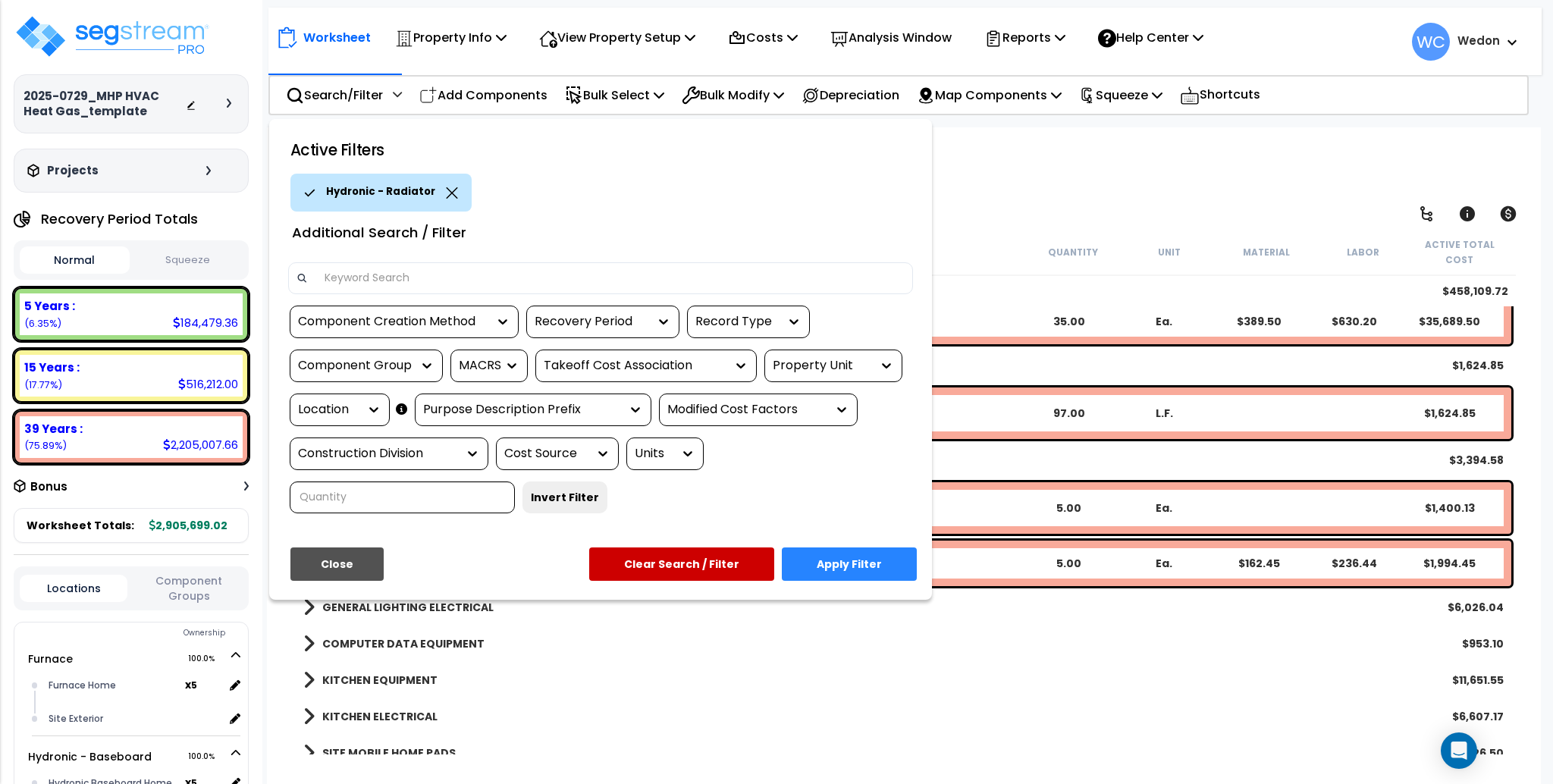
click at [850, 565] on button "Apply Filter" at bounding box center [848, 563] width 135 height 34
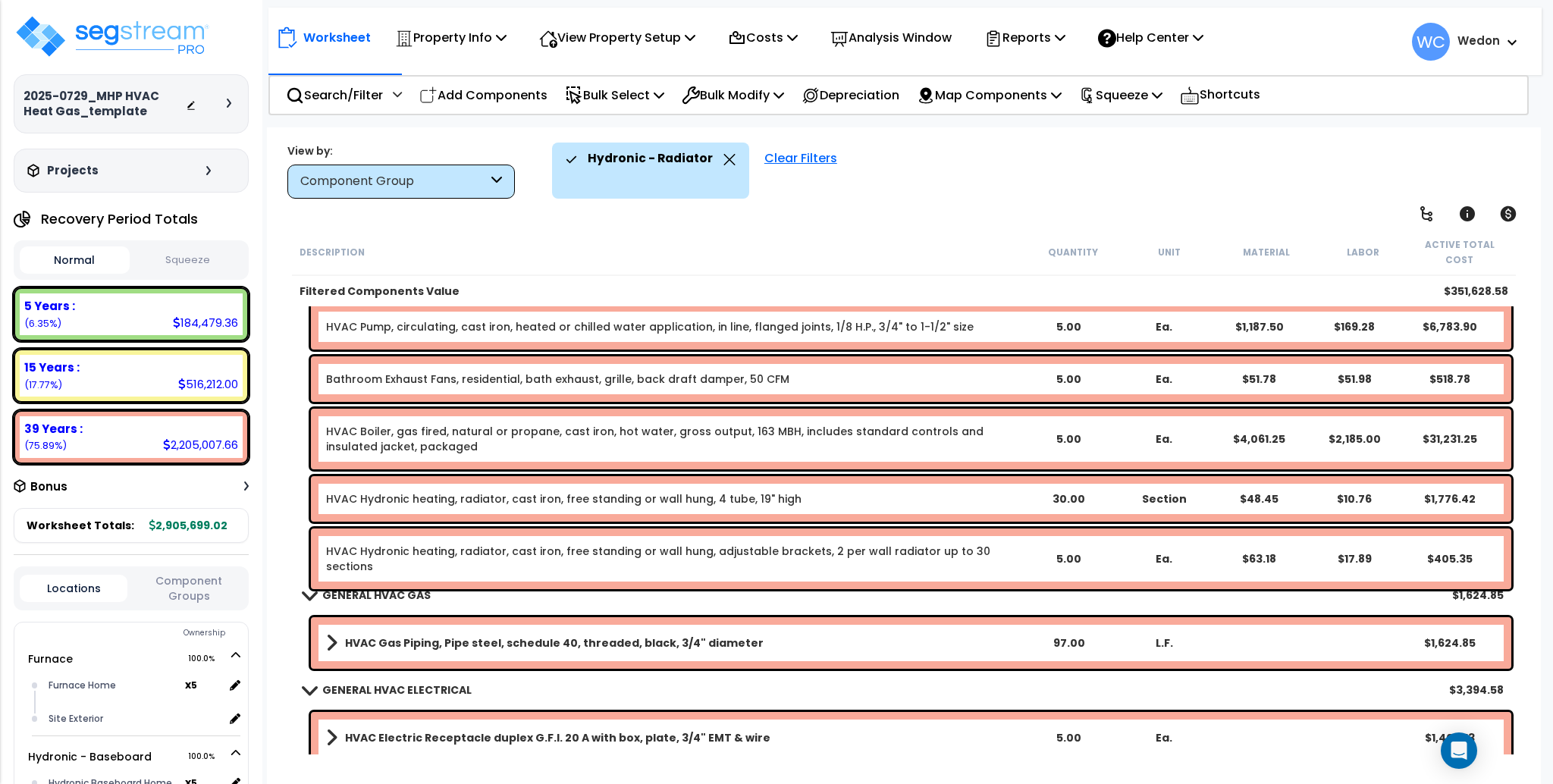
scroll to position [753, 0]
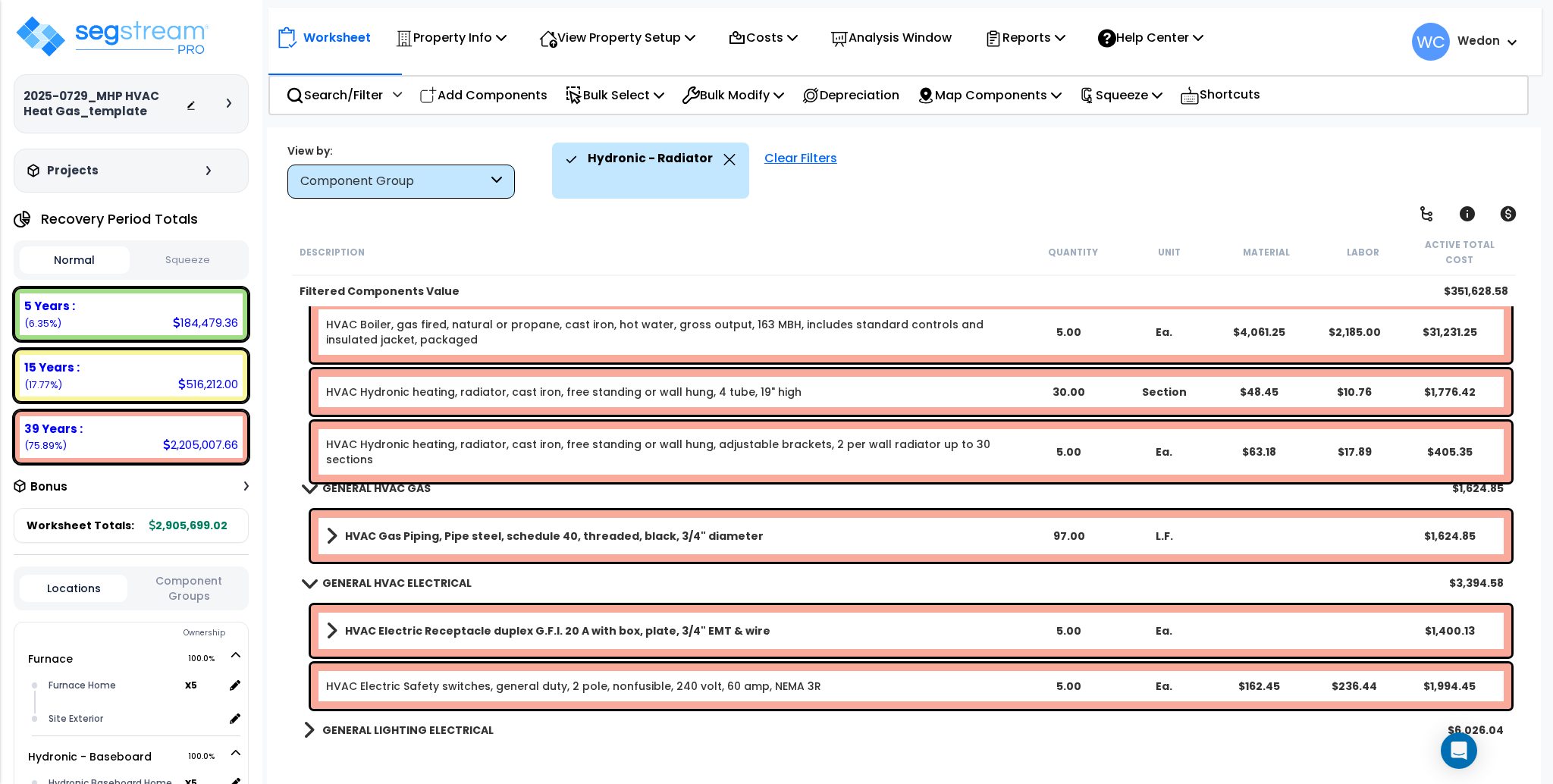
click at [494, 184] on icon at bounding box center [496, 181] width 11 height 17
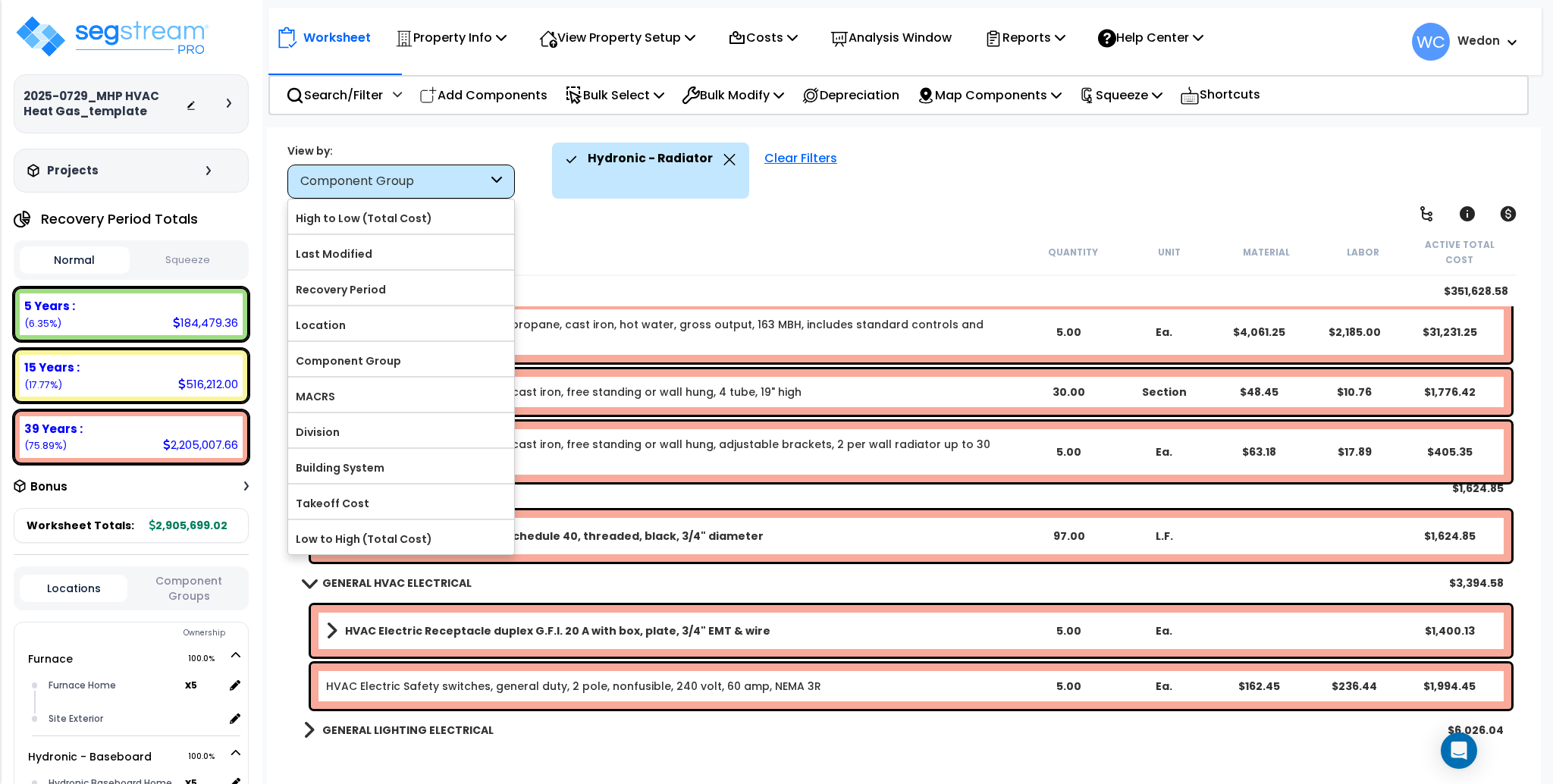
click at [406, 179] on div "Component Group" at bounding box center [394, 181] width 187 height 17
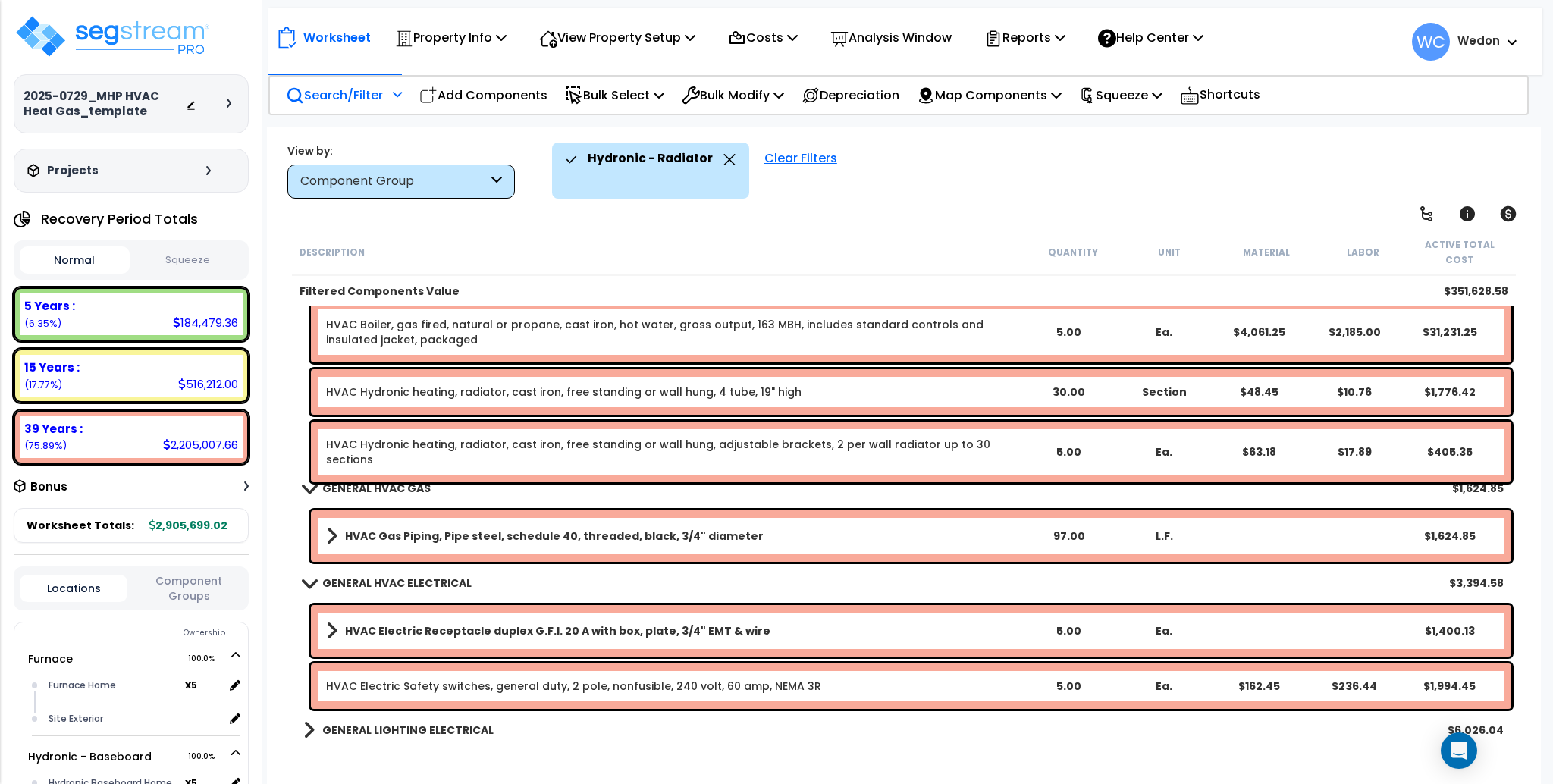
click at [360, 96] on p "Search/Filter" at bounding box center [334, 94] width 97 height 20
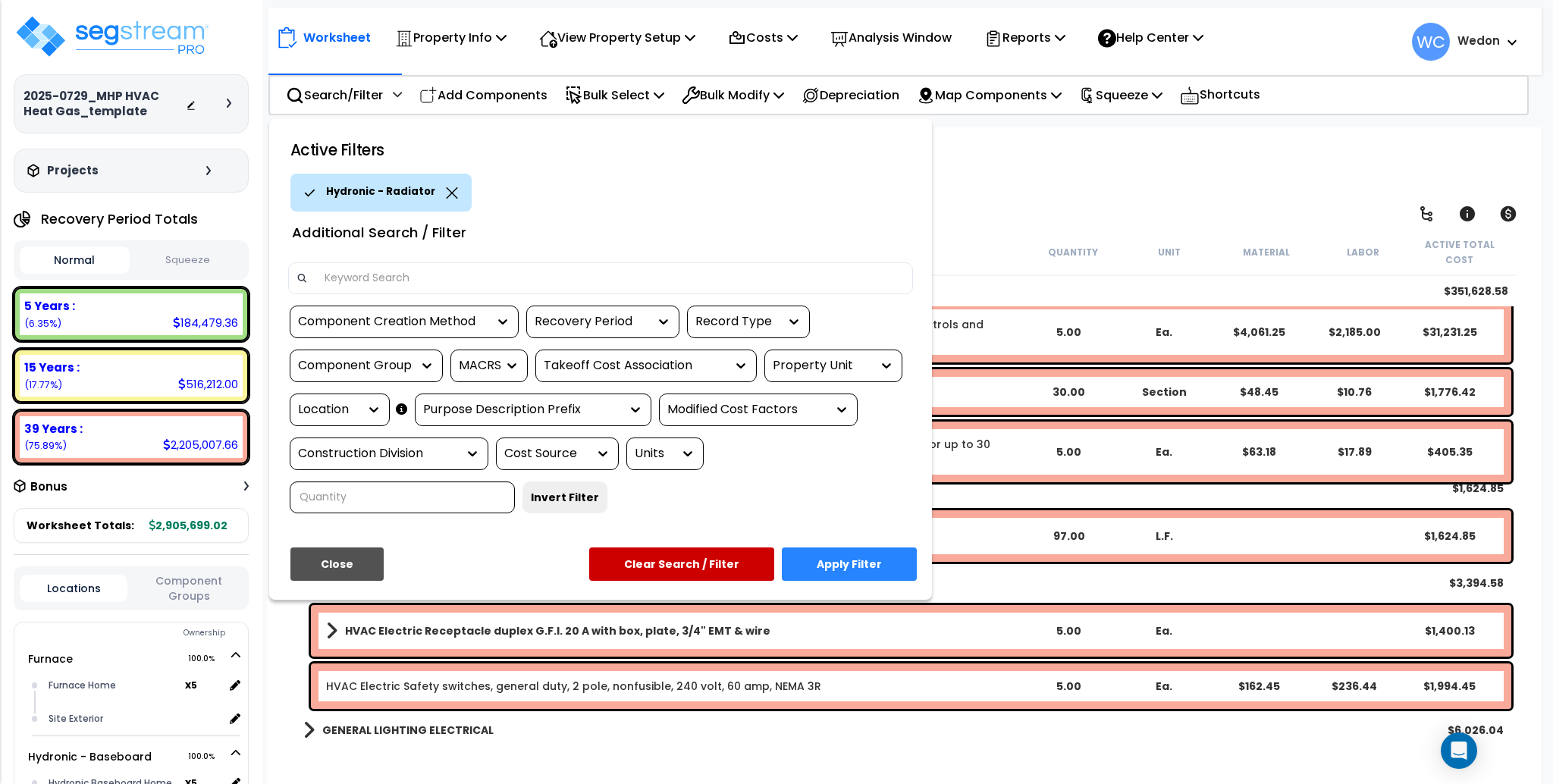
drag, startPoint x: 857, startPoint y: 361, endPoint x: 865, endPoint y: 362, distance: 8.1
click at [857, 362] on div "Property Unit" at bounding box center [822, 366] width 99 height 17
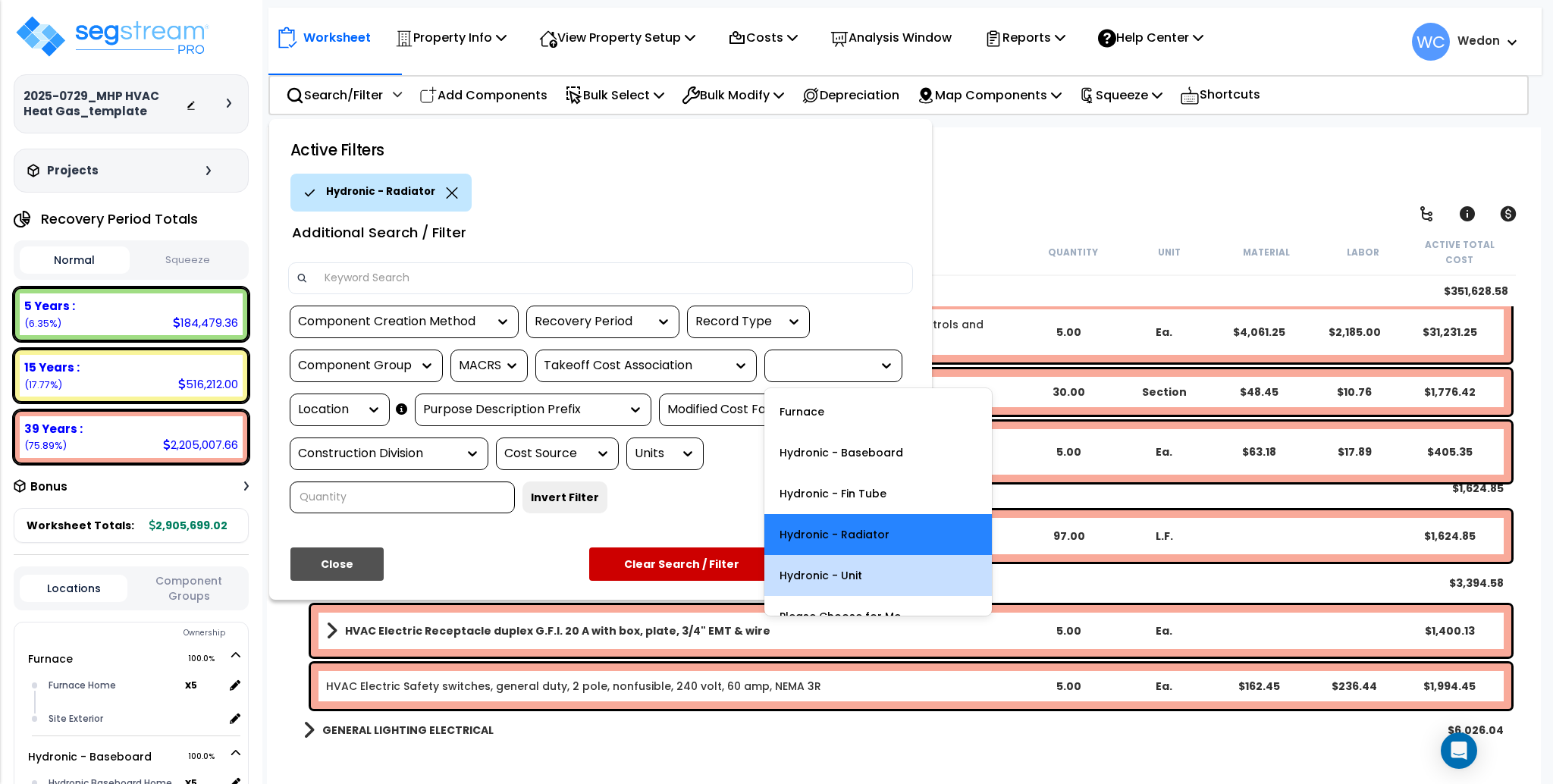
click at [869, 569] on div "Hydronic - Unit" at bounding box center [877, 575] width 227 height 41
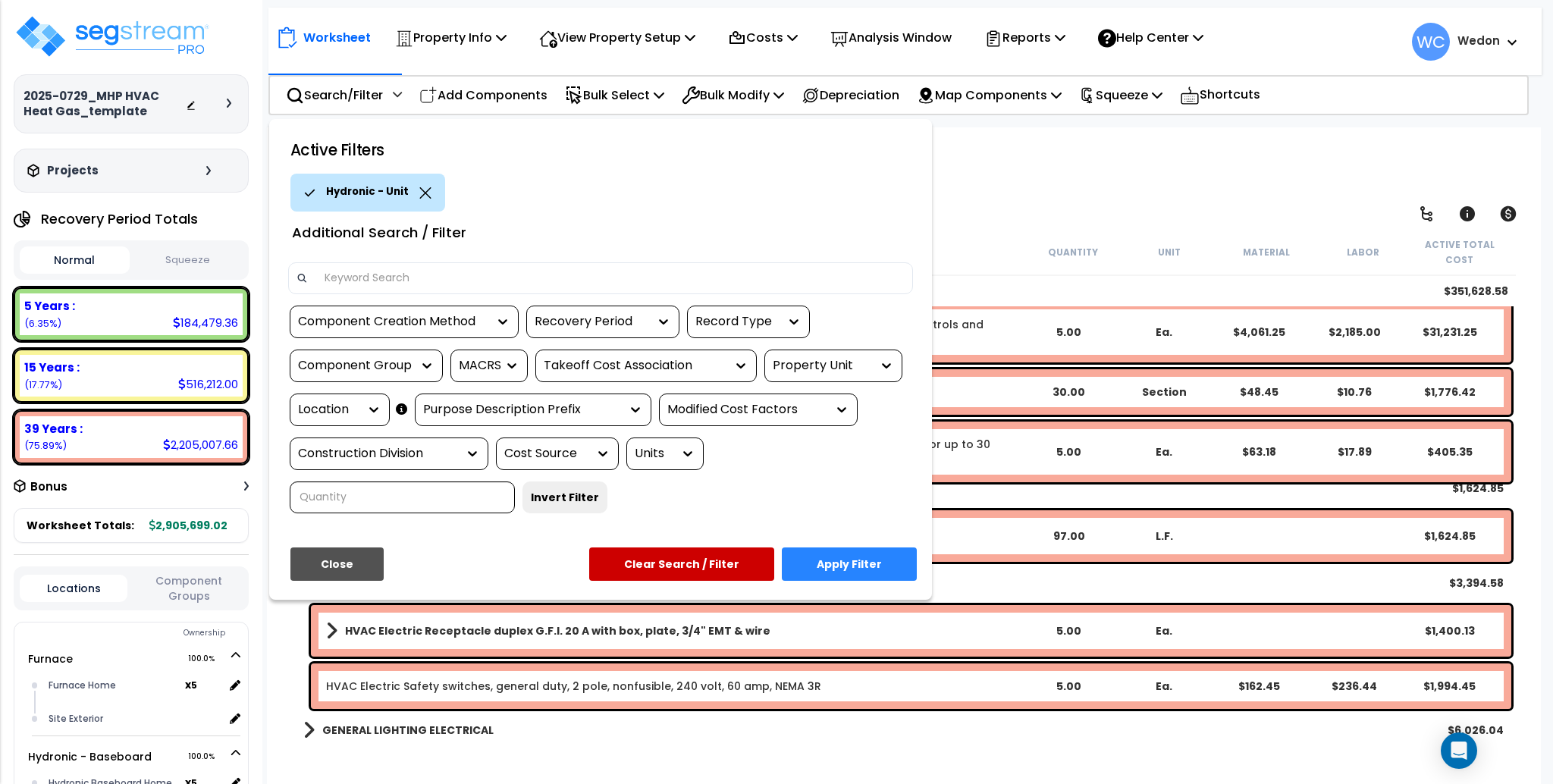
click at [876, 562] on button "Apply Filter" at bounding box center [848, 563] width 135 height 34
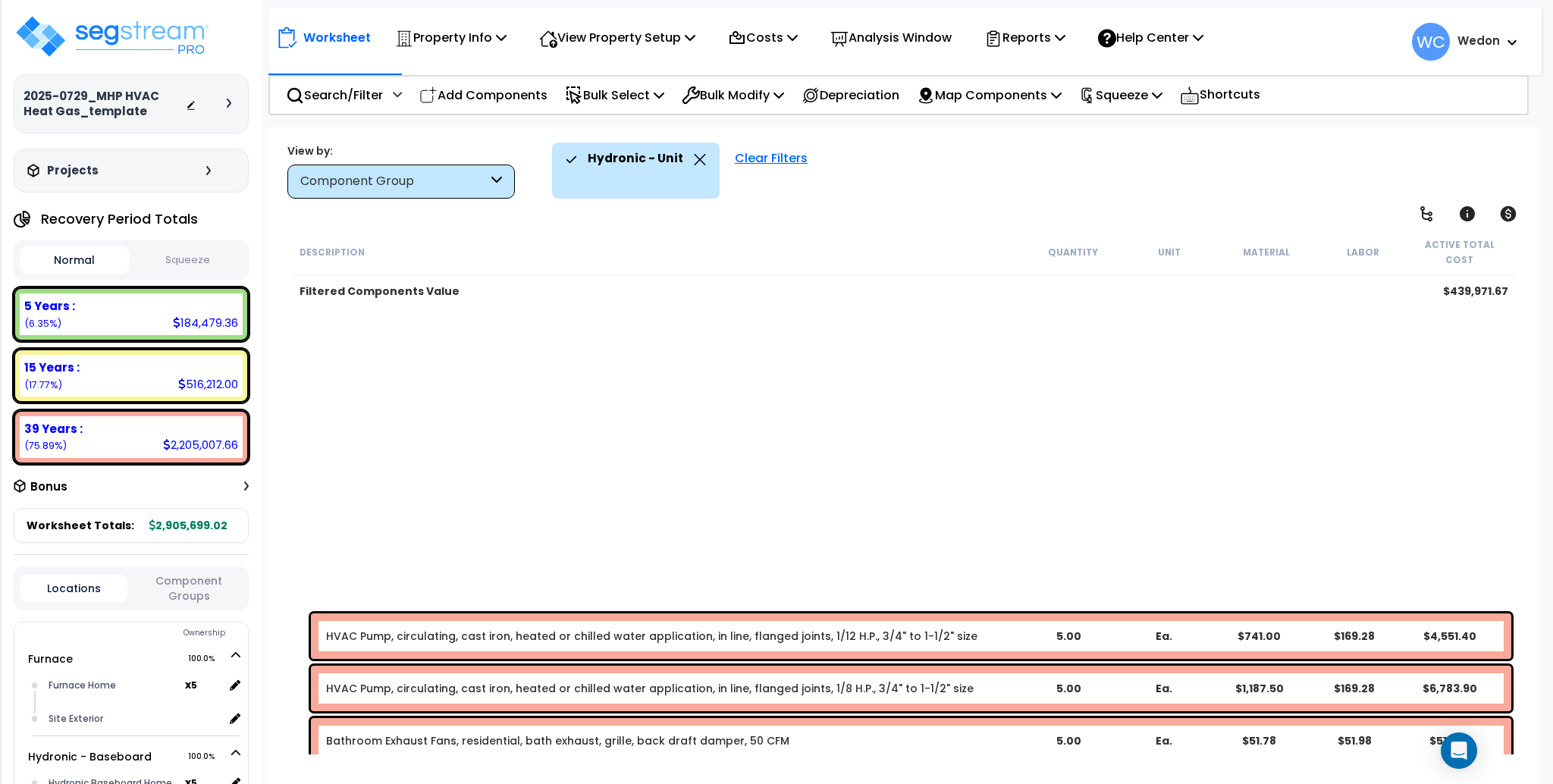
scroll to position [840, 0]
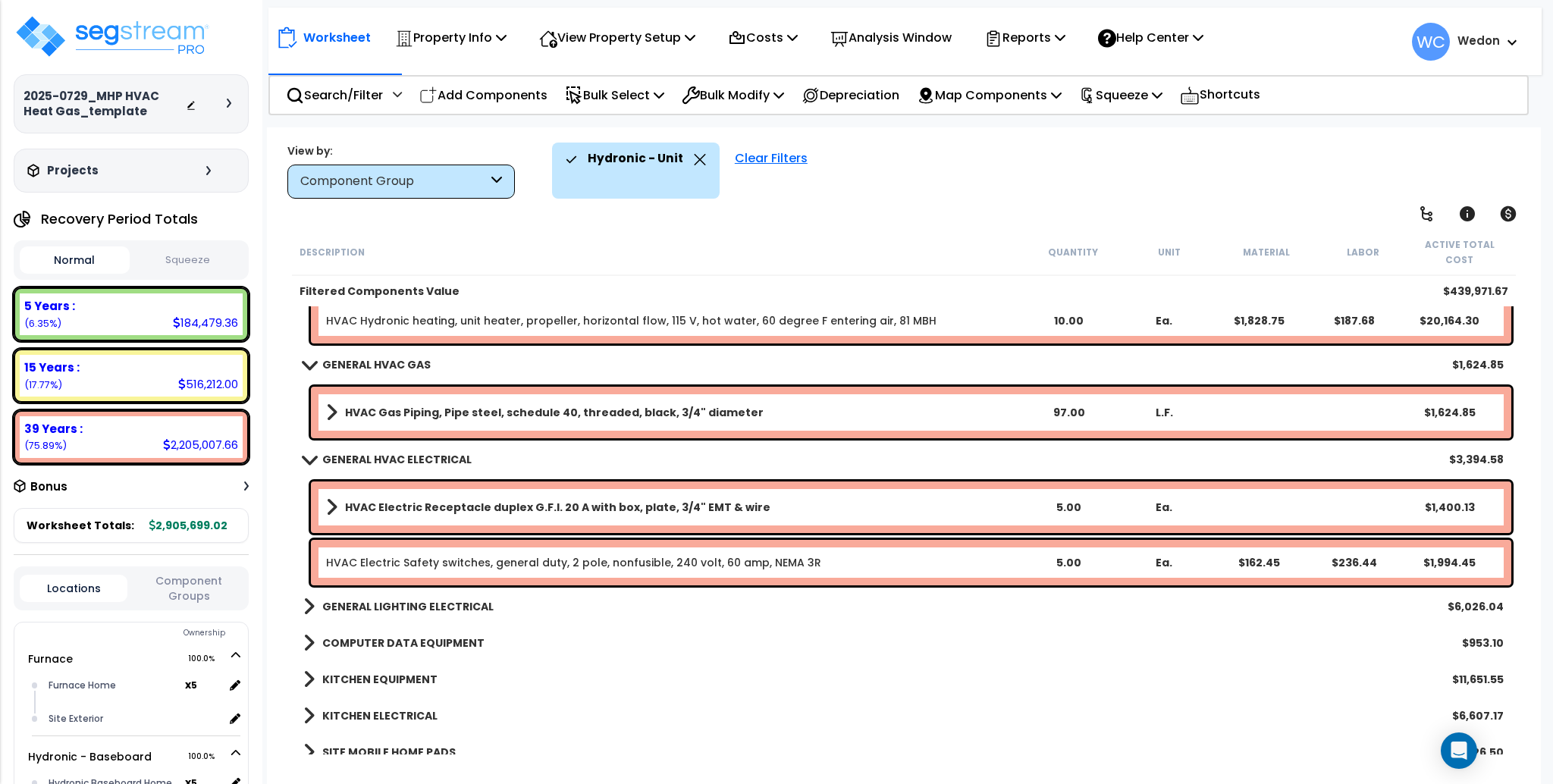
click at [456, 185] on div "Component Group" at bounding box center [394, 181] width 187 height 17
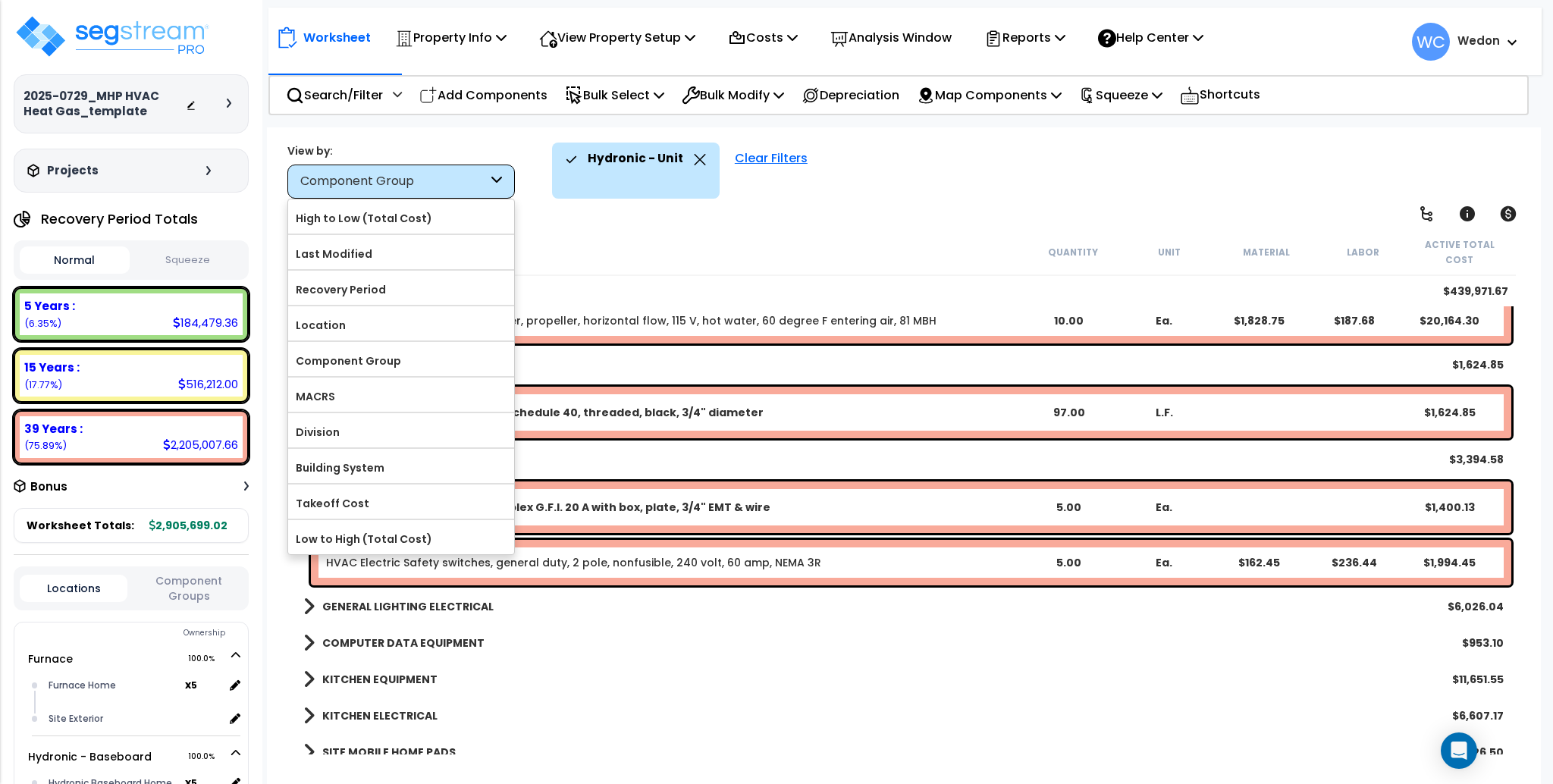
click at [449, 164] on div "Component Group" at bounding box center [400, 181] width 227 height 35
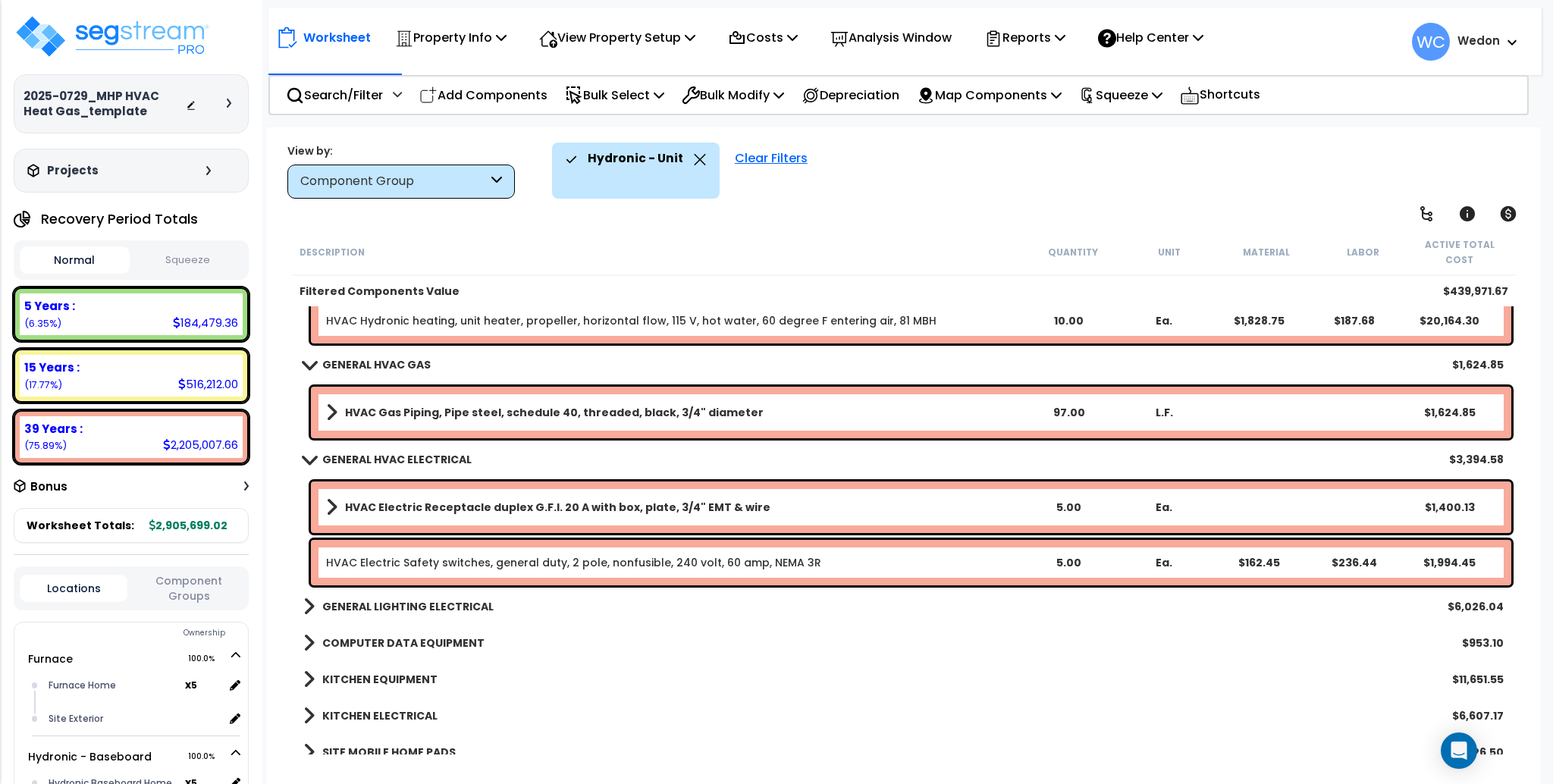
click at [356, 75] on div "Search/Filter Additional Search / Filter Add Components Bulk Select Select By..…" at bounding box center [899, 95] width 1261 height 40
click at [399, 88] on icon at bounding box center [396, 93] width 9 height 11
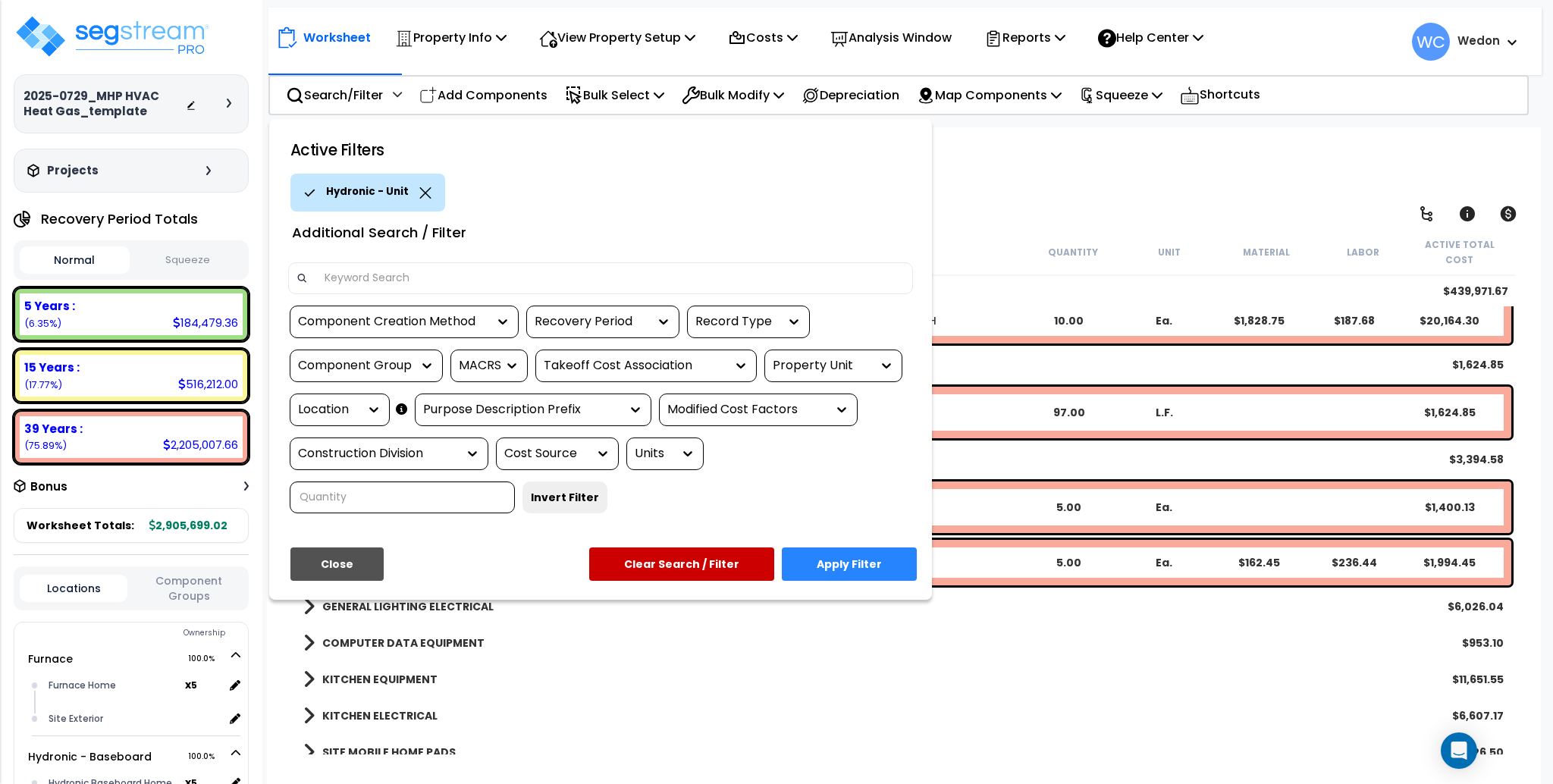
click at [843, 368] on div "Property Unit" at bounding box center [822, 366] width 99 height 17
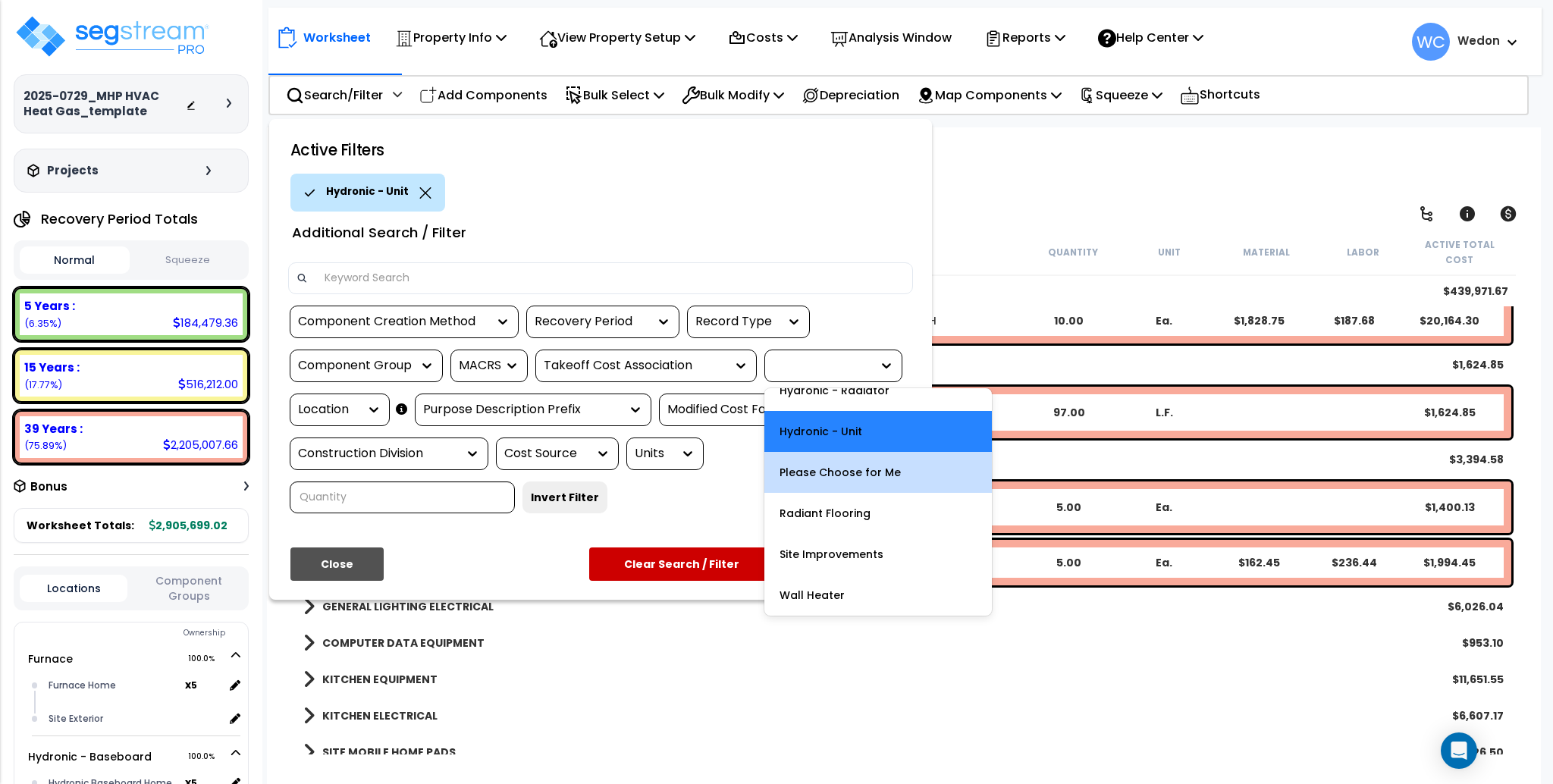
scroll to position [147, 0]
click at [903, 476] on div "Please Choose for Me" at bounding box center [877, 469] width 227 height 41
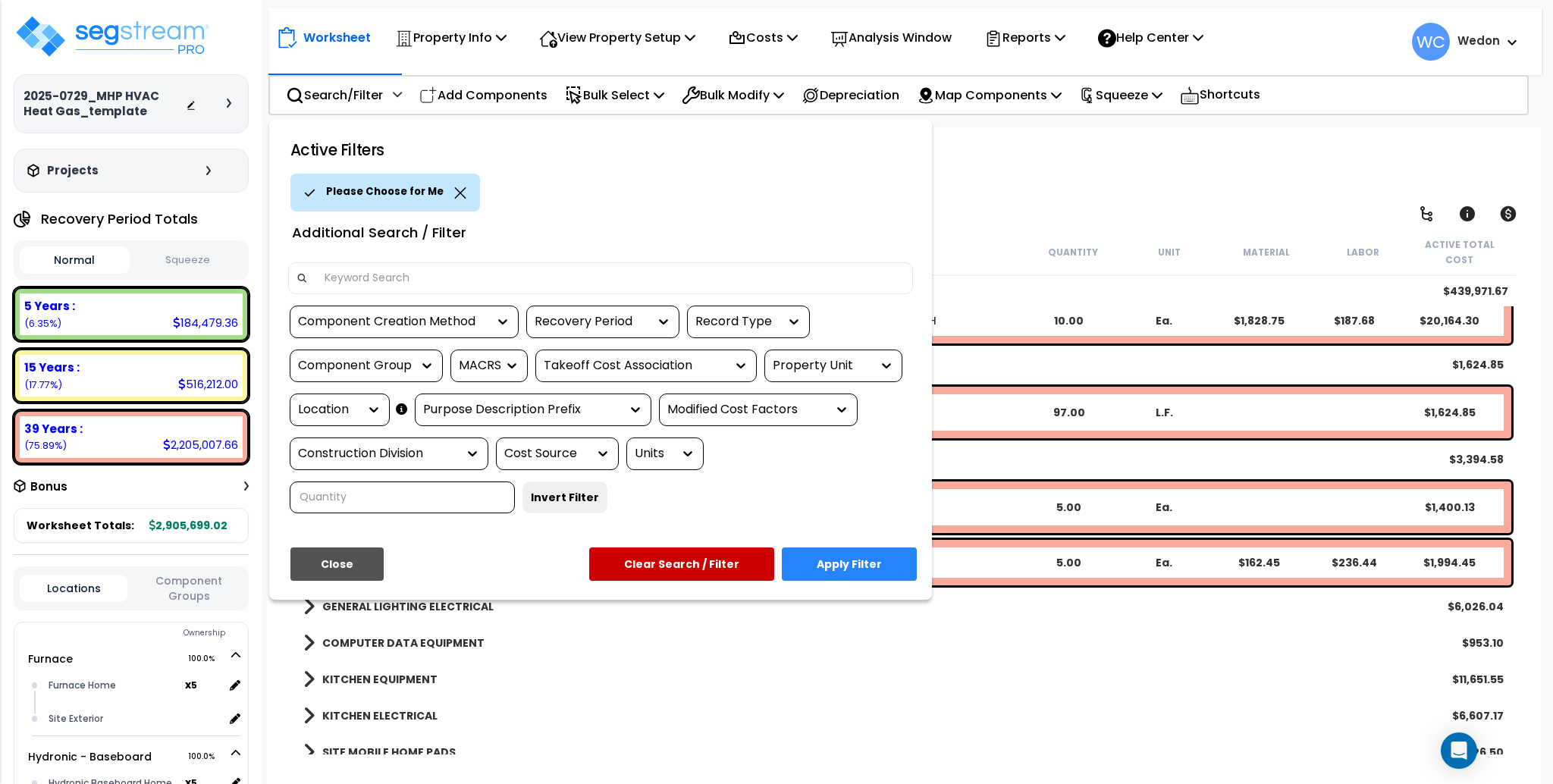
click at [865, 563] on button "Apply Filter" at bounding box center [848, 563] width 135 height 34
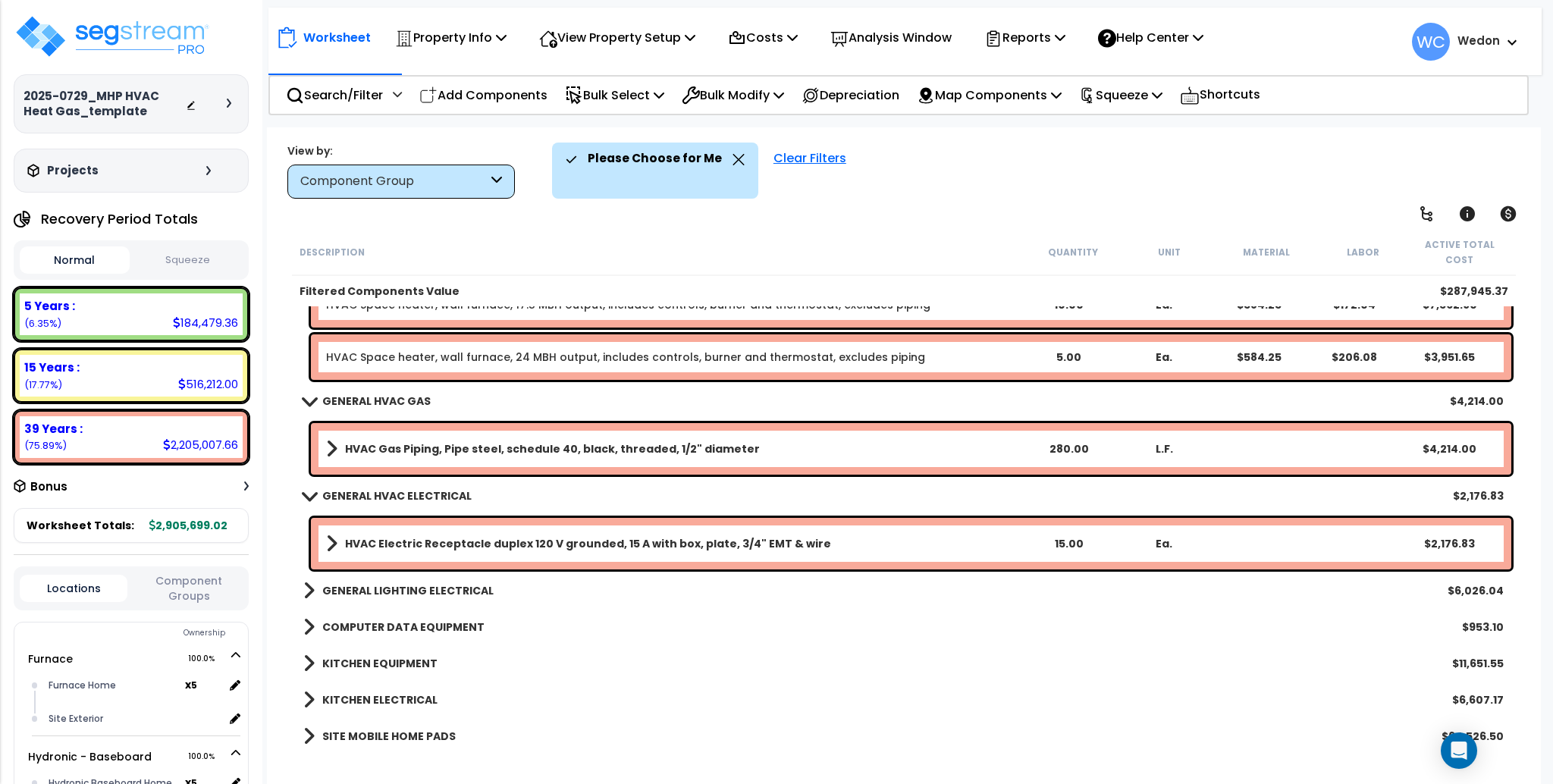
scroll to position [428, 0]
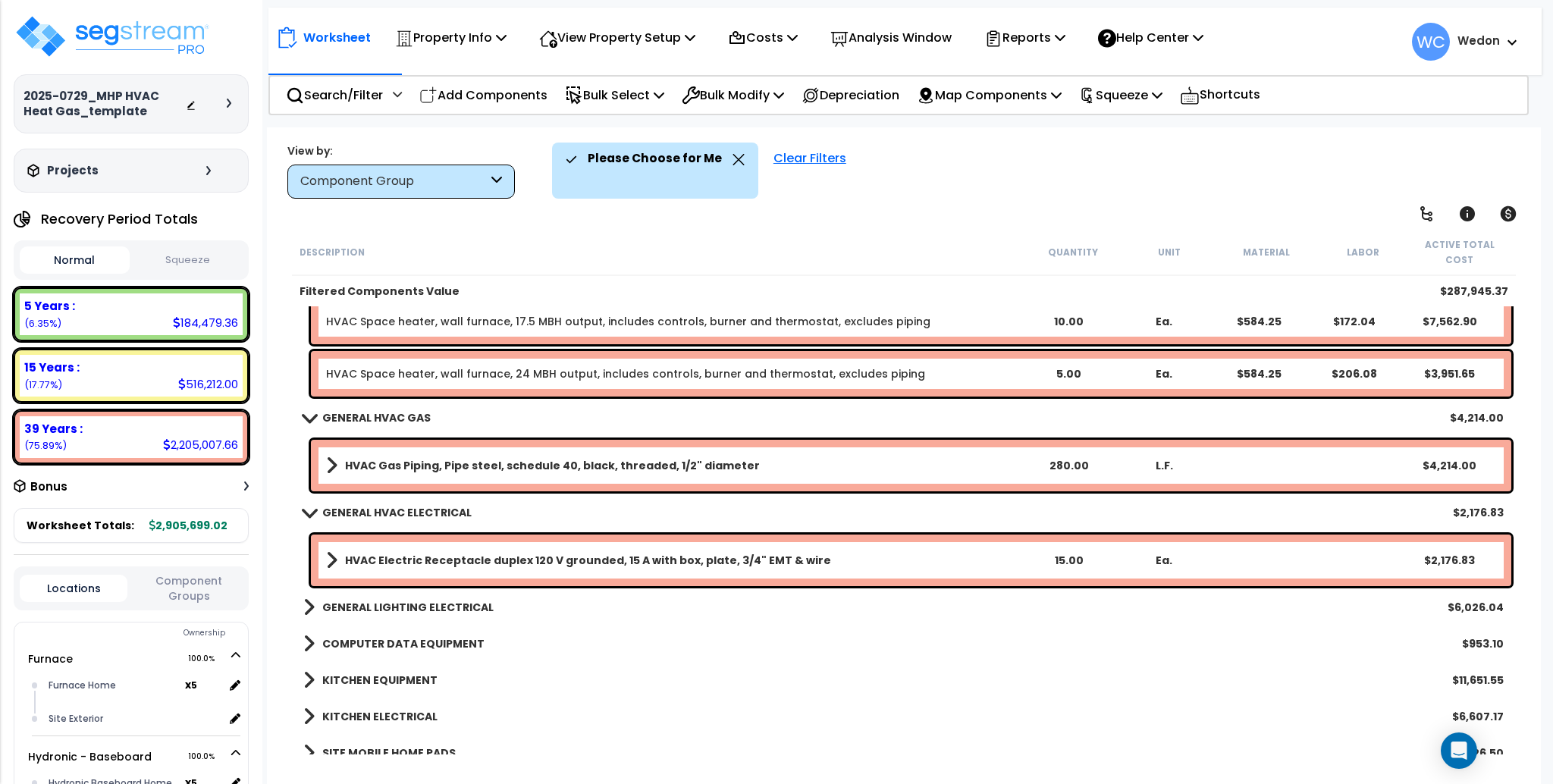
click at [886, 555] on div "HVAC Electric Receptacle duplex 120 V grounded, 15 A with box, plate, 3/4" EMT …" at bounding box center [911, 560] width 1201 height 52
click at [479, 181] on div "Component Group" at bounding box center [394, 181] width 187 height 17
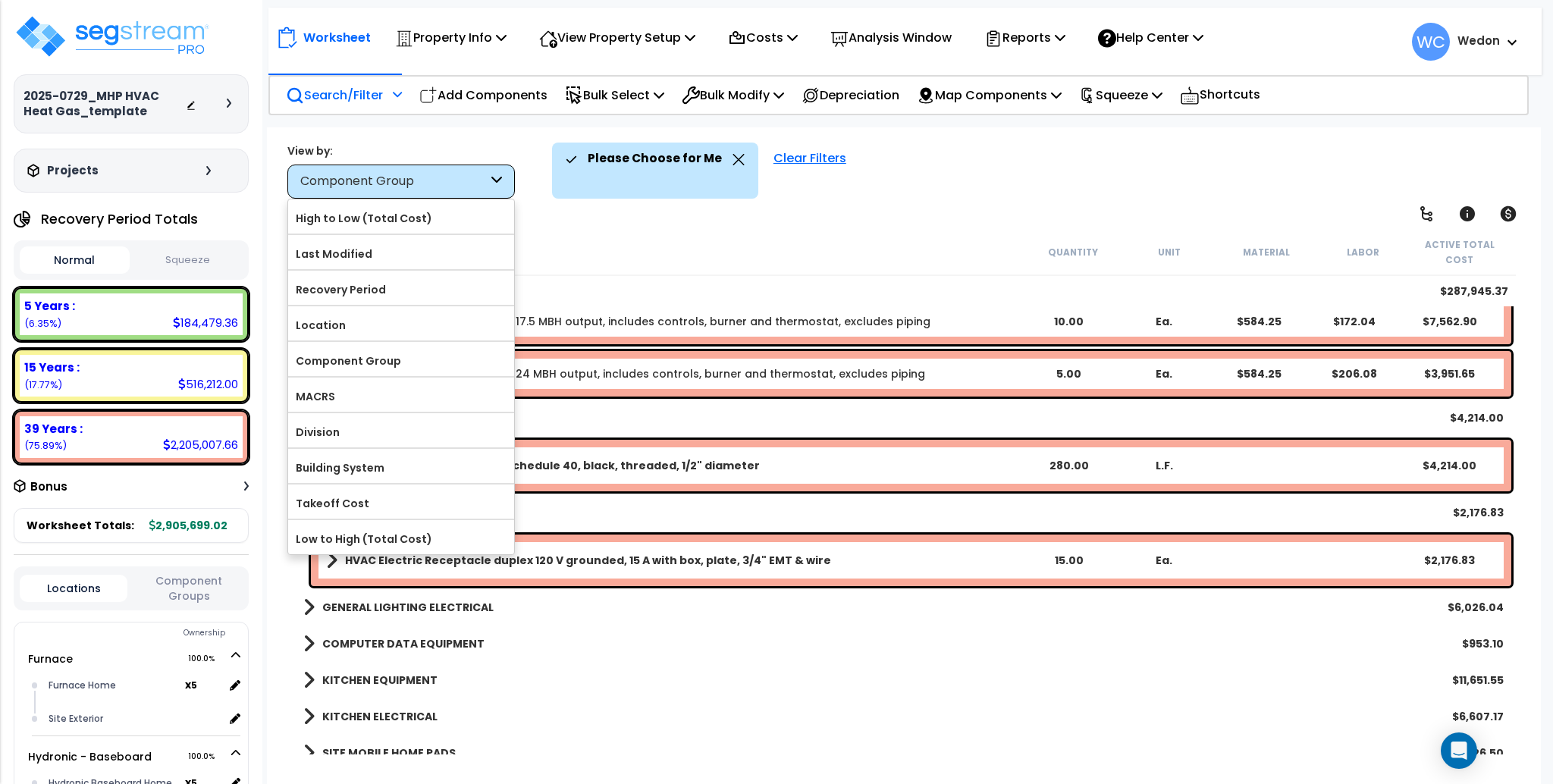
click at [386, 107] on div "Search/Filter Additional Search / Filter" at bounding box center [344, 95] width 116 height 36
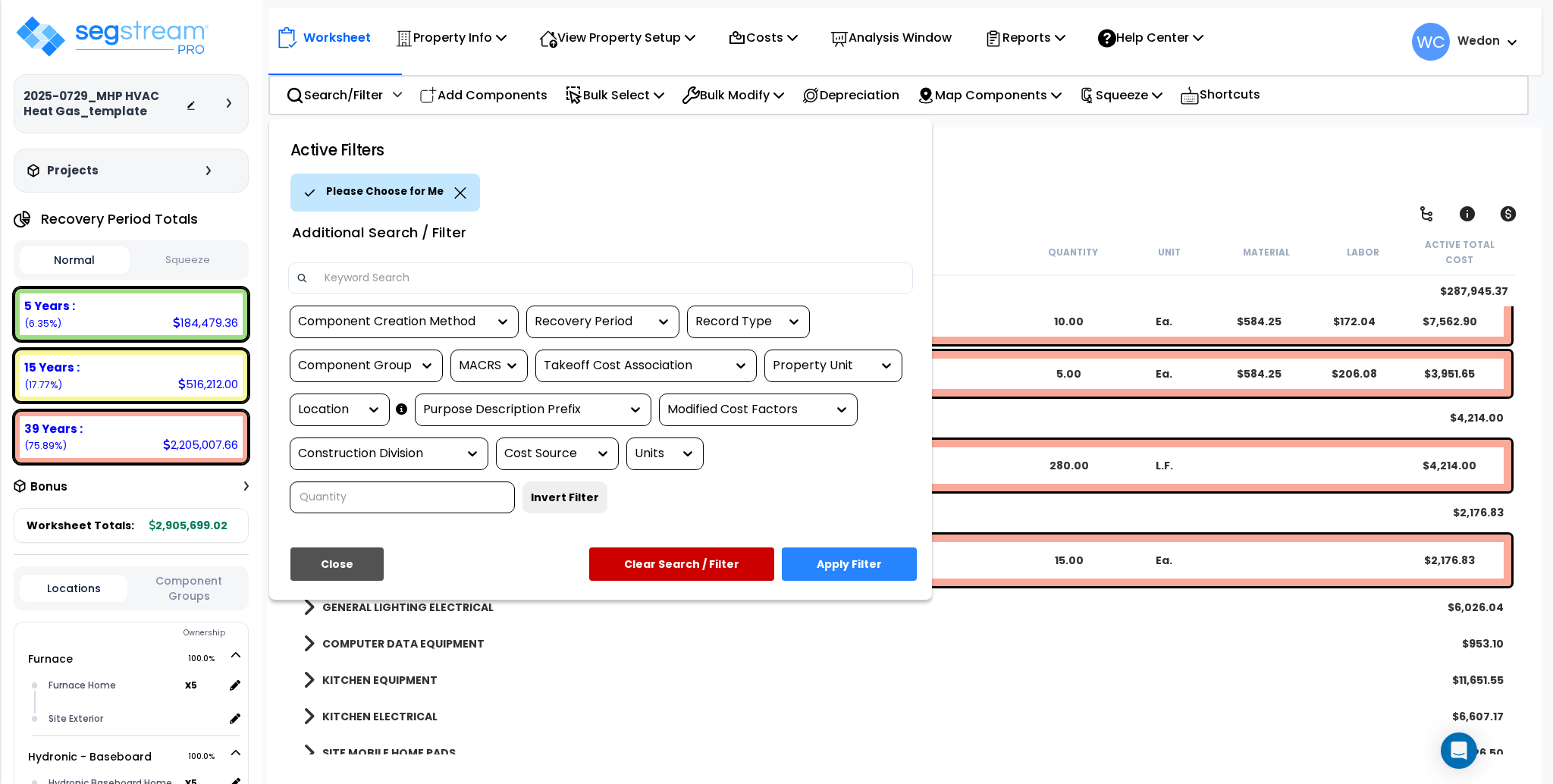
click at [839, 355] on div "Property Unit" at bounding box center [833, 366] width 138 height 33
click at [856, 344] on div "Component Creation Method Recovery Period Record Type Component Group MACRS Tak…" at bounding box center [600, 415] width 648 height 219
click at [872, 352] on div at bounding box center [883, 366] width 23 height 31
click at [857, 373] on div "Property Unit" at bounding box center [833, 366] width 138 height 33
click at [869, 368] on div "Property Unit" at bounding box center [822, 366] width 99 height 17
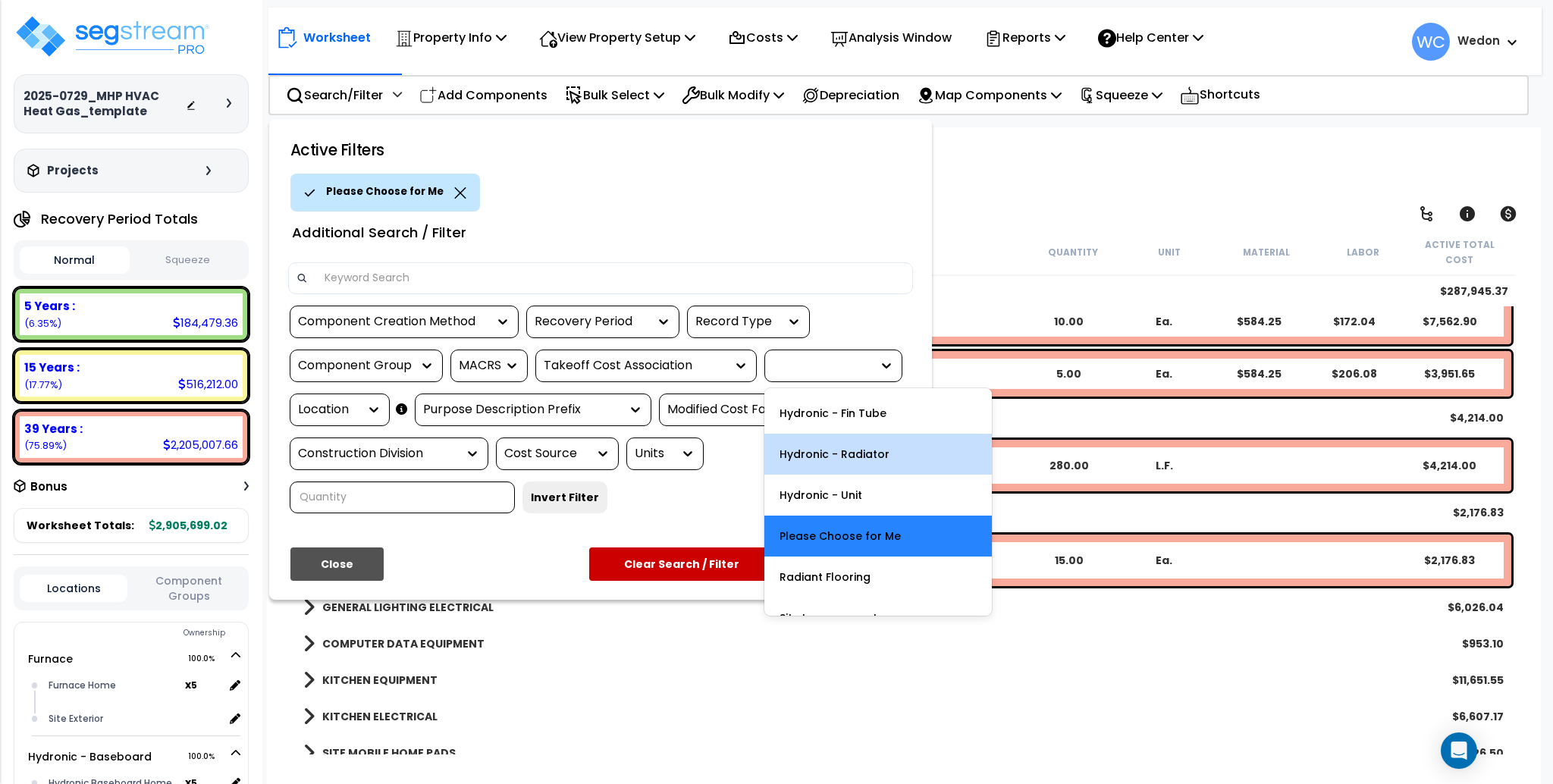
scroll to position [135, 0]
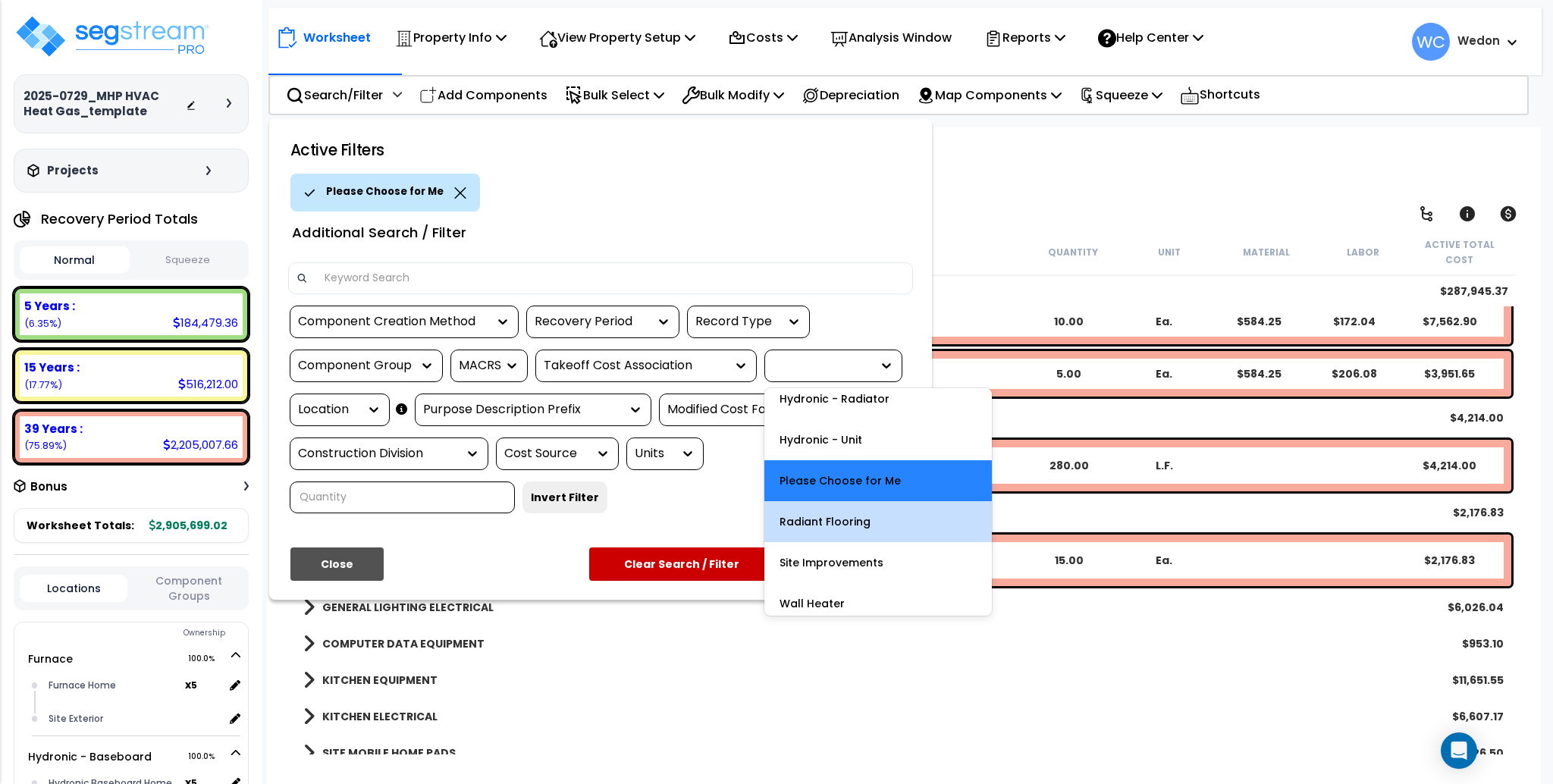
click at [894, 515] on div "Radiant Flooring" at bounding box center [877, 521] width 227 height 41
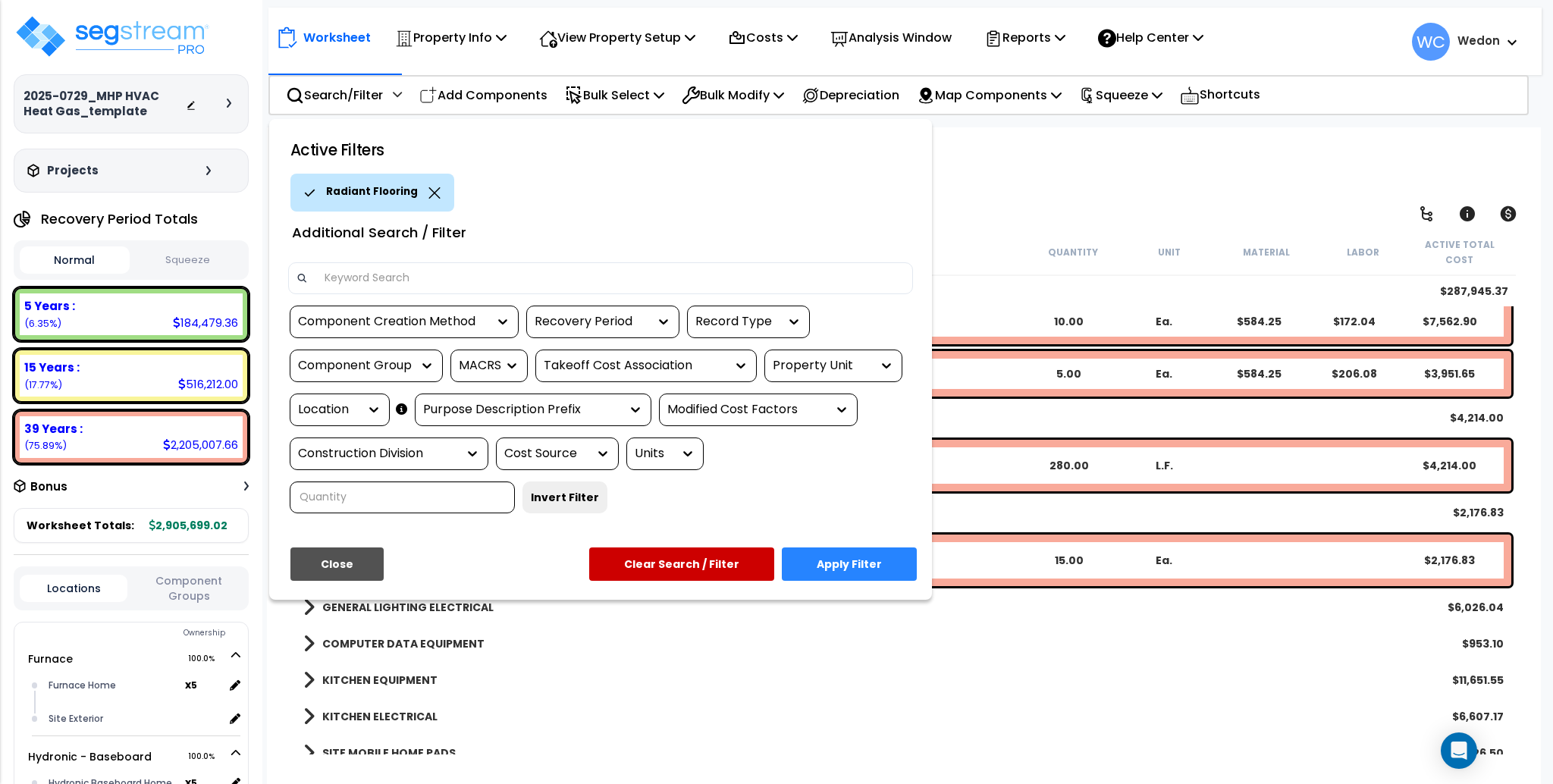
click at [866, 572] on button "Apply Filter" at bounding box center [848, 563] width 135 height 34
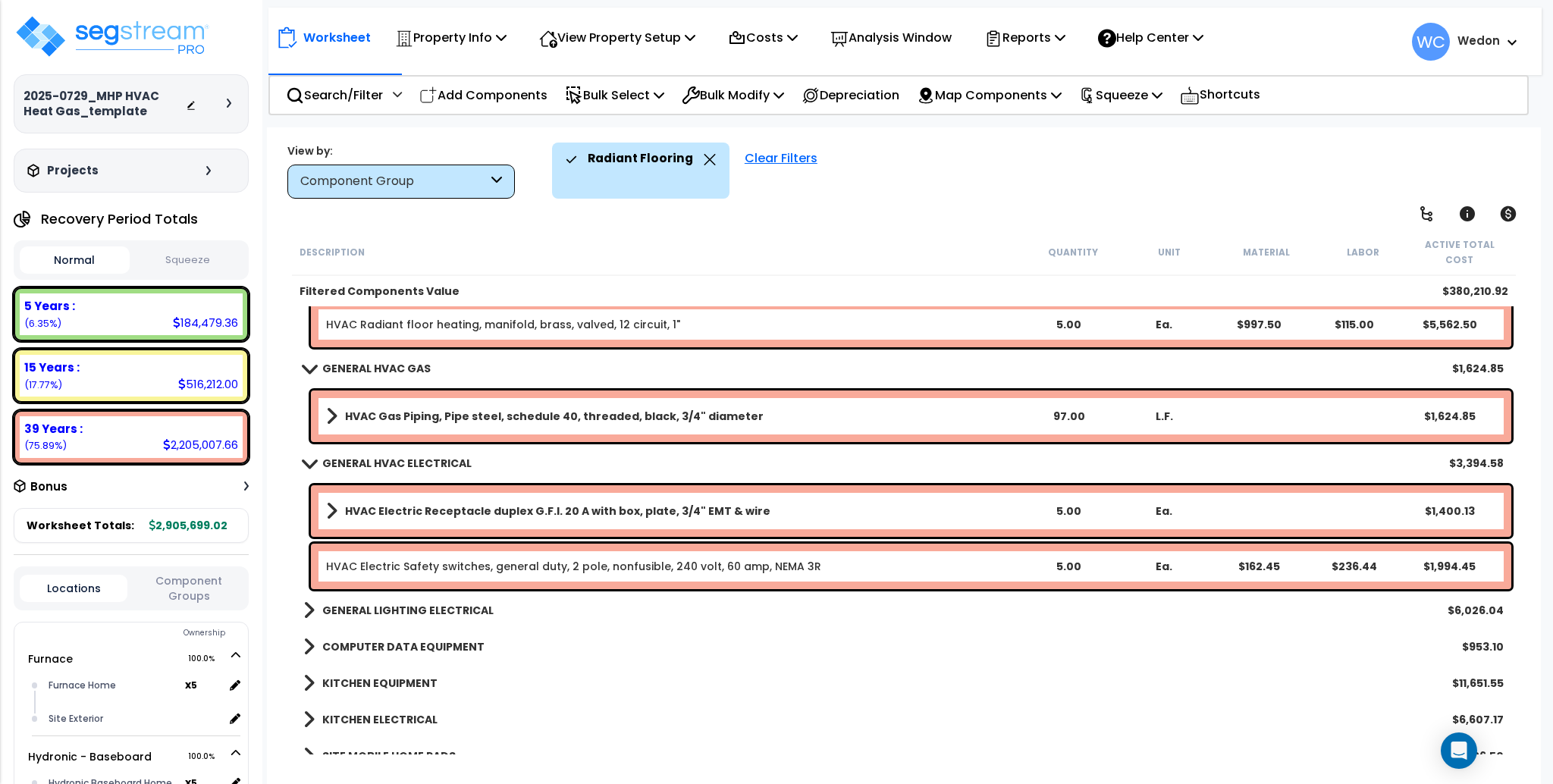
scroll to position [809, 0]
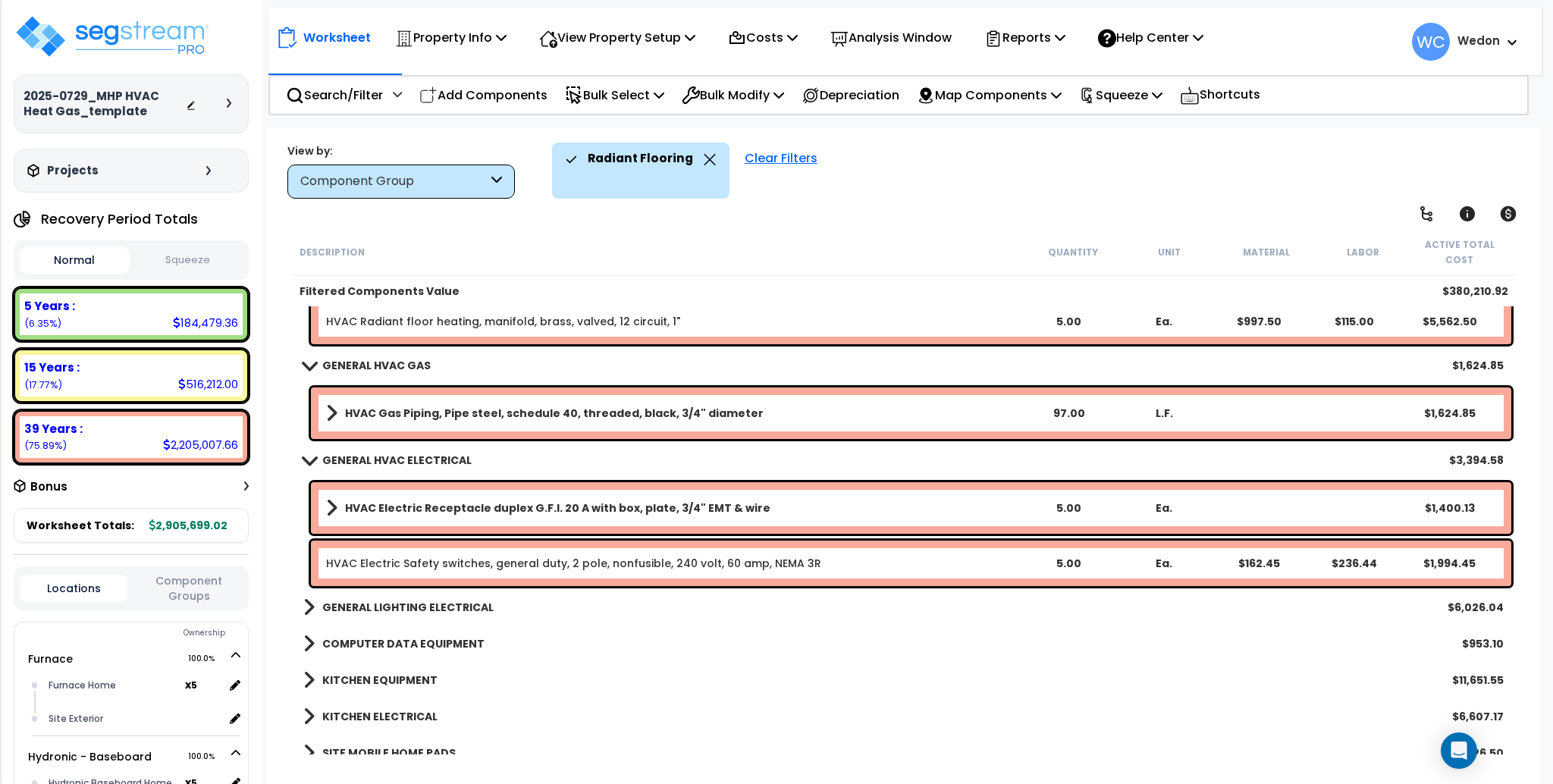
click at [446, 175] on div "Component Group" at bounding box center [394, 181] width 187 height 17
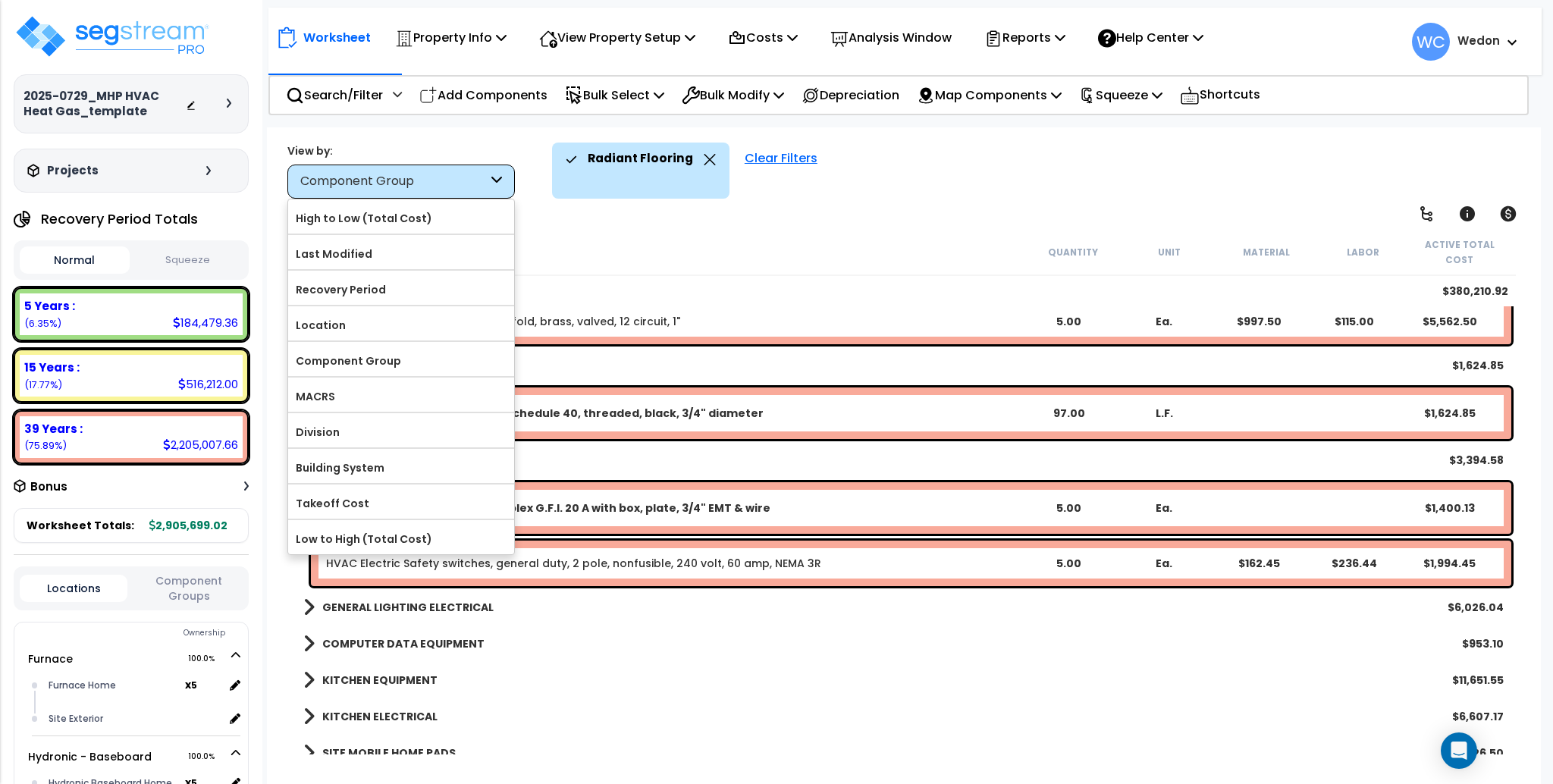
click at [459, 185] on div "Component Group" at bounding box center [394, 181] width 187 height 17
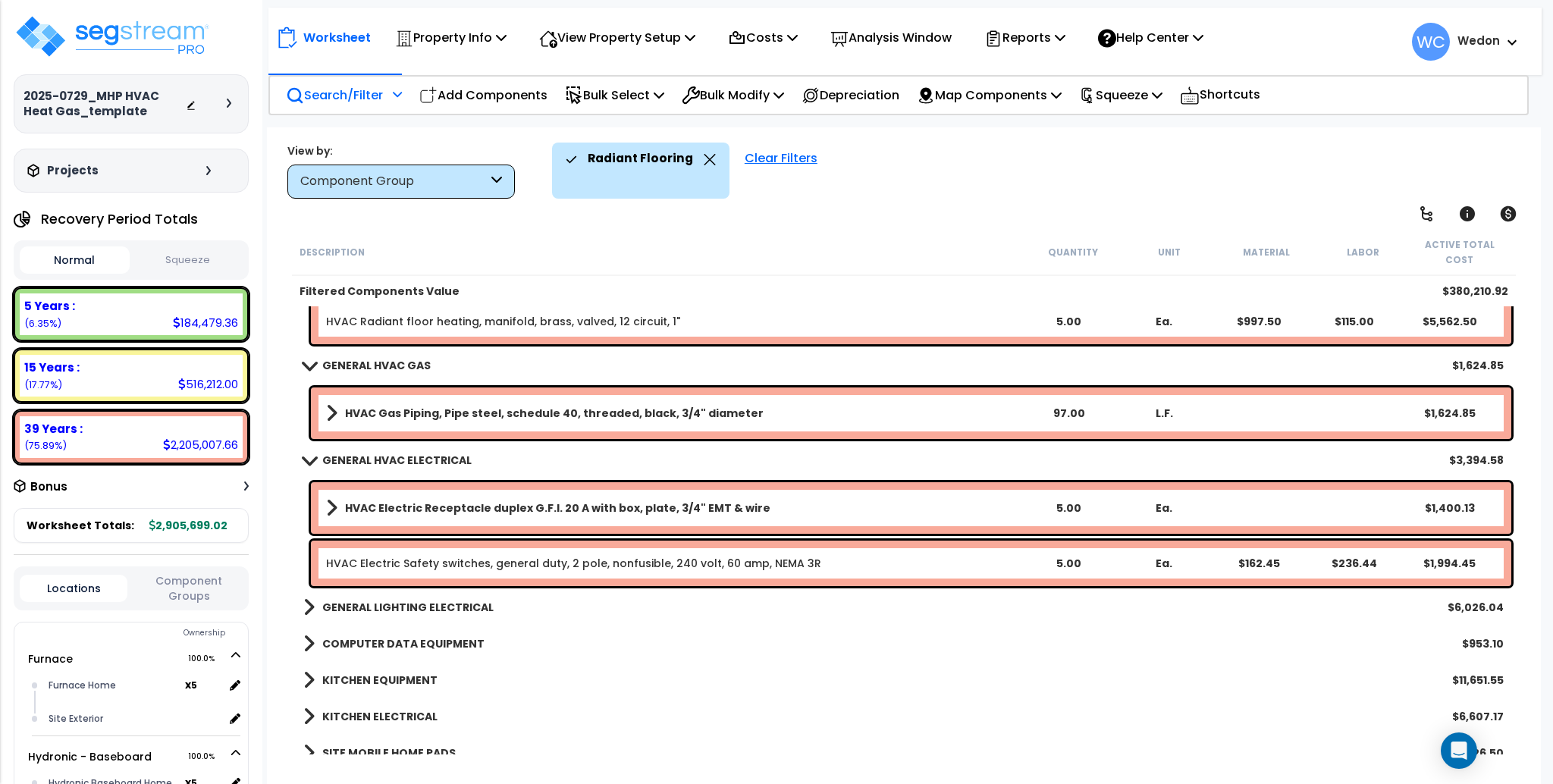
click at [373, 83] on div "Search/Filter Additional Search / Filter" at bounding box center [344, 95] width 116 height 36
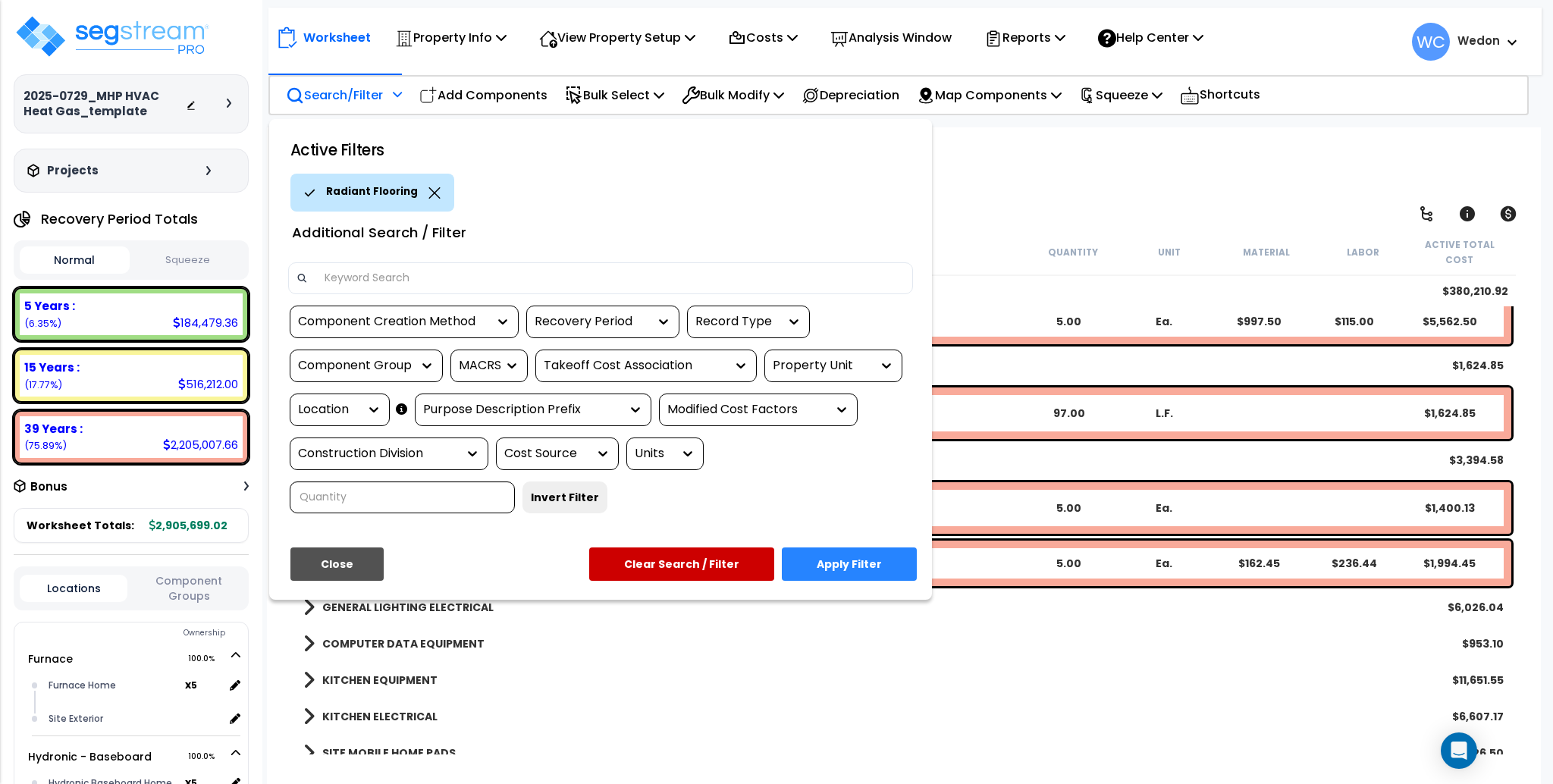
click at [370, 87] on div at bounding box center [776, 392] width 1553 height 784
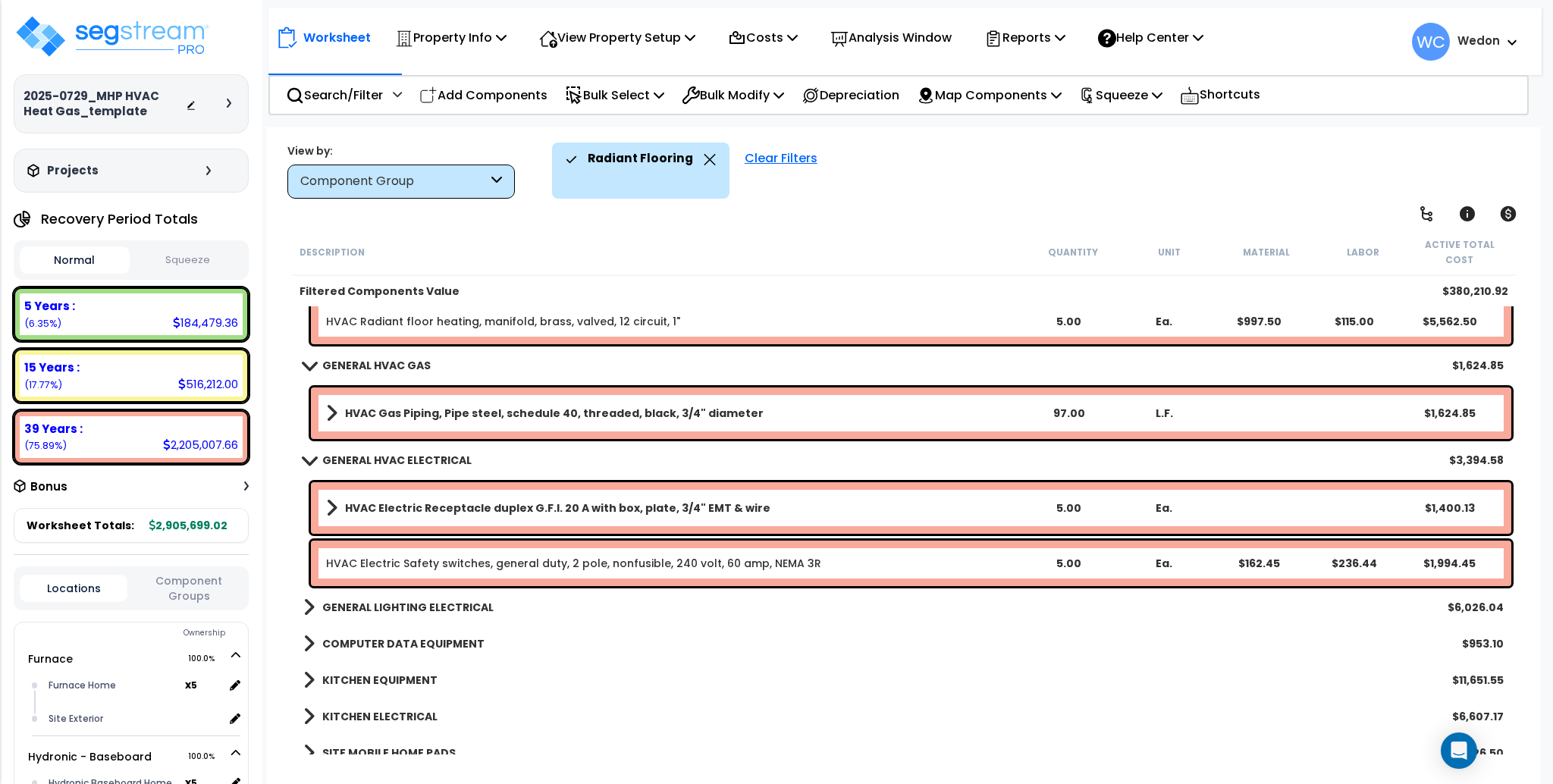
scroll to position [708, 0]
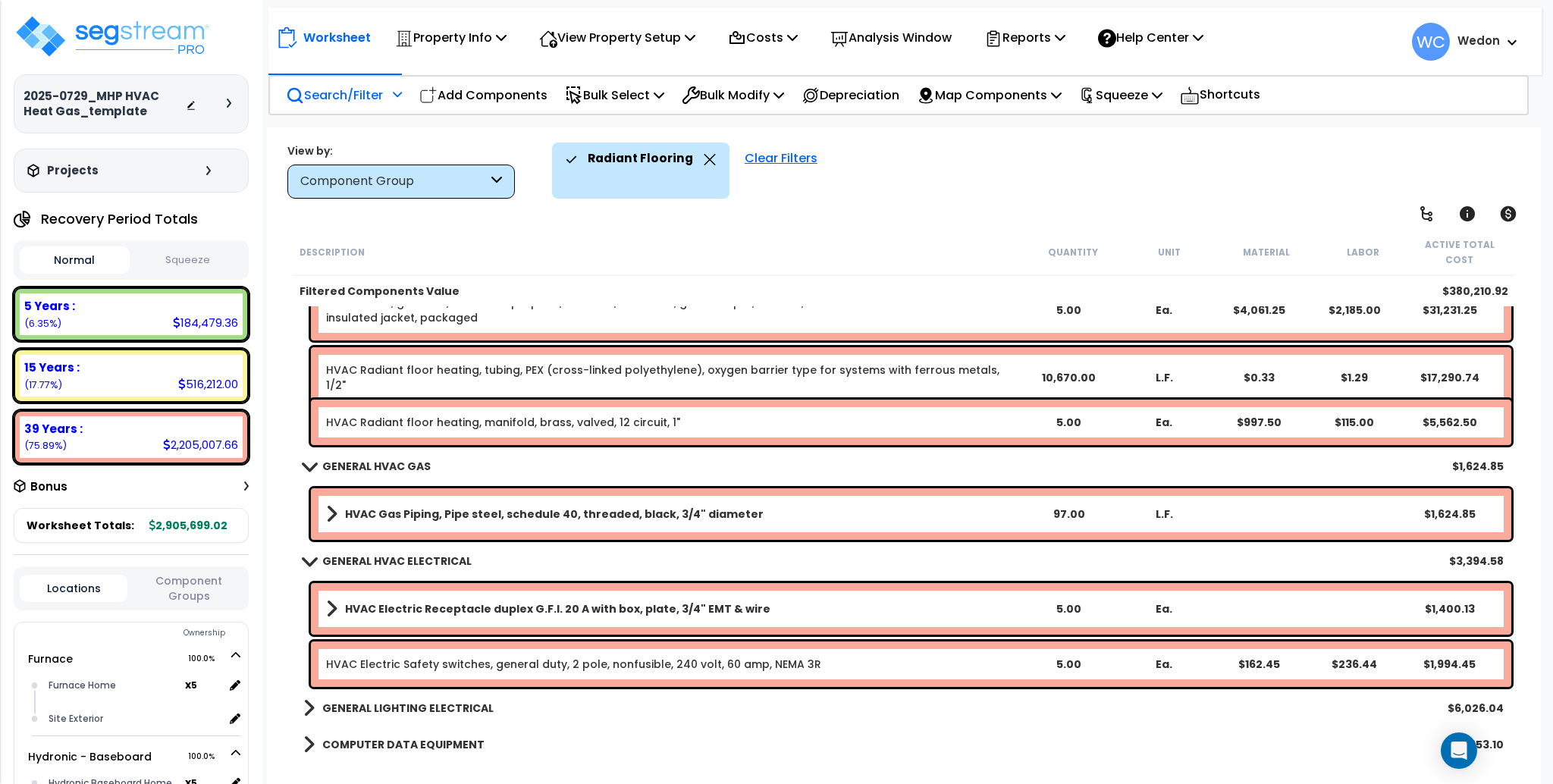
click at [380, 91] on p "Search/Filter" at bounding box center [334, 94] width 97 height 20
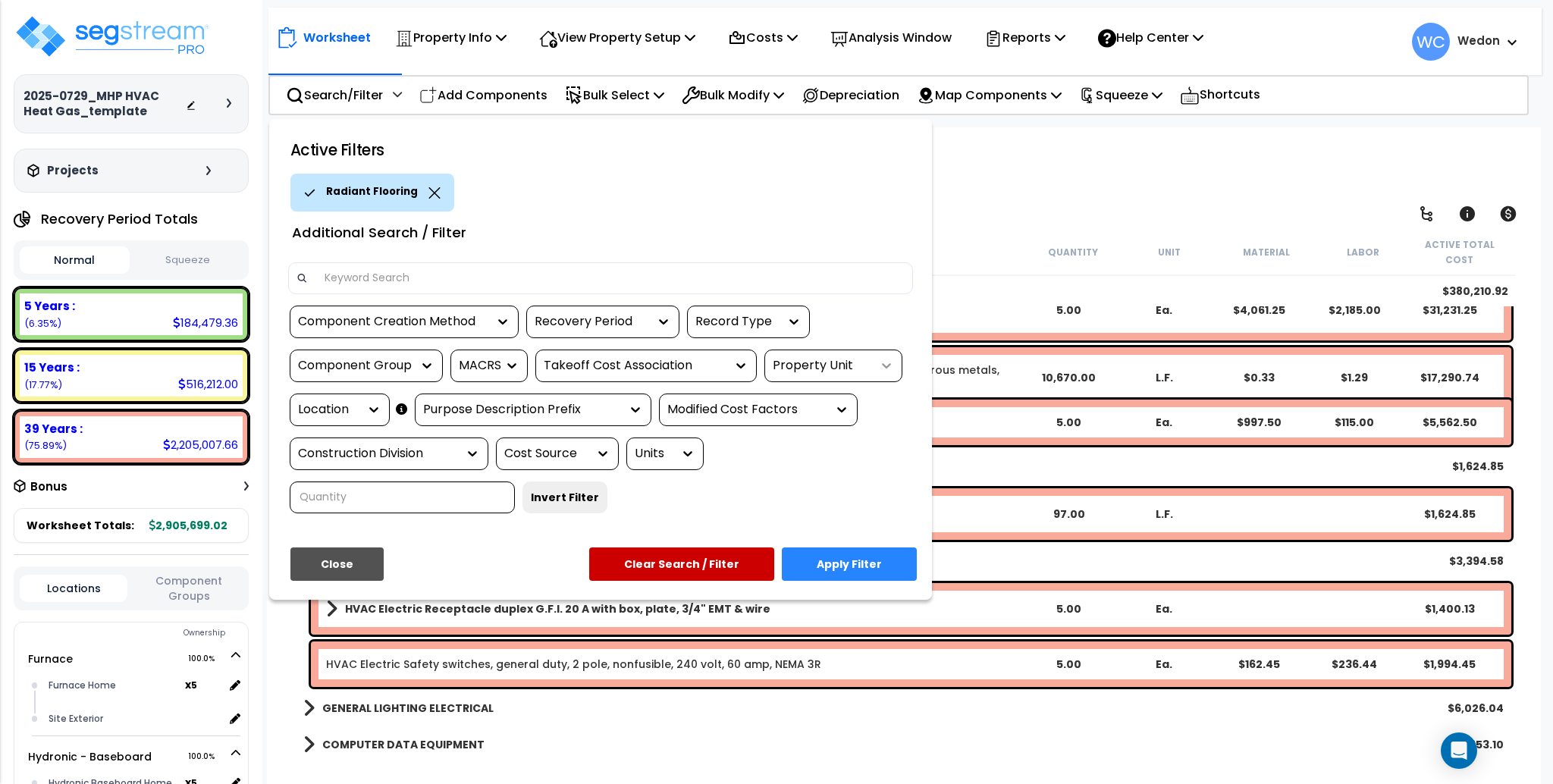
click at [881, 367] on icon at bounding box center [887, 366] width 15 height 15
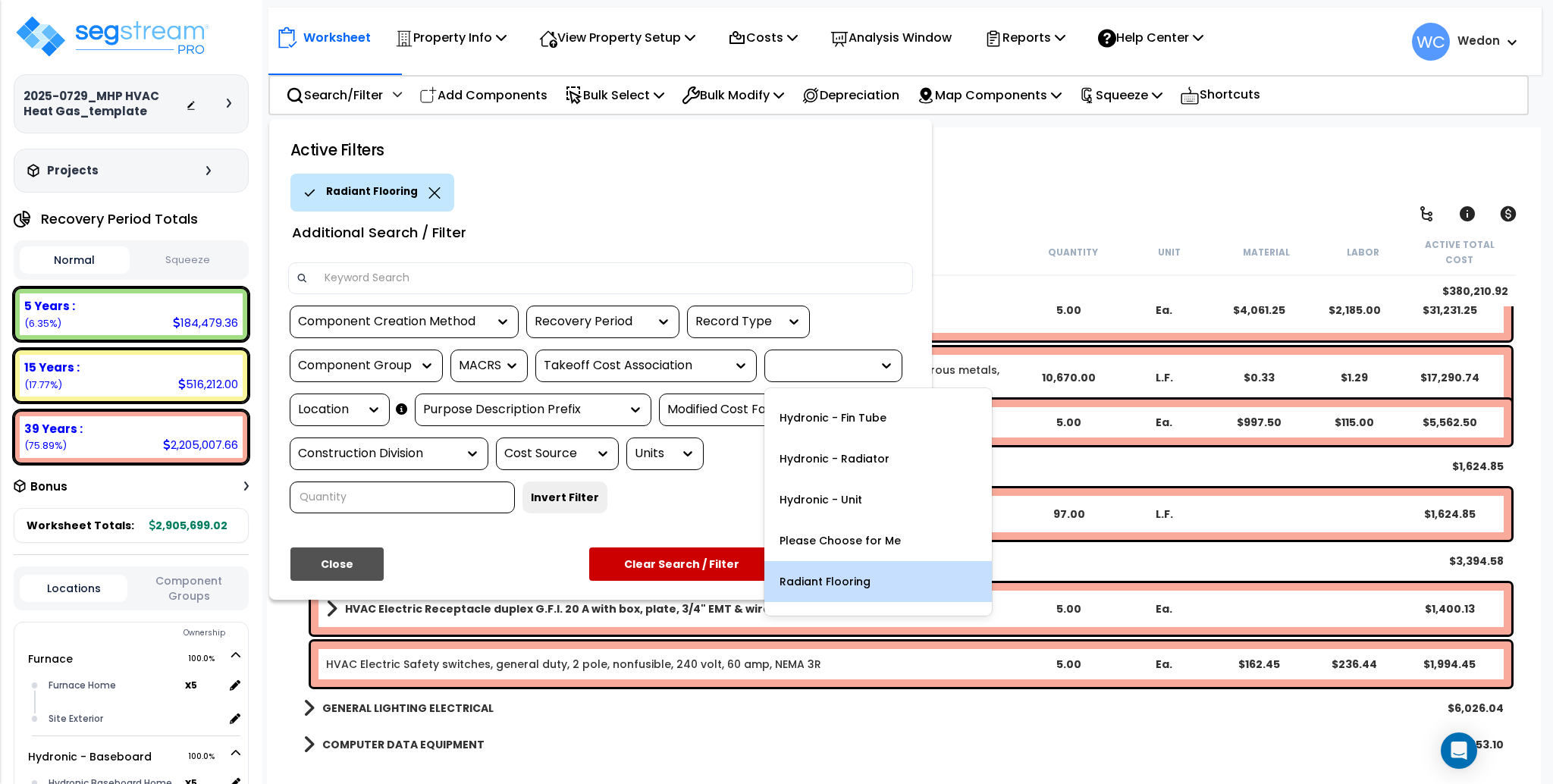
scroll to position [147, 0]
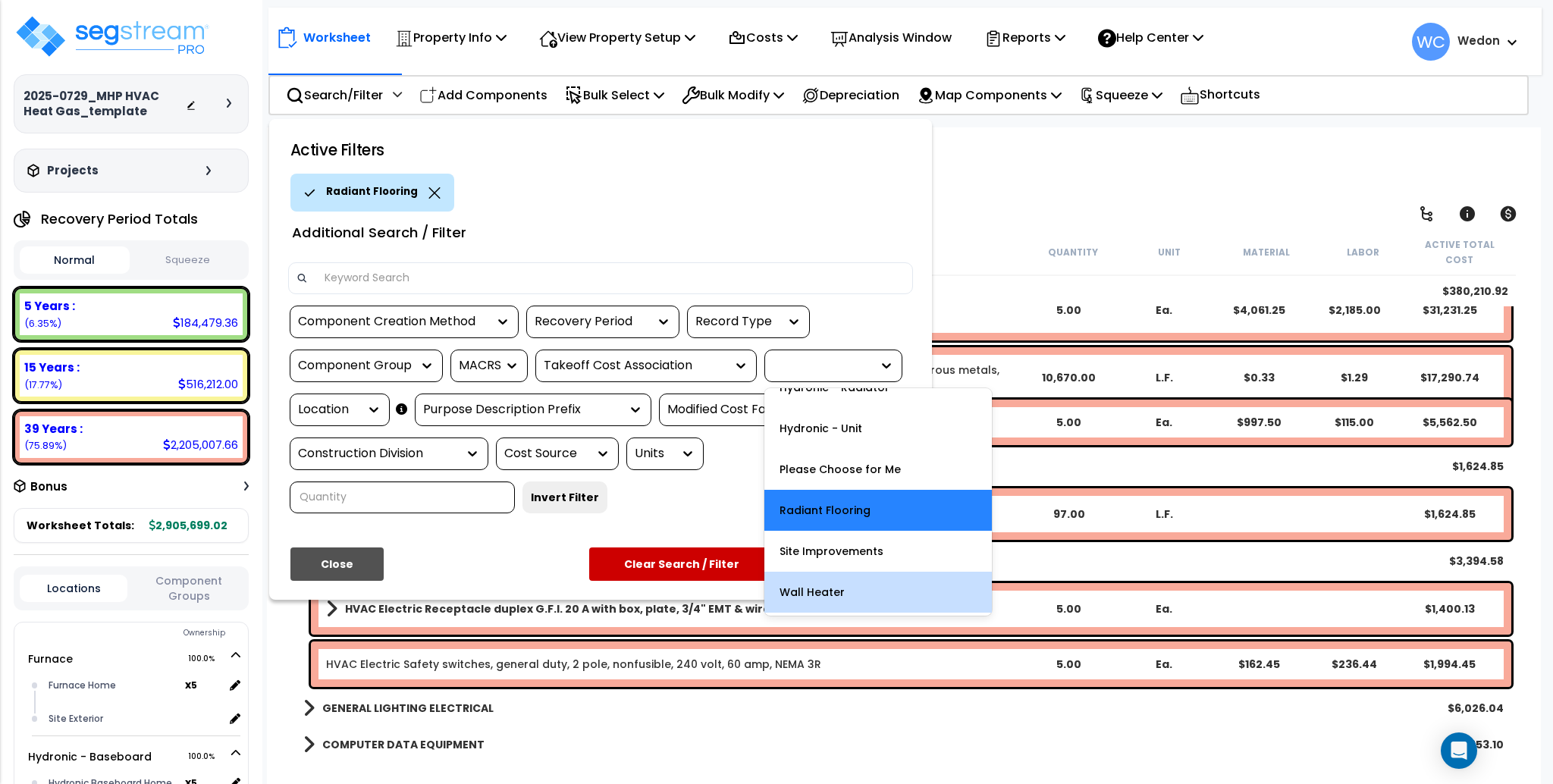
click at [832, 601] on div "Wall Heater" at bounding box center [877, 592] width 227 height 41
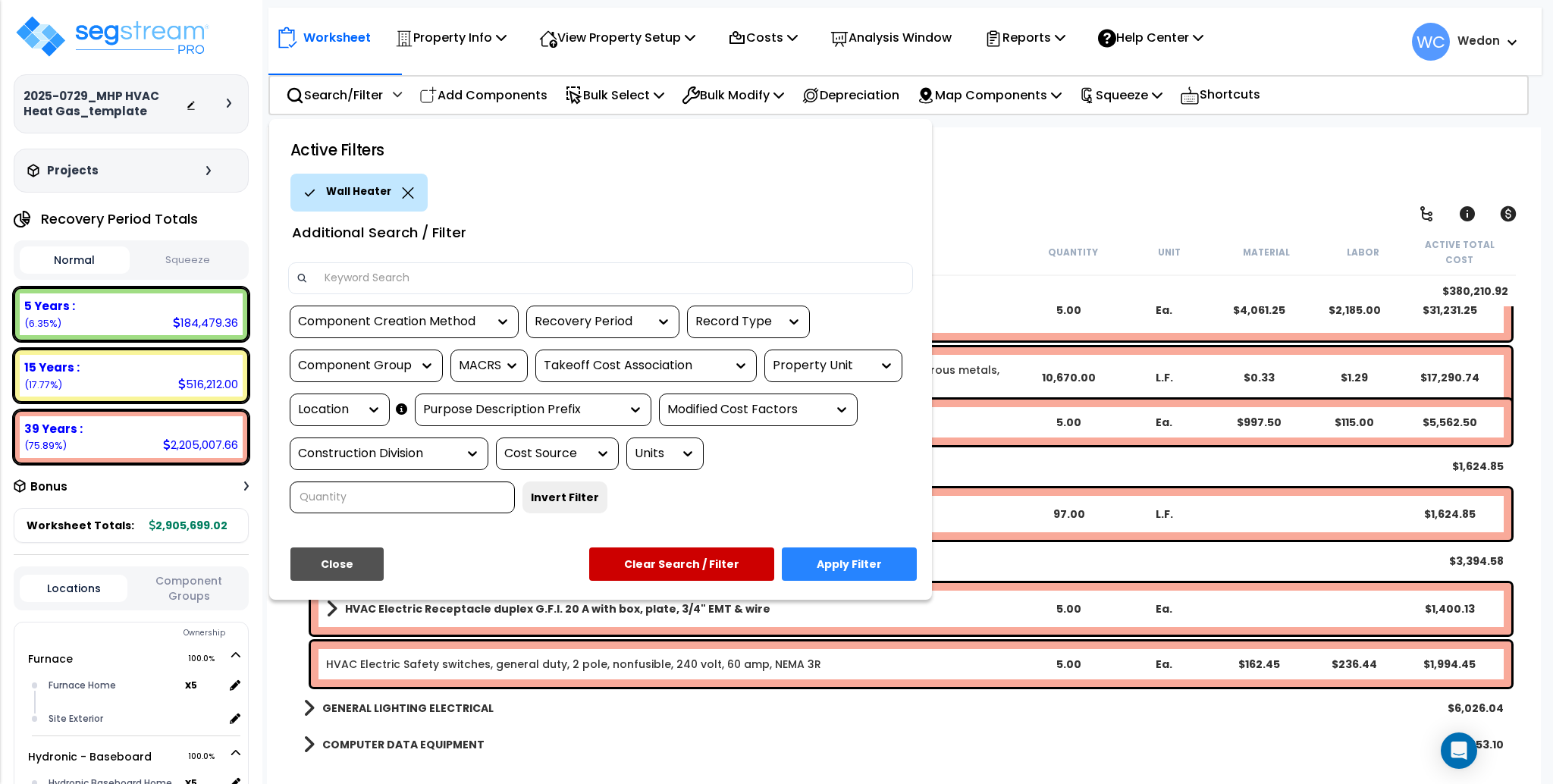
click at [848, 565] on button "Apply Filter" at bounding box center [848, 563] width 135 height 34
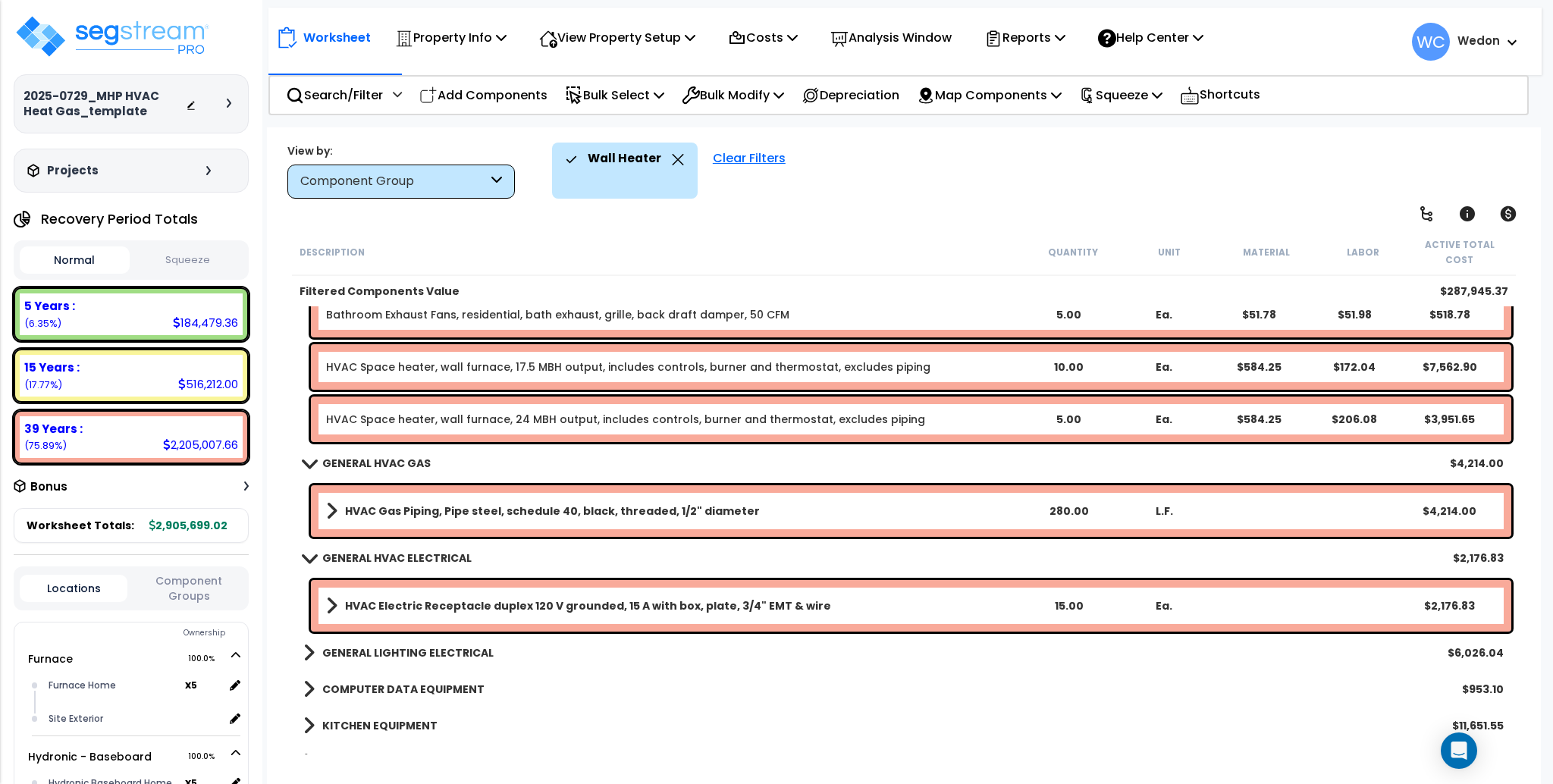
scroll to position [326, 0]
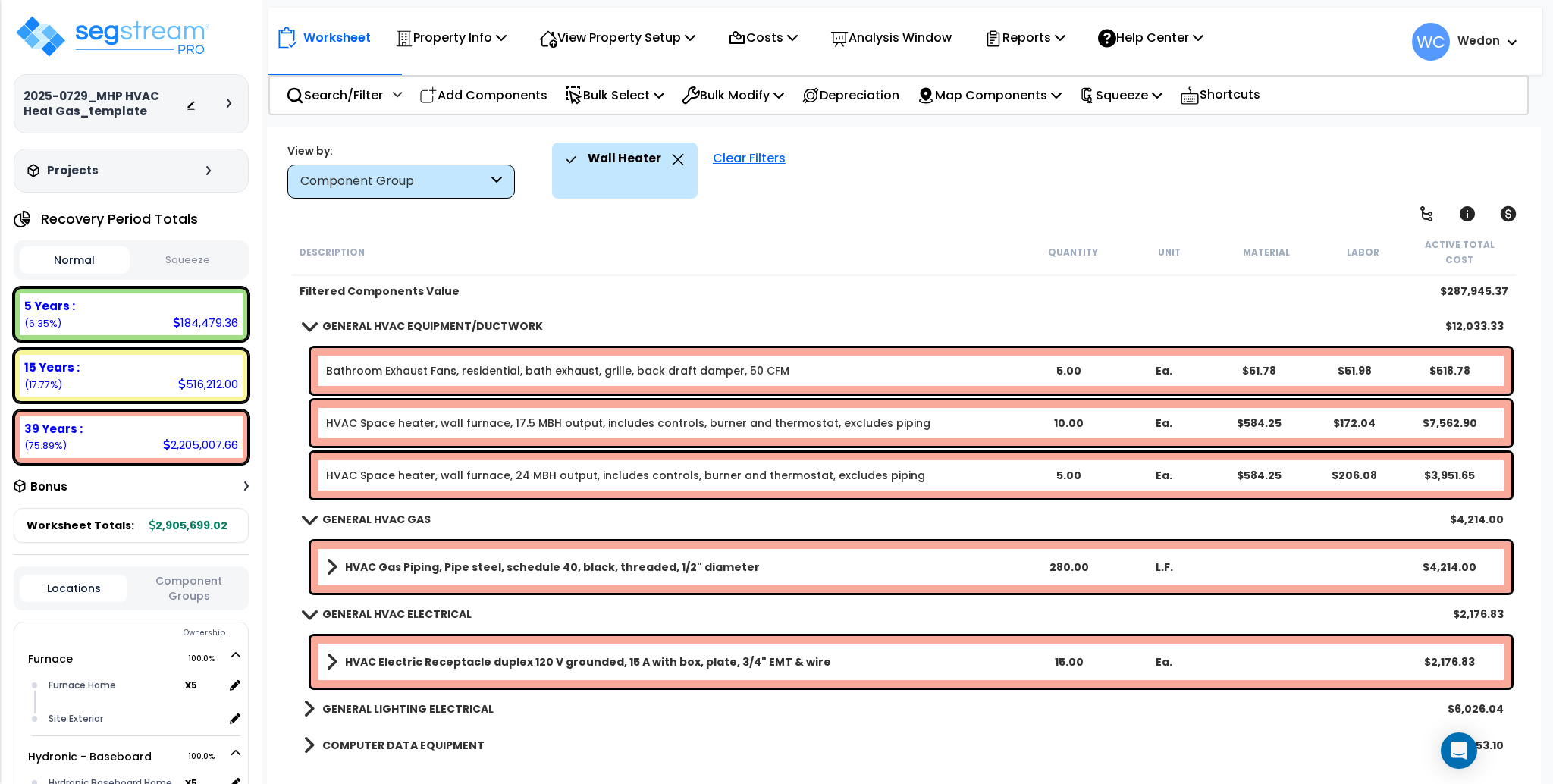
click at [886, 176] on div "Wall Heater Clear Filters" at bounding box center [1039, 171] width 973 height 56
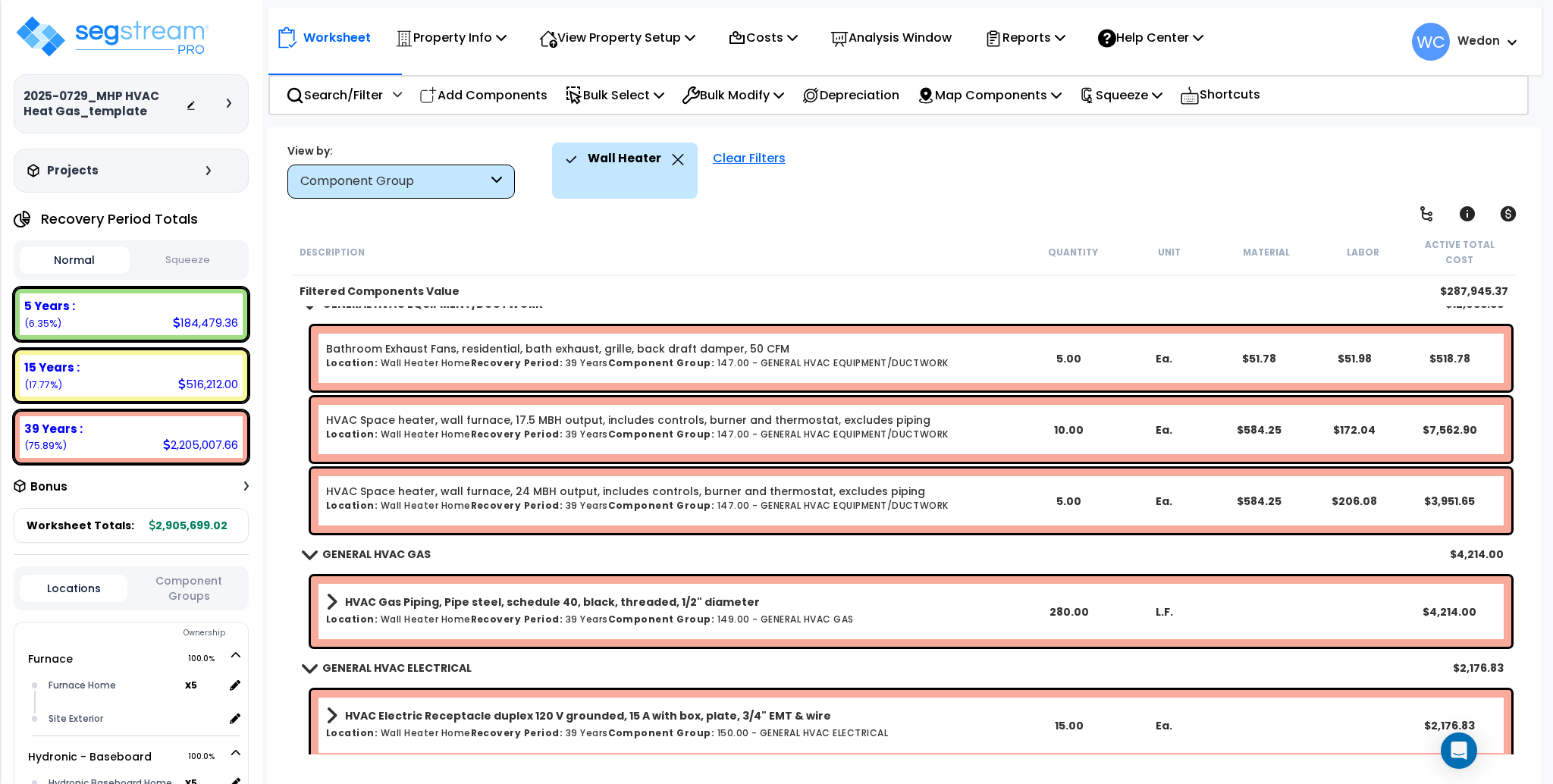
scroll to position [321, 0]
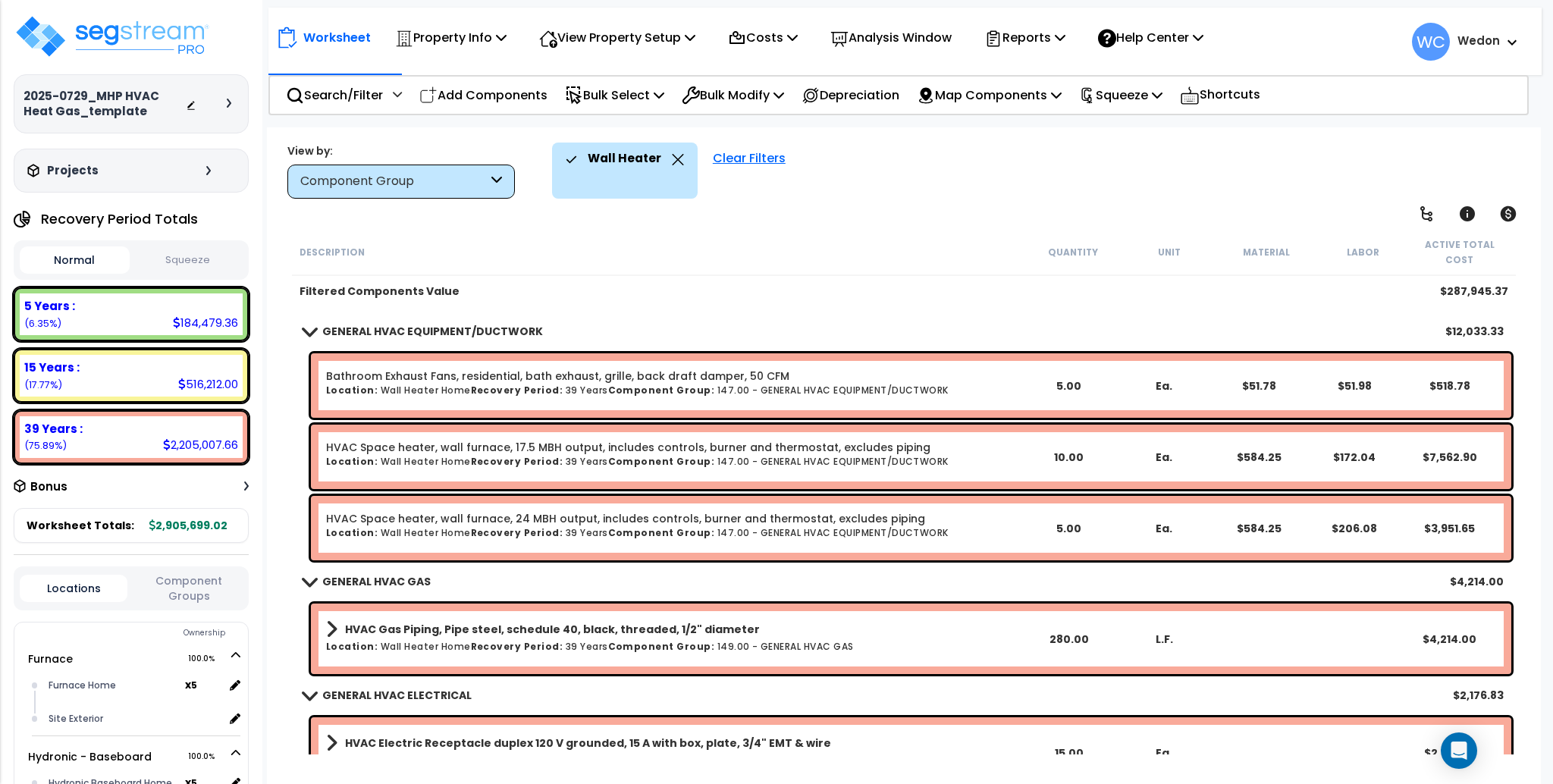
click at [789, 196] on div "Wall Heater Clear Filters" at bounding box center [1039, 171] width 973 height 56
